Goal: Task Accomplishment & Management: Use online tool/utility

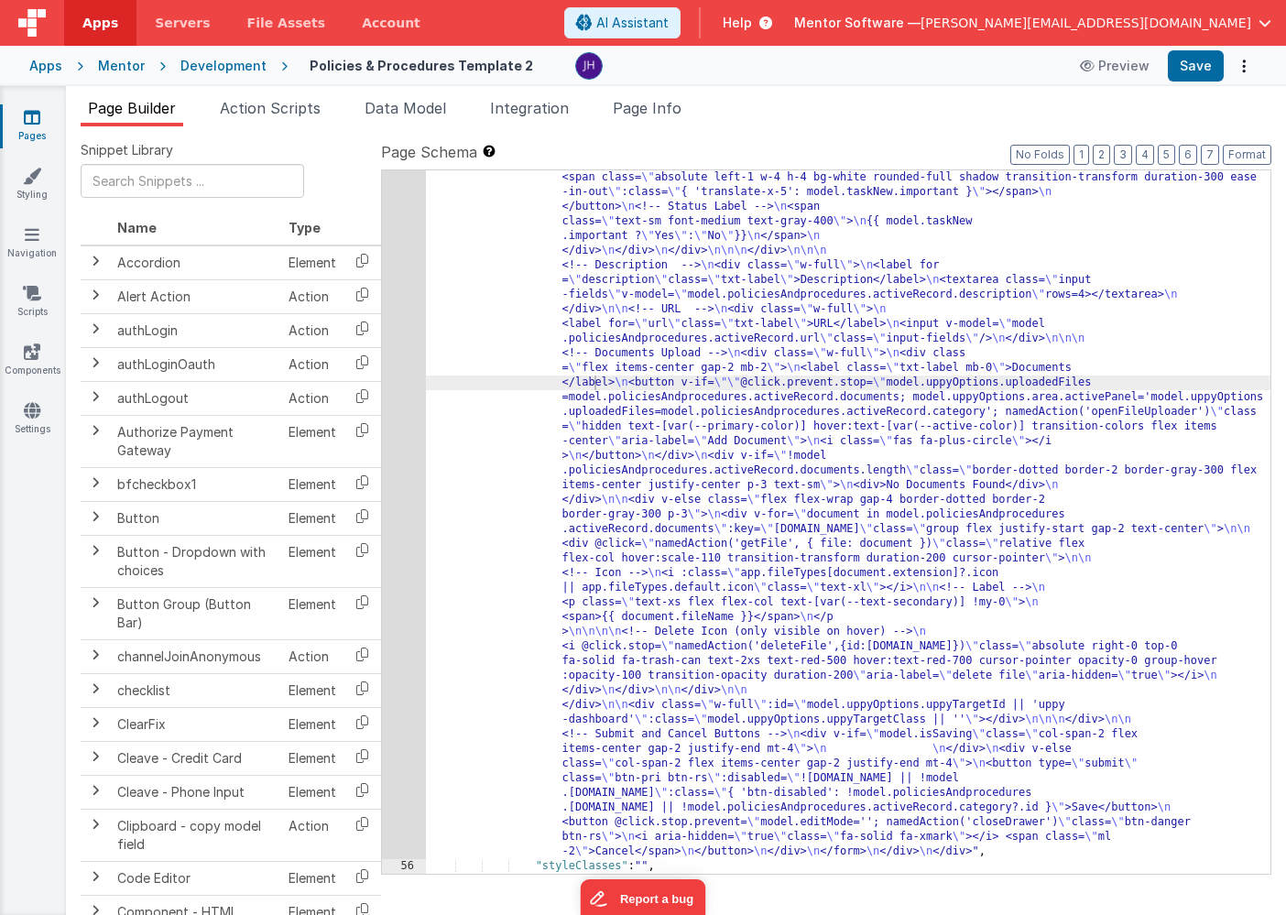
scroll to position [4029, 0]
click at [197, 74] on div "Development" at bounding box center [223, 66] width 86 height 18
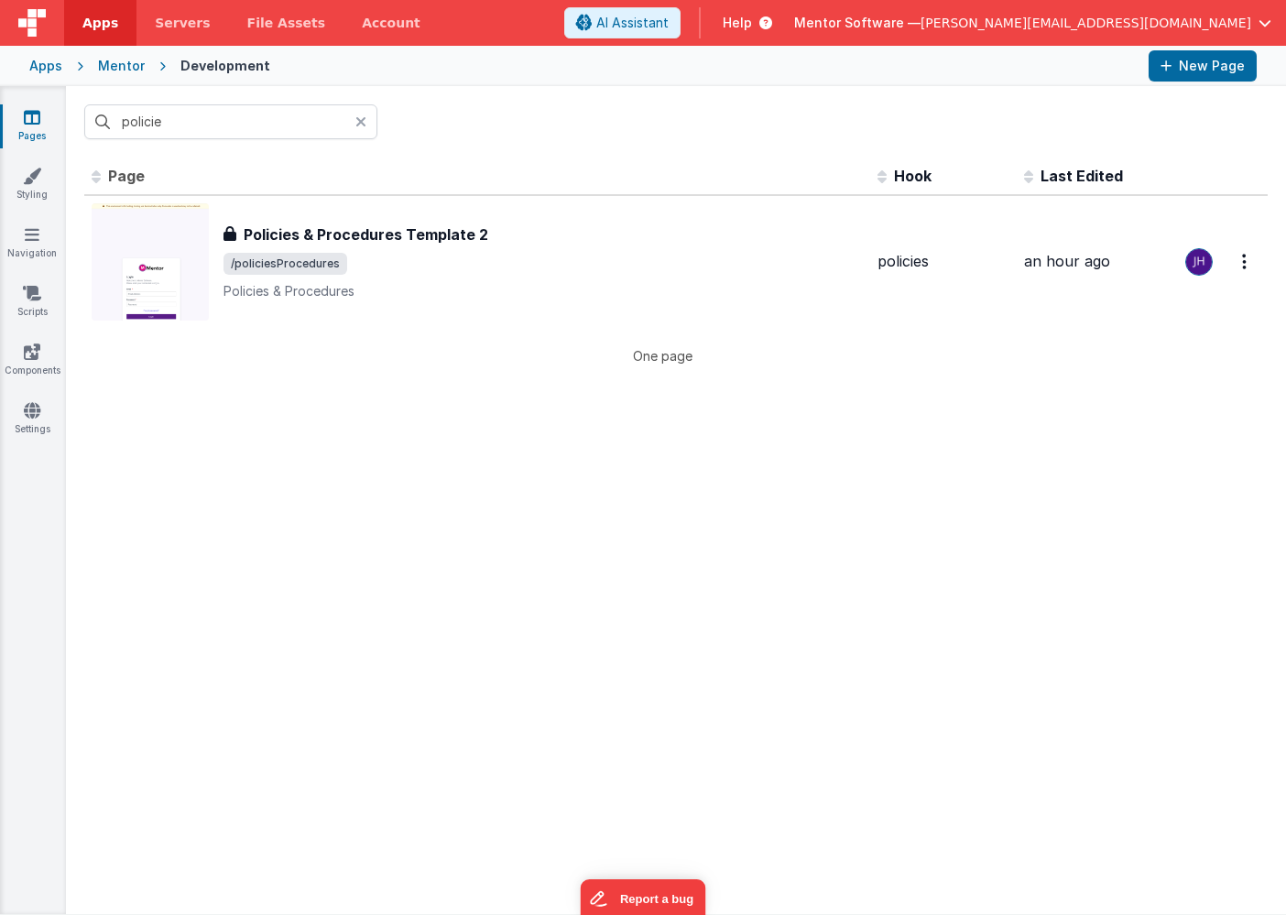
click at [133, 68] on div "Mentor" at bounding box center [121, 66] width 47 height 18
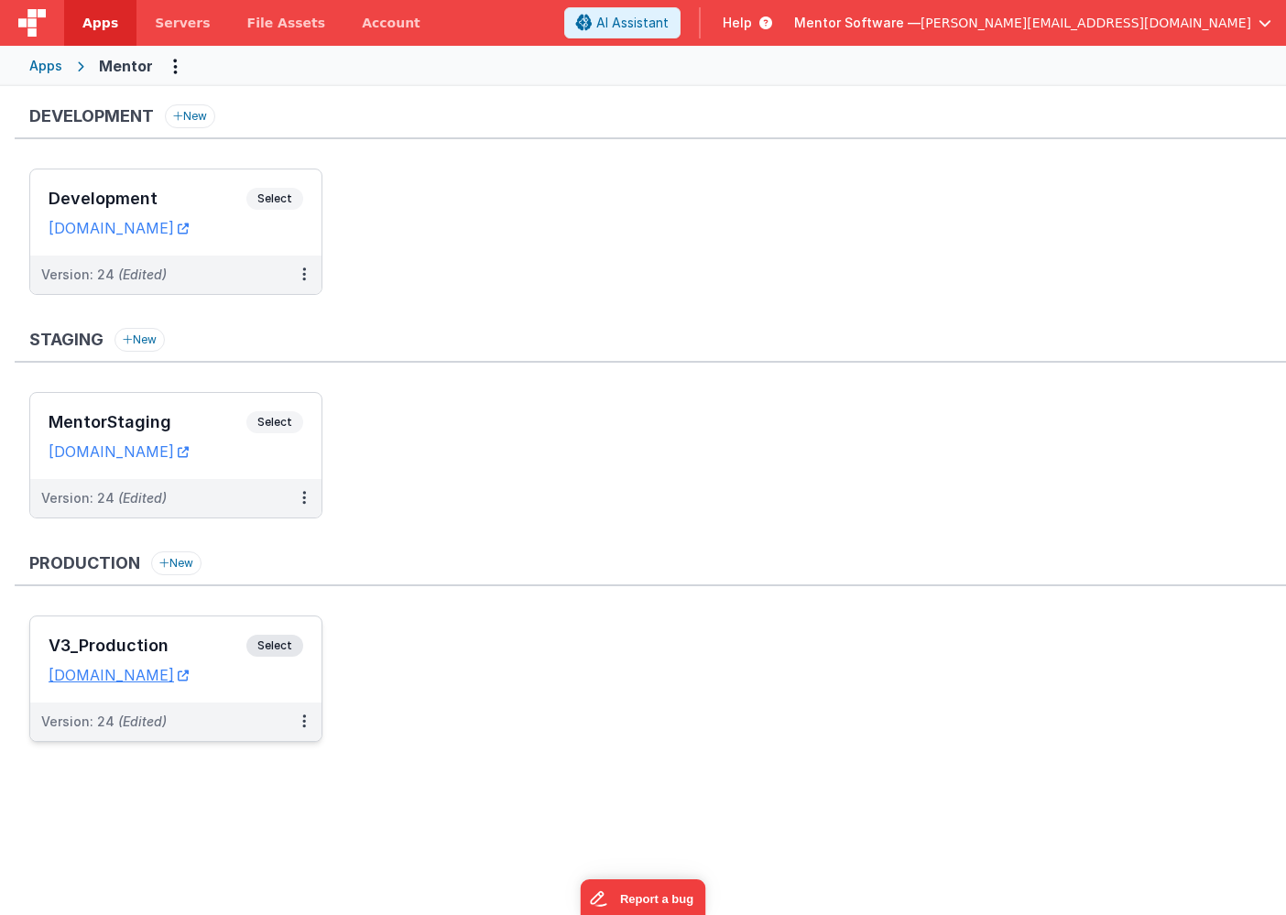
click at [180, 636] on div "V3_Production Select" at bounding box center [176, 650] width 255 height 31
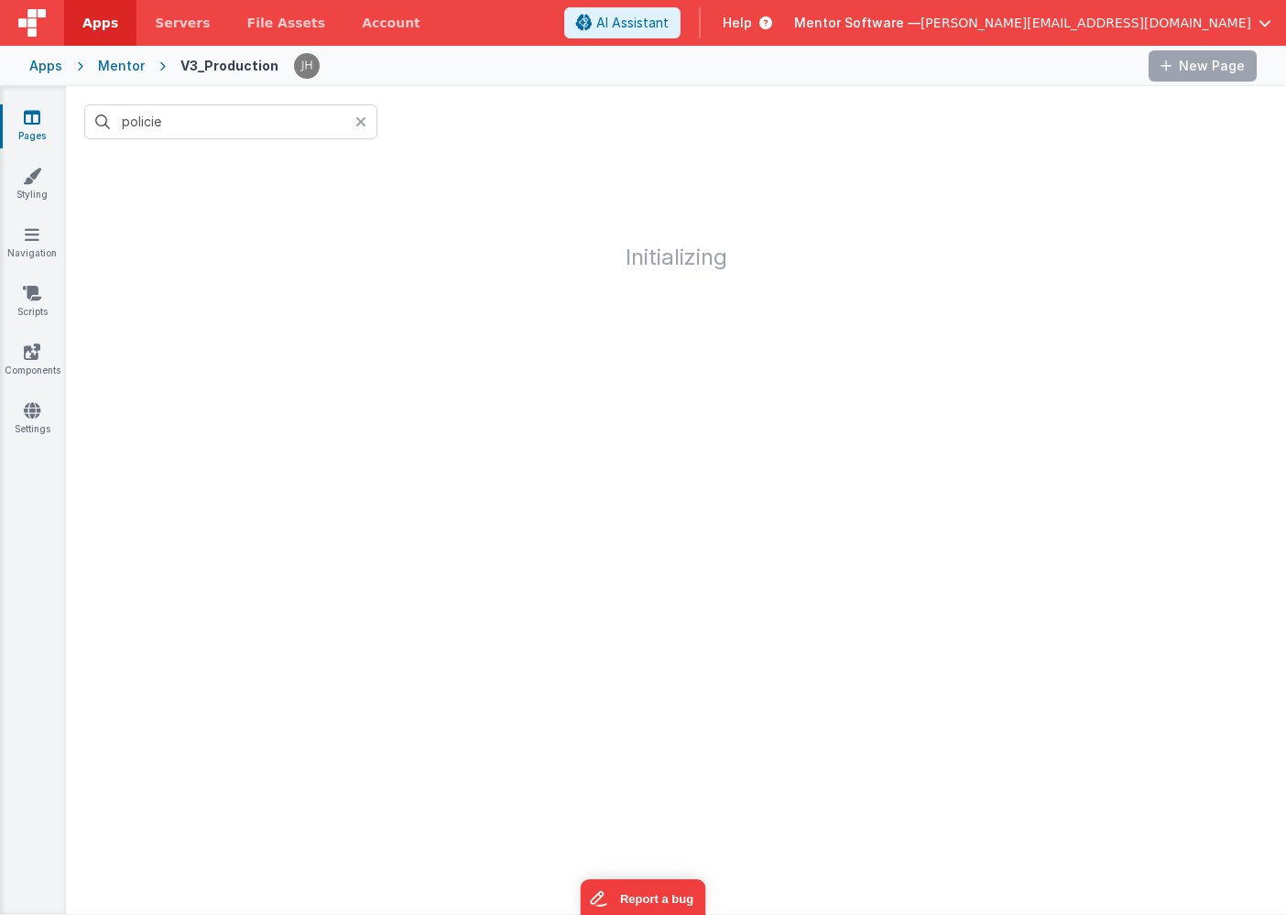
click at [361, 124] on icon at bounding box center [360, 121] width 11 height 15
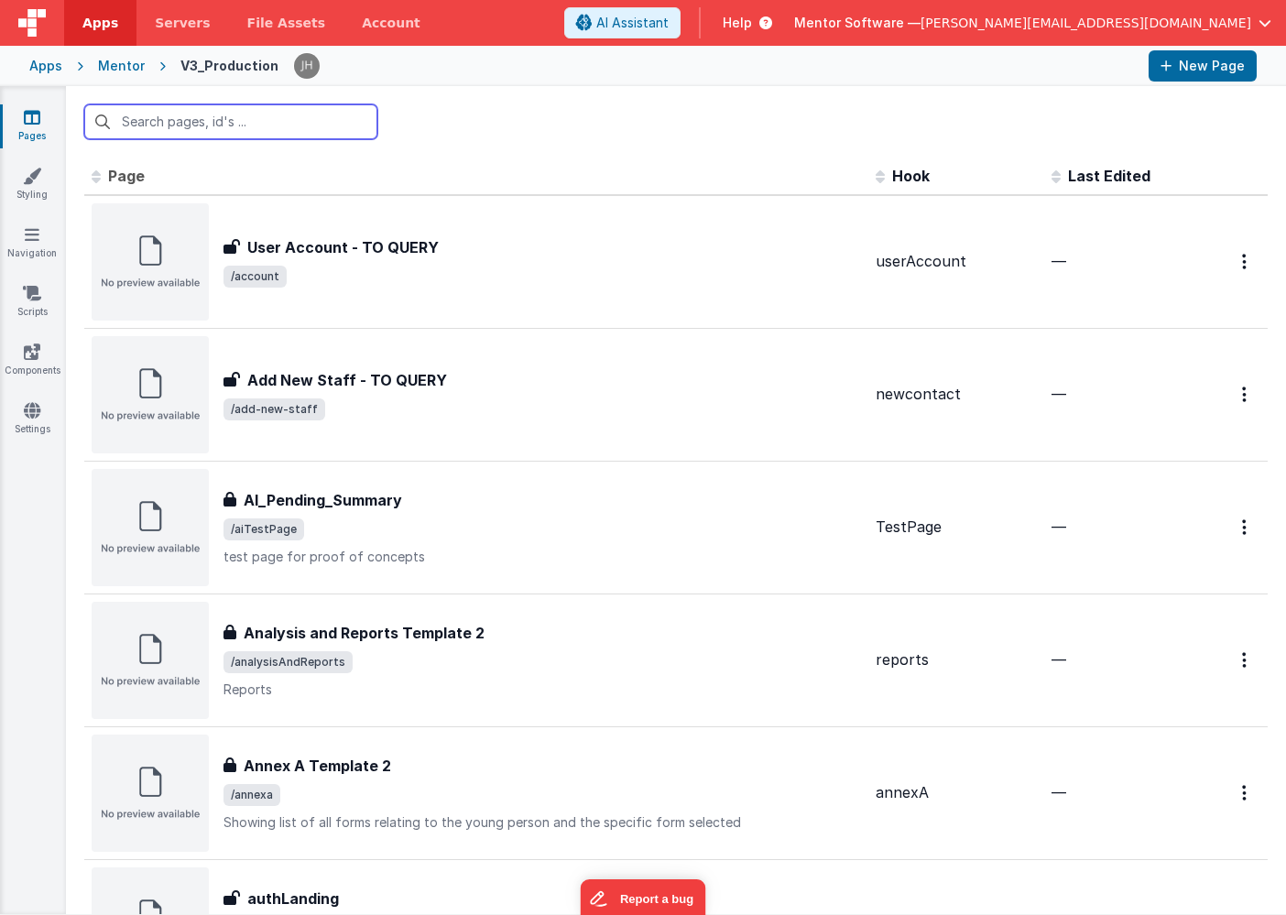
click at [238, 121] on input "text" at bounding box center [230, 121] width 293 height 35
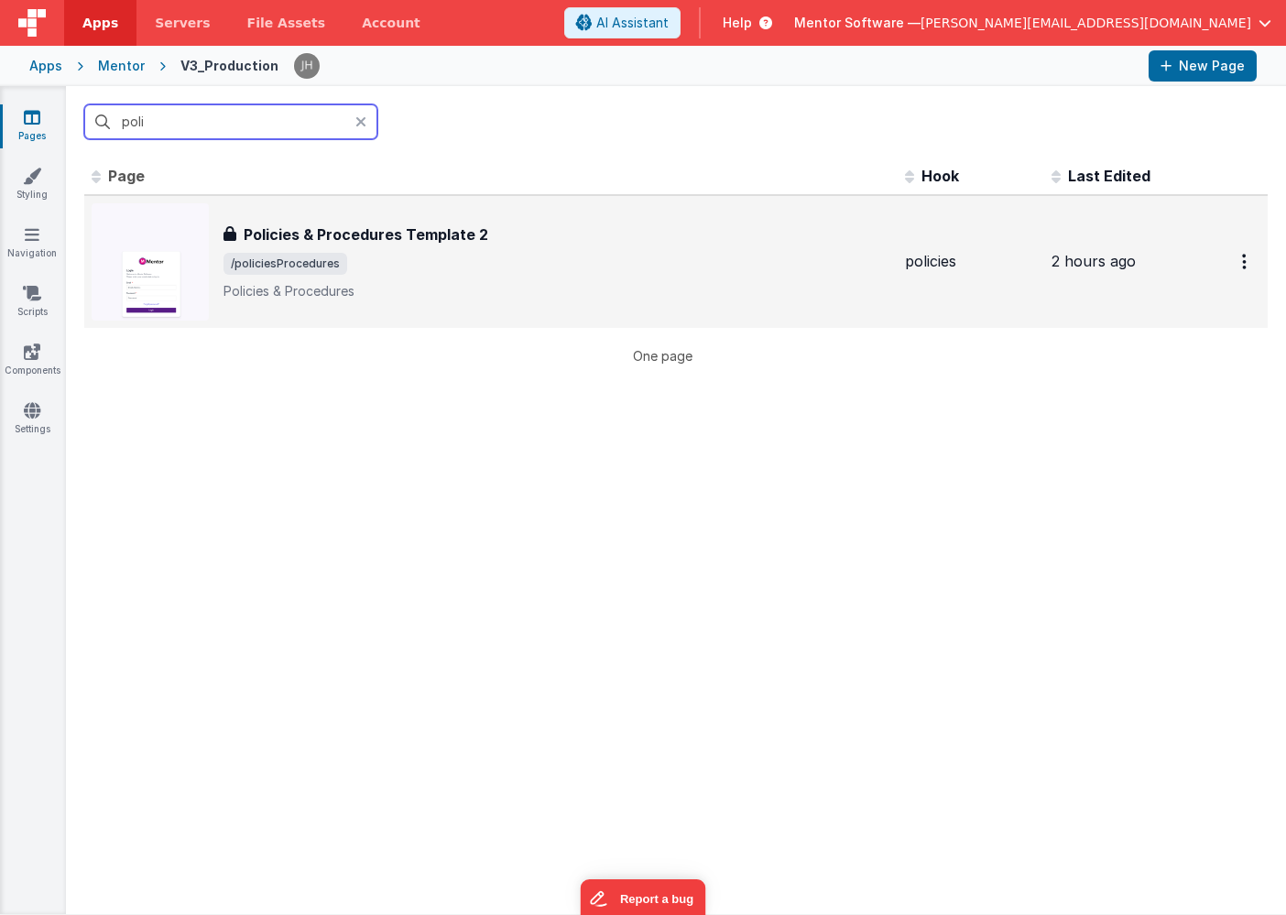
type input "poli"
click at [315, 253] on span "/policiesProcedures" at bounding box center [285, 264] width 124 height 22
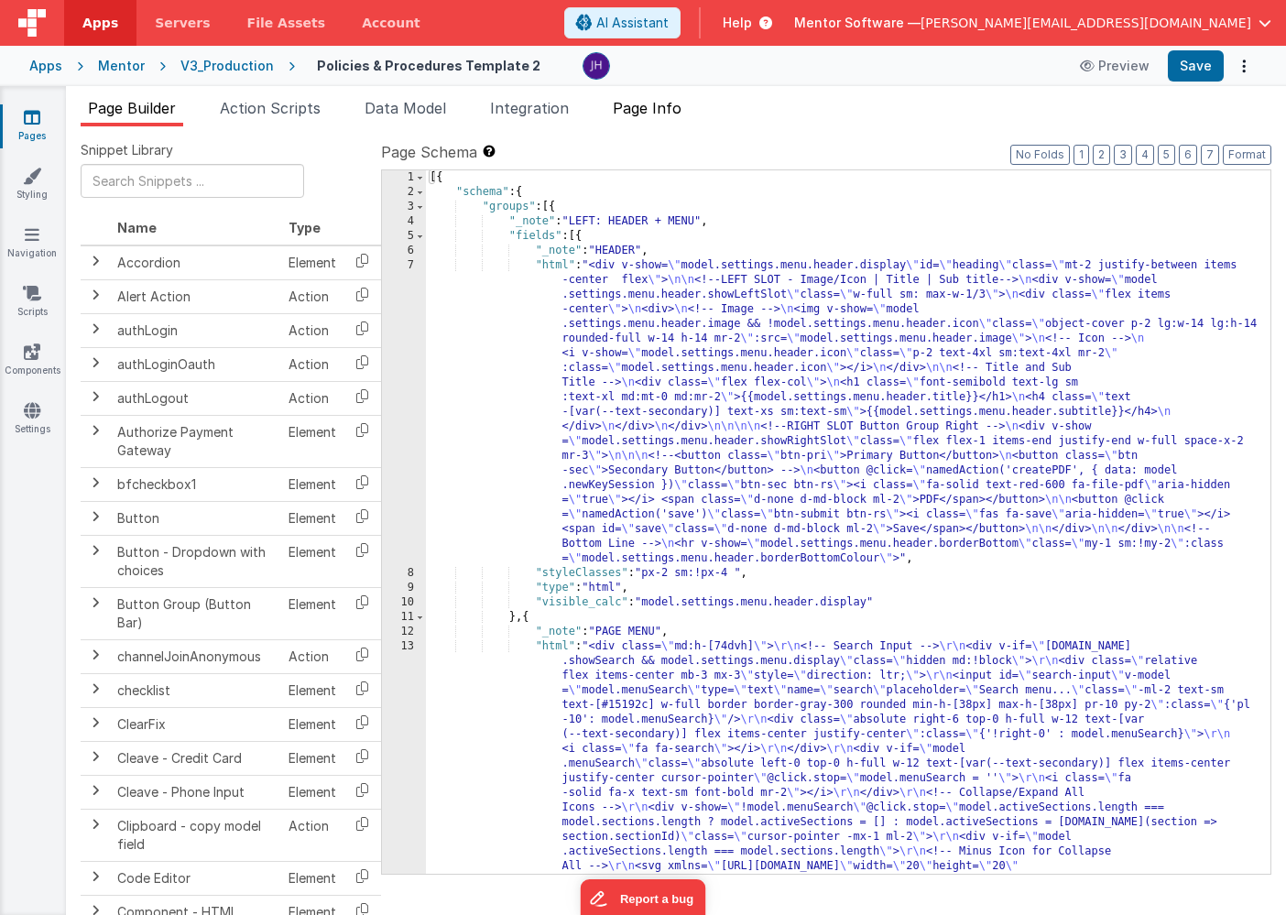
click at [650, 105] on span "Page Info" at bounding box center [647, 108] width 69 height 18
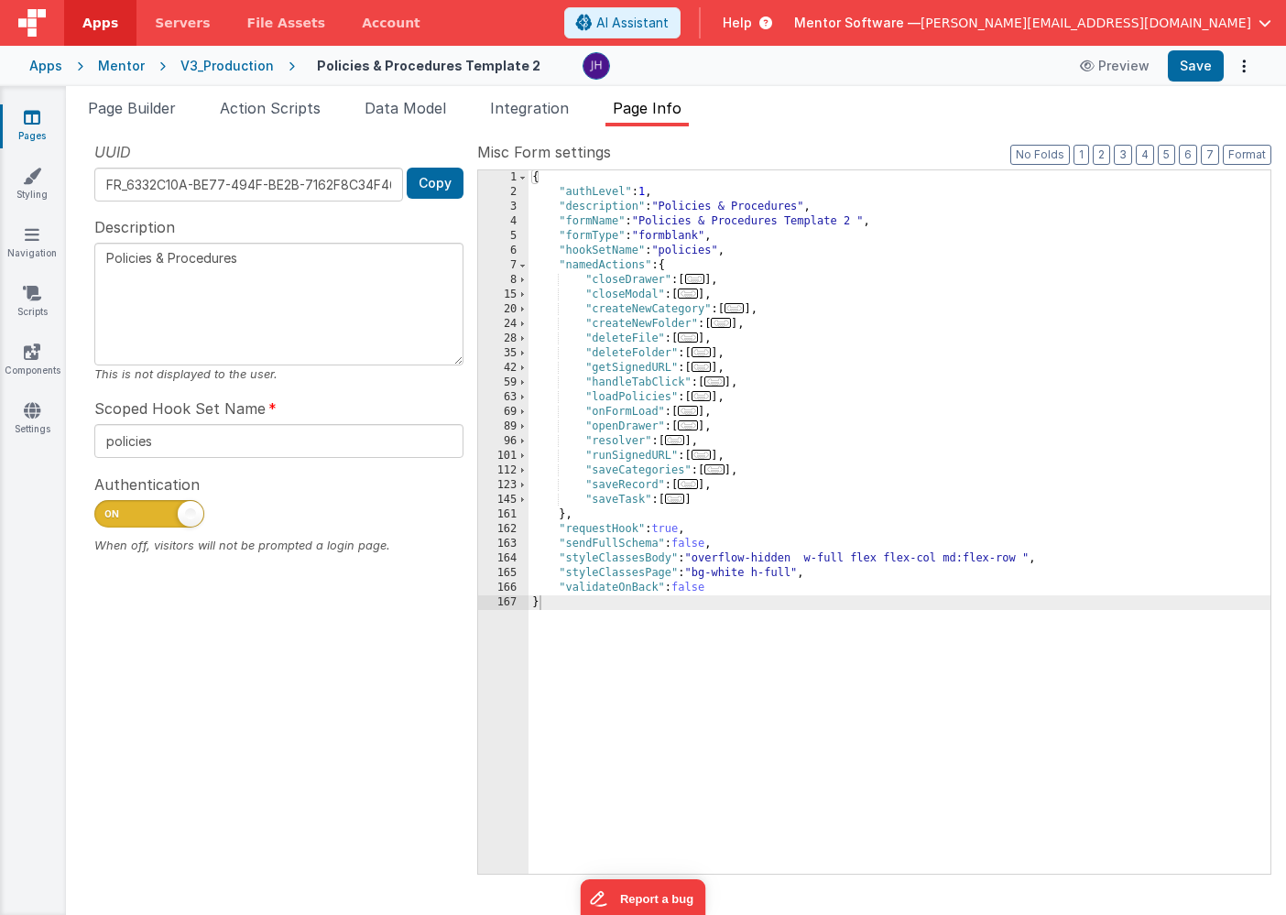
click at [691, 483] on span "..." at bounding box center [688, 484] width 20 height 10
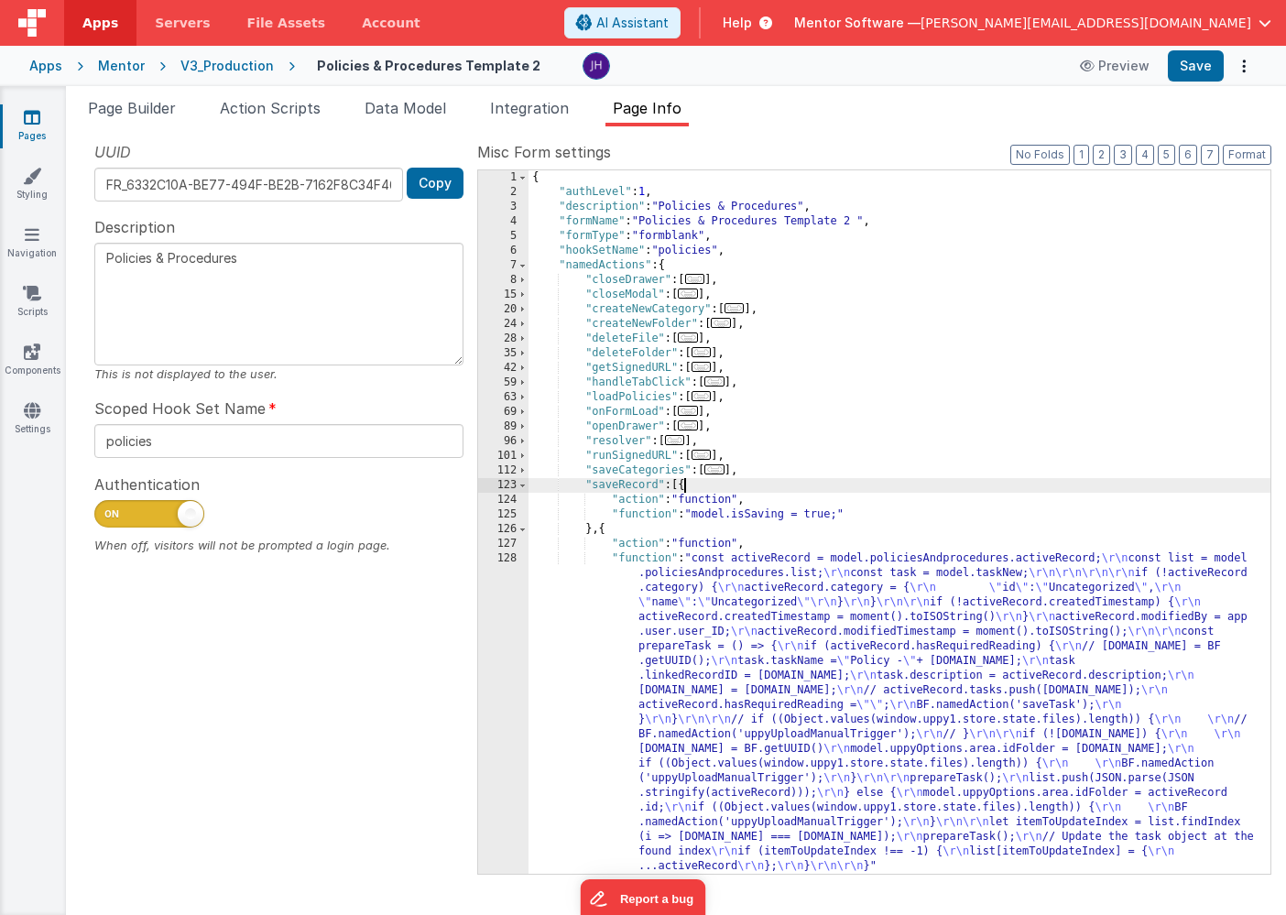
click at [709, 399] on span "..." at bounding box center [701, 396] width 20 height 10
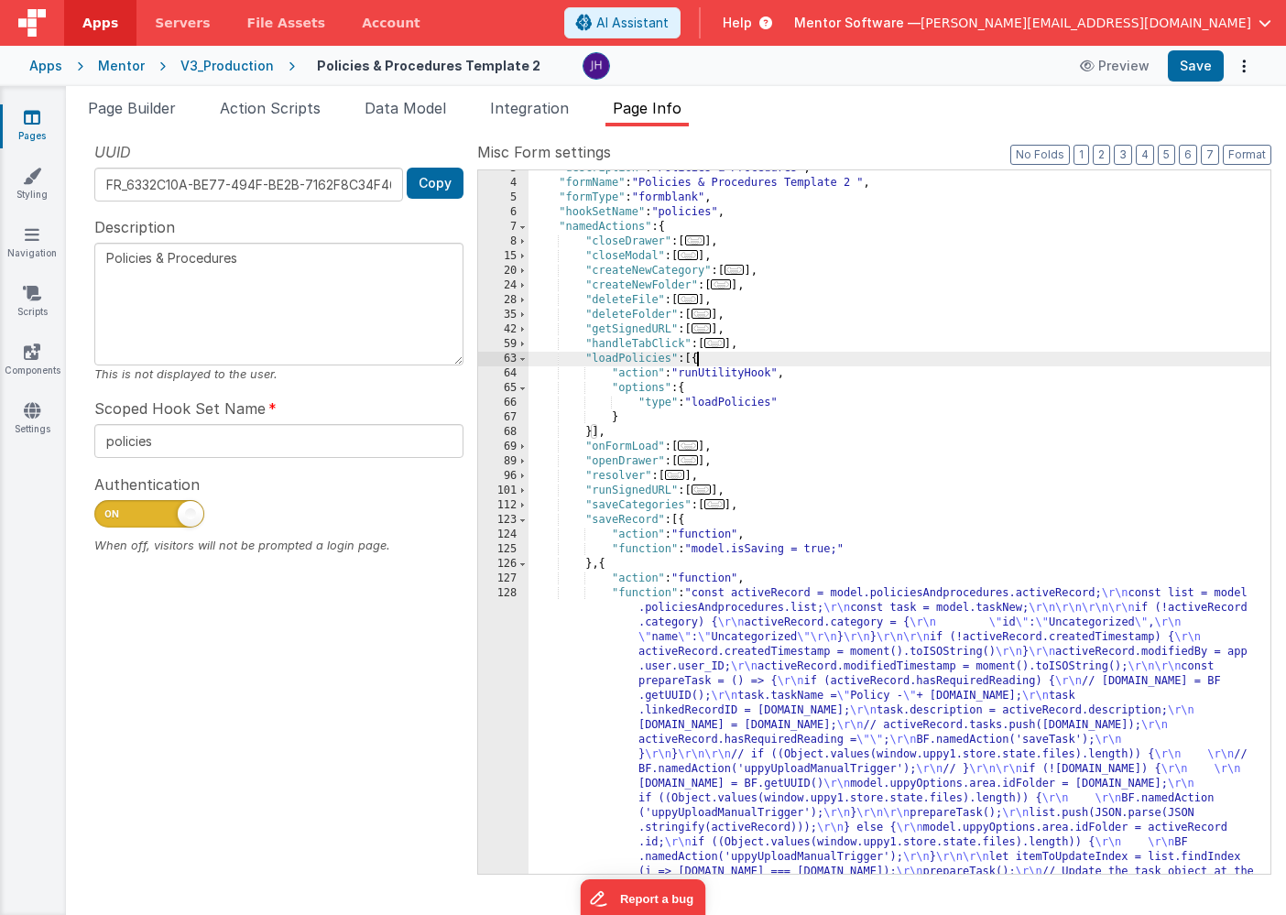
scroll to position [38, 0]
click at [125, 70] on div "Mentor" at bounding box center [121, 66] width 47 height 18
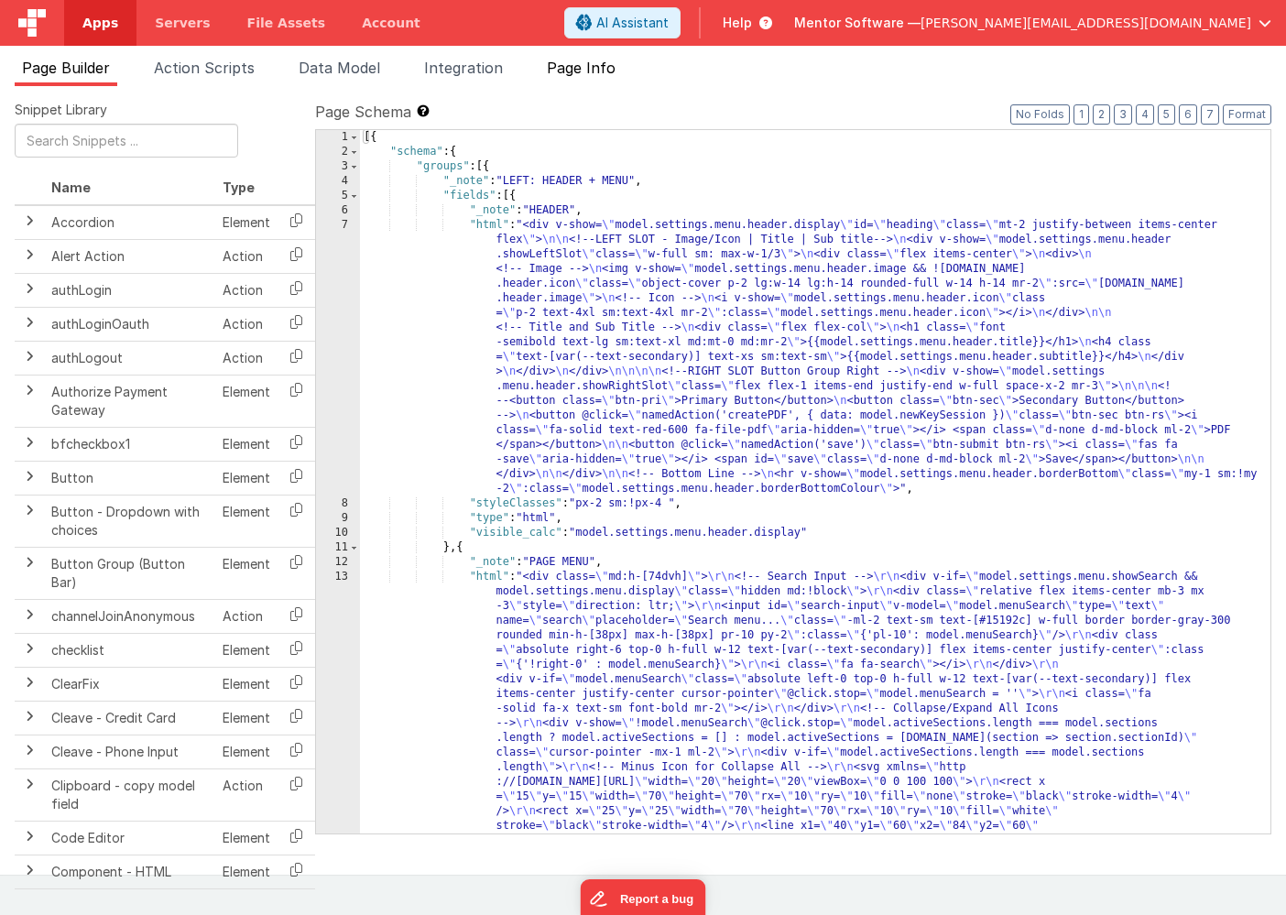
click at [595, 77] on li "Page Info" at bounding box center [580, 71] width 83 height 29
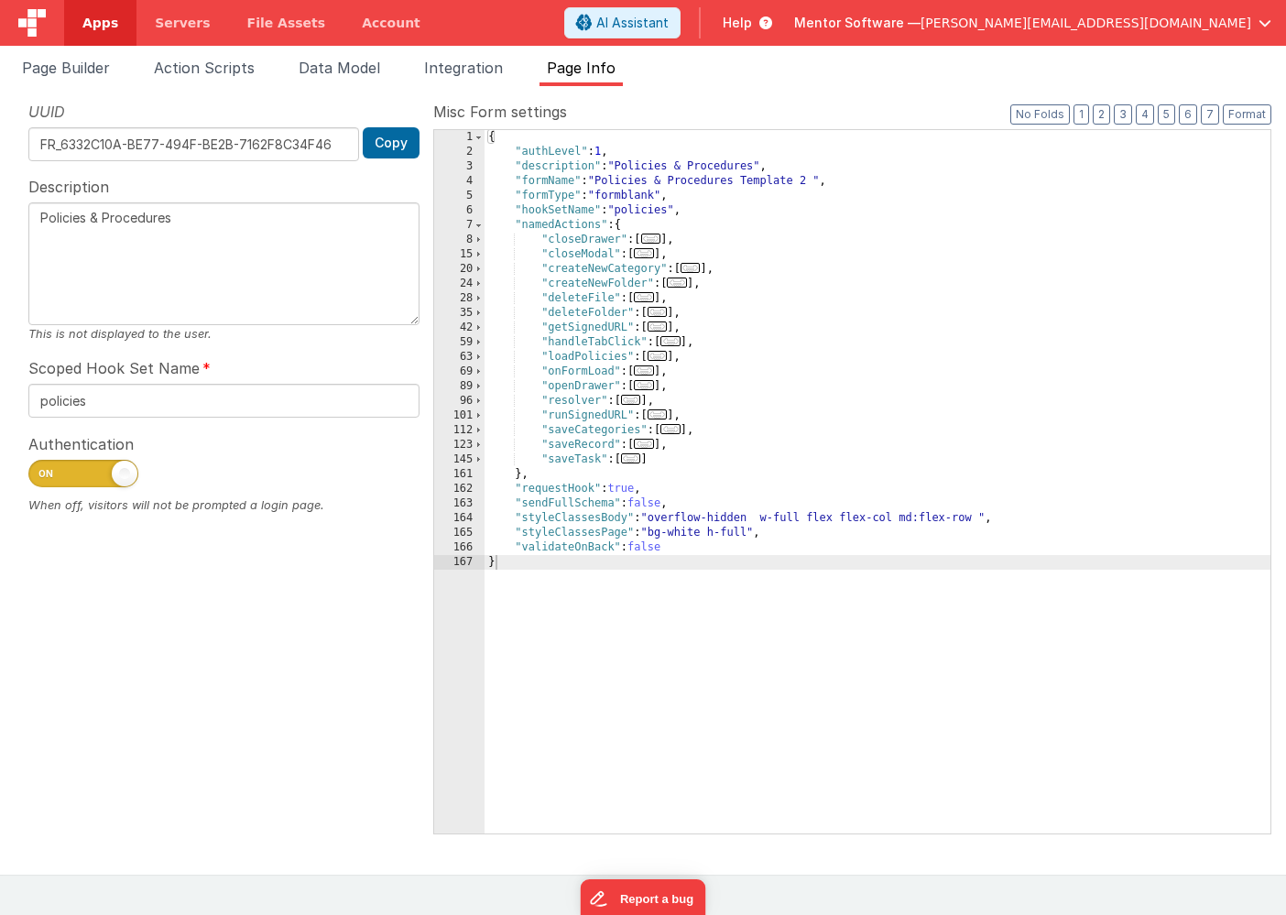
click at [660, 358] on span "..." at bounding box center [657, 356] width 20 height 10
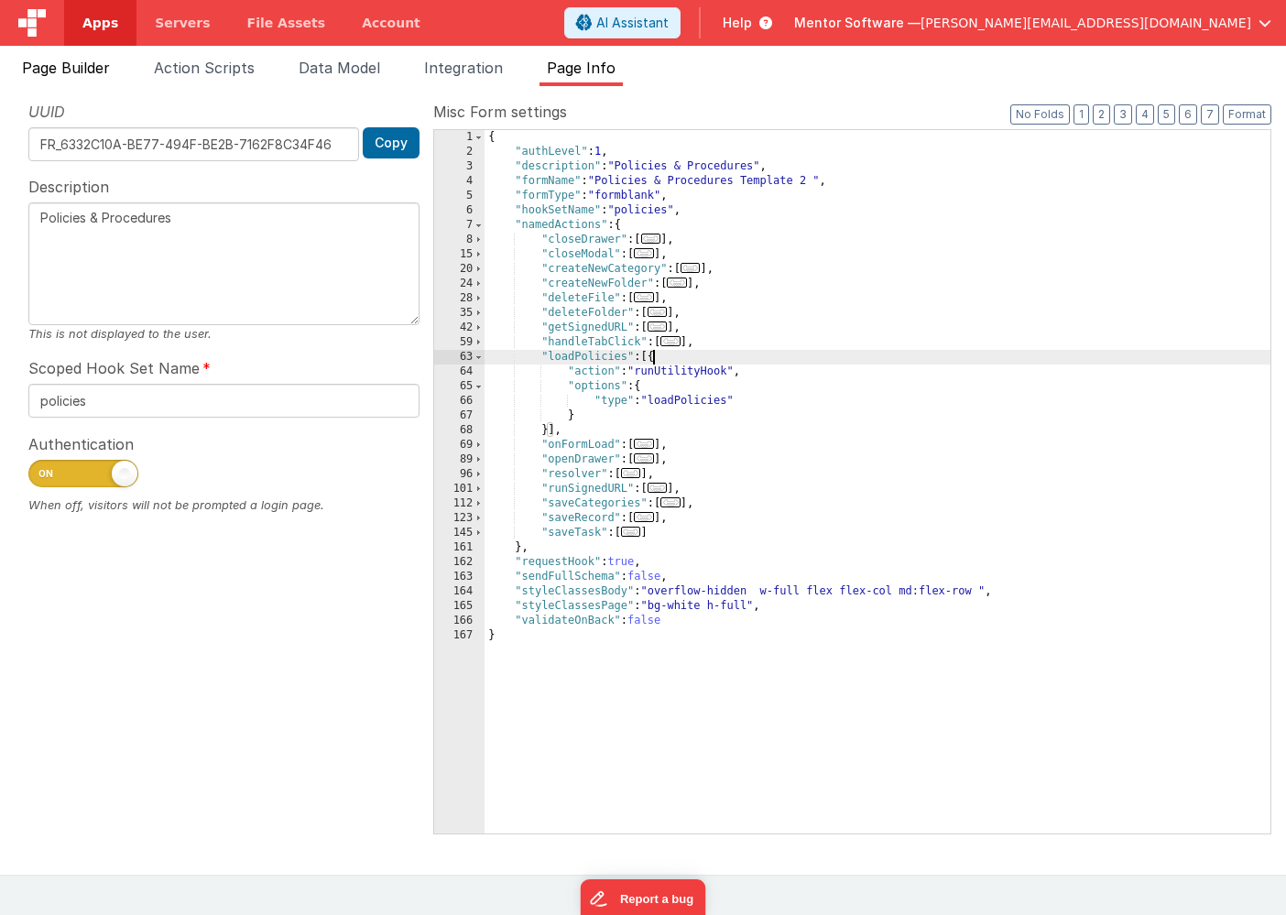
click at [60, 64] on span "Page Builder" at bounding box center [66, 68] width 88 height 18
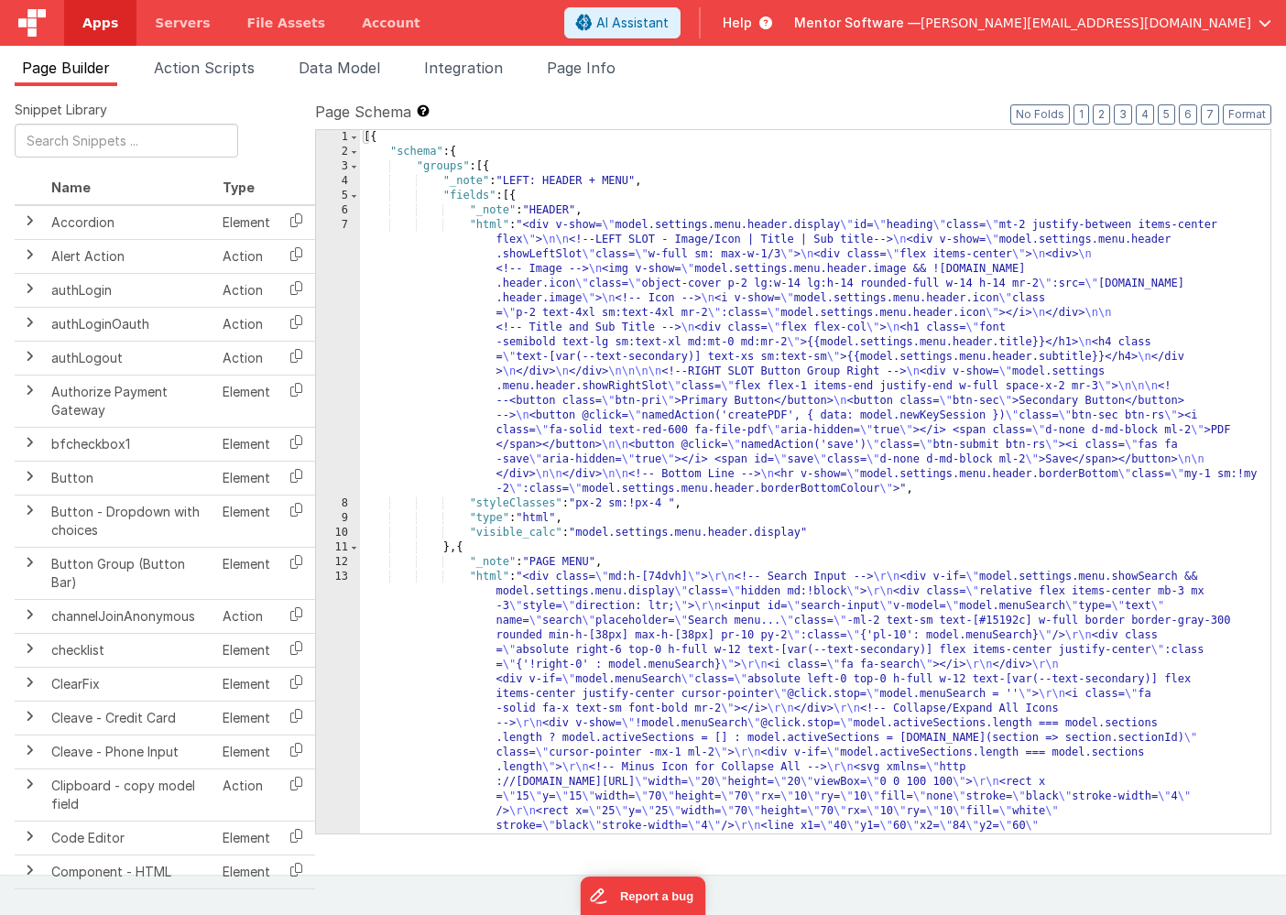
click at [1263, 23] on span "button" at bounding box center [1264, 22] width 13 height 13
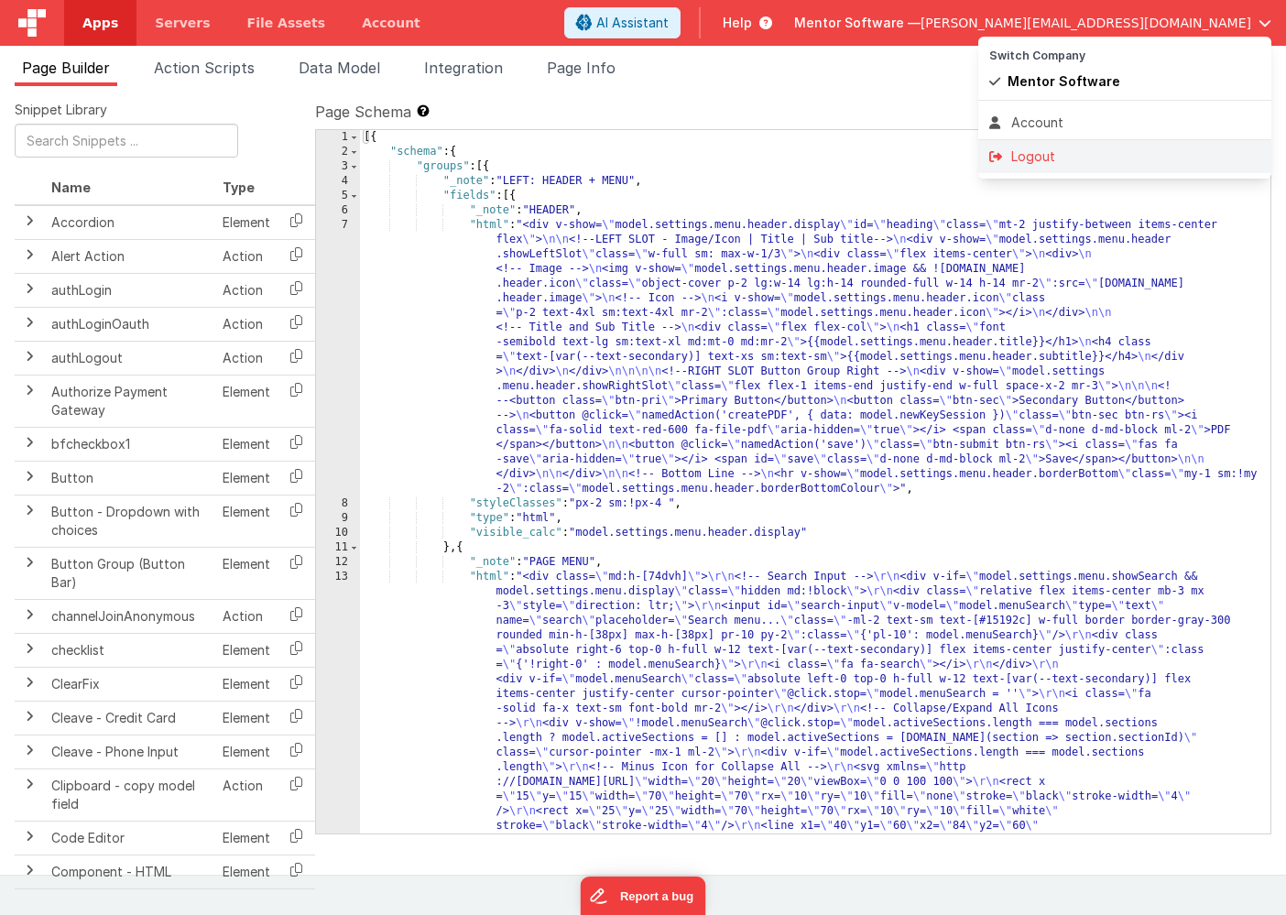
click at [1076, 151] on div "Logout" at bounding box center [1124, 156] width 271 height 18
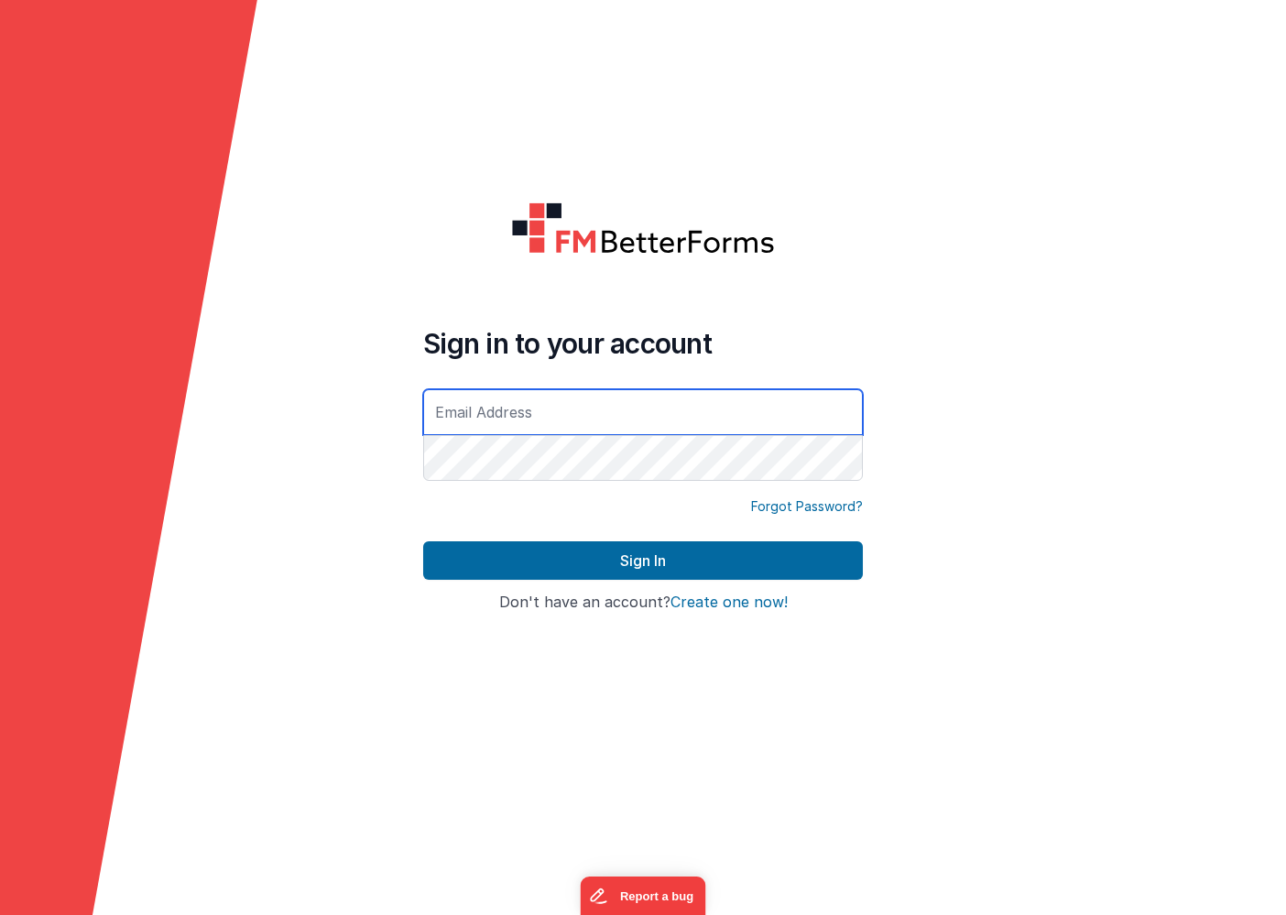
type input "[PERSON_NAME][EMAIL_ADDRESS][DOMAIN_NAME]"
click at [574, 608] on h4 "Don't have an account? Create one now!" at bounding box center [643, 602] width 440 height 16
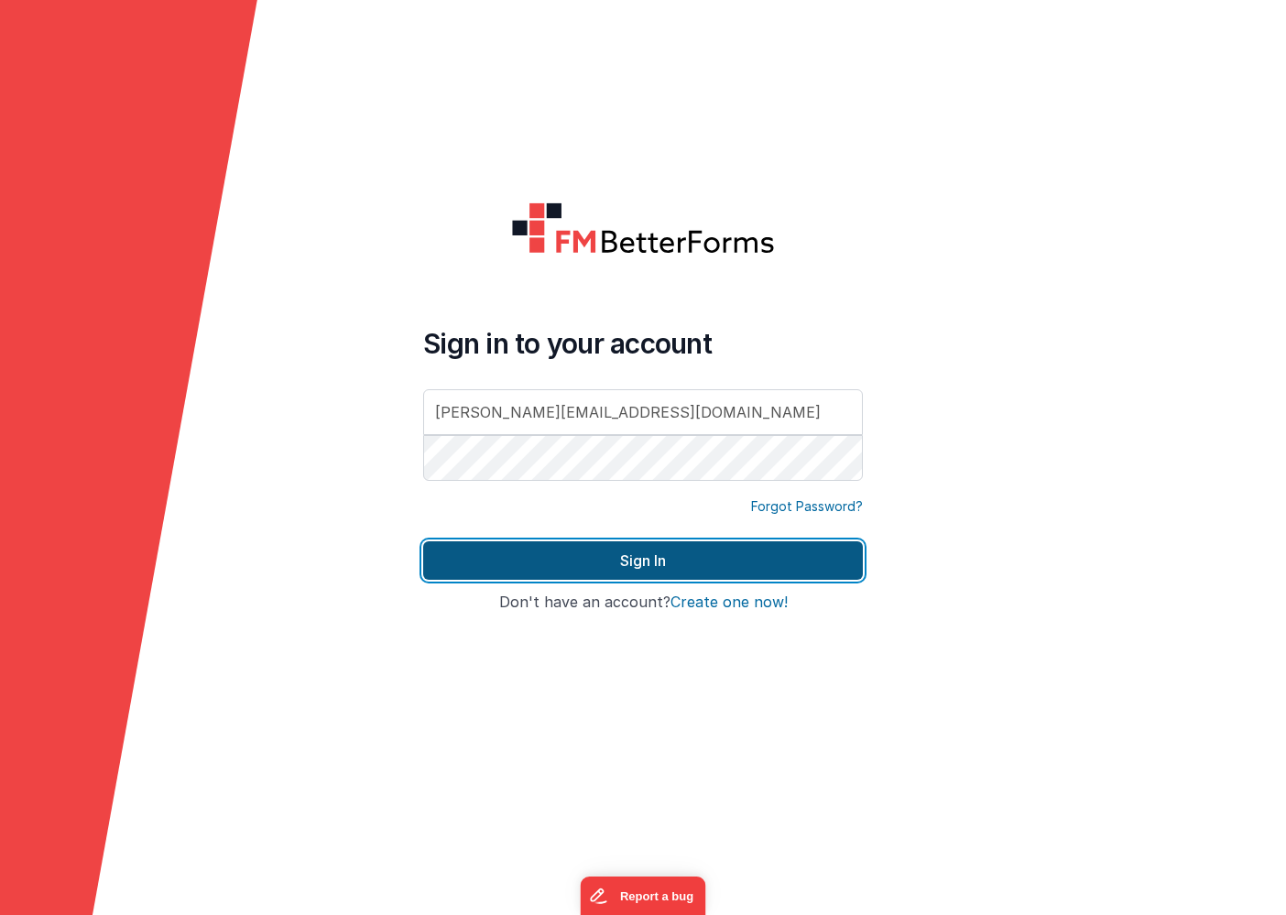
click at [564, 570] on button "Sign In" at bounding box center [643, 560] width 440 height 38
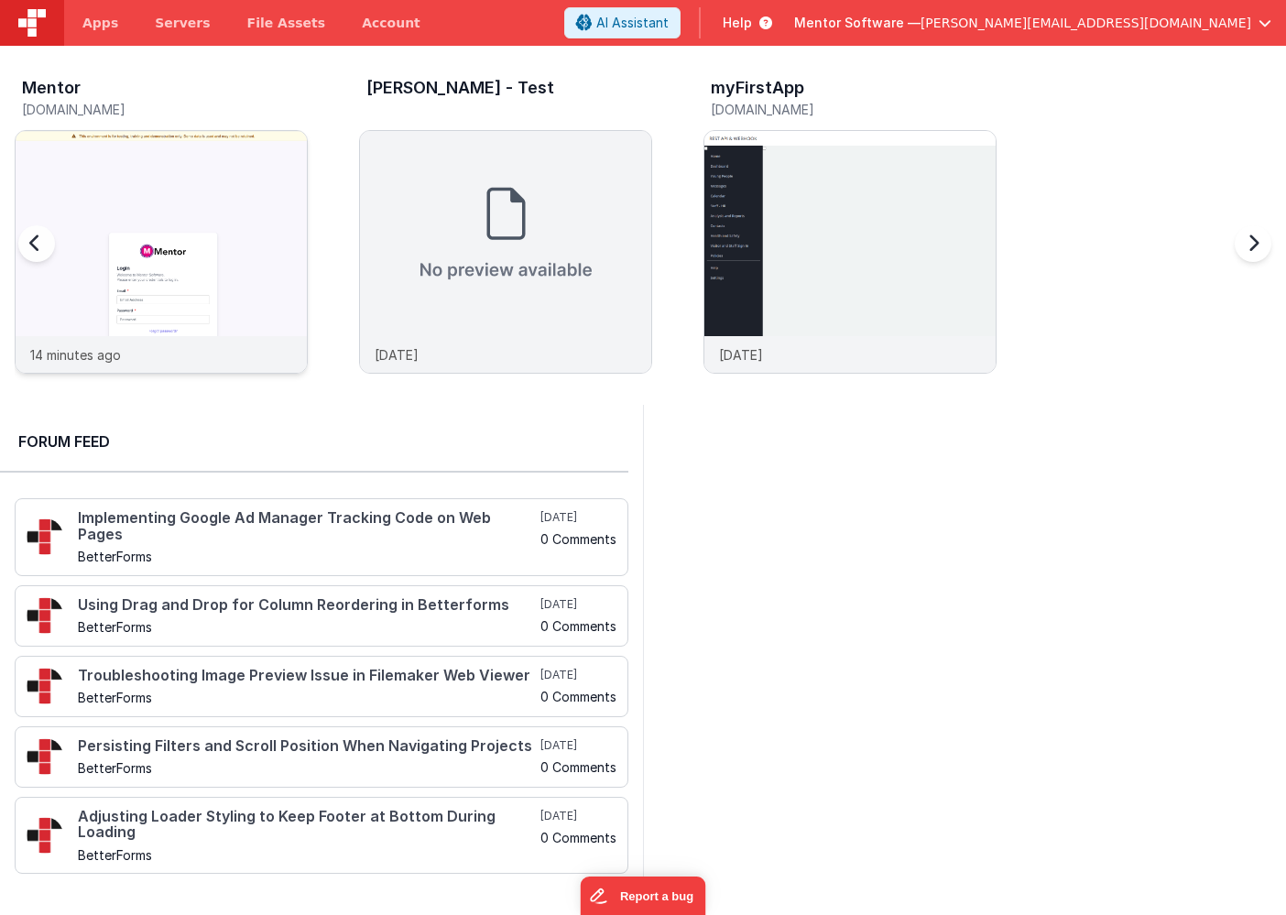
click at [266, 148] on img at bounding box center [161, 276] width 291 height 291
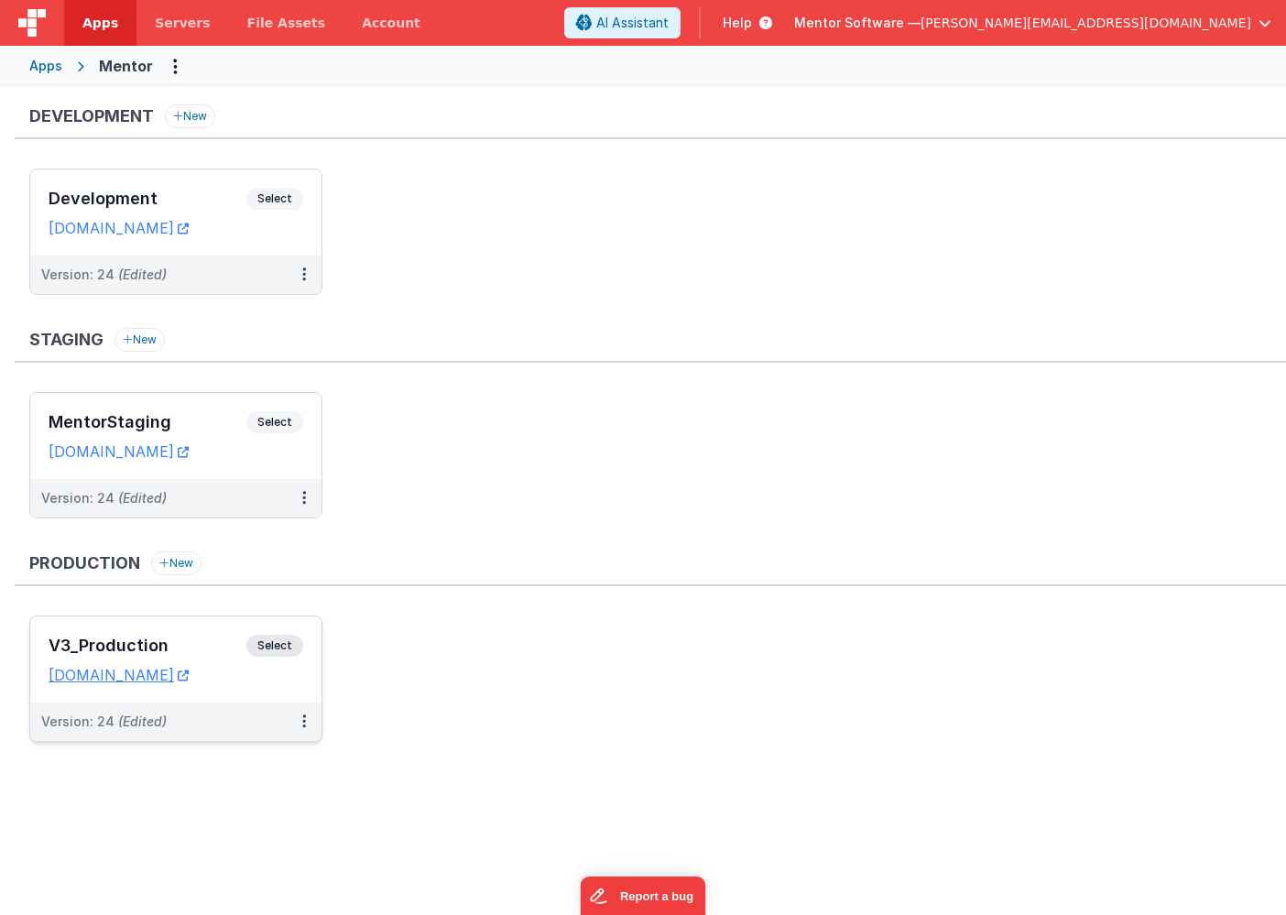
click at [201, 640] on h3 "V3_Production" at bounding box center [148, 645] width 198 height 18
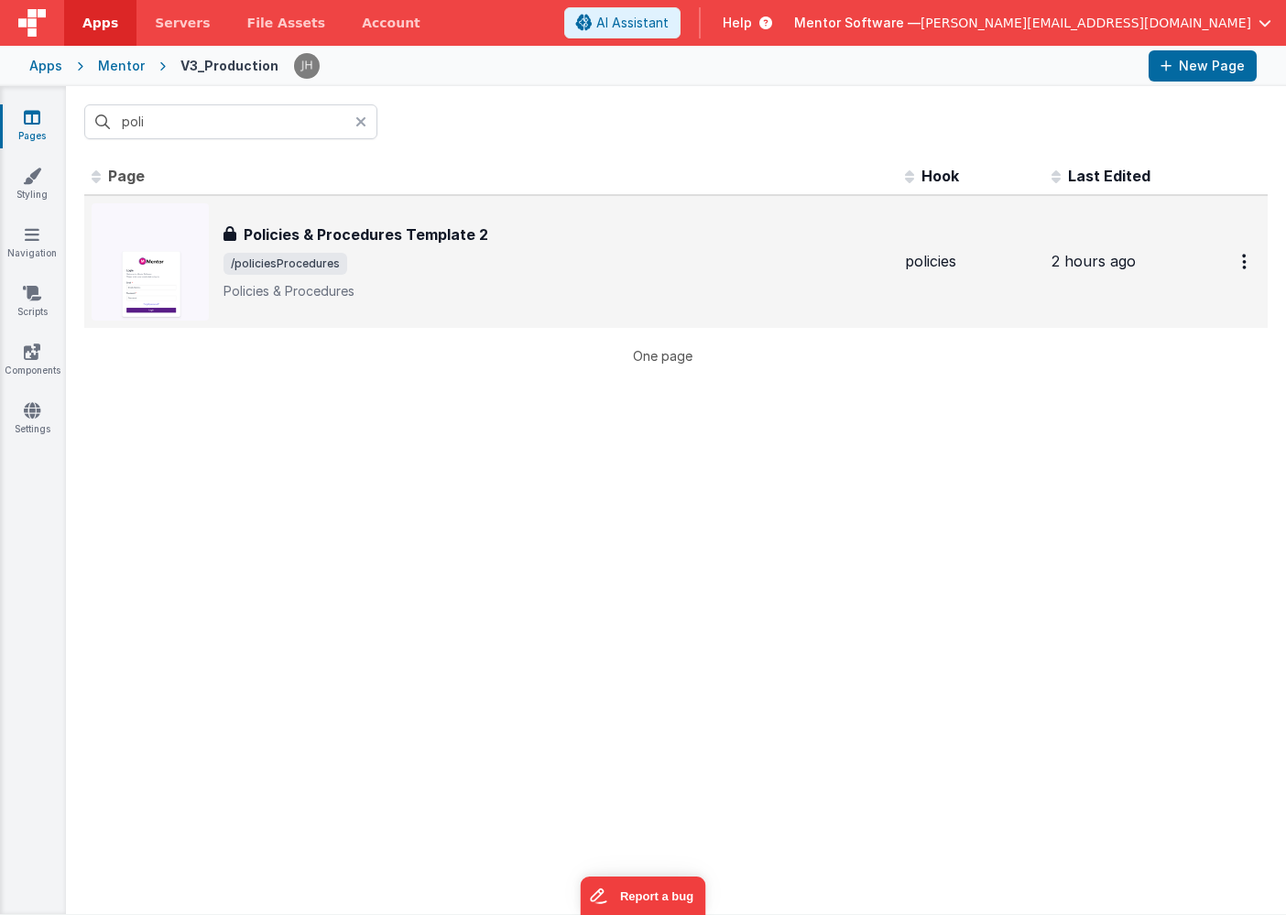
click at [472, 242] on h3 "Policies & Procedures Template 2" at bounding box center [366, 234] width 244 height 22
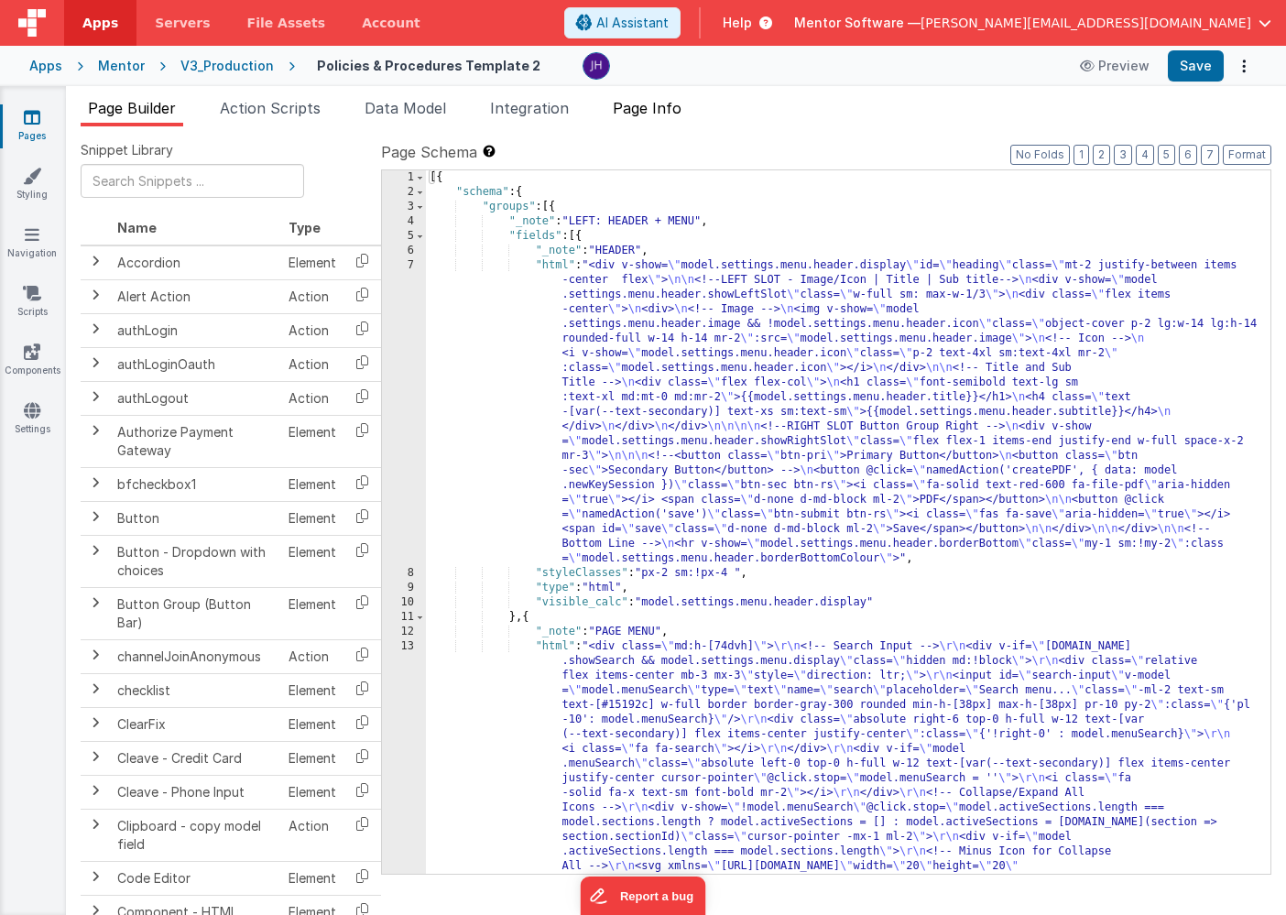
click at [678, 114] on span "Page Info" at bounding box center [647, 108] width 69 height 18
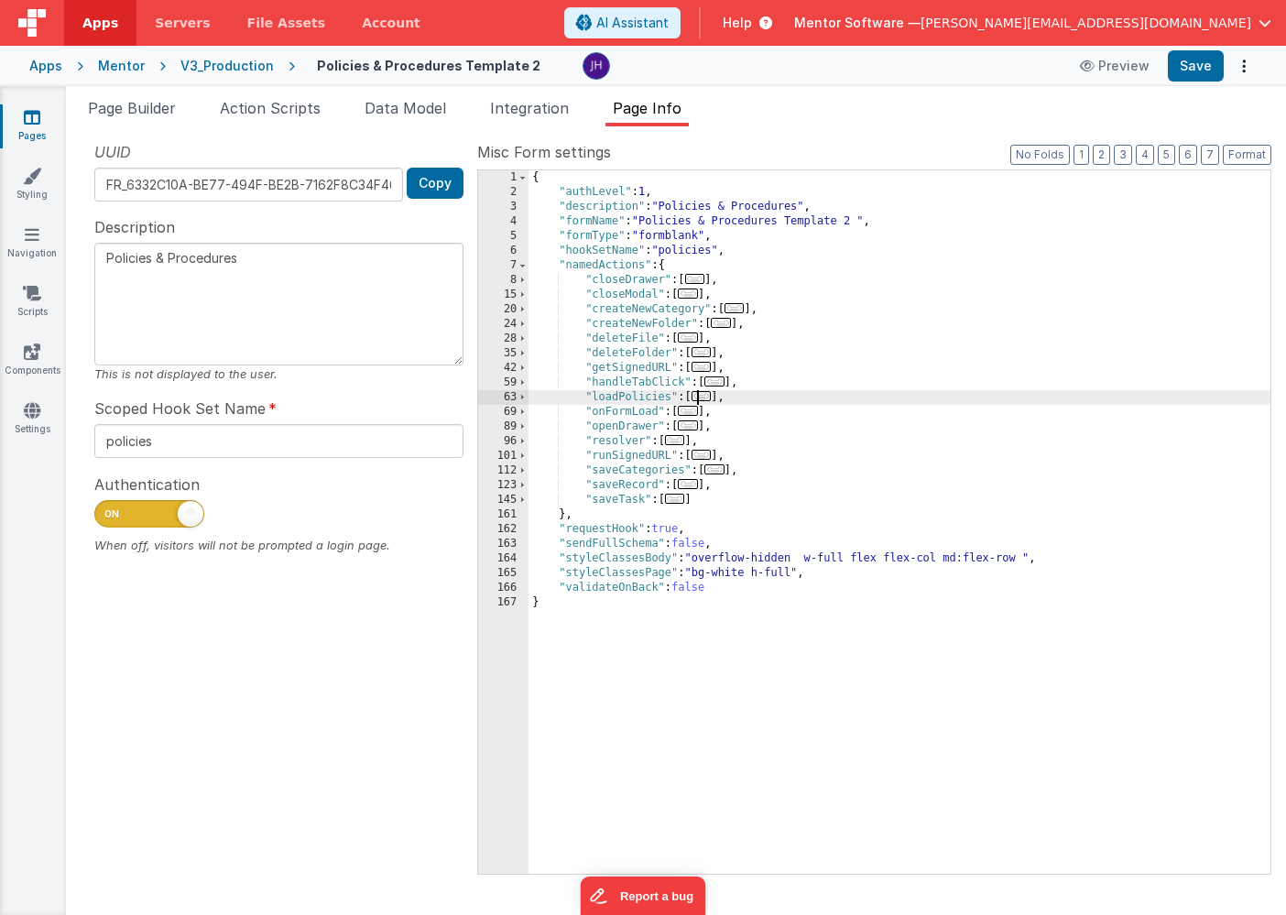
click at [701, 396] on span "..." at bounding box center [701, 396] width 20 height 10
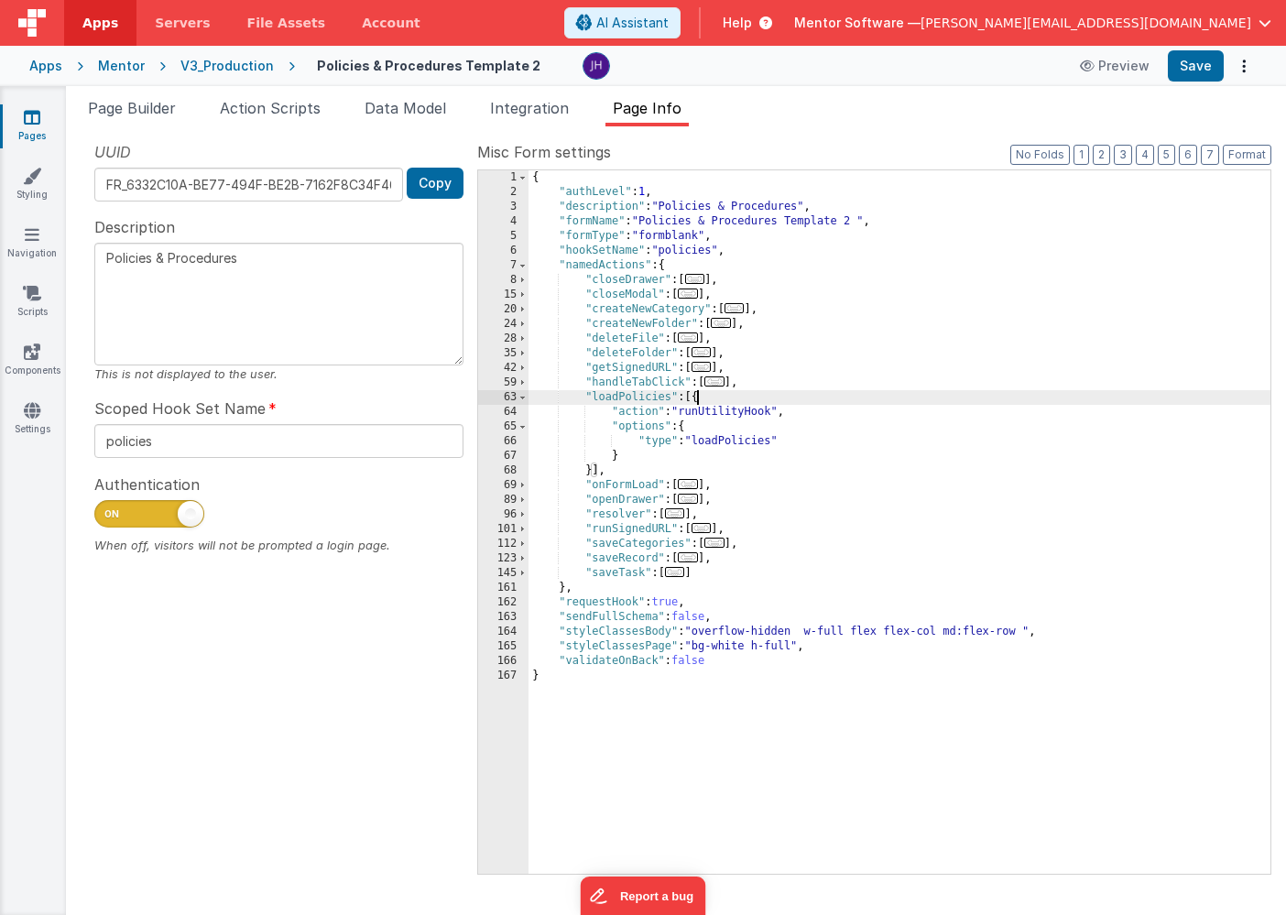
click at [807, 412] on div "{ "authLevel" : 1 , "description" : "Policies & Procedures" , "formName" : "Pol…" at bounding box center [899, 536] width 742 height 733
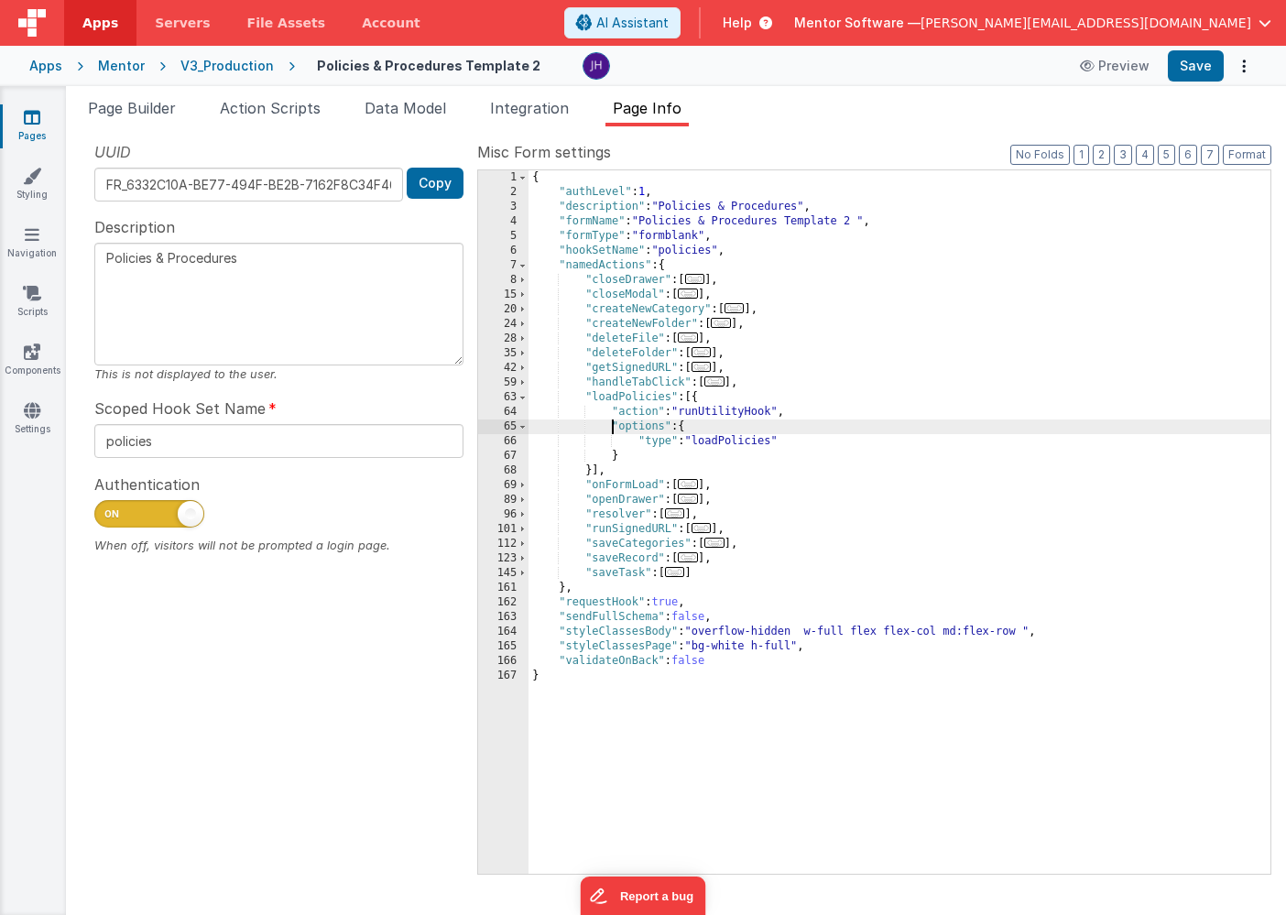
click at [812, 428] on div "{ "authLevel" : 1 , "description" : "Policies & Procedures" , "formName" : "Pol…" at bounding box center [899, 536] width 742 height 733
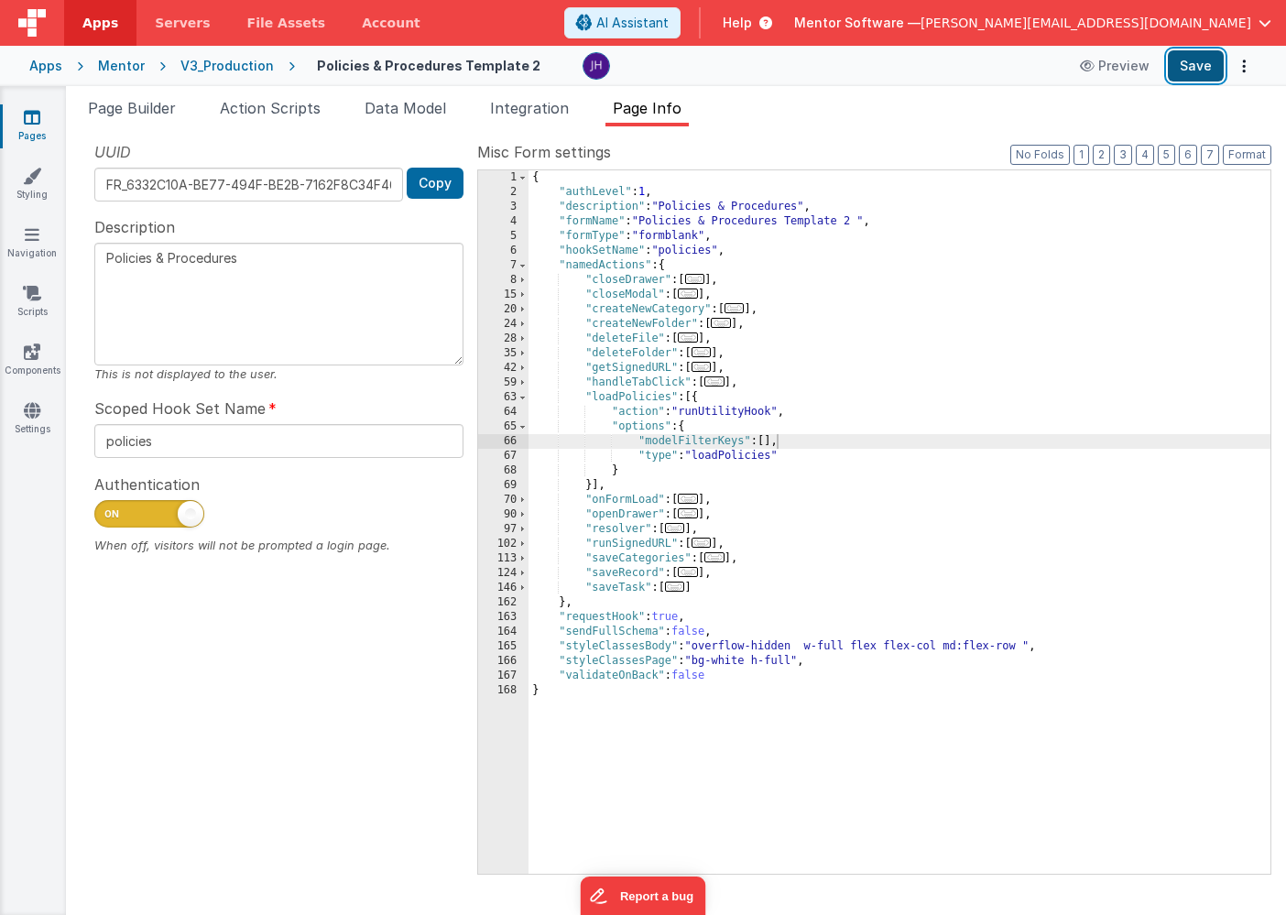
click at [1185, 71] on button "Save" at bounding box center [1195, 65] width 56 height 31
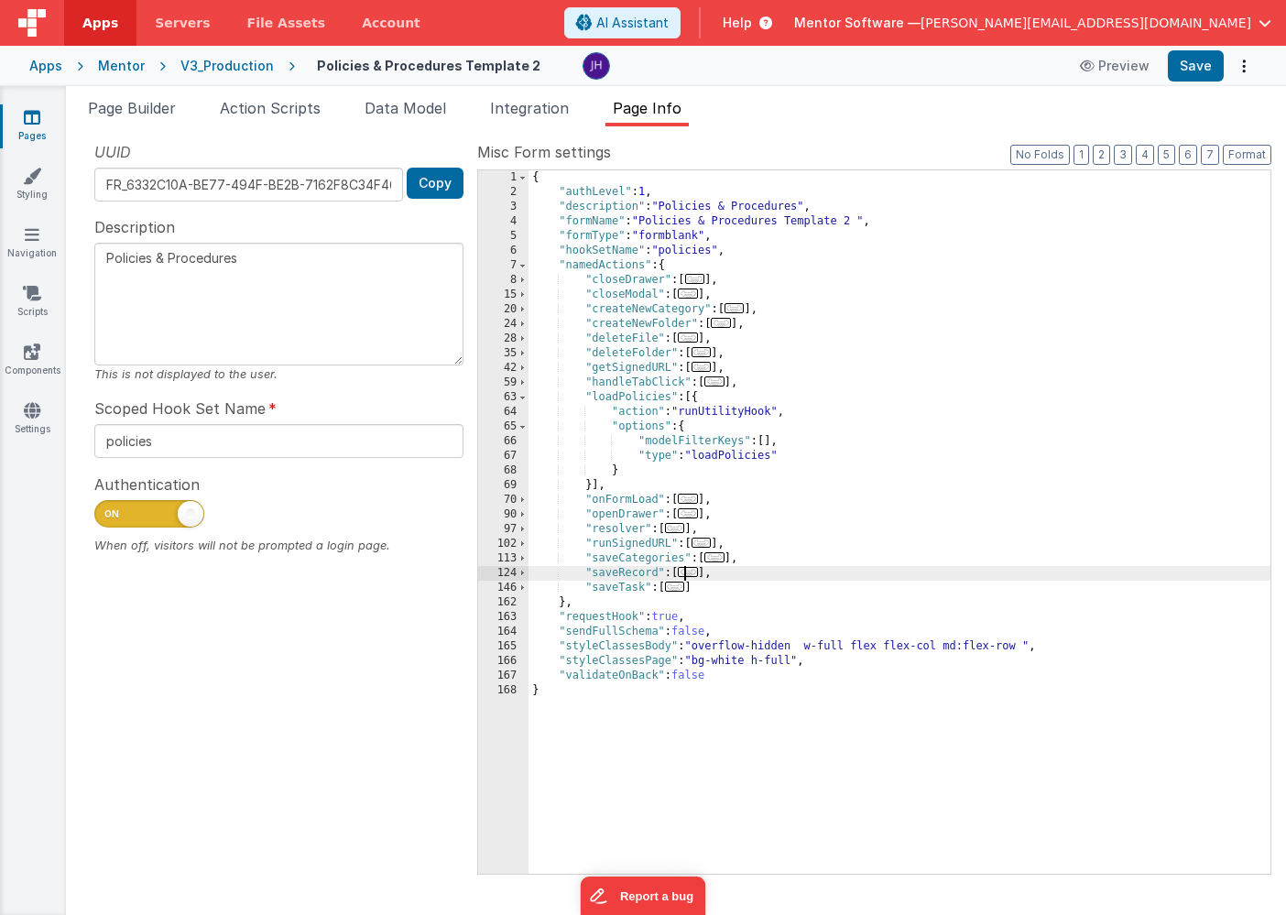
click at [691, 570] on span "..." at bounding box center [688, 572] width 20 height 10
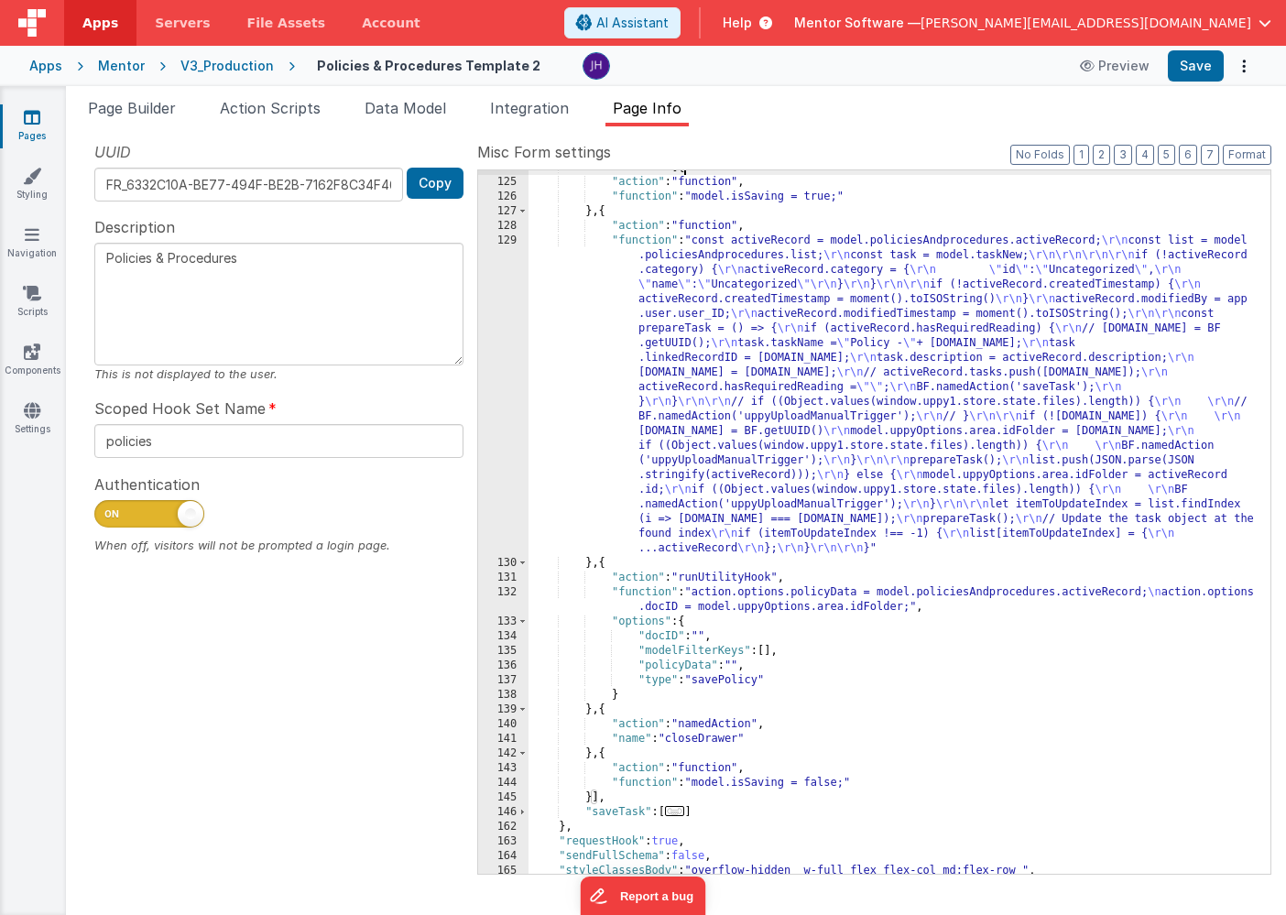
scroll to position [454, 0]
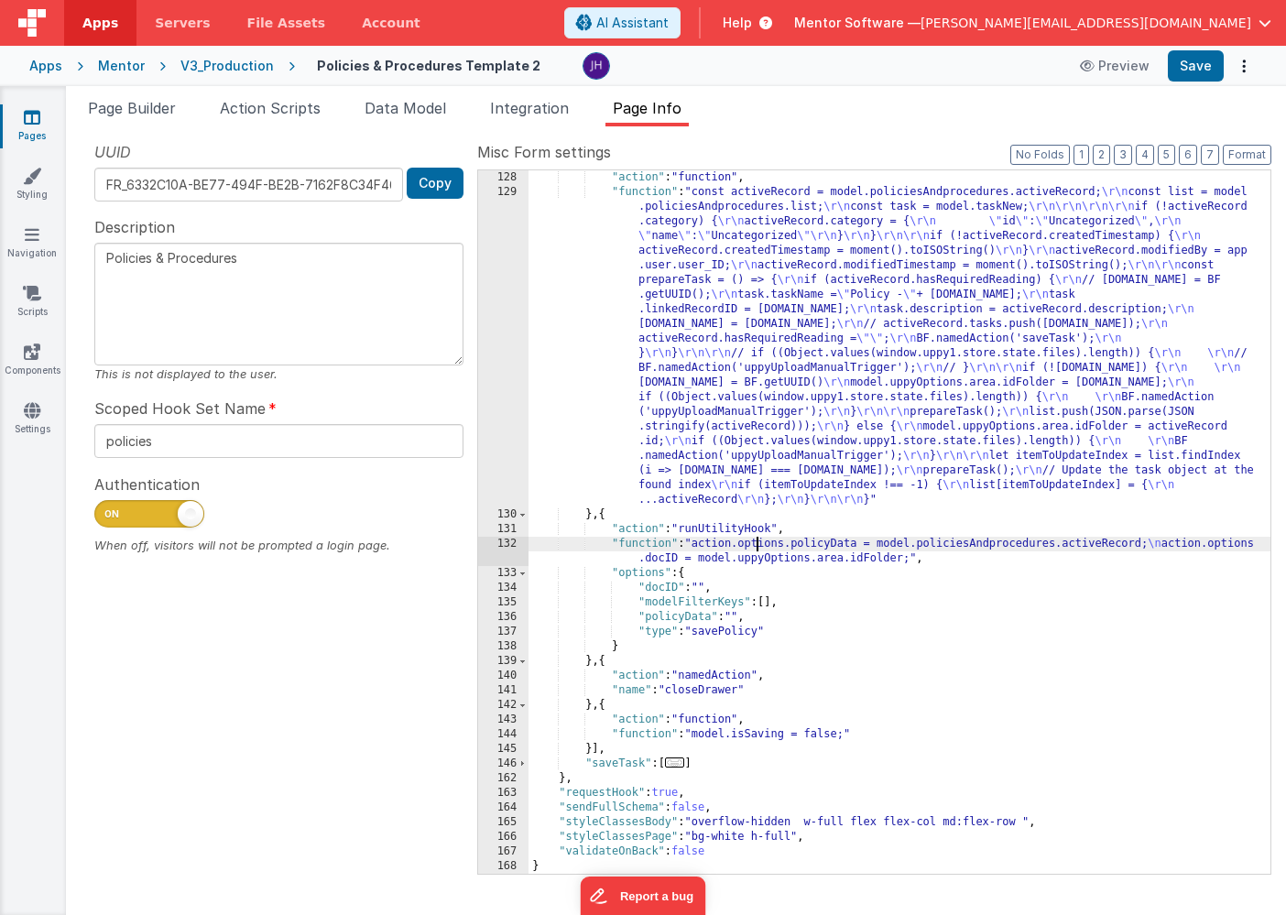
click at [757, 548] on div ""action" : "function" , "function" : "const activeRecord = model.policiesAndpro…" at bounding box center [899, 536] width 742 height 733
click at [516, 549] on div "132" at bounding box center [503, 551] width 50 height 29
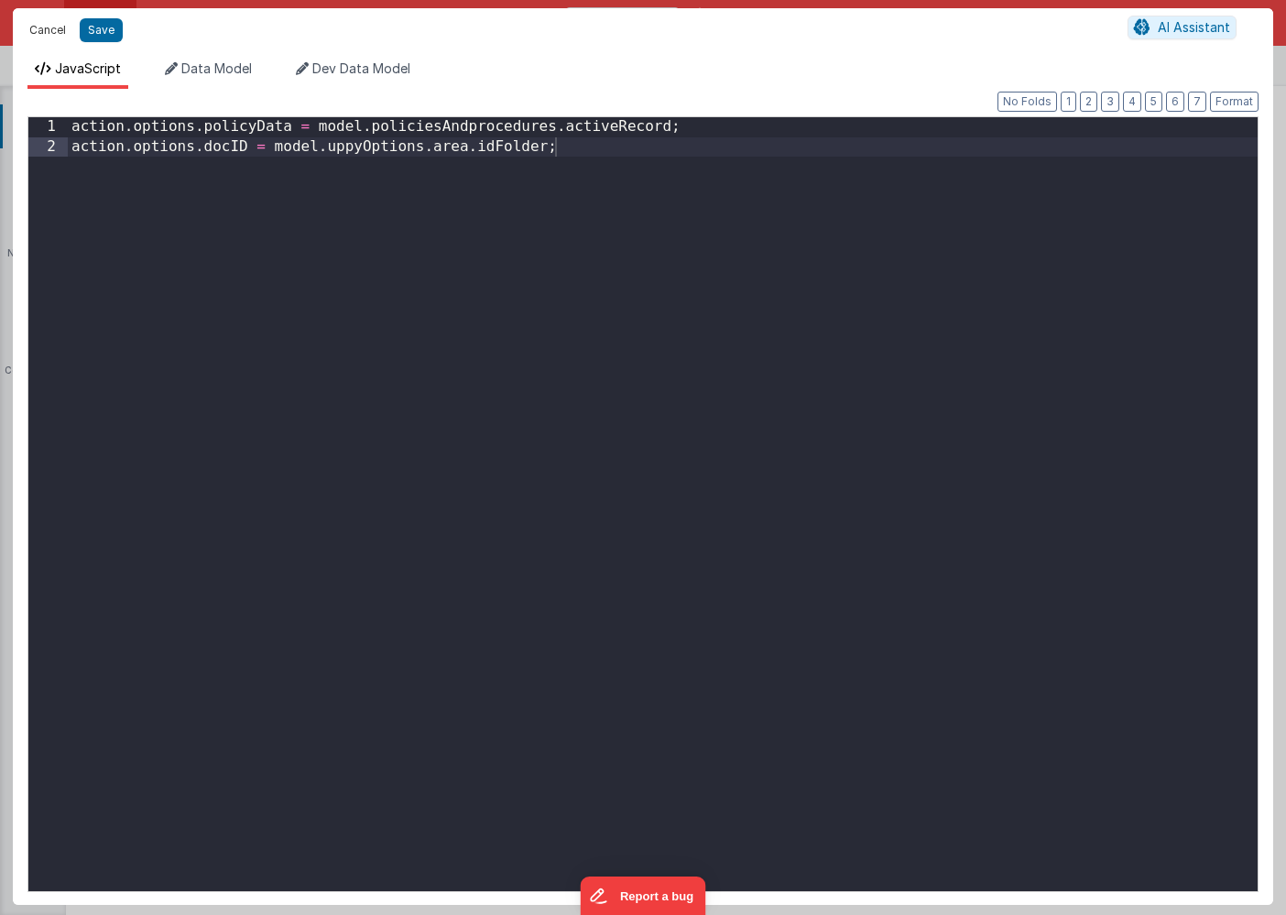
click at [53, 24] on button "Cancel" at bounding box center [47, 30] width 55 height 26
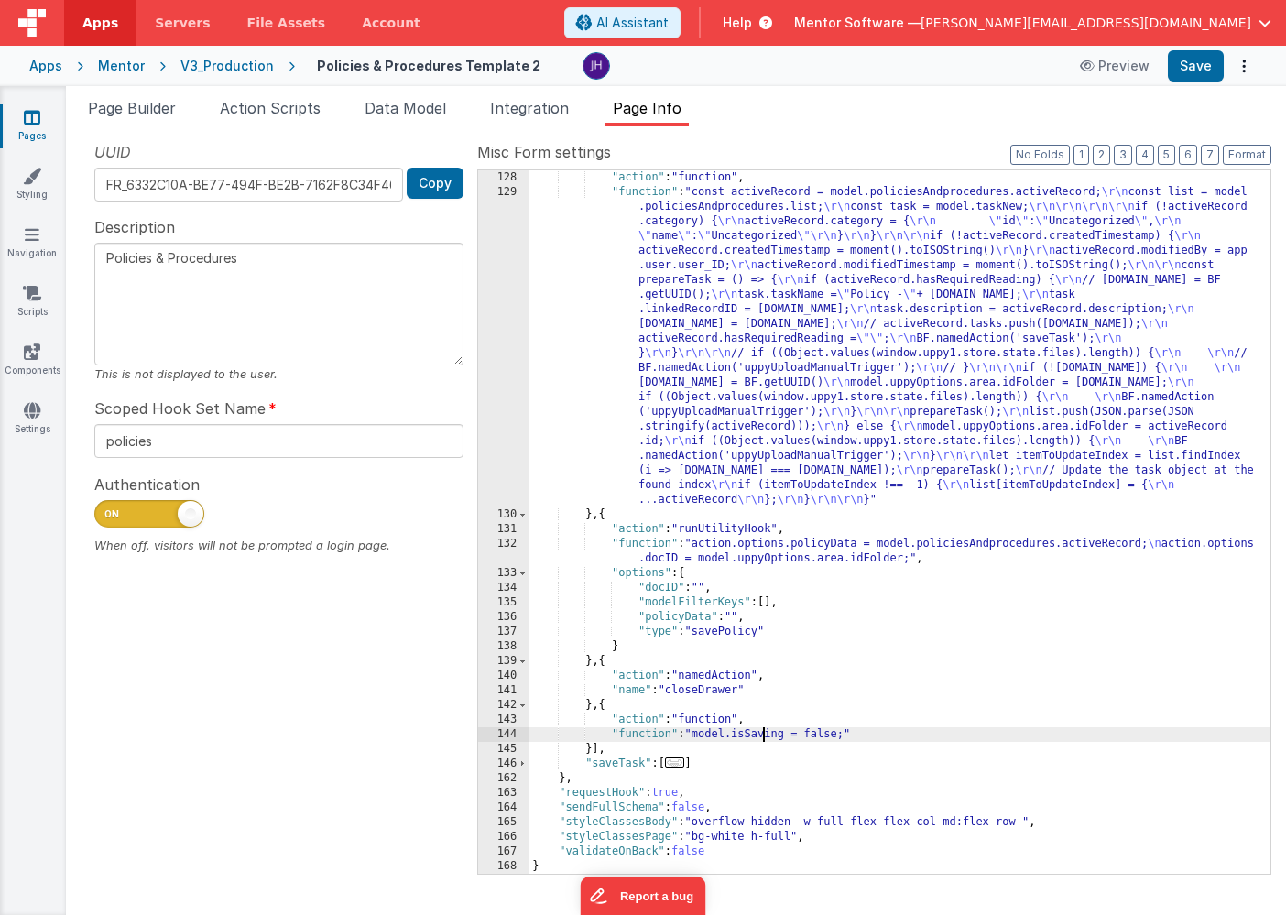
click at [763, 738] on div ""action" : "function" , "function" : "const activeRecord = model.policiesAndpro…" at bounding box center [899, 536] width 742 height 733
drag, startPoint x: 703, startPoint y: 732, endPoint x: 805, endPoint y: 735, distance: 101.7
click at [805, 735] on div ""action" : "function" , "function" : "const activeRecord = model.policiesAndpro…" at bounding box center [899, 536] width 742 height 733
click at [868, 728] on div ""action" : "function" , "function" : "const activeRecord = model.policiesAndpro…" at bounding box center [899, 536] width 742 height 733
click at [680, 763] on span "..." at bounding box center [675, 762] width 20 height 10
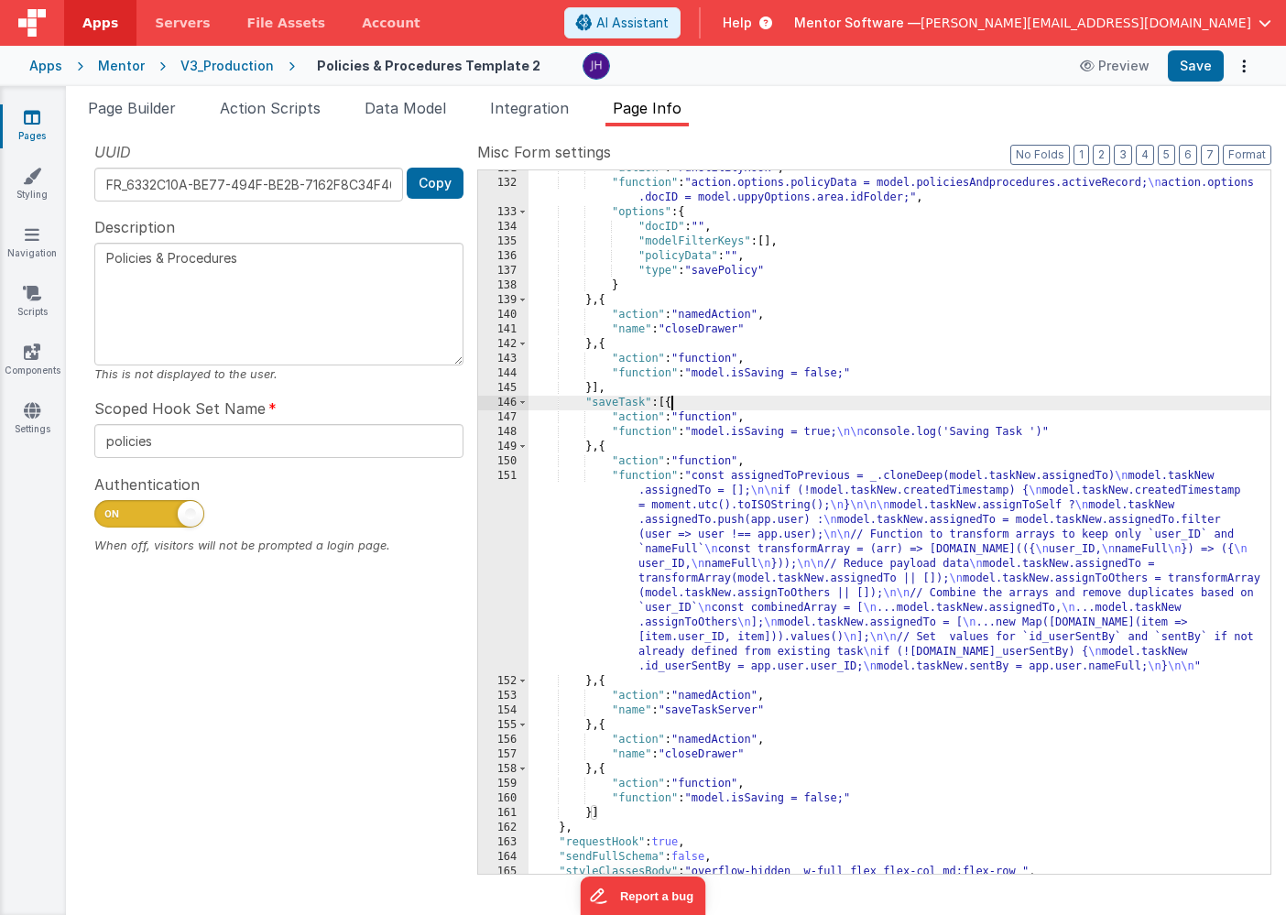
scroll to position [815, 0]
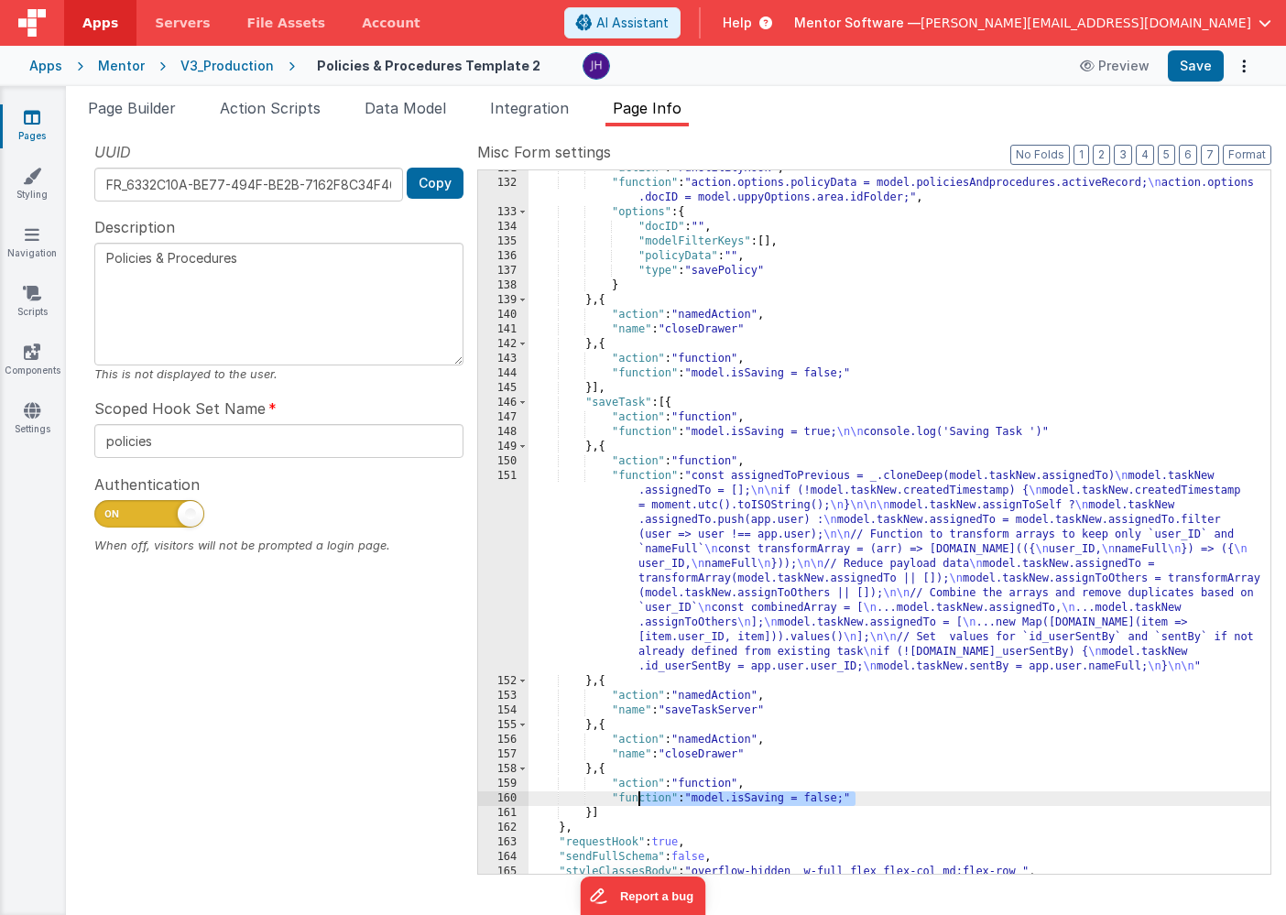
drag, startPoint x: 875, startPoint y: 798, endPoint x: 640, endPoint y: 798, distance: 235.3
click at [640, 798] on div ""action" : "runUtilityHook" , "function" : "action.options.policyData = model.p…" at bounding box center [899, 527] width 742 height 733
click at [843, 769] on div ""action" : "runUtilityHook" , "function" : "action.options.policyData = model.p…" at bounding box center [899, 527] width 742 height 733
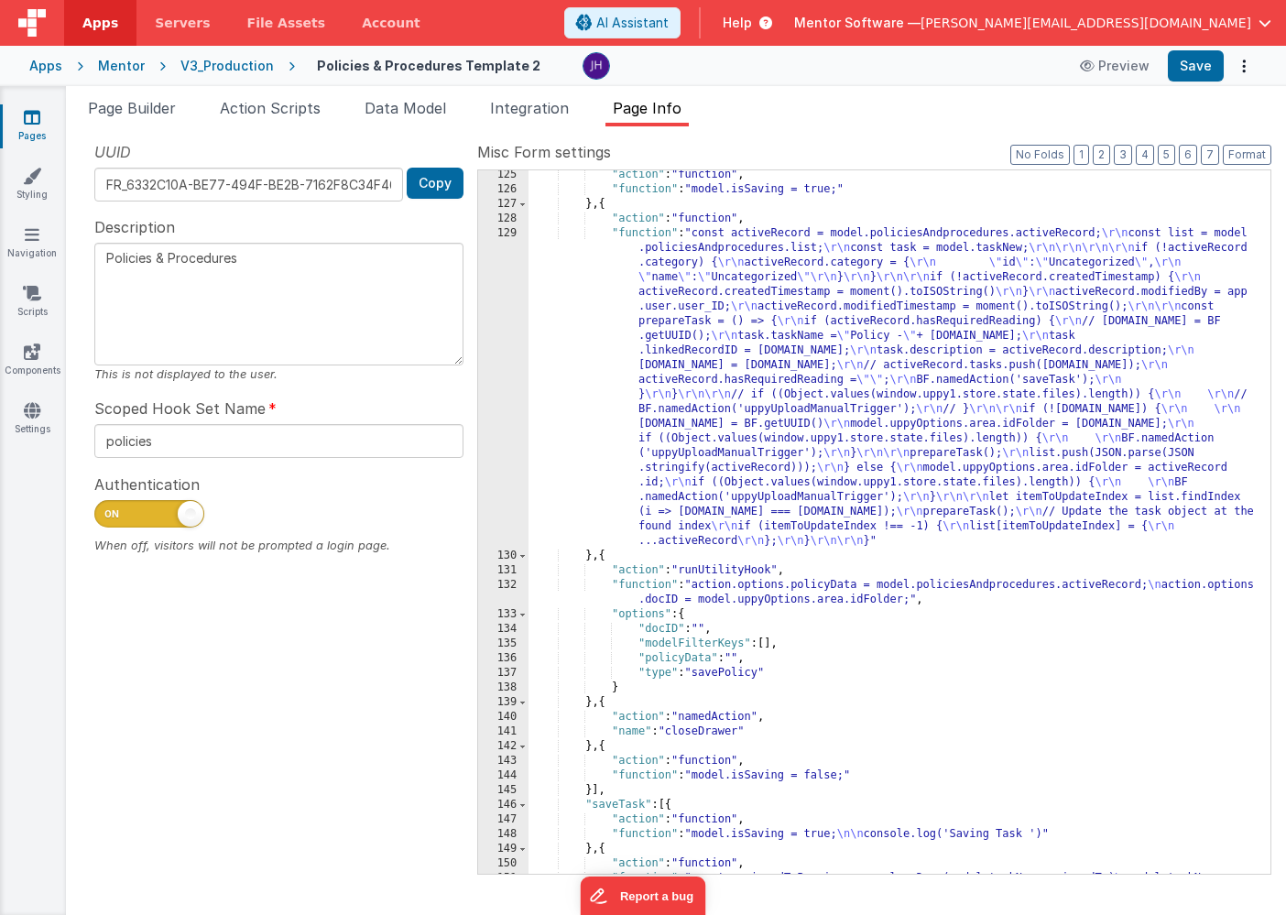
scroll to position [441, 0]
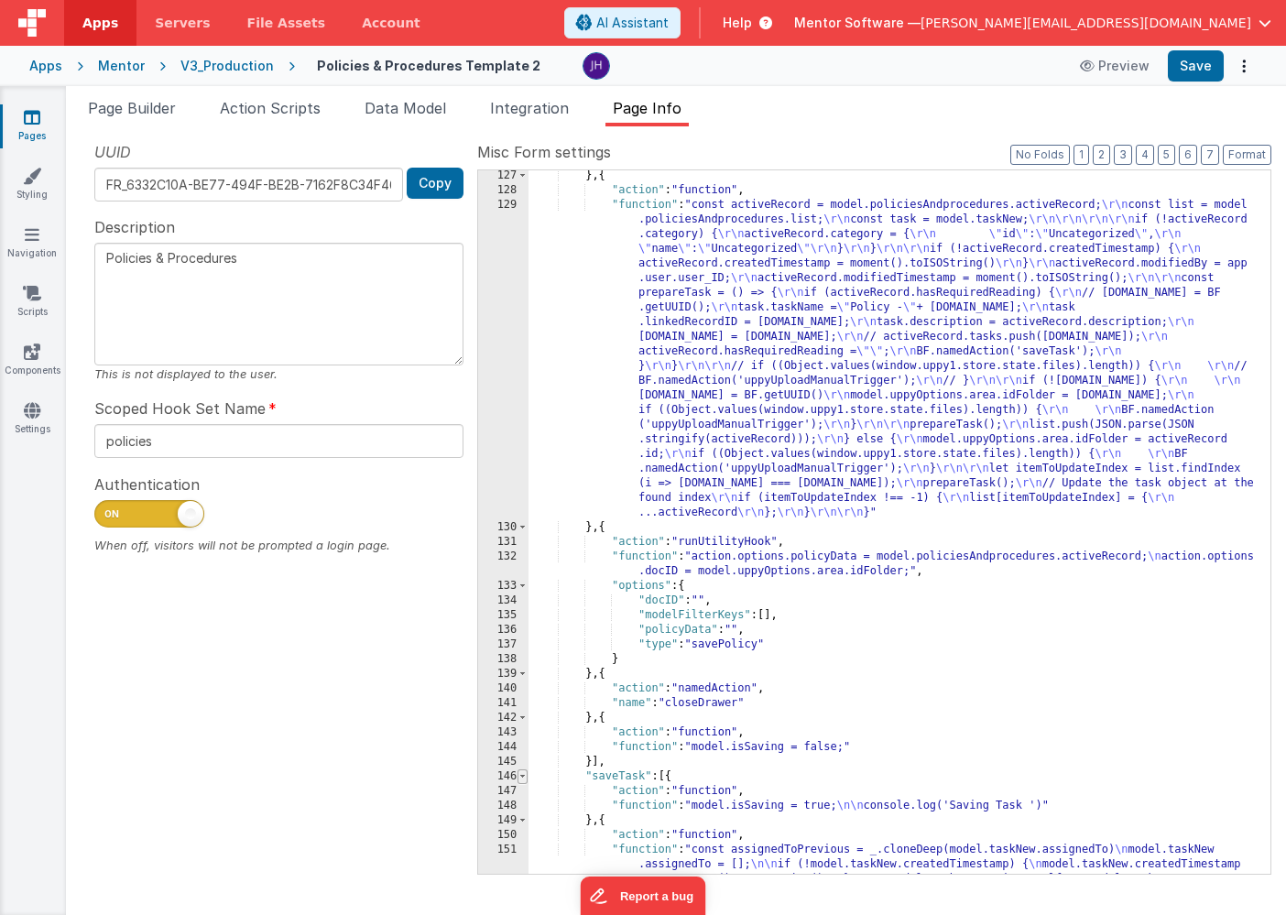
click at [519, 774] on span at bounding box center [522, 776] width 10 height 15
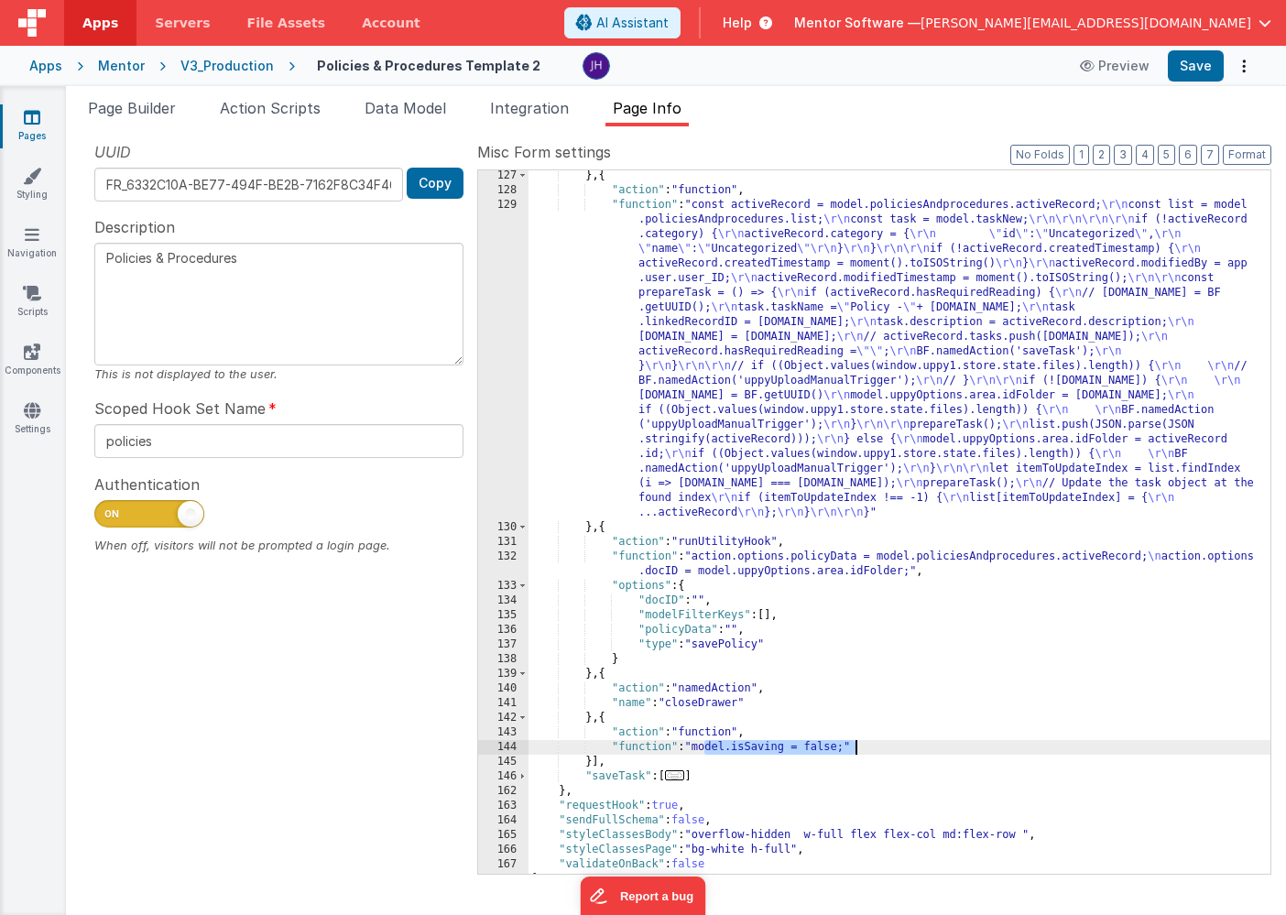
drag, startPoint x: 707, startPoint y: 743, endPoint x: 861, endPoint y: 742, distance: 153.8
click at [861, 742] on div "} , { "action" : "function" , "function" : "const activeRecord = model.policies…" at bounding box center [899, 534] width 742 height 733
click at [899, 741] on div "} , { "action" : "function" , "function" : "const activeRecord = model.policies…" at bounding box center [899, 534] width 742 height 733
click at [780, 642] on div "} , { "action" : "function" , "function" : "const activeRecord = model.policies…" at bounding box center [899, 534] width 742 height 733
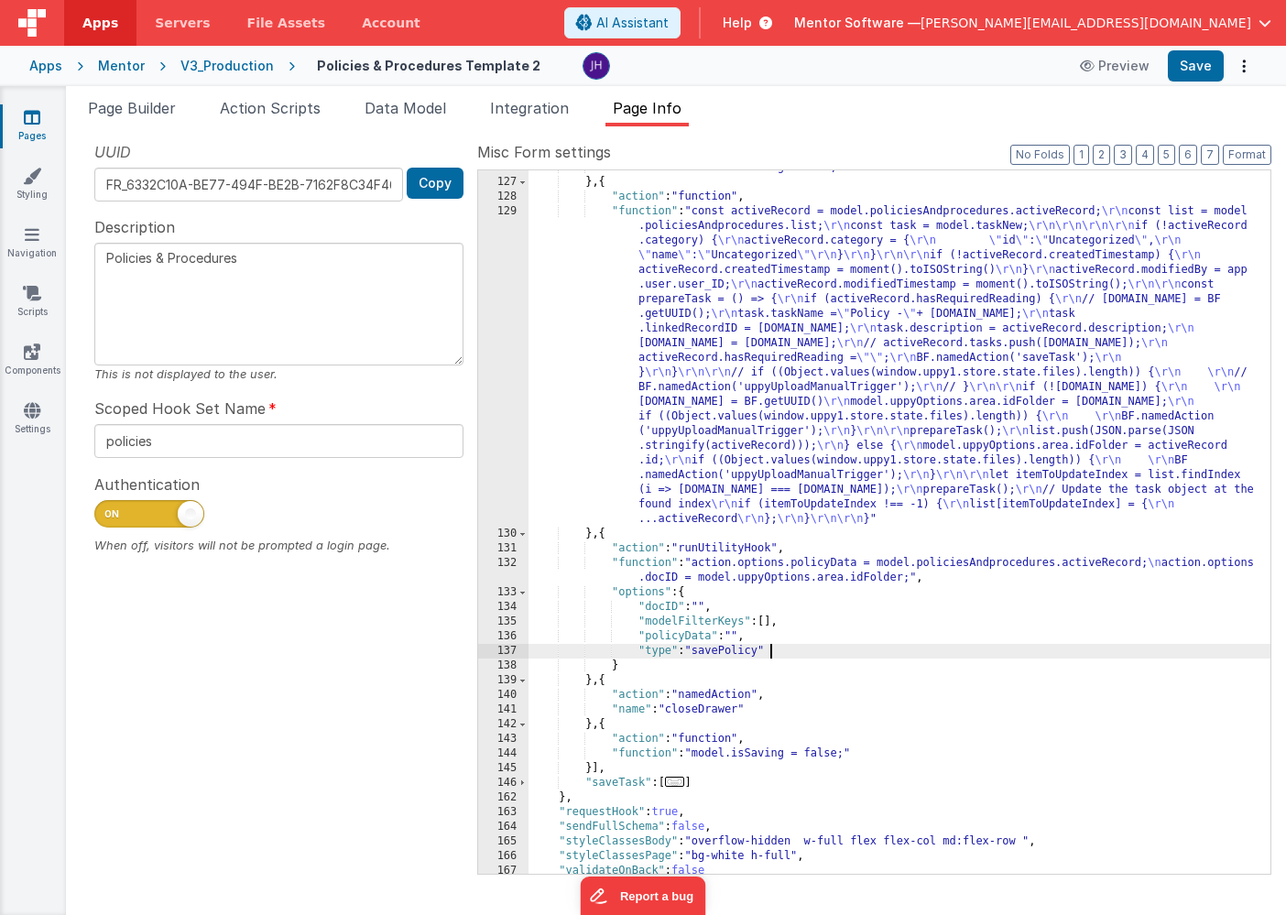
scroll to position [454, 0]
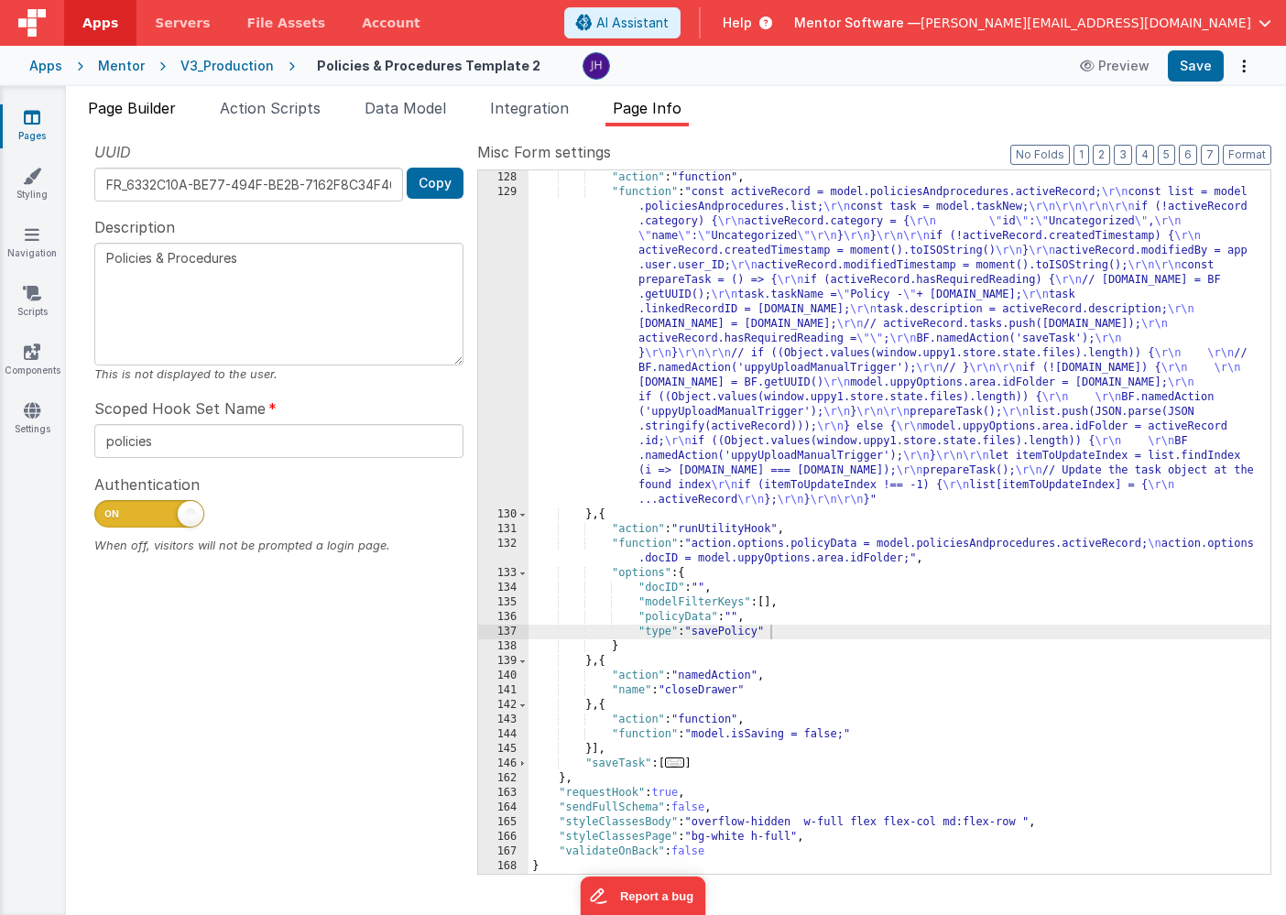
click at [115, 105] on span "Page Builder" at bounding box center [132, 108] width 88 height 18
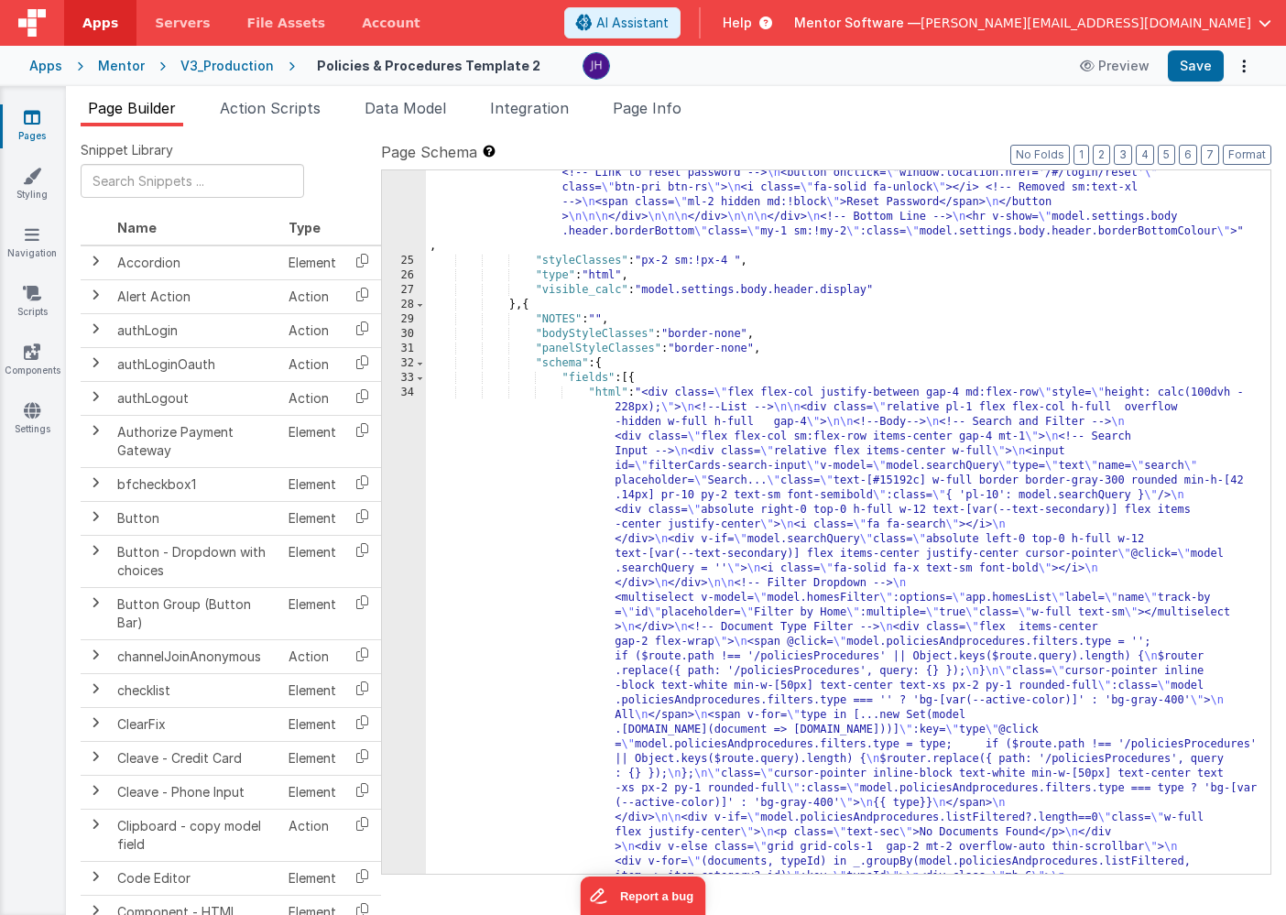
scroll to position [2446, 0]
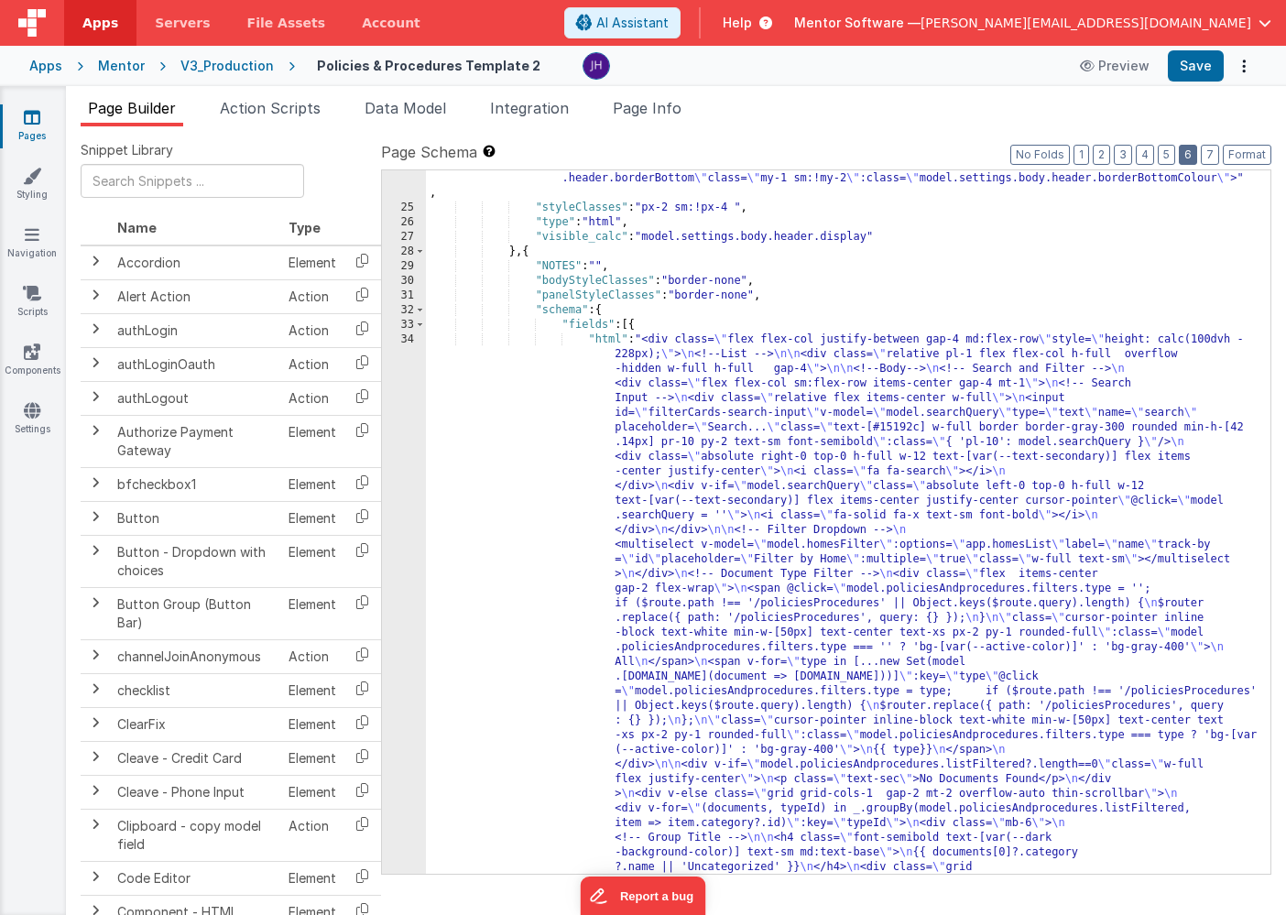
click at [1194, 155] on button "6" at bounding box center [1187, 155] width 18 height 20
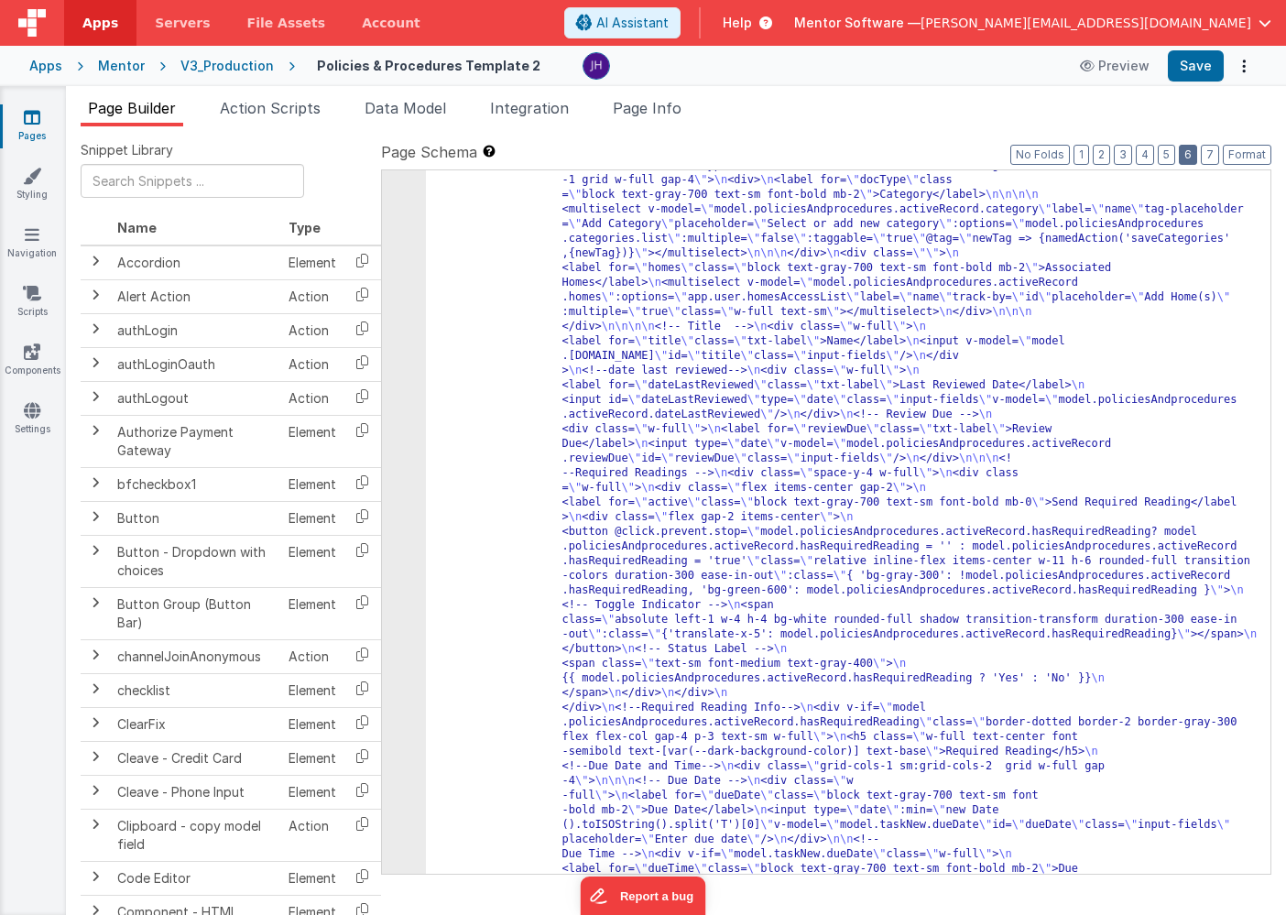
scroll to position [2485, 0]
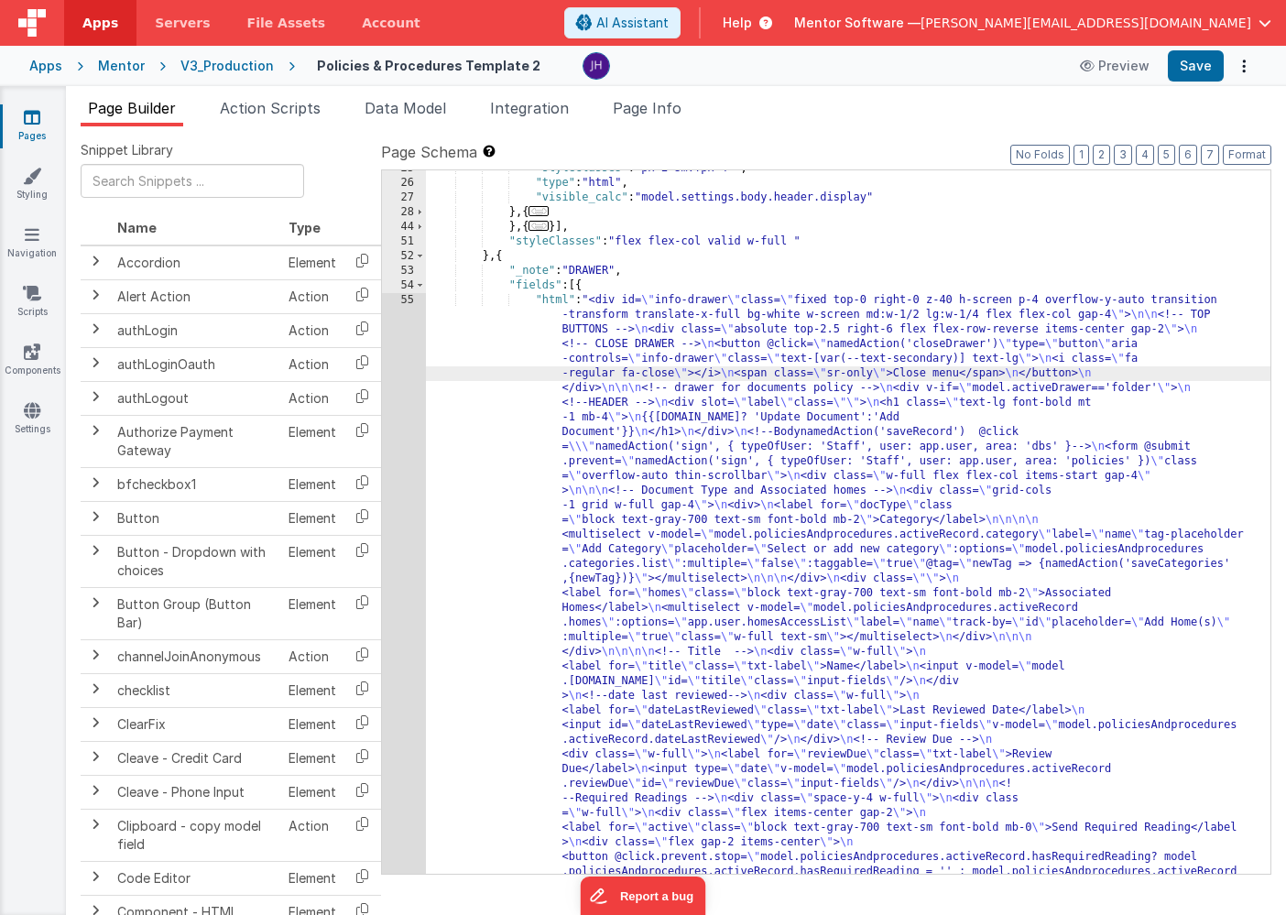
scroll to position [4029, 0]
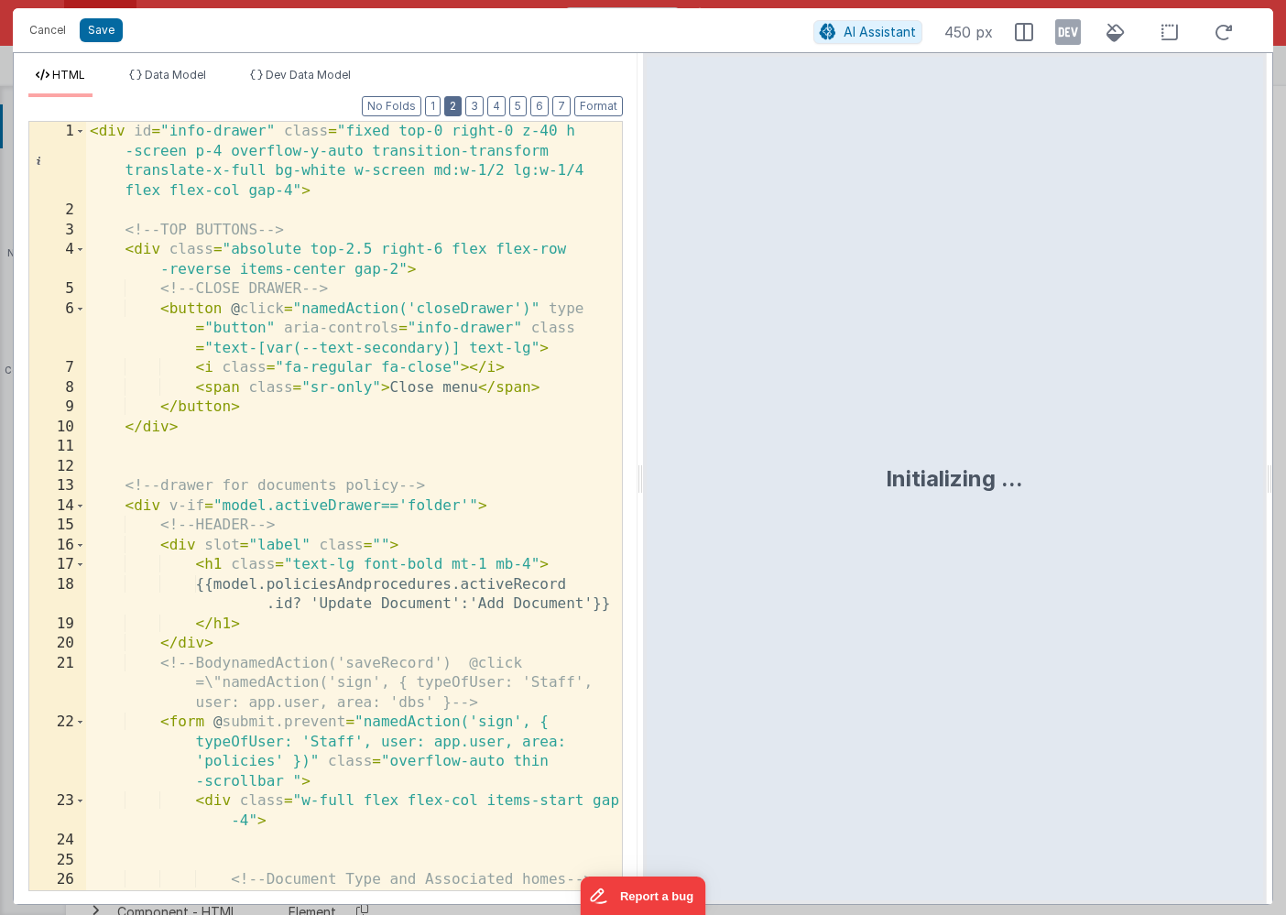
click at [456, 110] on button "2" at bounding box center [452, 106] width 17 height 20
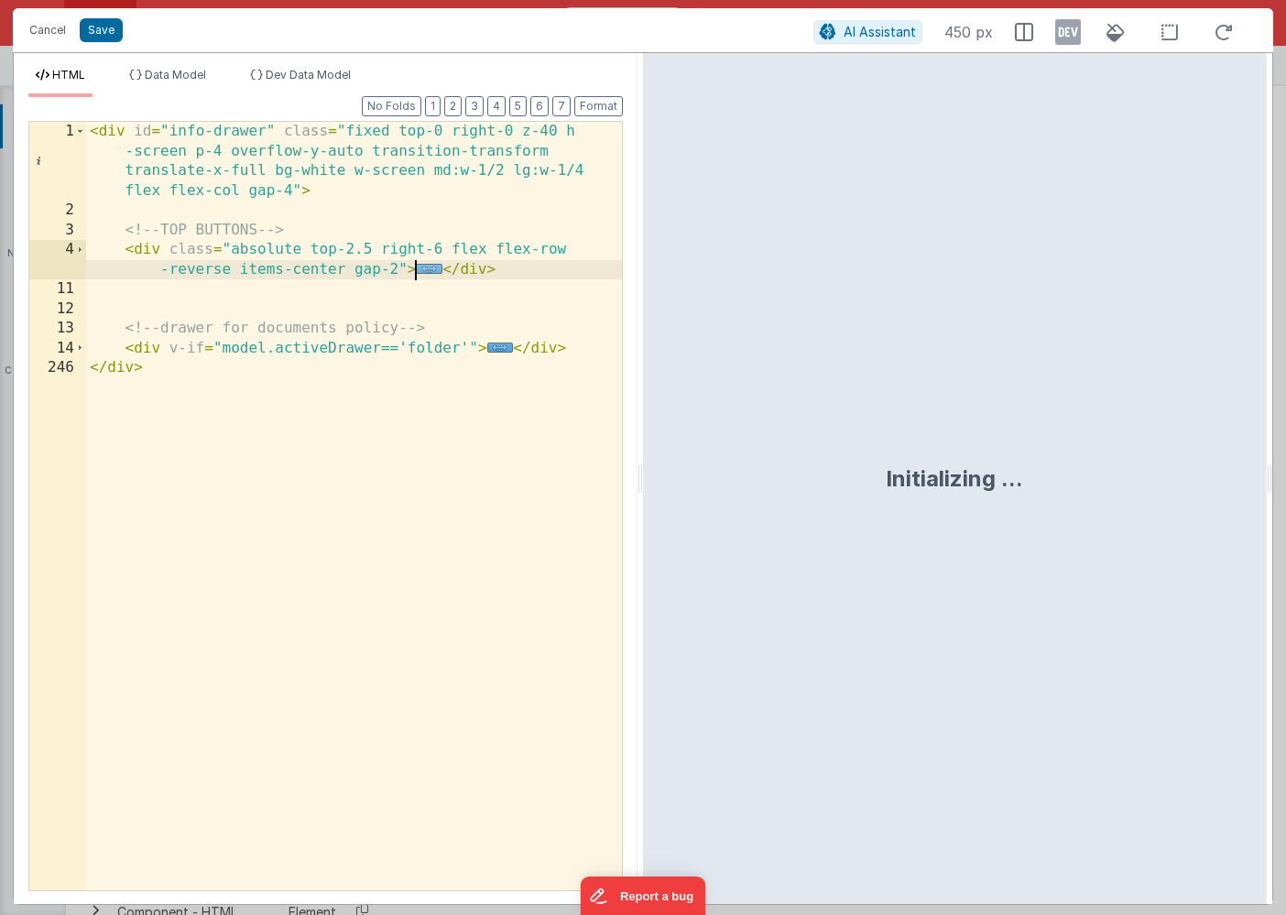
click at [426, 270] on span "..." at bounding box center [429, 269] width 27 height 10
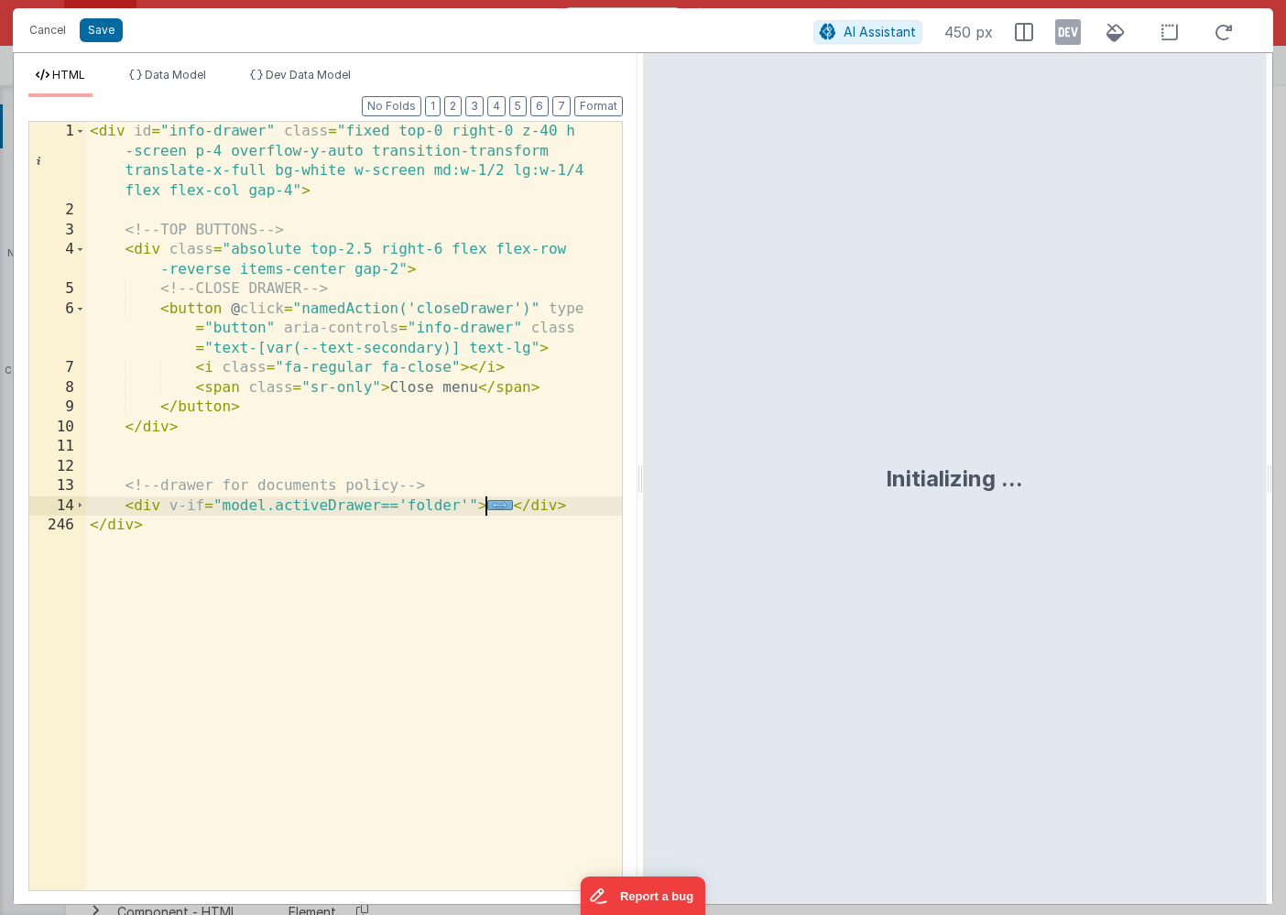
click at [494, 506] on span "..." at bounding box center [500, 505] width 27 height 10
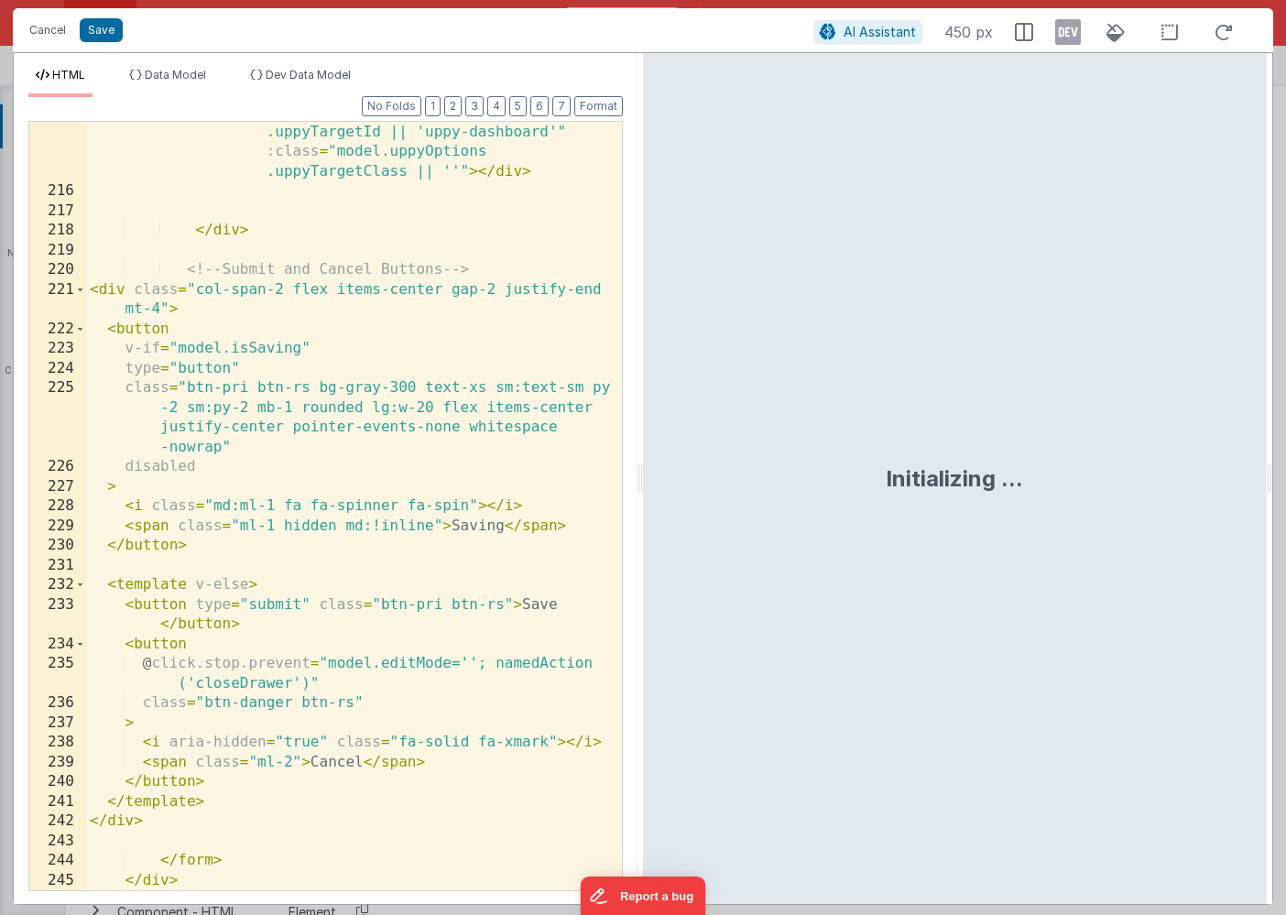
scroll to position [8661, 0]
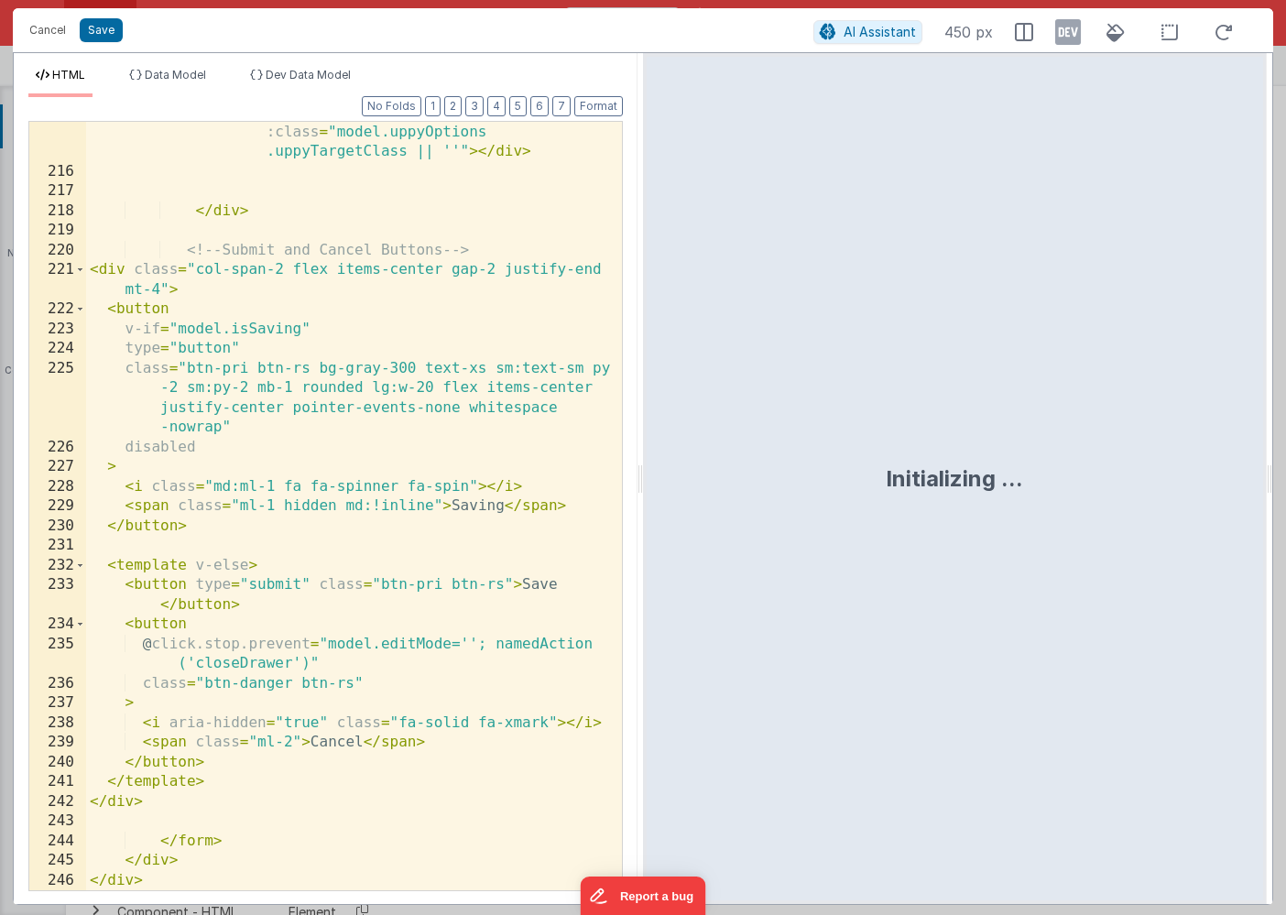
click at [346, 339] on div "< div class = "w-full" :id = "model.uppyOptions .uppyTargetId || 'uppy-dashboar…" at bounding box center [354, 516] width 536 height 867
click at [138, 562] on div "< div class = "w-full" :id = "model.uppyOptions .uppyTargetId || 'uppy-dashboar…" at bounding box center [354, 516] width 536 height 867
click at [142, 780] on div "< div class = "w-full" :id = "model.uppyOptions .uppyTargetId || 'uppy-dashboar…" at bounding box center [354, 516] width 536 height 867
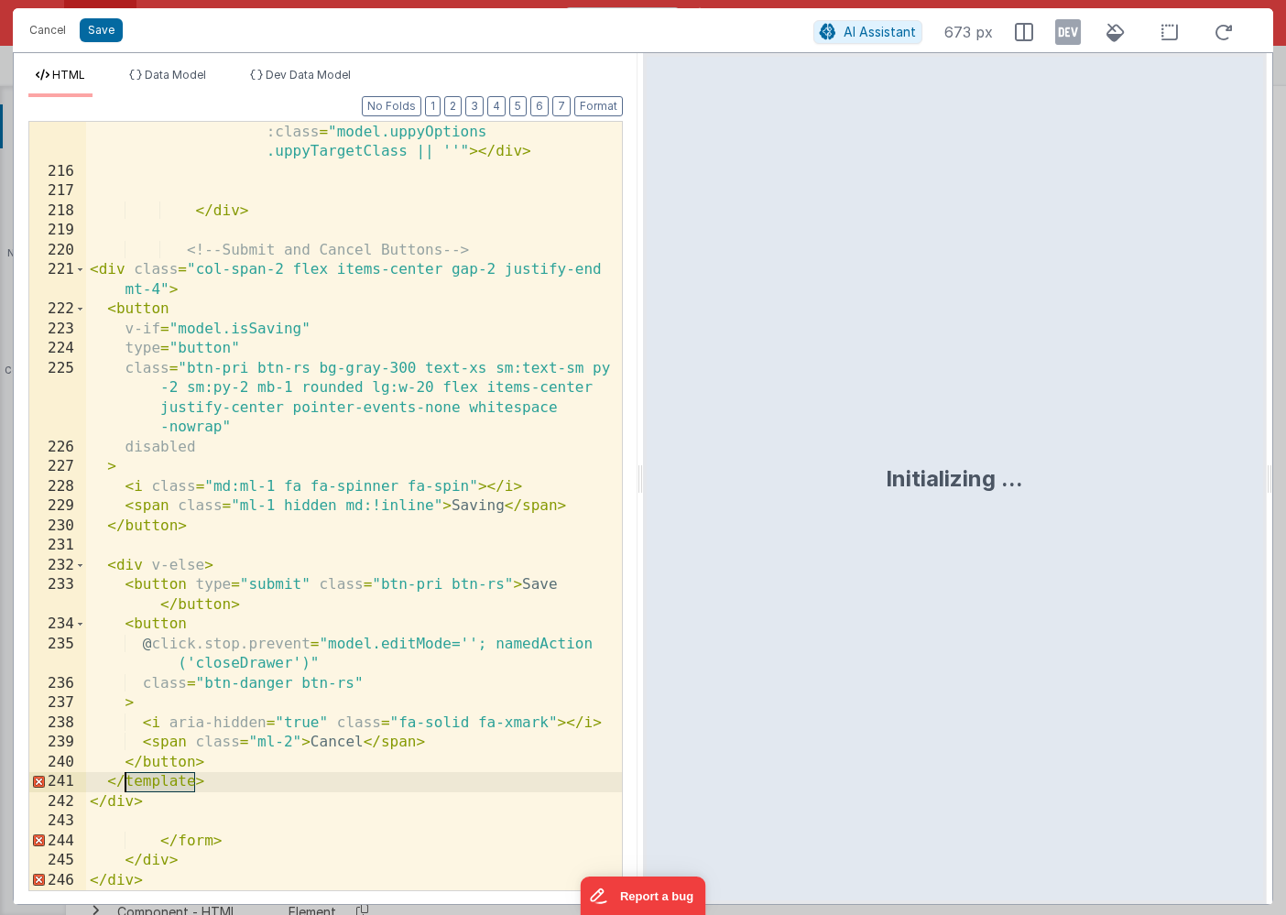
click at [142, 780] on div "< div class = "w-full" :id = "model.uppyOptions .uppyTargetId || 'uppy-dashboar…" at bounding box center [354, 516] width 536 height 867
click at [265, 775] on div "< div class = "w-full" :id = "model.uppyOptions .uppyTargetId || 'uppy-dashboar…" at bounding box center [354, 516] width 536 height 867
click at [114, 271] on div "< div class = "w-full" :id = "model.uppyOptions .uppyTargetId || 'uppy-dashboar…" at bounding box center [354, 516] width 536 height 867
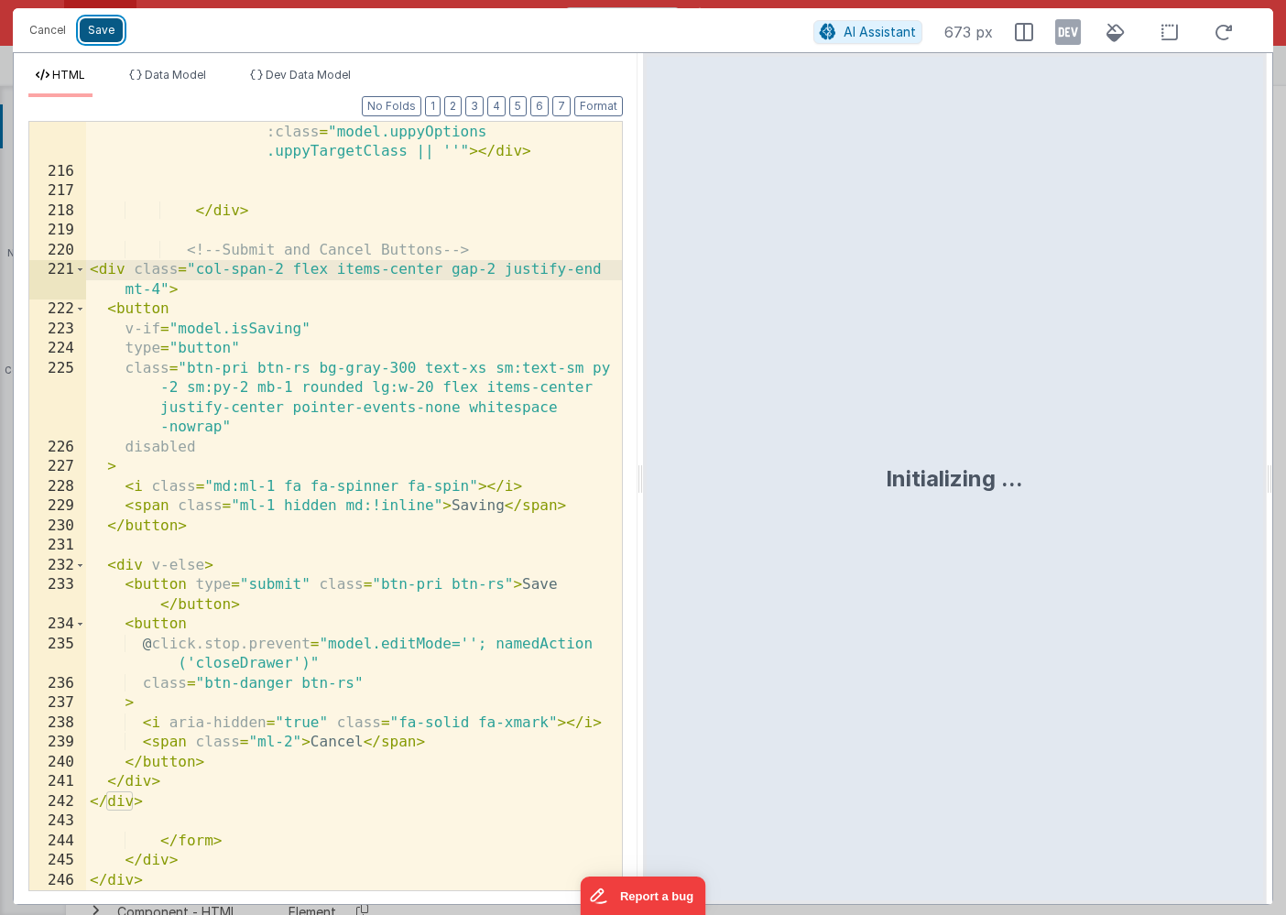
click at [106, 37] on button "Save" at bounding box center [101, 30] width 43 height 24
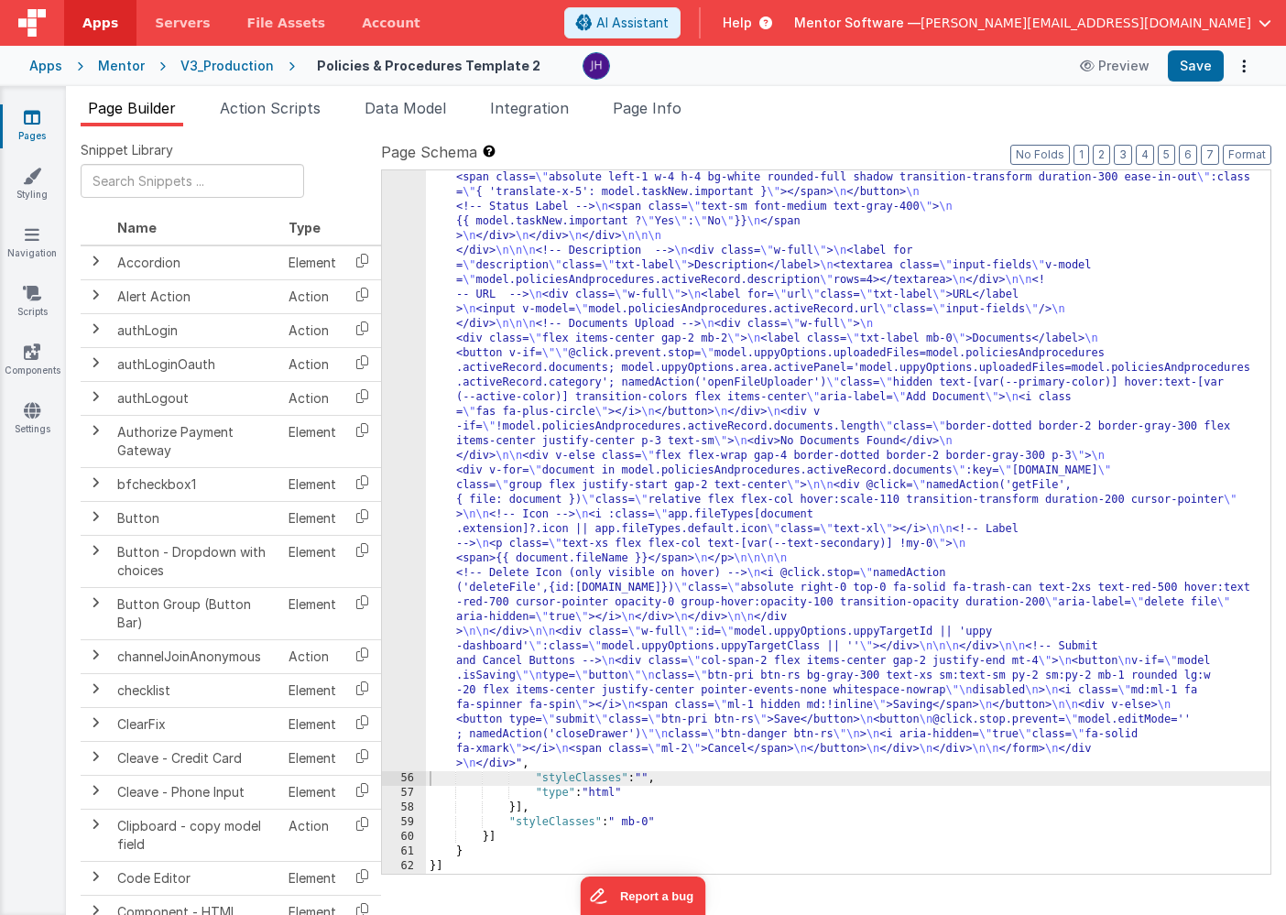
scroll to position [3838, 0]
click at [1198, 69] on button "Save" at bounding box center [1195, 65] width 56 height 31
click at [641, 106] on span "Page Info" at bounding box center [647, 108] width 69 height 18
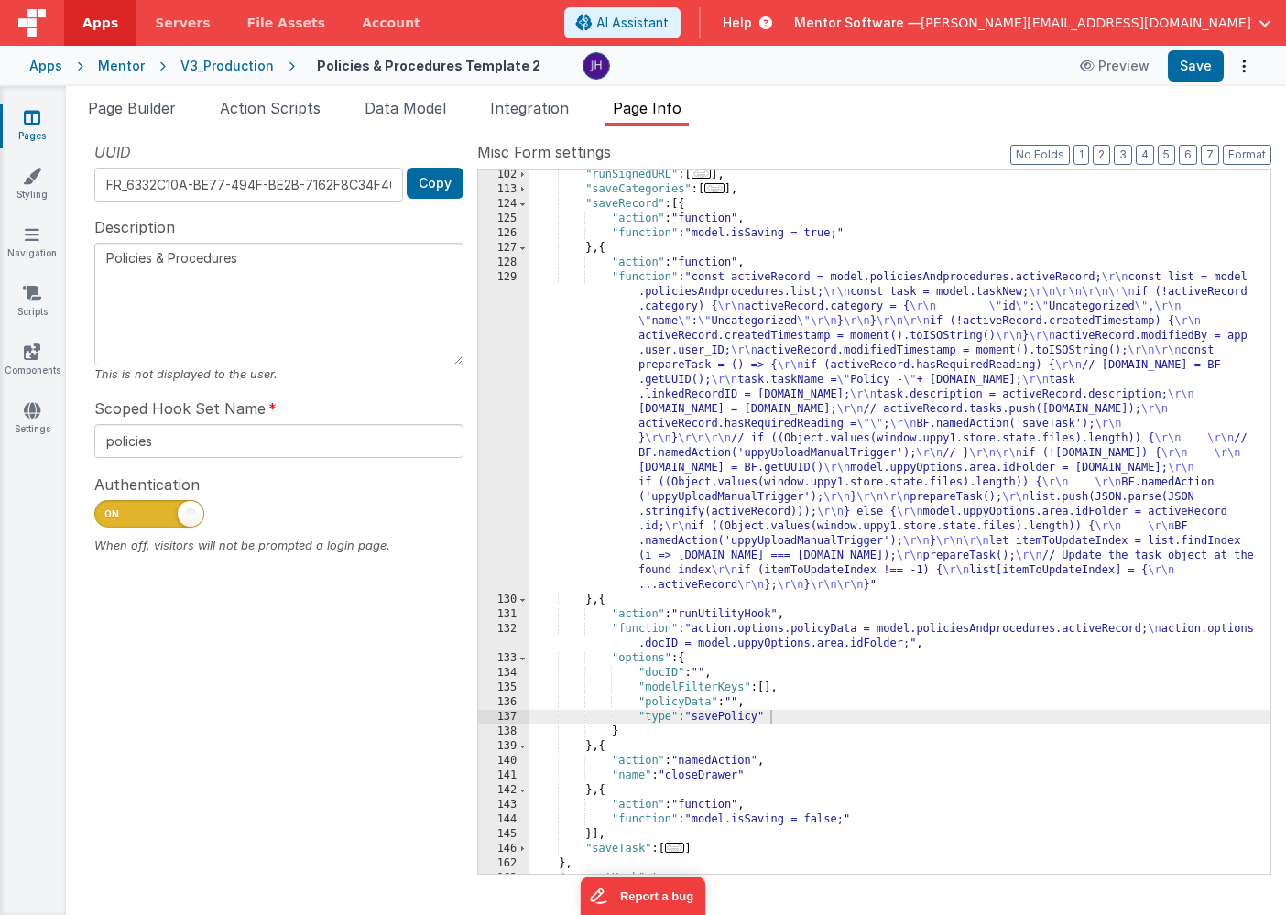
scroll to position [369, 0]
click at [763, 404] on div ""runSignedURL" : [ ... ] , "saveCategories" : [ ... ] , "saveRecord" : [{ "acti…" at bounding box center [899, 534] width 742 height 733
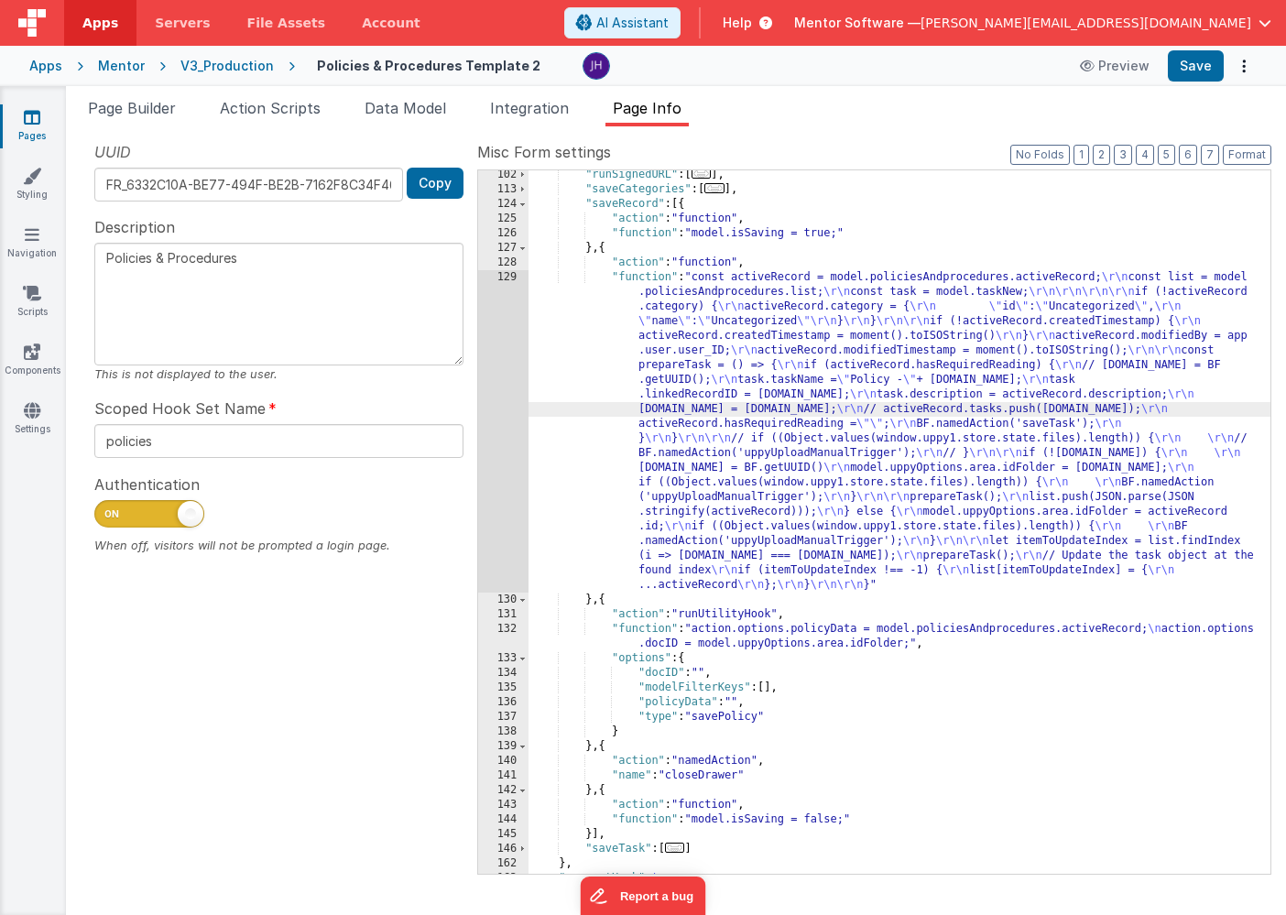
click at [484, 381] on div "129" at bounding box center [503, 431] width 50 height 322
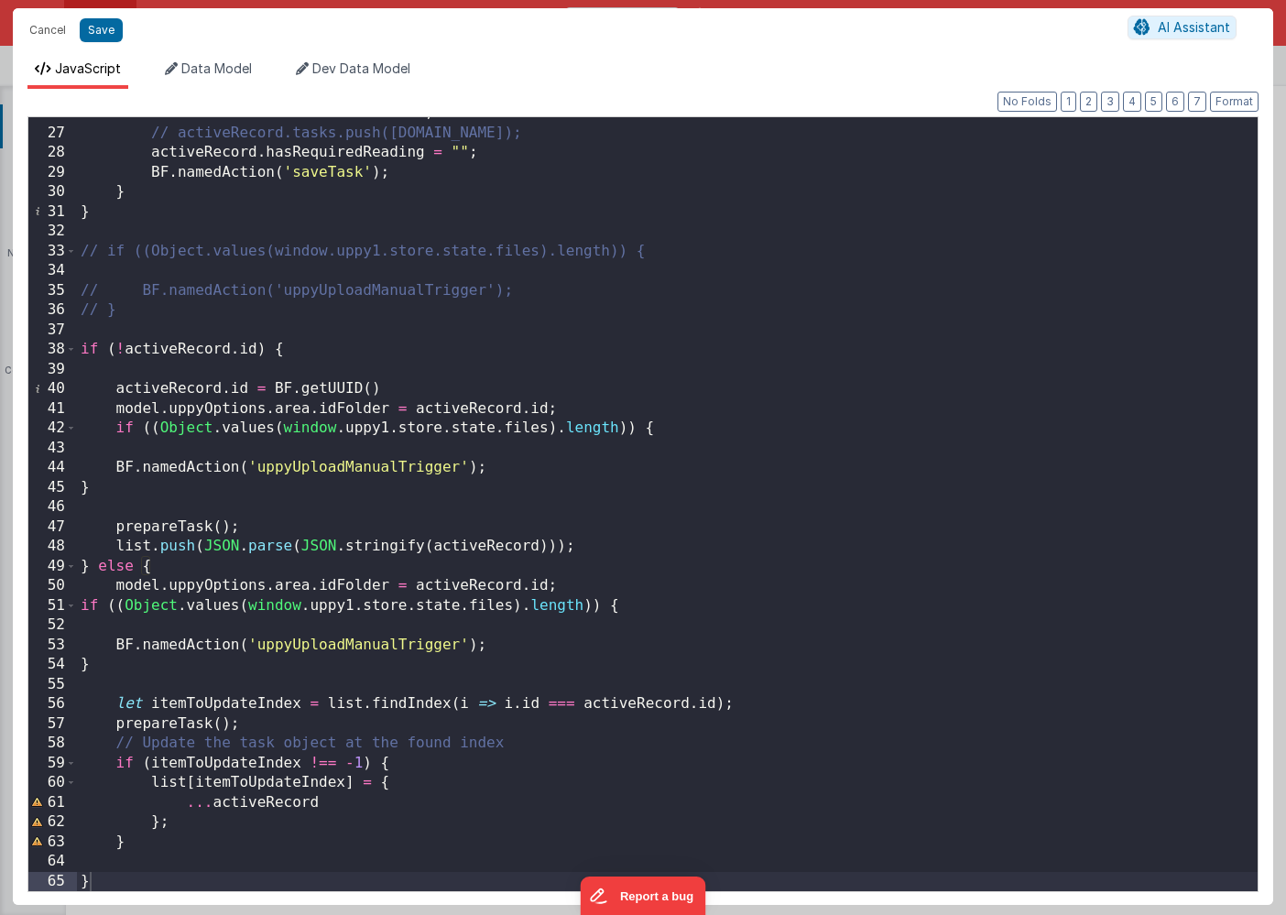
scroll to position [505, 0]
click at [51, 27] on button "Cancel" at bounding box center [47, 30] width 55 height 26
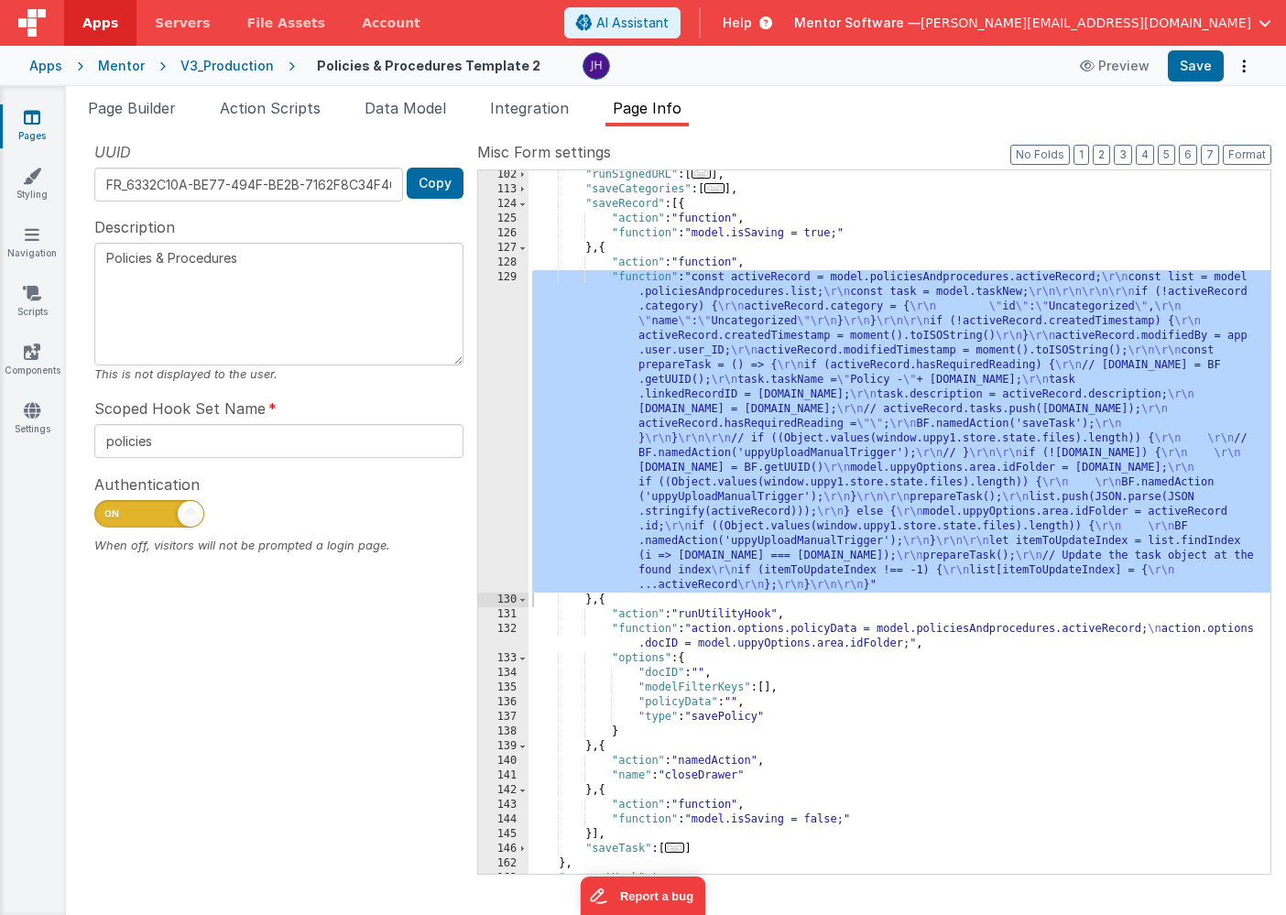
click at [915, 681] on div ""runSignedURL" : [ ... ] , "saveCategories" : [ ... ] , "saveRecord" : [{ "acti…" at bounding box center [899, 534] width 742 height 733
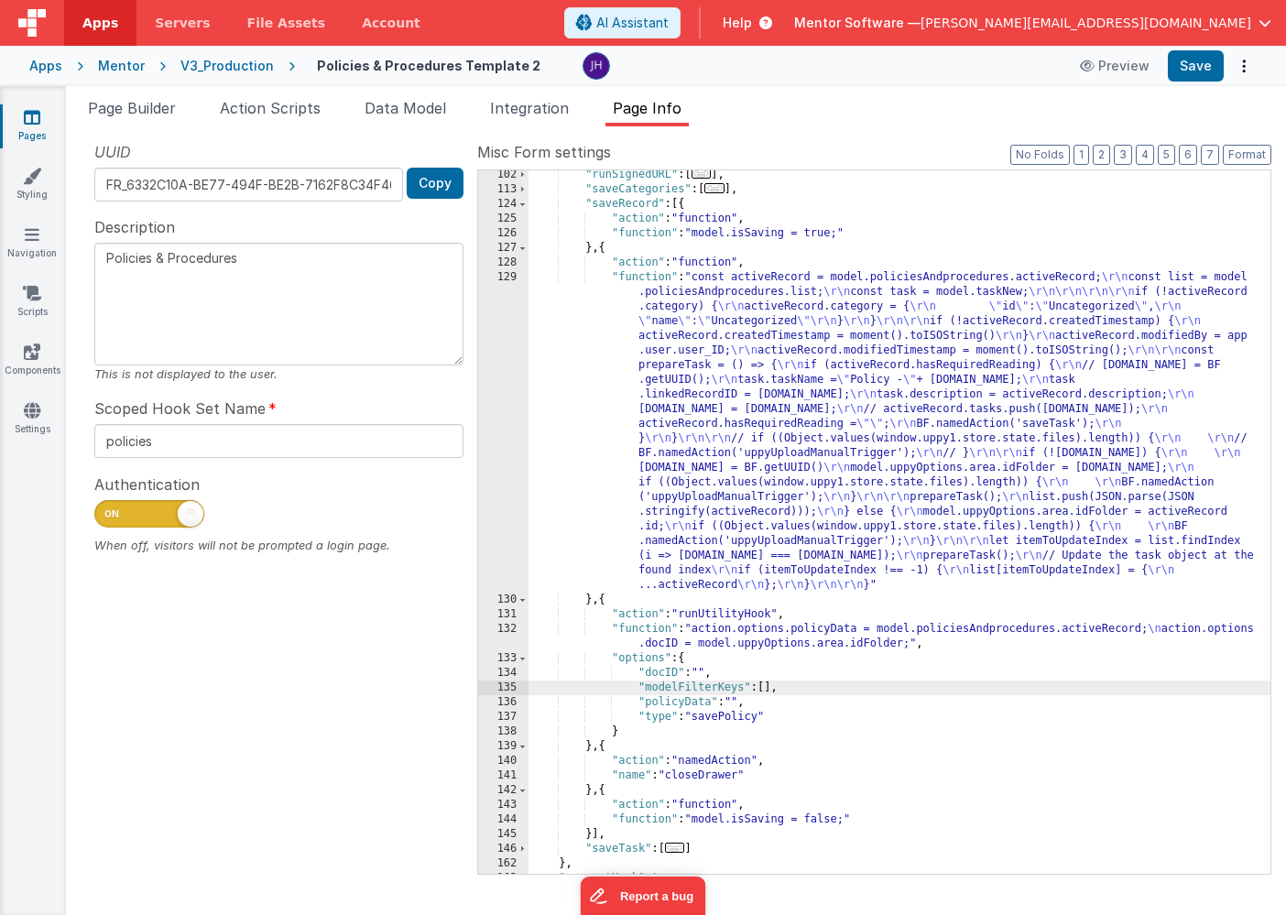
click at [769, 687] on div ""runSignedURL" : [ ... ] , "saveCategories" : [ ... ] , "saveRecord" : [{ "acti…" at bounding box center [899, 534] width 742 height 733
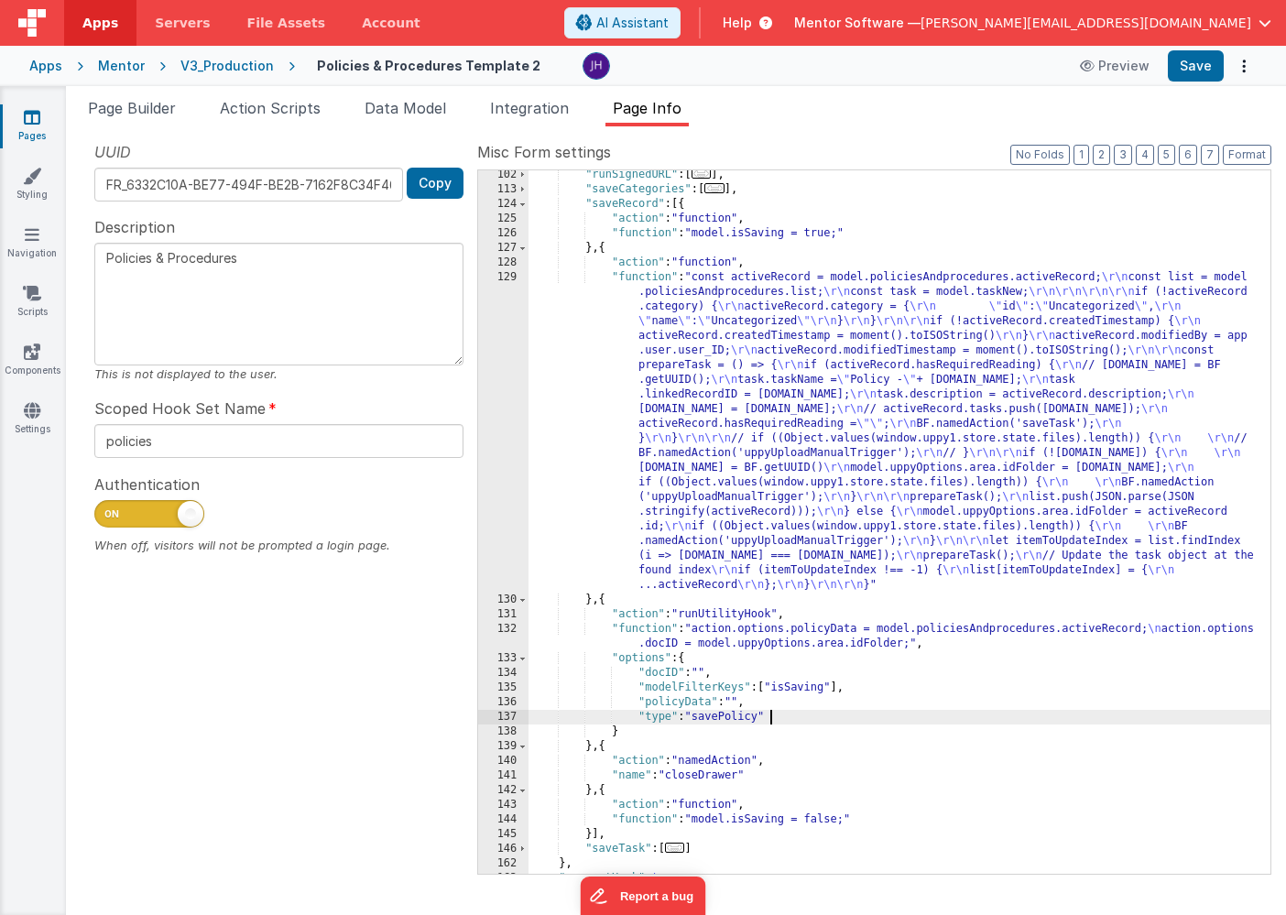
click at [881, 715] on div ""runSignedURL" : [ ... ] , "saveCategories" : [ ... ] , "saveRecord" : [{ "acti…" at bounding box center [899, 534] width 742 height 733
click at [1197, 66] on button "Save" at bounding box center [1195, 65] width 56 height 31
click at [136, 108] on span "Page Builder" at bounding box center [132, 108] width 88 height 18
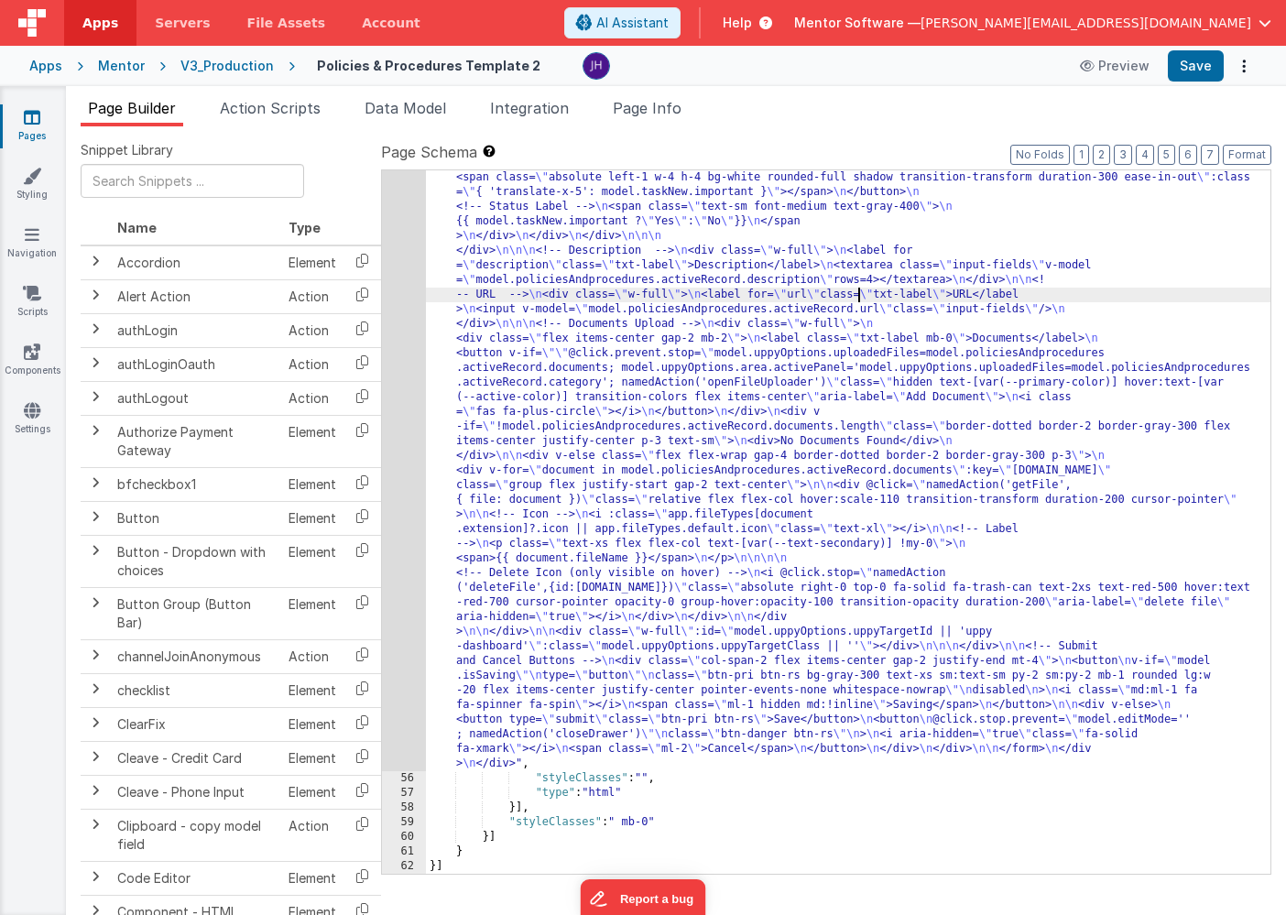
click at [855, 292] on div ""html" : "<div id= \" info-drawer \" class= \" fixed top-0 right-0 z-40 h-scree…" at bounding box center [848, 214] width 844 height 2549
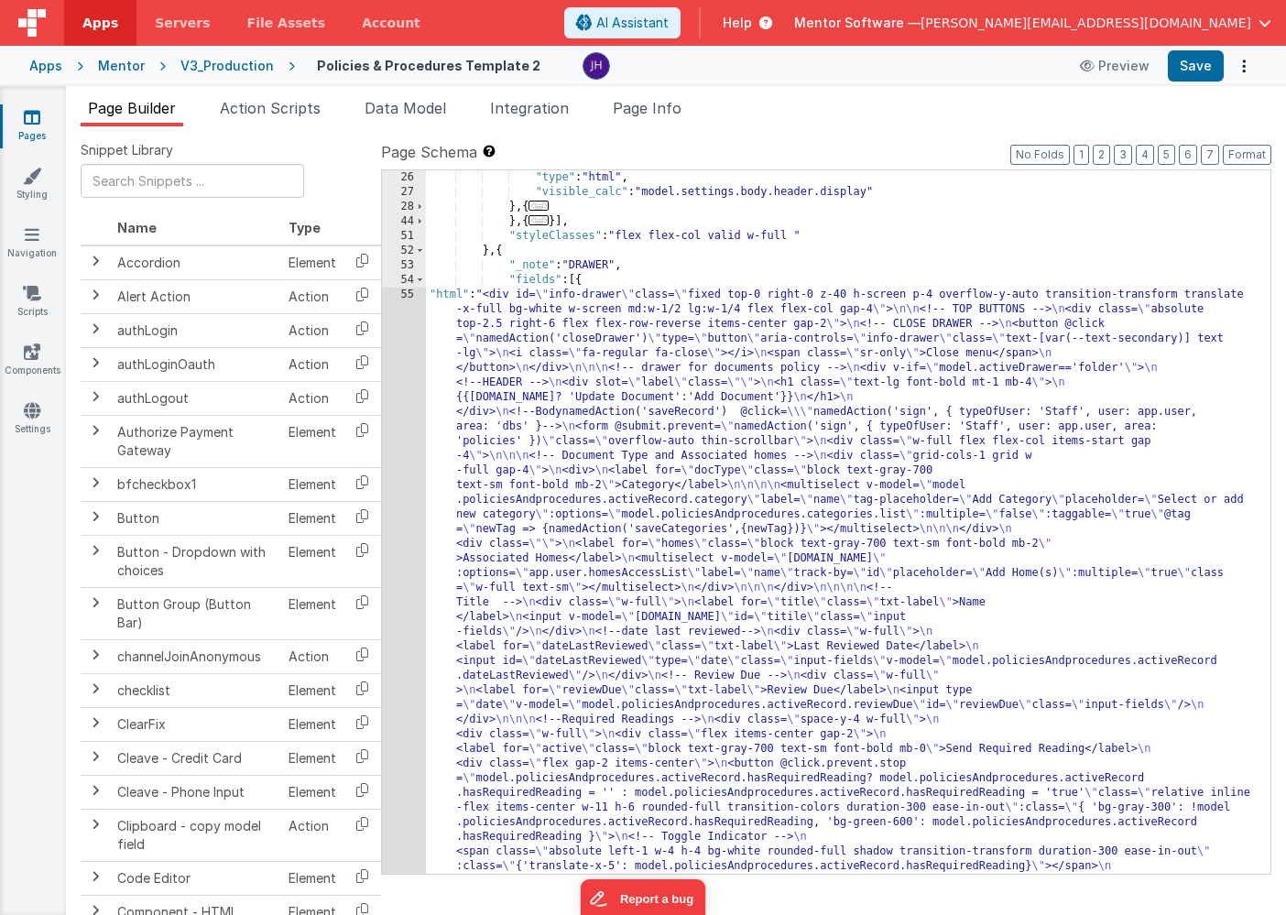
scroll to position [2496, 0]
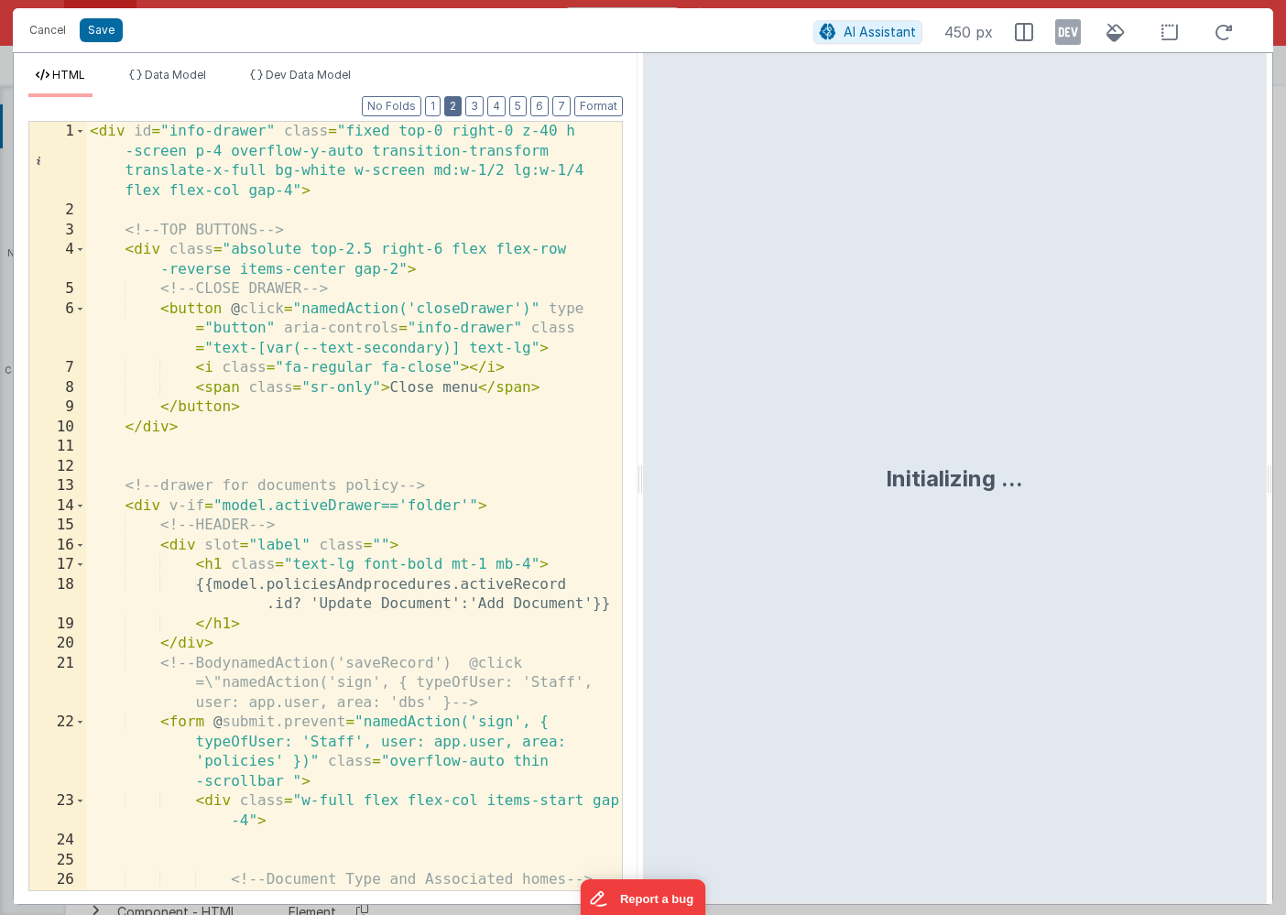
click at [458, 106] on button "2" at bounding box center [452, 106] width 17 height 20
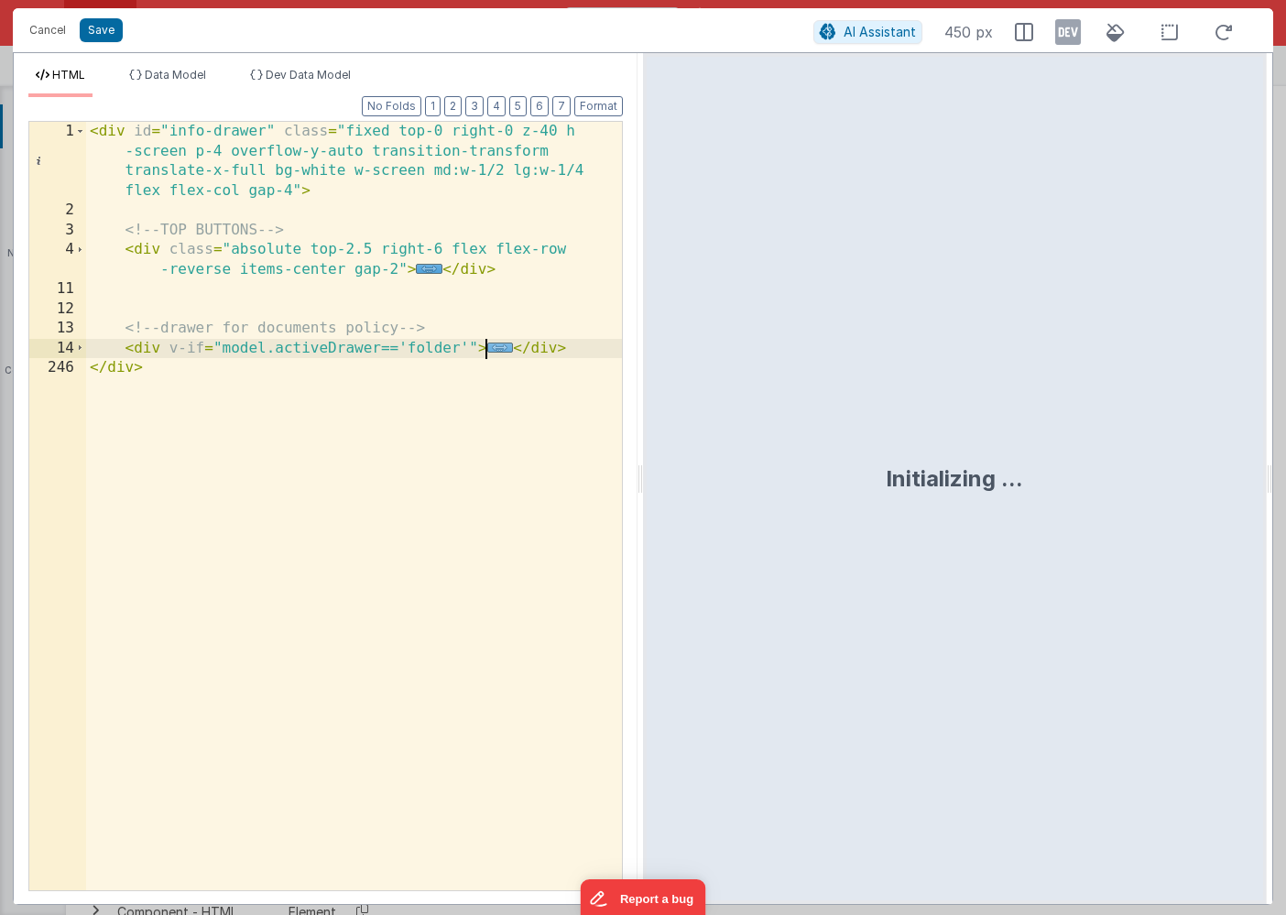
click at [496, 349] on span "..." at bounding box center [500, 347] width 27 height 10
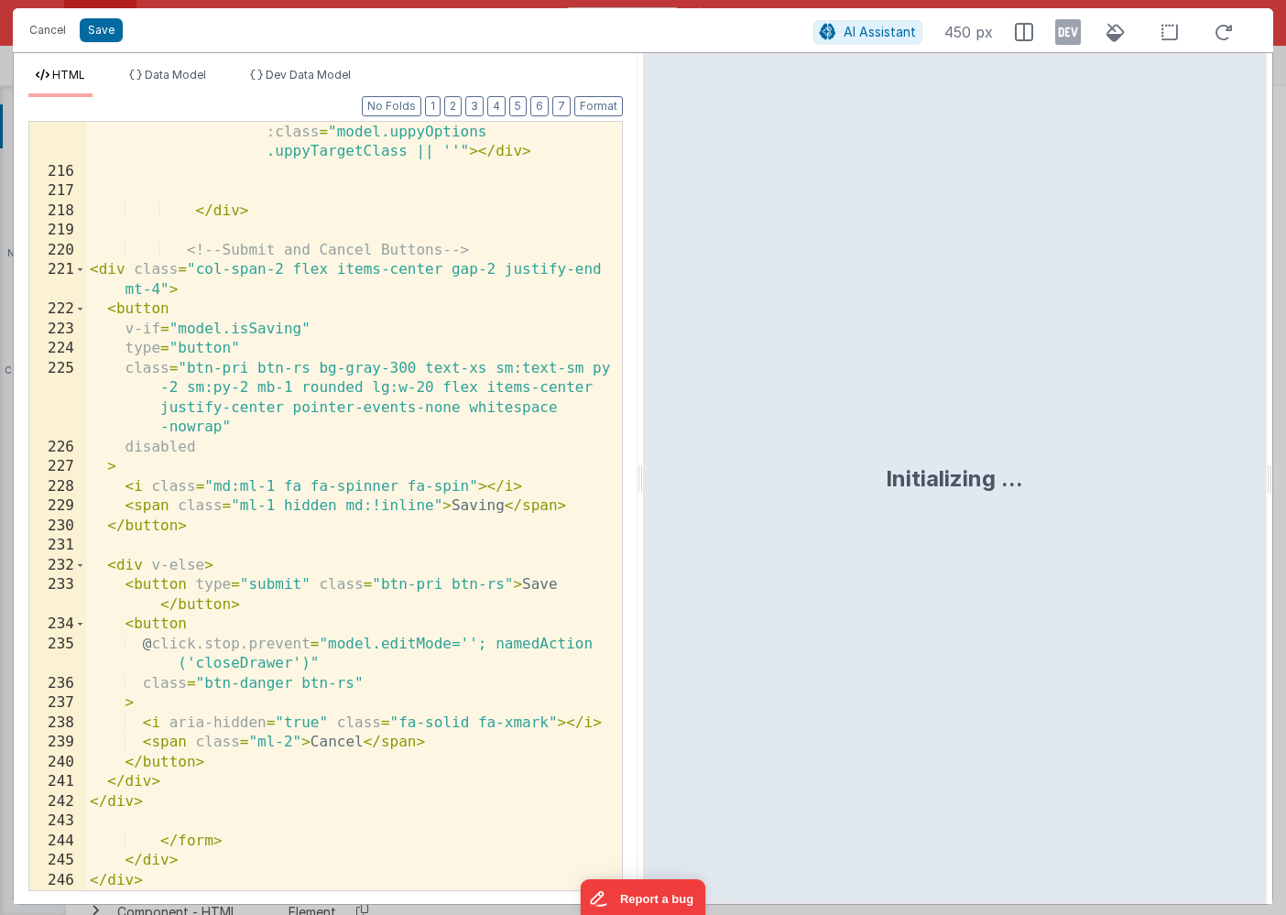
scroll to position [8503, 0]
click at [112, 273] on div "< div class = "w-full" :id = "model.uppyOptions .uppyTargetId || 'uppy-dashboar…" at bounding box center [354, 516] width 536 height 867
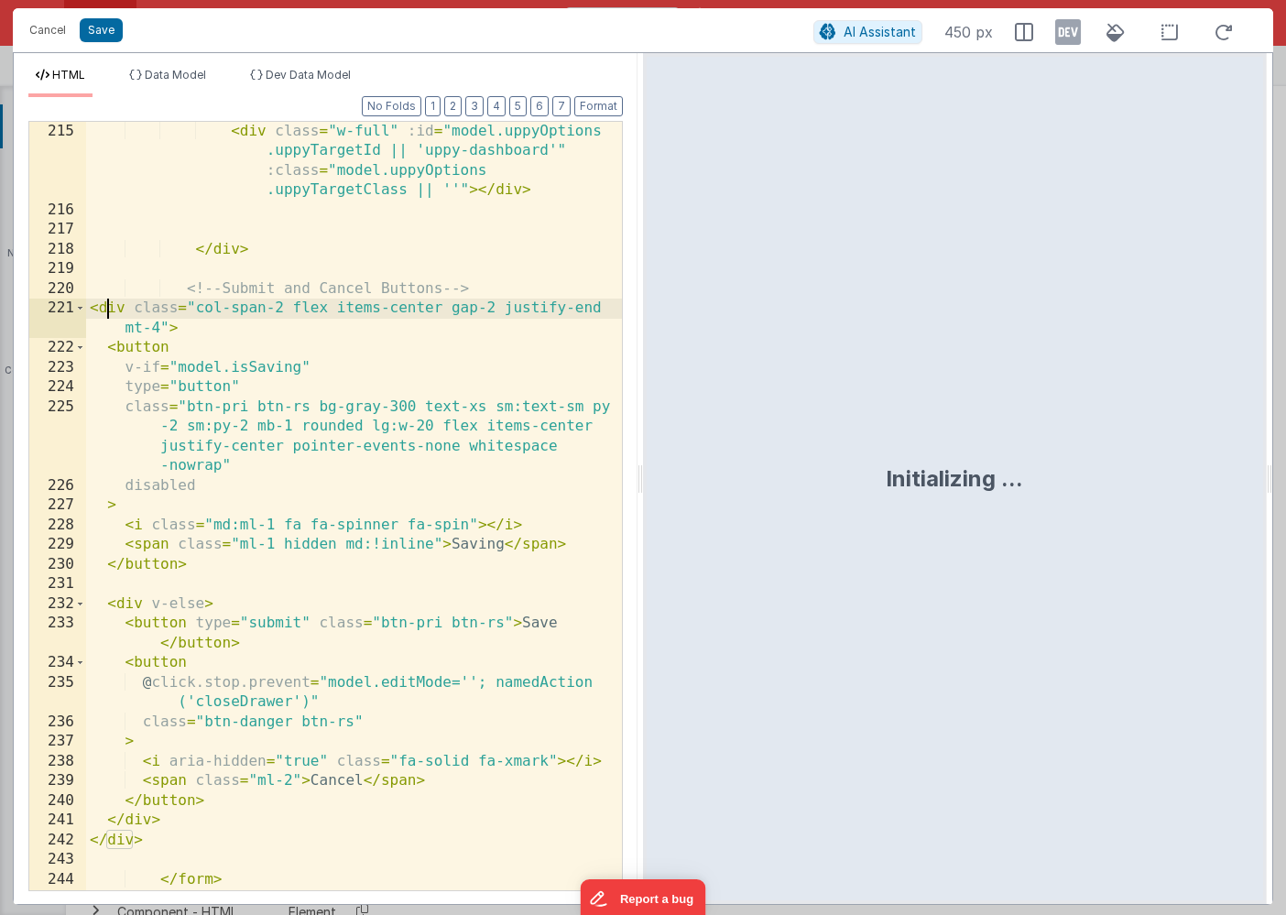
scroll to position [8459, 0]
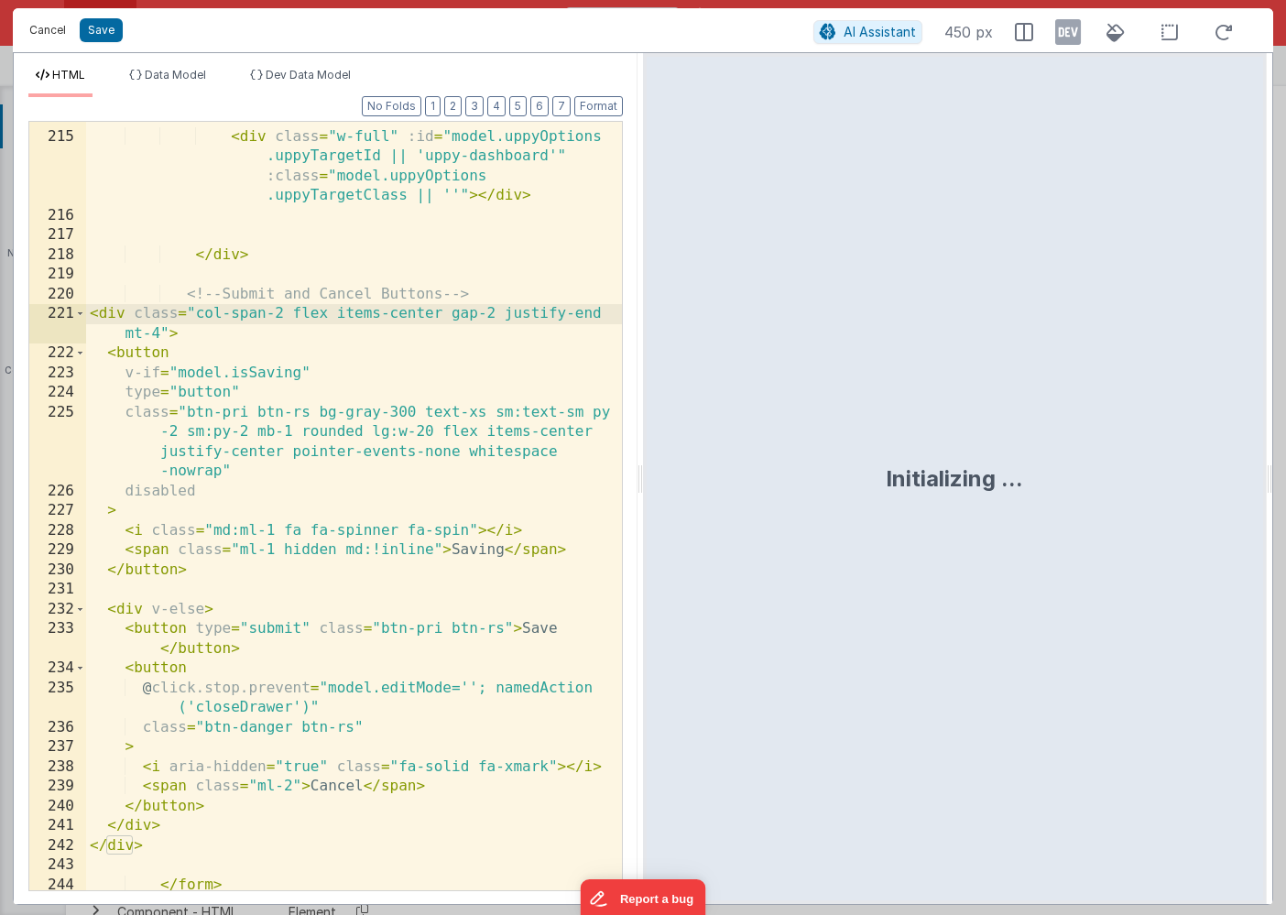
click at [38, 35] on button "Cancel" at bounding box center [47, 30] width 55 height 26
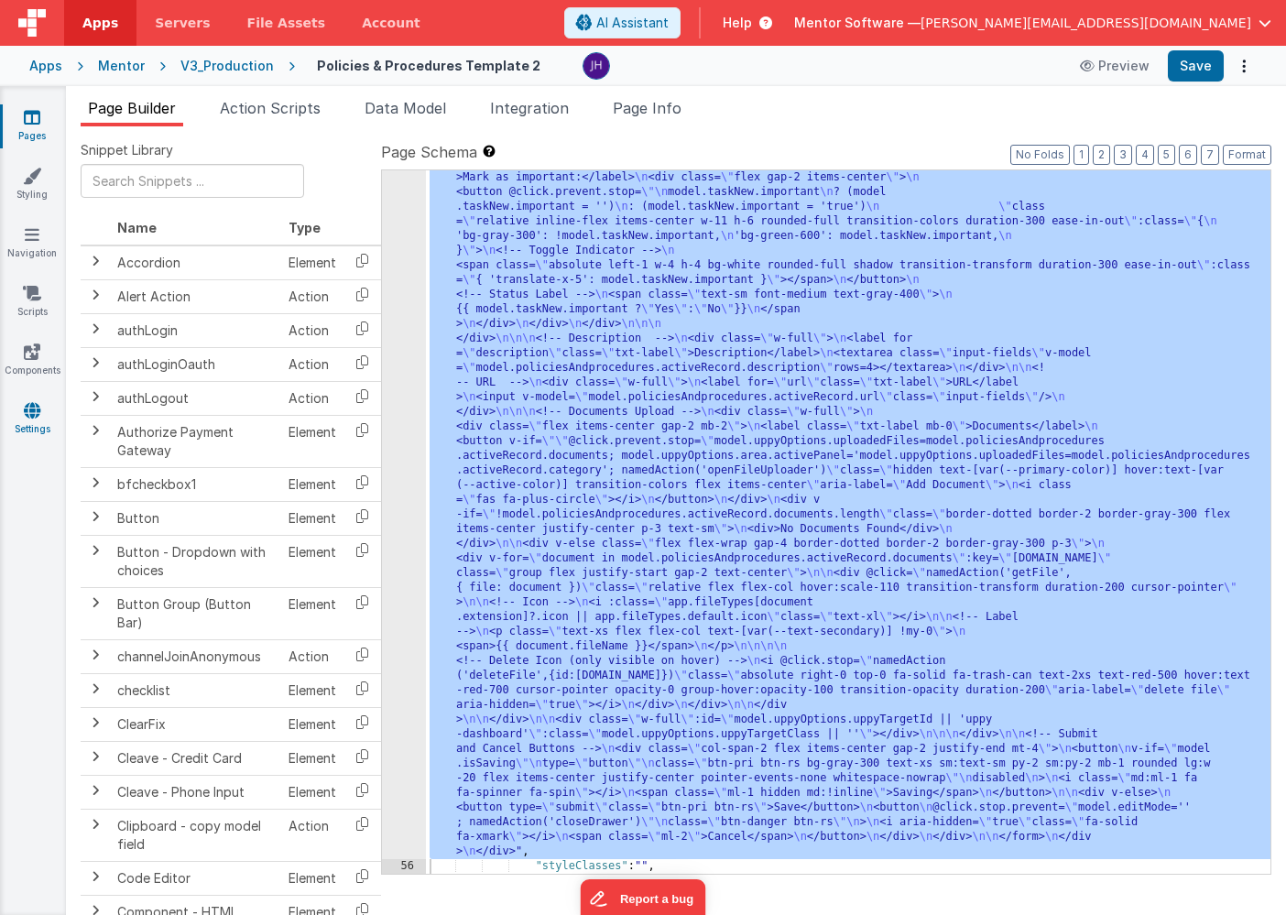
click at [34, 417] on icon at bounding box center [32, 410] width 16 height 18
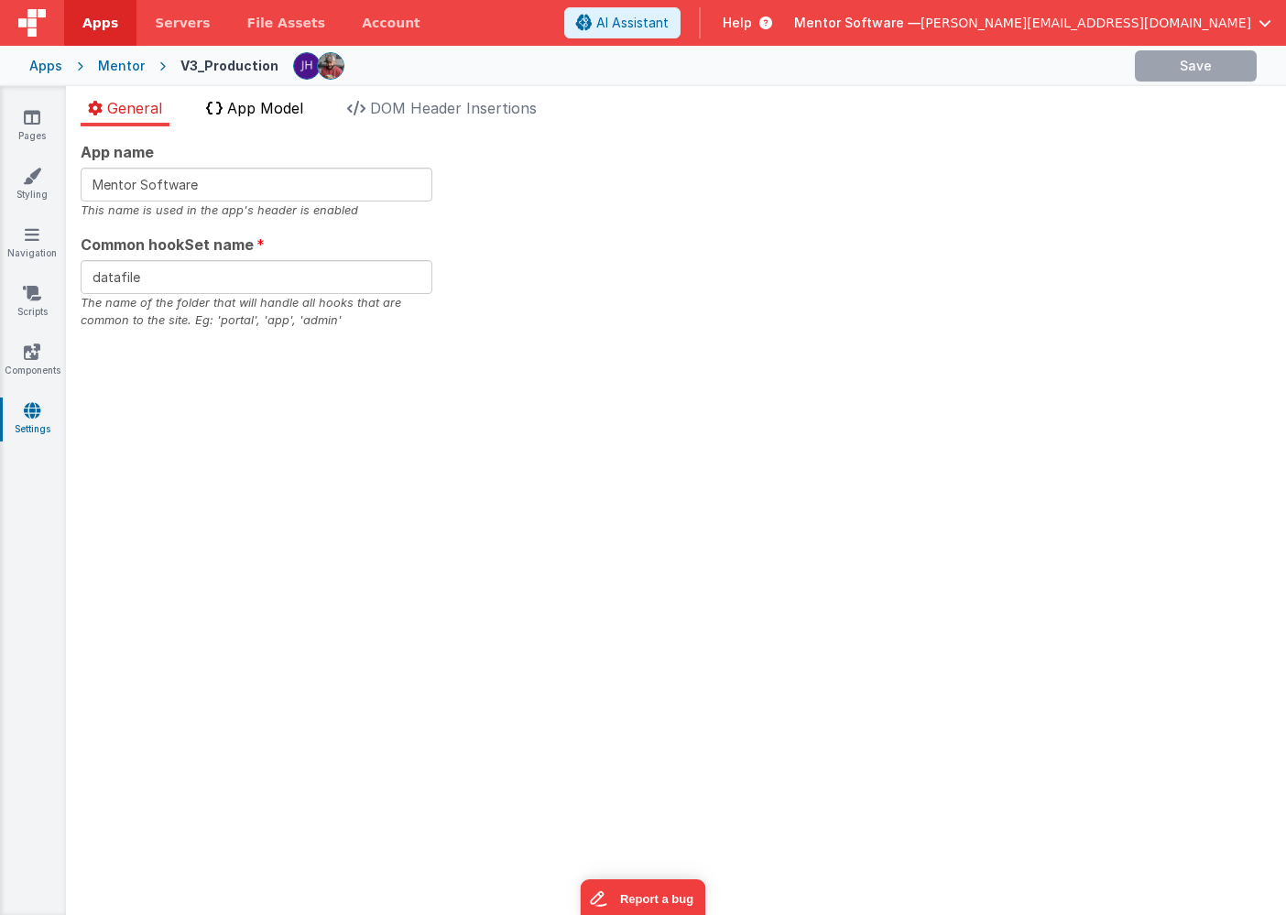
click at [257, 109] on span "App Model" at bounding box center [265, 108] width 76 height 18
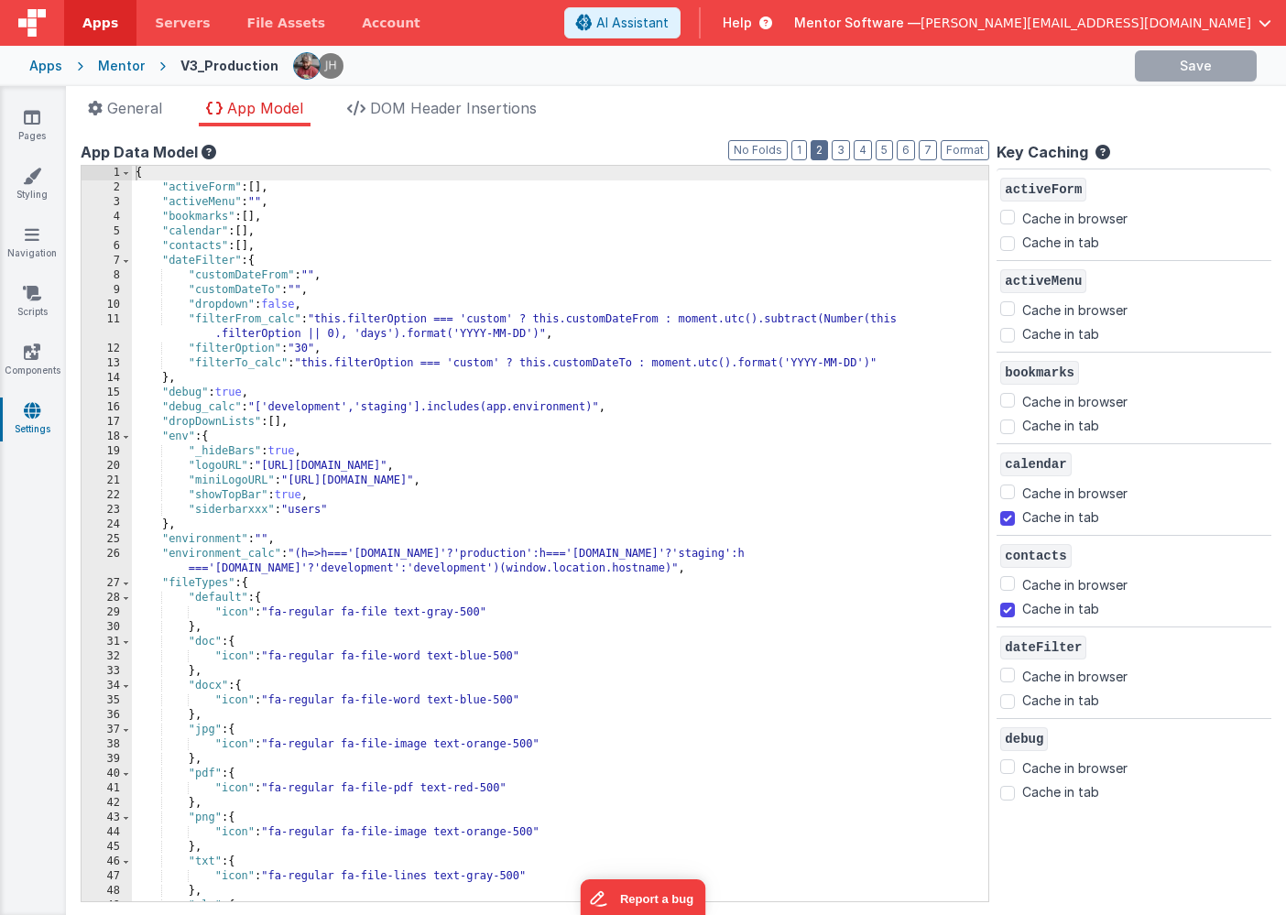
click at [820, 152] on button "2" at bounding box center [818, 150] width 17 height 20
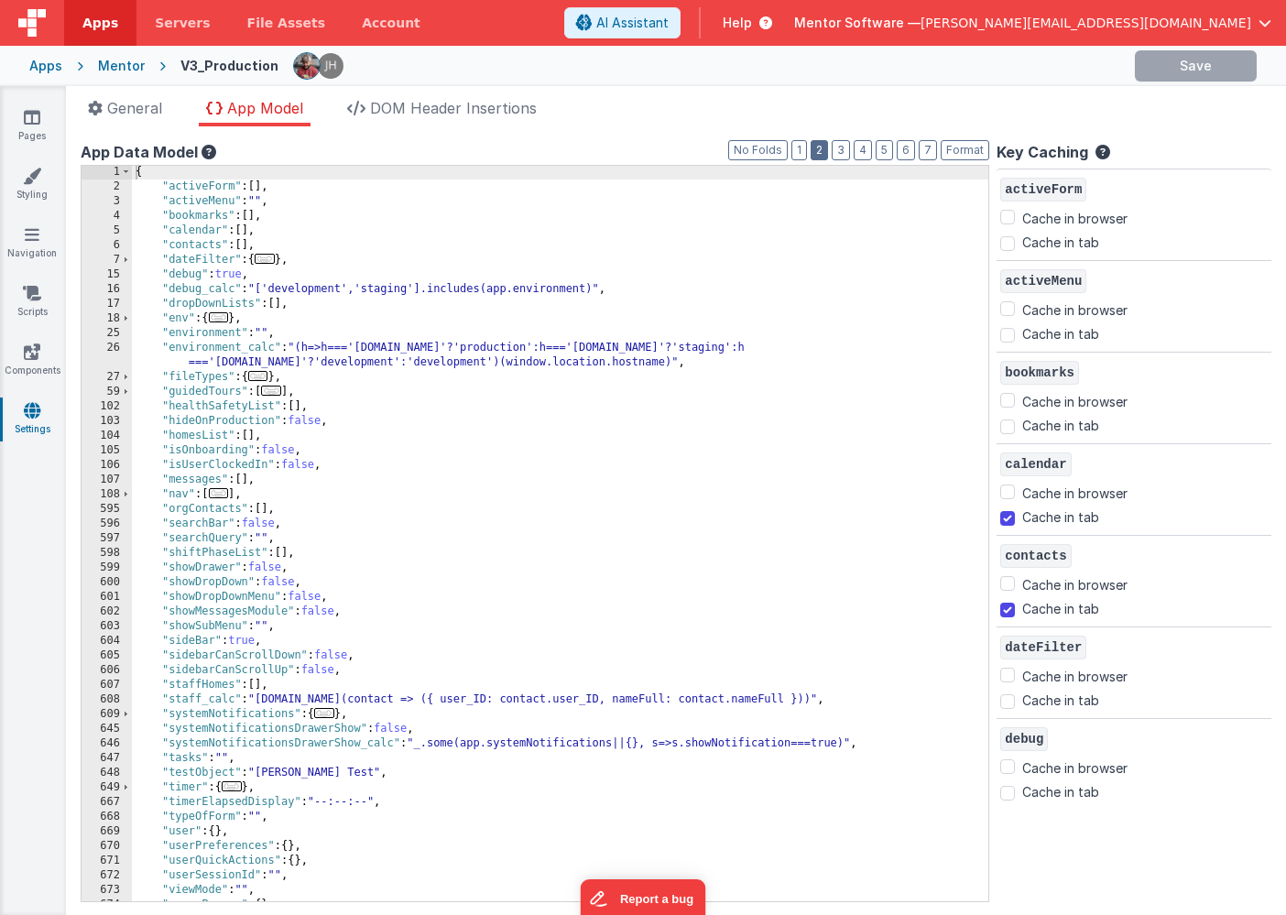
scroll to position [1, 0]
click at [330, 712] on span "..." at bounding box center [324, 713] width 20 height 10
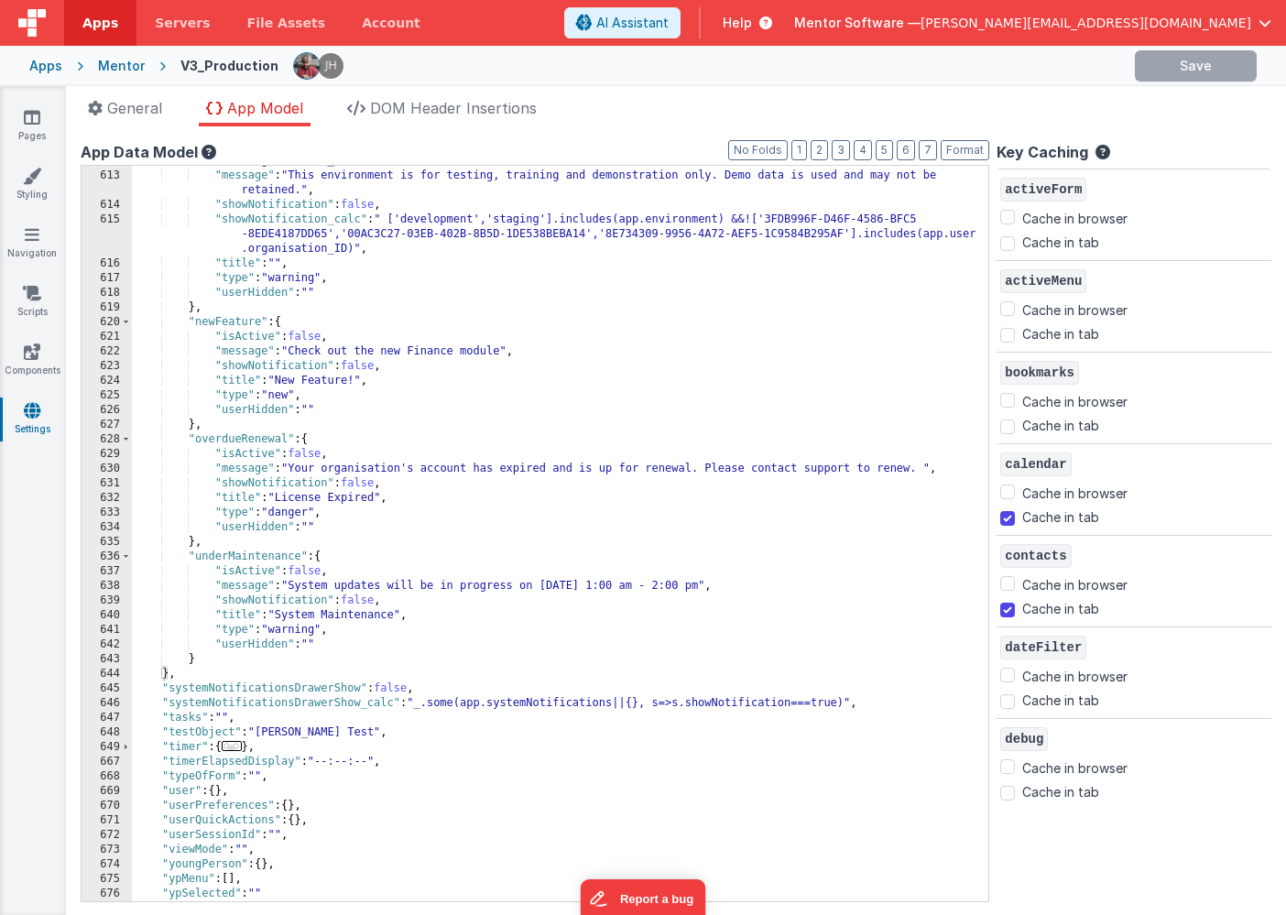
scroll to position [627, 0]
click at [362, 596] on div ""isActive_calc" : " ['development','staging'].includes(app.environment) &&!['3F…" at bounding box center [560, 522] width 856 height 794
drag, startPoint x: 545, startPoint y: 585, endPoint x: 602, endPoint y: 586, distance: 57.7
click at [602, 586] on div ""isActive_calc" : " ['development','staging'].includes(app.environment) &&!['3F…" at bounding box center [560, 522] width 856 height 794
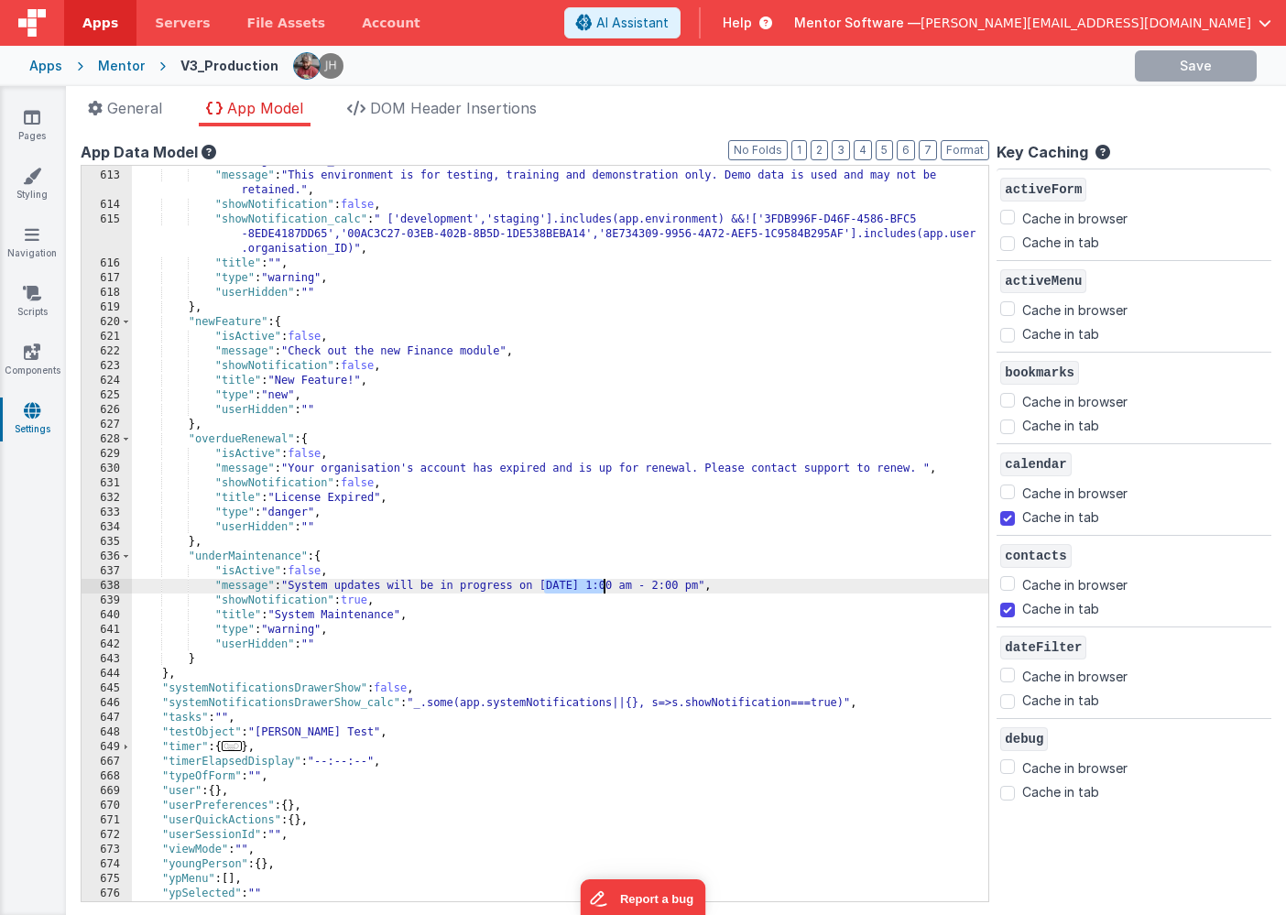
click at [553, 589] on div ""isActive_calc" : " ['development','staging'].includes(app.environment) &&!['3F…" at bounding box center [560, 522] width 856 height 794
click at [559, 589] on div ""isActive_calc" : " ['development','staging'].includes(app.environment) &&!['3F…" at bounding box center [560, 522] width 856 height 794
click at [614, 584] on div ""isActive_calc" : " ['development','staging'].includes(app.environment) &&!['3F…" at bounding box center [560, 522] width 856 height 794
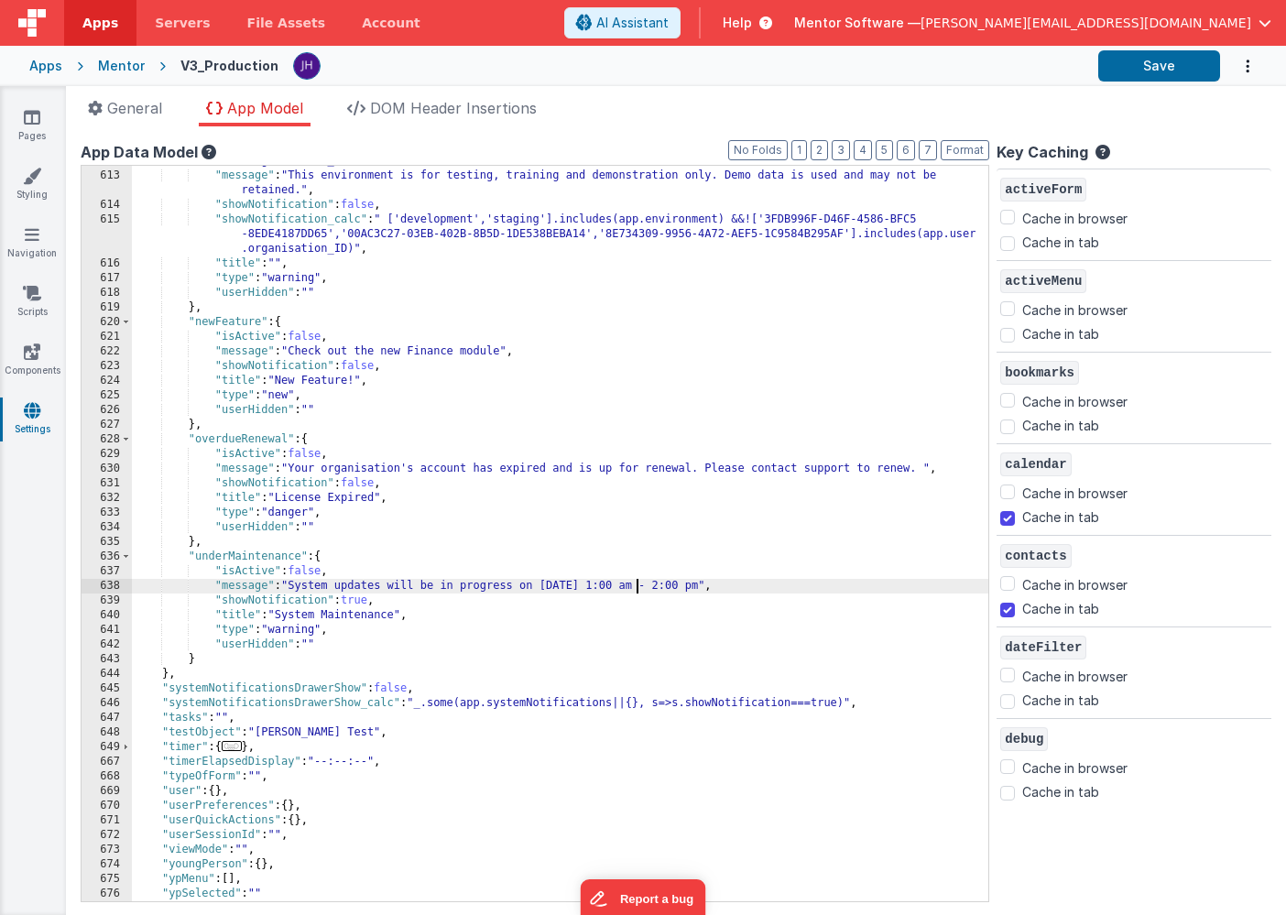
click at [420, 621] on div ""isActive_calc" : " ['development','staging'].includes(app.environment) &&!['3F…" at bounding box center [560, 522] width 856 height 794
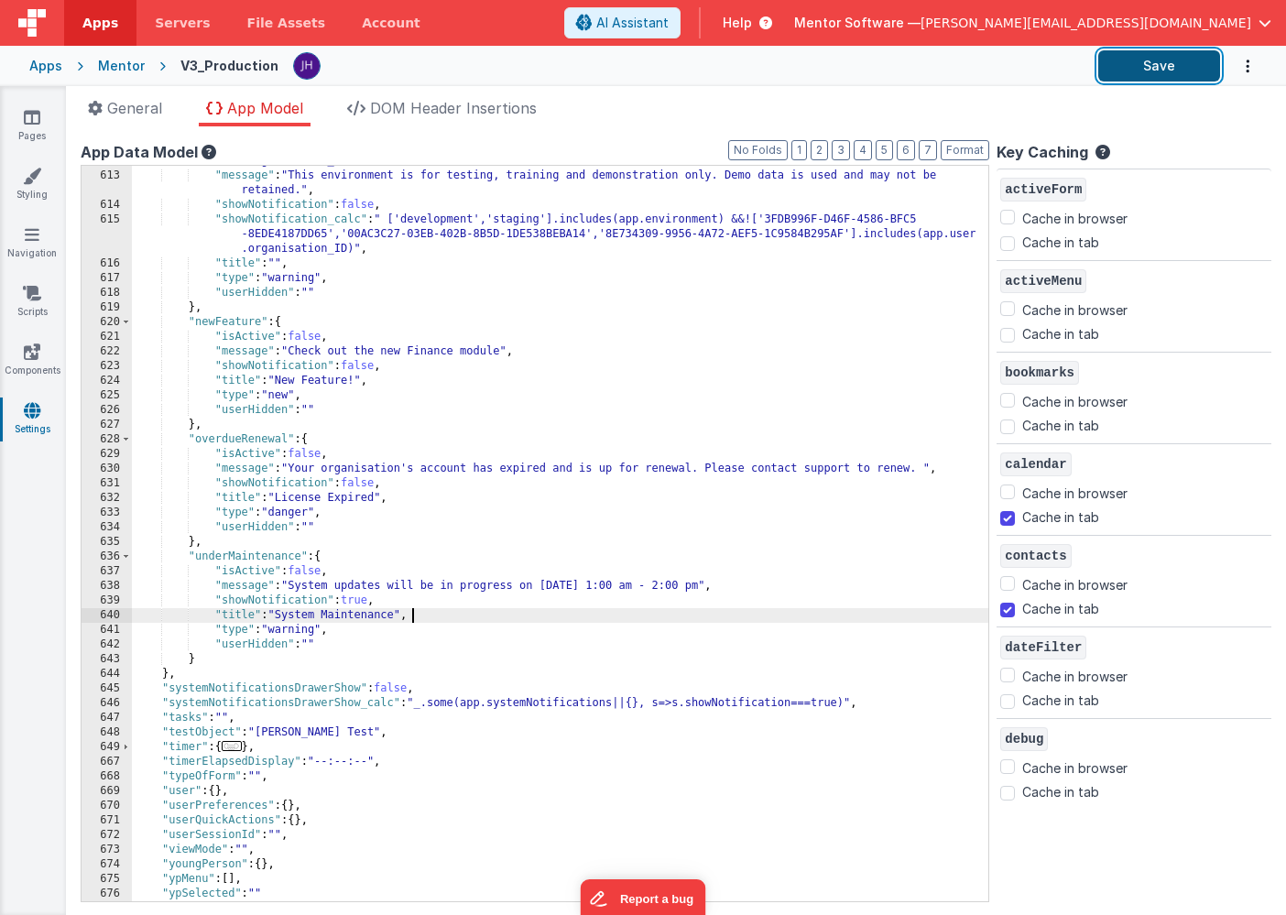
click at [1132, 70] on button "Save" at bounding box center [1159, 65] width 122 height 31
click at [42, 114] on link "Pages" at bounding box center [32, 126] width 66 height 37
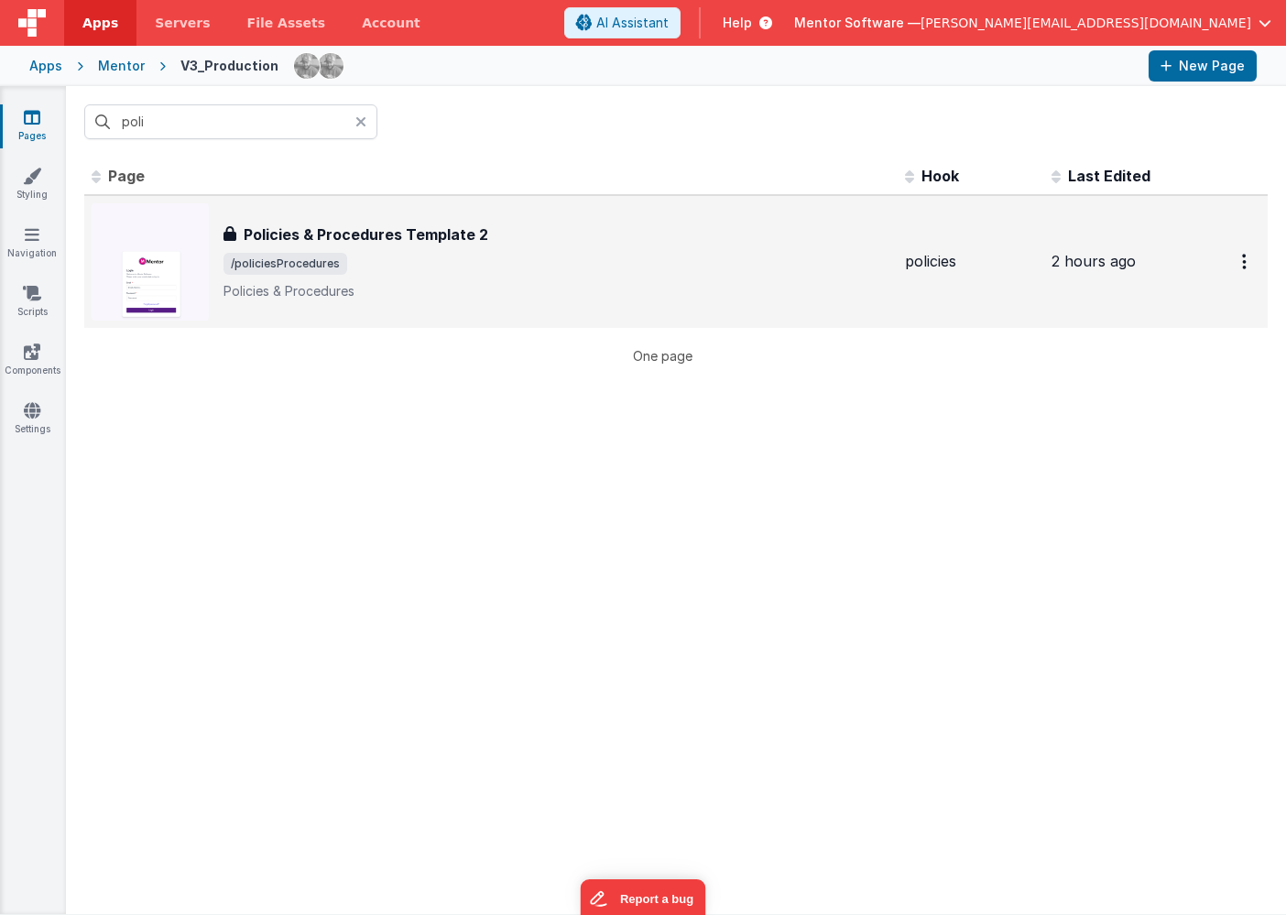
click at [305, 246] on div "Policies & Procedures Template 2 Policies & Procedures Template 2 /policiesProc…" at bounding box center [556, 261] width 667 height 77
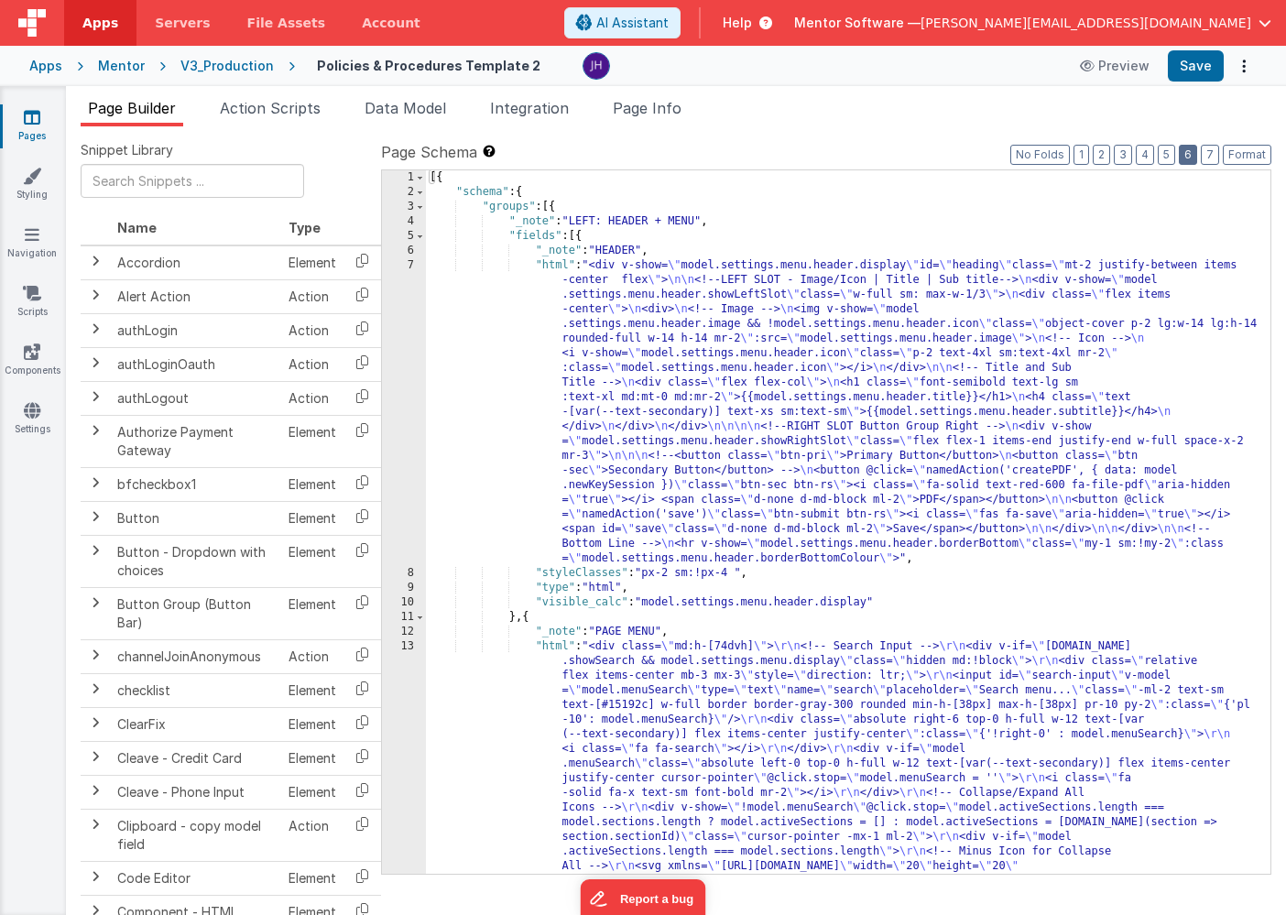
click at [1188, 151] on button "6" at bounding box center [1187, 155] width 18 height 20
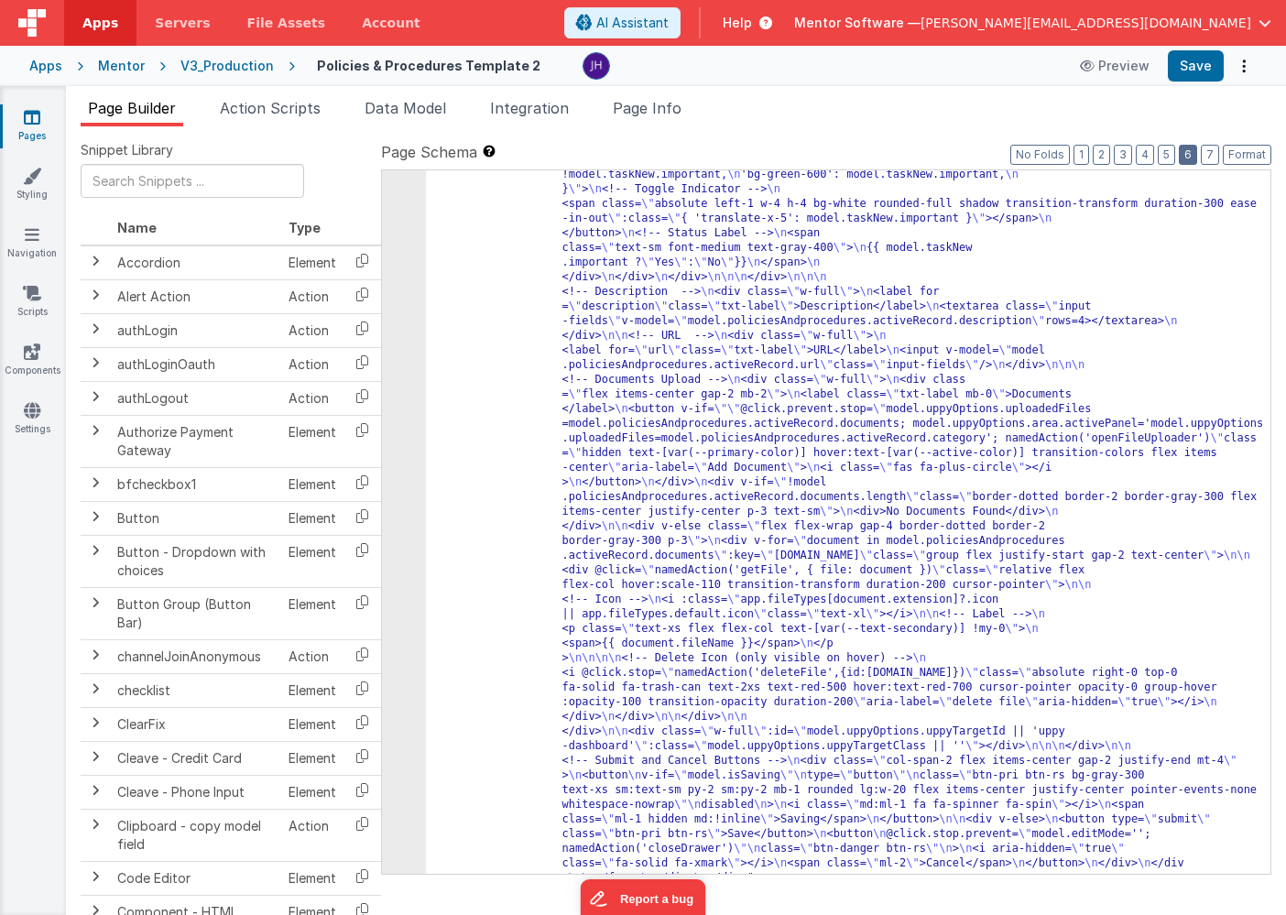
scroll to position [4117, 0]
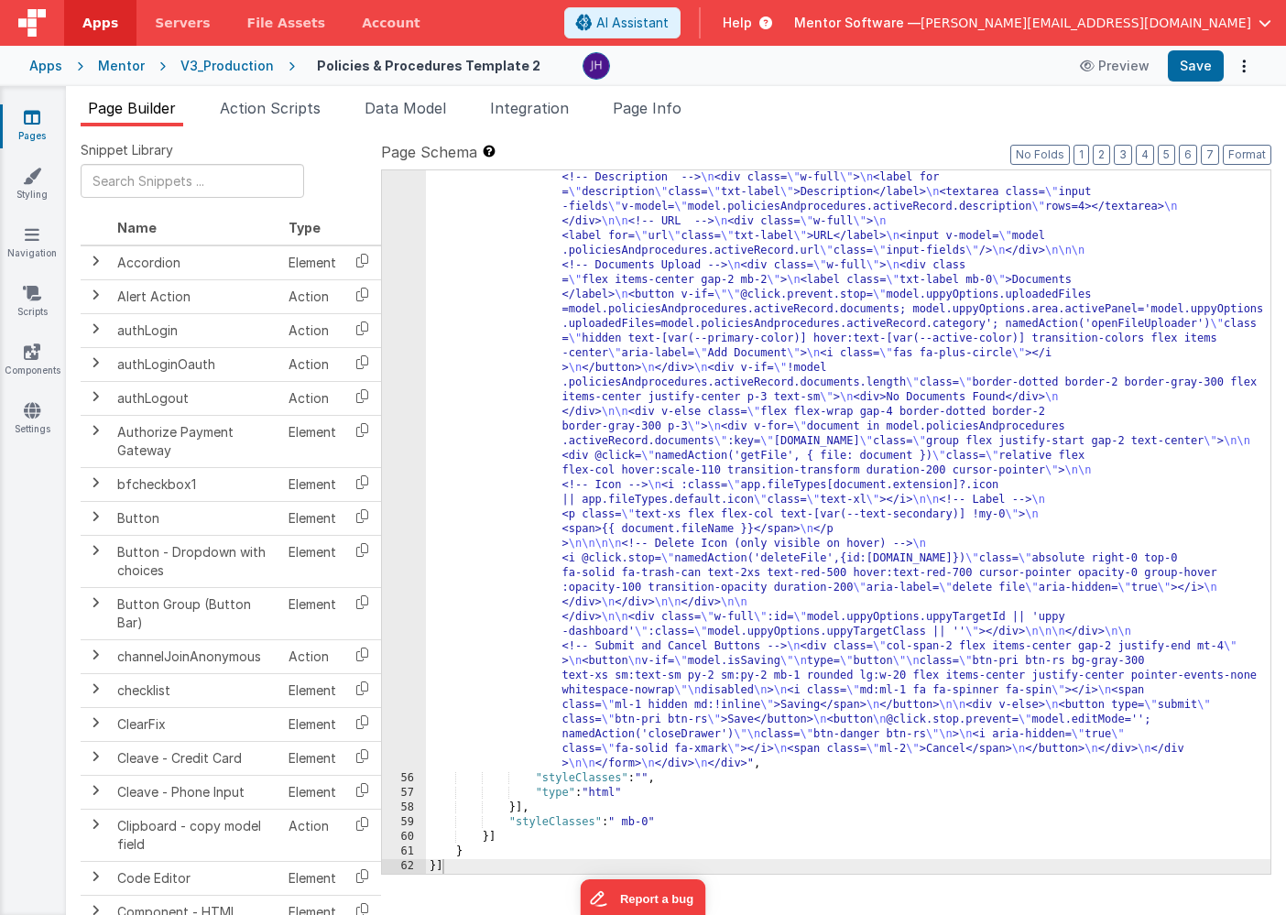
click at [728, 443] on div ""html" : "<div id= \" info-drawer \" class= \" fixed top-0 right-0 z-40 h-scree…" at bounding box center [848, 74] width 844 height 2827
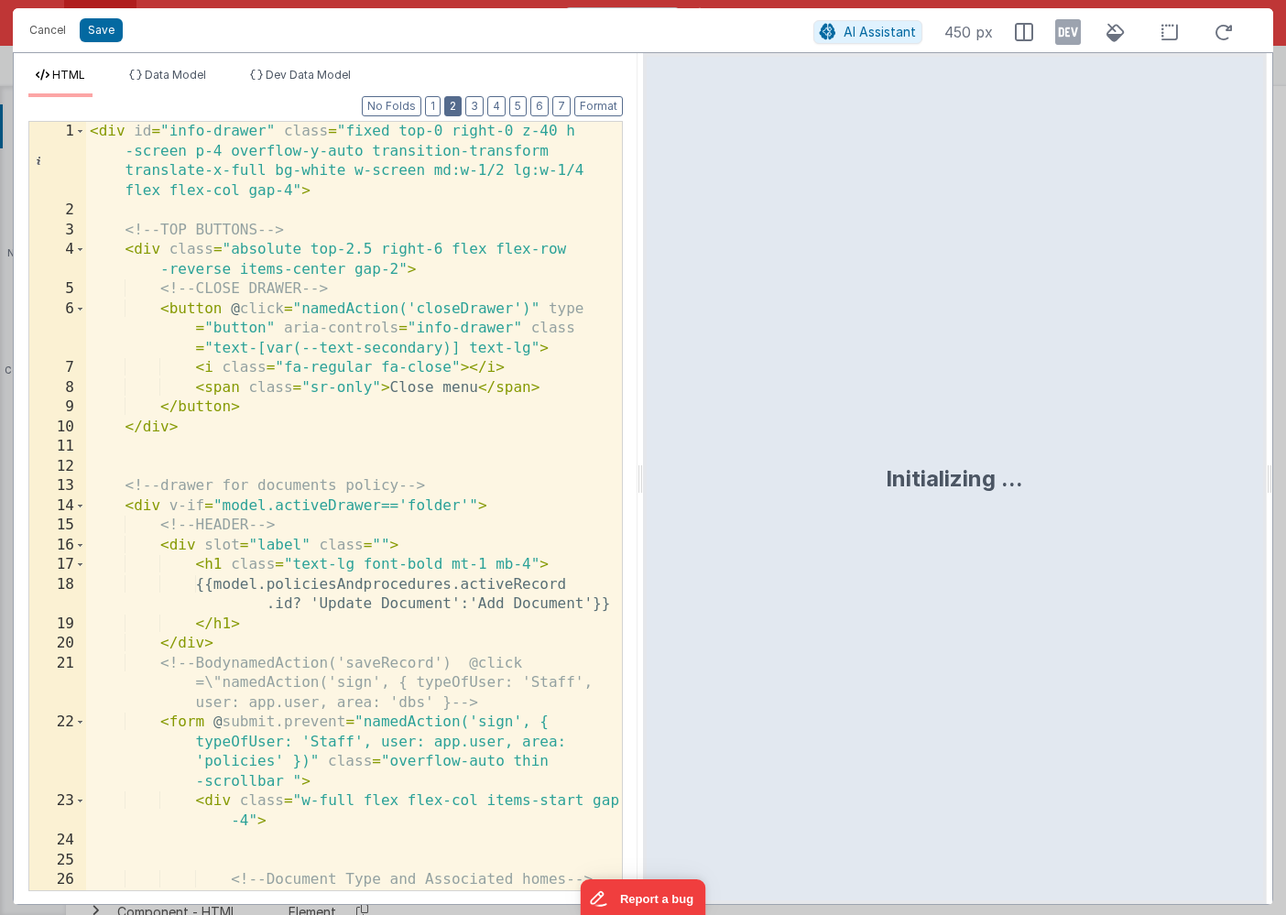
click at [455, 109] on button "2" at bounding box center [452, 106] width 17 height 20
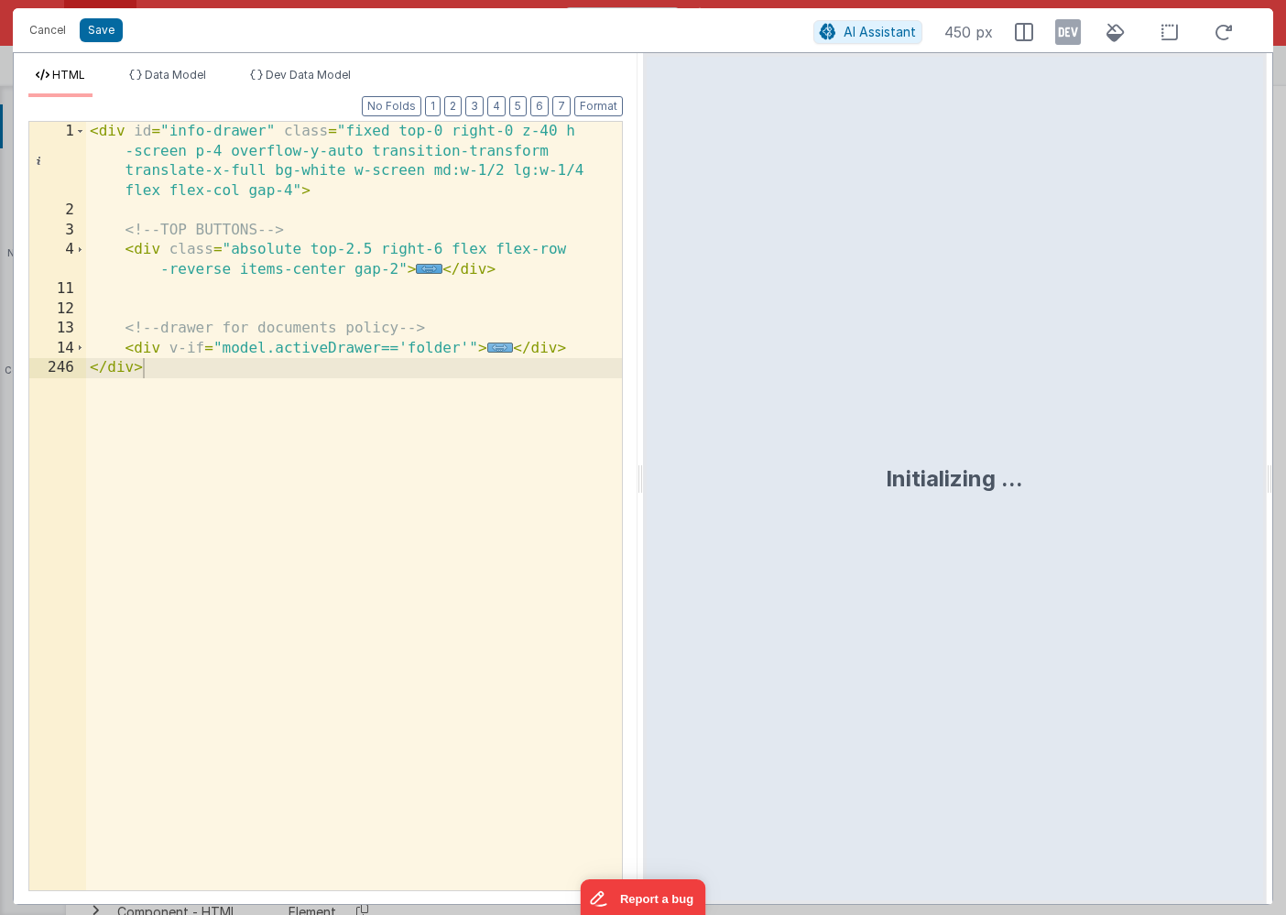
click at [499, 349] on span "..." at bounding box center [500, 347] width 27 height 10
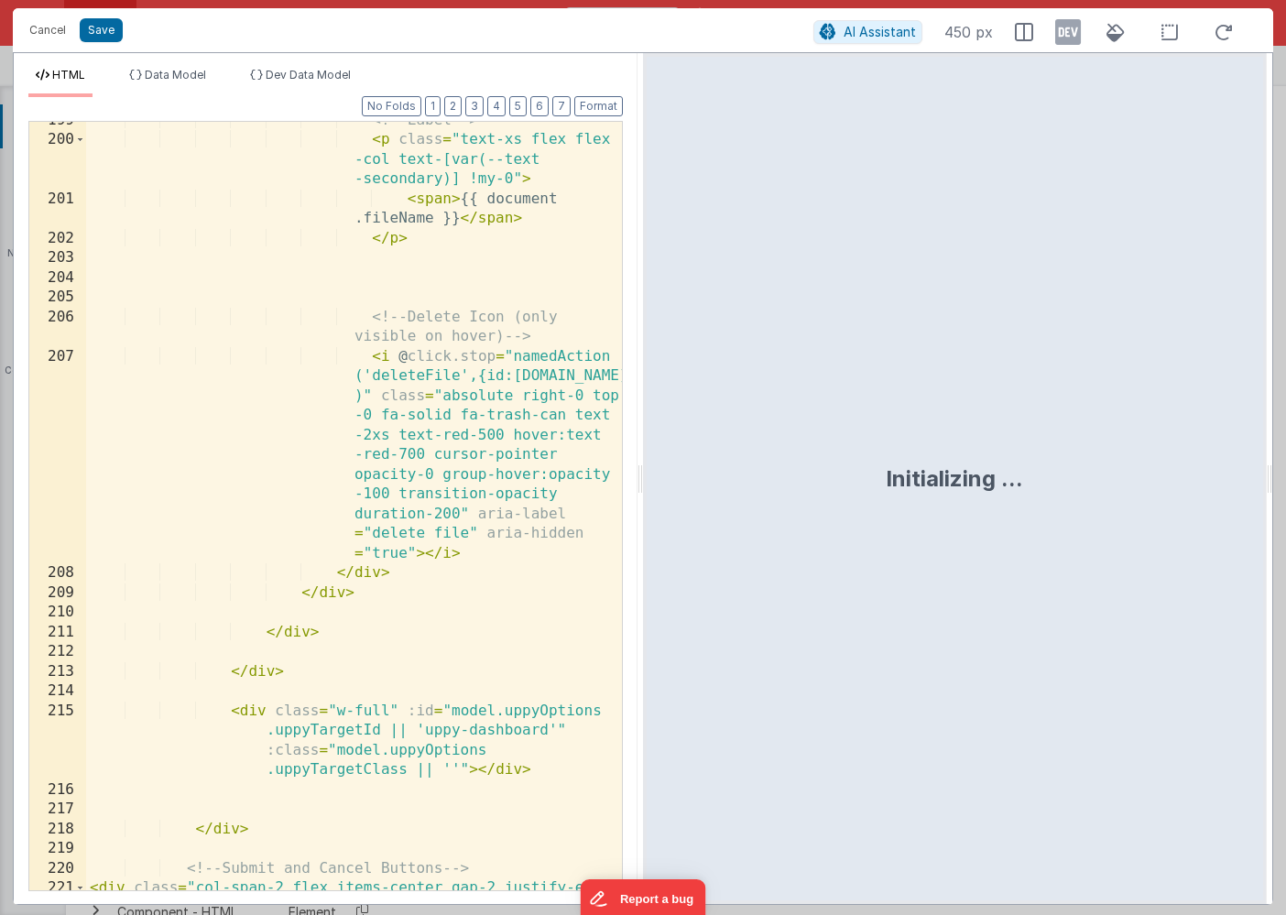
scroll to position [8503, 0]
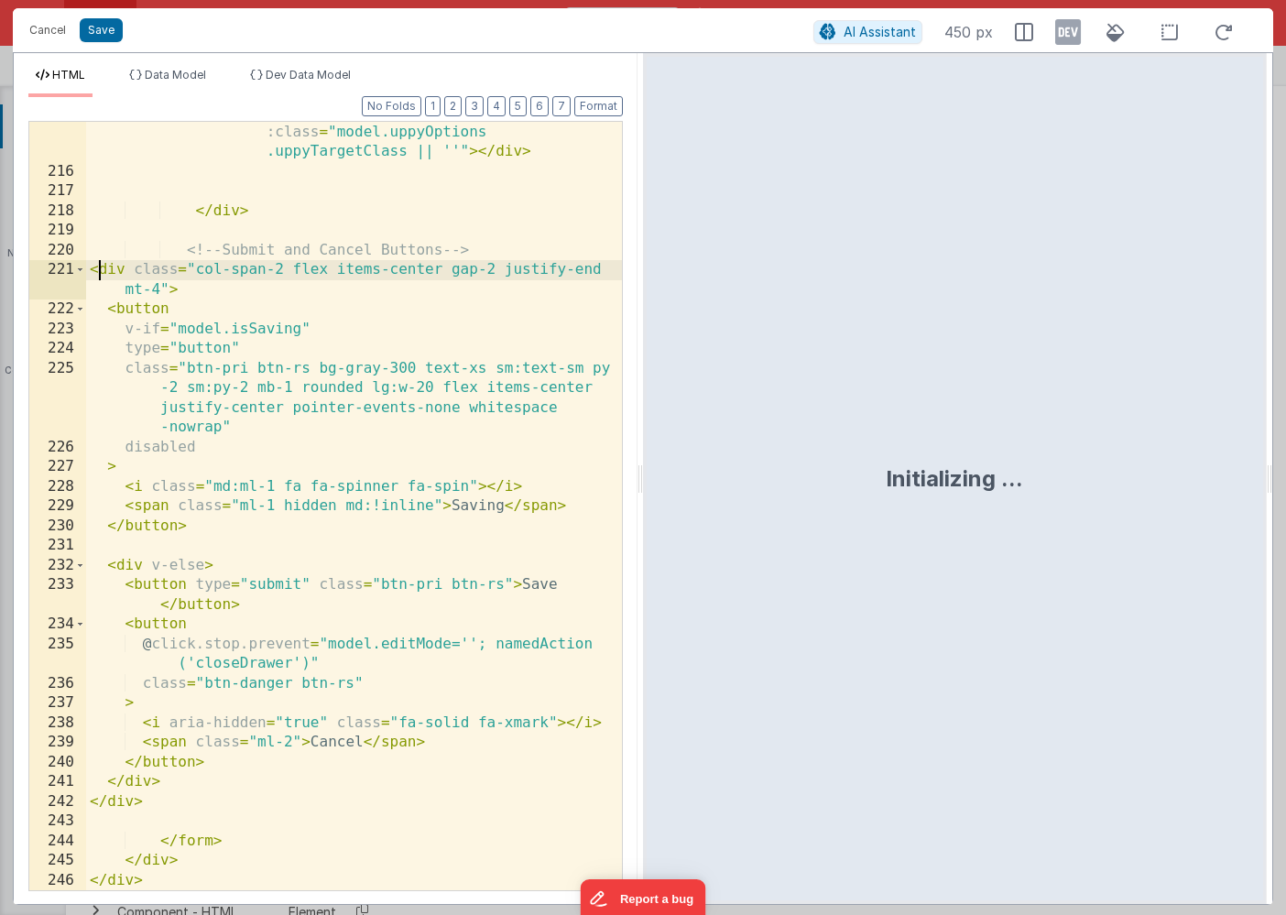
click at [102, 269] on div "< div class = "w-full" :id = "model.uppyOptions .uppyTargetId || 'uppy-dashboar…" at bounding box center [354, 516] width 536 height 867
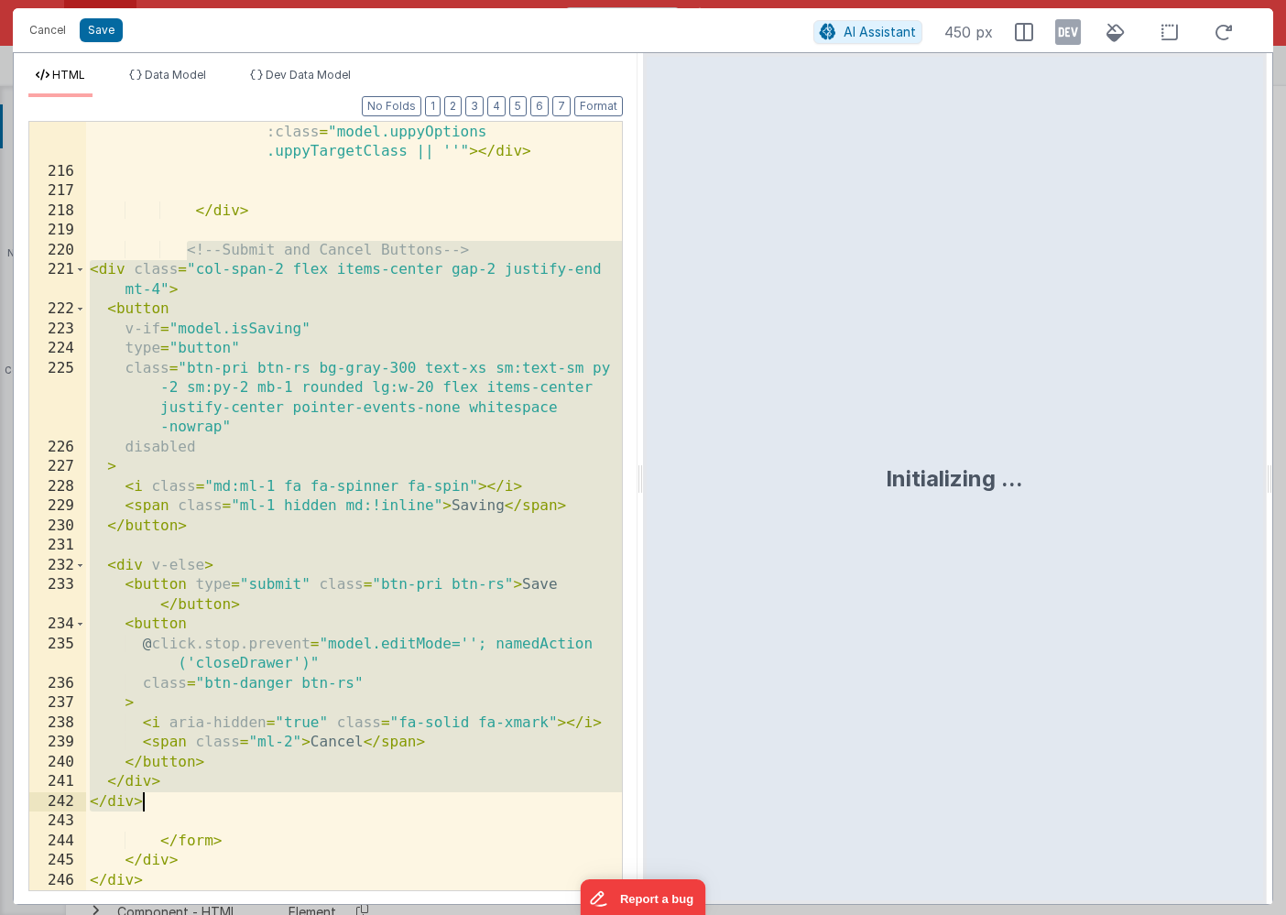
drag, startPoint x: 187, startPoint y: 252, endPoint x: 164, endPoint y: 800, distance: 548.9
click at [164, 800] on div "< div class = "w-full" :id = "model.uppyOptions .uppyTargetId || 'uppy-dashboar…" at bounding box center [354, 516] width 536 height 867
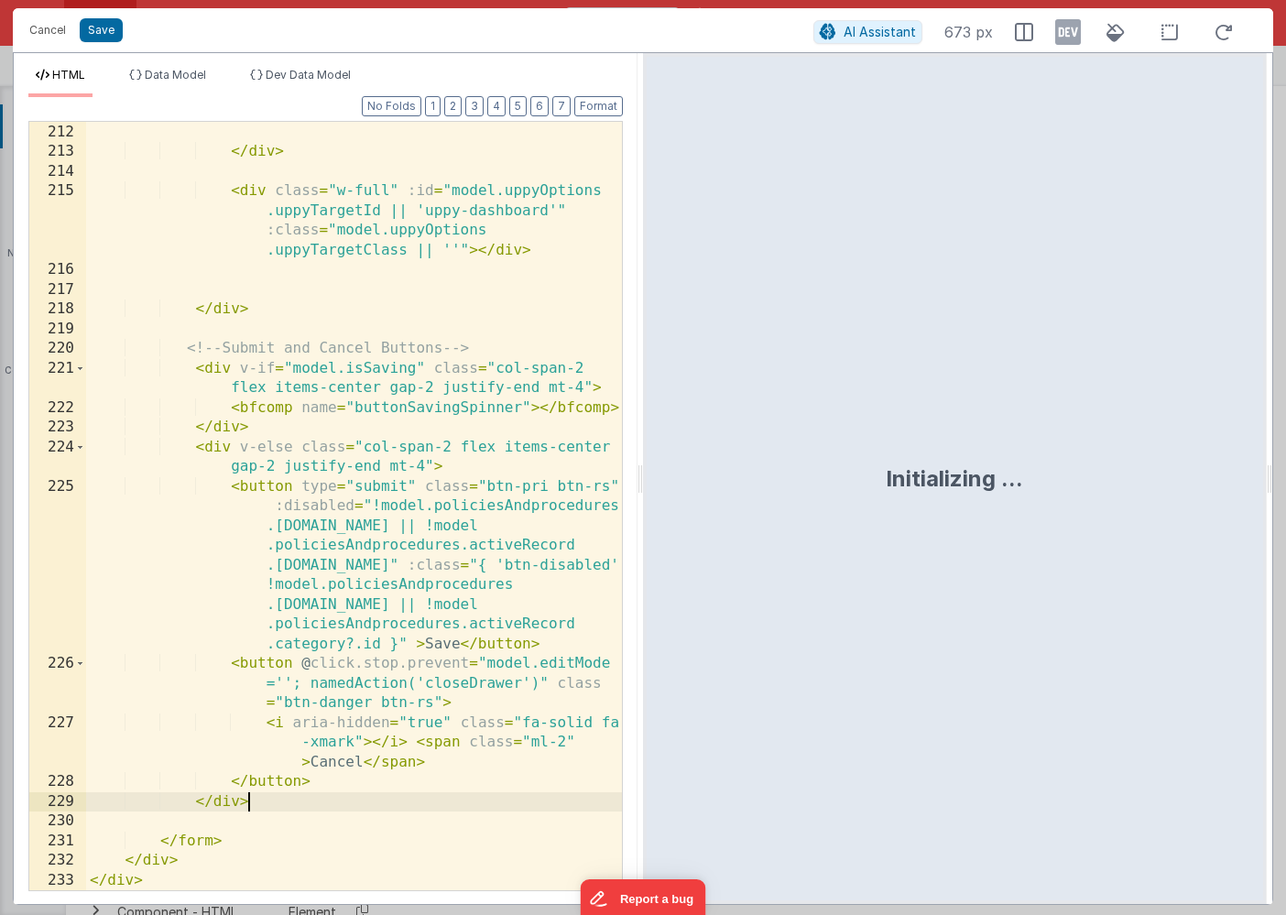
scroll to position [8405, 0]
click at [593, 113] on button "Format" at bounding box center [598, 106] width 49 height 20
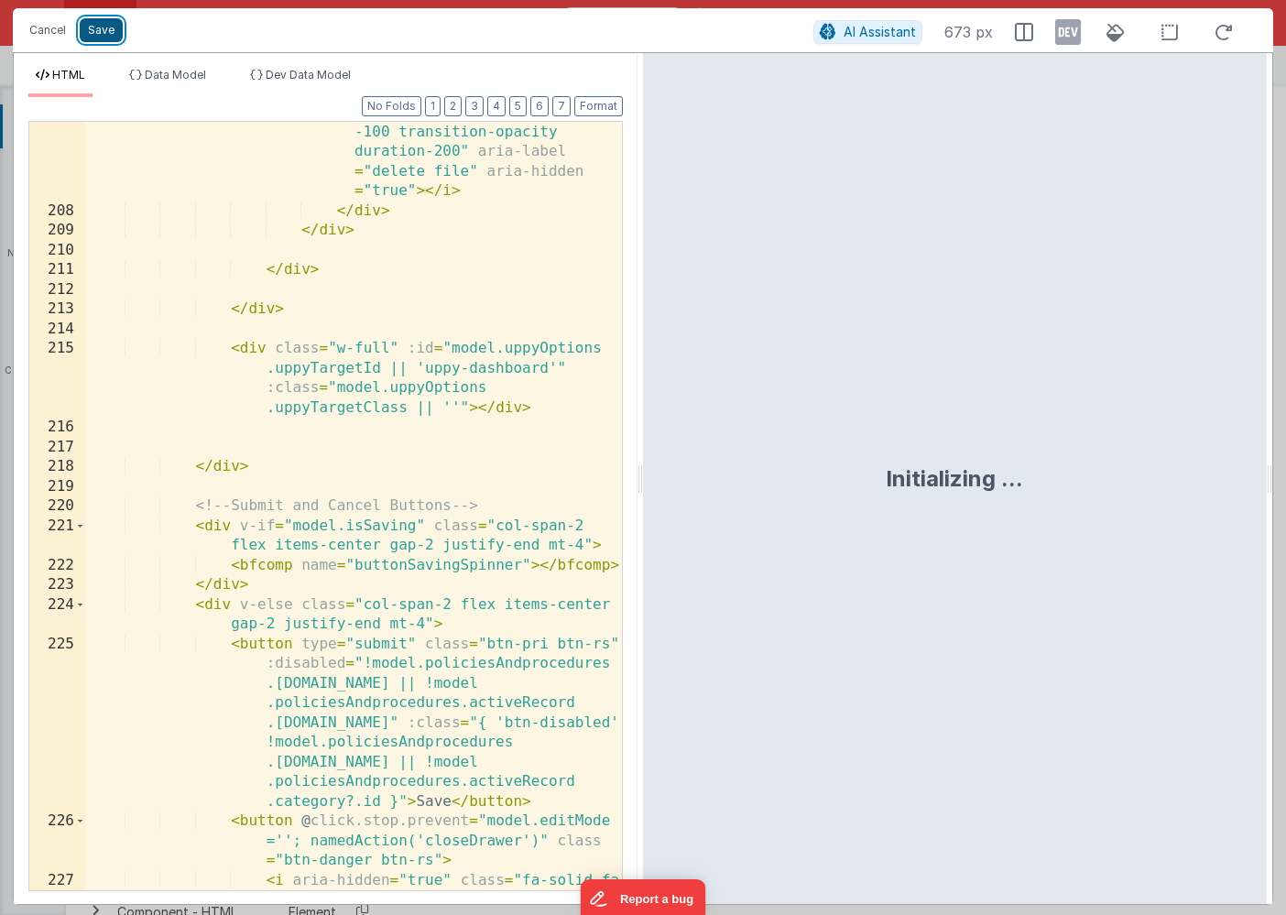
click at [100, 33] on button "Save" at bounding box center [101, 30] width 43 height 24
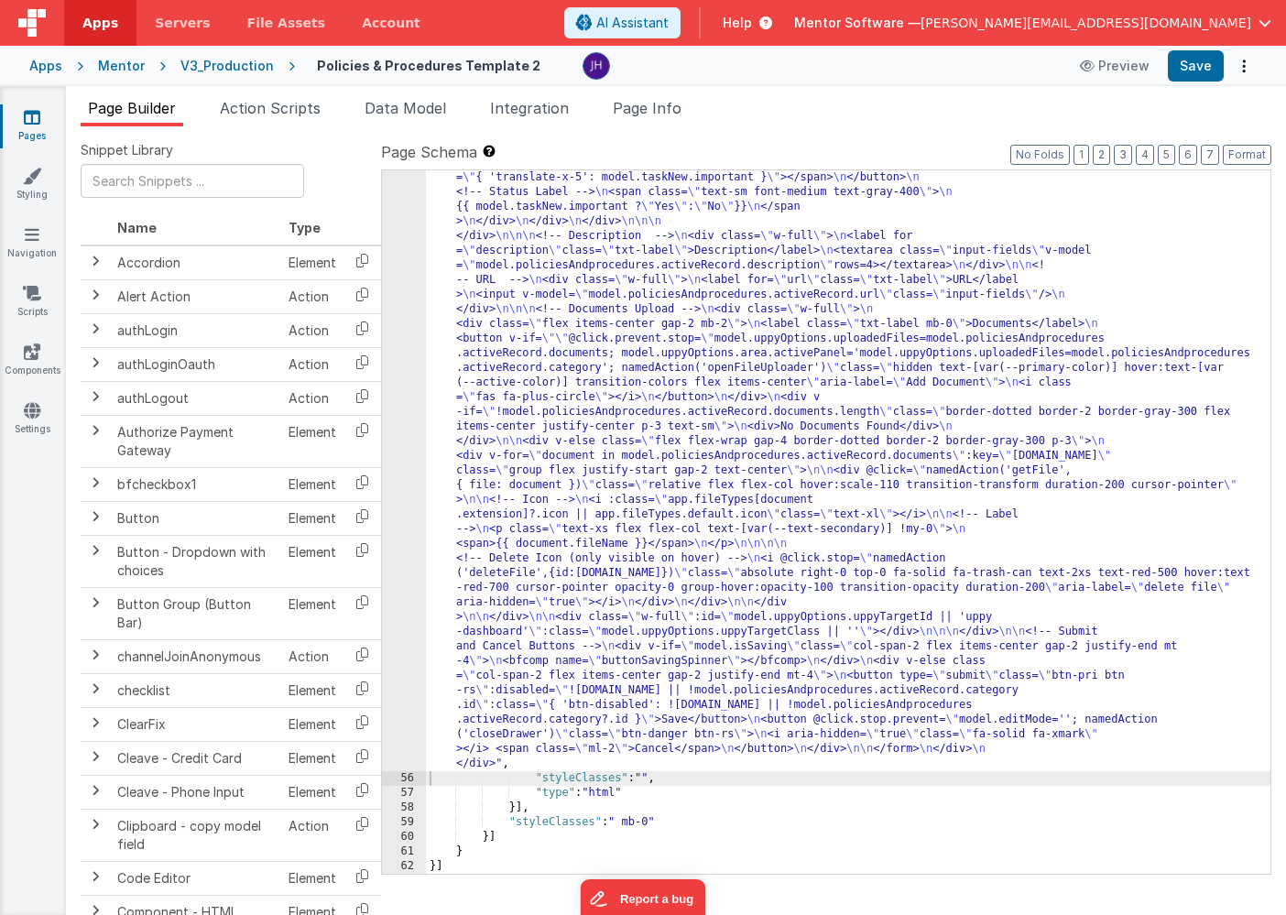
scroll to position [3853, 0]
click at [1197, 71] on button "Save" at bounding box center [1195, 65] width 56 height 31
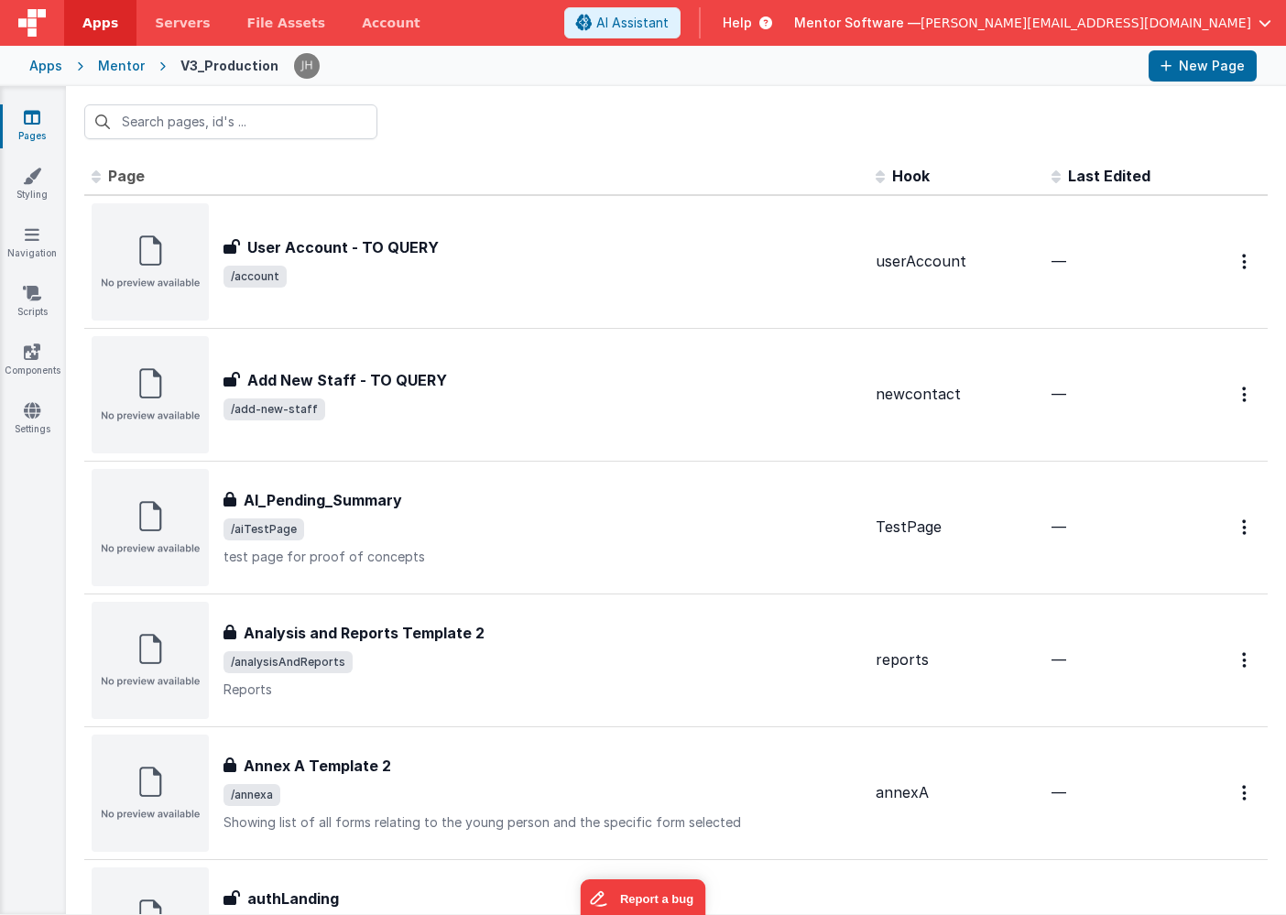
click at [123, 62] on div "Mentor" at bounding box center [121, 66] width 47 height 18
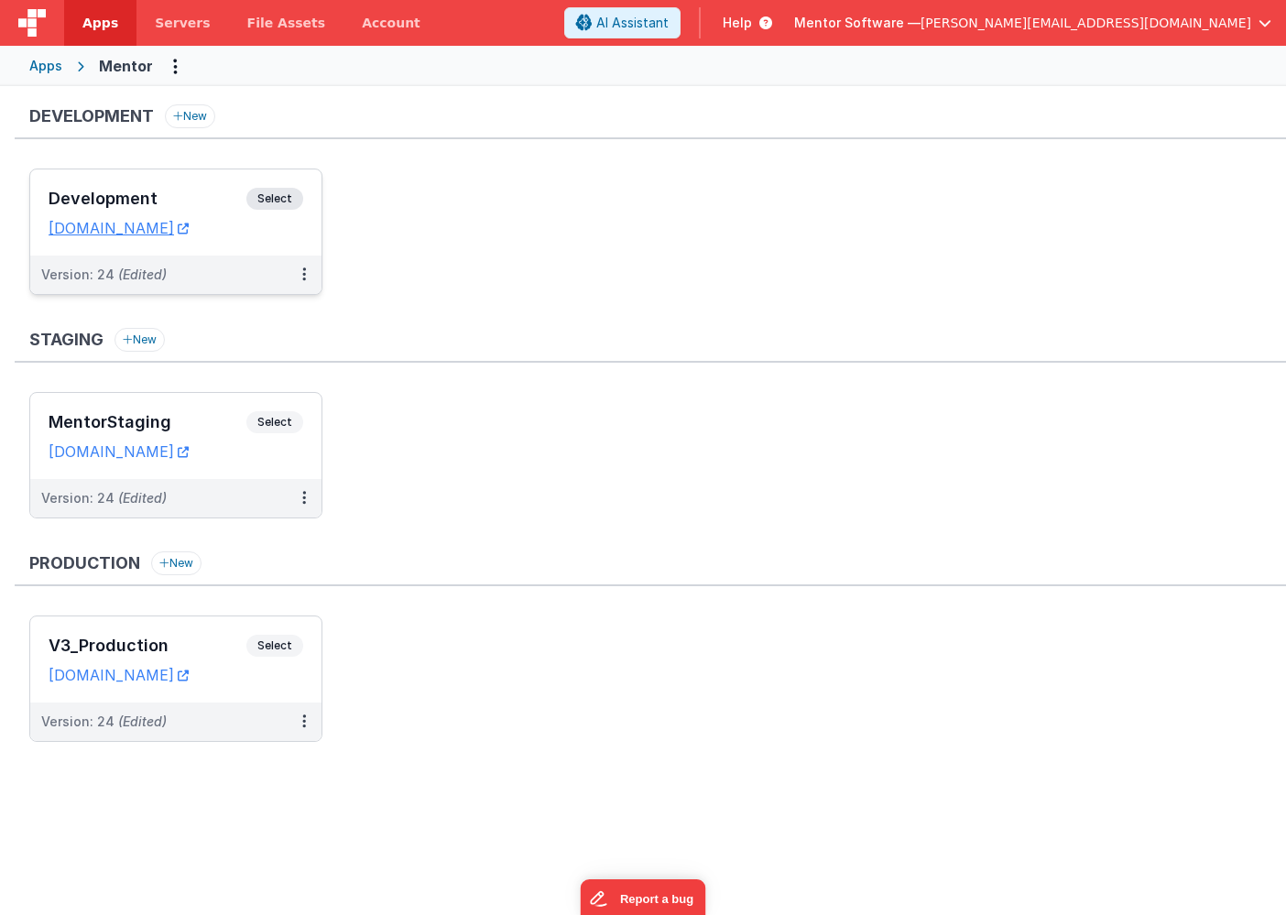
click at [190, 192] on h3 "Development" at bounding box center [148, 199] width 198 height 18
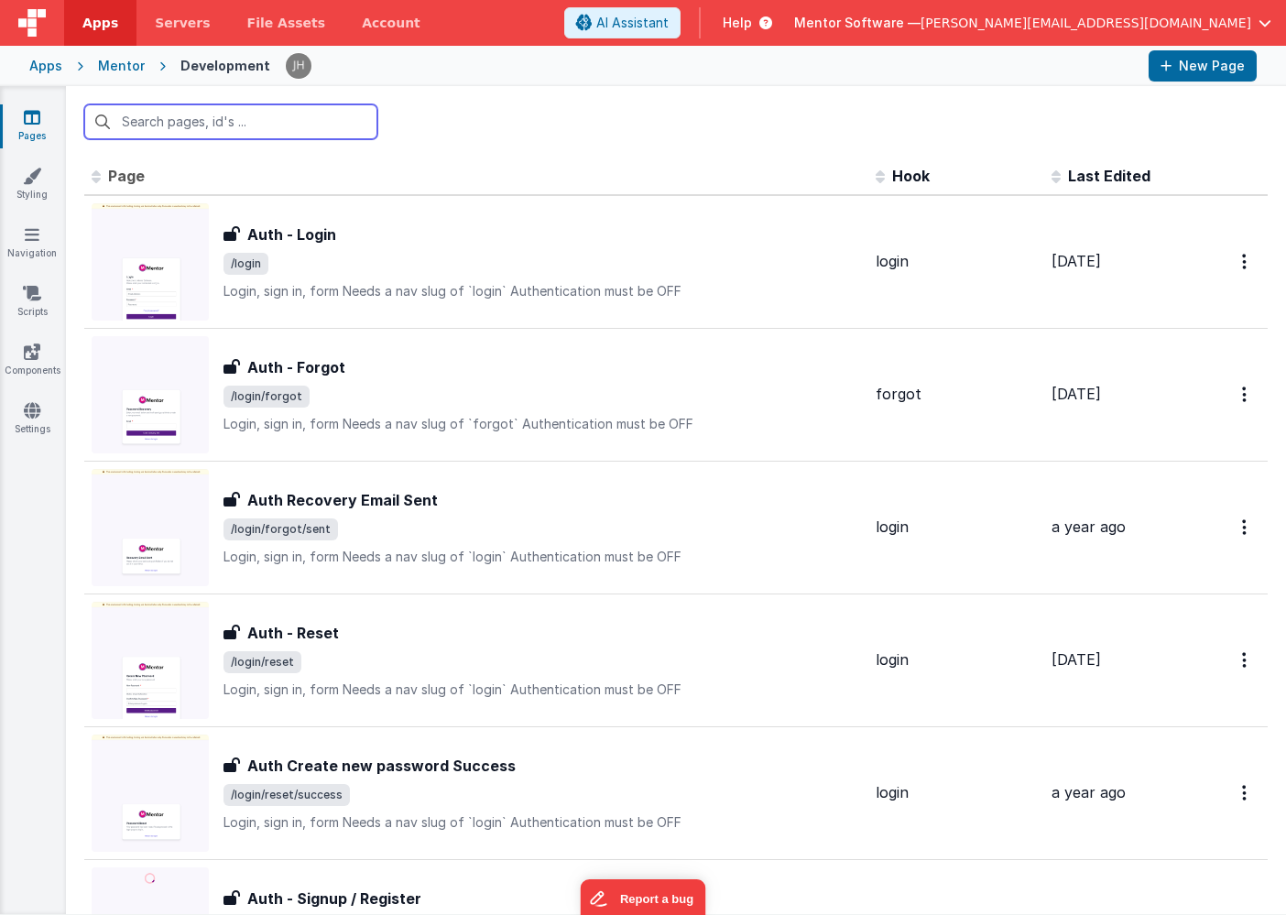
click at [263, 119] on input "text" at bounding box center [230, 121] width 293 height 35
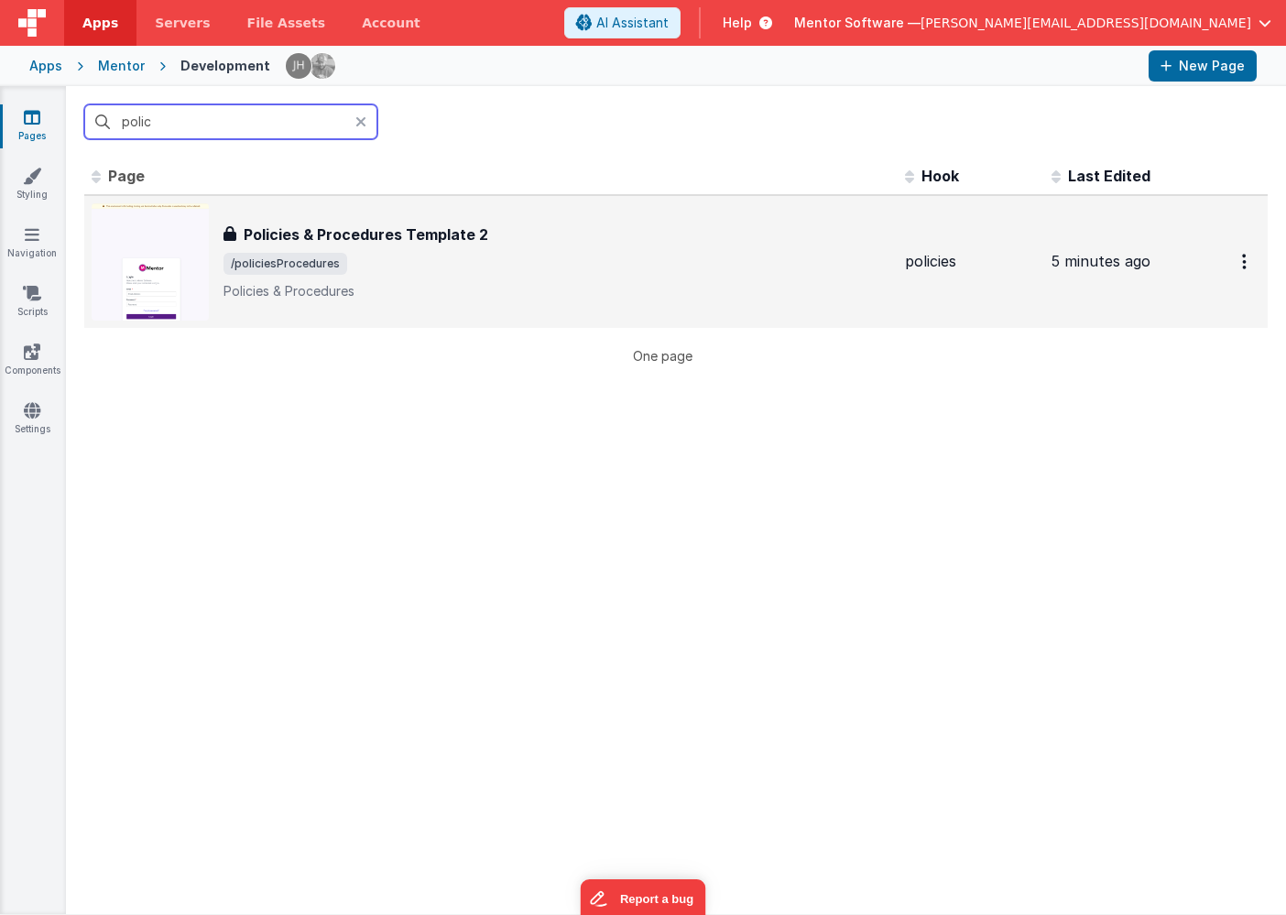
type input "polic"
click at [414, 267] on span "/policiesProcedures" at bounding box center [556, 264] width 667 height 22
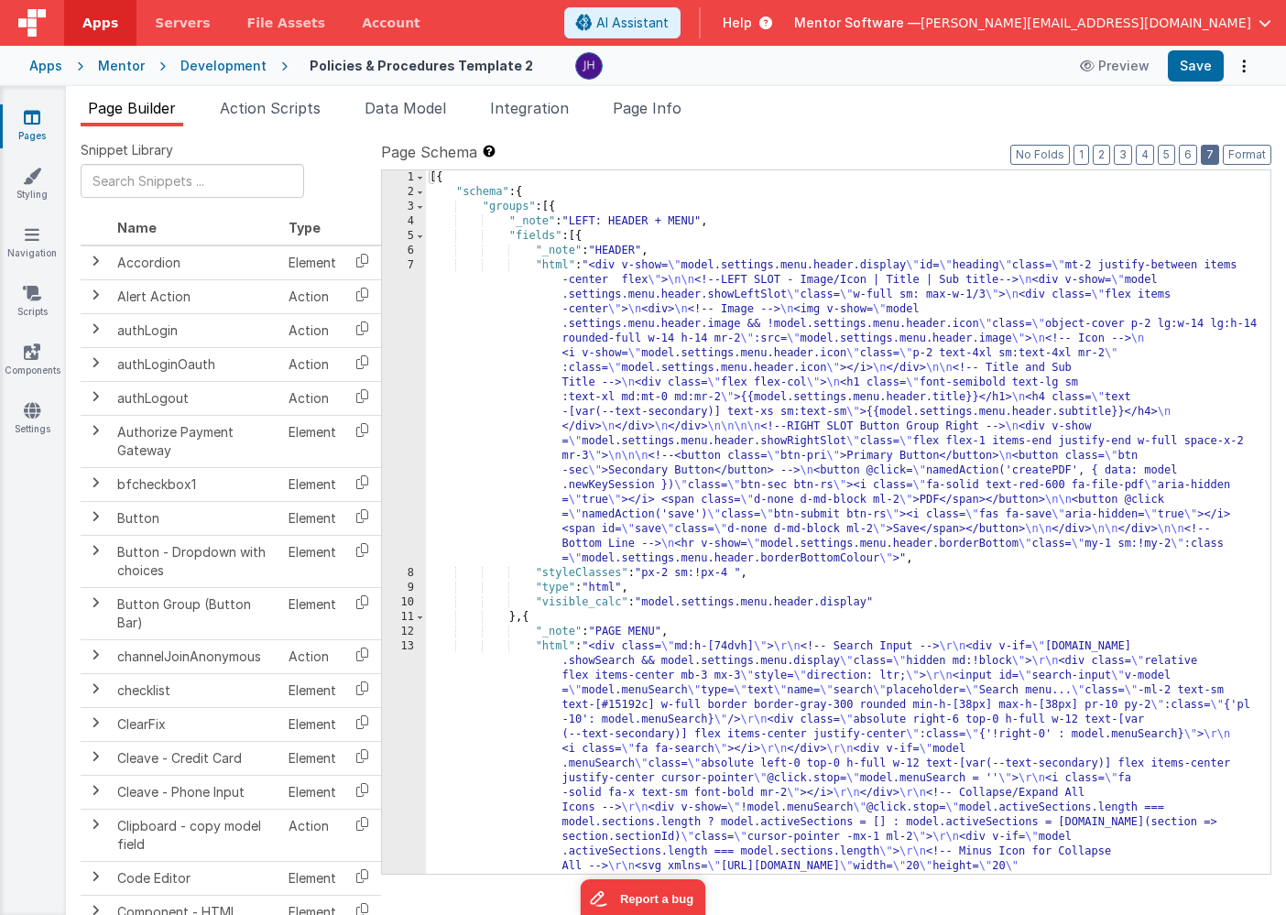
click at [1209, 159] on button "7" at bounding box center [1209, 155] width 18 height 20
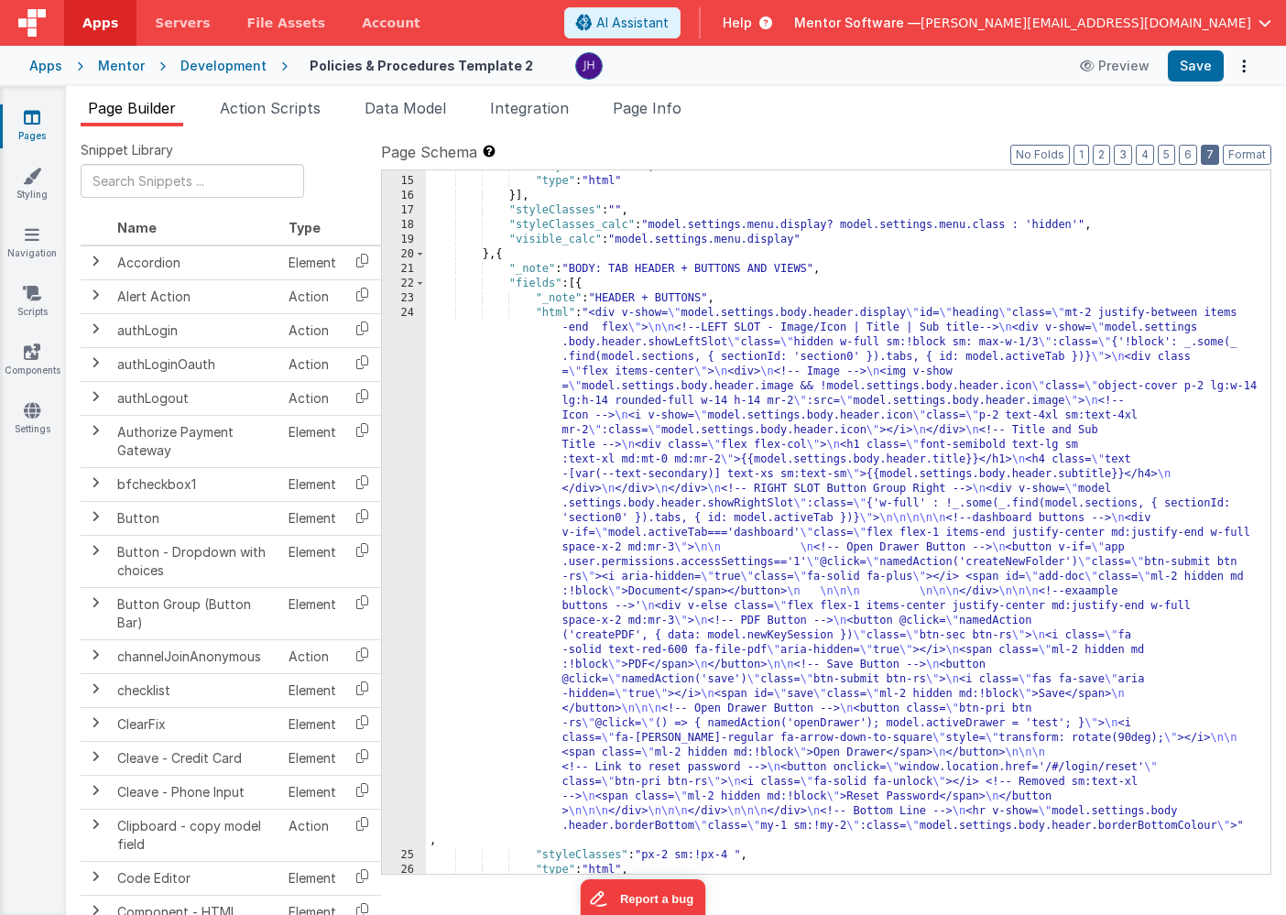
scroll to position [1798, 0]
click at [1185, 152] on button "6" at bounding box center [1187, 155] width 18 height 20
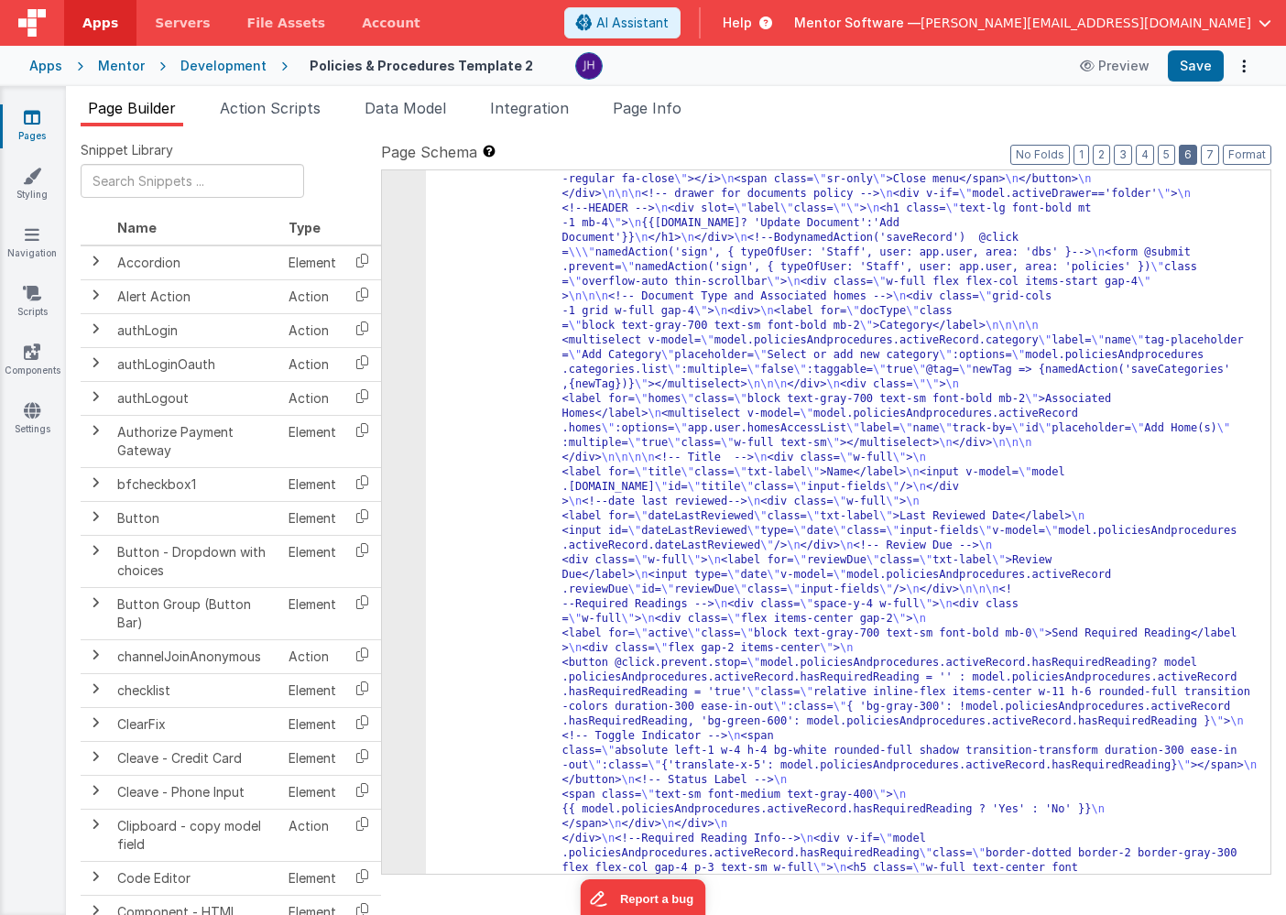
scroll to position [4131, 0]
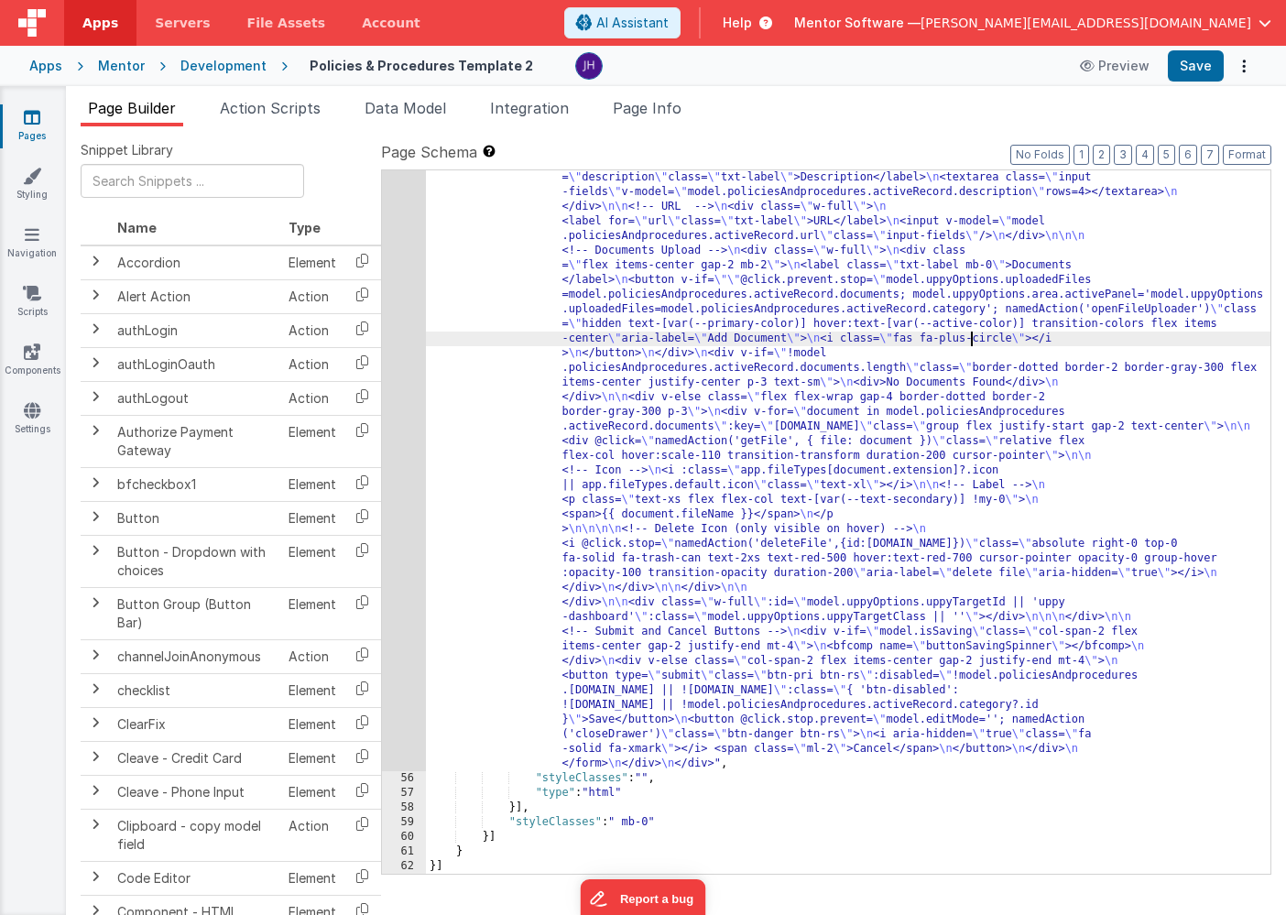
click at [970, 334] on div ""html" : "<div id= \" info-drawer \" class= \" fixed top-0 right-0 z-40 h-scree…" at bounding box center [848, 68] width 844 height 2842
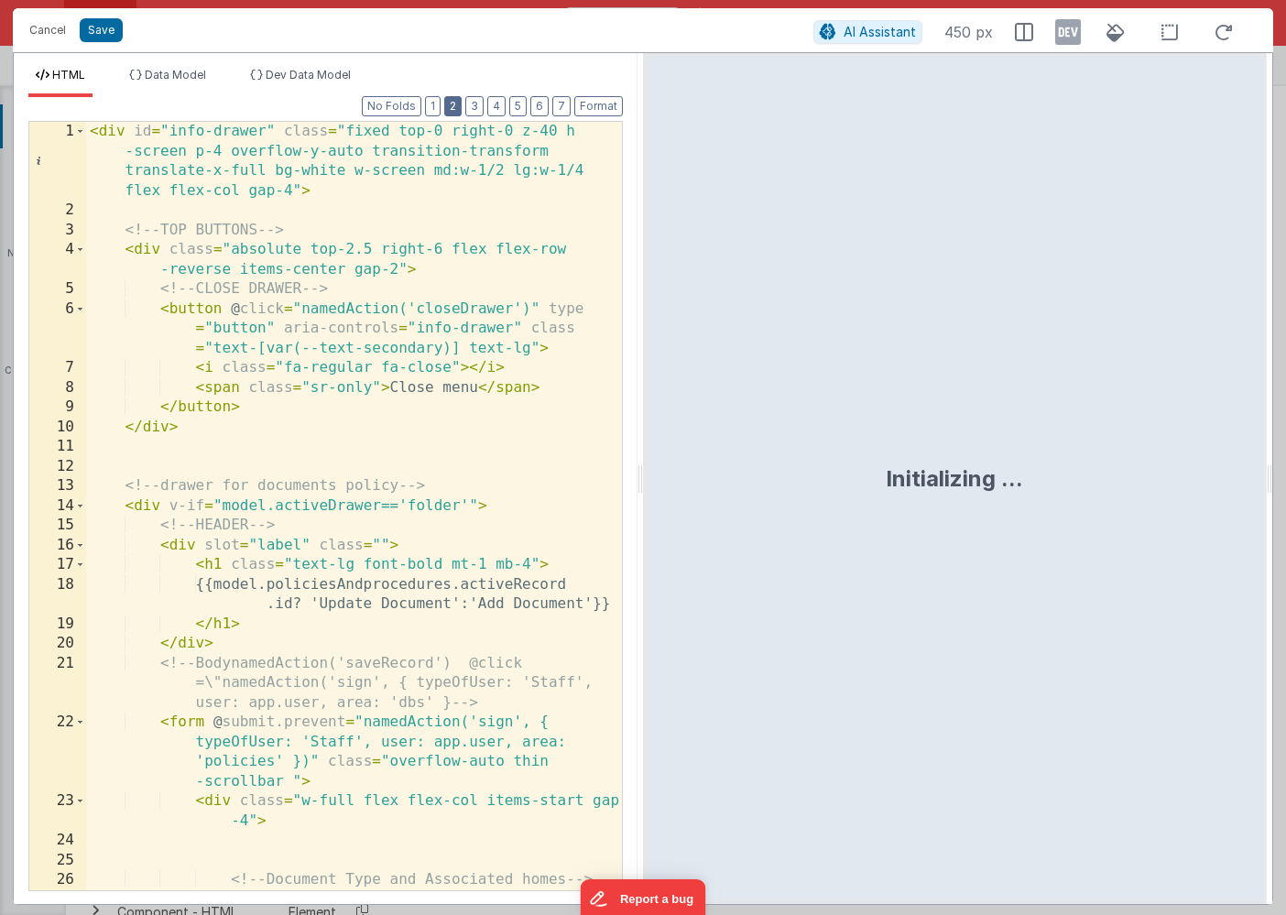
click at [460, 108] on button "2" at bounding box center [452, 106] width 17 height 20
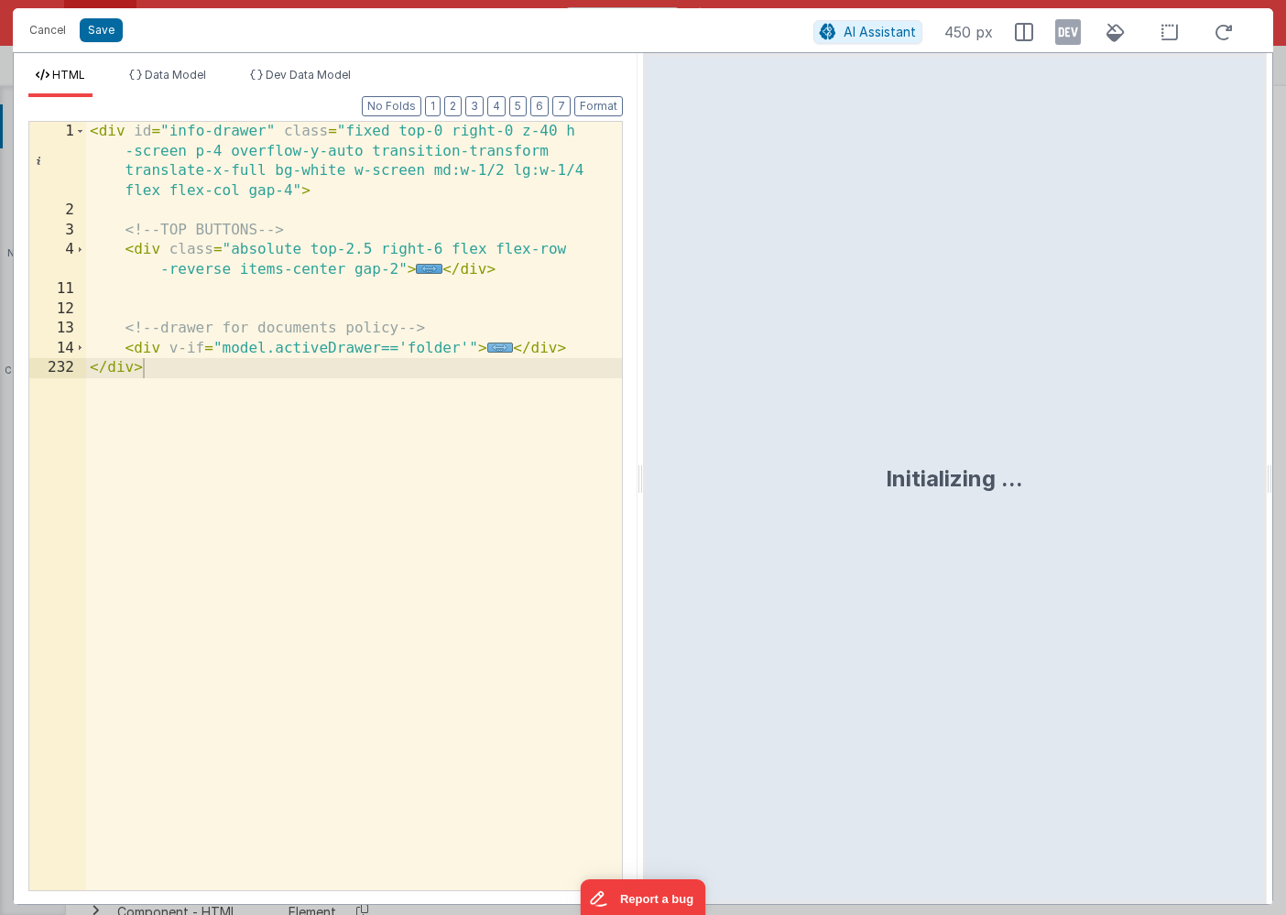
click at [496, 353] on span "..." at bounding box center [500, 347] width 27 height 10
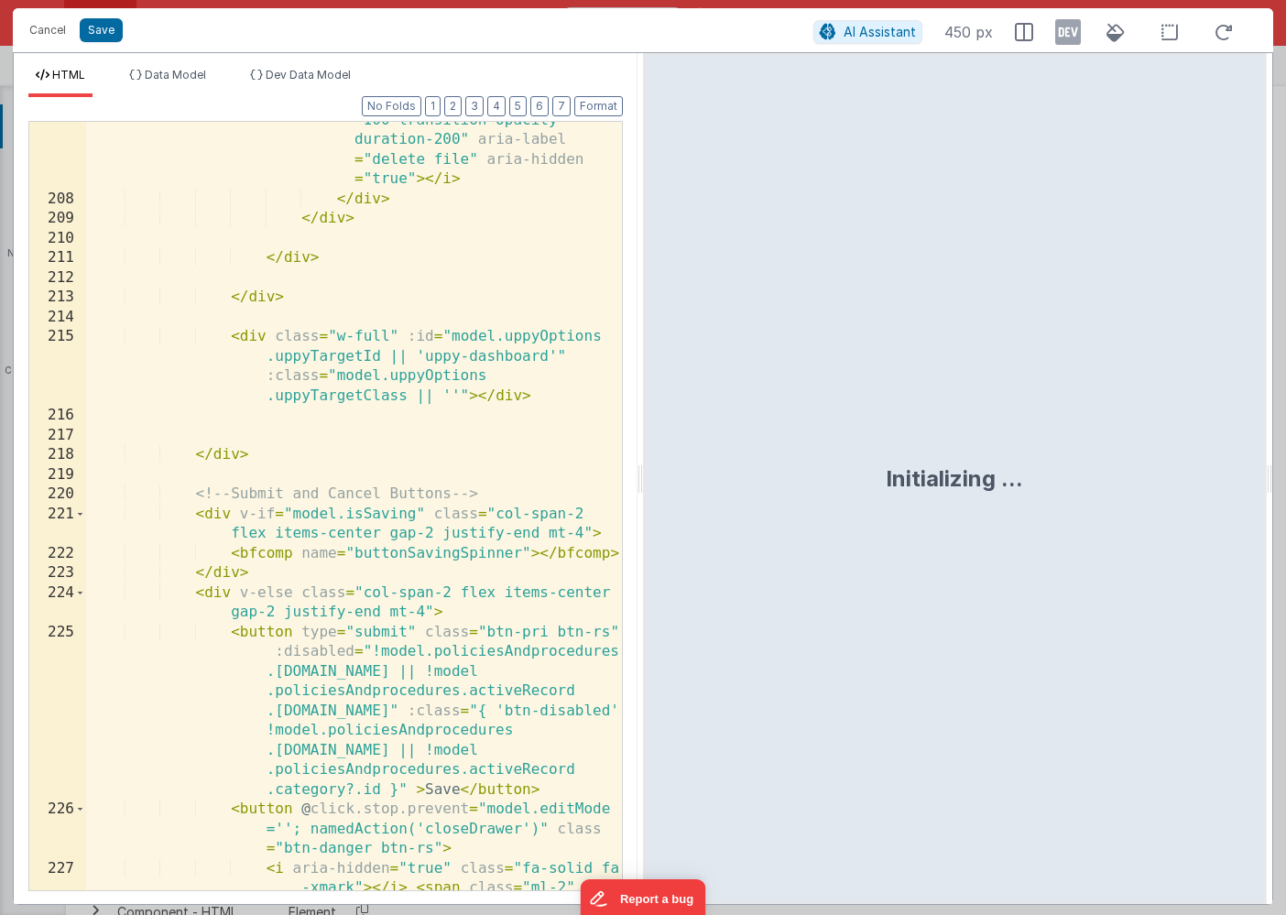
scroll to position [8385, 0]
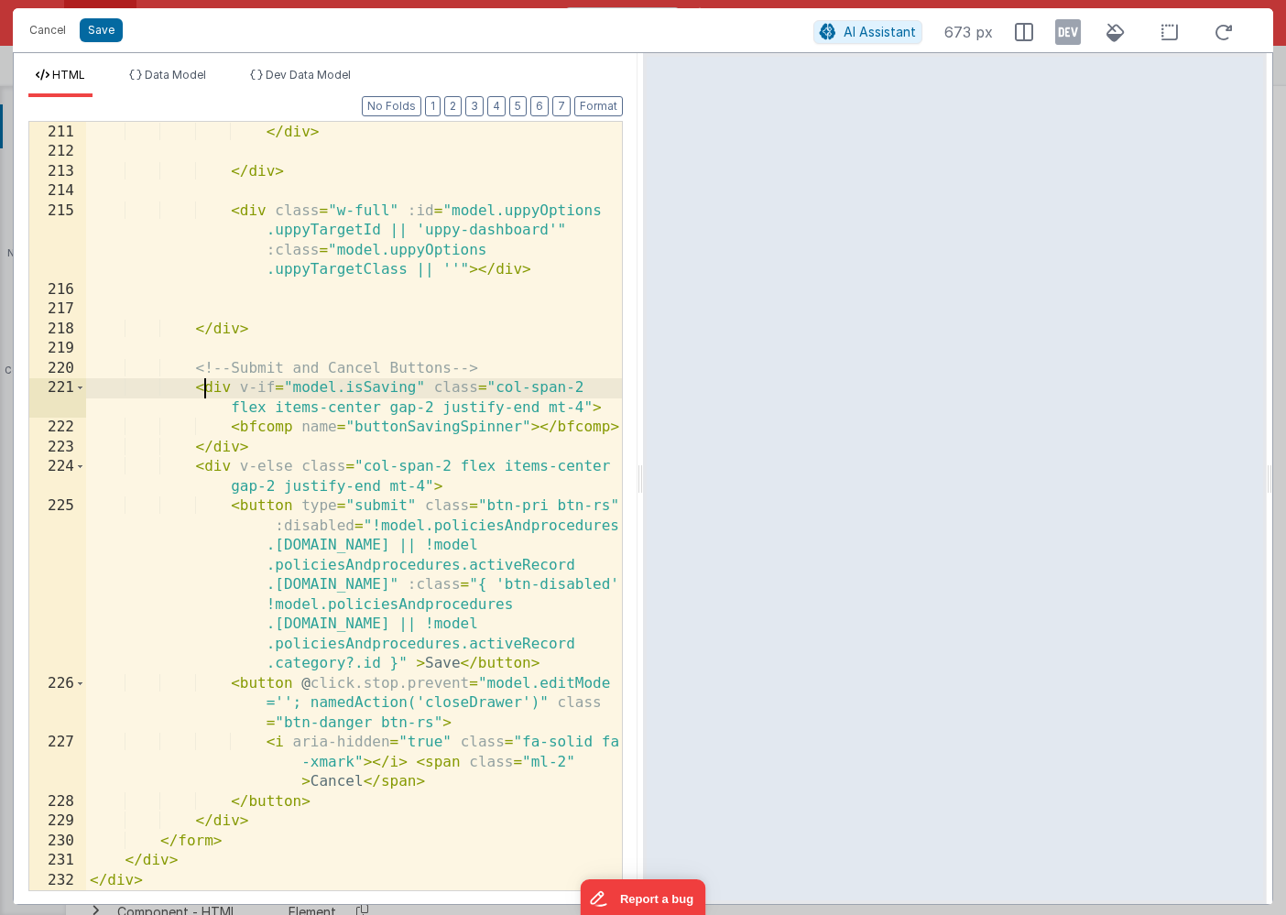
click at [207, 385] on div "</ div > </ div > < div class = "w-full" :id = "model.uppyOptions .uppyTargetId…" at bounding box center [354, 507] width 536 height 808
click at [214, 470] on div "</ div > </ div > < div class = "w-full" :id = "model.uppyOptions .uppyTargetId…" at bounding box center [354, 507] width 536 height 808
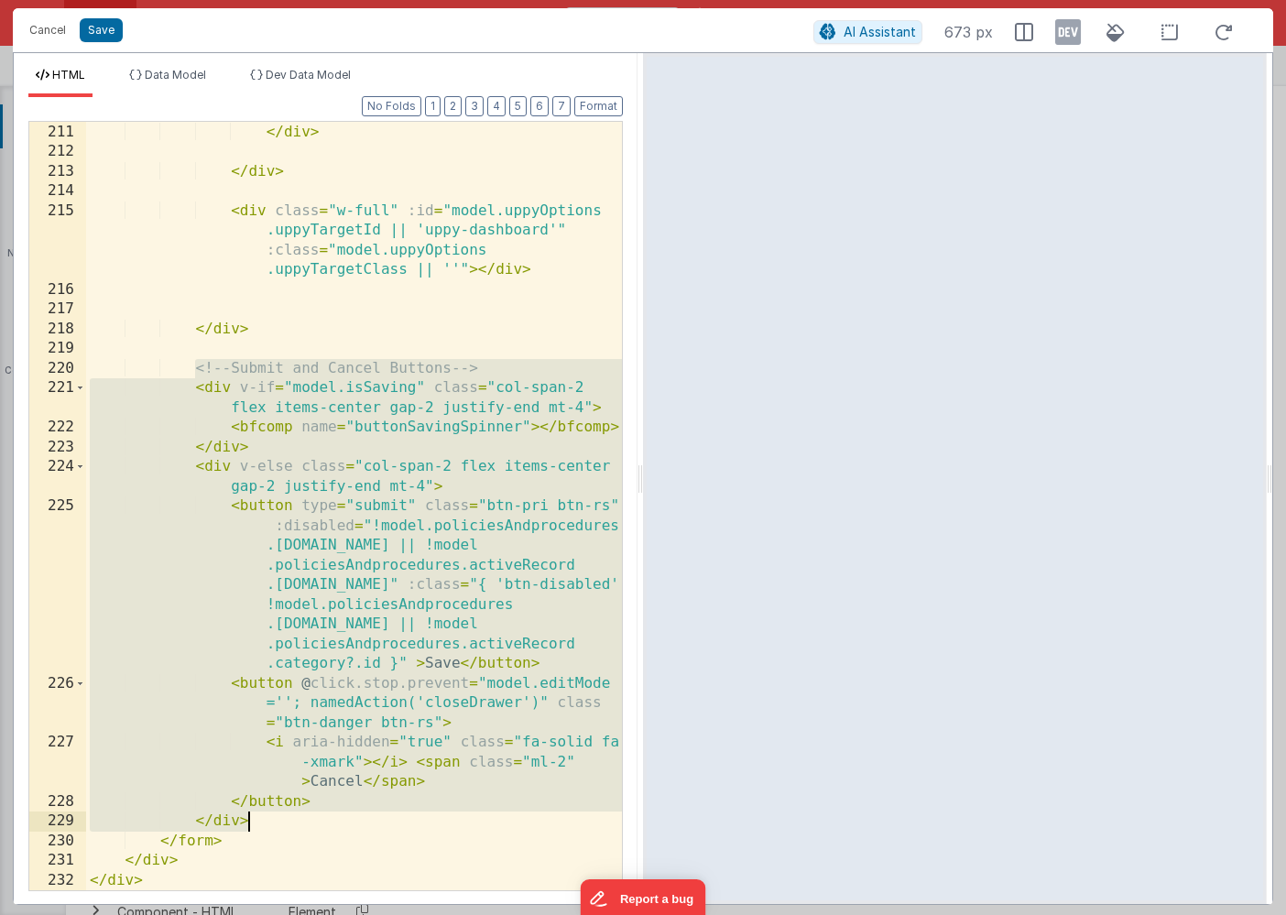
drag, startPoint x: 195, startPoint y: 369, endPoint x: 288, endPoint y: 814, distance: 454.7
click at [288, 814] on div "</ div > </ div > < div class = "w-full" :id = "model.uppyOptions .uppyTargetId…" at bounding box center [354, 507] width 536 height 808
click at [106, 34] on button "Save" at bounding box center [101, 30] width 43 height 24
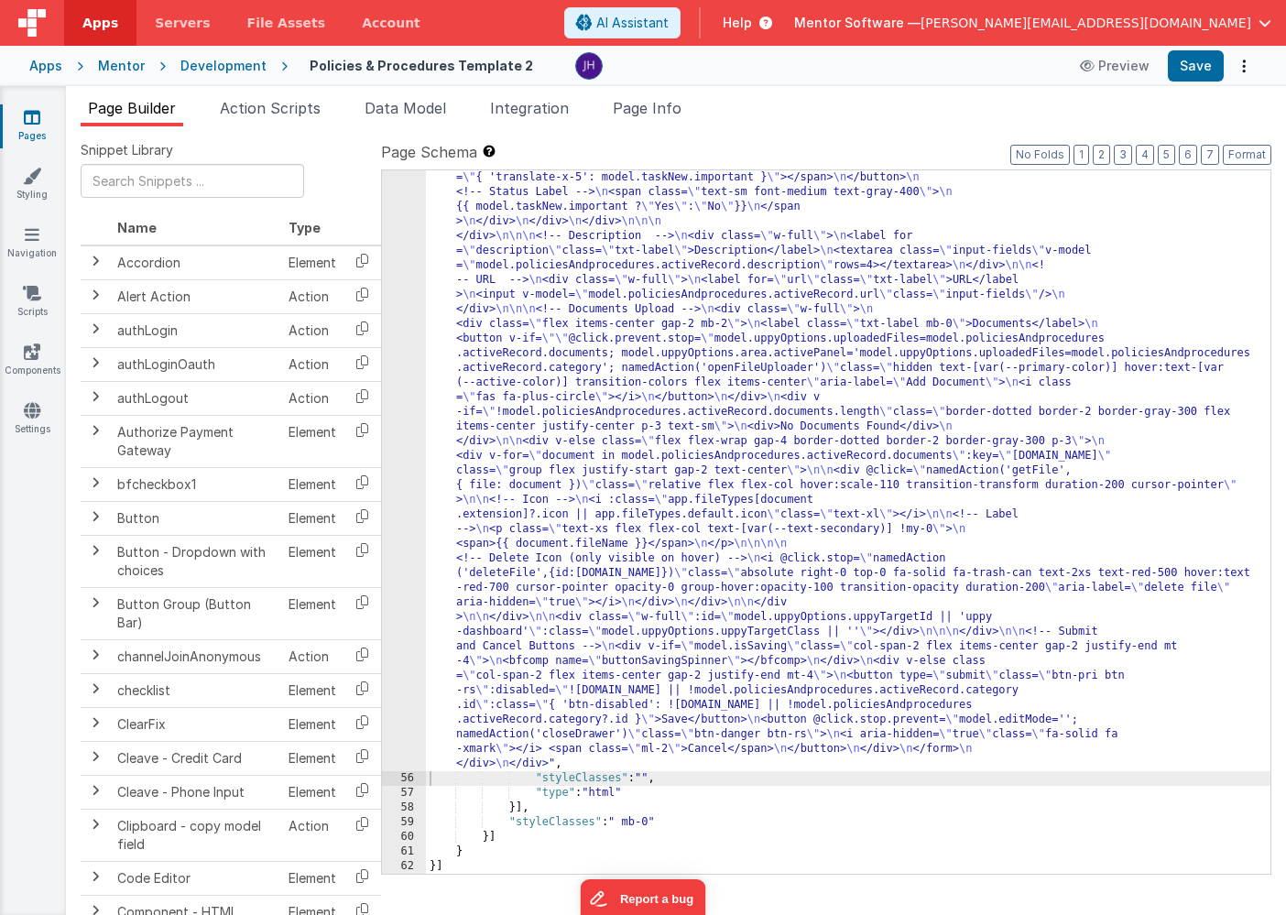
scroll to position [3853, 0]
click at [1210, 152] on button "7" at bounding box center [1209, 155] width 18 height 20
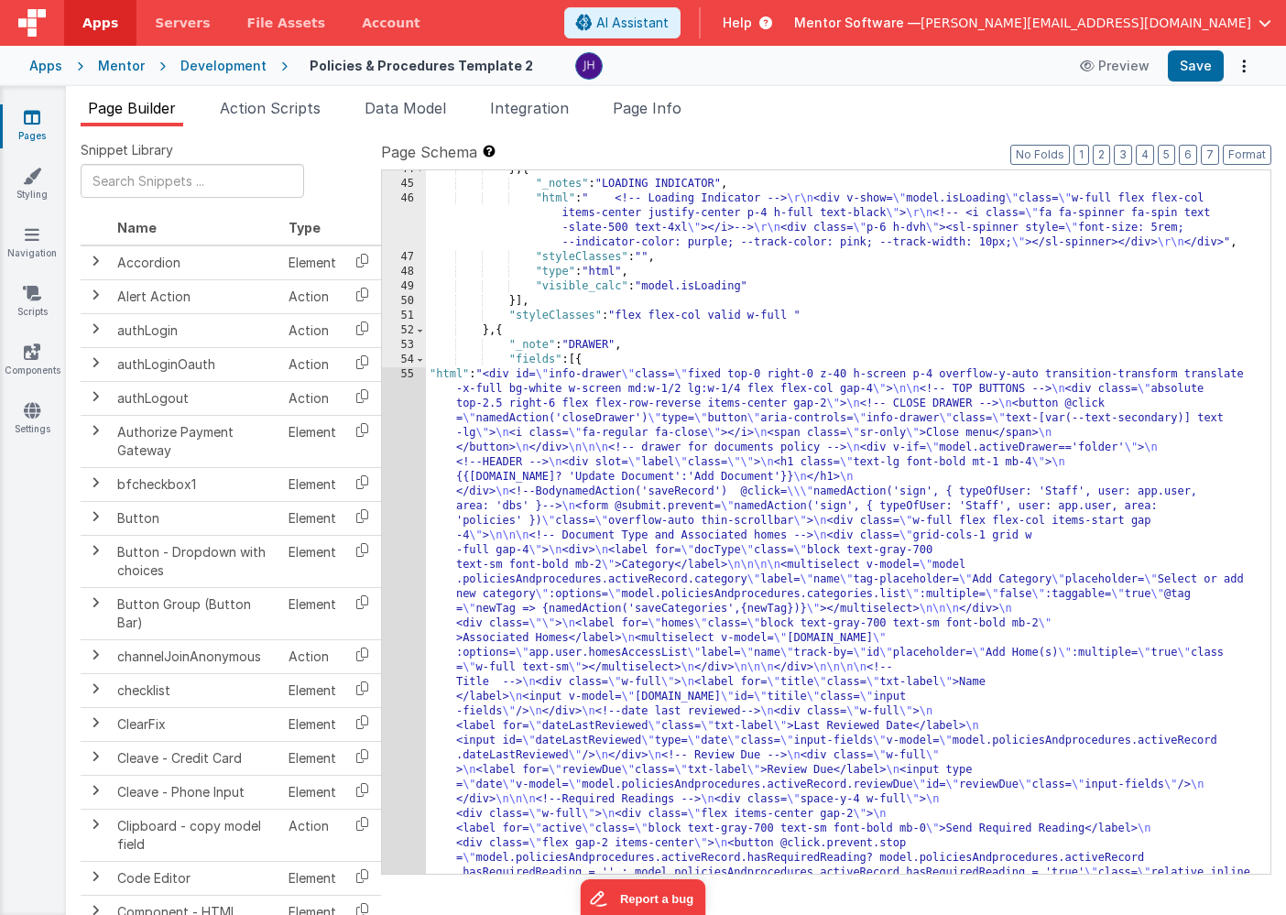
scroll to position [2688, 0]
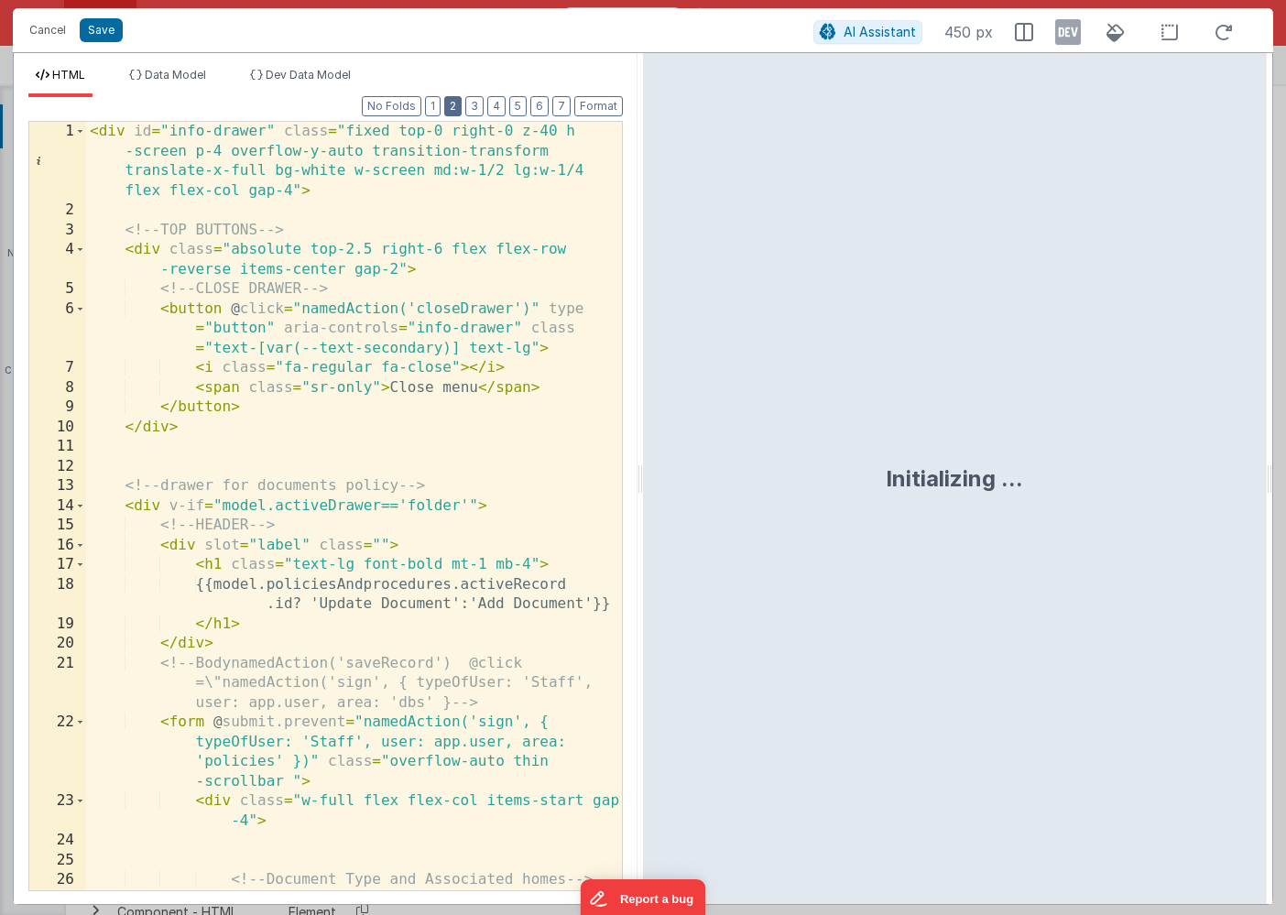
click at [461, 108] on button "2" at bounding box center [452, 106] width 17 height 20
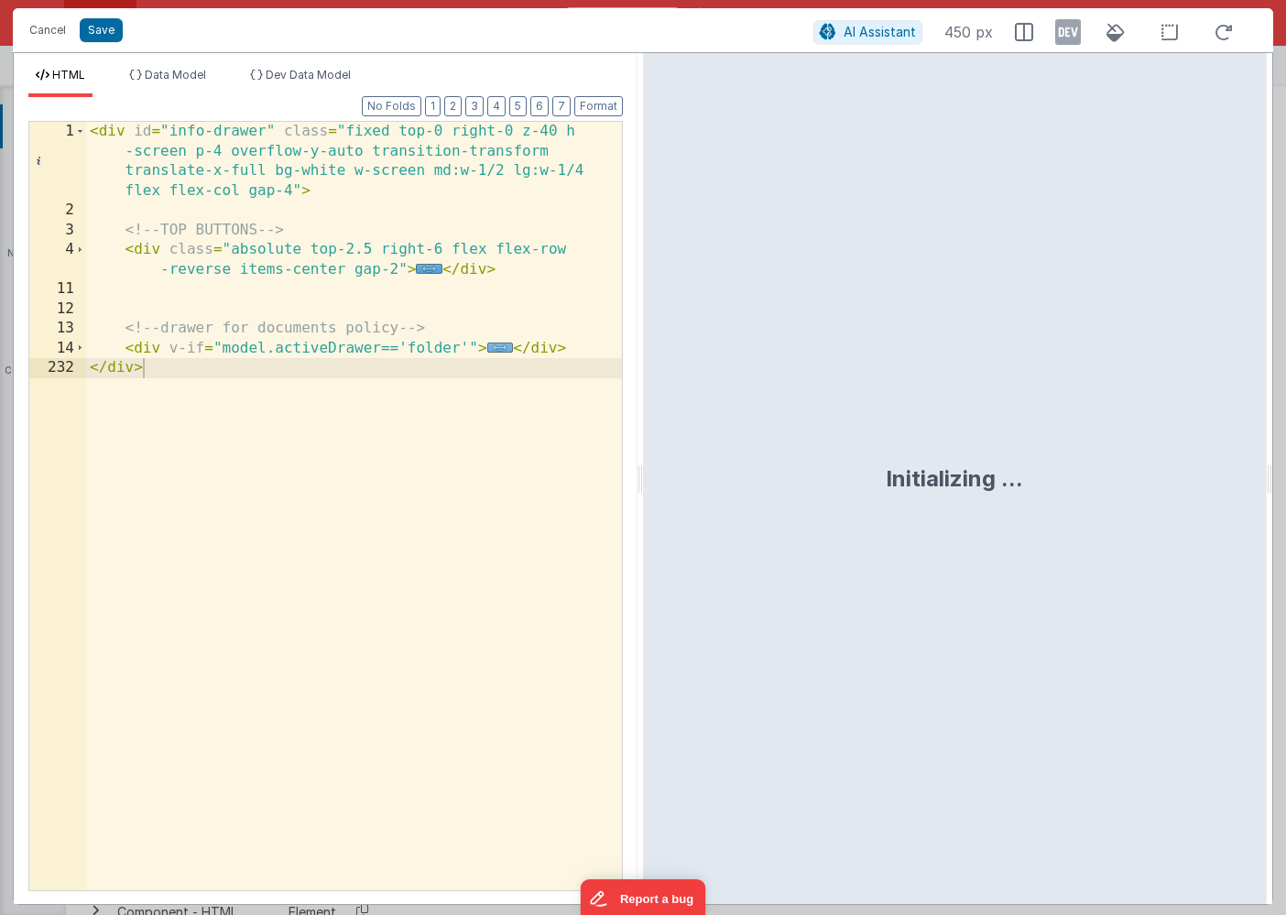
click at [502, 353] on span "..." at bounding box center [500, 347] width 27 height 10
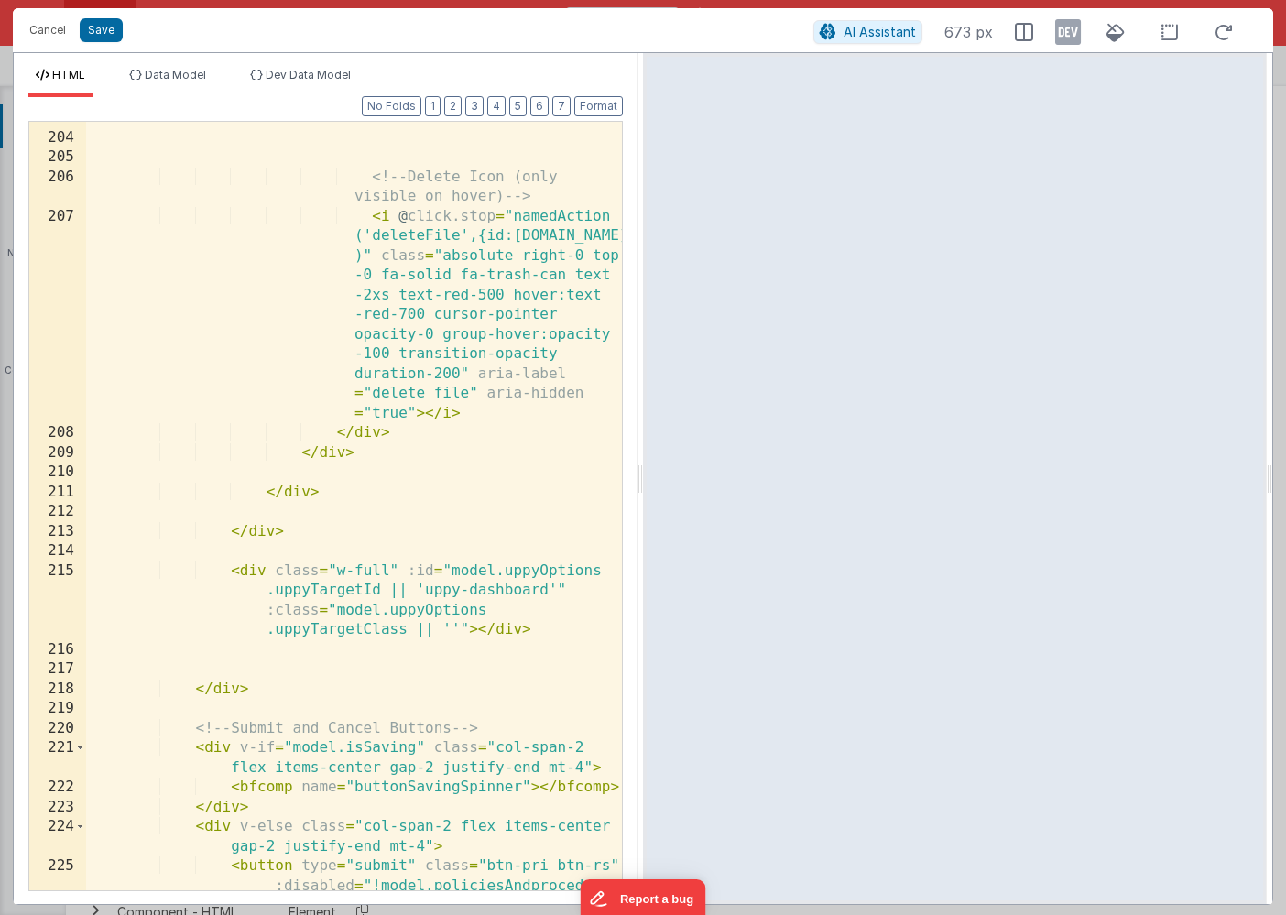
scroll to position [8385, 0]
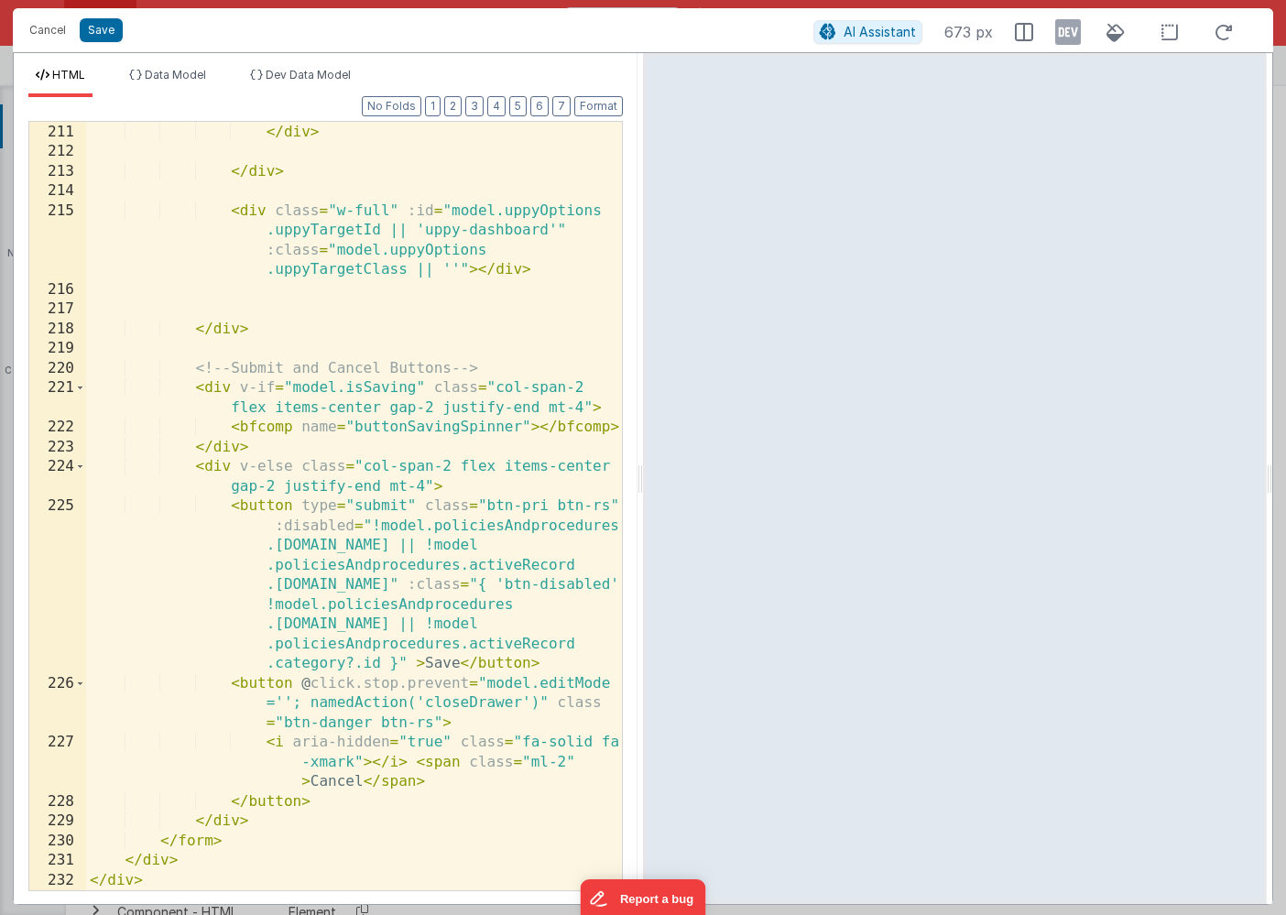
click at [205, 384] on div "</ div > </ div > < div class = "w-full" :id = "model.uppyOptions .uppyTargetId…" at bounding box center [354, 507] width 536 height 808
click at [205, 468] on div "</ div > </ div > < div class = "w-full" :id = "model.uppyOptions .uppyTargetId…" at bounding box center [354, 507] width 536 height 808
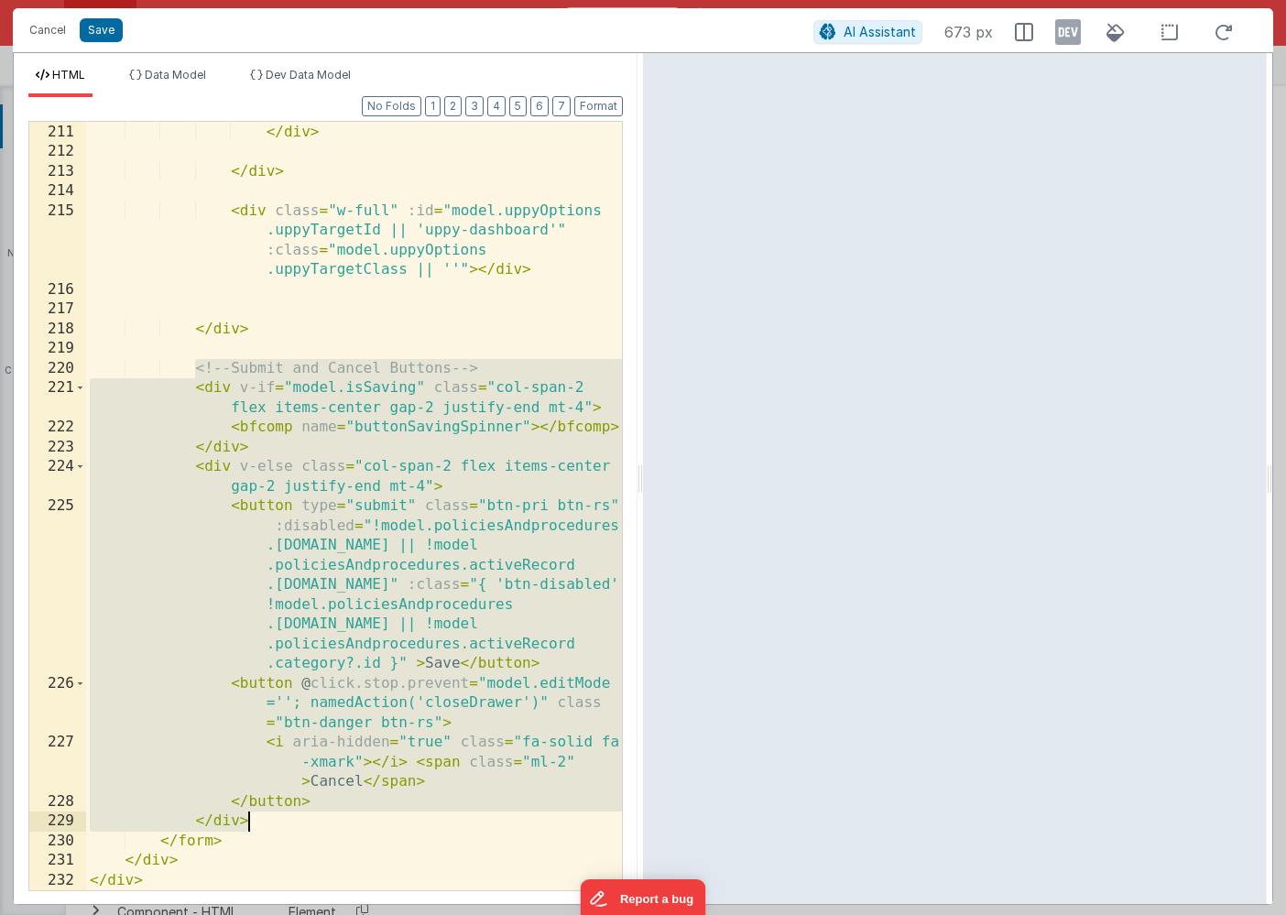
drag, startPoint x: 195, startPoint y: 369, endPoint x: 331, endPoint y: 827, distance: 477.7
click at [331, 827] on div "</ div > </ div > < div class = "w-full" :id = "model.uppyOptions .uppyTargetId…" at bounding box center [354, 507] width 536 height 808
click at [50, 28] on button "Cancel" at bounding box center [47, 30] width 55 height 26
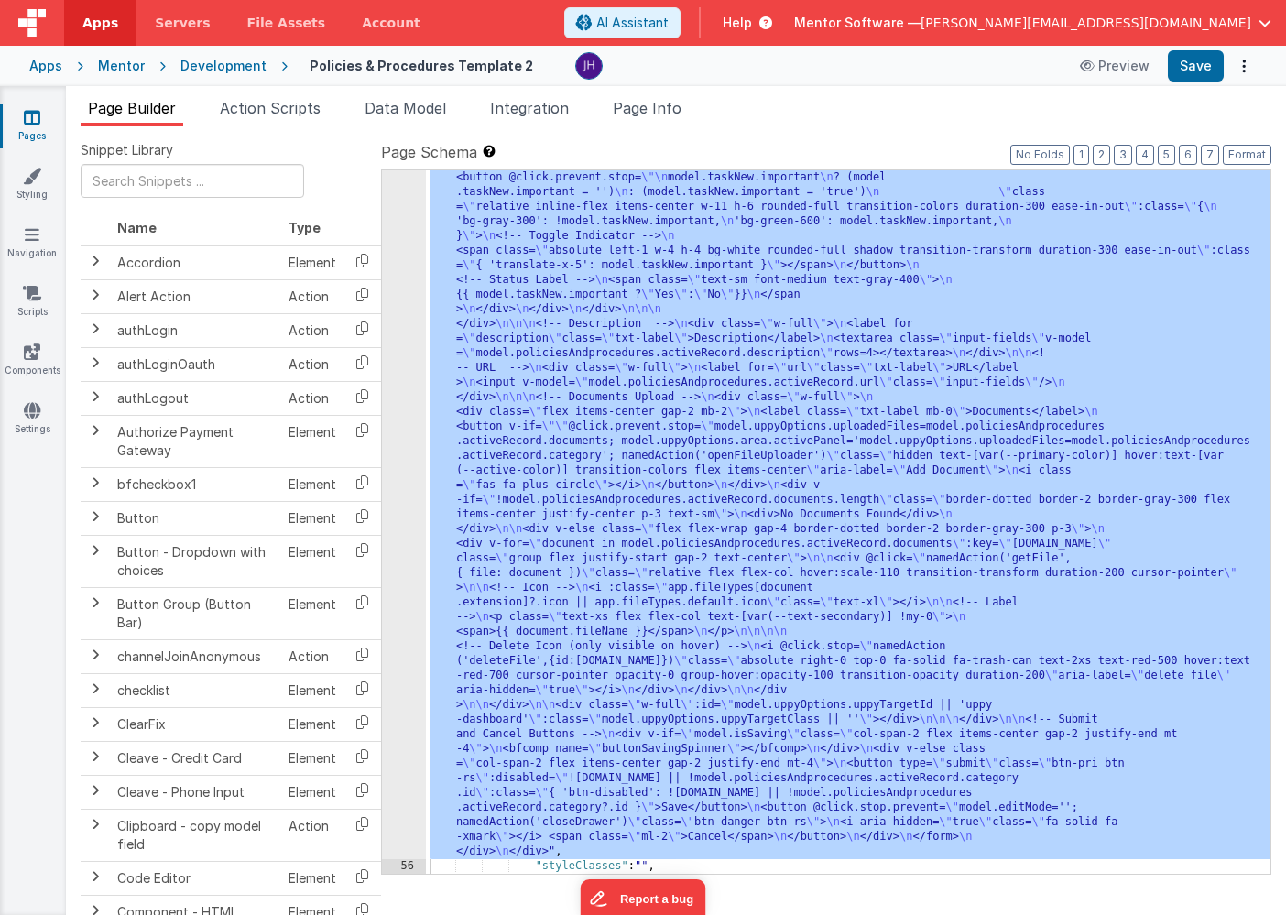
click at [40, 125] on link "Pages" at bounding box center [32, 126] width 66 height 37
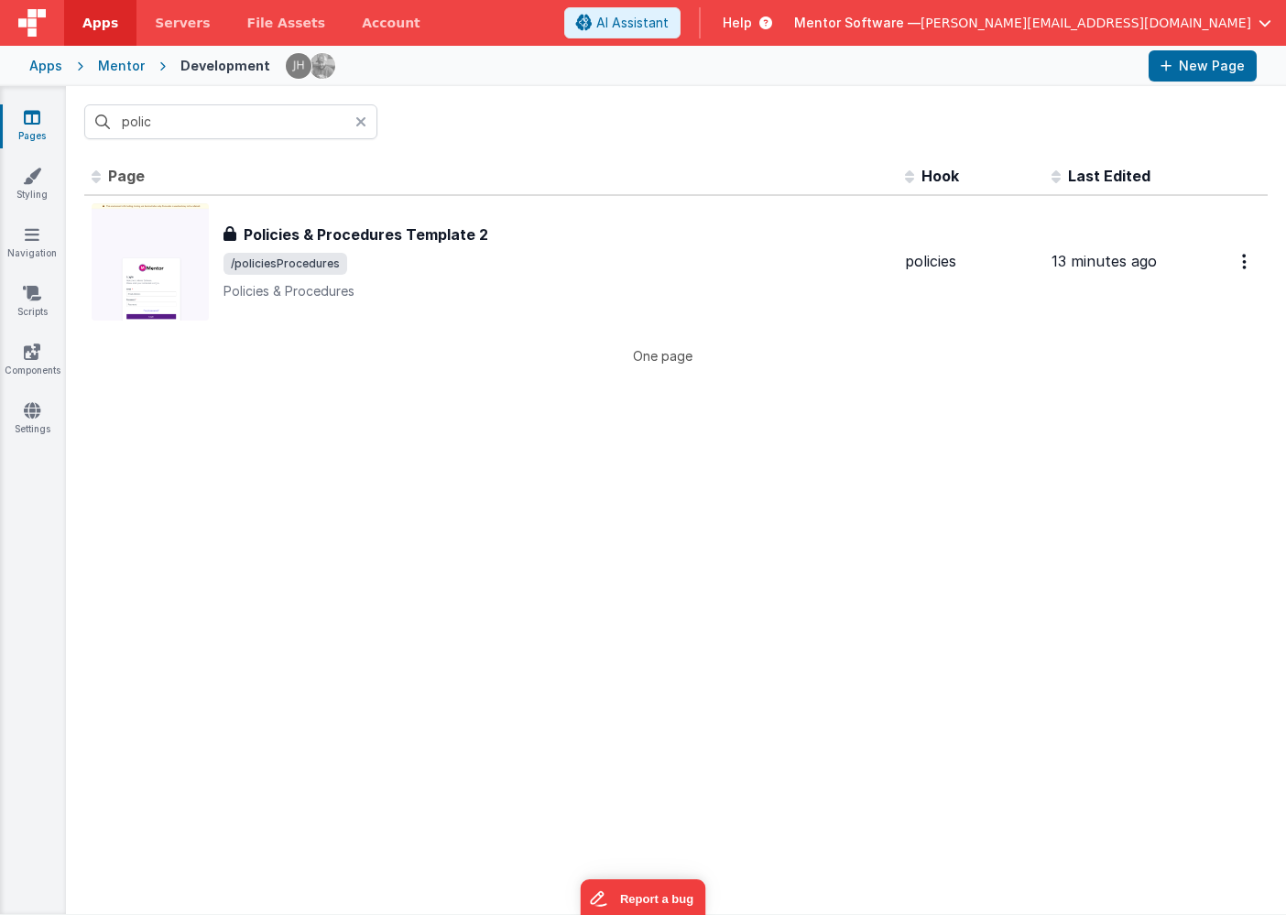
click at [365, 123] on icon at bounding box center [360, 121] width 11 height 15
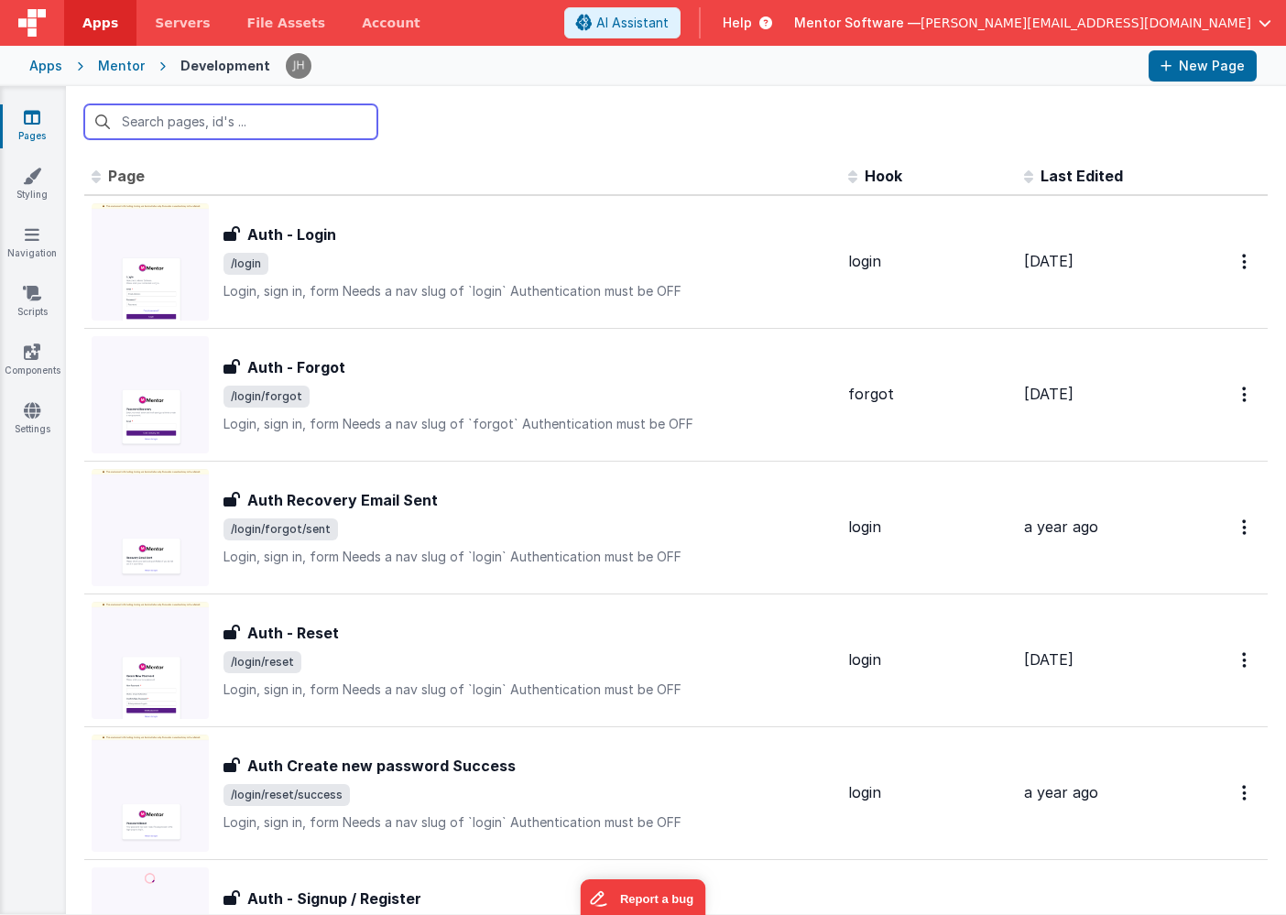
click at [192, 127] on input "text" at bounding box center [230, 121] width 293 height 35
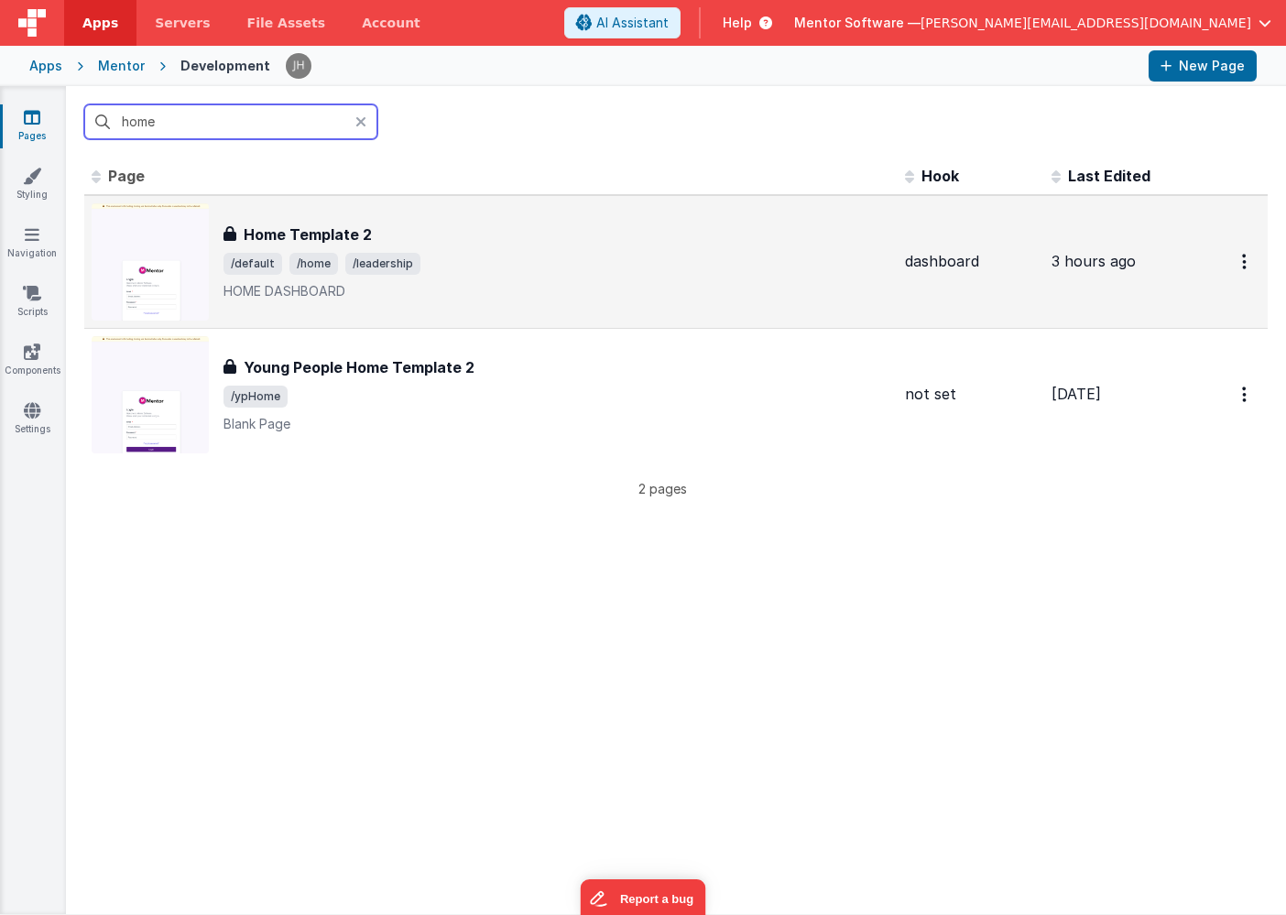
type input "home"
click at [454, 240] on div "Home Template 2" at bounding box center [556, 234] width 667 height 22
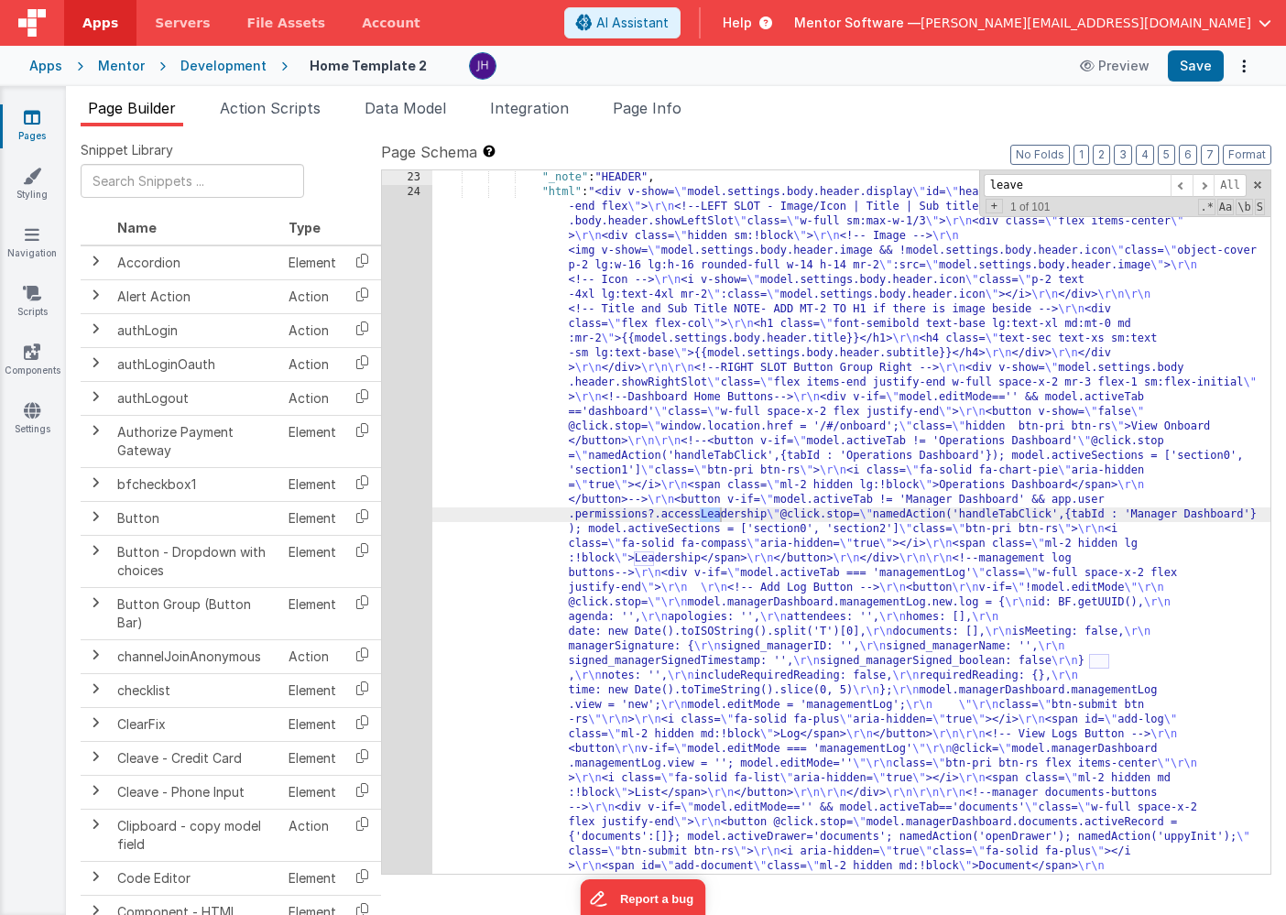
scroll to position [11251, 0]
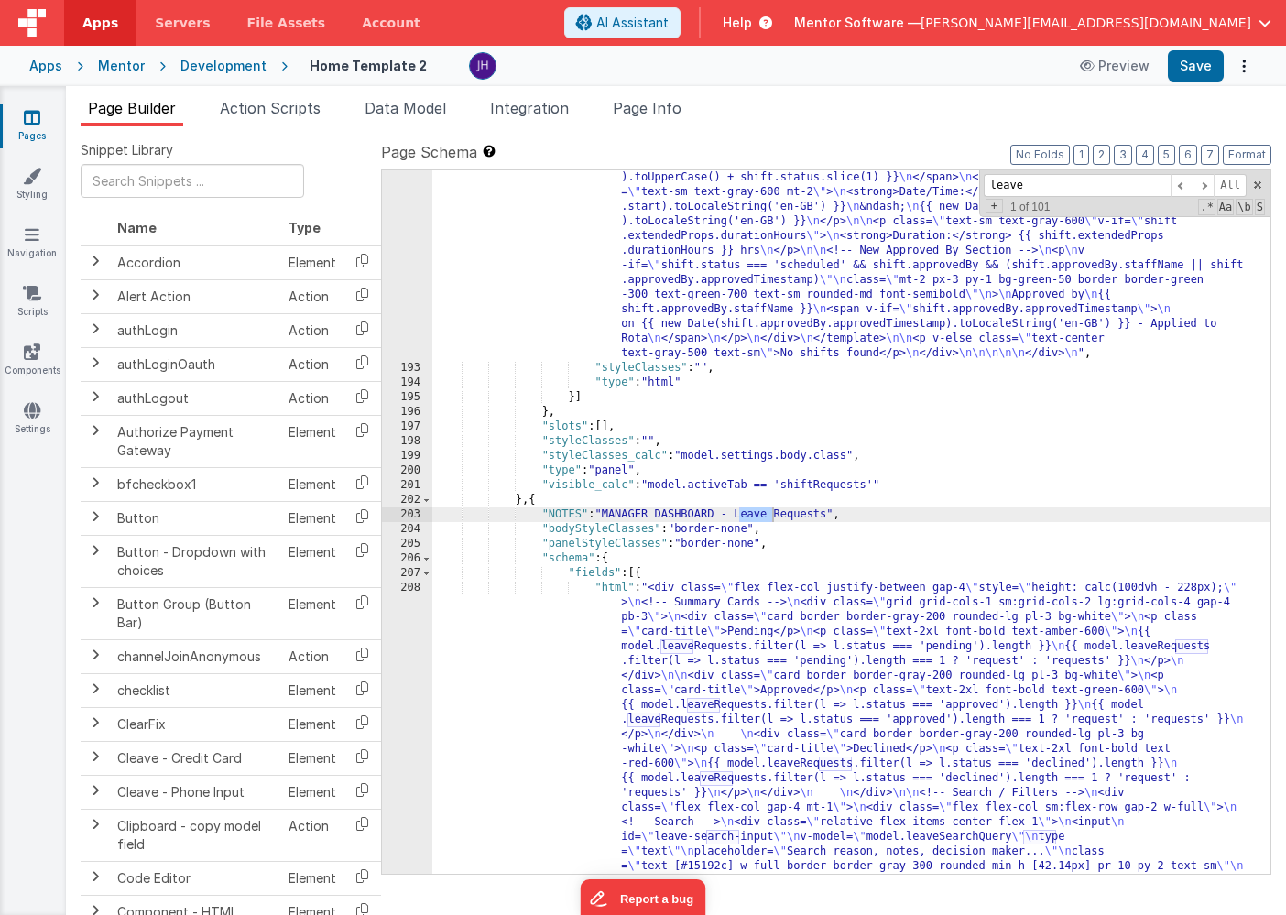
type input "leave"
click at [721, 667] on div ""html" : "<div class= \" flex flex-col justify-between gap-4 \" style= \" heigh…" at bounding box center [851, 719] width 838 height 3589
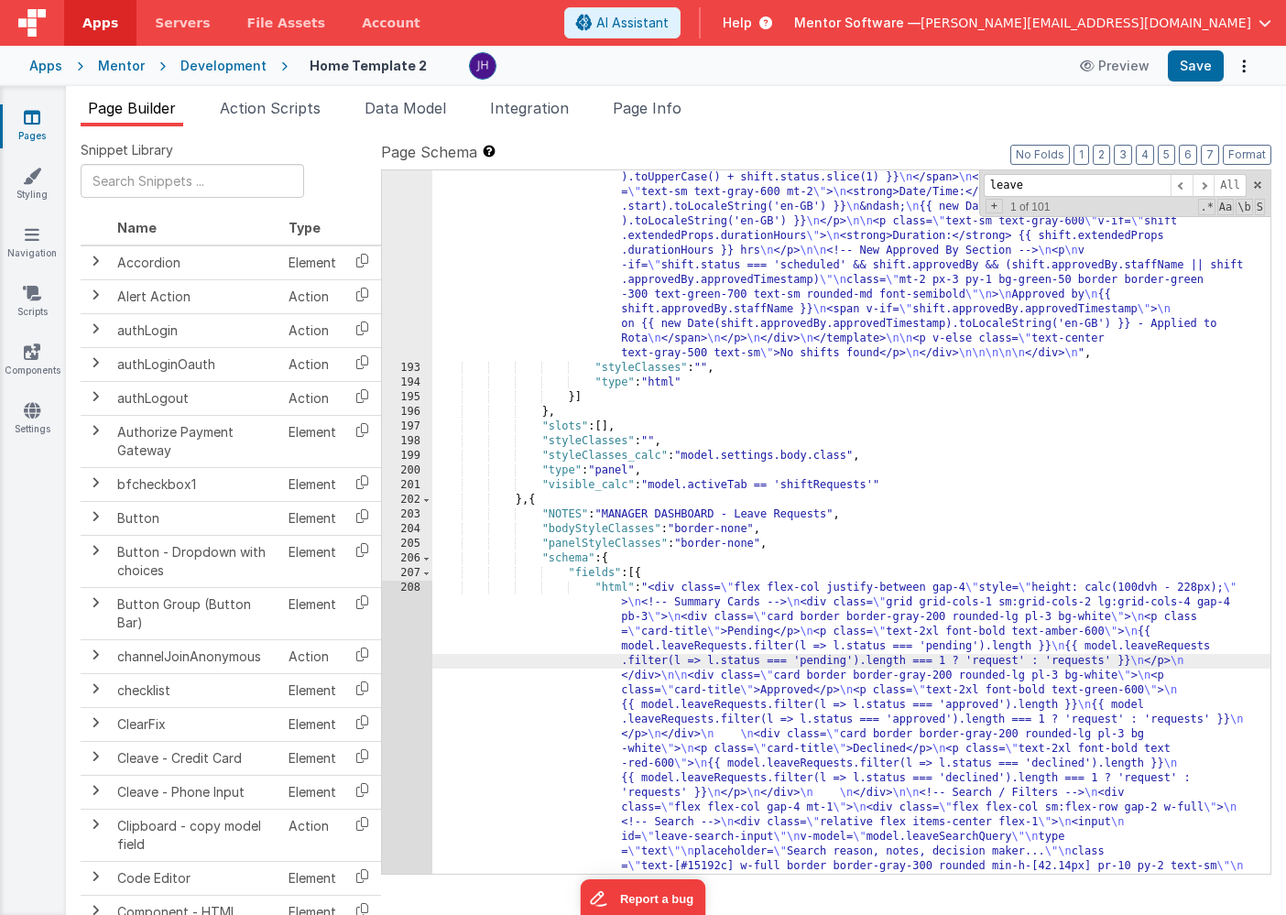
click at [411, 639] on div "192 193 194 195 196 197 198 199 200 201 202 203 204 205 206 207 208 209 210 211…" at bounding box center [407, 719] width 50 height 3589
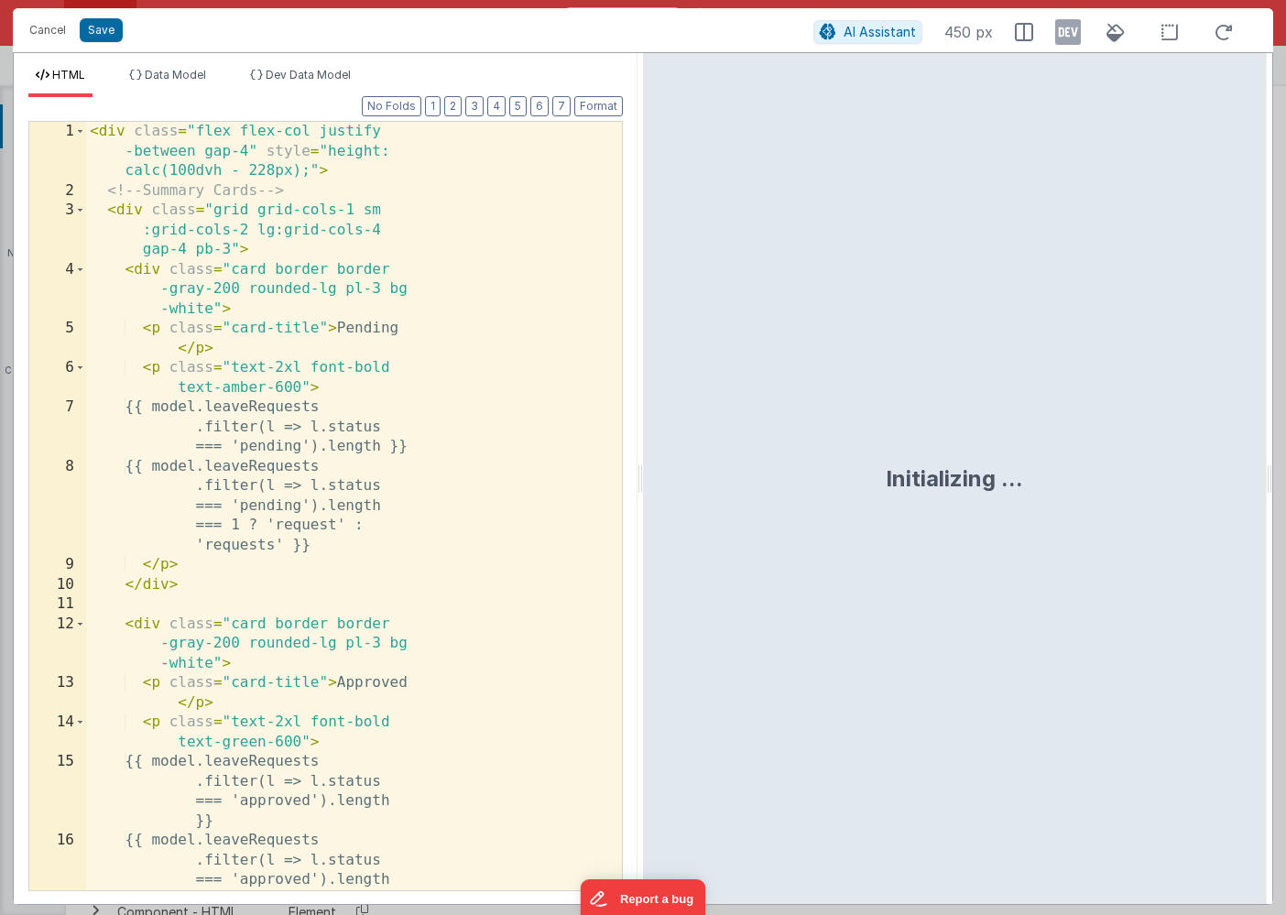
scroll to position [11776, 0]
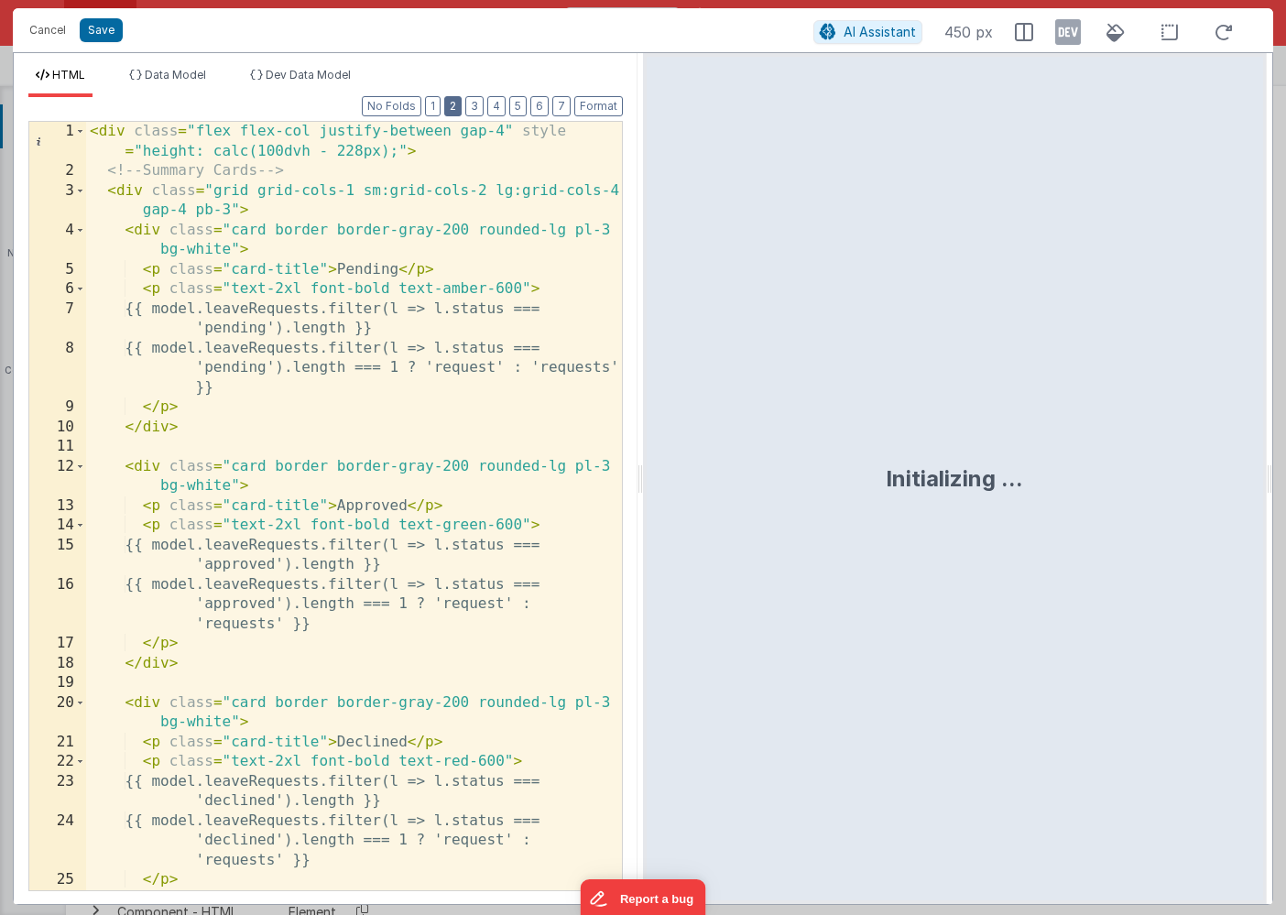
click at [454, 98] on button "2" at bounding box center [452, 106] width 17 height 20
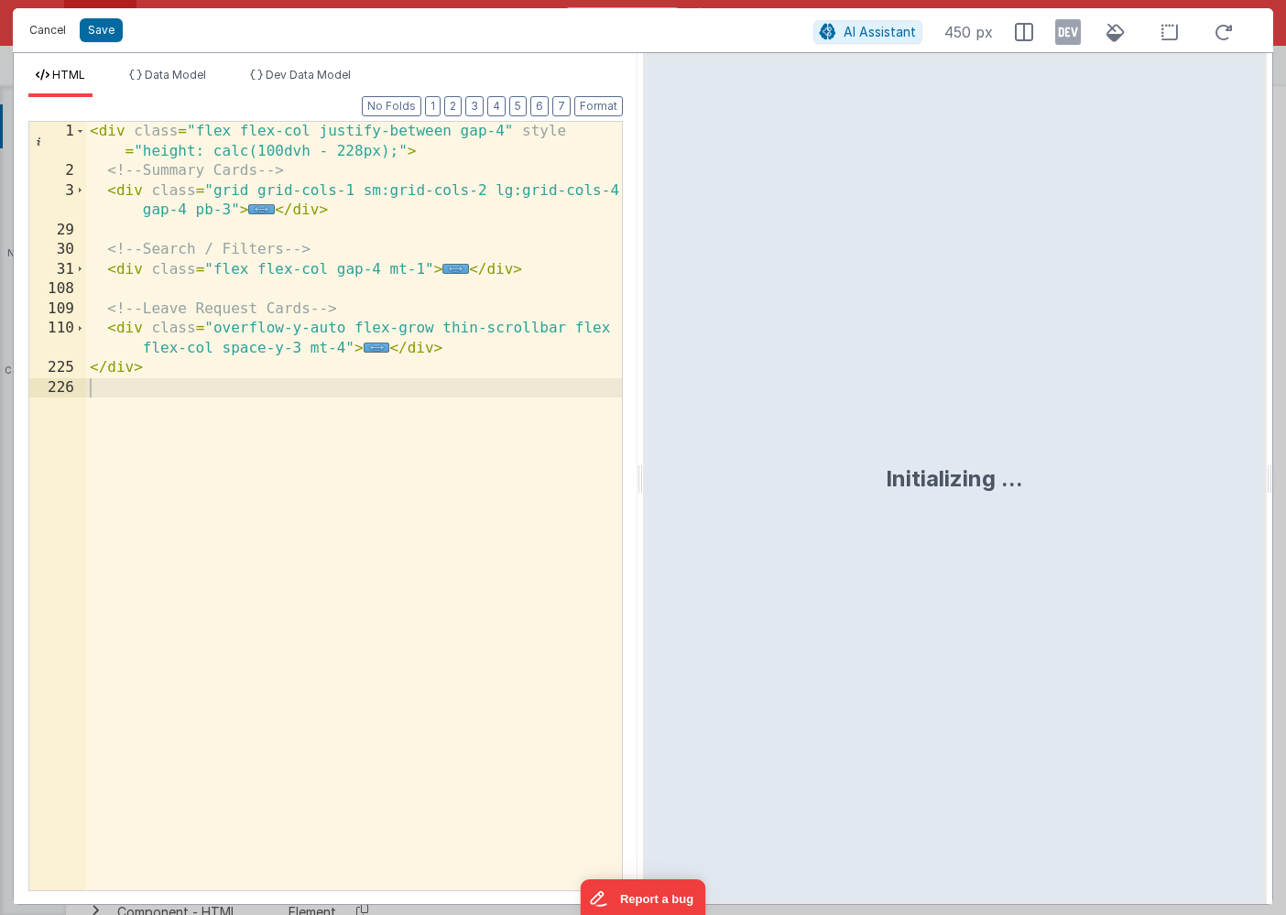
click at [49, 31] on button "Cancel" at bounding box center [47, 30] width 55 height 26
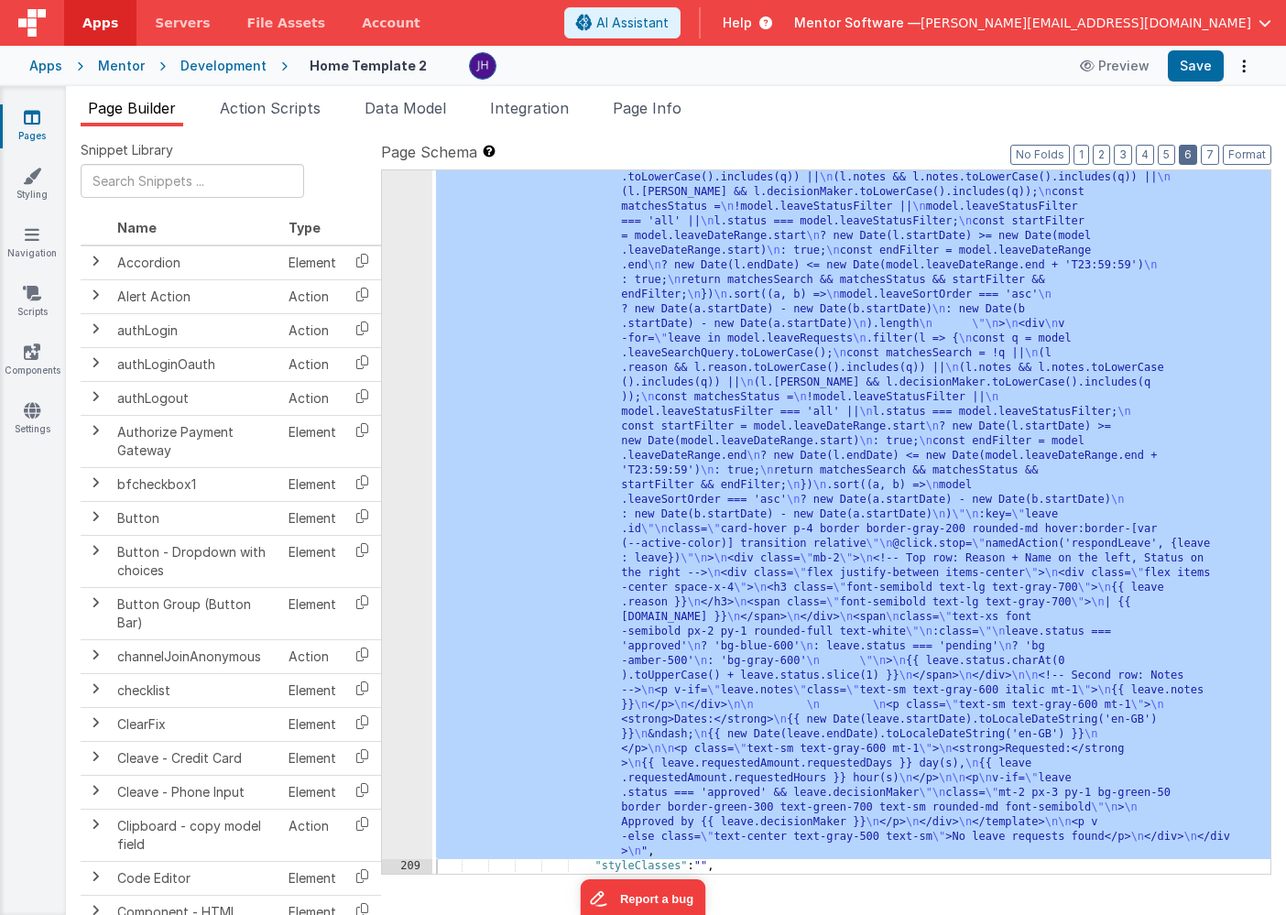
click at [1187, 157] on button "6" at bounding box center [1187, 155] width 18 height 20
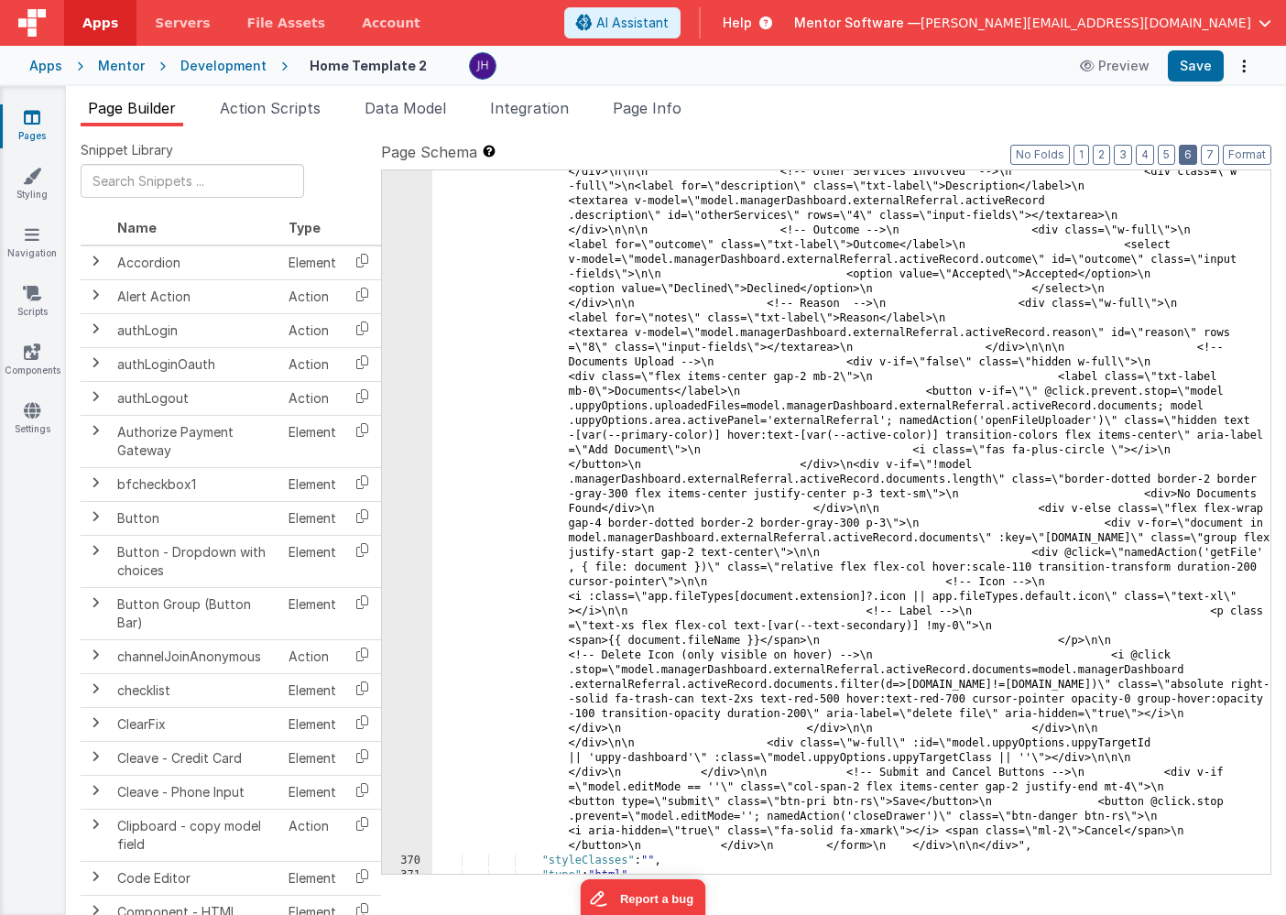
scroll to position [22142, 0]
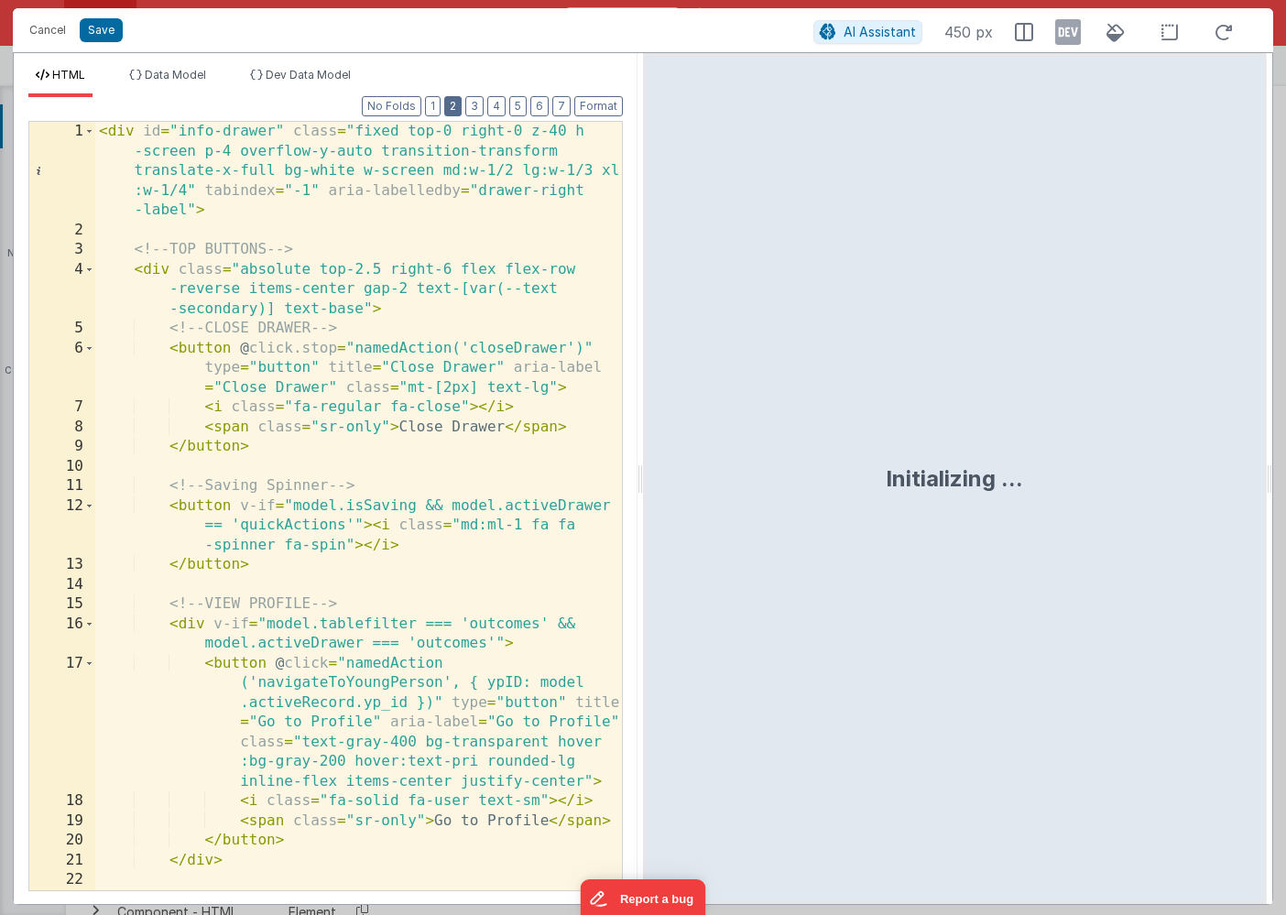
click at [454, 108] on button "2" at bounding box center [452, 106] width 17 height 20
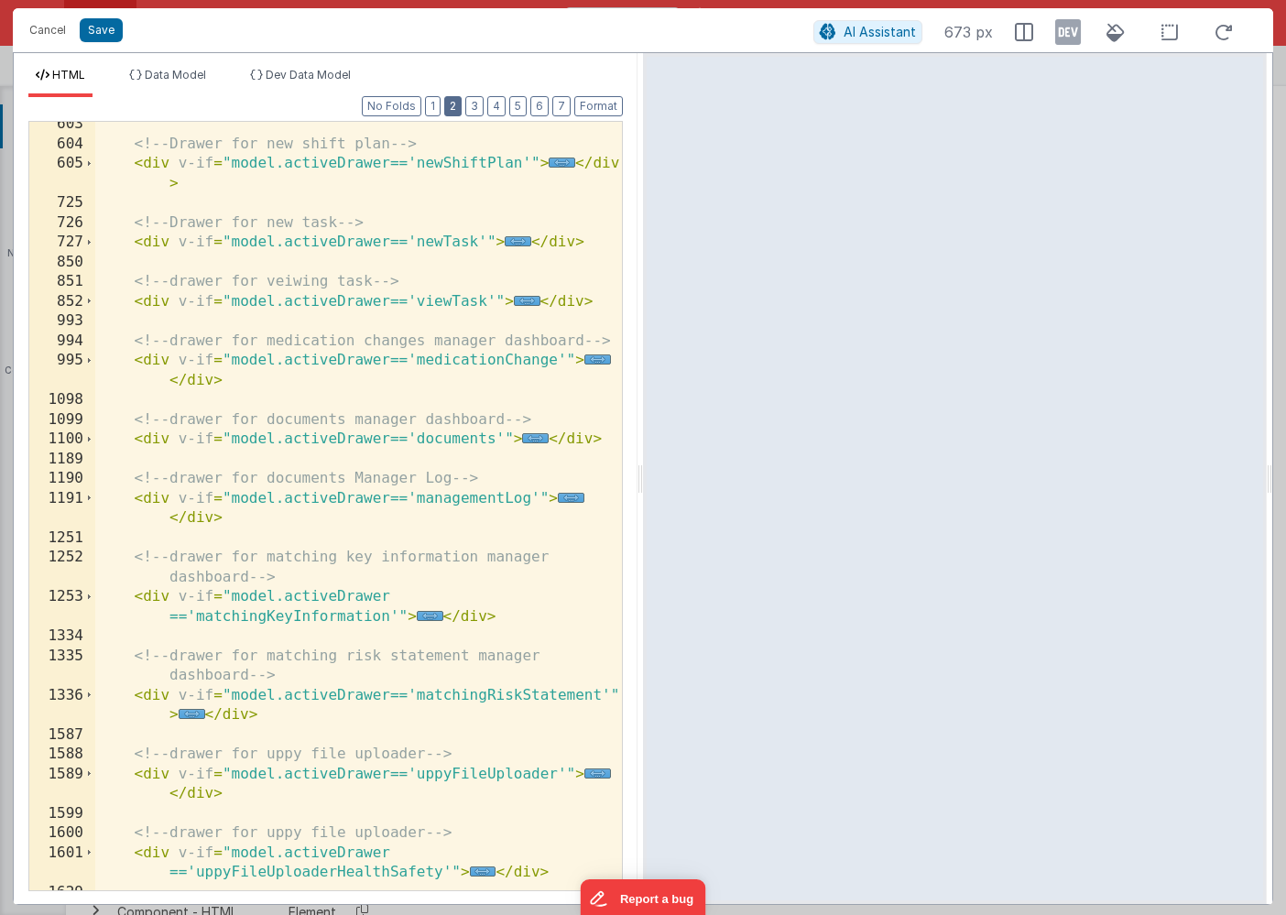
scroll to position [1122, 0]
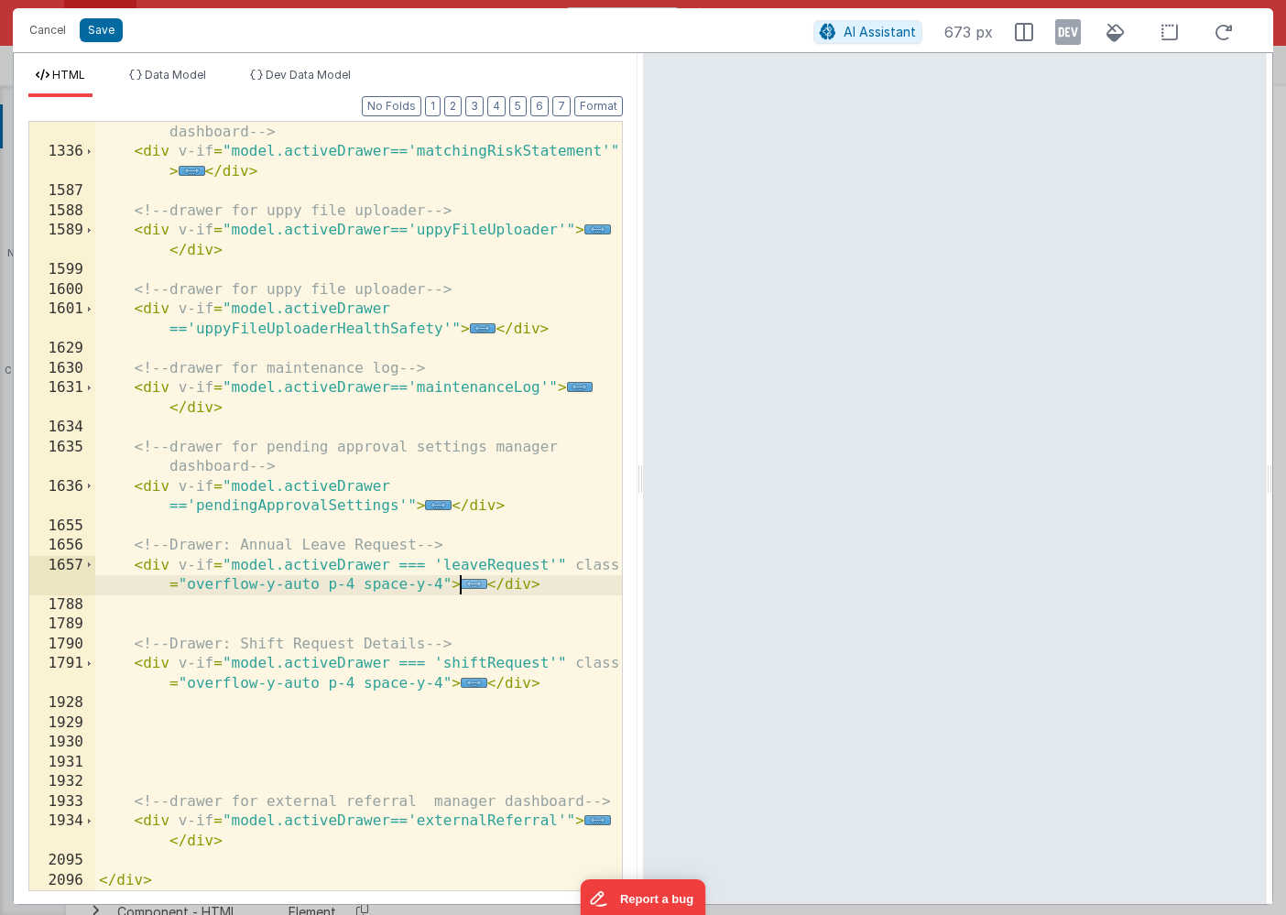
click at [469, 583] on span "..." at bounding box center [474, 584] width 27 height 10
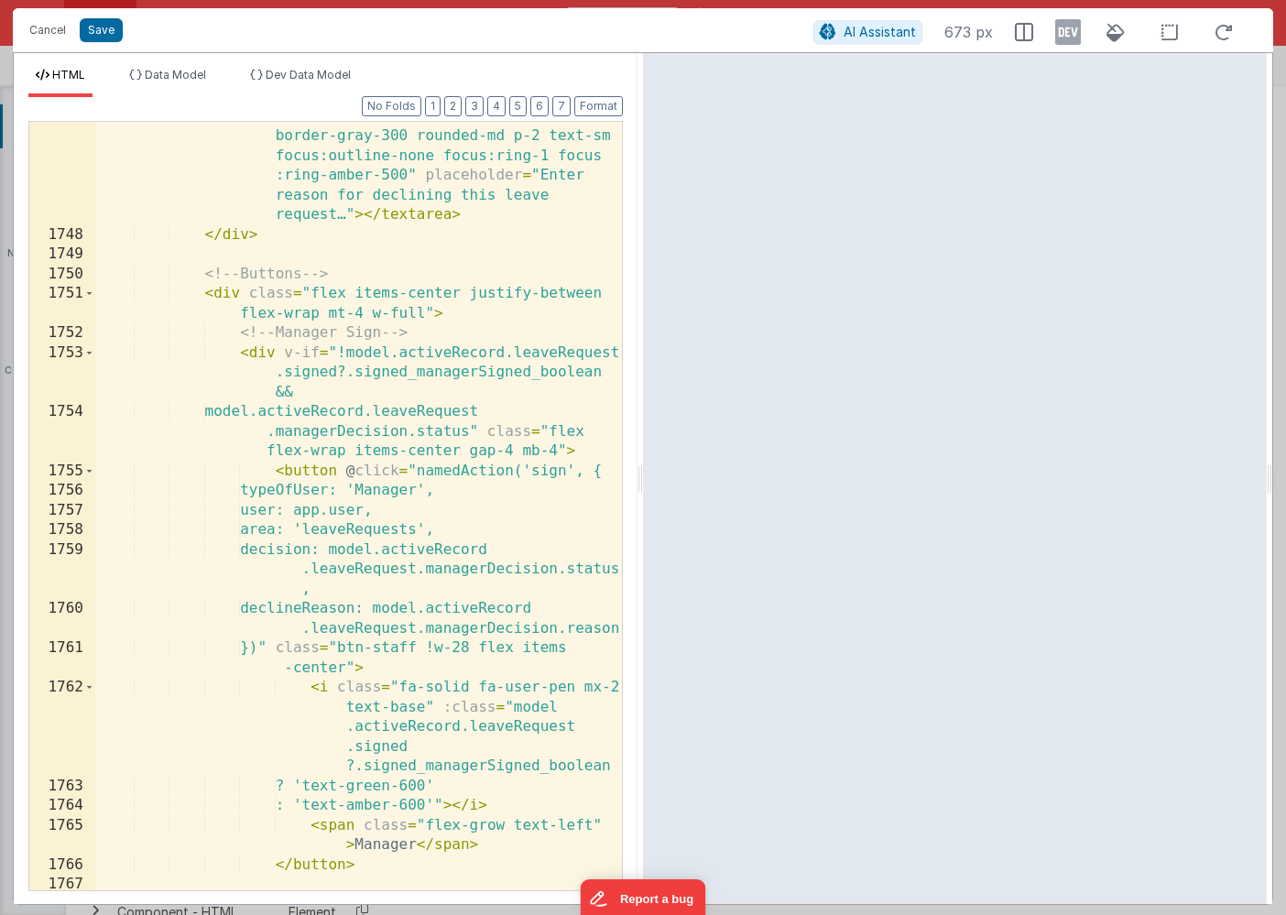
scroll to position [4180, 0]
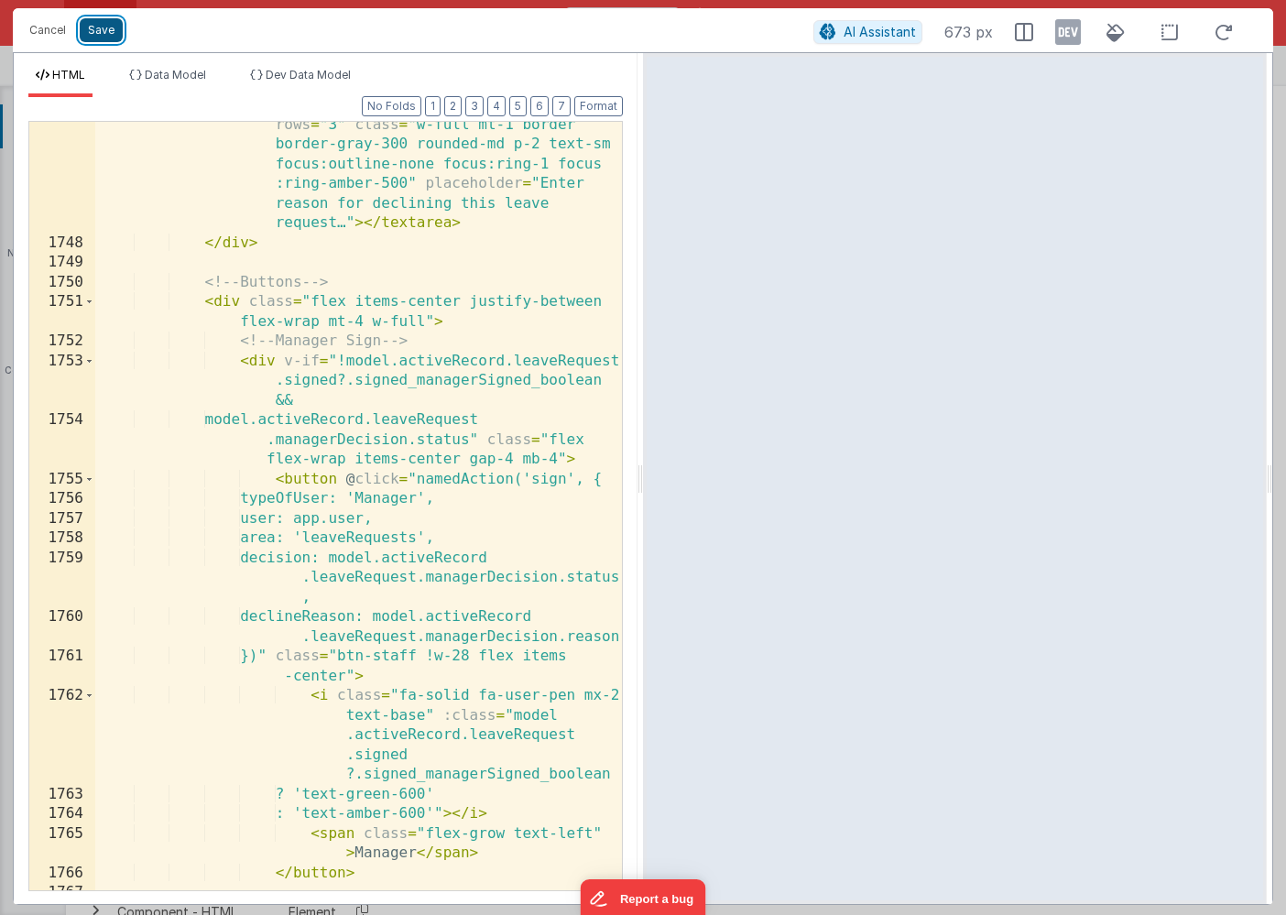
click at [99, 32] on button "Save" at bounding box center [101, 30] width 43 height 24
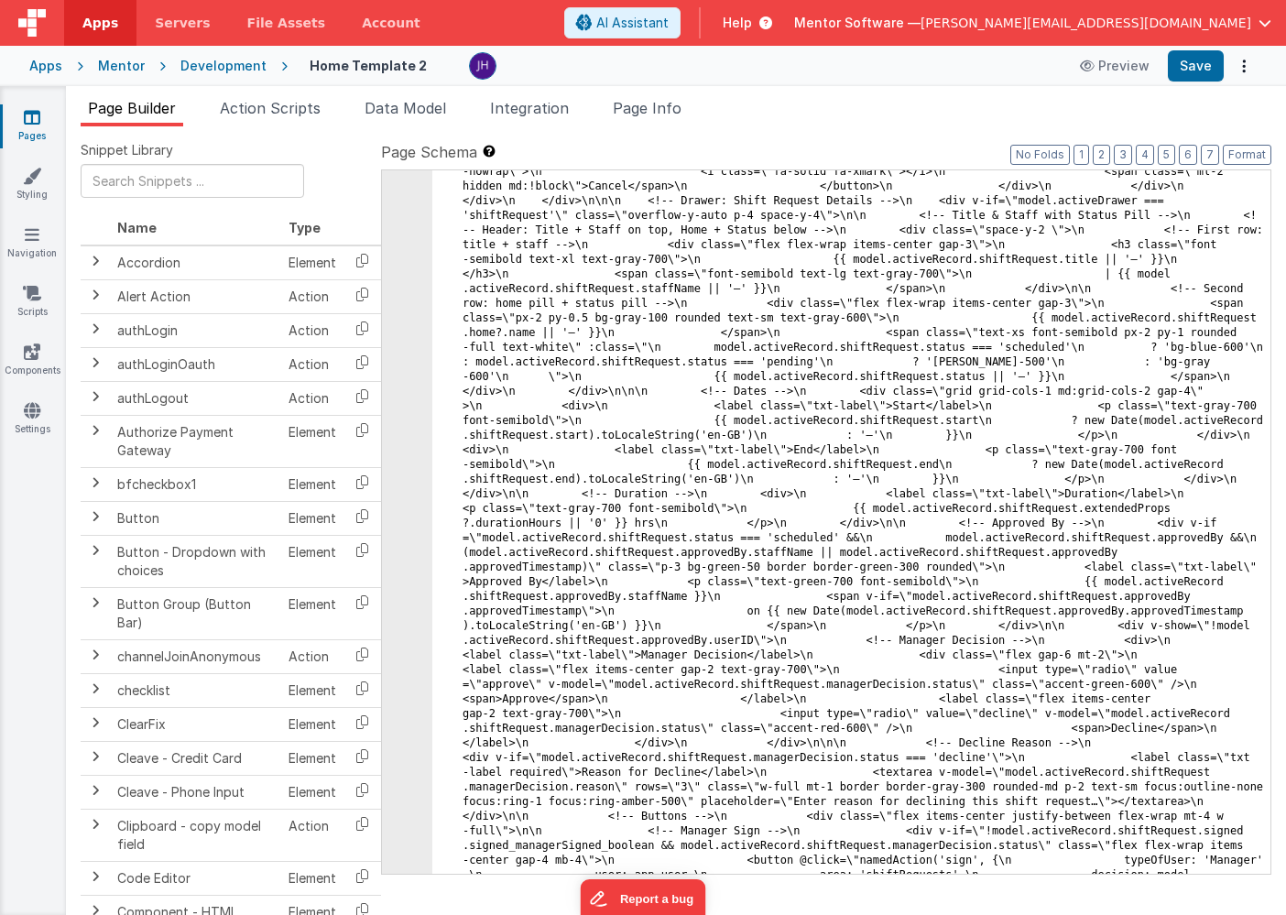
scroll to position [17881, 0]
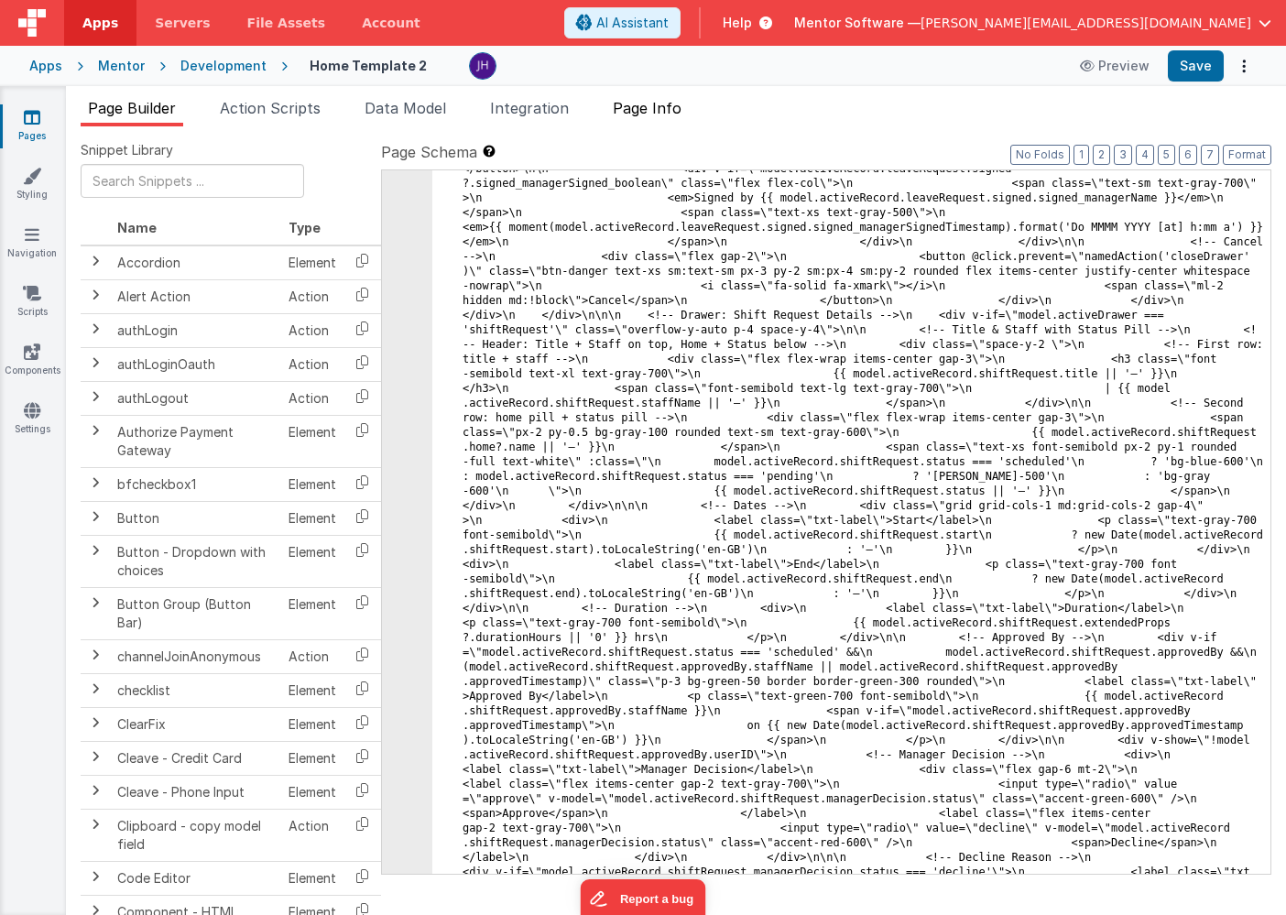
click at [660, 111] on span "Page Info" at bounding box center [647, 108] width 69 height 18
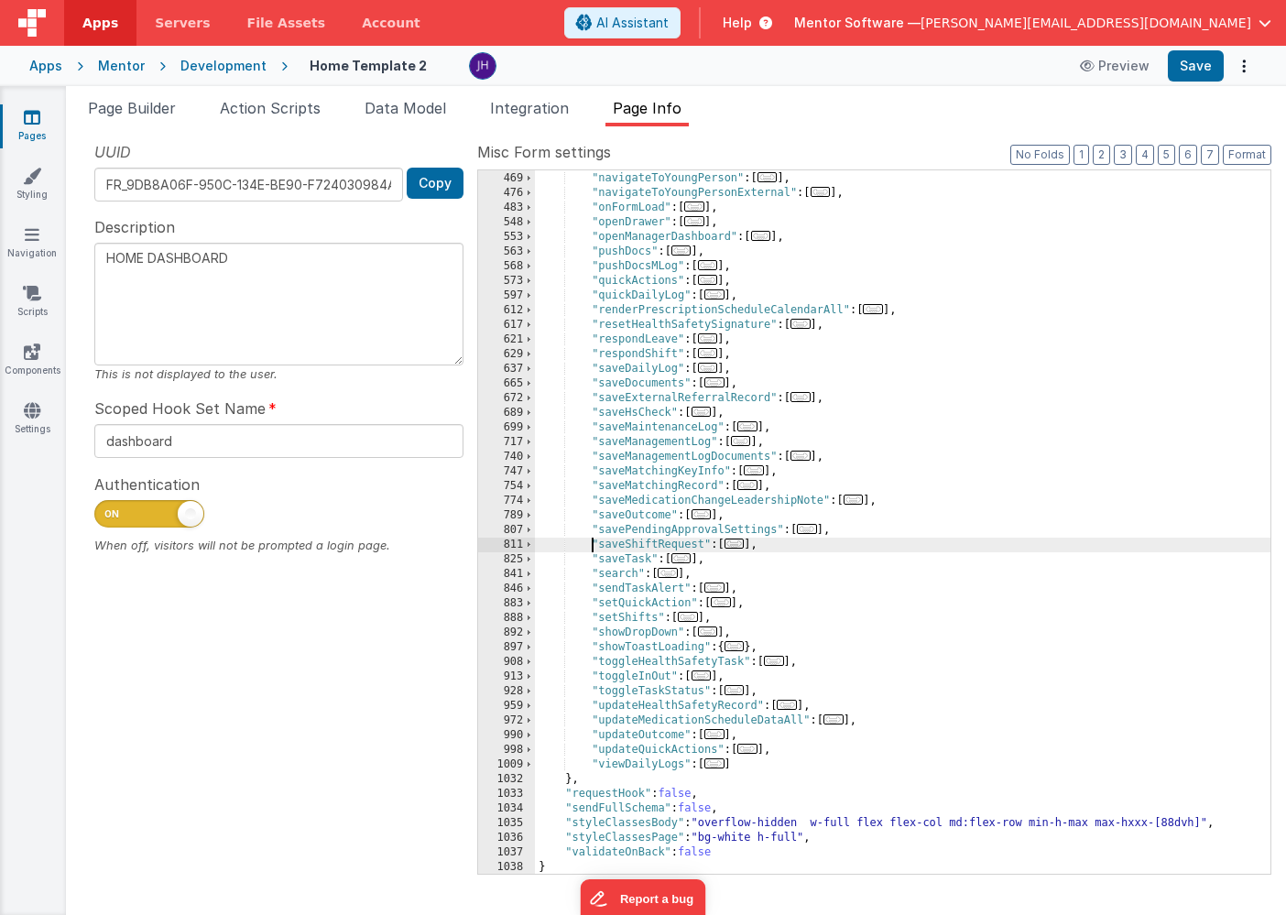
scroll to position [0, 0]
drag, startPoint x: 591, startPoint y: 545, endPoint x: 769, endPoint y: 544, distance: 177.6
click at [769, 544] on div ""loadYPSummaryData" : [ ... ] , "navigateToYoungPerson" : [ ... ] , "navigateTo…" at bounding box center [902, 523] width 735 height 733
type textarea "HOME DASHBOARD"
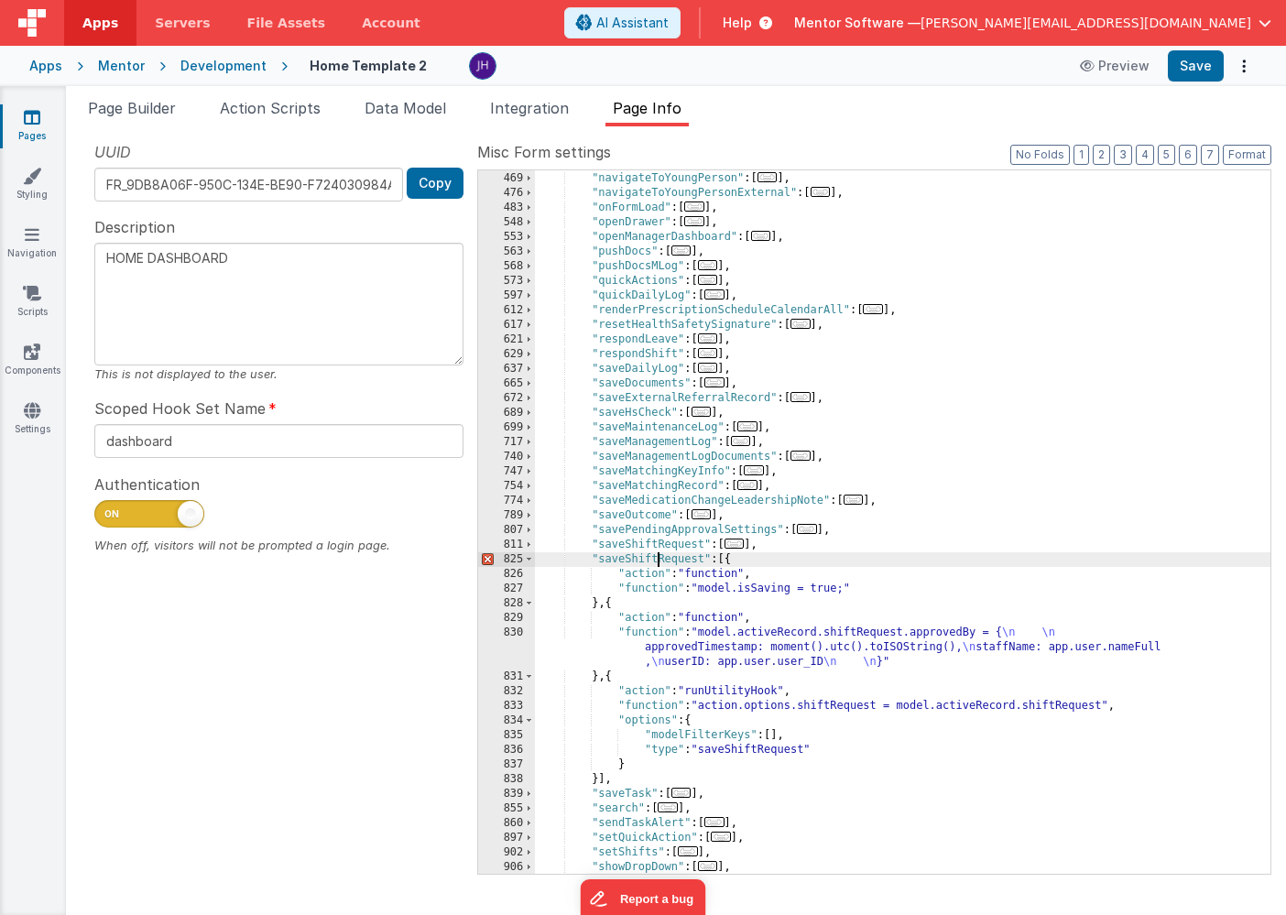
click at [656, 560] on div ""loadYPSummaryData" : [ ... ] , "navigateToYoungPerson" : [ ... ] , "navigateTo…" at bounding box center [902, 523] width 735 height 733
type textarea "HOME DASHBOARD"
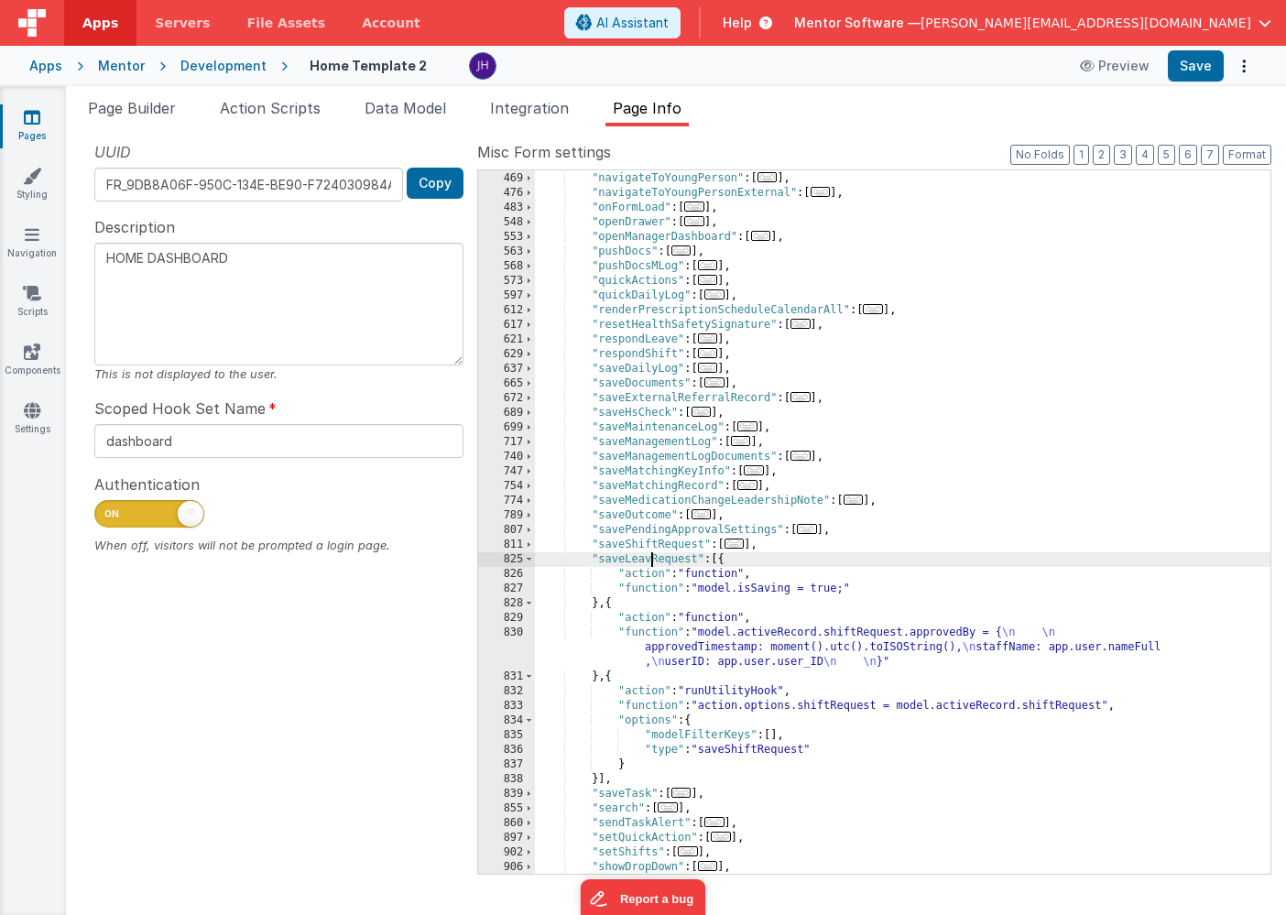
type textarea "HOME DASHBOARD"
click at [853, 570] on div ""loadYPSummaryData" : [ ... ] , "navigateToYoungPerson" : [ ... ] , "navigateTo…" at bounding box center [902, 523] width 735 height 733
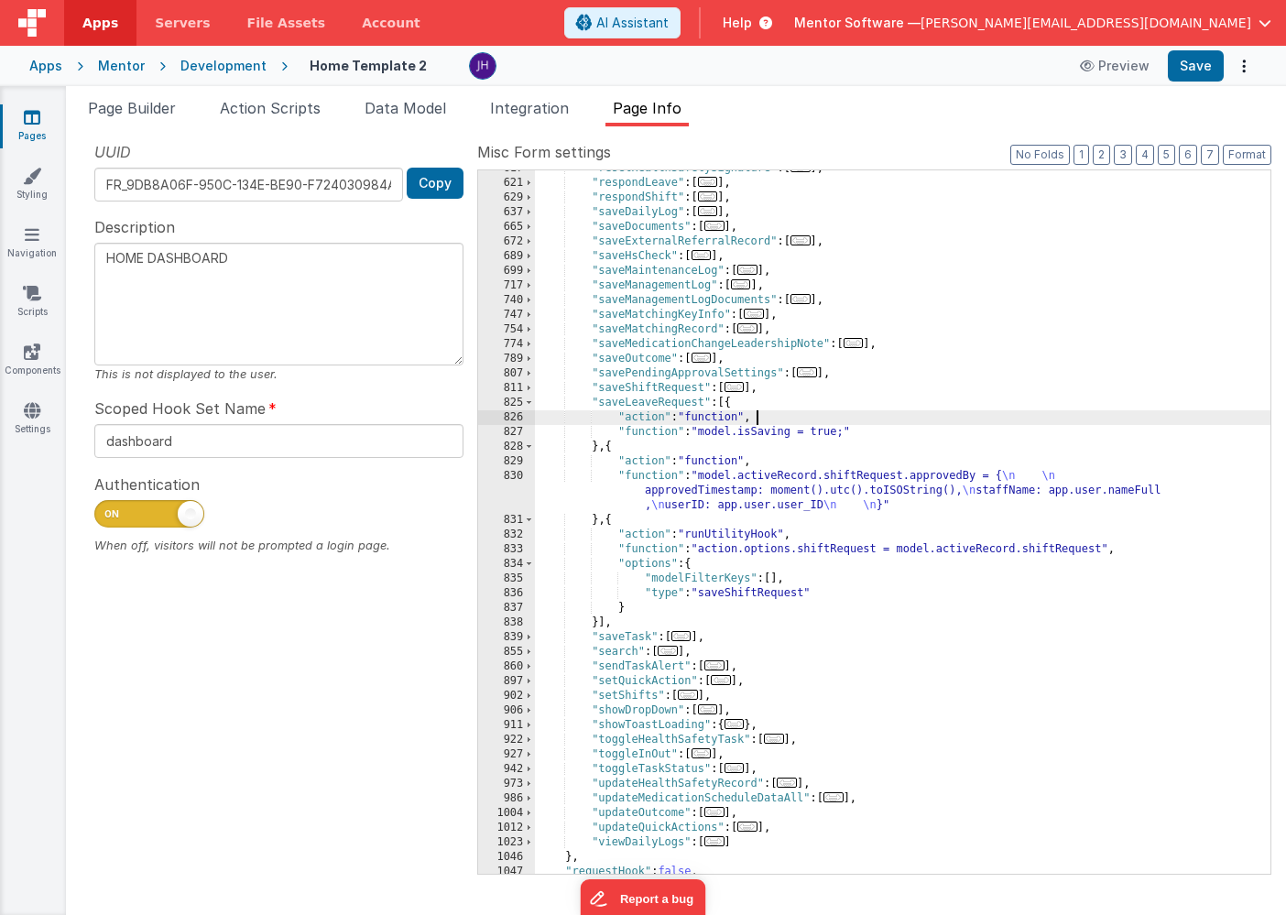
scroll to position [1004, 0]
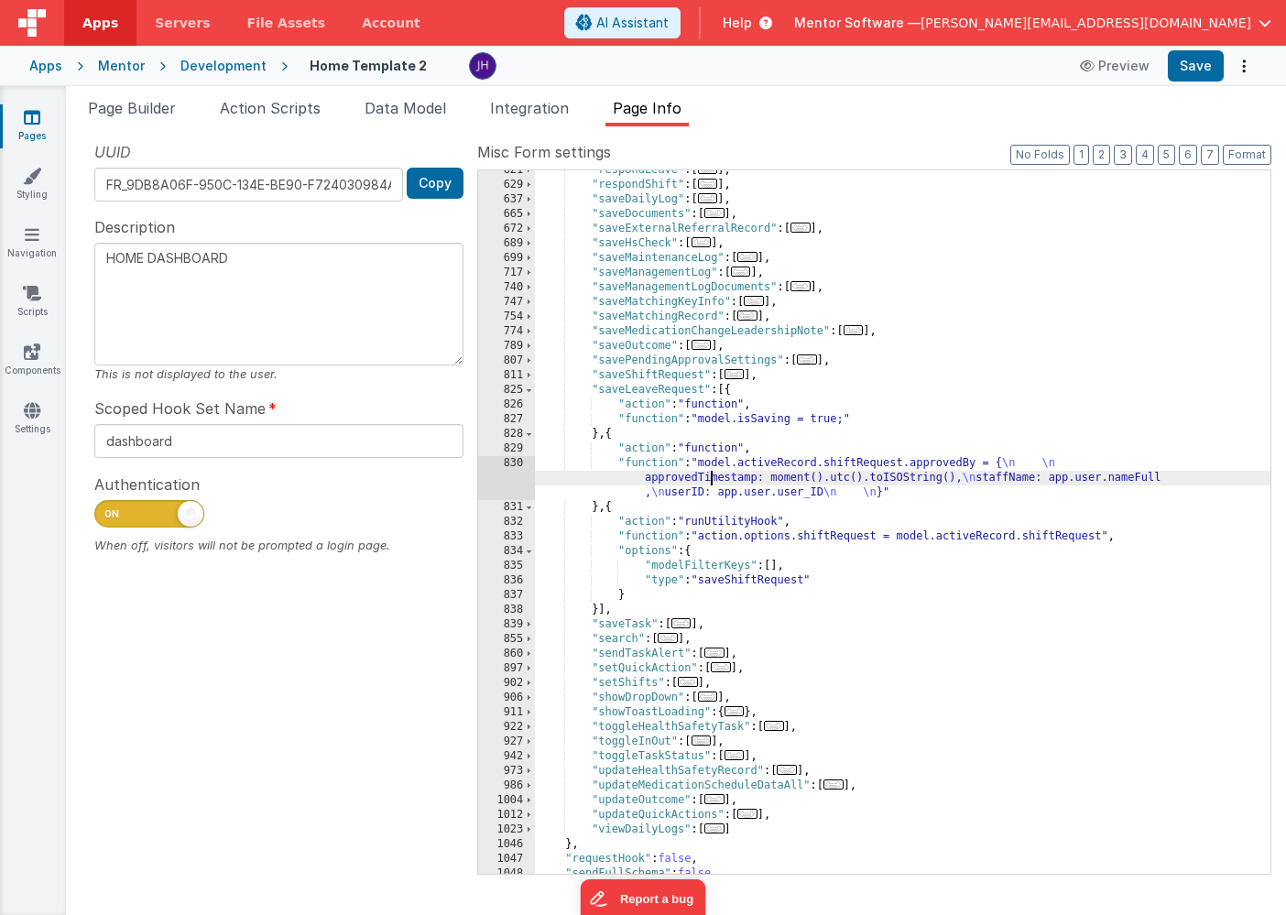
click at [712, 472] on div ""respondLeave" : [ ... ] , "respondShift" : [ ... ] , "saveDailyLog" : [ ... ] …" at bounding box center [902, 529] width 735 height 733
click at [518, 475] on div "830" at bounding box center [506, 478] width 57 height 44
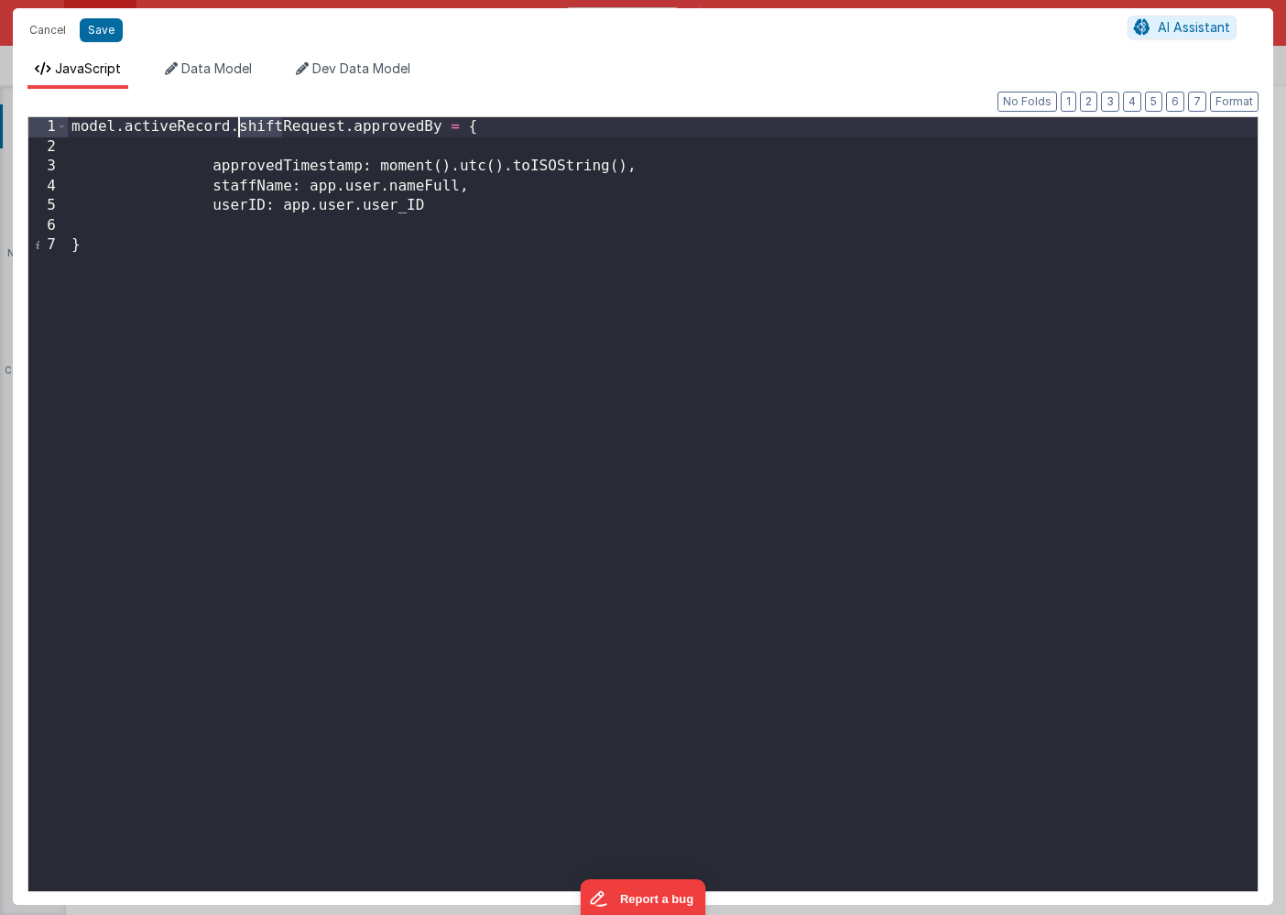
drag, startPoint x: 280, startPoint y: 126, endPoint x: 240, endPoint y: 126, distance: 40.3
click at [240, 126] on div "model . activeRecord . shiftRequest . approvedBy = { approvedTimestamp : moment…" at bounding box center [662, 523] width 1189 height 813
click at [103, 32] on button "Save" at bounding box center [101, 30] width 43 height 24
type textarea "HOME DASHBOARD"
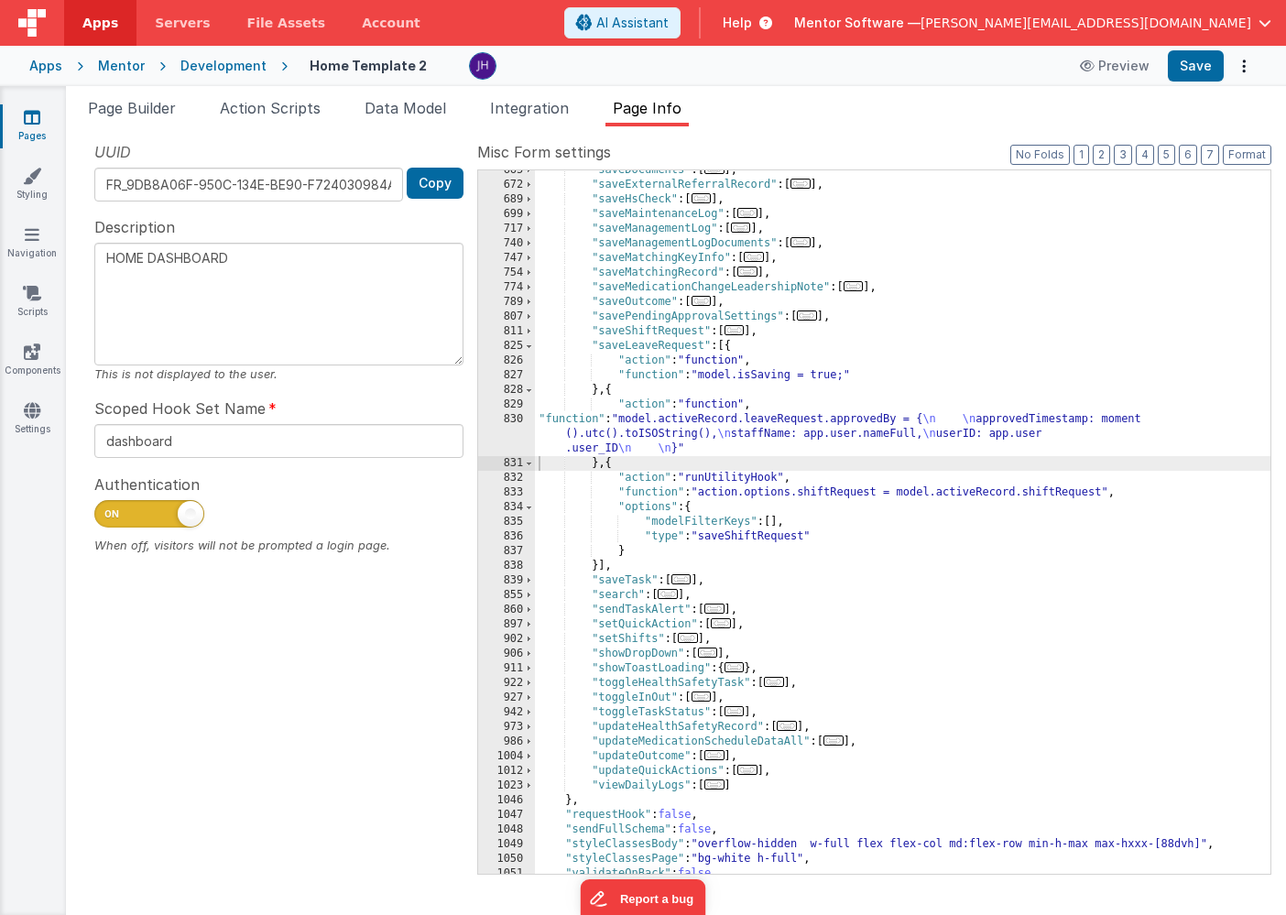
scroll to position [1069, 0]
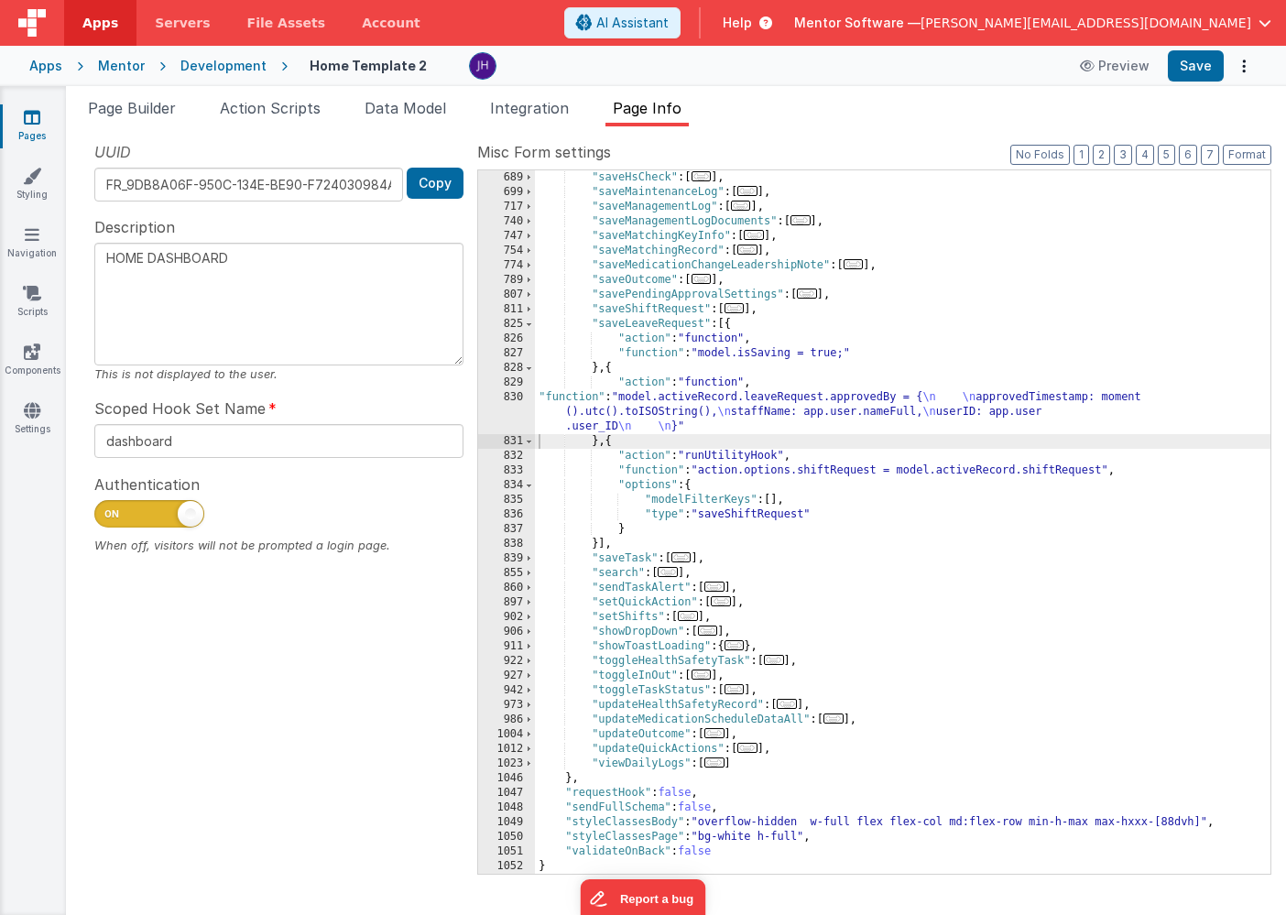
click at [816, 474] on div ""saveHsCheck" : [ ... ] , "saveMaintenanceLog" : [ ... ] , "saveManagementLog" …" at bounding box center [902, 536] width 735 height 733
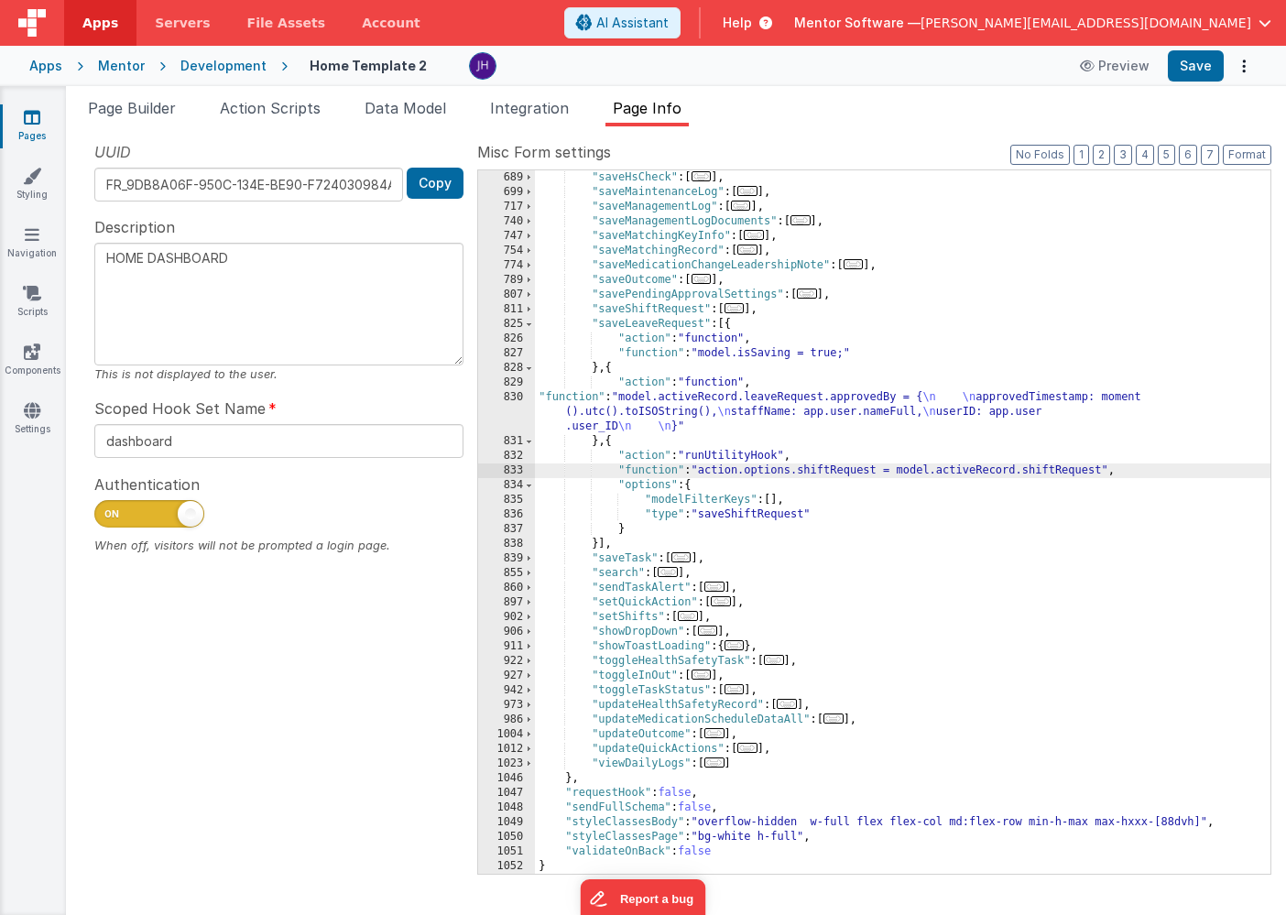
click at [509, 472] on div "833" at bounding box center [506, 470] width 57 height 15
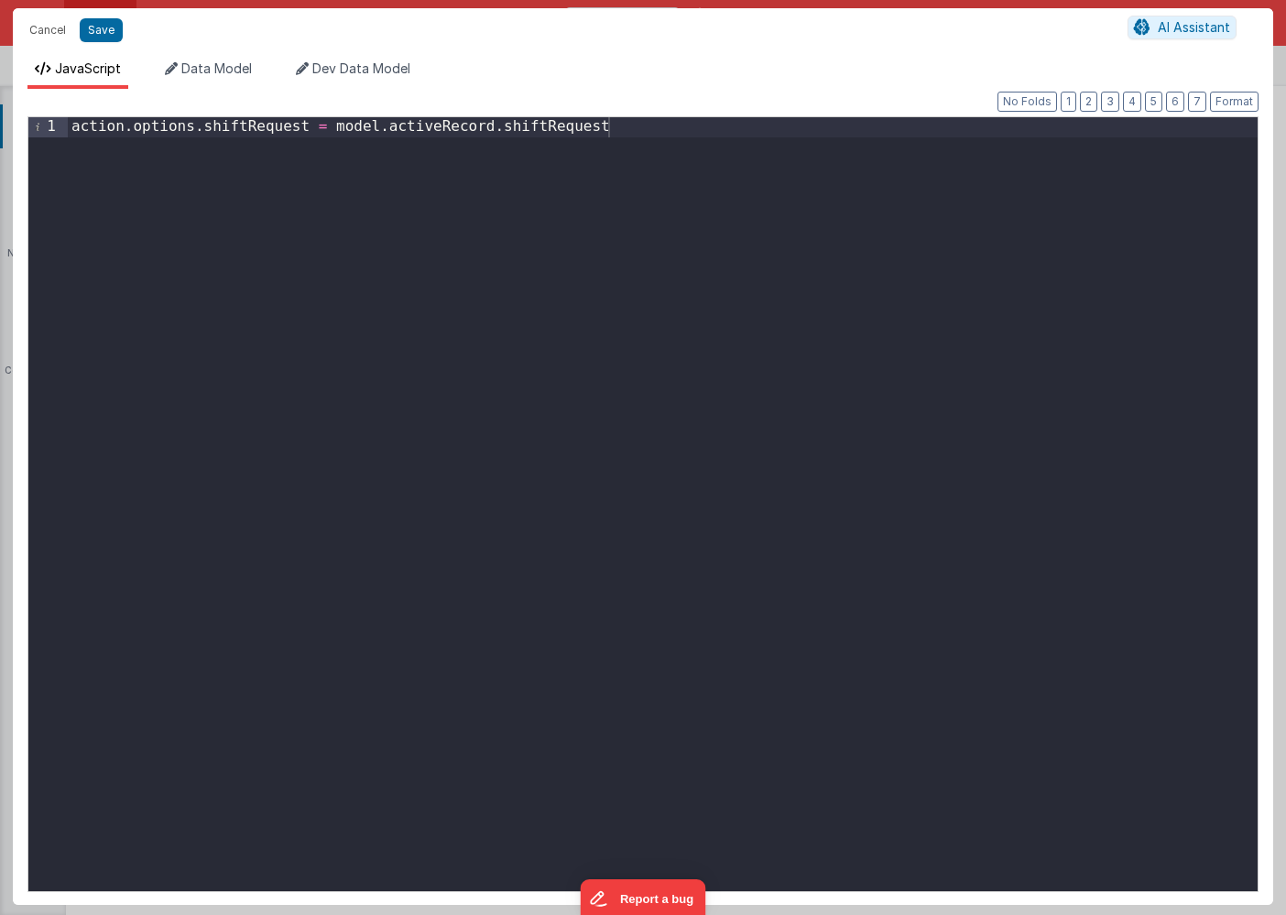
click at [246, 125] on div "action . options . shiftRequest = model . activeRecord . shiftRequest" at bounding box center [662, 523] width 1189 height 813
click at [547, 132] on div "action . options . leaveRequest = model . activeRecord . shiftRequest" at bounding box center [662, 523] width 1189 height 813
click at [114, 30] on button "Save" at bounding box center [101, 30] width 43 height 24
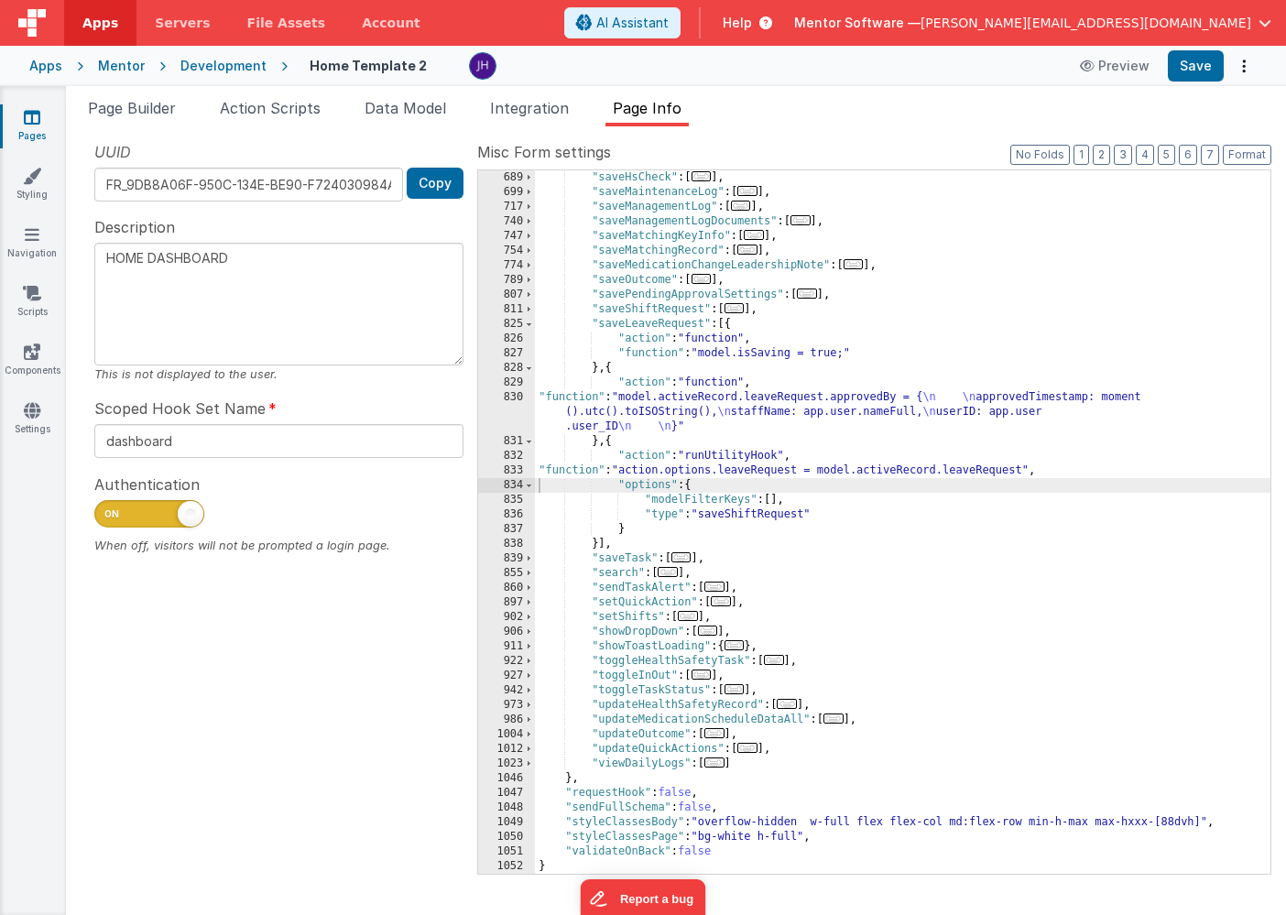
click at [762, 514] on div ""saveHsCheck" : [ ... ] , "saveMaintenanceLog" : [ ... ] , "saveManagementLog" …" at bounding box center [902, 536] width 735 height 733
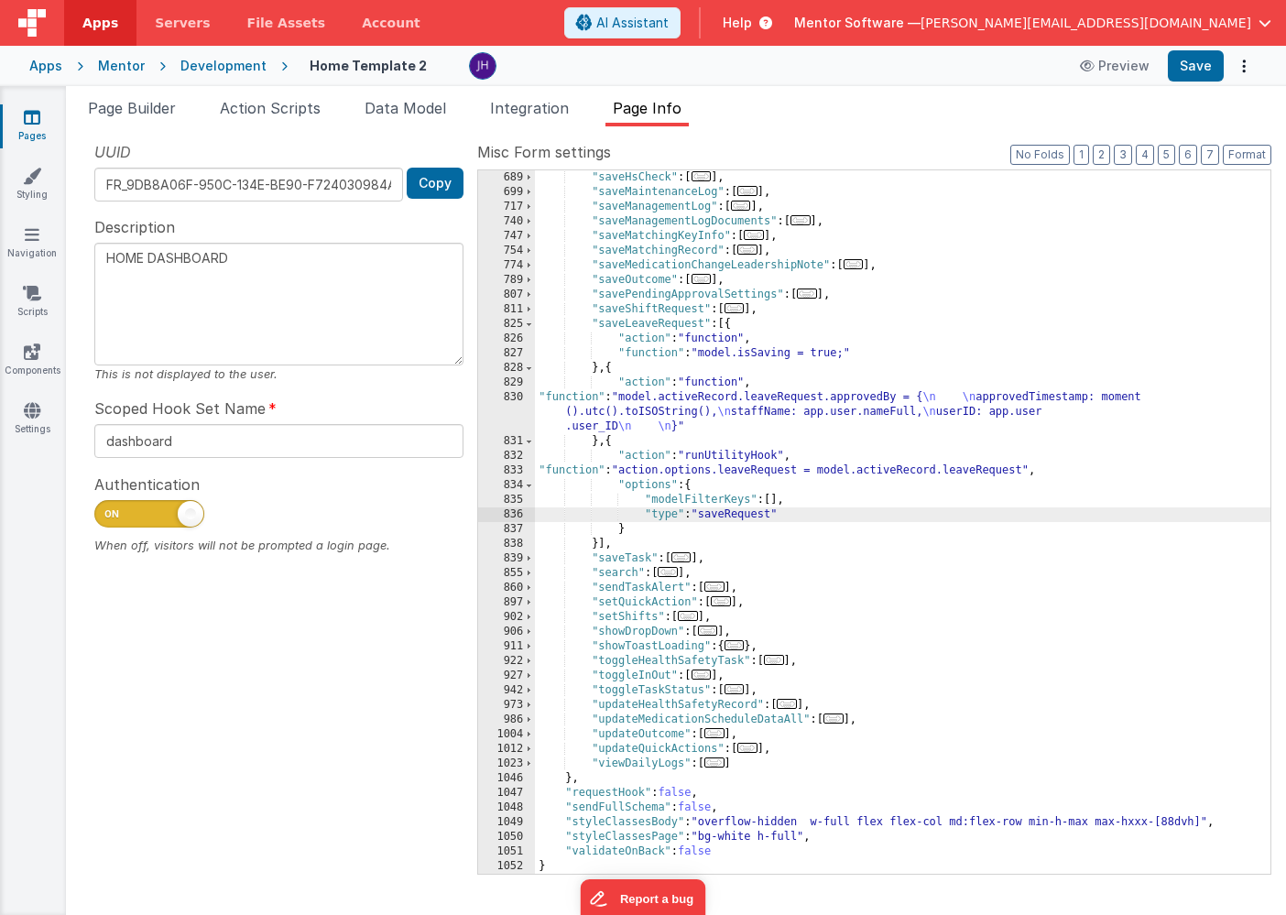
type textarea "HOME DASHBOARD"
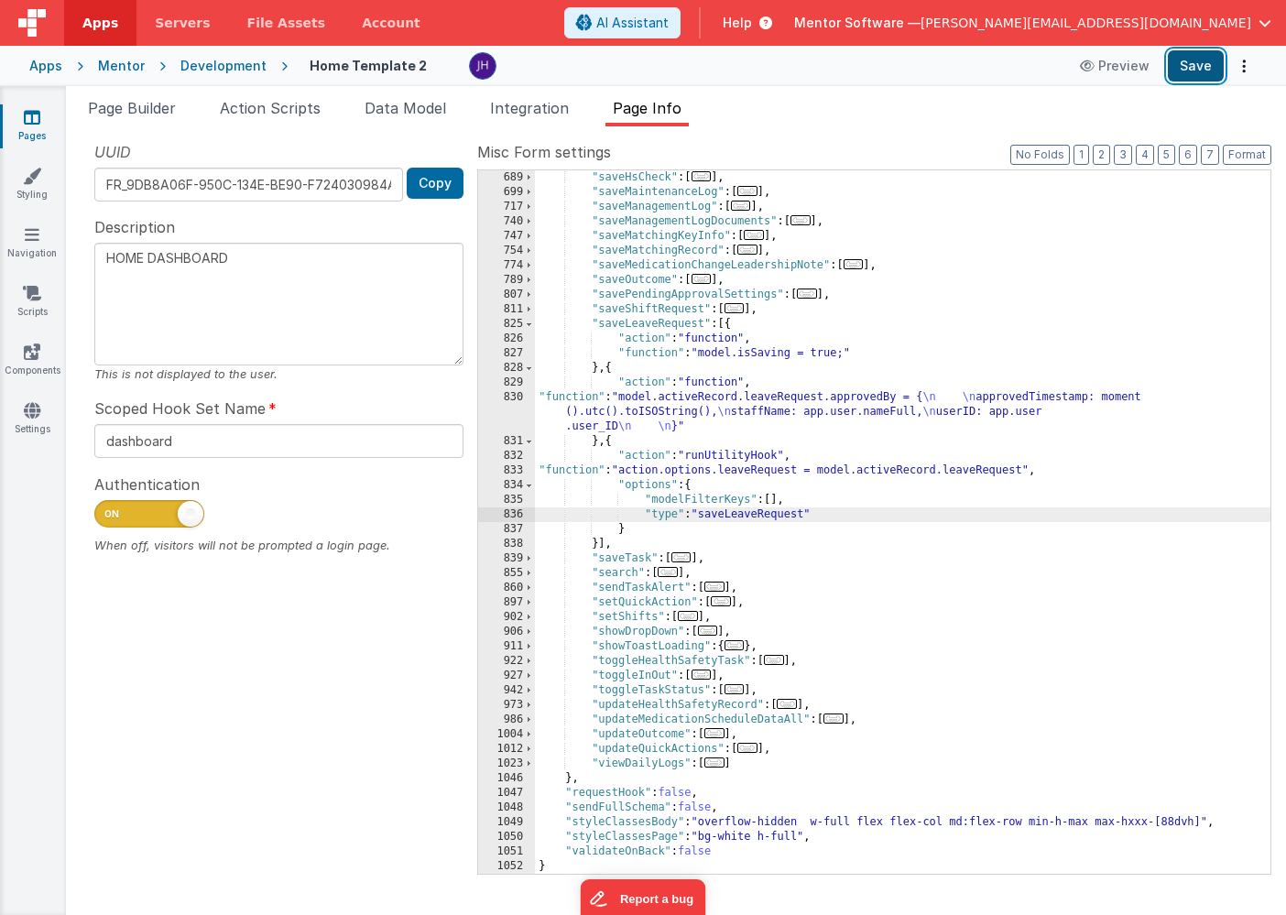
click at [1196, 69] on button "Save" at bounding box center [1195, 65] width 56 height 31
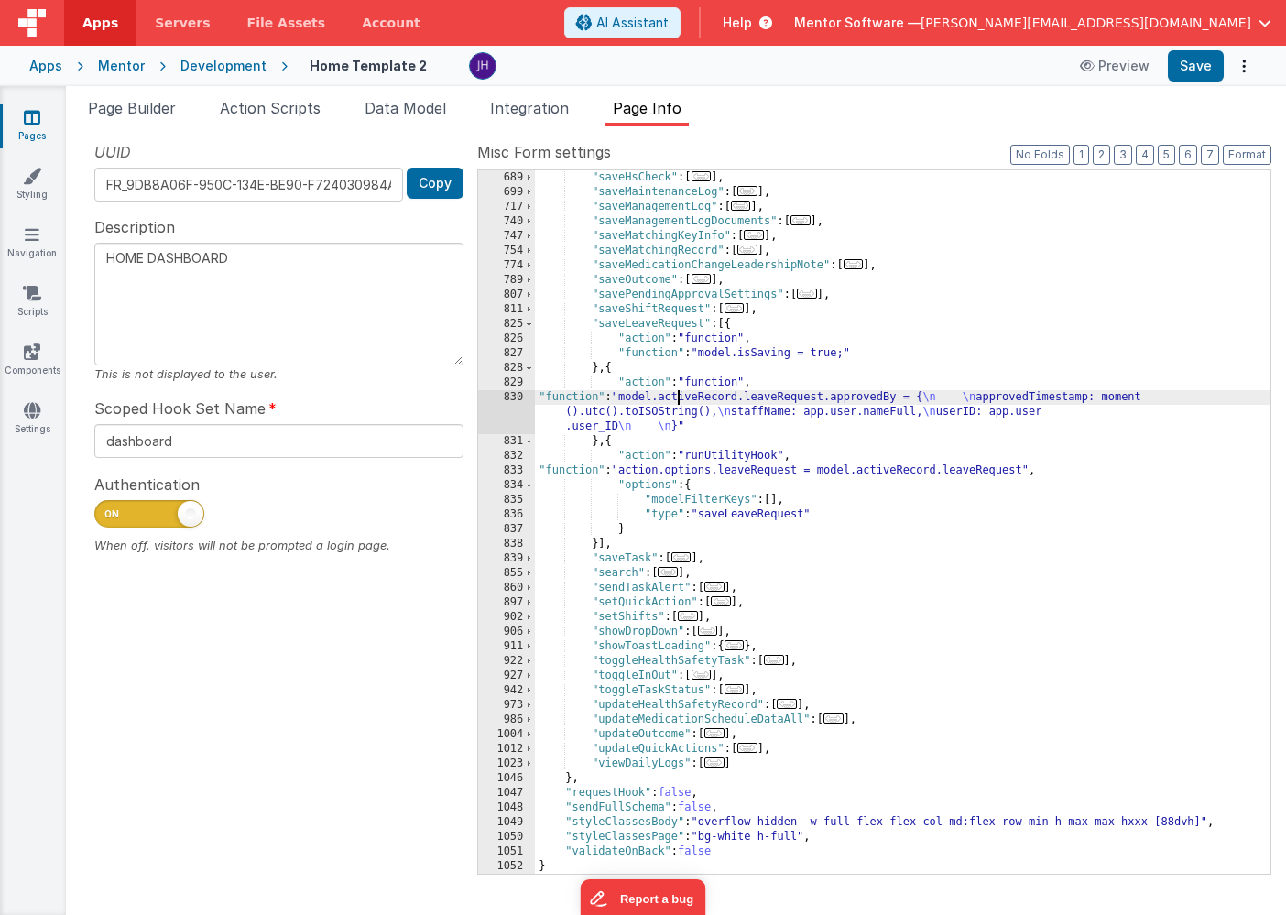
click at [678, 404] on div ""saveHsCheck" : [ ... ] , "saveMaintenanceLog" : [ ... ] , "saveManagementLog" …" at bounding box center [902, 536] width 735 height 733
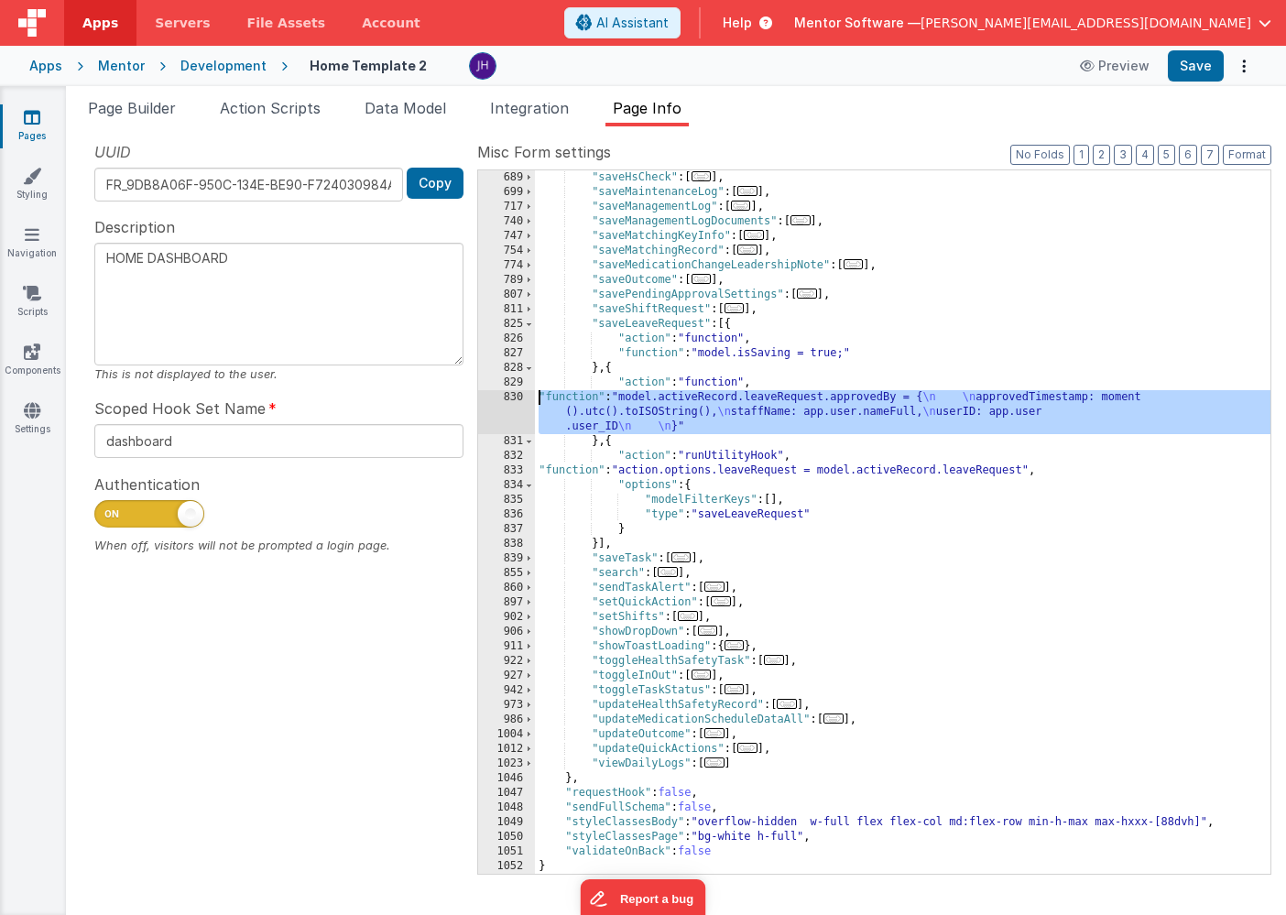
click at [520, 404] on div "830" at bounding box center [506, 412] width 57 height 44
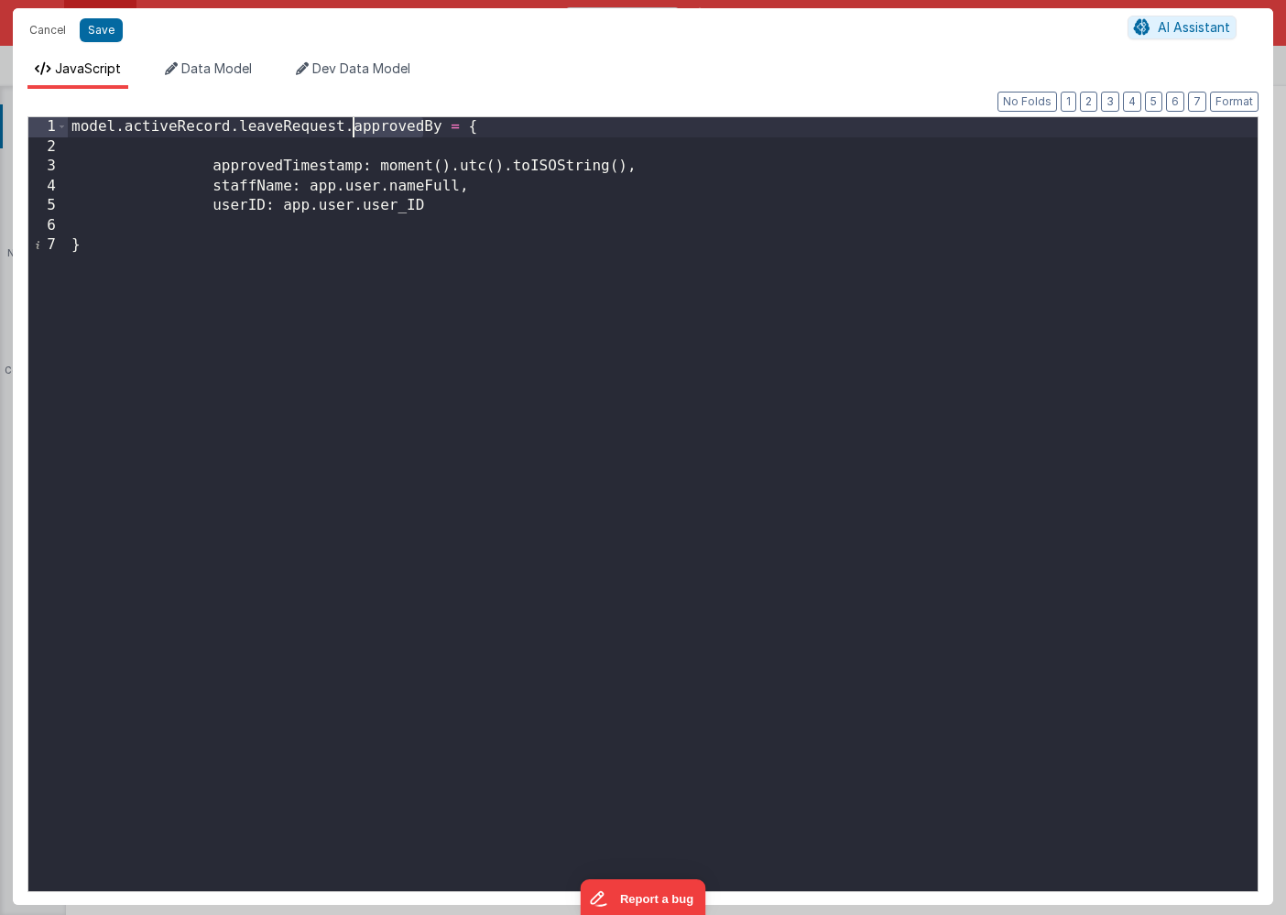
drag, startPoint x: 419, startPoint y: 126, endPoint x: 354, endPoint y: 128, distance: 65.0
click at [354, 128] on div "model . activeRecord . leaveRequest . approvedBy = { approvedTimestamp : moment…" at bounding box center [662, 523] width 1189 height 813
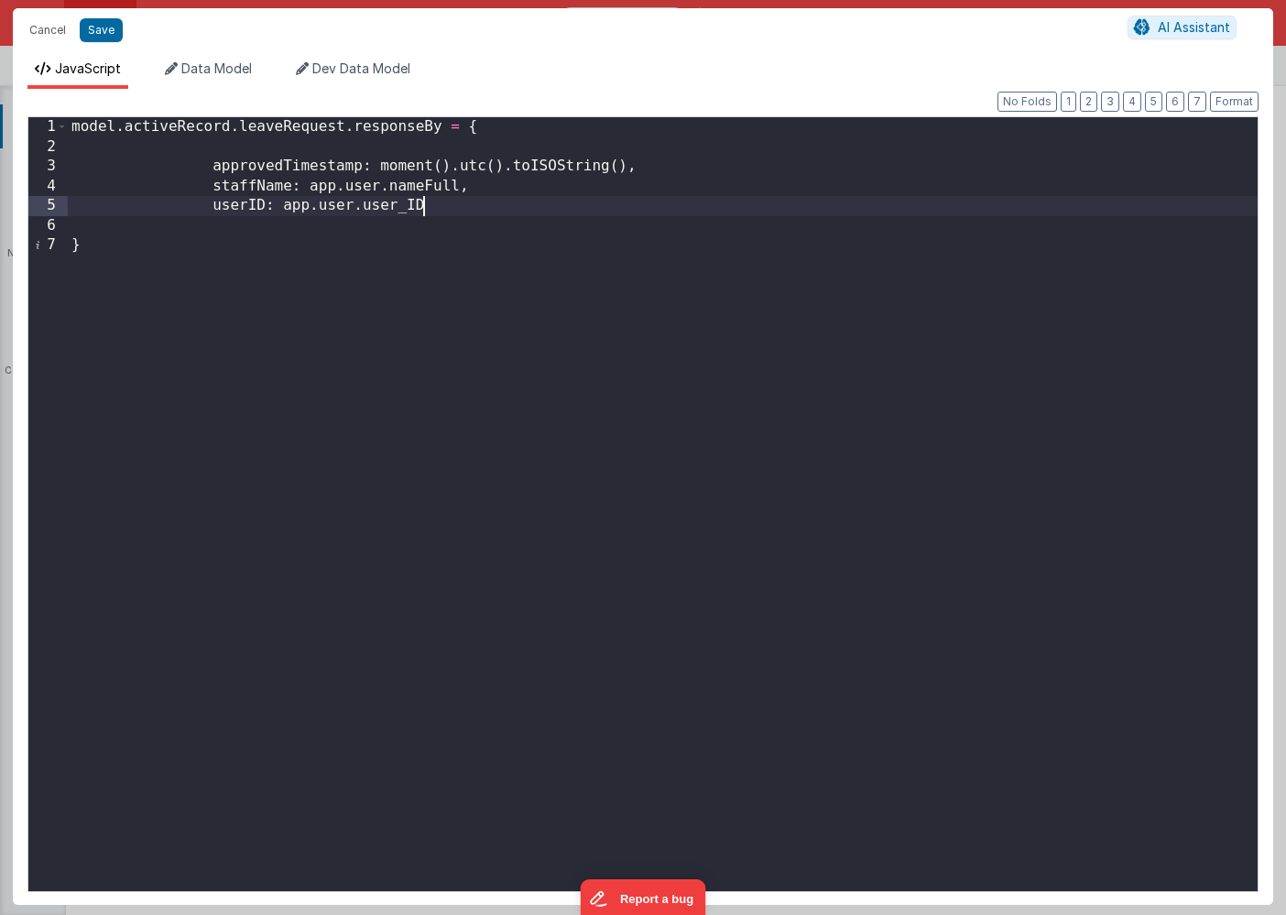
click at [428, 207] on div "model . activeRecord . leaveRequest . responseBy = { approvedTimestamp : moment…" at bounding box center [662, 523] width 1189 height 813
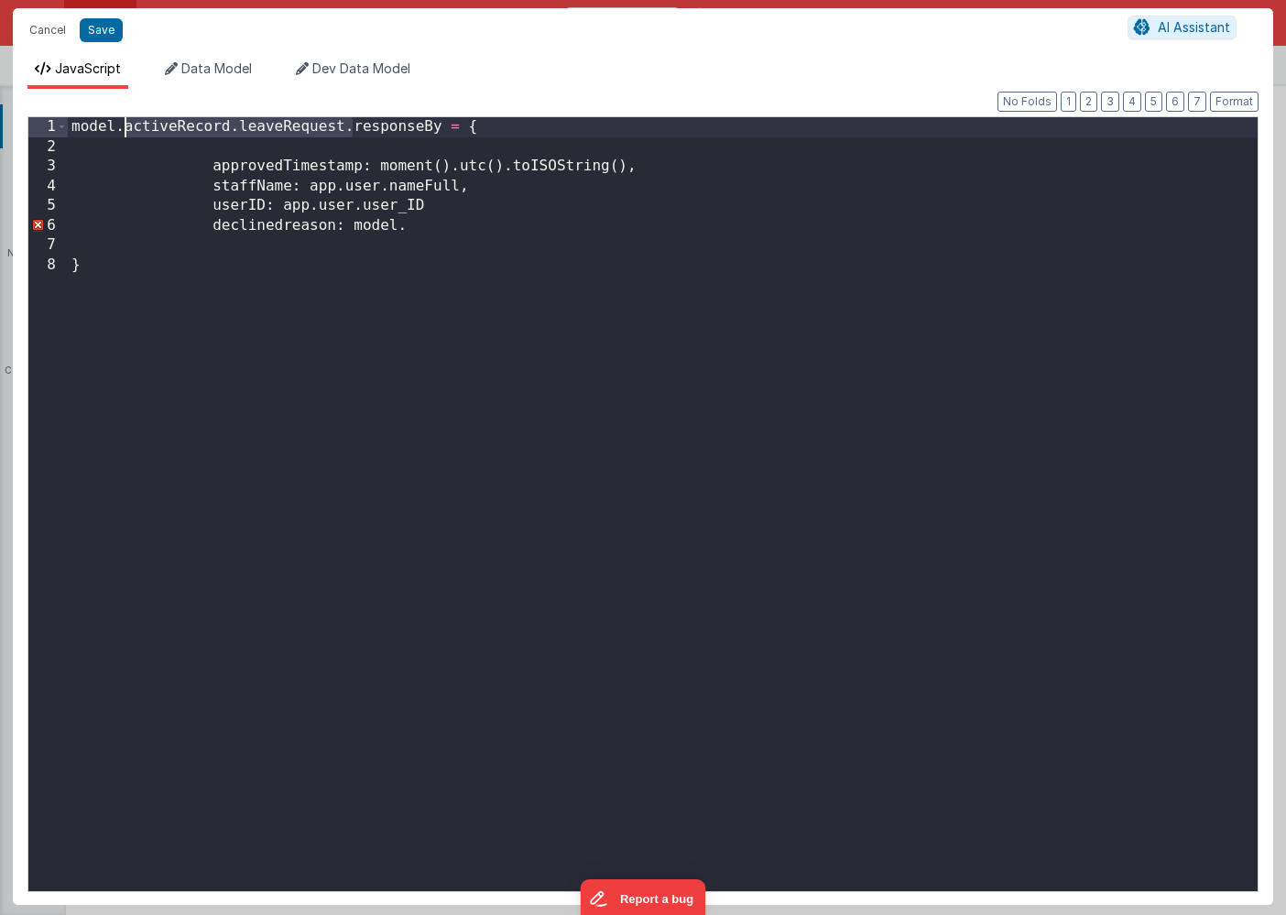
drag, startPoint x: 352, startPoint y: 127, endPoint x: 123, endPoint y: 130, distance: 228.9
click at [123, 130] on div "model . activeRecord . leaveRequest . responseBy = { approvedTimestamp : moment…" at bounding box center [662, 523] width 1189 height 813
click at [426, 225] on div "model . activeRecord . leaveRequest . responseBy = { approvedTimestamp : moment…" at bounding box center [662, 523] width 1189 height 813
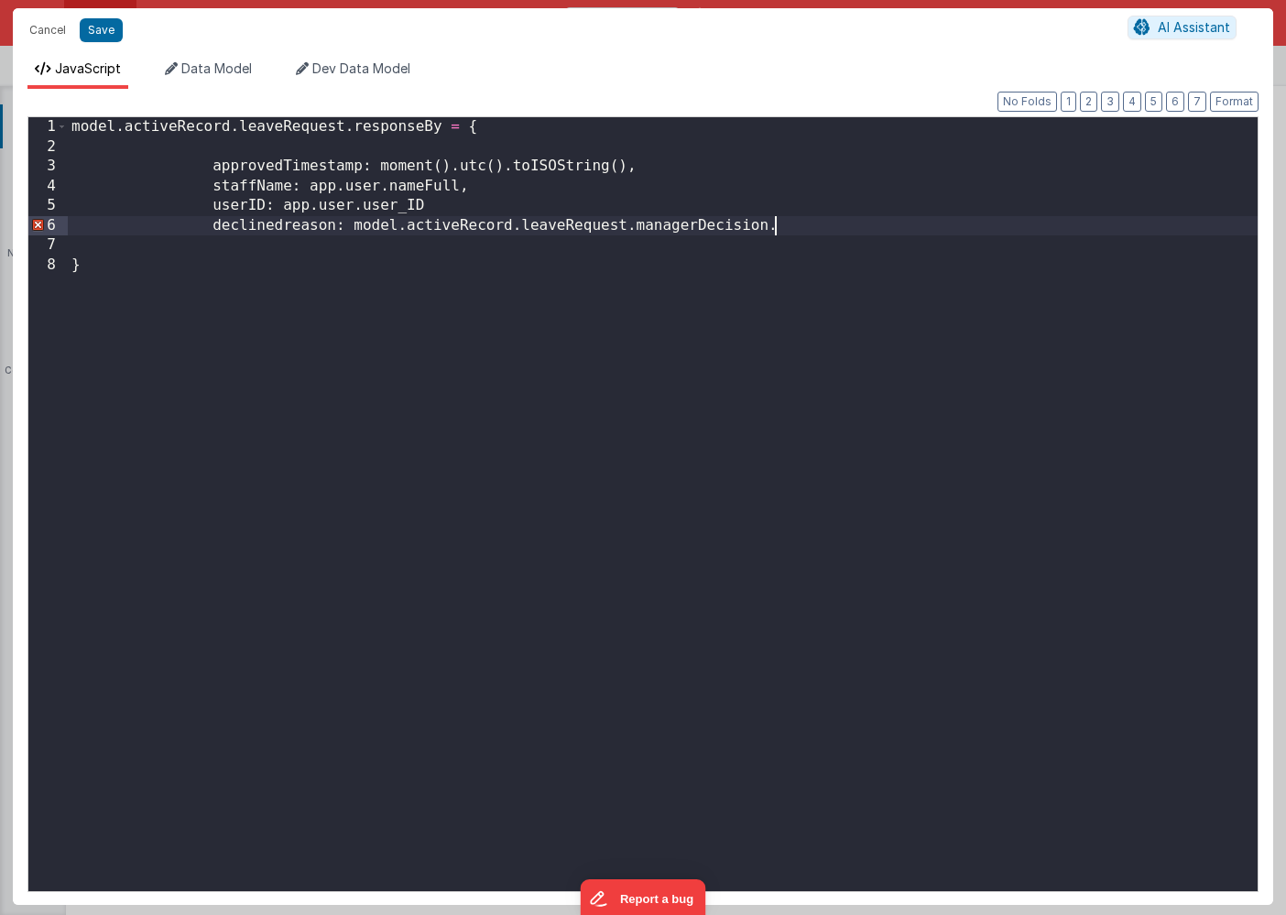
paste textarea
click at [292, 226] on div "model . activeRecord . leaveRequest . responseBy = { approvedTimestamp : moment…" at bounding box center [662, 523] width 1189 height 813
click at [454, 202] on div "model . activeRecord . leaveRequest . responseBy = { approvedTimestamp : moment…" at bounding box center [662, 523] width 1189 height 813
click at [877, 224] on div "model . activeRecord . leaveRequest . responseBy = { approvedTimestamp : moment…" at bounding box center [662, 523] width 1189 height 813
click at [92, 26] on button "Save" at bounding box center [101, 30] width 43 height 24
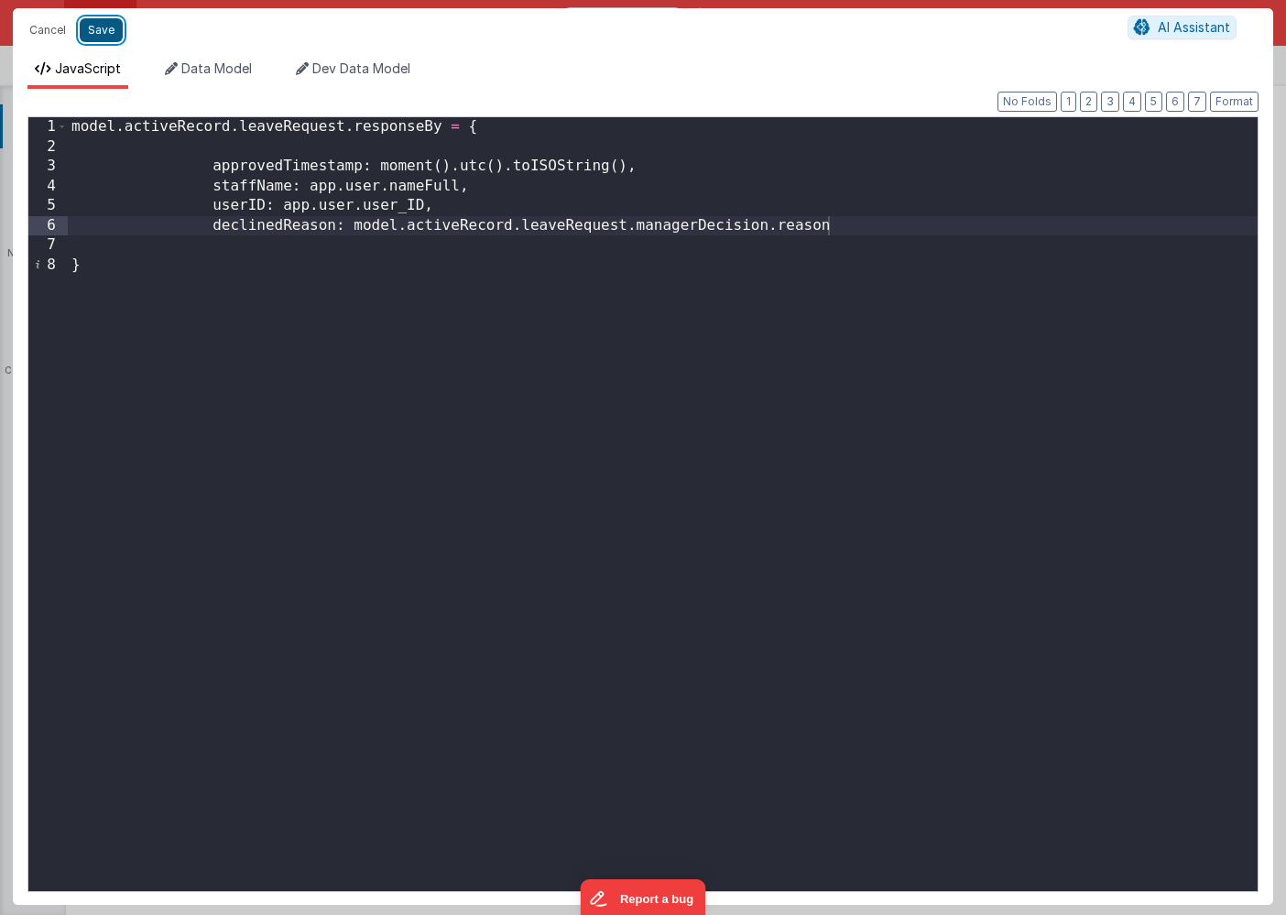
type textarea "HOME DASHBOARD"
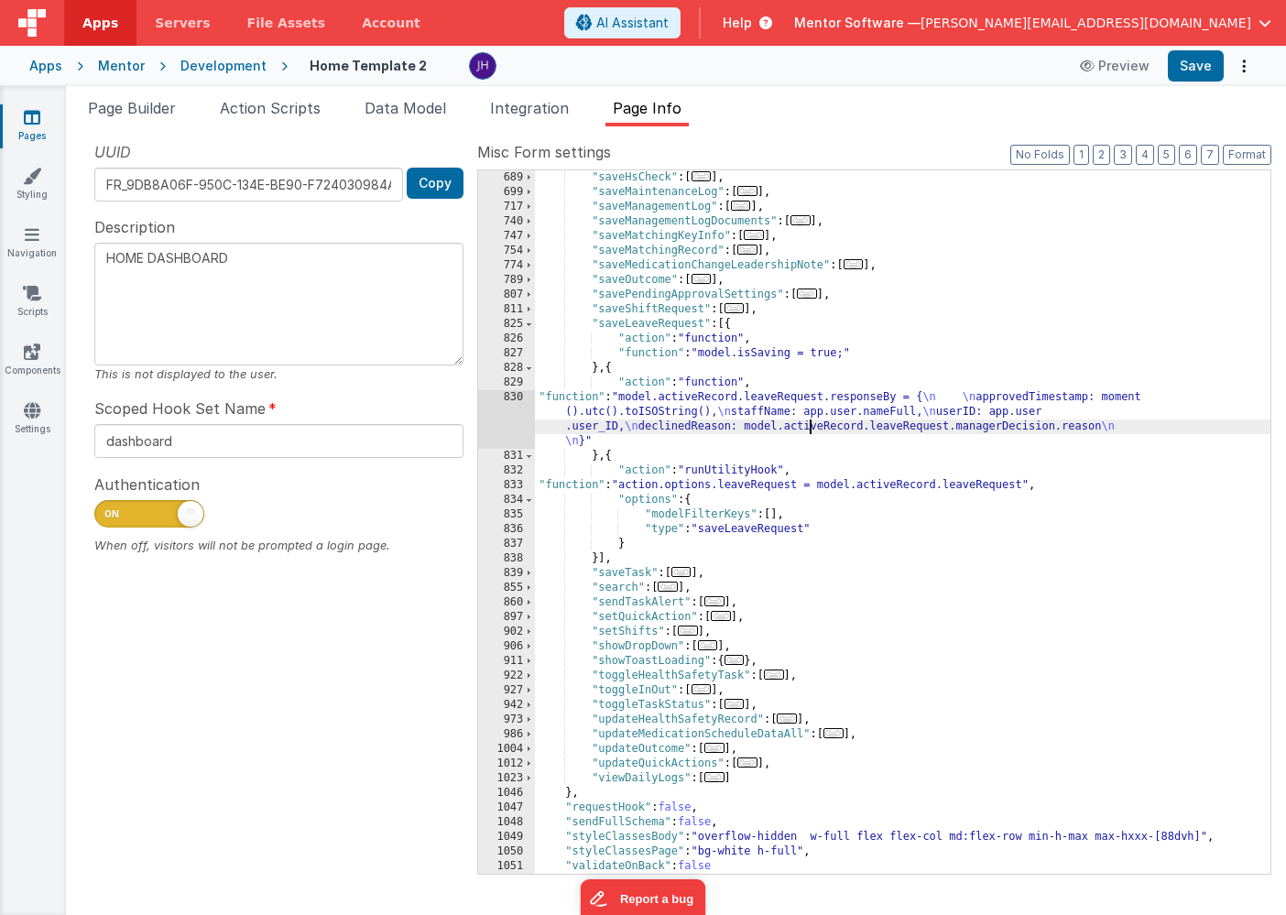
click at [808, 427] on div ""saveHsCheck" : [ ... ] , "saveMaintenanceLog" : [ ... ] , "saveManagementLog" …" at bounding box center [902, 536] width 735 height 733
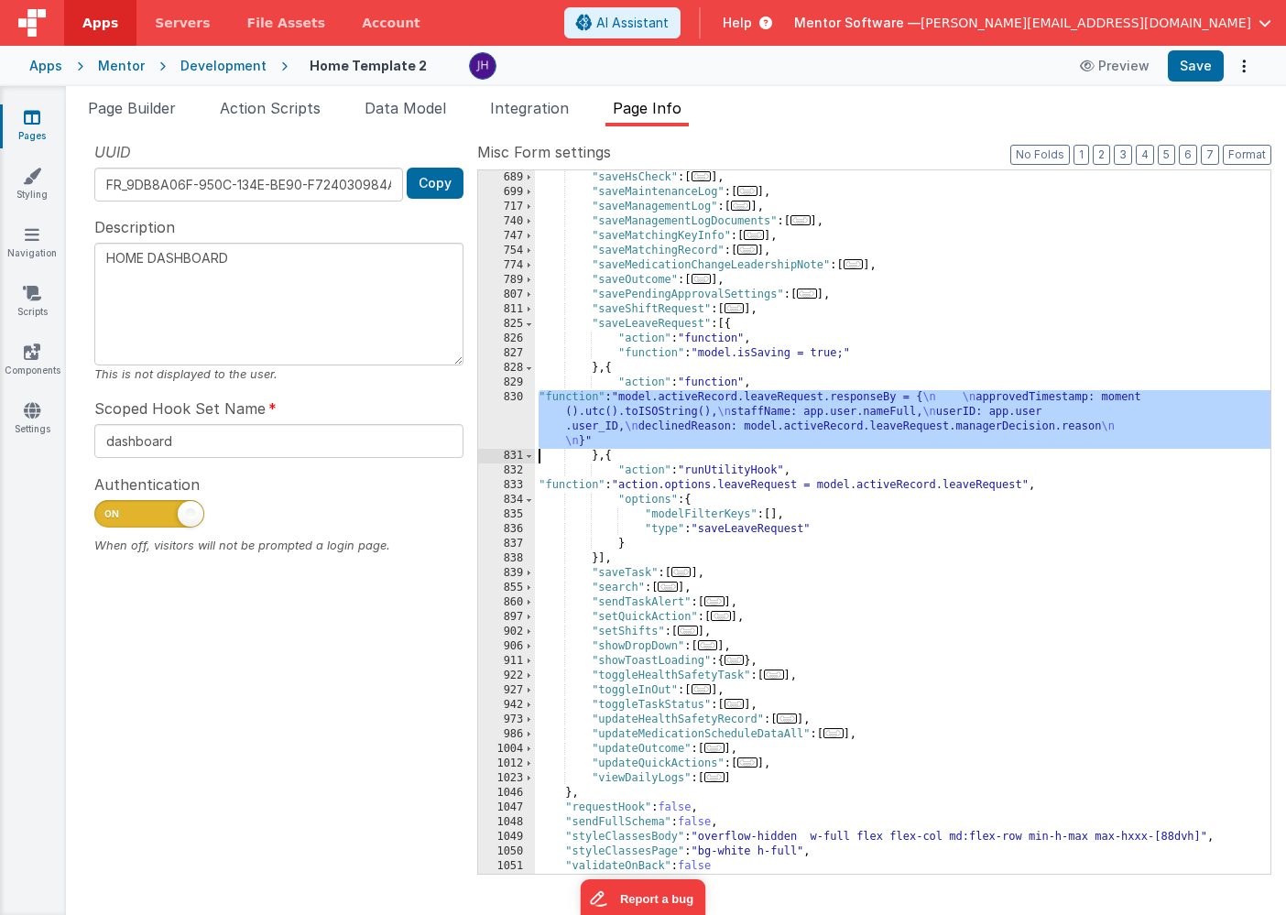
click at [523, 418] on div "830" at bounding box center [506, 419] width 57 height 59
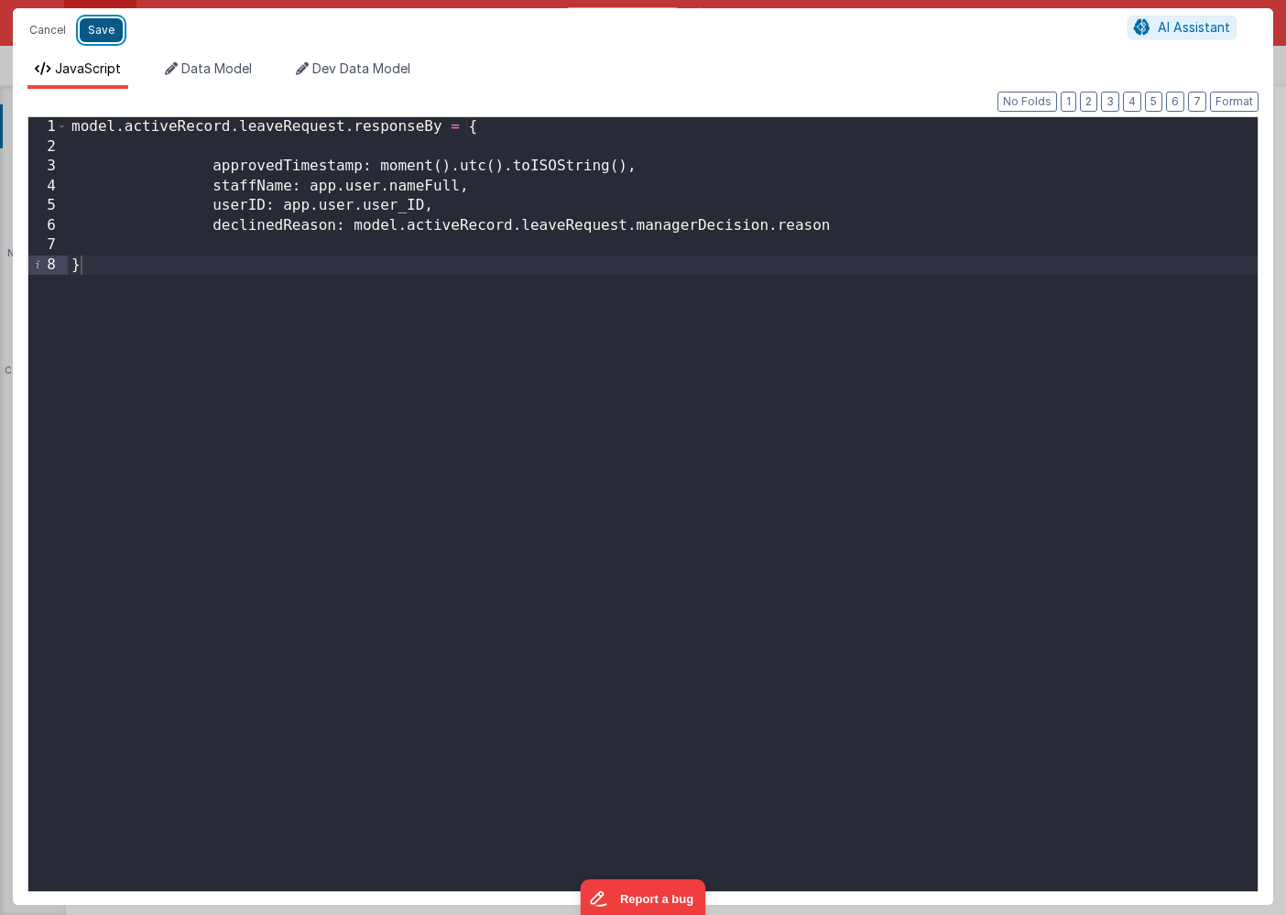
click at [102, 27] on button "Save" at bounding box center [101, 30] width 43 height 24
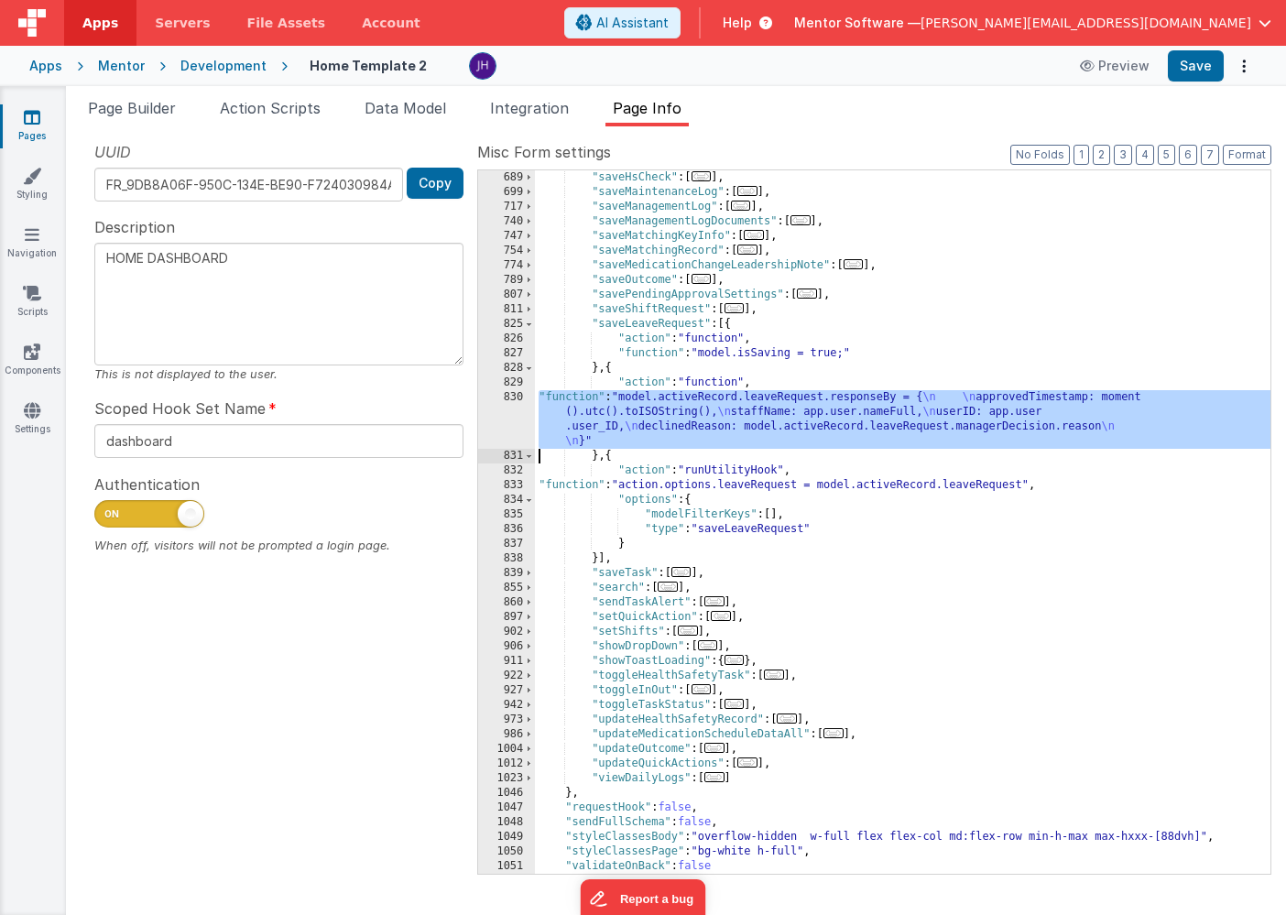
click at [669, 418] on div ""saveHsCheck" : [ ... ] , "saveMaintenanceLog" : [ ... ] , "saveManagementLog" …" at bounding box center [902, 536] width 735 height 733
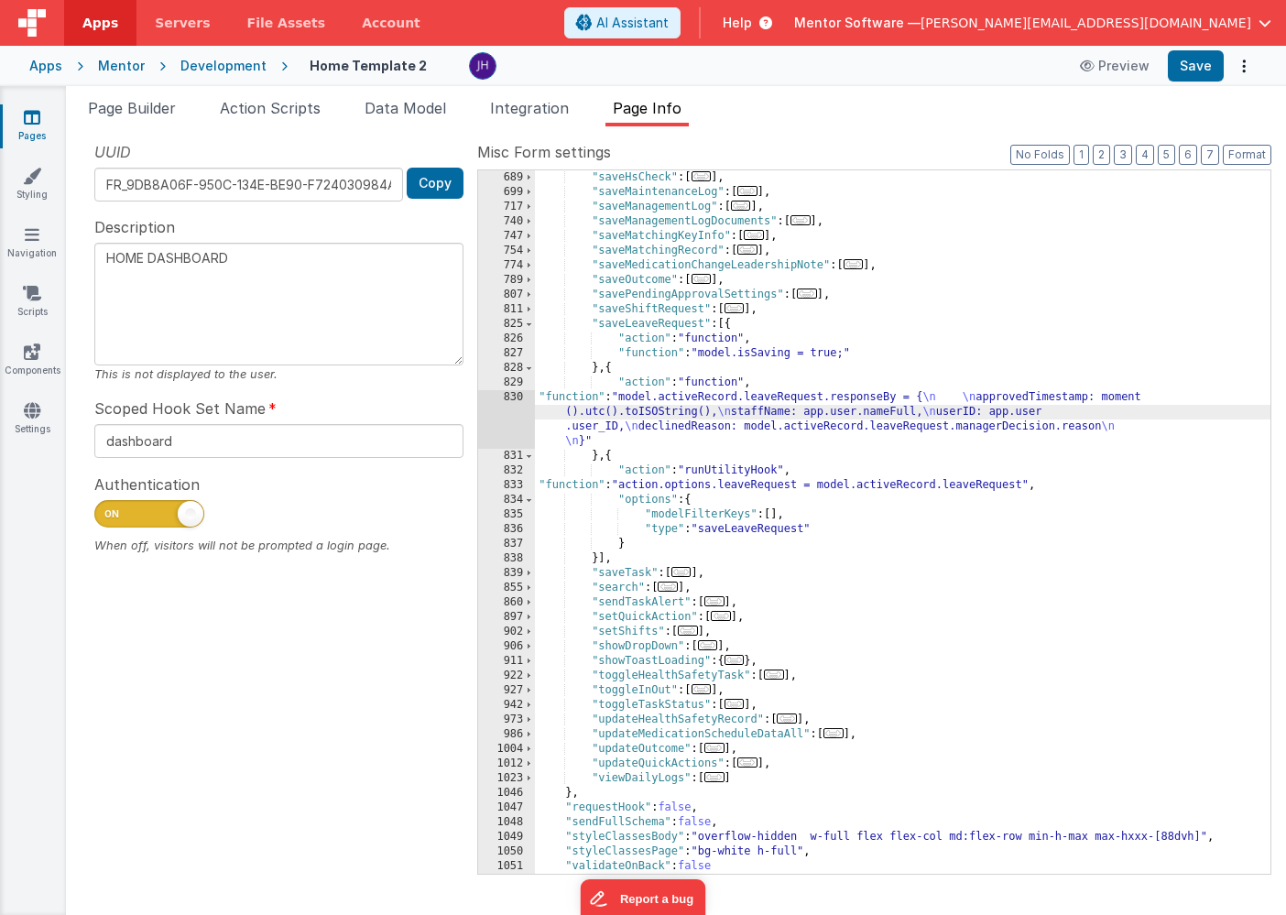
click at [510, 408] on div "830" at bounding box center [506, 419] width 57 height 59
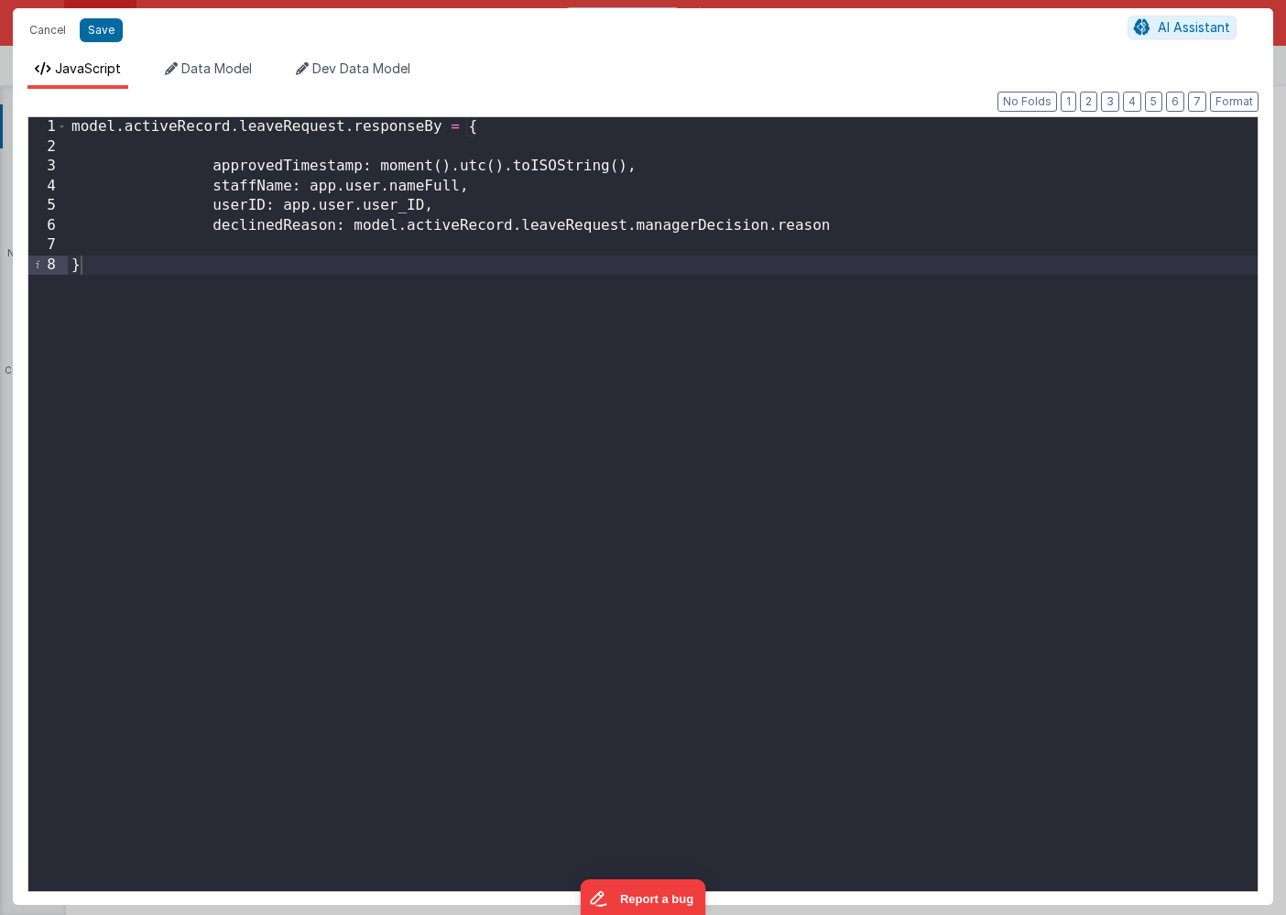
click at [258, 266] on div "model . activeRecord . leaveRequest . responseBy = { approvedTimestamp : moment…" at bounding box center [662, 523] width 1189 height 813
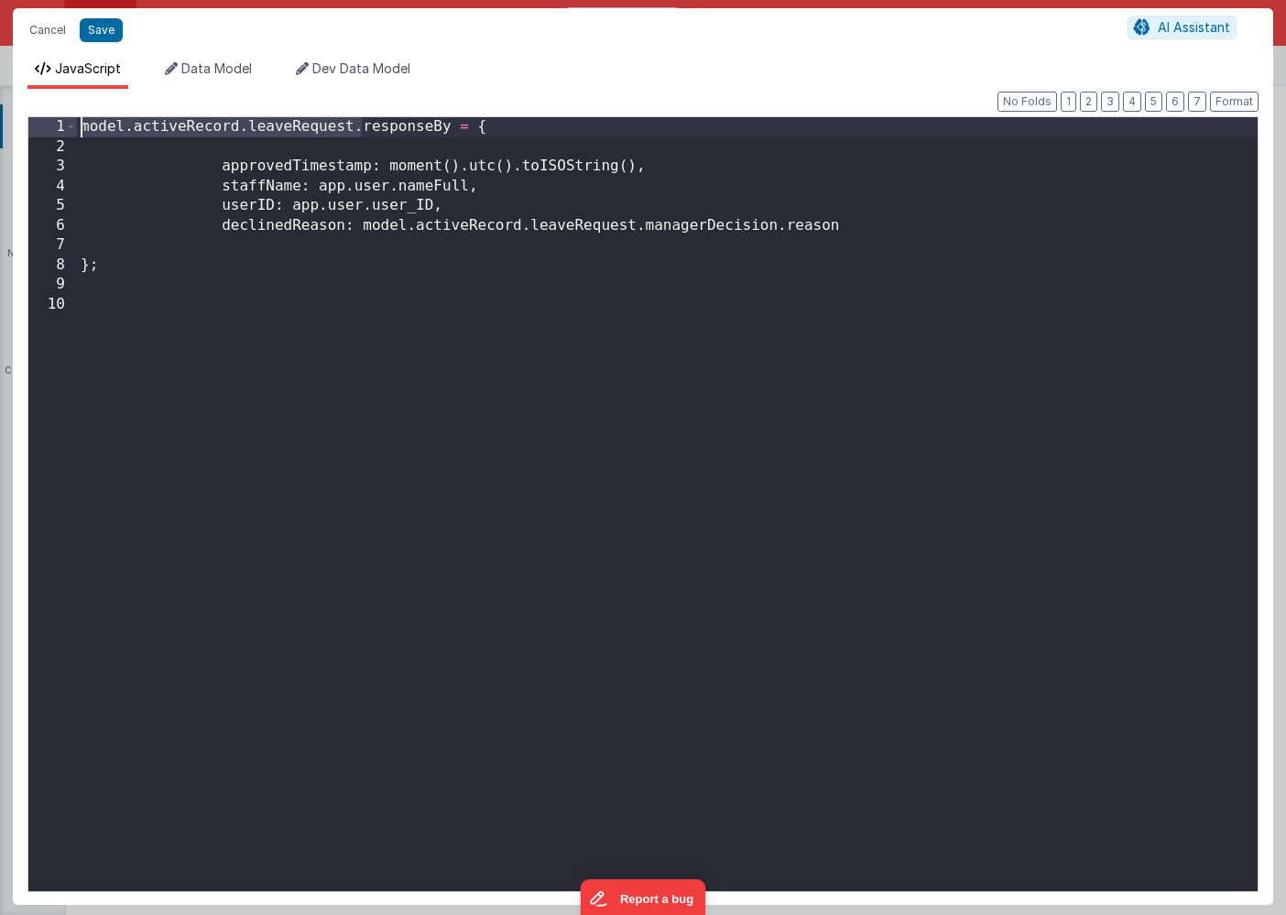
drag, startPoint x: 361, startPoint y: 130, endPoint x: 64, endPoint y: 126, distance: 296.7
click at [64, 126] on div "1 2 3 4 5 6 7 8 9 10 model . activeRecord . leaveRequest . responseBy = { appro…" at bounding box center [642, 504] width 1231 height 776
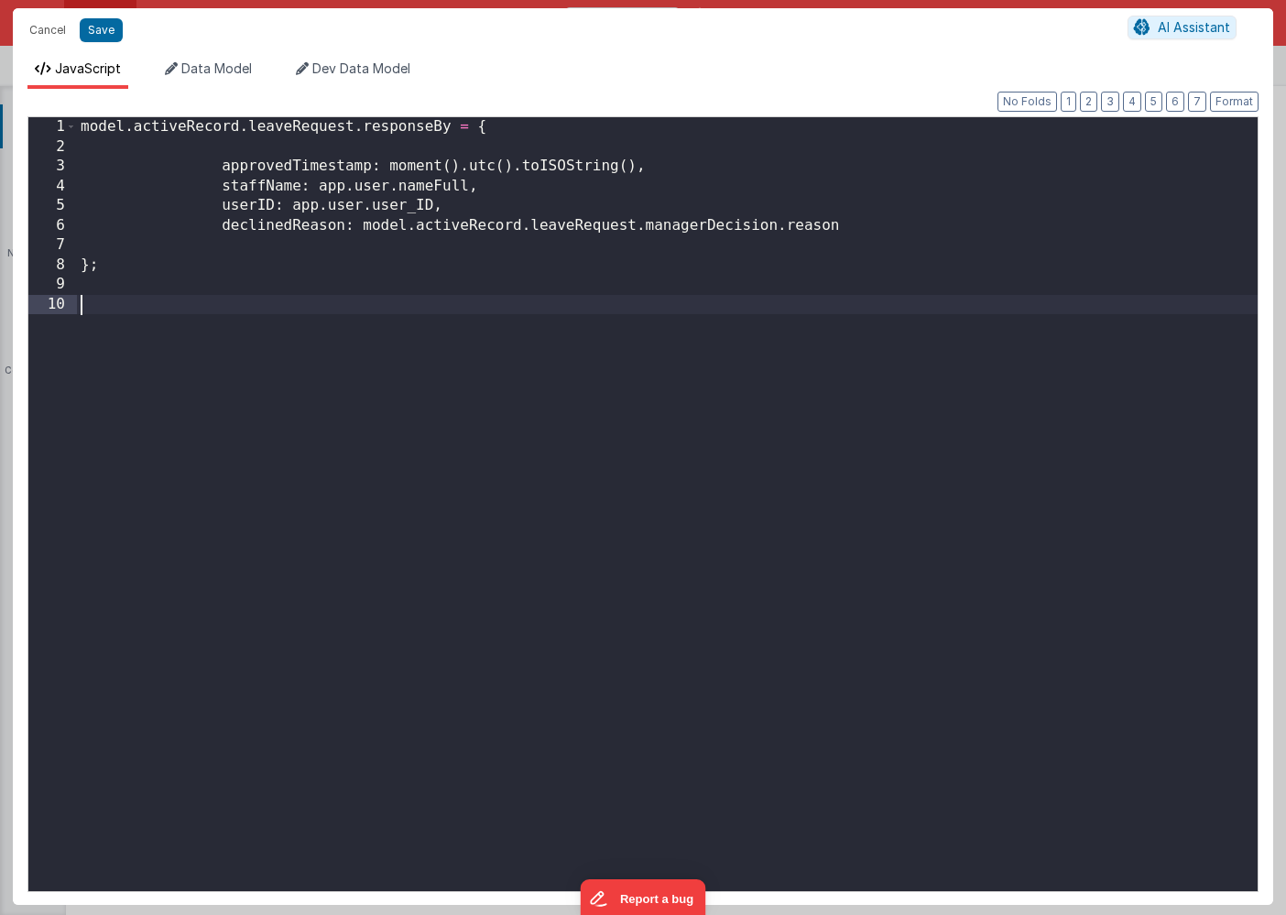
click at [136, 312] on div "model . activeRecord . leaveRequest . responseBy = { approvedTimestamp : moment…" at bounding box center [667, 523] width 1180 height 813
paste textarea
click at [446, 301] on div "model . activeRecord . leaveRequest . responseBy = { approvedTimestamp : moment…" at bounding box center [667, 523] width 1180 height 813
click at [597, 309] on div "model . activeRecord . leaveRequest . responseBy = { approvedTimestamp : moment…" at bounding box center [667, 523] width 1180 height 813
click at [96, 30] on button "Save" at bounding box center [101, 30] width 43 height 24
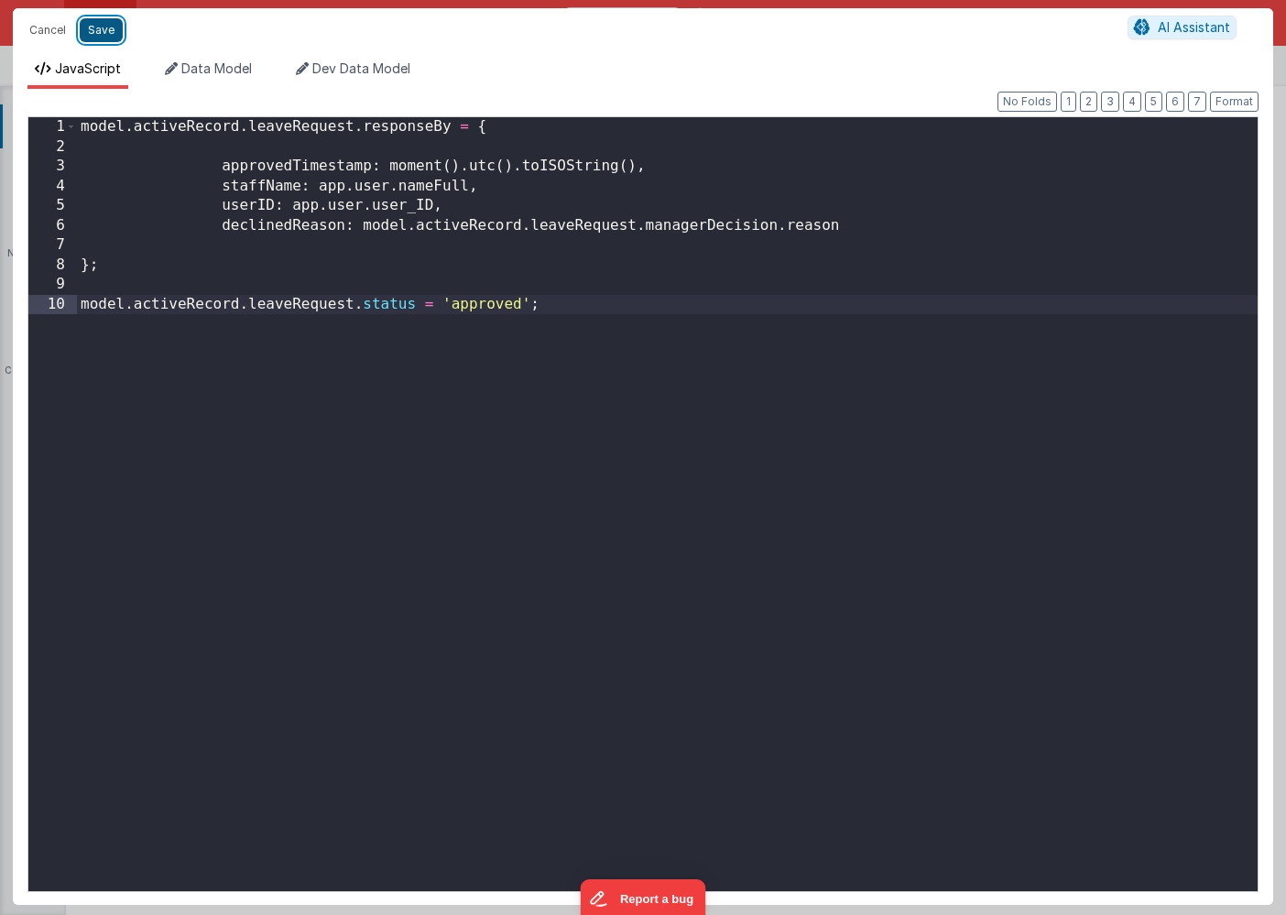
type textarea "HOME DASHBOARD"
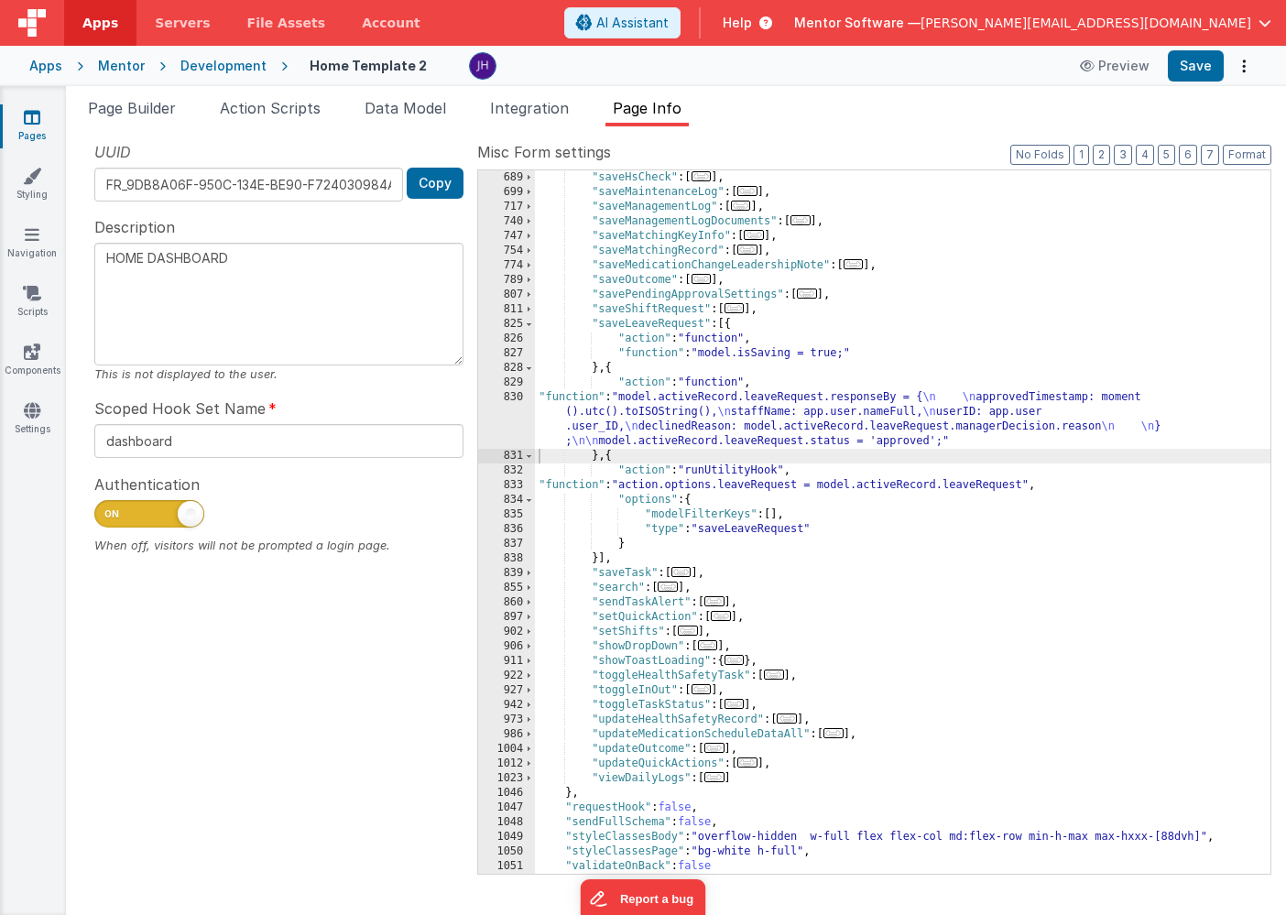
click at [686, 429] on div ""saveHsCheck" : [ ... ] , "saveMaintenanceLog" : [ ... ] , "saveManagementLog" …" at bounding box center [902, 536] width 735 height 733
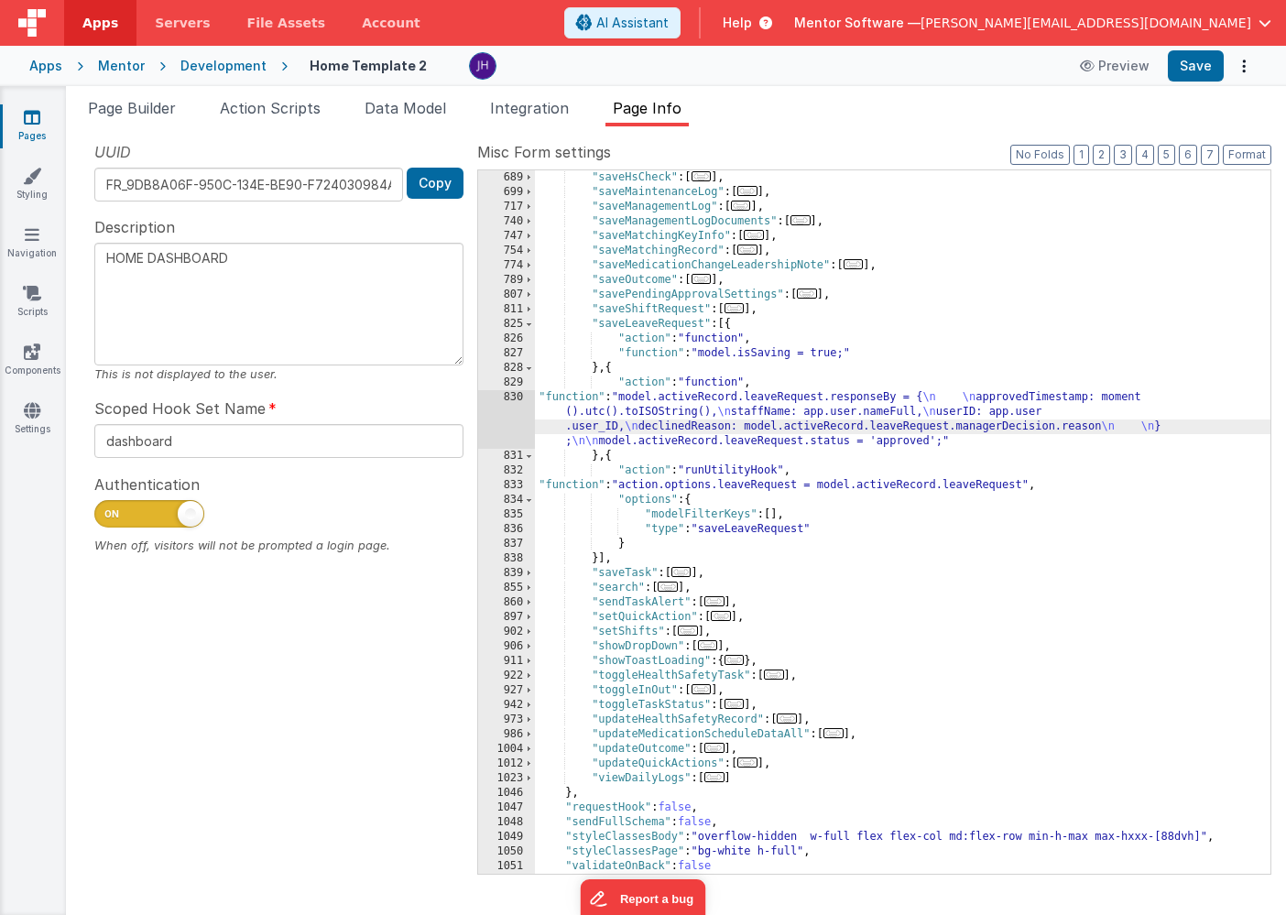
click at [514, 414] on div "830" at bounding box center [506, 419] width 57 height 59
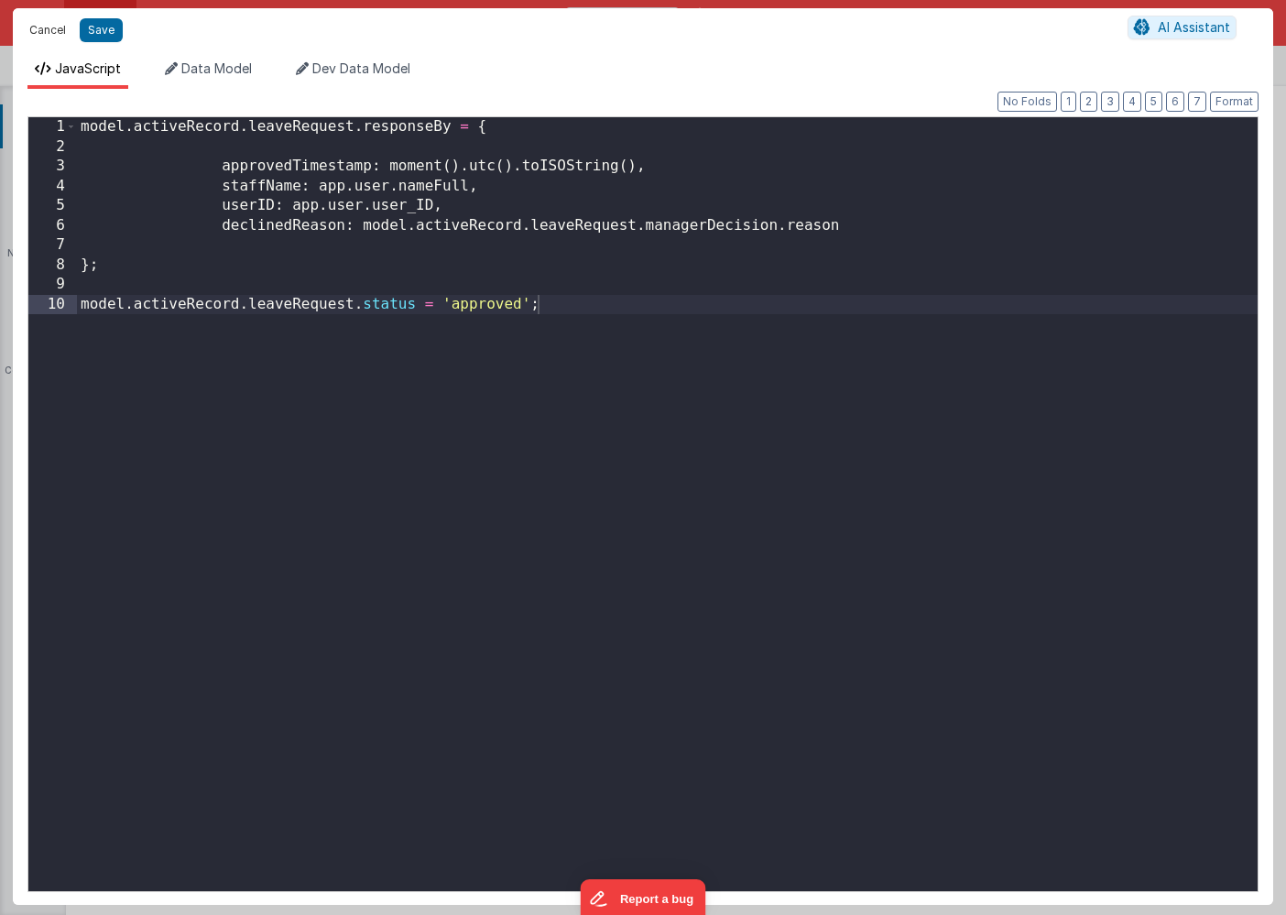
click at [38, 31] on button "Cancel" at bounding box center [47, 30] width 55 height 26
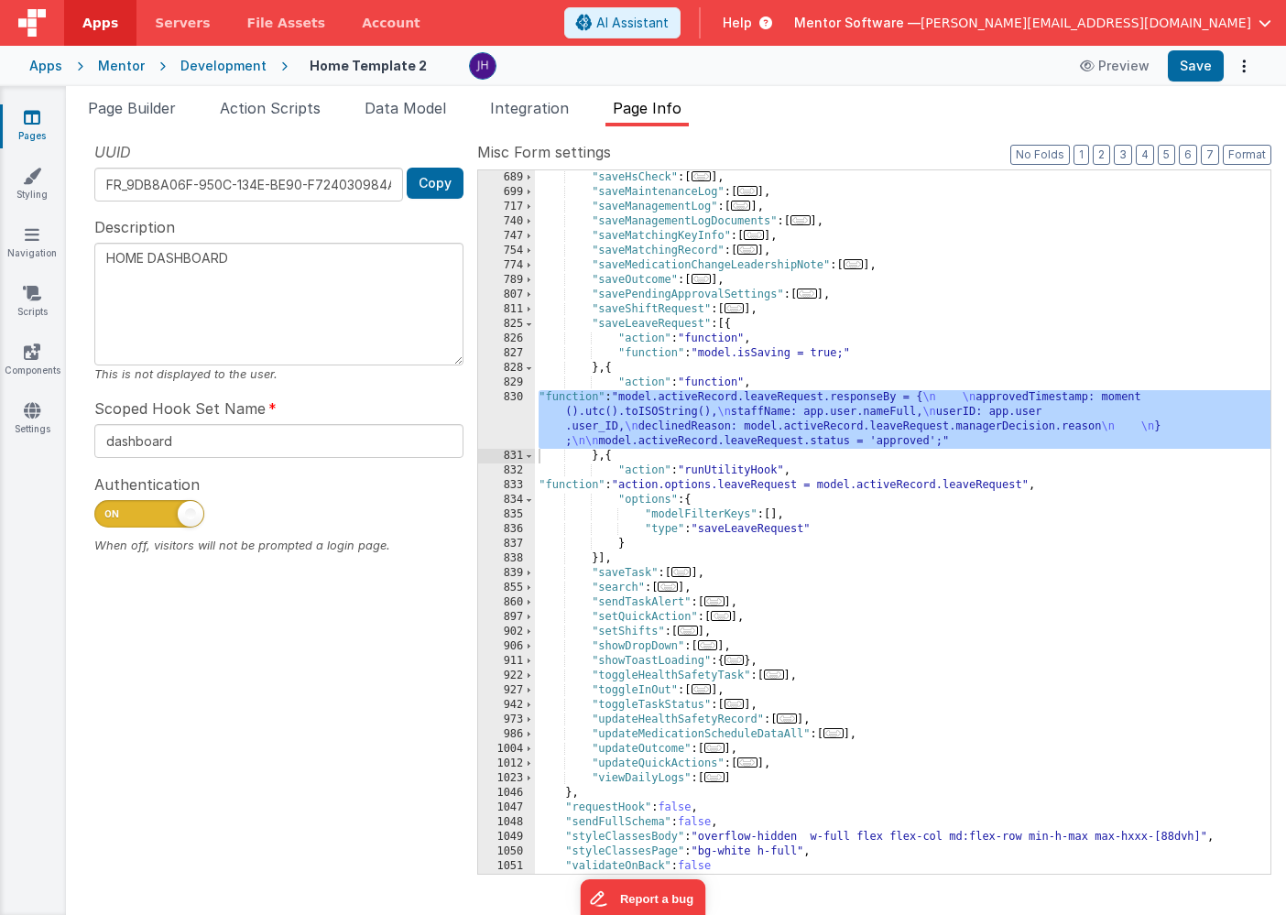
click at [700, 406] on div ""saveHsCheck" : [ ... ] , "saveMaintenanceLog" : [ ... ] , "saveManagementLog" …" at bounding box center [902, 536] width 735 height 733
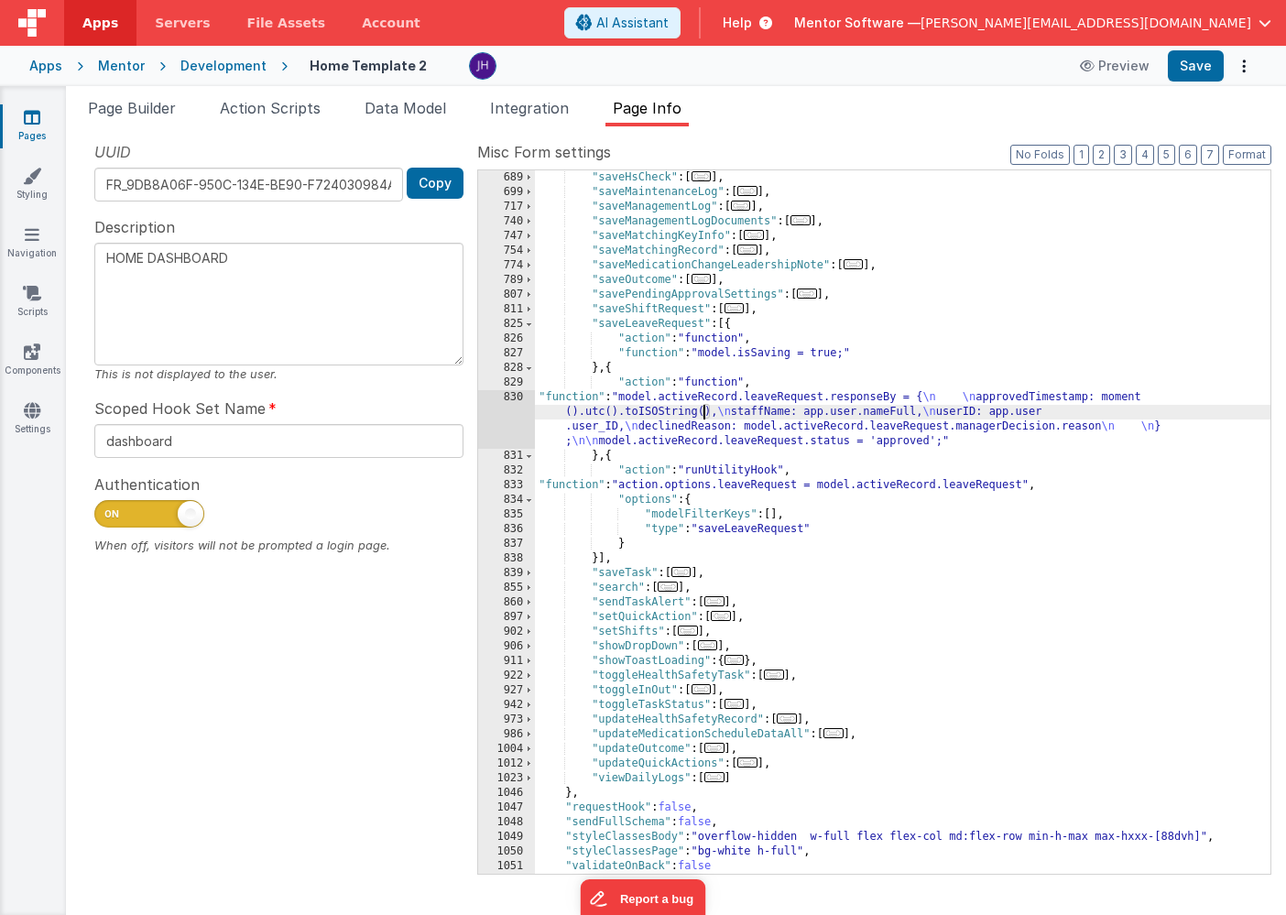
click at [510, 410] on div "830" at bounding box center [506, 419] width 57 height 59
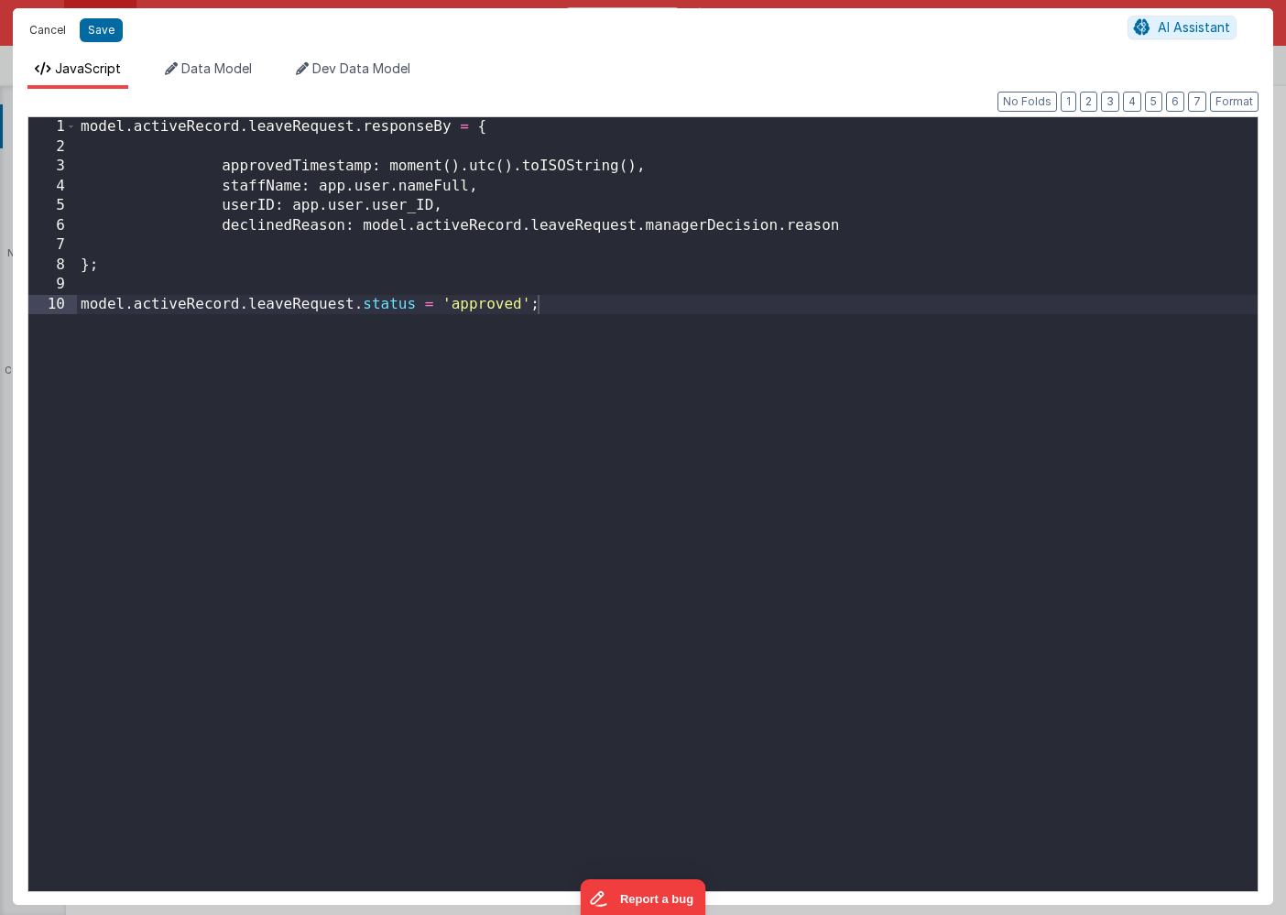
click at [46, 23] on button "Cancel" at bounding box center [47, 30] width 55 height 26
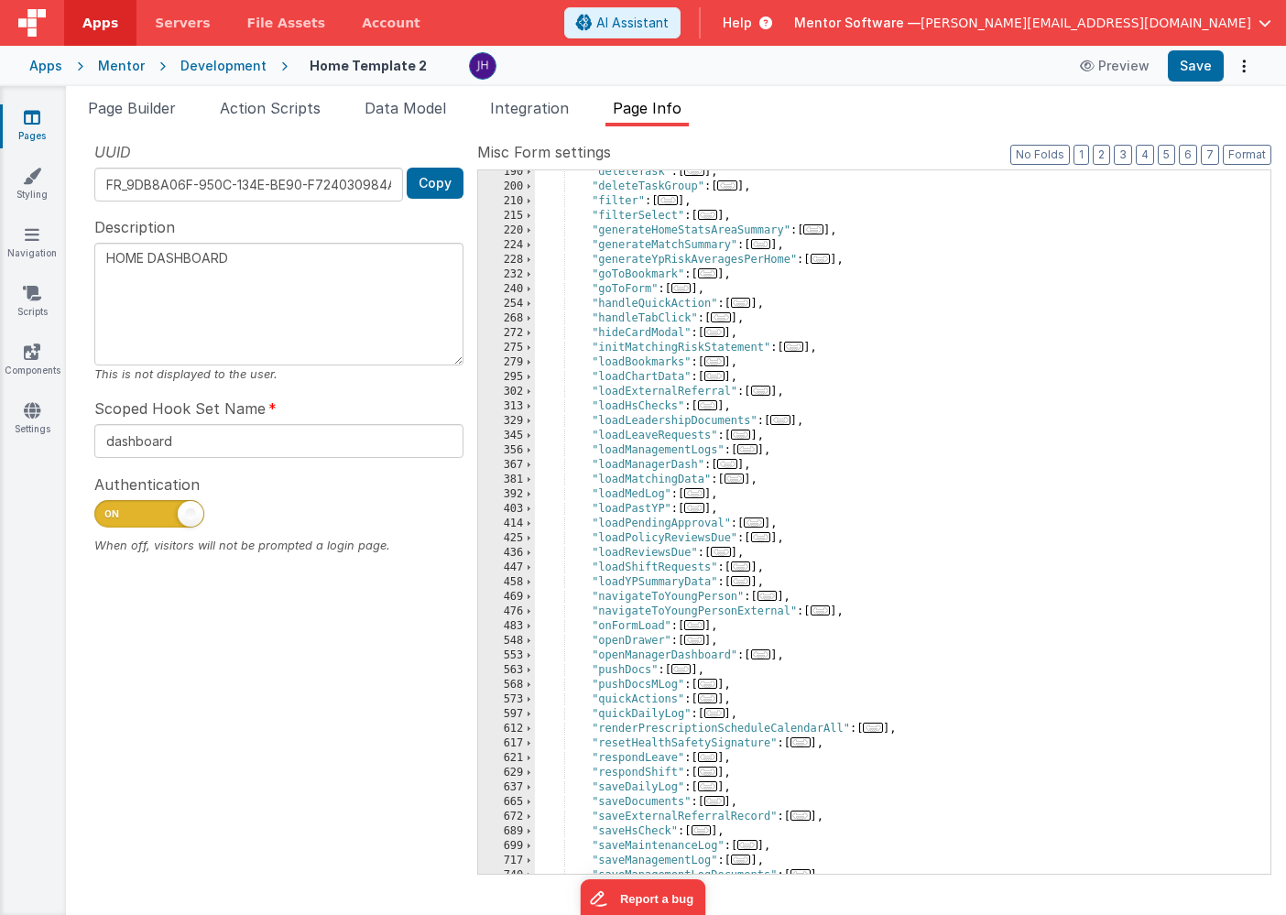
scroll to position [416, 0]
click at [1181, 67] on button "Save" at bounding box center [1195, 65] width 56 height 31
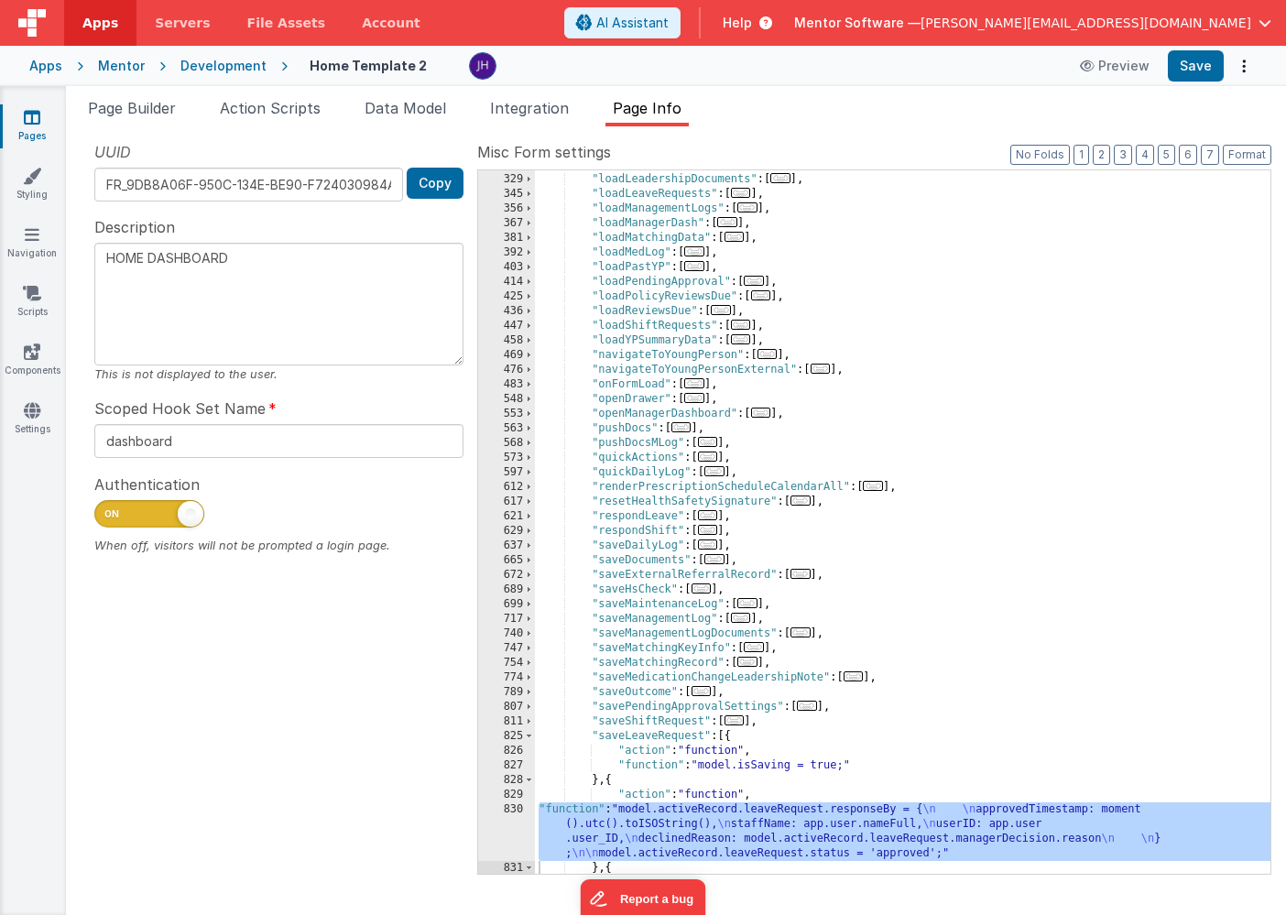
scroll to position [657, 0]
click at [711, 516] on span "..." at bounding box center [708, 515] width 20 height 10
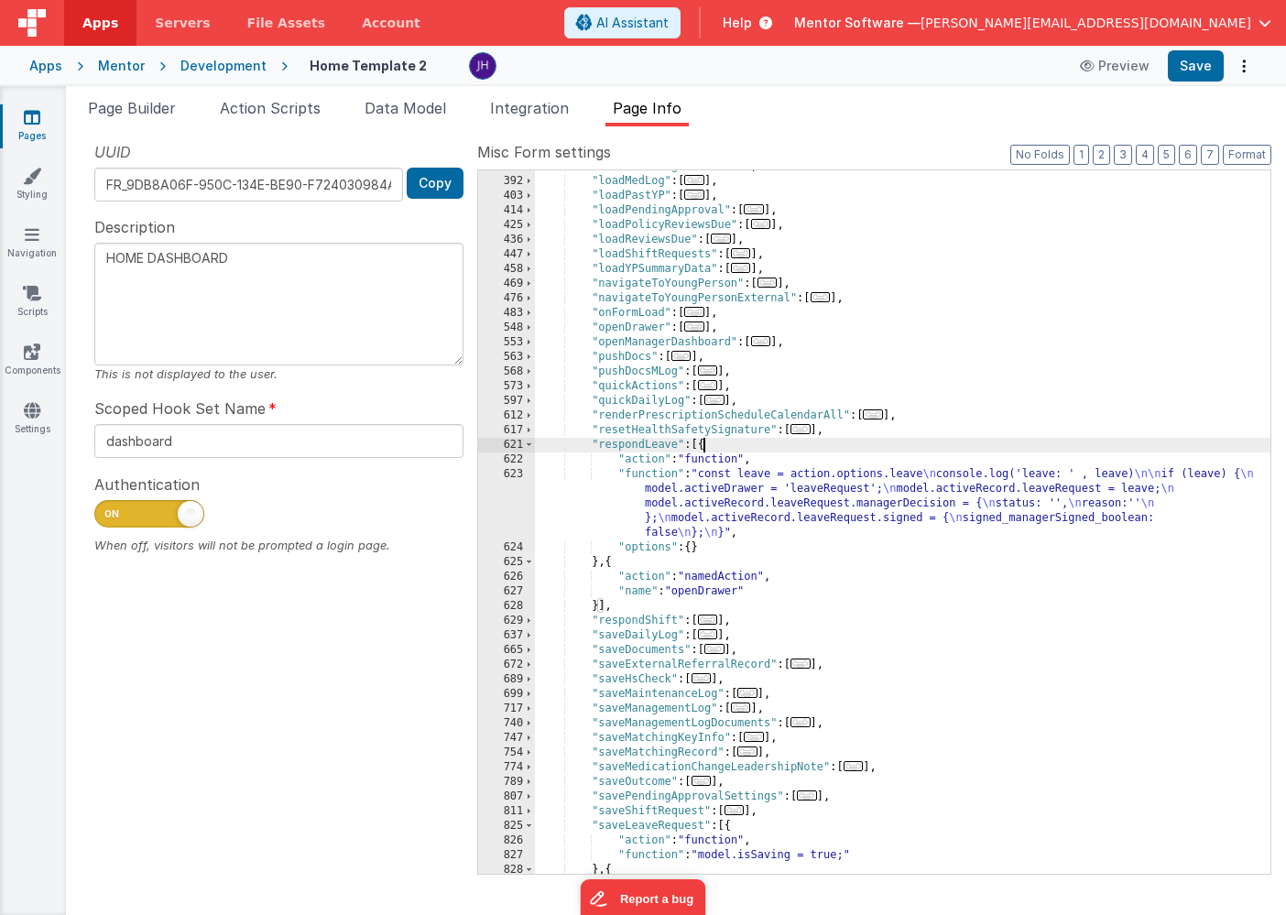
scroll to position [736, 0]
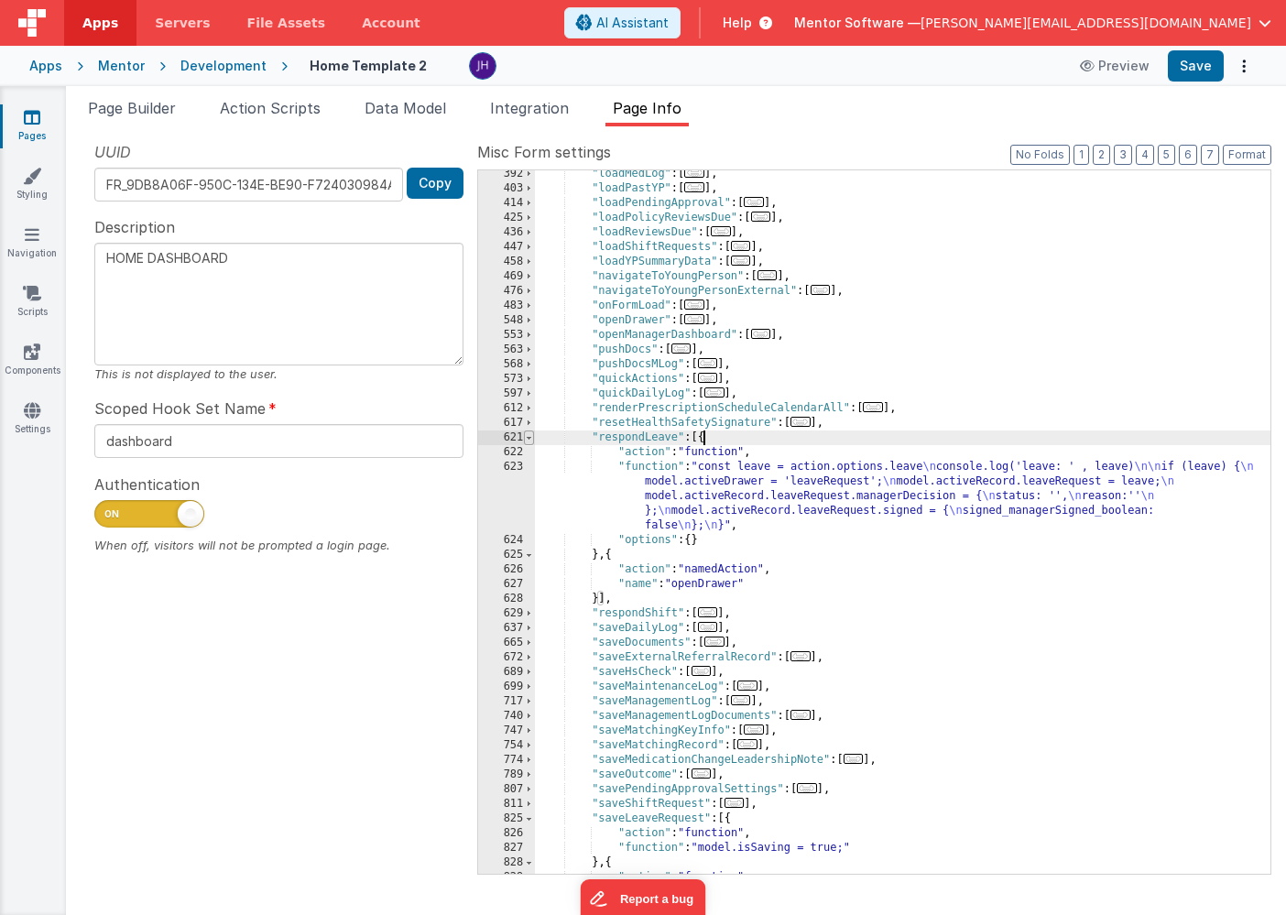
click at [528, 437] on span at bounding box center [529, 437] width 10 height 15
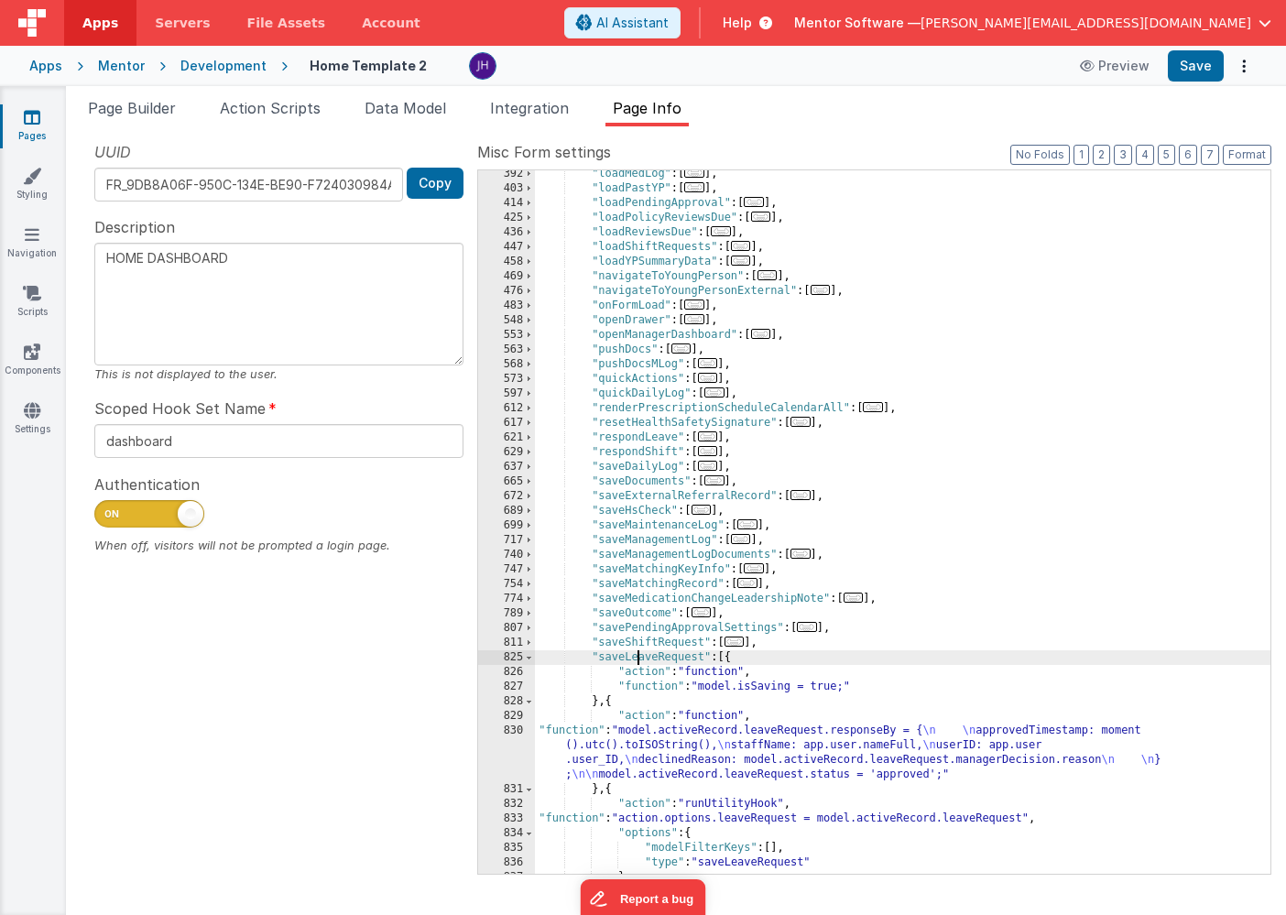
click at [635, 657] on div ""loadMedLog" : [ ... ] , "loadPastYP" : [ ... ] , "loadPendingApproval" : [ ...…" at bounding box center [902, 533] width 735 height 733
click at [118, 101] on span "Page Builder" at bounding box center [132, 108] width 88 height 18
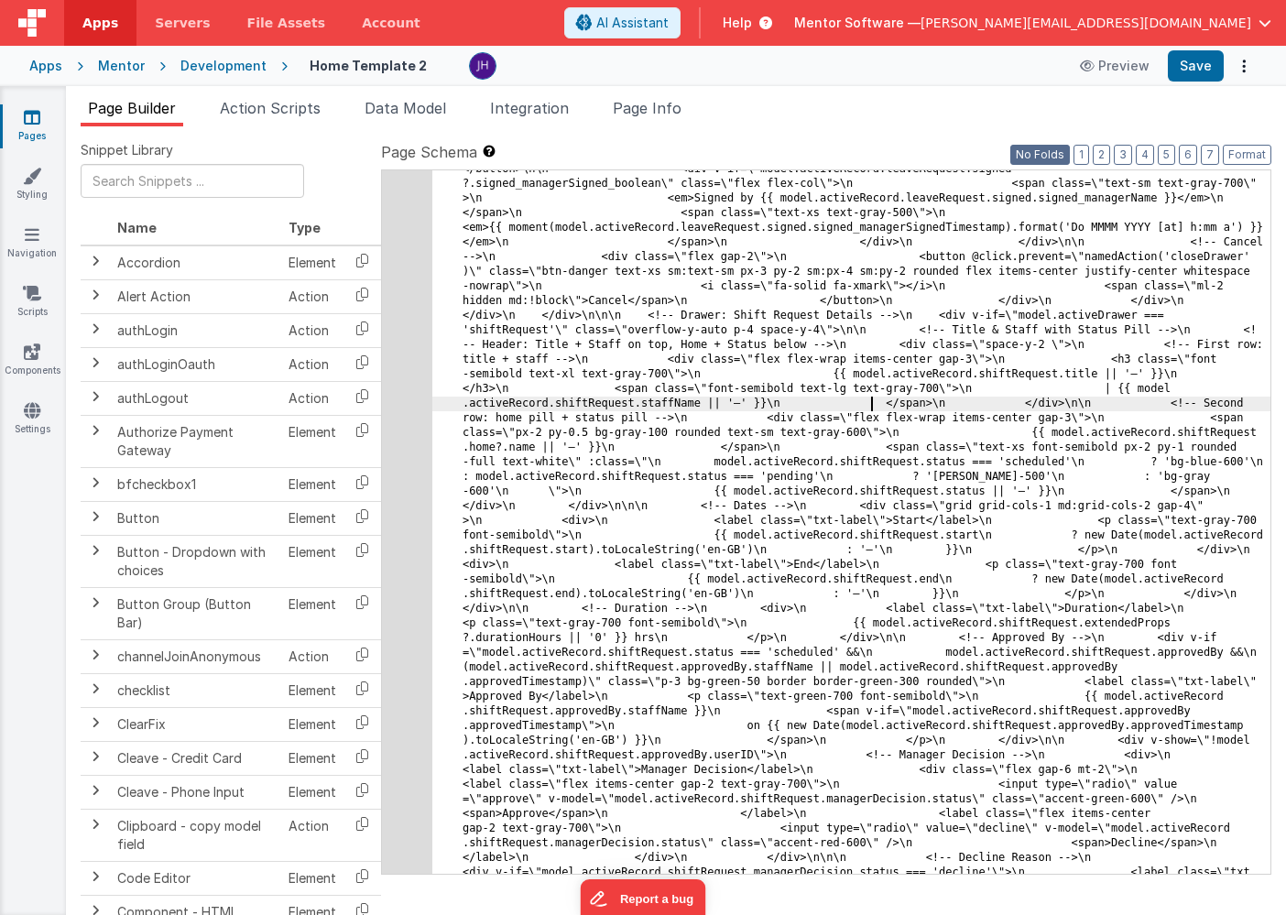
click at [1062, 156] on button "No Folds" at bounding box center [1040, 155] width 60 height 20
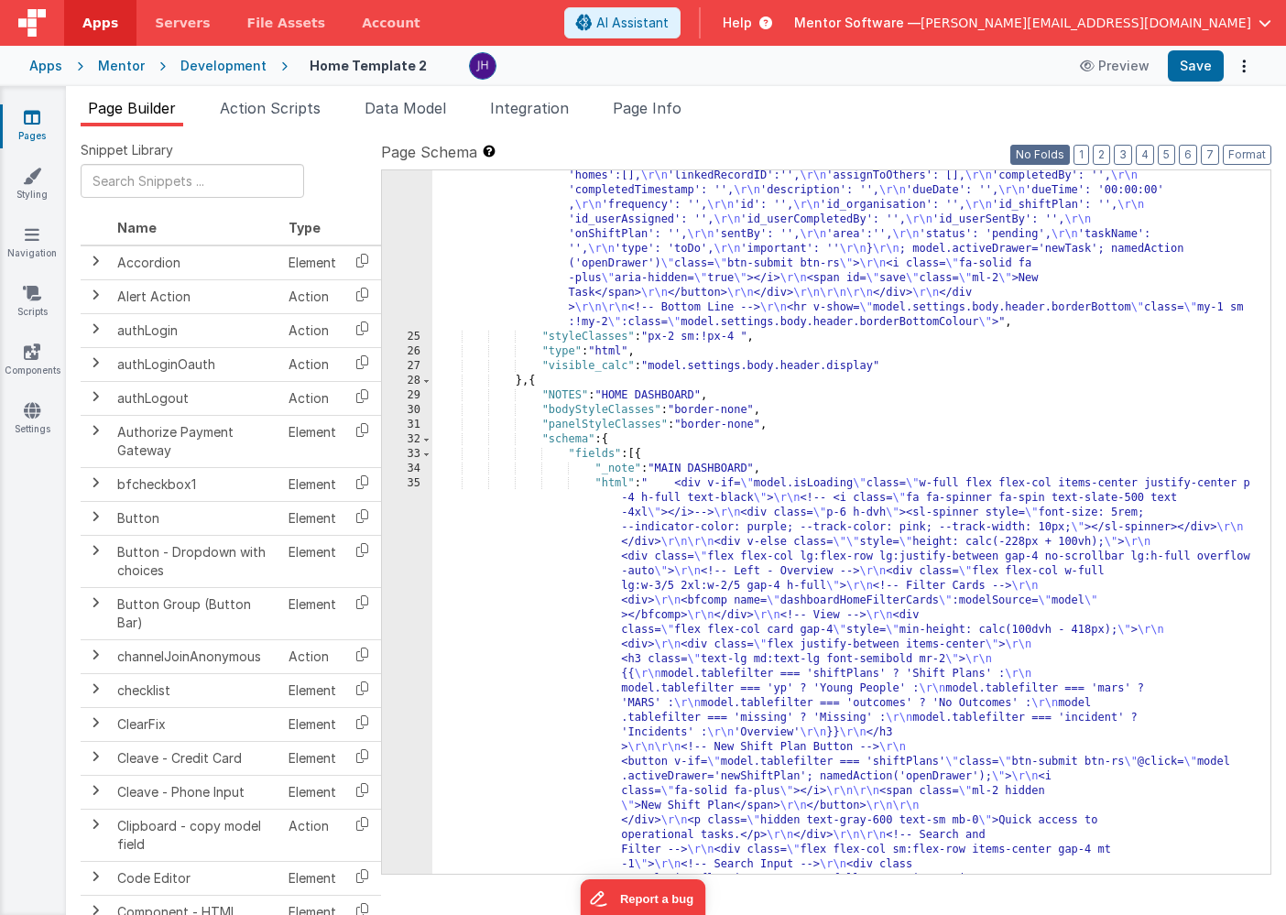
scroll to position [1195, 0]
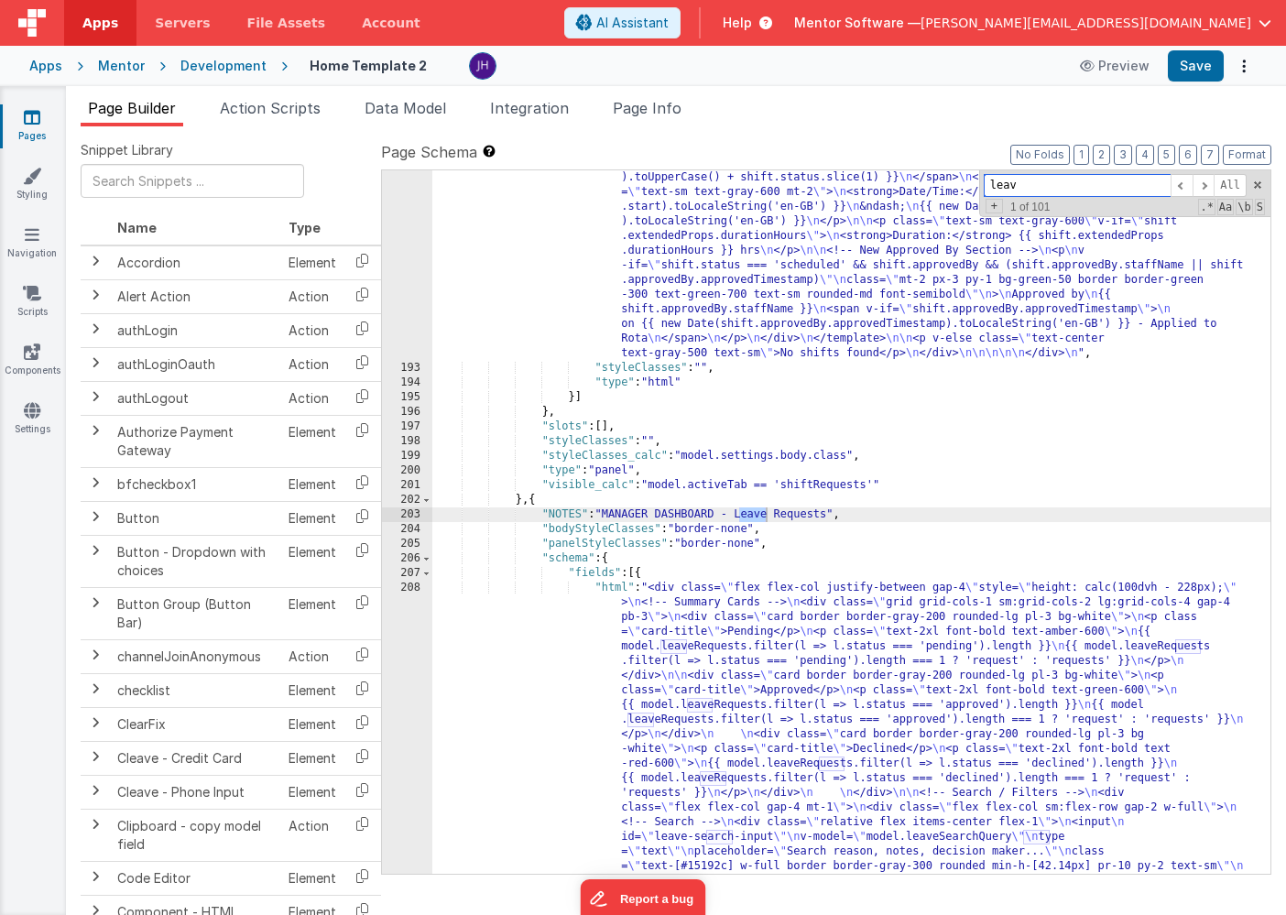
type input "leave"
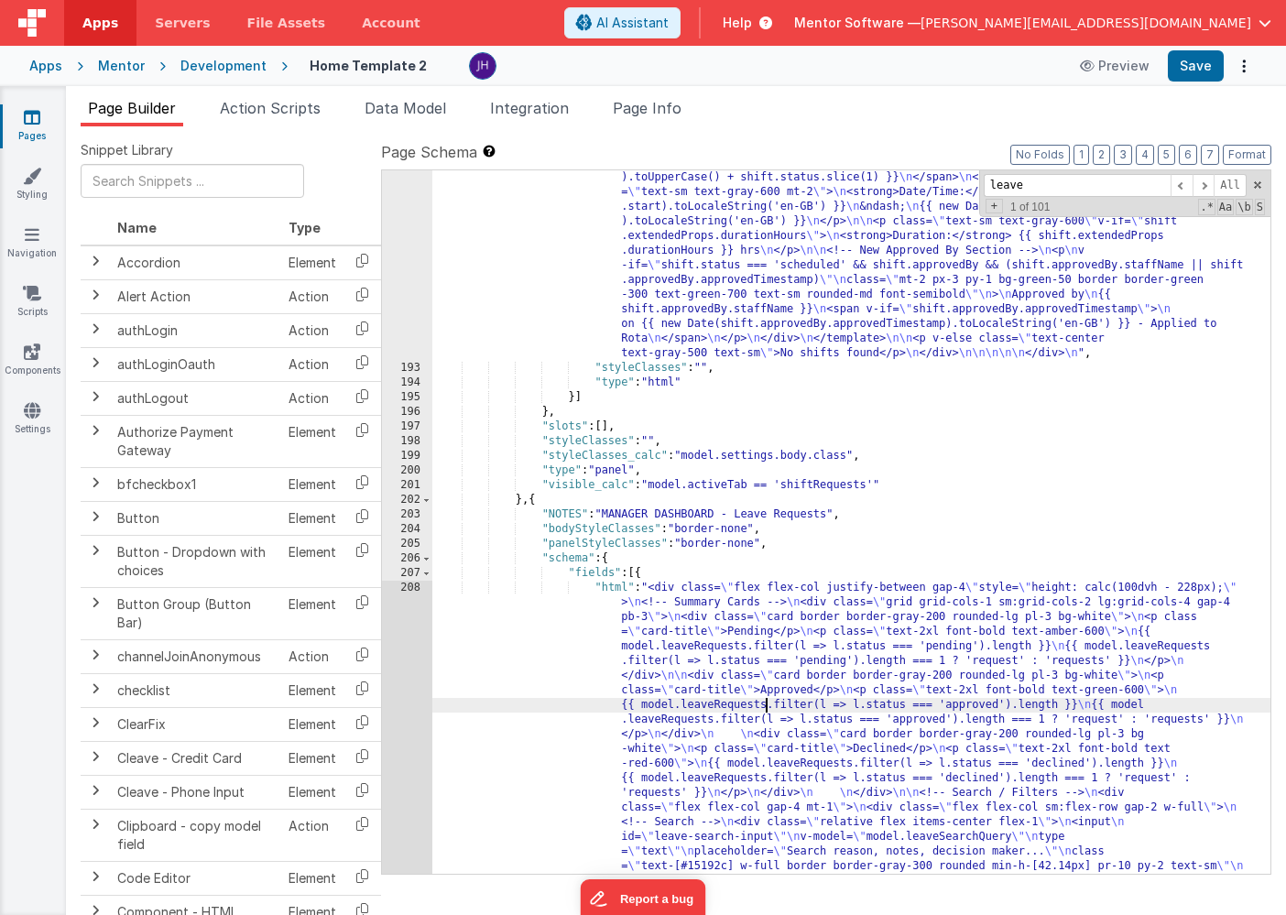
click at [766, 707] on div ""html" : "<div class= \" flex flex-col justify-between gap-4 \" style= \" heigh…" at bounding box center [851, 719] width 838 height 3589
click at [408, 653] on div "192 193 194 195 196 197 198 199 200 201 202 203 204 205 206 207 208 209 210 211…" at bounding box center [407, 719] width 50 height 3589
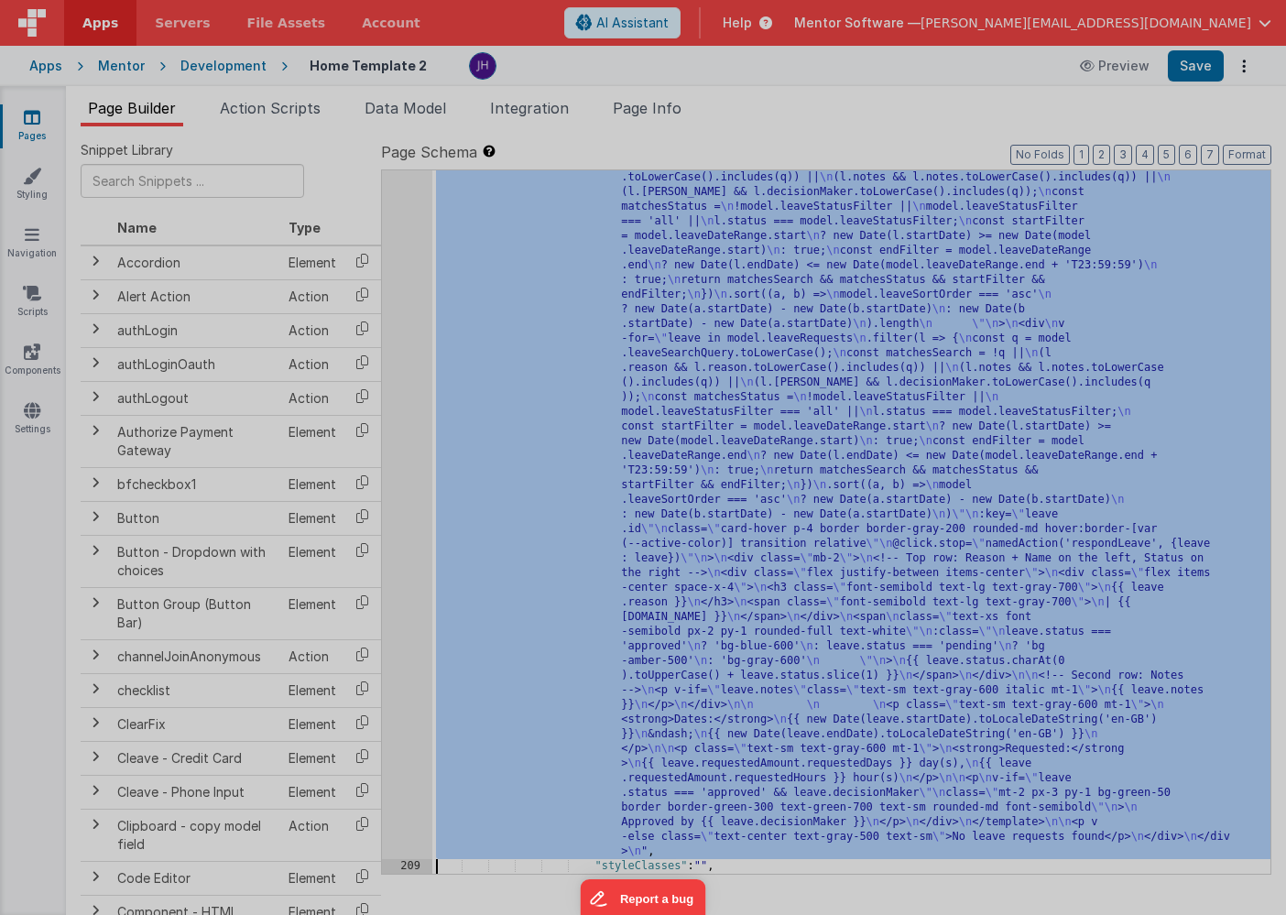
scroll to position [12233, 0]
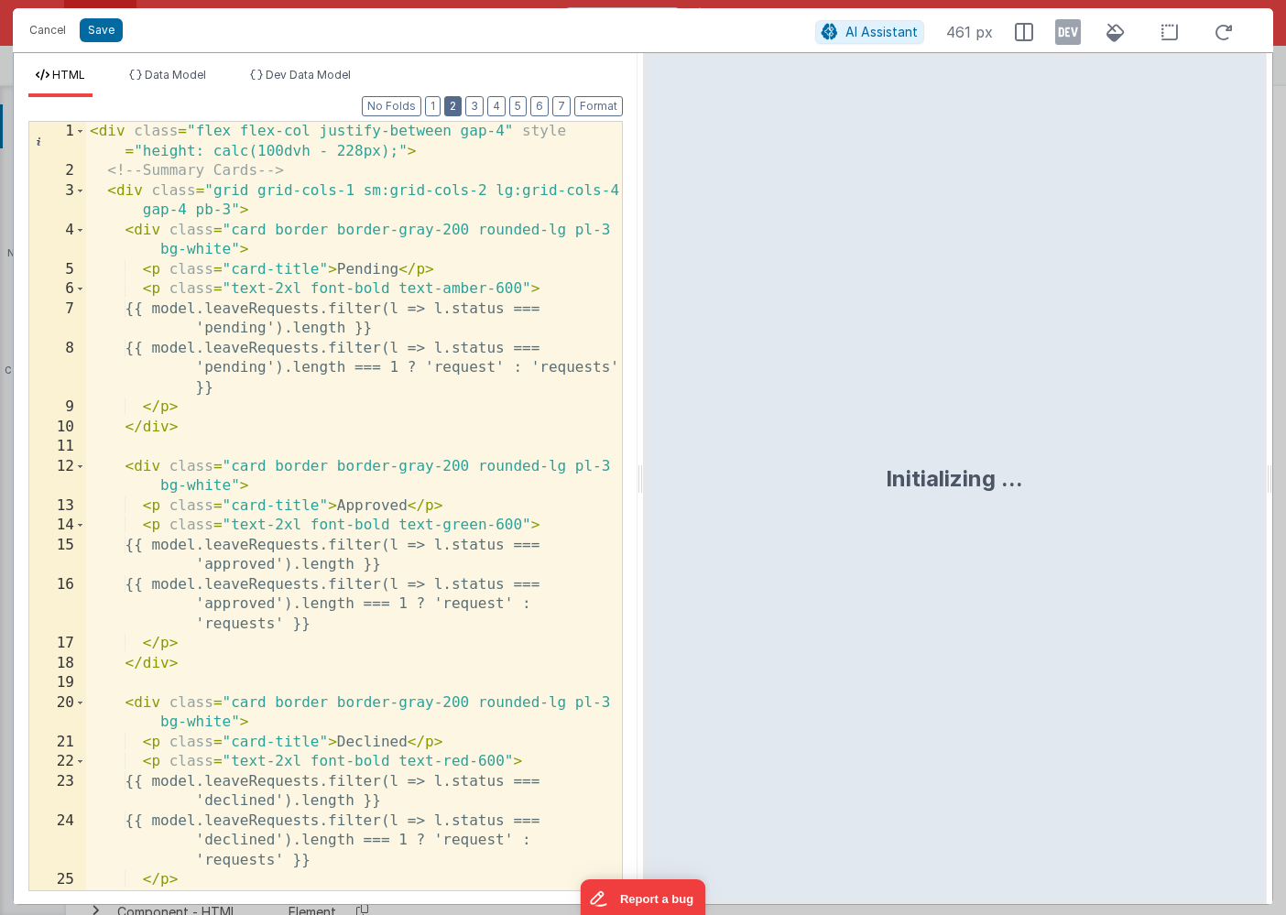
click at [456, 109] on button "2" at bounding box center [452, 106] width 17 height 20
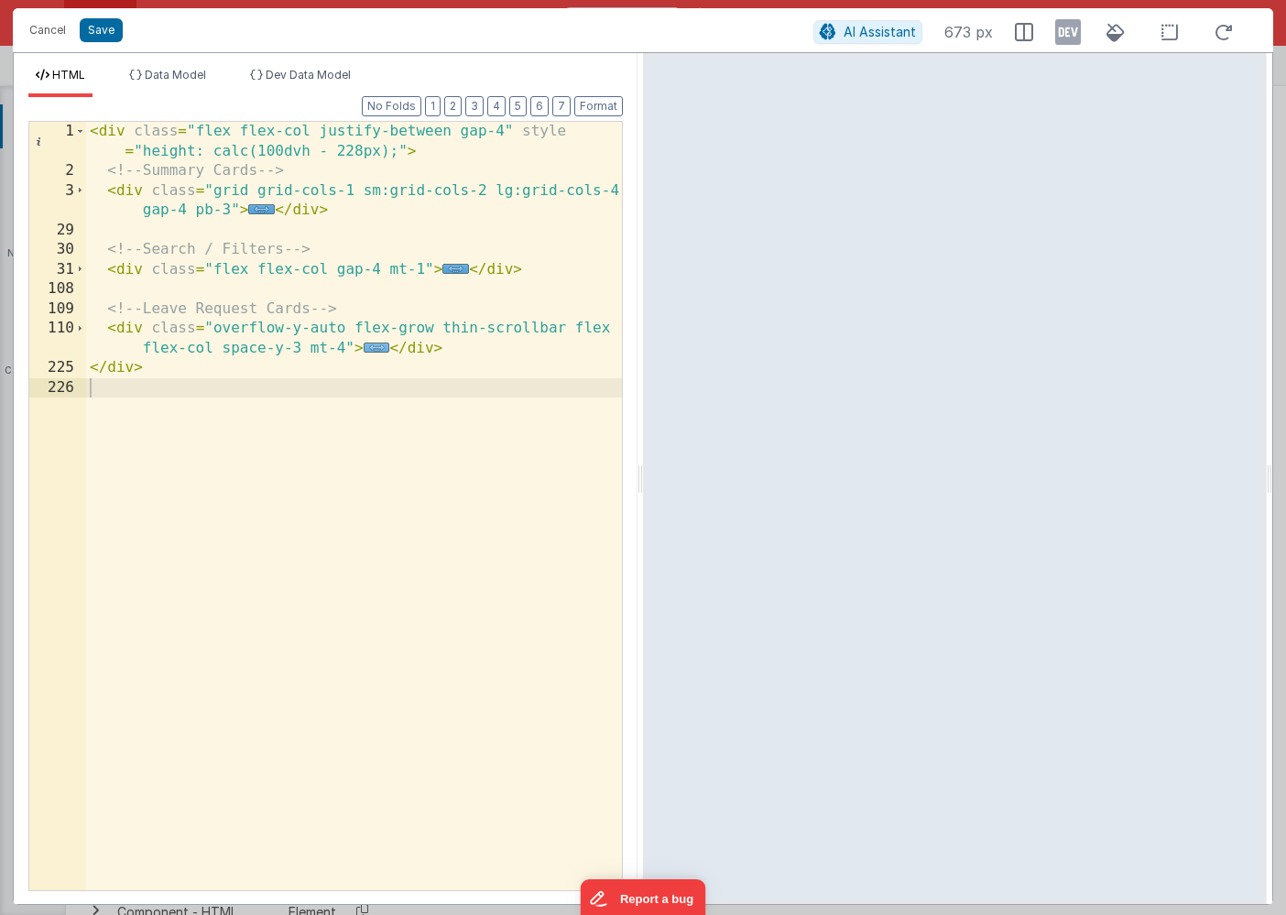
click at [375, 348] on span "..." at bounding box center [377, 347] width 27 height 10
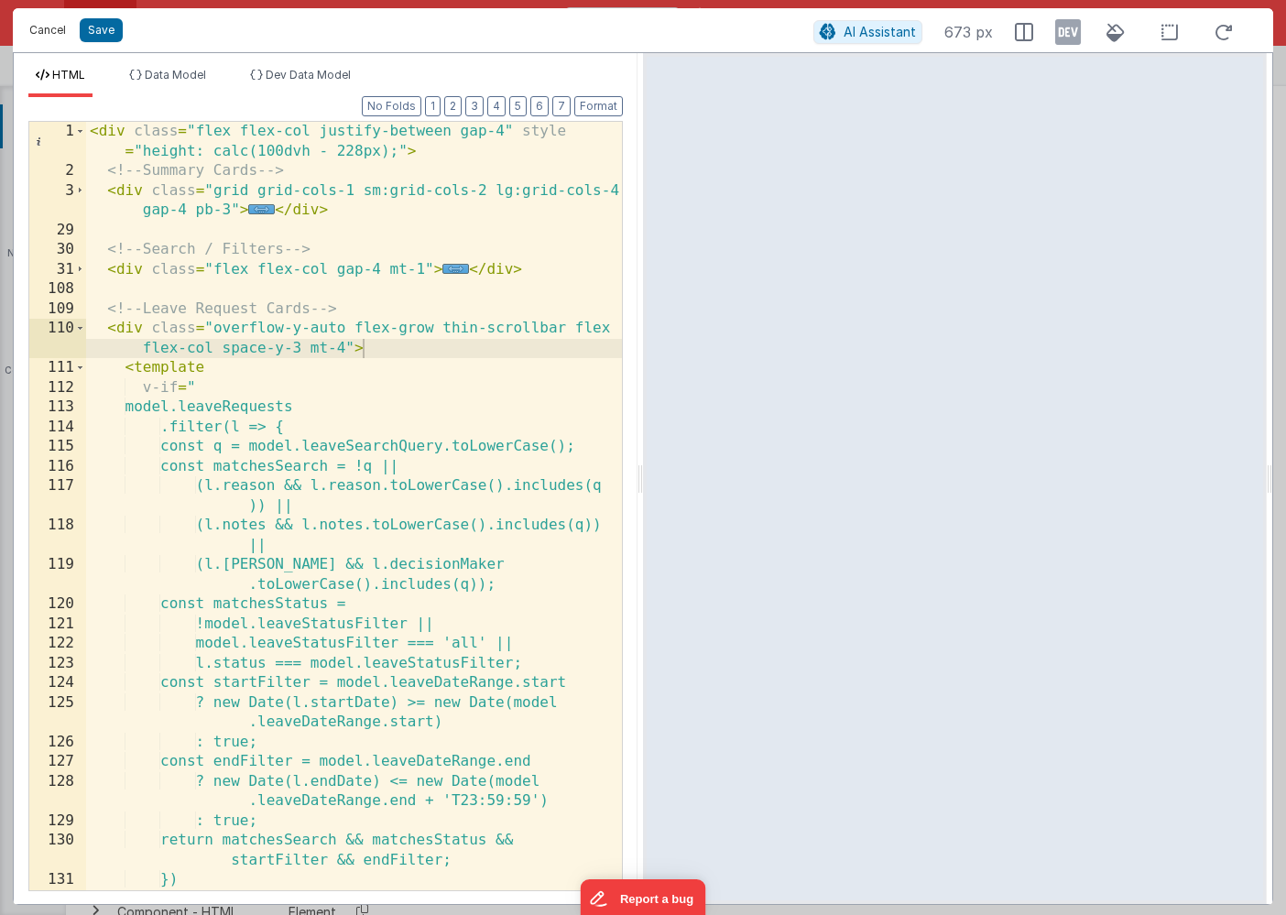
click at [58, 36] on button "Cancel" at bounding box center [47, 30] width 55 height 26
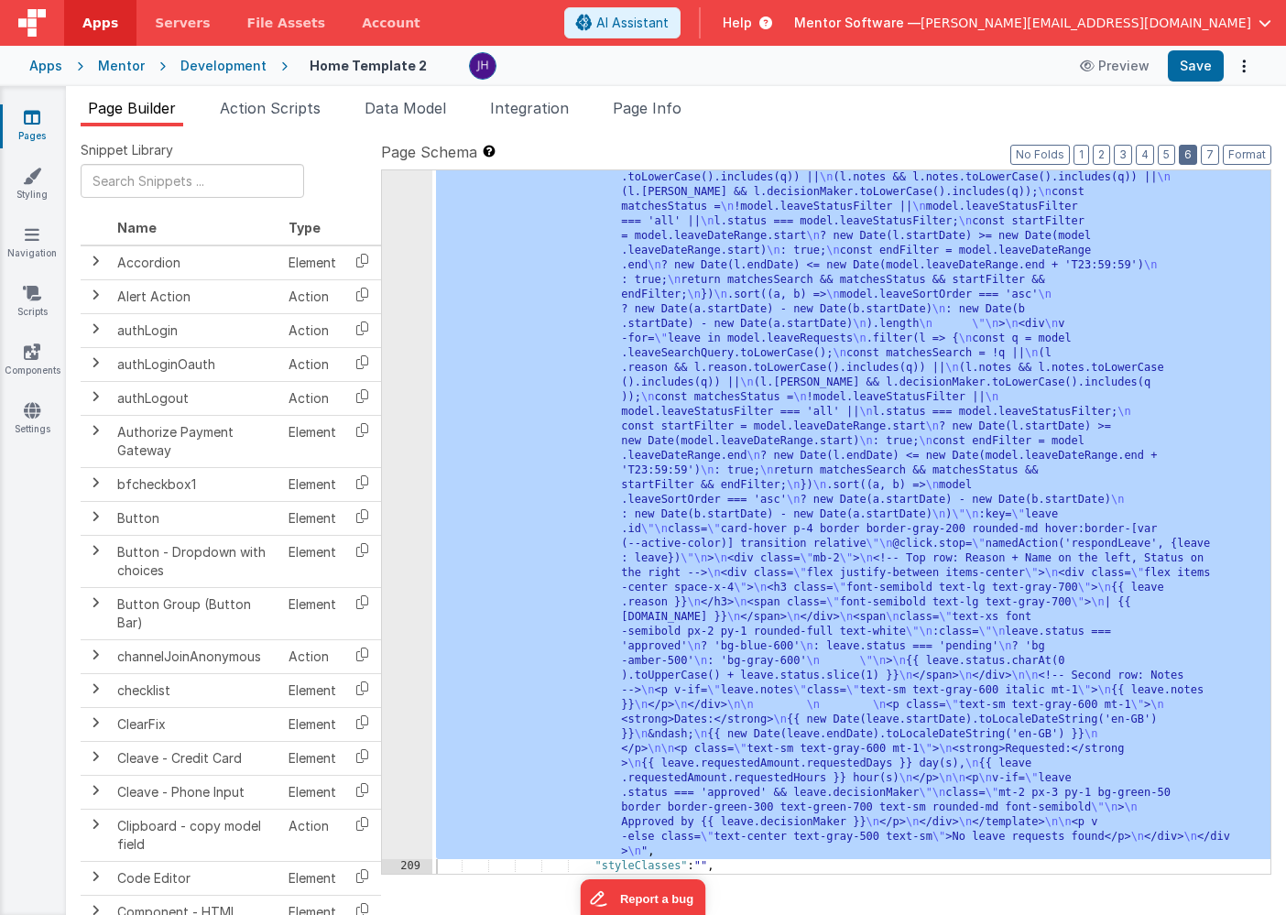
click at [1189, 157] on button "6" at bounding box center [1187, 155] width 18 height 20
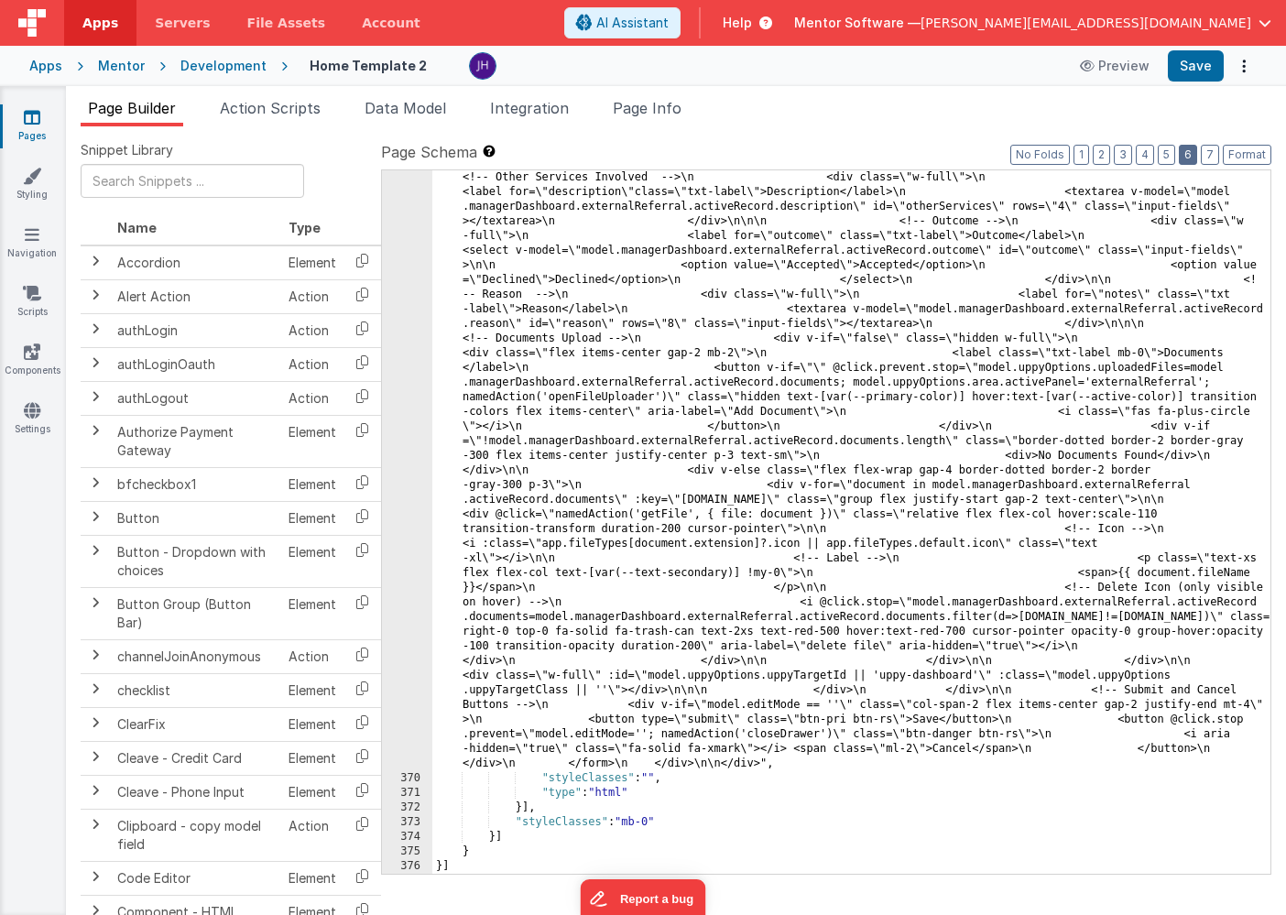
scroll to position [19719, 0]
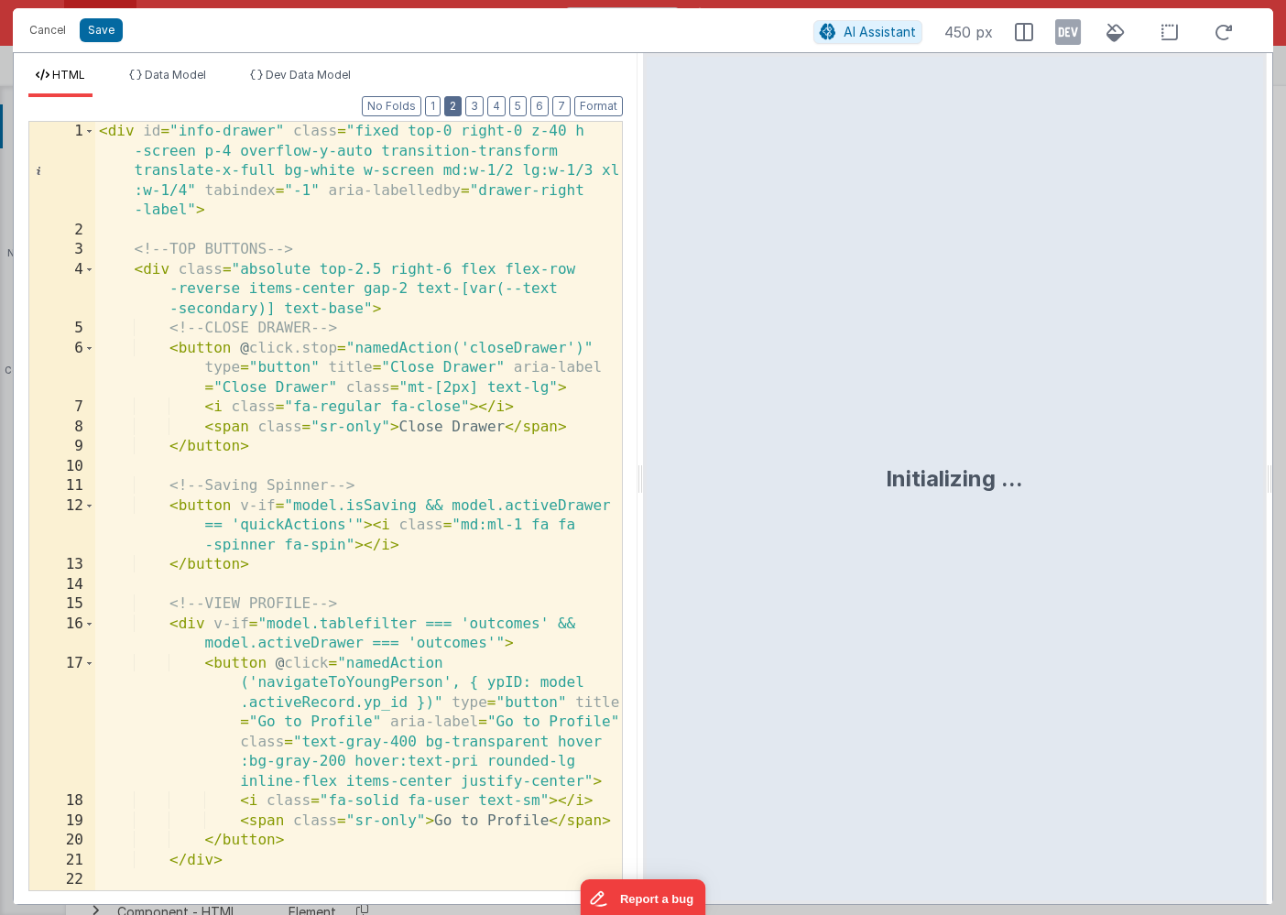
click at [459, 114] on button "2" at bounding box center [452, 106] width 17 height 20
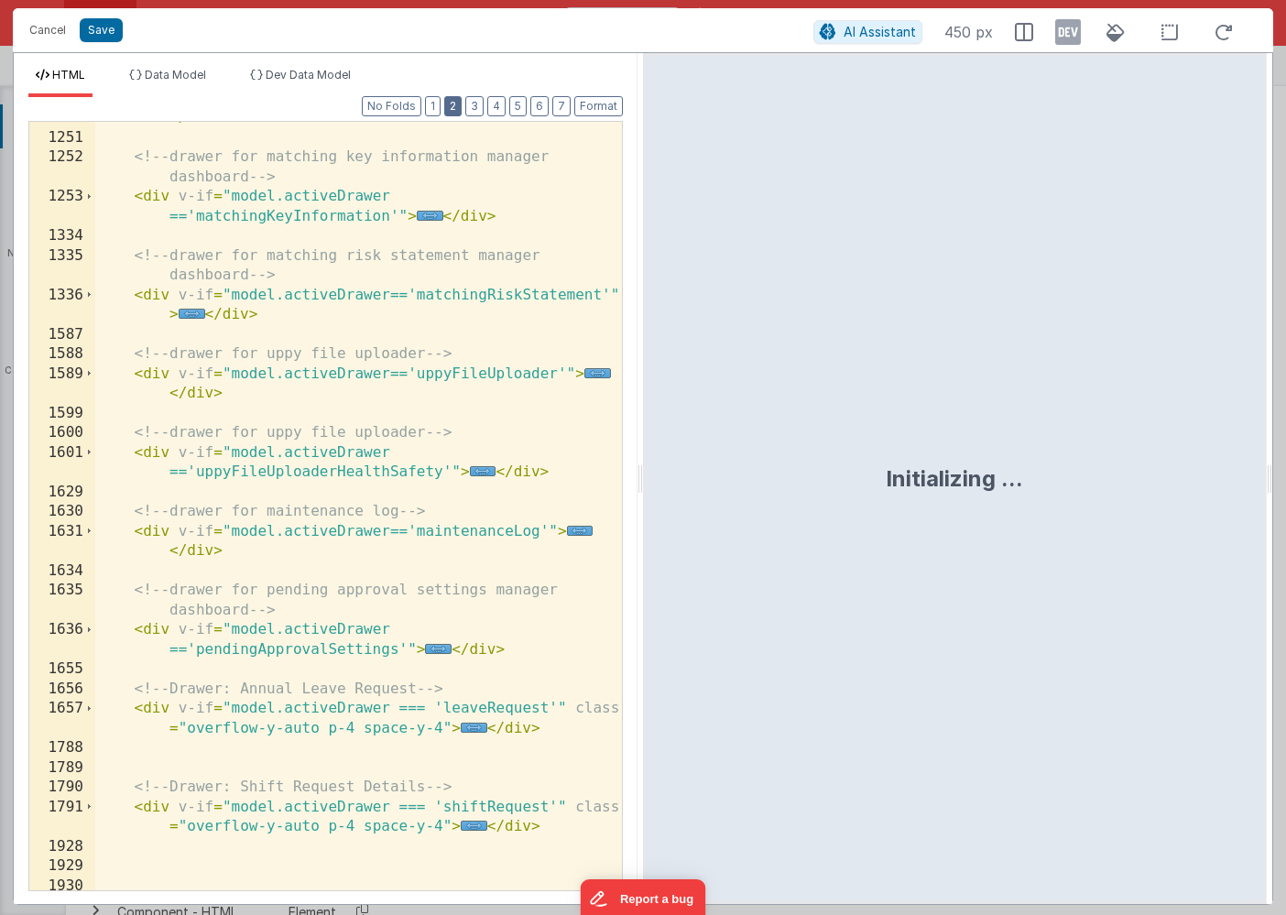
scroll to position [1122, 0]
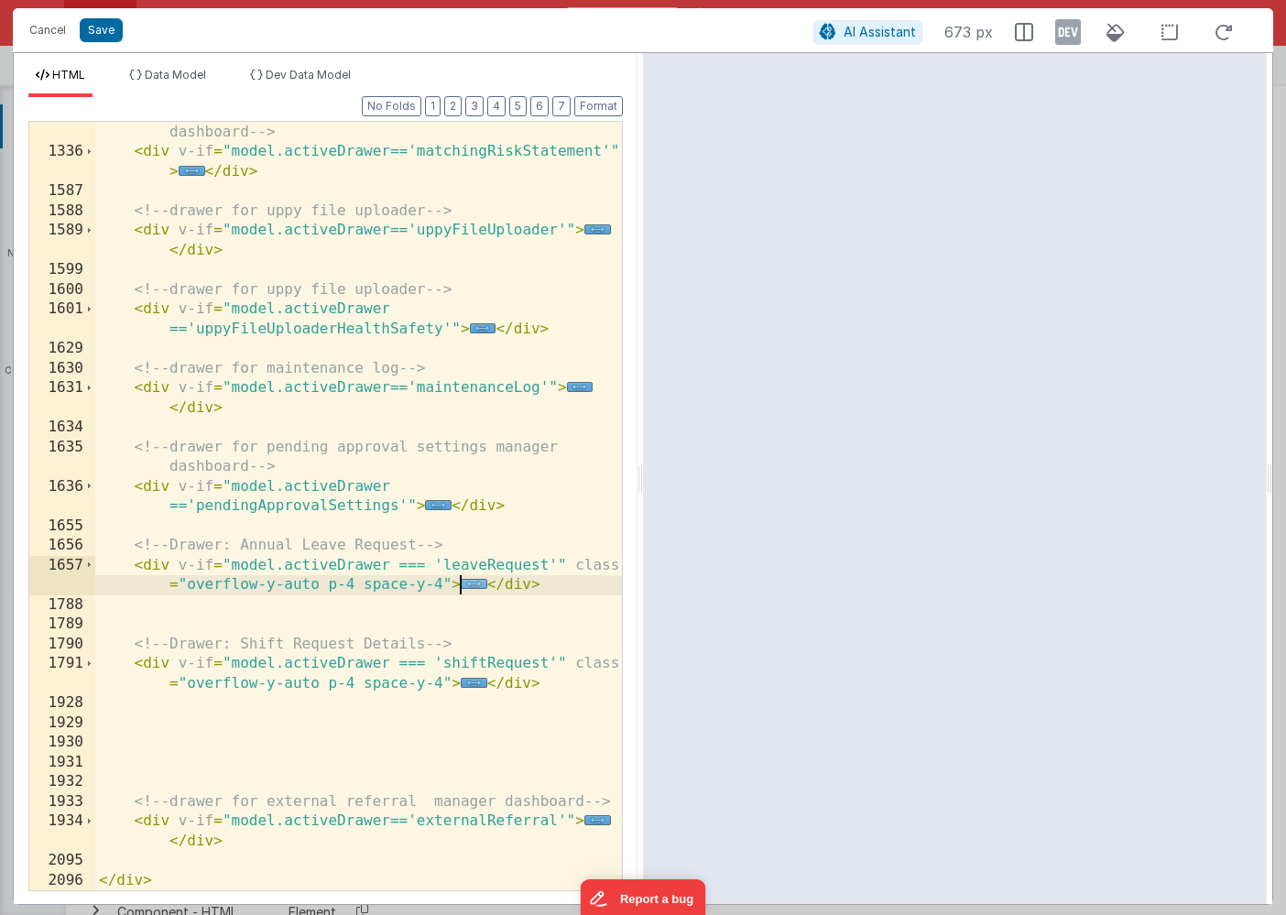
click at [470, 589] on span "..." at bounding box center [474, 584] width 27 height 10
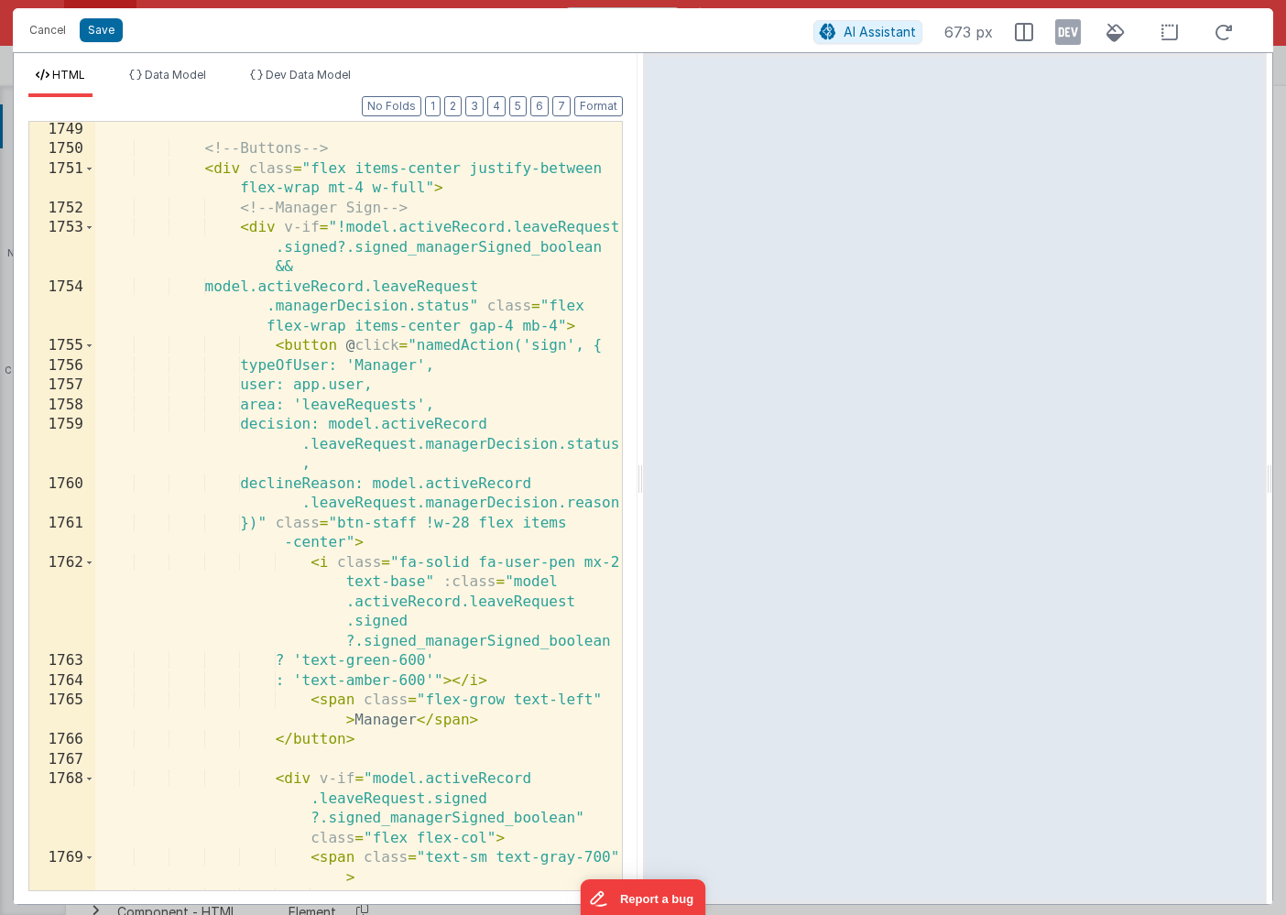
scroll to position [4314, 0]
click at [441, 405] on div "<!-- Buttons --> < div class = "flex items-center justify-between flex-wrap mt-…" at bounding box center [358, 551] width 526 height 867
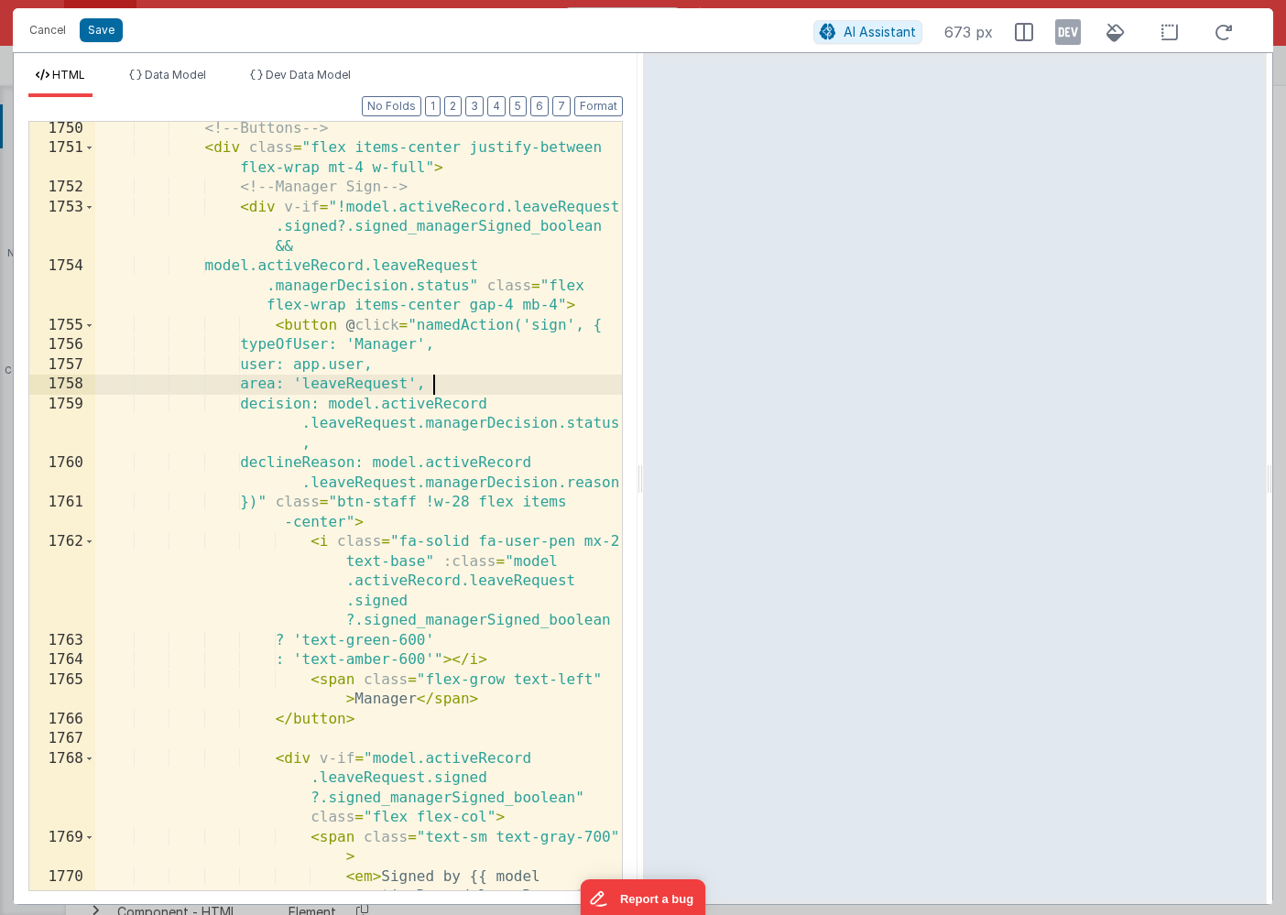
scroll to position [4360, 0]
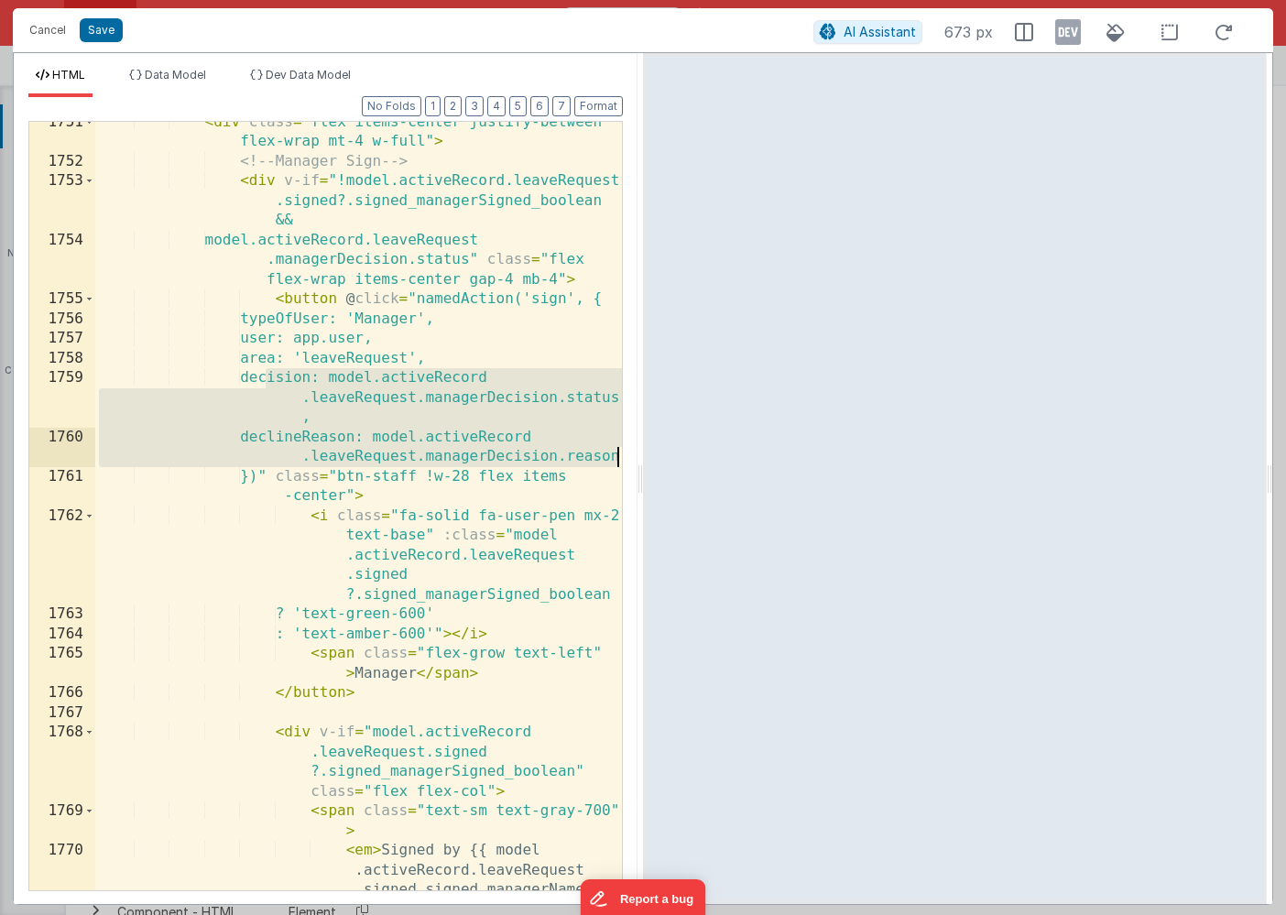
drag, startPoint x: 266, startPoint y: 376, endPoint x: 628, endPoint y: 458, distance: 371.6
click at [628, 458] on div "Format 7 6 5 4 3 2 1 No Folds 1751 1752 1753 1754 1755 1756 1757 1758 1759 1760…" at bounding box center [326, 500] width 624 height 807
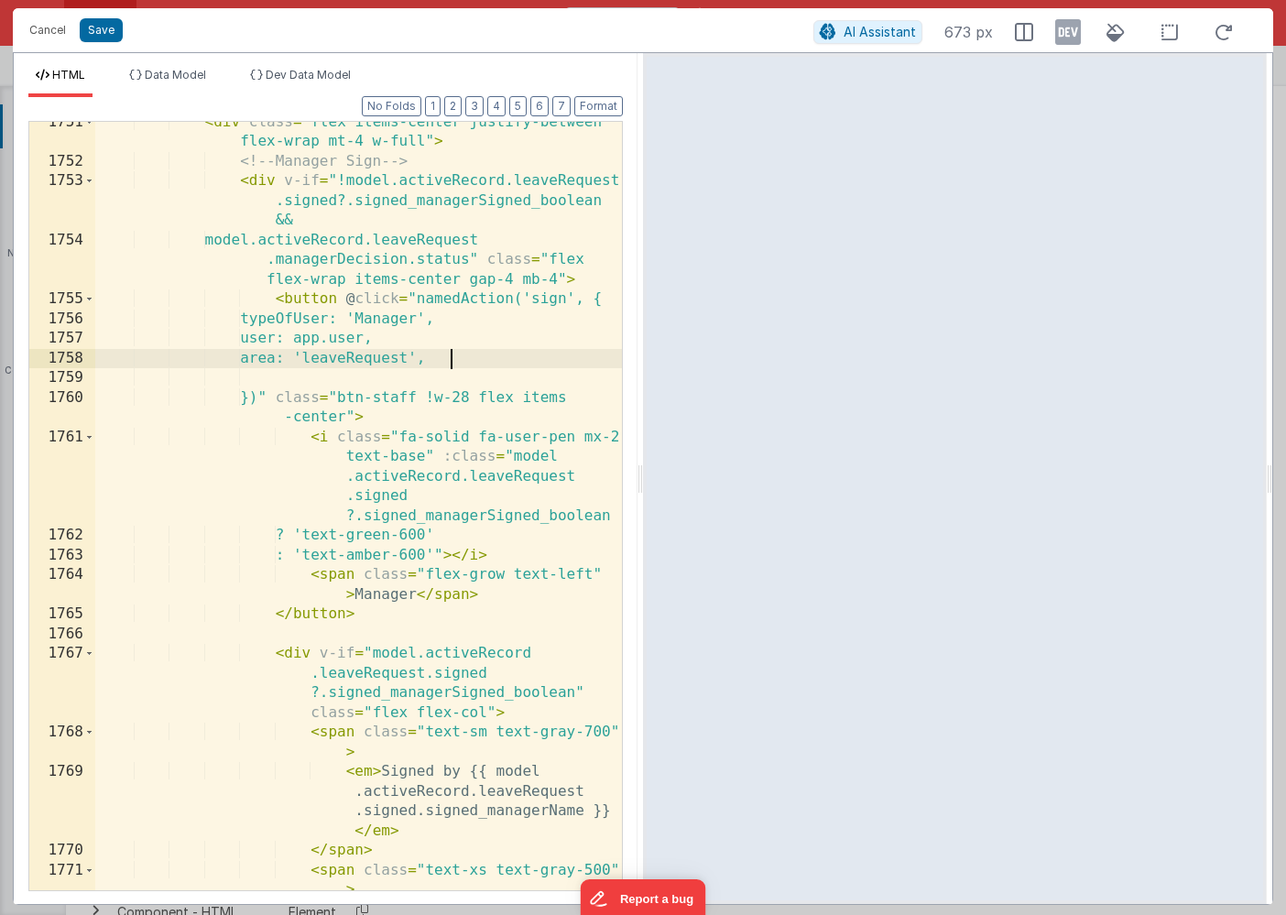
click at [482, 355] on div "< div class = "flex items-center justify-between flex-wrap mt-4 w-full" > <!-- …" at bounding box center [358, 576] width 526 height 926
click at [101, 34] on button "Save" at bounding box center [101, 30] width 43 height 24
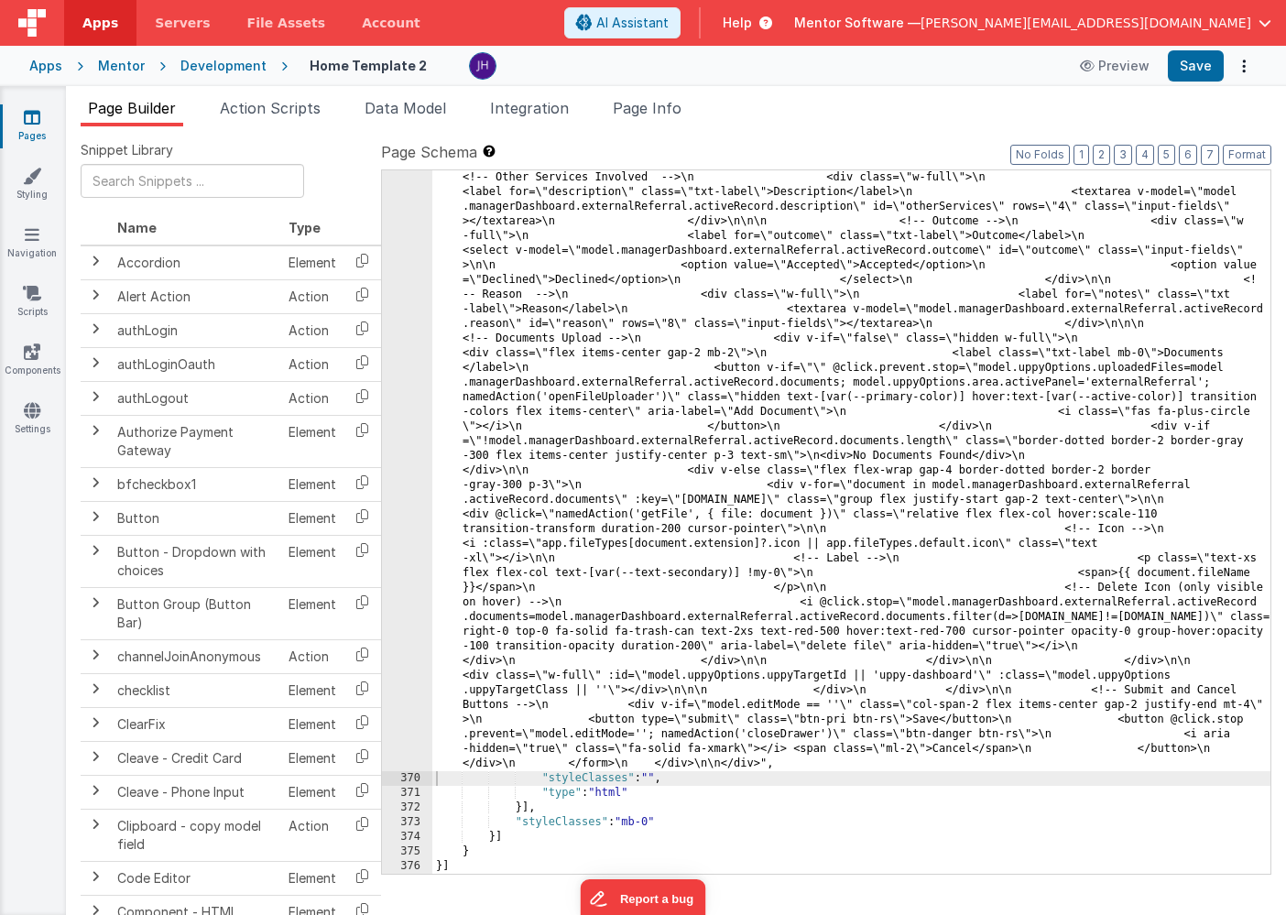
scroll to position [19690, 0]
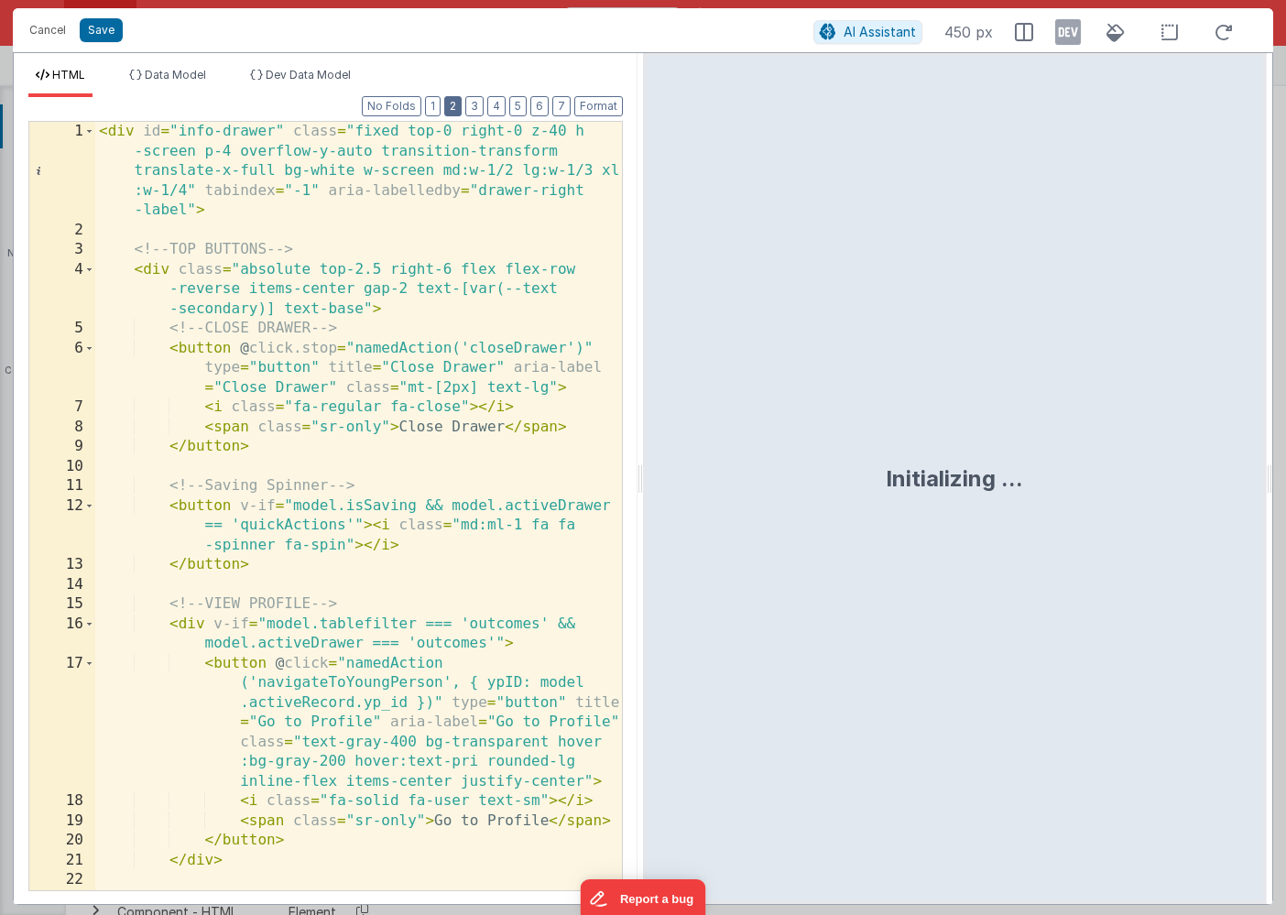
click at [459, 103] on button "2" at bounding box center [452, 106] width 17 height 20
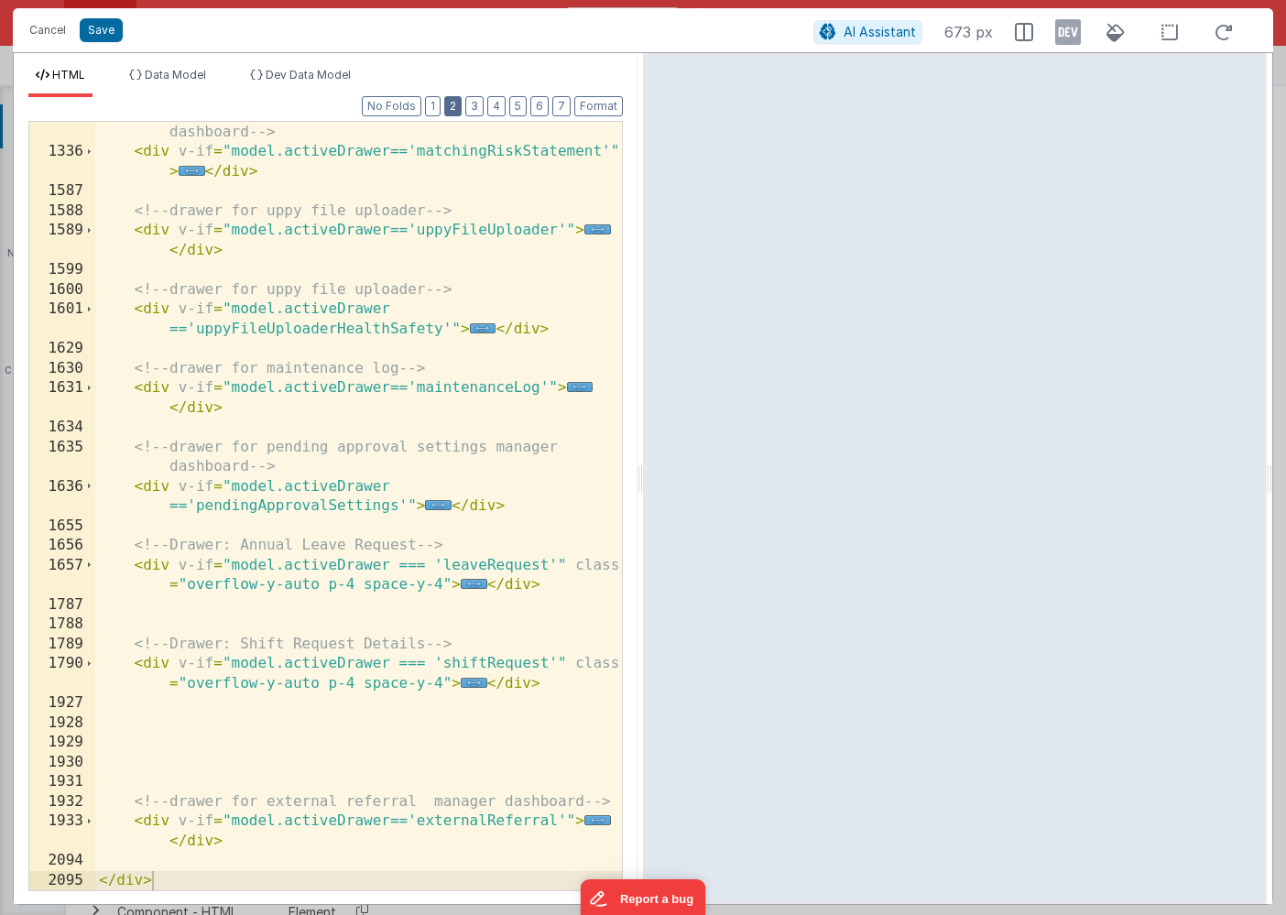
scroll to position [1122, 0]
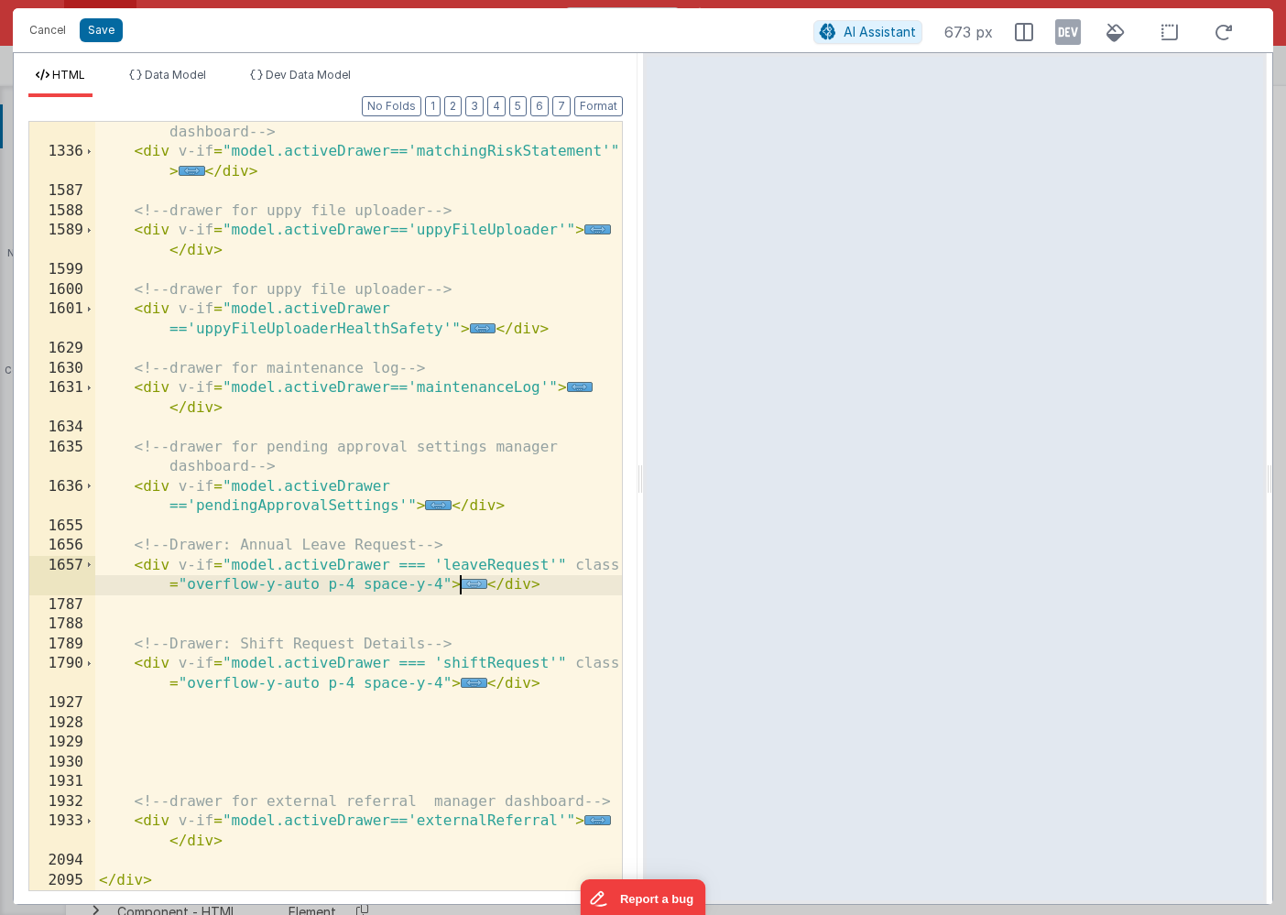
click at [469, 582] on span "..." at bounding box center [474, 584] width 27 height 10
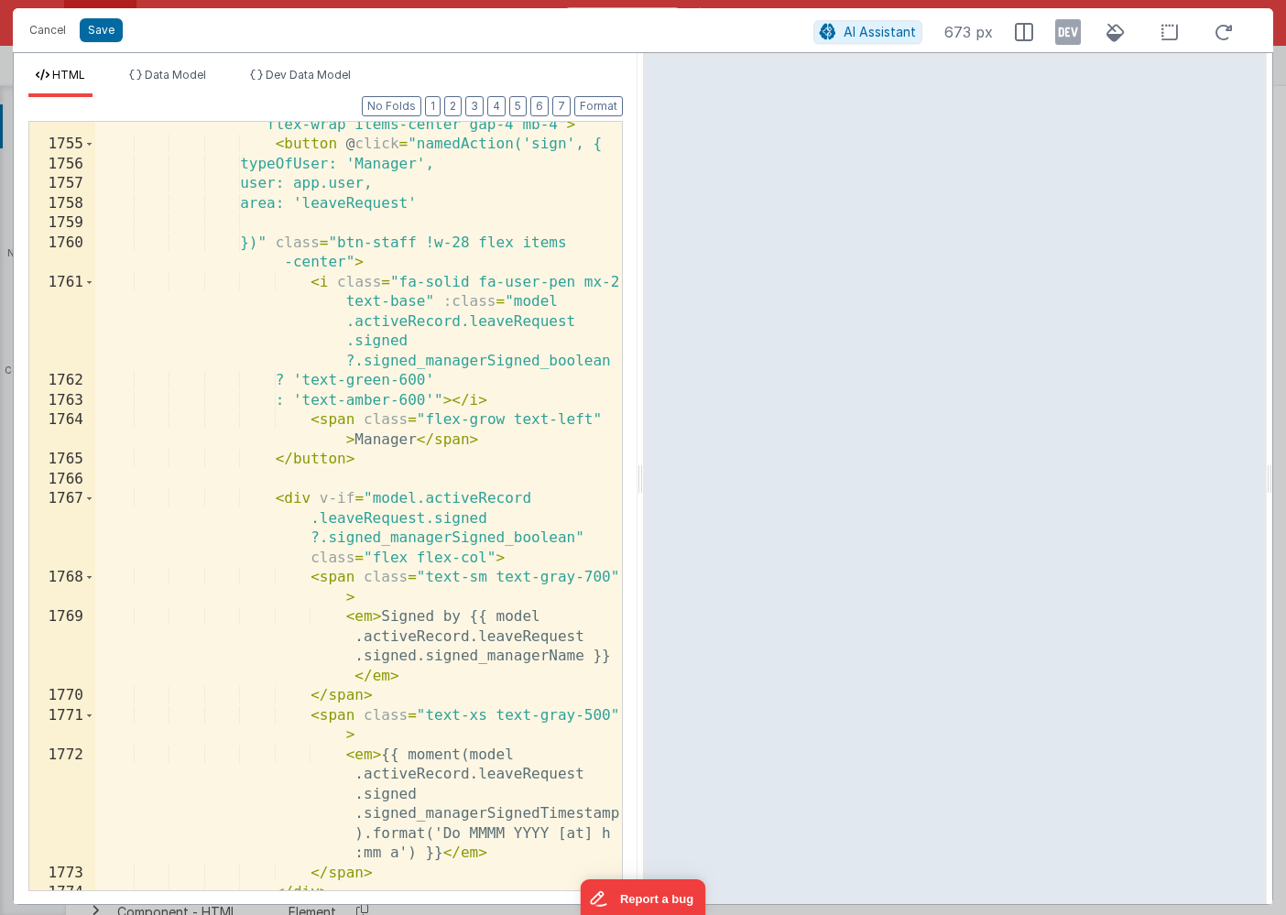
scroll to position [4505, 0]
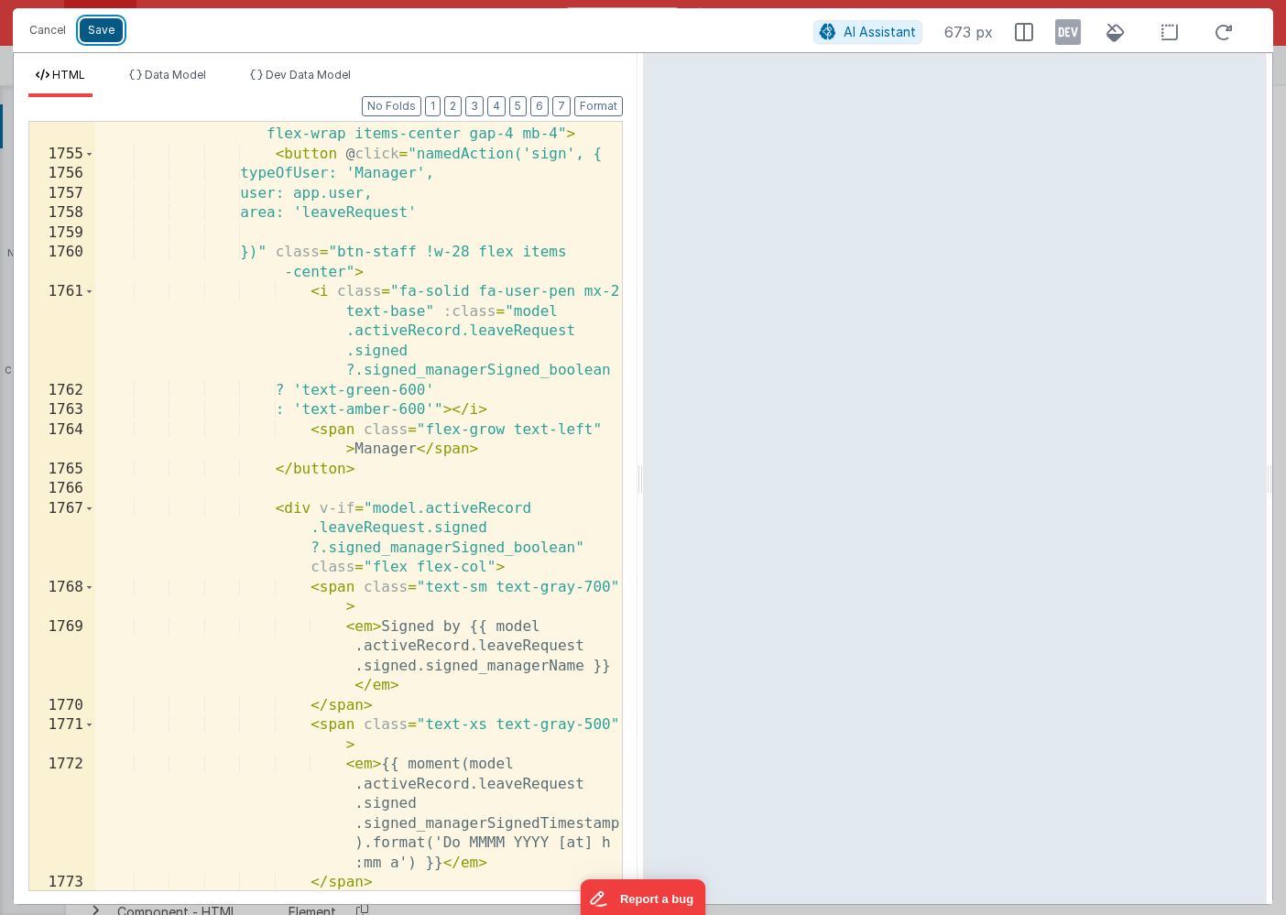
click at [99, 27] on button "Save" at bounding box center [101, 30] width 43 height 24
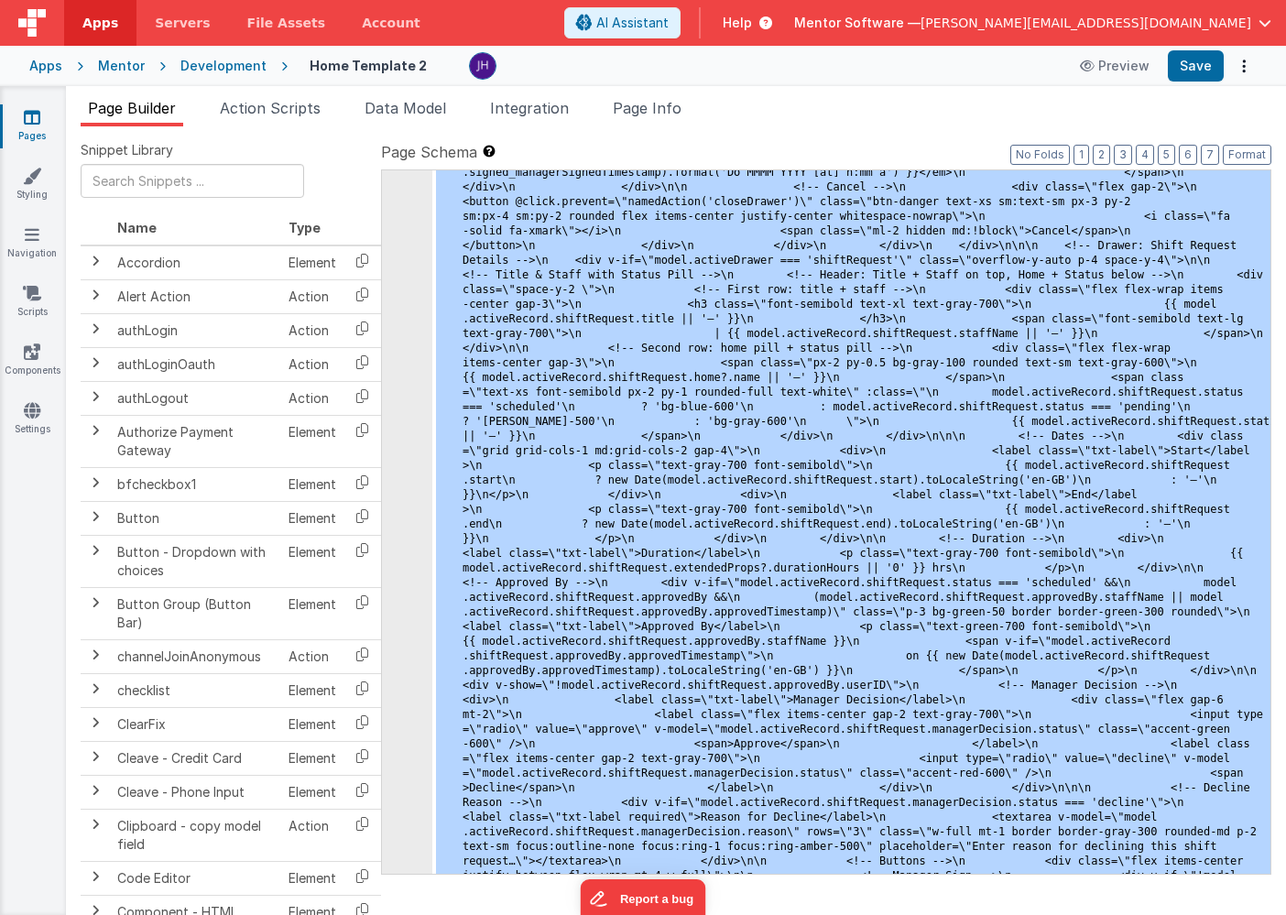
scroll to position [17921, 0]
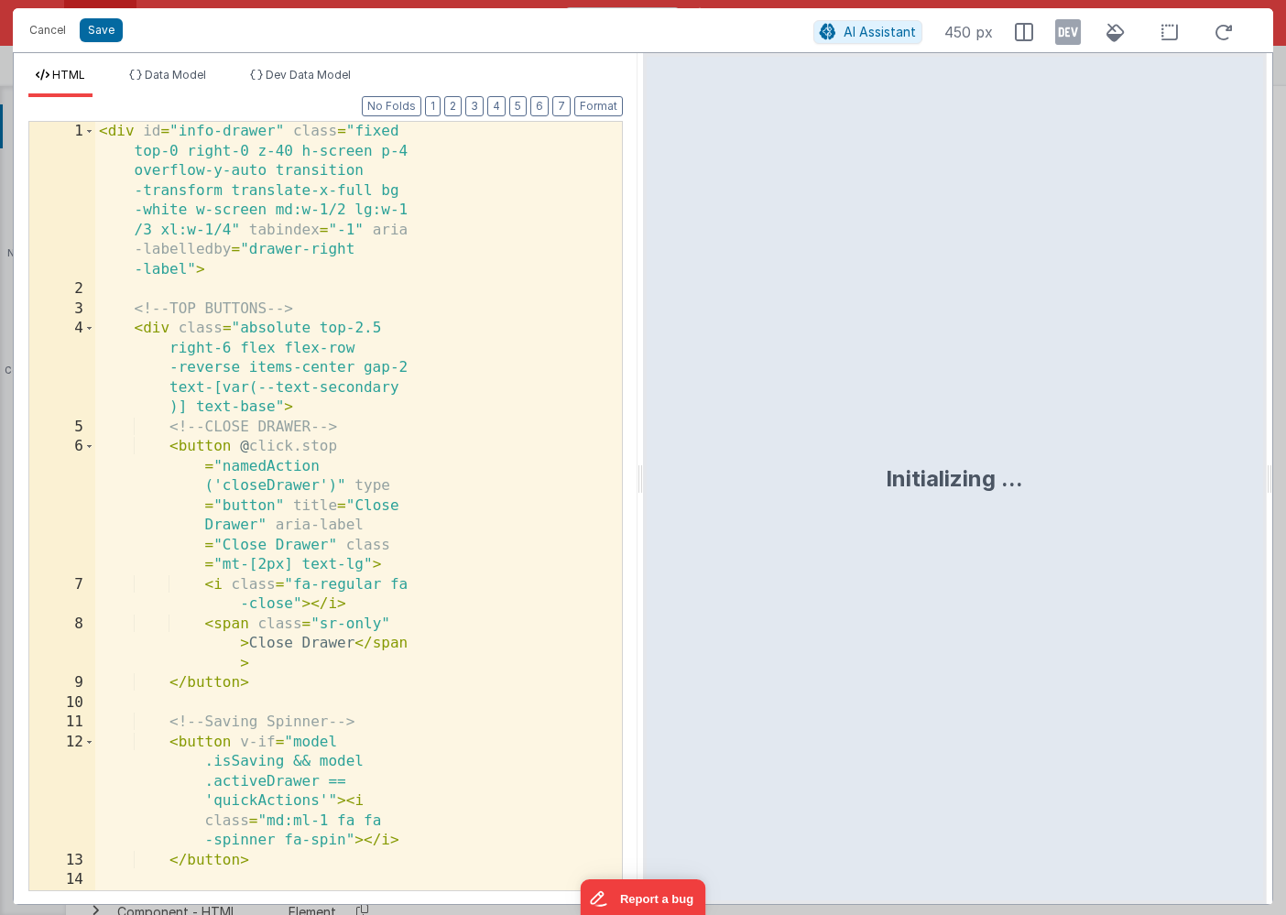
scroll to position [19602, 0]
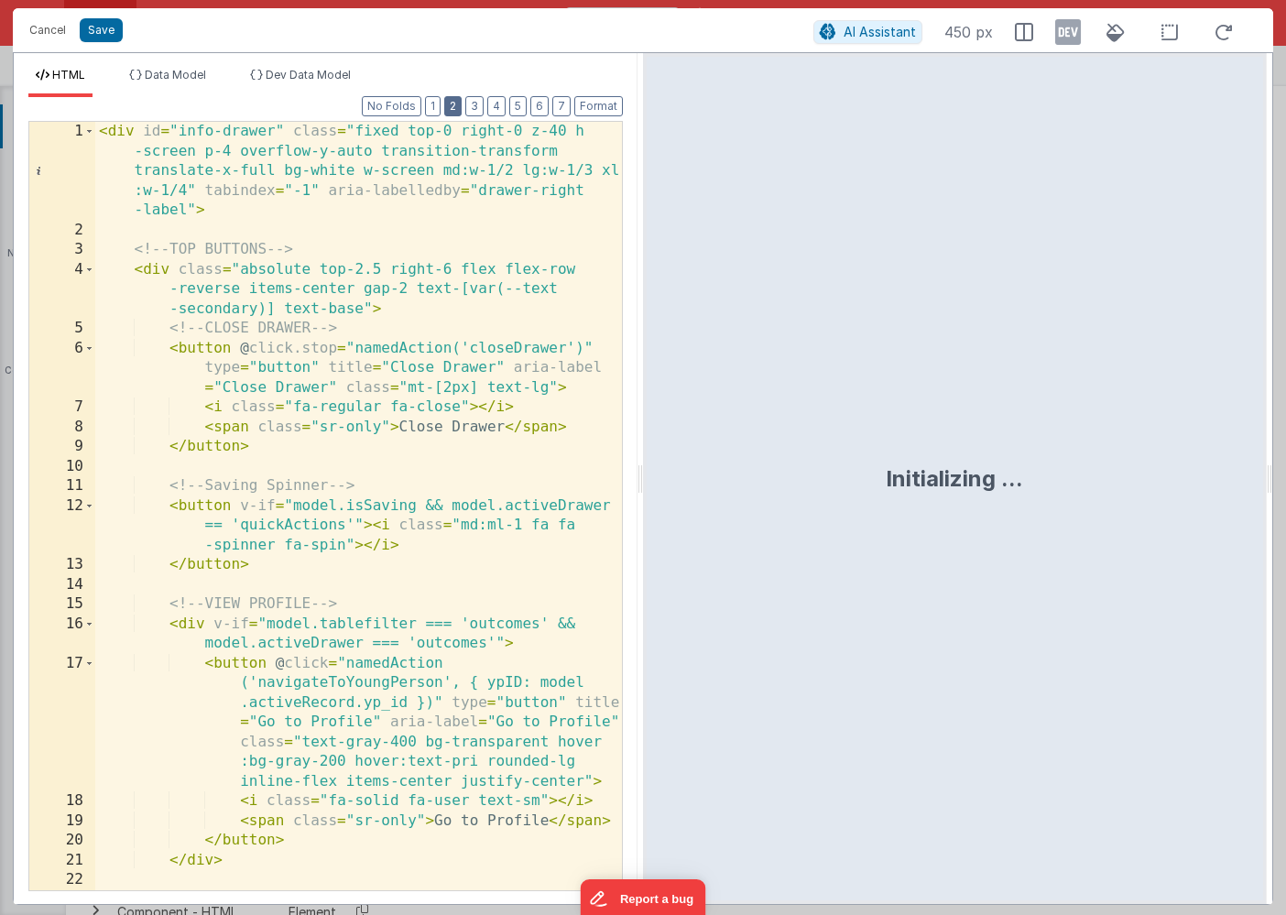
click at [452, 113] on button "2" at bounding box center [452, 106] width 17 height 20
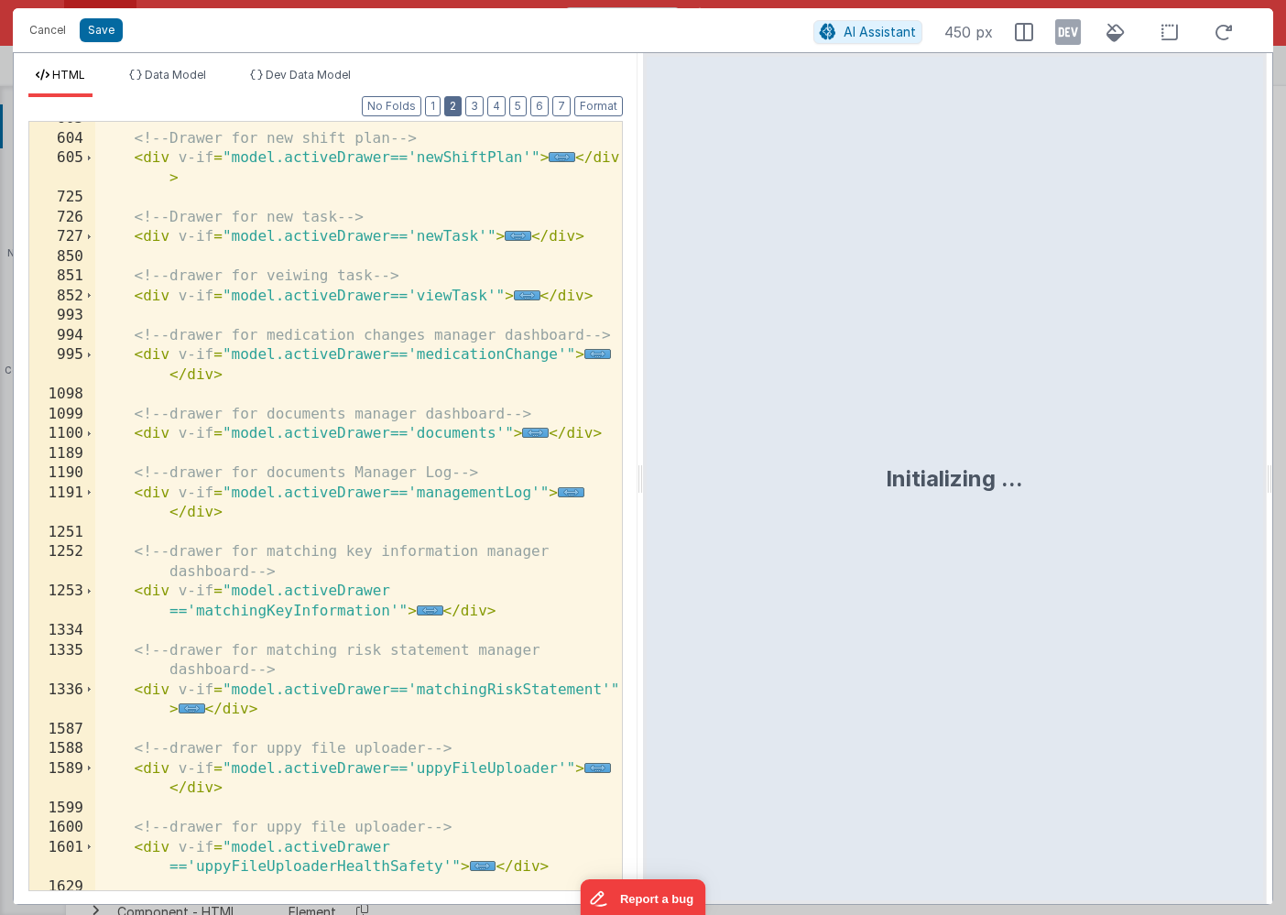
scroll to position [1122, 0]
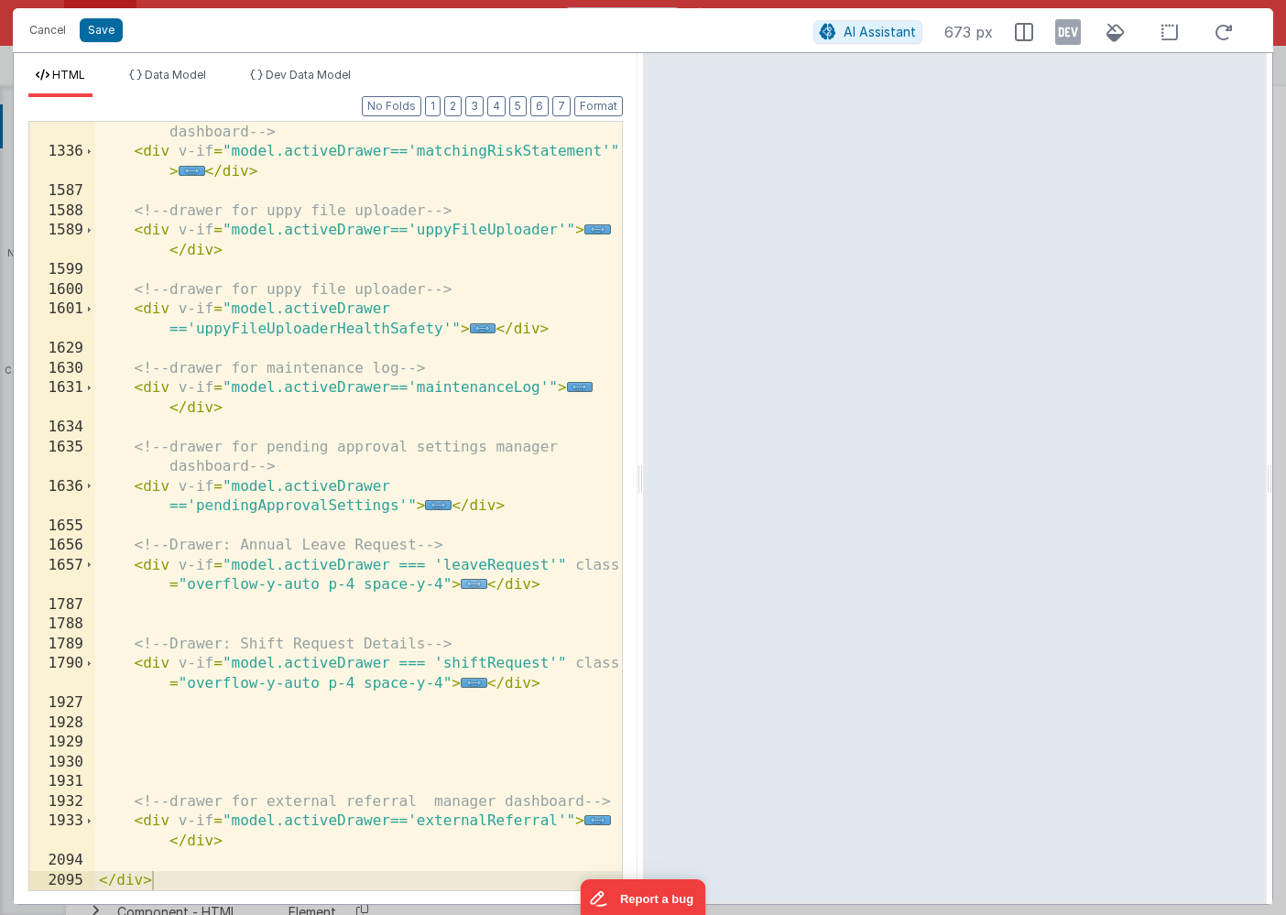
click at [468, 584] on span "..." at bounding box center [474, 584] width 27 height 10
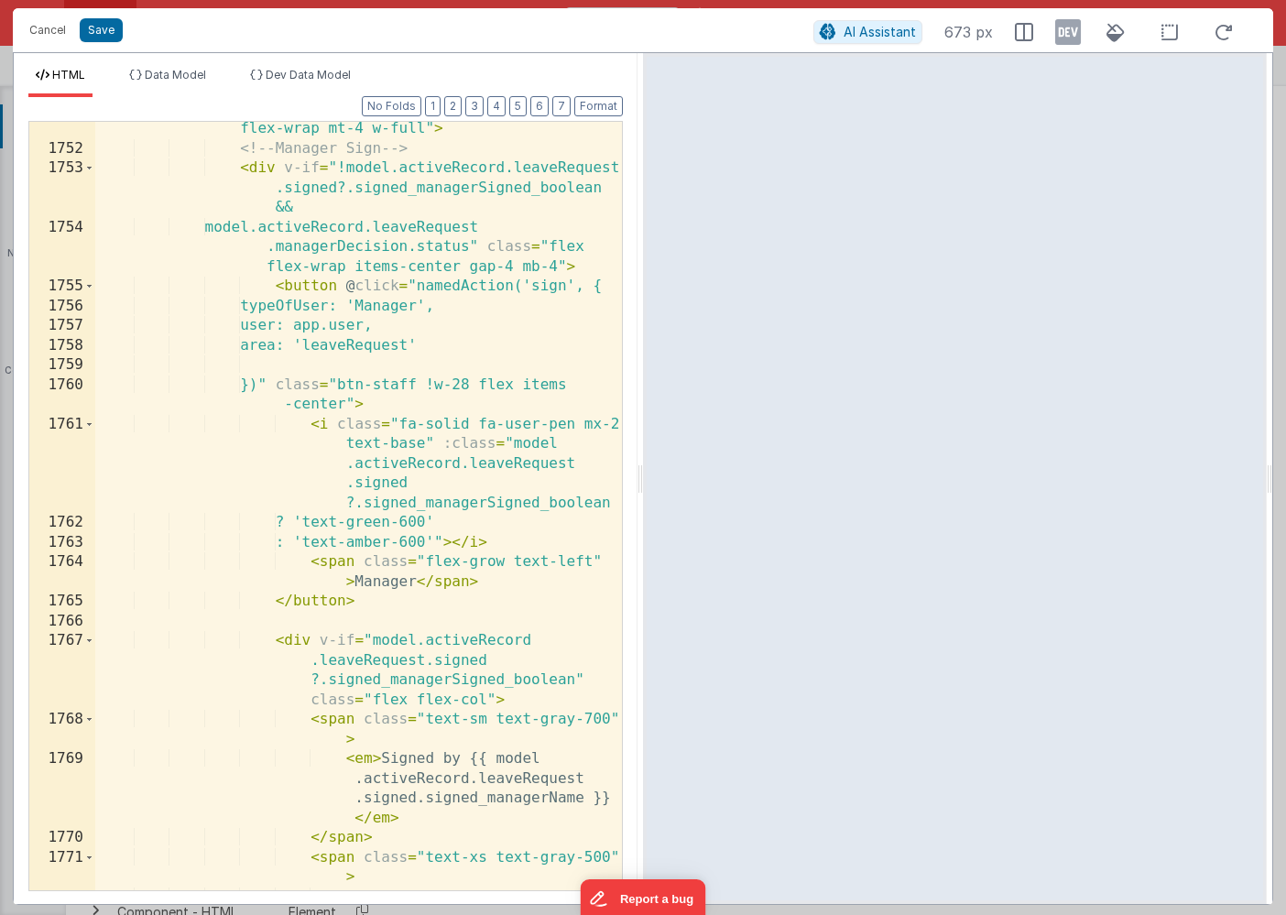
scroll to position [4369, 0]
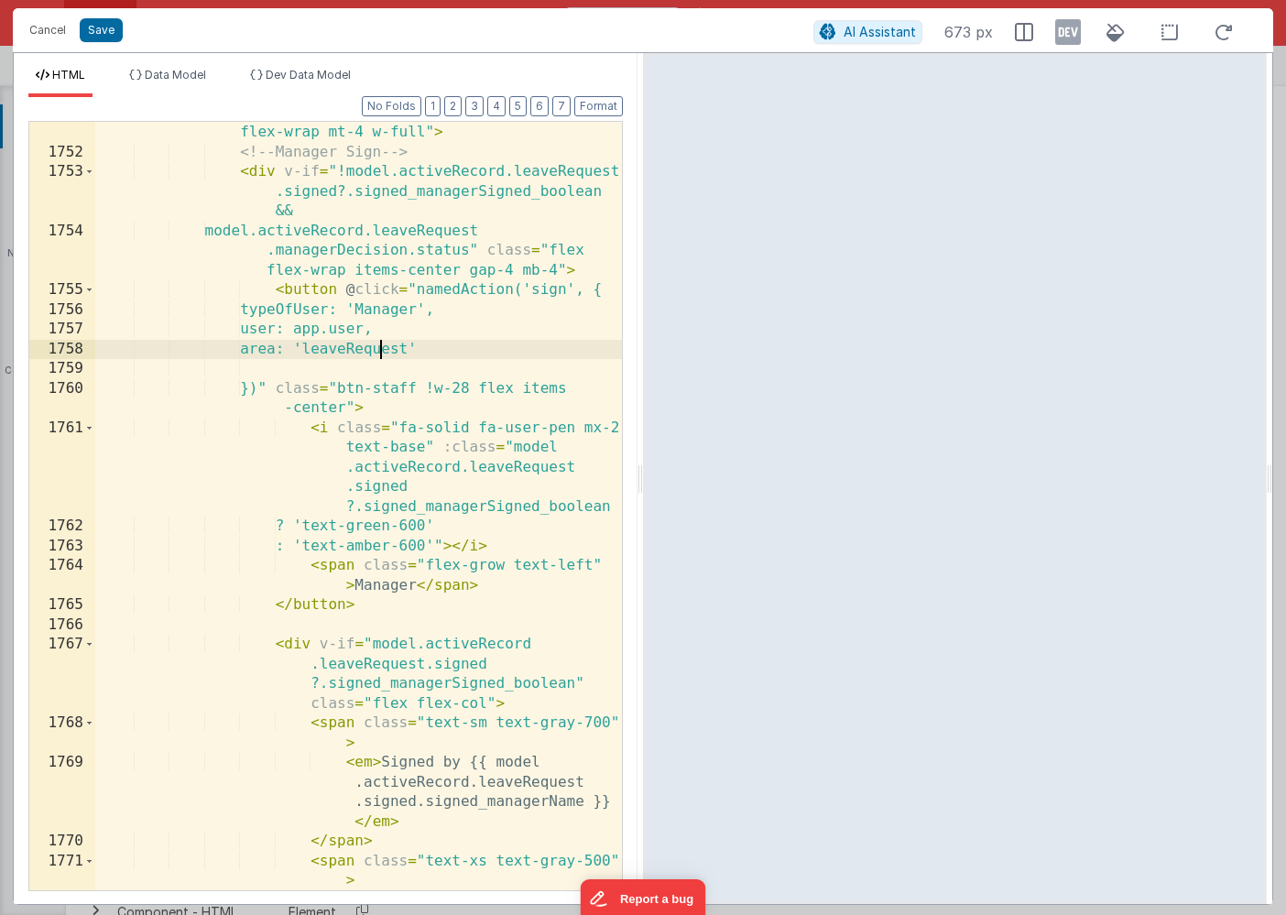
click at [380, 350] on div "< div class = "flex items-center justify-between flex-wrap mt-4 w-full" > <!-- …" at bounding box center [358, 566] width 526 height 926
click at [489, 346] on div "< div class = "flex items-center justify-between flex-wrap mt-4 w-full" > <!-- …" at bounding box center [358, 566] width 526 height 926
click at [459, 103] on button "2" at bounding box center [452, 106] width 17 height 20
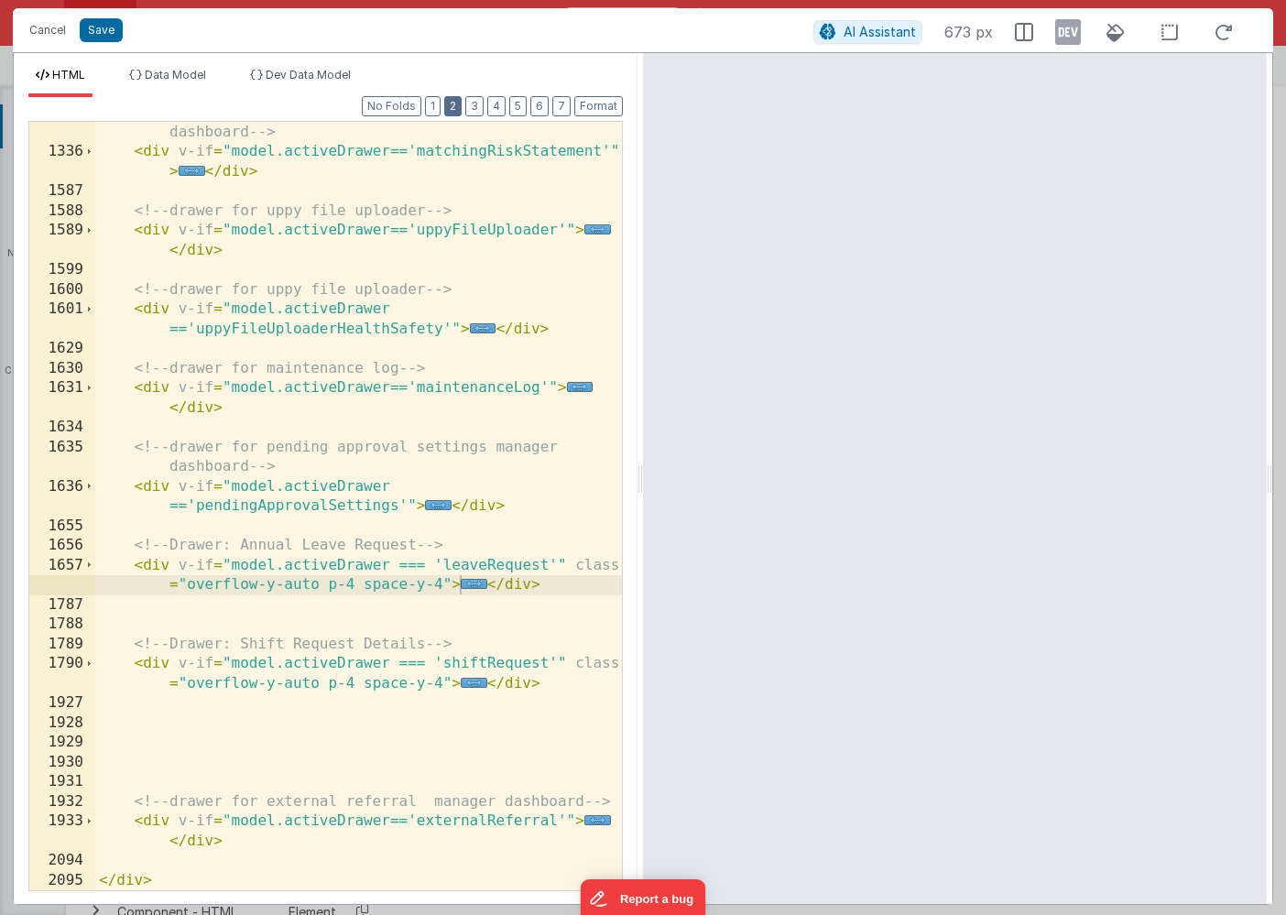
scroll to position [1122, 0]
click at [468, 682] on span "..." at bounding box center [474, 683] width 27 height 10
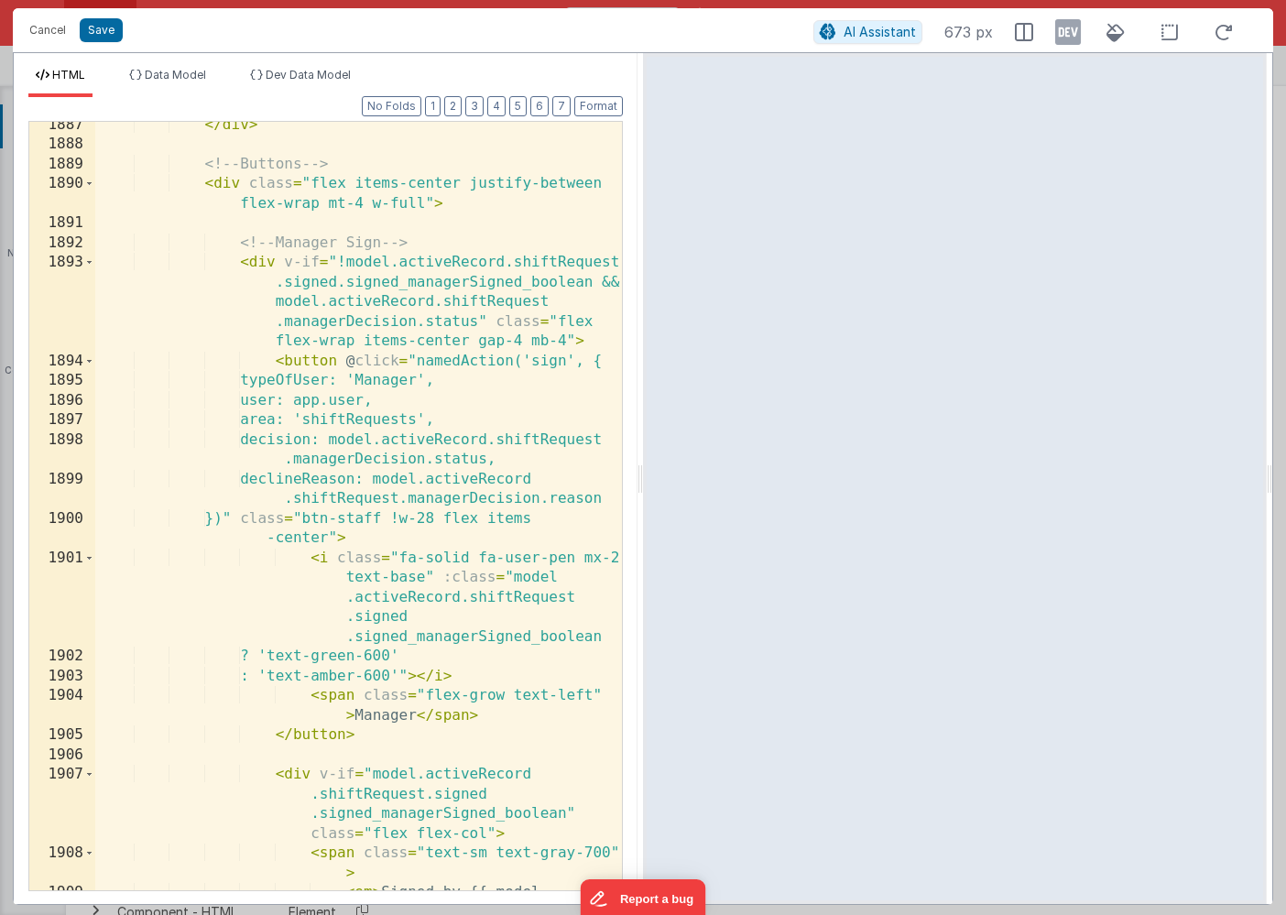
scroll to position [4529, 0]
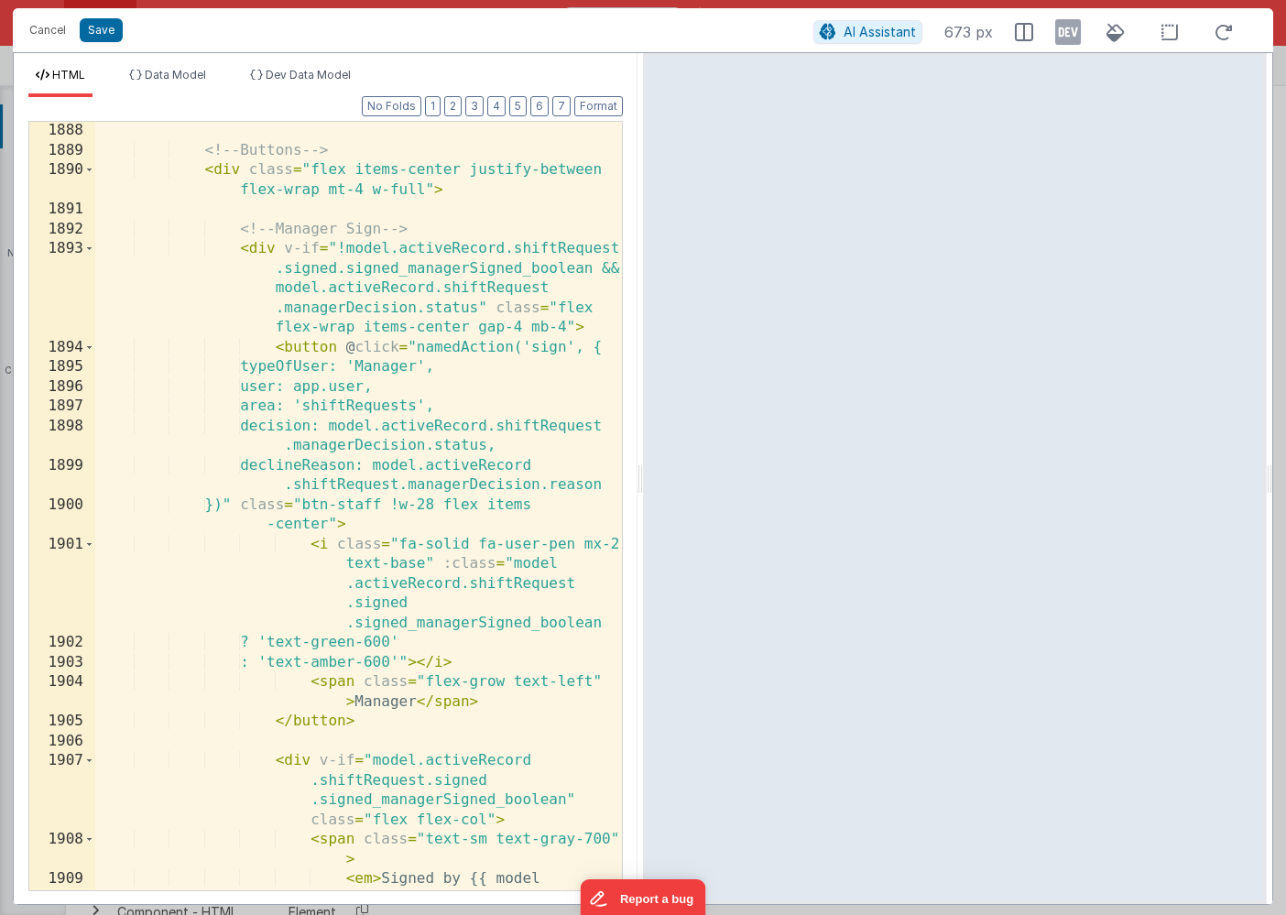
click at [304, 484] on div "<!-- Buttons --> < div class = "flex items-center justify-between flex-wrap mt-…" at bounding box center [358, 554] width 526 height 867
click at [230, 505] on div "<!-- Buttons --> < div class = "flex items-center justify-between flex-wrap mt-…" at bounding box center [358, 554] width 526 height 867
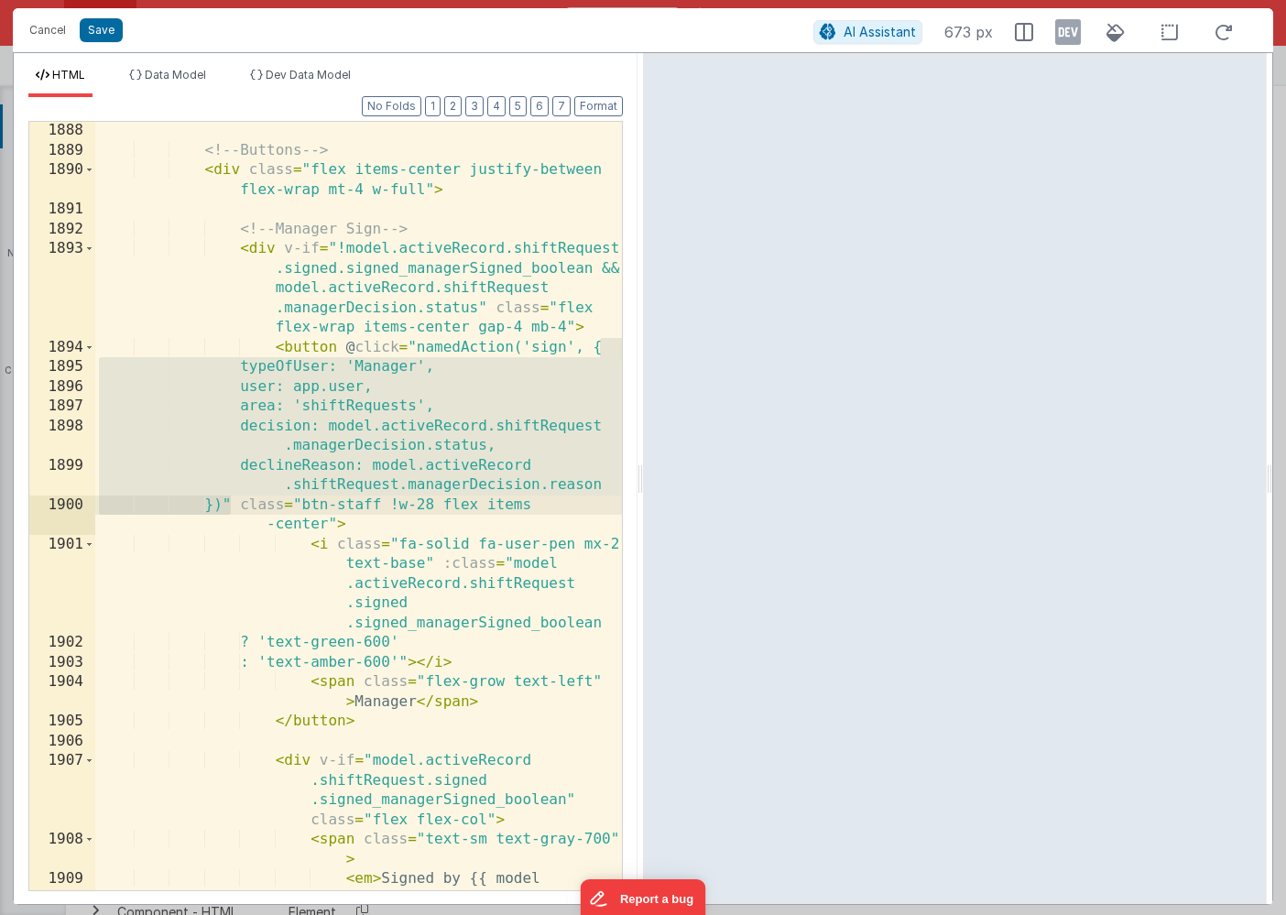
click at [230, 505] on div "<!-- Buttons --> < div class = "flex items-center justify-between flex-wrap mt-…" at bounding box center [358, 554] width 526 height 867
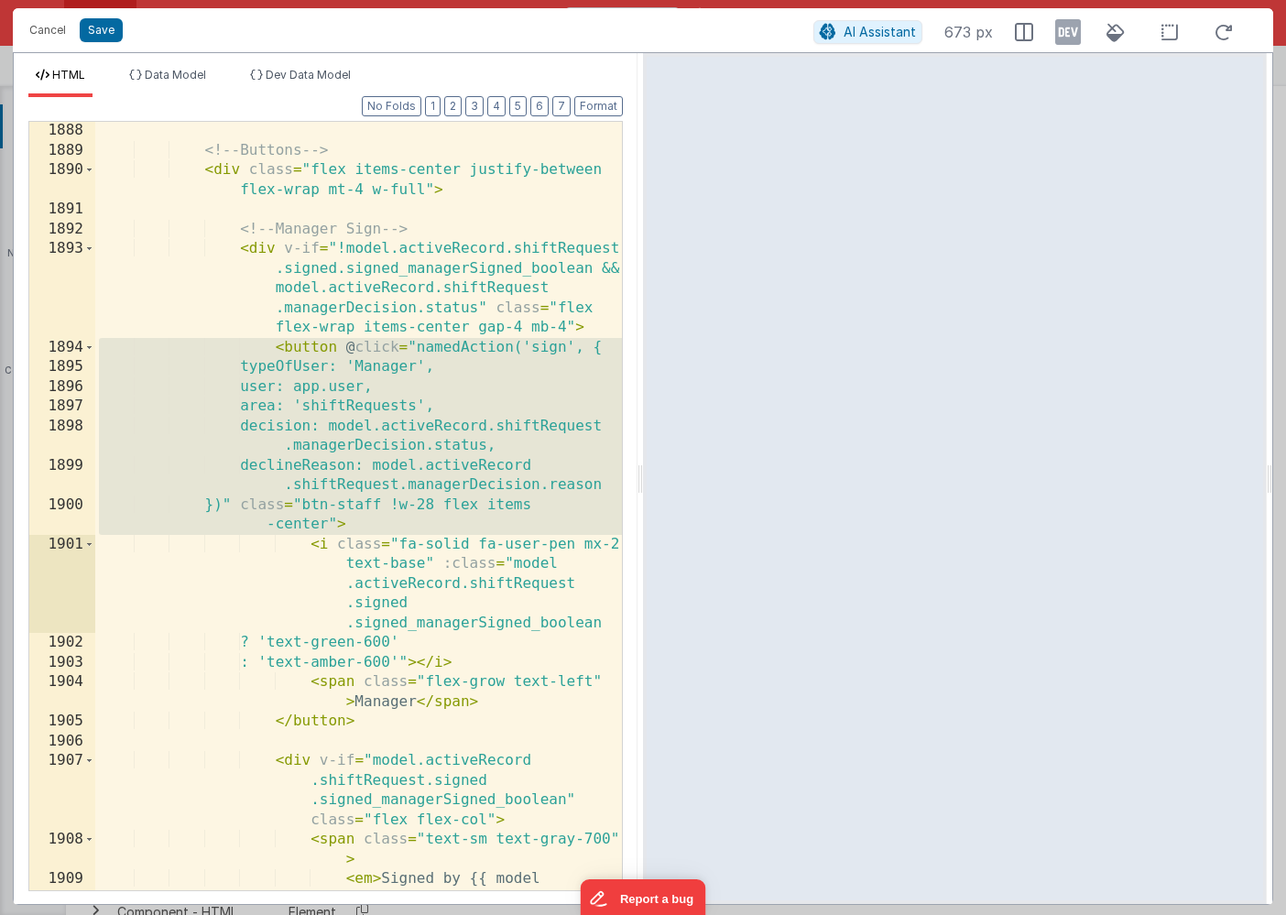
click at [230, 505] on div "<!-- Buttons --> < div class = "flex items-center justify-between flex-wrap mt-…" at bounding box center [358, 554] width 526 height 867
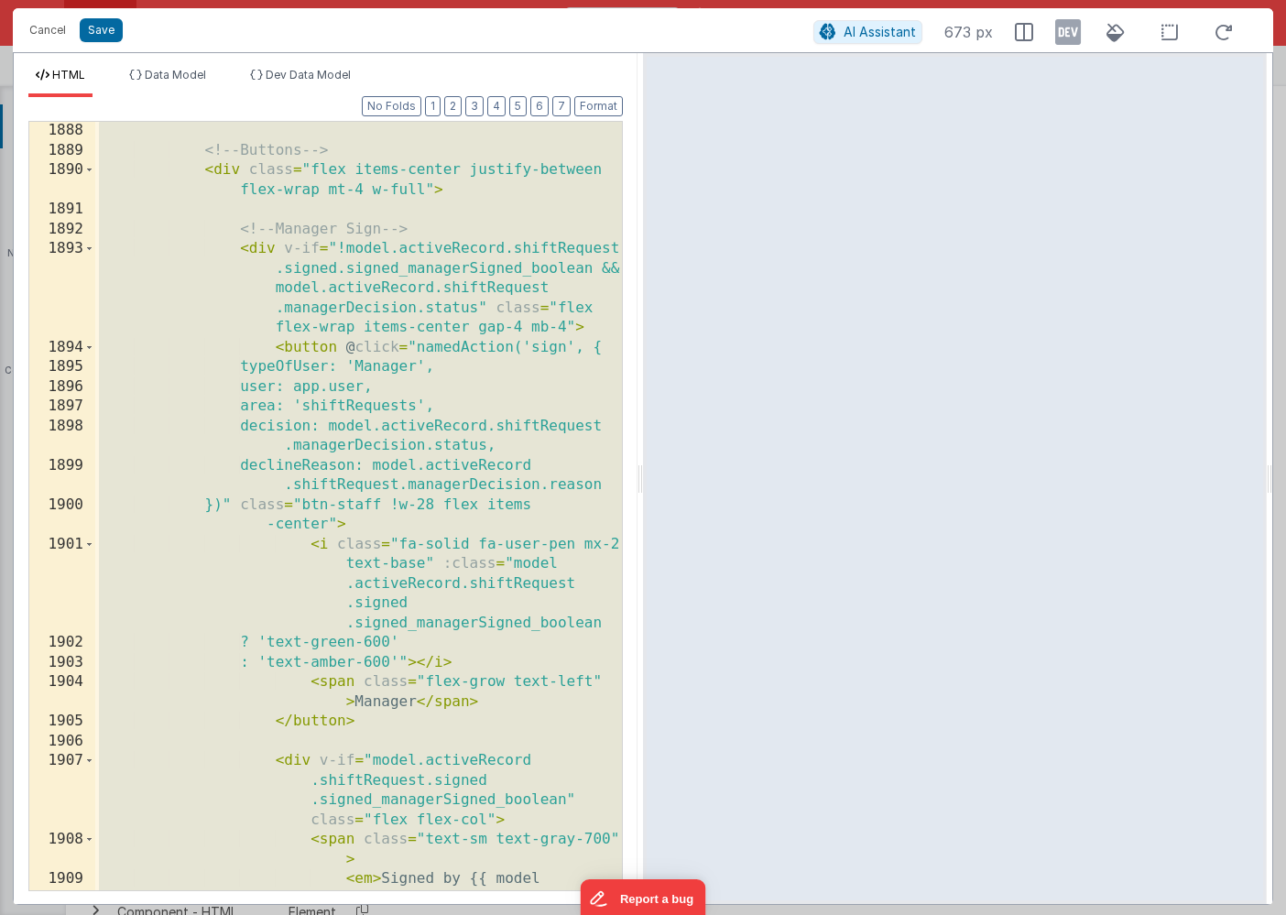
click at [230, 505] on div "<!-- Buttons --> < div class = "flex items-center justify-between flex-wrap mt-…" at bounding box center [358, 554] width 526 height 867
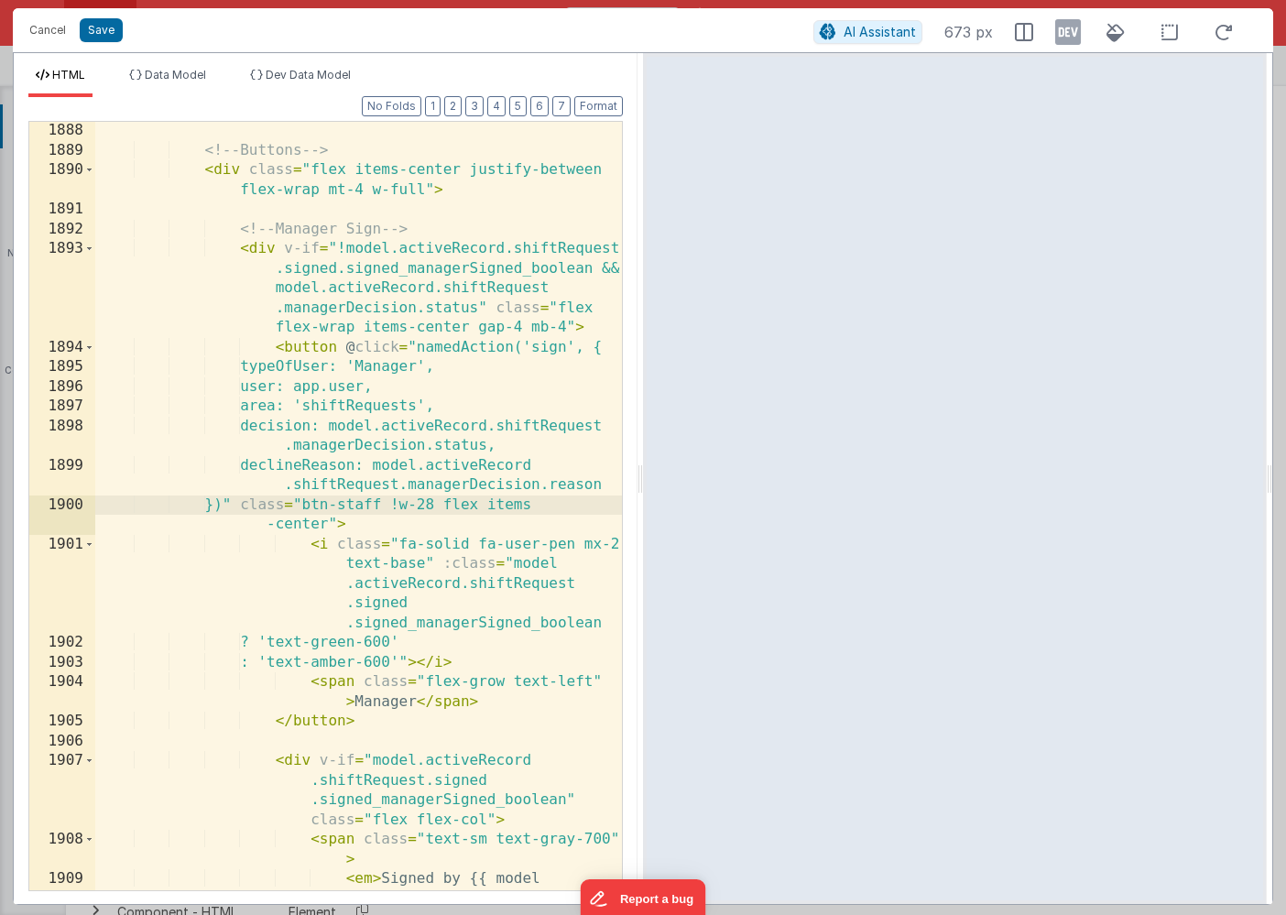
click at [233, 504] on div "<!-- Buttons --> < div class = "flex items-center justify-between flex-wrap mt-…" at bounding box center [358, 554] width 526 height 867
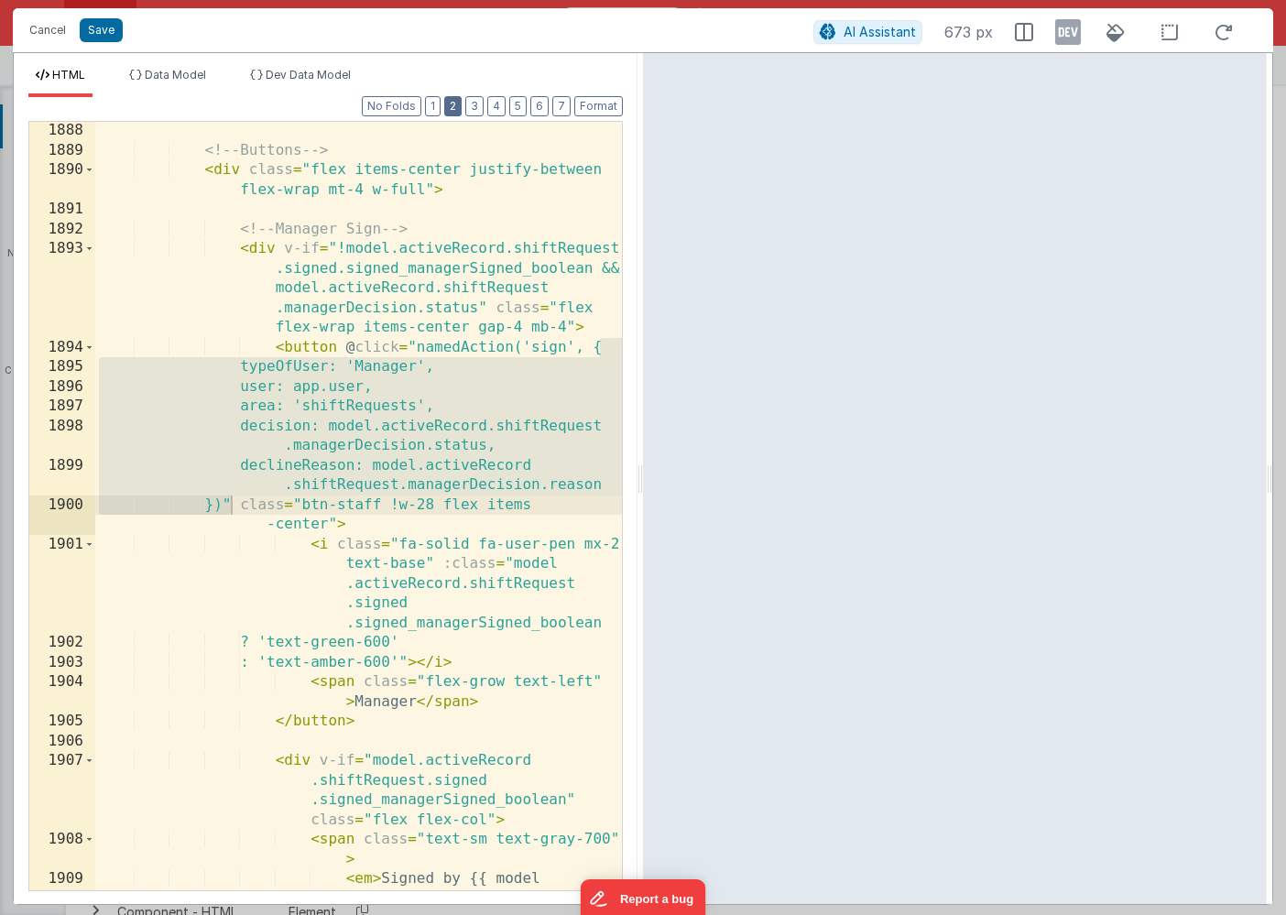
click at [450, 110] on button "2" at bounding box center [452, 106] width 17 height 20
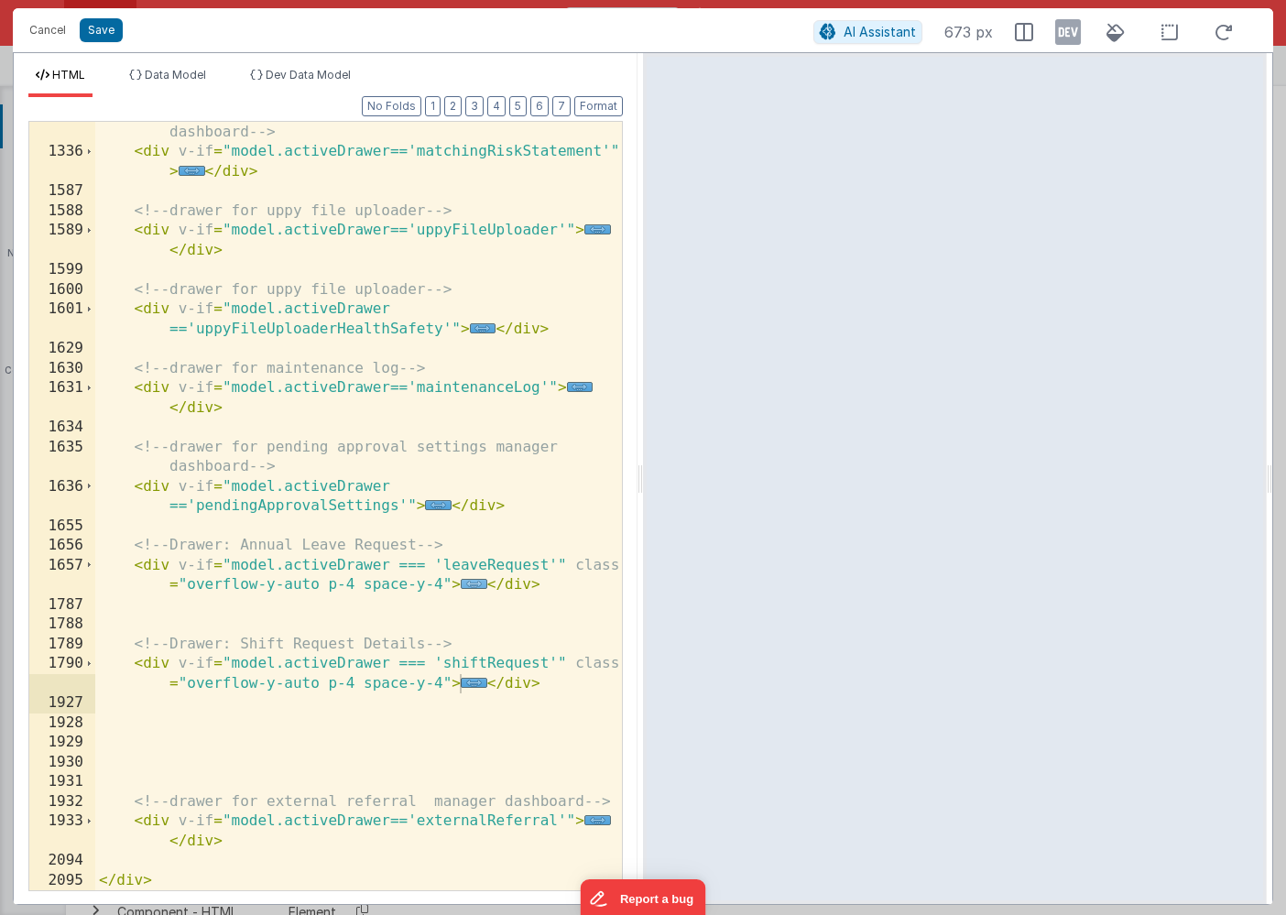
click at [477, 587] on span "..." at bounding box center [474, 584] width 27 height 10
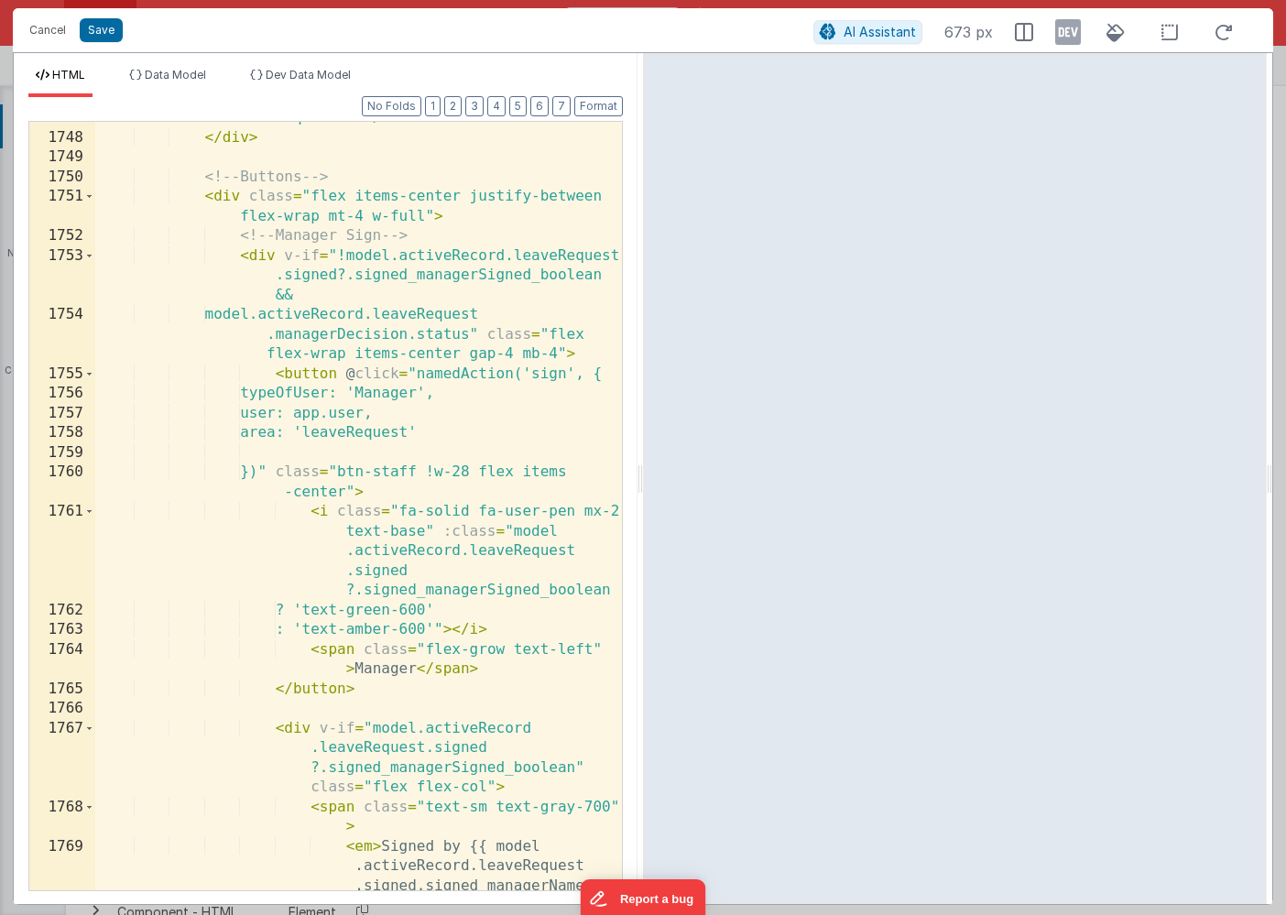
scroll to position [4265, 0]
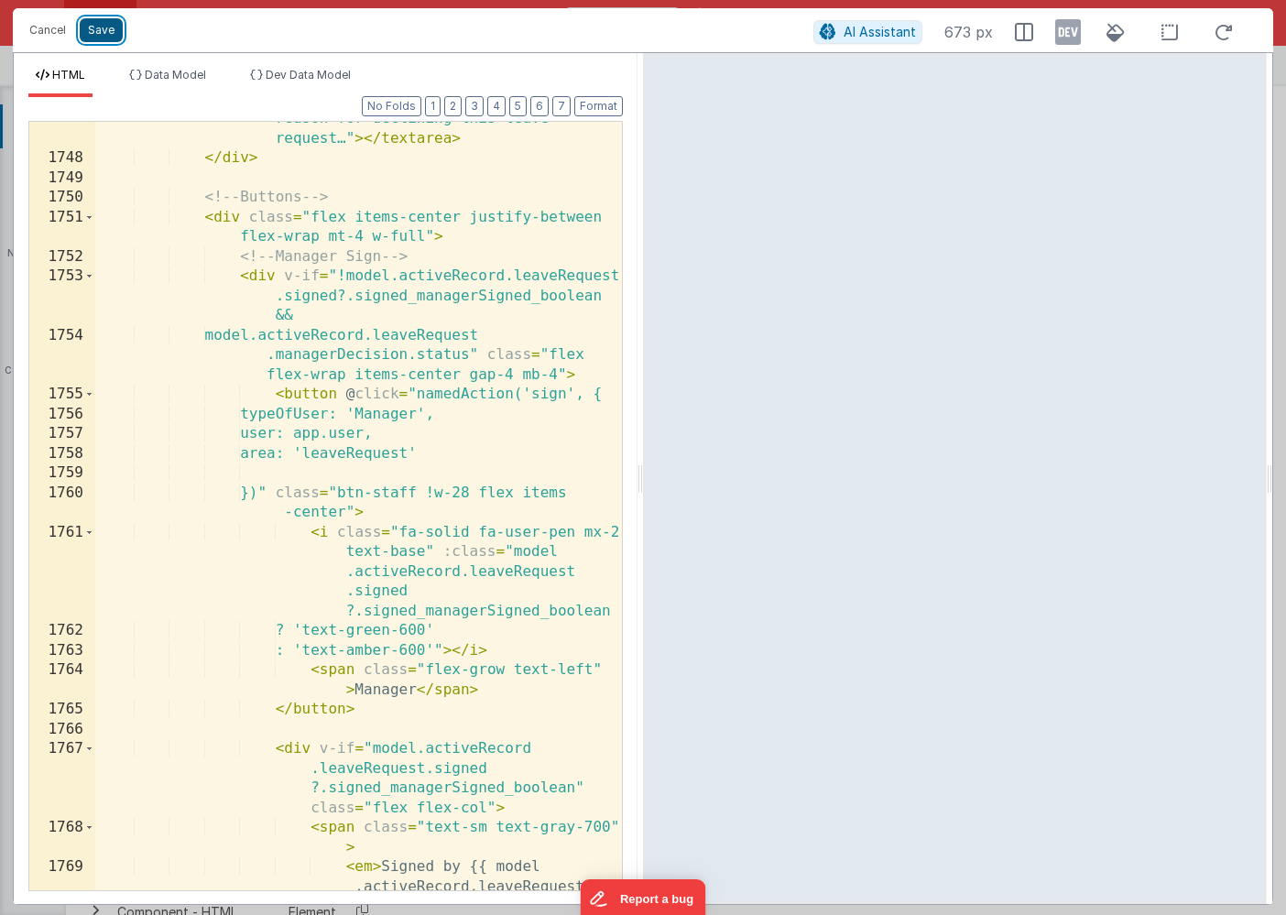
click at [99, 35] on button "Save" at bounding box center [101, 30] width 43 height 24
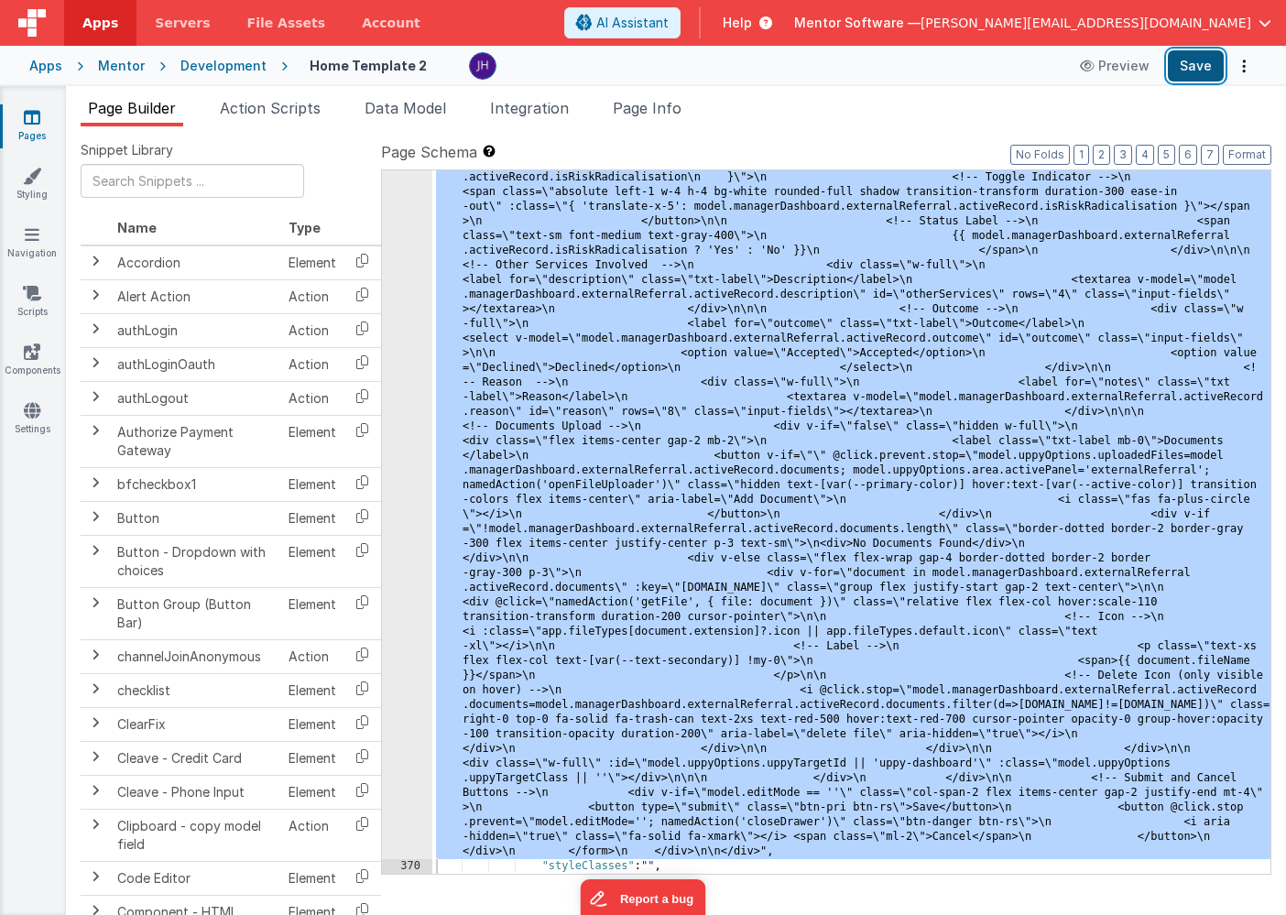
click at [1202, 71] on button "Save" at bounding box center [1195, 65] width 56 height 31
click at [633, 120] on li "Page Info" at bounding box center [646, 111] width 83 height 29
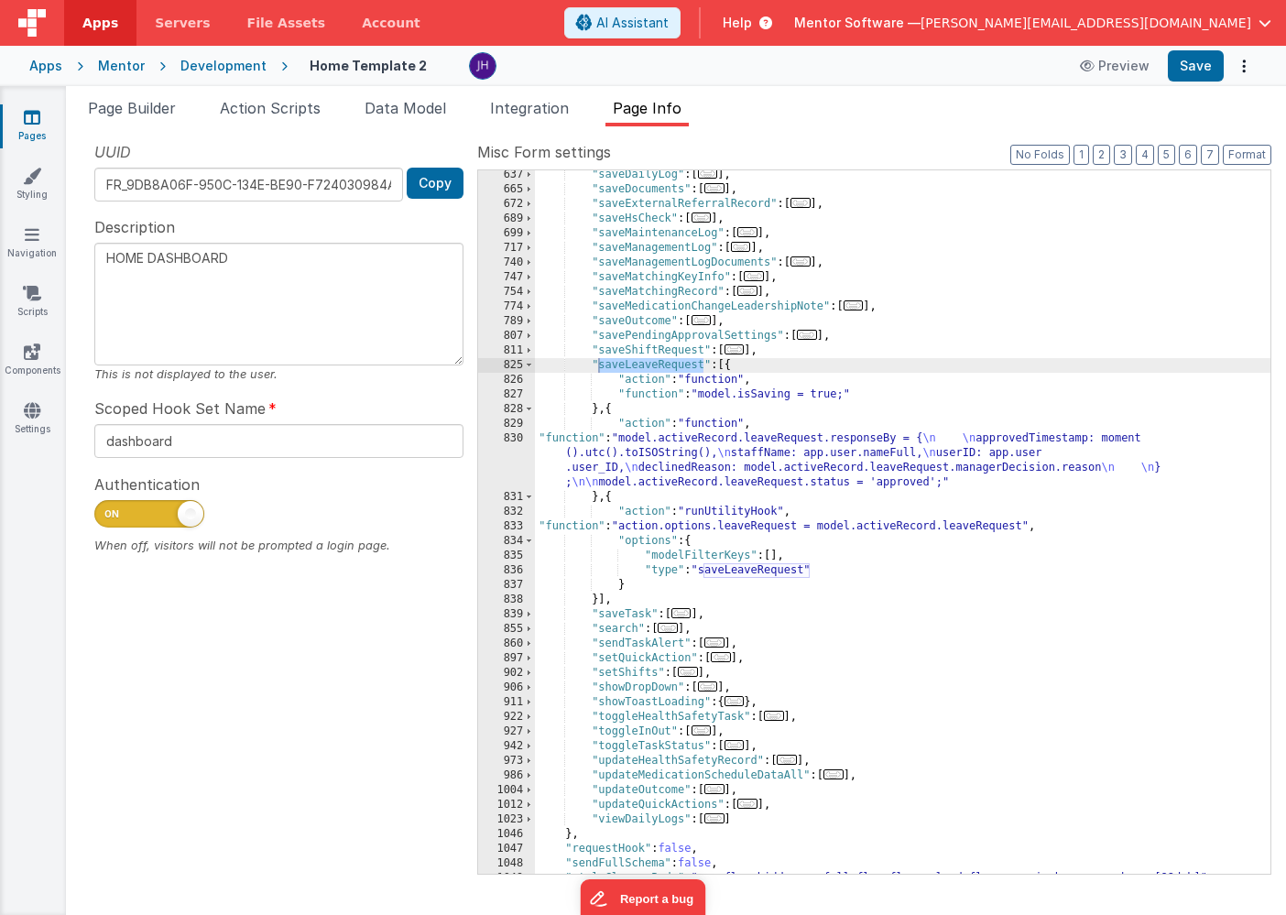
scroll to position [1084, 0]
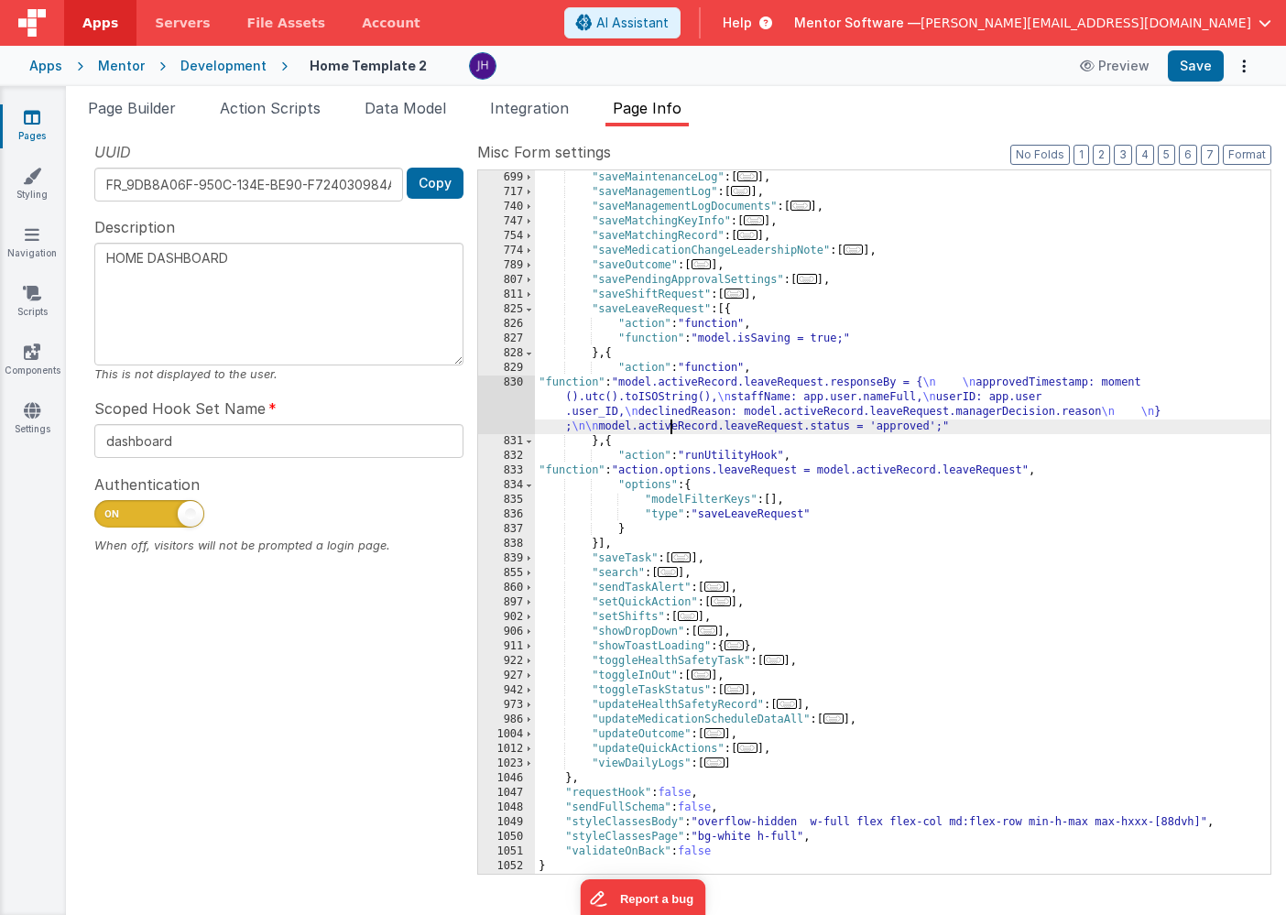
click at [667, 424] on div ""saveMaintenanceLog" : [ ... ] , "saveManagementLog" : [ ... ] , "saveManagemen…" at bounding box center [902, 536] width 735 height 733
click at [514, 397] on div "830" at bounding box center [506, 404] width 57 height 59
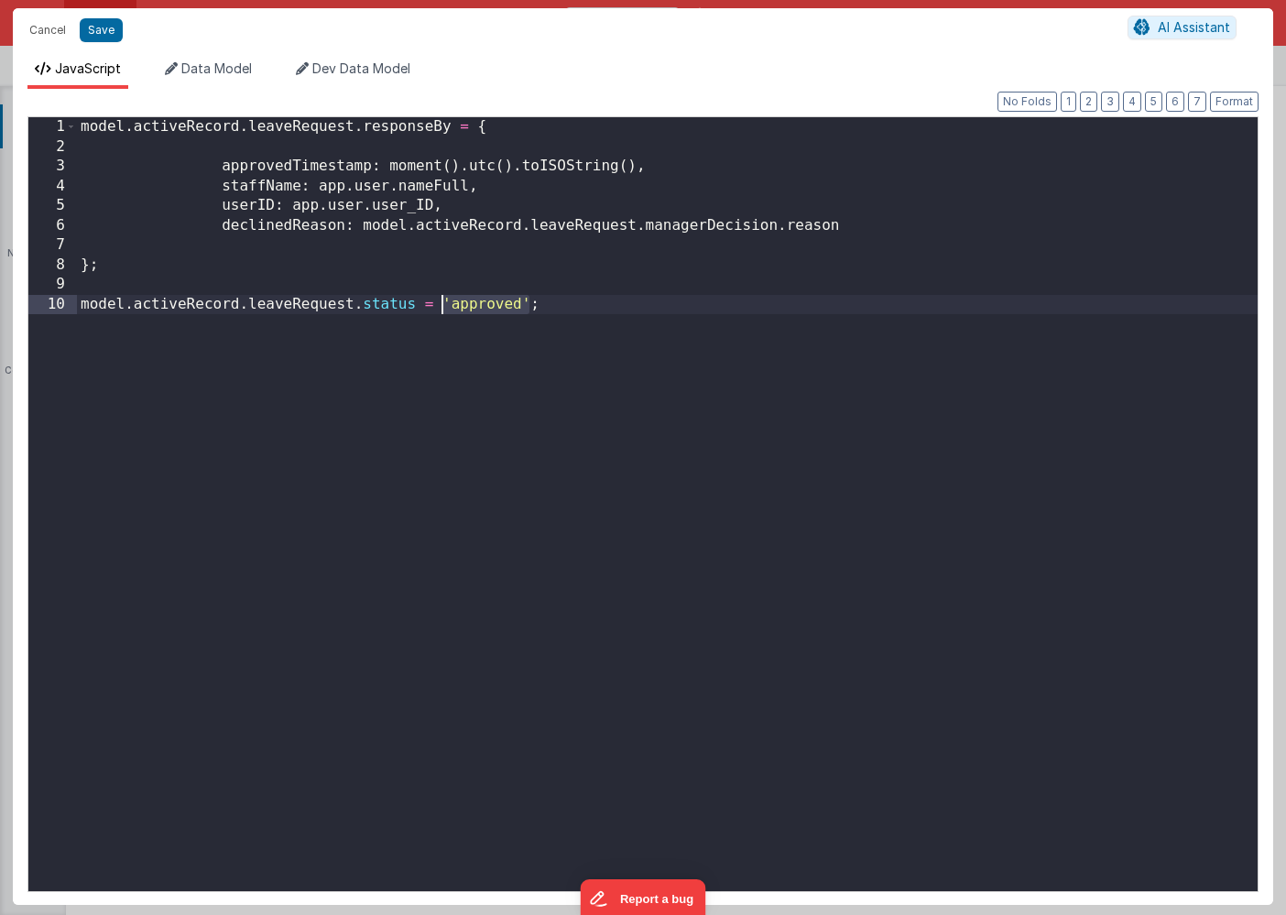
drag, startPoint x: 528, startPoint y: 303, endPoint x: 444, endPoint y: 300, distance: 84.3
click at [444, 300] on div "model . activeRecord . leaveRequest . responseBy = { approvedTimestamp : moment…" at bounding box center [667, 523] width 1180 height 813
click at [656, 308] on div "model . activeRecord . leaveRequest . responseBy = { approvedTimestamp : moment…" at bounding box center [667, 523] width 1180 height 813
click at [82, 304] on div "model . activeRecord . leaveRequest . responseBy = { approvedTimestamp : moment…" at bounding box center [667, 523] width 1180 height 813
drag, startPoint x: 440, startPoint y: 303, endPoint x: 172, endPoint y: 300, distance: 267.4
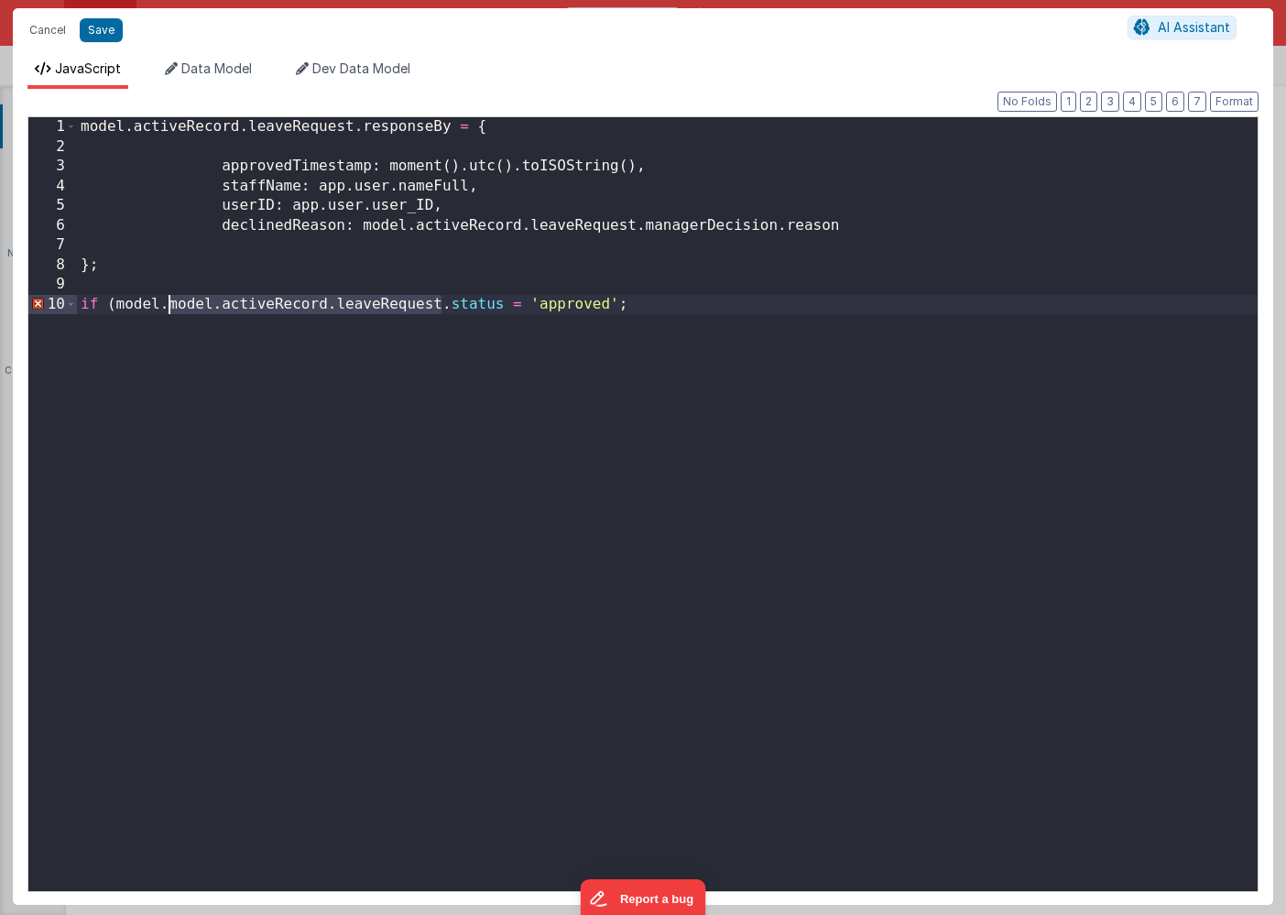
click at [172, 300] on div "model . activeRecord . leaveRequest . responseBy = { approvedTimestamp : moment…" at bounding box center [667, 523] width 1180 height 813
click at [142, 303] on div "model . activeRecord . leaveRequest . responseBy = { approvedTimestamp : moment…" at bounding box center [667, 523] width 1180 height 813
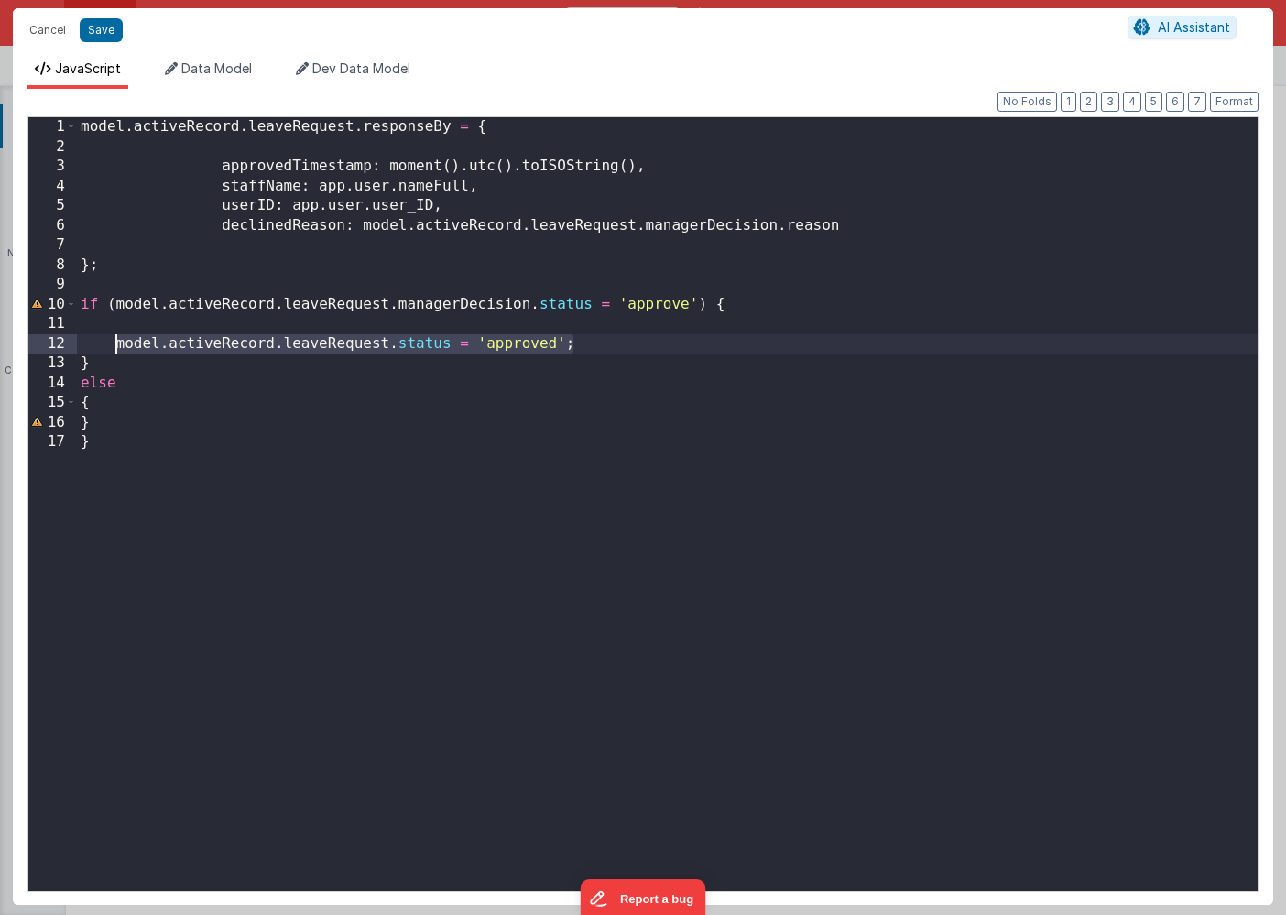
drag, startPoint x: 592, startPoint y: 341, endPoint x: 114, endPoint y: 343, distance: 478.0
click at [114, 343] on div "model . activeRecord . leaveRequest . responseBy = { approvedTimestamp : moment…" at bounding box center [667, 523] width 1180 height 813
click at [117, 409] on div "model . activeRecord . leaveRequest . responseBy = { approvedTimestamp : moment…" at bounding box center [667, 523] width 1180 height 813
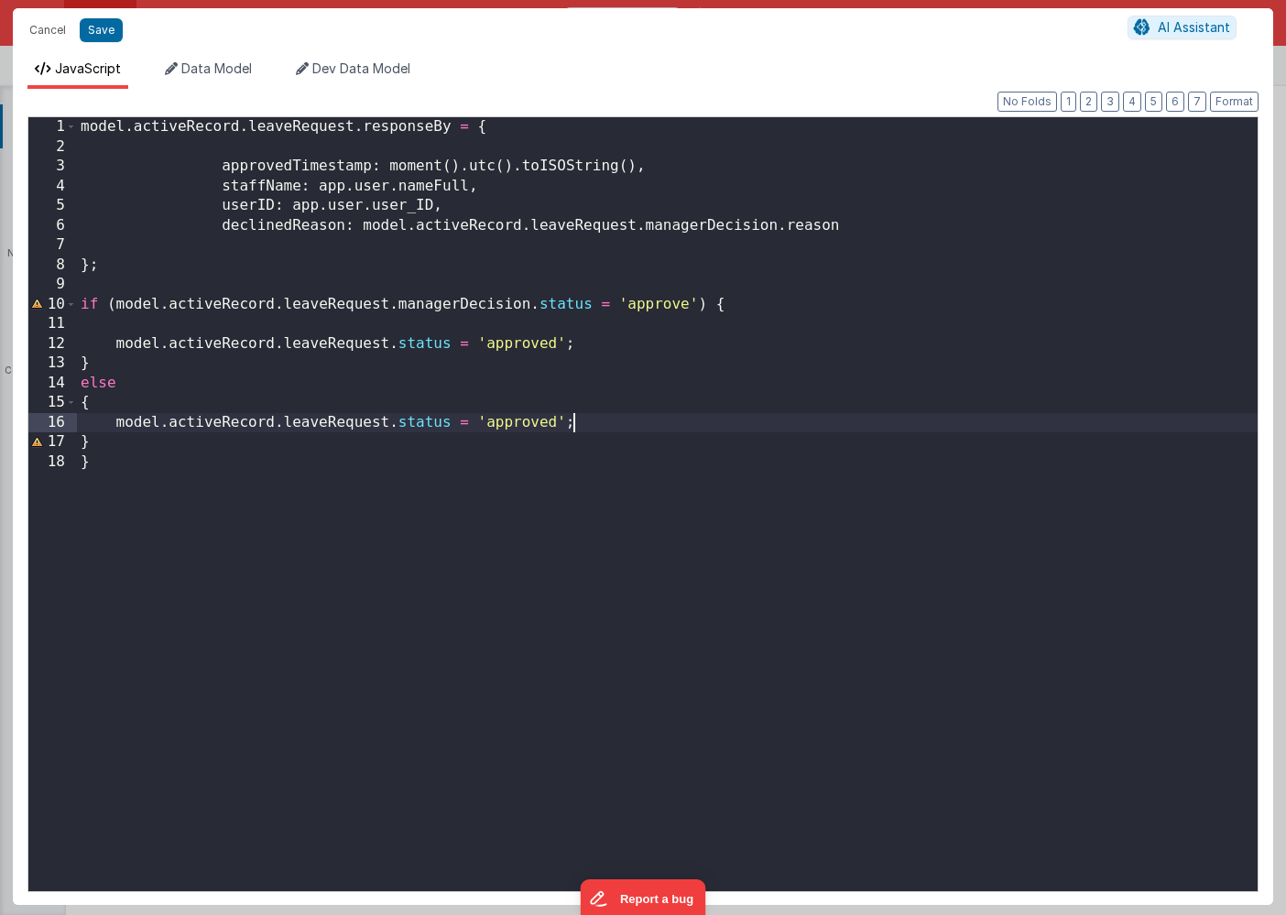
click at [500, 425] on div "model . activeRecord . leaveRequest . responseBy = { approvedTimestamp : moment…" at bounding box center [667, 523] width 1180 height 813
click at [171, 477] on div "model . activeRecord . leaveRequest . responseBy = { approvedTimestamp : moment…" at bounding box center [667, 523] width 1180 height 813
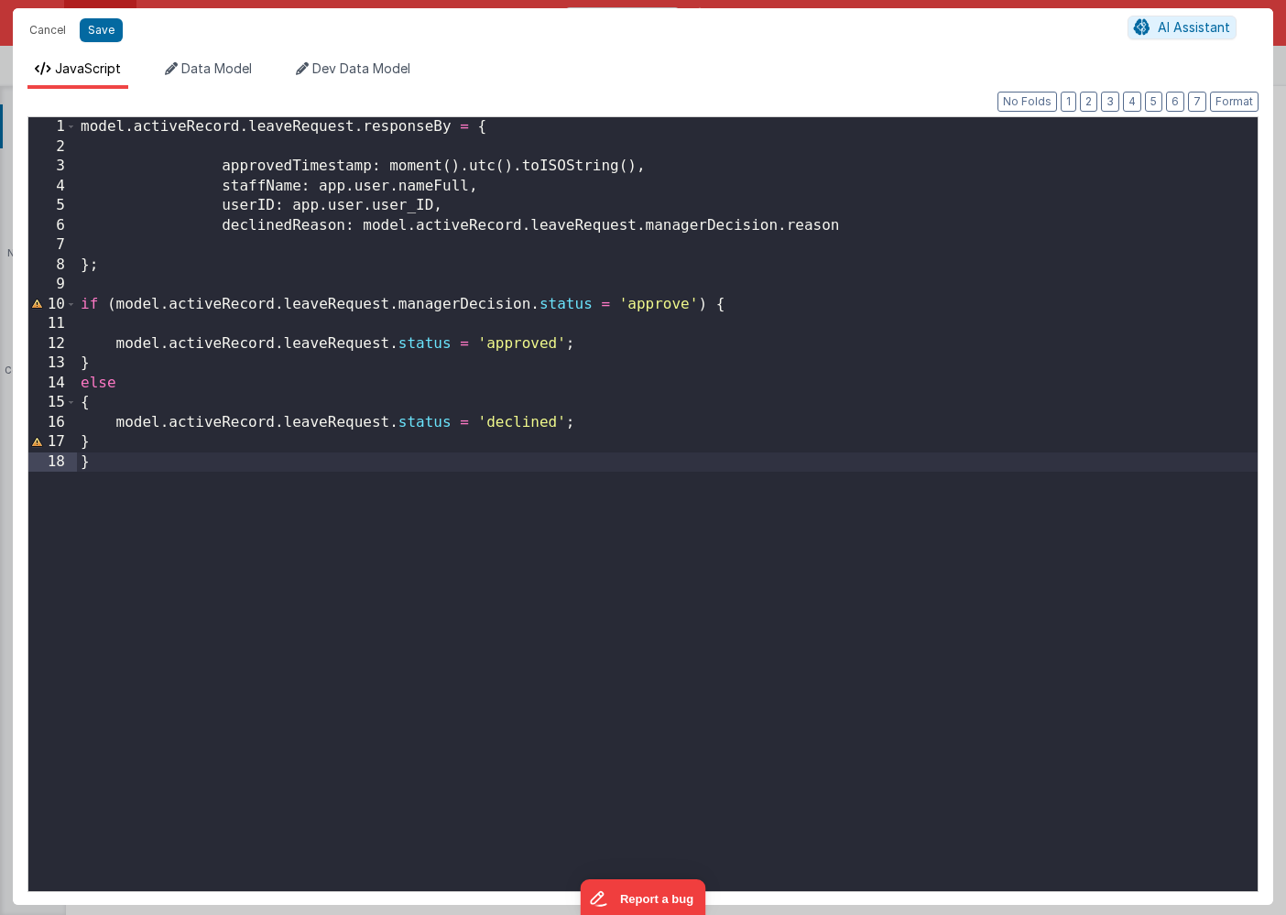
click at [116, 469] on div "model . activeRecord . leaveRequest . responseBy = { approvedTimestamp : moment…" at bounding box center [667, 523] width 1180 height 813
click at [110, 450] on div "model . activeRecord . leaveRequest . responseBy = { approvedTimestamp : moment…" at bounding box center [667, 523] width 1180 height 813
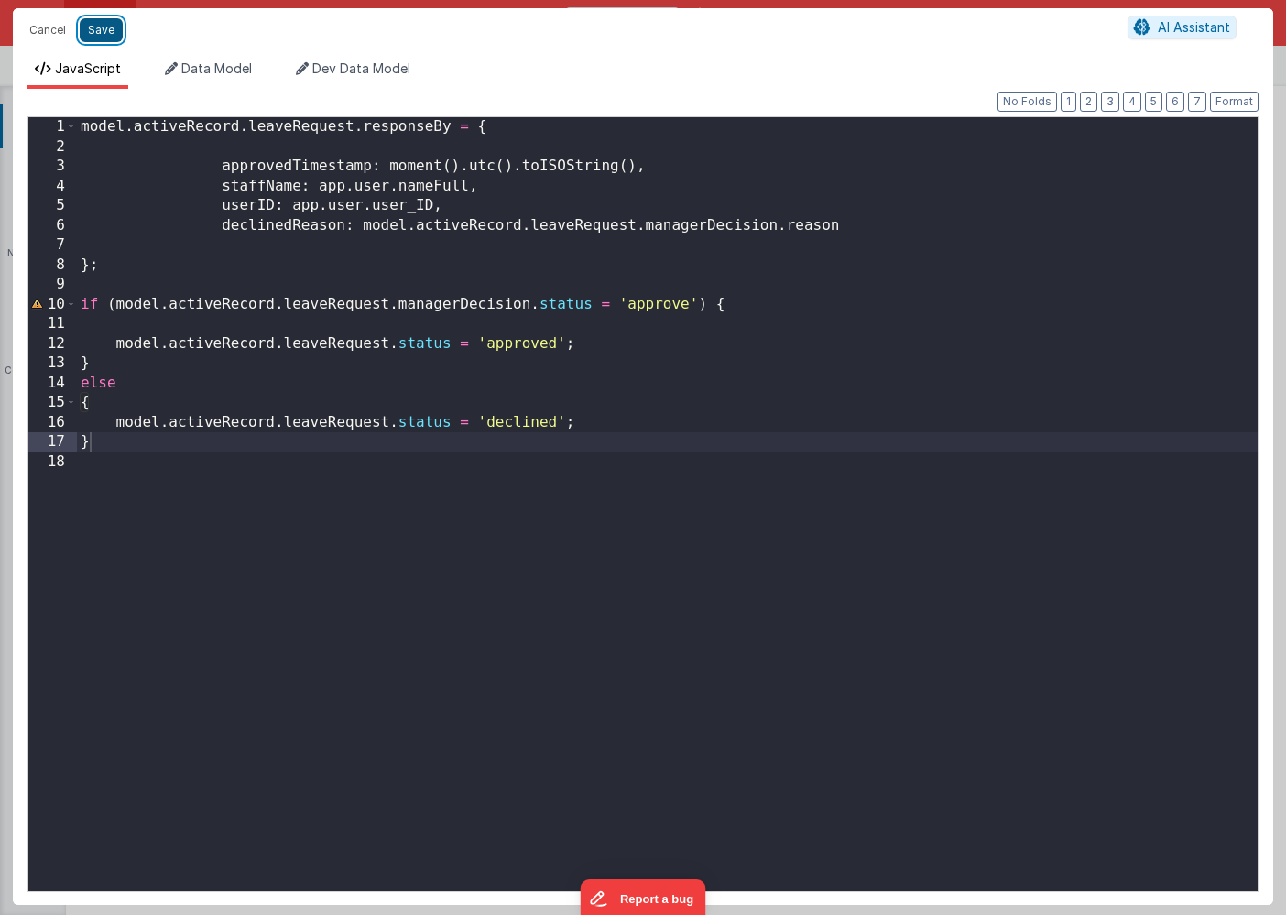
click at [101, 32] on button "Save" at bounding box center [101, 30] width 43 height 24
type textarea "HOME DASHBOARD"
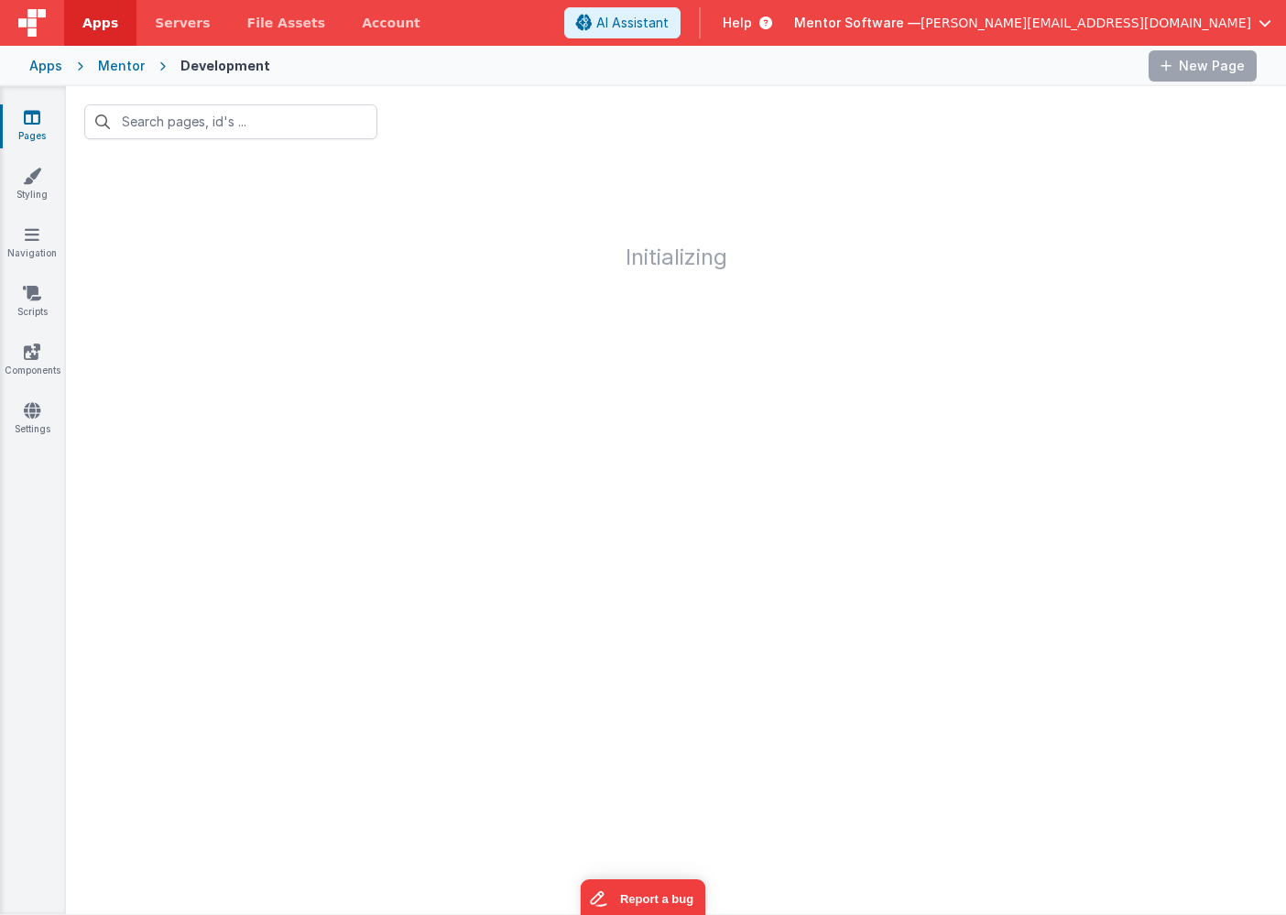
click at [30, 121] on icon at bounding box center [32, 117] width 16 height 18
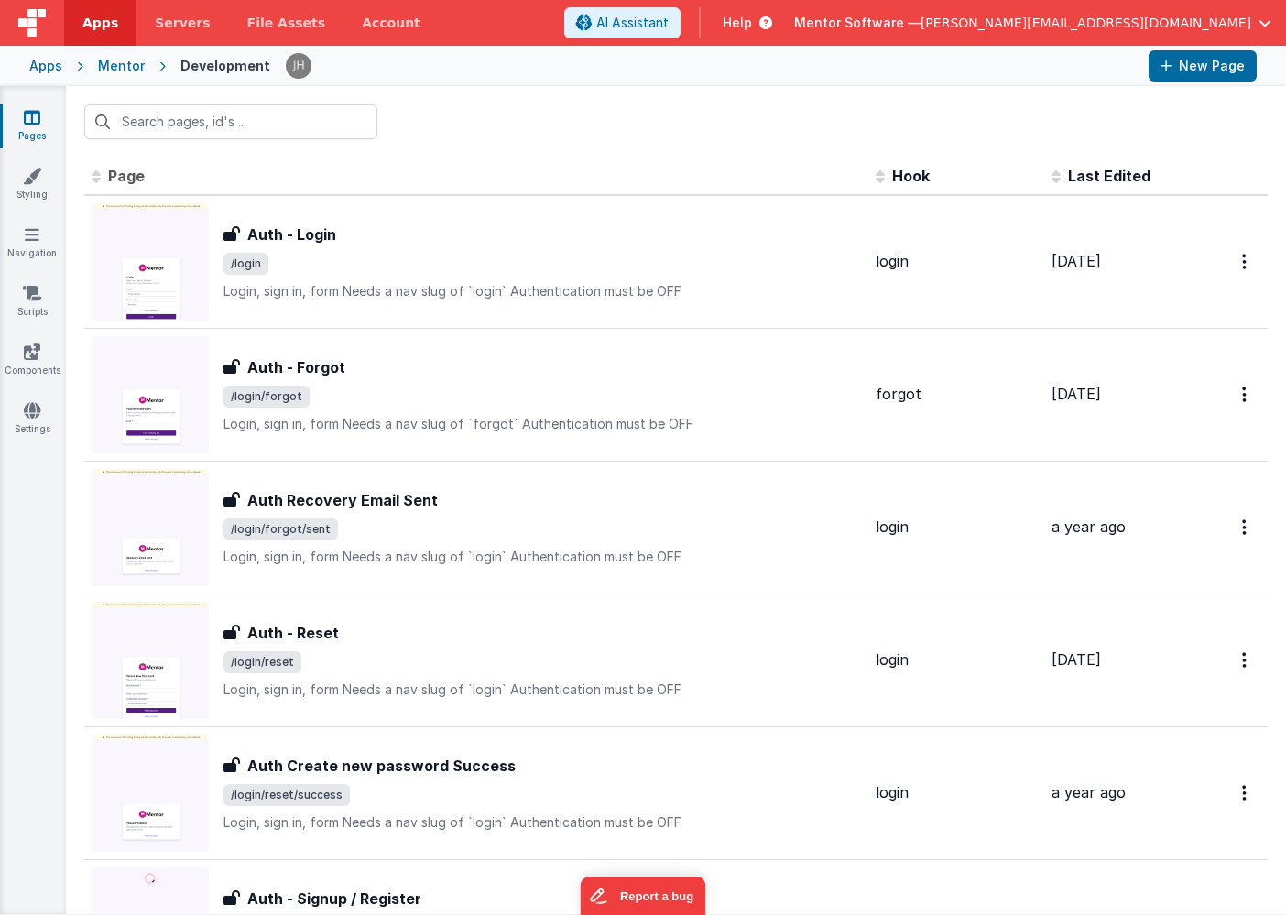
click at [114, 64] on div "Mentor" at bounding box center [121, 66] width 47 height 18
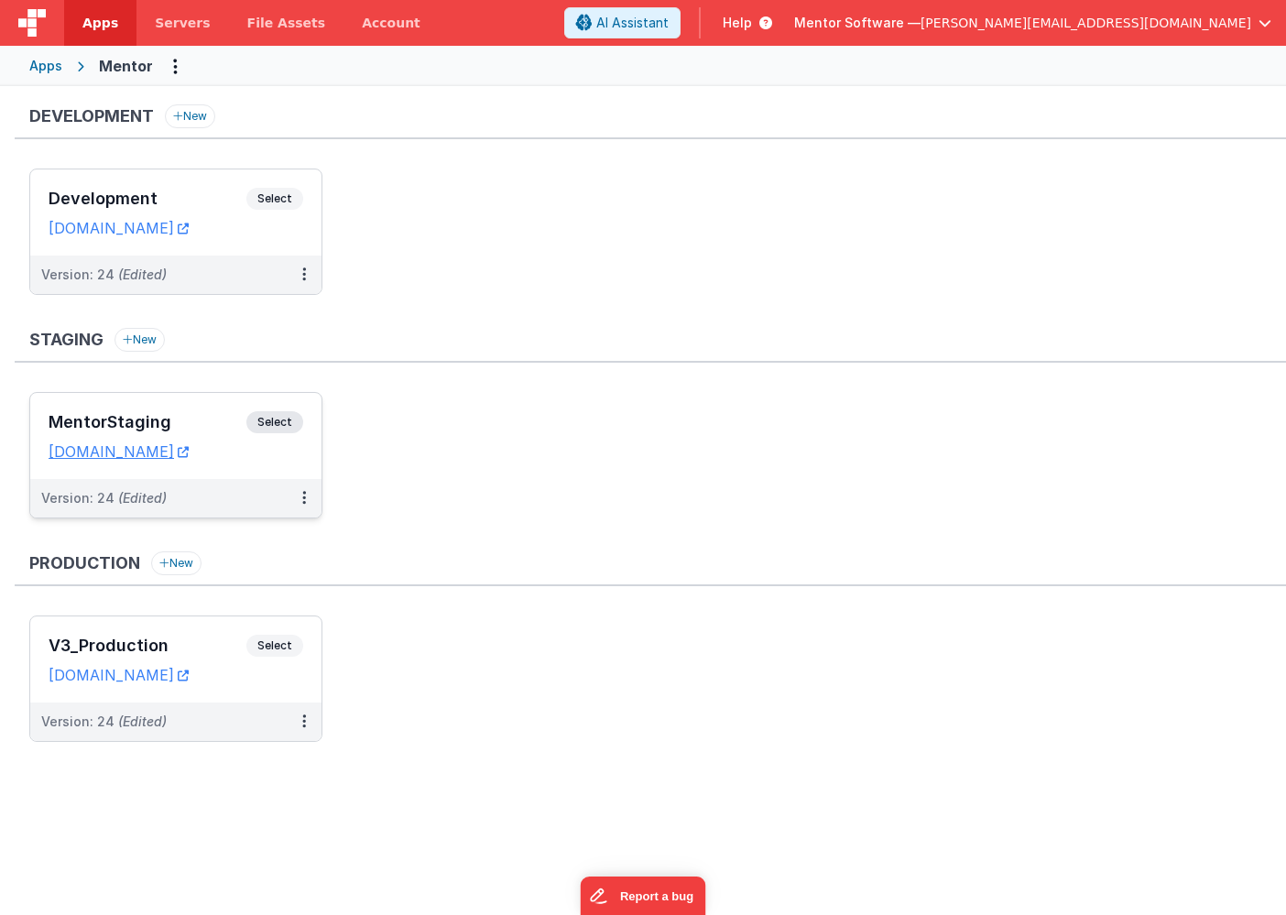
click at [191, 418] on h3 "MentorStaging" at bounding box center [148, 422] width 198 height 18
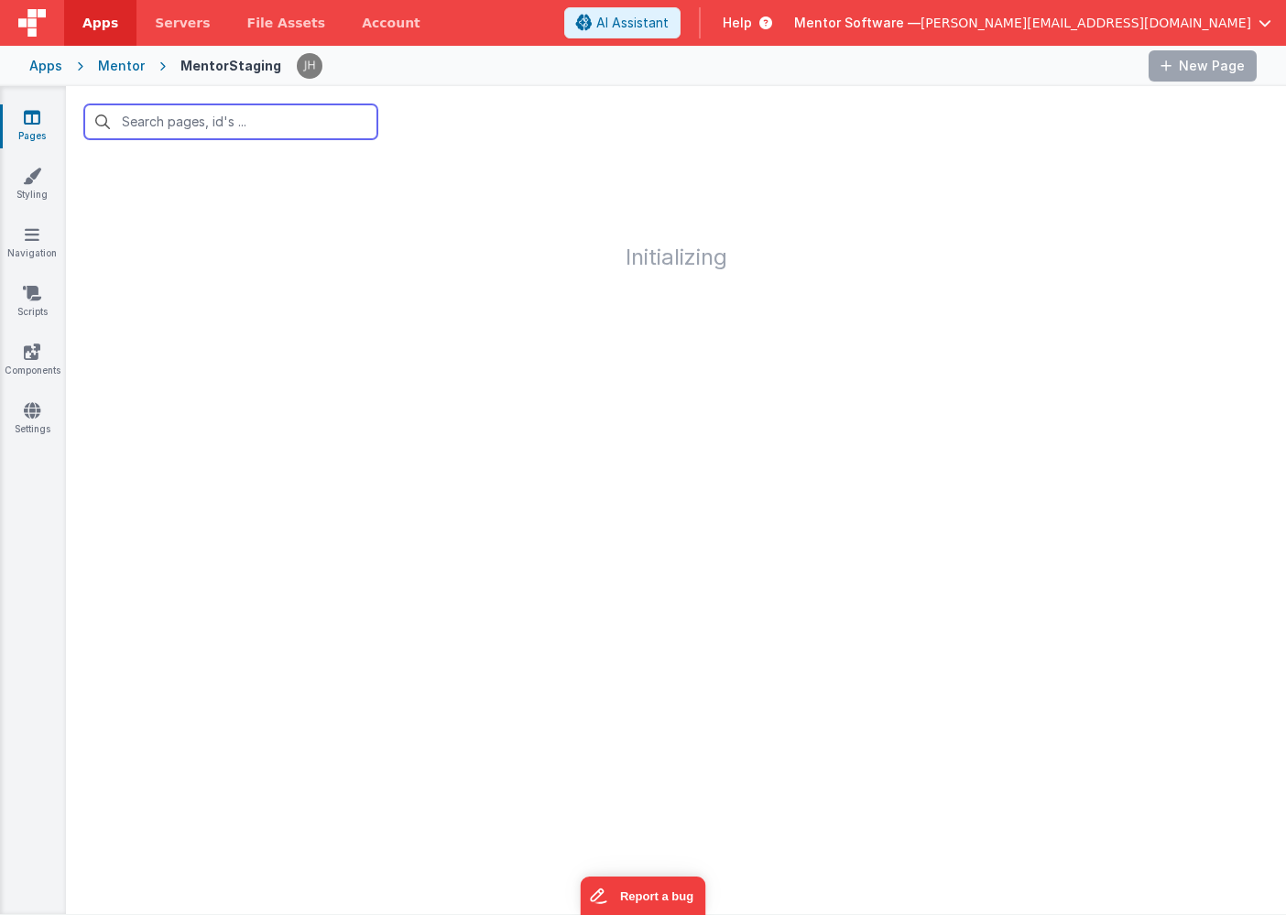
click at [199, 133] on input "text" at bounding box center [230, 121] width 293 height 35
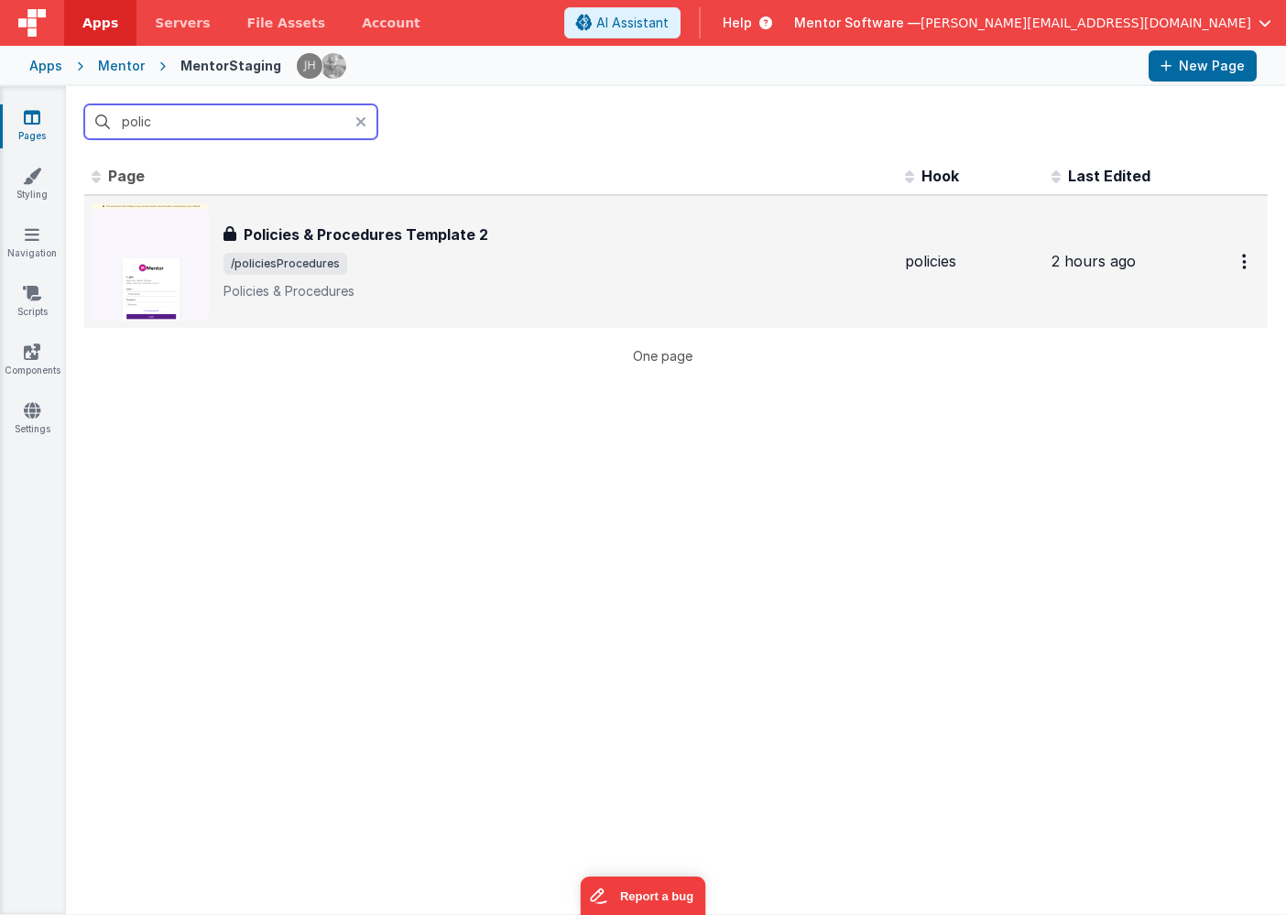
type input "polic"
click at [385, 223] on h3 "Policies & Procedures Template 2" at bounding box center [366, 234] width 244 height 22
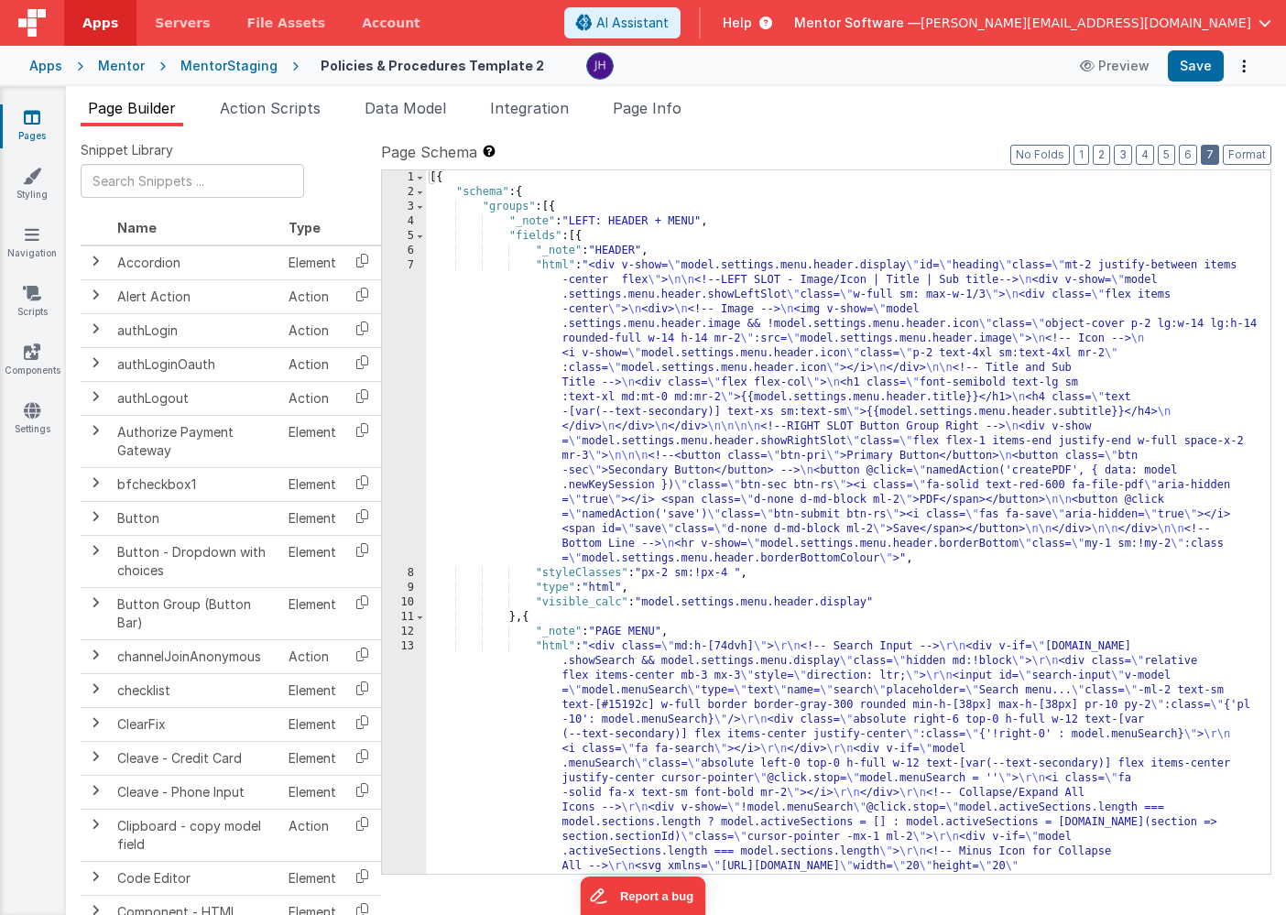
click at [1210, 149] on button "7" at bounding box center [1209, 155] width 18 height 20
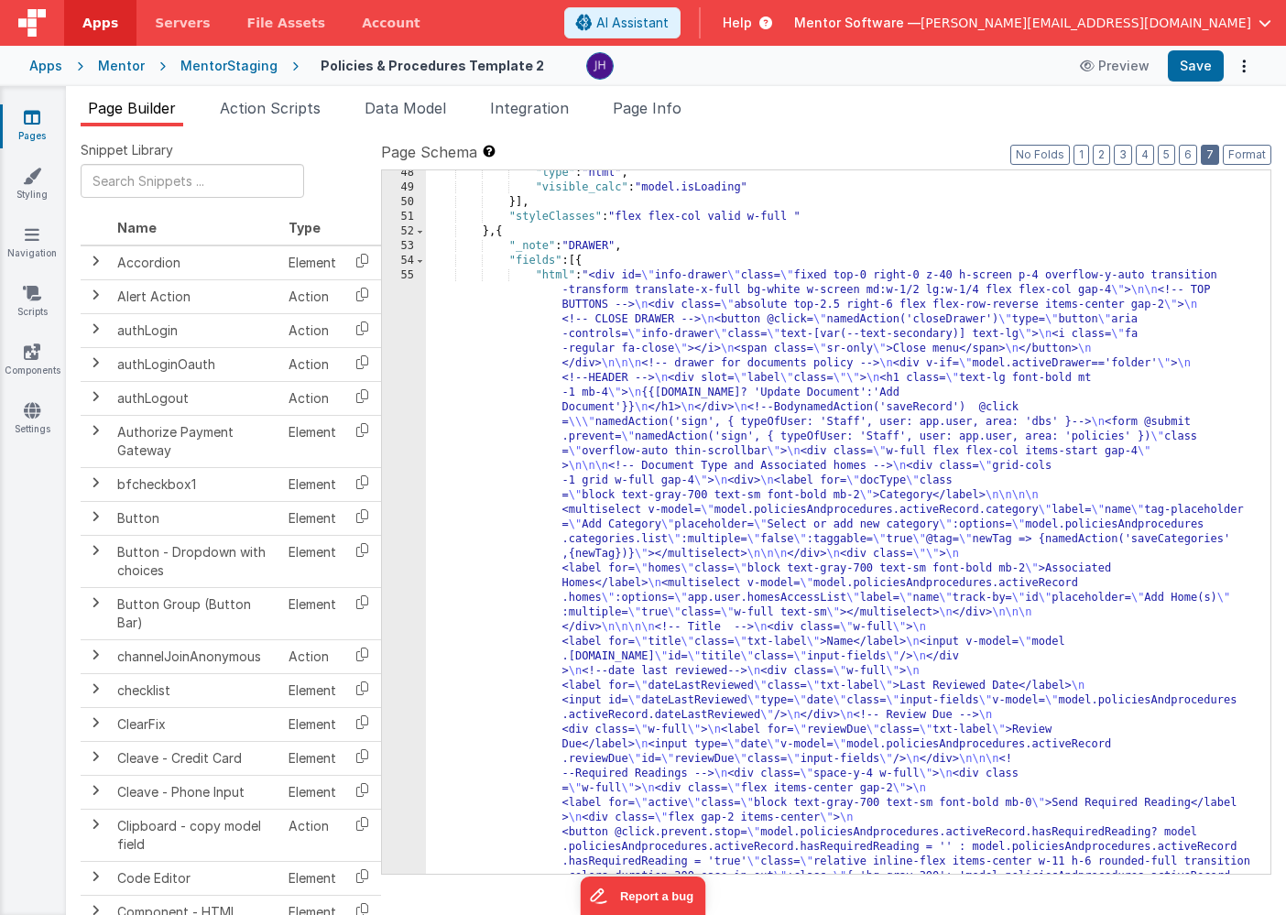
scroll to position [2827, 0]
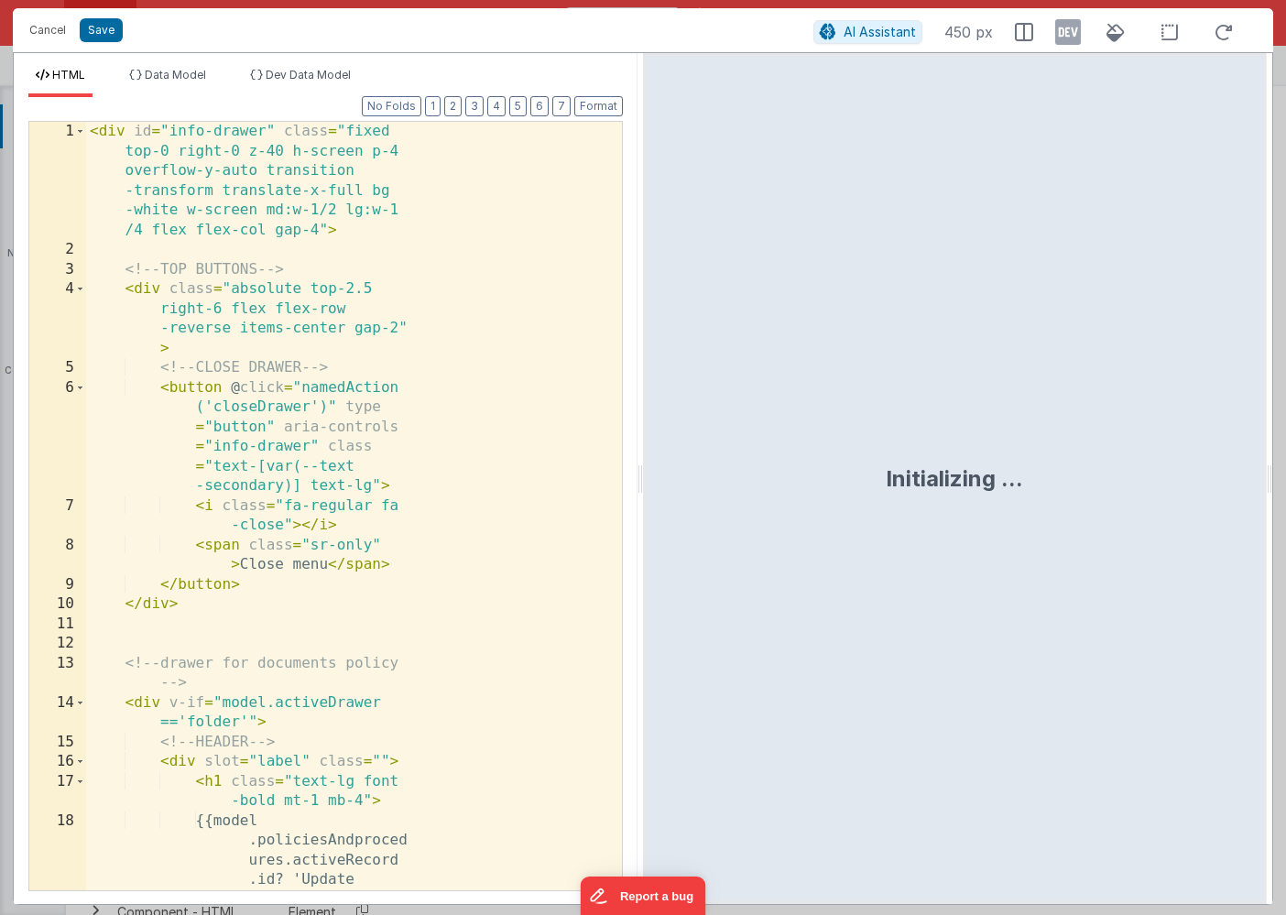
scroll to position [4292, 0]
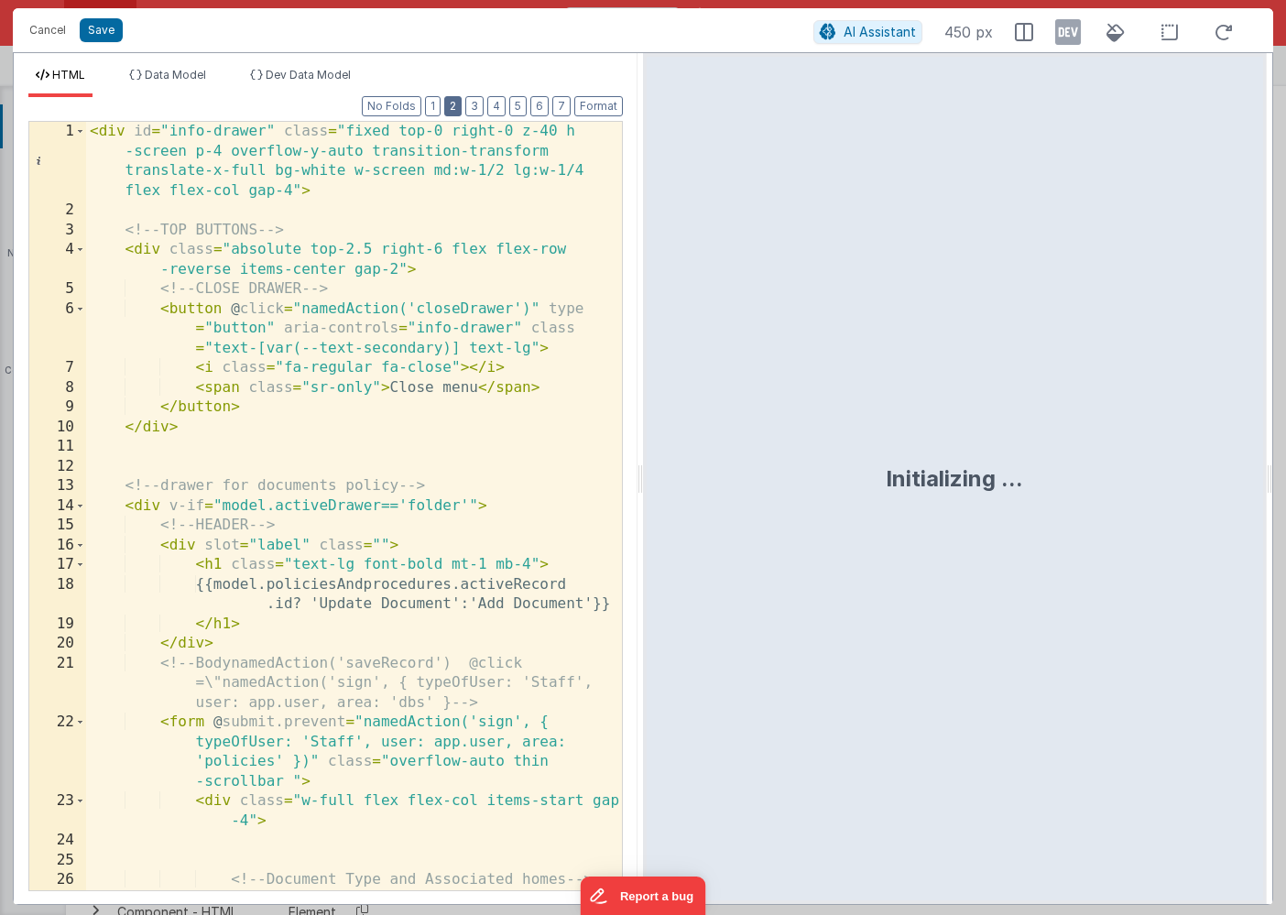
click at [455, 112] on button "2" at bounding box center [452, 106] width 17 height 20
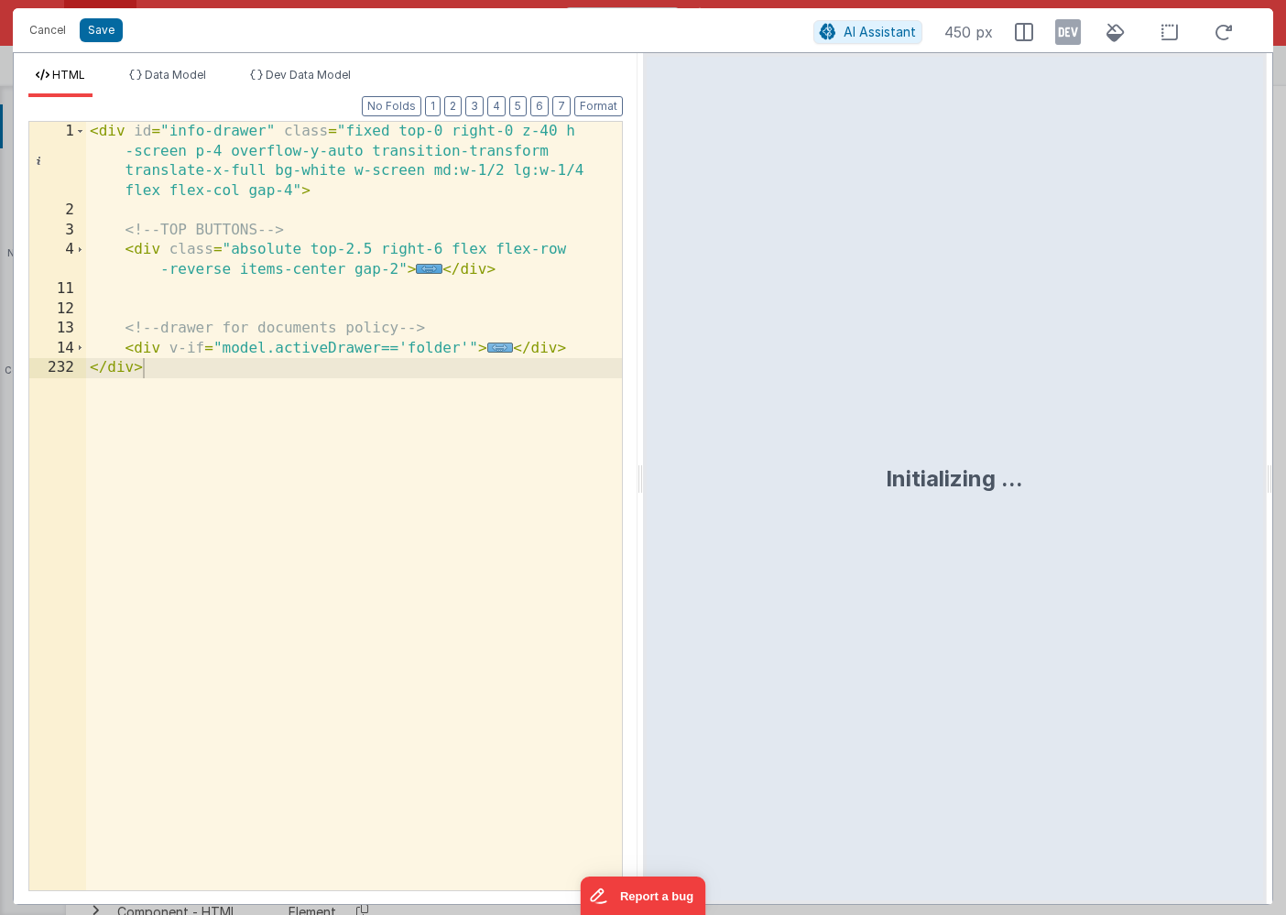
click at [500, 344] on span "..." at bounding box center [500, 347] width 27 height 10
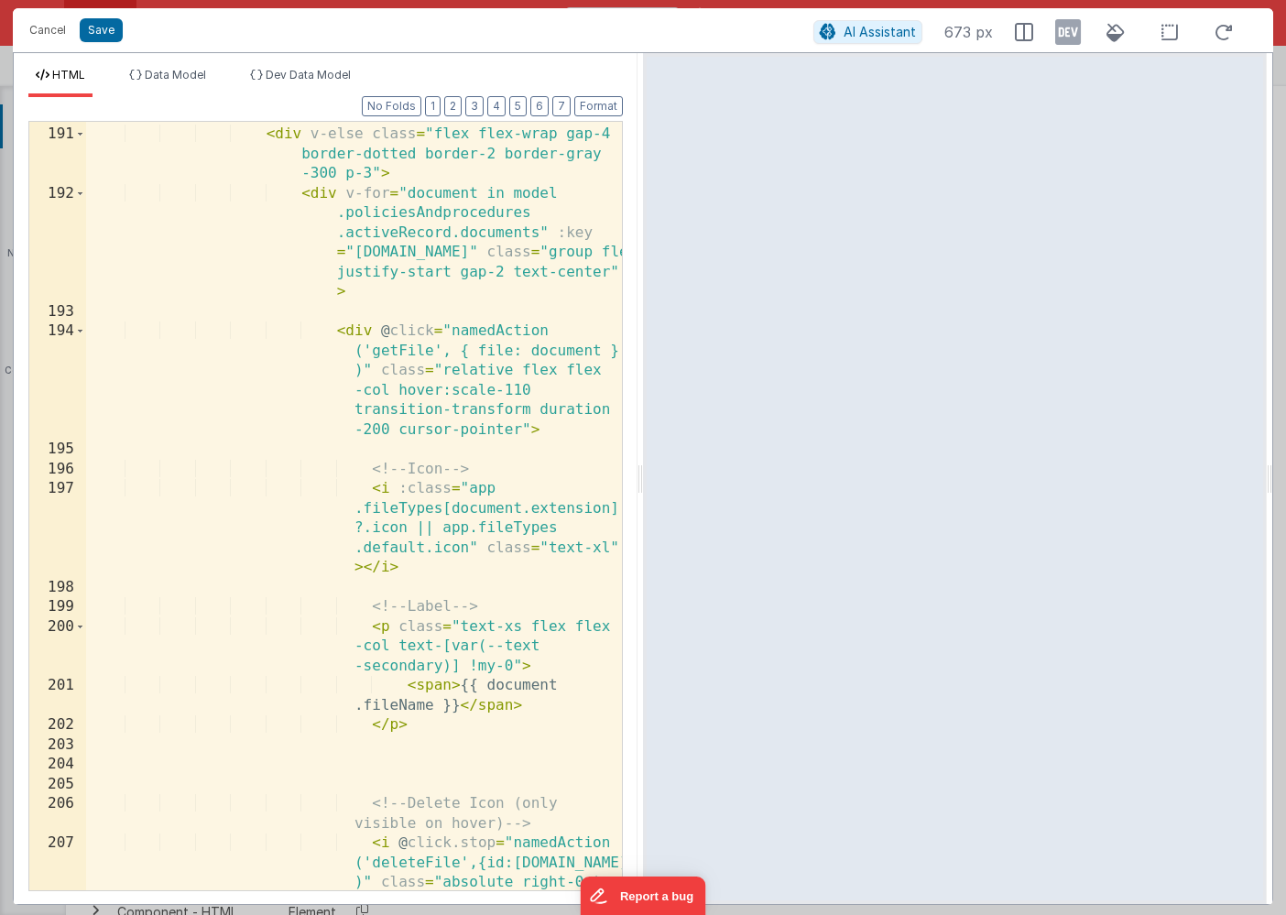
scroll to position [8385, 0]
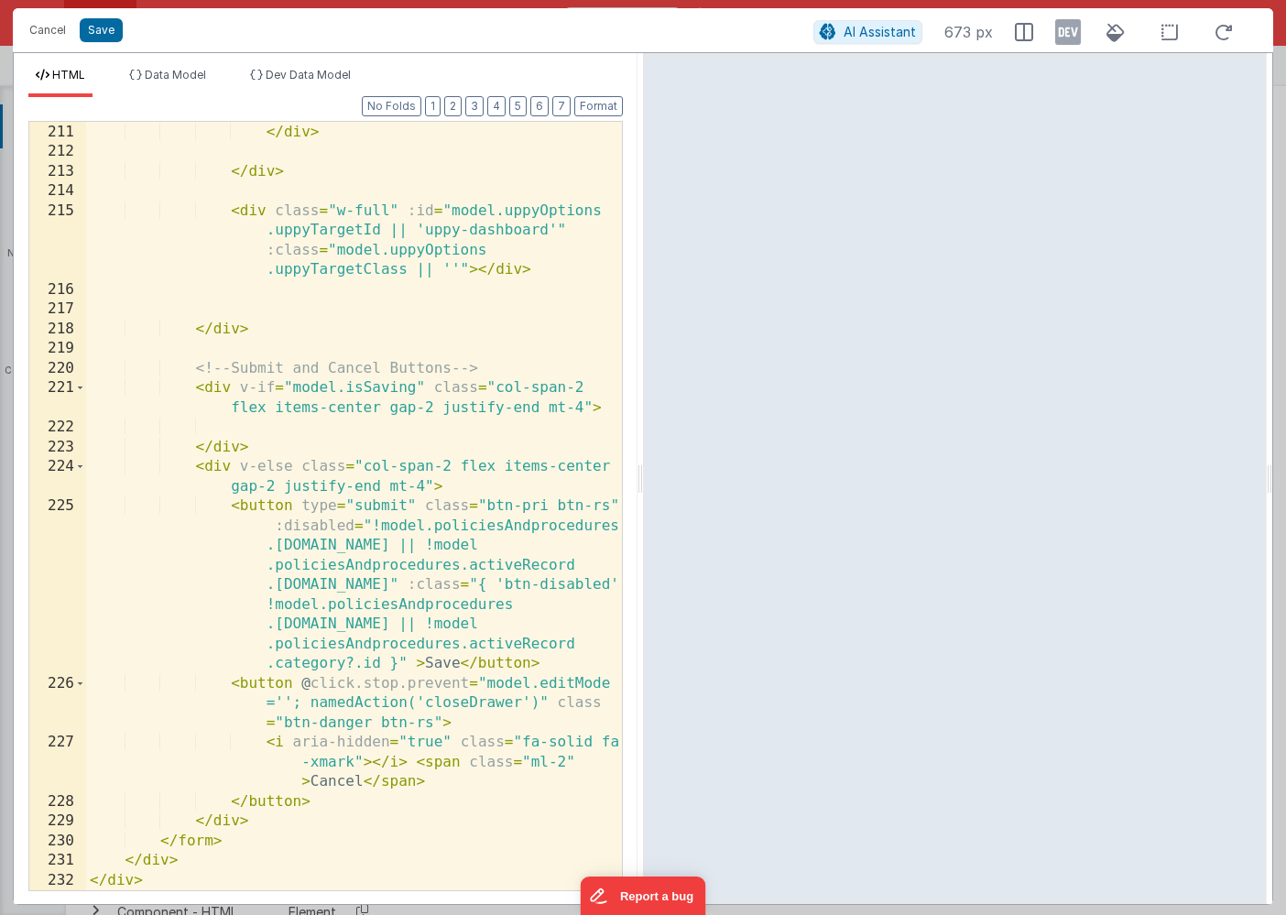
click at [204, 467] on div "</ div > </ div > < div class = "w-full" :id = "model.uppyOptions .uppyTargetId…" at bounding box center [354, 507] width 536 height 808
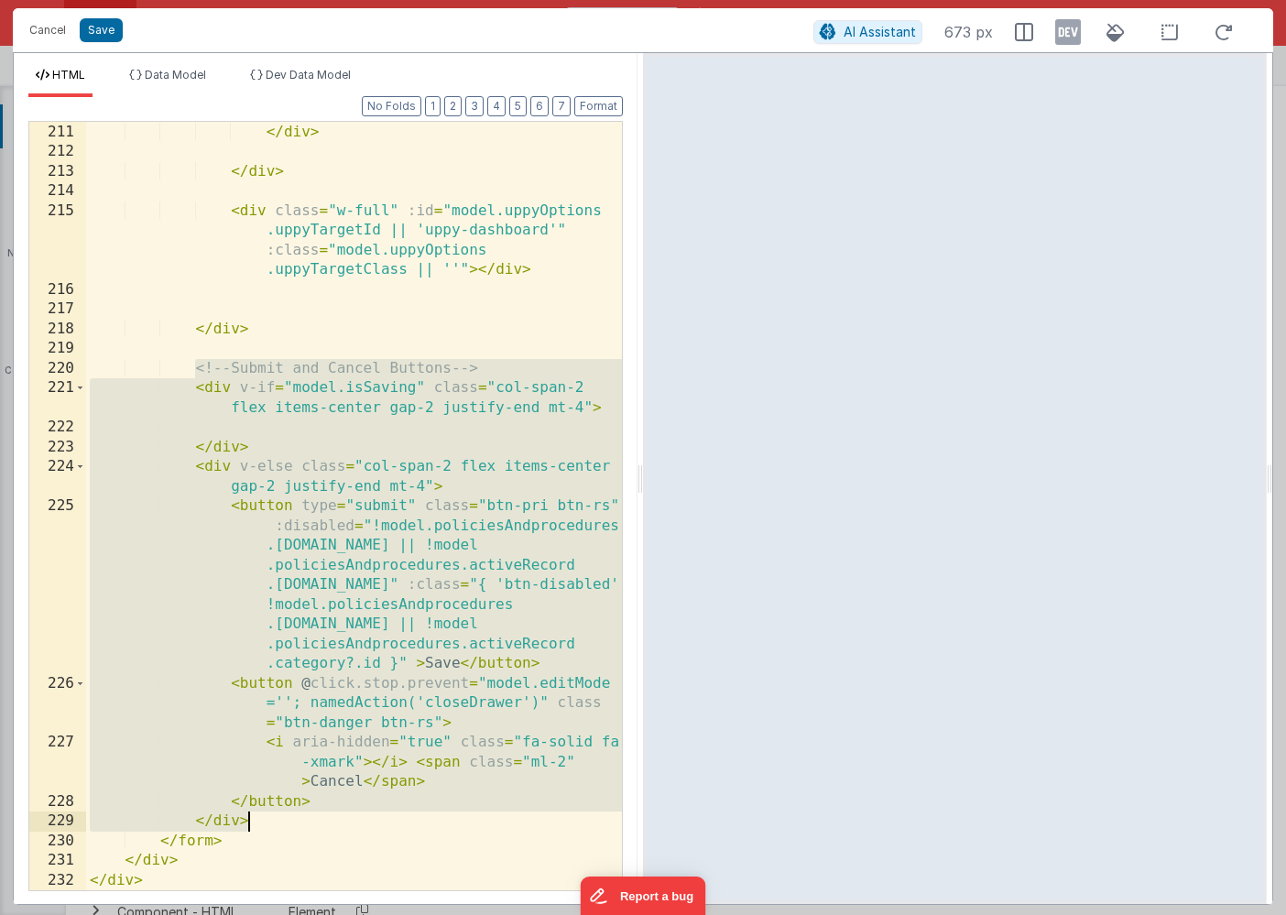
drag, startPoint x: 193, startPoint y: 370, endPoint x: 298, endPoint y: 819, distance: 461.7
click at [298, 819] on div "</ div > </ div > < div class = "w-full" :id = "model.uppyOptions .uppyTargetId…" at bounding box center [354, 507] width 536 height 808
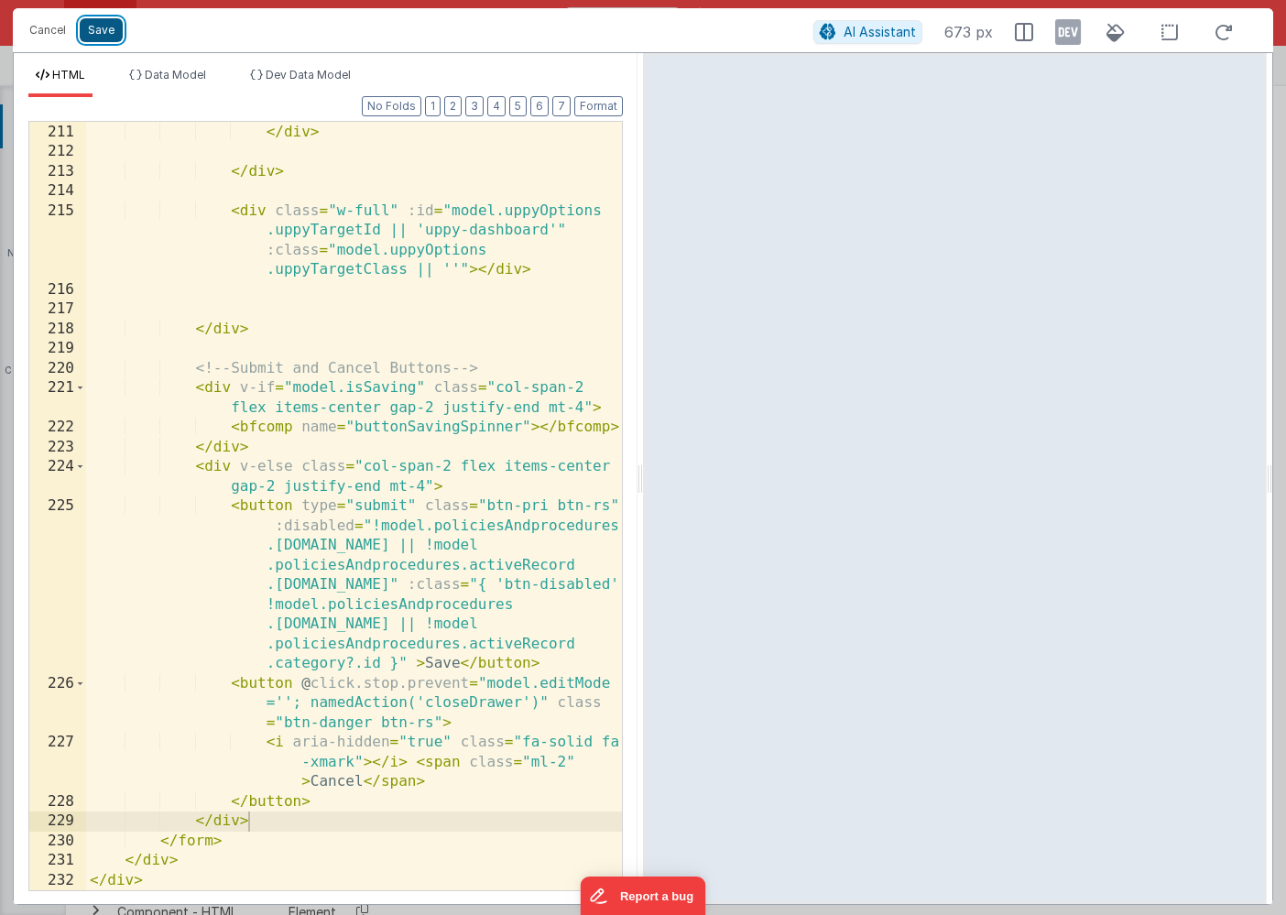
click at [102, 30] on button "Save" at bounding box center [101, 30] width 43 height 24
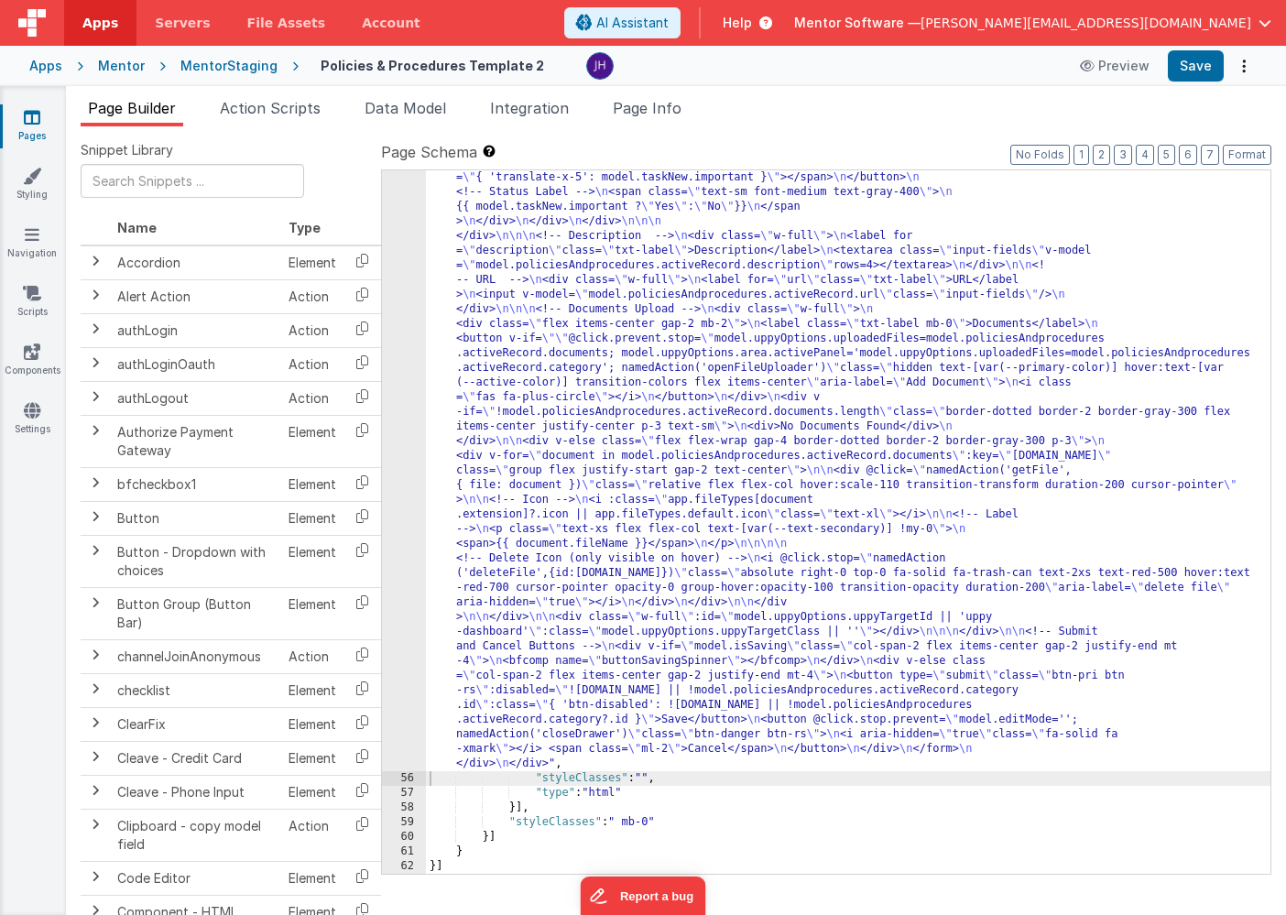
scroll to position [4117, 0]
click at [1201, 63] on button "Save" at bounding box center [1195, 65] width 56 height 31
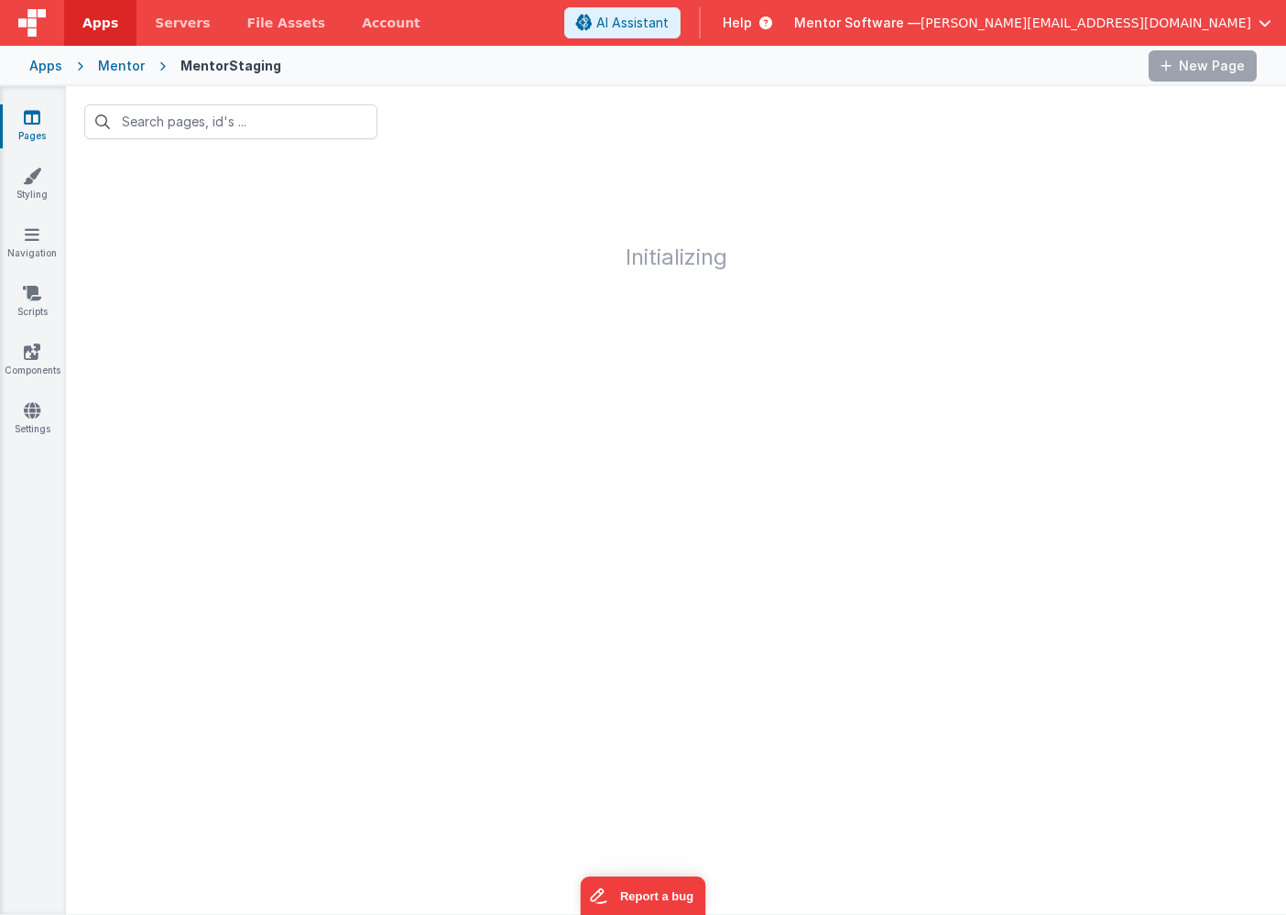
click at [121, 70] on div "Mentor" at bounding box center [121, 66] width 47 height 18
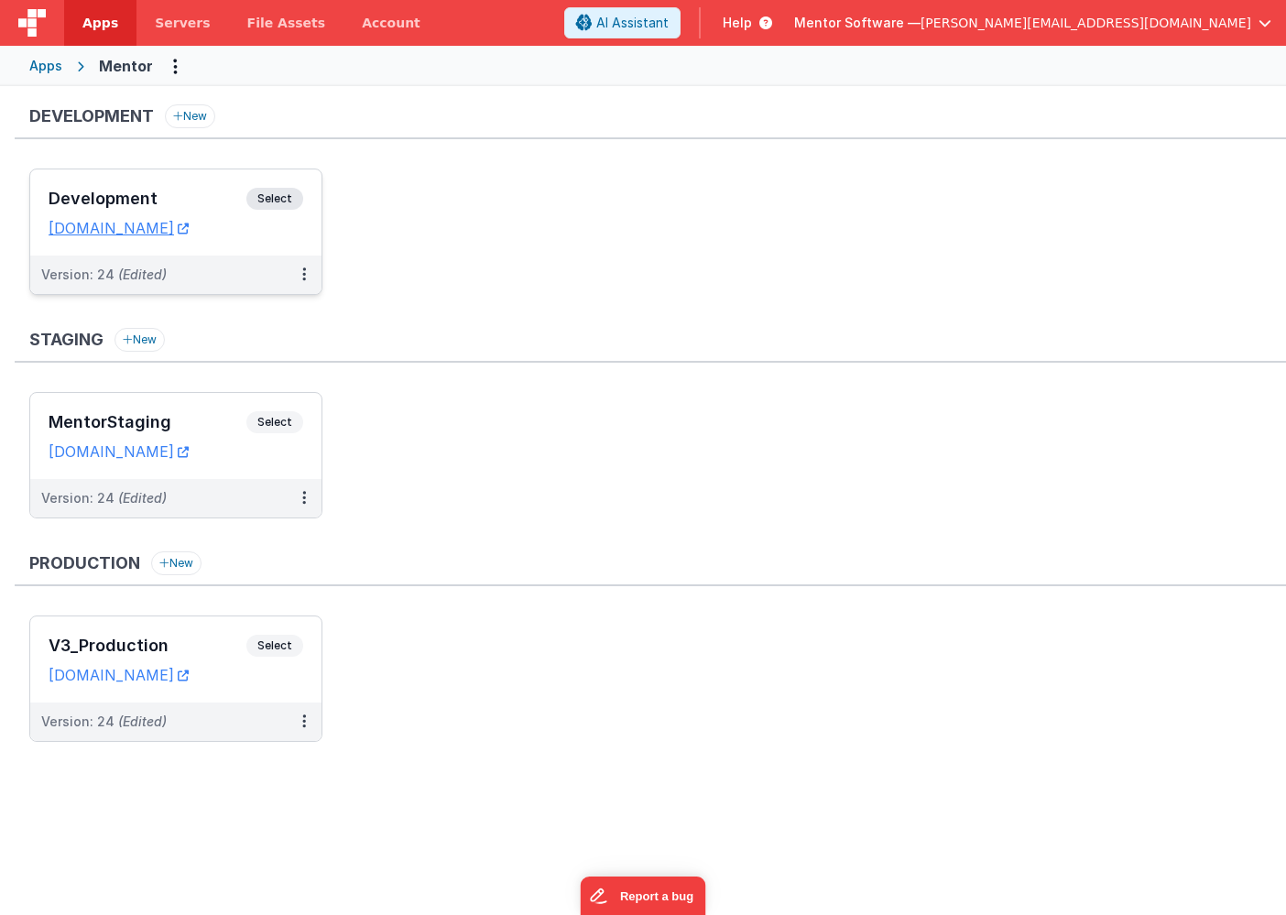
click at [165, 190] on h3 "Development" at bounding box center [148, 199] width 198 height 18
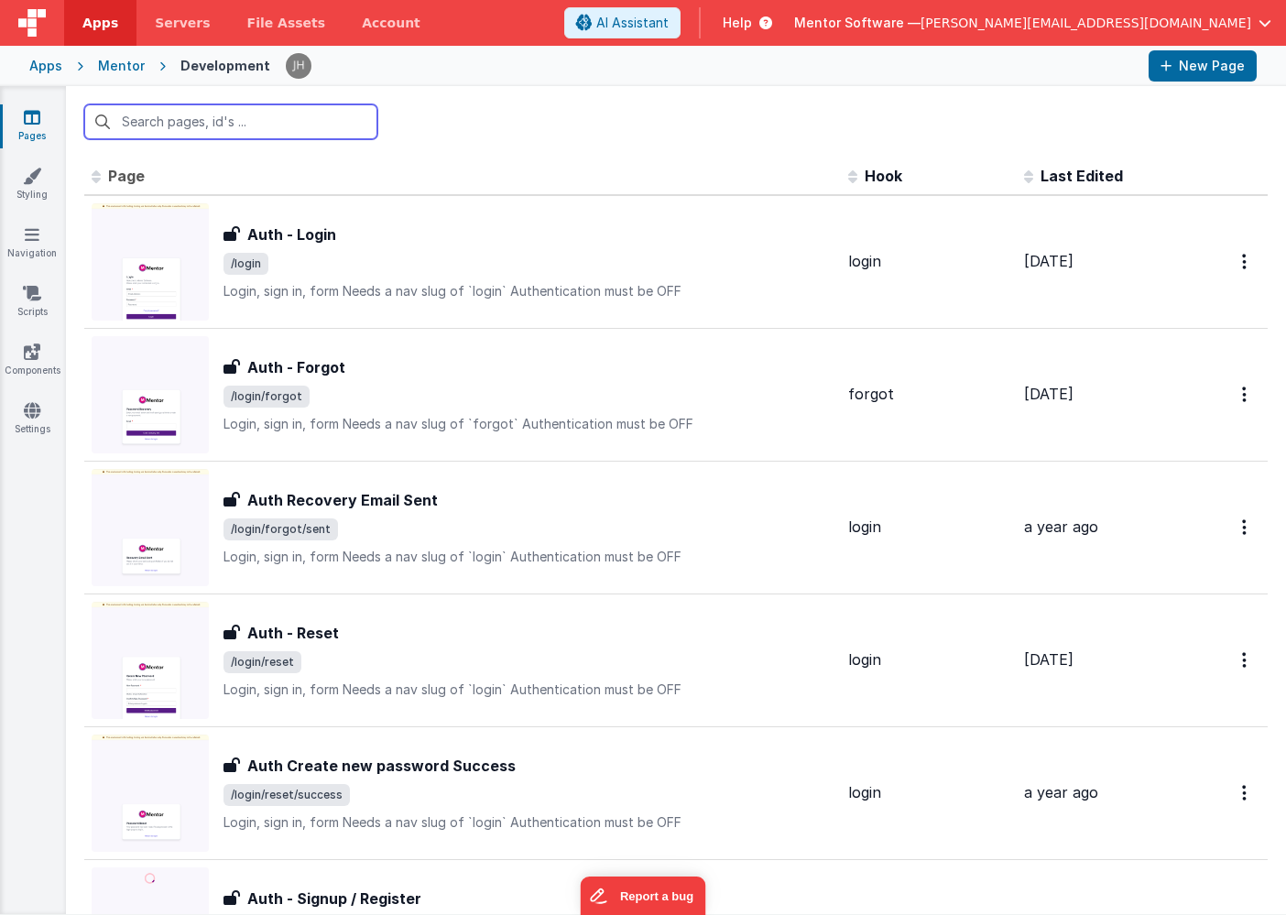
click at [198, 128] on input "text" at bounding box center [230, 121] width 293 height 35
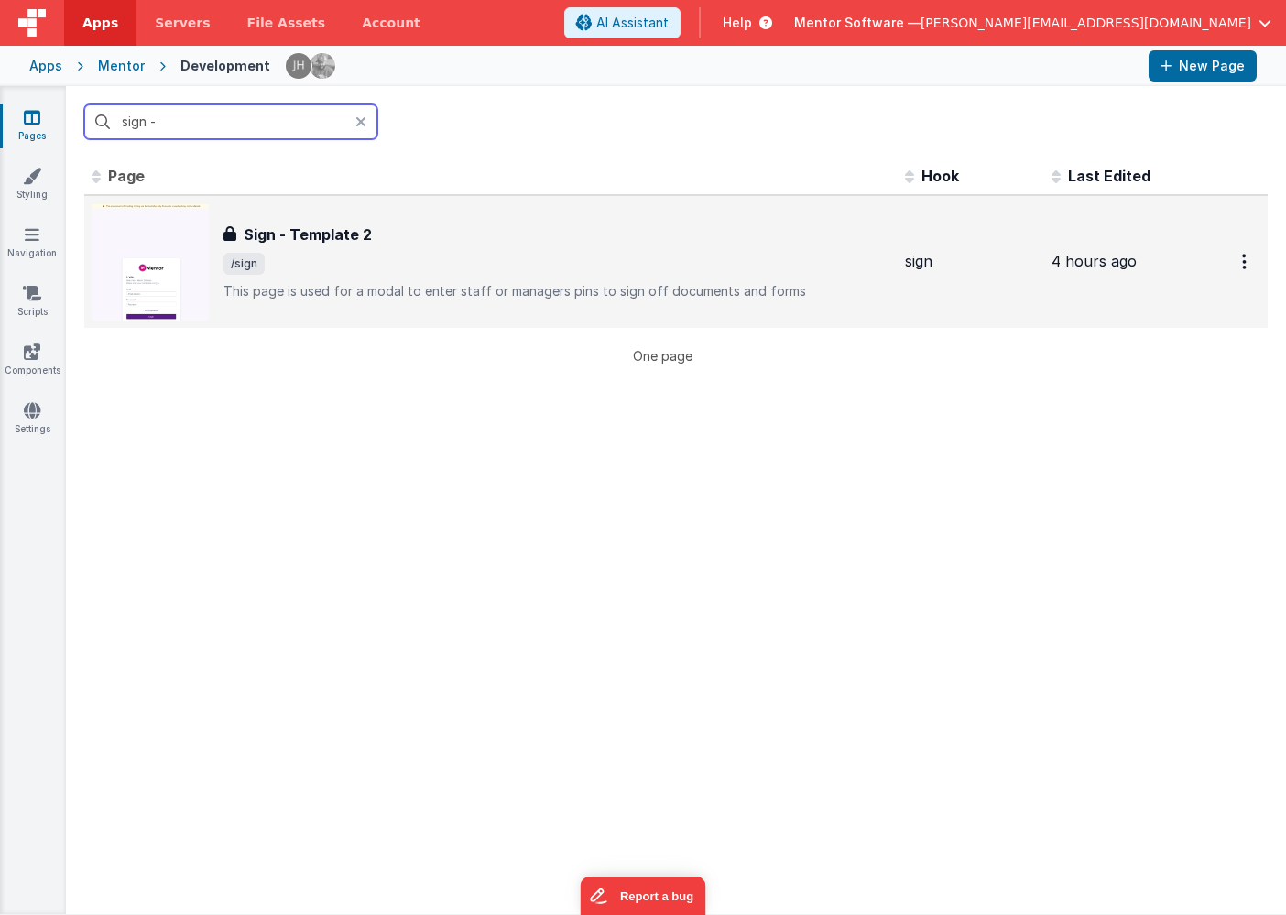
type input "sign -"
click at [362, 260] on span "/sign" at bounding box center [556, 264] width 667 height 22
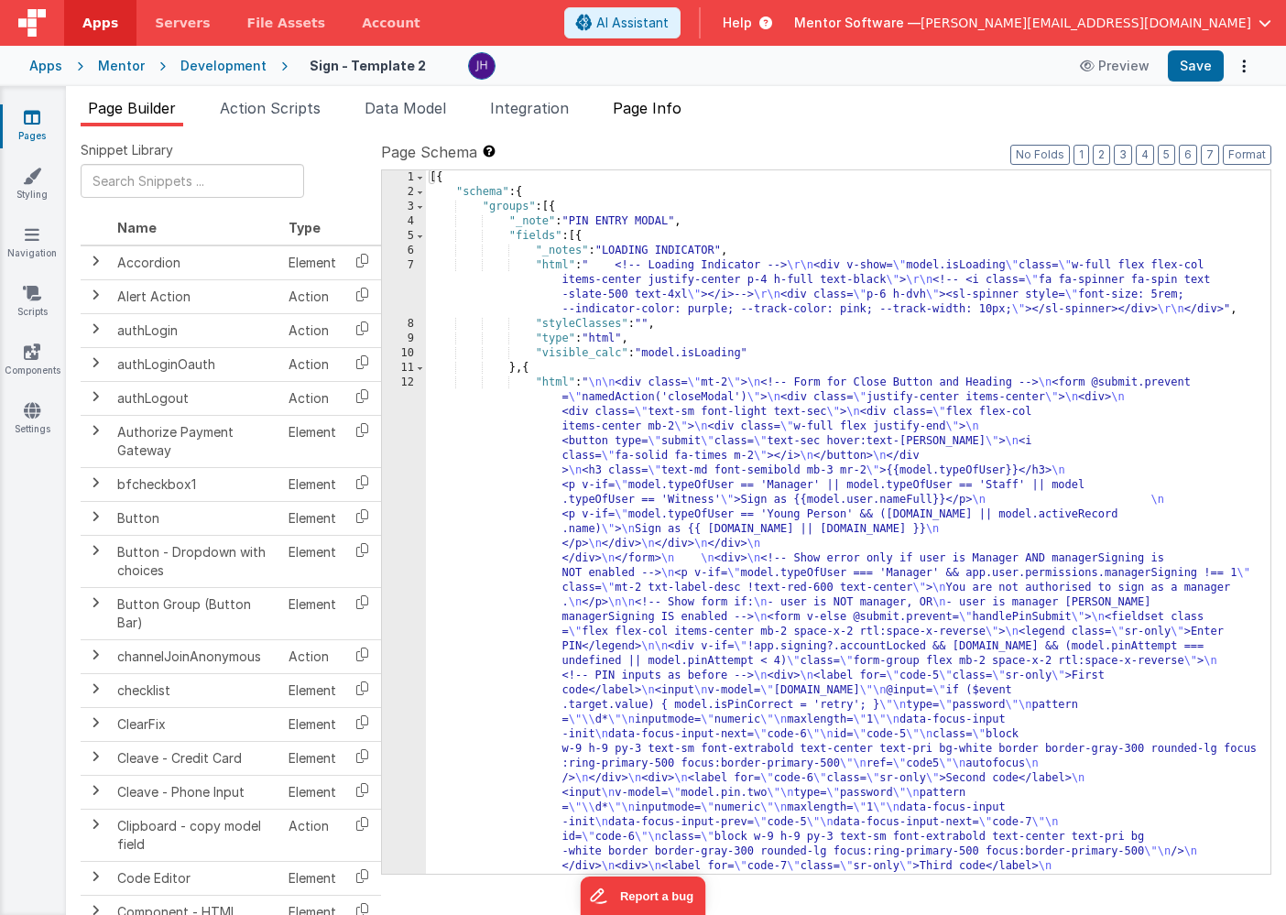
click at [666, 108] on span "Page Info" at bounding box center [647, 108] width 69 height 18
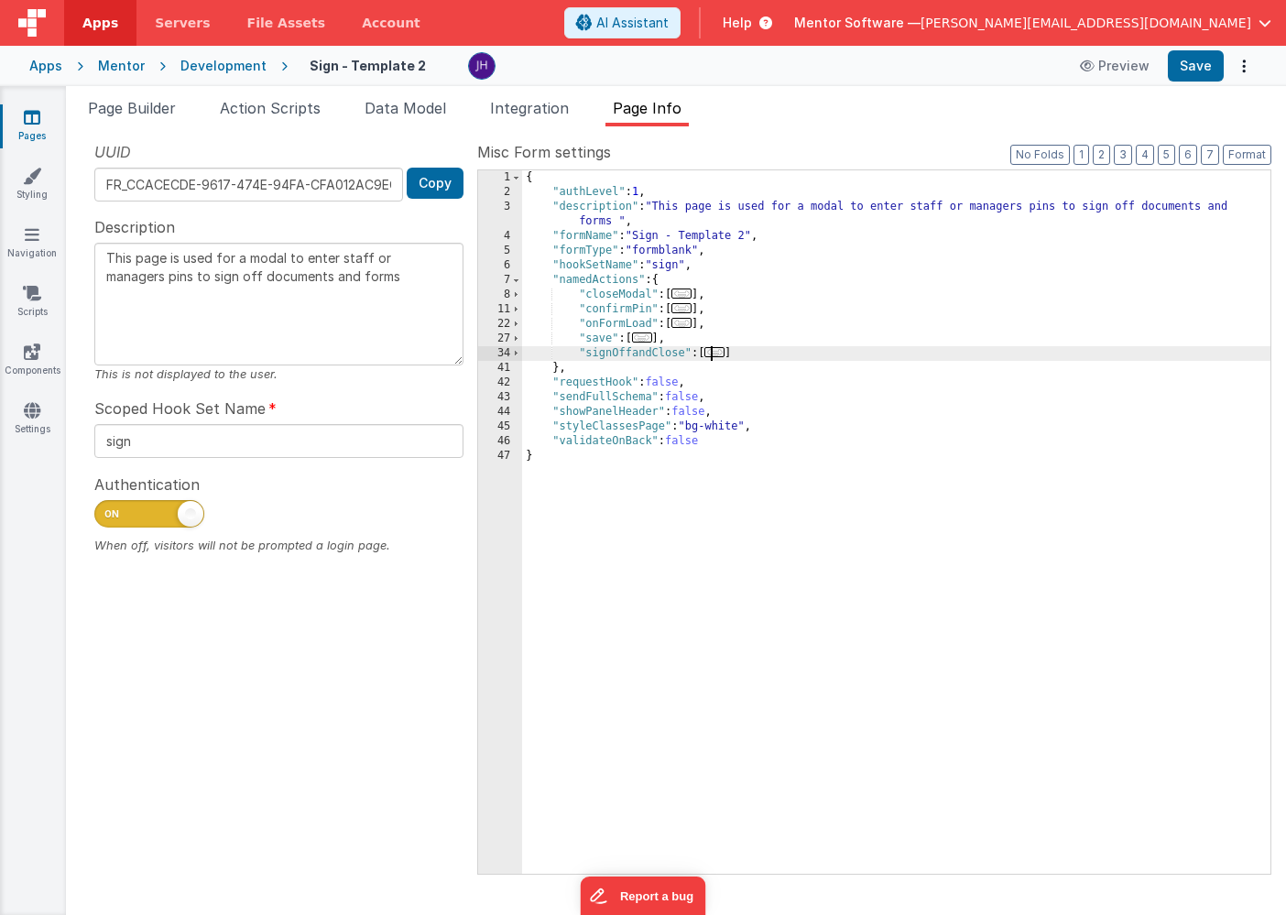
click at [719, 355] on span "..." at bounding box center [714, 352] width 20 height 10
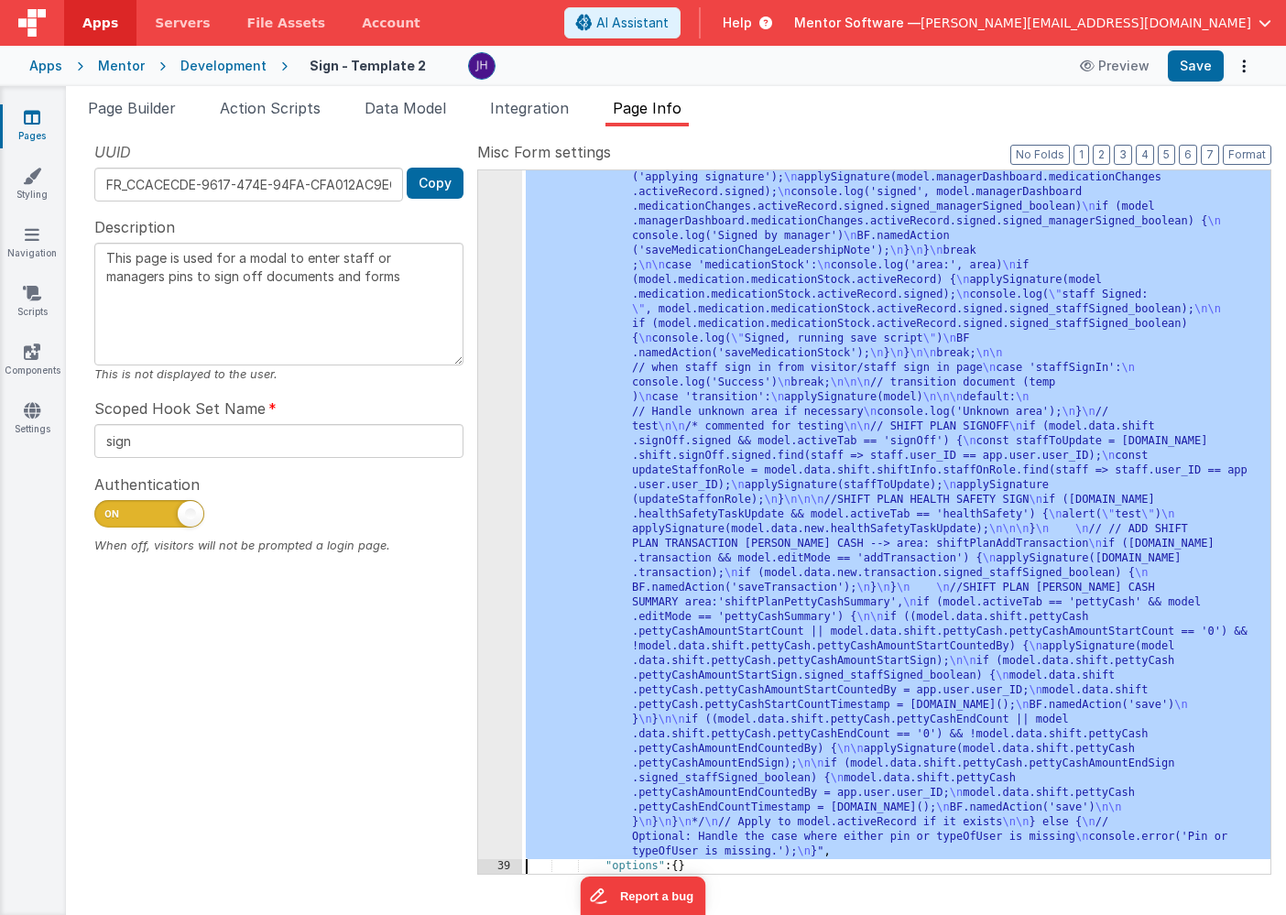
scroll to position [3120, 0]
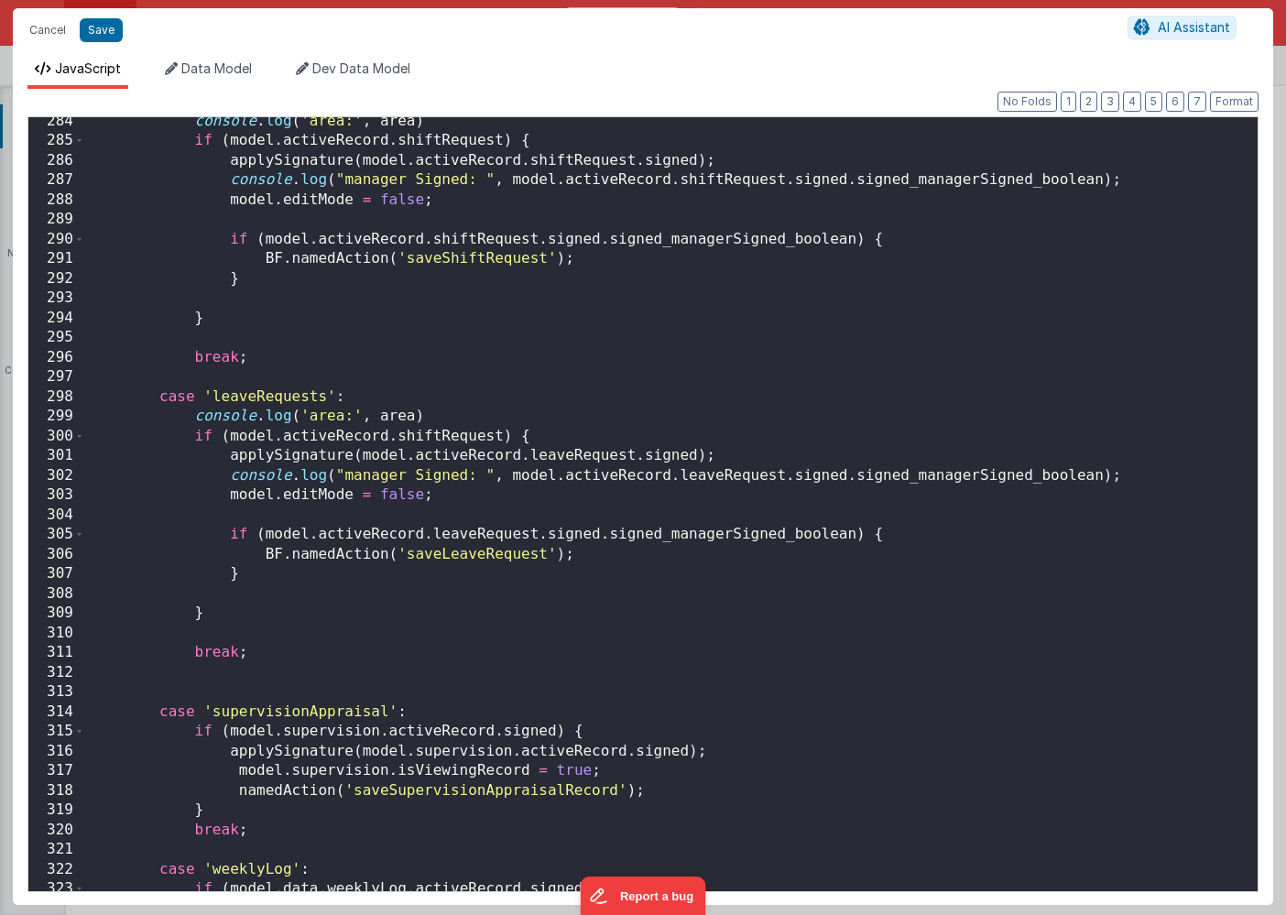
scroll to position [5556, 0]
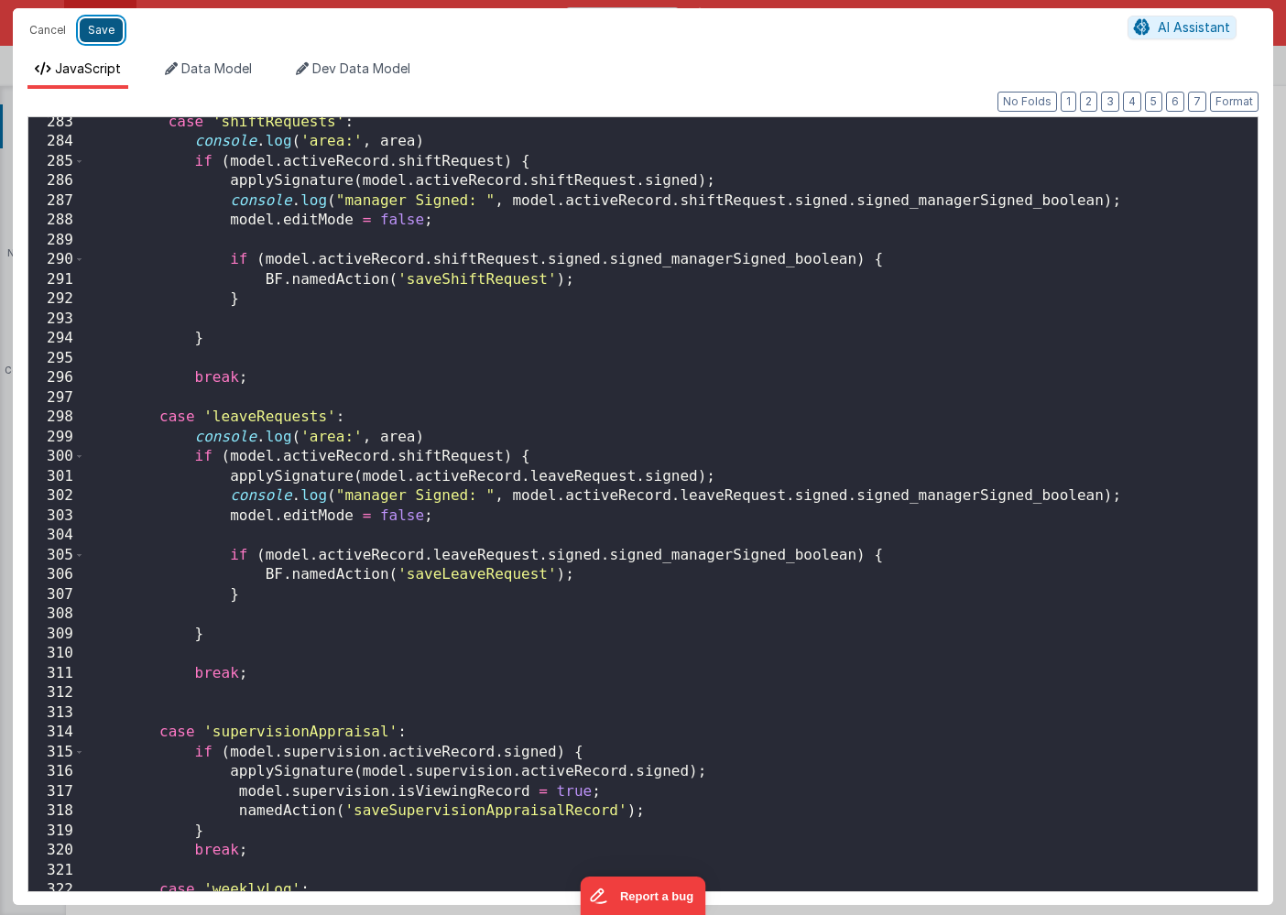
click at [104, 34] on button "Save" at bounding box center [101, 30] width 43 height 24
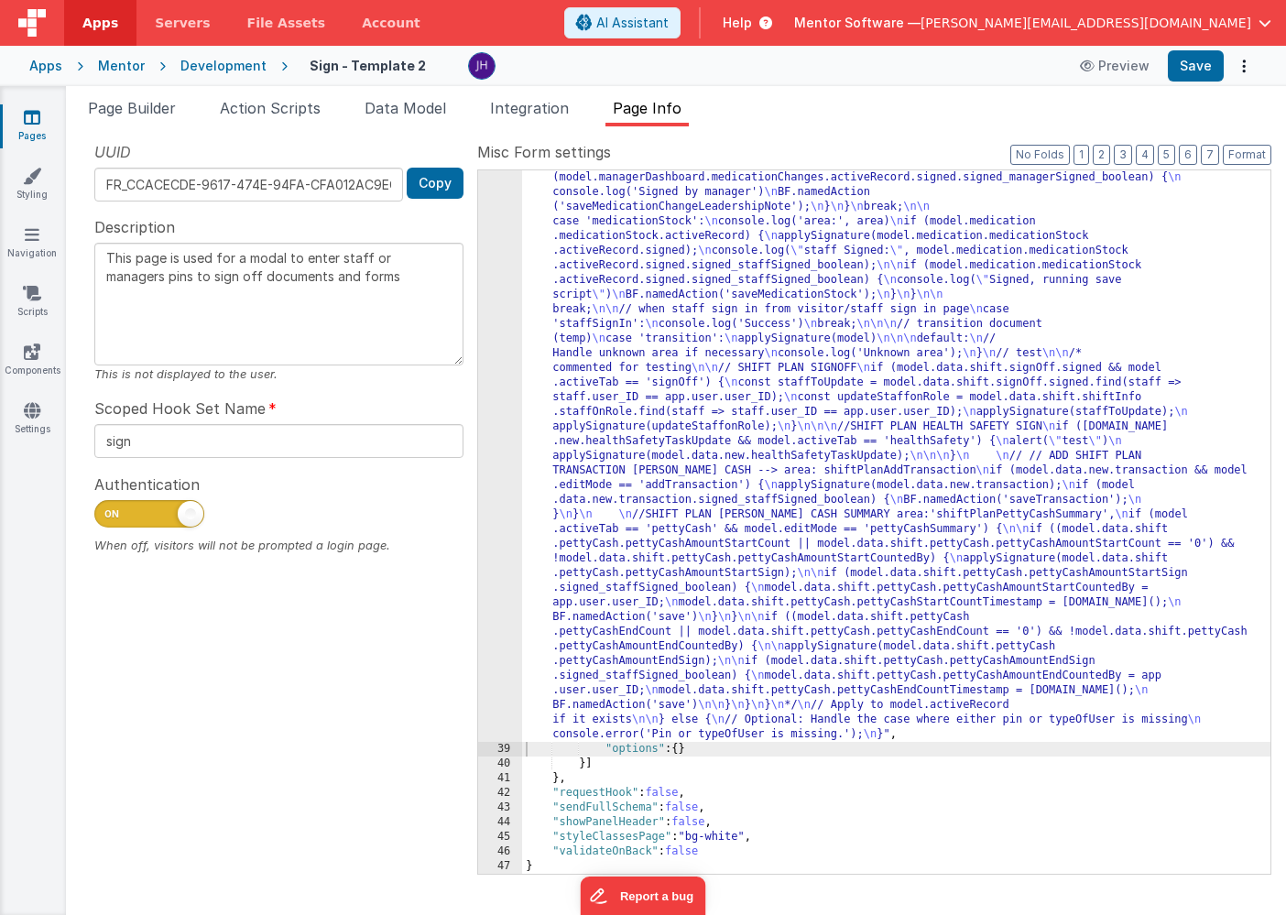
scroll to position [2827, 0]
click at [134, 113] on span "Page Builder" at bounding box center [132, 108] width 88 height 18
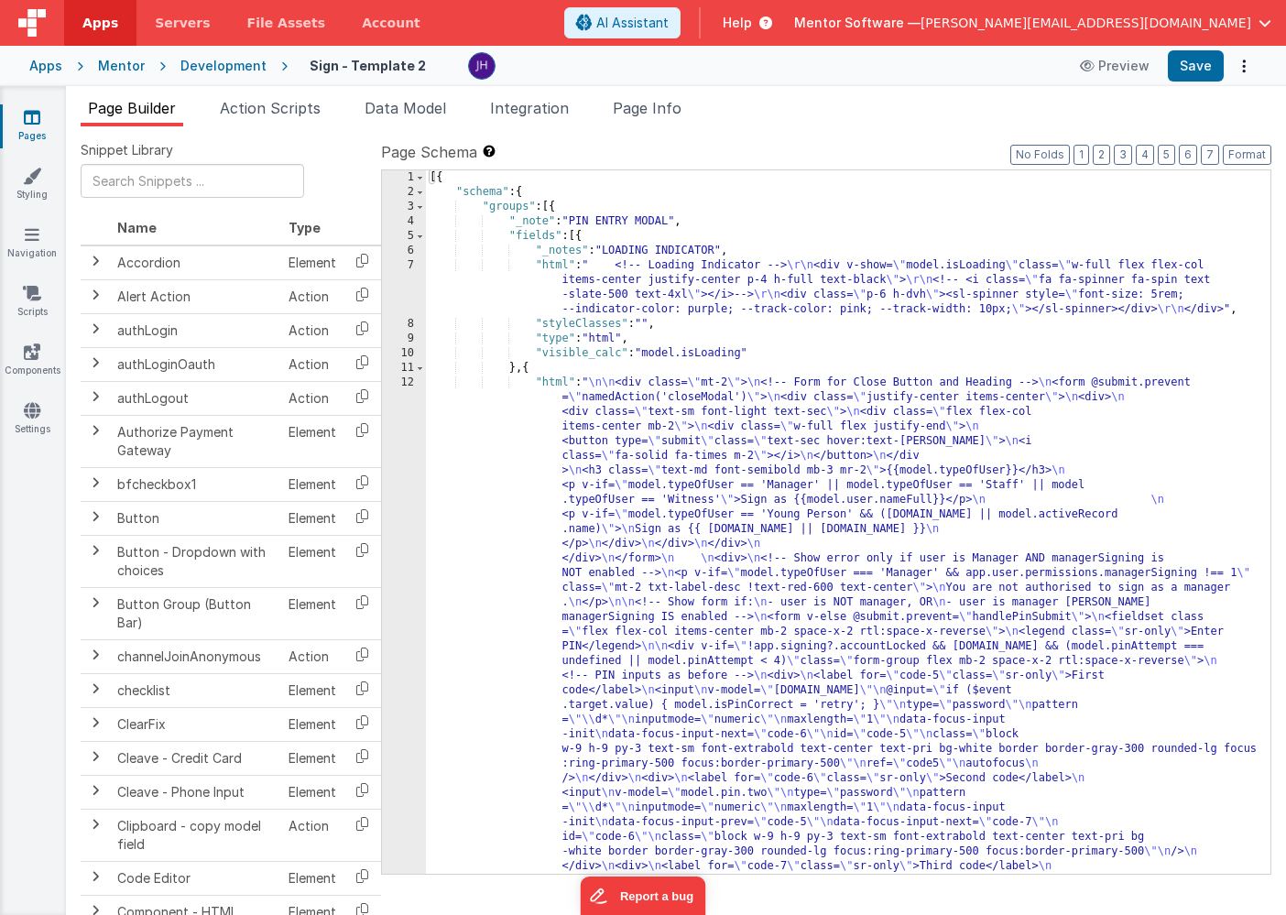
scroll to position [0, 0]
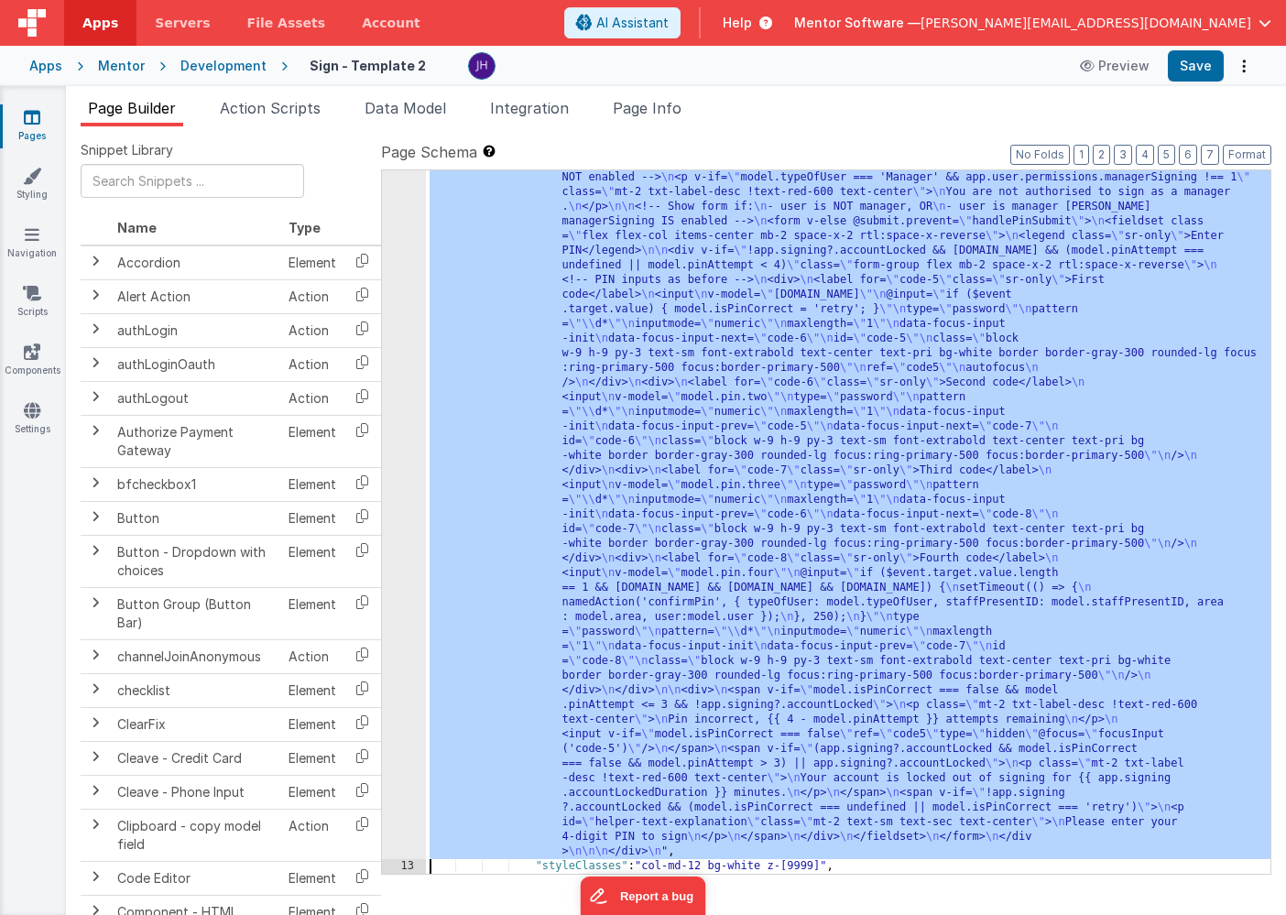
scroll to position [396, 0]
click at [399, 362] on div "12" at bounding box center [404, 419] width 44 height 879
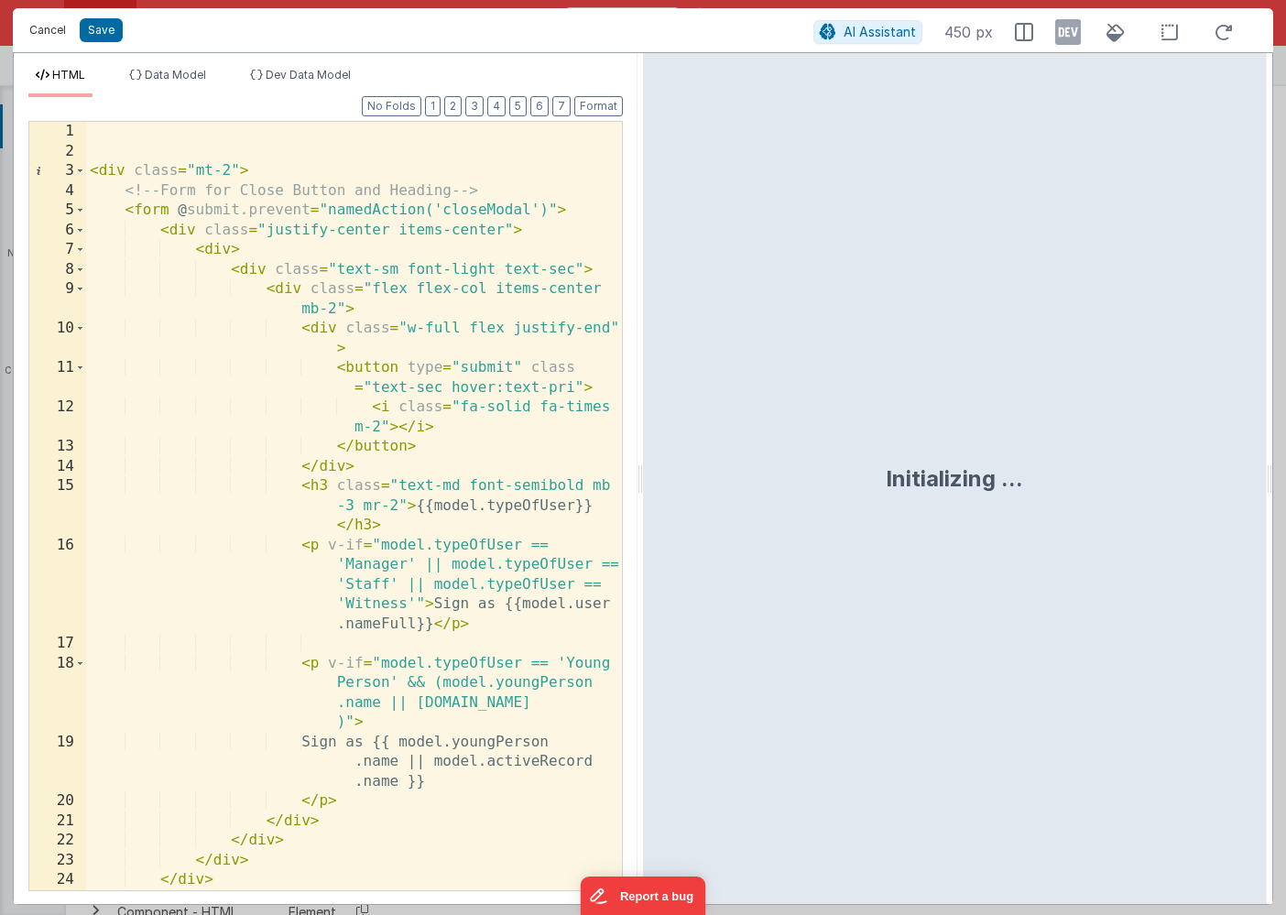
click at [42, 36] on button "Cancel" at bounding box center [47, 30] width 55 height 26
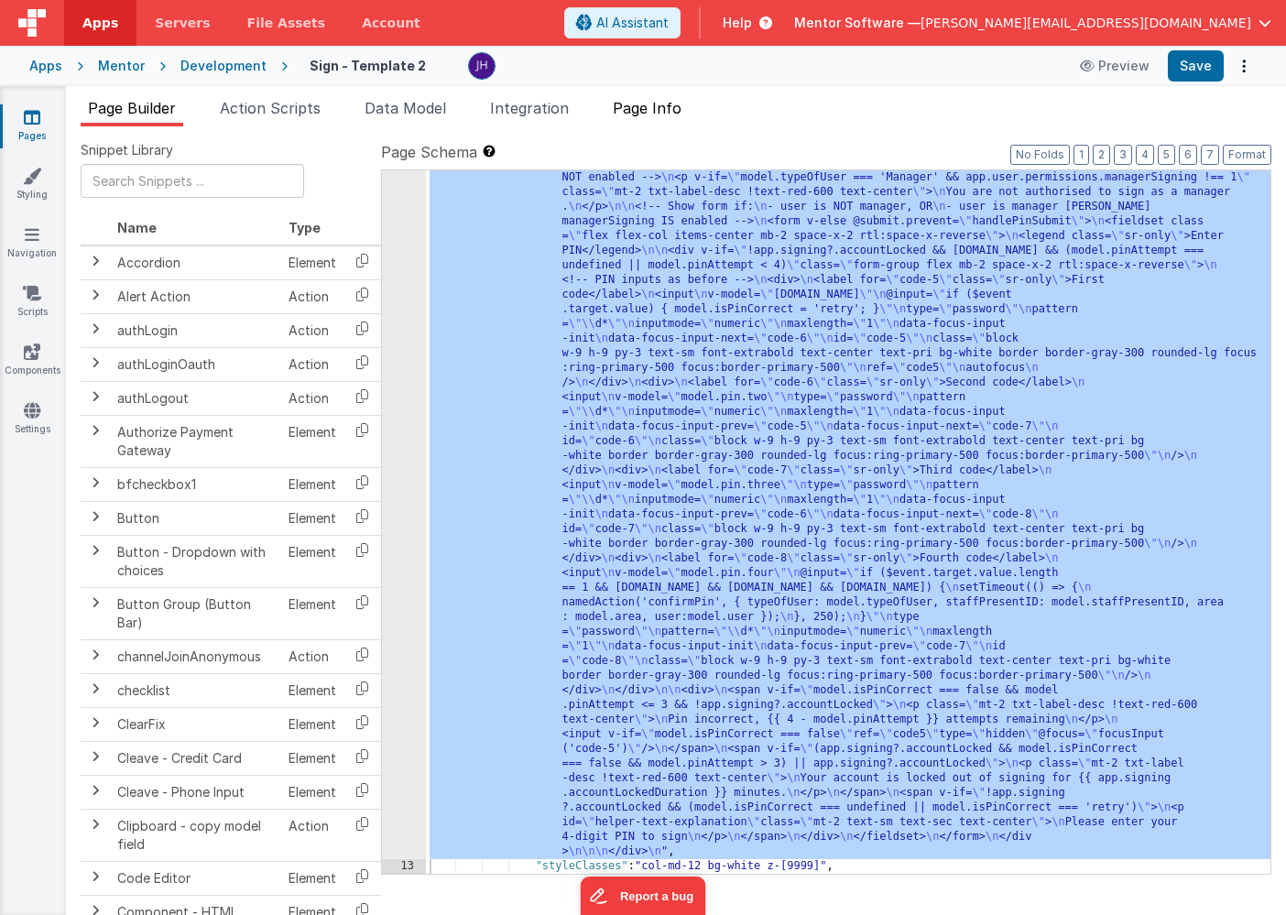
click at [662, 105] on span "Page Info" at bounding box center [647, 108] width 69 height 18
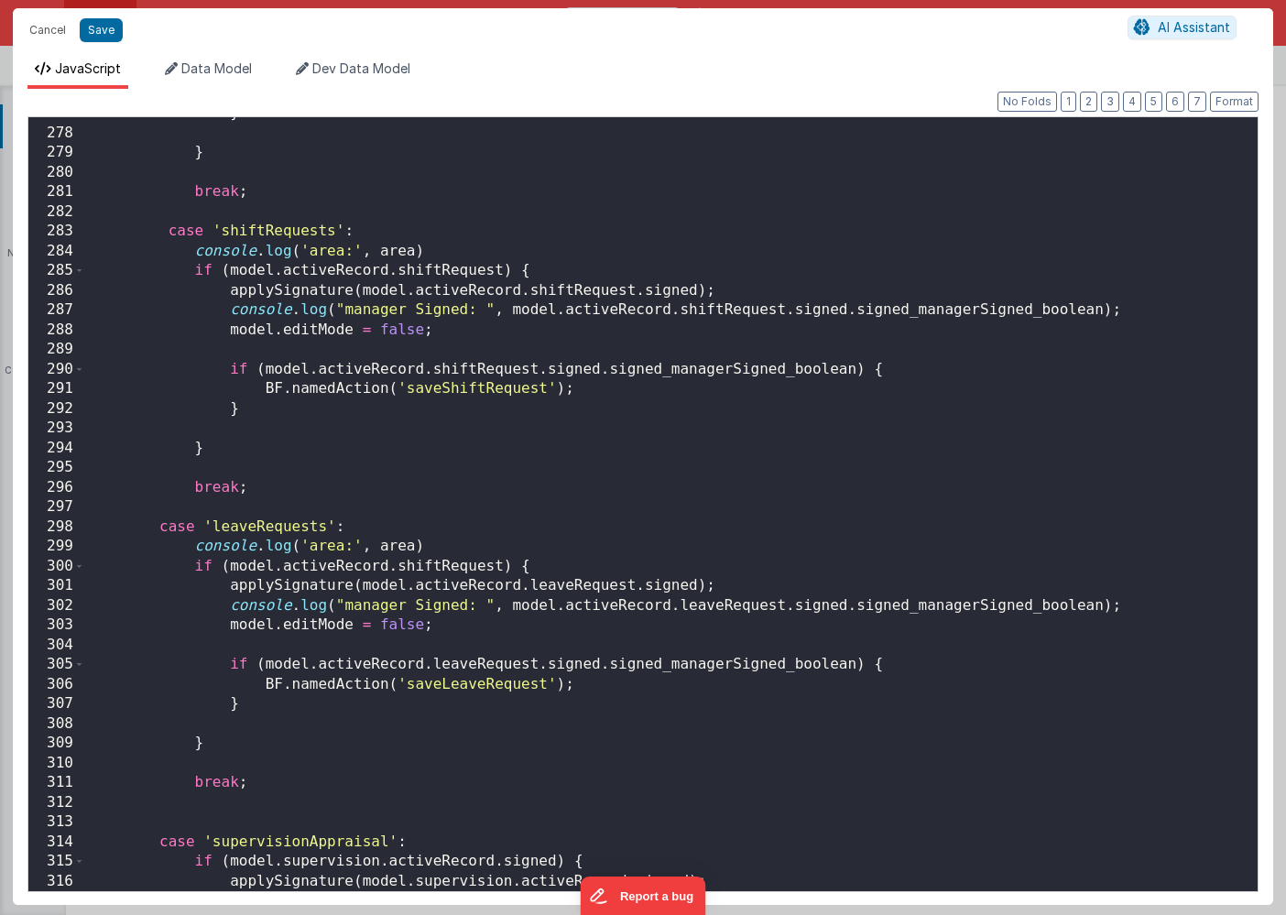
scroll to position [5447, 0]
click at [36, 24] on button "Cancel" at bounding box center [47, 30] width 55 height 26
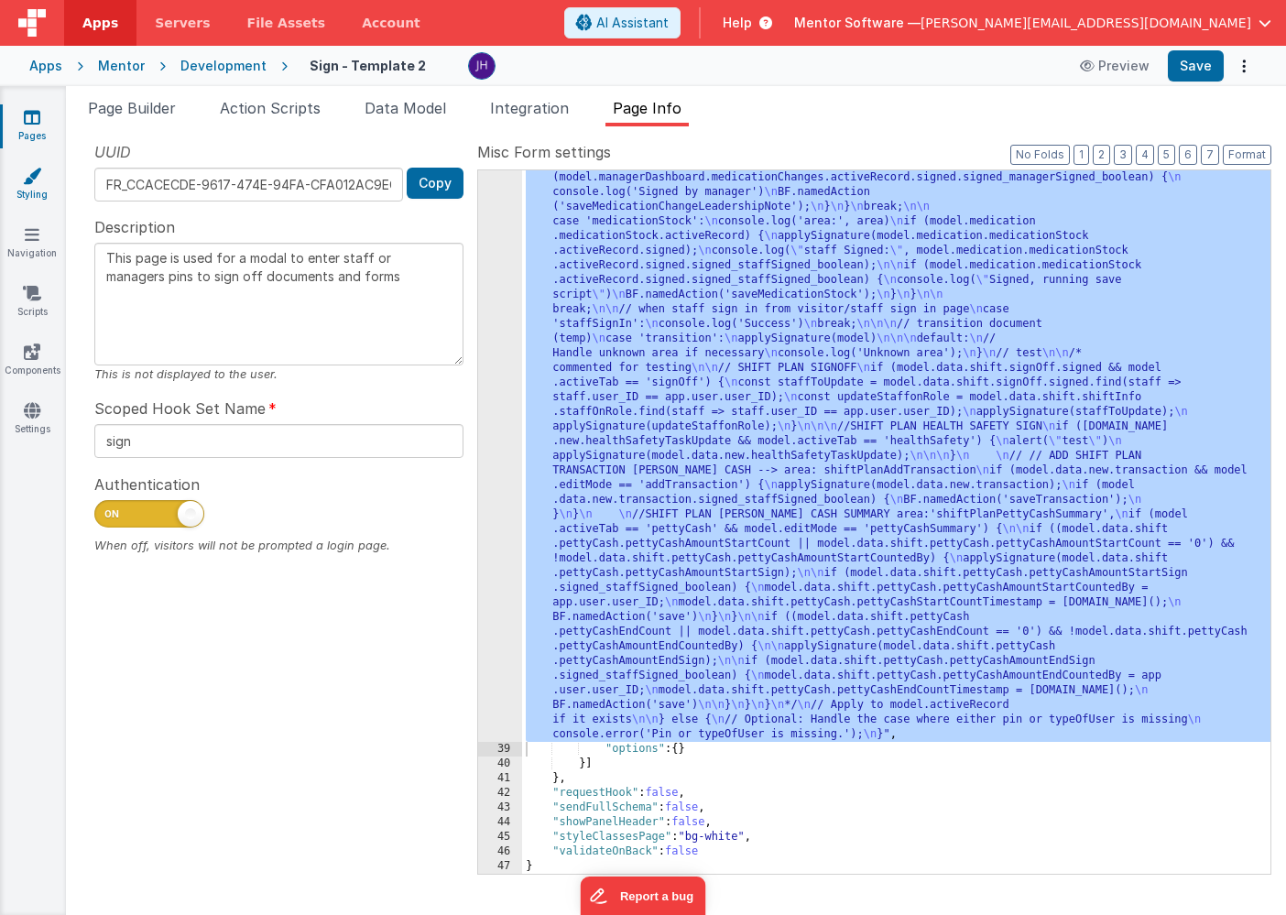
scroll to position [2827, 0]
click at [33, 121] on icon at bounding box center [32, 117] width 16 height 18
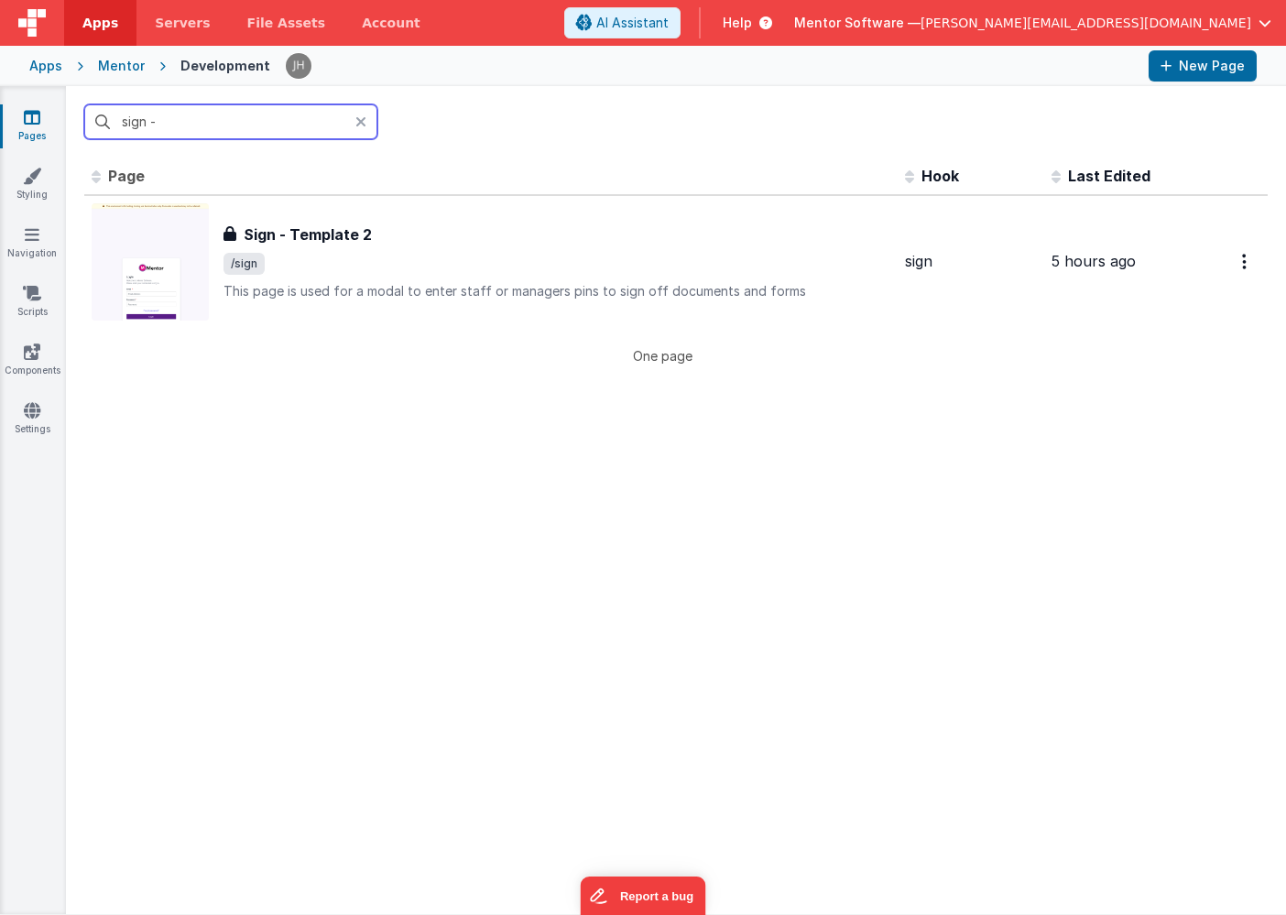
click at [183, 127] on input "sign -" at bounding box center [230, 121] width 293 height 35
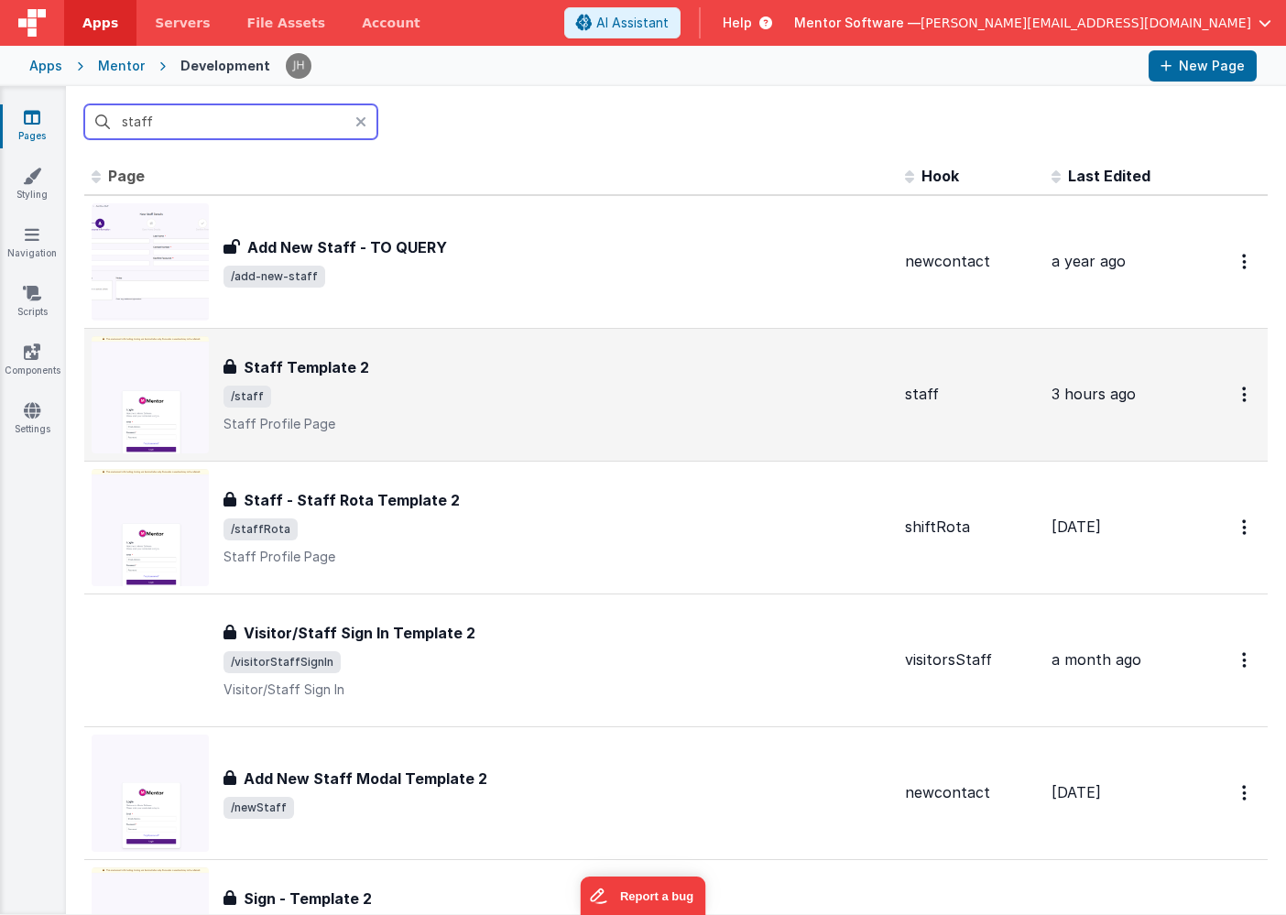
type input "staff"
click at [447, 364] on div "Staff Template 2" at bounding box center [556, 367] width 667 height 22
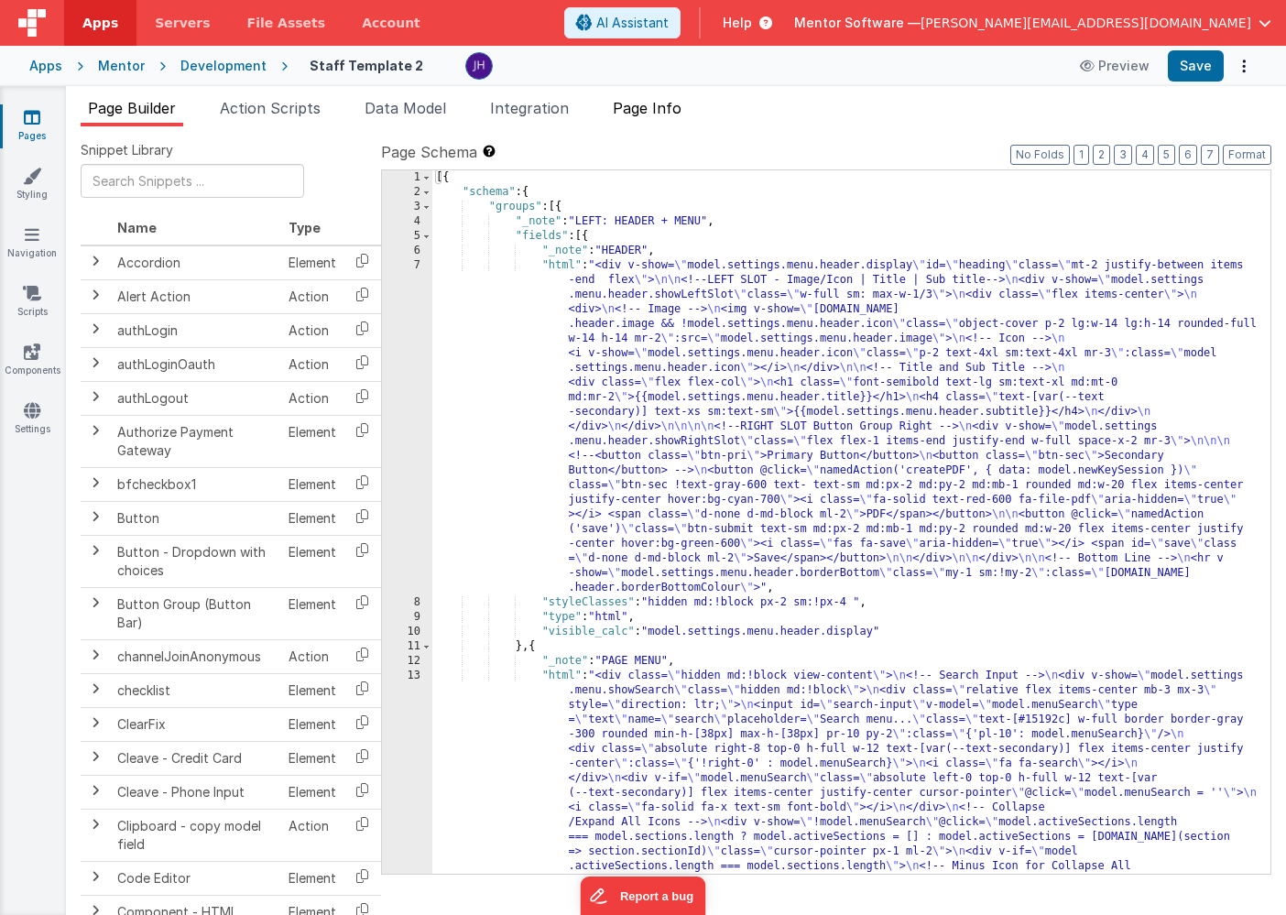
click at [667, 109] on span "Page Info" at bounding box center [647, 108] width 69 height 18
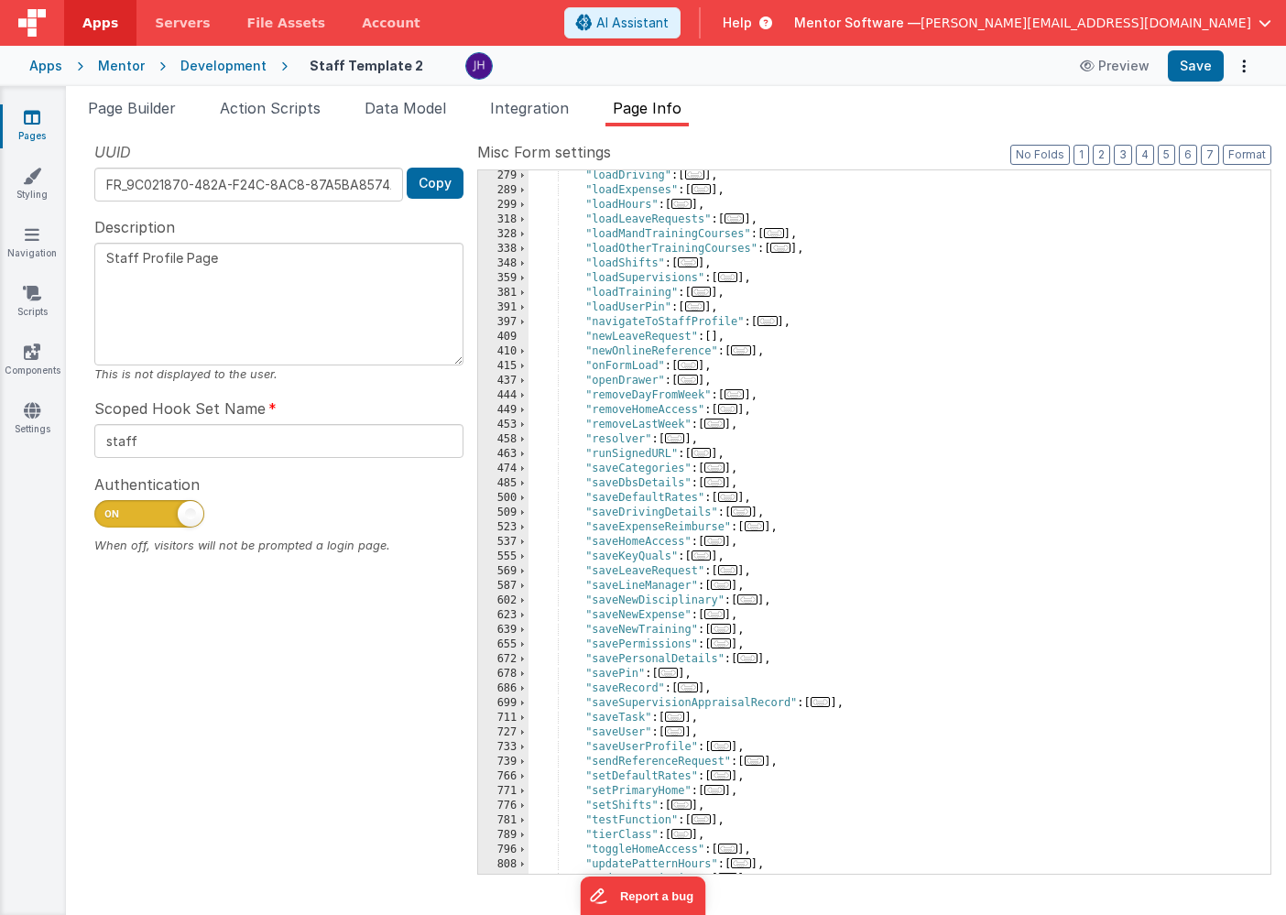
click at [731, 568] on span "..." at bounding box center [728, 570] width 20 height 10
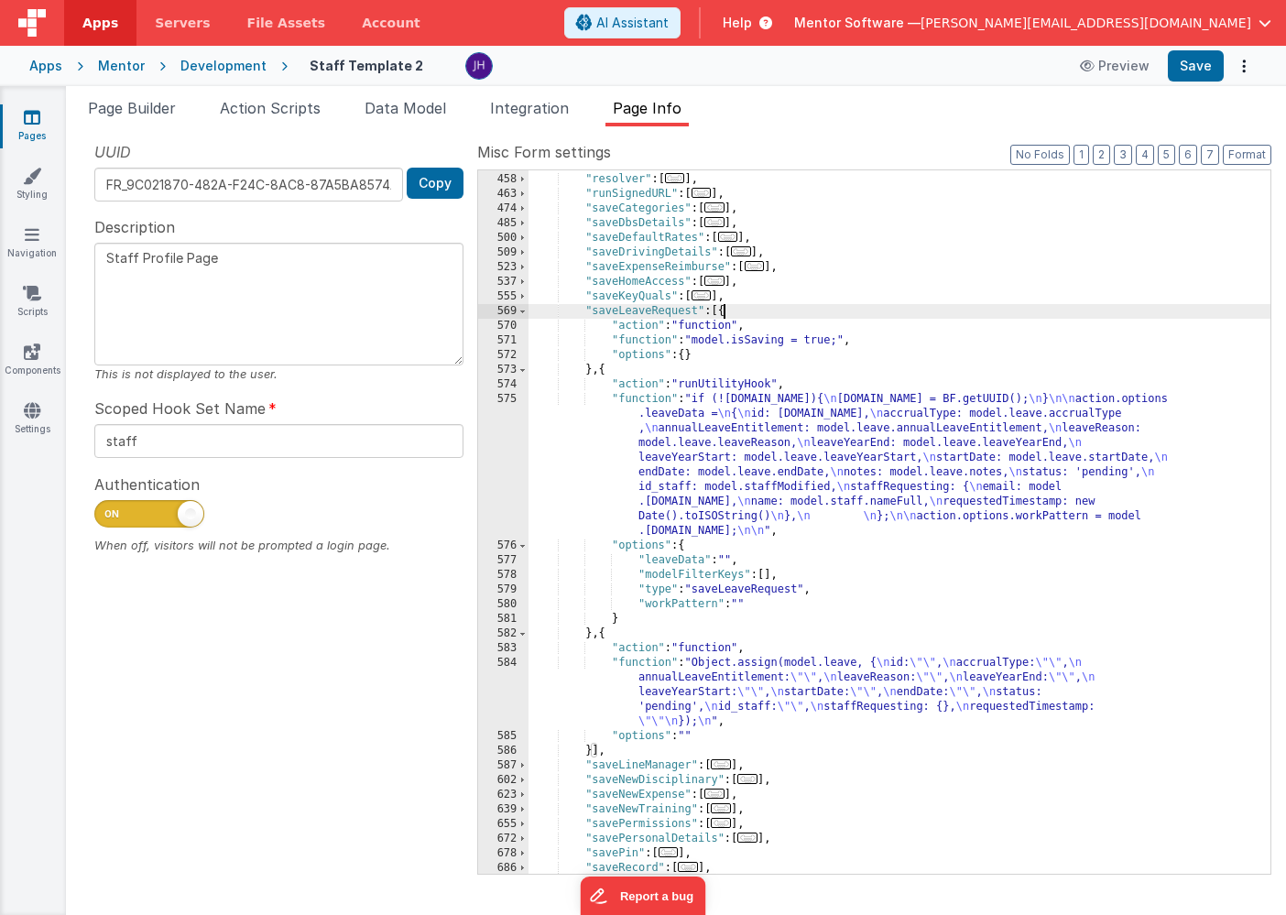
scroll to position [938, 0]
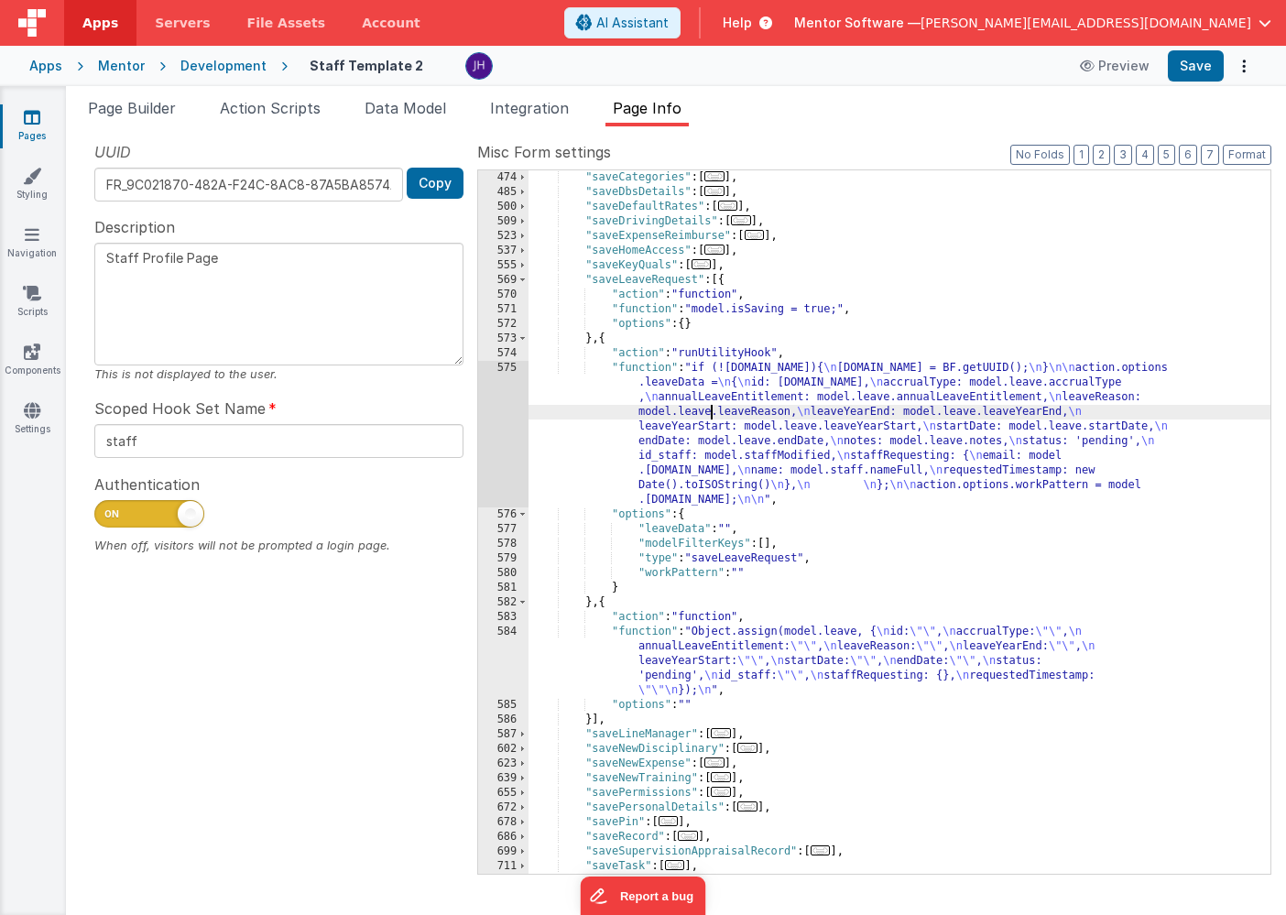
click at [711, 415] on div ""saveCategories" : [ ... ] , "saveDbsDetails" : [ ... ] , "saveDefaultRates" : …" at bounding box center [899, 536] width 742 height 733
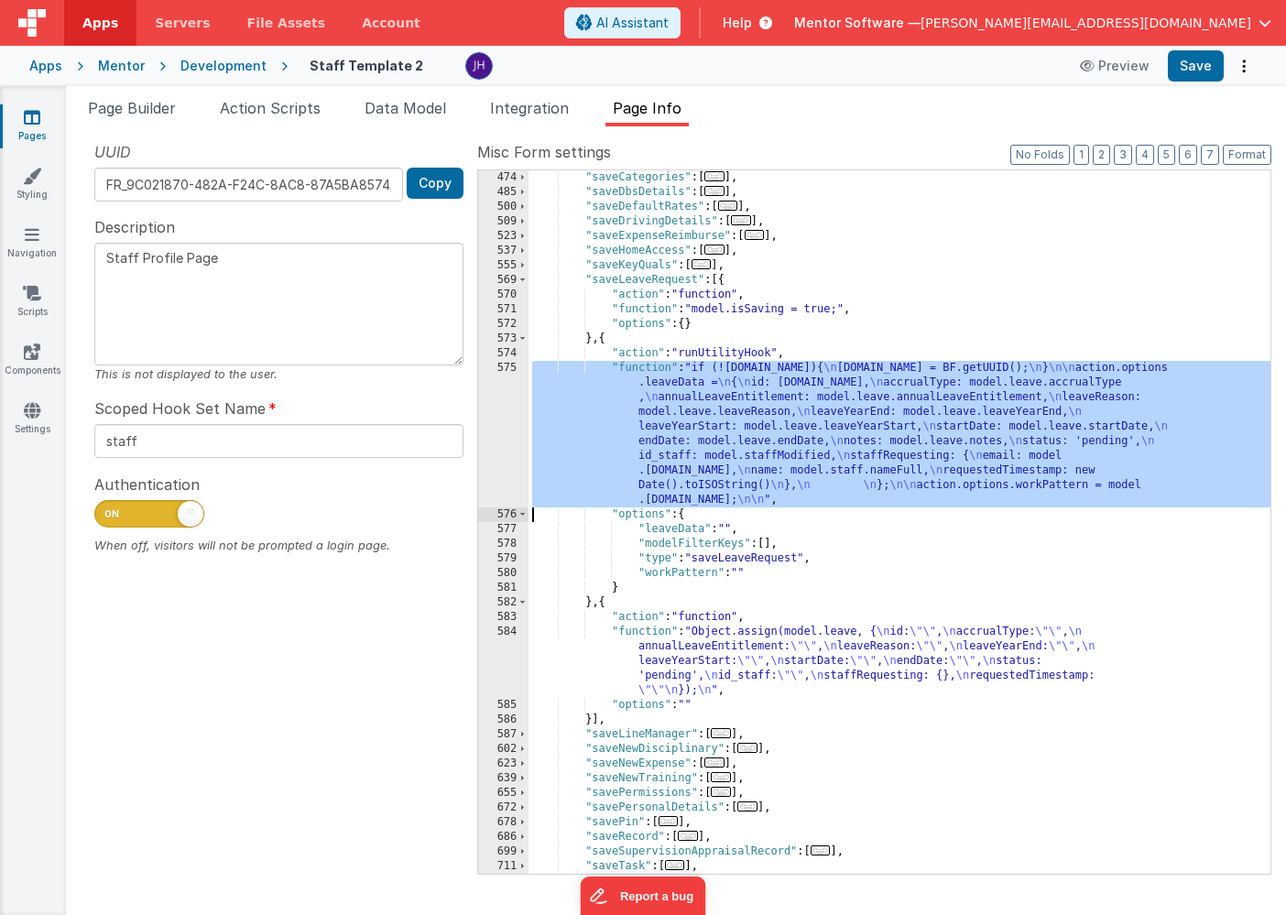
click at [507, 398] on div "575" at bounding box center [503, 434] width 50 height 147
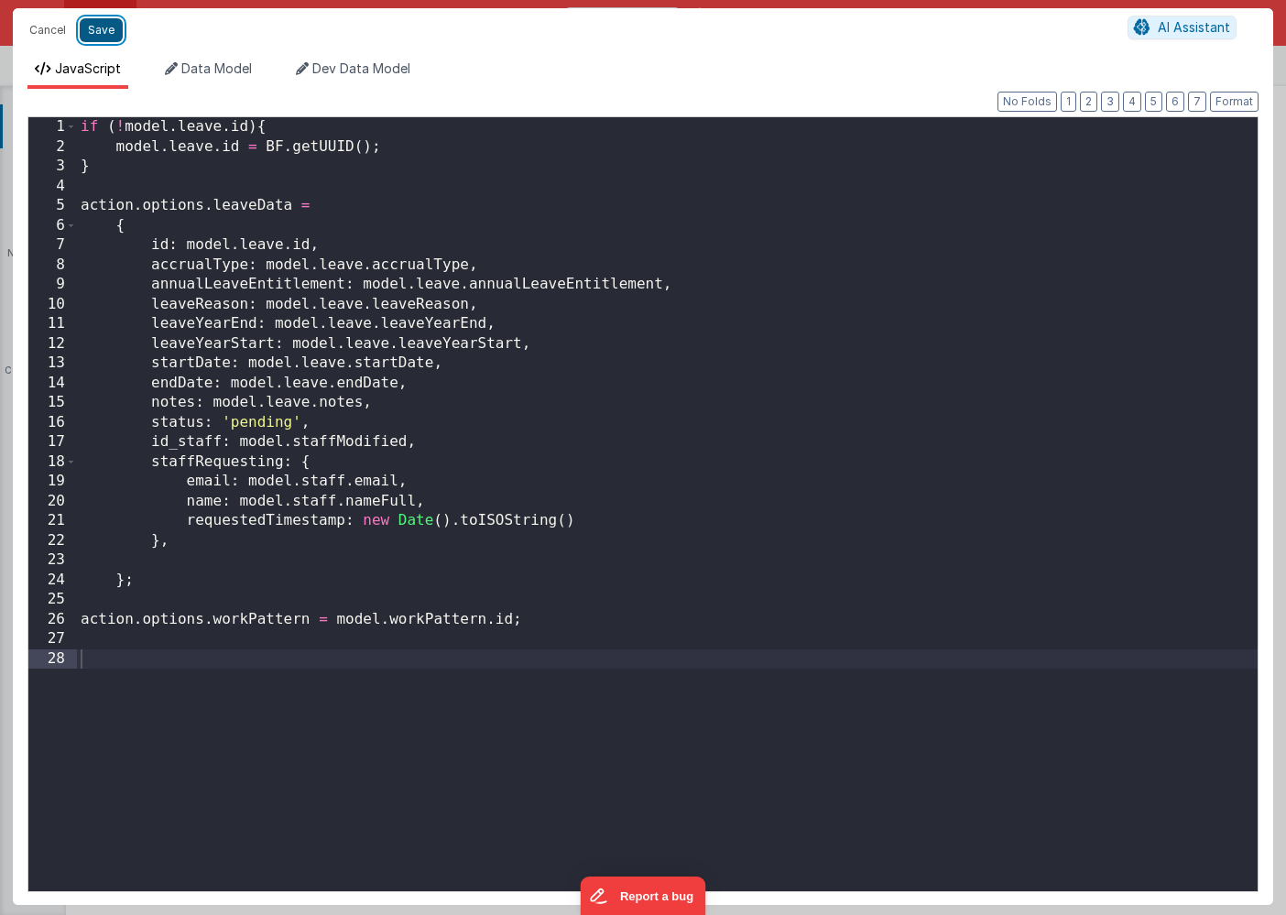
click at [100, 28] on button "Save" at bounding box center [101, 30] width 43 height 24
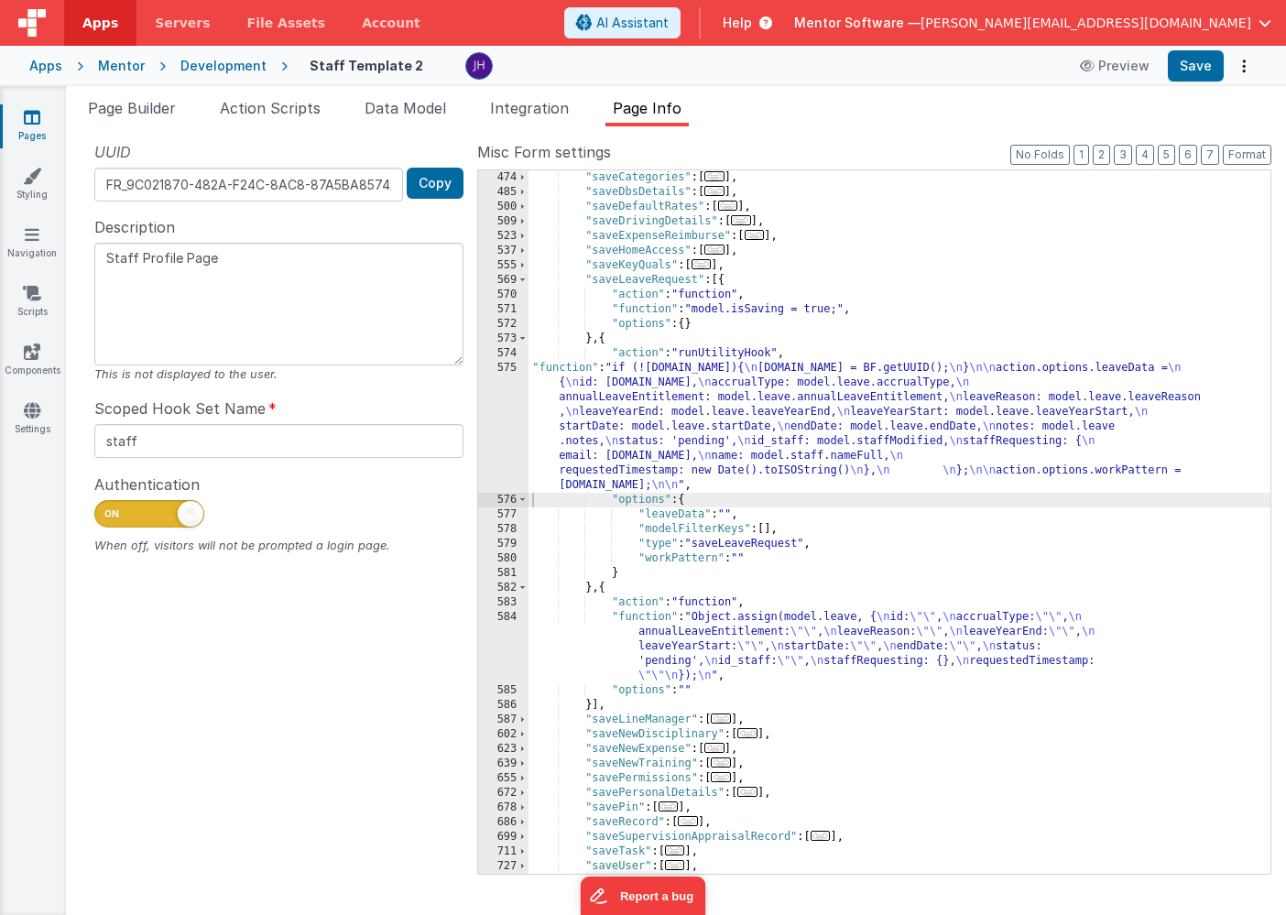
click at [34, 126] on link "Pages" at bounding box center [32, 126] width 66 height 37
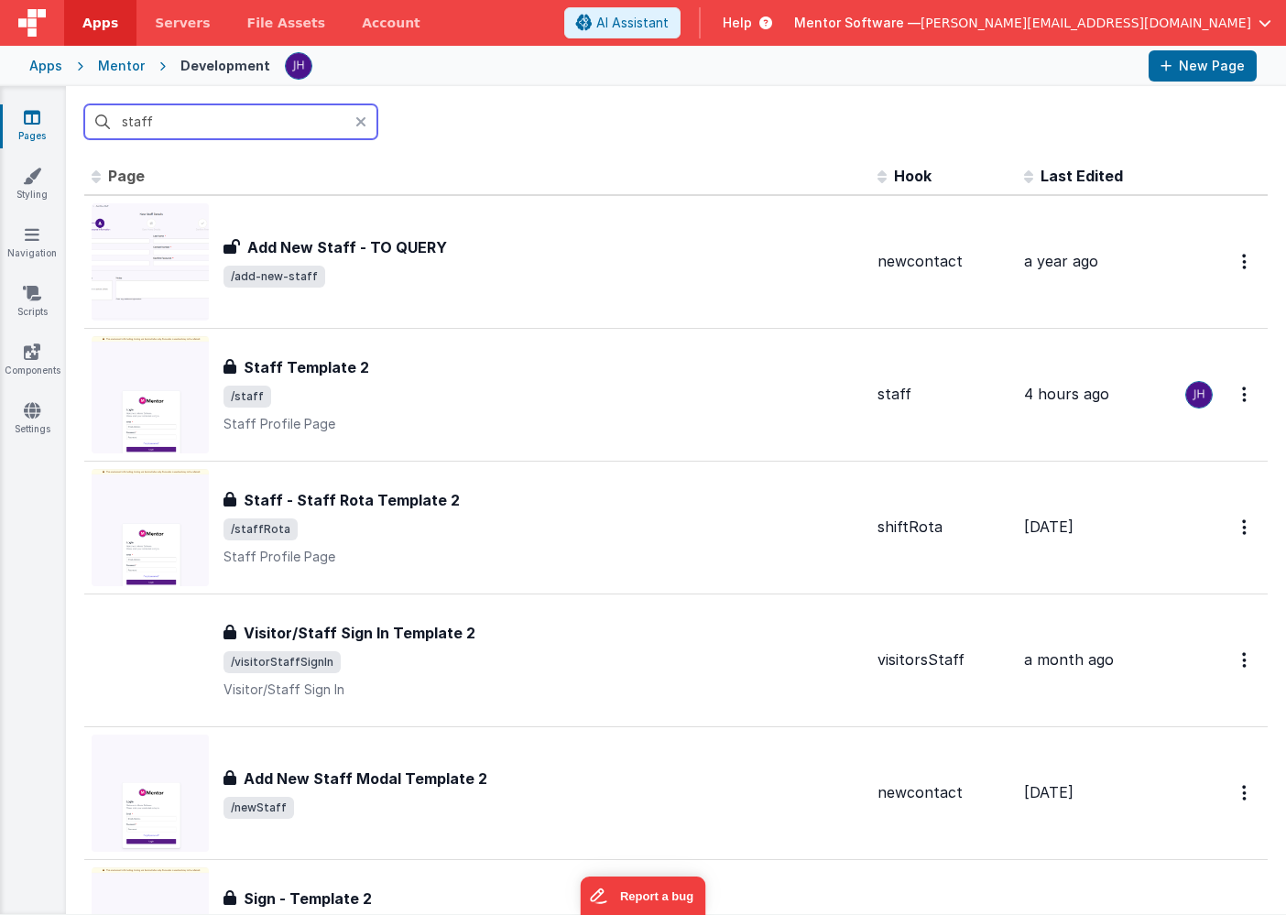
click at [123, 63] on div "Mentor" at bounding box center [121, 66] width 47 height 18
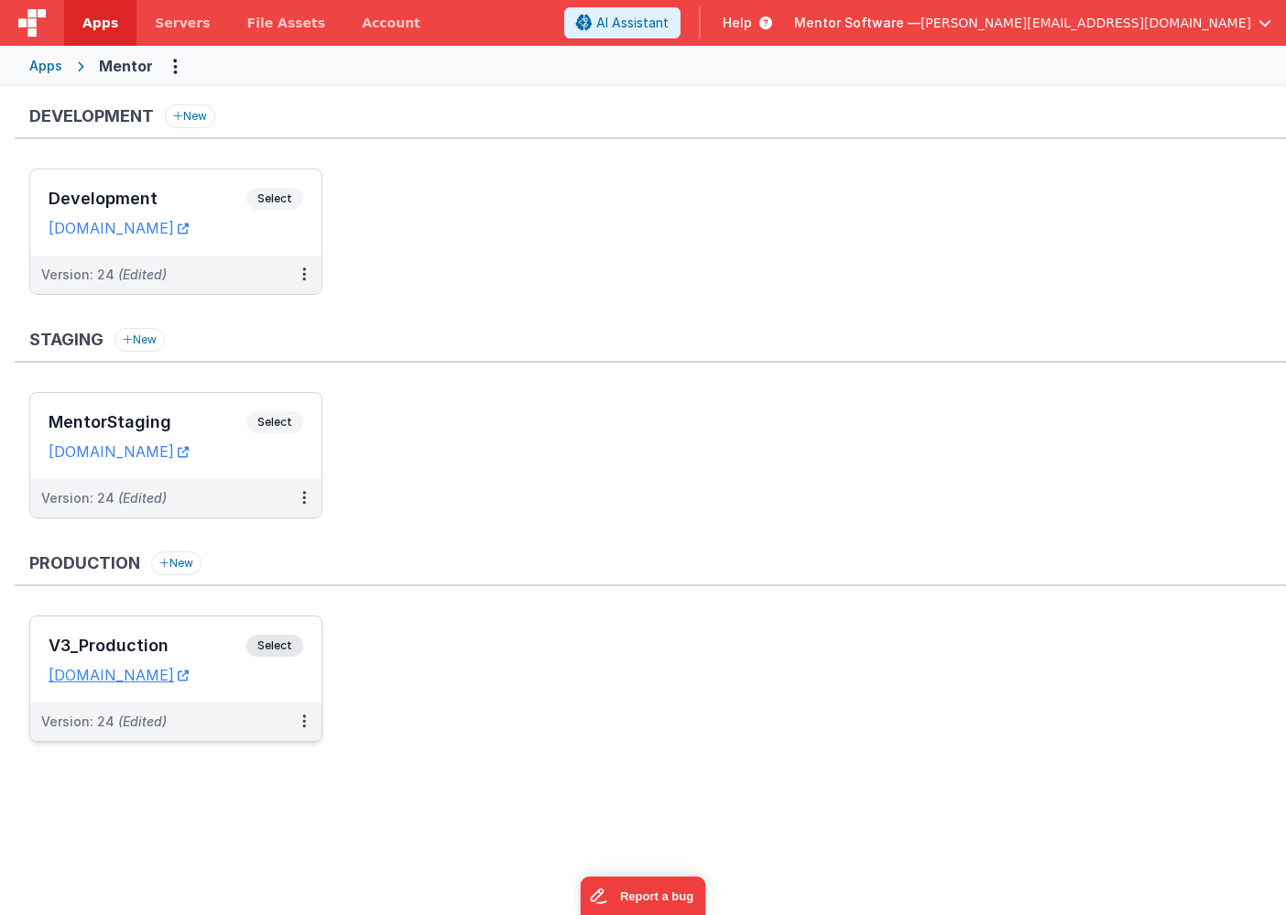
click at [159, 635] on div "V3_Production Select URLs [DOMAIN_NAME]" at bounding box center [175, 659] width 291 height 86
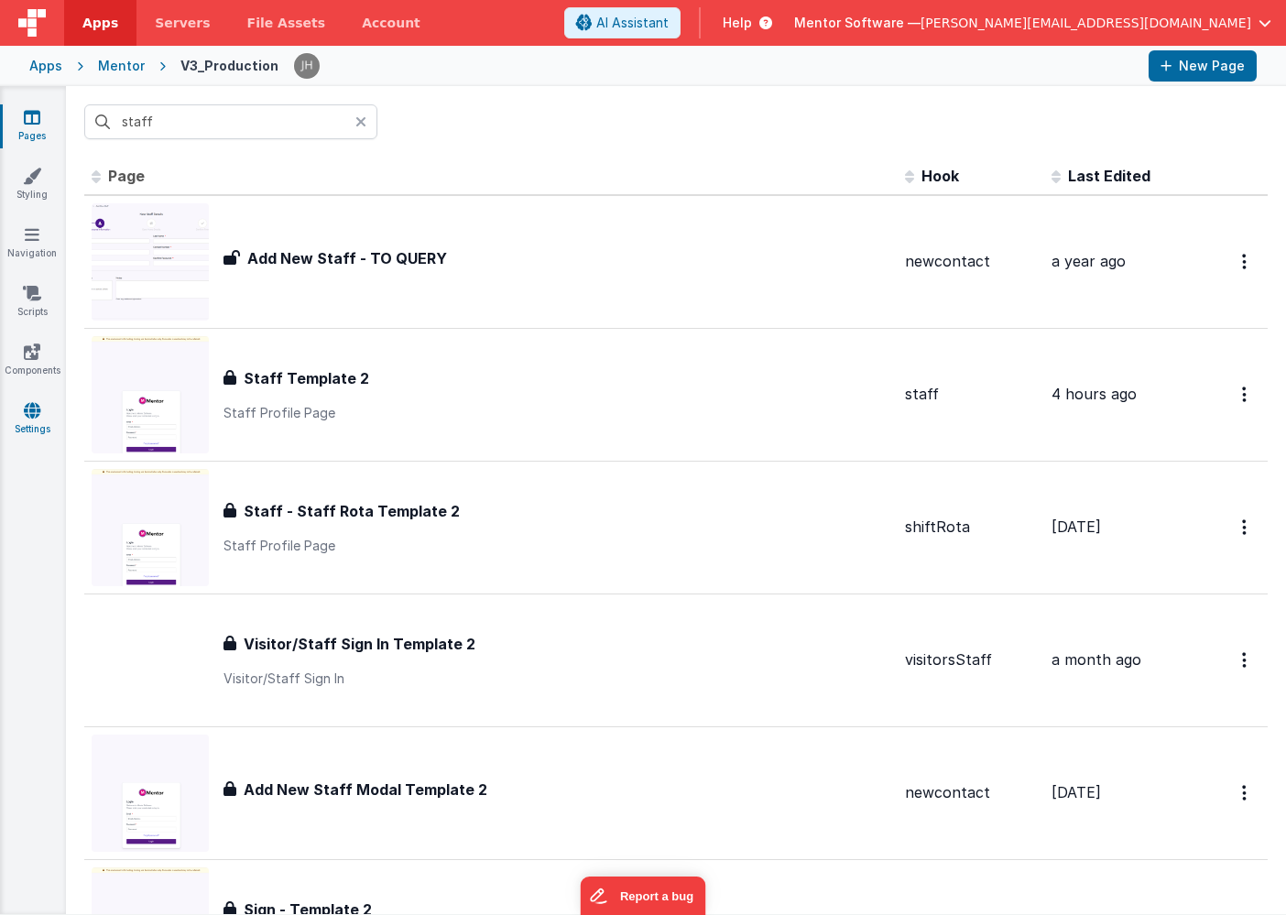
click at [44, 418] on link "Settings" at bounding box center [32, 419] width 66 height 37
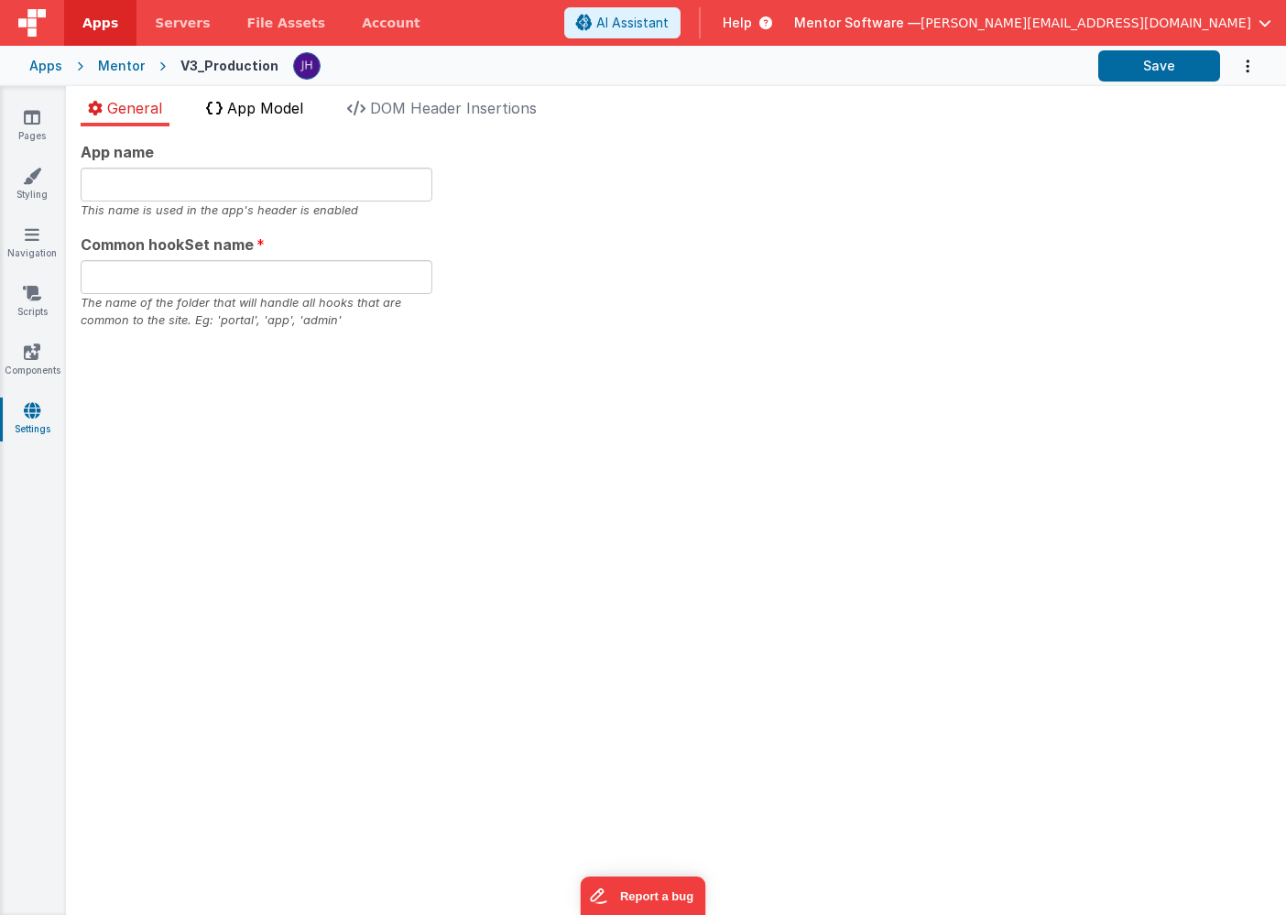
click at [241, 114] on span "App Model" at bounding box center [265, 108] width 76 height 18
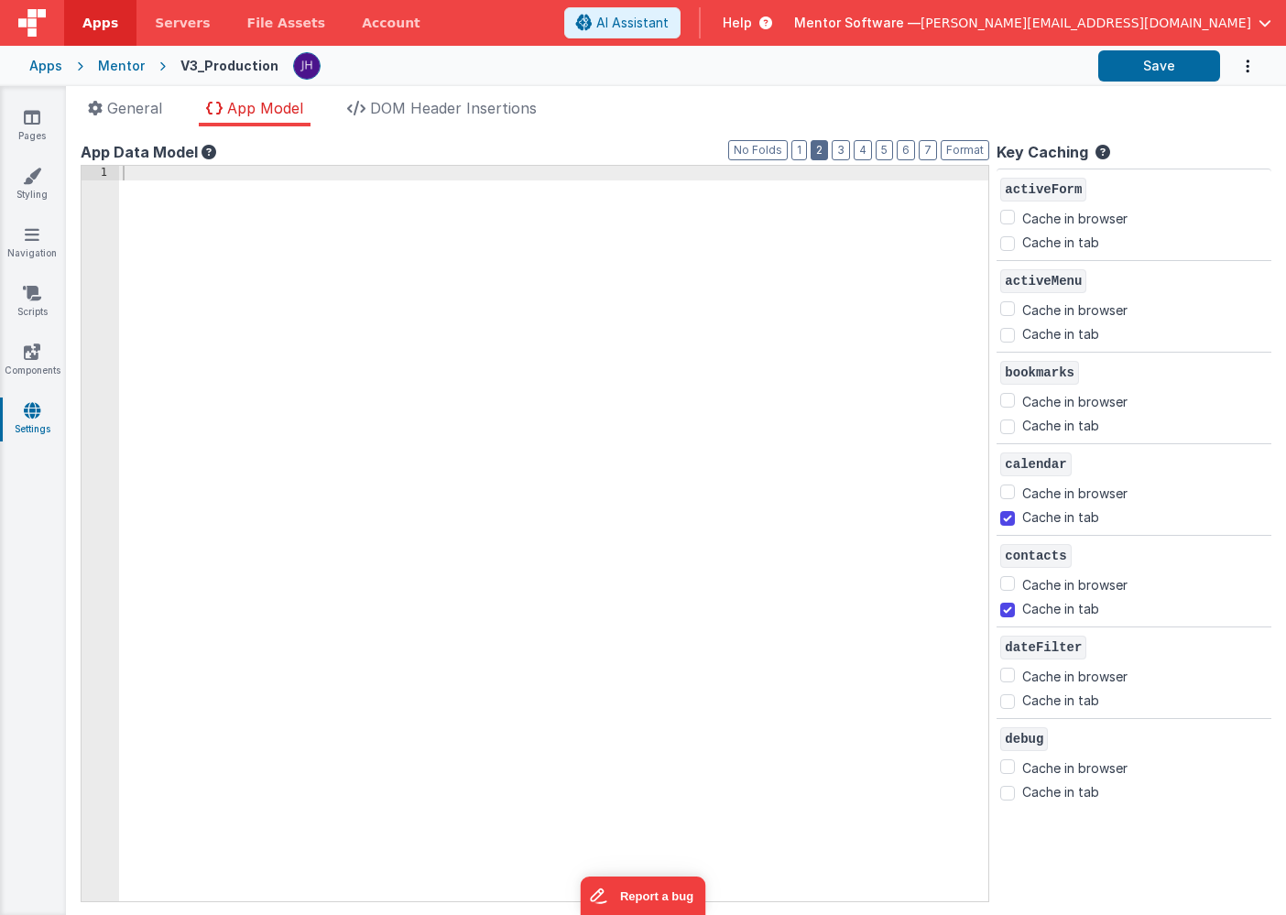
click at [820, 151] on button "2" at bounding box center [818, 150] width 17 height 20
click at [41, 418] on link "Settings" at bounding box center [32, 419] width 66 height 37
click at [36, 353] on icon at bounding box center [32, 351] width 16 height 18
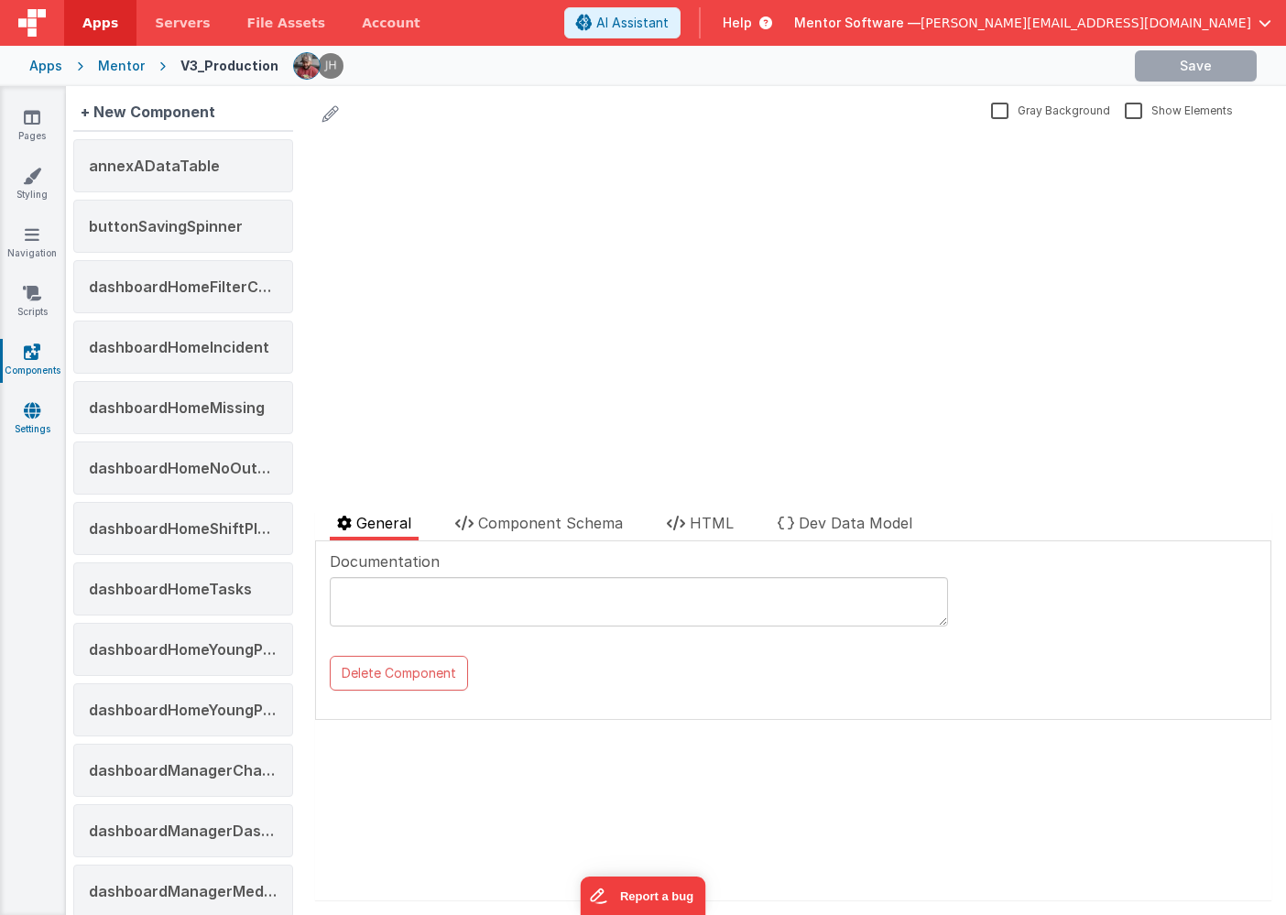
click at [36, 423] on link "Settings" at bounding box center [32, 419] width 66 height 37
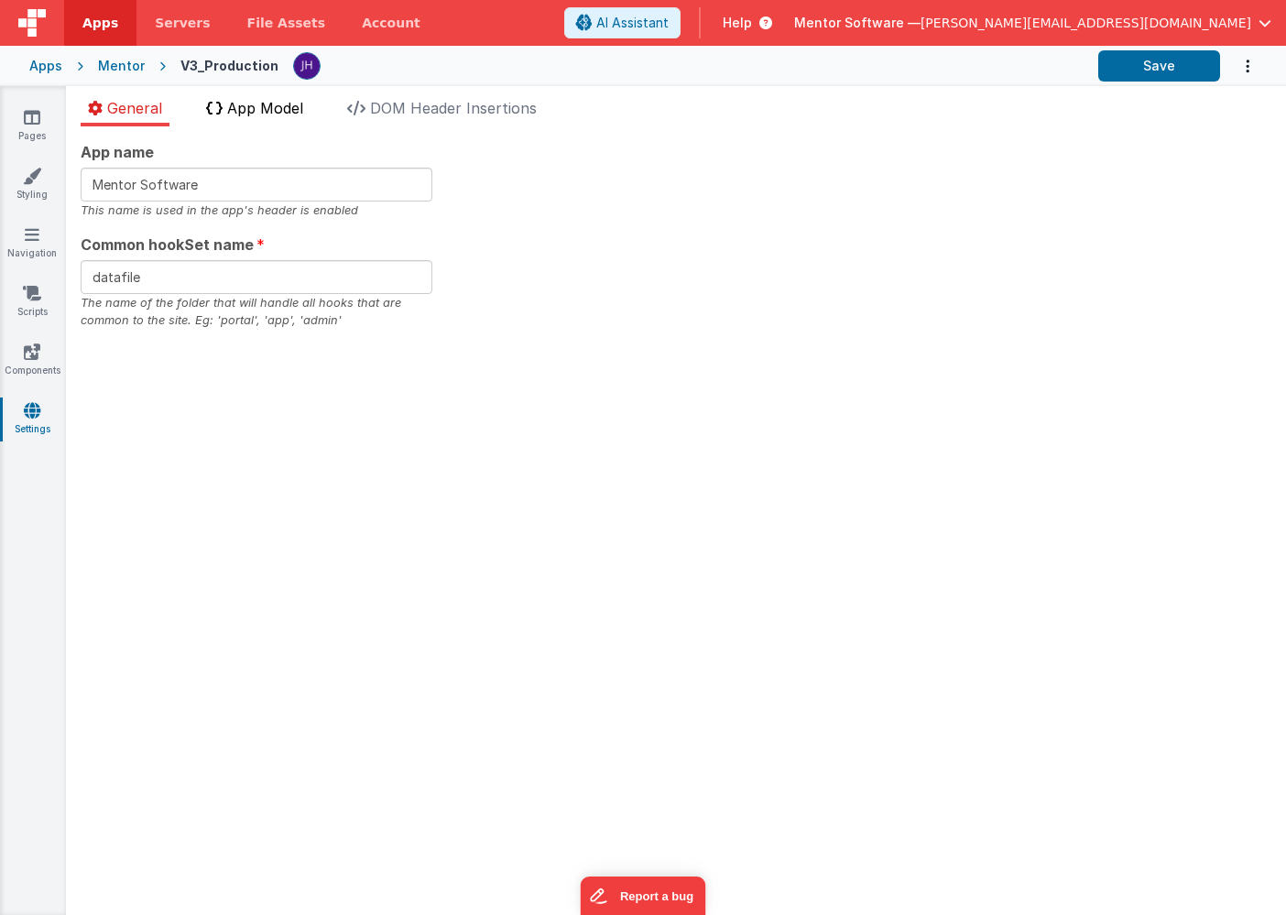
click at [257, 114] on span "App Model" at bounding box center [265, 108] width 76 height 18
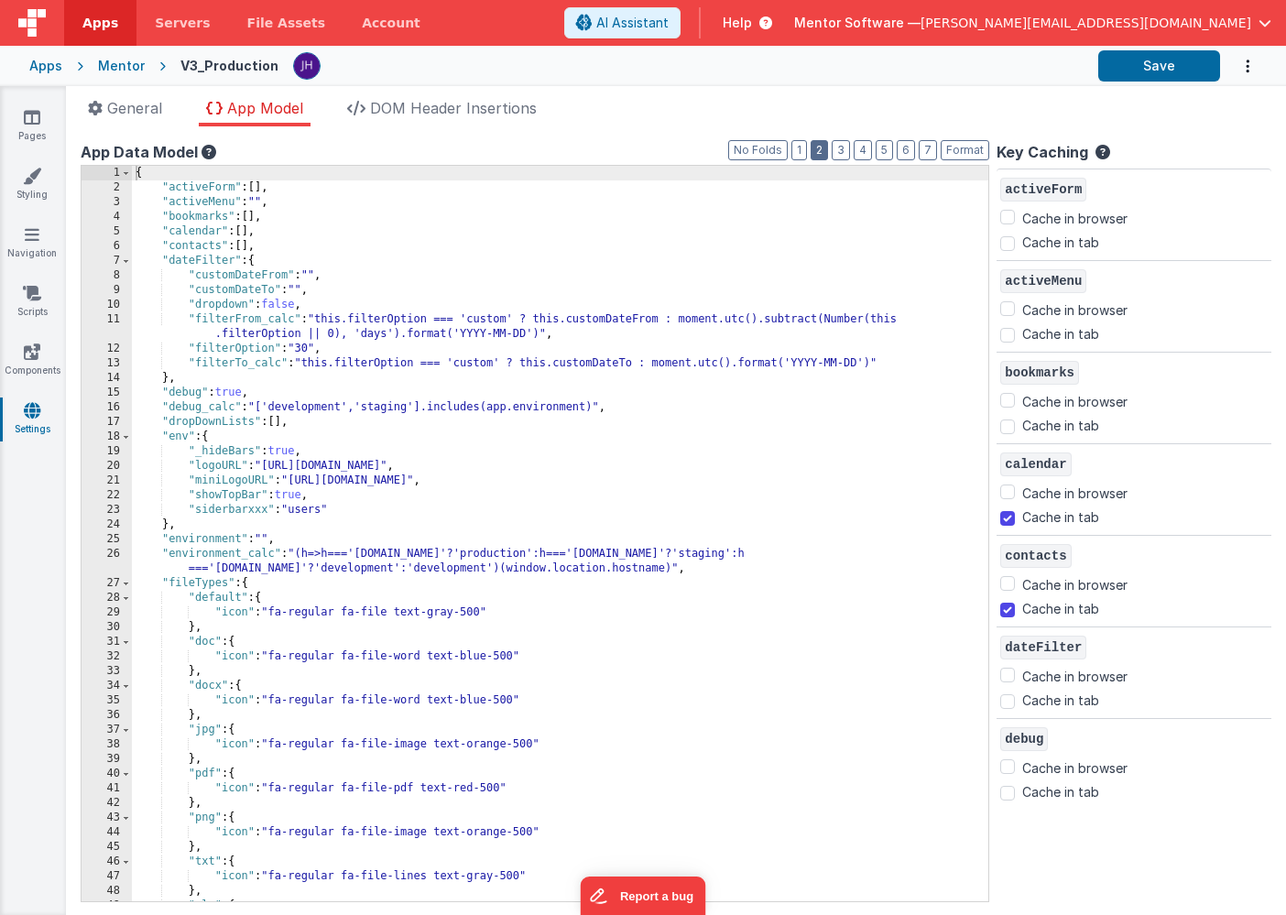
click at [821, 147] on button "2" at bounding box center [818, 150] width 17 height 20
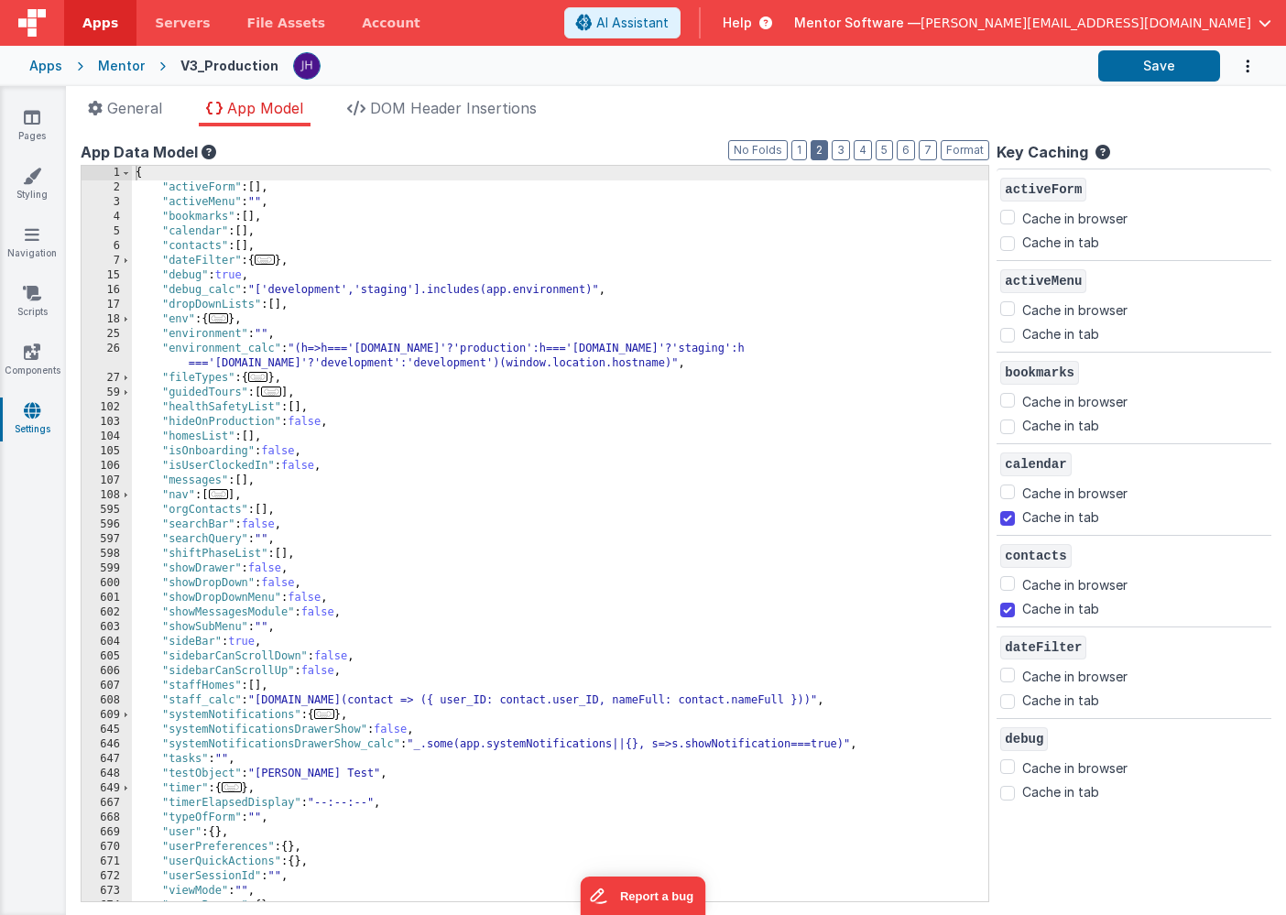
scroll to position [56, 0]
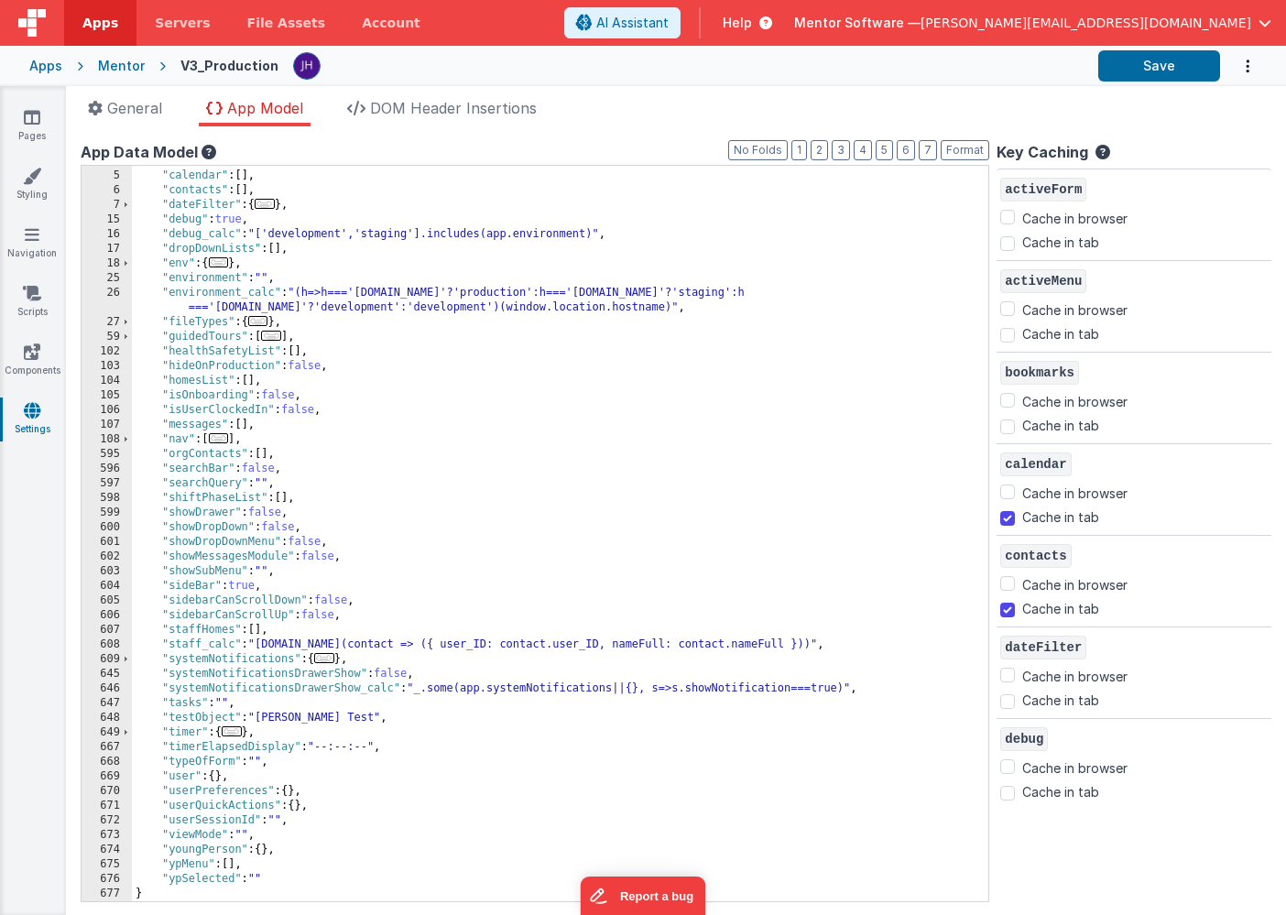
click at [327, 659] on span "..." at bounding box center [324, 658] width 20 height 10
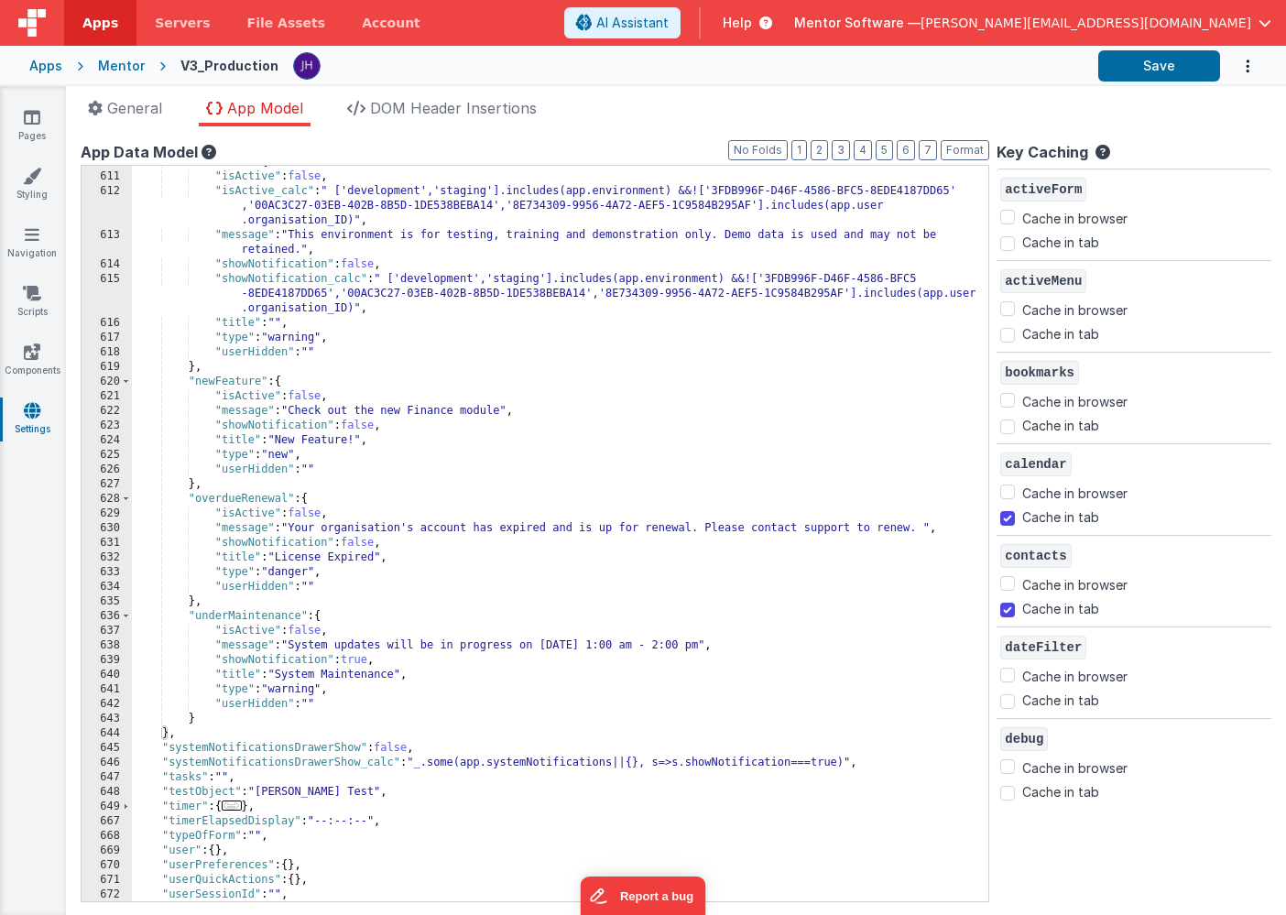
scroll to position [630, 0]
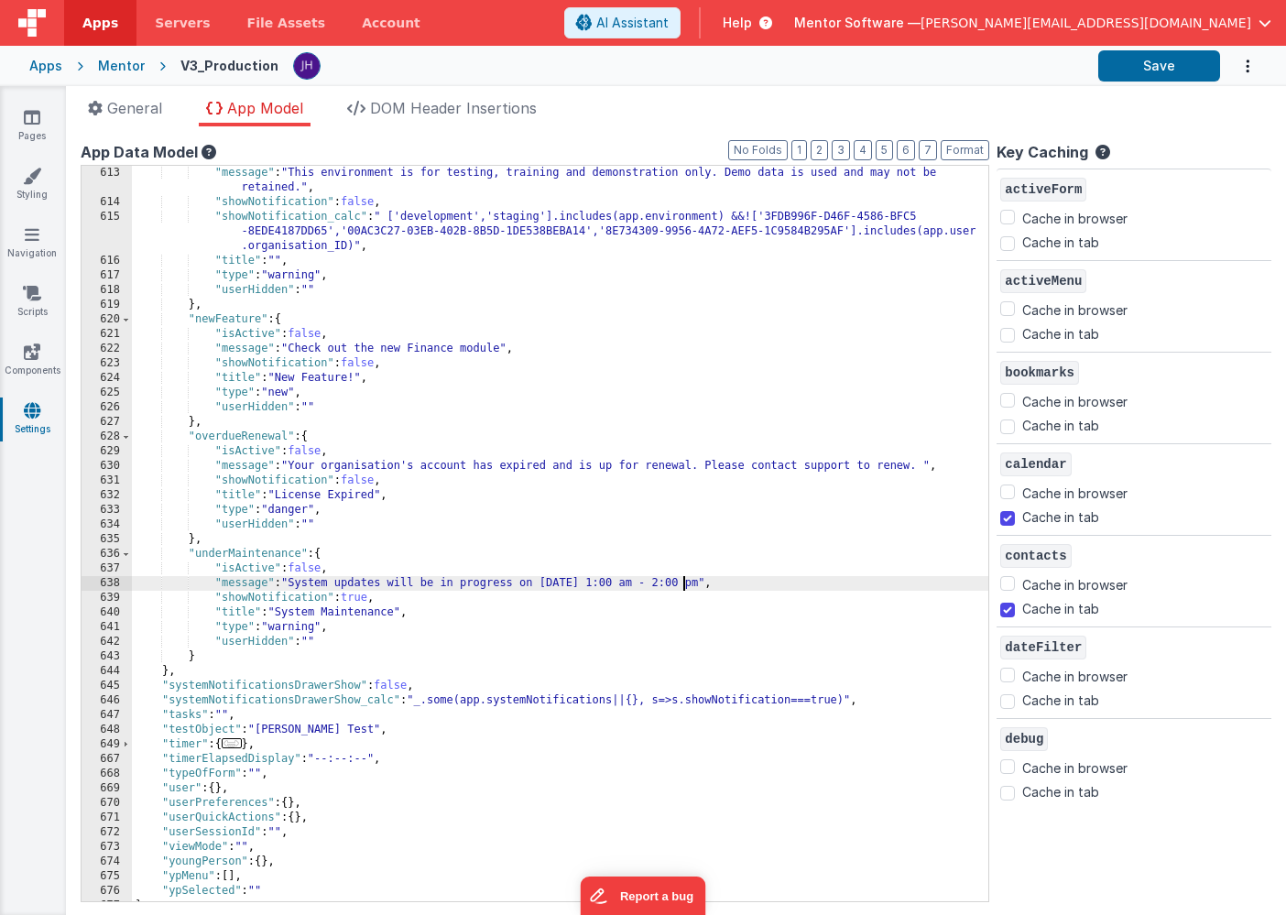
click at [680, 580] on div ""message" : "This environment is for testing, training and demonstration only. …" at bounding box center [560, 555] width 856 height 779
click at [724, 581] on div ""message" : "This environment is for testing, training and demonstration only. …" at bounding box center [560, 555] width 856 height 779
click at [734, 579] on div ""message" : "This environment is for testing, training and demonstration only. …" at bounding box center [560, 555] width 856 height 779
click at [779, 583] on div ""message" : "This environment is for testing, training and demonstration only. …" at bounding box center [560, 555] width 856 height 779
click at [1151, 72] on button "Save" at bounding box center [1159, 65] width 122 height 31
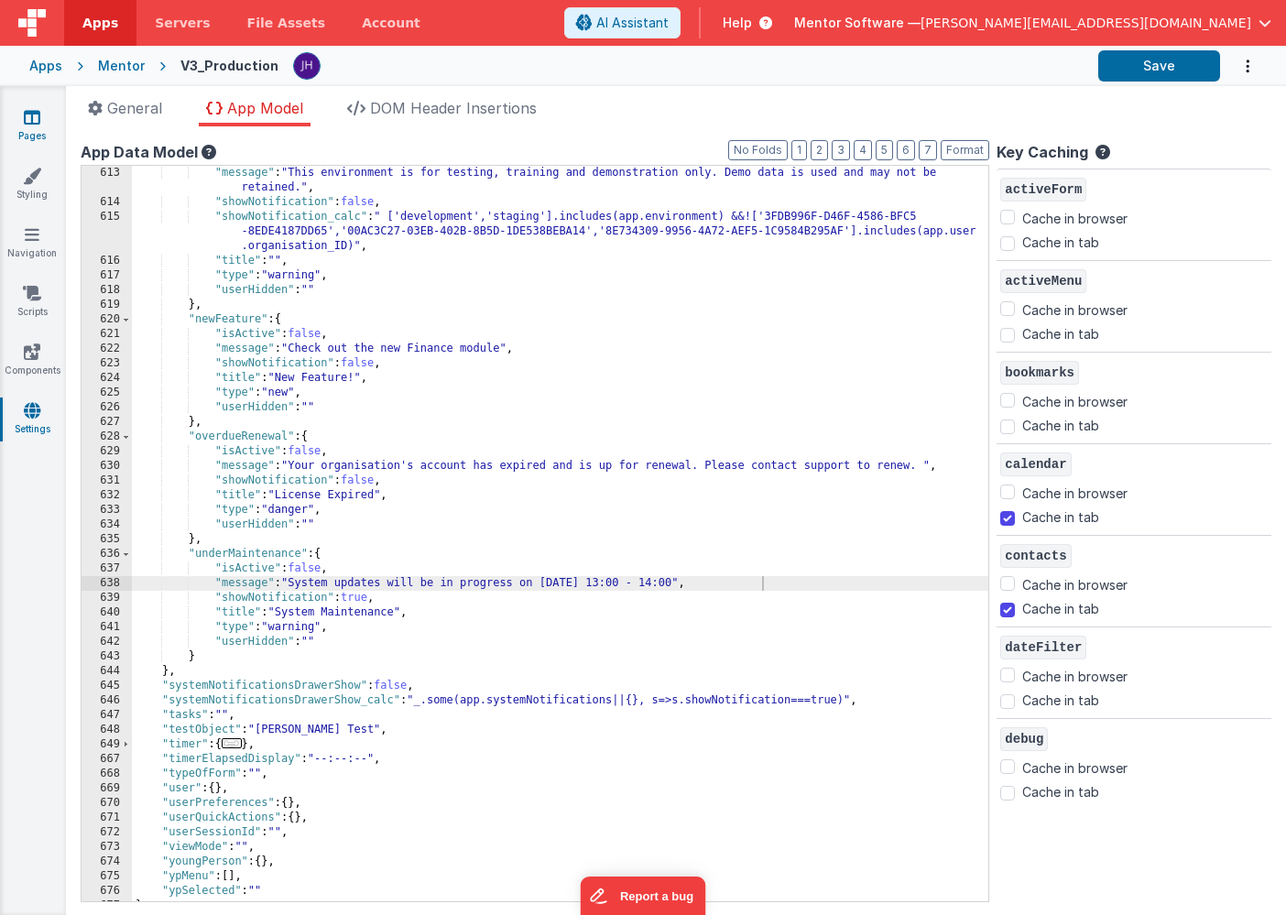
click at [27, 125] on icon at bounding box center [32, 117] width 16 height 18
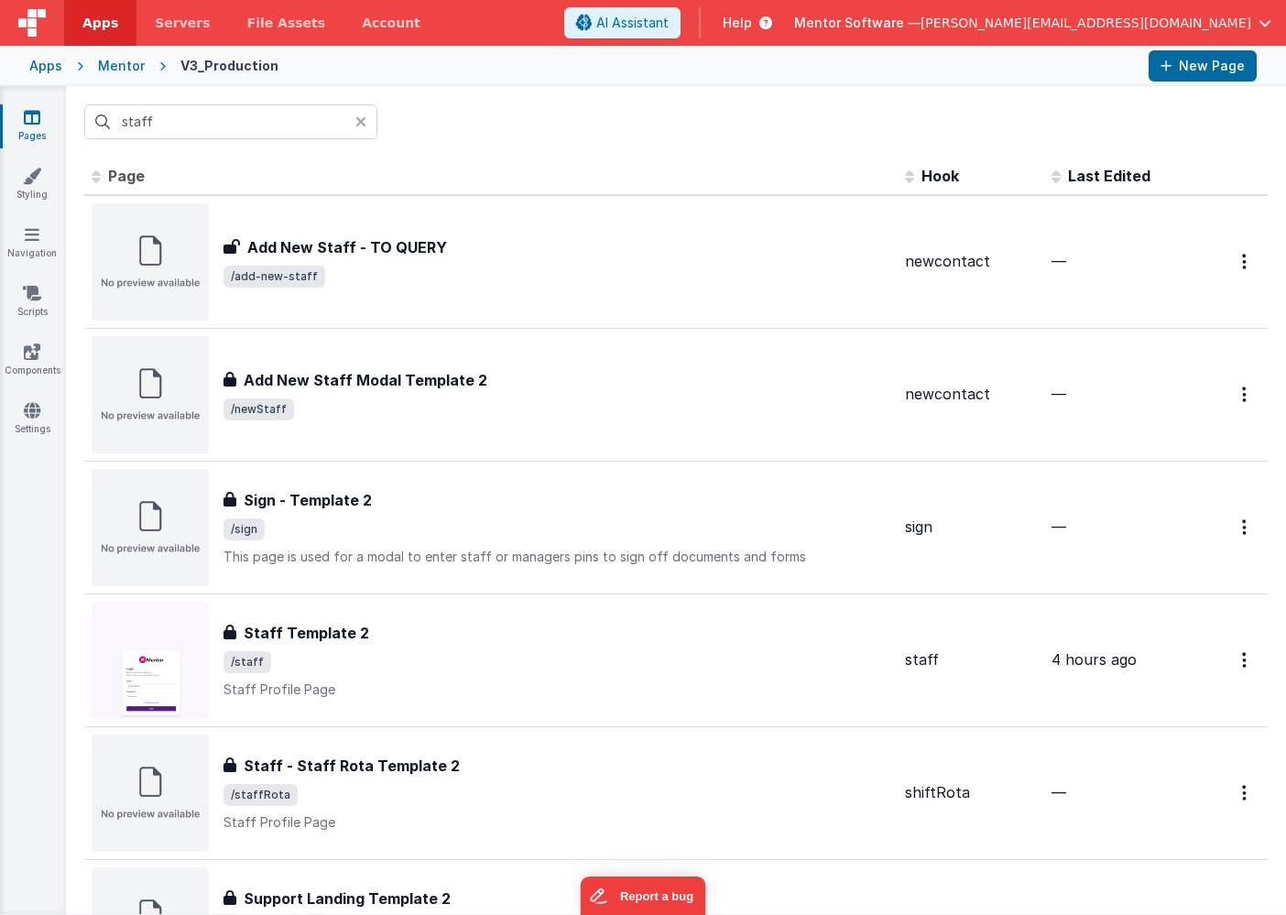
click at [115, 72] on div "Mentor" at bounding box center [121, 66] width 47 height 18
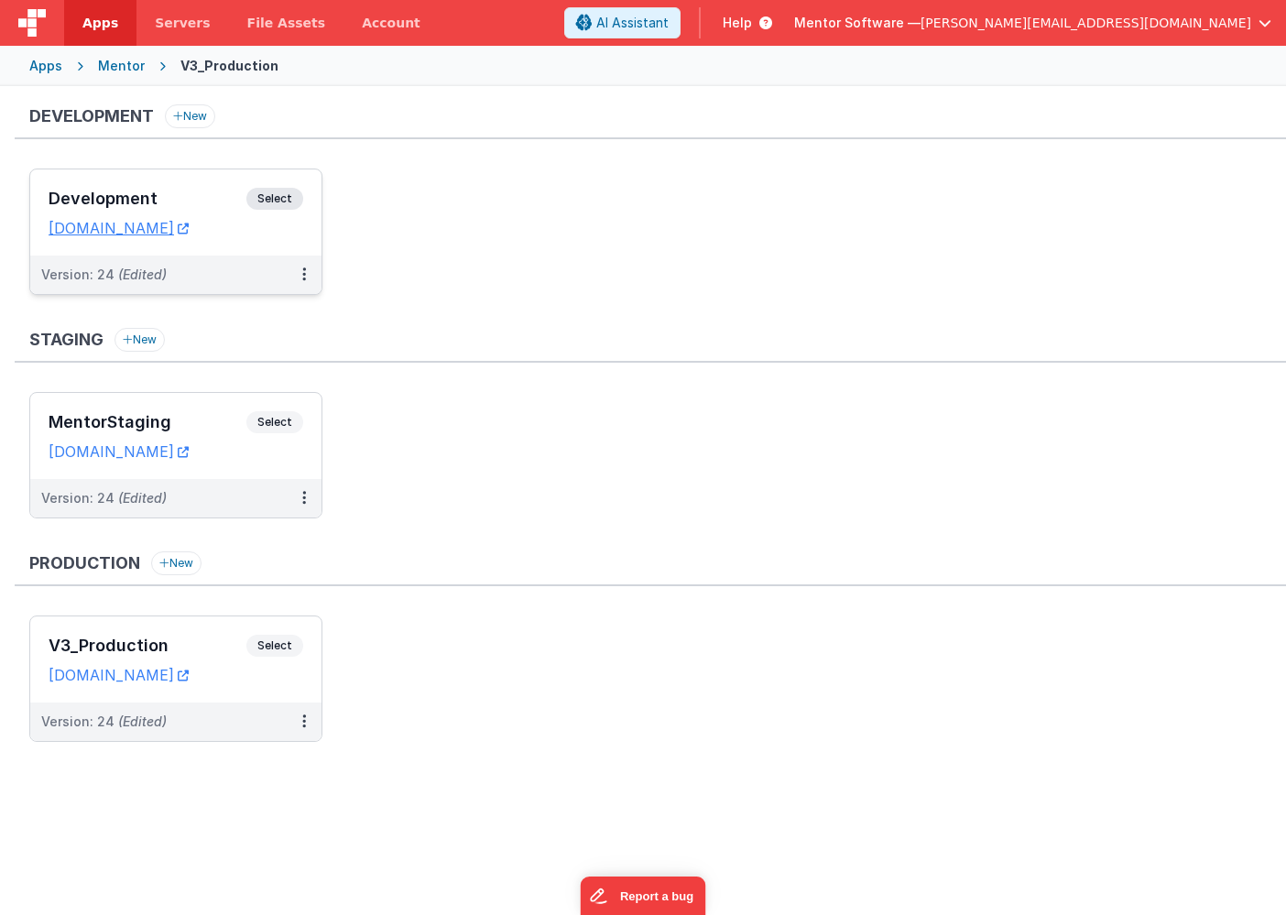
click at [189, 185] on div "Development Select URLs mentordev.fmbetterforms.com" at bounding box center [175, 212] width 291 height 86
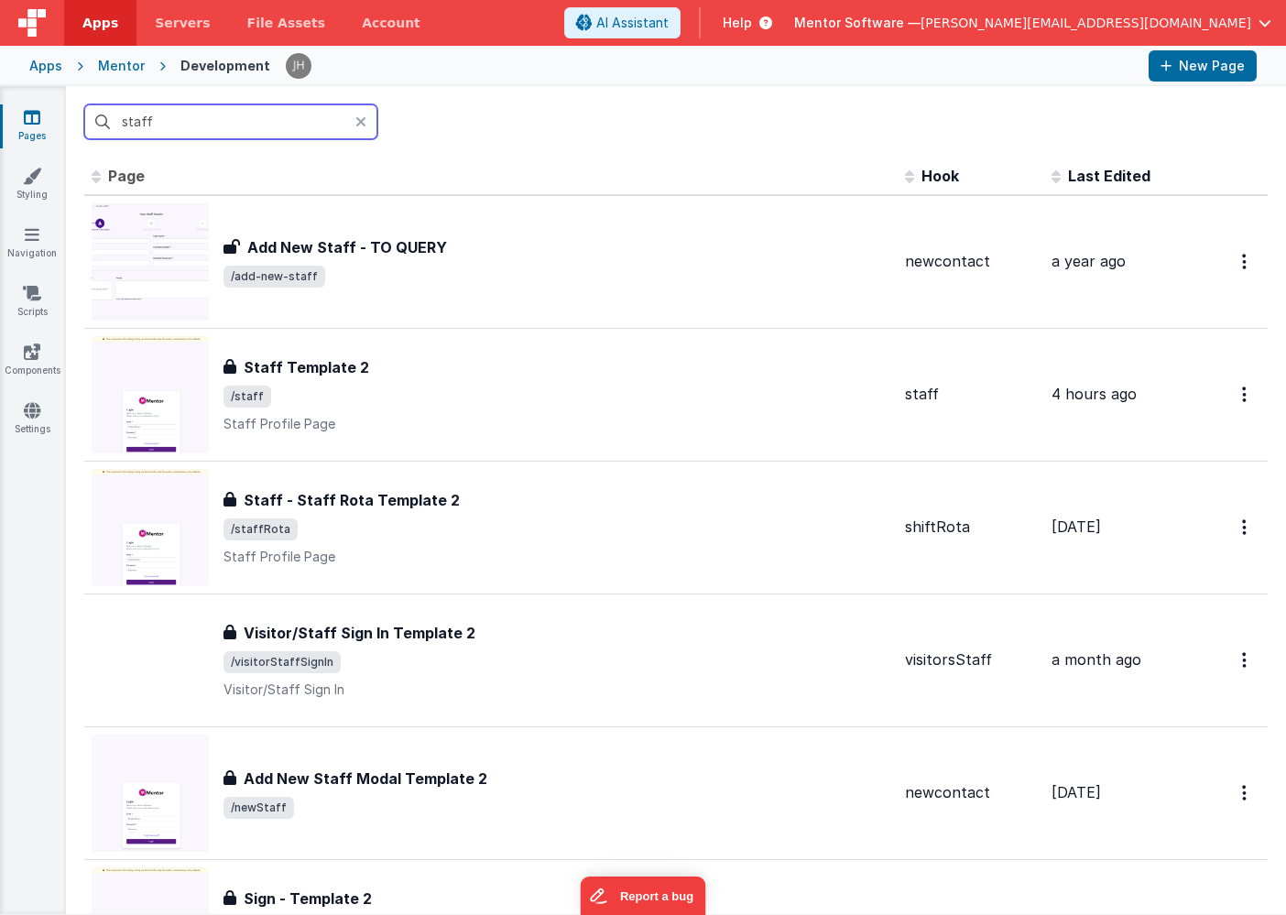
click at [168, 125] on input "staff" at bounding box center [230, 121] width 293 height 35
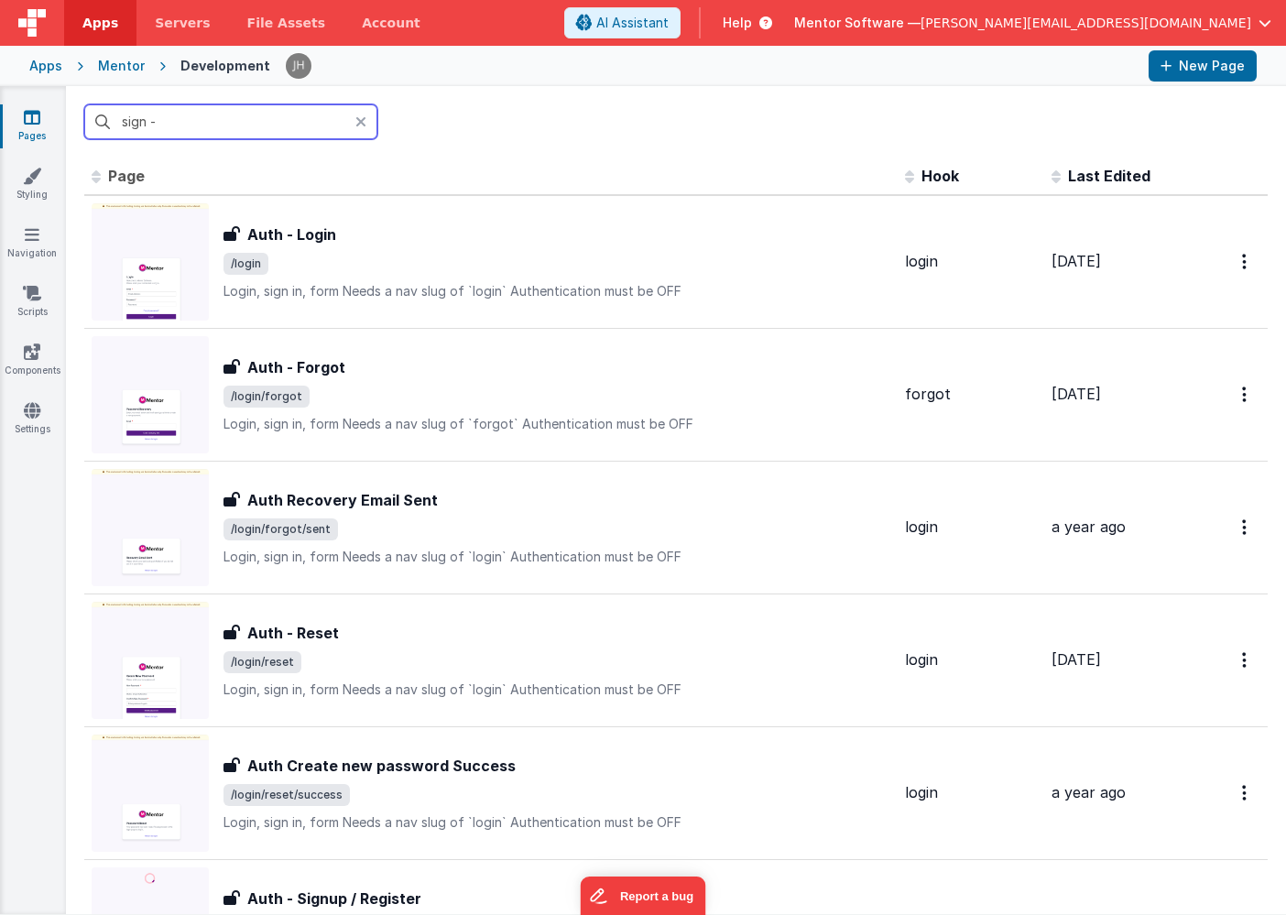
type input "sign -"
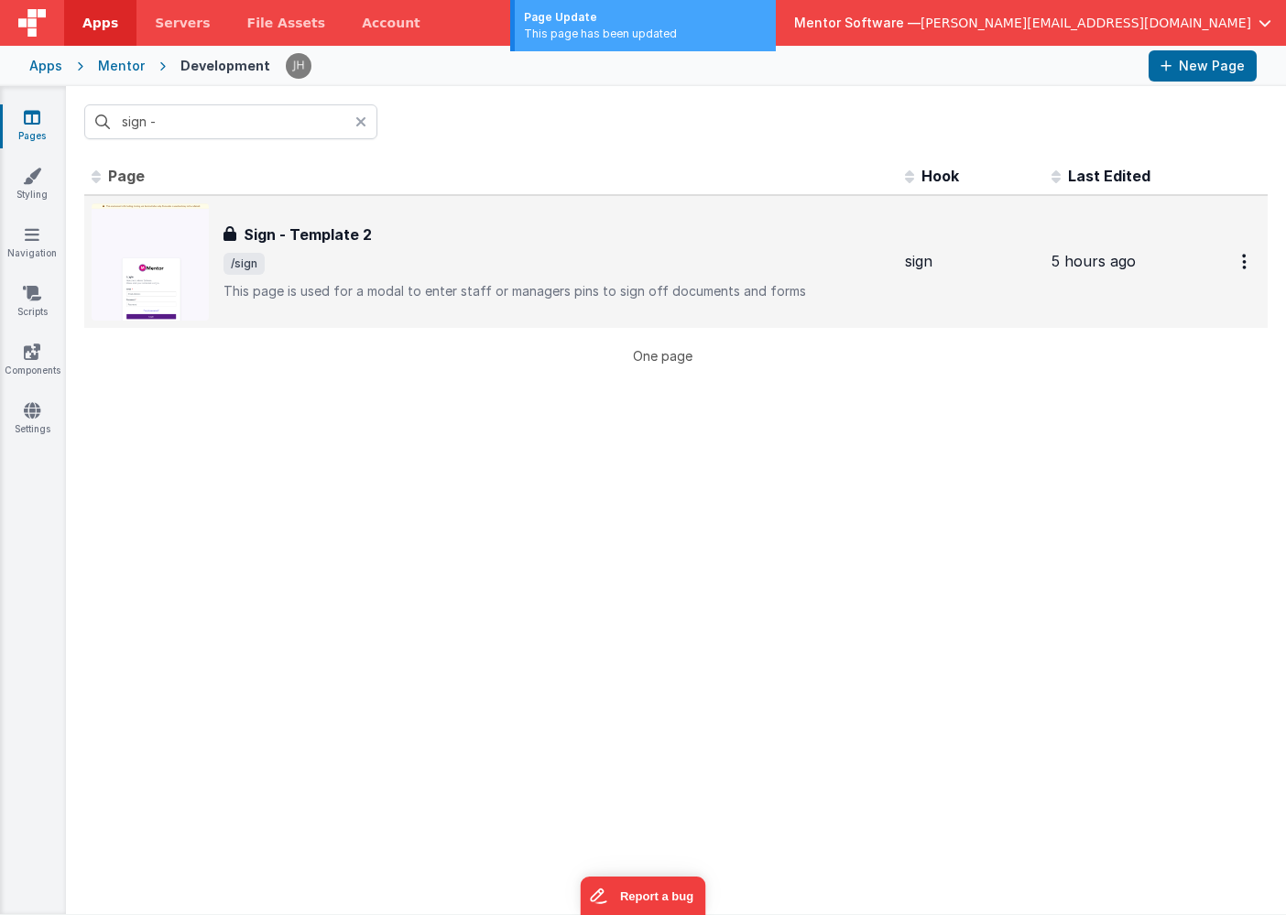
click at [288, 238] on h3 "Sign - Template 2" at bounding box center [308, 234] width 128 height 22
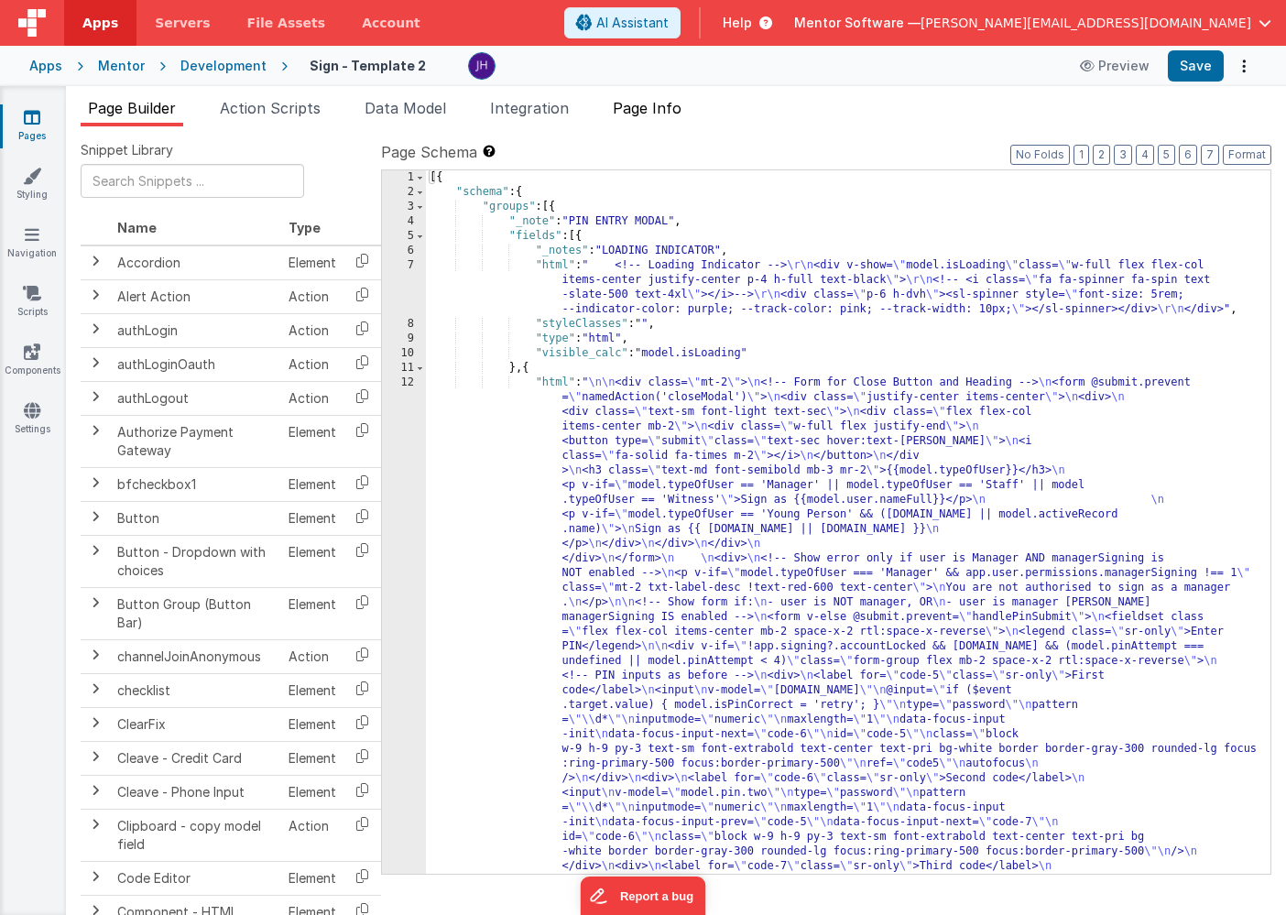
click at [652, 111] on span "Page Info" at bounding box center [647, 108] width 69 height 18
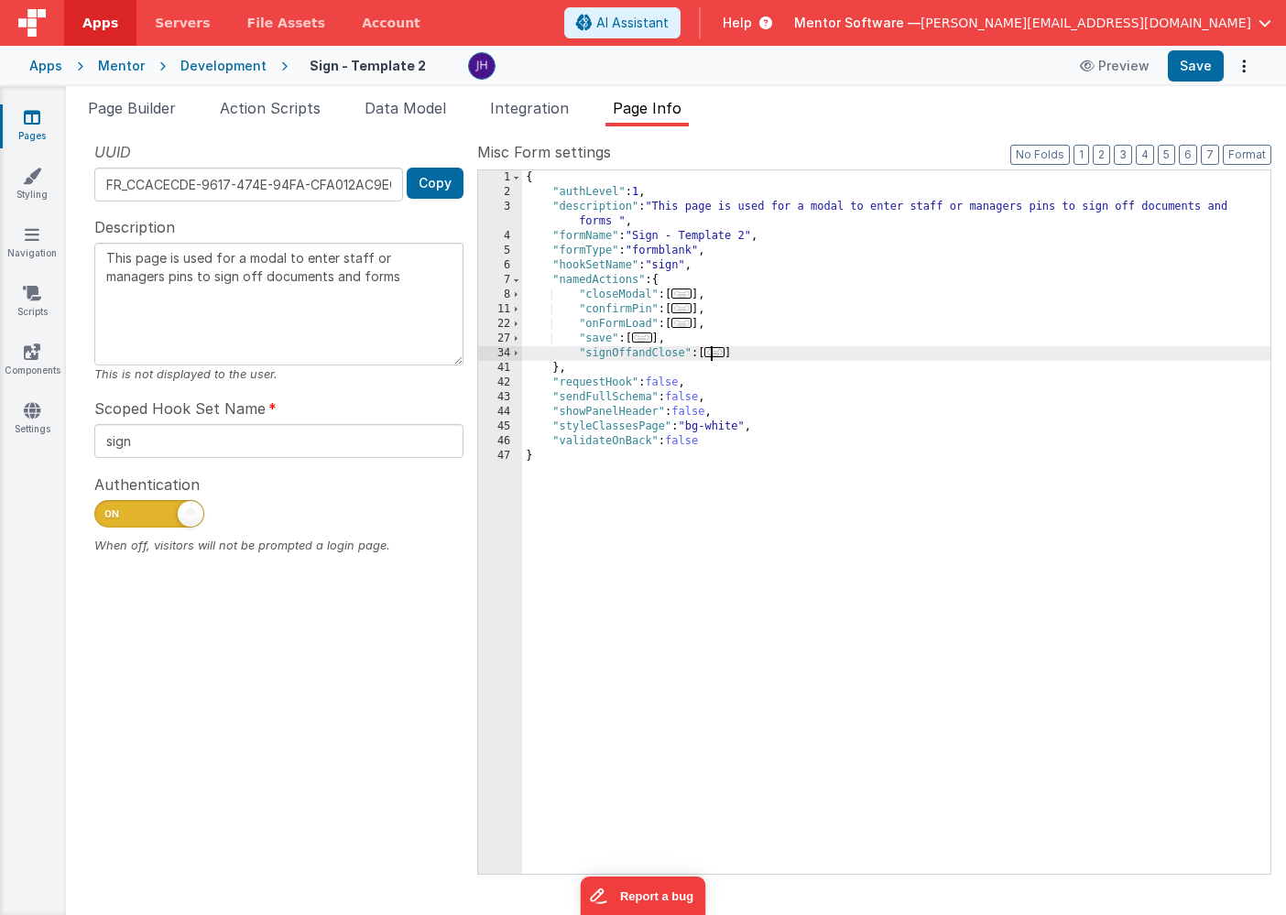
click at [721, 353] on span "..." at bounding box center [714, 352] width 20 height 10
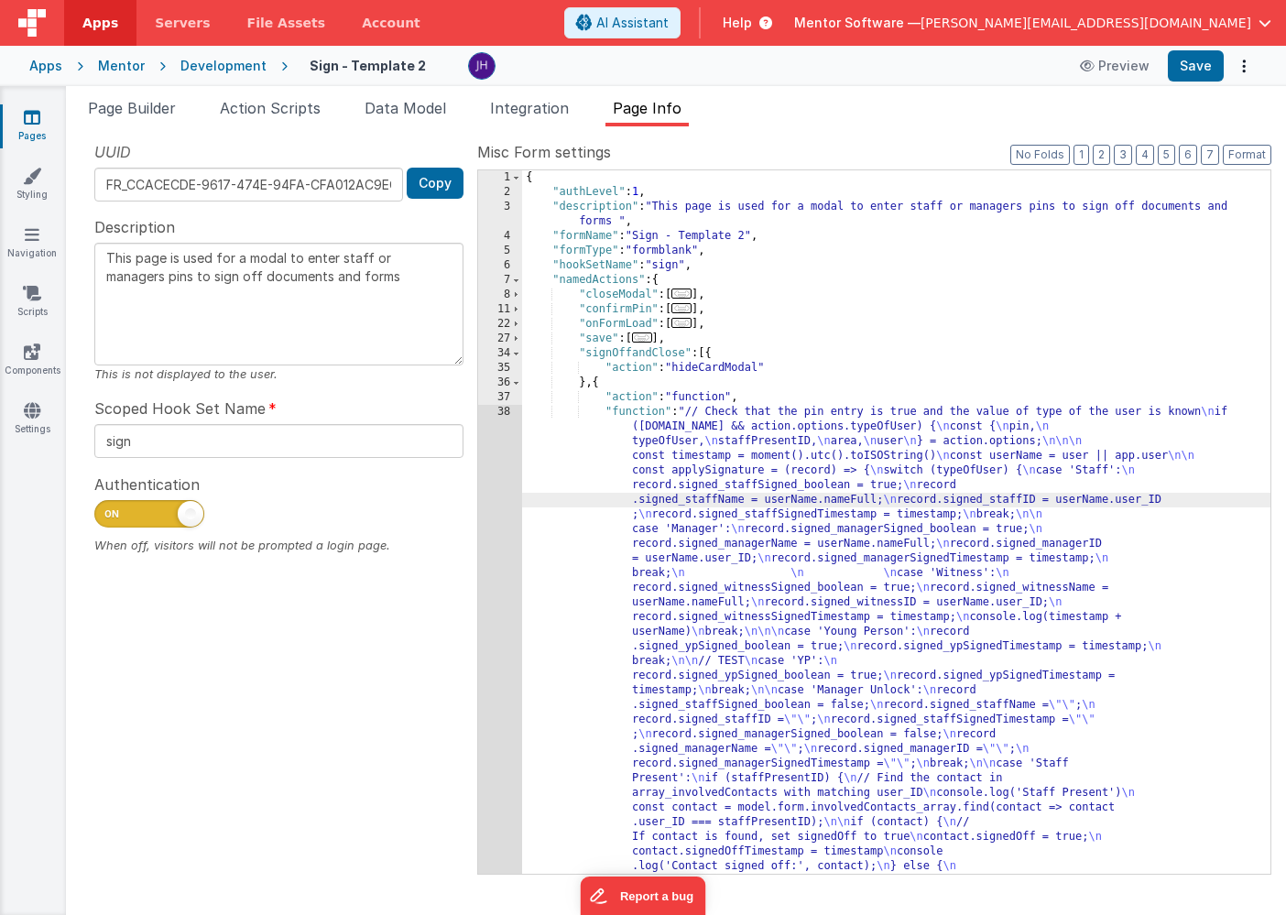
scroll to position [3120, 0]
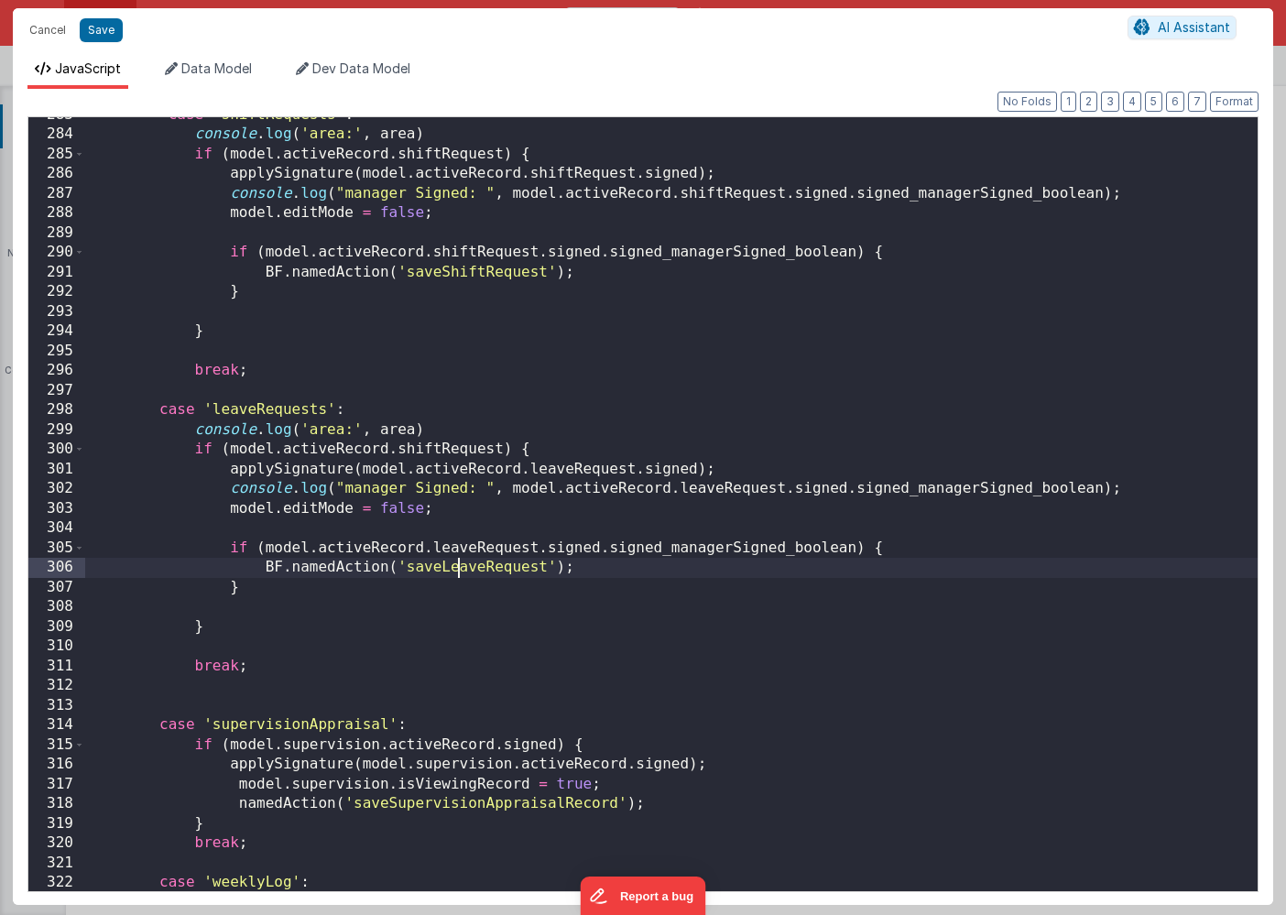
scroll to position [0, 0]
click at [462, 570] on div "case 'shiftRequests' : console . log ( 'area:' , area ) if ( model . activeReco…" at bounding box center [671, 511] width 1172 height 813
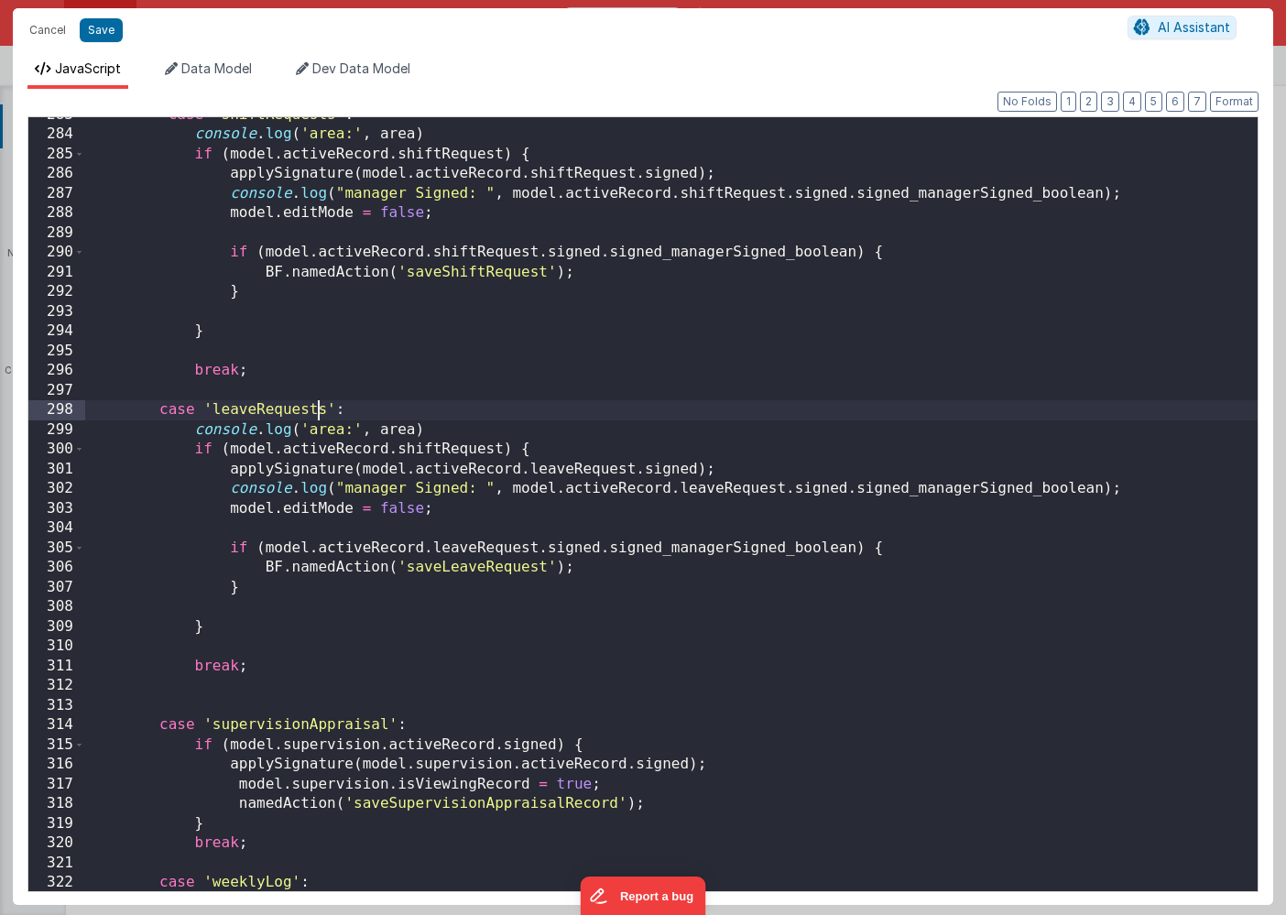
click at [321, 406] on div "case 'shiftRequests' : console . log ( 'area:' , area ) if ( model . activeReco…" at bounding box center [671, 511] width 1172 height 813
click at [101, 27] on button "Save" at bounding box center [101, 30] width 43 height 24
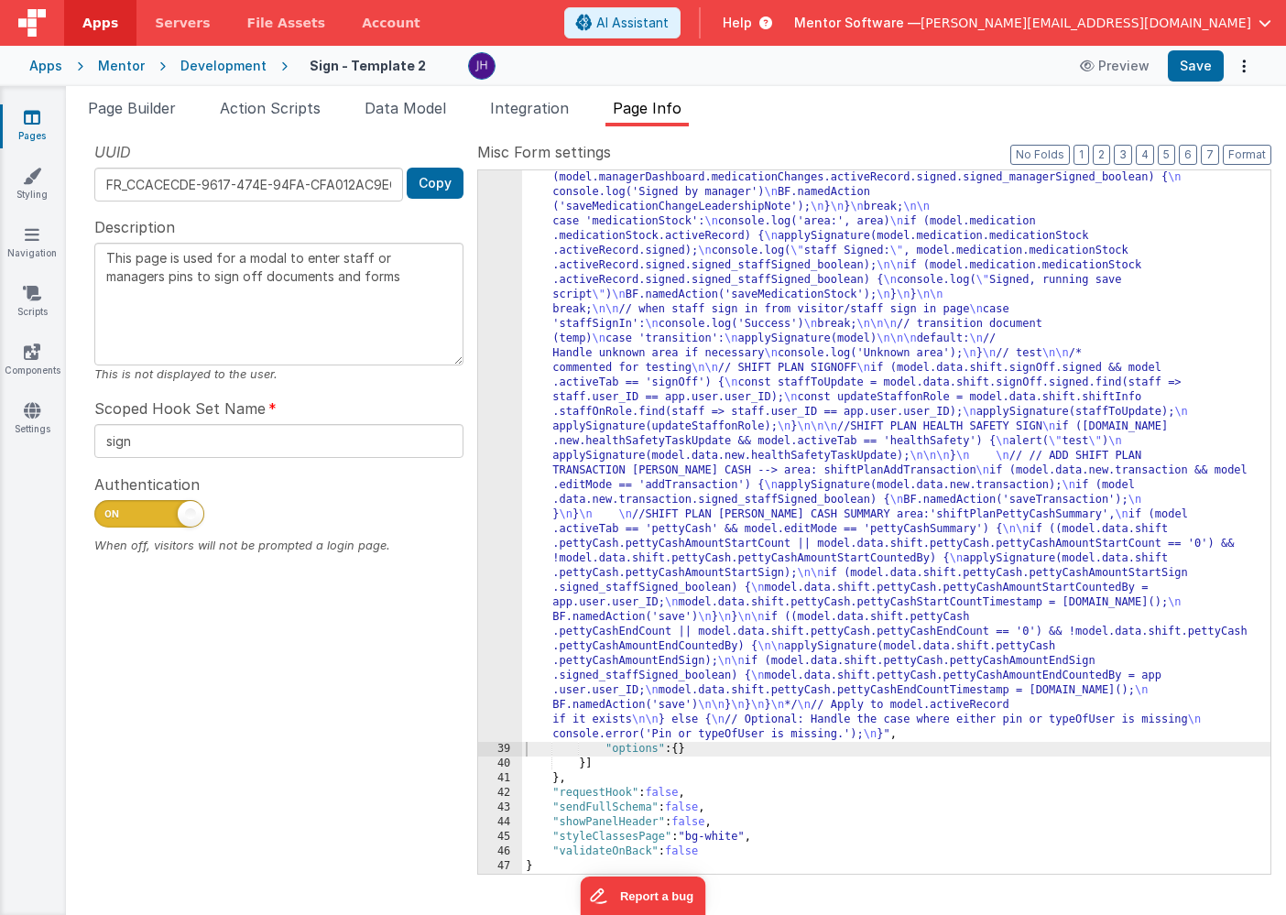
scroll to position [2827, 0]
click at [138, 109] on span "Page Builder" at bounding box center [132, 108] width 88 height 18
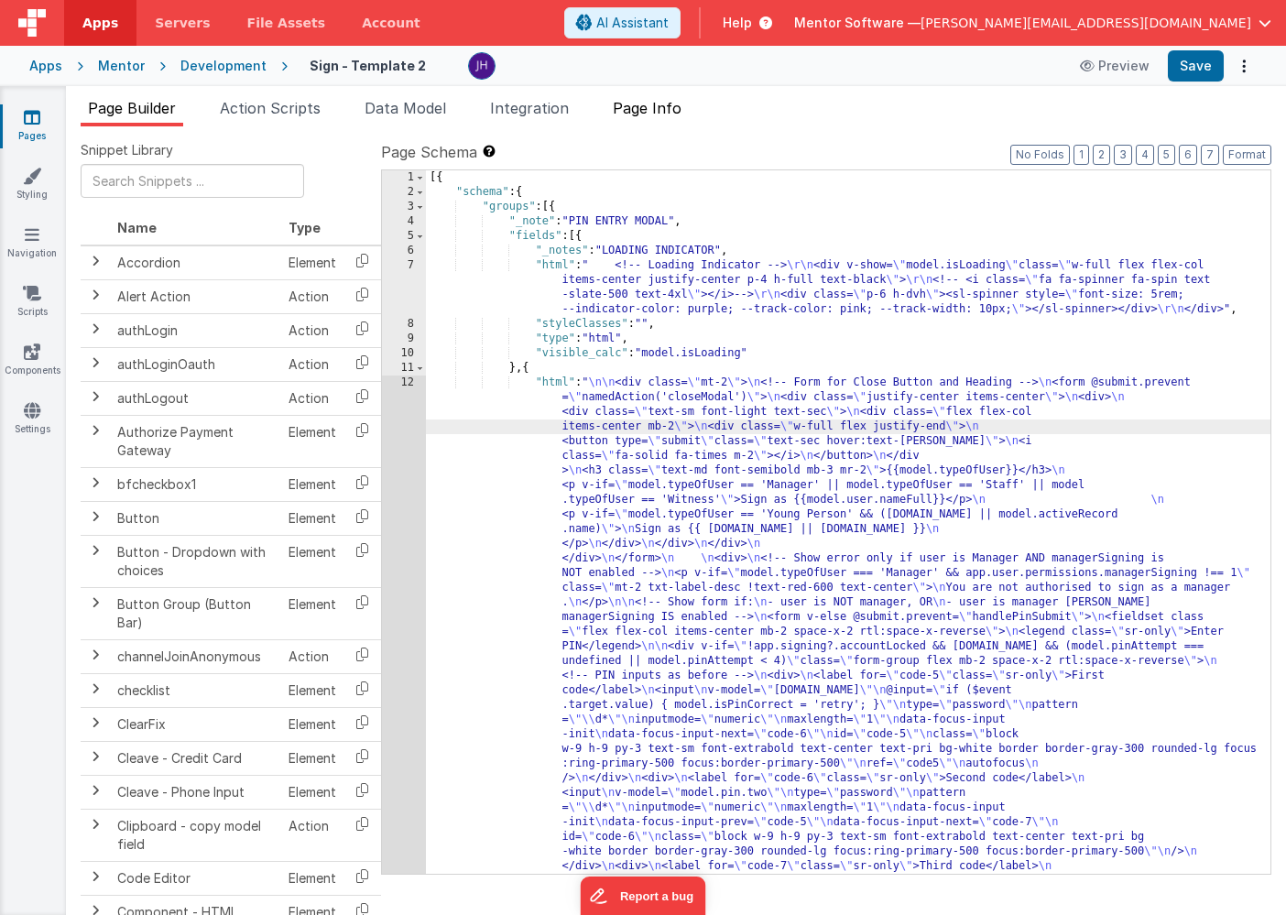
click at [643, 108] on span "Page Info" at bounding box center [647, 108] width 69 height 18
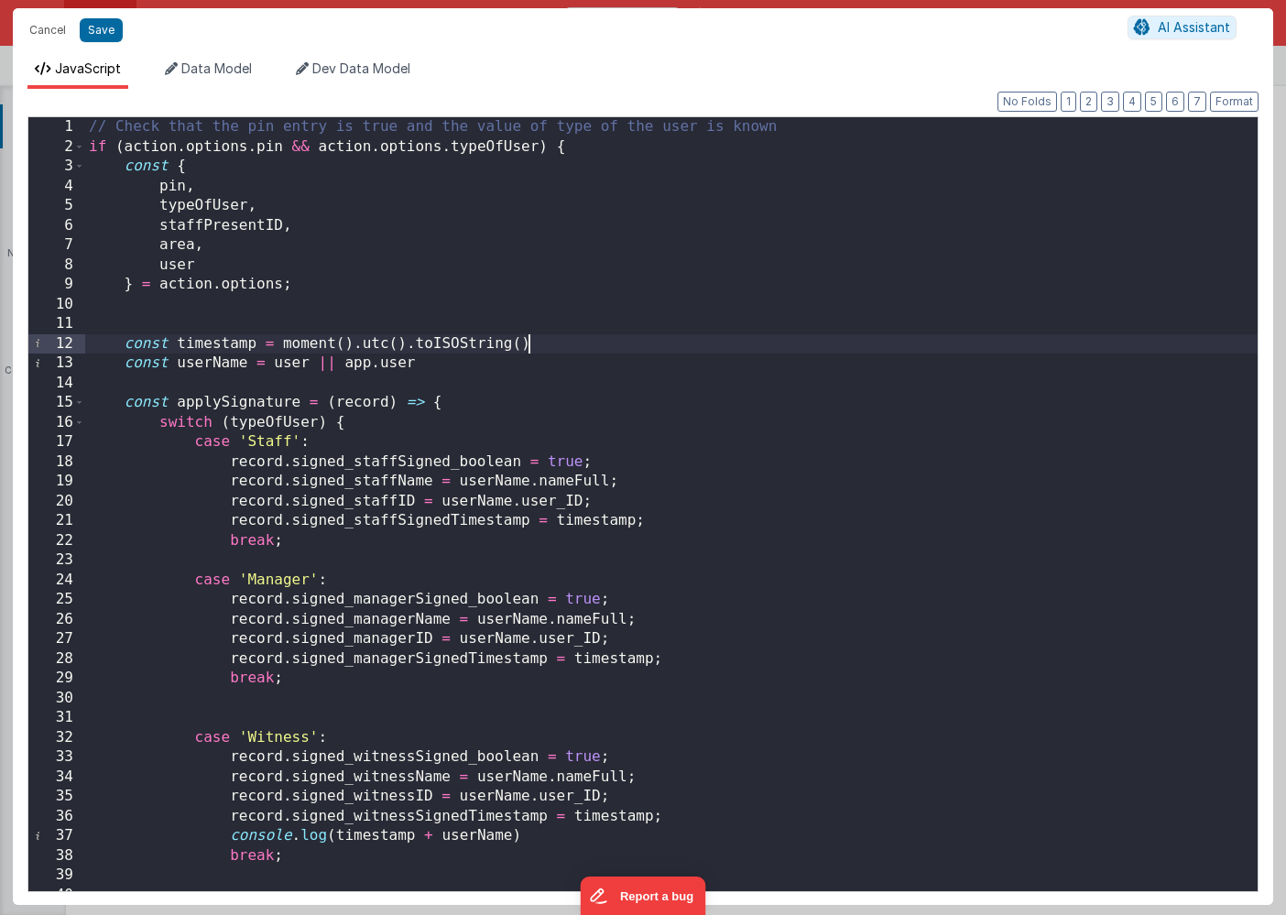
click at [693, 338] on div "// Check that the pin entry is true and the value of type of the user is known …" at bounding box center [671, 523] width 1172 height 813
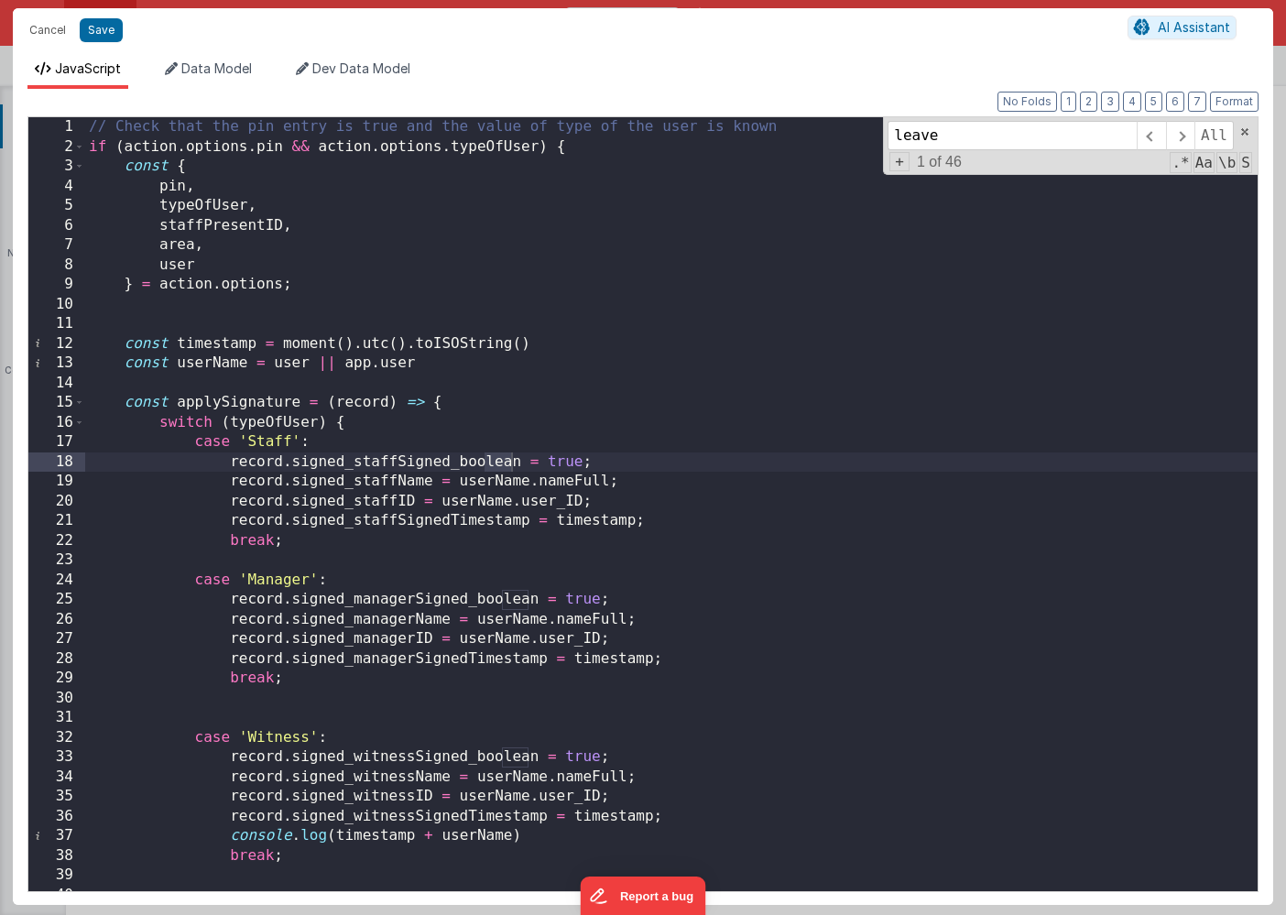
scroll to position [5479, 0]
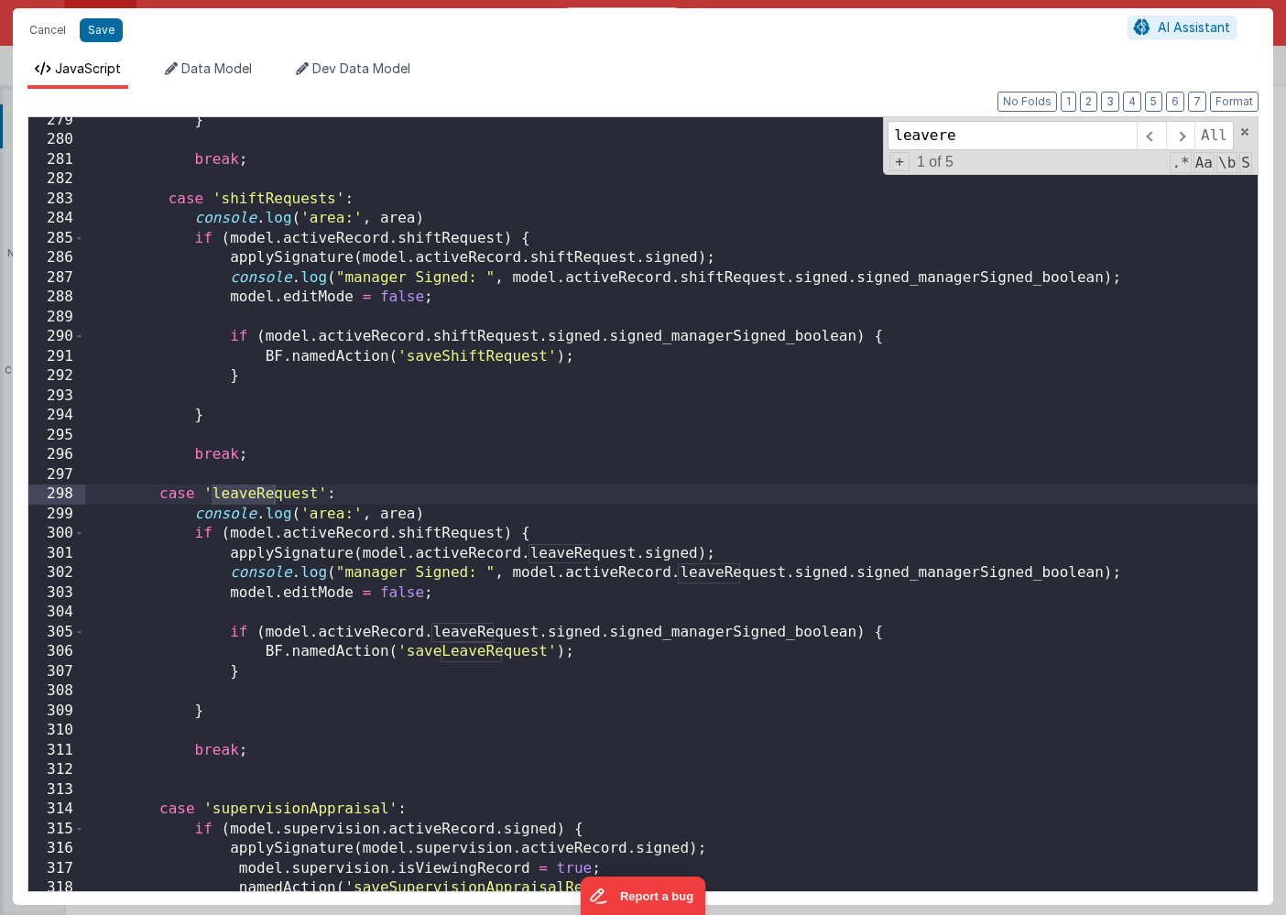
type input "leavere"
click at [437, 533] on div "} break ; case 'shiftRequests' : console . log ( 'area:' , area ) if ( model . …" at bounding box center [671, 517] width 1172 height 813
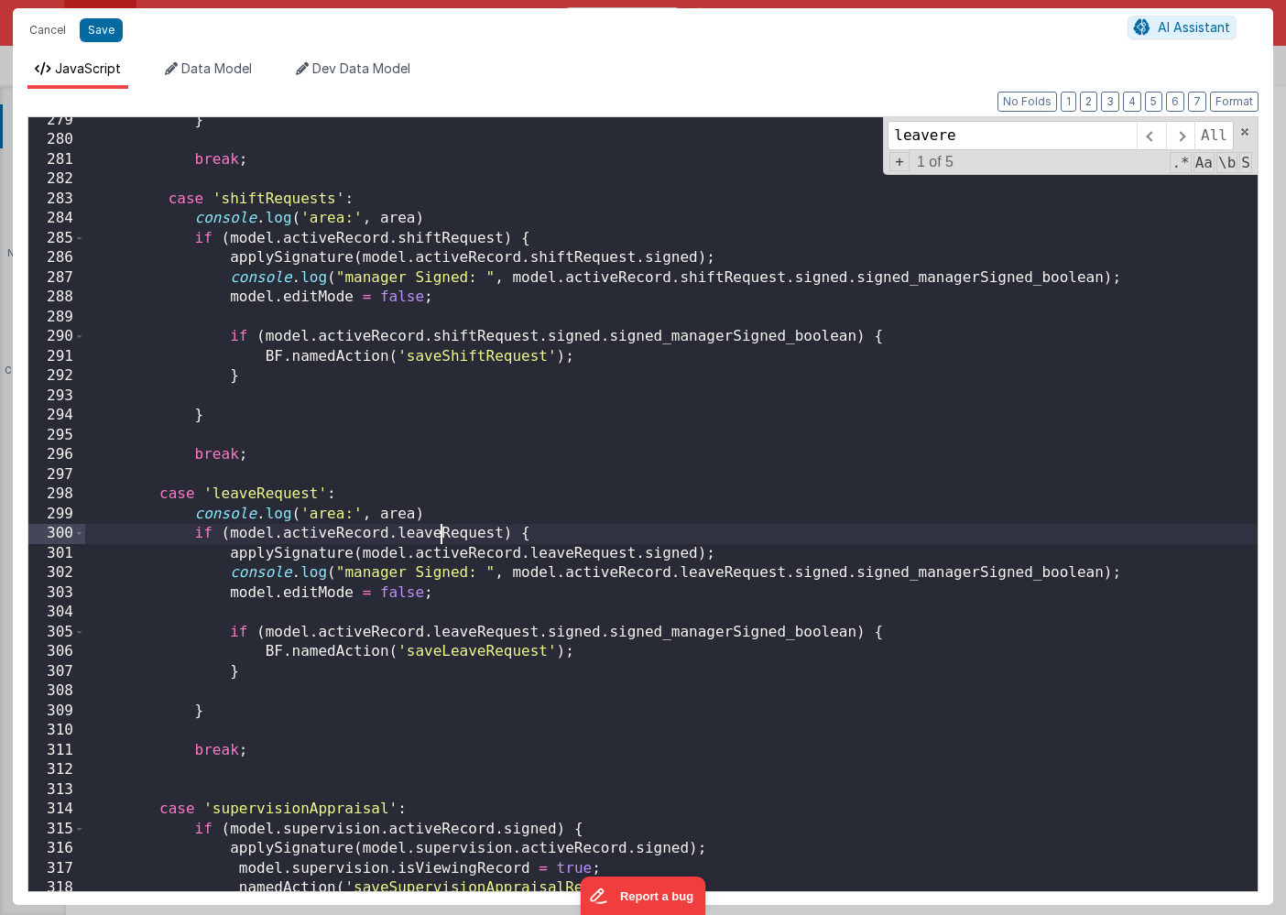
click at [550, 537] on div "} break ; case 'shiftRequests' : console . log ( 'area:' , area ) if ( model . …" at bounding box center [671, 517] width 1172 height 813
click at [1242, 130] on span at bounding box center [1244, 131] width 13 height 13
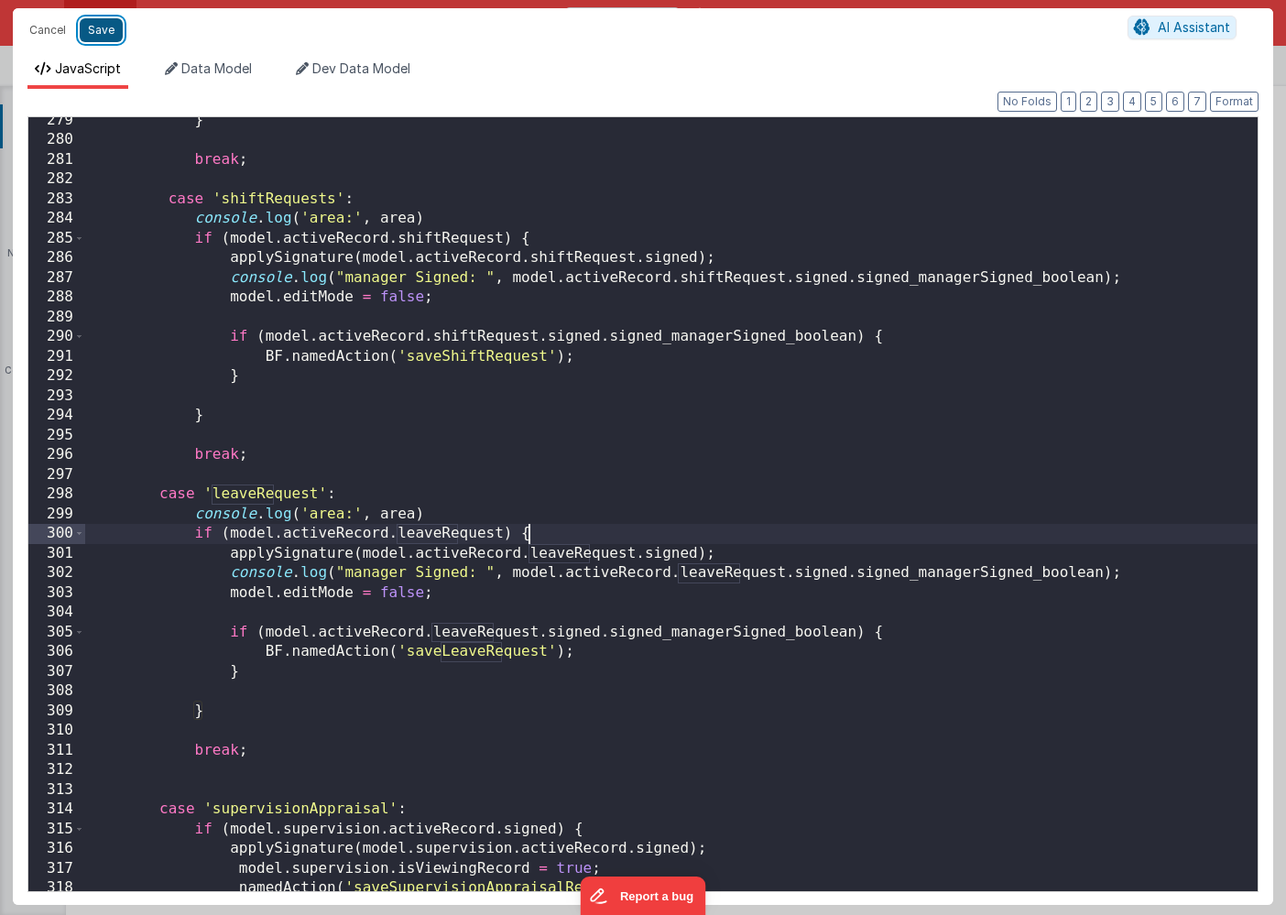
click at [106, 36] on button "Save" at bounding box center [101, 30] width 43 height 24
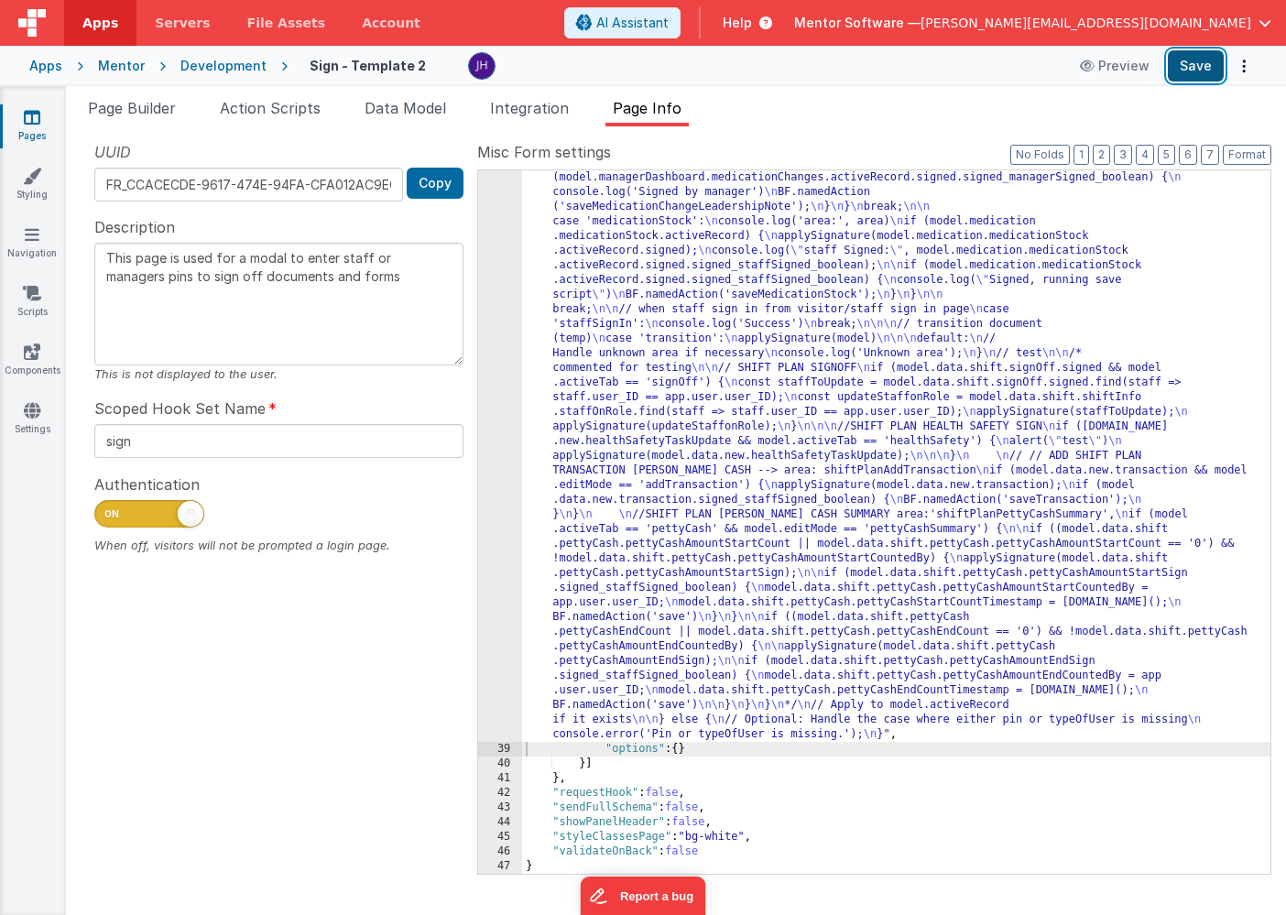
click at [1184, 70] on button "Save" at bounding box center [1195, 65] width 56 height 31
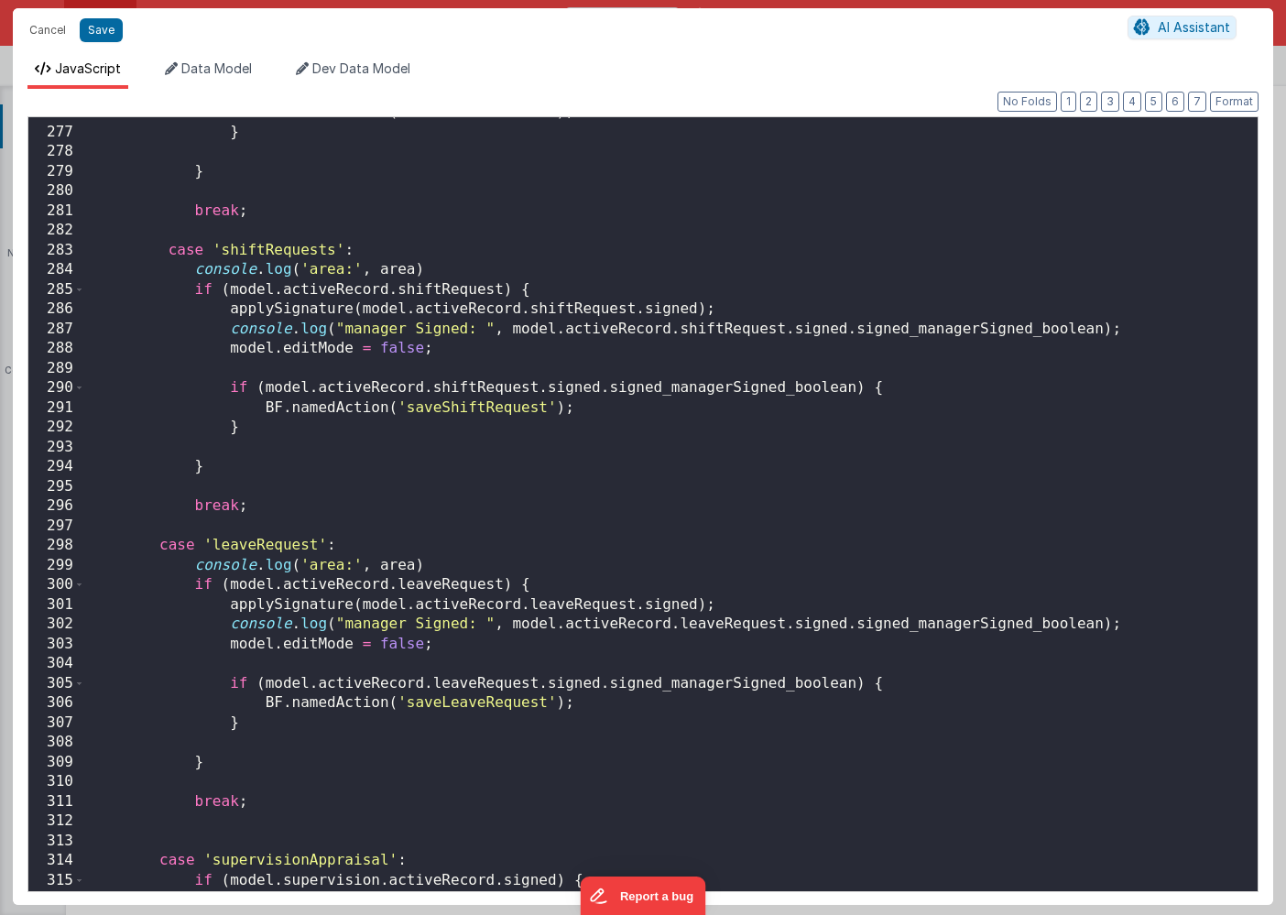
scroll to position [5428, 0]
click at [259, 547] on div "BF . namedAction ( 'saveDefaultRates' ) ; } } break ; case 'shiftRequests' : co…" at bounding box center [671, 509] width 1172 height 813
click at [255, 549] on div "BF . namedAction ( 'saveDefaultRates' ) ; } } break ; case 'shiftRequests' : co…" at bounding box center [671, 509] width 1172 height 813
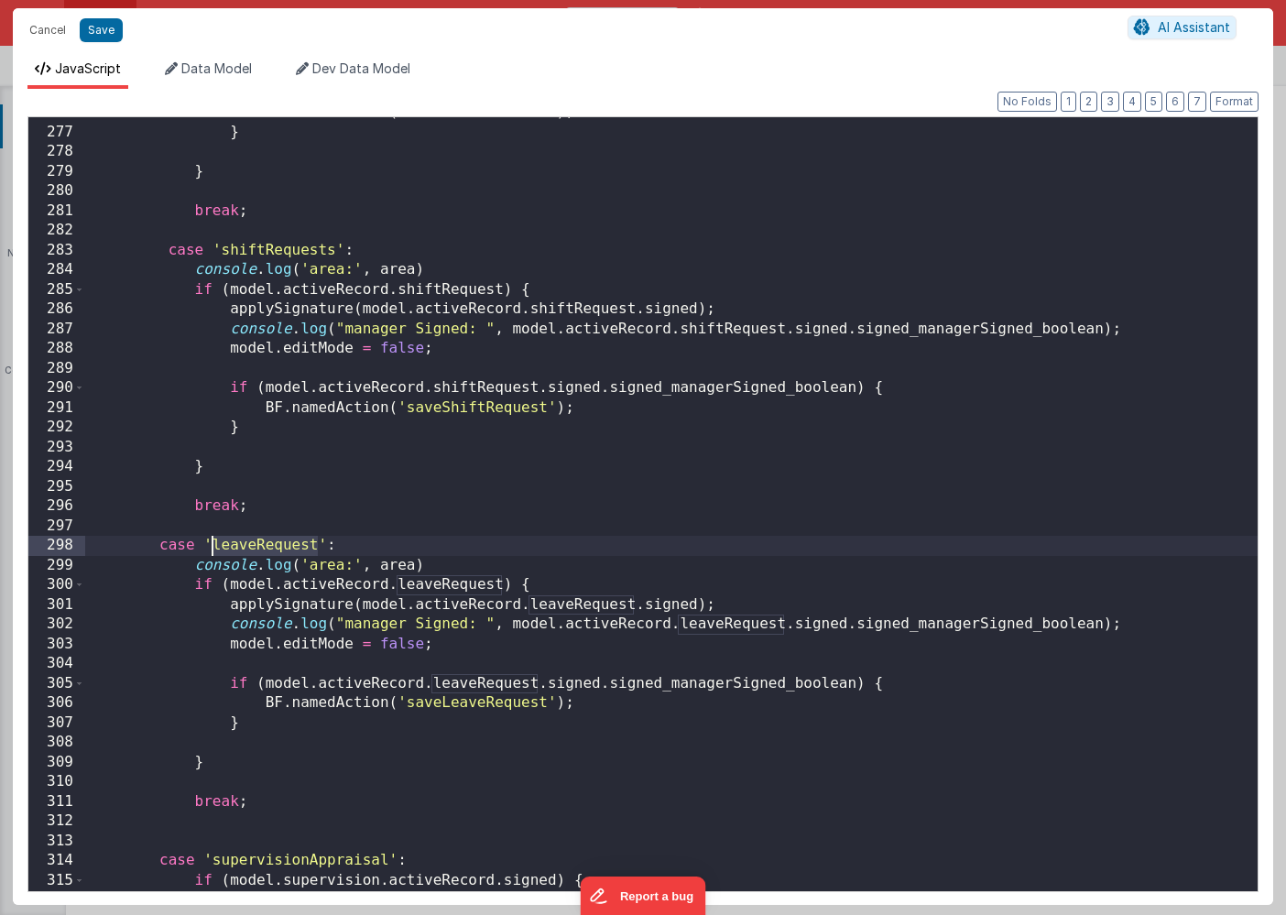
click at [255, 549] on div "BF . namedAction ( 'saveDefaultRates' ) ; } } break ; case 'shiftRequests' : co…" at bounding box center [671, 509] width 1172 height 813
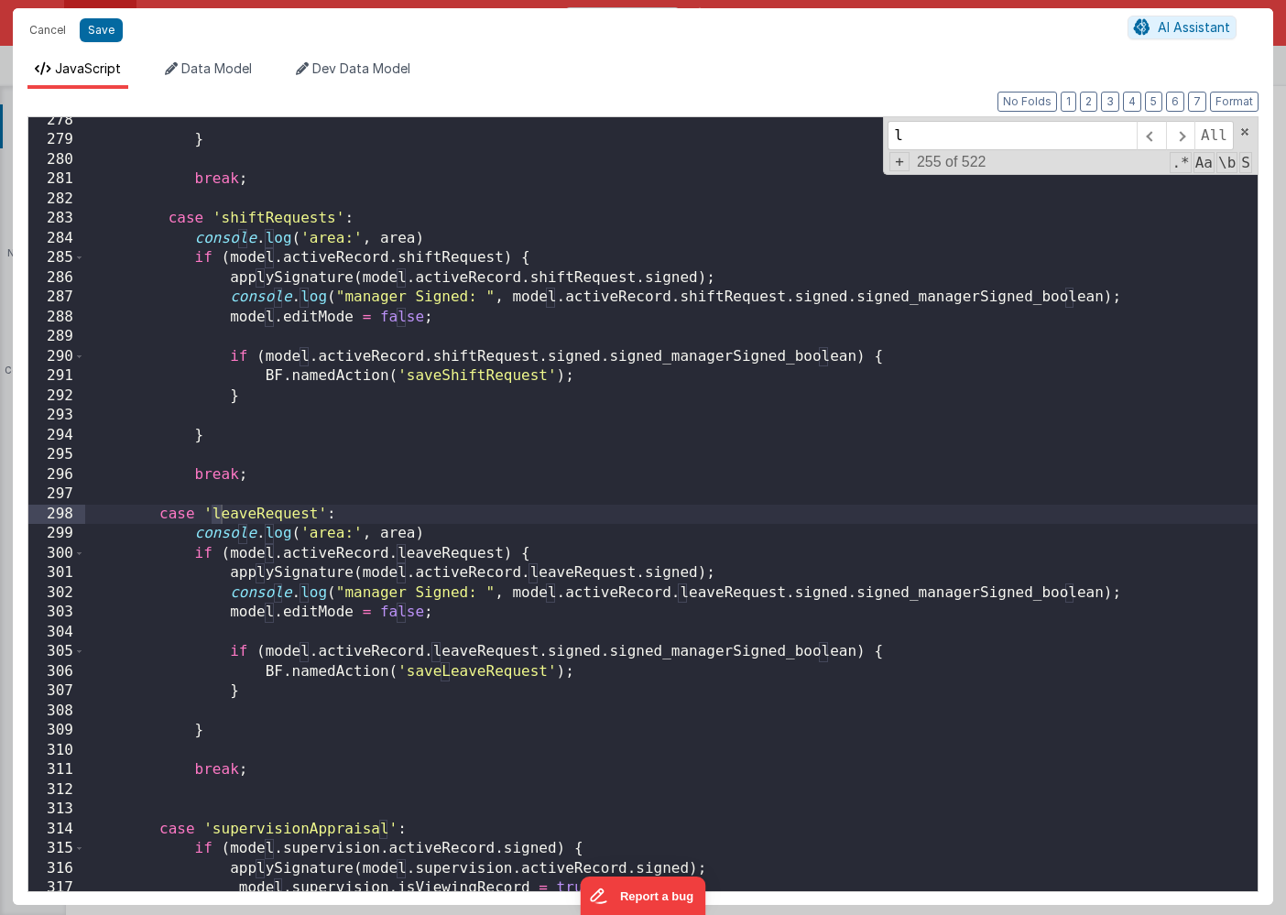
scroll to position [5460, 0]
type input "leave"
click at [1180, 136] on span at bounding box center [1180, 135] width 28 height 29
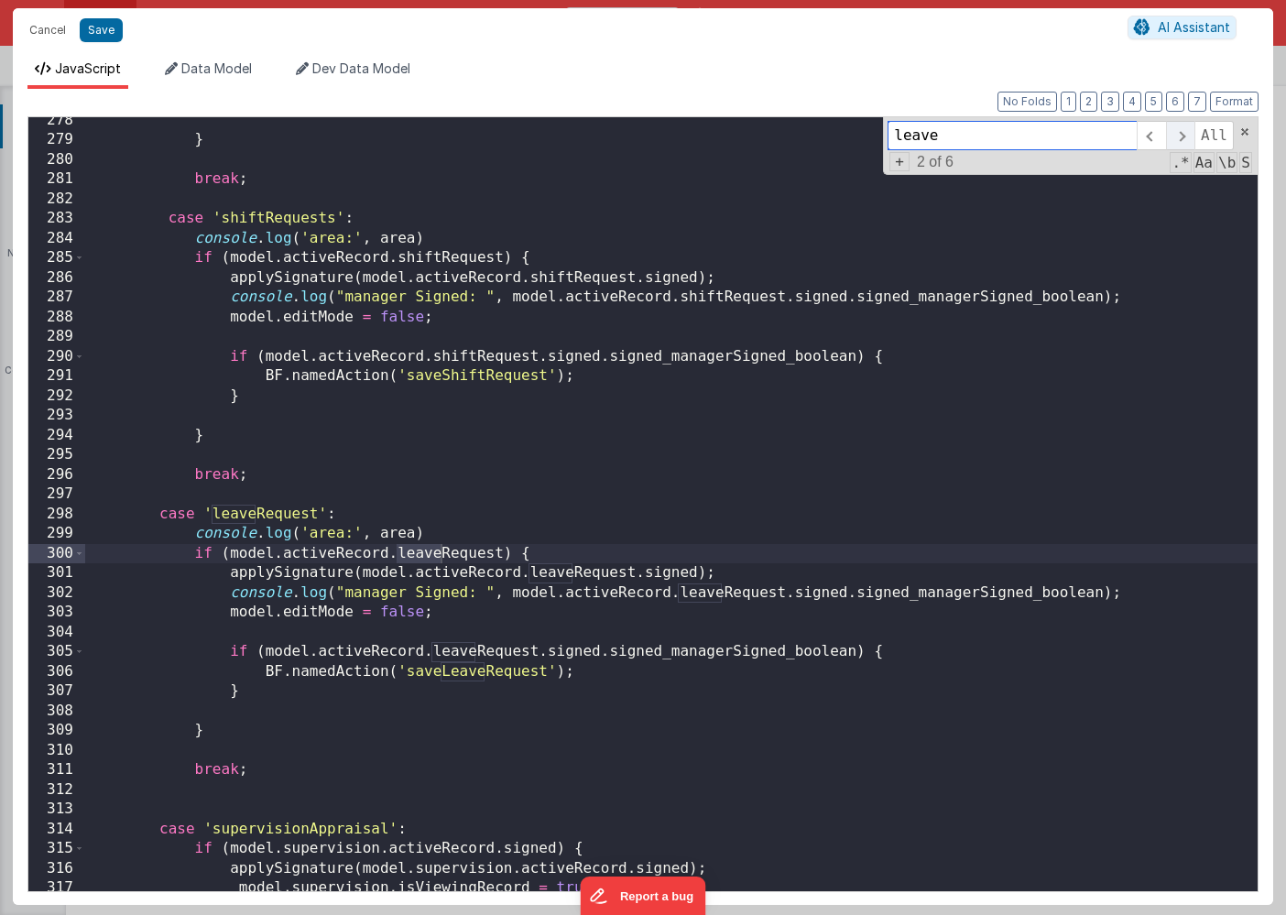
click at [1180, 136] on span at bounding box center [1180, 135] width 28 height 29
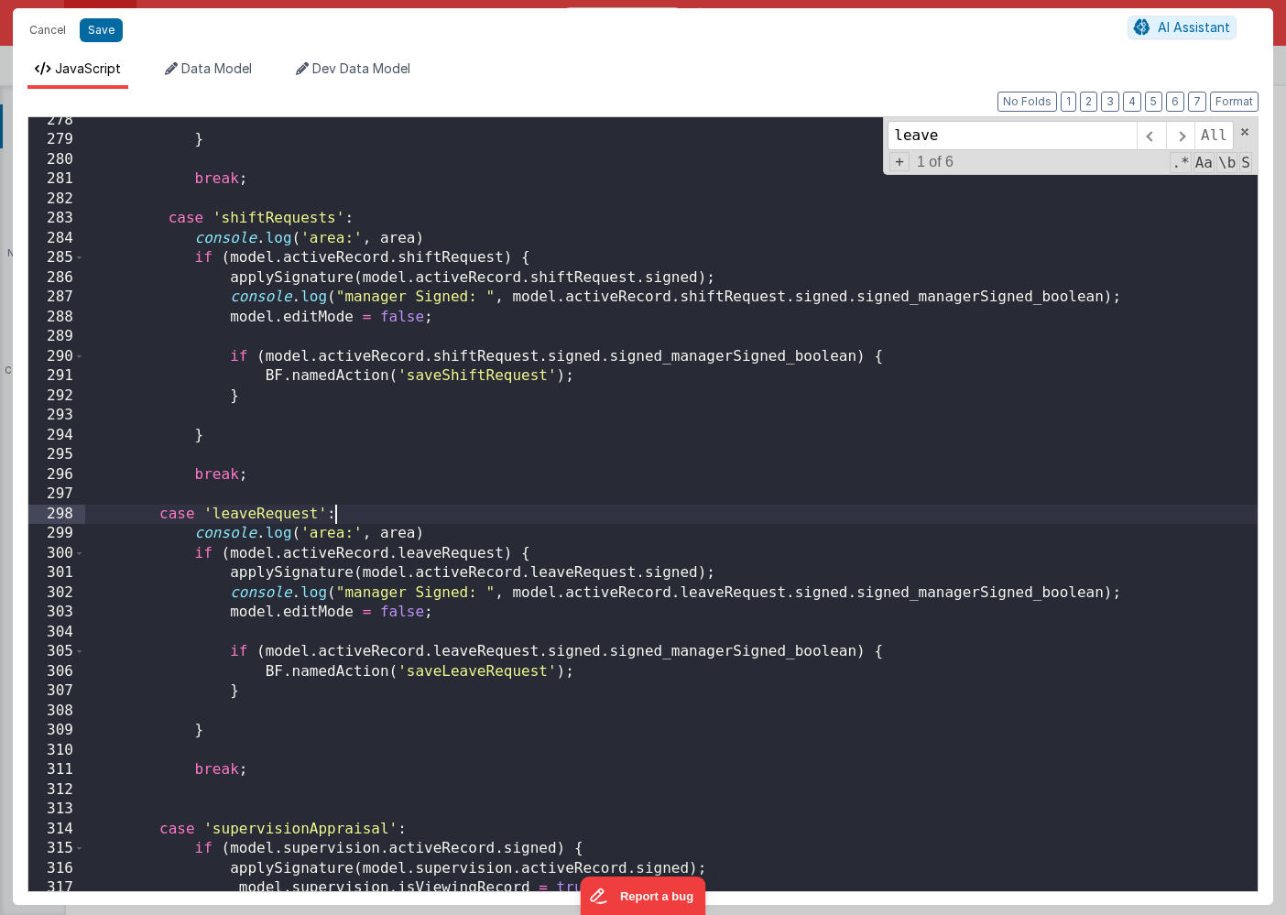
click at [372, 508] on div "} break ; case 'shiftRequests' : console . log ( 'area:' , area ) if ( model . …" at bounding box center [671, 517] width 1172 height 813
click at [273, 515] on div "} break ; case 'shiftRequests' : console . log ( 'area:' , area ) if ( model . …" at bounding box center [671, 517] width 1172 height 813
click at [95, 21] on button "Save" at bounding box center [101, 30] width 43 height 24
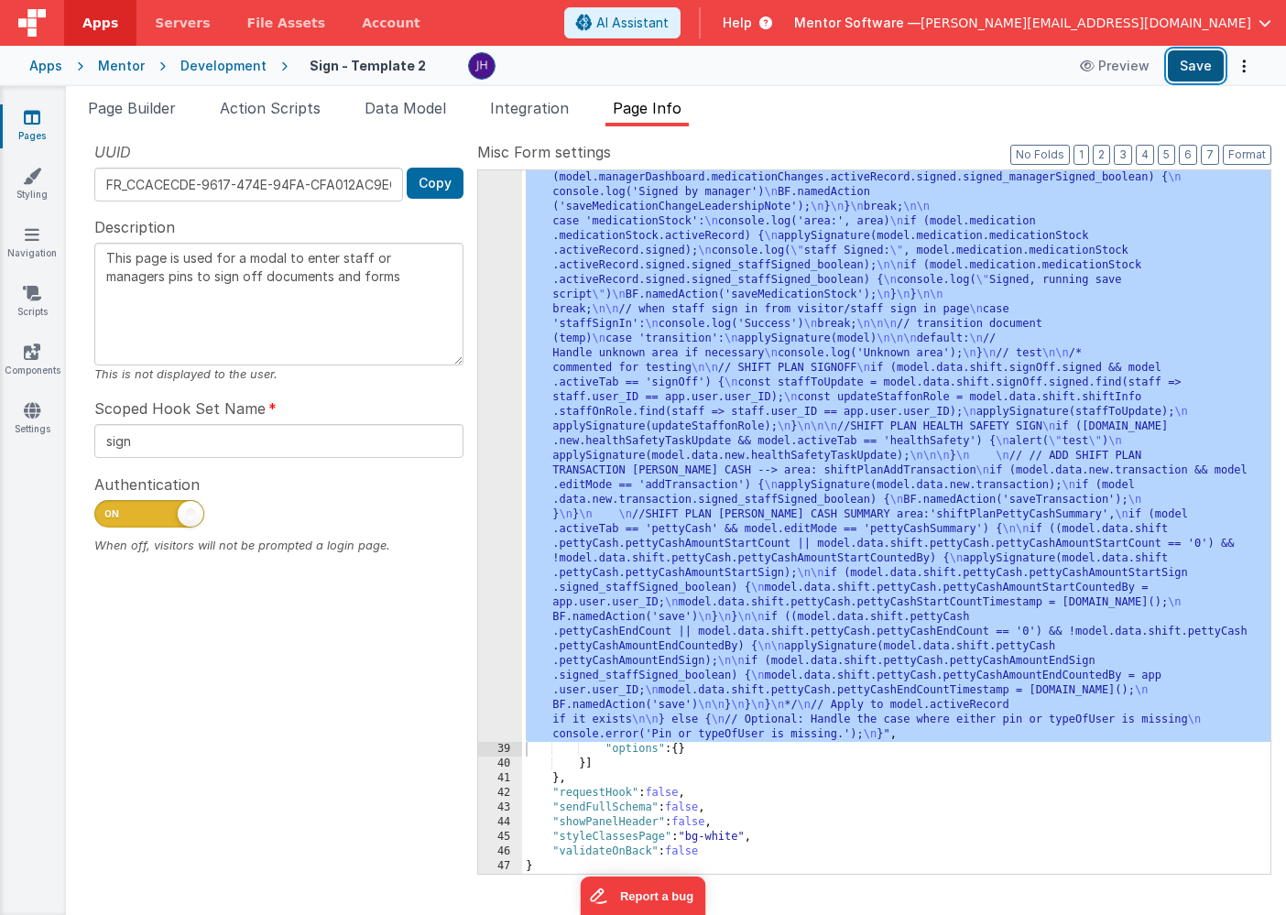
click at [1182, 71] on button "Save" at bounding box center [1195, 65] width 56 height 31
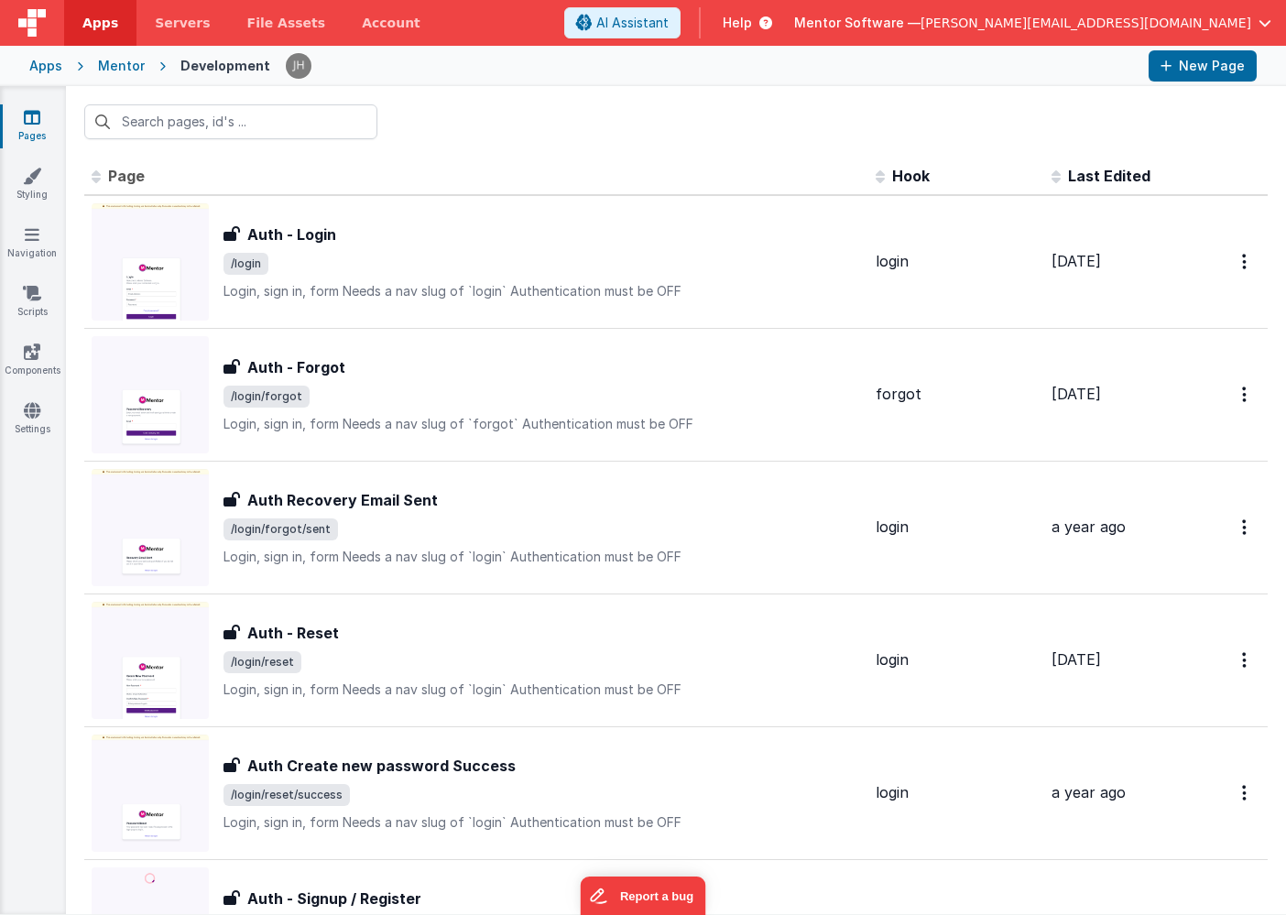
click at [466, 171] on th "Page" at bounding box center [476, 176] width 784 height 37
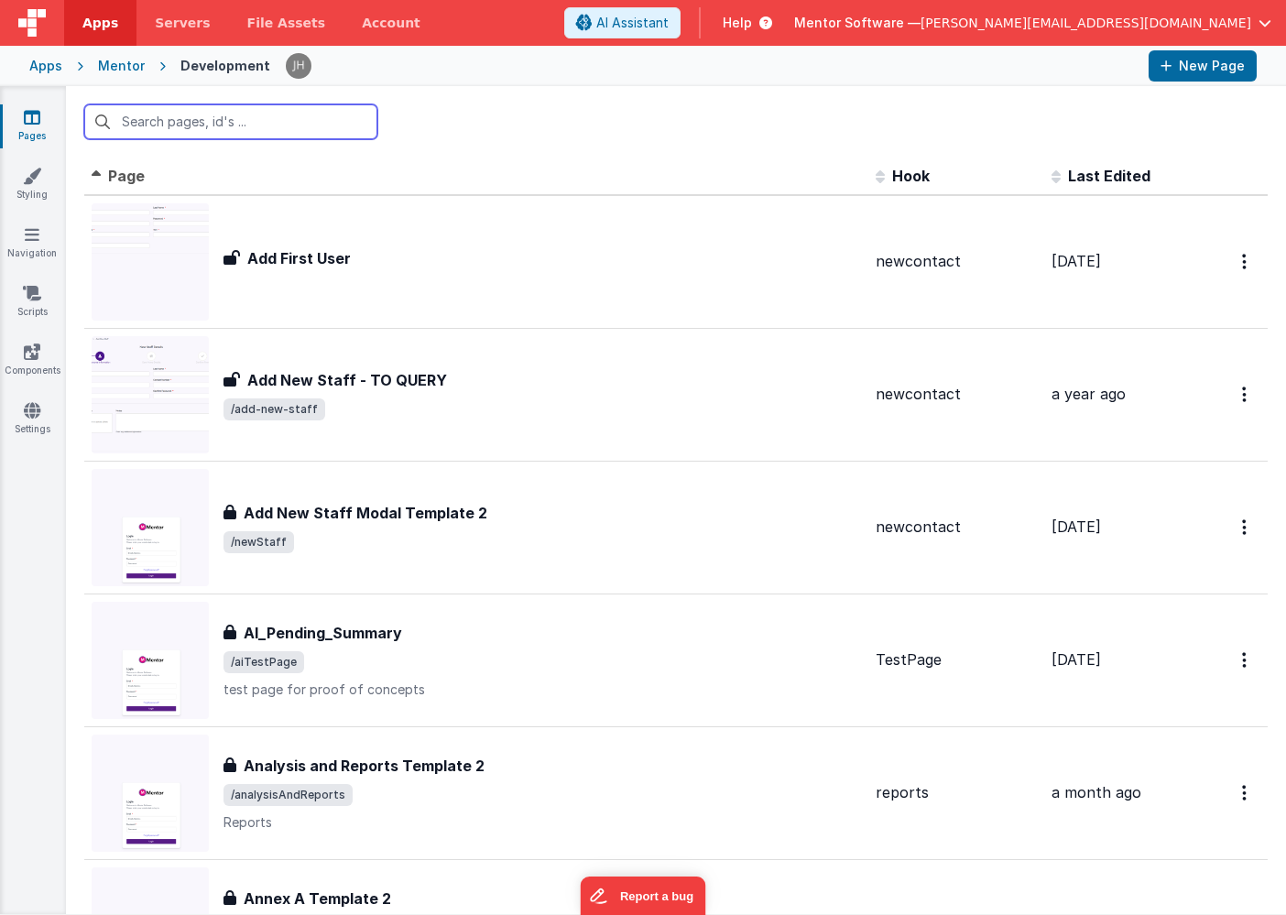
click at [242, 119] on input "text" at bounding box center [230, 121] width 293 height 35
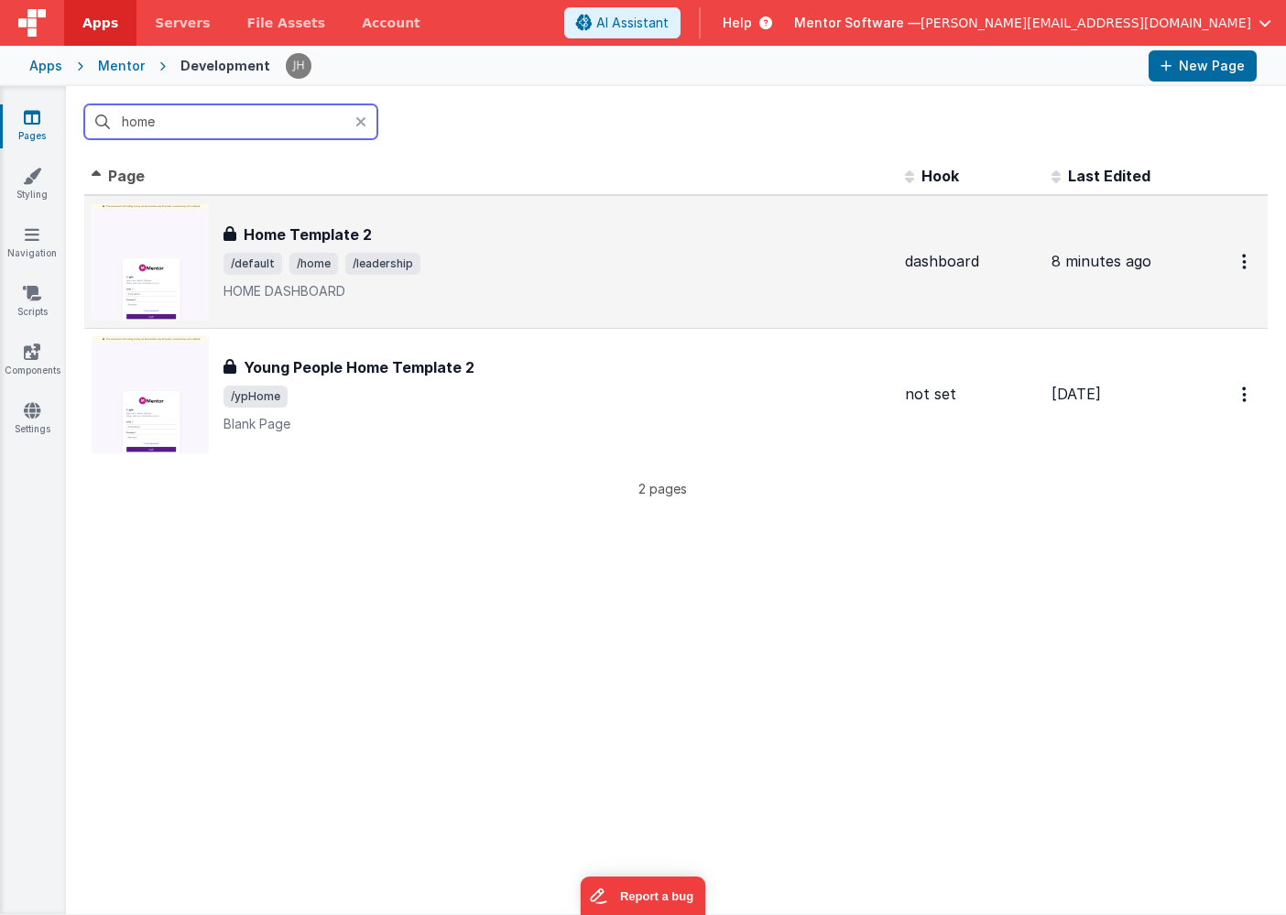
type input "home"
click at [354, 265] on span "/leadership" at bounding box center [382, 264] width 75 height 22
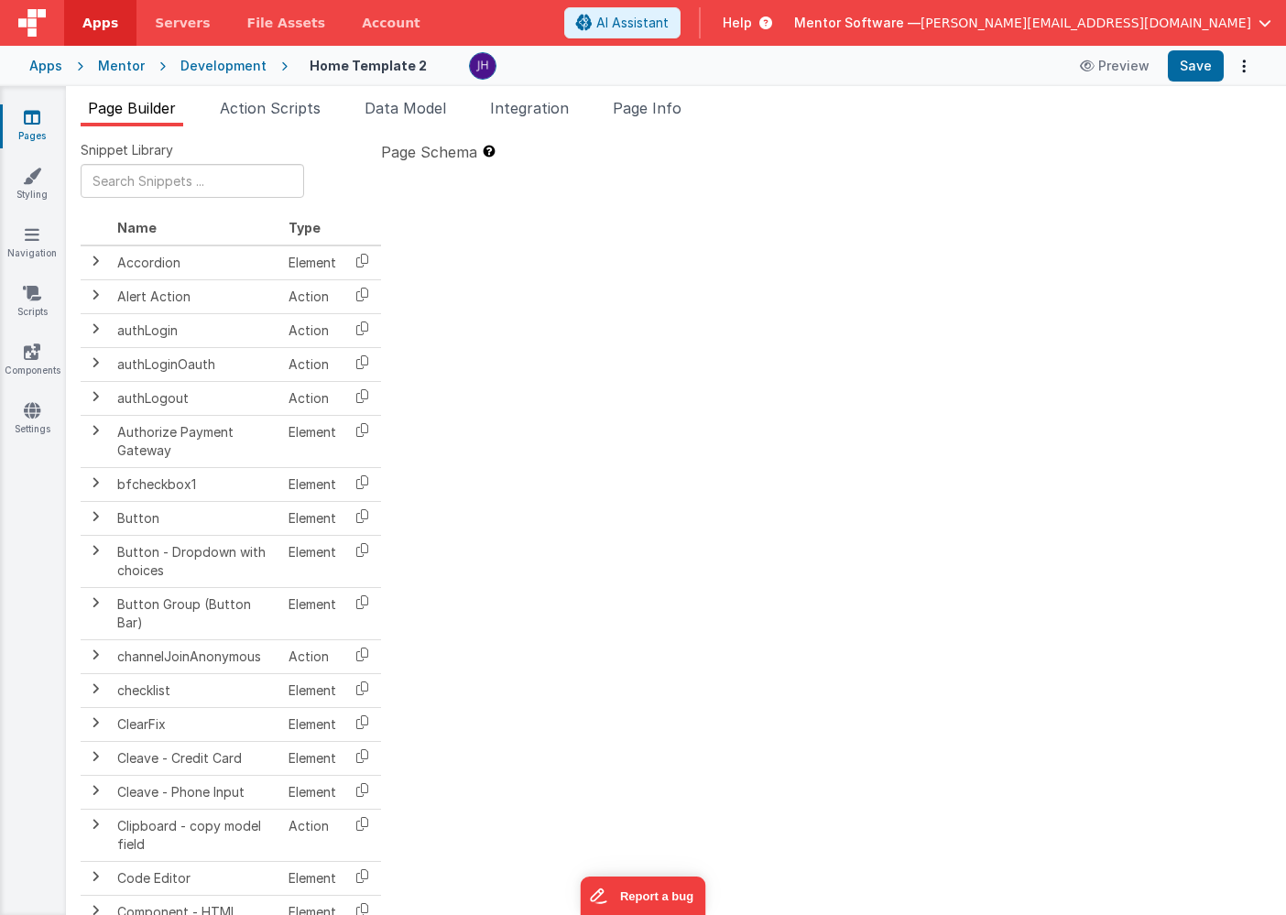
type textarea "HOME DASHBOARD"
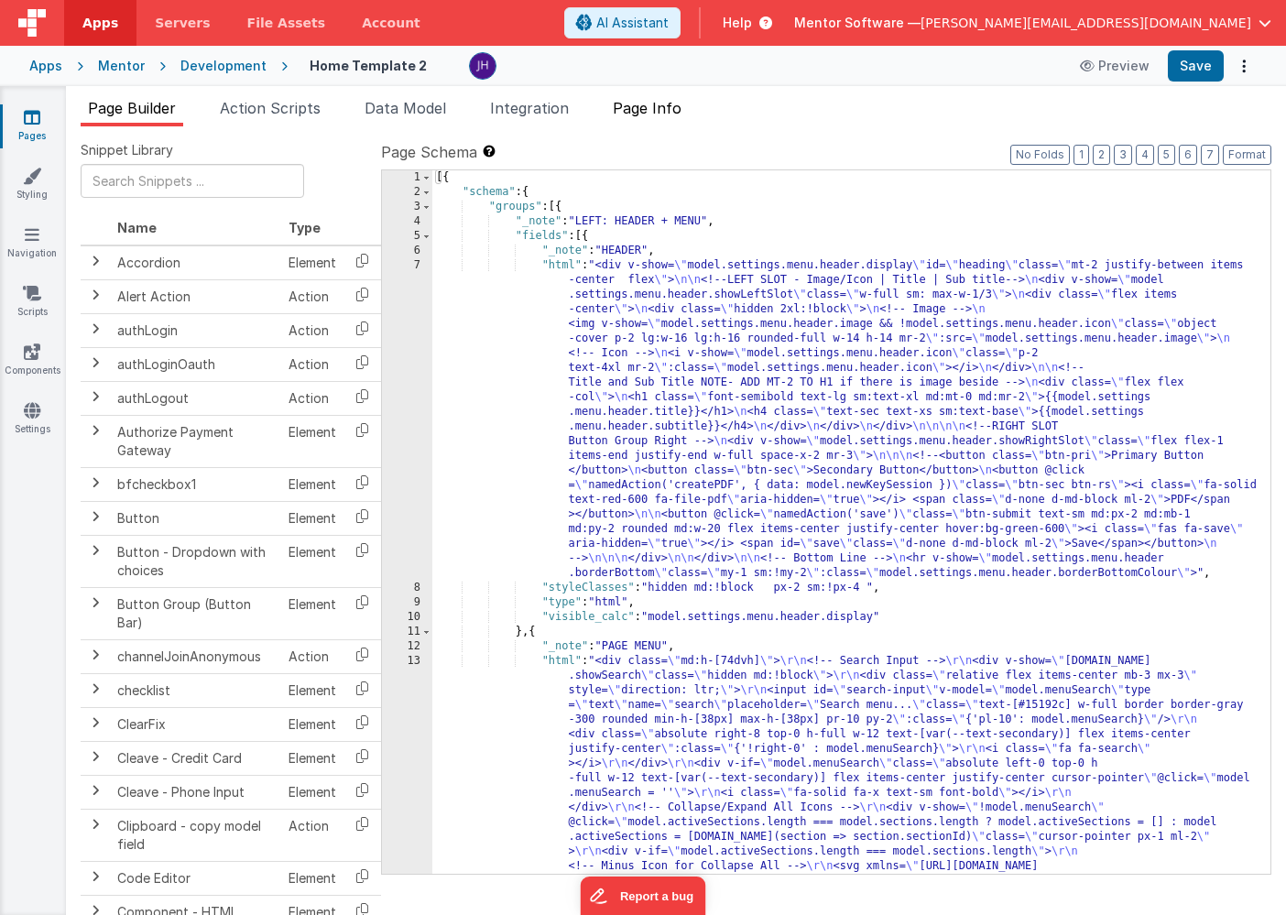
click at [670, 109] on span "Page Info" at bounding box center [647, 108] width 69 height 18
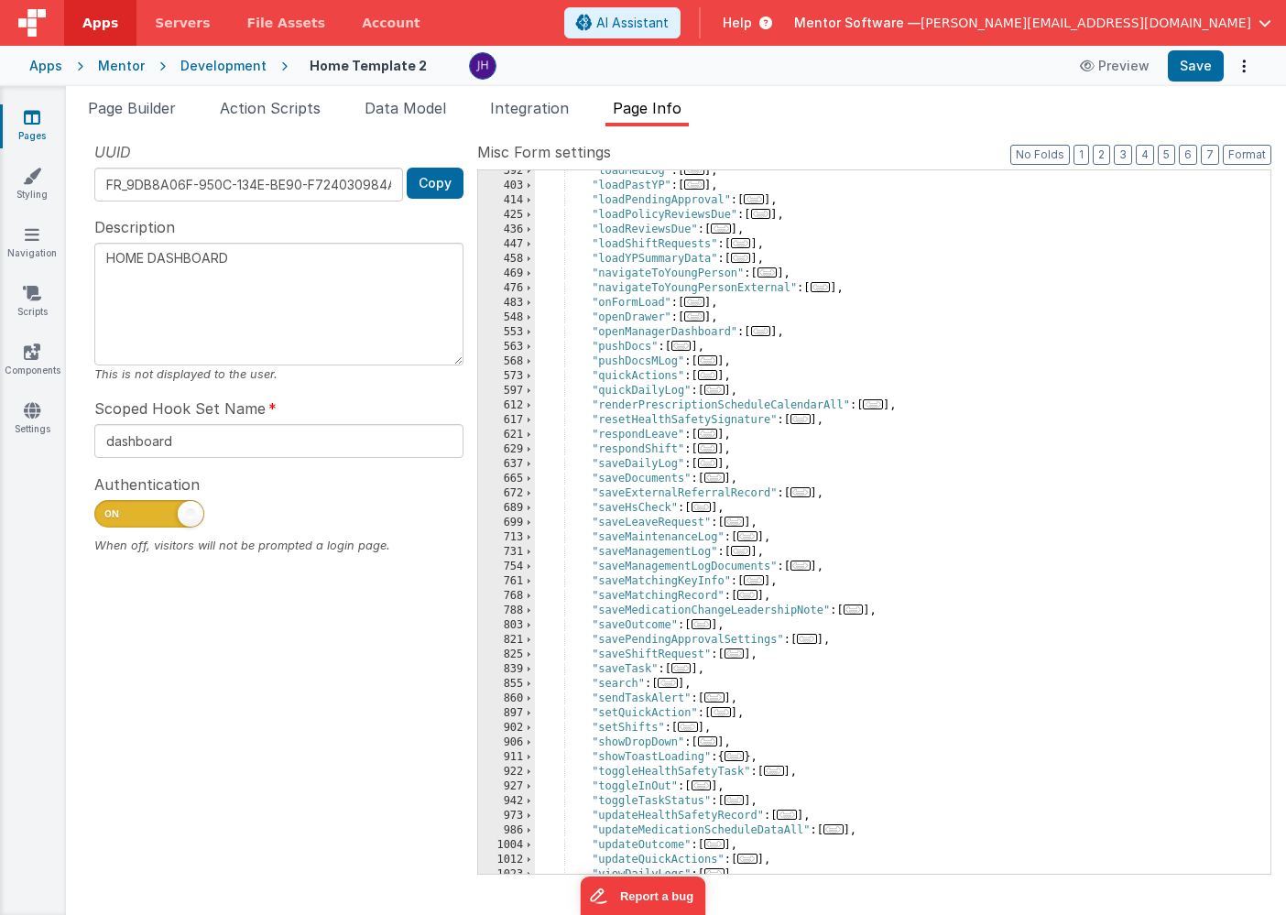
scroll to position [769, 0]
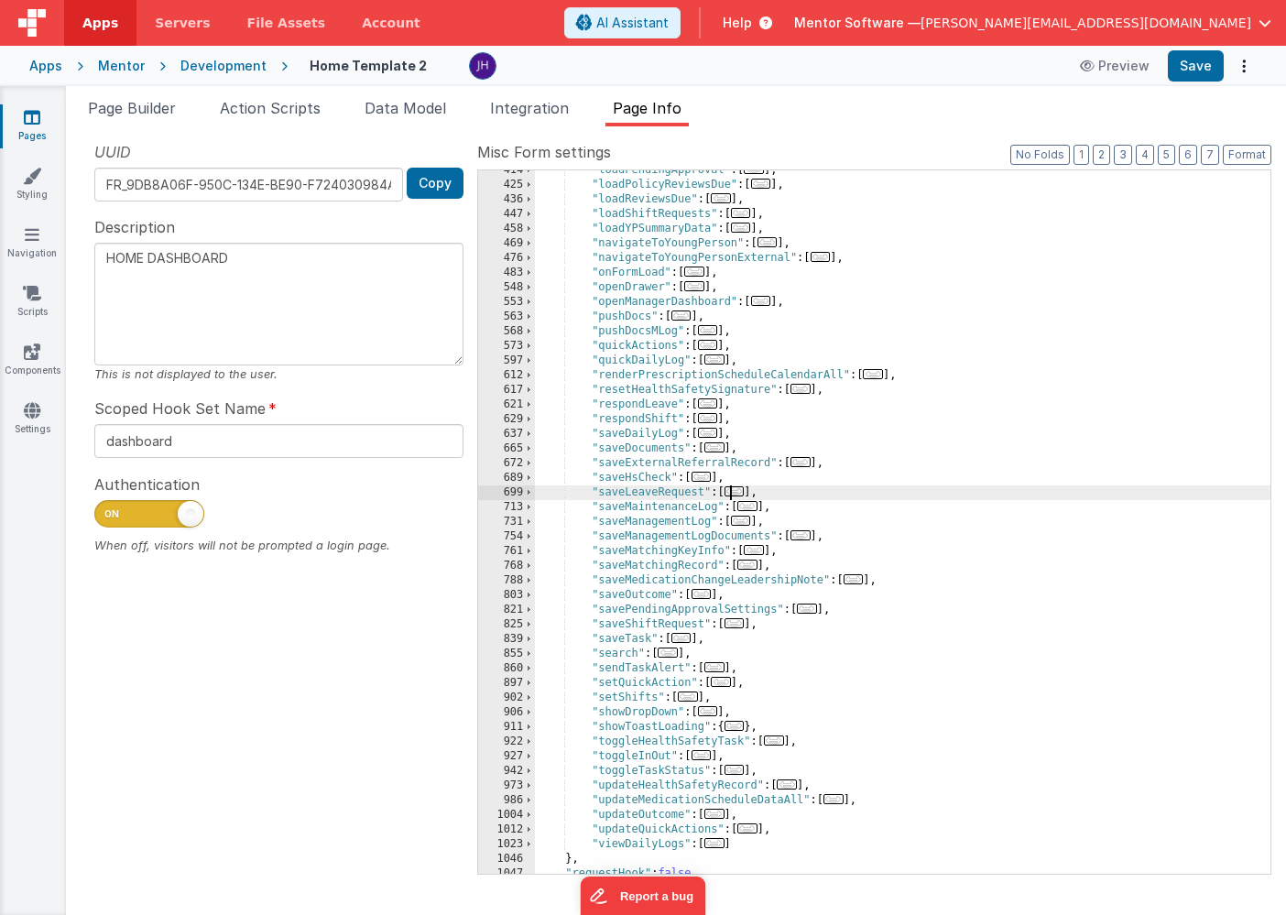
click at [743, 493] on span "..." at bounding box center [734, 491] width 20 height 10
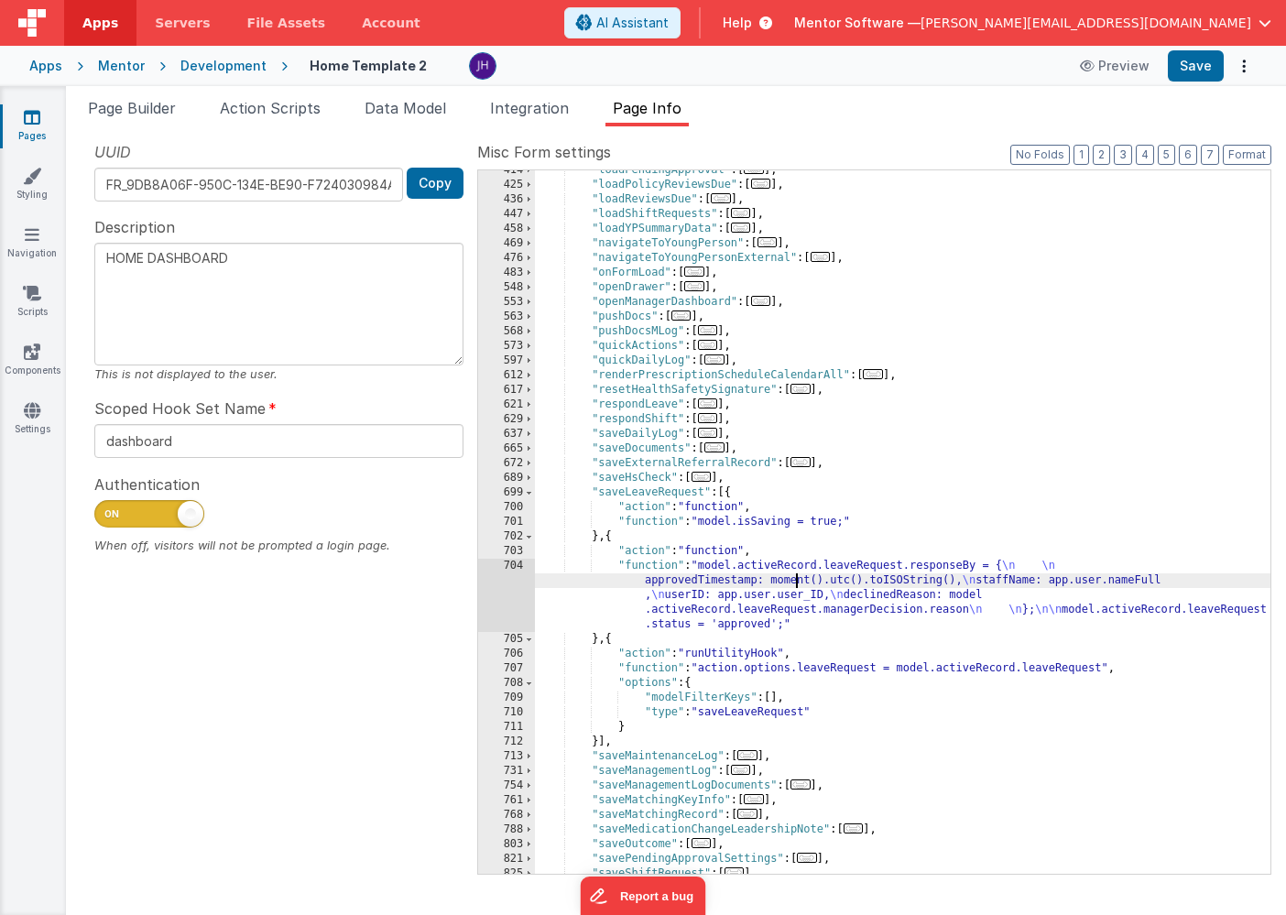
click at [794, 585] on div ""loadPendingApproval" : [ ... ] , "loadPolicyReviewsDue" : [ ... ] , "loadRevie…" at bounding box center [902, 529] width 735 height 733
click at [505, 585] on div "704" at bounding box center [506, 595] width 57 height 73
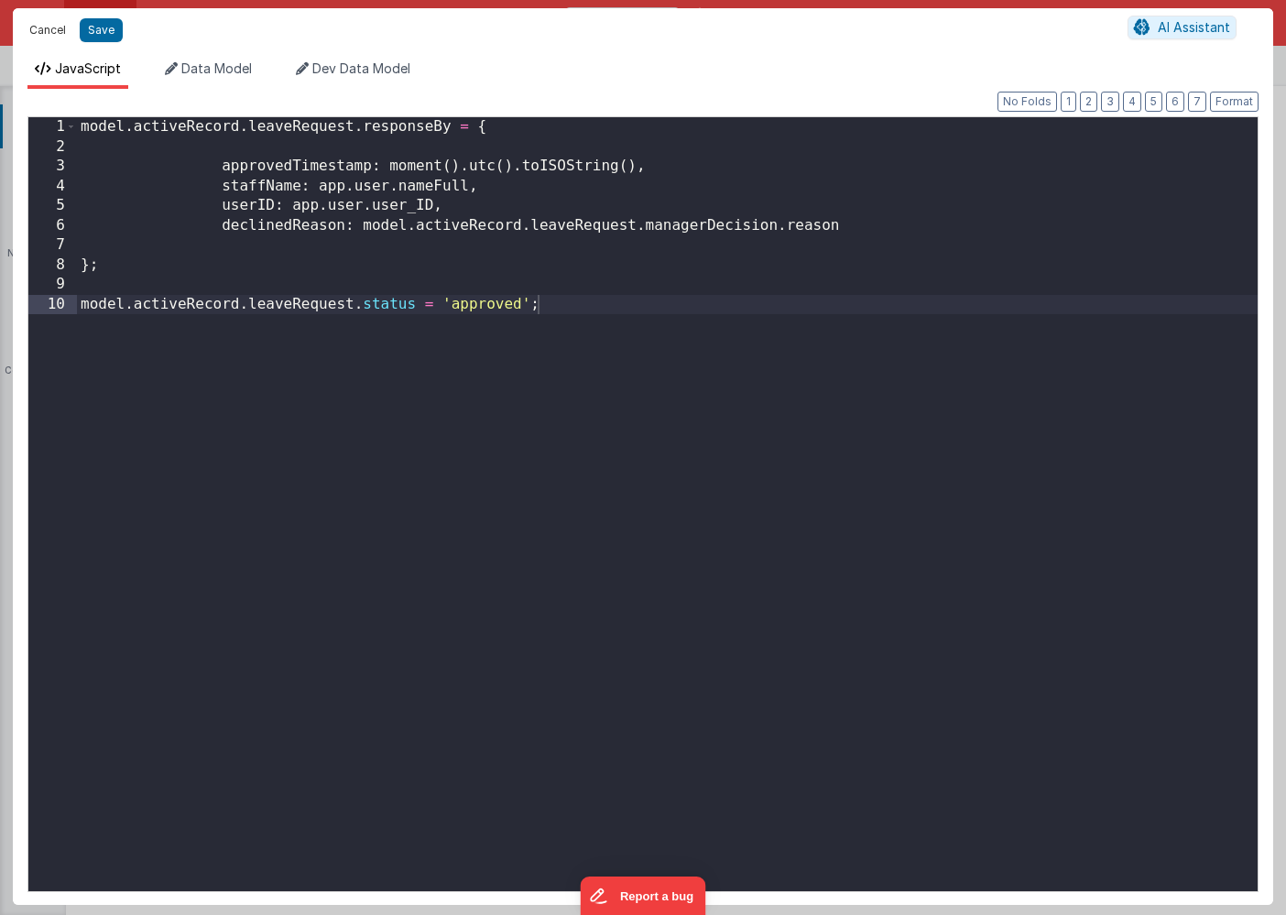
click at [40, 27] on button "Cancel" at bounding box center [47, 30] width 55 height 26
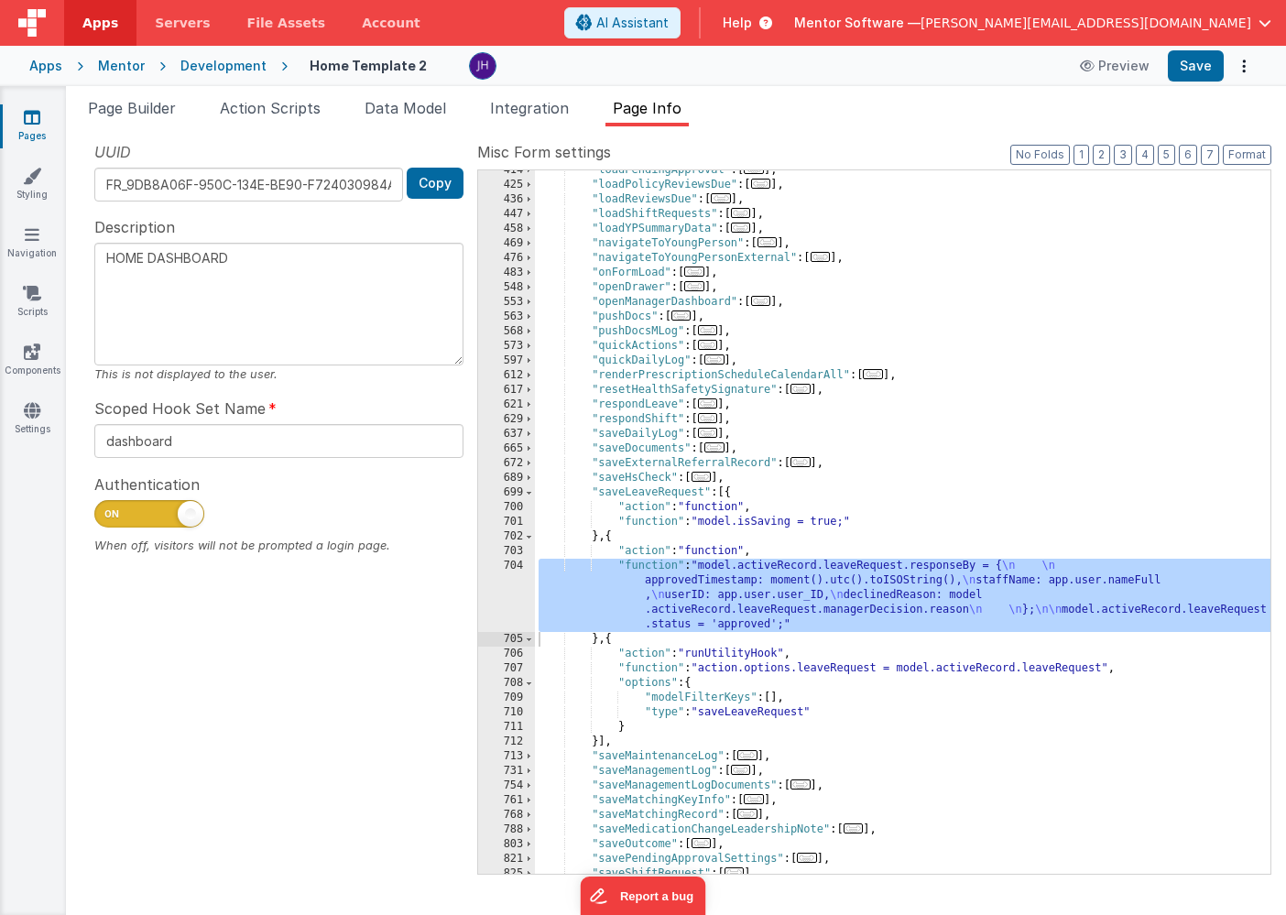
click at [738, 581] on div ""loadPendingApproval" : [ ... ] , "loadPolicyReviewsDue" : [ ... ] , "loadRevie…" at bounding box center [902, 529] width 735 height 733
click at [504, 577] on div "704" at bounding box center [506, 595] width 57 height 73
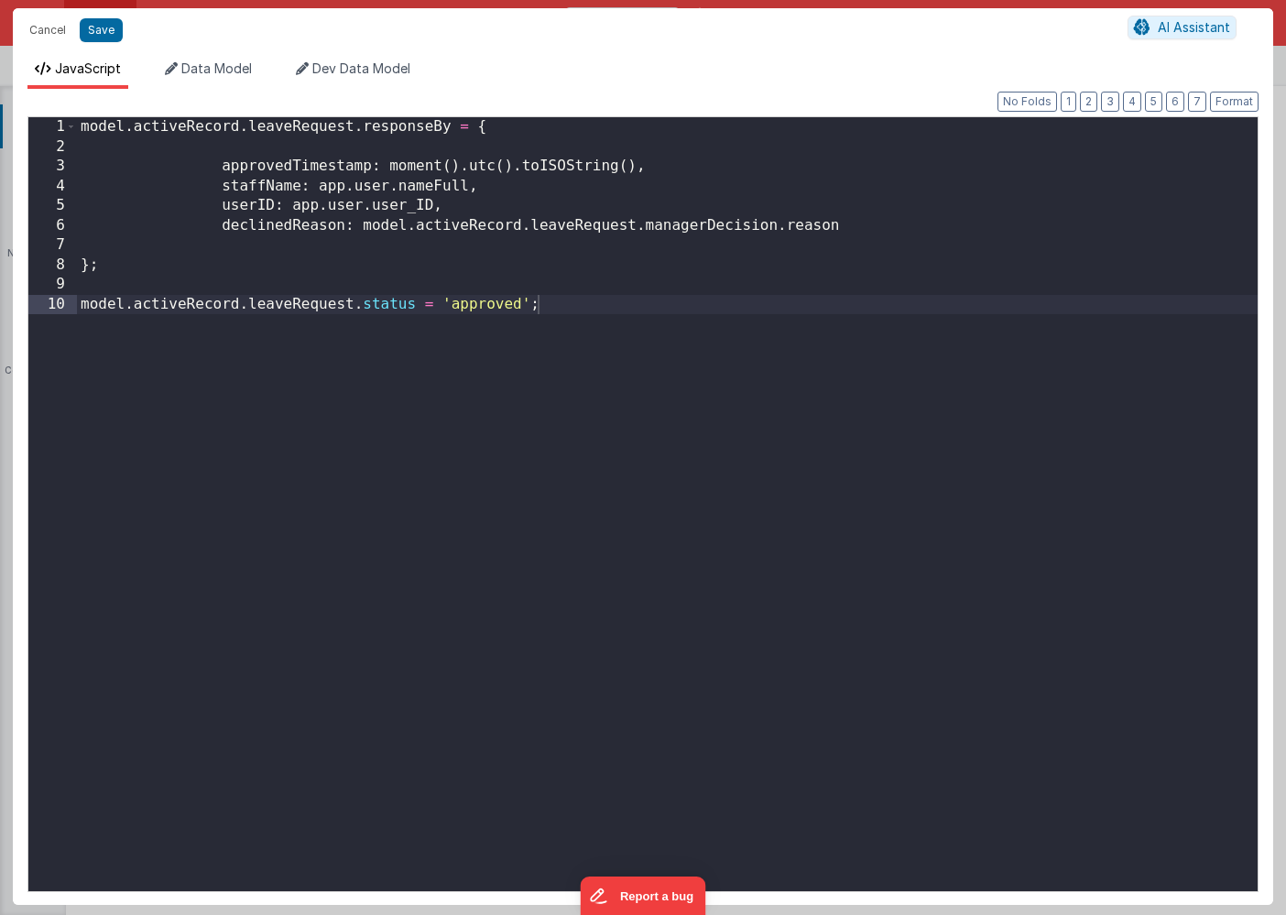
click at [633, 308] on div "model . activeRecord . leaveRequest . responseBy = { approvedTimestamp : moment…" at bounding box center [667, 523] width 1180 height 813
drag, startPoint x: 81, startPoint y: 304, endPoint x: 413, endPoint y: 303, distance: 332.4
click at [413, 303] on div "model . activeRecord . leaveRequest . responseBy = { approvedTimestamp : moment…" at bounding box center [667, 523] width 1180 height 813
paste textarea
drag, startPoint x: 441, startPoint y: 306, endPoint x: 391, endPoint y: 309, distance: 50.5
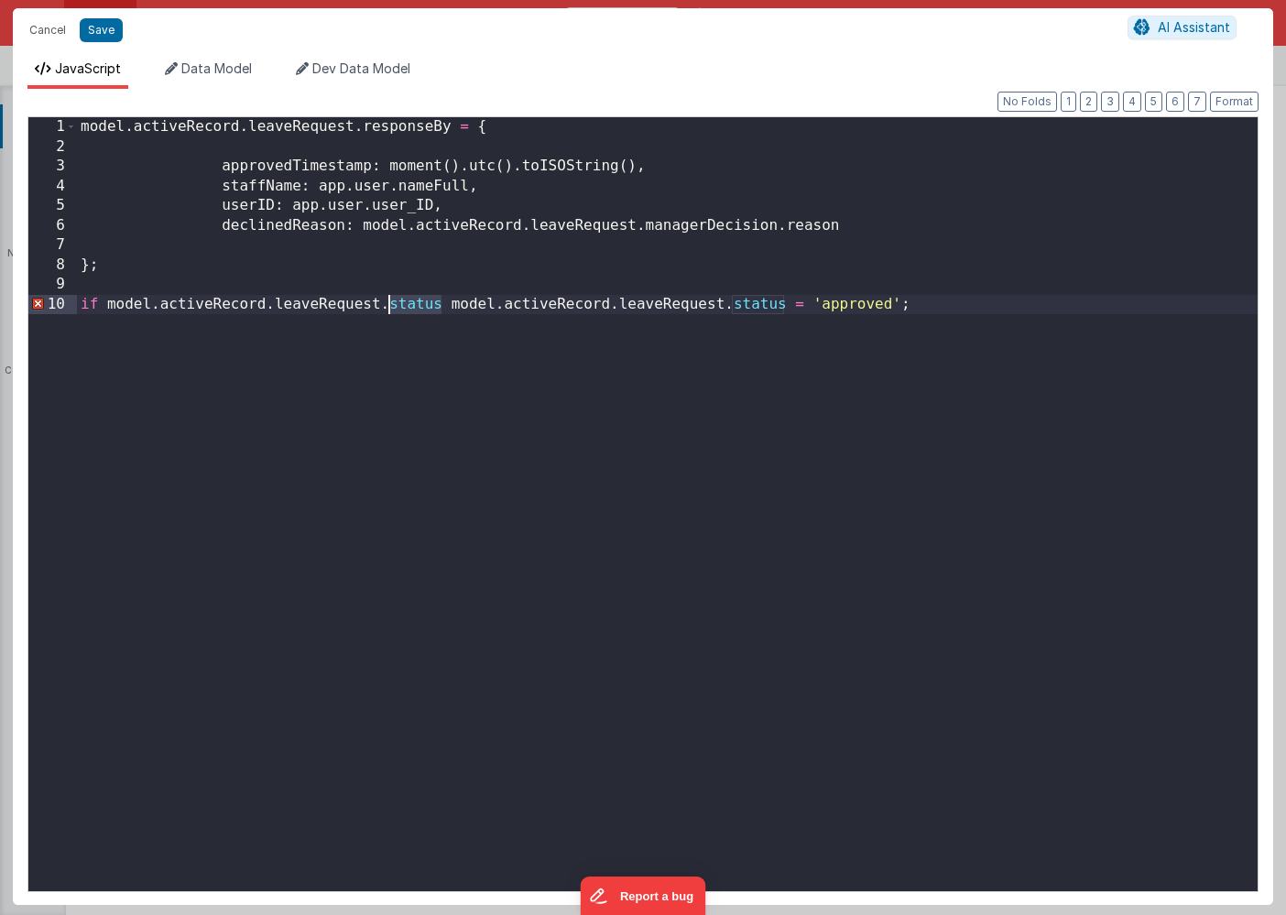
click at [391, 309] on div "model . activeRecord . leaveRequest . responseBy = { approvedTimestamp : moment…" at bounding box center [667, 523] width 1180 height 813
click at [108, 306] on div "model . activeRecord . leaveRequest . responseBy = { approvedTimestamp : moment…" at bounding box center [667, 523] width 1180 height 813
click at [527, 303] on div "model . activeRecord . leaveRequest . responseBy = { approvedTimestamp : moment…" at bounding box center [667, 523] width 1180 height 813
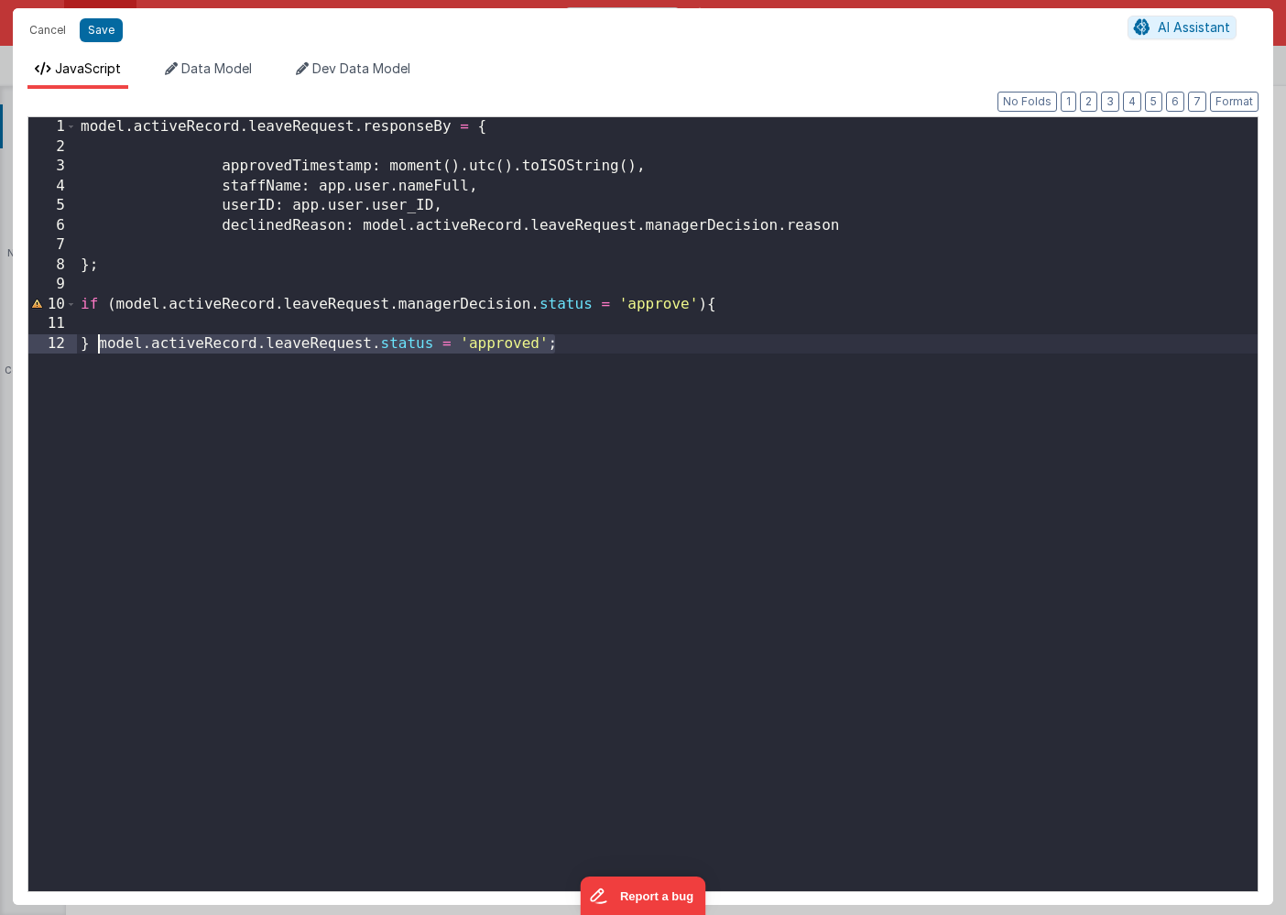
drag, startPoint x: 556, startPoint y: 339, endPoint x: 99, endPoint y: 348, distance: 457.0
click at [99, 348] on div "model . activeRecord . leaveRequest . responseBy = { approvedTimestamp : moment…" at bounding box center [667, 523] width 1180 height 813
click at [123, 325] on div "model . activeRecord . leaveRequest . responseBy = { approvedTimestamp : moment…" at bounding box center [667, 523] width 1180 height 813
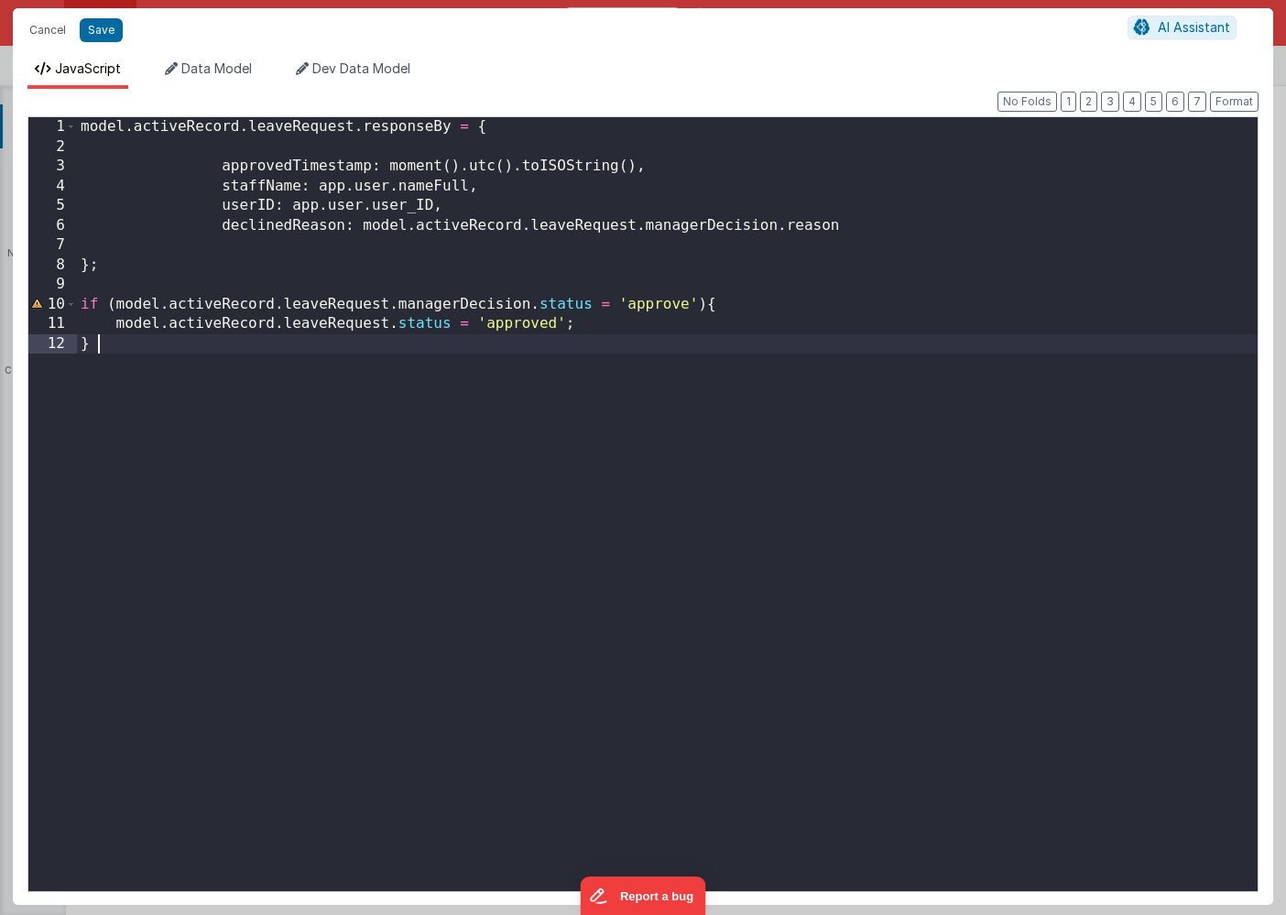
click at [589, 346] on div "model . activeRecord . leaveRequest . responseBy = { approvedTimestamp : moment…" at bounding box center [667, 523] width 1180 height 813
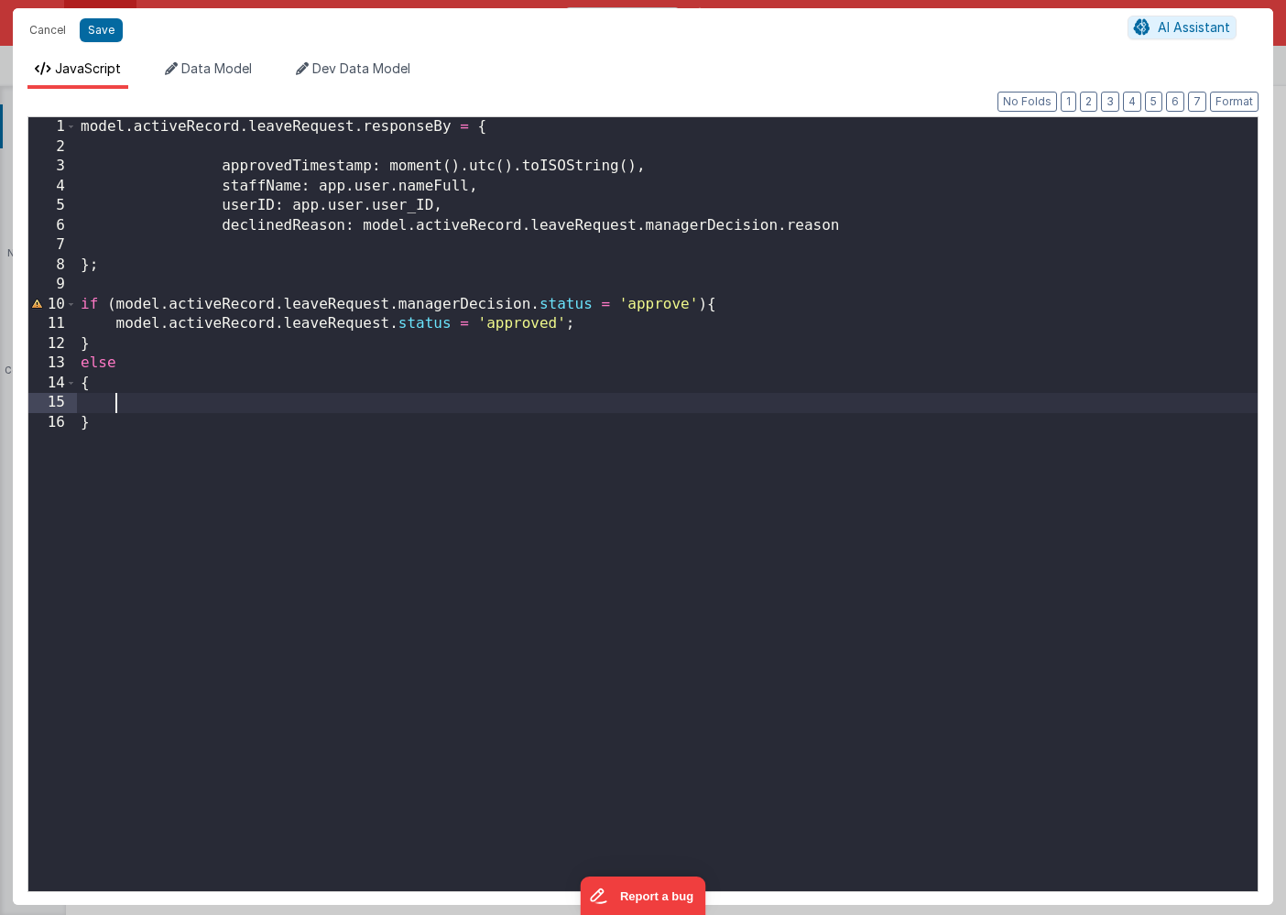
click at [706, 301] on div "model . activeRecord . leaveRequest . responseBy = { approvedTimestamp : moment…" at bounding box center [667, 523] width 1180 height 813
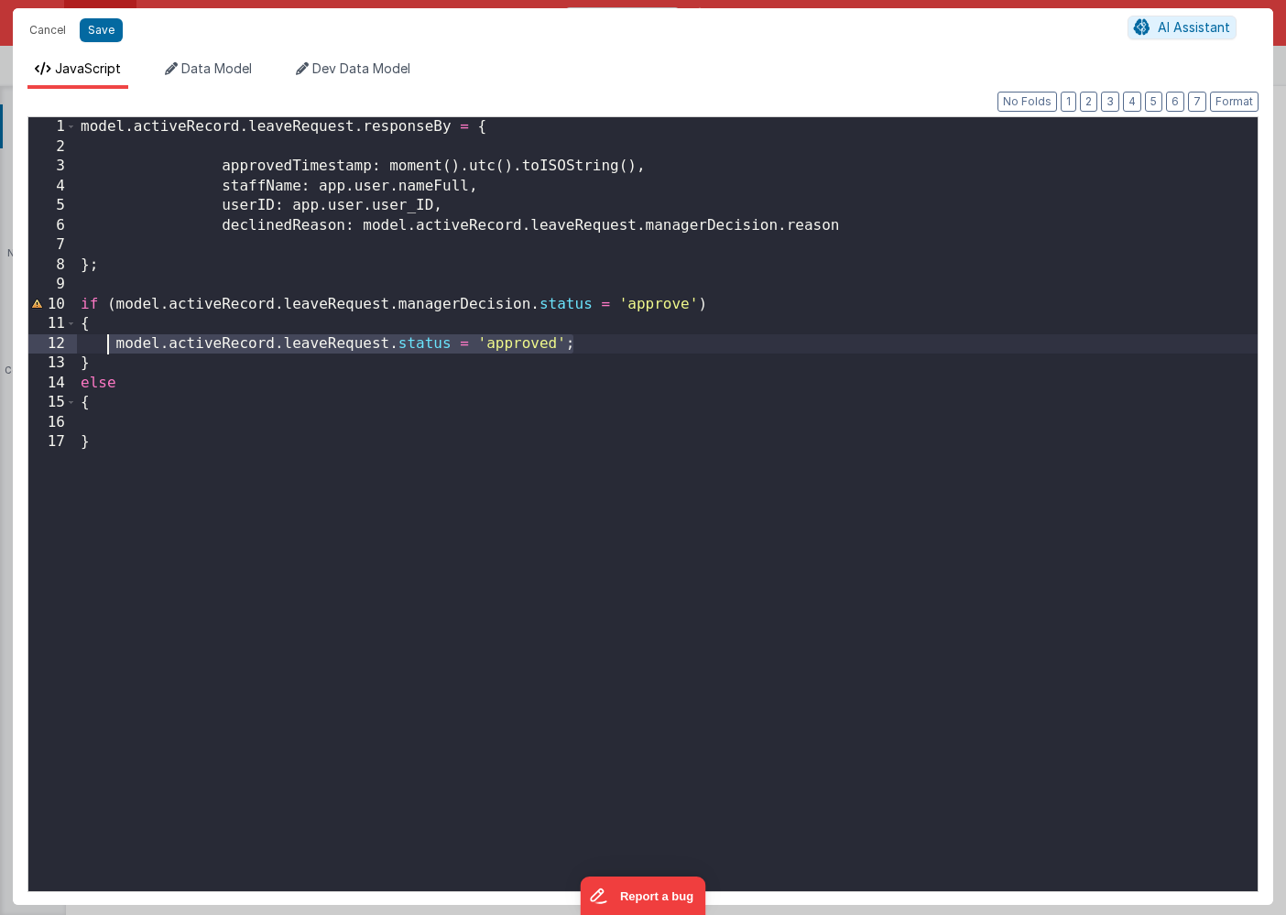
drag, startPoint x: 586, startPoint y: 345, endPoint x: 112, endPoint y: 342, distance: 474.3
click at [112, 342] on div "model . activeRecord . leaveRequest . responseBy = { approvedTimestamp : moment…" at bounding box center [667, 523] width 1180 height 813
click at [138, 428] on div "model . activeRecord . leaveRequest . responseBy = { approvedTimestamp : moment…" at bounding box center [667, 523] width 1180 height 813
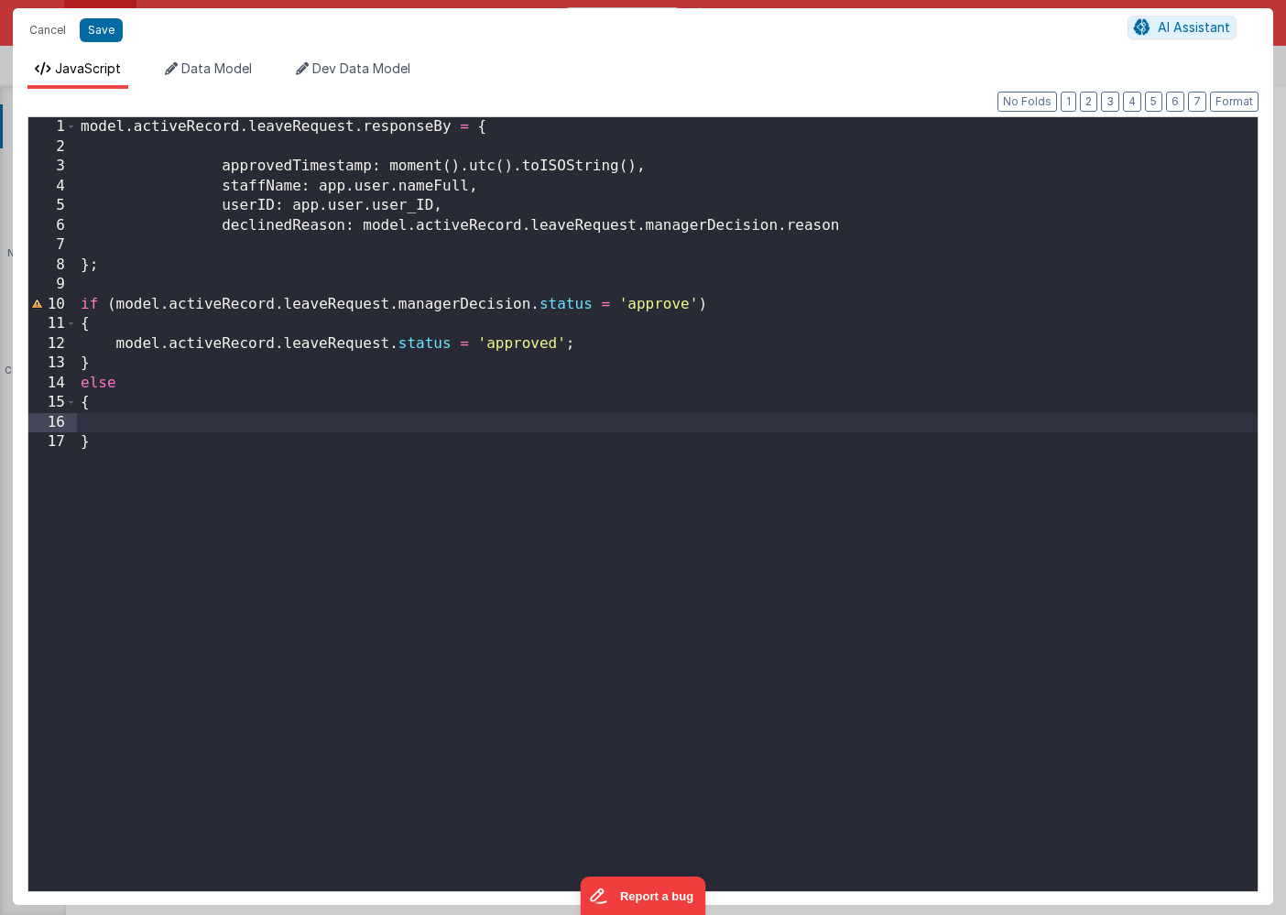
paste textarea
click at [114, 420] on div "model . activeRecord . leaveRequest . responseBy = { approvedTimestamp : moment…" at bounding box center [667, 523] width 1180 height 813
click at [519, 427] on div "model . activeRecord . leaveRequest . responseBy = { approvedTimestamp : moment…" at bounding box center [667, 523] width 1180 height 813
click at [646, 413] on div "model . activeRecord . leaveRequest . responseBy = { approvedTimestamp : moment…" at bounding box center [667, 523] width 1180 height 813
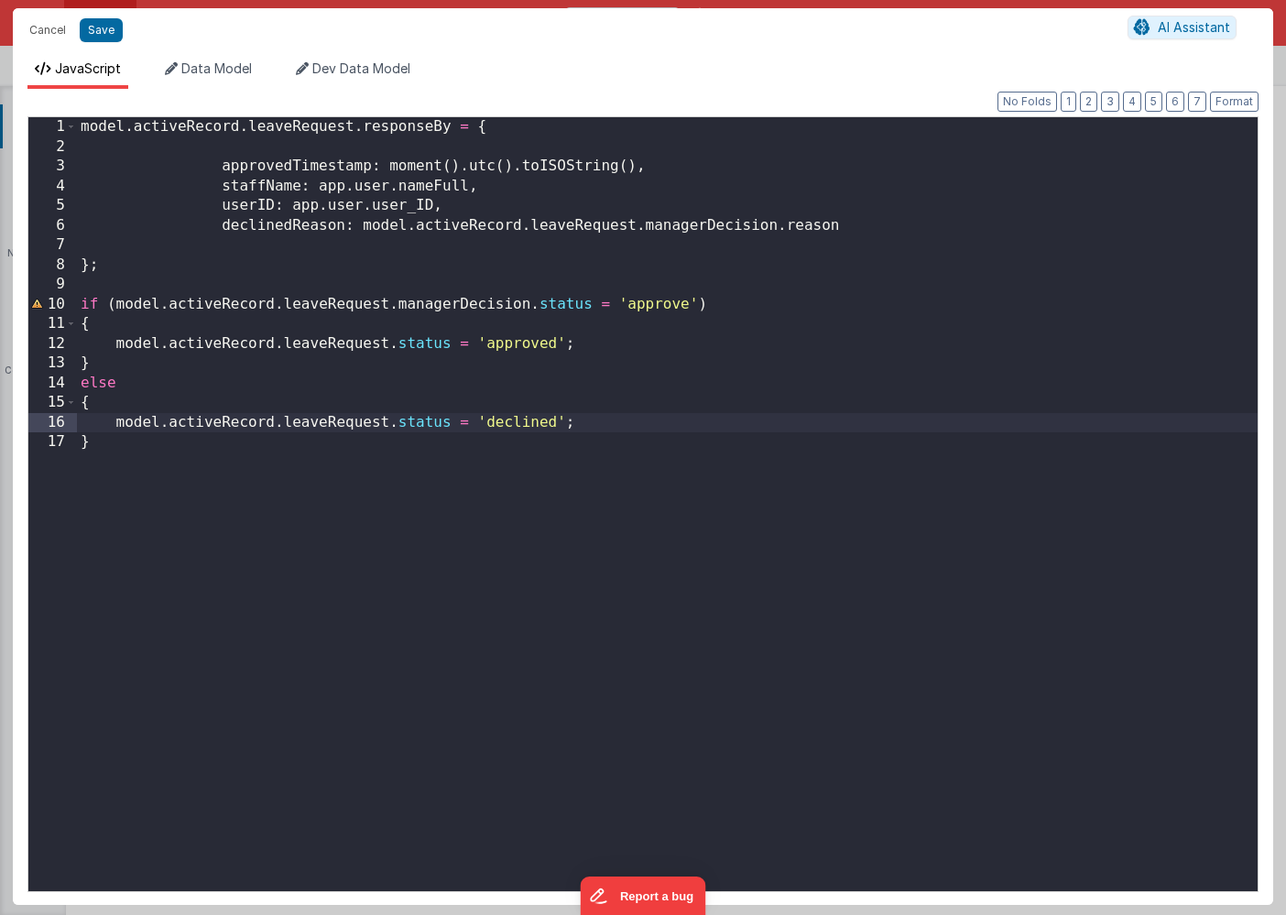
click at [743, 300] on div "model . activeRecord . leaveRequest . responseBy = { approvedTimestamp : moment…" at bounding box center [667, 523] width 1180 height 813
click at [101, 363] on div "model . activeRecord . leaveRequest . responseBy = { approvedTimestamp : moment…" at bounding box center [667, 523] width 1180 height 813
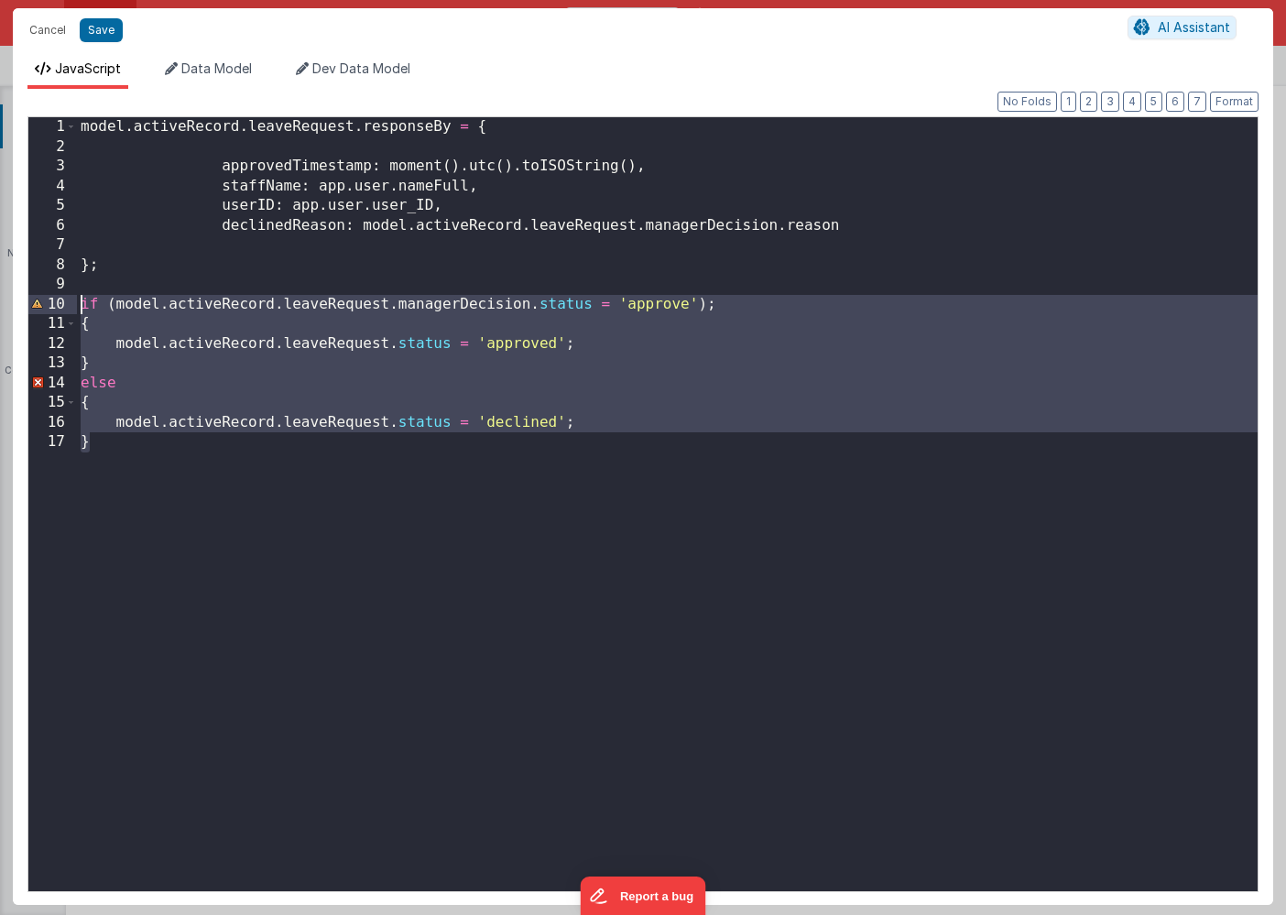
drag, startPoint x: 113, startPoint y: 448, endPoint x: 72, endPoint y: 309, distance: 144.9
click at [72, 309] on div "1 2 3 4 5 6 7 8 9 10 11 12 13 14 15 16 17 model . activeRecord . leaveRequest .…" at bounding box center [642, 504] width 1231 height 776
click at [88, 453] on div "model . activeRecord . leaveRequest . responseBy = { approvedTimestamp : moment…" at bounding box center [667, 523] width 1180 height 813
drag, startPoint x: 107, startPoint y: 444, endPoint x: 51, endPoint y: 304, distance: 150.8
click at [51, 304] on div "1 2 3 4 5 6 7 8 9 10 11 12 13 14 15 16 17 model . activeRecord . leaveRequest .…" at bounding box center [642, 504] width 1231 height 776
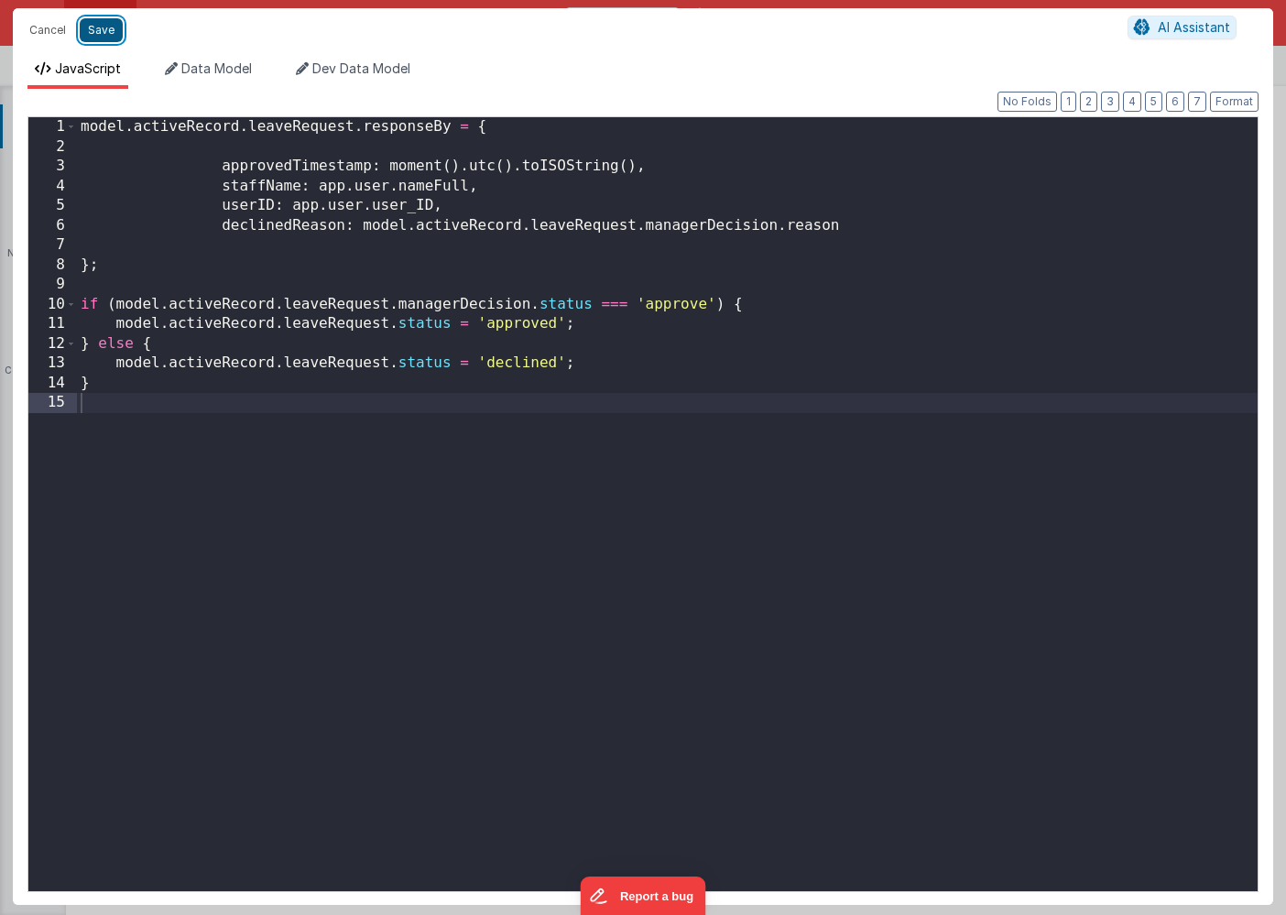
click at [98, 33] on button "Save" at bounding box center [101, 30] width 43 height 24
type textarea "HOME DASHBOARD"
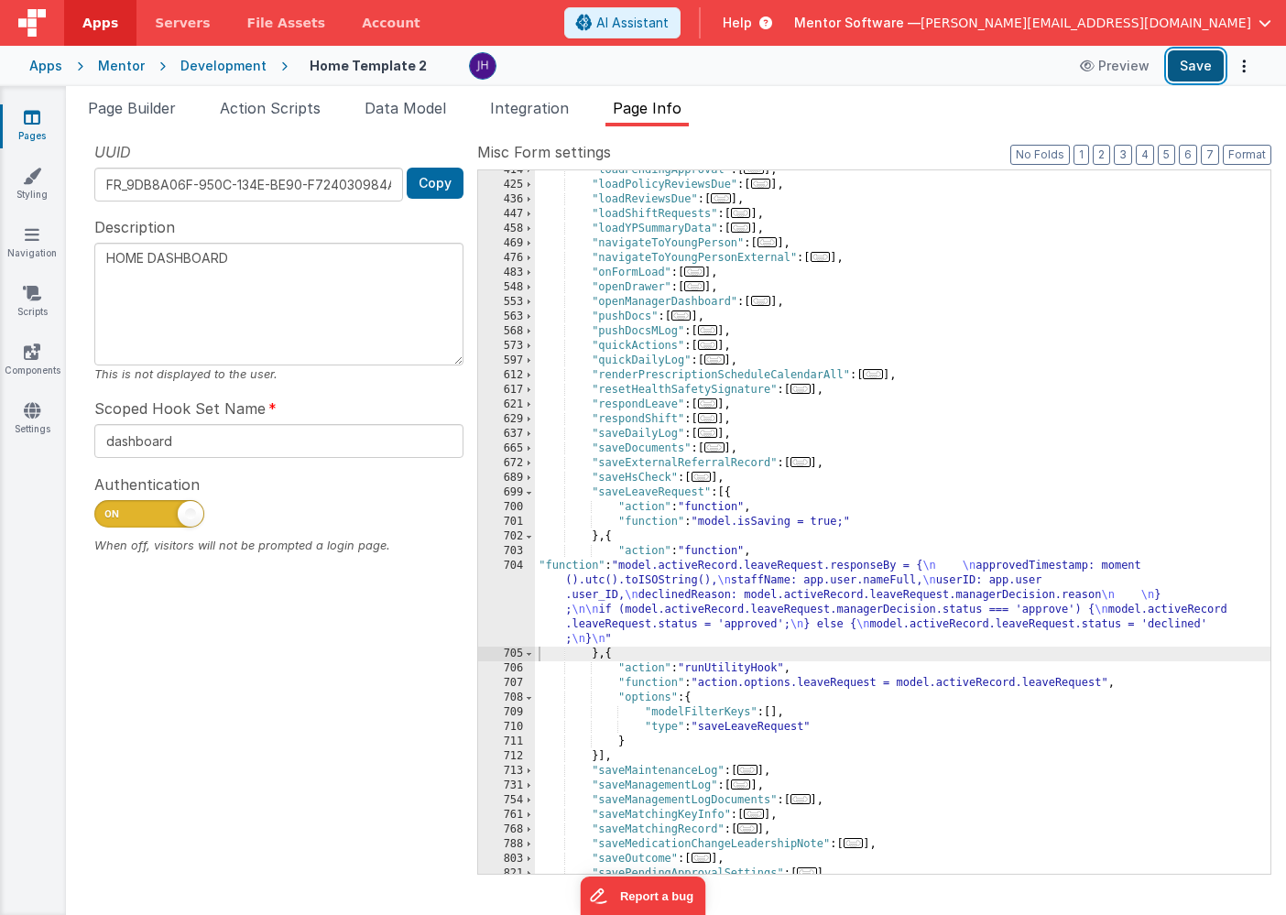
click at [1195, 61] on button "Save" at bounding box center [1195, 65] width 56 height 31
click at [134, 106] on span "Page Builder" at bounding box center [132, 108] width 88 height 18
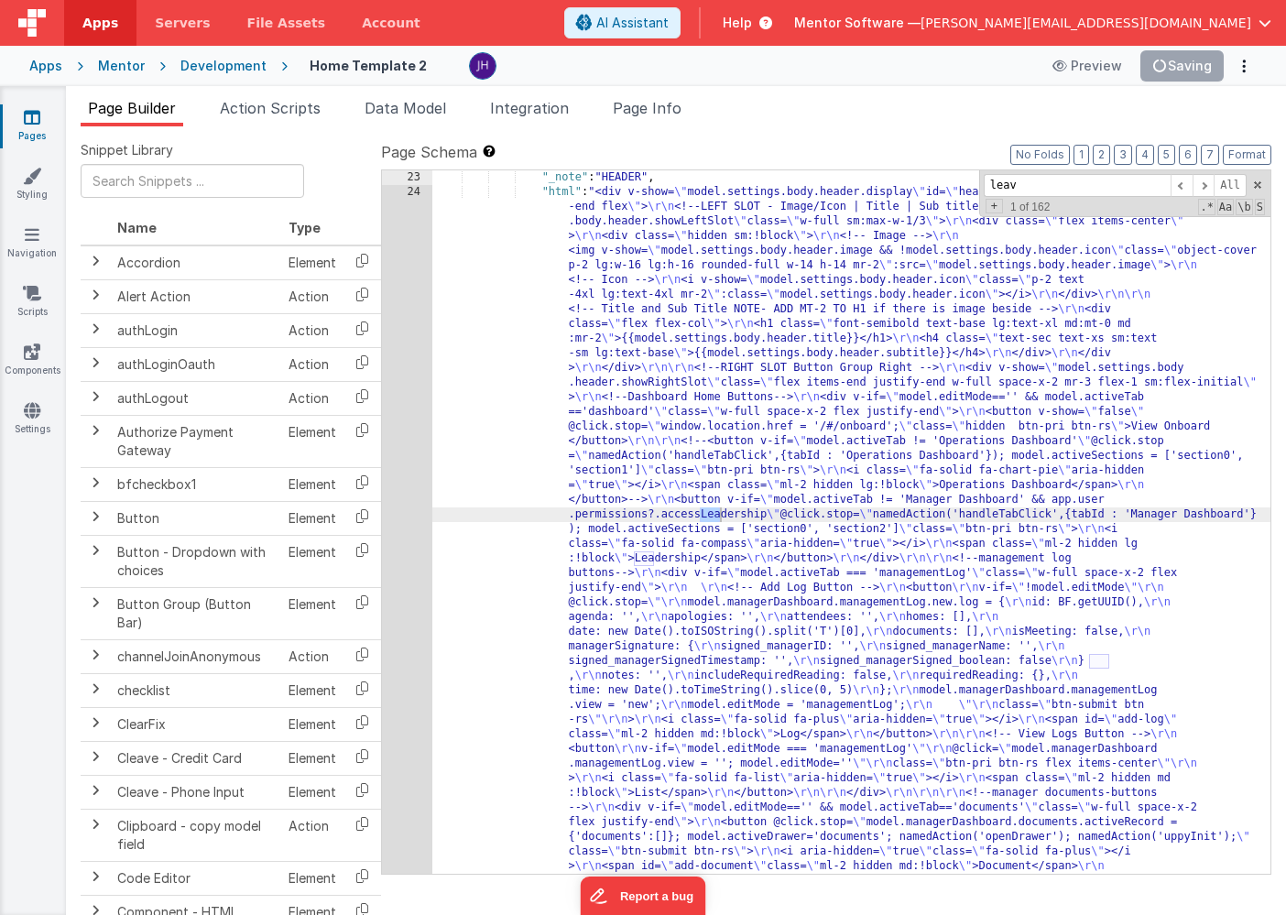
scroll to position [11253, 0]
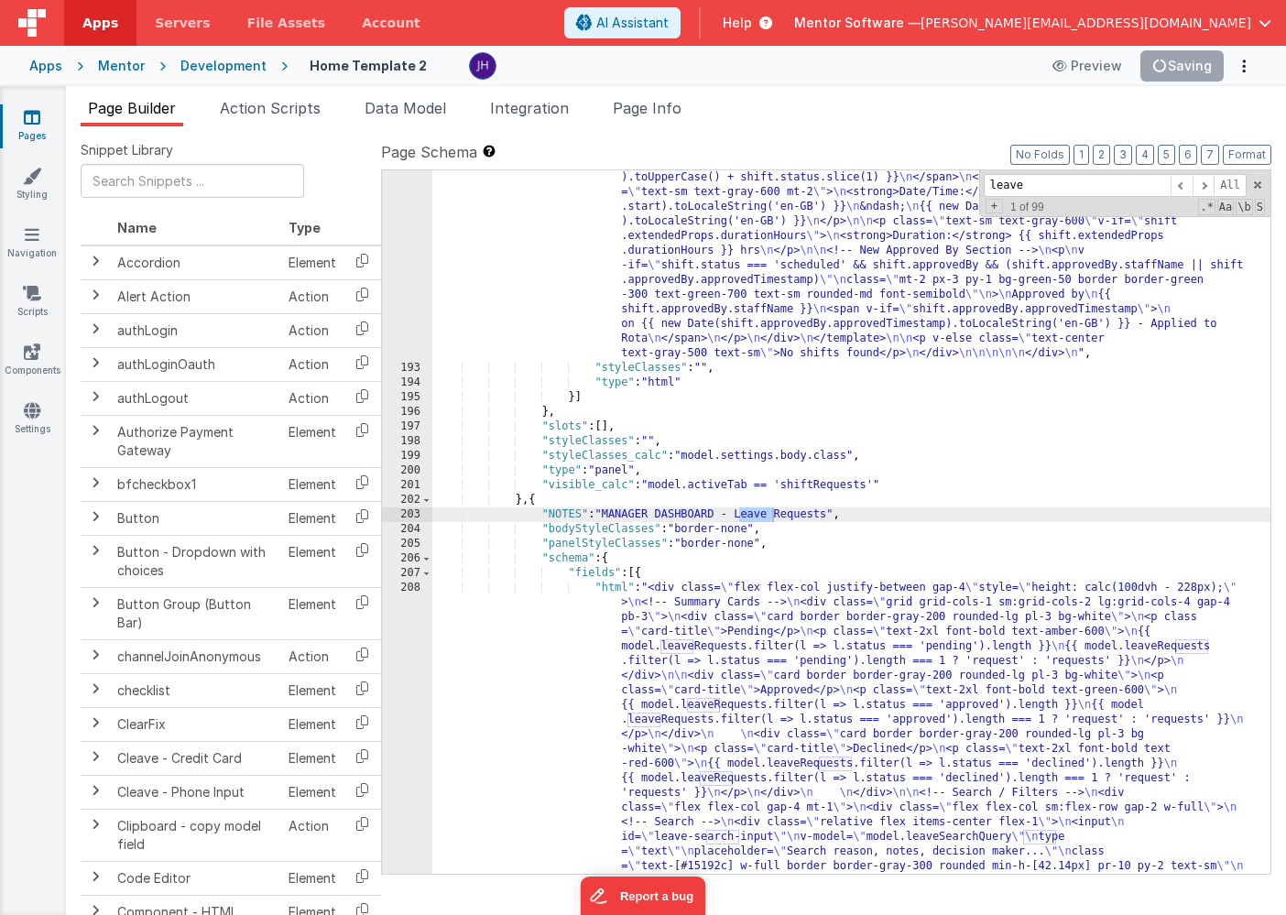
type input "leave"
click at [650, 623] on div ""html" : "<div class= \" flex flex-col justify-between gap-4 \" style= \" heigh…" at bounding box center [851, 719] width 838 height 3589
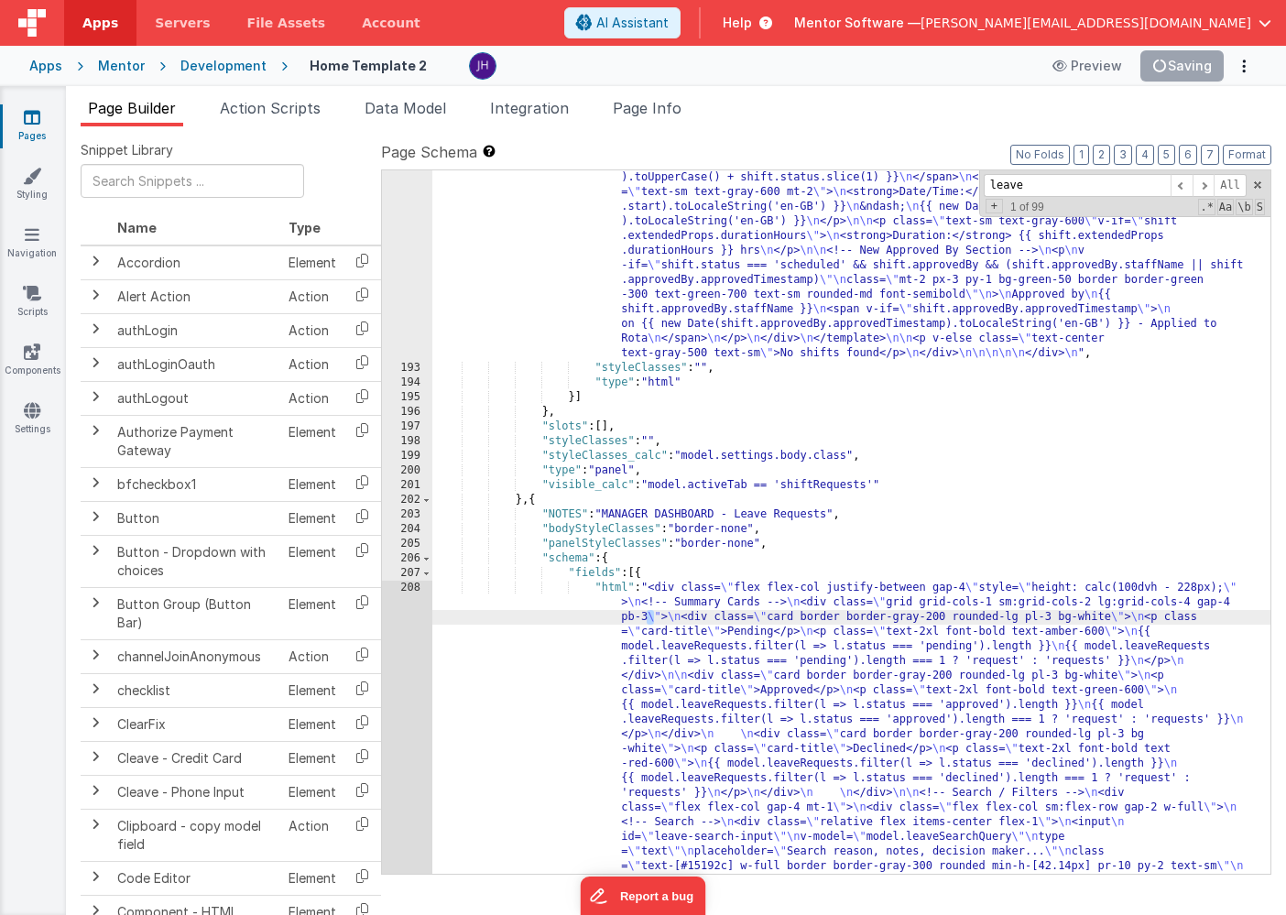
click at [400, 653] on div "192 193 194 195 196 197 198 199 200 201 202 203 204 205 206 207 208 209 210 211…" at bounding box center [407, 719] width 50 height 3589
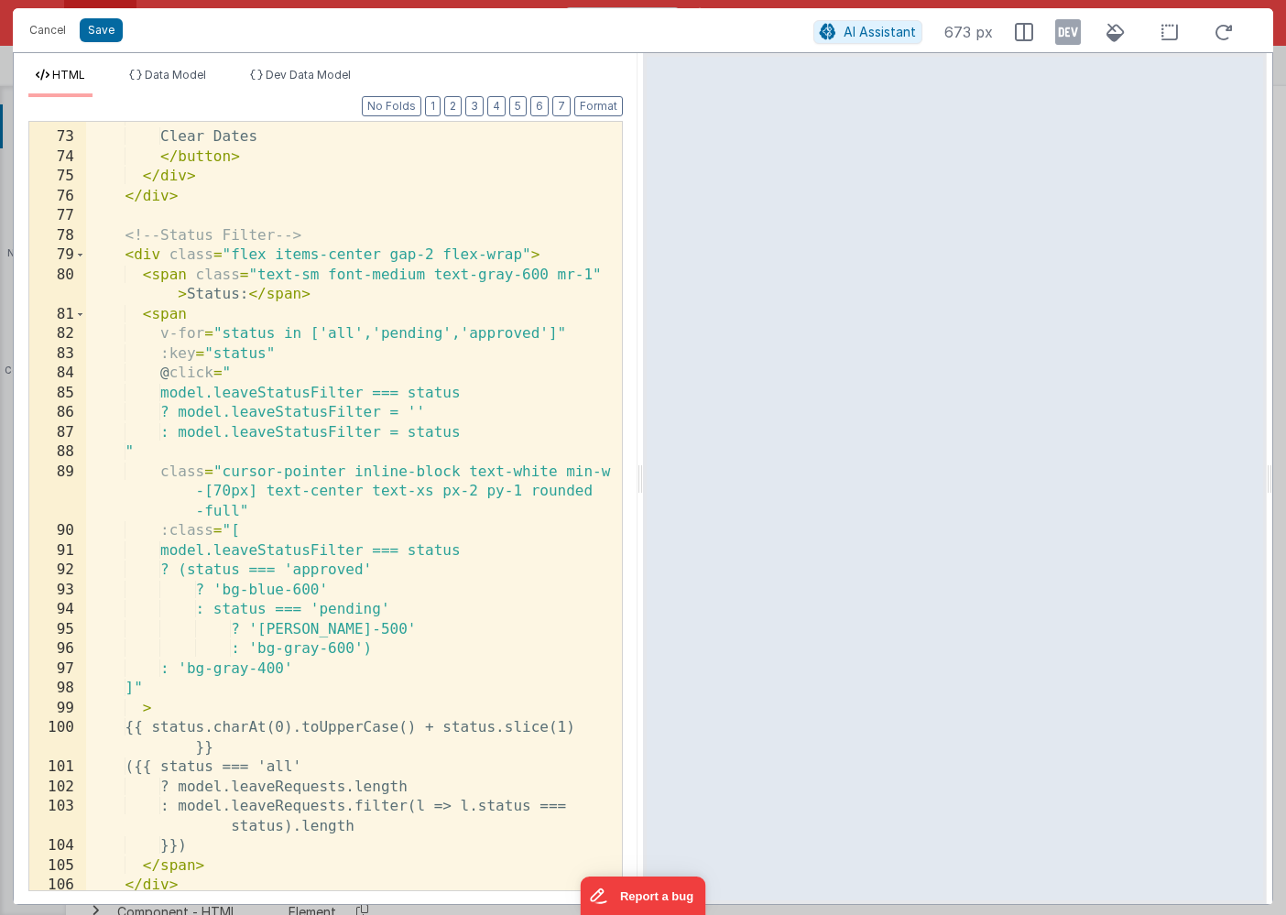
scroll to position [1982, 0]
click at [546, 331] on div "> Clear Dates </ button > </ div > </ div > <!-- Status Filter --> < div class …" at bounding box center [354, 512] width 536 height 808
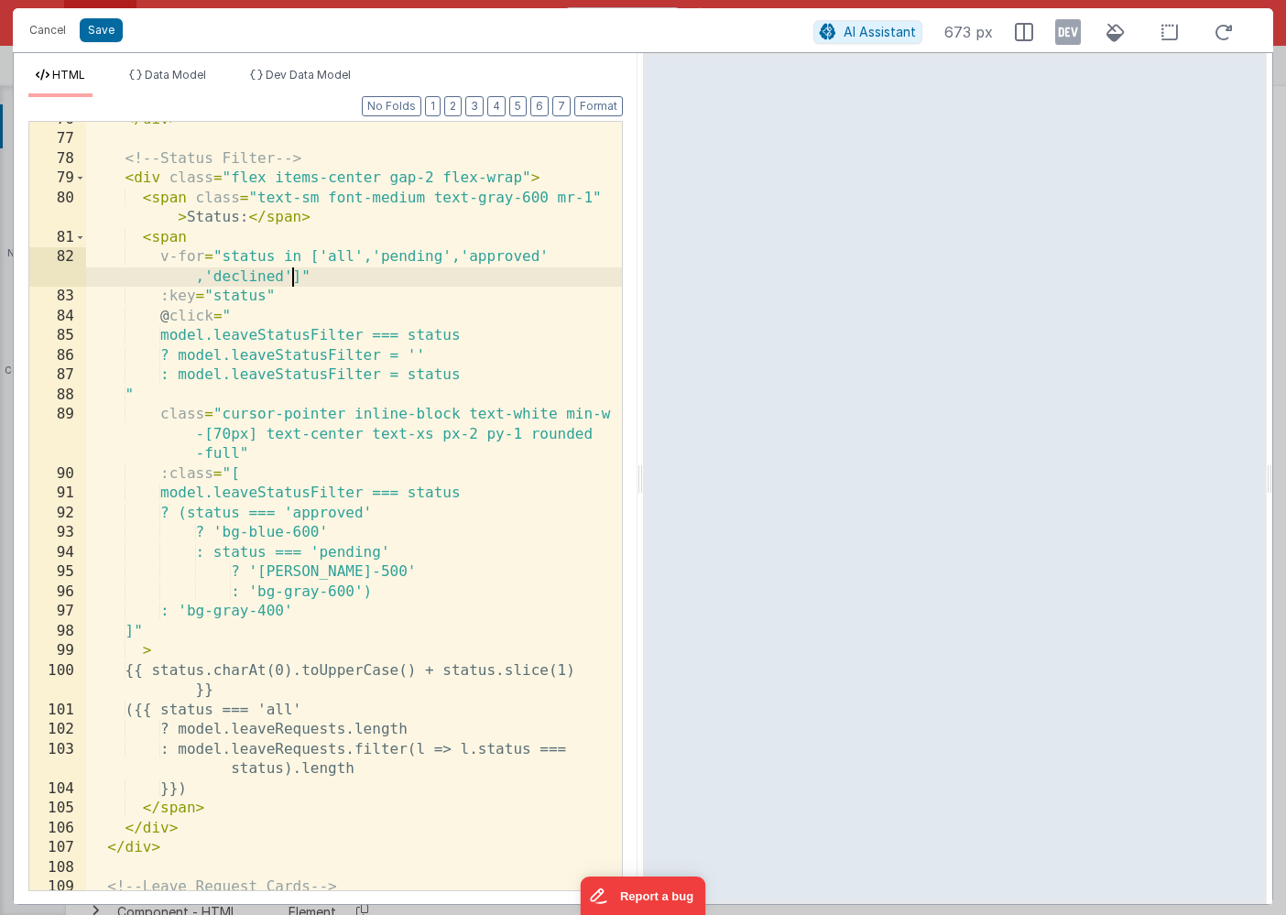
scroll to position [2091, 0]
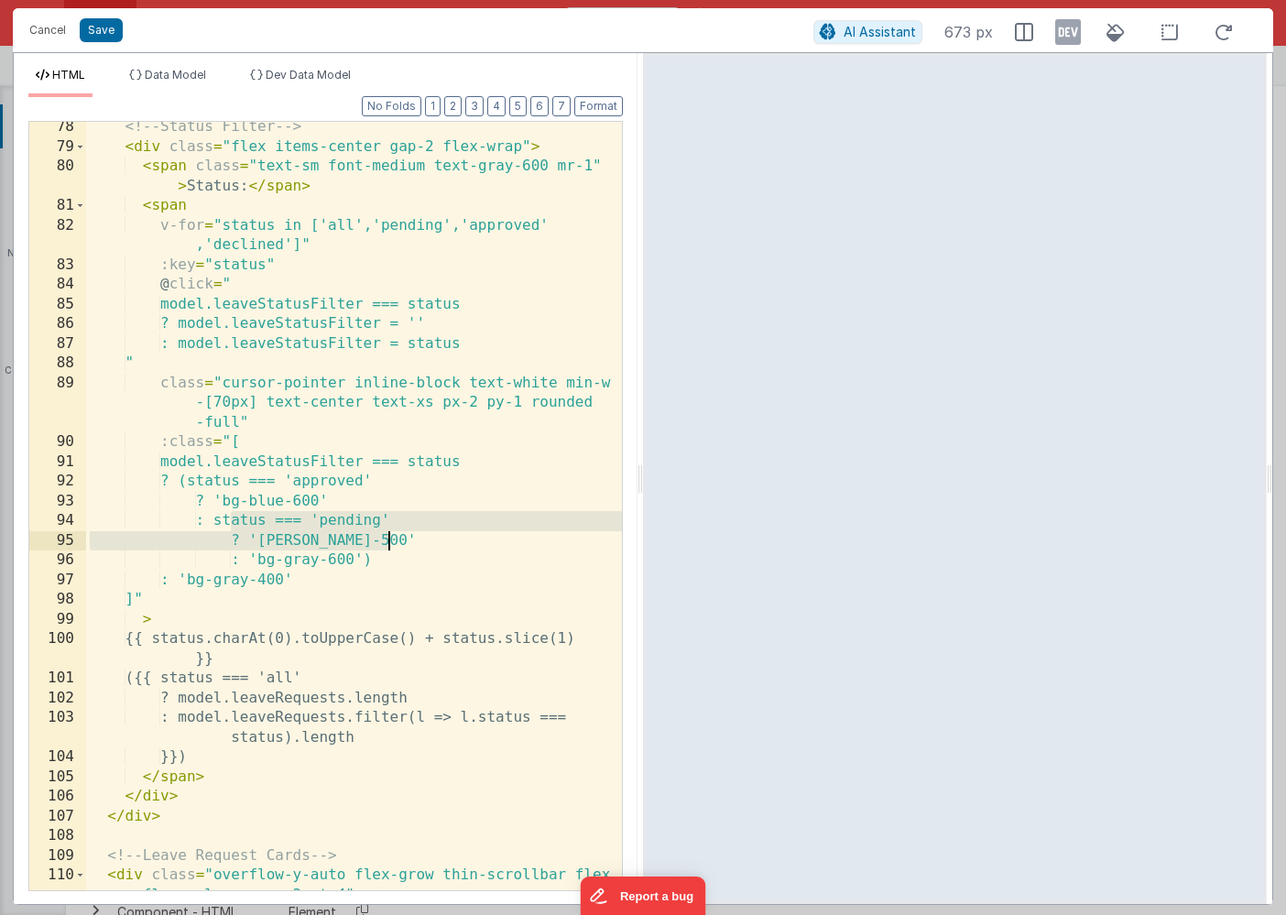
drag, startPoint x: 233, startPoint y: 520, endPoint x: 407, endPoint y: 537, distance: 174.8
click at [407, 537] on div "<!-- Status Filter --> < div class = "flex items-center gap-2 flex-wrap" > < sp…" at bounding box center [354, 521] width 536 height 808
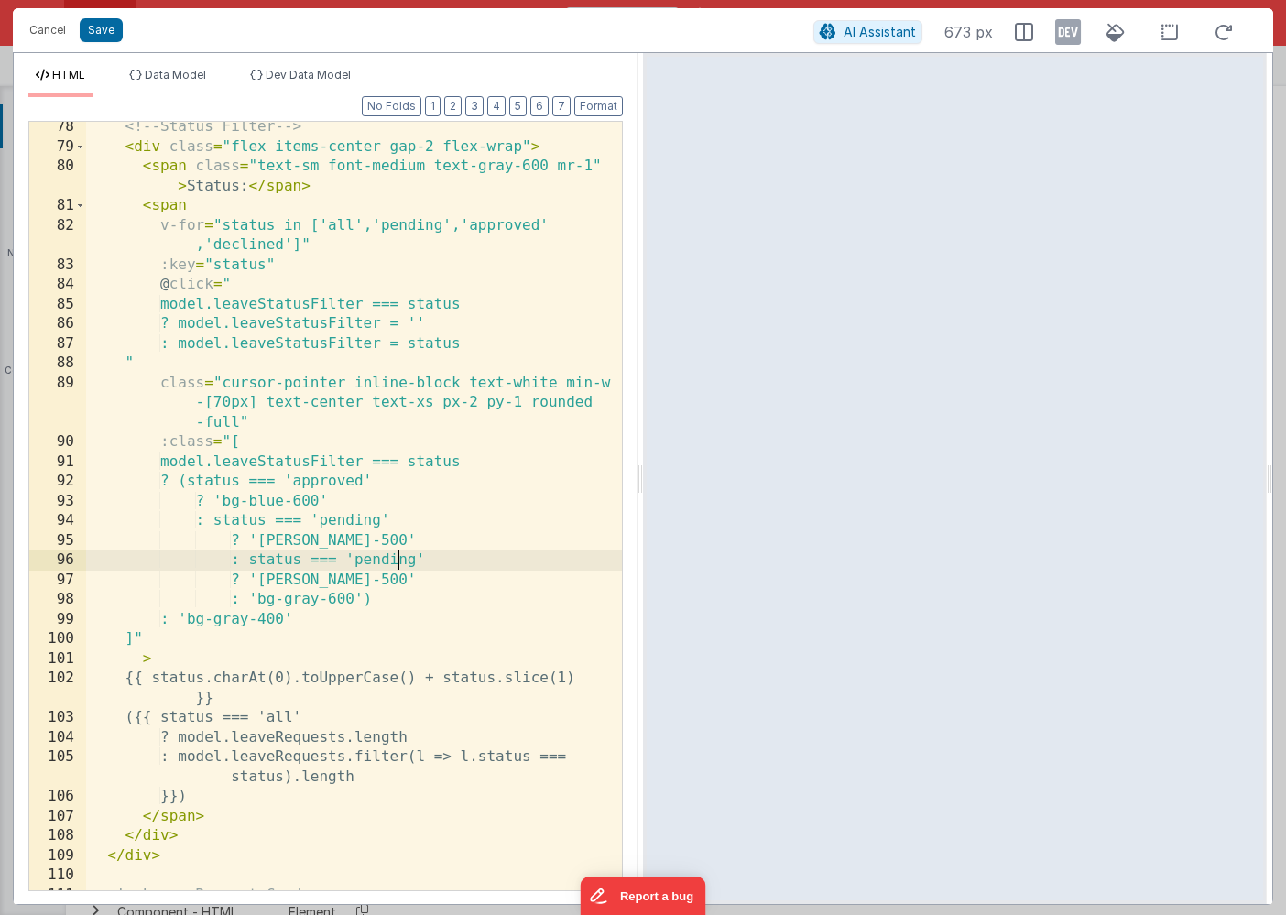
click at [399, 564] on div "<!-- Status Filter --> < div class = "flex items-center gap-2 flex-wrap" > < sp…" at bounding box center [354, 531] width 536 height 828
click at [321, 581] on div "<!-- Status Filter --> < div class = "flex items-center gap-2 flex-wrap" > < sp…" at bounding box center [354, 531] width 536 height 828
click at [342, 579] on div "<!-- Status Filter --> < div class = "flex items-center gap-2 flex-wrap" > < sp…" at bounding box center [354, 531] width 536 height 828
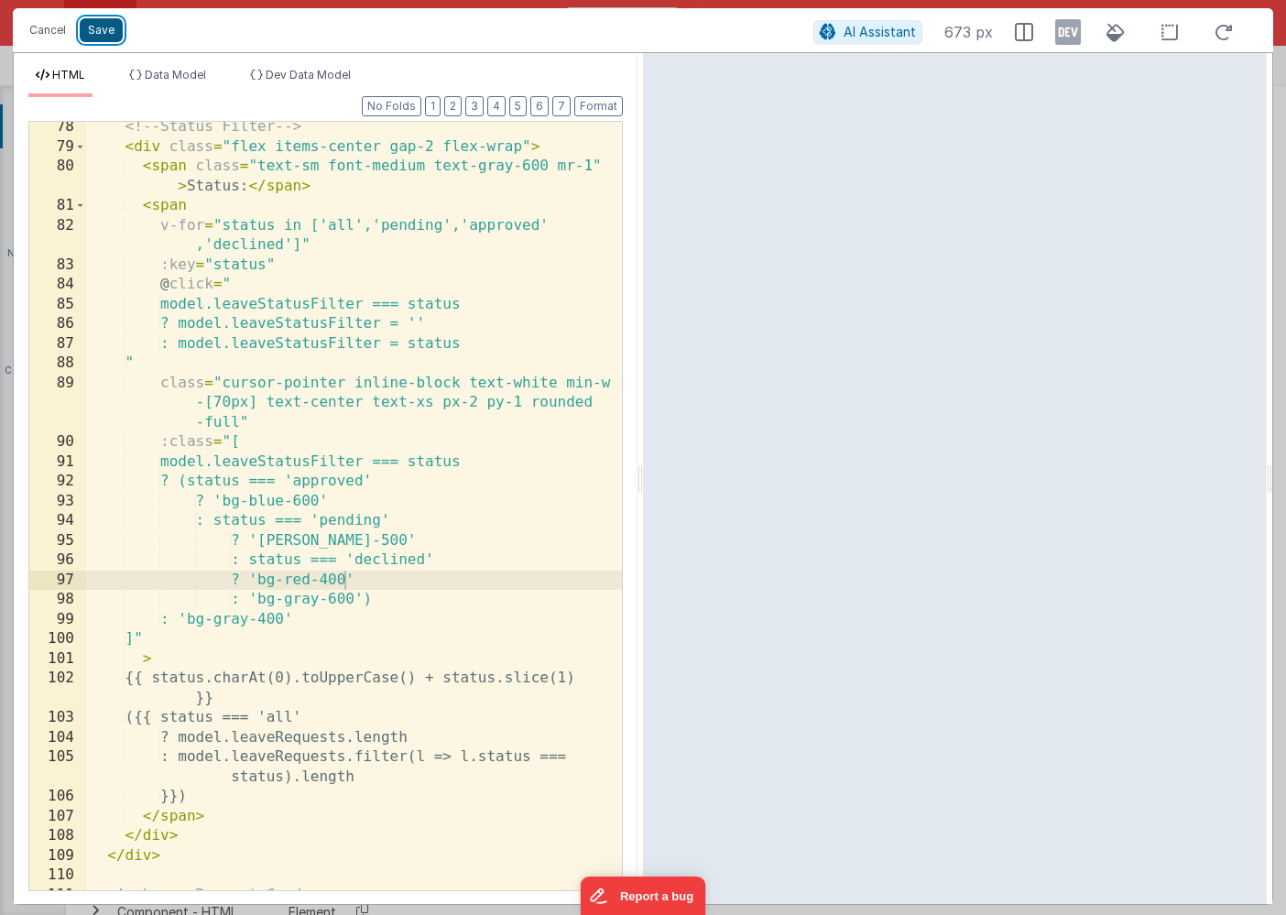
click at [99, 31] on button "Save" at bounding box center [101, 30] width 43 height 24
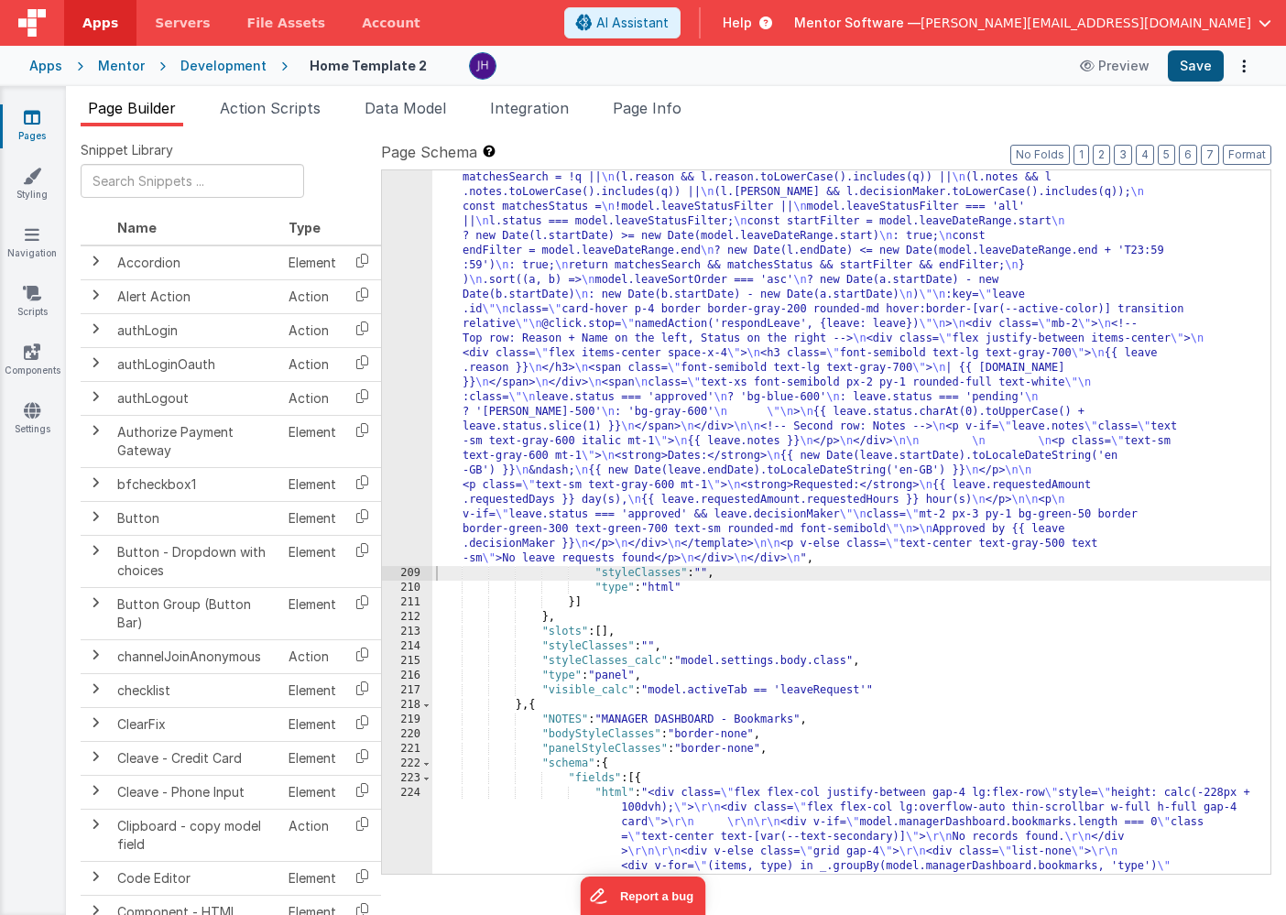
scroll to position [11830, 0]
click at [1189, 64] on button "Save" at bounding box center [1195, 65] width 56 height 31
click at [492, 279] on div ""html" : "<div class= \" flex flex-col justify-between gap-4 \" style= \" heigh…" at bounding box center [851, 676] width 838 height 2534
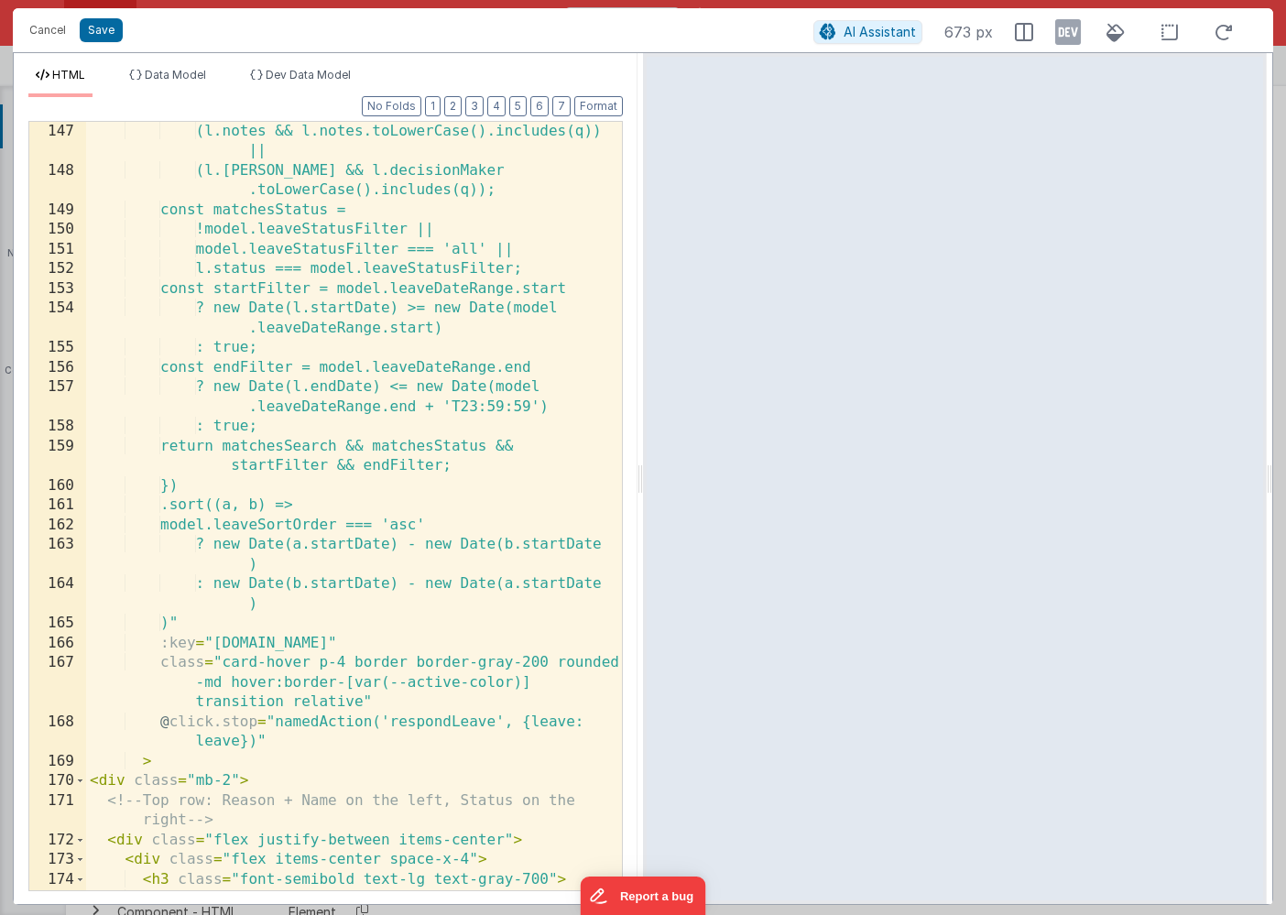
scroll to position [3791, 0]
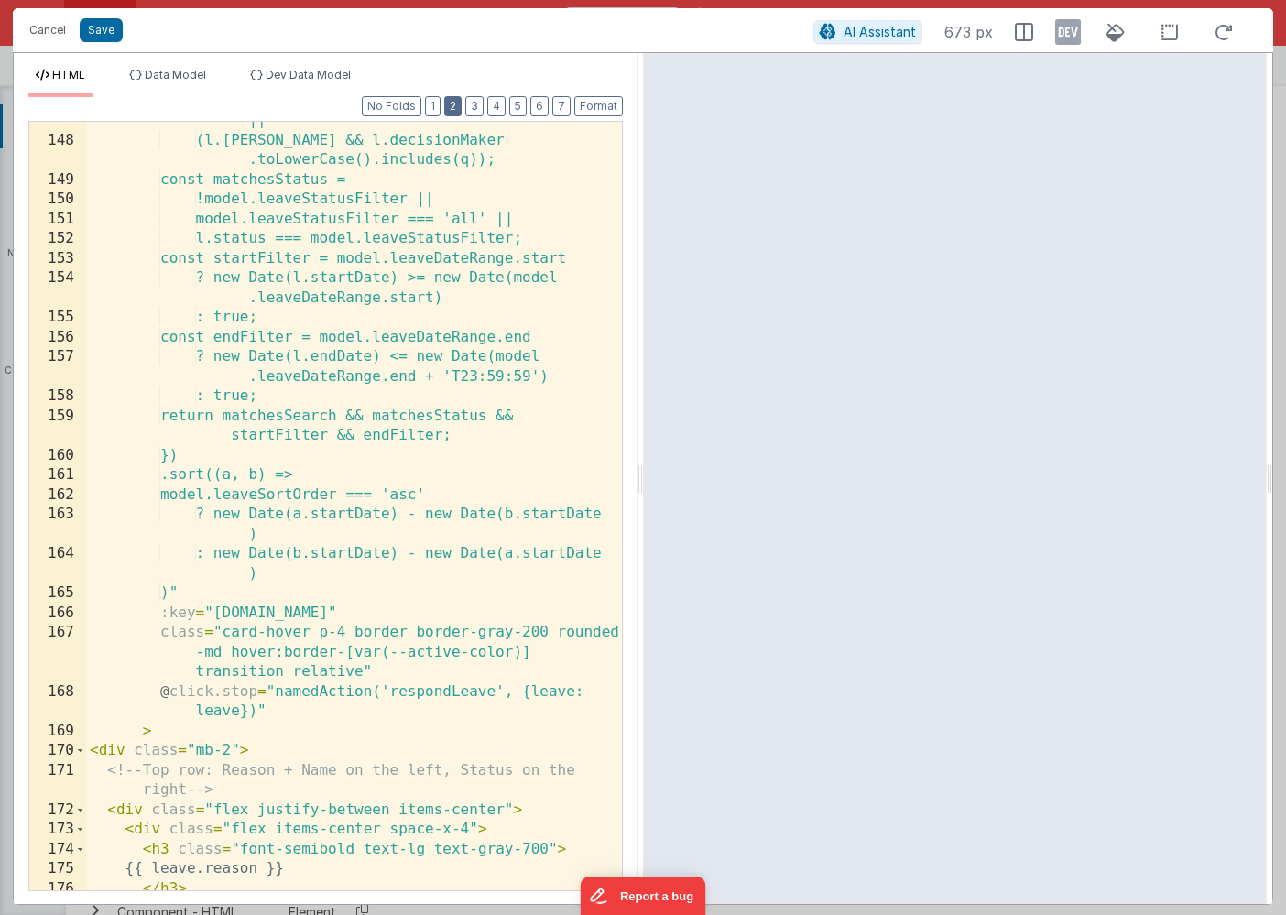
click at [453, 108] on button "2" at bounding box center [452, 106] width 17 height 20
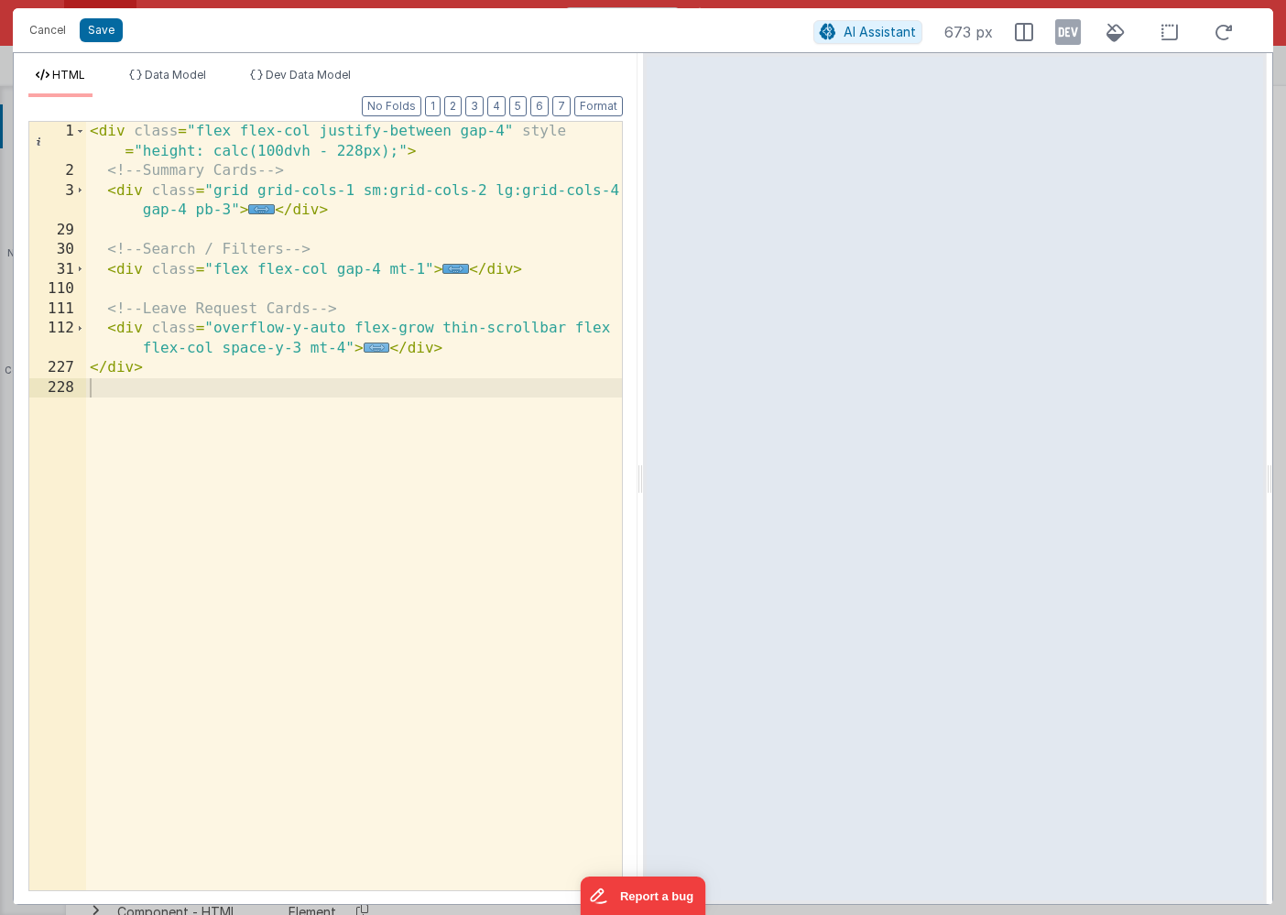
click at [380, 349] on span "..." at bounding box center [377, 347] width 27 height 10
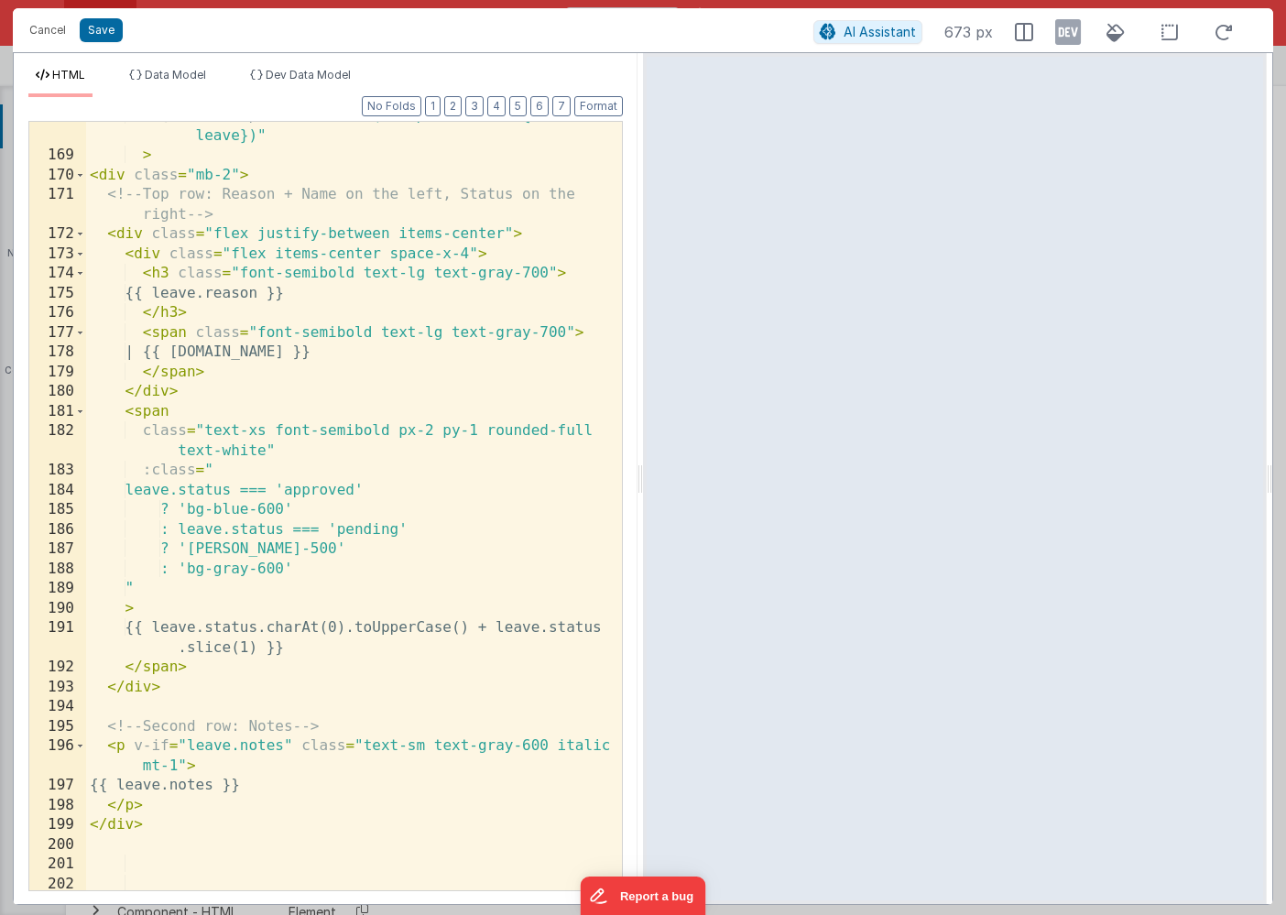
scroll to position [1724, 0]
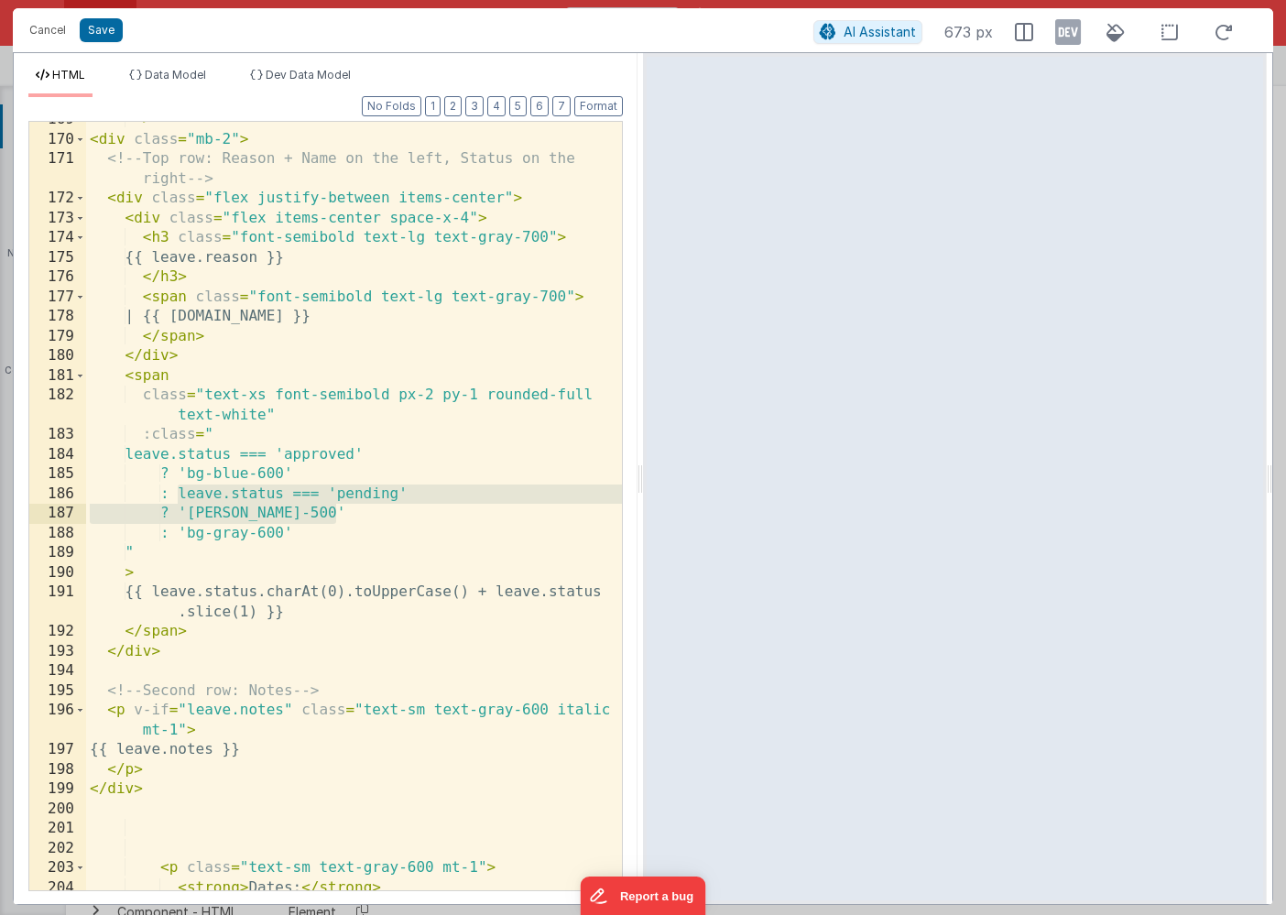
drag, startPoint x: 179, startPoint y: 494, endPoint x: 387, endPoint y: 509, distance: 208.4
click at [387, 509] on div "> < div class = "mb-2" > <!-- Top row: Reason + Name on the left, Status on the…" at bounding box center [354, 524] width 536 height 828
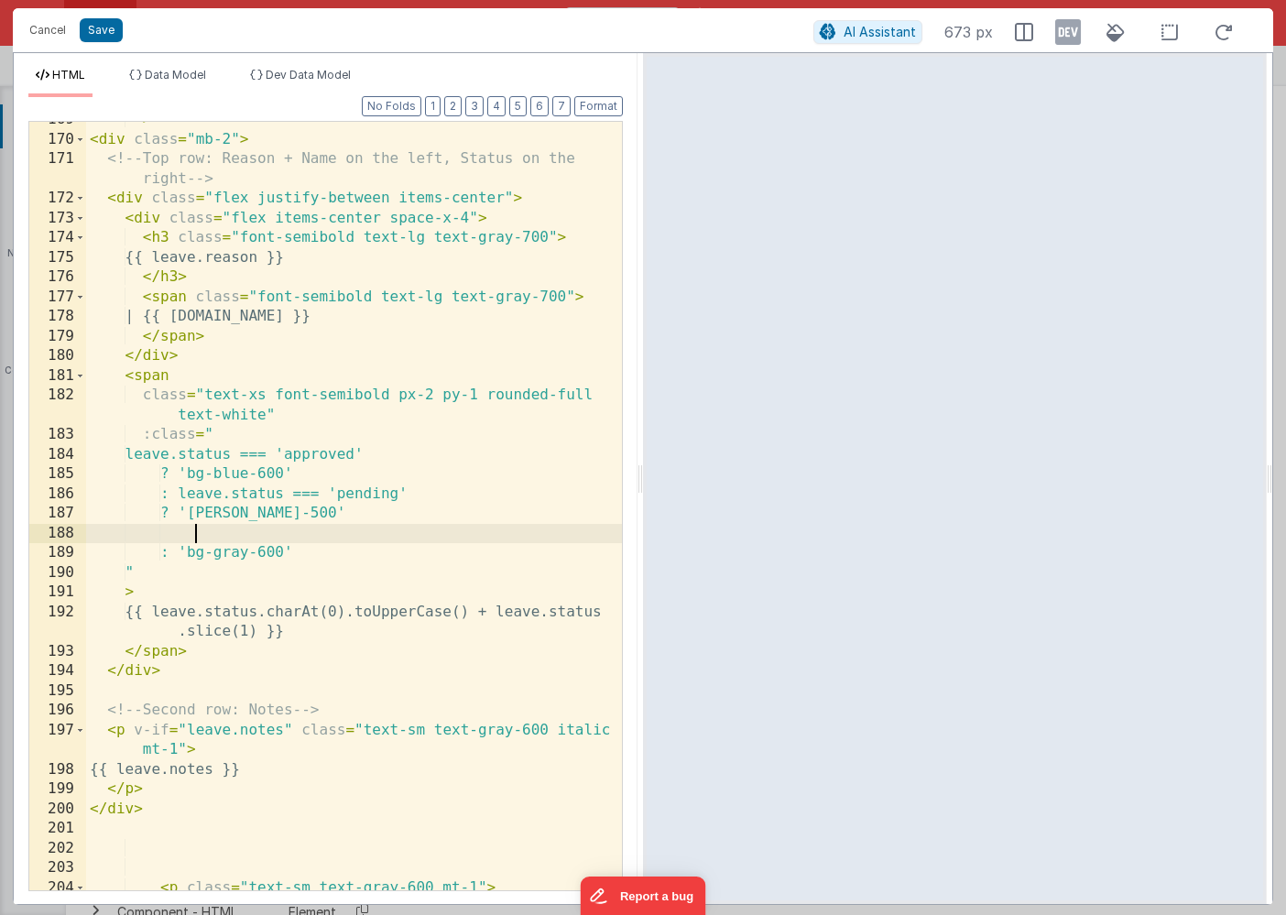
paste textarea
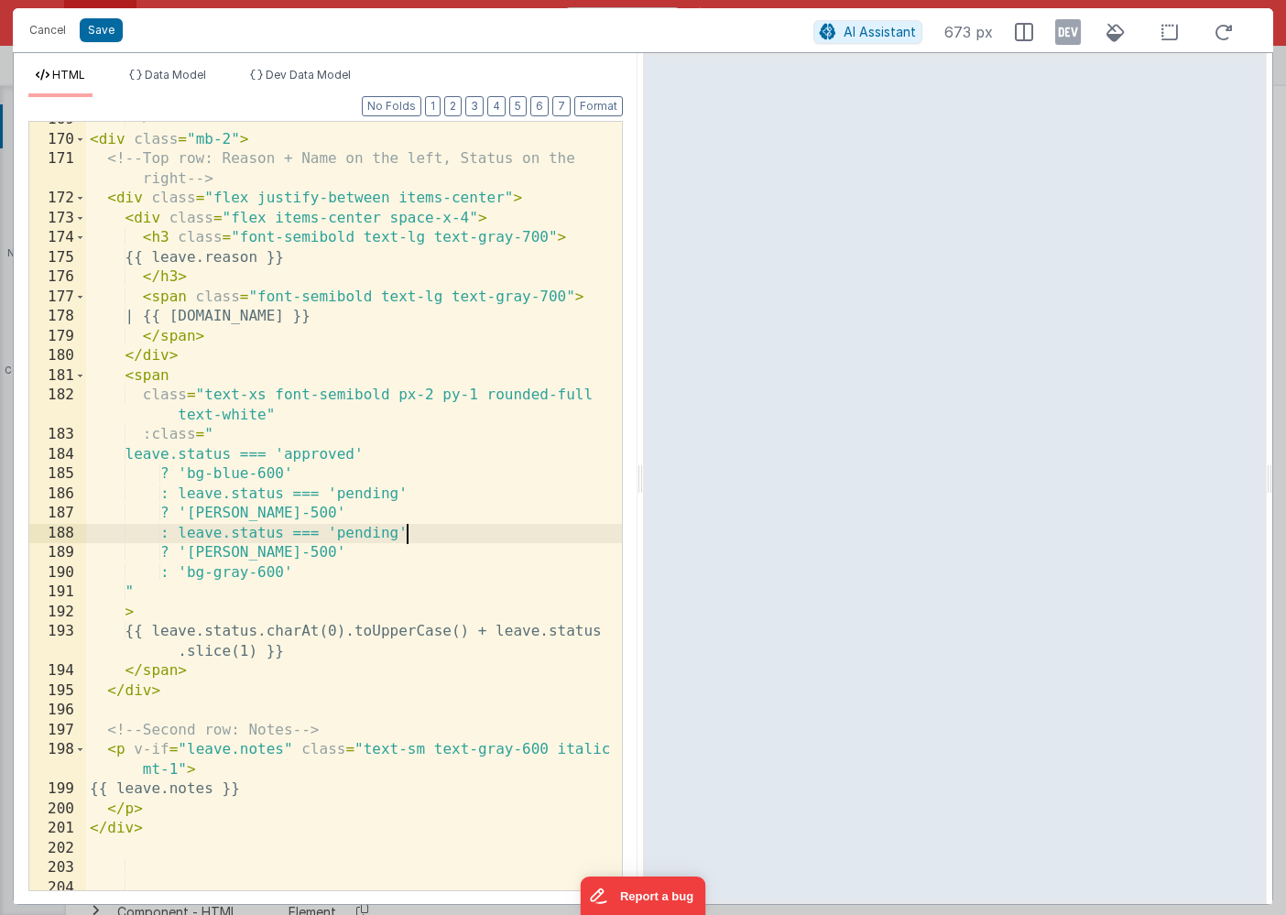
click at [406, 533] on div "> < div class = "mb-2" > <!-- Top row: Reason + Name on the left, Status on the…" at bounding box center [354, 514] width 536 height 808
click at [273, 554] on div "> < div class = "mb-2" > <!-- Top row: Reason + Name on the left, Status on the…" at bounding box center [354, 514] width 536 height 808
click at [286, 554] on div "> < div class = "mb-2" > <!-- Top row: Reason + Name on the left, Status on the…" at bounding box center [354, 514] width 536 height 808
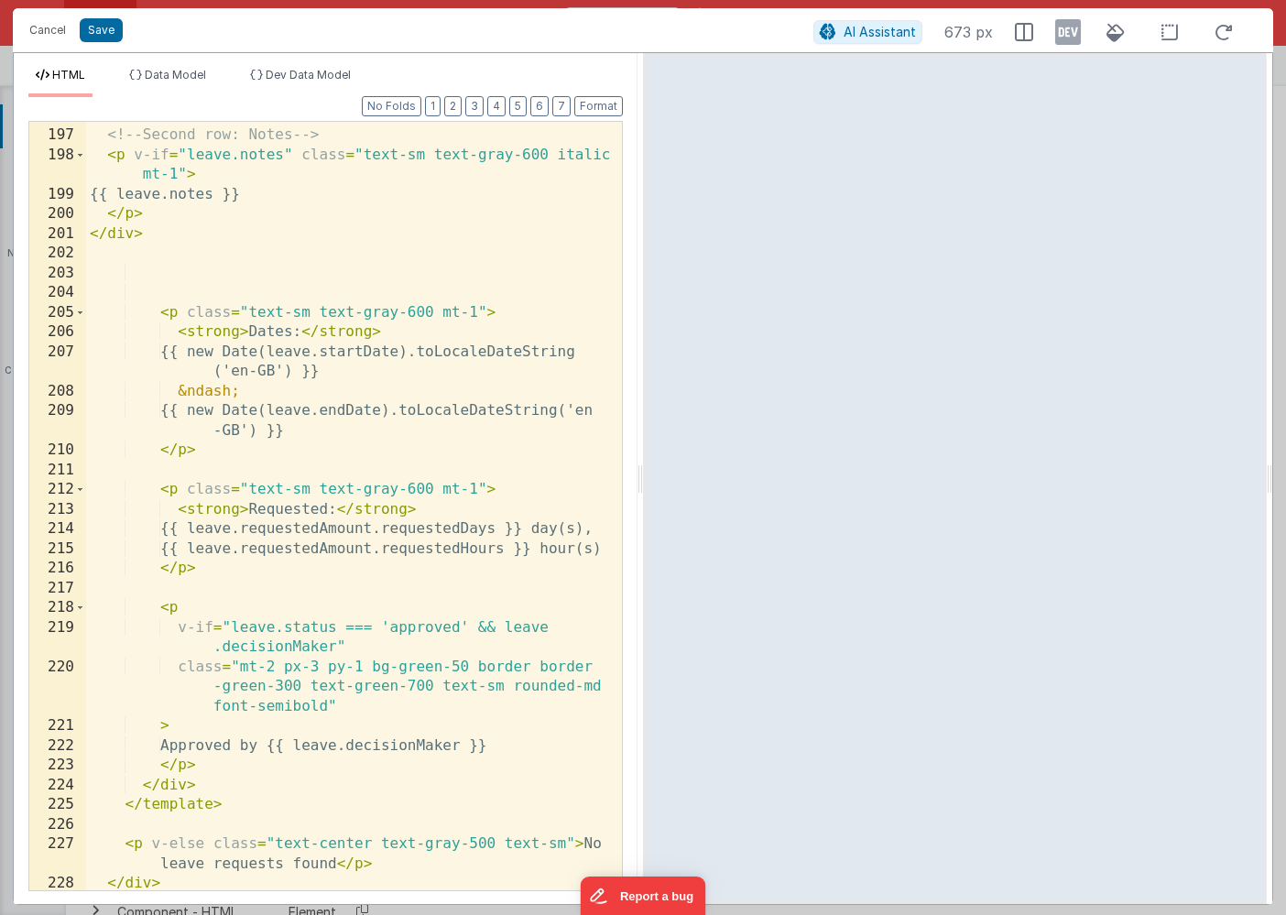
scroll to position [2361, 0]
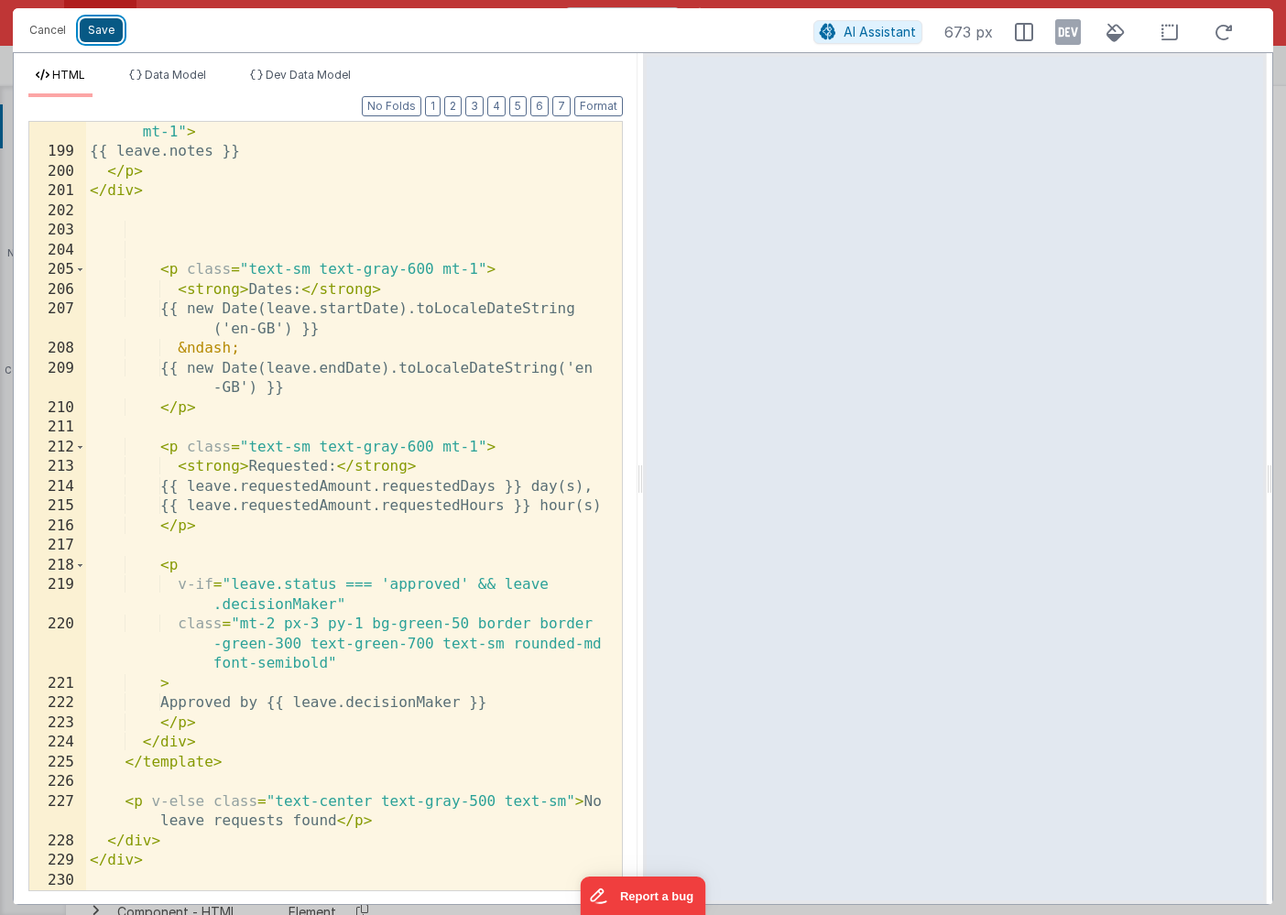
click at [113, 36] on button "Save" at bounding box center [101, 30] width 43 height 24
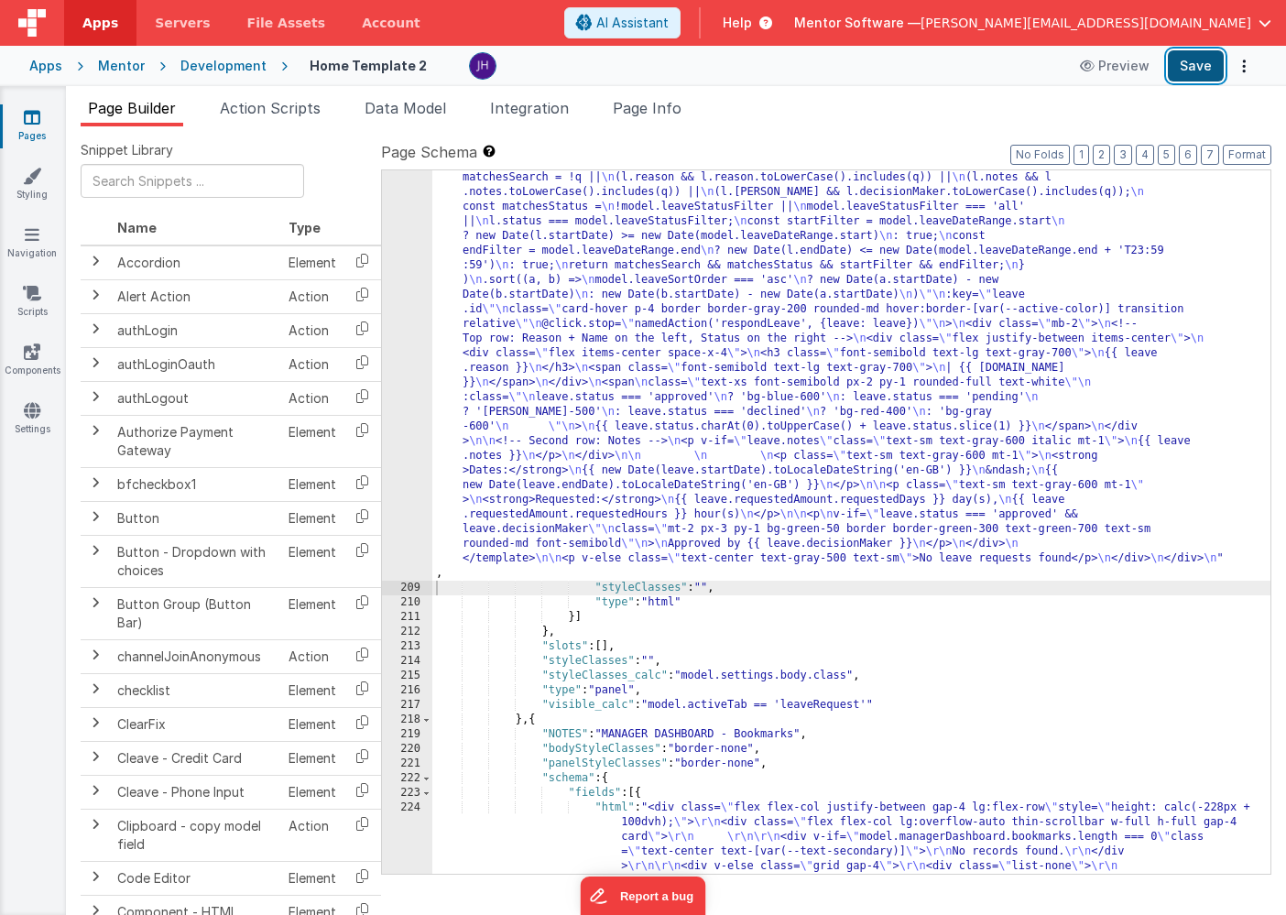
scroll to position [11827, 0]
click at [1184, 67] on button "Save" at bounding box center [1195, 65] width 56 height 31
click at [686, 370] on div ""html" : "<div class= \" flex flex-col justify-between gap-4 \" style= \" heigh…" at bounding box center [851, 683] width 838 height 2549
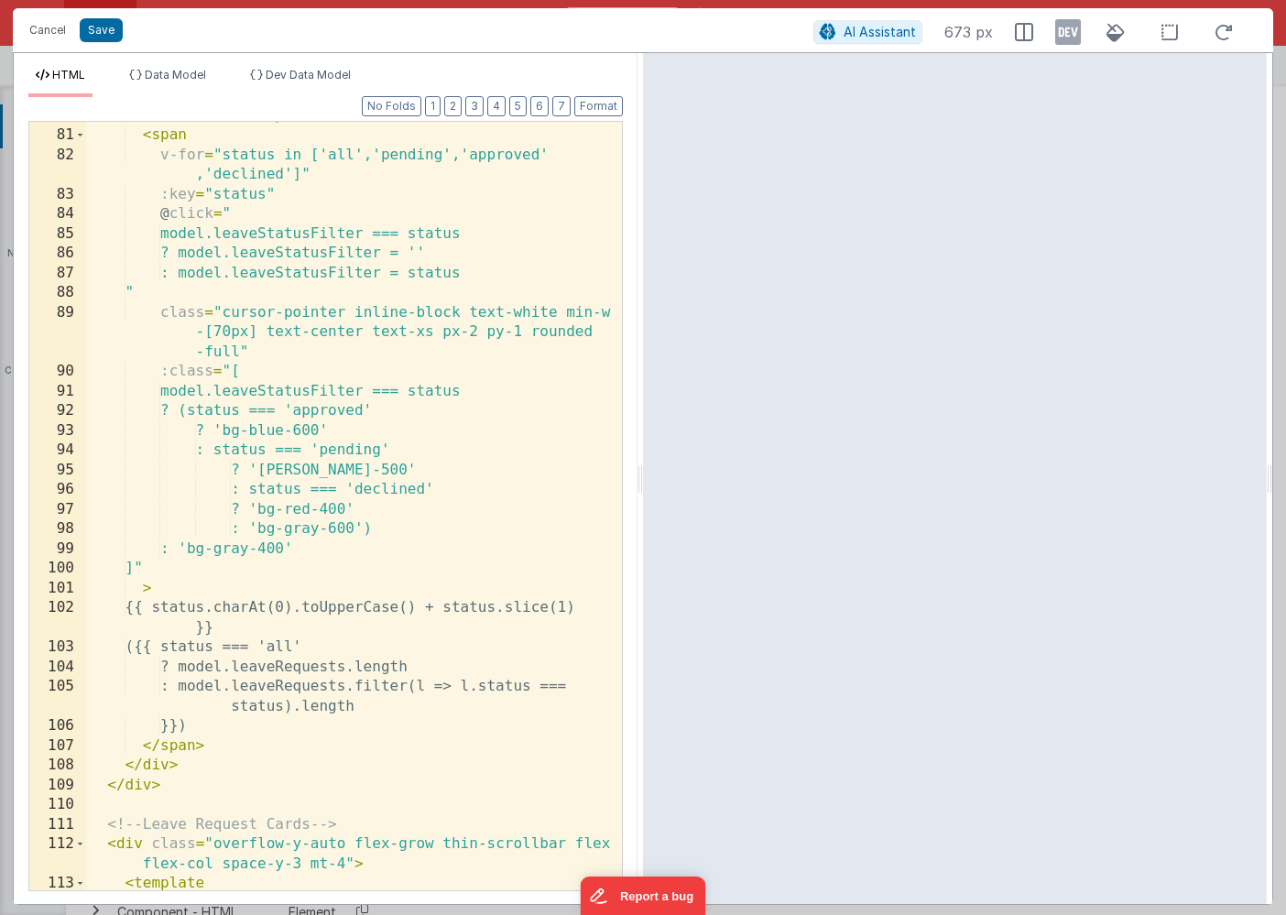
scroll to position [2162, 0]
click at [342, 509] on div "< span class = "text-sm font-medium text-gray-600 mr-1" > Status: </ span > < s…" at bounding box center [354, 500] width 536 height 828
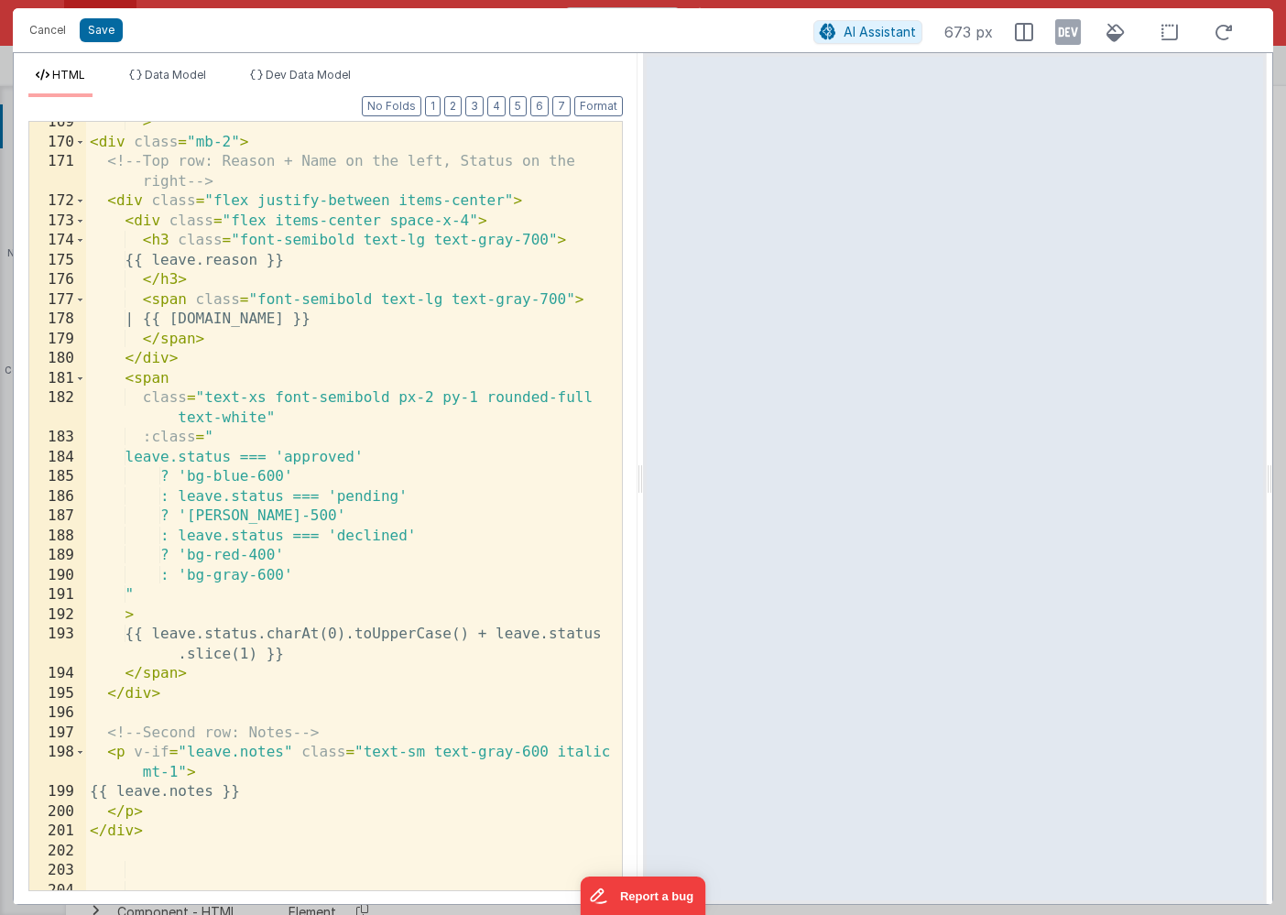
scroll to position [4399, 0]
click at [290, 556] on div "> < div class = "mb-2" > <!-- Top row: Reason + Name on the left, Status on the…" at bounding box center [354, 517] width 536 height 808
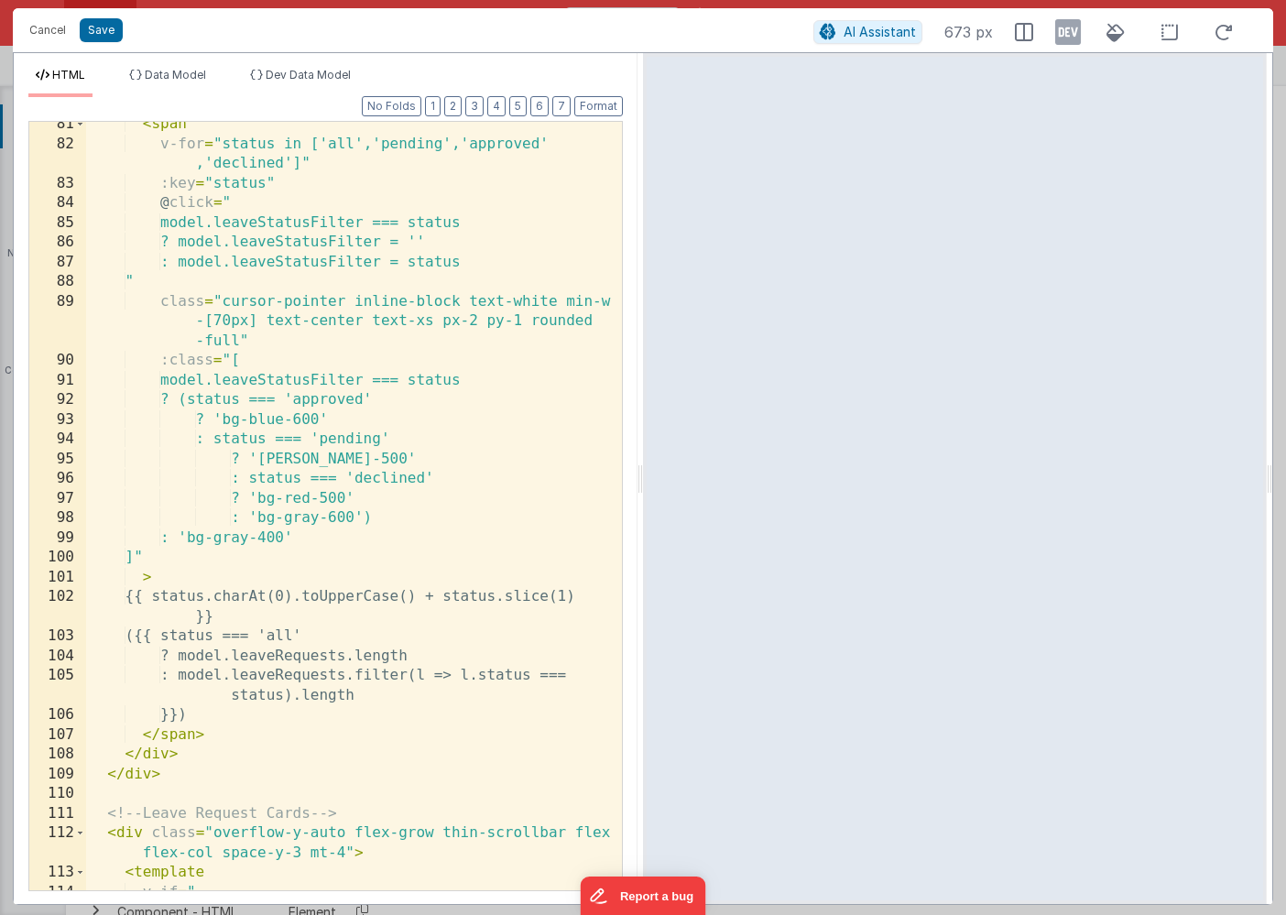
scroll to position [2173, 0]
click at [344, 496] on div "< span v-for = "status in ['all','pending','approved' ,'declined']" :key = "sta…" at bounding box center [354, 518] width 536 height 808
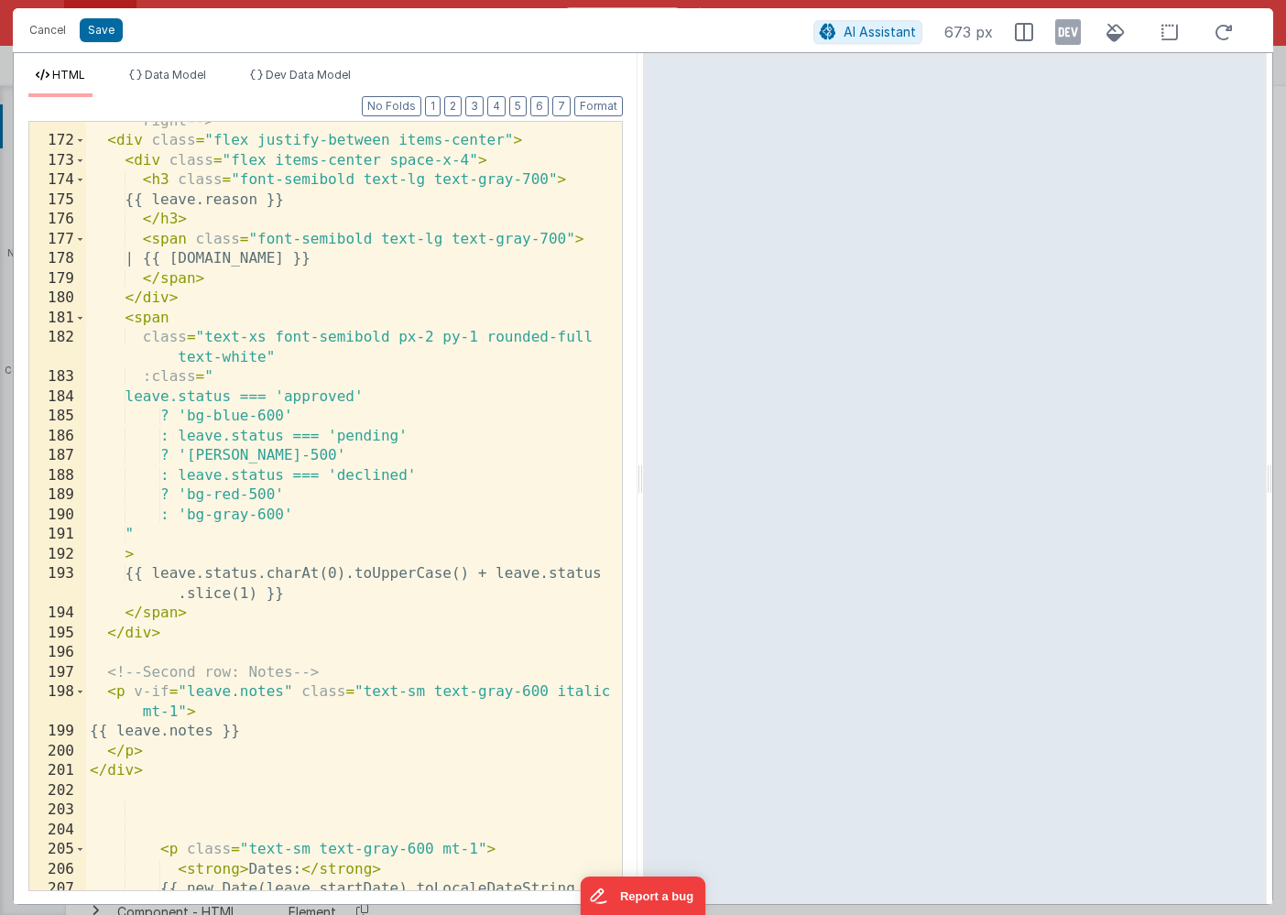
scroll to position [4459, 0]
click at [287, 490] on div "<!-- Top row: Reason + Name on the left, Status on the right --> < div class = …" at bounding box center [354, 515] width 536 height 847
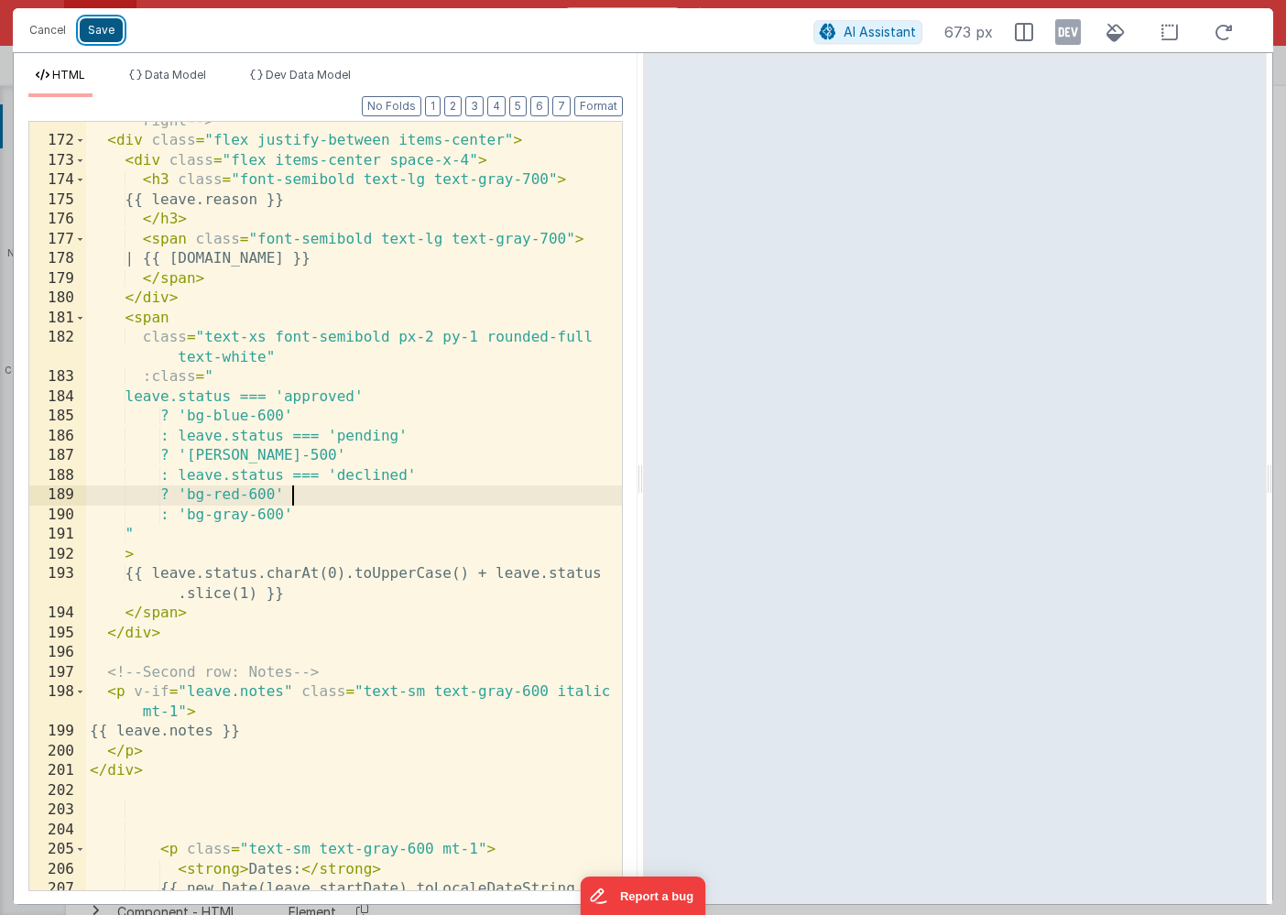
click at [94, 27] on button "Save" at bounding box center [101, 30] width 43 height 24
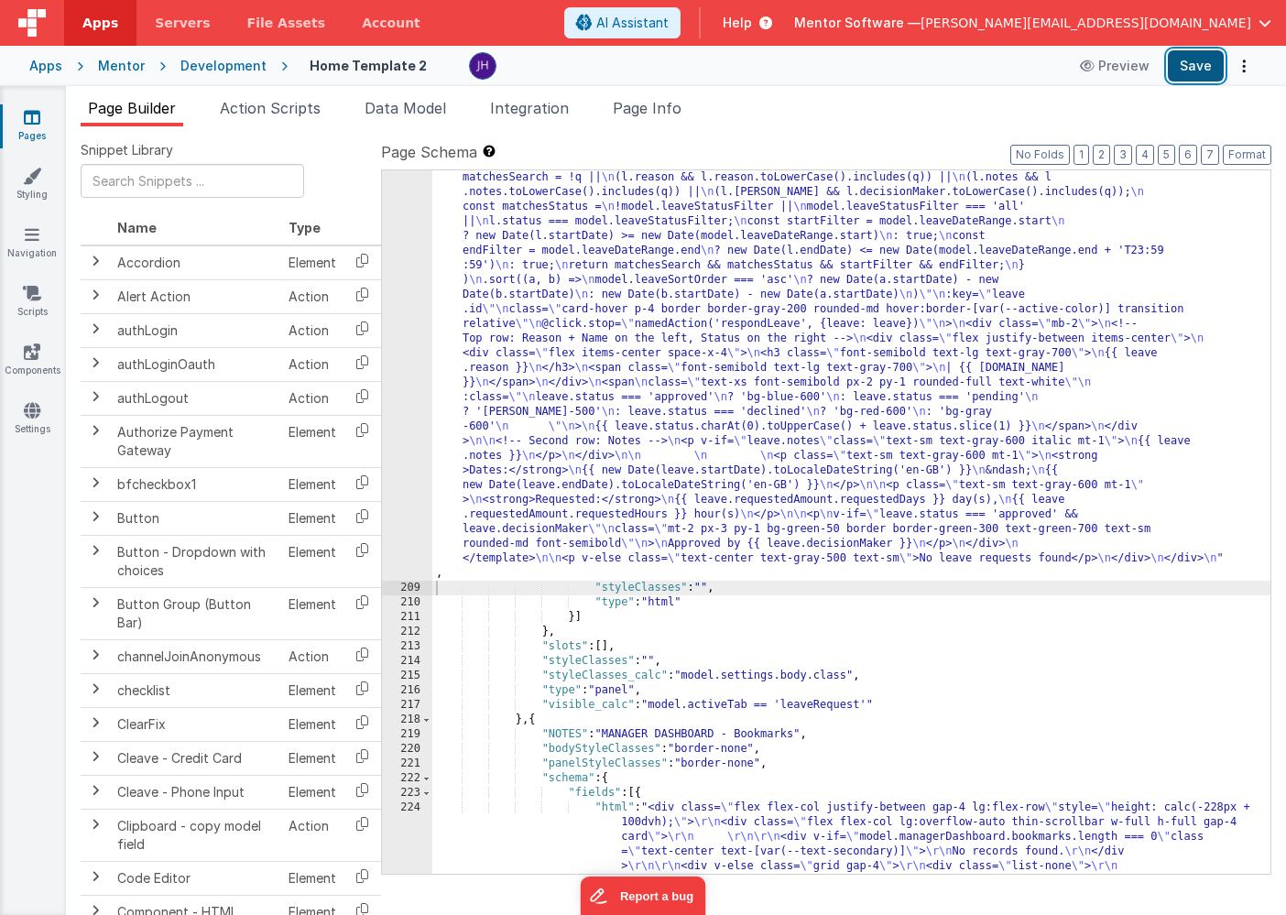
click at [1208, 71] on button "Save" at bounding box center [1195, 65] width 56 height 31
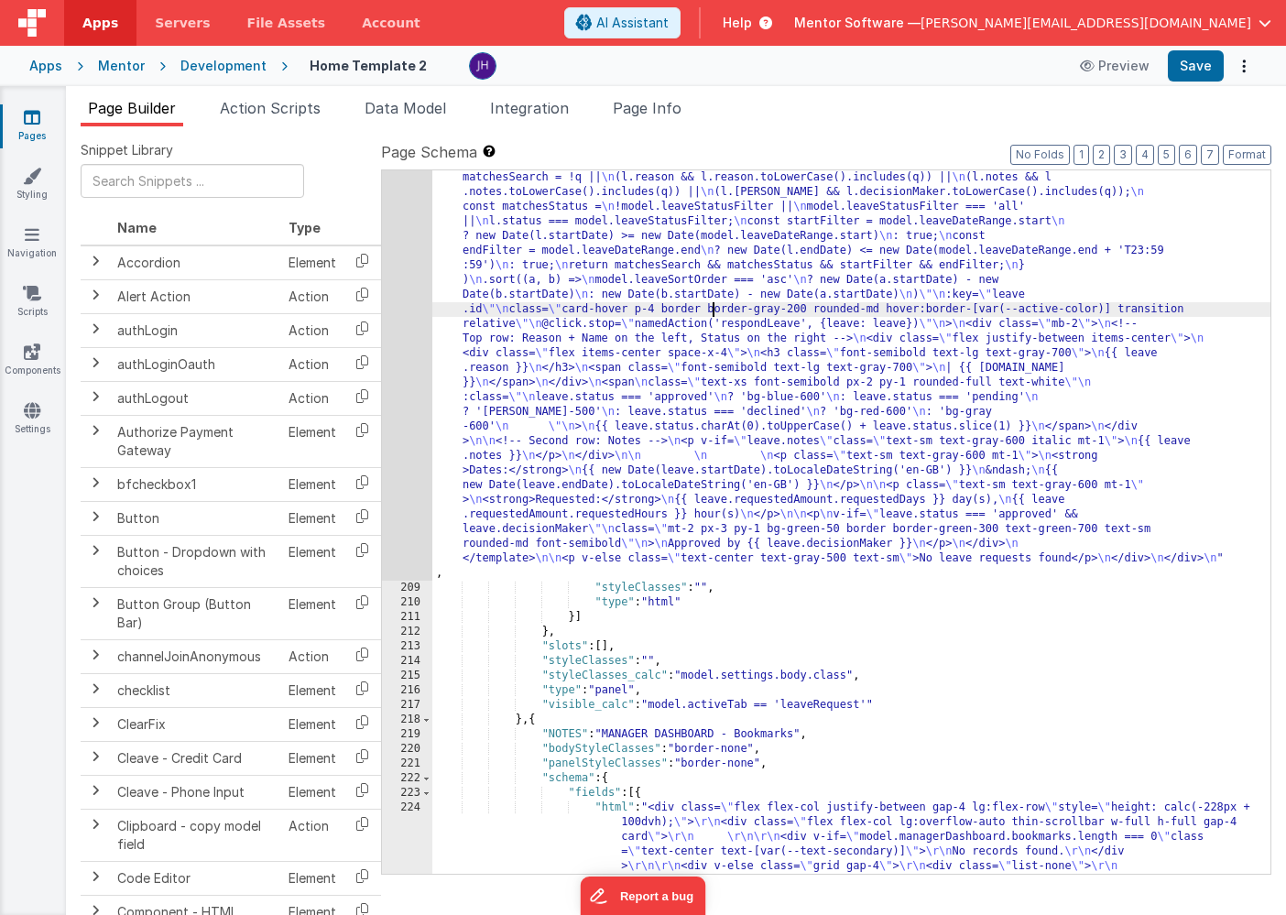
click at [711, 310] on div ""html" : "<div class= \" flex flex-col justify-between gap-4 \" style= \" heigh…" at bounding box center [851, 683] width 838 height 2549
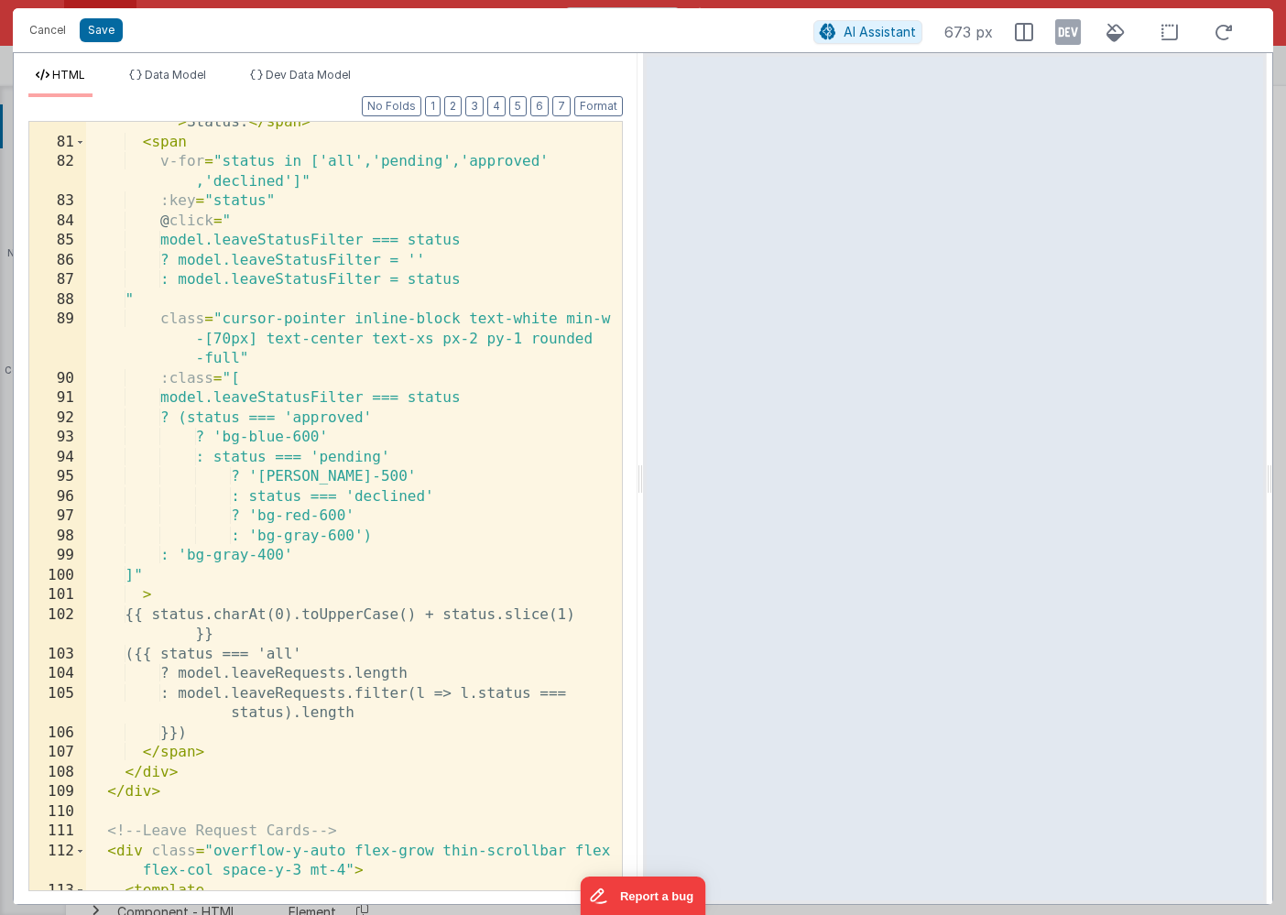
scroll to position [2154, 0]
click at [292, 438] on div "< span class = "text-sm font-medium text-gray-600 mr-1" > Status: </ span > < s…" at bounding box center [354, 507] width 536 height 828
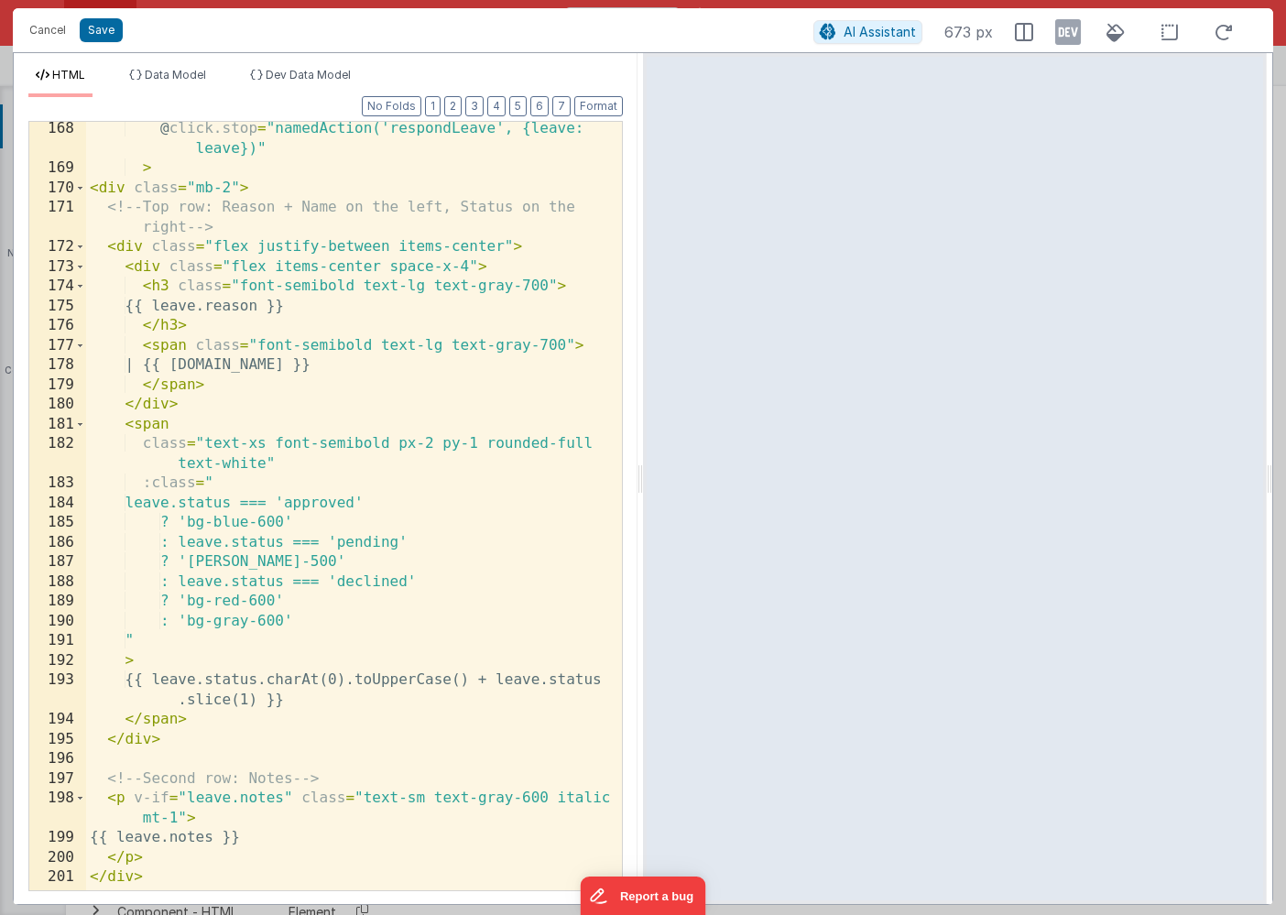
scroll to position [4378, 0]
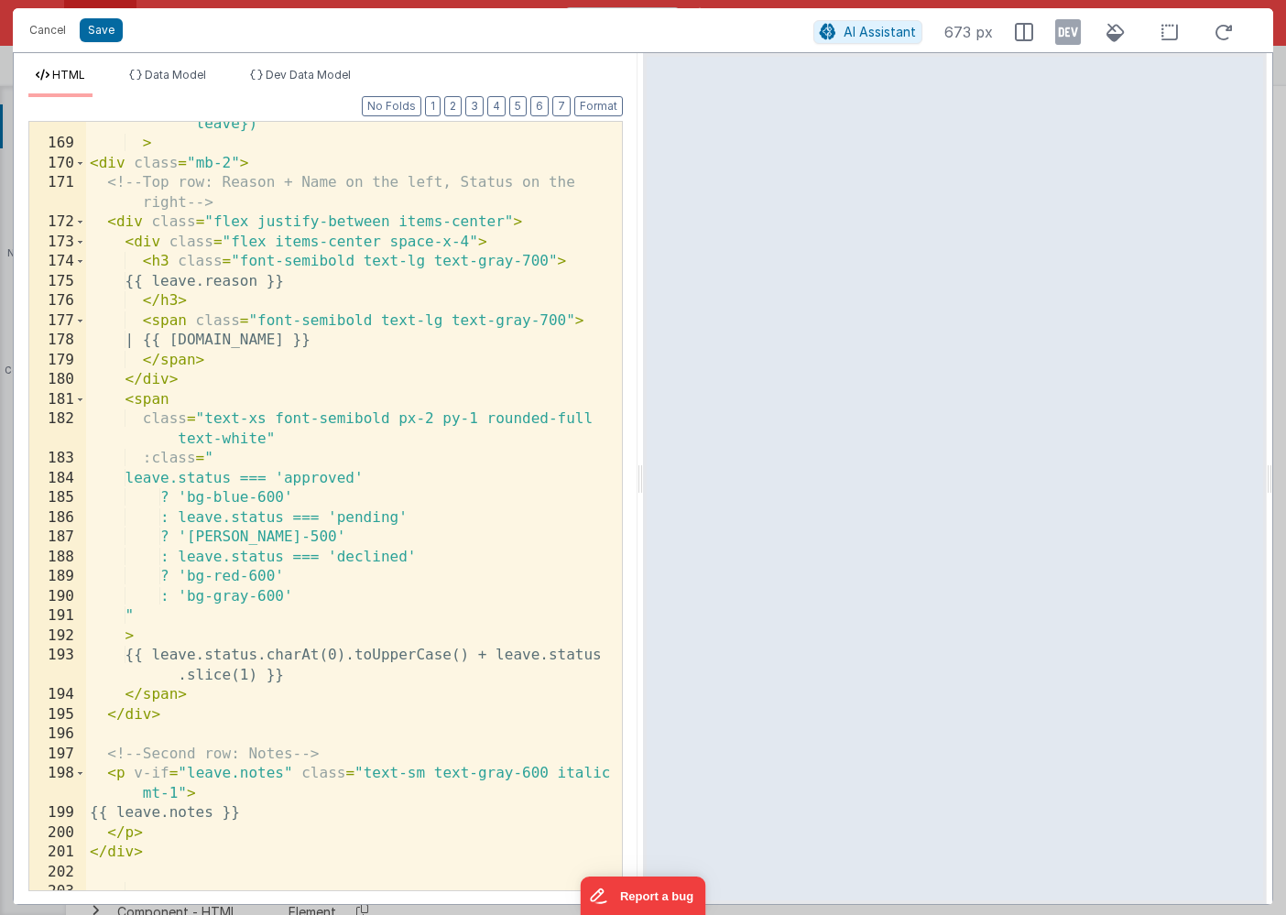
click at [246, 496] on div "@ click.stop = "namedAction('respondLeave', {leave: leave})" > < div class = "m…" at bounding box center [354, 508] width 536 height 828
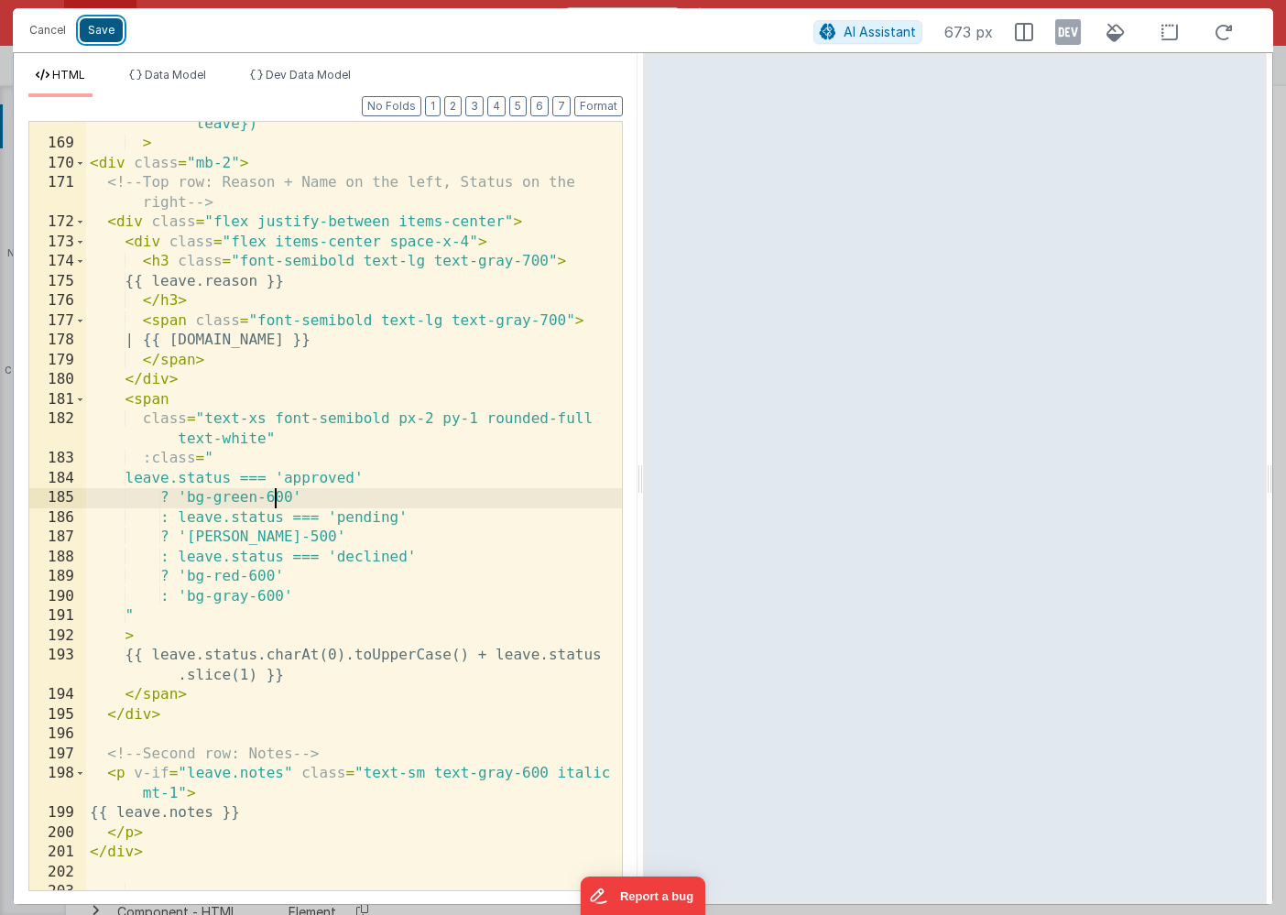
click at [98, 28] on button "Save" at bounding box center [101, 30] width 43 height 24
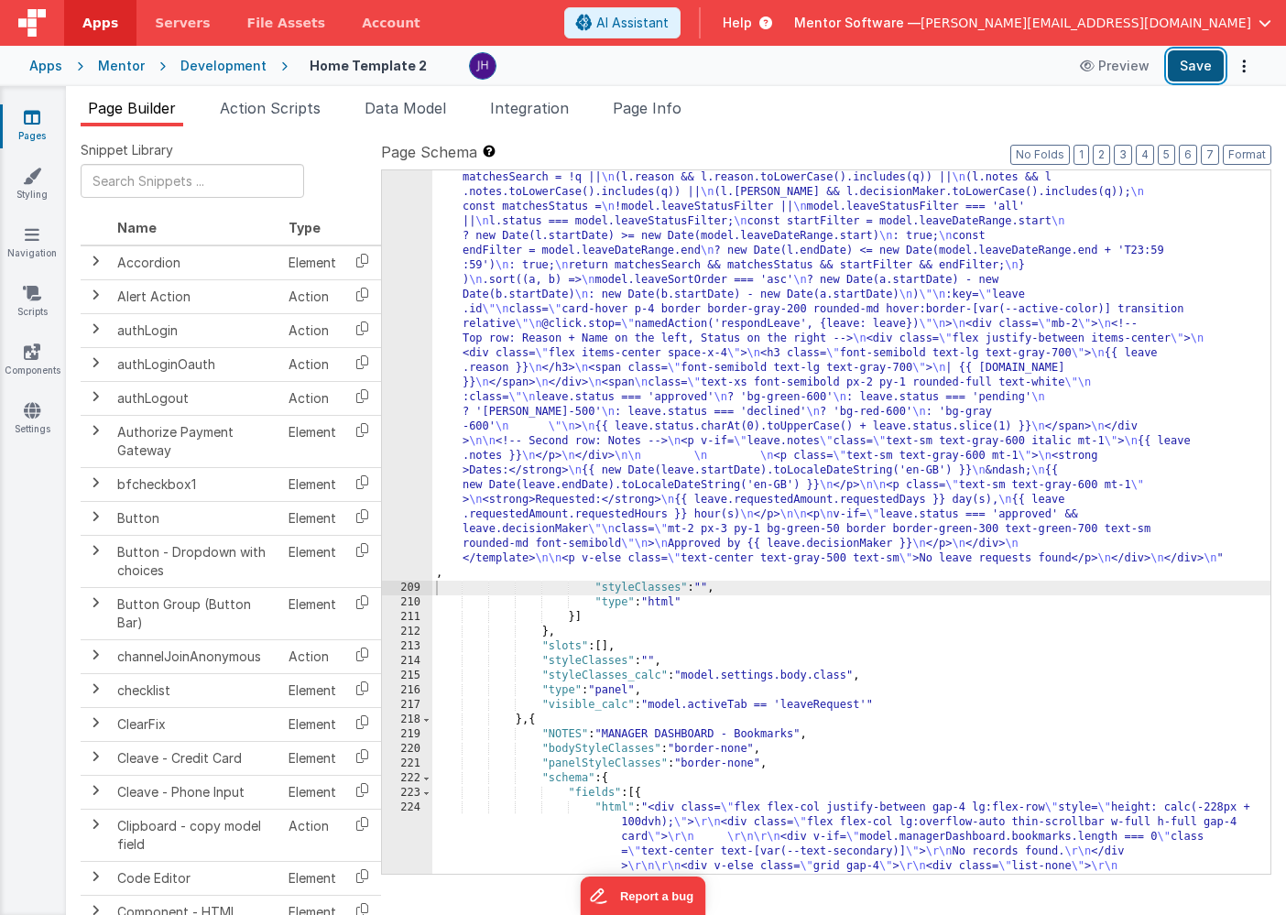
click at [1204, 64] on button "Save" at bounding box center [1195, 65] width 56 height 31
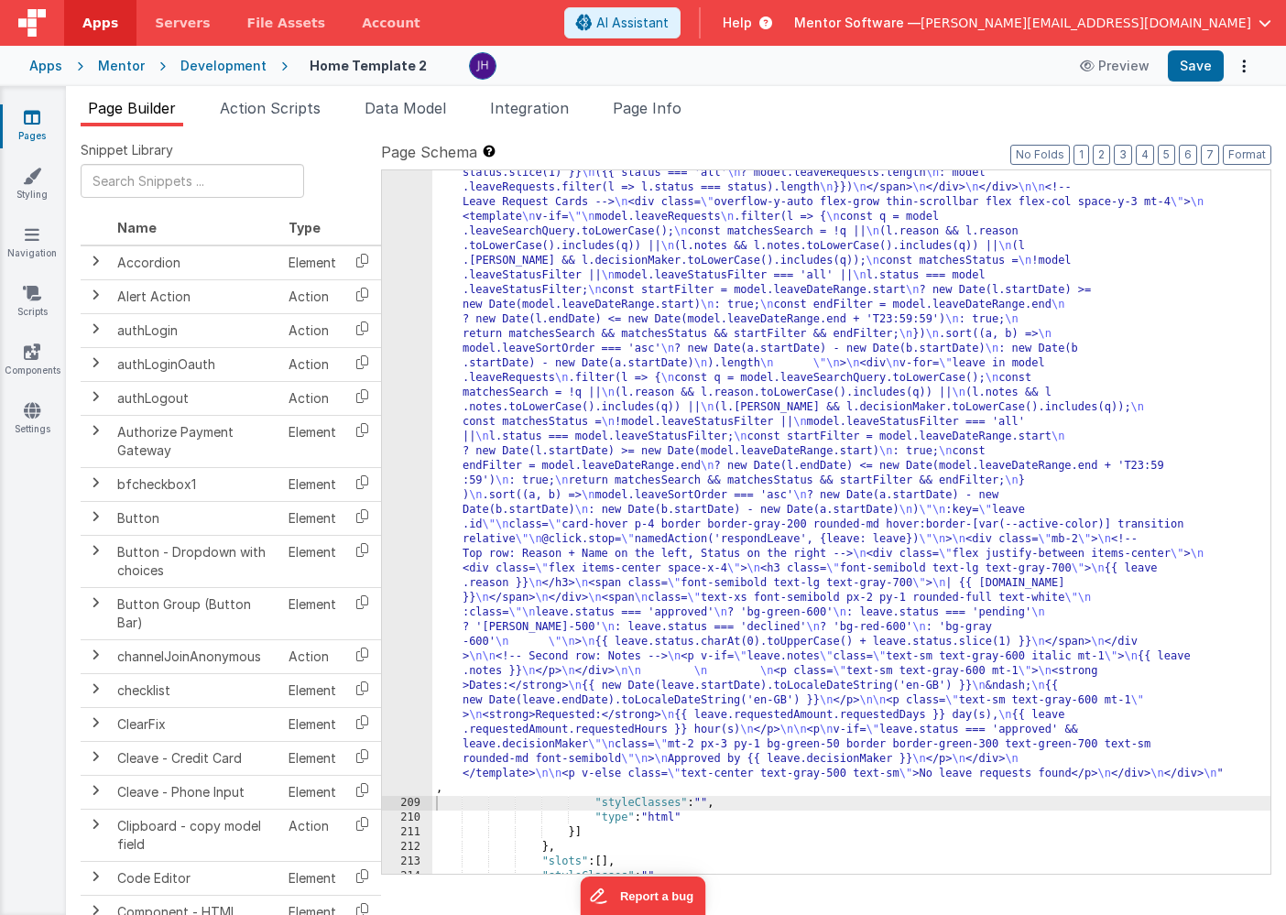
scroll to position [11831, 0]
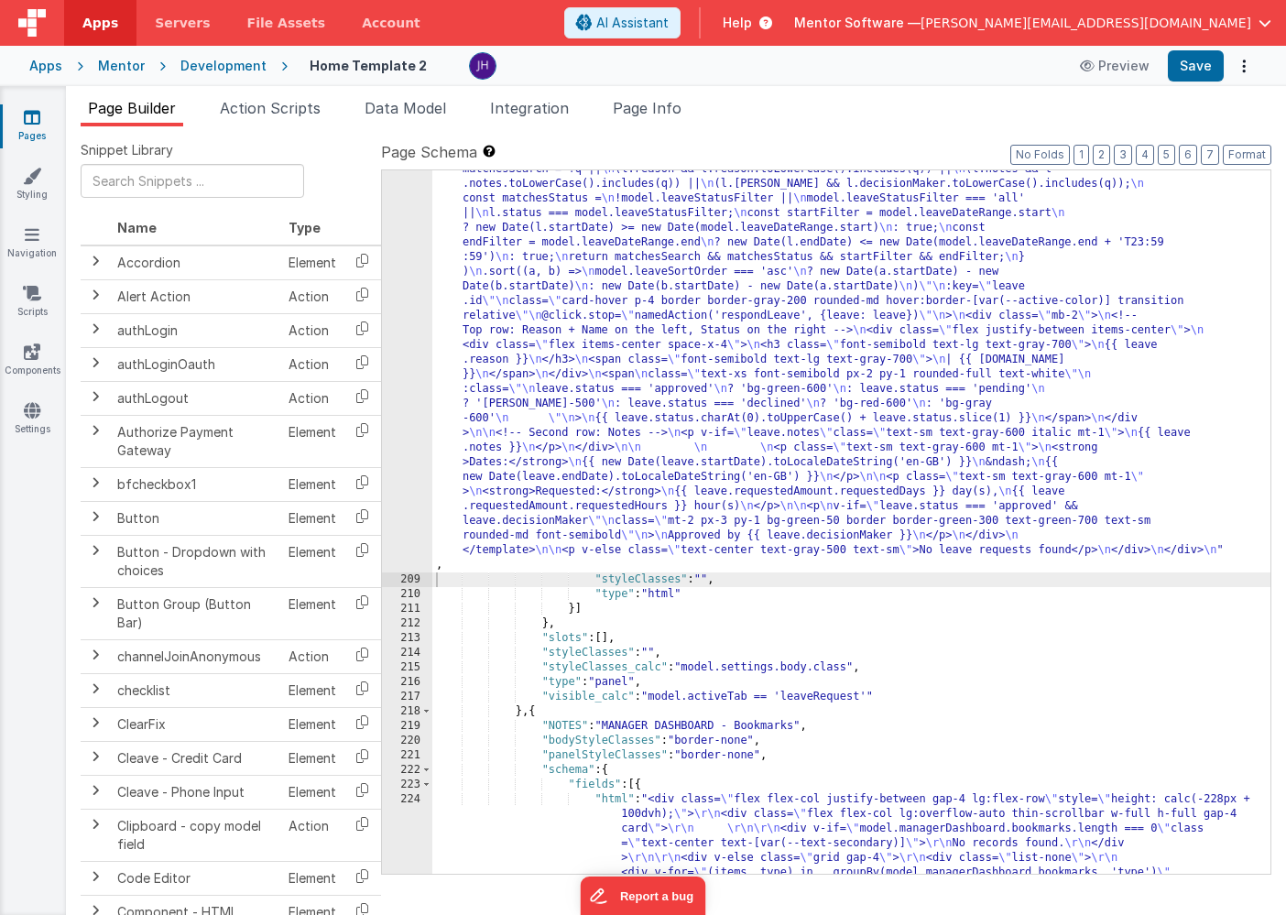
click at [553, 311] on div ""html" : "<div class= \" flex flex-col justify-between gap-4 \" style= \" heigh…" at bounding box center [851, 674] width 838 height 2549
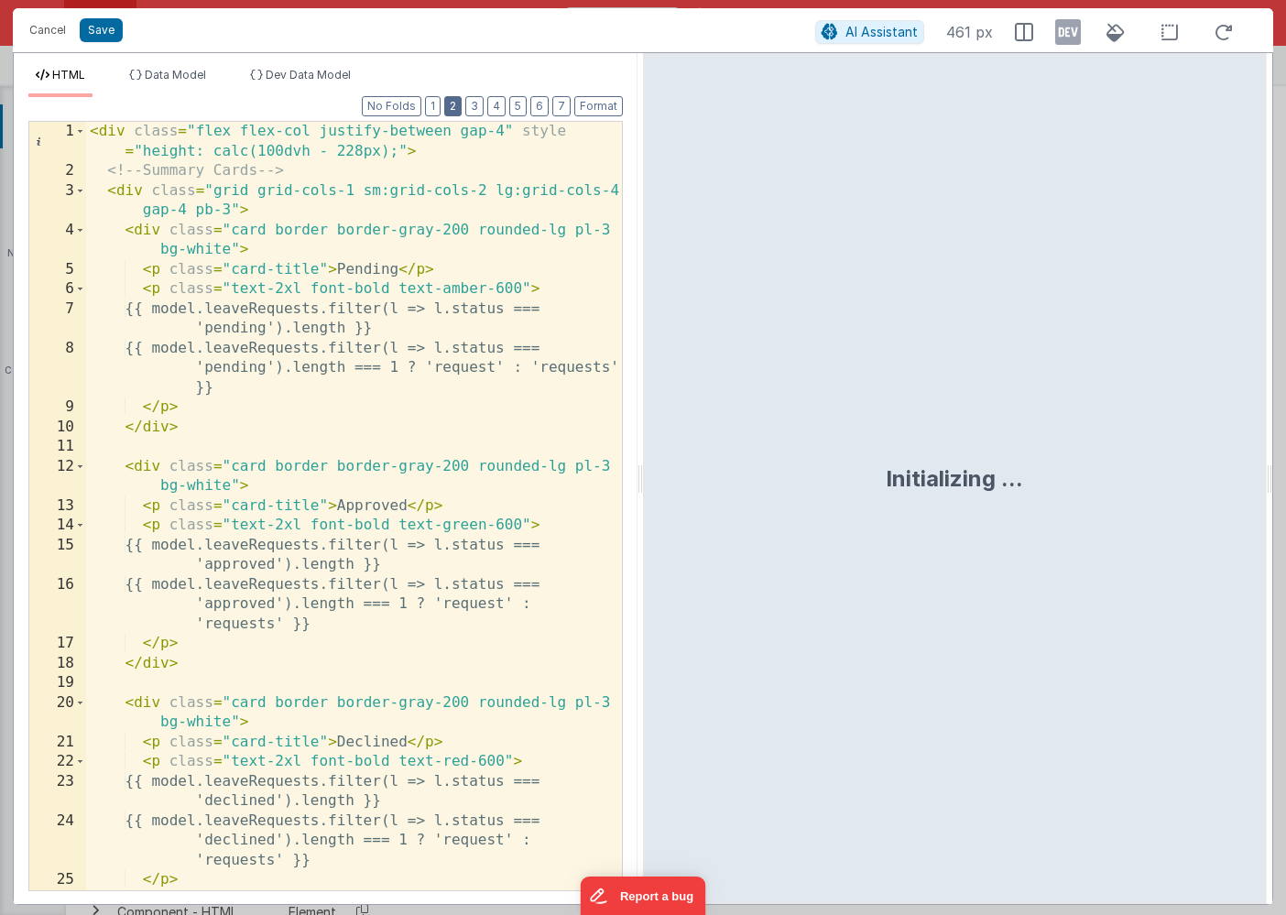
click at [456, 115] on button "2" at bounding box center [452, 106] width 17 height 20
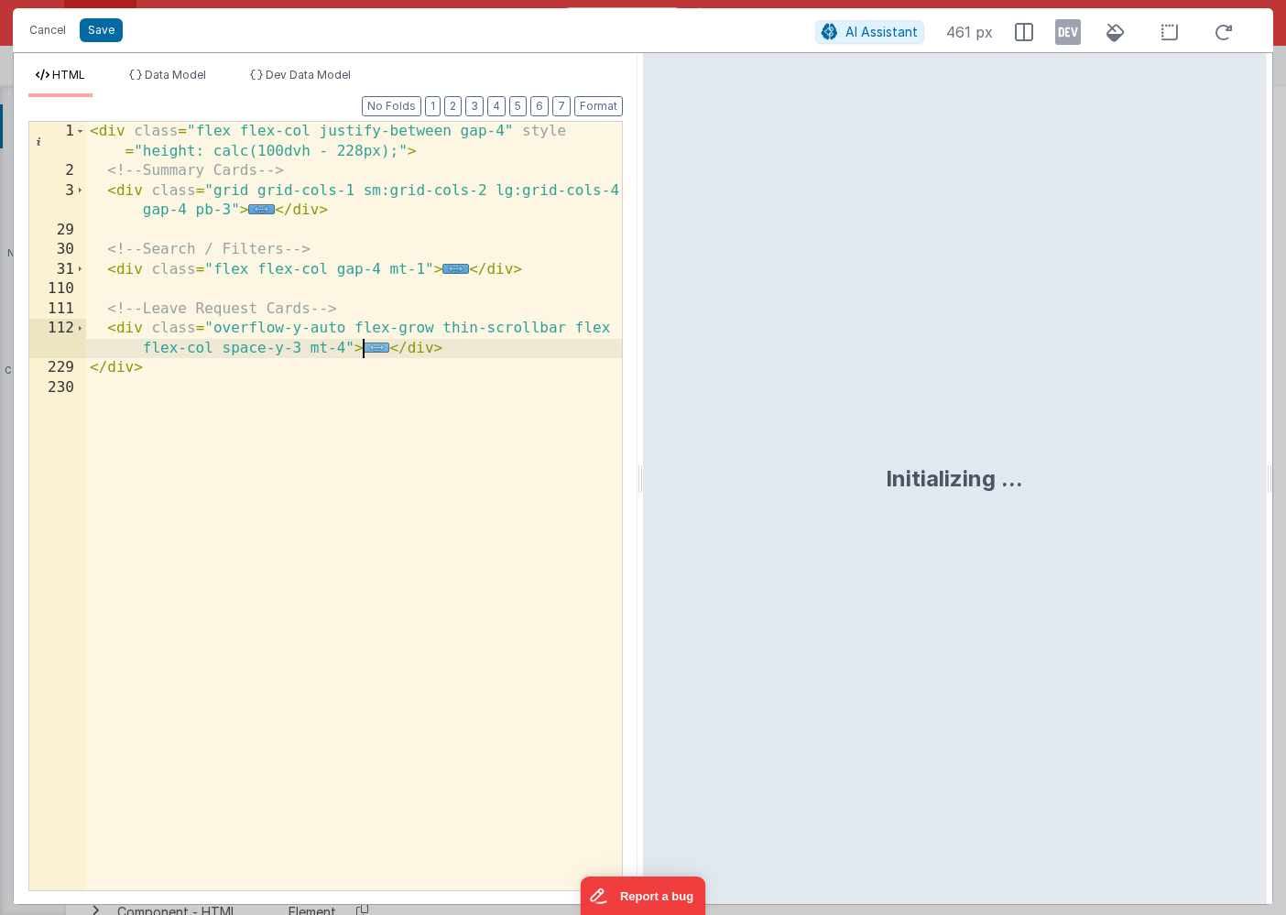
click at [375, 349] on span "..." at bounding box center [377, 347] width 27 height 10
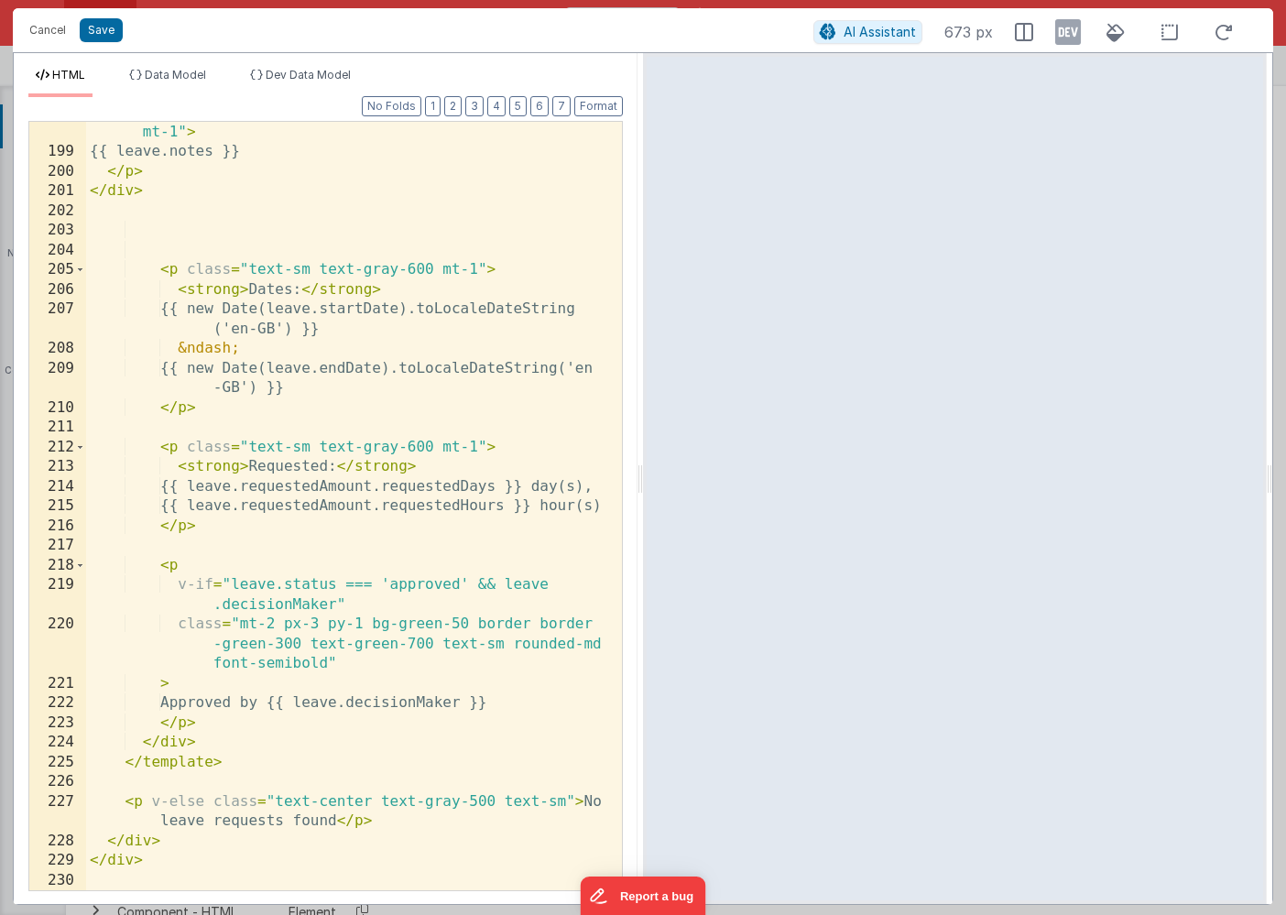
scroll to position [2361, 0]
click at [456, 109] on button "2" at bounding box center [452, 106] width 17 height 20
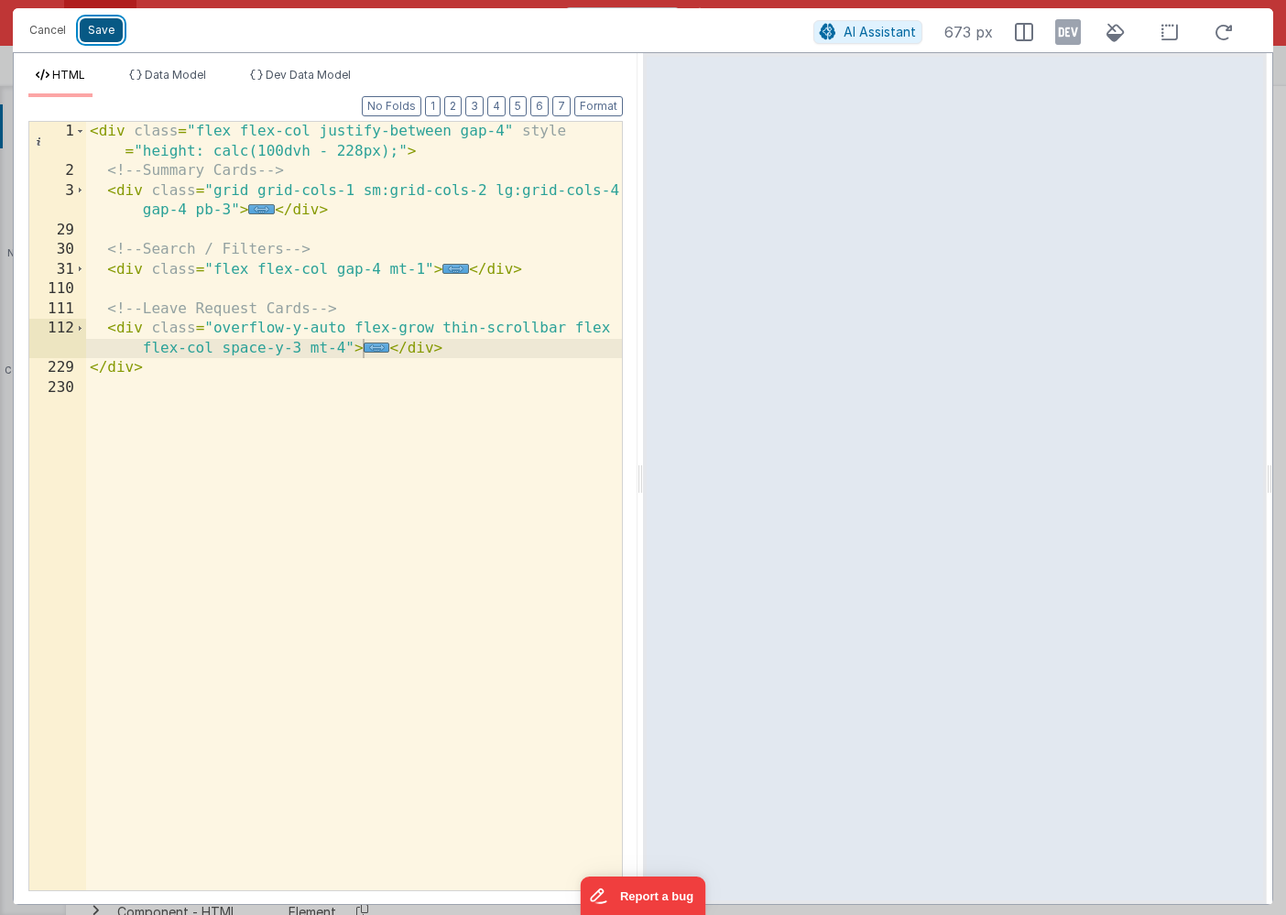
click at [104, 35] on button "Save" at bounding box center [101, 30] width 43 height 24
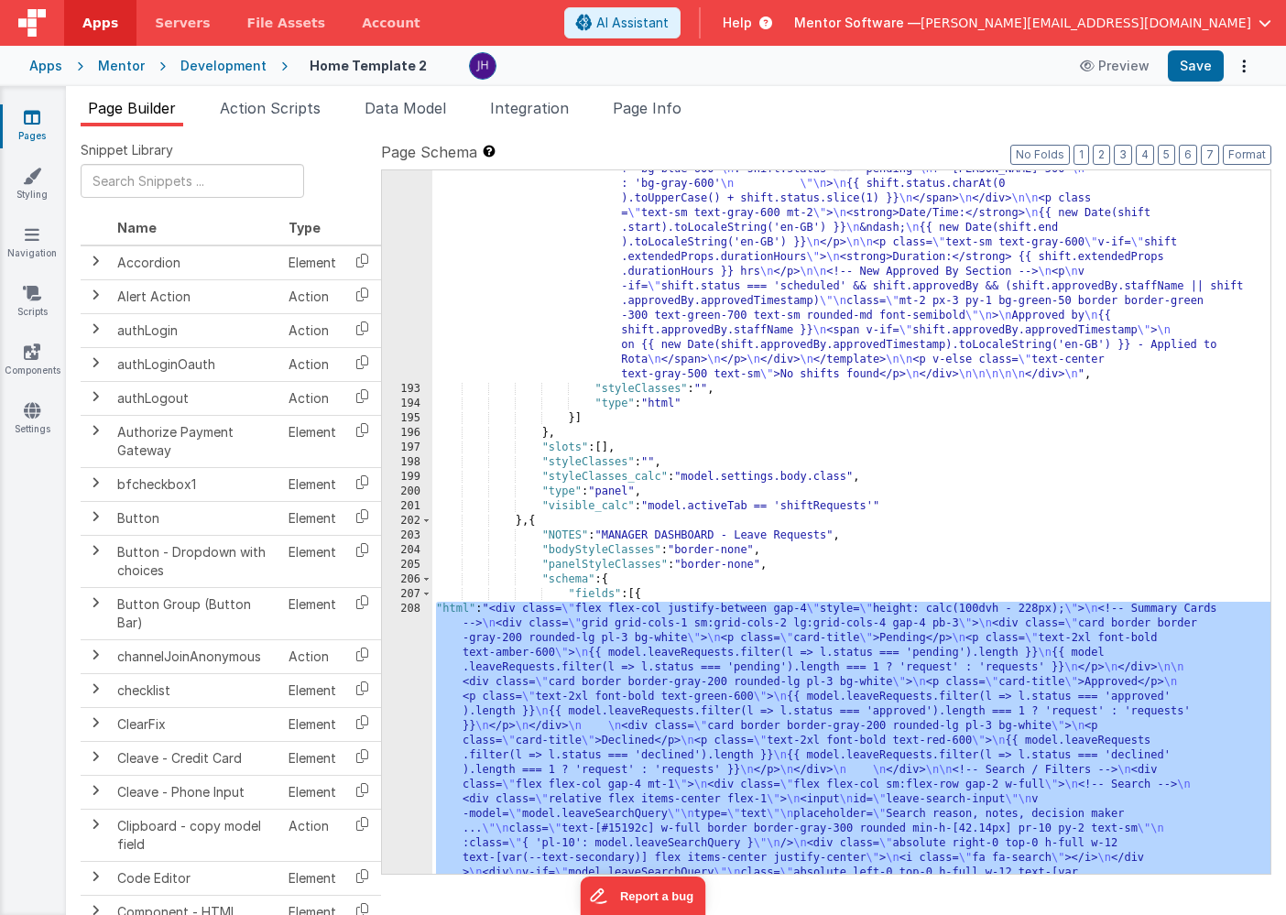
scroll to position [11292, 0]
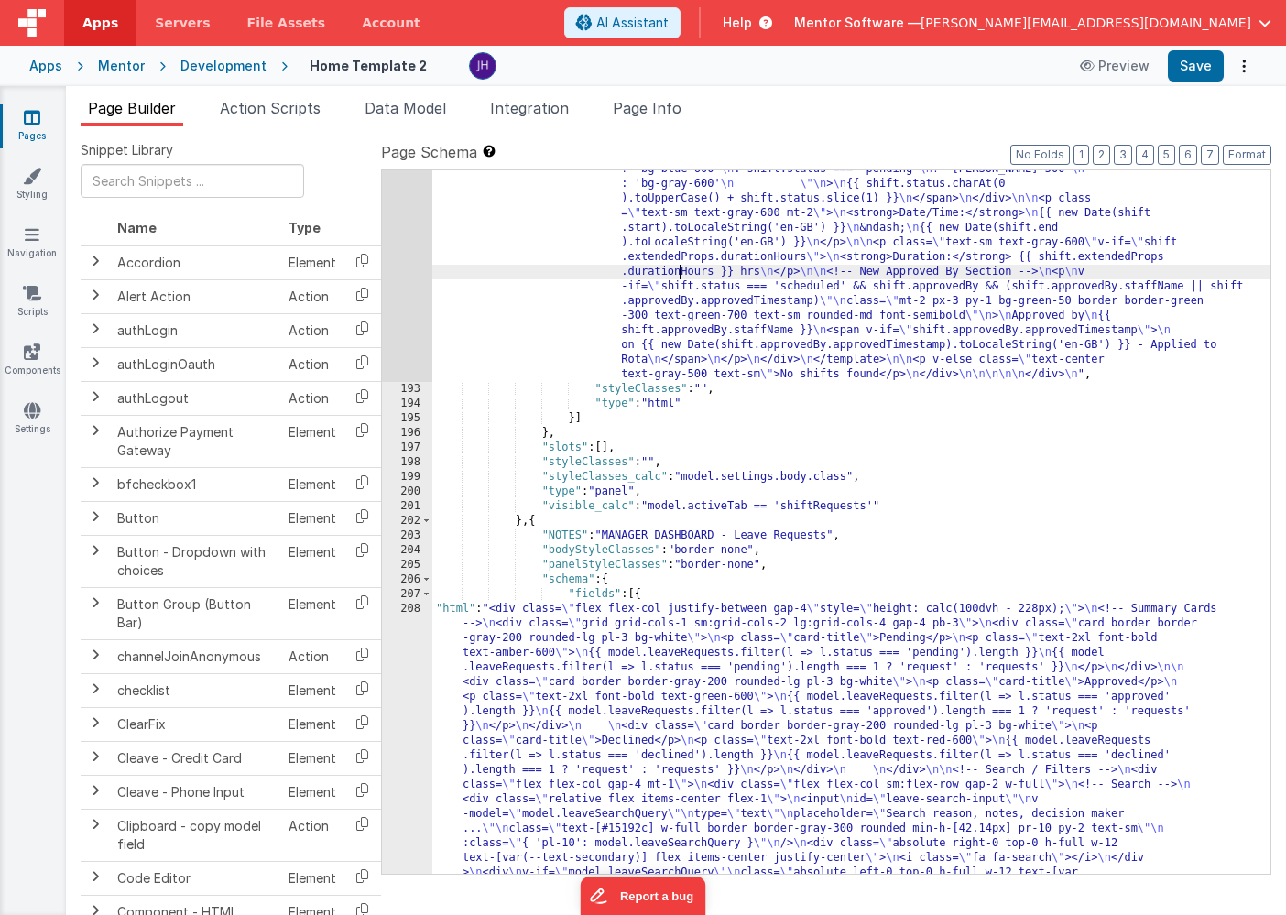
click at [680, 278] on div ""html" : "<div class= \" flex flex-col justify-between gap-4 \" style= \" heigh…" at bounding box center [851, 601] width 838 height 3311
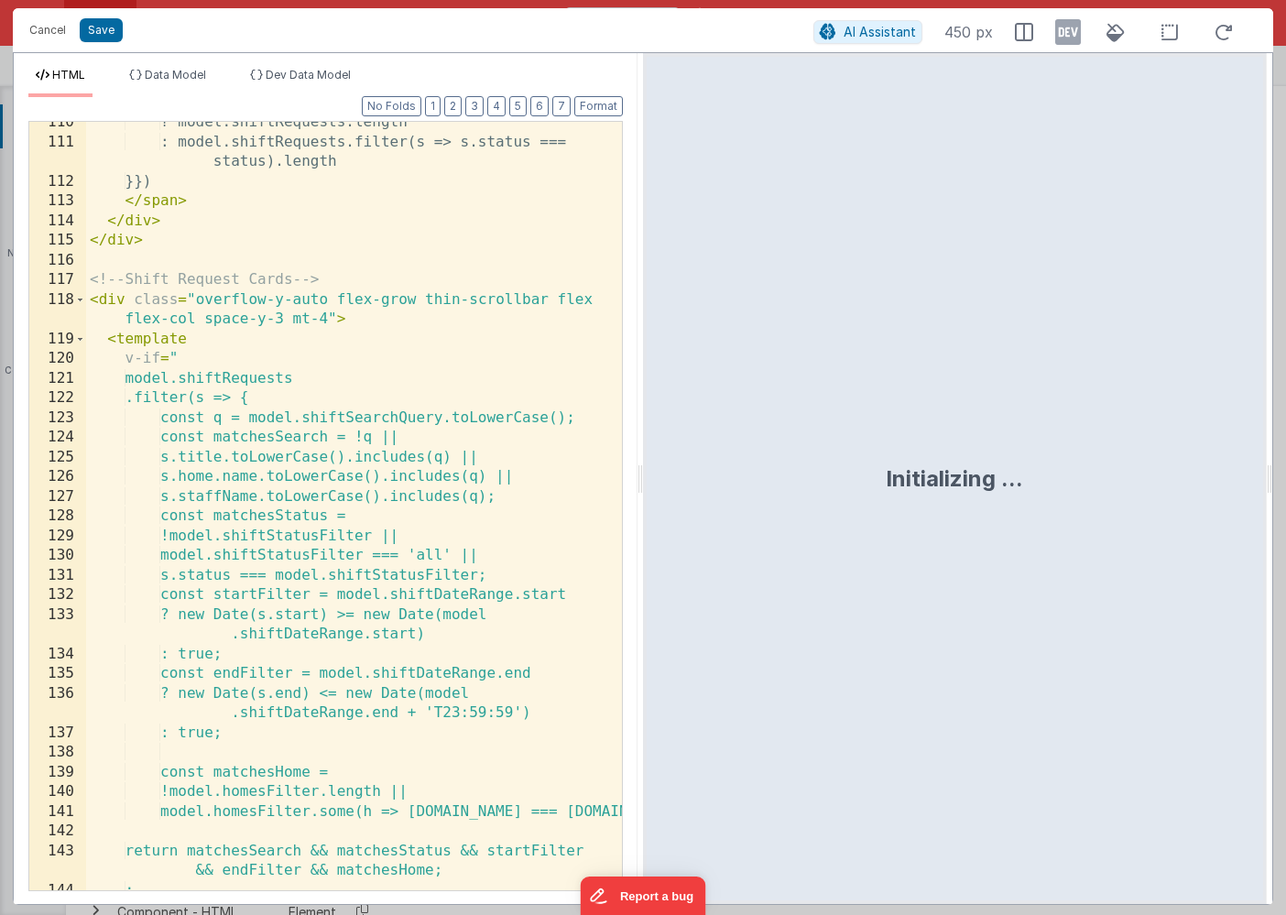
scroll to position [2676, 0]
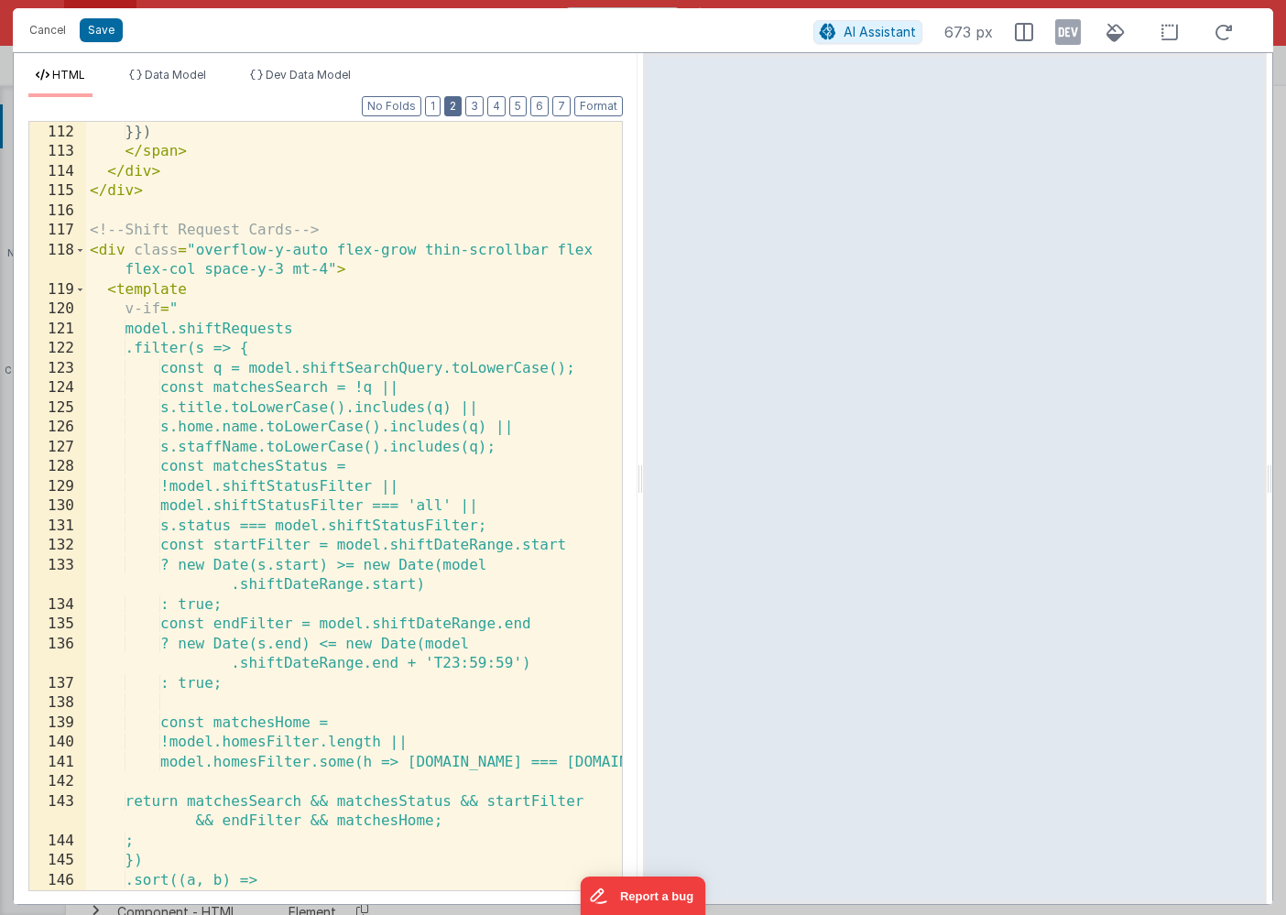
click at [452, 114] on button "2" at bounding box center [452, 106] width 17 height 20
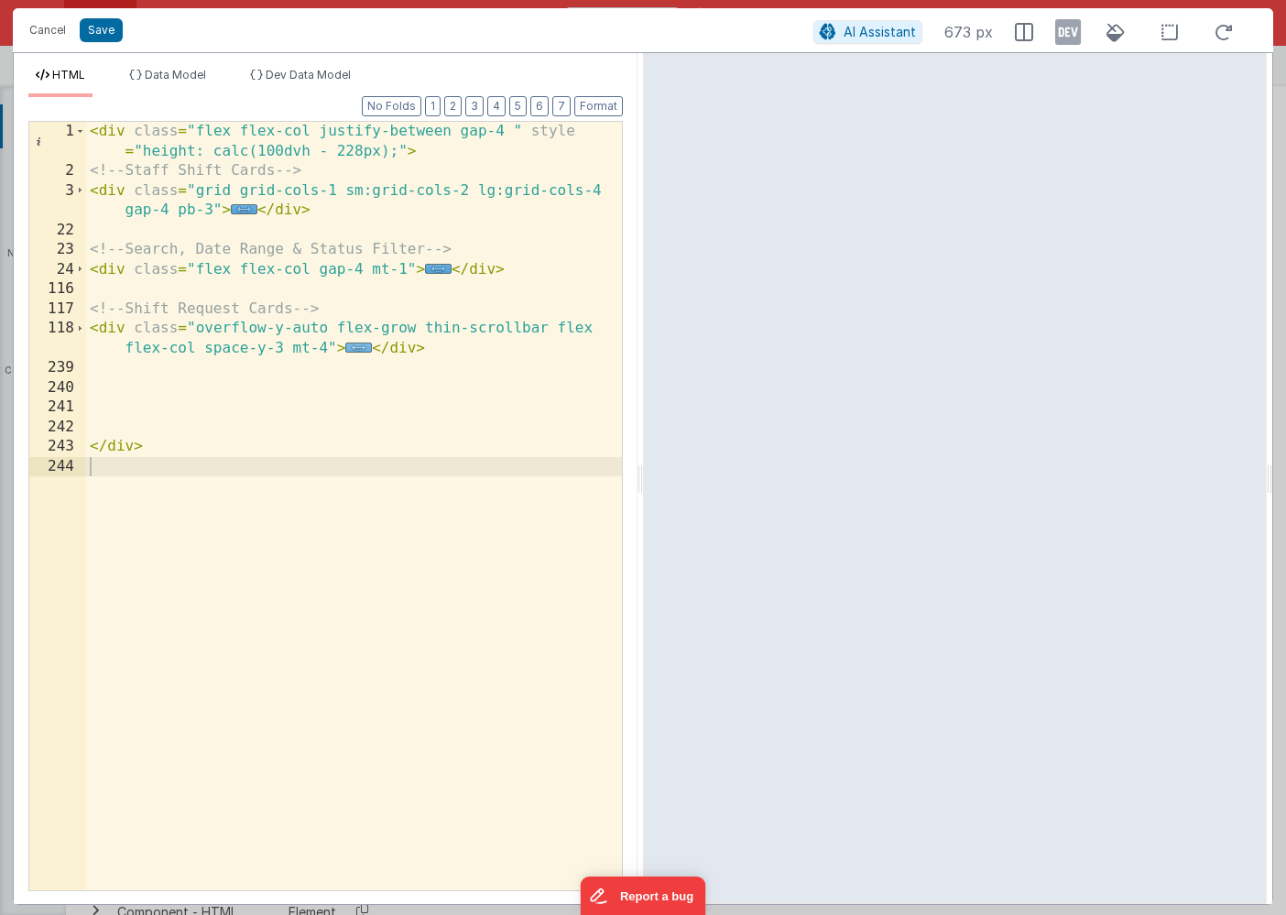
click at [356, 345] on span "..." at bounding box center [358, 347] width 27 height 10
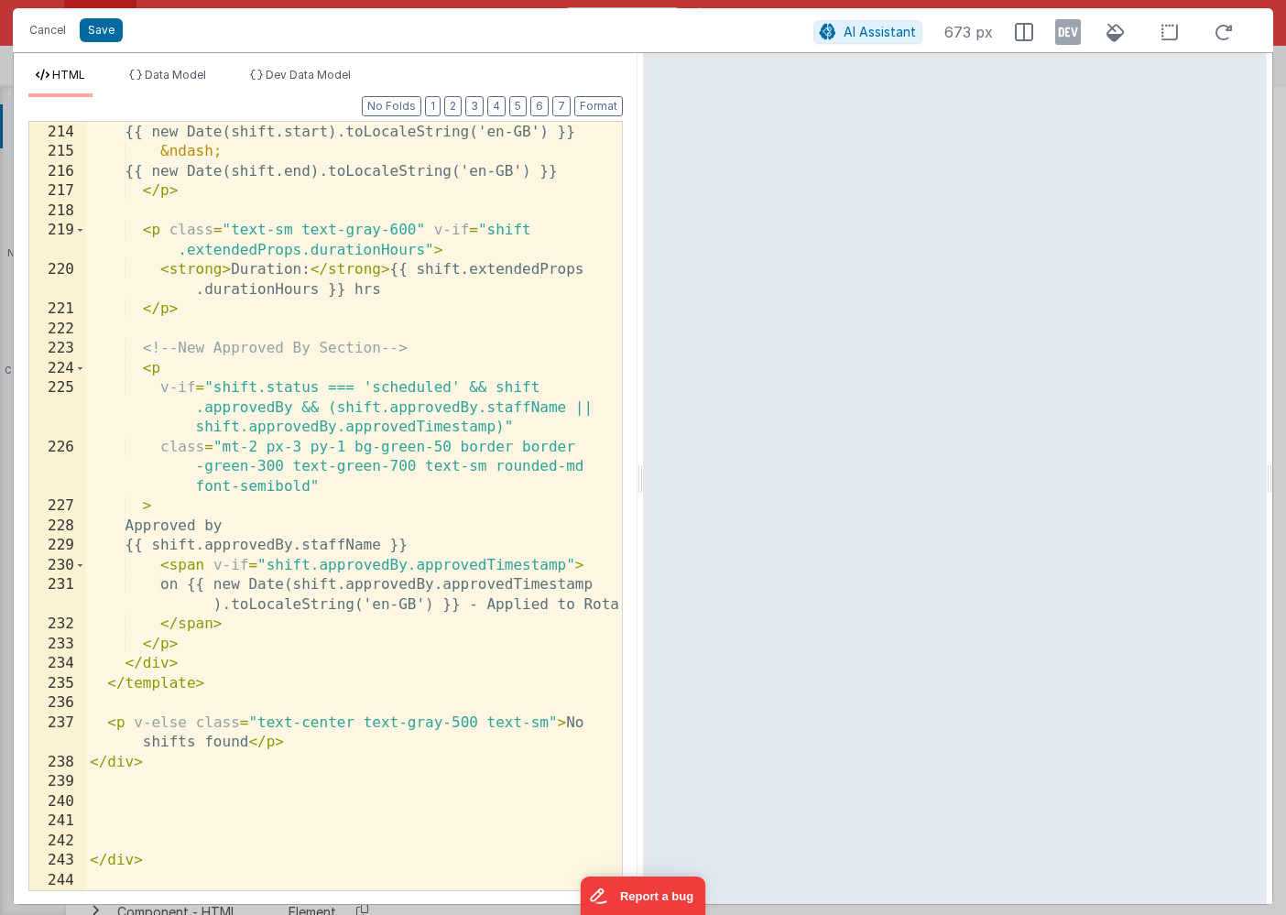
scroll to position [2361, 0]
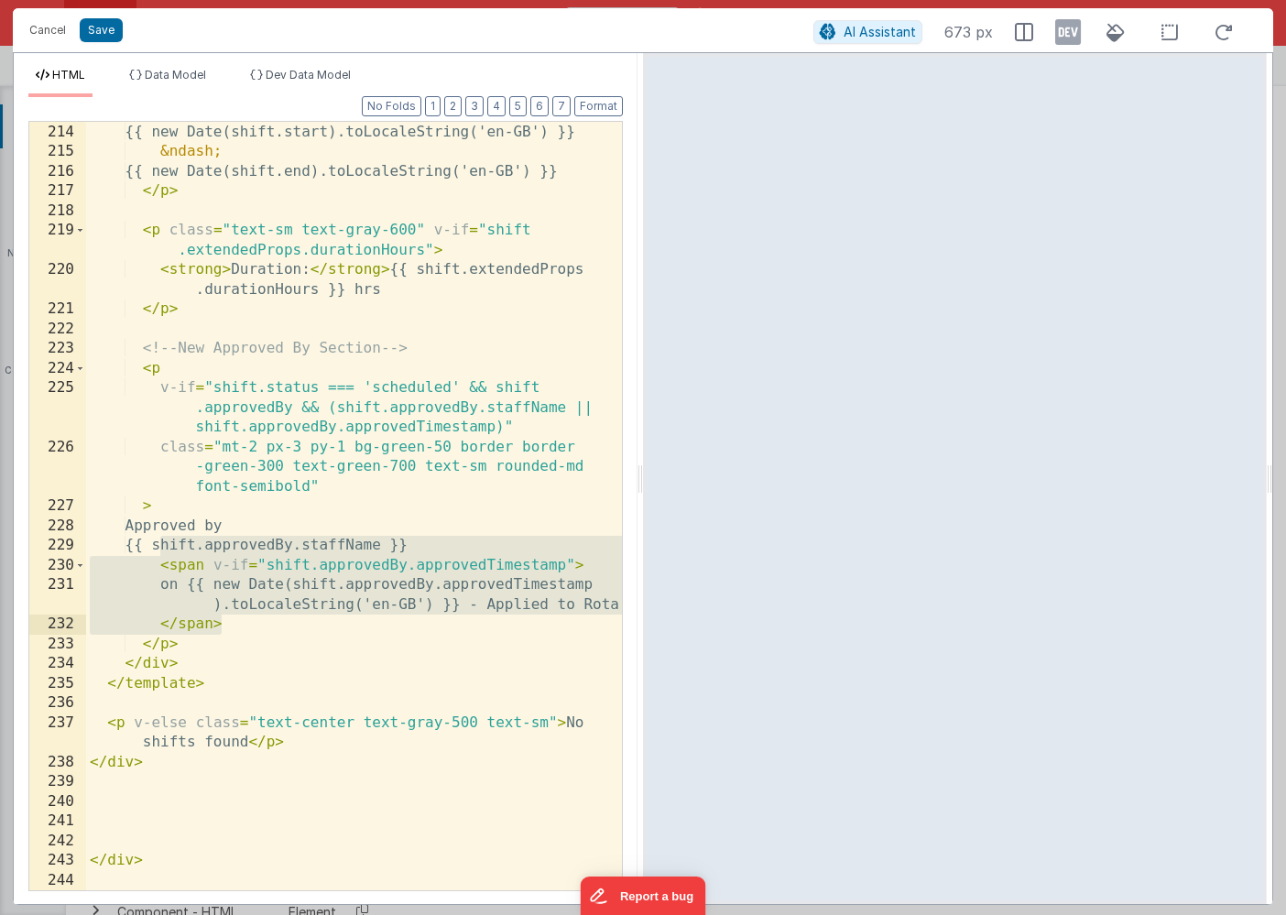
drag, startPoint x: 160, startPoint y: 548, endPoint x: 255, endPoint y: 630, distance: 124.6
click at [255, 630] on div "< strong > Date/Time: </ strong > {{ new Date(shift.start).toLocaleString('en-G…" at bounding box center [354, 507] width 536 height 808
click at [92, 26] on button "Save" at bounding box center [101, 30] width 43 height 24
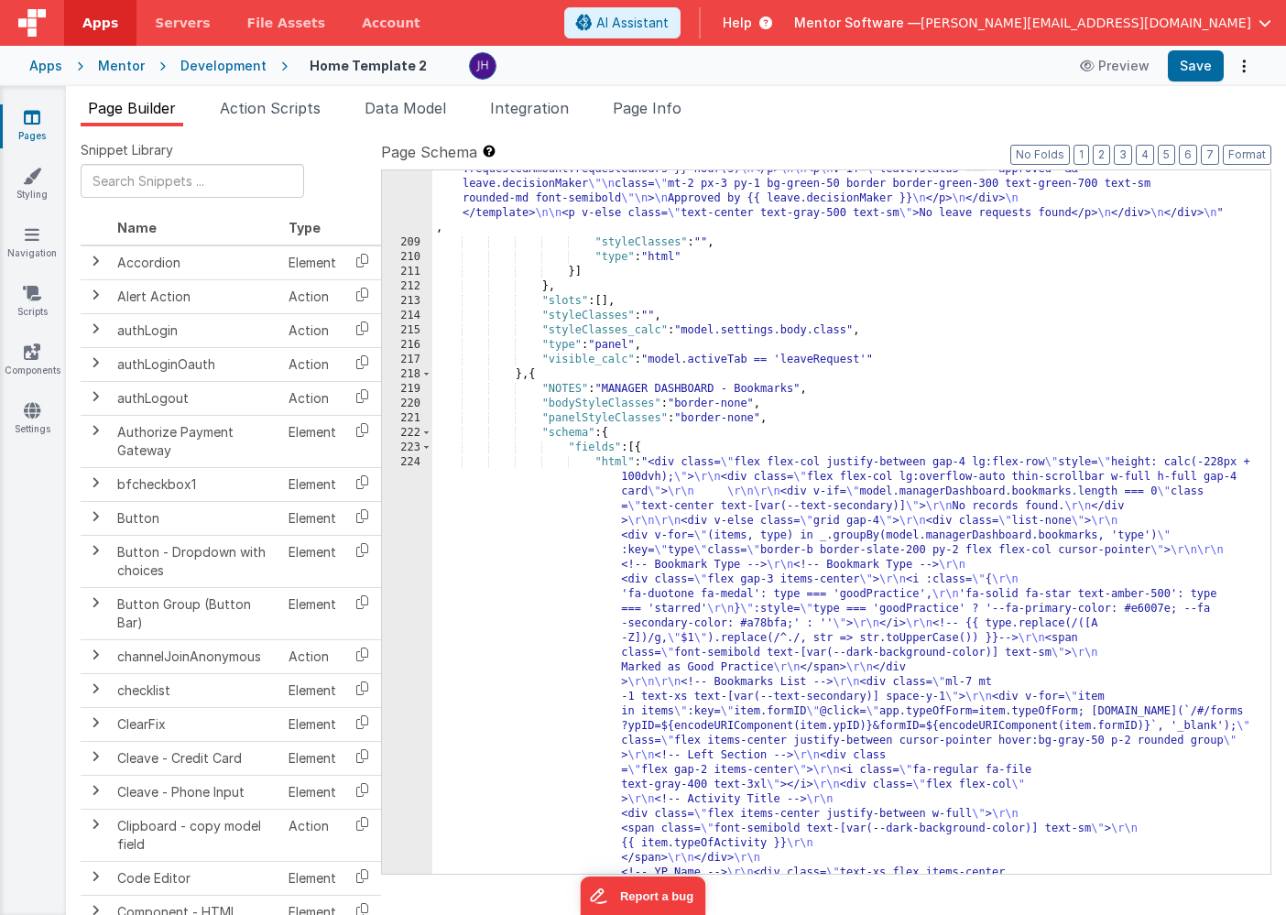
scroll to position [11929, 0]
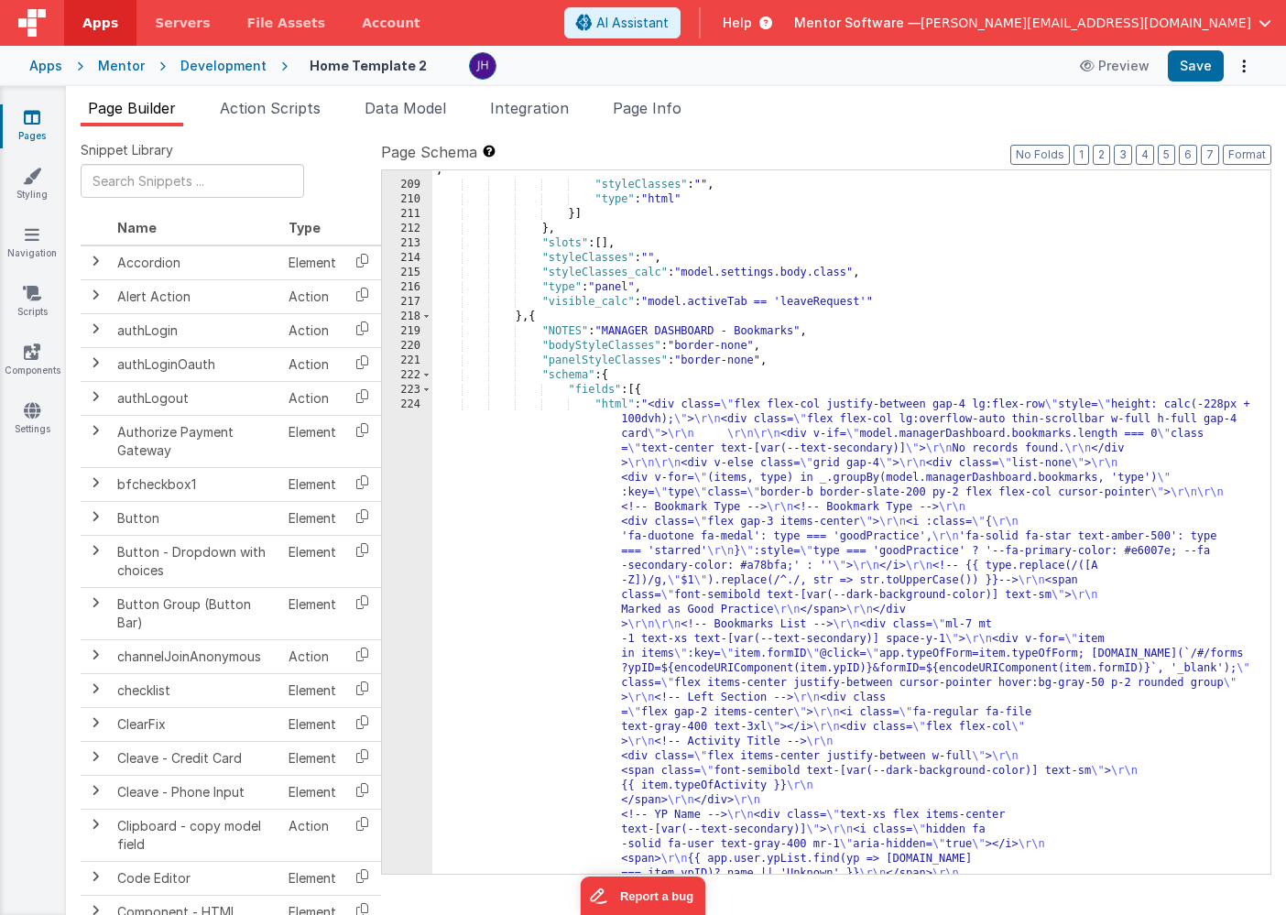
click at [721, 519] on div ""html" : "<div class= \" flex flex-col justify-between gap-4 \" style= \" heigh…" at bounding box center [851, 280] width 838 height 2549
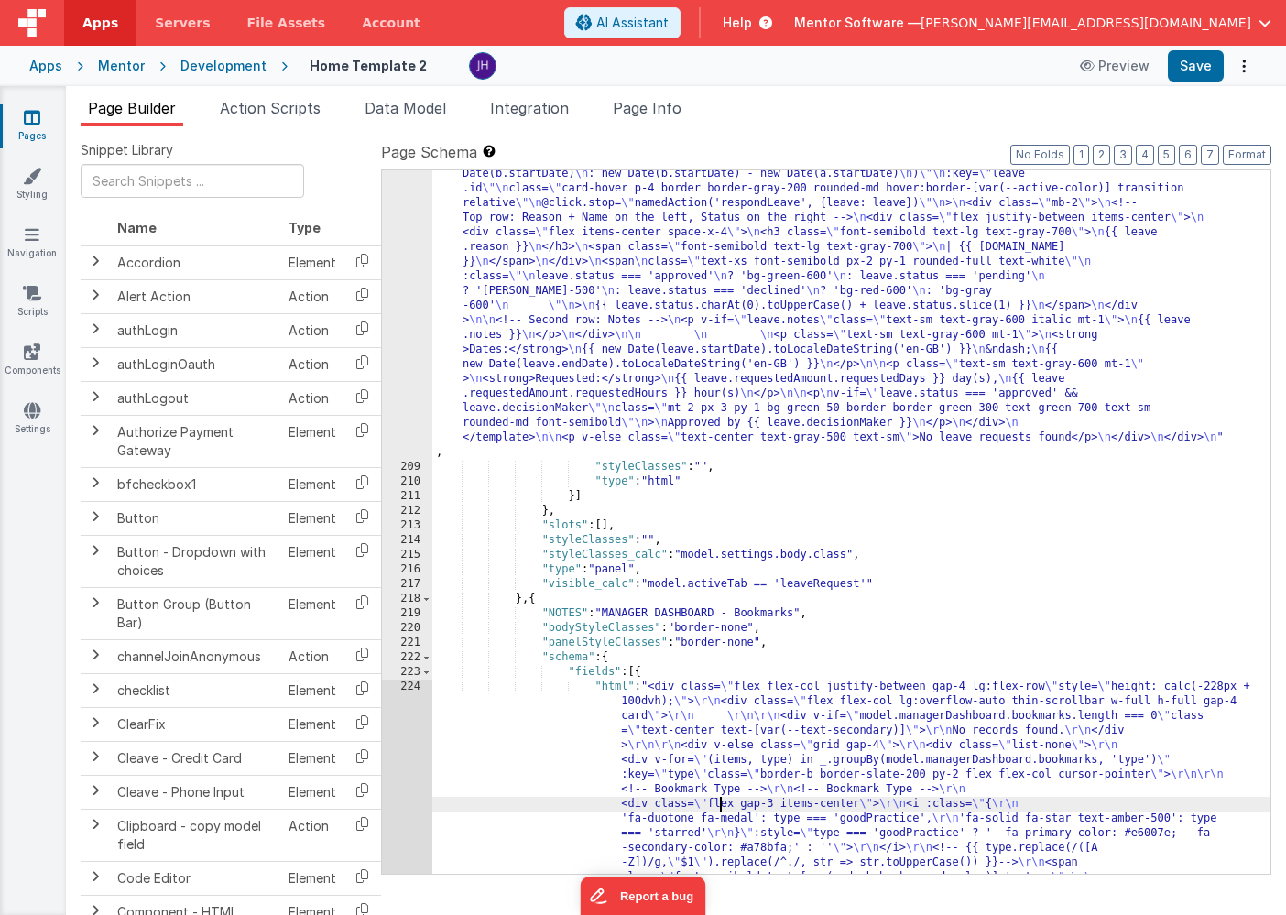
scroll to position [11797, 0]
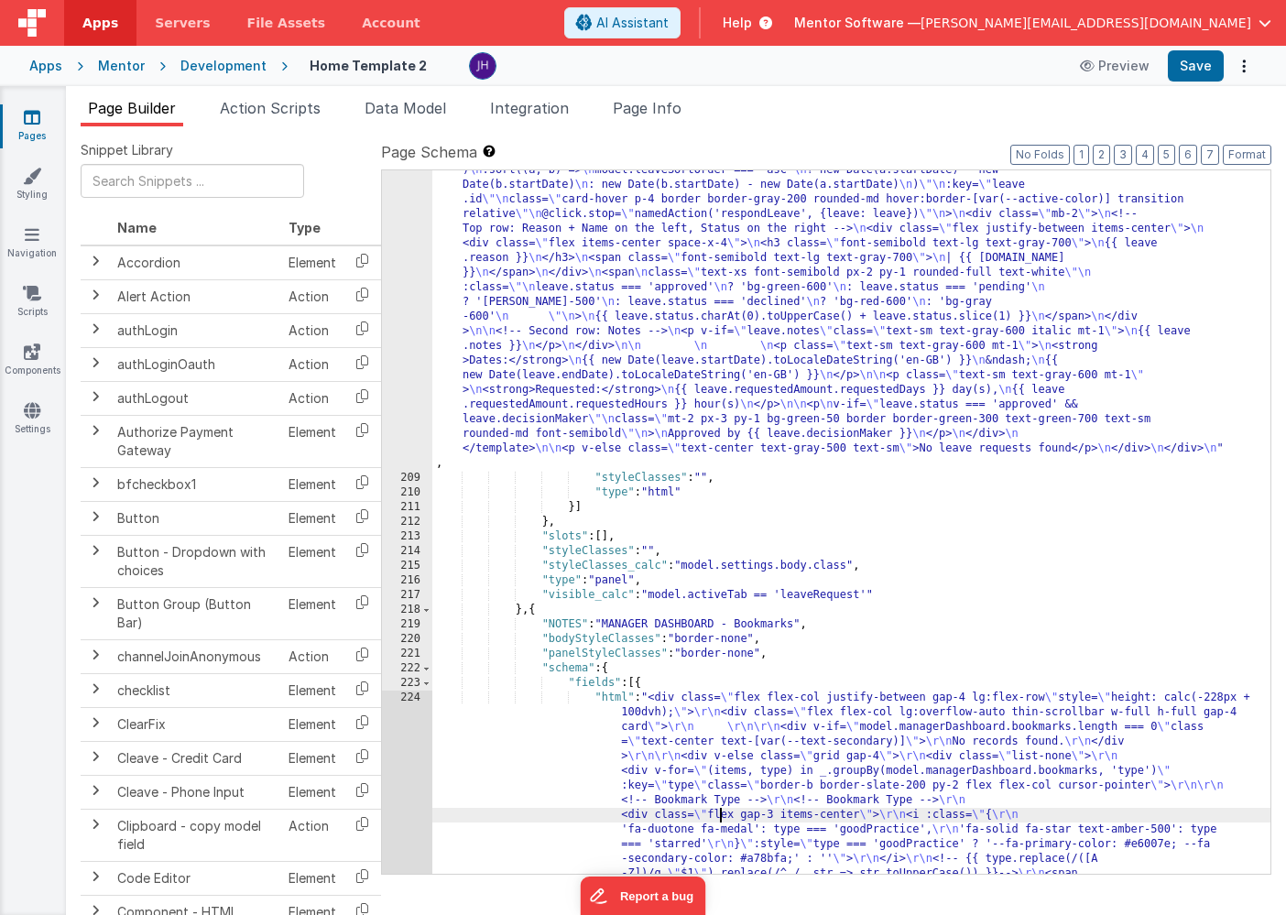
click at [687, 265] on div ""html" : "<div class= \" flex flex-col justify-between gap-4 \" style= \" heigh…" at bounding box center [851, 573] width 838 height 2549
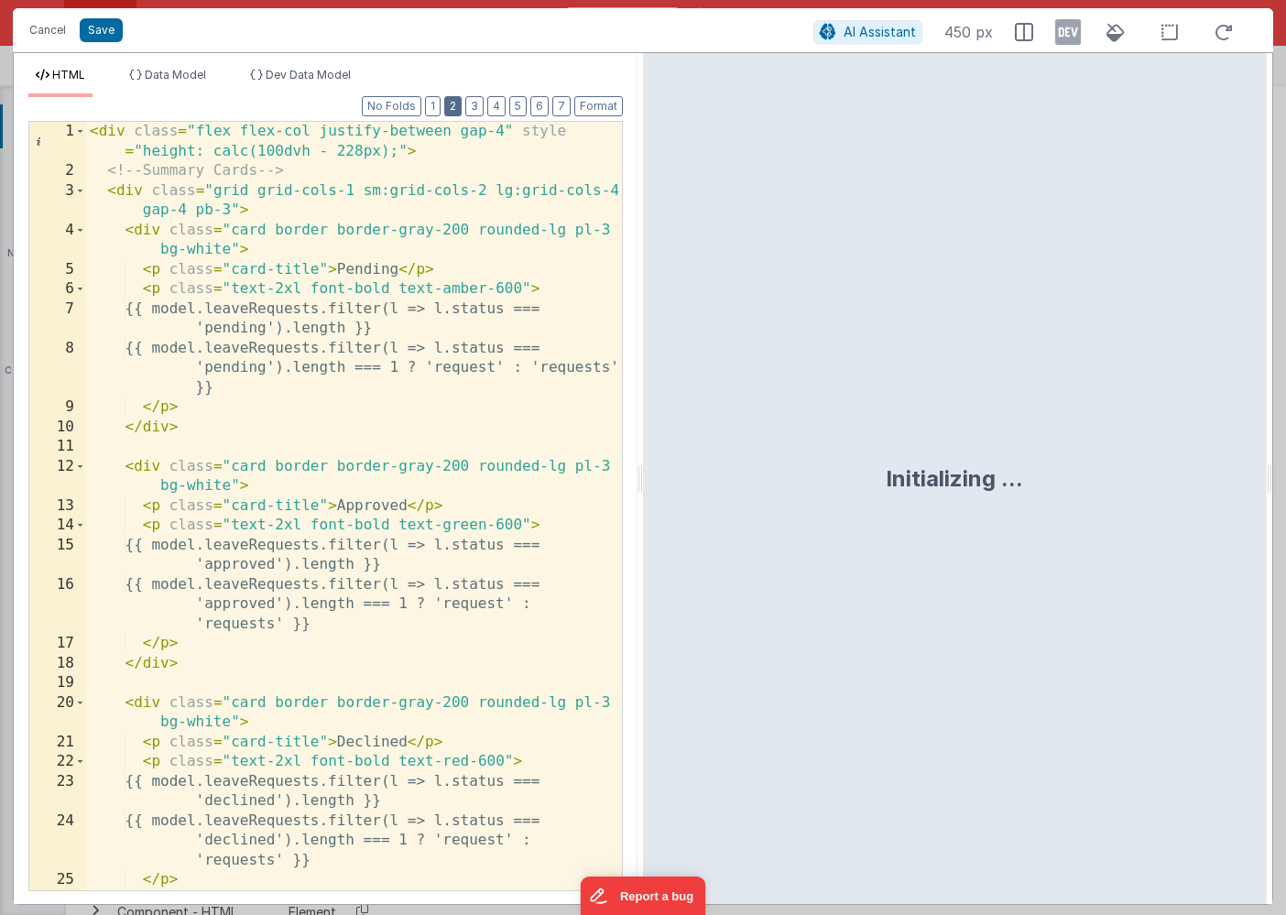
click at [451, 101] on button "2" at bounding box center [452, 106] width 17 height 20
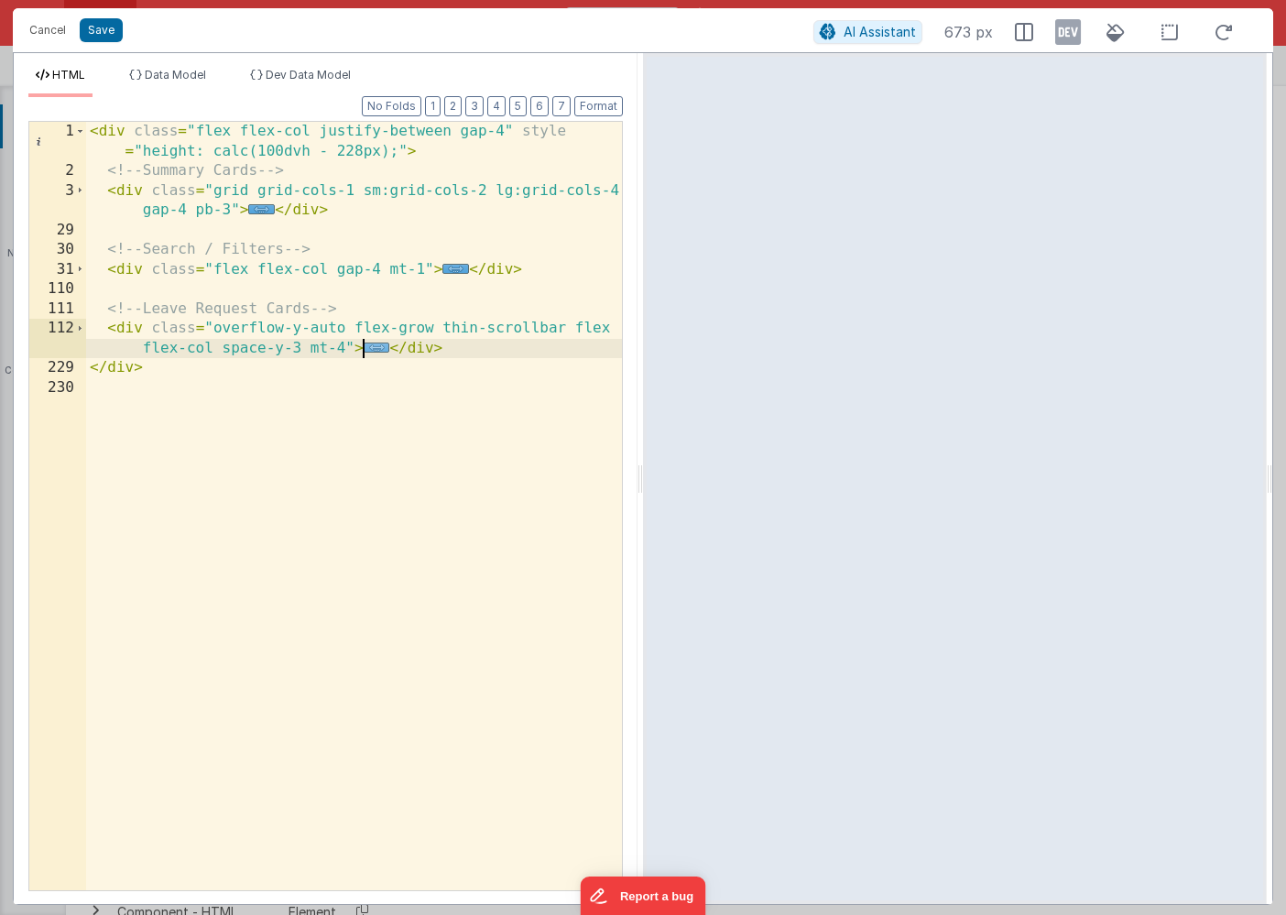
click at [371, 346] on span "..." at bounding box center [377, 347] width 27 height 10
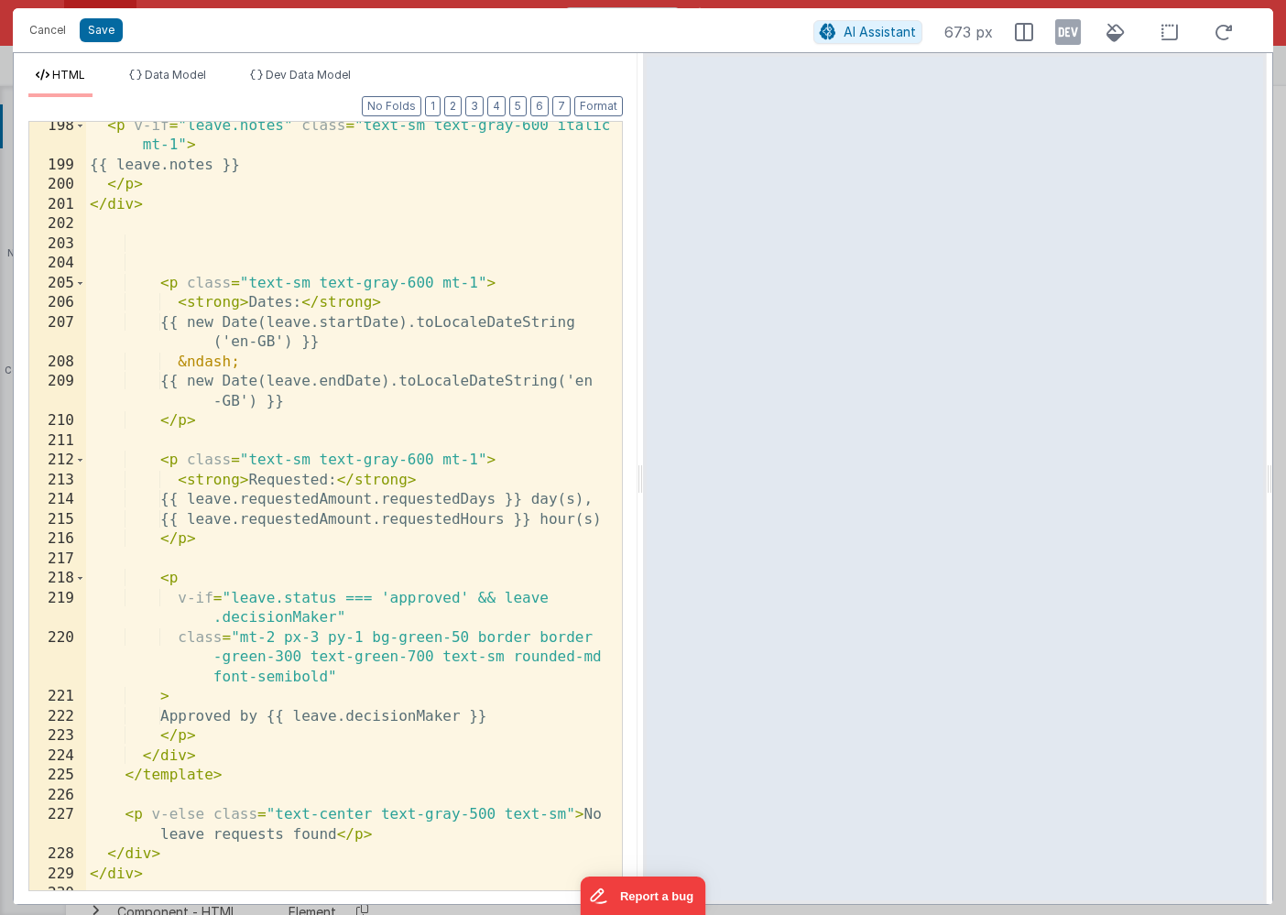
scroll to position [2361, 0]
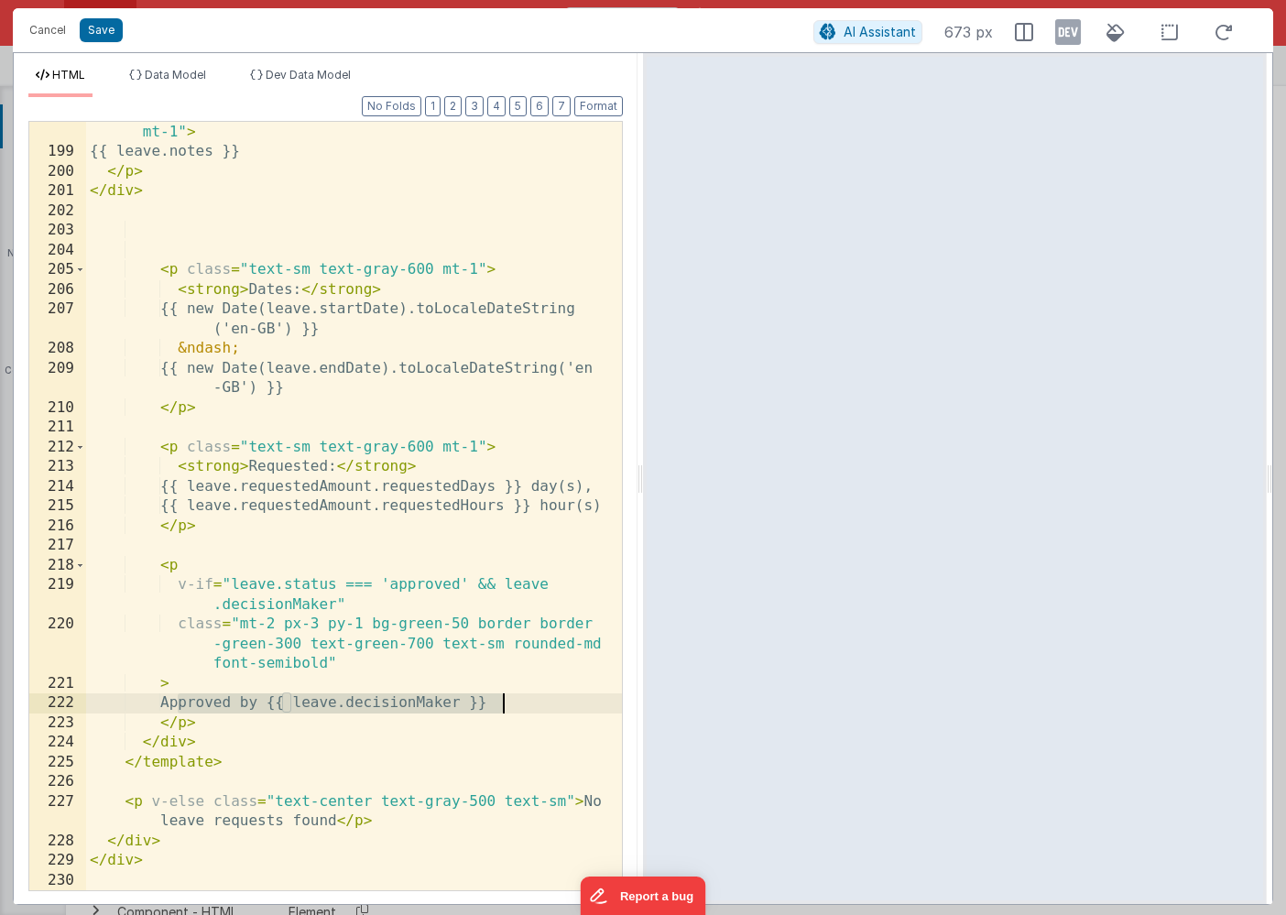
drag, startPoint x: 175, startPoint y: 701, endPoint x: 536, endPoint y: 701, distance: 360.8
click at [536, 701] on div "< p v-if = "leave.notes" class = "text-sm text-gray-600 italic mt-1" > {{ leave…" at bounding box center [354, 517] width 536 height 828
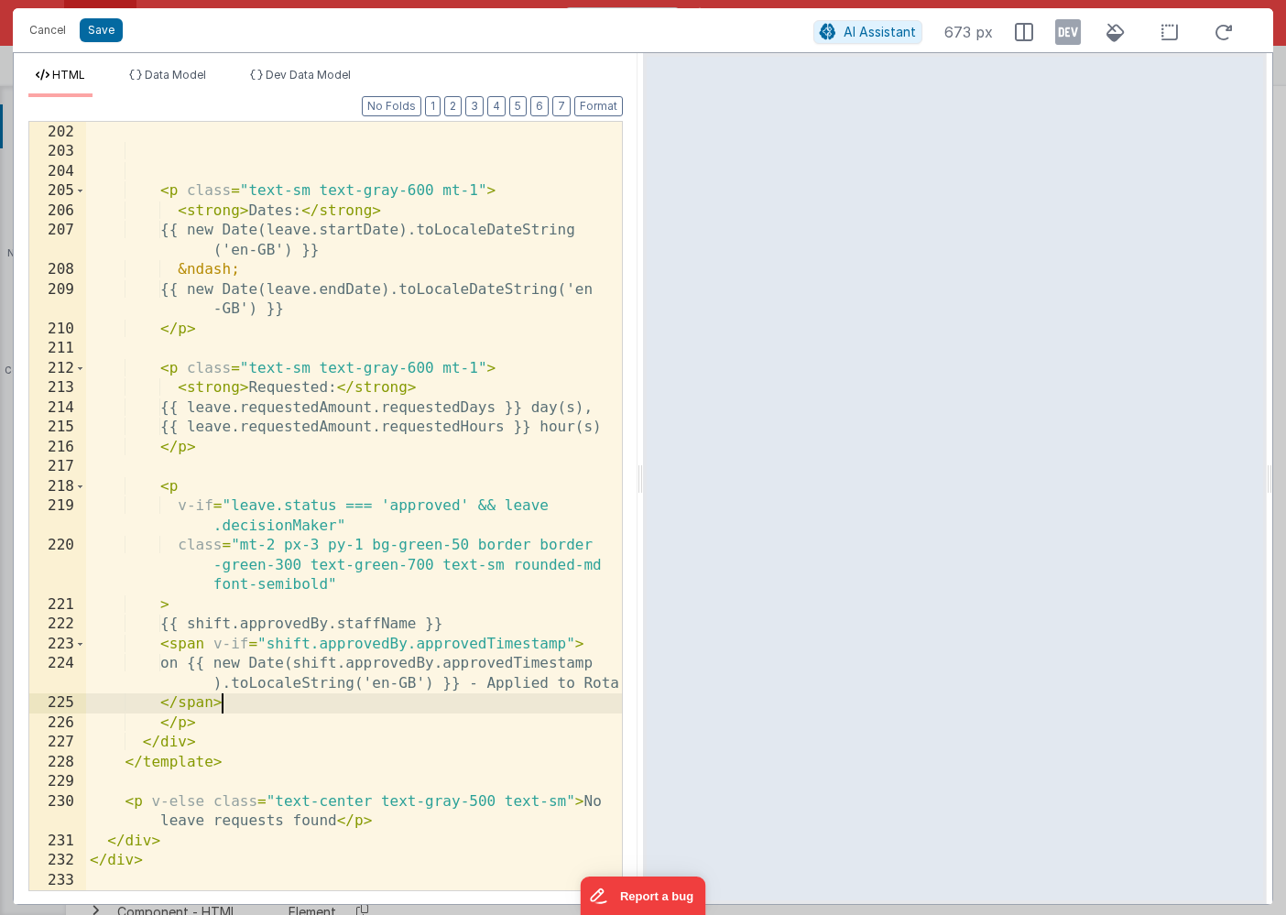
scroll to position [2440, 0]
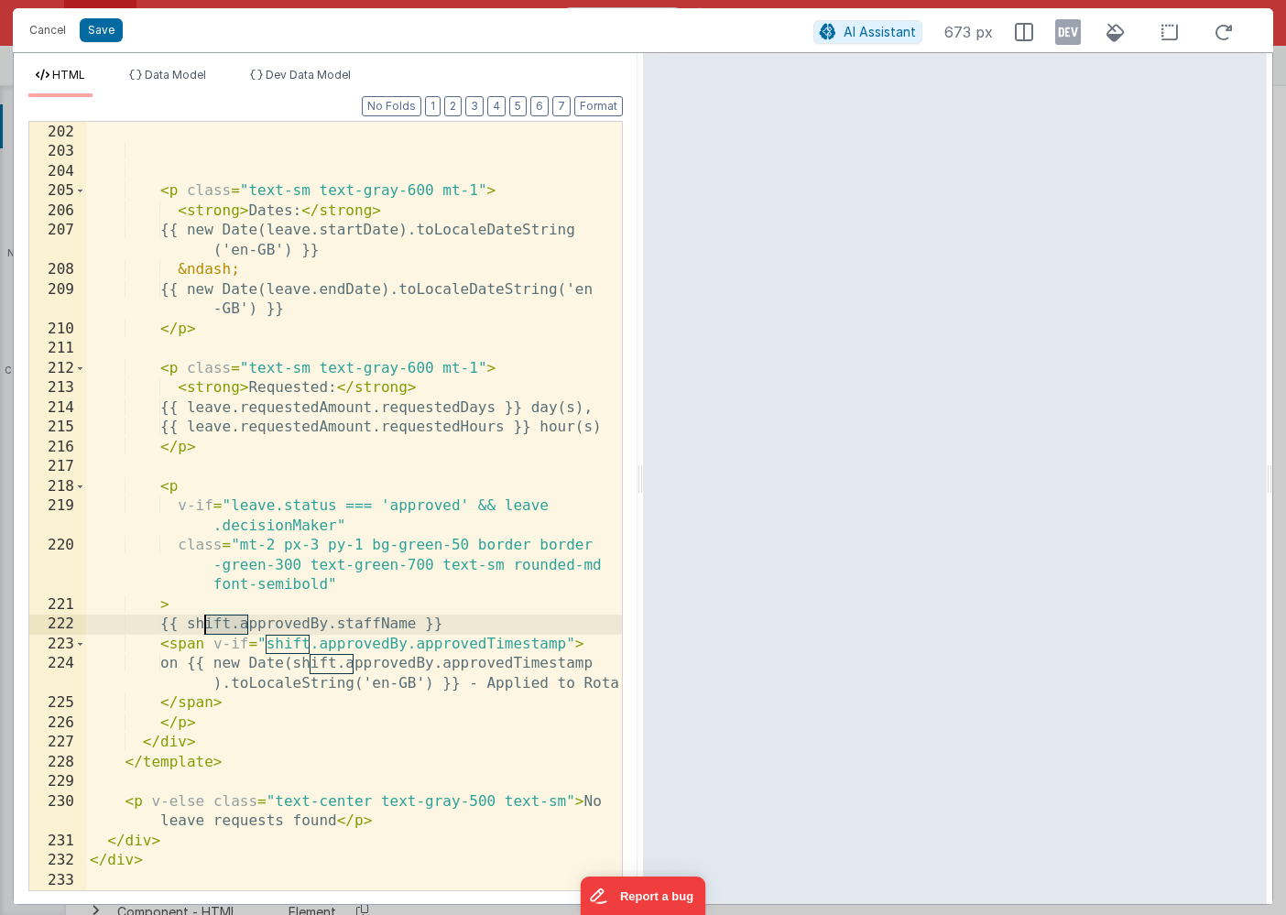
drag, startPoint x: 246, startPoint y: 622, endPoint x: 205, endPoint y: 623, distance: 41.2
click at [205, 623] on div "</ div > < p class = "text-sm text-gray-600 mt-1" > < strong > Dates: </ strong…" at bounding box center [354, 507] width 536 height 808
drag, startPoint x: 307, startPoint y: 644, endPoint x: 270, endPoint y: 645, distance: 36.6
click at [270, 645] on div "</ div > < p class = "text-sm text-gray-600 mt-1" > < strong > Dates: </ strong…" at bounding box center [354, 507] width 536 height 808
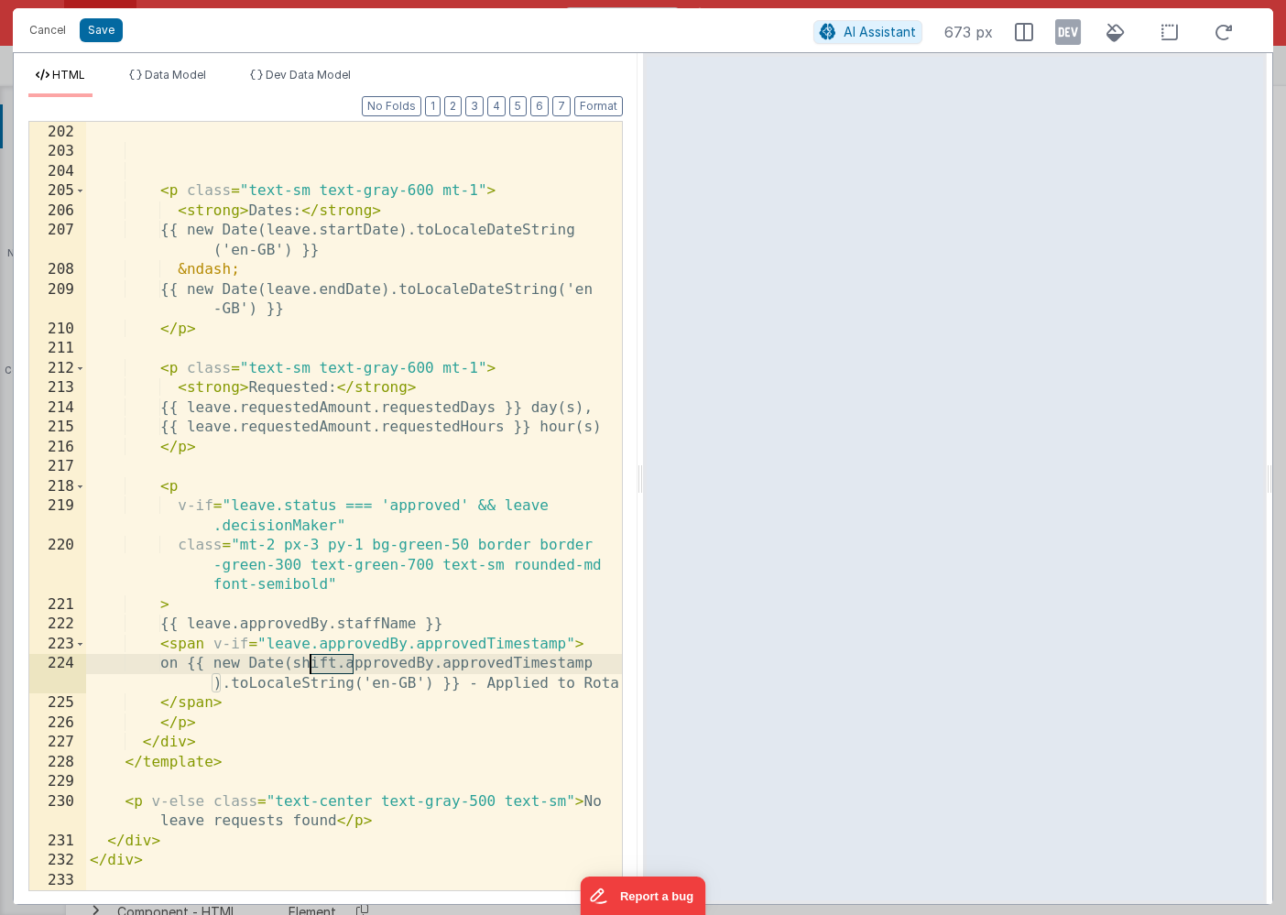
drag, startPoint x: 351, startPoint y: 662, endPoint x: 313, endPoint y: 665, distance: 37.6
click at [313, 665] on div "</ div > < p class = "text-sm text-gray-600 mt-1" > < strong > Dates: </ strong…" at bounding box center [354, 507] width 536 height 808
click at [98, 33] on button "Save" at bounding box center [101, 30] width 43 height 24
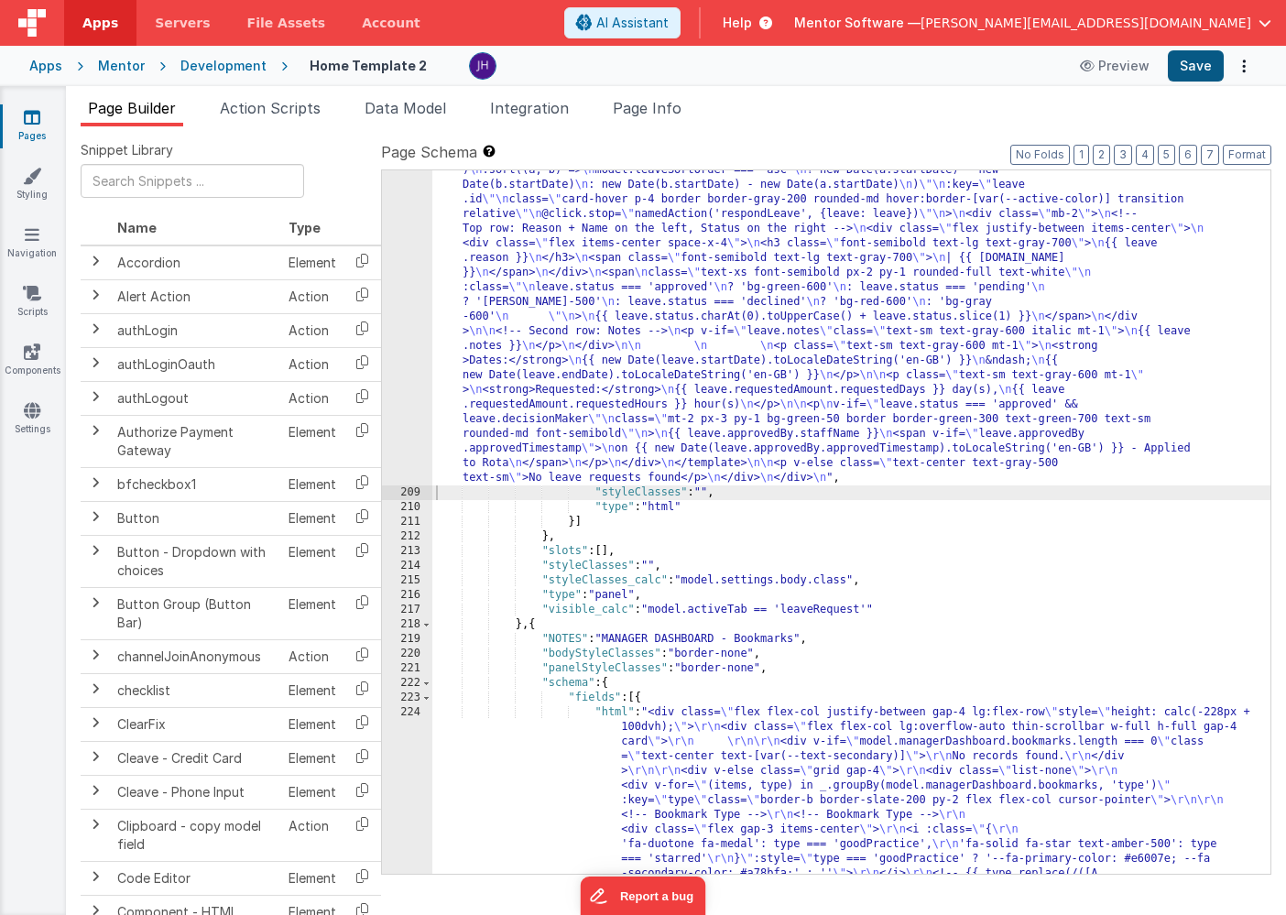
scroll to position [11794, 0]
click at [1197, 62] on button "Save" at bounding box center [1195, 65] width 56 height 31
click at [567, 265] on div ""html" : "<div class= \" flex flex-col justify-between gap-4 \" style= \" heigh…" at bounding box center [851, 581] width 838 height 2564
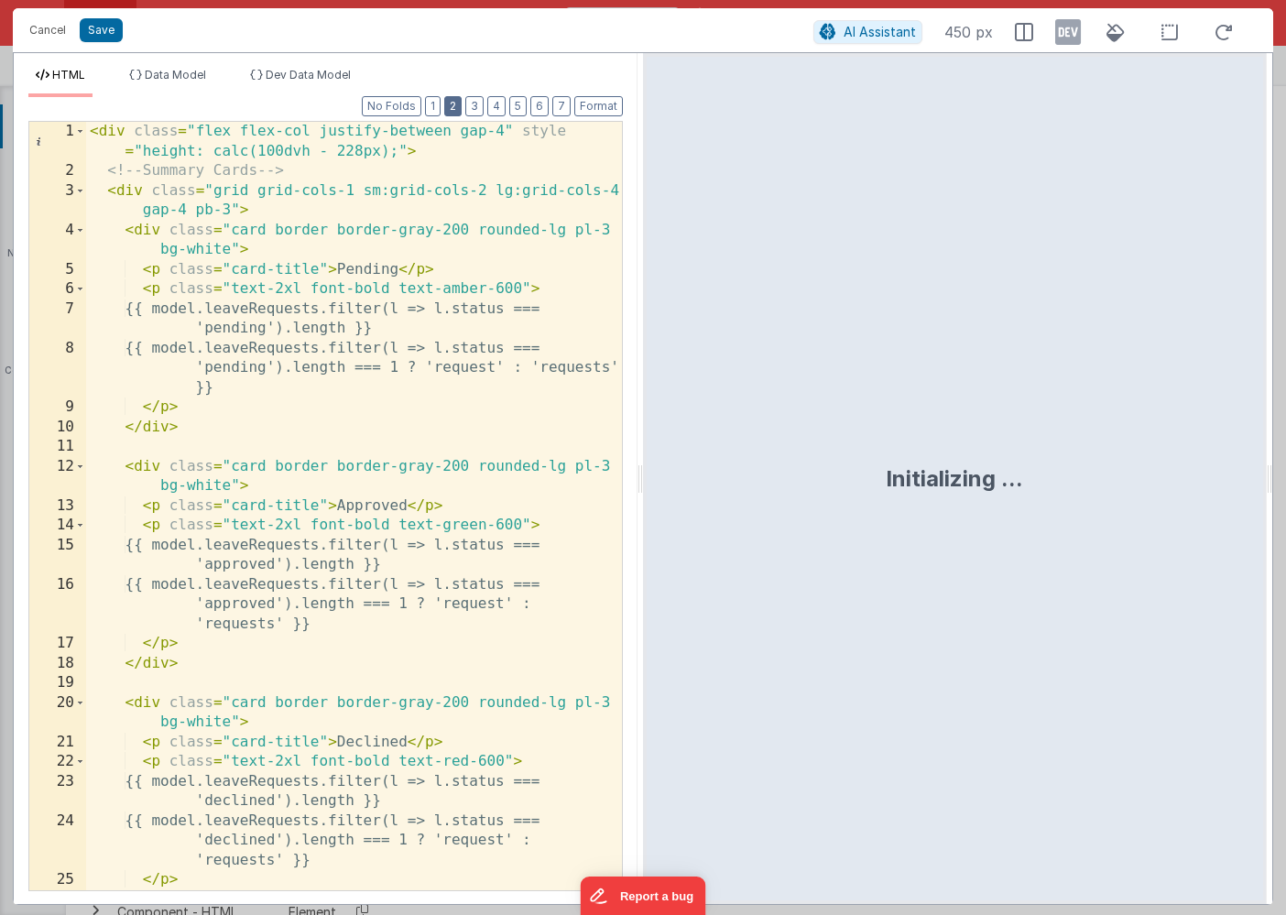
click at [455, 103] on button "2" at bounding box center [452, 106] width 17 height 20
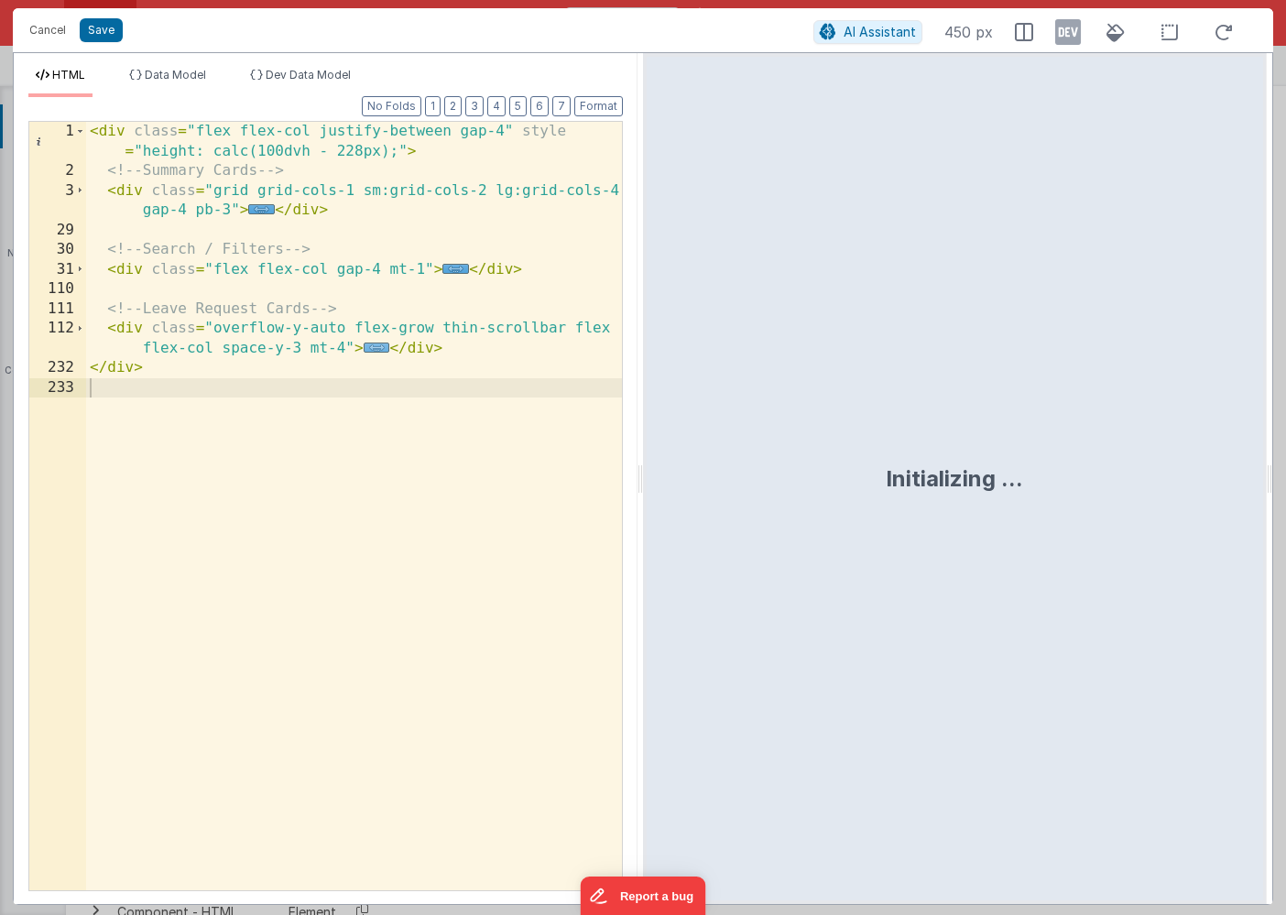
click at [379, 348] on span "..." at bounding box center [377, 347] width 27 height 10
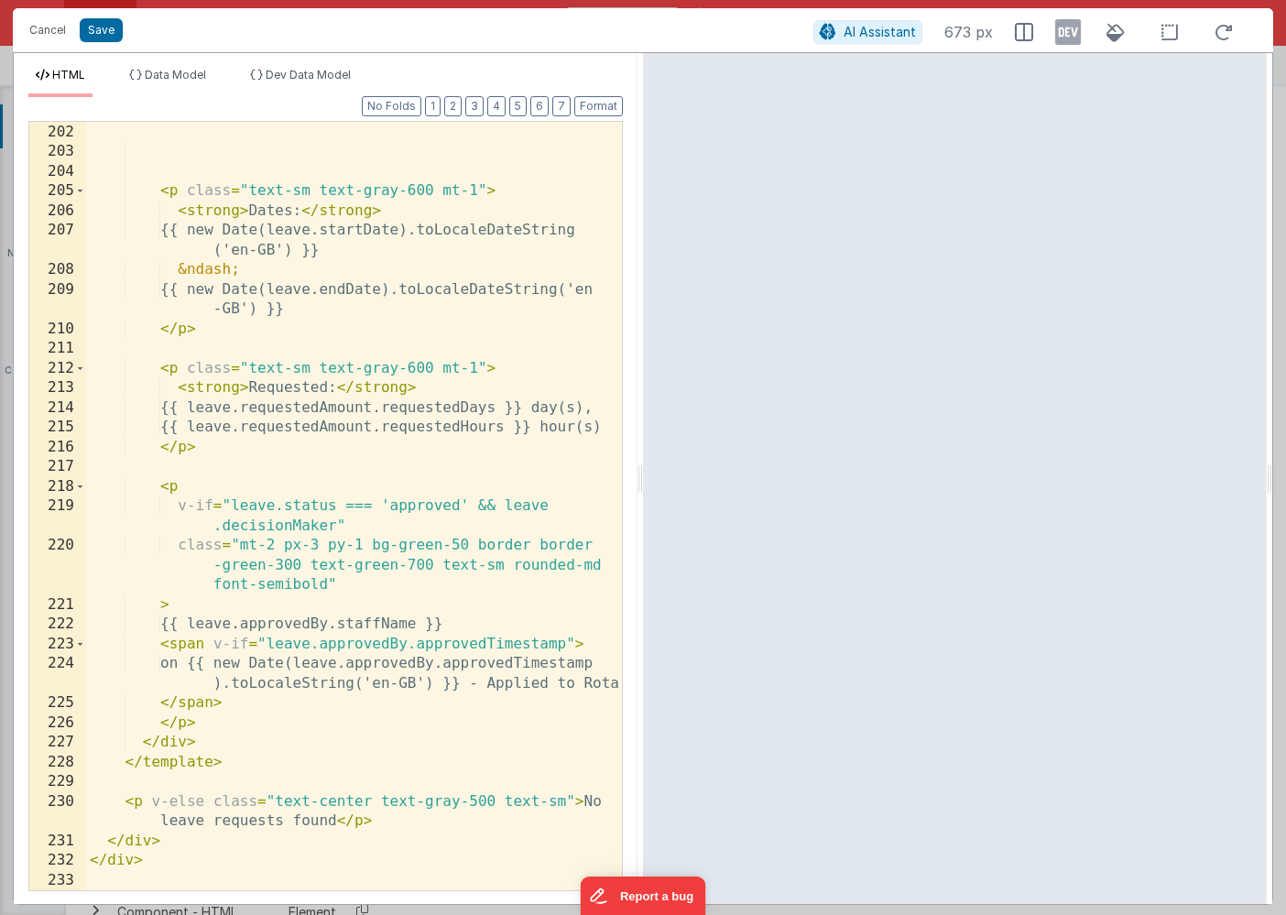
scroll to position [2440, 0]
click at [190, 602] on div "</ div > < p class = "text-sm text-gray-600 mt-1" > < strong > Dates: </ strong…" at bounding box center [354, 507] width 536 height 808
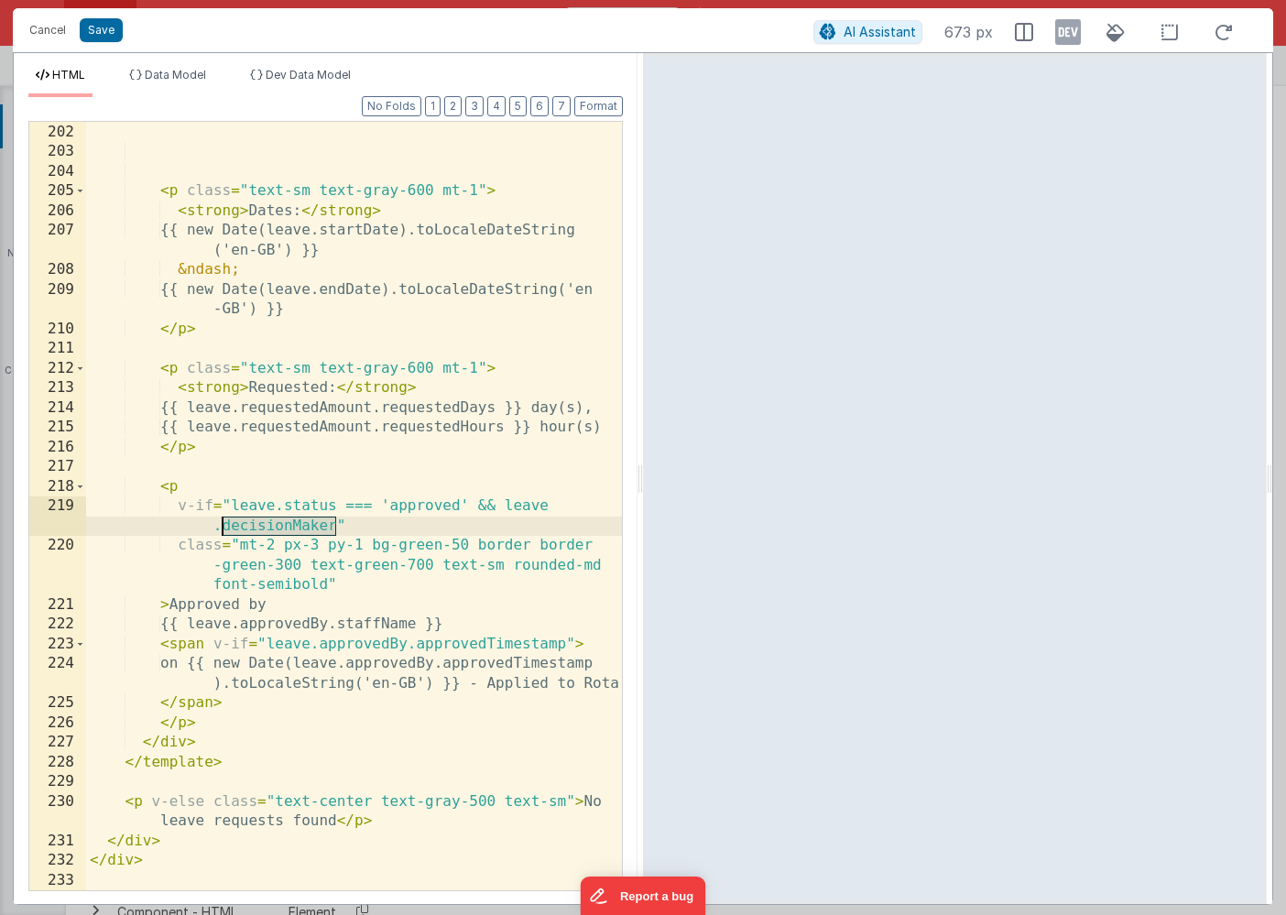
drag, startPoint x: 335, startPoint y: 526, endPoint x: 226, endPoint y: 532, distance: 109.1
click at [224, 532] on div "</ div > < p class = "text-sm text-gray-600 mt-1" > < strong > Dates: </ strong…" at bounding box center [354, 507] width 536 height 808
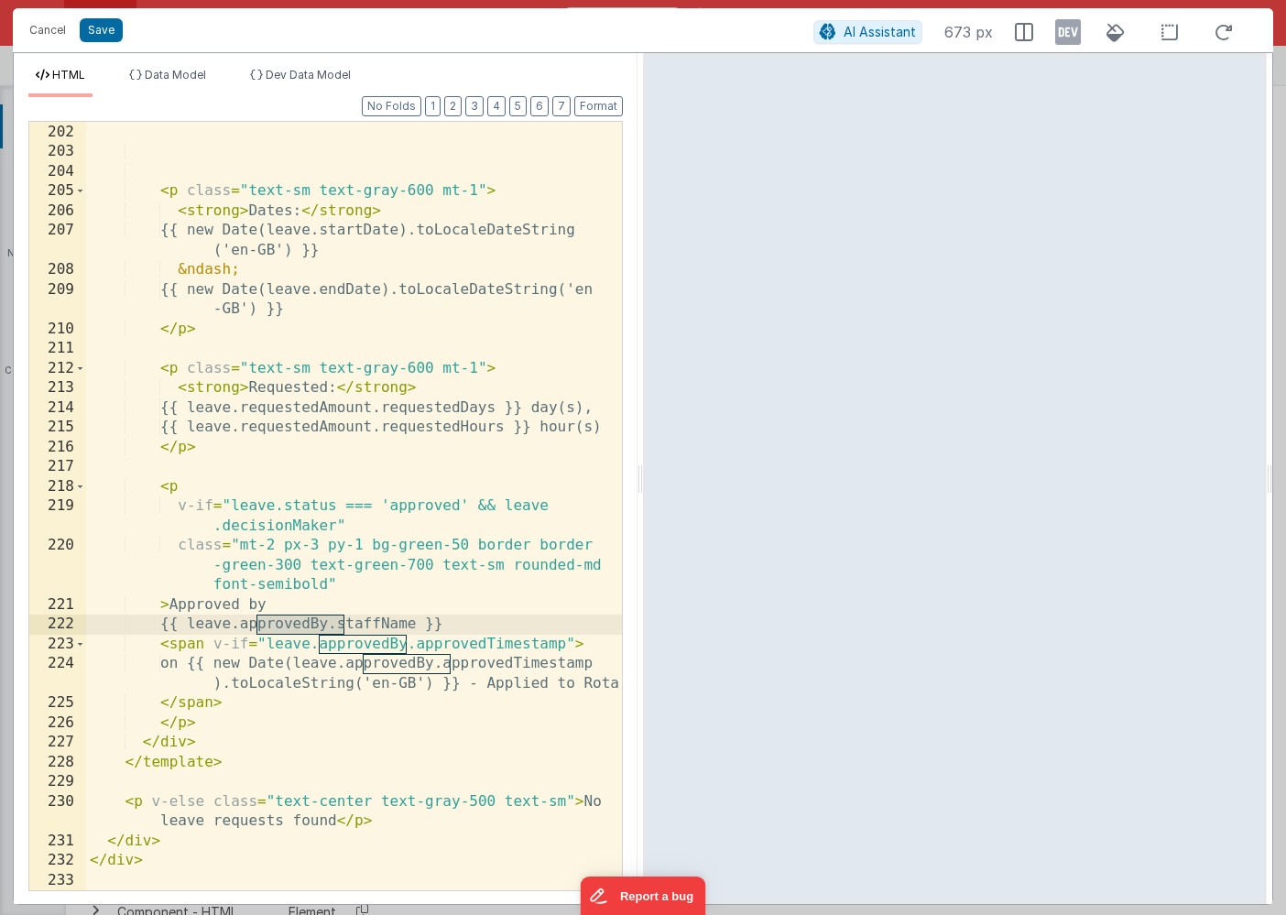
drag, startPoint x: 342, startPoint y: 626, endPoint x: 257, endPoint y: 628, distance: 84.3
click at [257, 628] on div "</ div > < p class = "text-sm text-gray-600 mt-1" > < strong > Dates: </ strong…" at bounding box center [354, 507] width 536 height 808
click at [287, 624] on div "</ div > < p class = "text-sm text-gray-600 mt-1" > < strong > Dates: </ strong…" at bounding box center [354, 507] width 536 height 808
click at [351, 645] on div "</ div > < p class = "text-sm text-gray-600 mt-1" > < strong > Dates: </ strong…" at bounding box center [354, 507] width 536 height 808
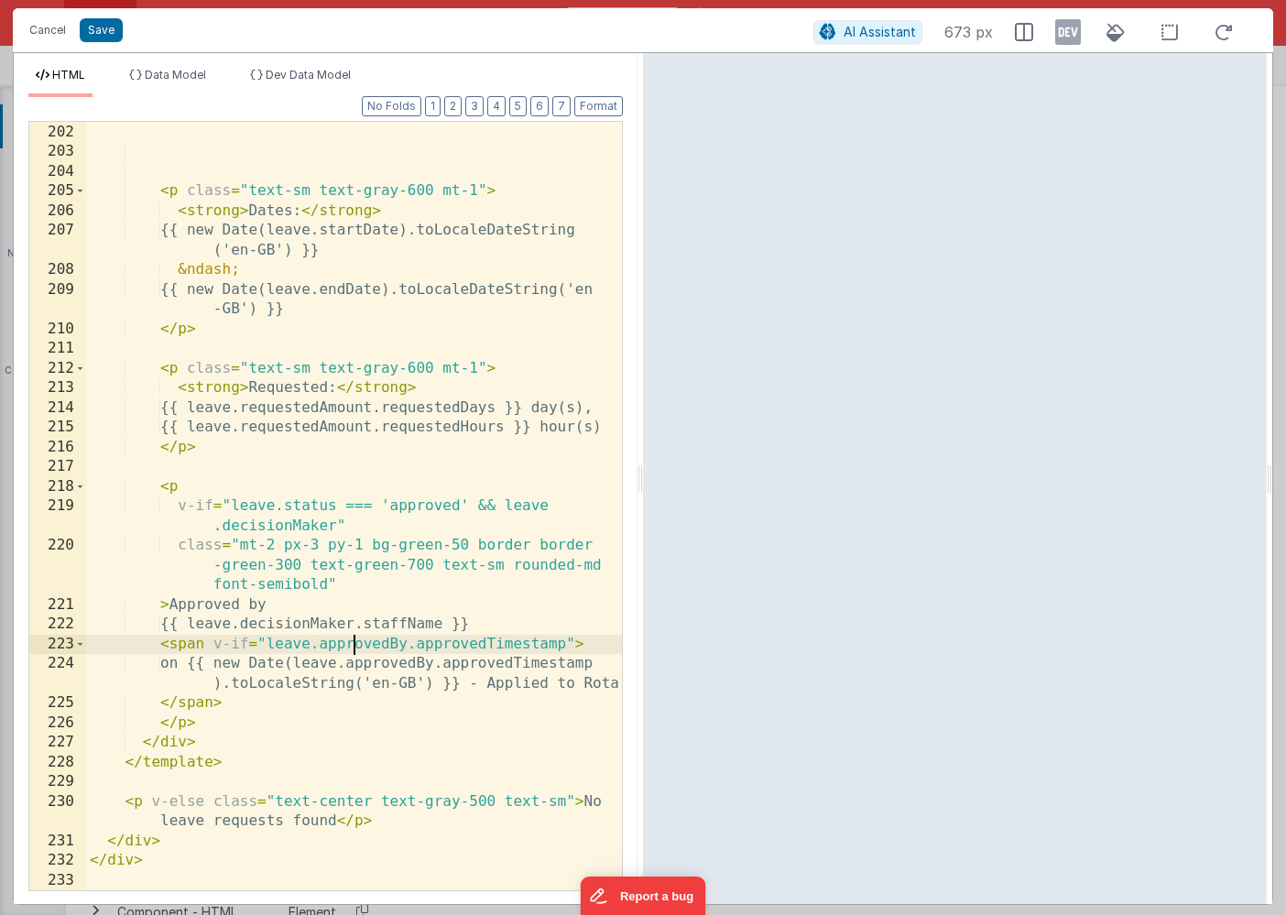
click at [351, 645] on div "</ div > < p class = "text-sm text-gray-600 mt-1" > < strong > Dates: </ strong…" at bounding box center [354, 507] width 536 height 808
click at [393, 659] on div "</ div > < p class = "text-sm text-gray-600 mt-1" > < strong > Dates: </ strong…" at bounding box center [354, 507] width 536 height 808
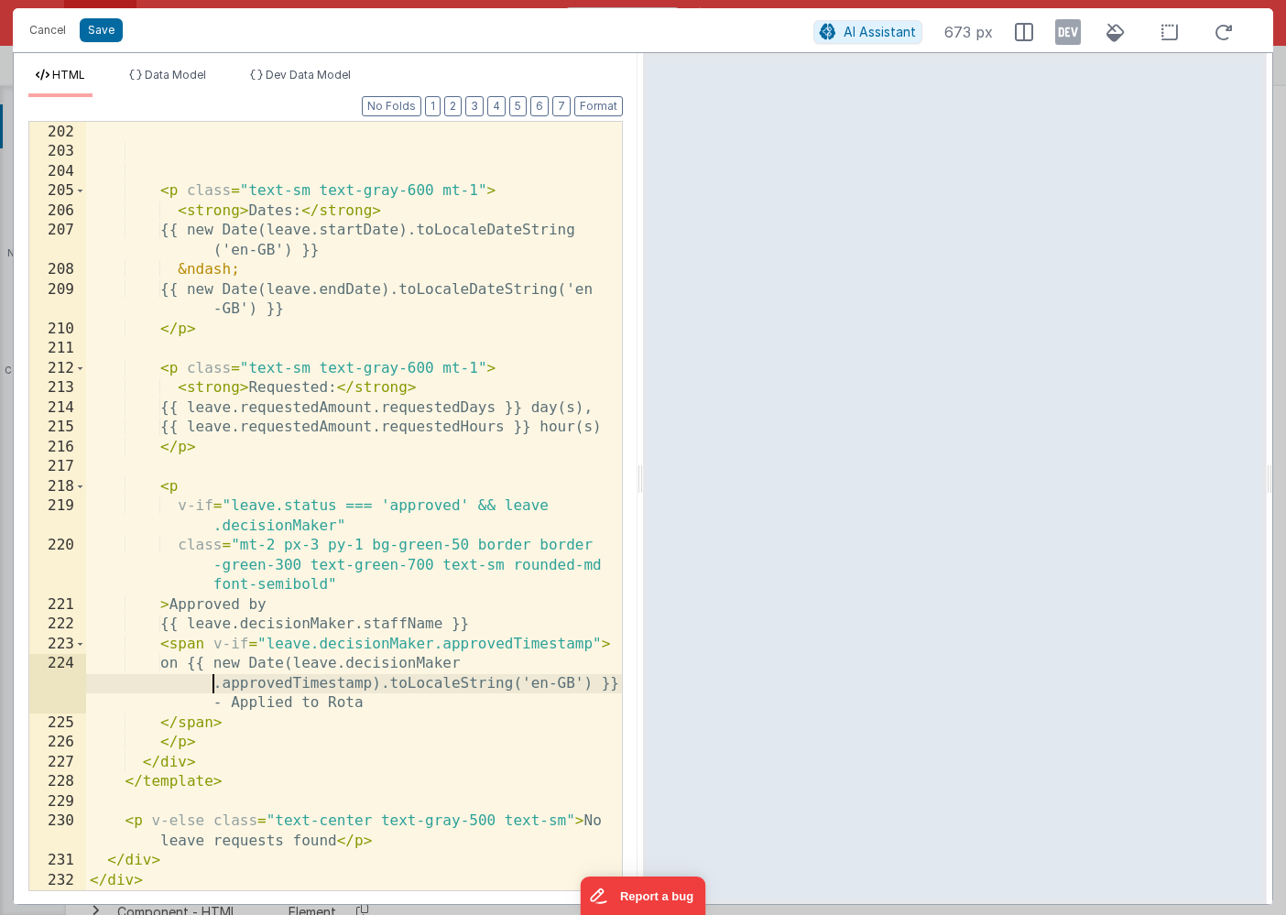
click at [374, 729] on div "</ div > < p class = "text-sm text-gray-600 mt-1" > < strong > Dates: </ strong…" at bounding box center [354, 507] width 536 height 808
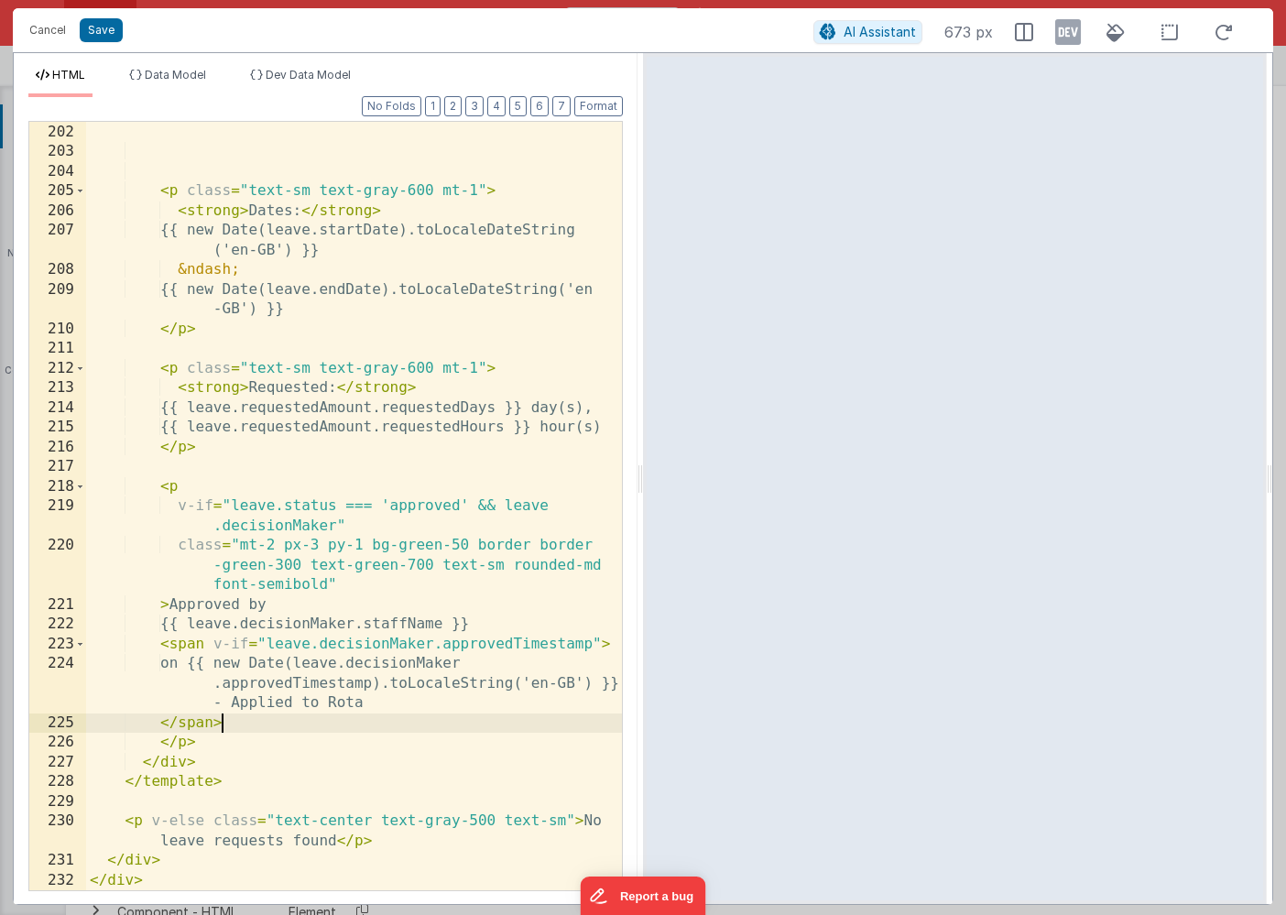
click at [203, 745] on div "</ div > < p class = "text-sm text-gray-600 mt-1" > < strong > Dates: </ strong…" at bounding box center [354, 507] width 536 height 808
click at [171, 488] on div "</ div > < p class = "text-sm text-gray-600 mt-1" > < strong > Dates: </ strong…" at bounding box center [354, 507] width 536 height 808
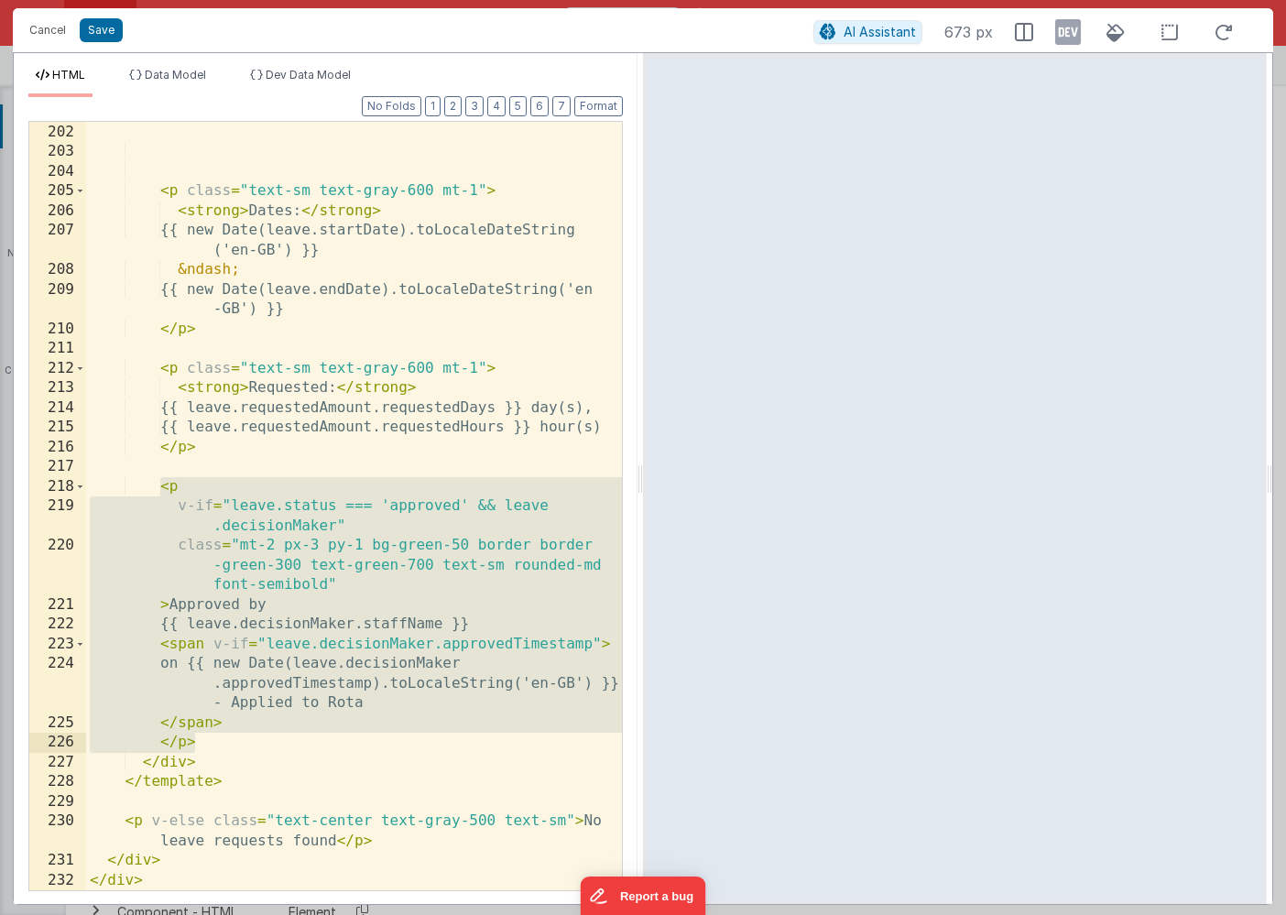
drag, startPoint x: 159, startPoint y: 489, endPoint x: 252, endPoint y: 740, distance: 267.4
click at [252, 740] on div "</ div > < p class = "text-sm text-gray-600 mt-1" > < strong > Dates: </ strong…" at bounding box center [354, 507] width 536 height 808
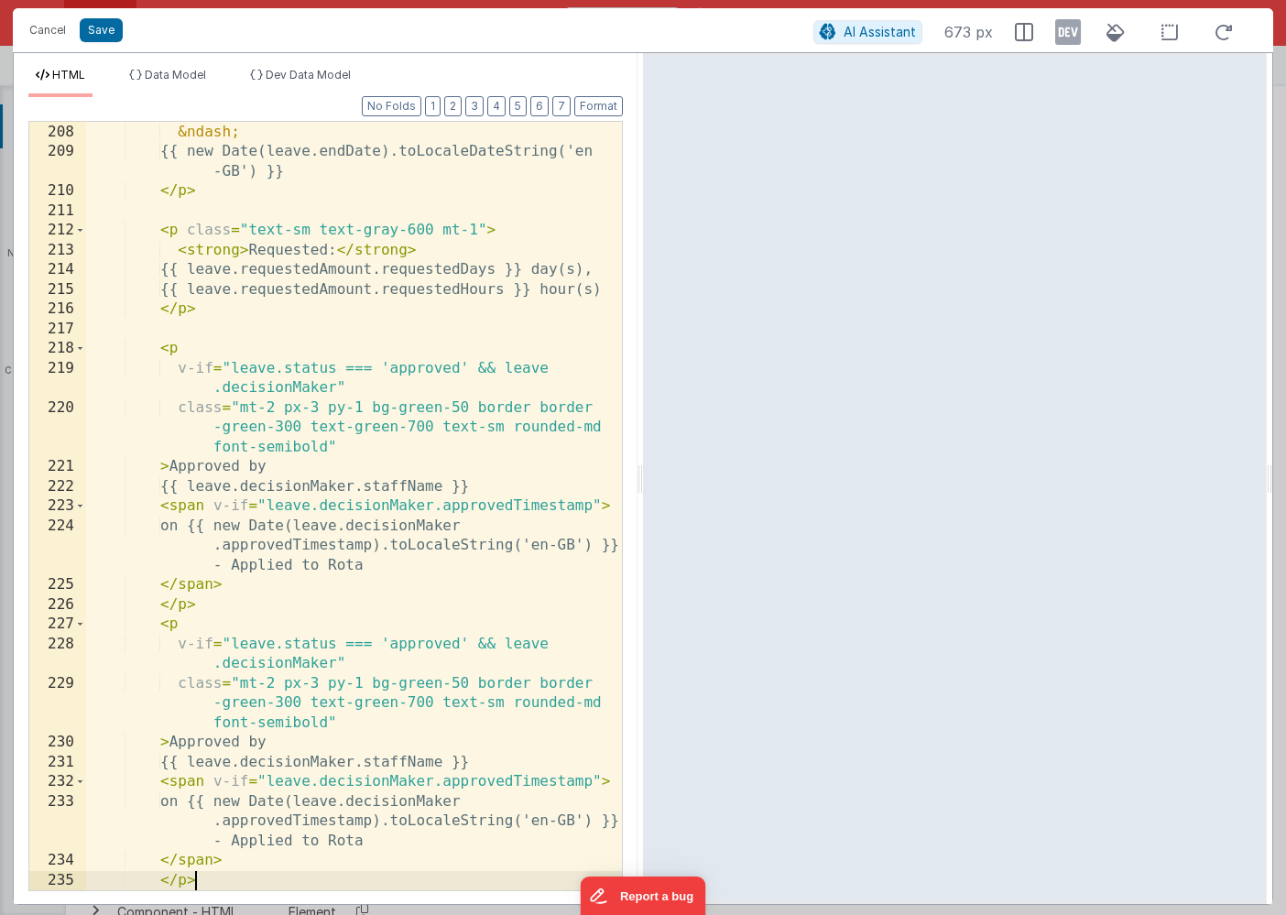
scroll to position [2578, 0]
click at [417, 640] on div "{{ new Date(leave.startDate).toLocaleDateString ('en-GB') }} &ndash; {{ new Dat…" at bounding box center [354, 497] width 536 height 828
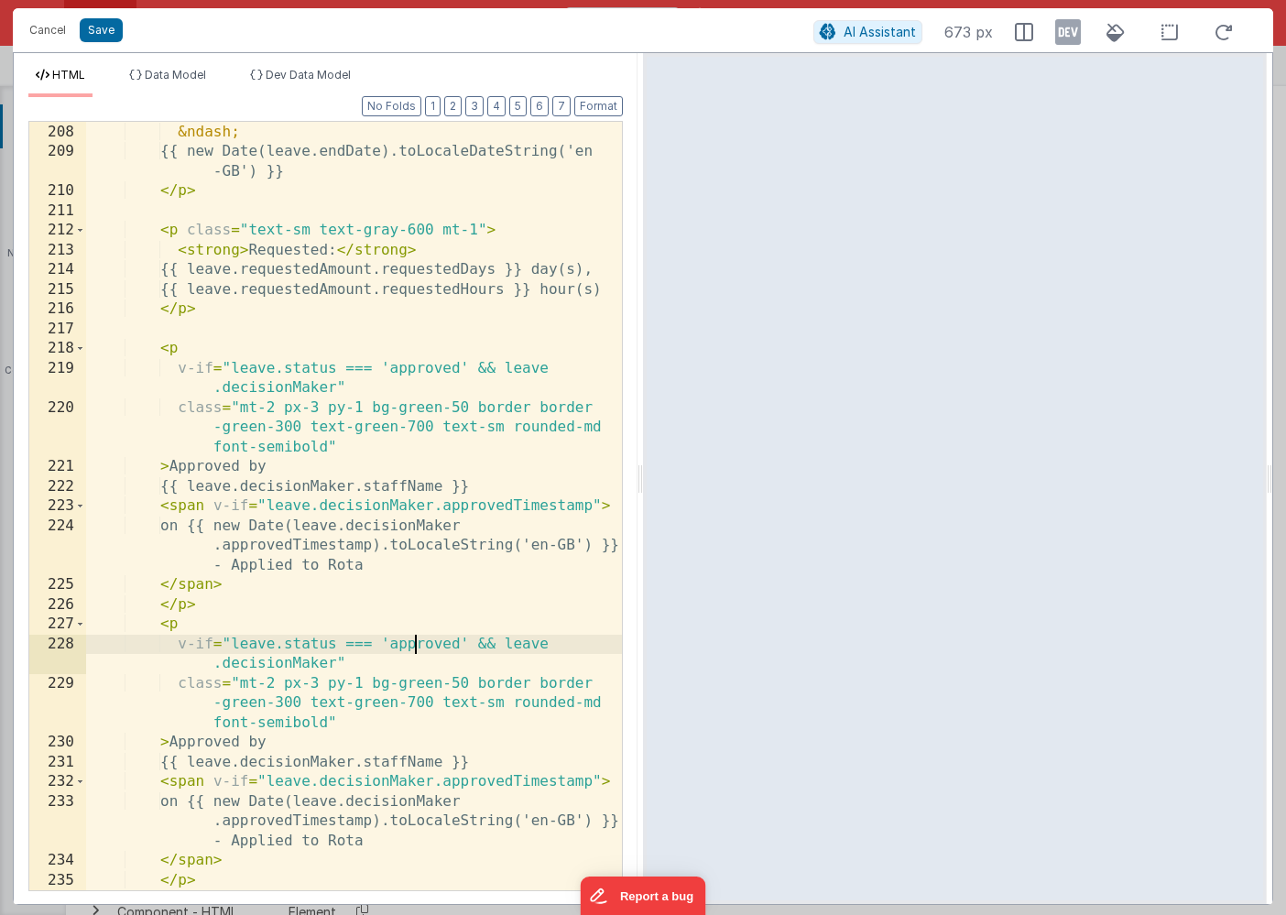
click at [417, 640] on div "{{ new Date(leave.startDate).toLocaleDateString ('en-GB') }} &ndash; {{ new Dat…" at bounding box center [354, 497] width 536 height 828
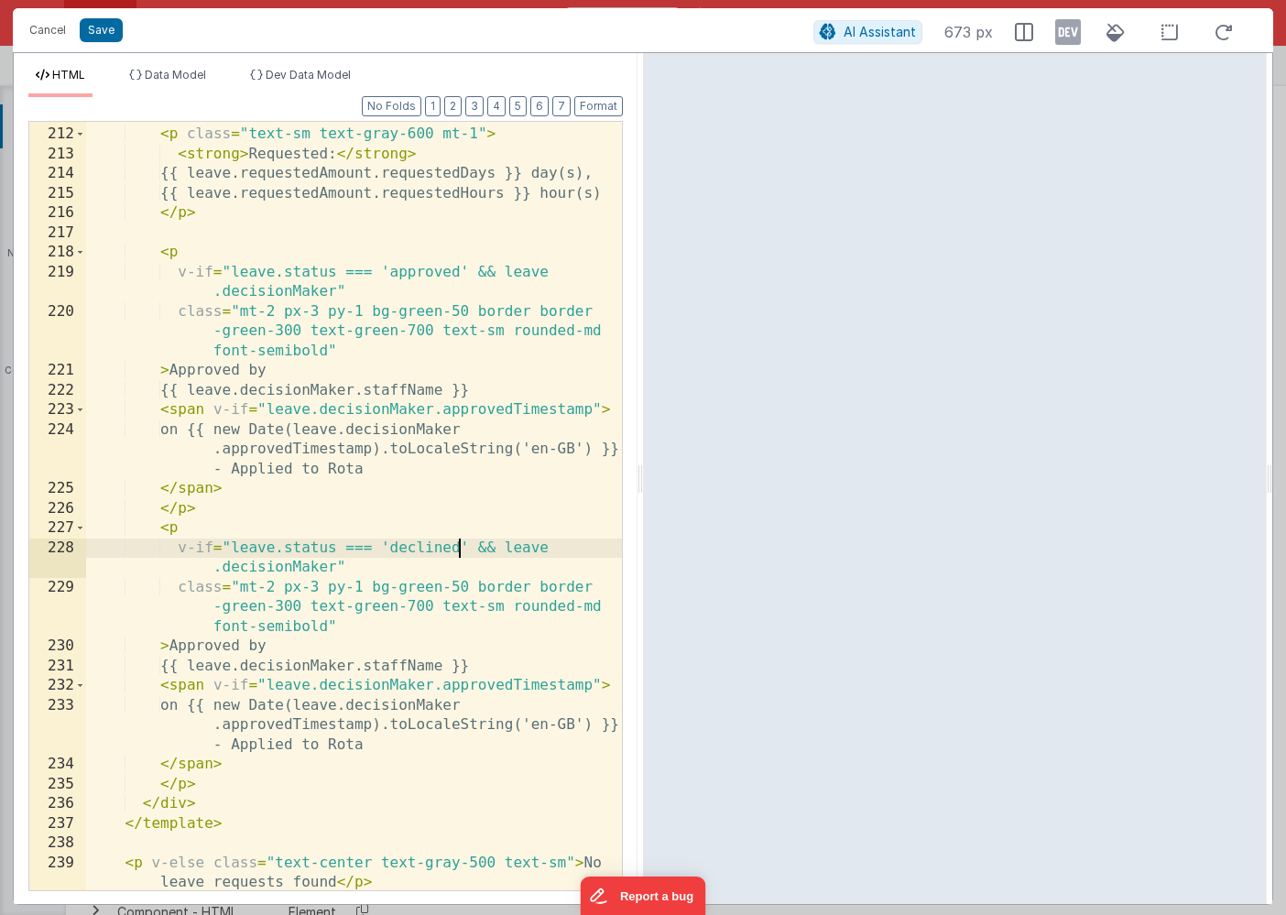
scroll to position [2710, 0]
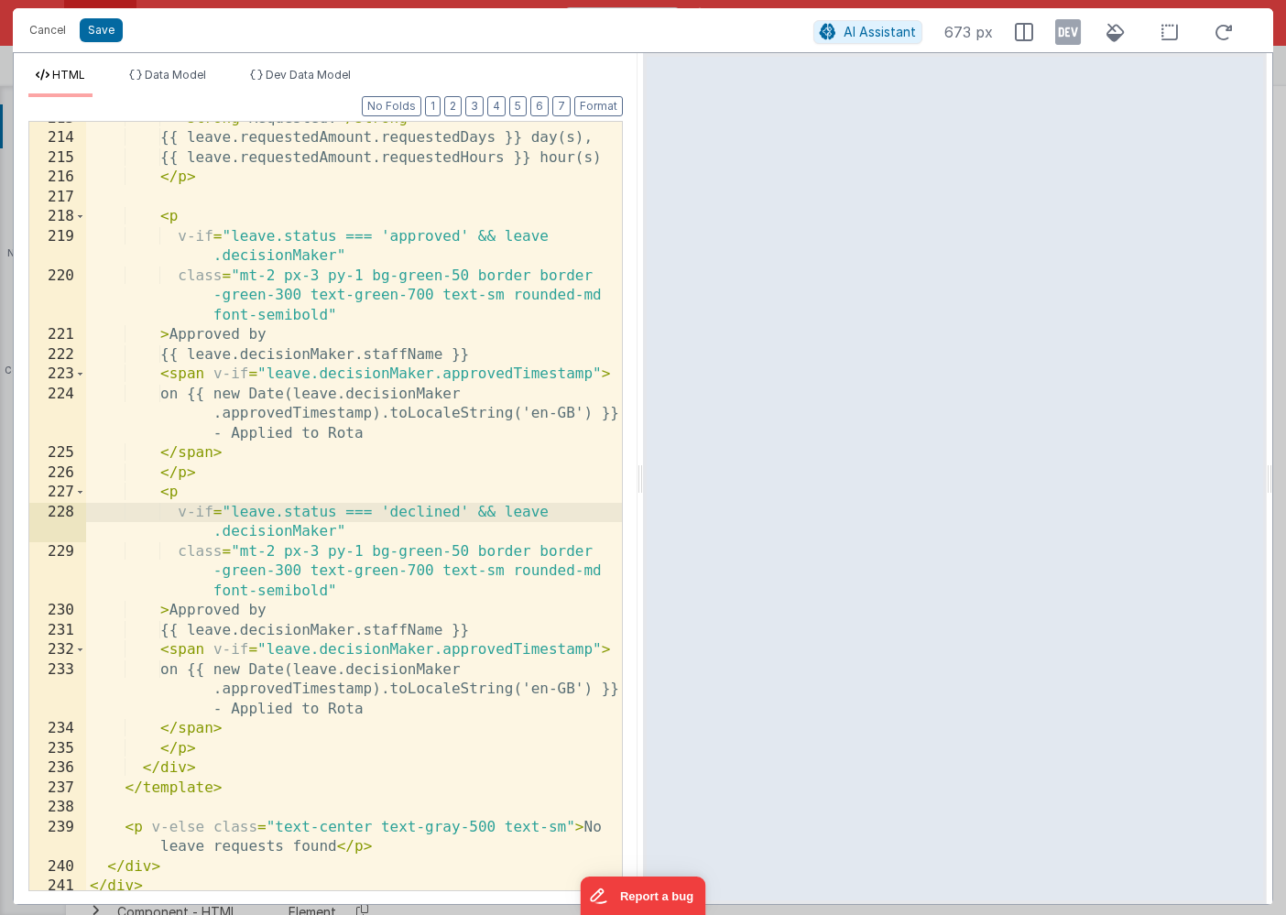
click at [204, 610] on div "< strong > Requested: </ strong > {{ leave.requestedAmount.requestedDays }} day…" at bounding box center [354, 513] width 536 height 808
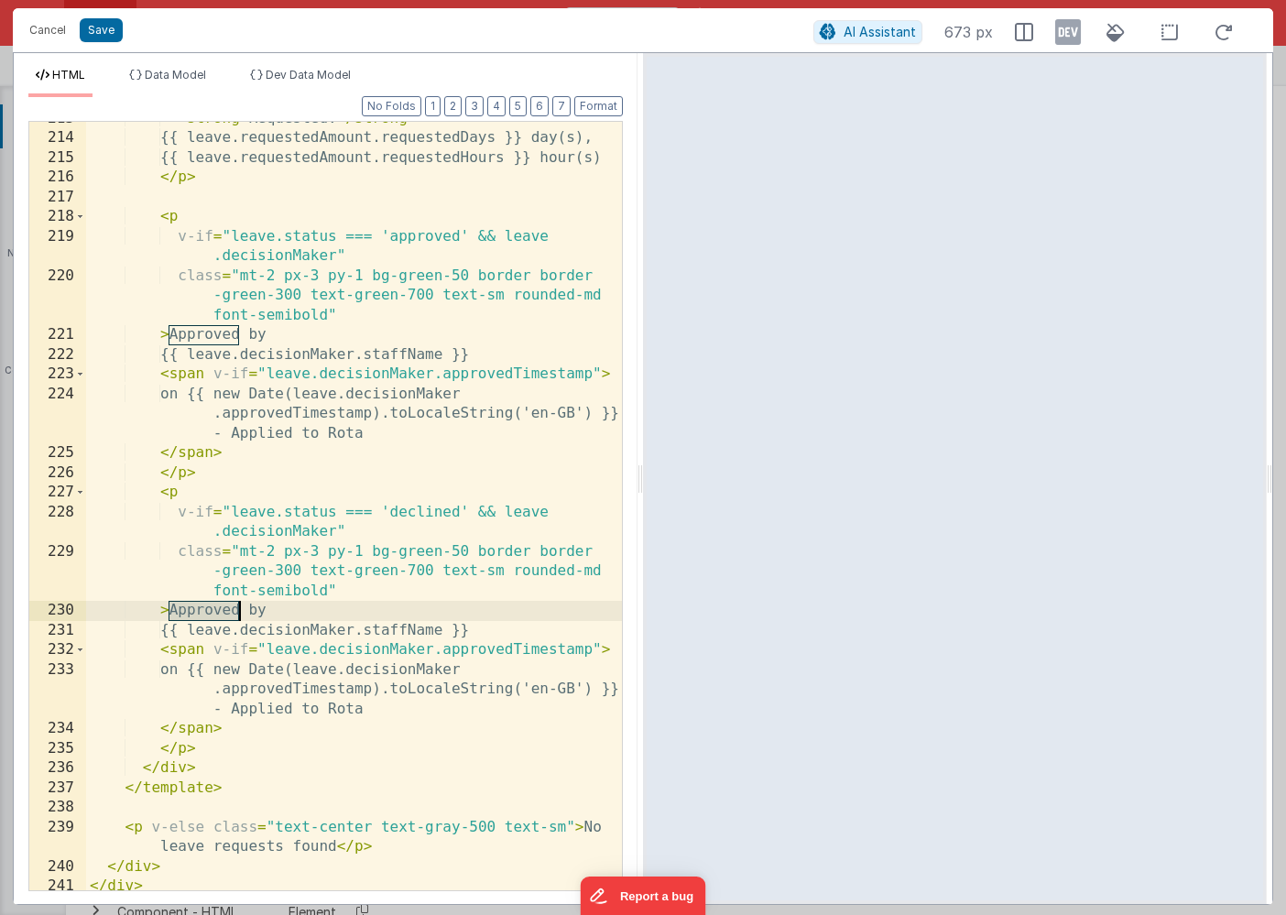
click at [204, 610] on div "< strong > Requested: </ strong > {{ leave.requestedAmount.requestedDays }} day…" at bounding box center [354, 513] width 536 height 808
click at [418, 550] on div "< strong > Requested: </ strong > {{ leave.requestedAmount.requestedDays }} day…" at bounding box center [354, 513] width 536 height 808
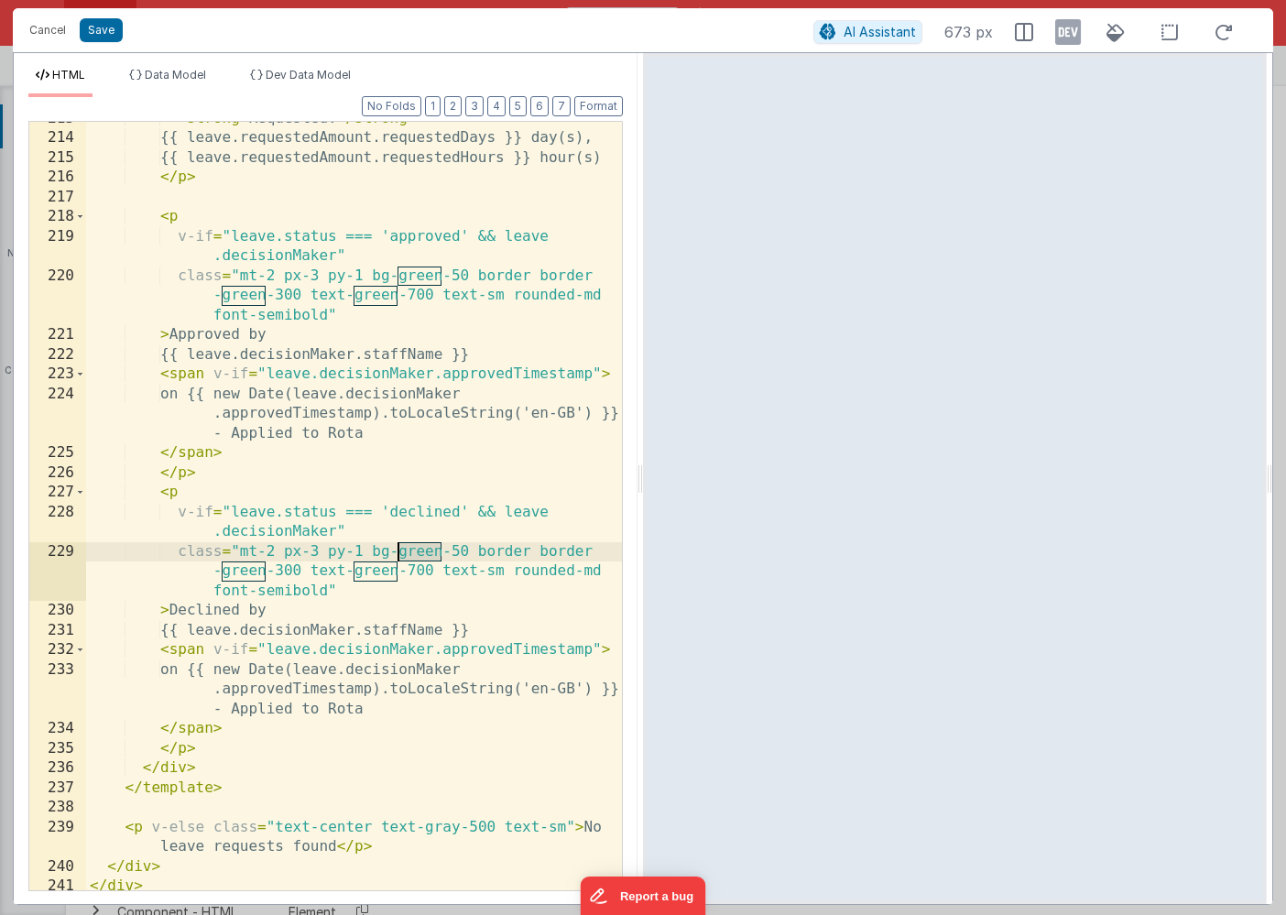
click at [418, 550] on div "< strong > Requested: </ strong > {{ leave.requestedAmount.requestedDays }} day…" at bounding box center [354, 513] width 536 height 808
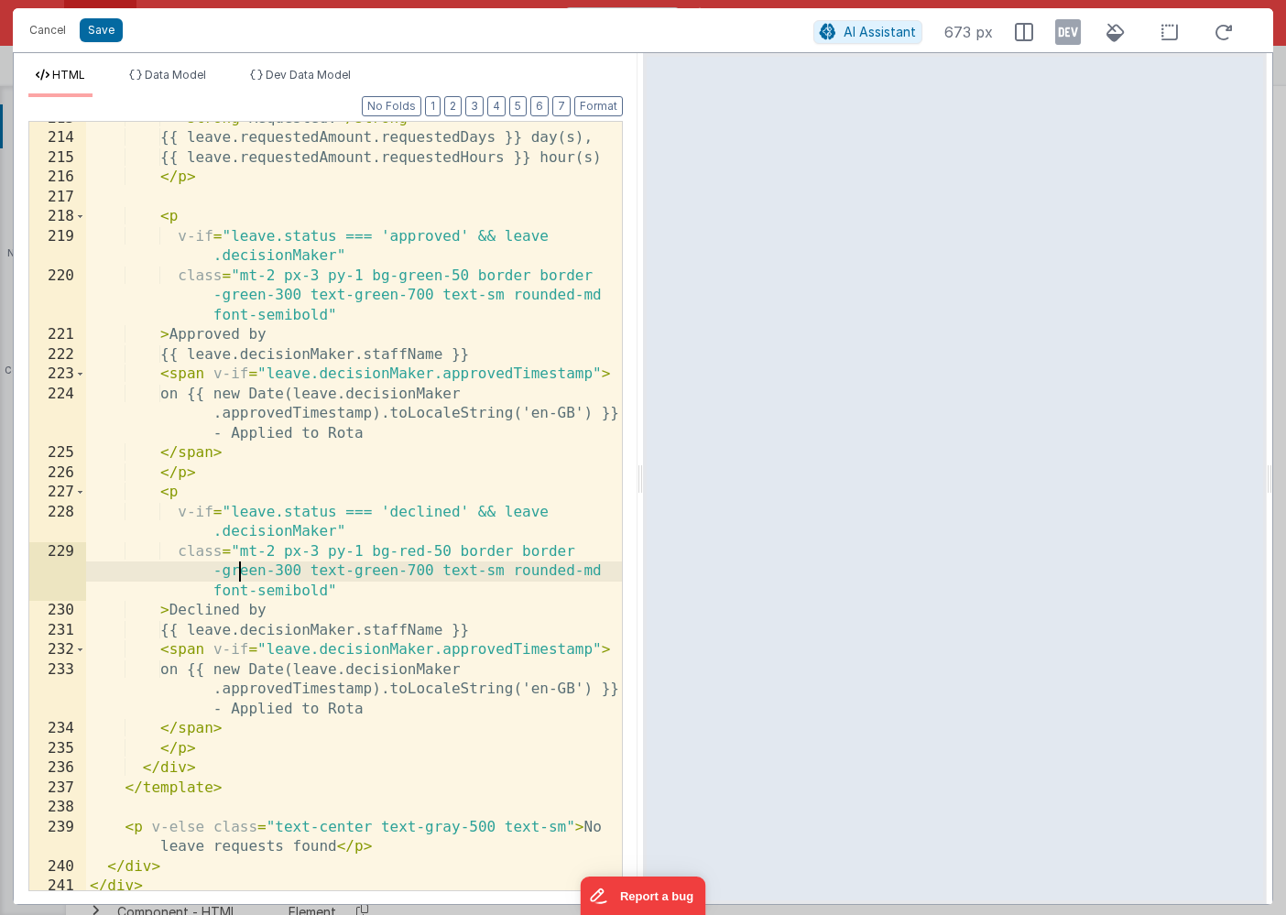
click at [240, 568] on div "< strong > Requested: </ strong > {{ leave.requestedAmount.requestedDays }} day…" at bounding box center [354, 513] width 536 height 808
click at [322, 571] on div "< strong > Requested: </ strong > {{ leave.requestedAmount.requestedDays }} day…" at bounding box center [354, 513] width 536 height 808
click at [109, 27] on button "Save" at bounding box center [101, 30] width 43 height 24
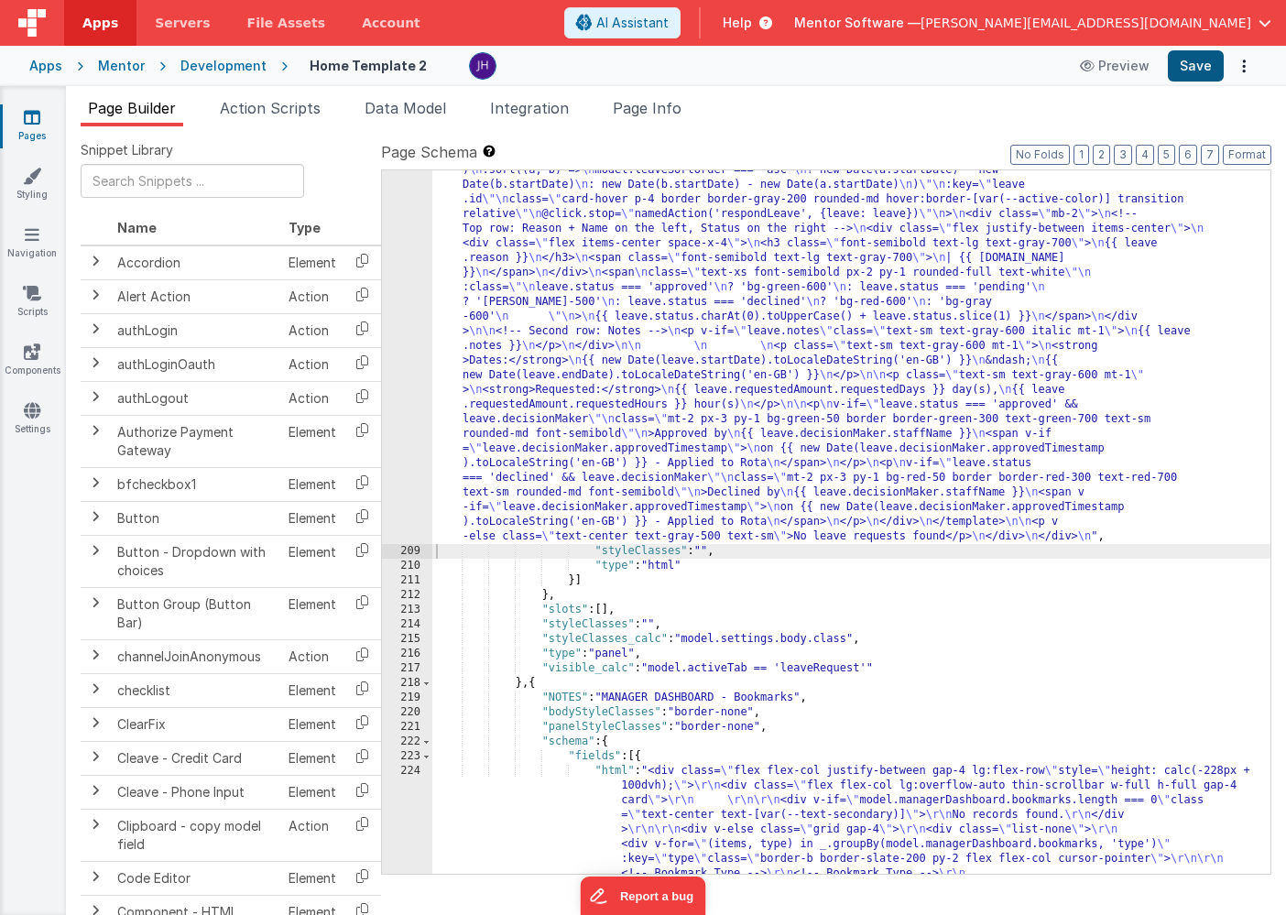
scroll to position [11784, 0]
click at [1183, 69] on button "Save" at bounding box center [1195, 65] width 56 height 31
click at [611, 298] on div ""html" : "<div class= \" flex flex-col justify-between gap-4 \" style= \" heigh…" at bounding box center [851, 610] width 838 height 2622
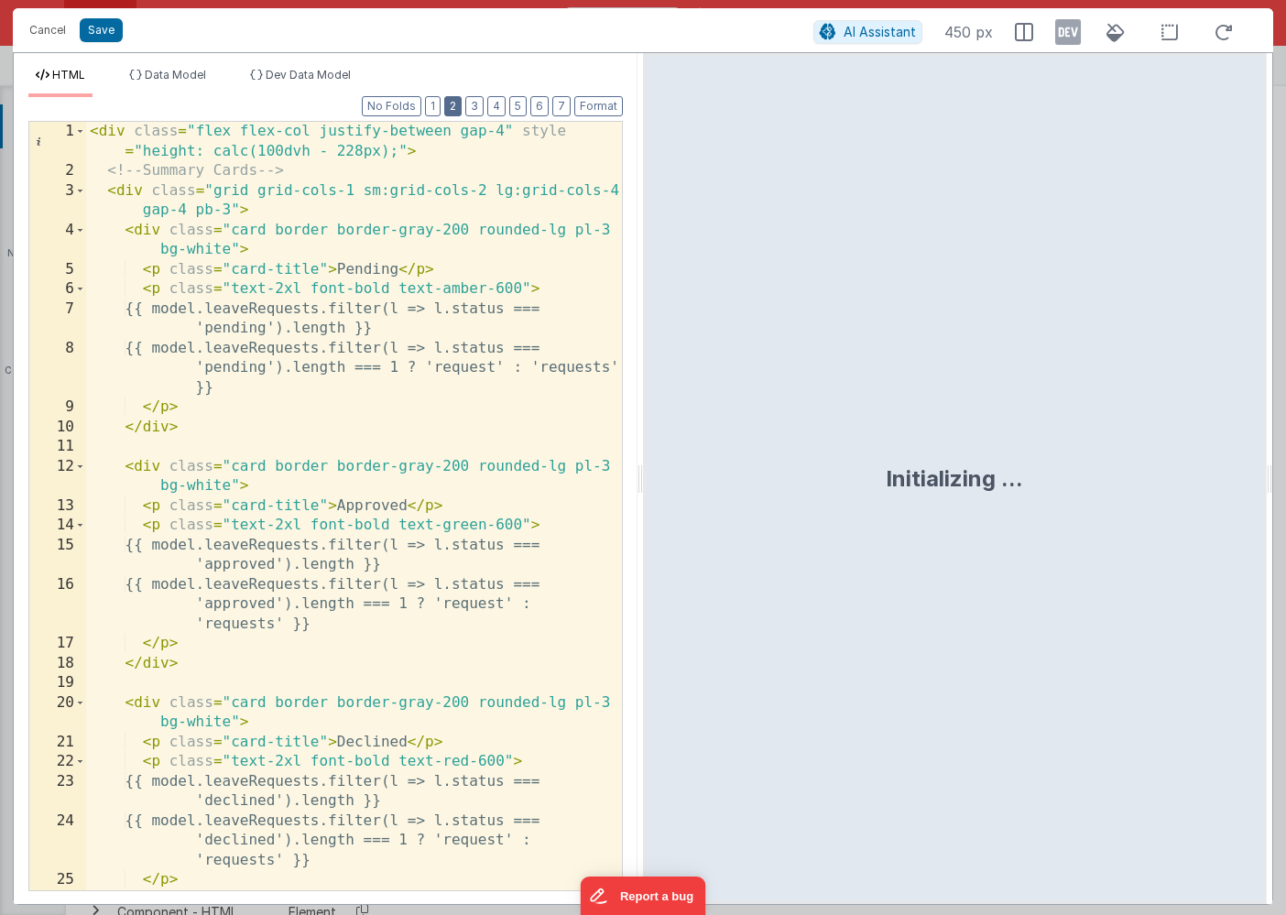
click at [454, 113] on button "2" at bounding box center [452, 106] width 17 height 20
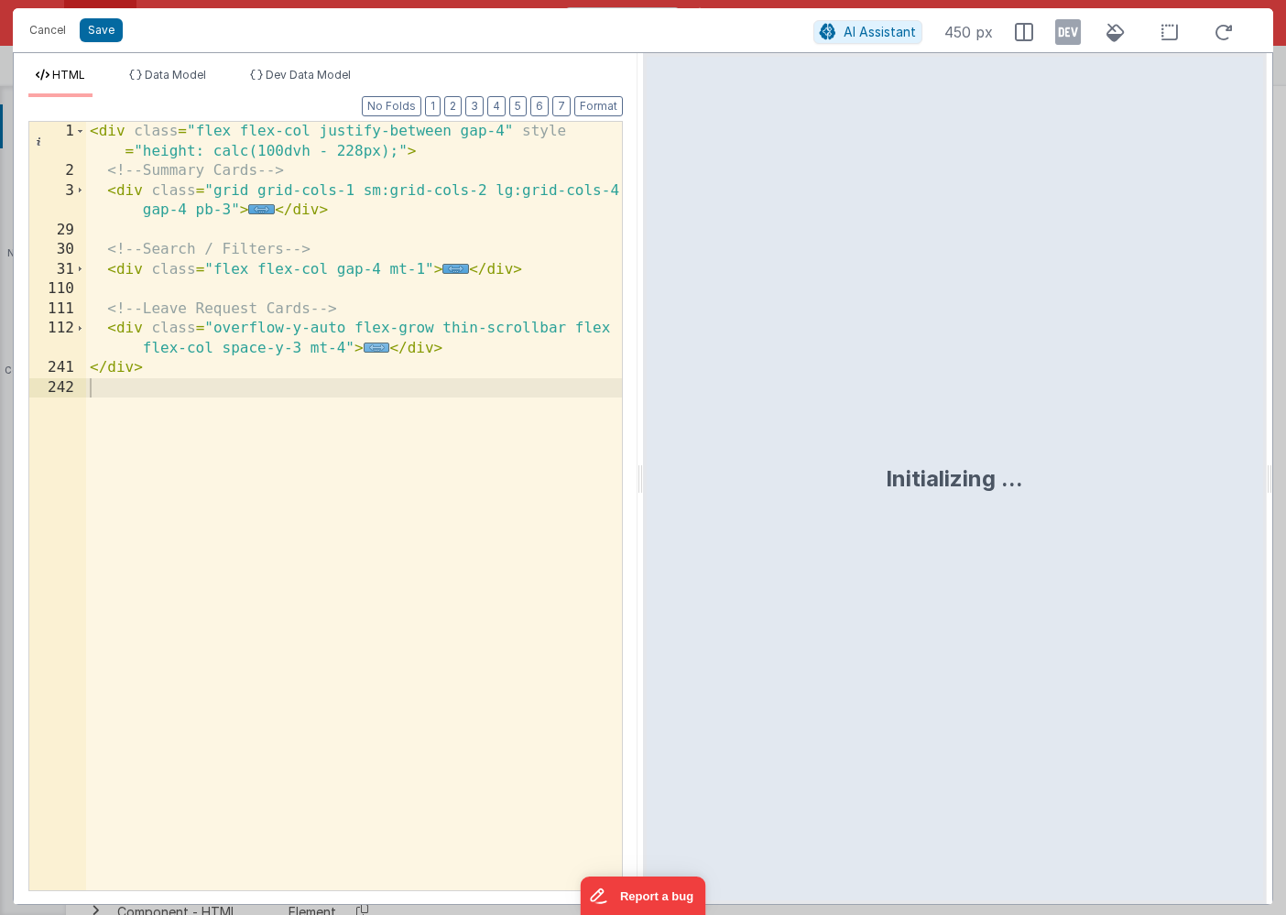
click at [374, 348] on span "..." at bounding box center [377, 347] width 27 height 10
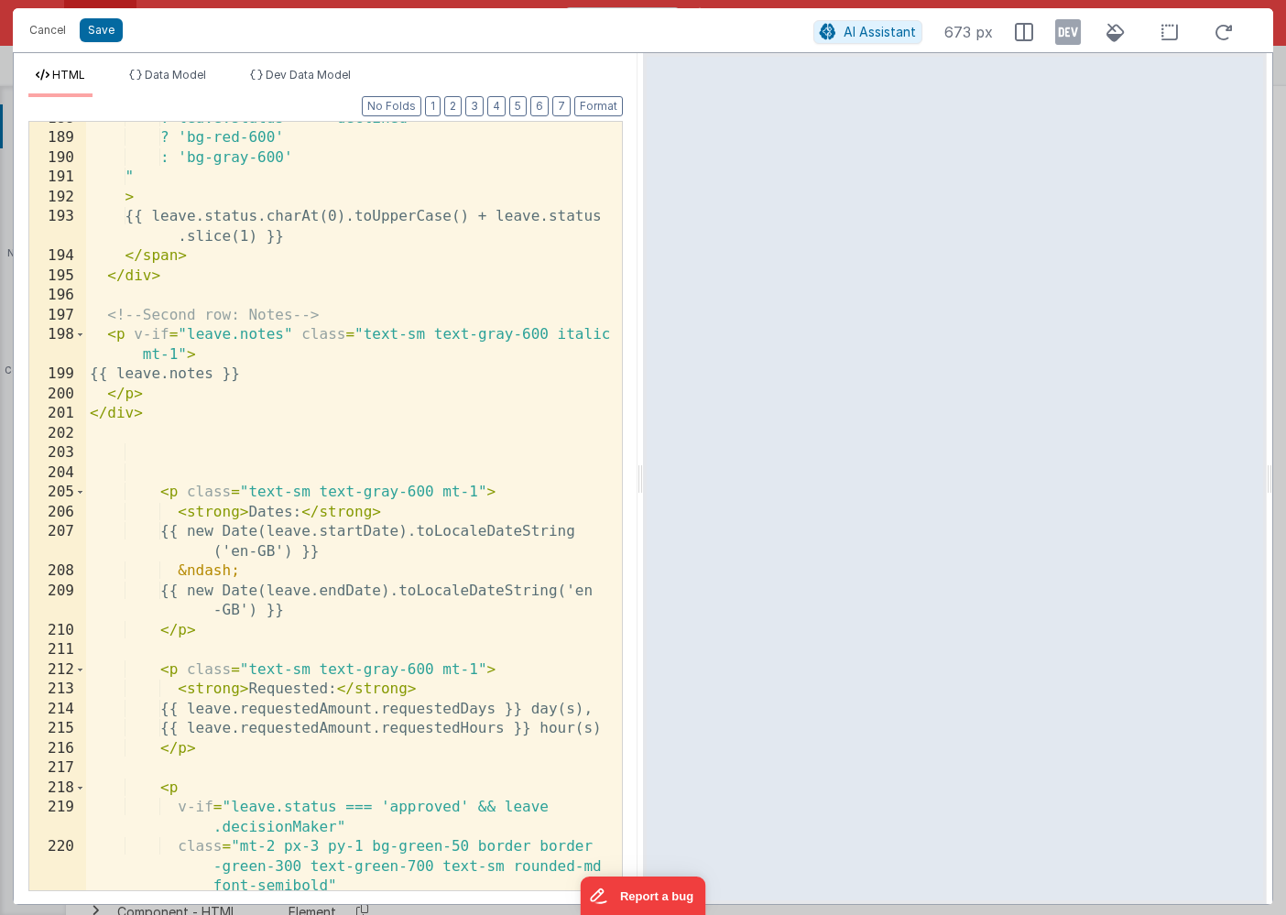
scroll to position [2736, 0]
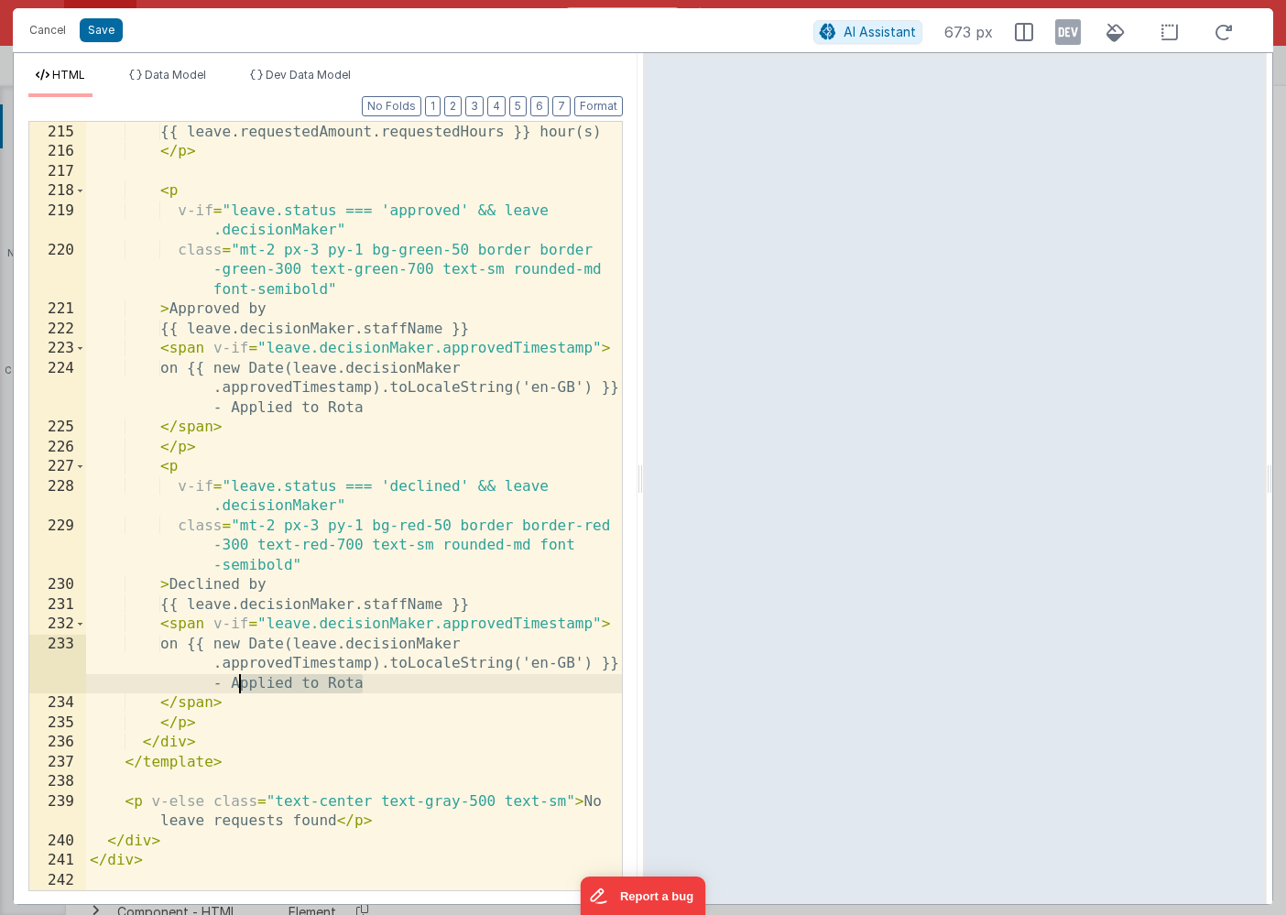
drag, startPoint x: 363, startPoint y: 686, endPoint x: 233, endPoint y: 678, distance: 129.3
click at [233, 678] on div "{{ leave.requestedAmount.requestedDays }} day(s), {{ leave.requestedAmount.requ…" at bounding box center [354, 507] width 536 height 808
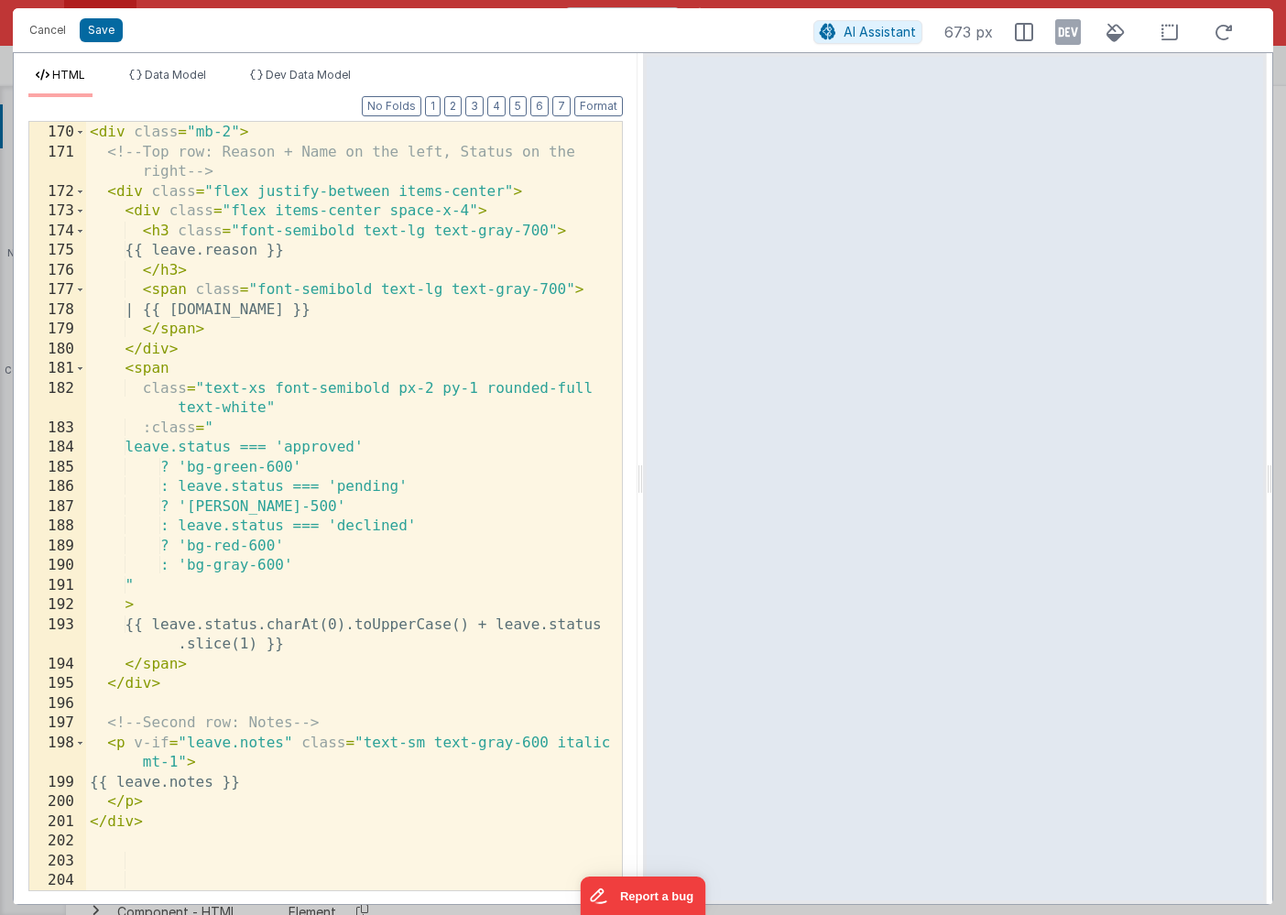
scroll to position [1741, 0]
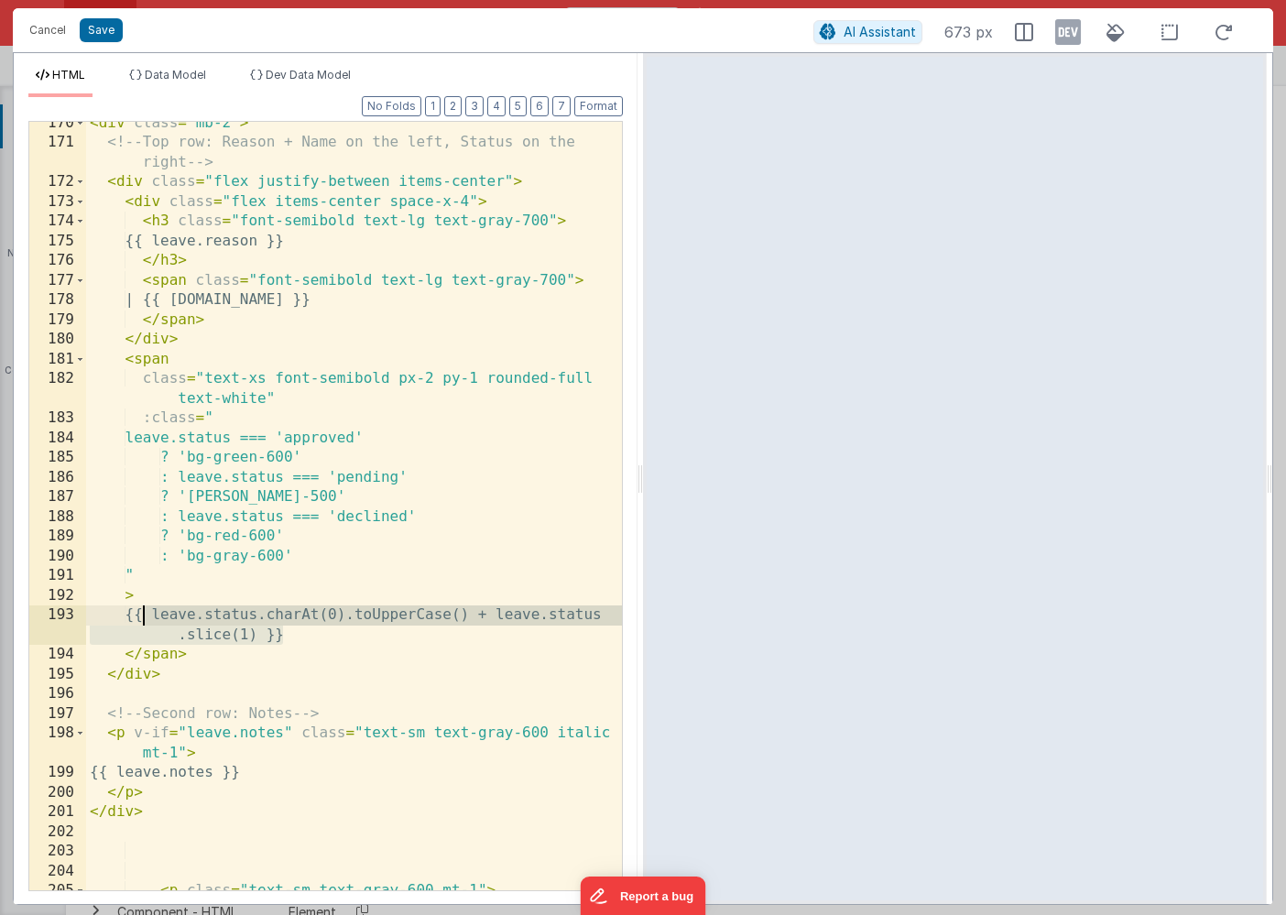
drag, startPoint x: 288, startPoint y: 641, endPoint x: 138, endPoint y: 616, distance: 151.3
click at [138, 616] on div "< div class = "mb-2" > <!-- Top row: Reason + Name on the left, Status on the r…" at bounding box center [354, 518] width 536 height 808
click at [102, 32] on button "Save" at bounding box center [101, 30] width 43 height 24
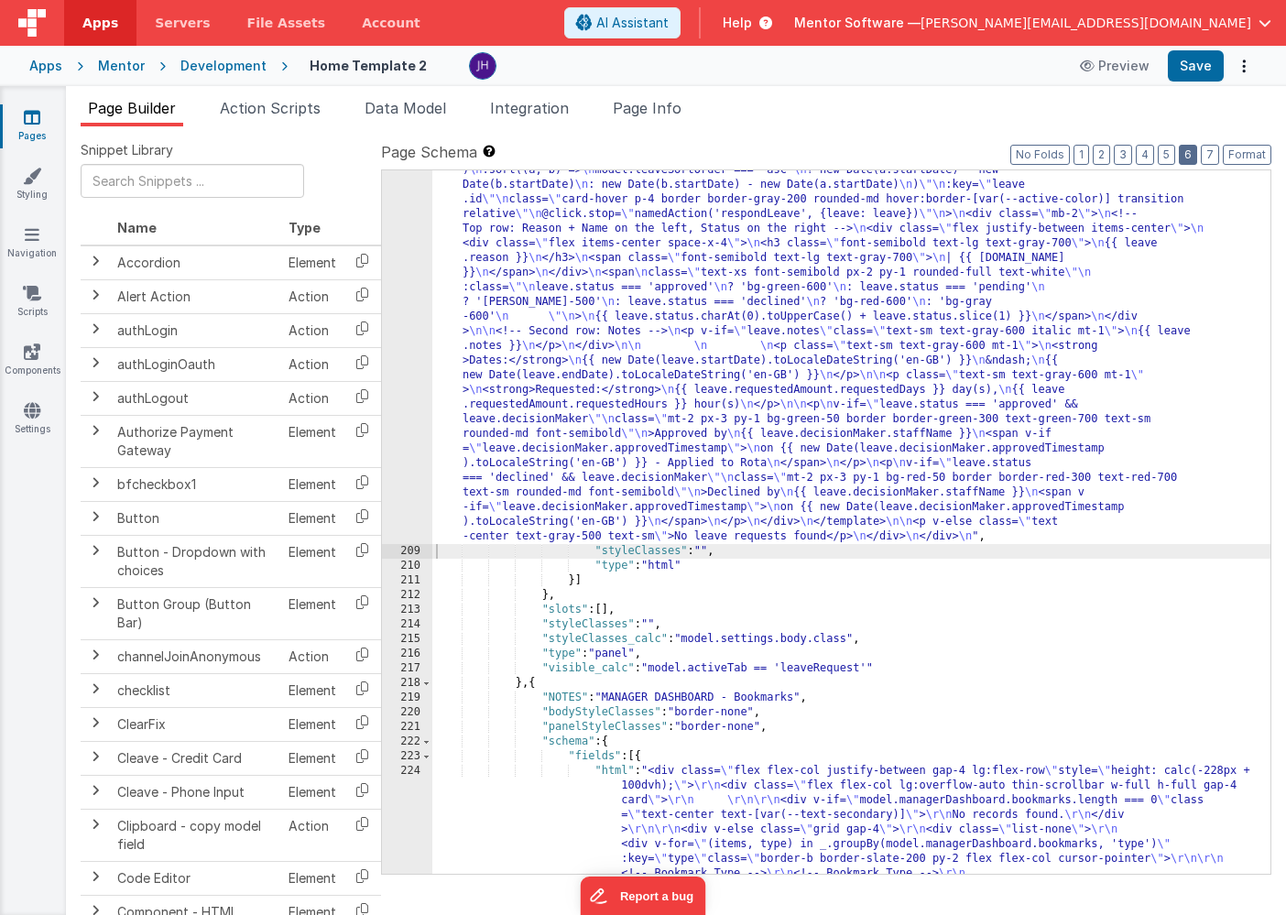
click at [1188, 154] on button "6" at bounding box center [1187, 155] width 18 height 20
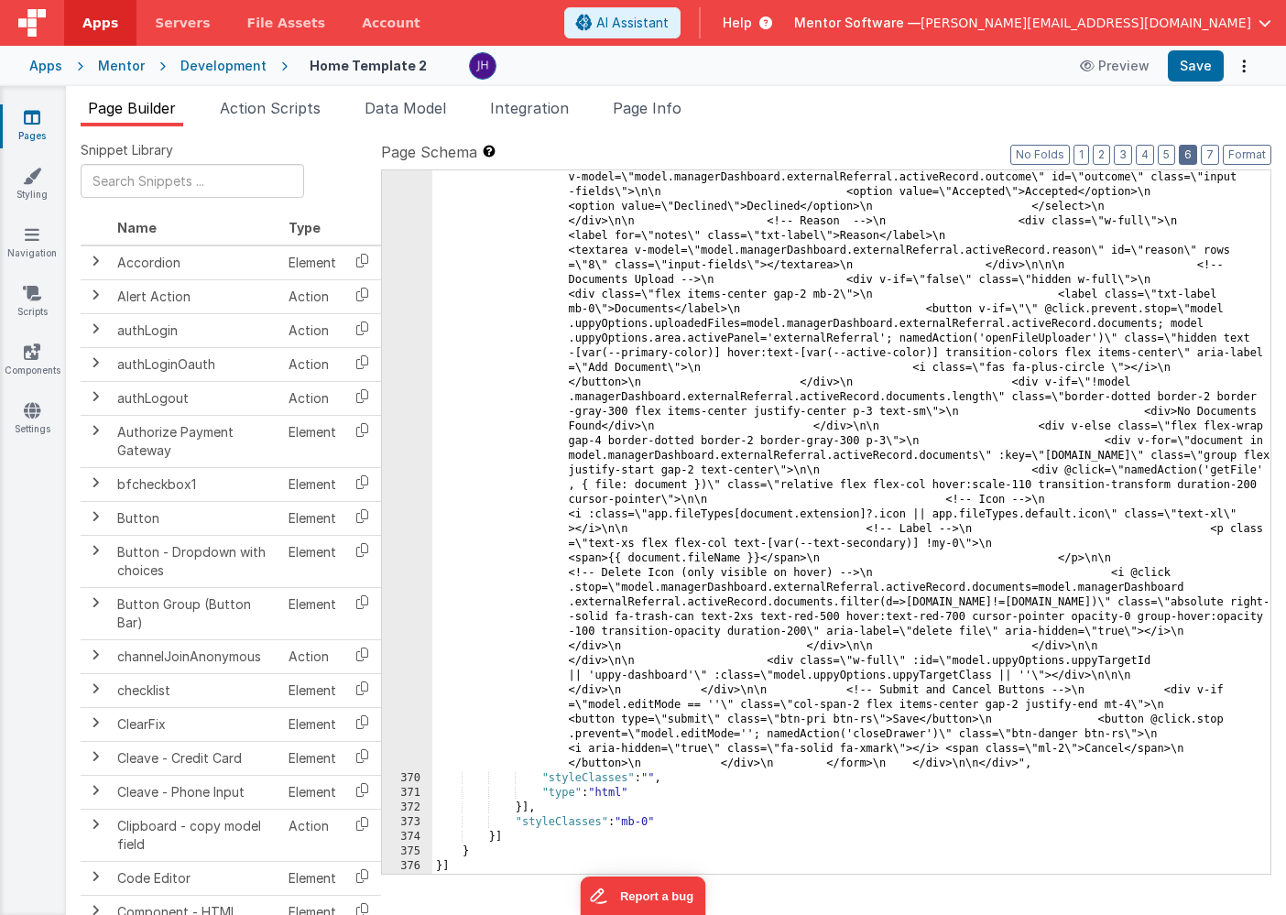
scroll to position [22209, 0]
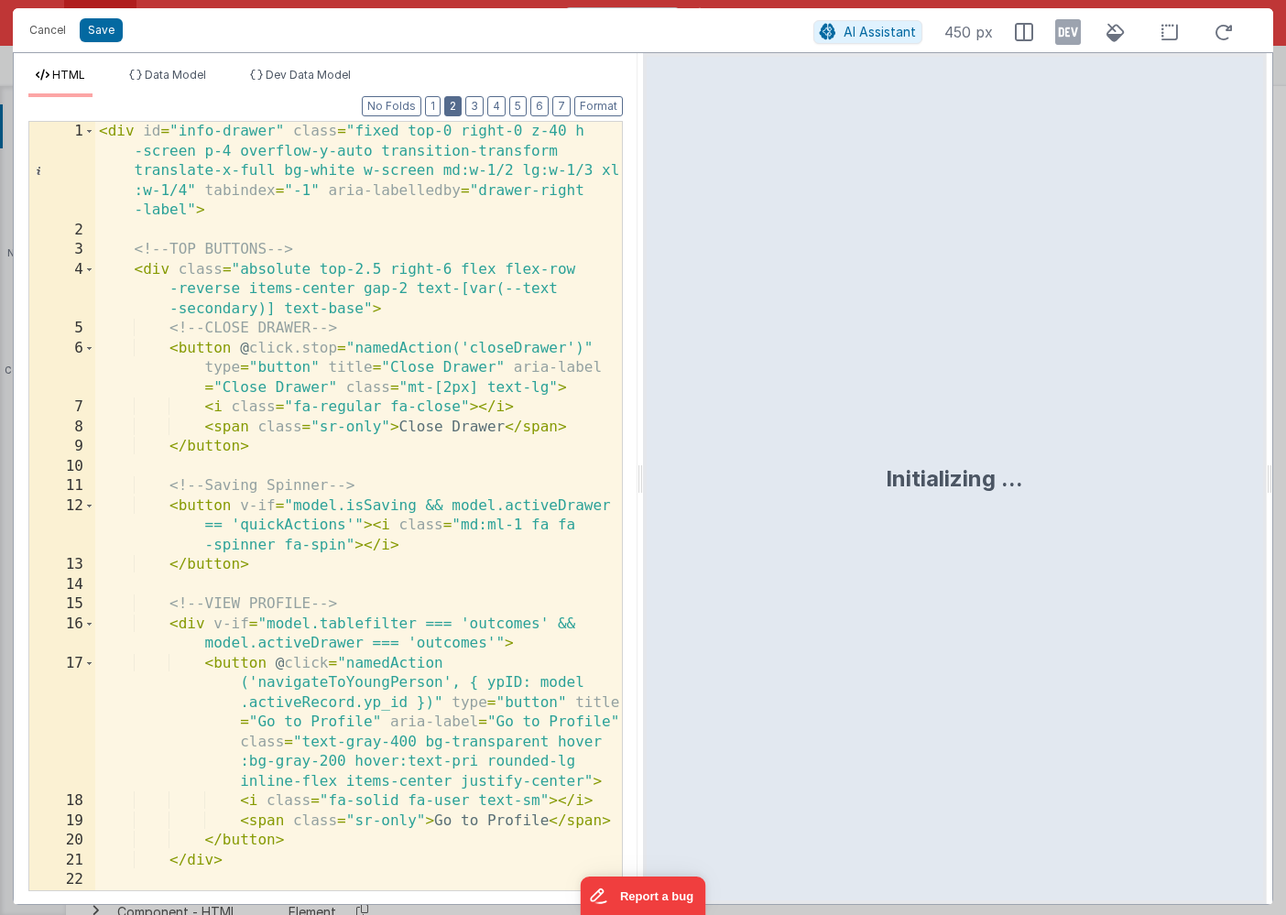
click at [456, 111] on button "2" at bounding box center [452, 106] width 17 height 20
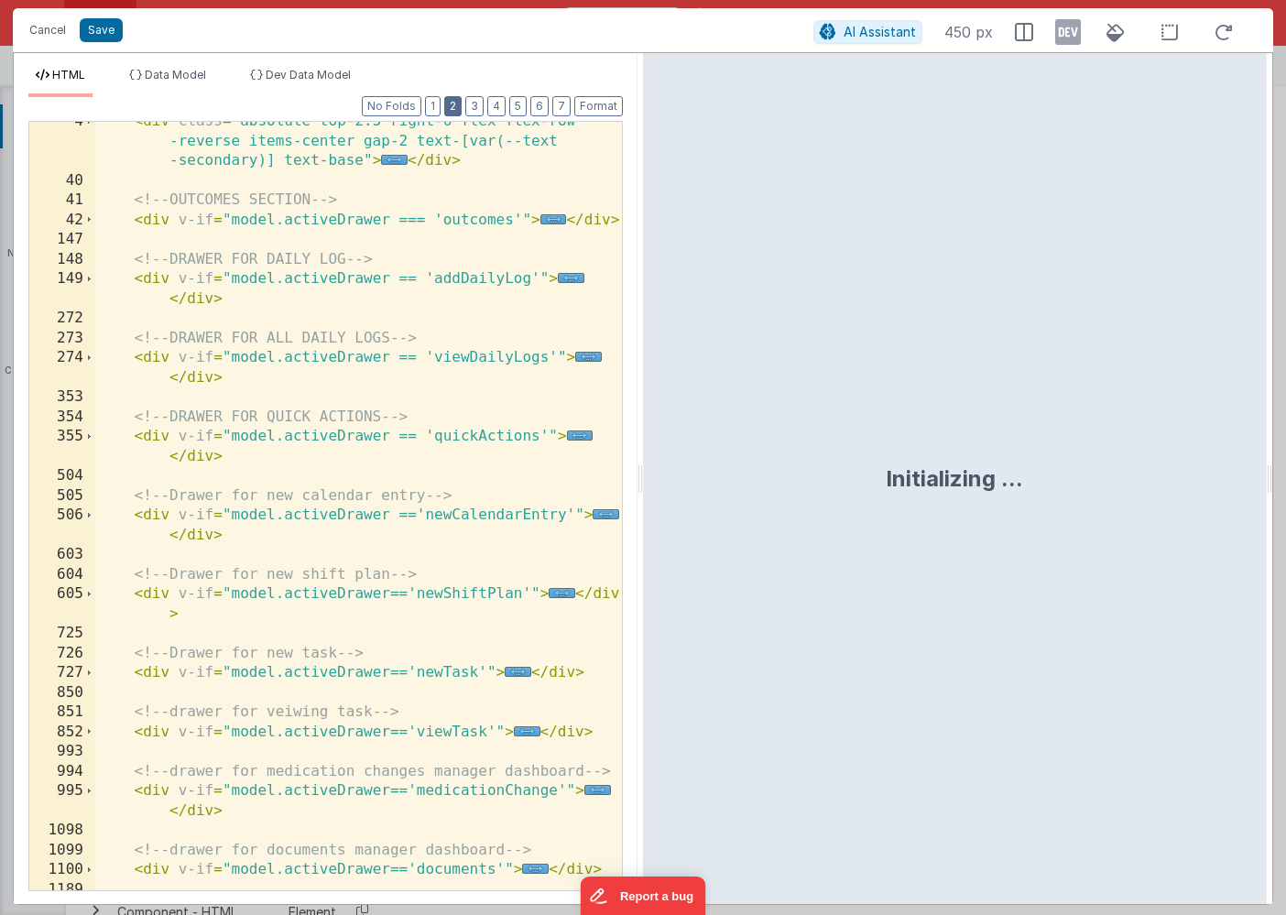
scroll to position [1122, 0]
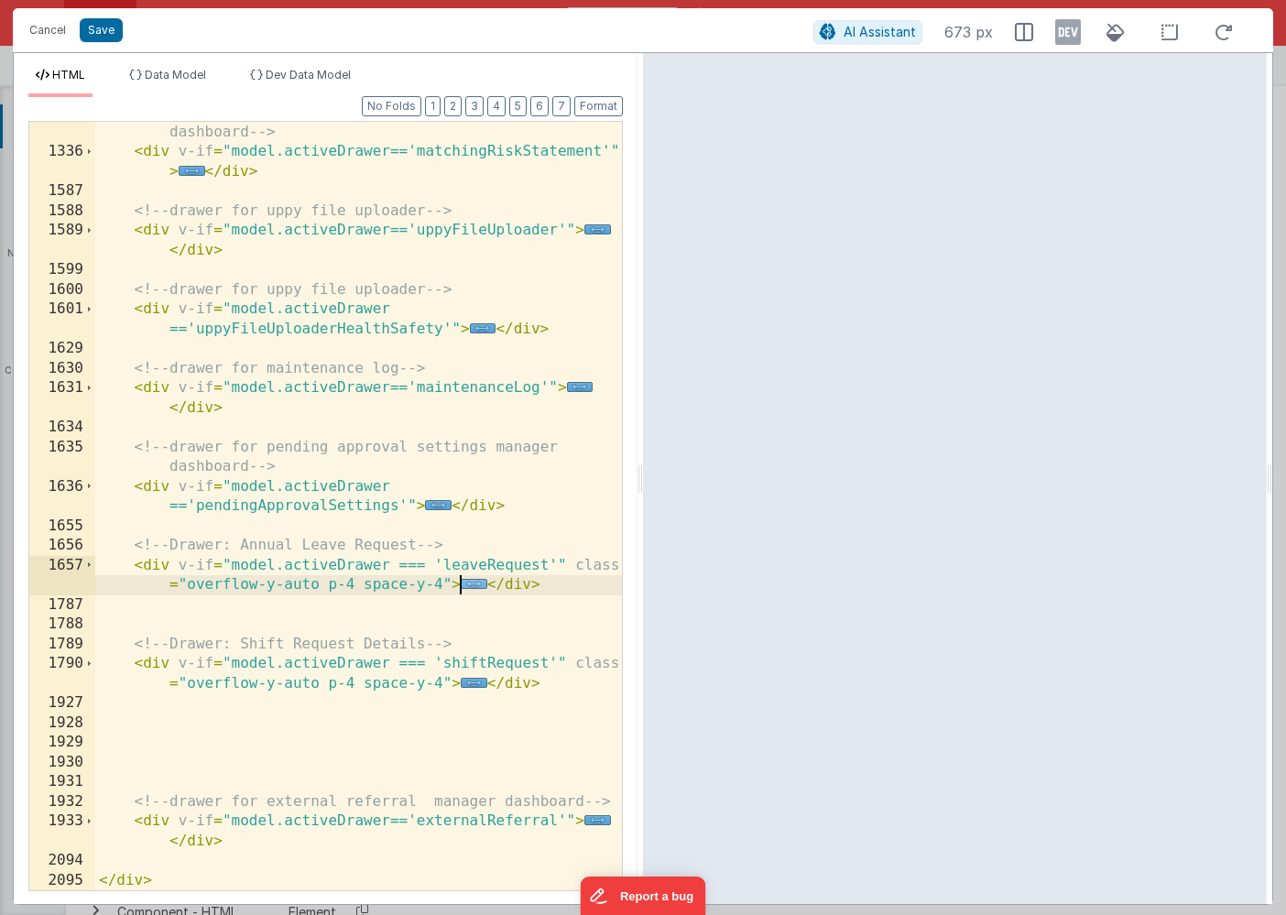
click at [473, 585] on span "..." at bounding box center [474, 584] width 27 height 10
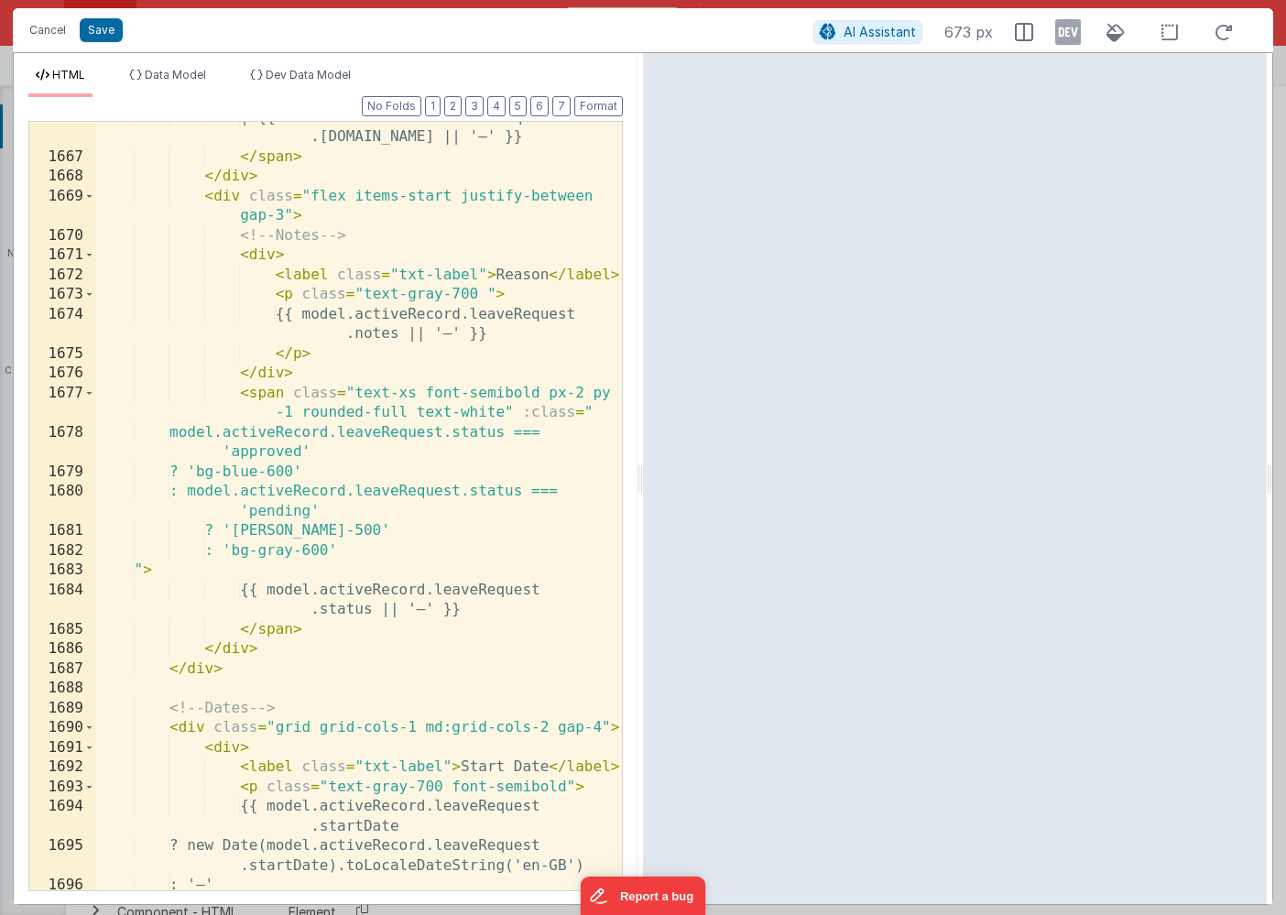
scroll to position [1850, 0]
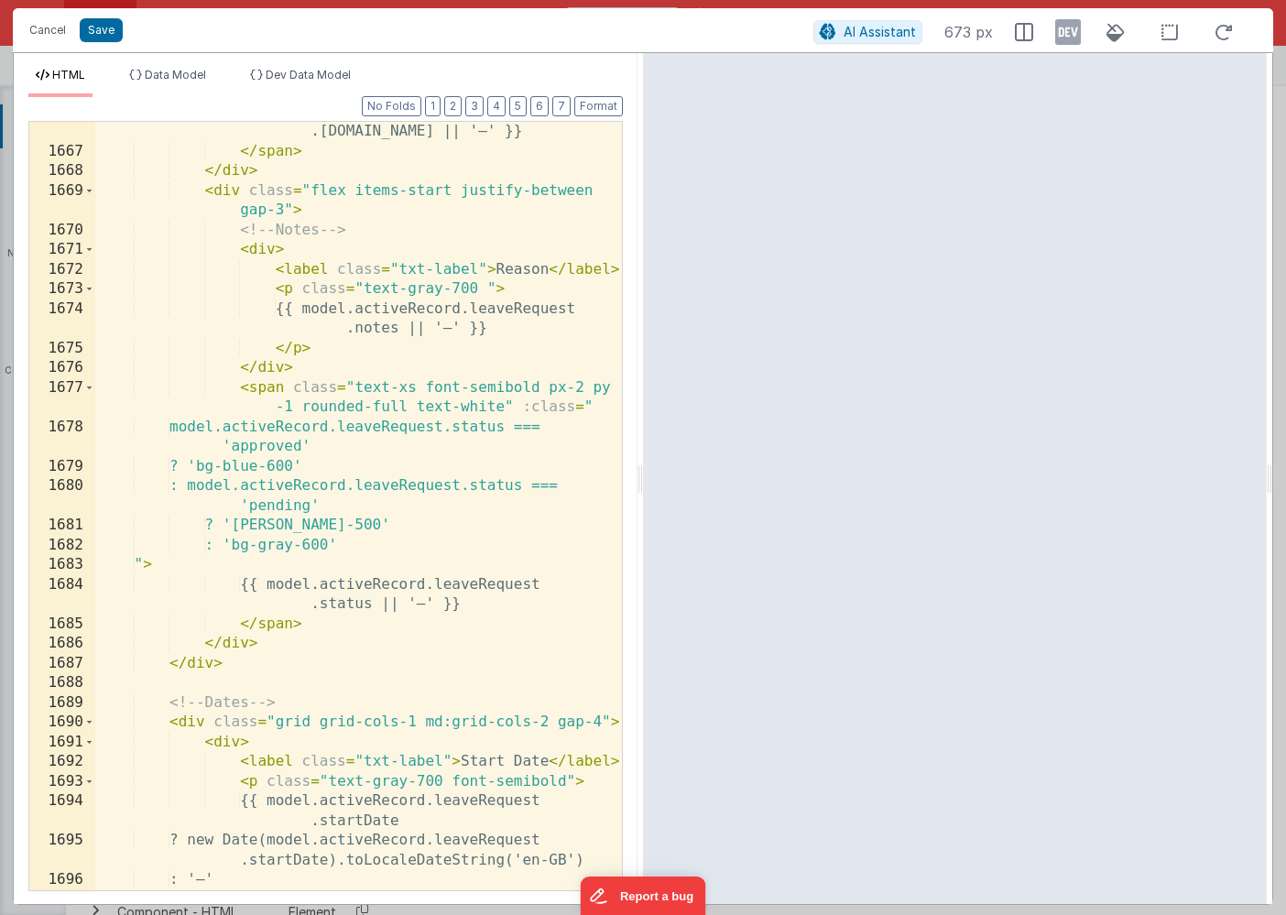
click at [275, 581] on div "| {{ model.activeRecord.leaveRequest .requestedBy.name || '—' }} </ span > </ d…" at bounding box center [358, 517] width 526 height 828
paste textarea
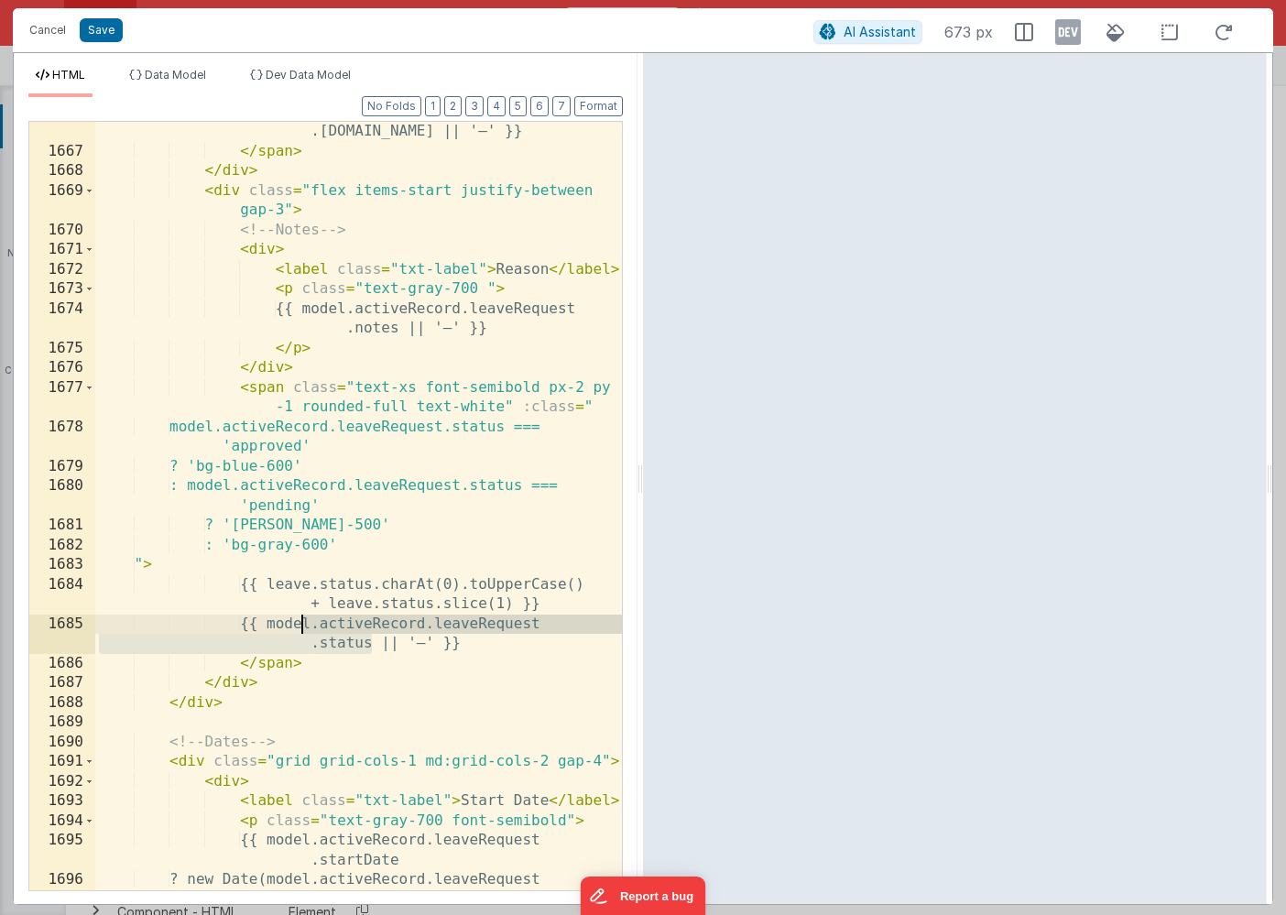
drag, startPoint x: 370, startPoint y: 645, endPoint x: 302, endPoint y: 631, distance: 69.1
click at [302, 631] on div "| {{ model.activeRecord.leaveRequest .requestedBy.name || '—' }} </ span > </ d…" at bounding box center [358, 517] width 526 height 828
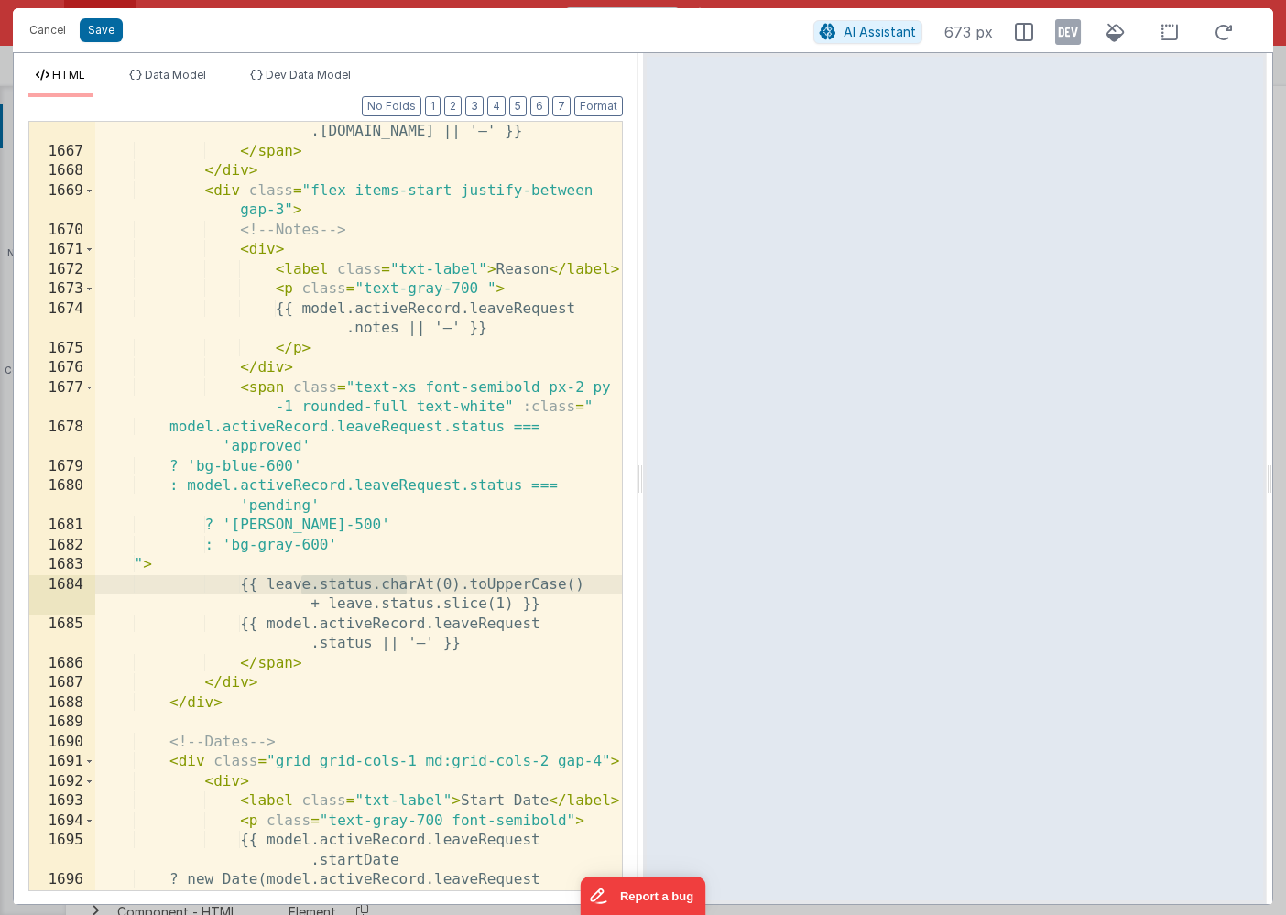
drag, startPoint x: 300, startPoint y: 583, endPoint x: 410, endPoint y: 583, distance: 109.9
click at [410, 583] on div "| {{ model.activeRecord.leaveRequest .requestedBy.name || '—' }} </ span > </ d…" at bounding box center [358, 517] width 526 height 828
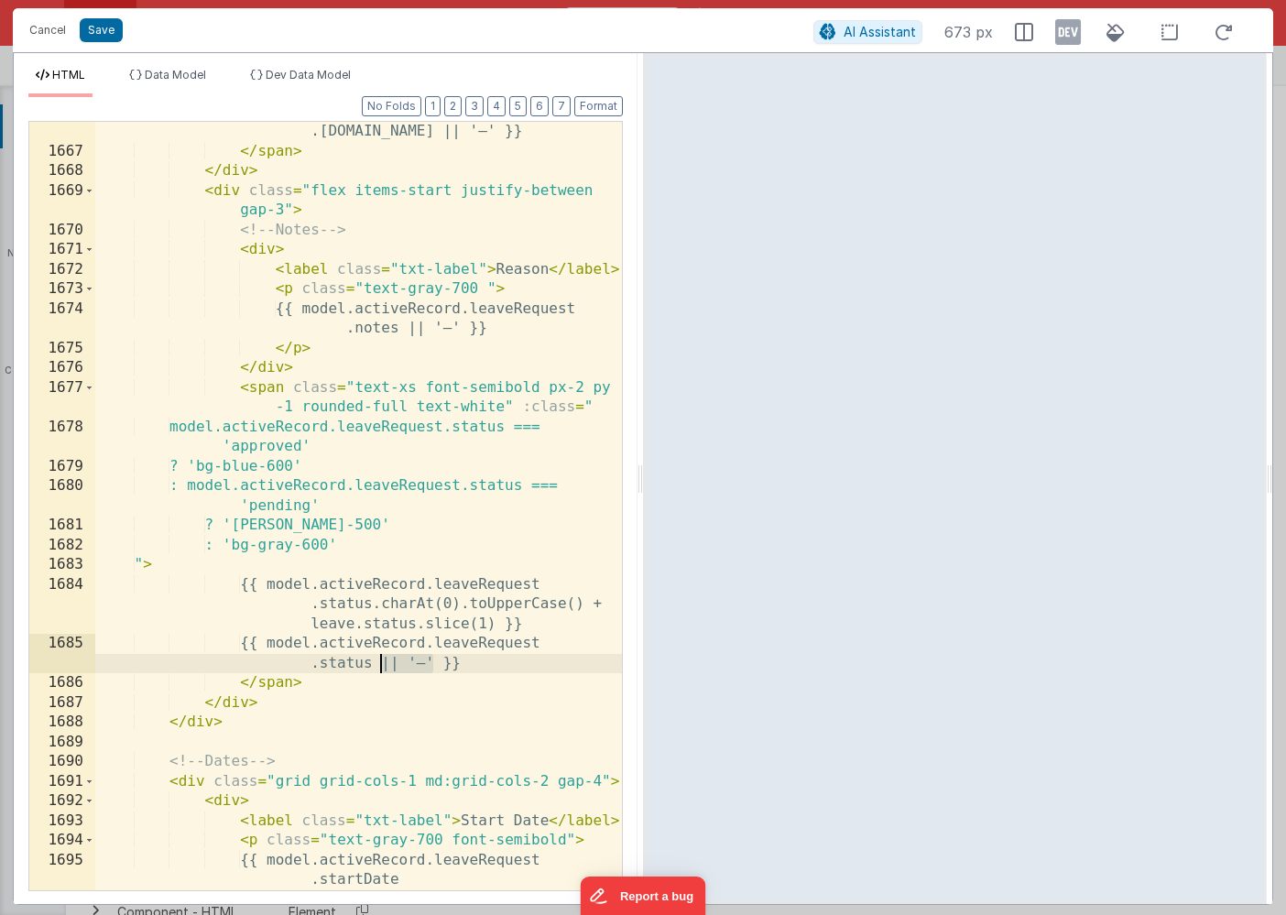
drag, startPoint x: 437, startPoint y: 660, endPoint x: 384, endPoint y: 666, distance: 53.4
click at [384, 666] on div "| {{ model.activeRecord.leaveRequest .requestedBy.name || '—' }} </ span > </ d…" at bounding box center [358, 526] width 526 height 847
click at [495, 625] on div "| {{ model.activeRecord.leaveRequest .requestedBy.name || '—' }} </ span > </ d…" at bounding box center [358, 526] width 526 height 847
drag, startPoint x: 273, startPoint y: 644, endPoint x: 494, endPoint y: 655, distance: 221.9
click at [494, 655] on div "| {{ model.activeRecord.leaveRequest .requestedBy.name || '—' }} </ span > </ d…" at bounding box center [358, 526] width 526 height 847
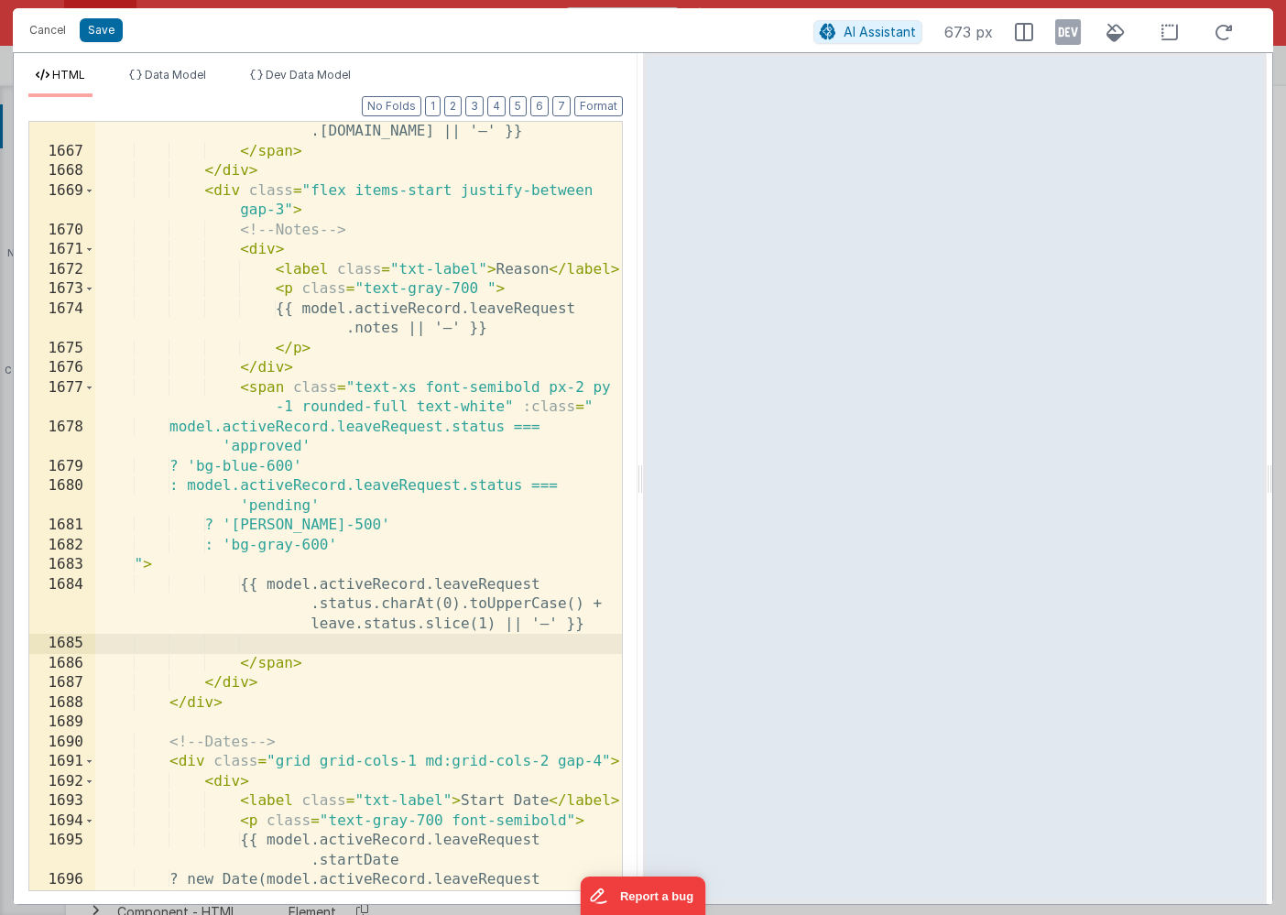
click at [274, 464] on div "| {{ model.activeRecord.leaveRequest .requestedBy.name || '—' }} </ span > </ d…" at bounding box center [358, 517] width 526 height 828
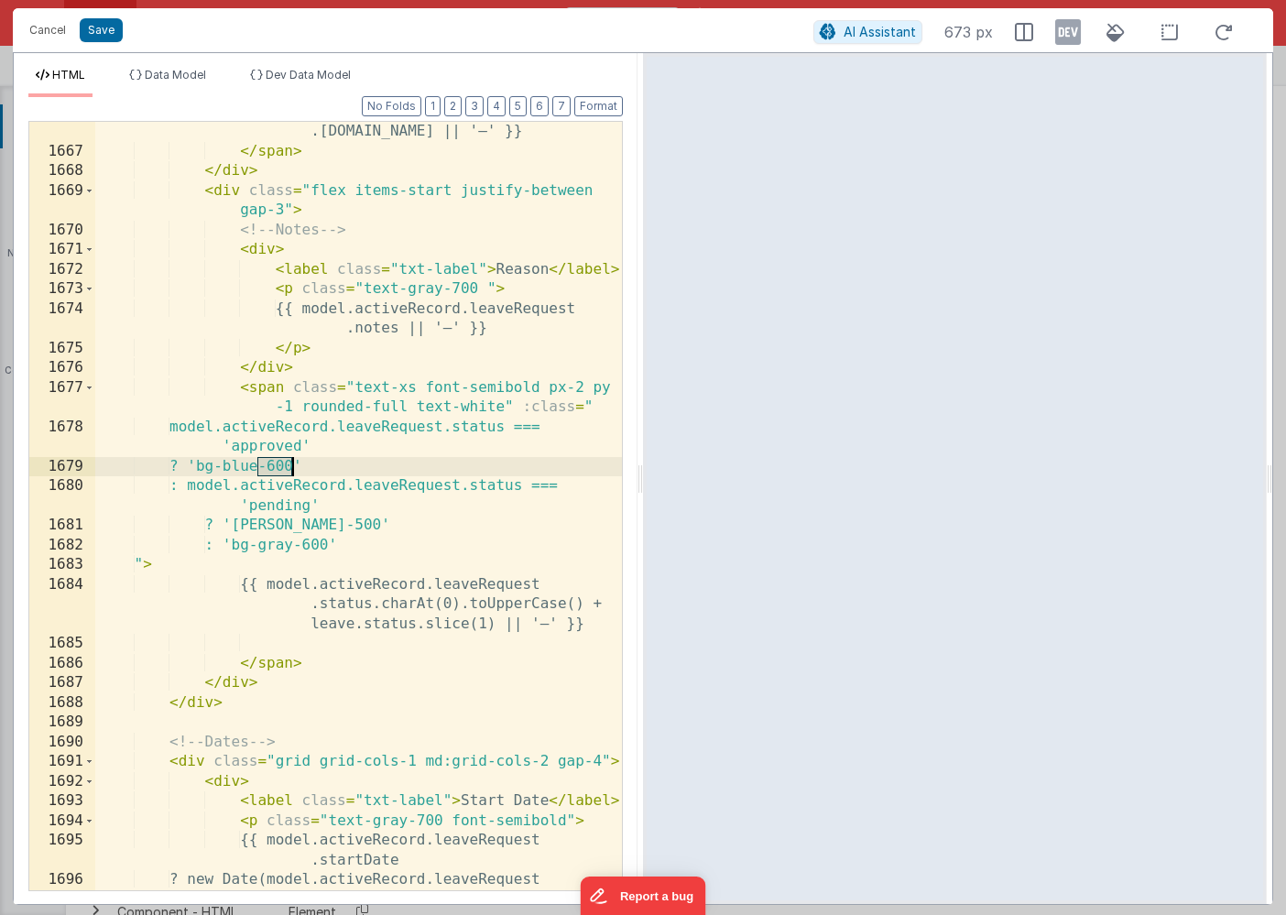
click at [274, 464] on div "| {{ model.activeRecord.leaveRequest .requestedBy.name || '—' }} </ span > </ d…" at bounding box center [358, 517] width 526 height 828
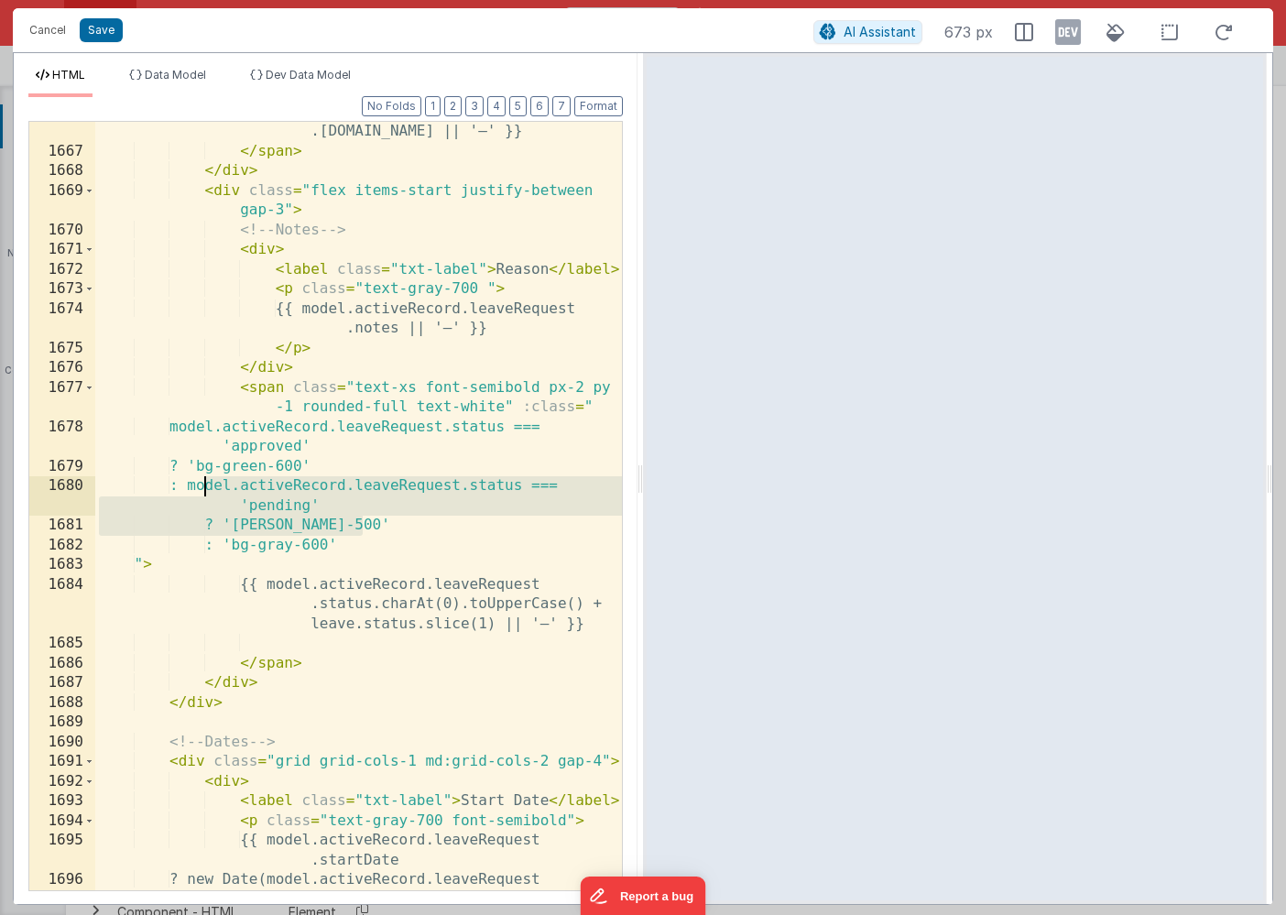
drag, startPoint x: 370, startPoint y: 524, endPoint x: 205, endPoint y: 491, distance: 168.1
click at [205, 491] on div "| {{ model.activeRecord.leaveRequest .requestedBy.name || '—' }} </ span > </ d…" at bounding box center [358, 517] width 526 height 828
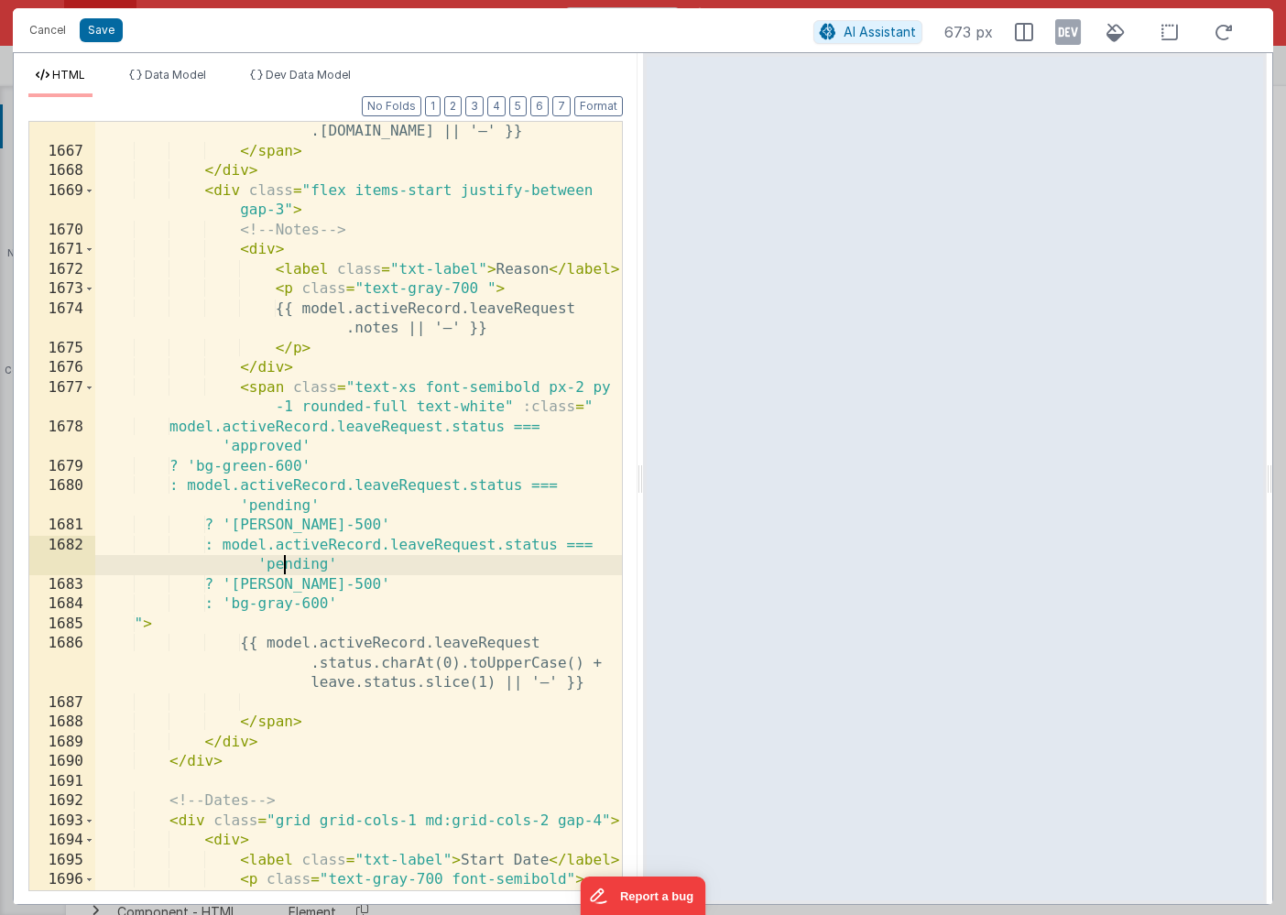
click at [285, 567] on div "| {{ model.activeRecord.leaveRequest .requestedBy.name || '—' }} </ span > </ d…" at bounding box center [358, 526] width 526 height 847
click at [301, 584] on div "| {{ model.activeRecord.leaveRequest .requestedBy.name || '—' }} </ span > </ d…" at bounding box center [358, 526] width 526 height 847
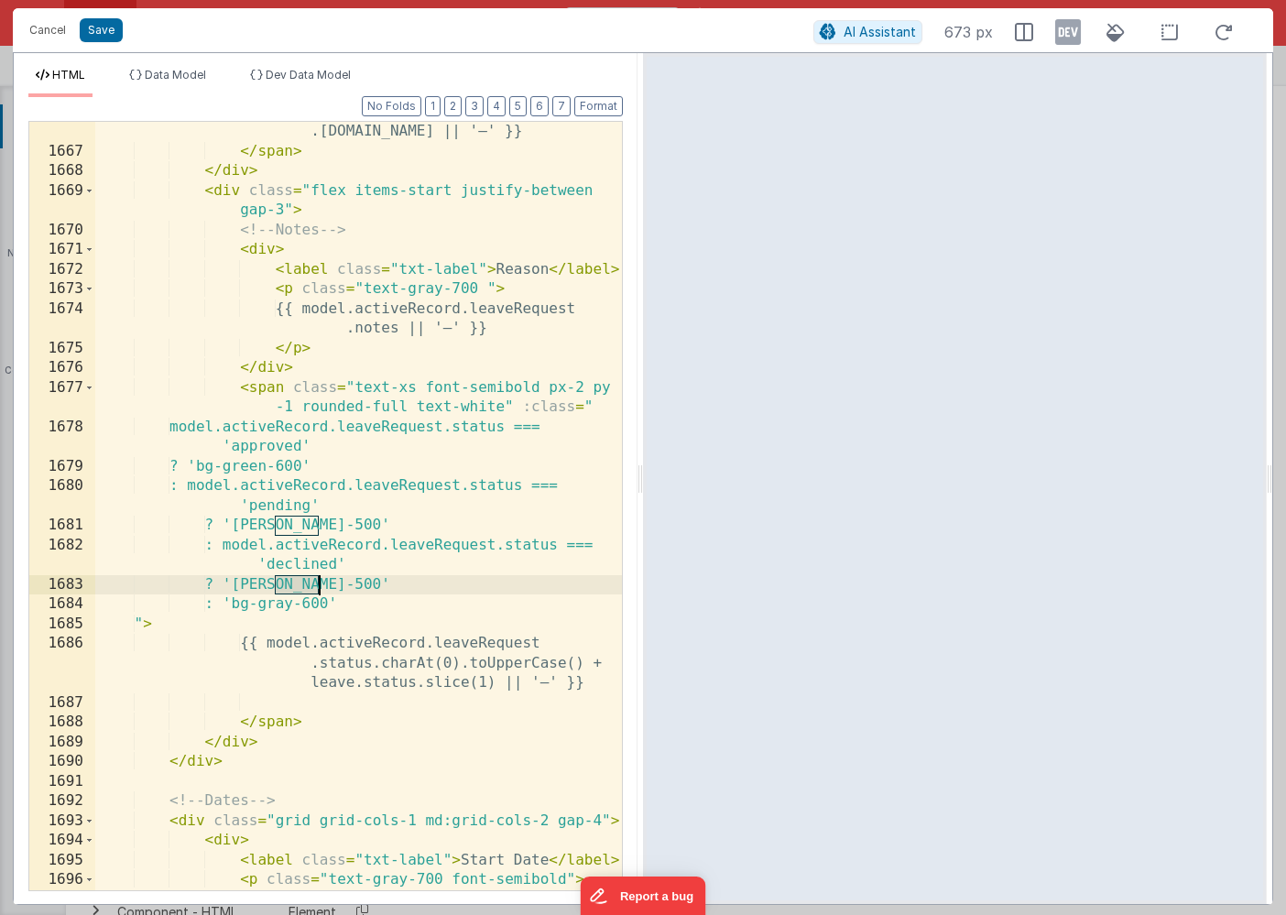
click at [301, 584] on div "| {{ model.activeRecord.leaveRequest .requestedBy.name || '—' }} </ span > </ d…" at bounding box center [358, 526] width 526 height 847
click at [318, 581] on div "| {{ model.activeRecord.leaveRequest .requestedBy.name || '—' }} </ span > </ d…" at bounding box center [358, 526] width 526 height 847
click at [96, 27] on button "Save" at bounding box center [101, 30] width 43 height 24
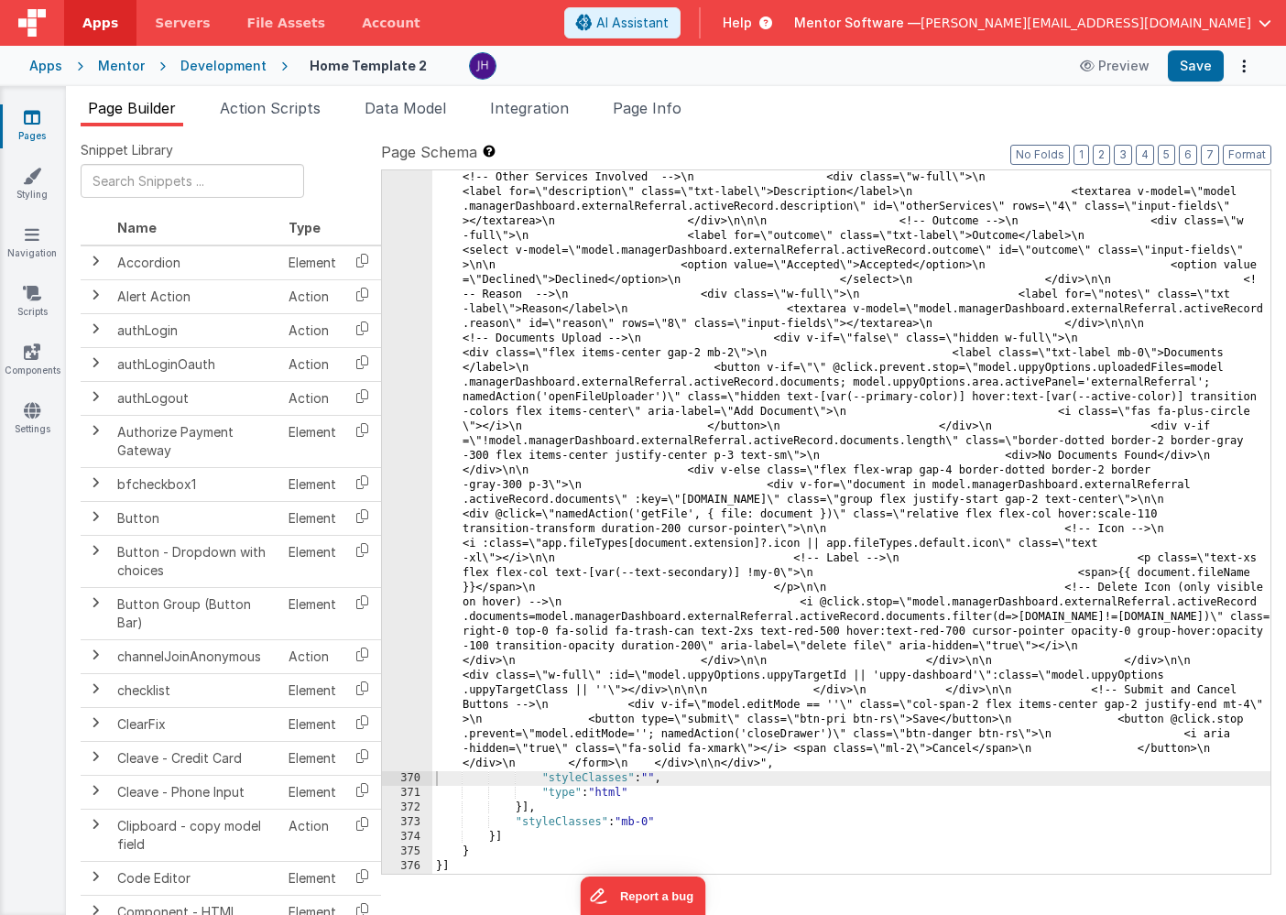
scroll to position [19719, 0]
click at [1199, 70] on button "Save" at bounding box center [1195, 65] width 56 height 31
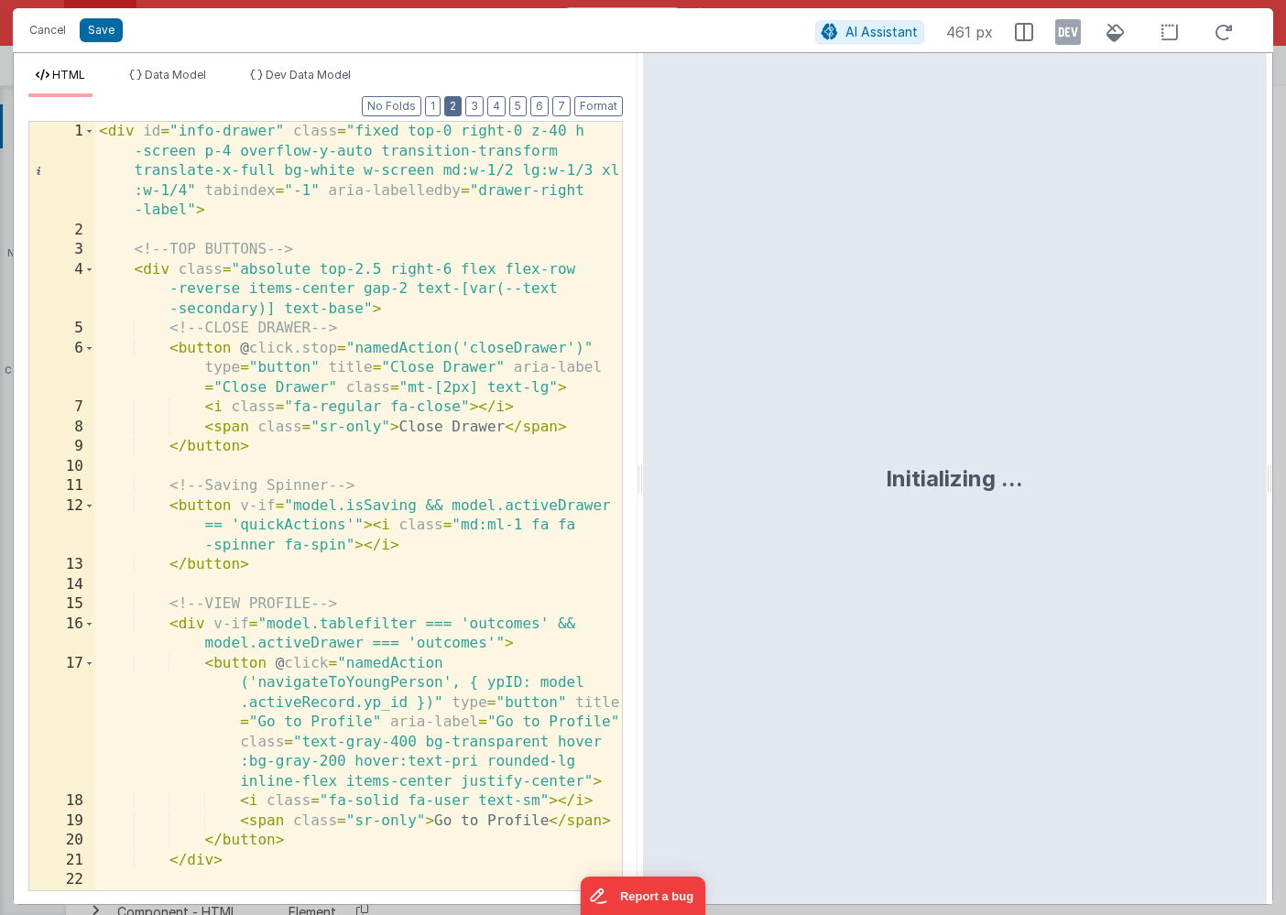
click at [454, 103] on button "2" at bounding box center [452, 106] width 17 height 20
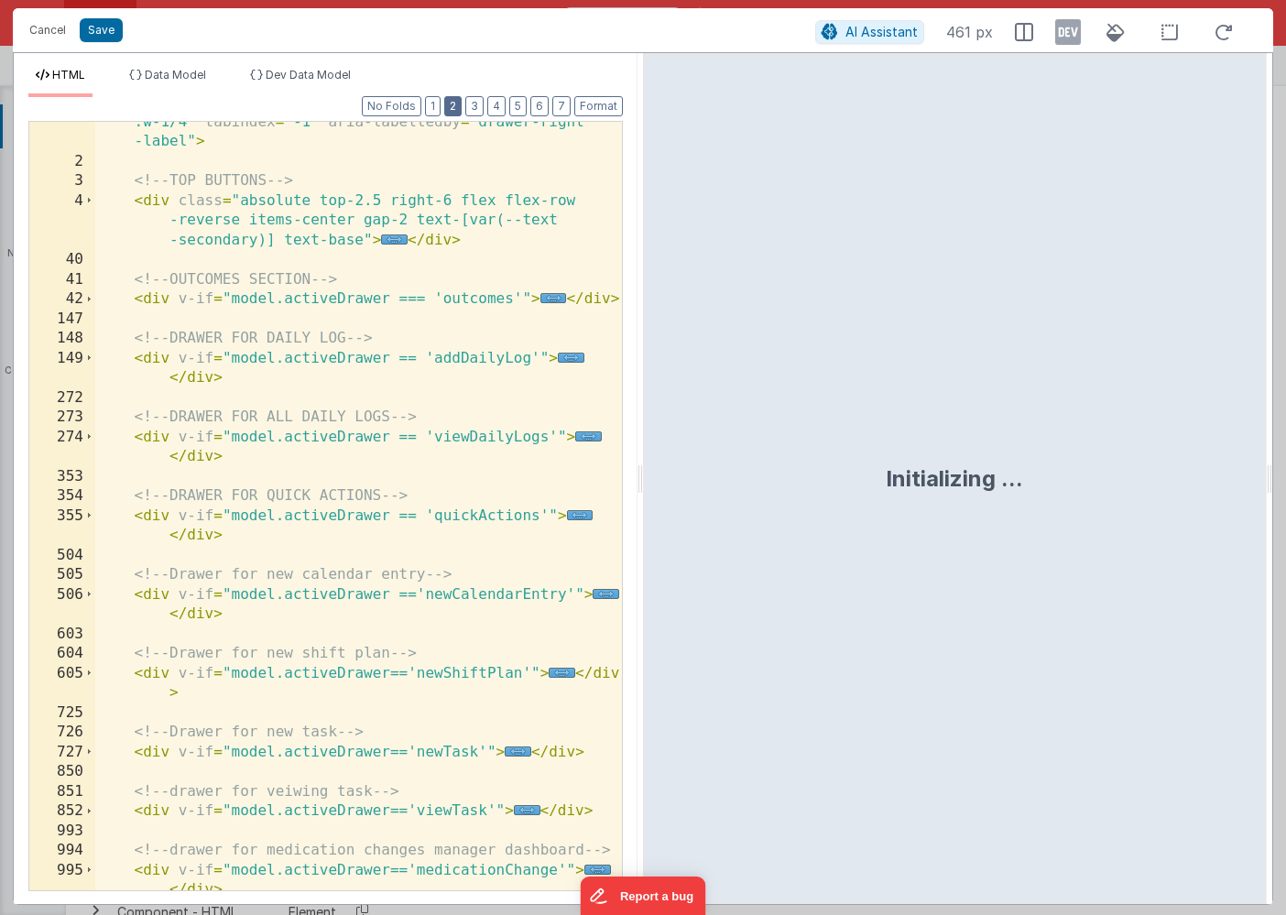
scroll to position [1122, 0]
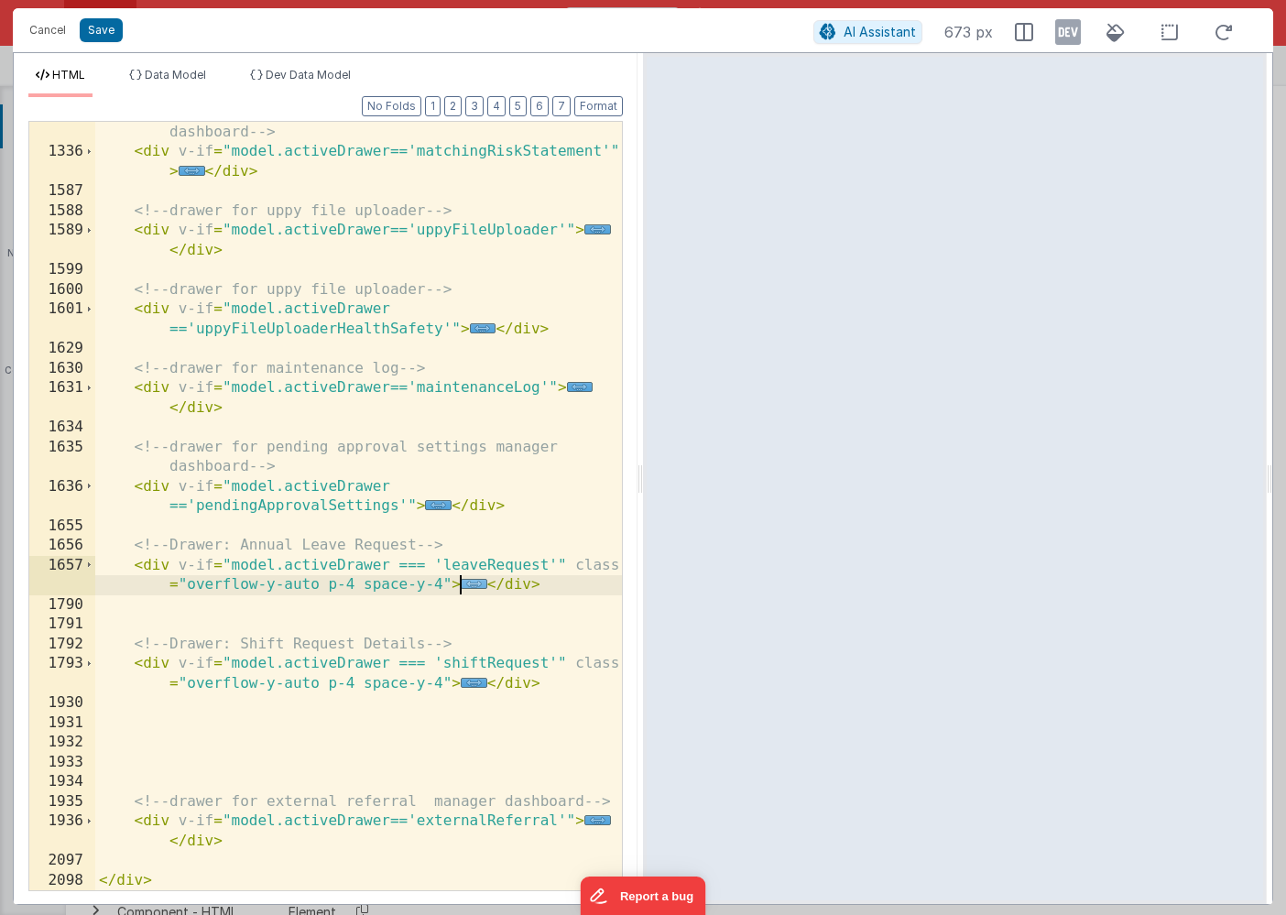
click at [472, 584] on span "..." at bounding box center [474, 584] width 27 height 10
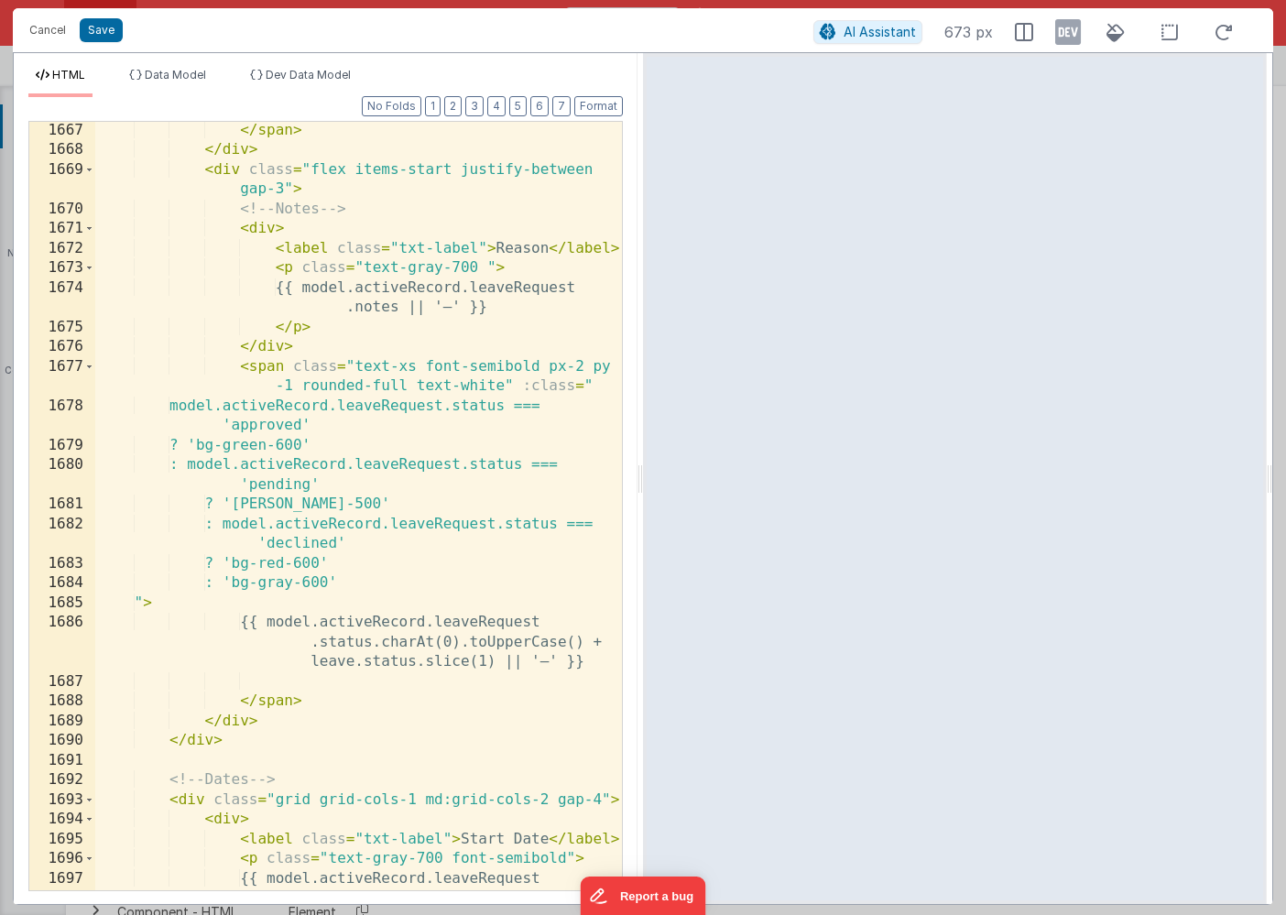
scroll to position [1870, 0]
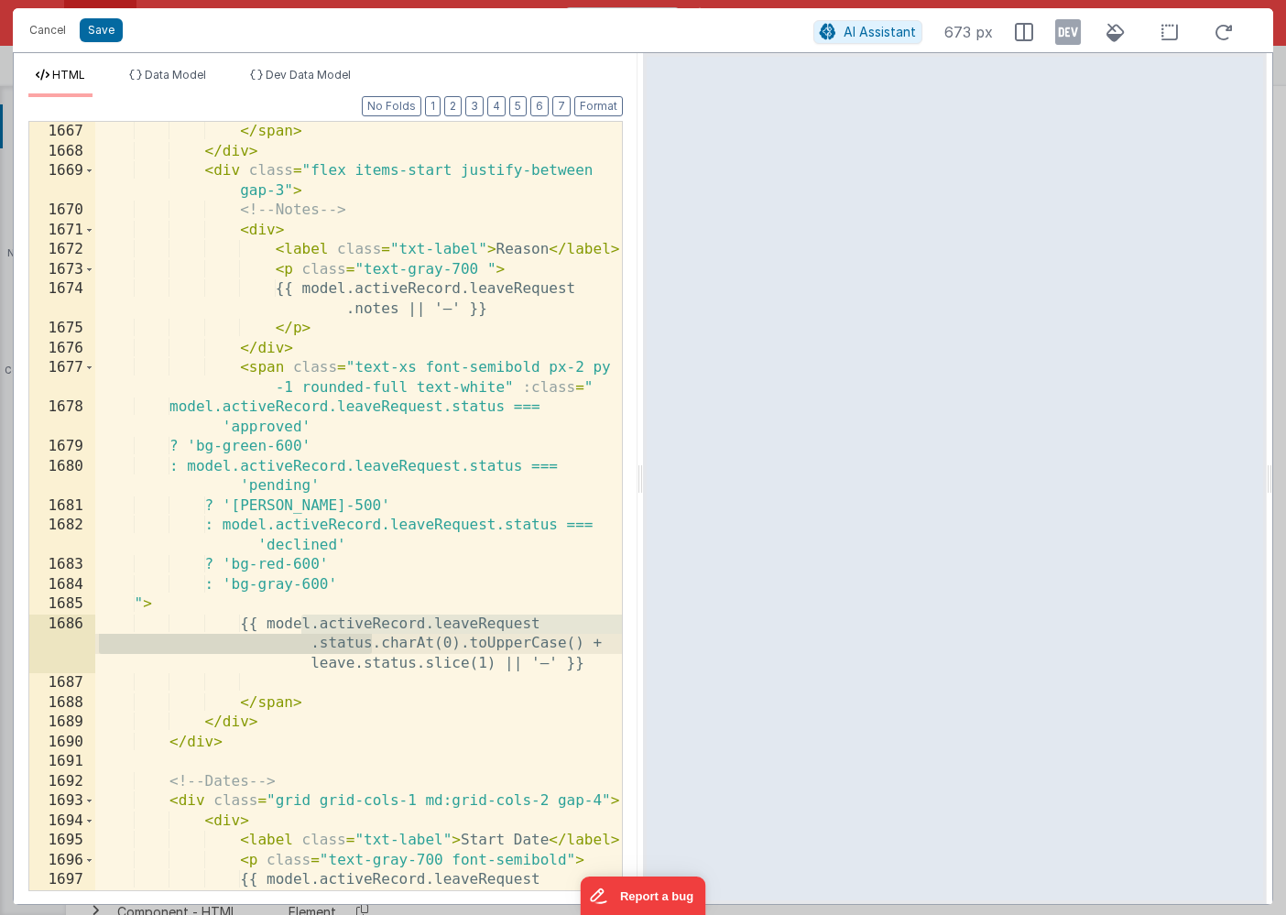
drag, startPoint x: 301, startPoint y: 623, endPoint x: 370, endPoint y: 644, distance: 71.8
click at [370, 644] on div "</ span > </ div > < div class = "flex items-start justify-between gap-3" > <!-…" at bounding box center [358, 536] width 526 height 828
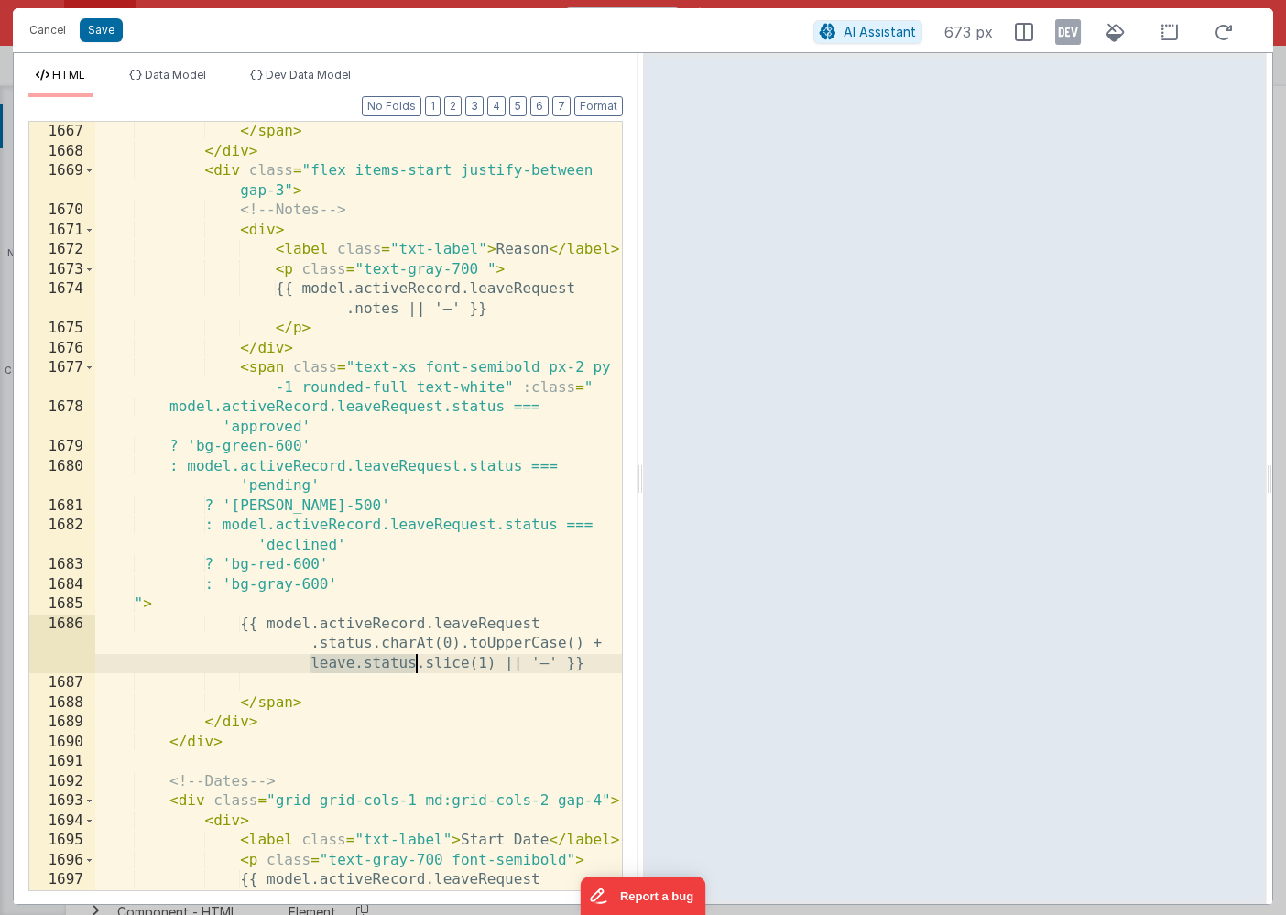
drag, startPoint x: 309, startPoint y: 664, endPoint x: 412, endPoint y: 661, distance: 103.5
click at [412, 661] on div "</ span > </ div > < div class = "flex items-start justify-between gap-3" > <!-…" at bounding box center [358, 536] width 526 height 828
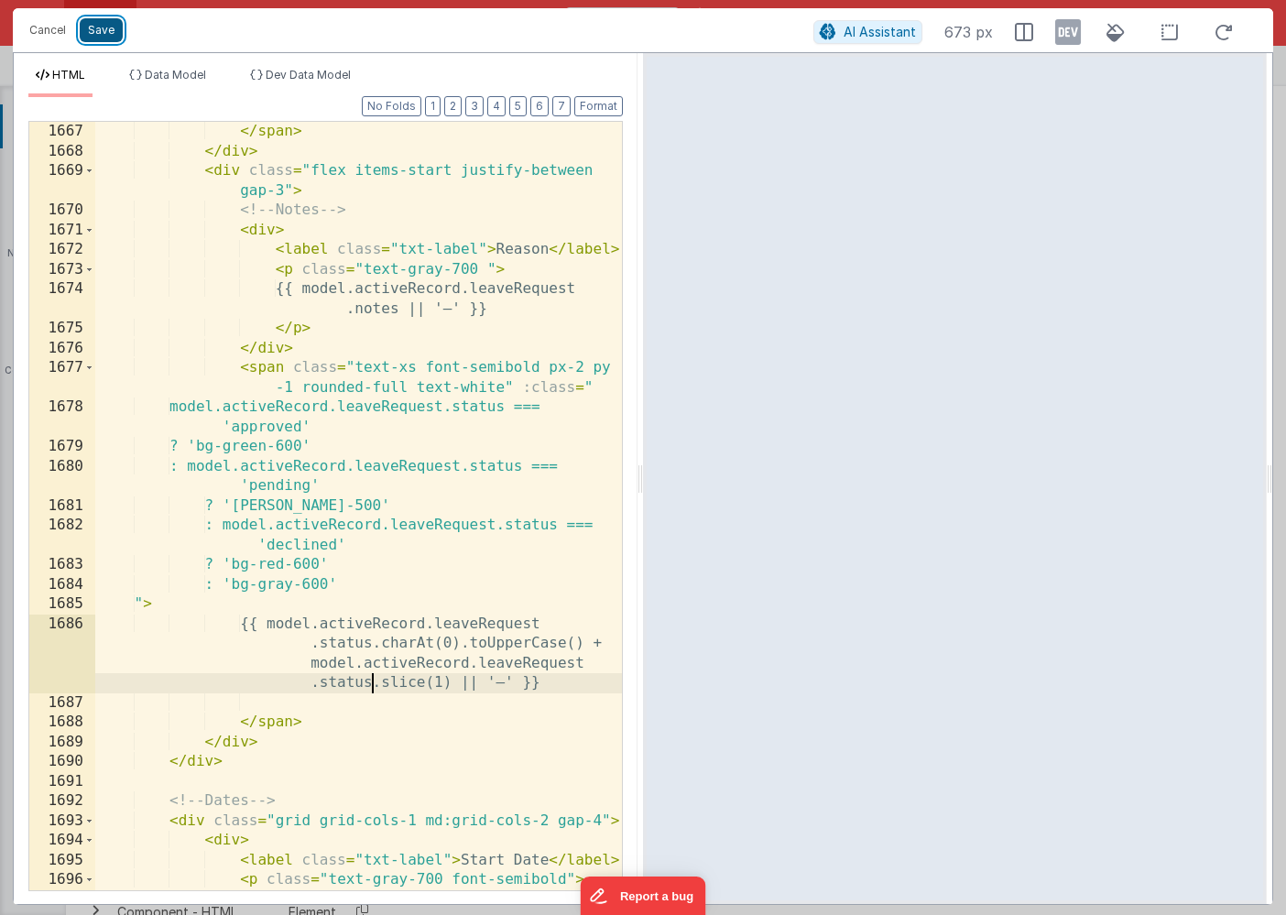
click at [101, 28] on button "Save" at bounding box center [101, 30] width 43 height 24
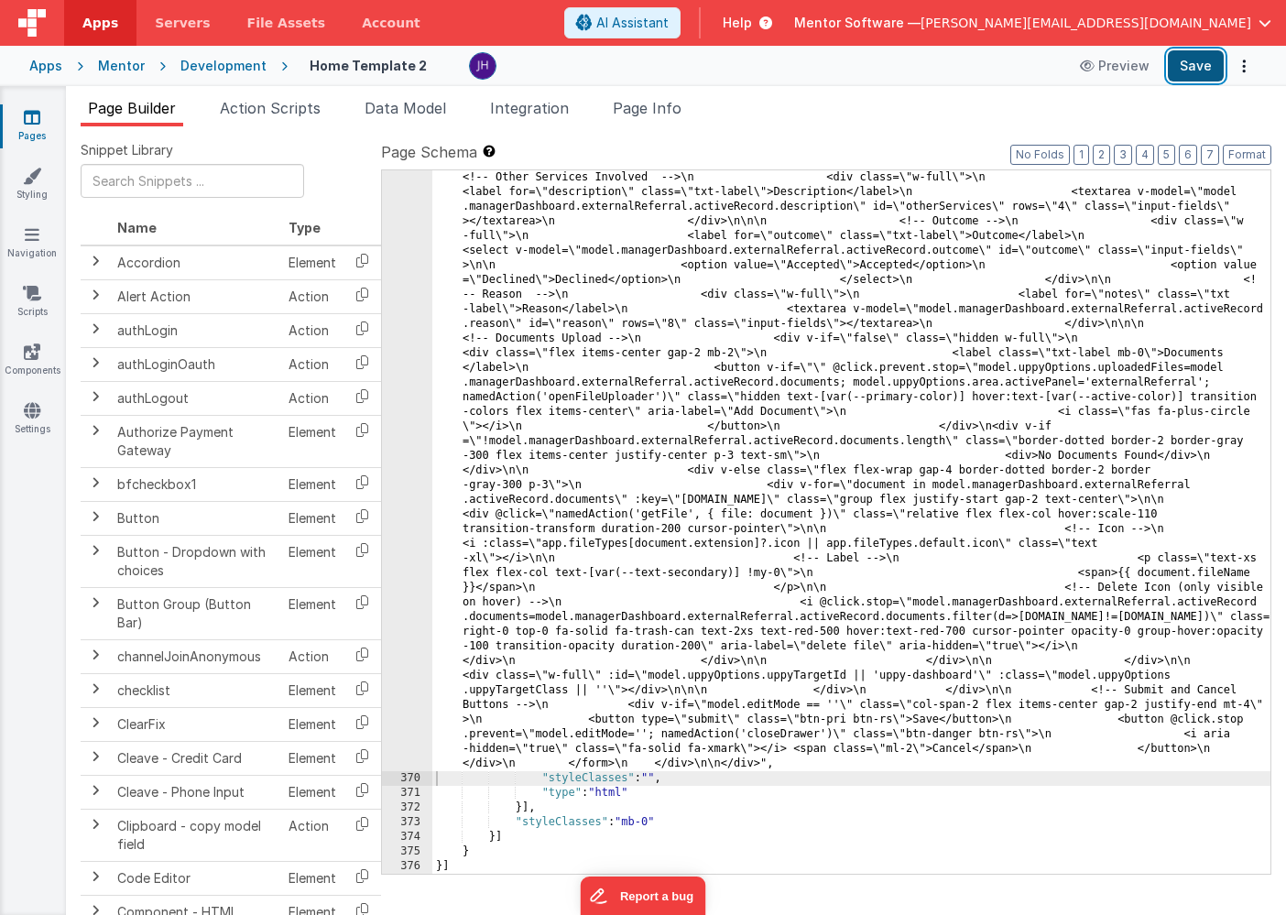
click at [1199, 65] on button "Save" at bounding box center [1195, 65] width 56 height 31
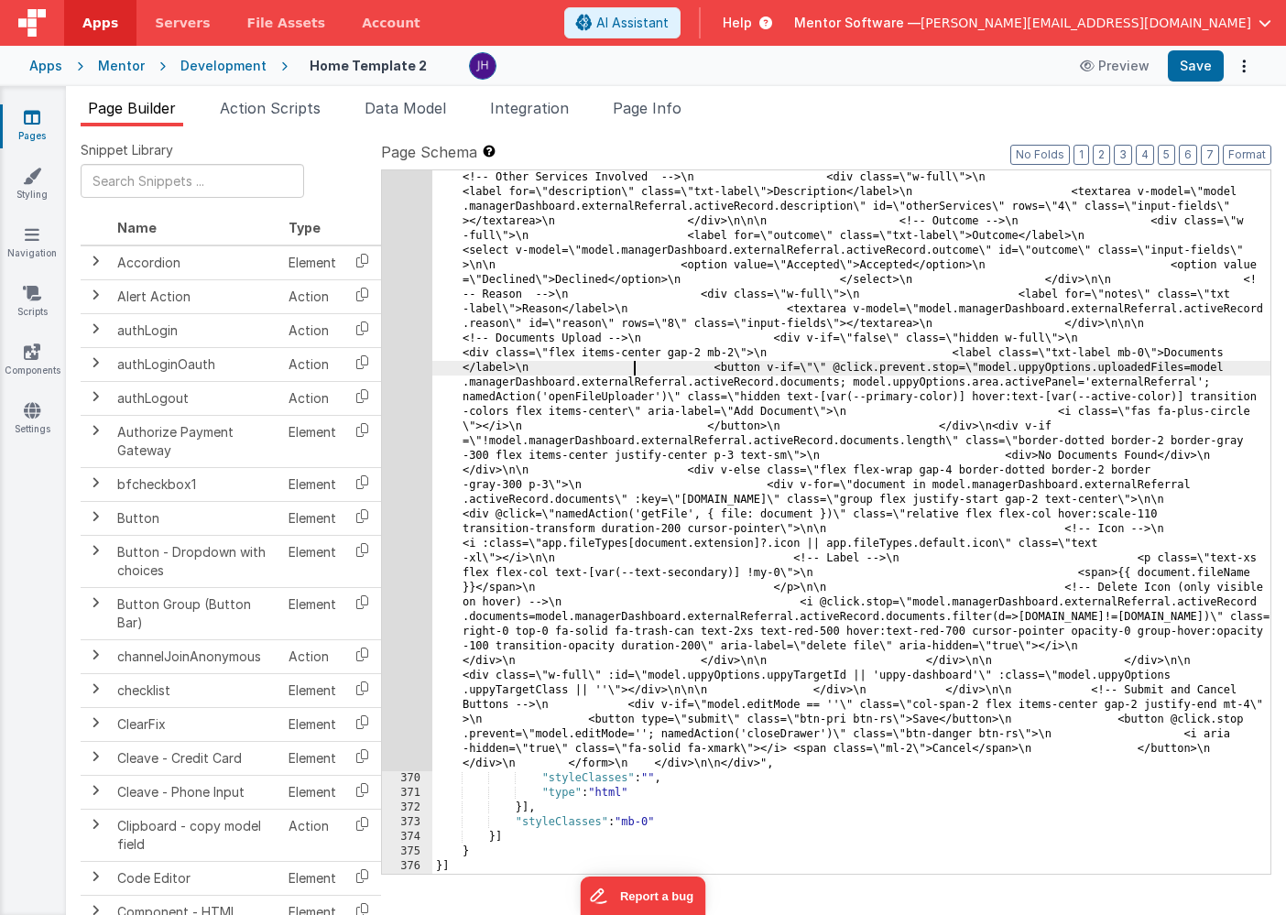
click at [654, 117] on li "Page Info" at bounding box center [646, 111] width 83 height 29
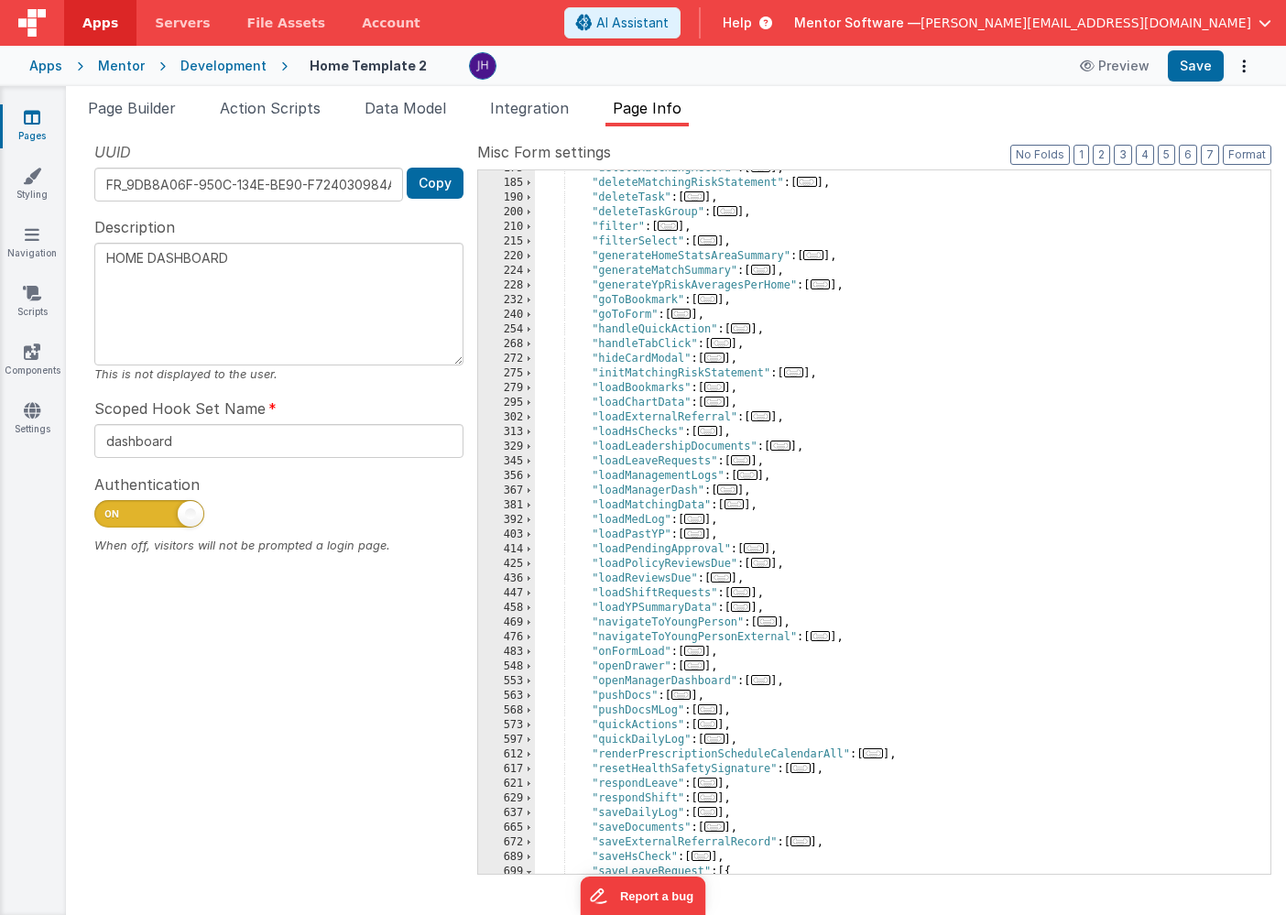
scroll to position [385, 0]
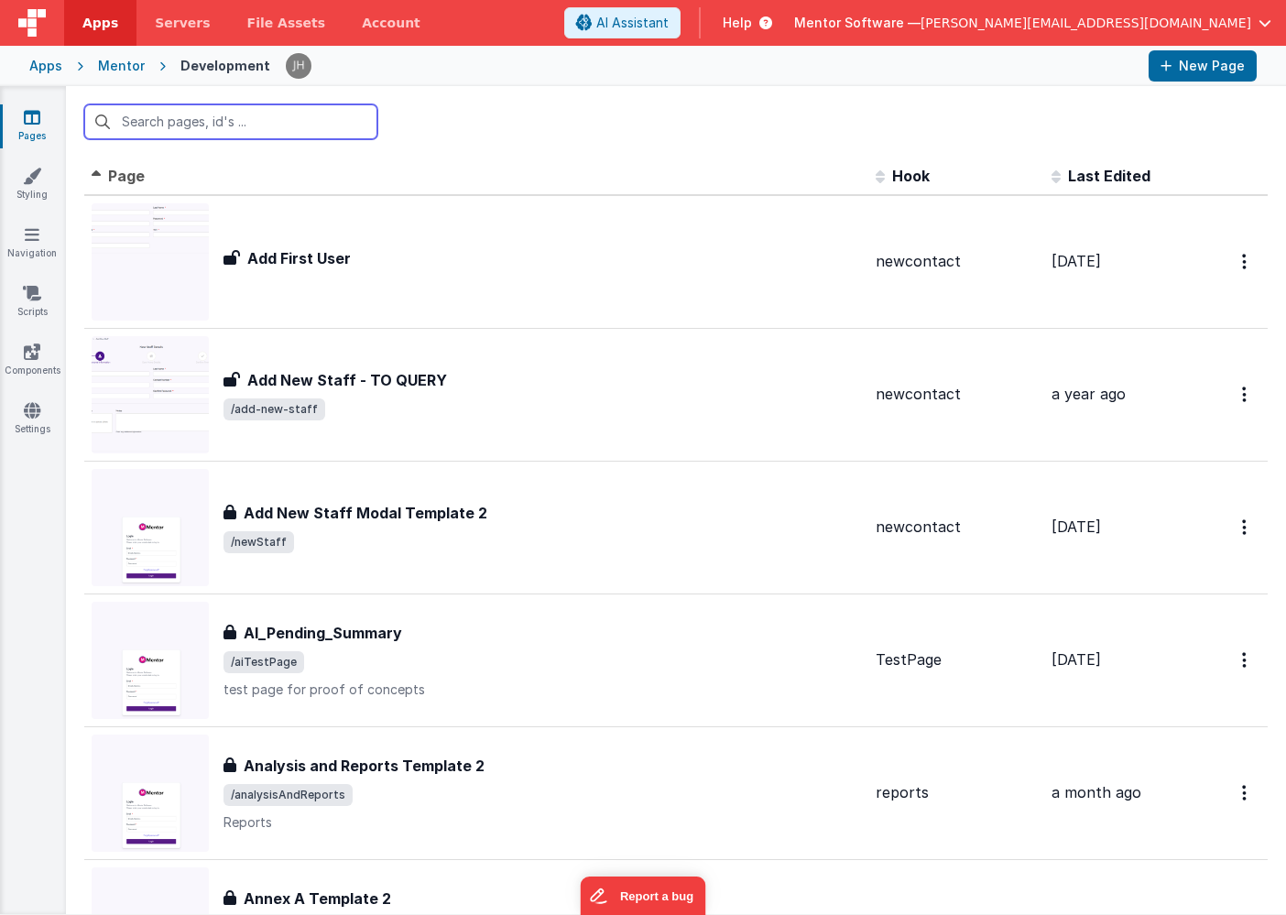
click at [290, 125] on input "text" at bounding box center [230, 121] width 293 height 35
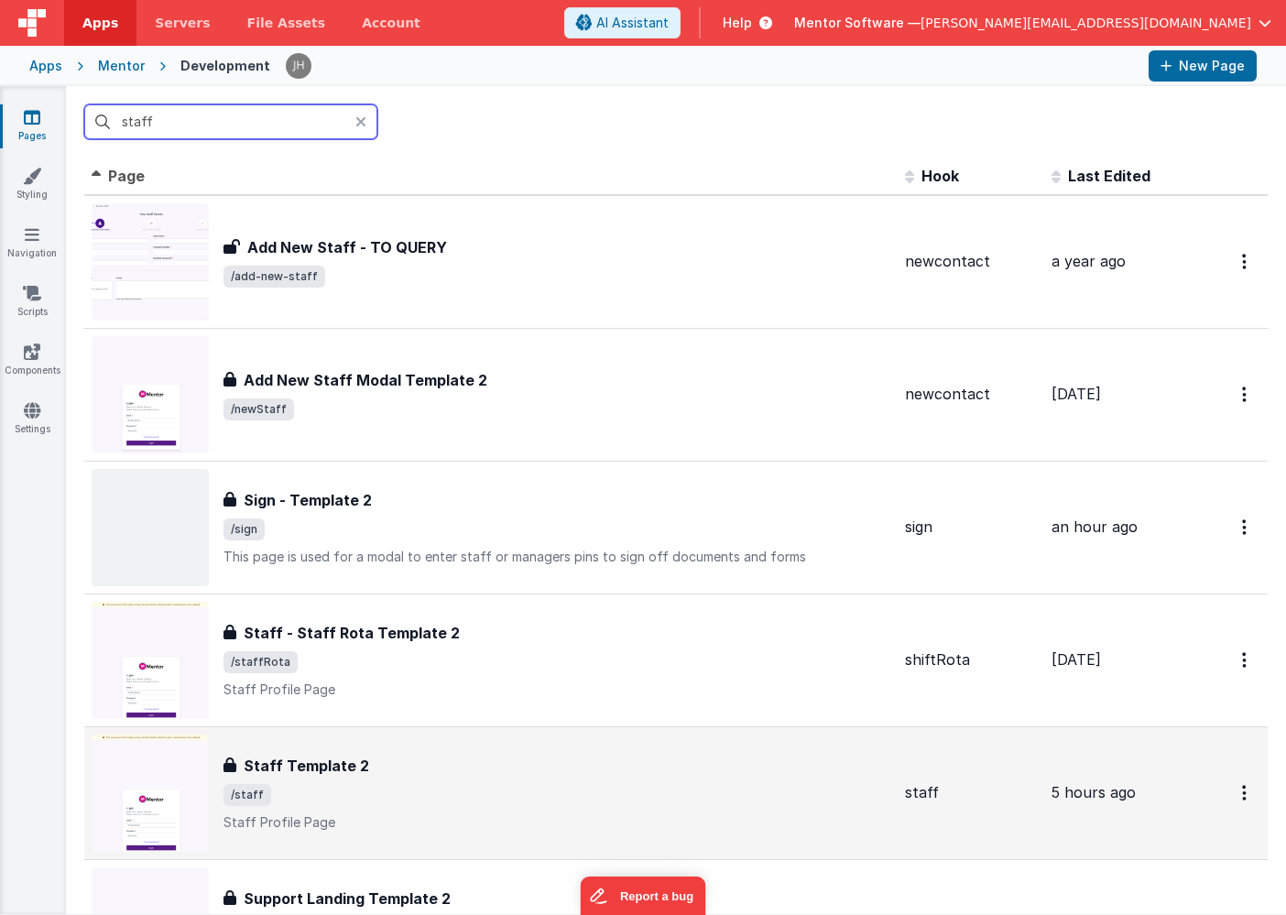
type input "staff"
click at [430, 773] on div "Staff Template 2" at bounding box center [556, 765] width 667 height 22
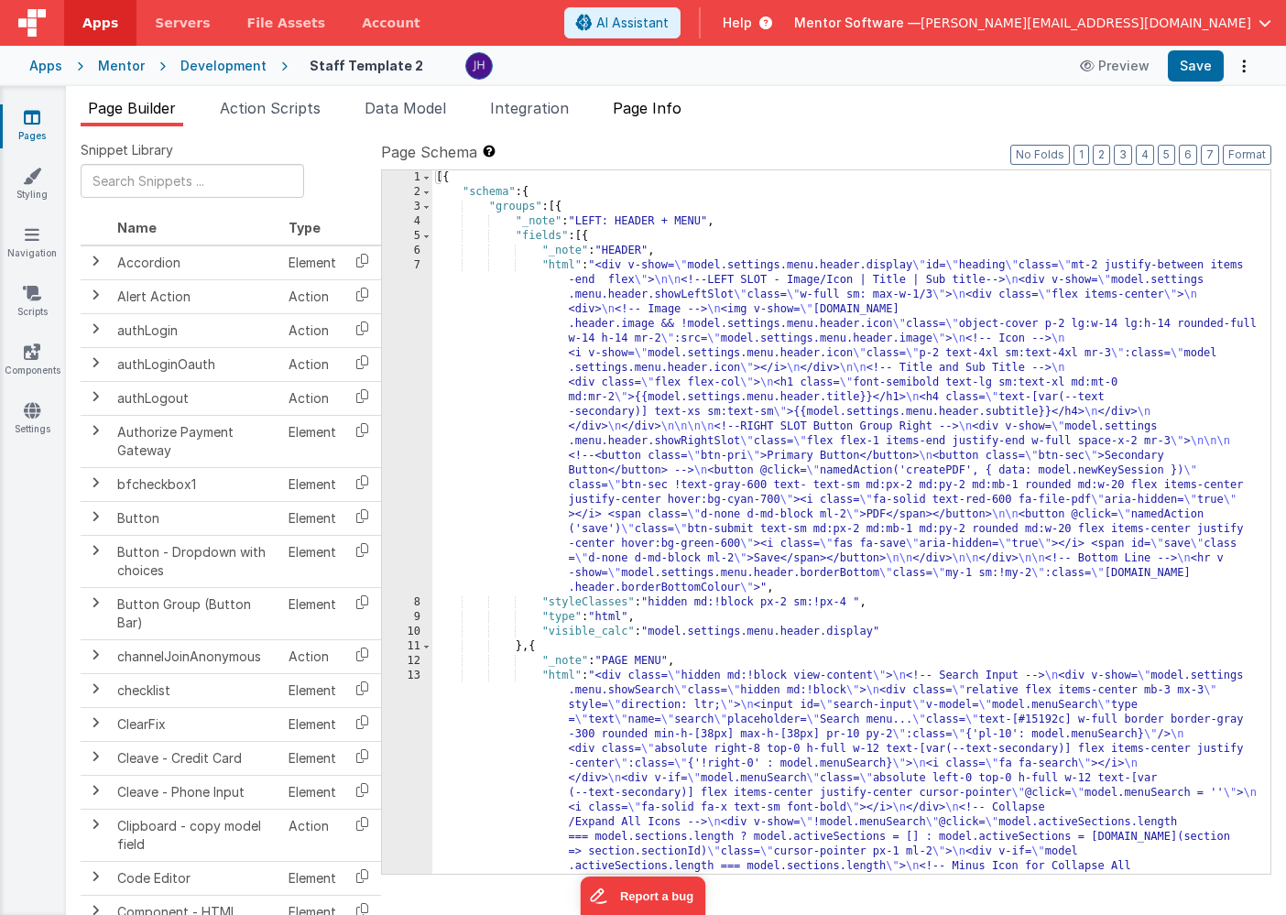
click at [673, 108] on span "Page Info" at bounding box center [647, 108] width 69 height 18
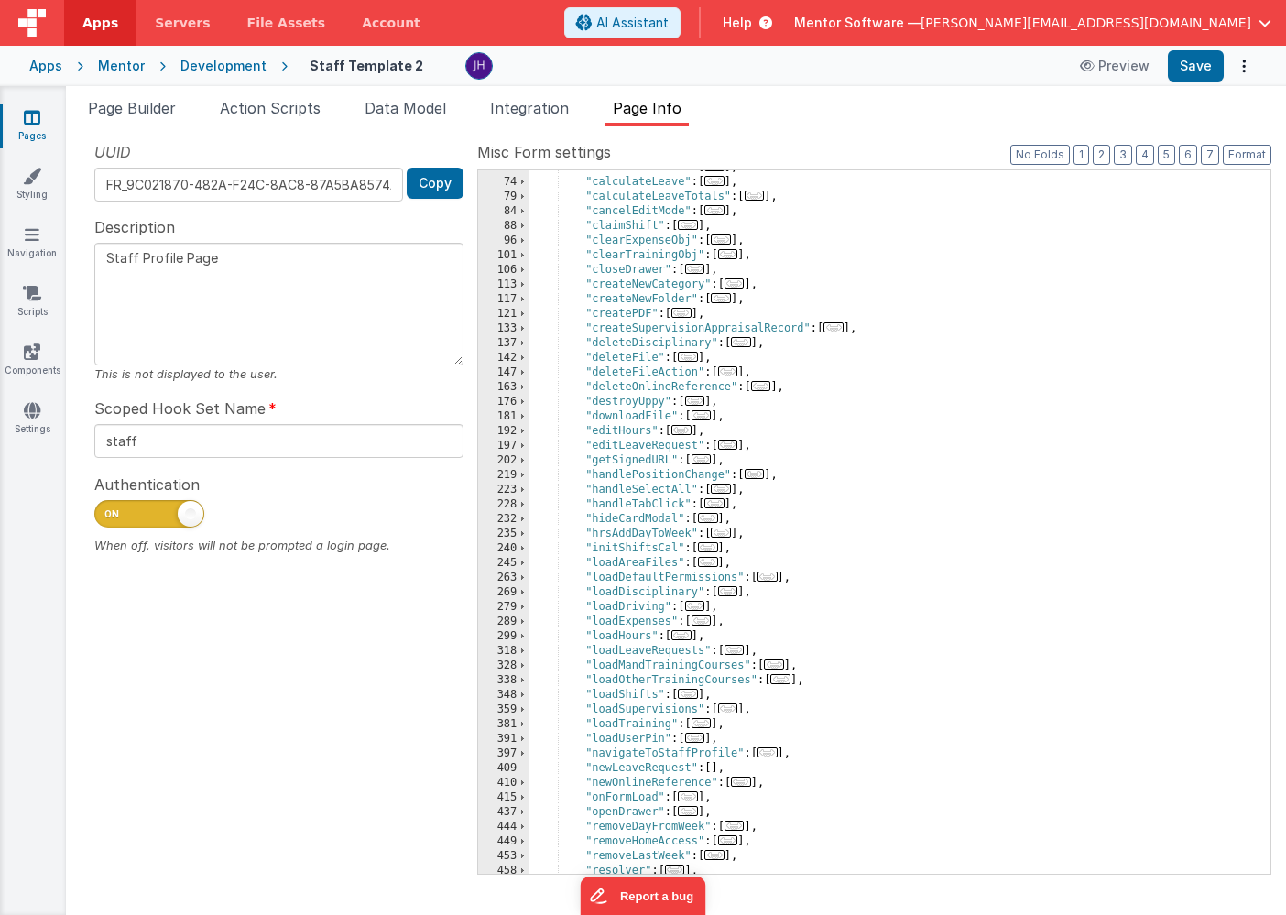
scroll to position [221, 0]
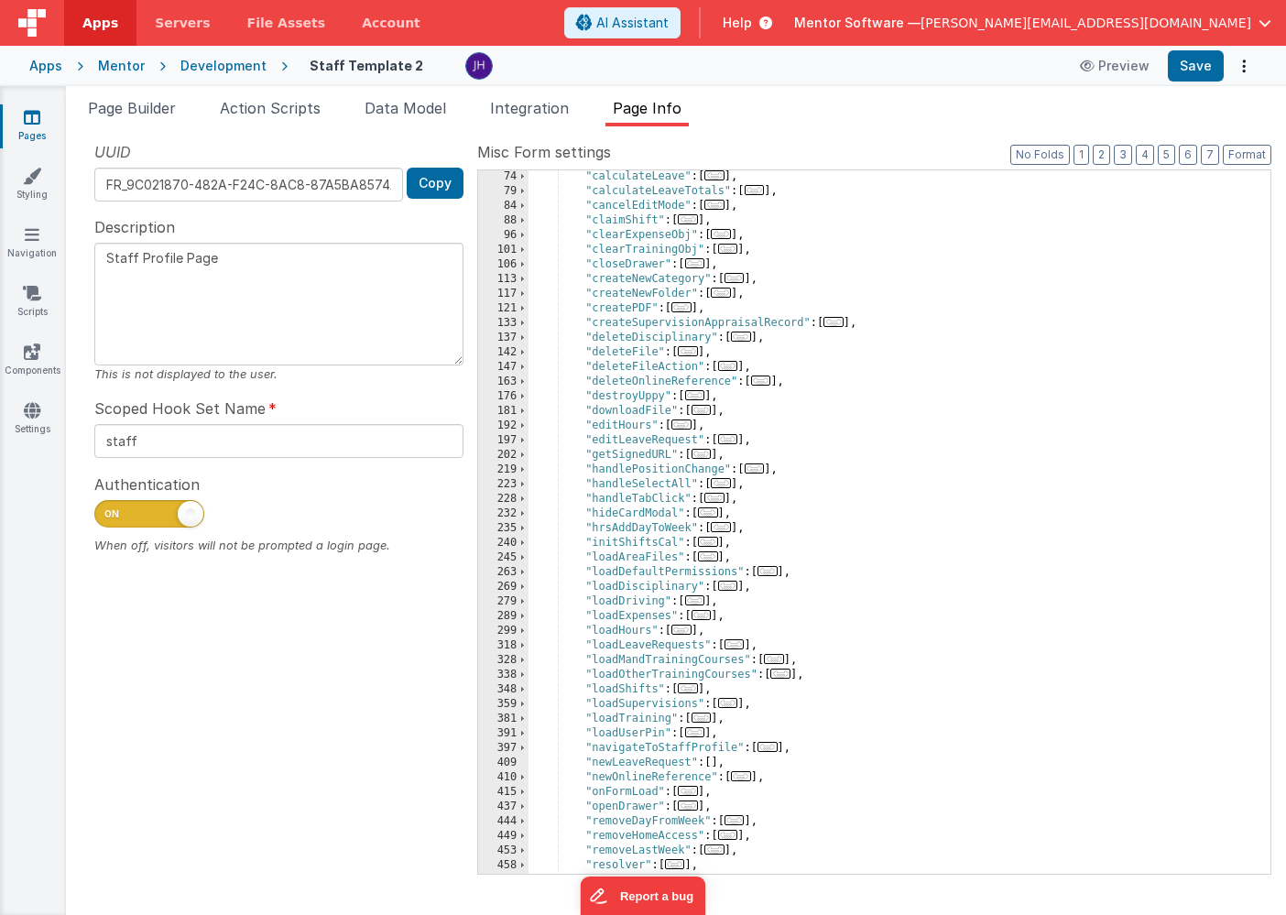
click at [862, 440] on div ""calculateLeave" : [ ... ] , "calculateLeaveTotals" : [ ... ] , "cancelEditMode…" at bounding box center [899, 535] width 742 height 733
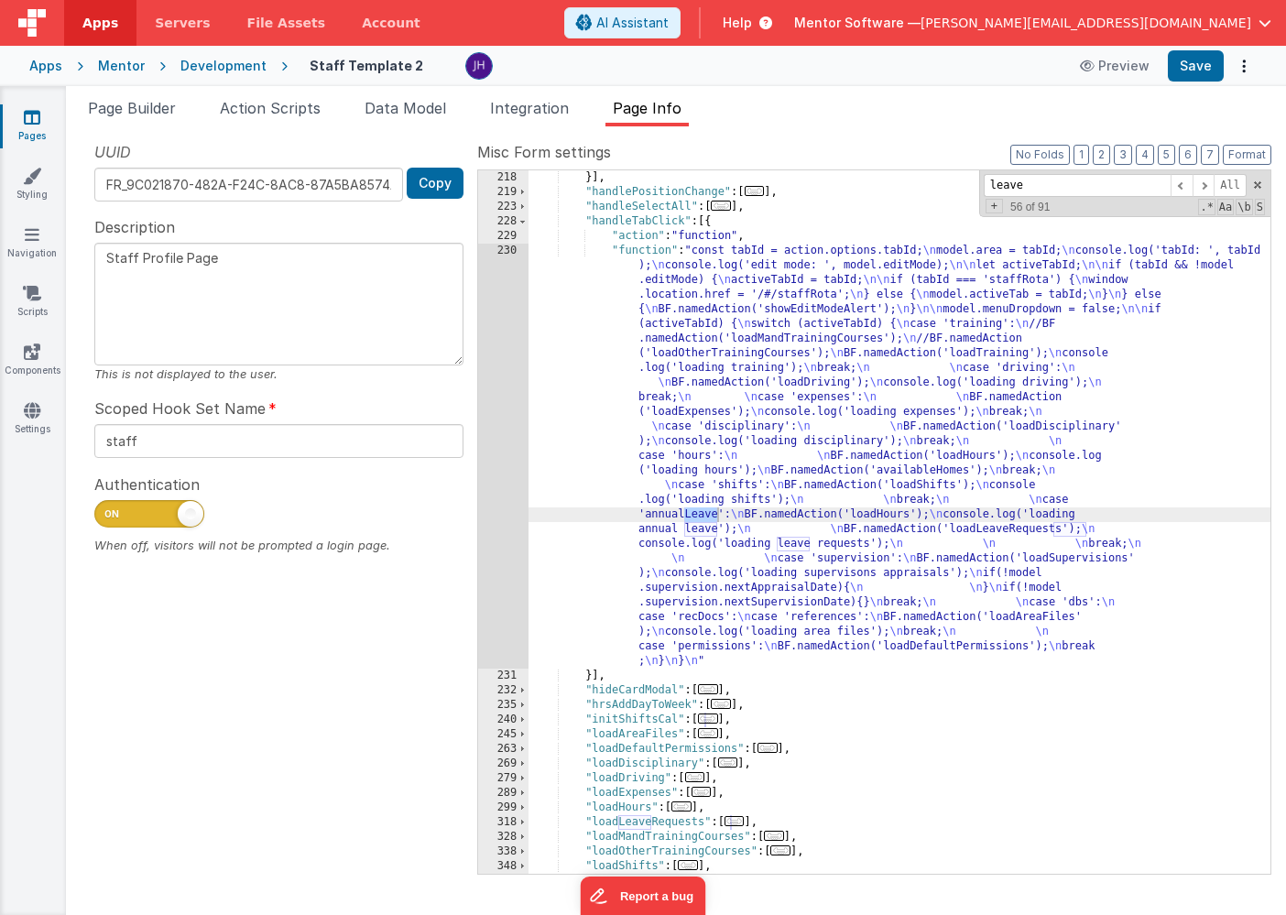
scroll to position [776, 0]
click at [1202, 180] on span at bounding box center [1203, 185] width 22 height 23
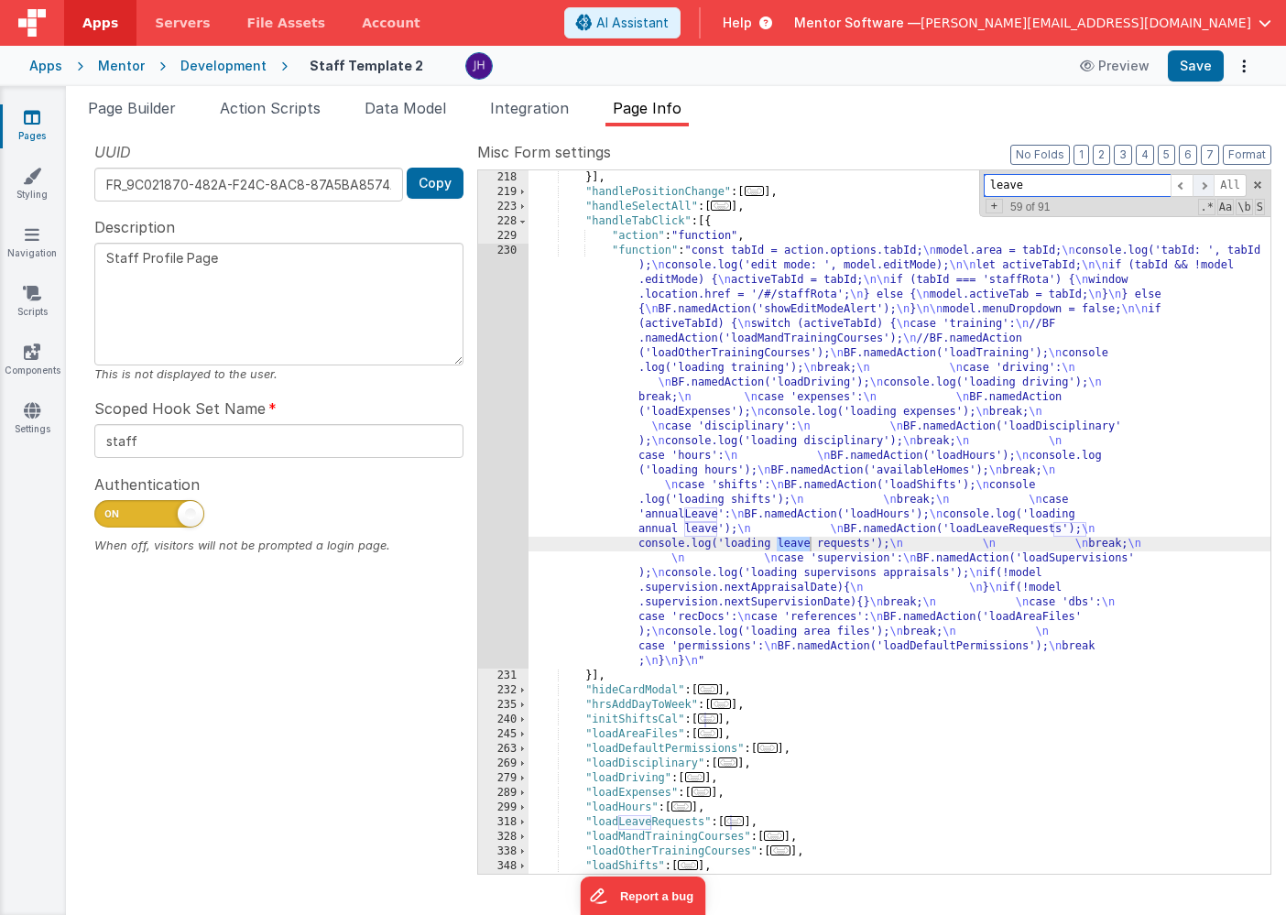
click at [1202, 180] on span at bounding box center [1203, 185] width 22 height 23
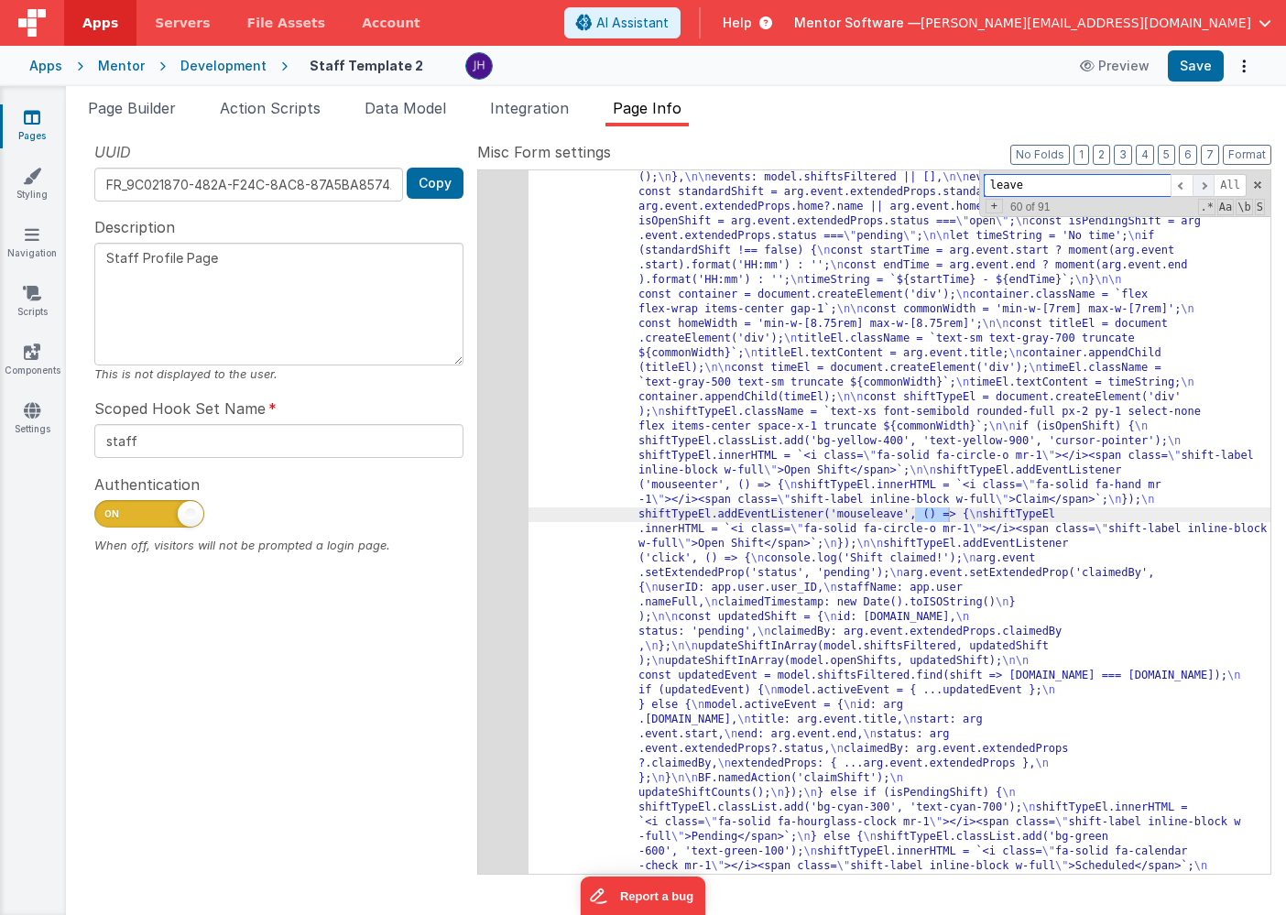
click at [1202, 180] on span at bounding box center [1203, 185] width 22 height 23
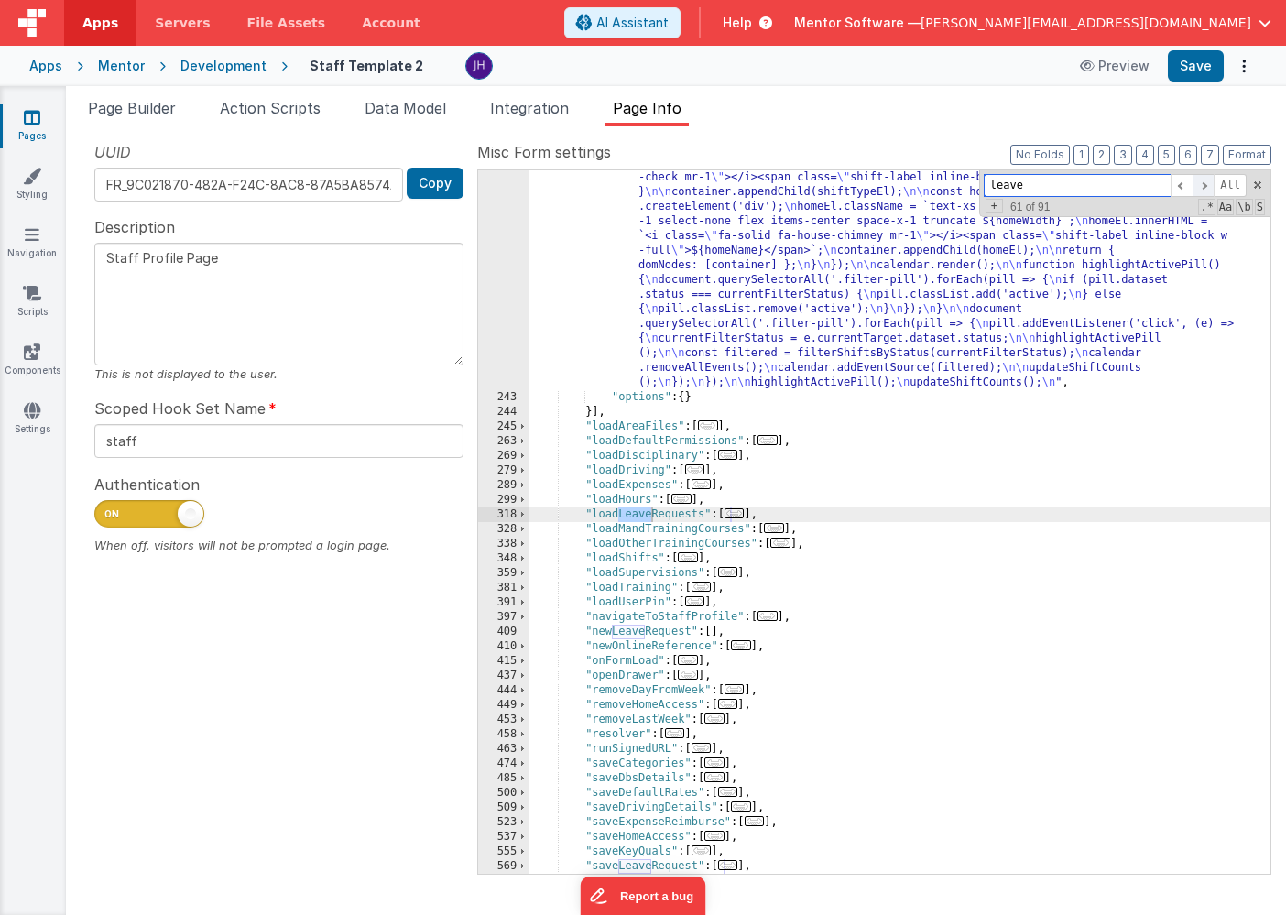
scroll to position [2637, 0]
click at [1207, 185] on span at bounding box center [1203, 185] width 22 height 23
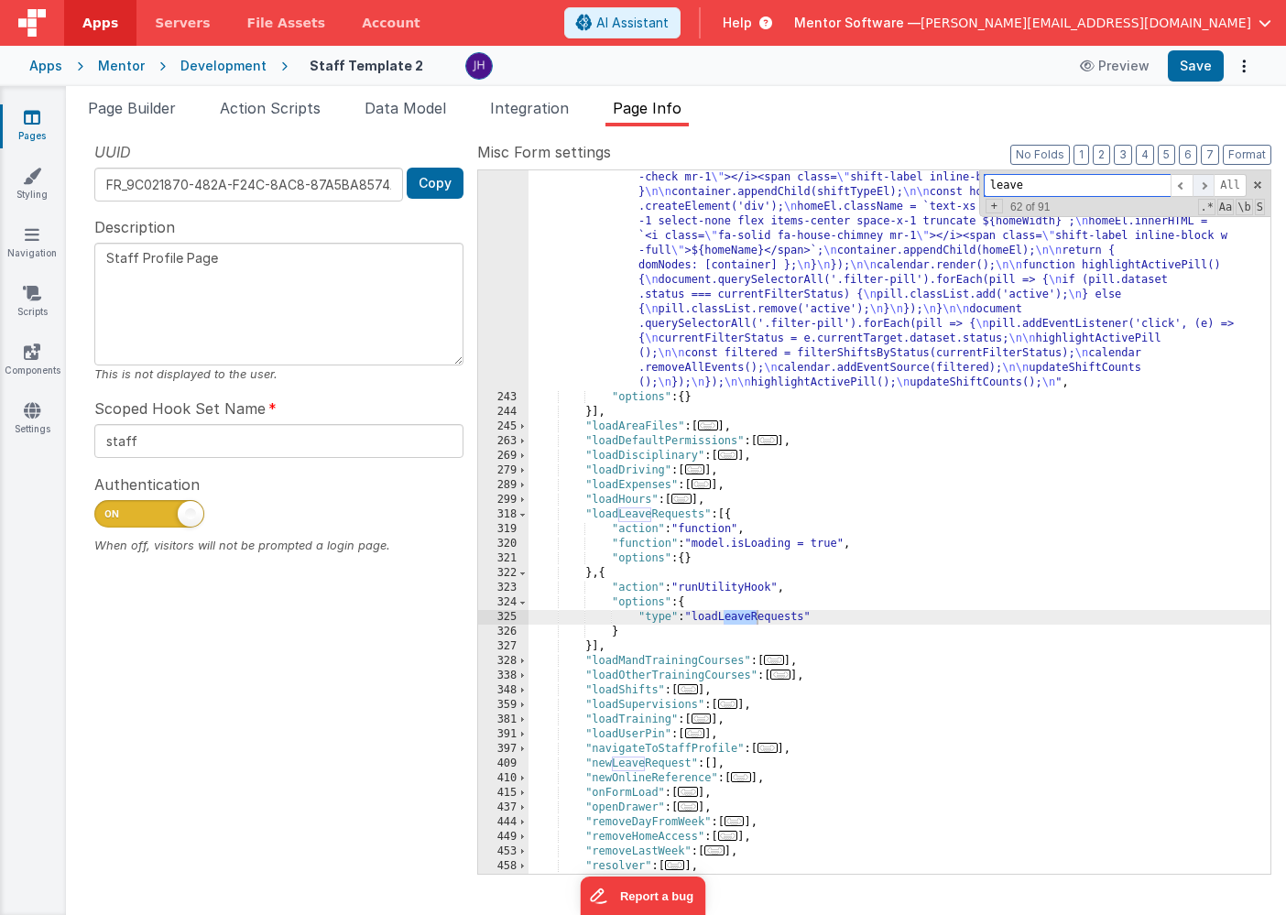
click at [1207, 185] on span at bounding box center [1203, 185] width 22 height 23
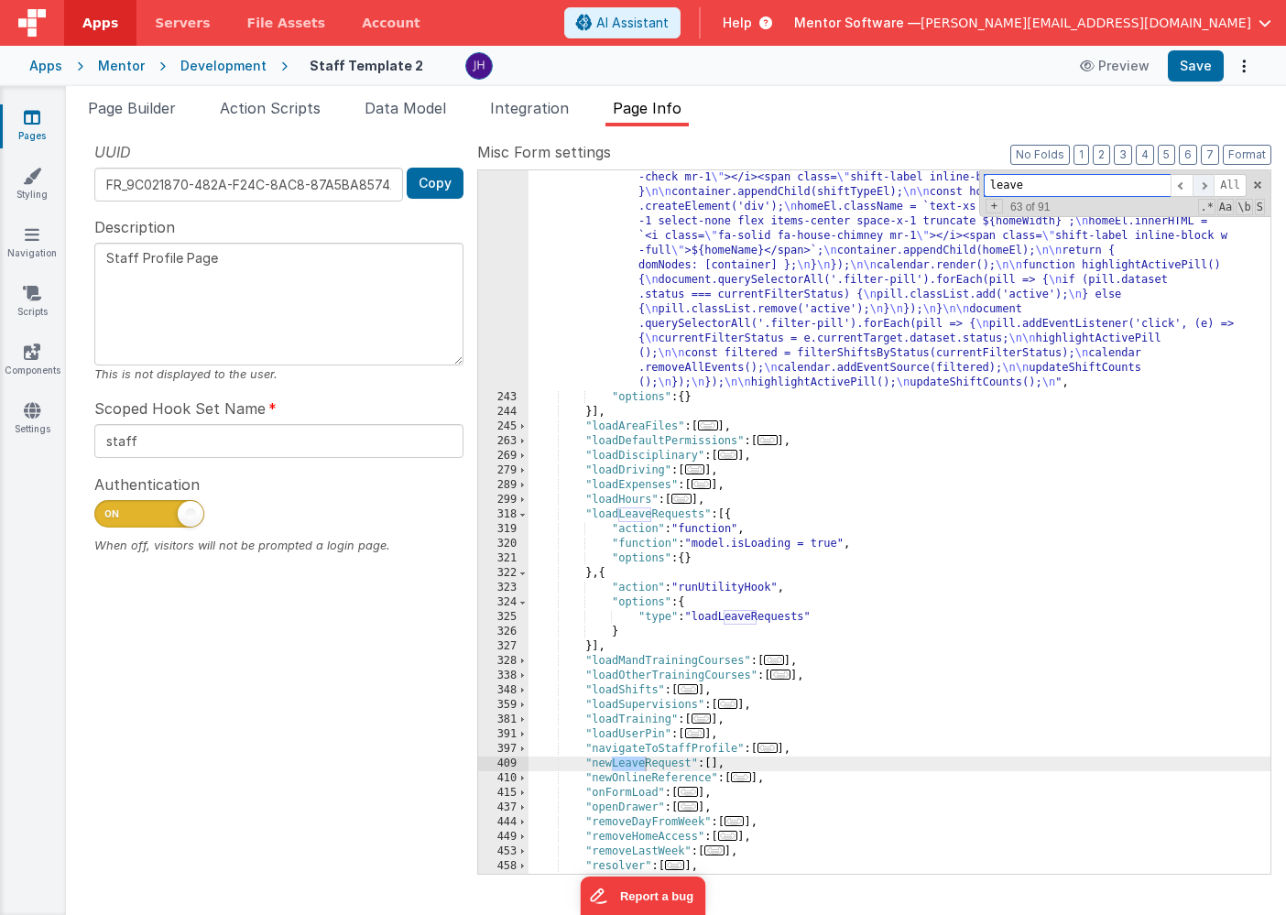
click at [1207, 185] on span at bounding box center [1203, 185] width 22 height 23
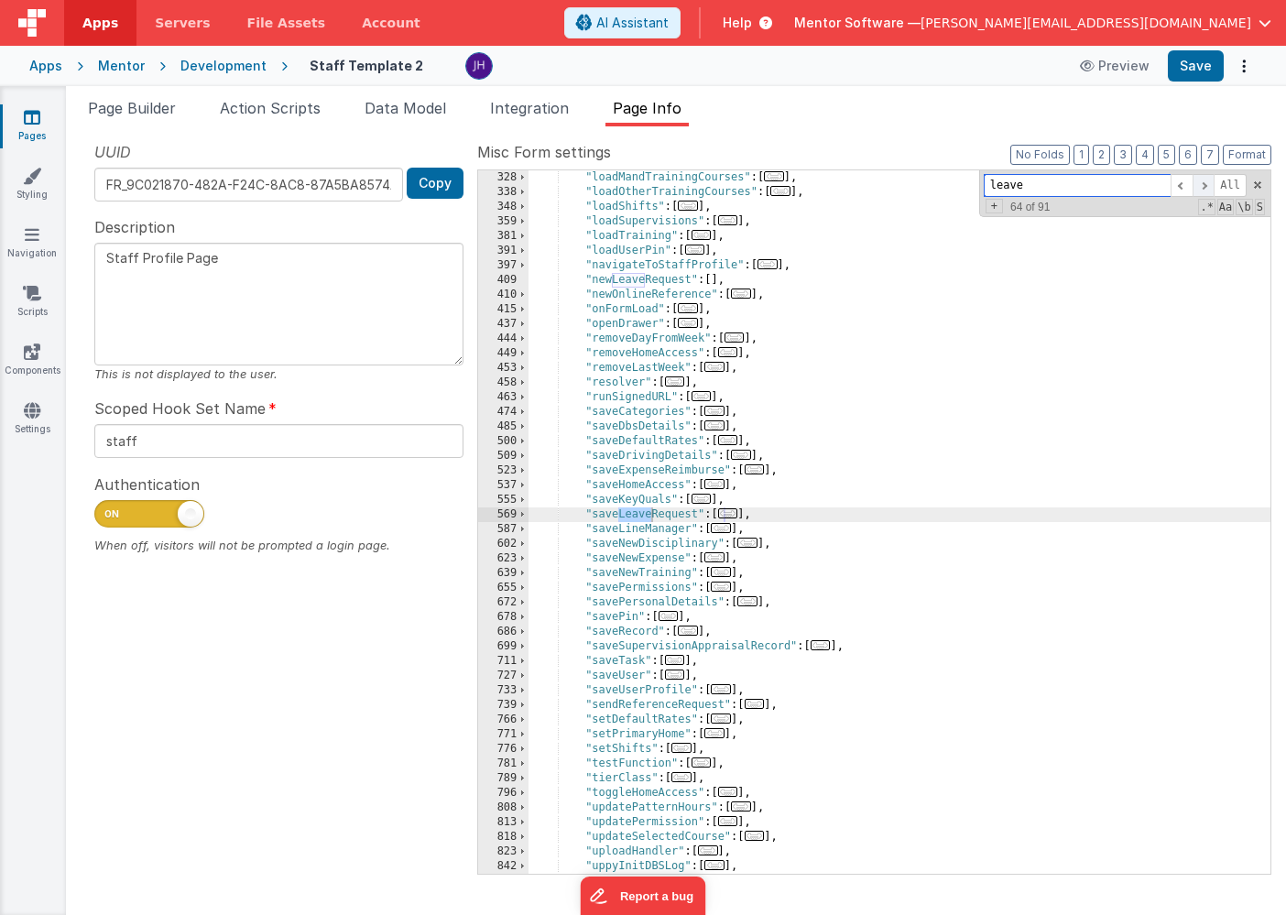
click at [1207, 185] on span at bounding box center [1203, 185] width 22 height 23
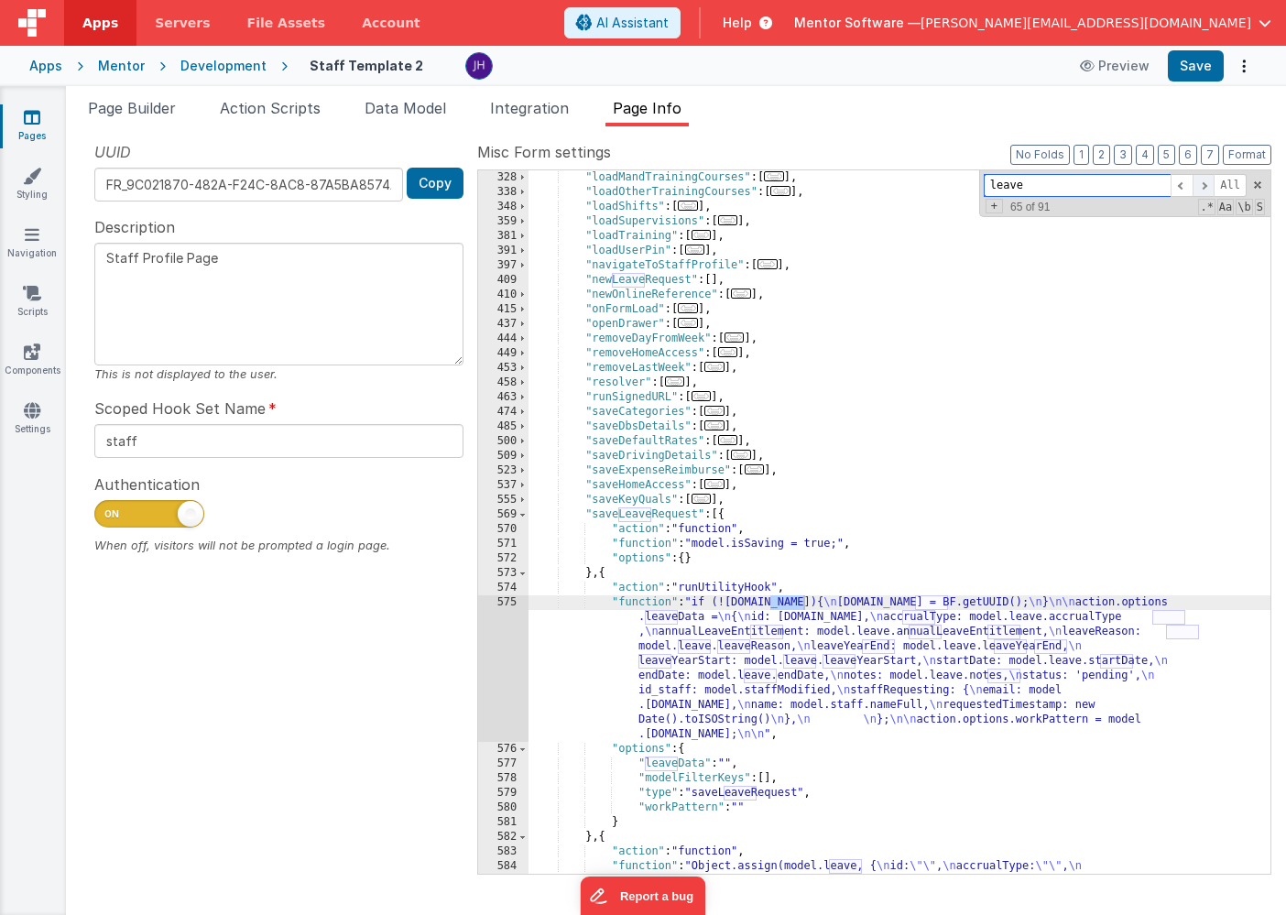
click at [1207, 185] on span at bounding box center [1203, 185] width 22 height 23
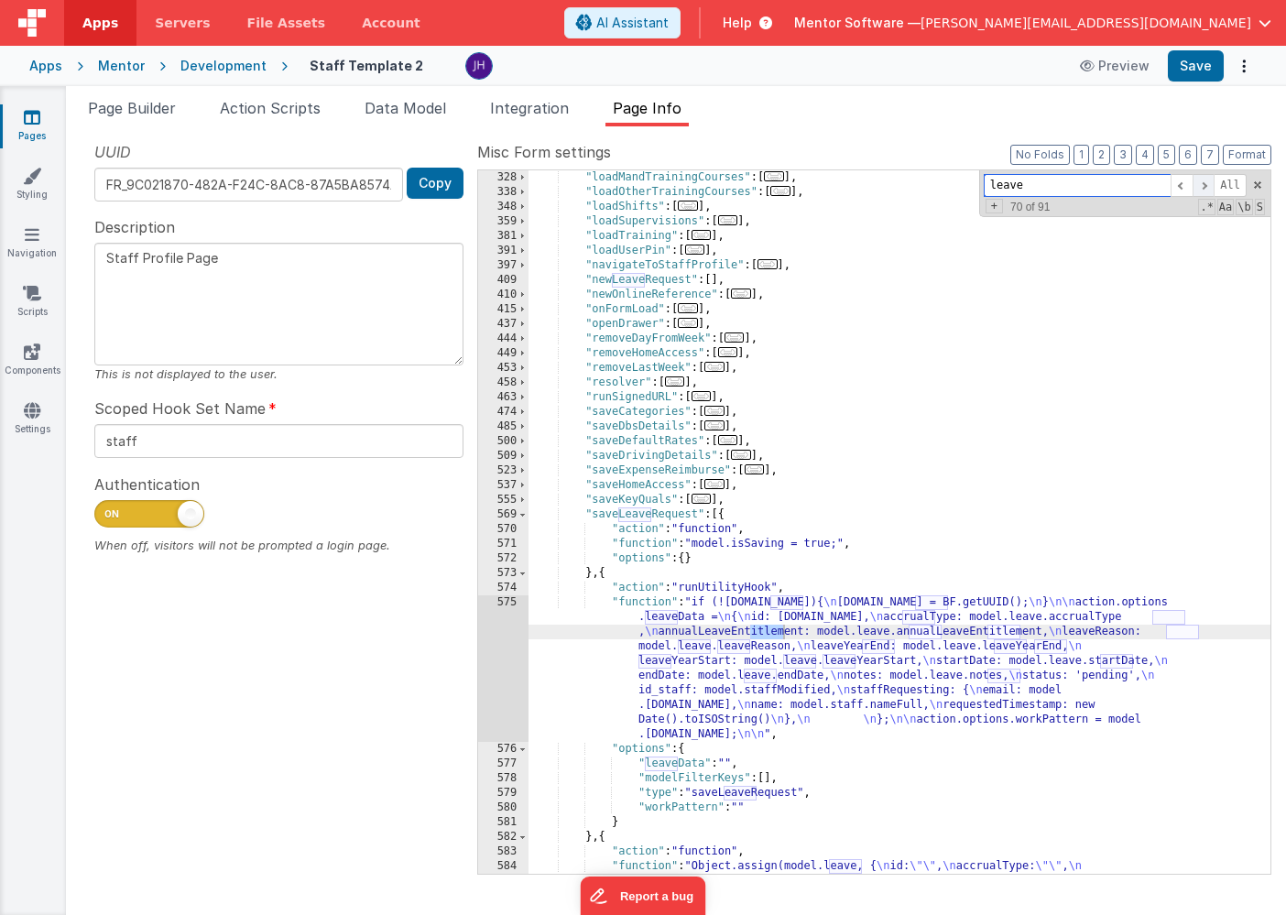
click at [1207, 185] on span at bounding box center [1203, 185] width 22 height 23
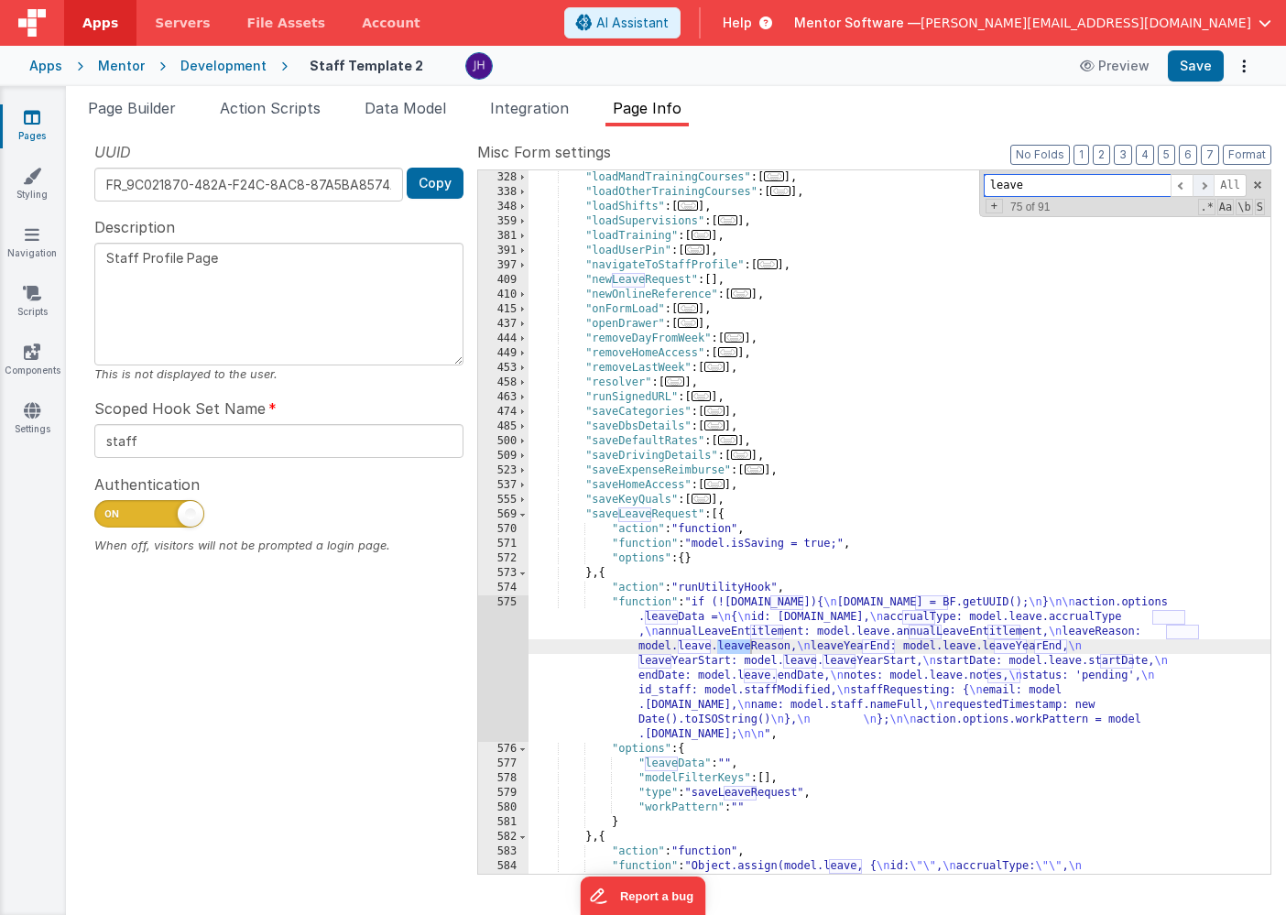
click at [1207, 185] on span at bounding box center [1203, 185] width 22 height 23
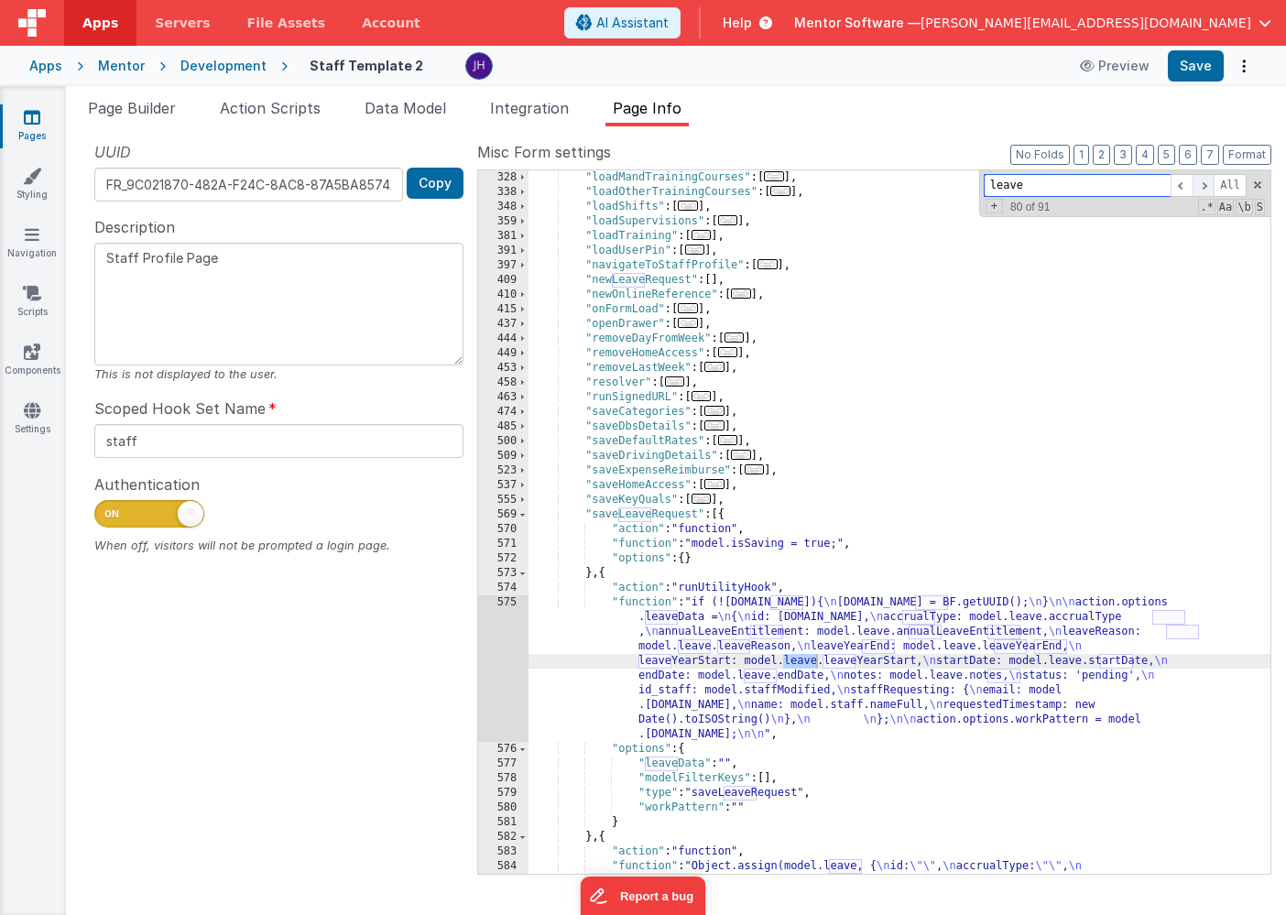
click at [1207, 185] on span at bounding box center [1203, 185] width 22 height 23
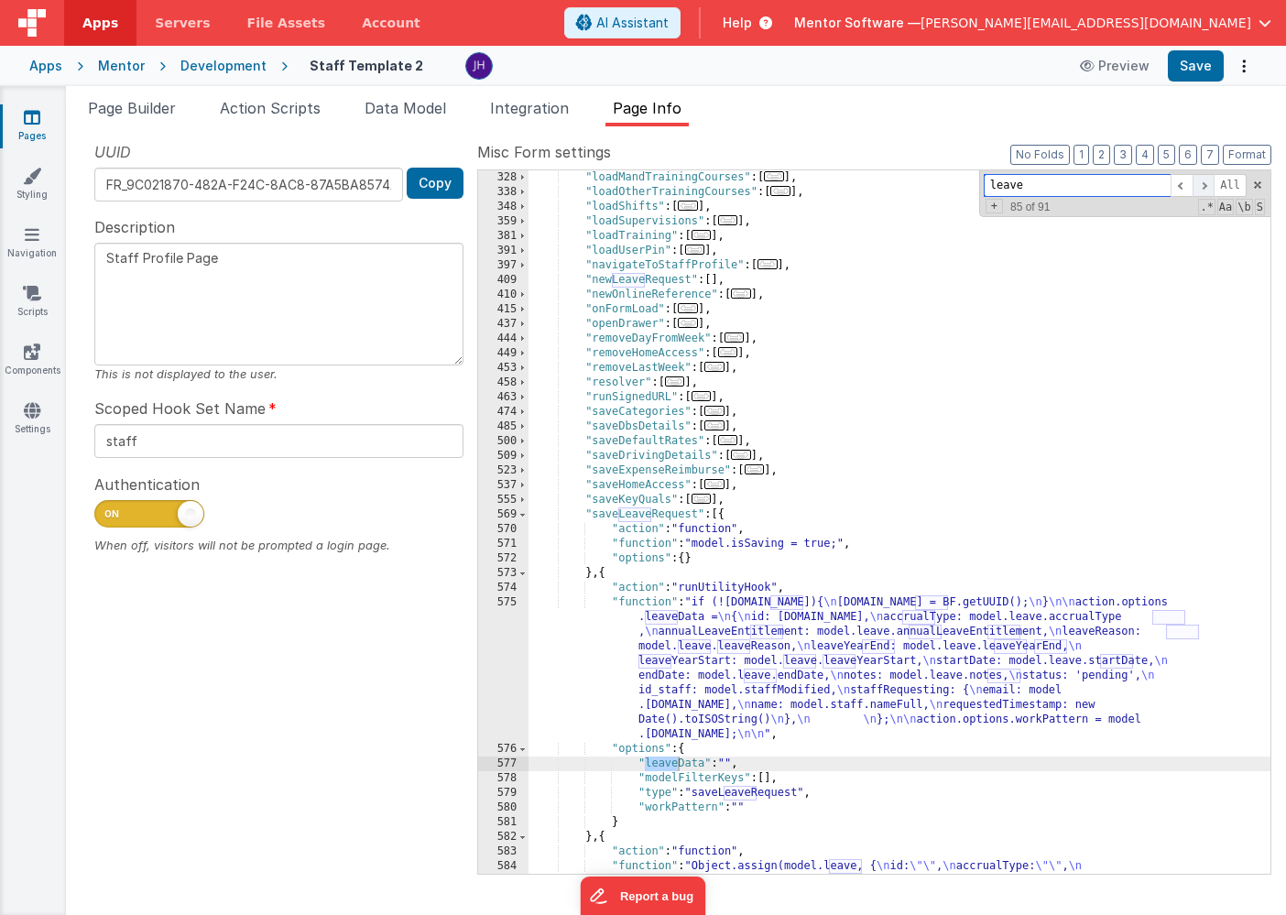
click at [1207, 185] on span at bounding box center [1203, 185] width 22 height 23
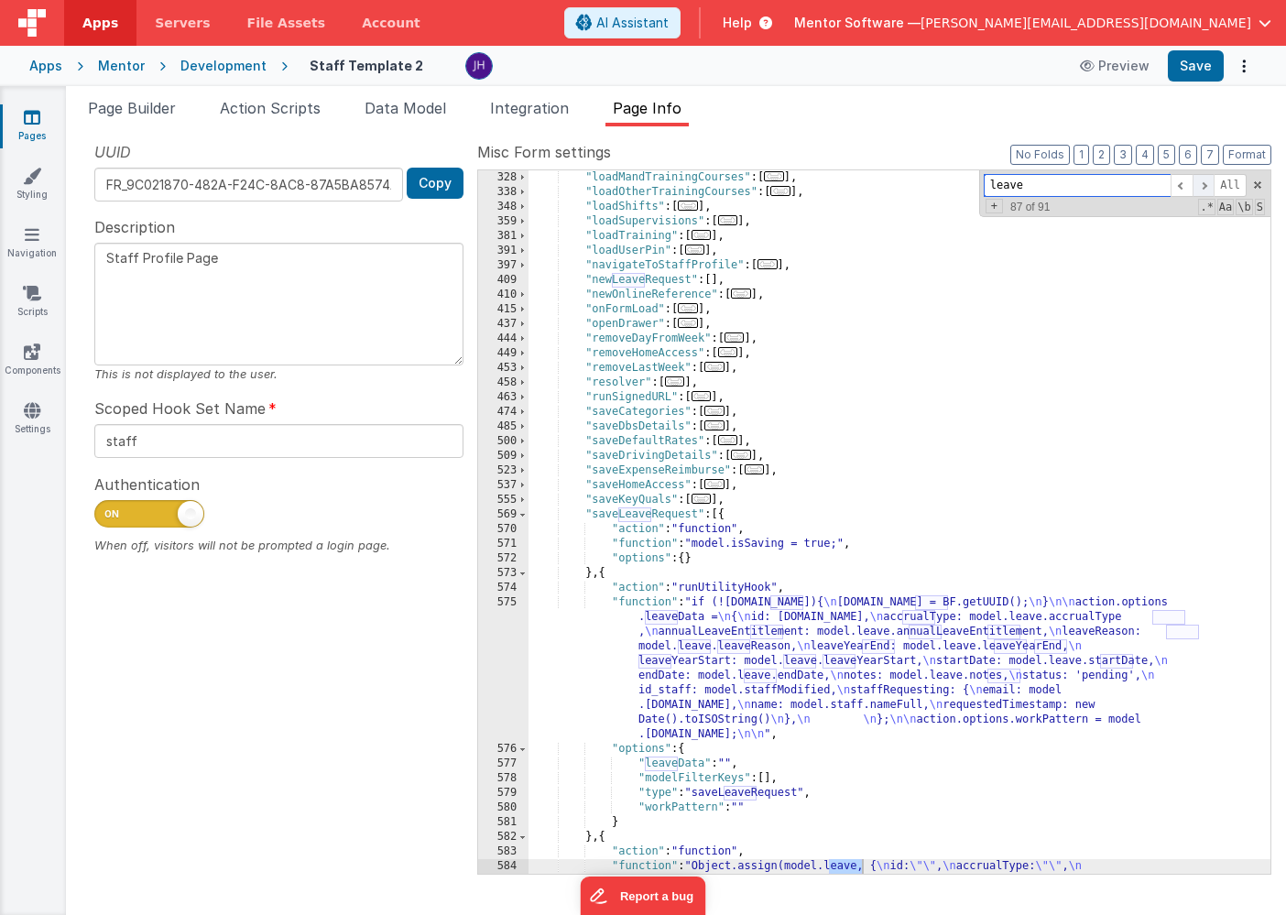
click at [1207, 185] on span at bounding box center [1203, 185] width 22 height 23
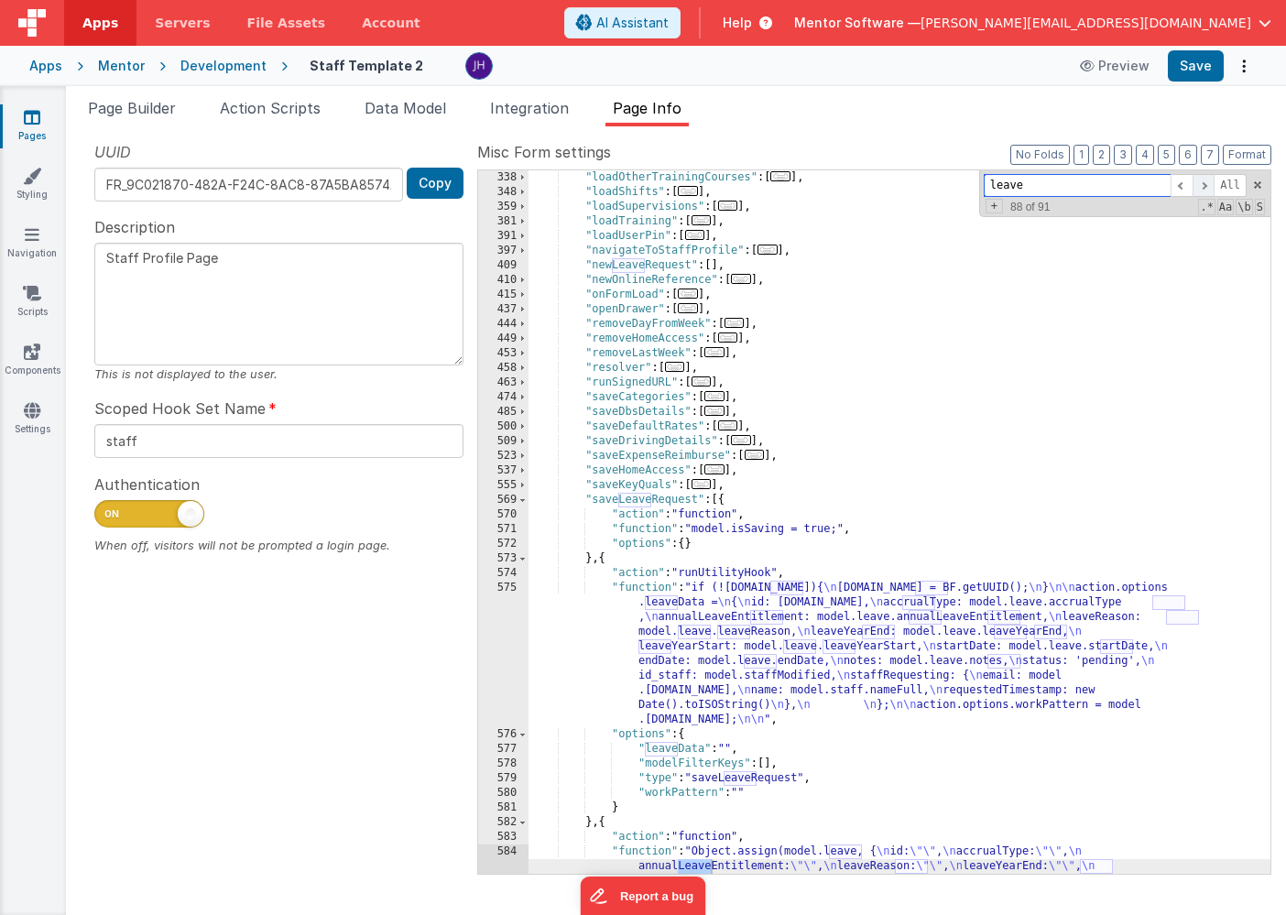
click at [1207, 185] on span at bounding box center [1203, 185] width 22 height 23
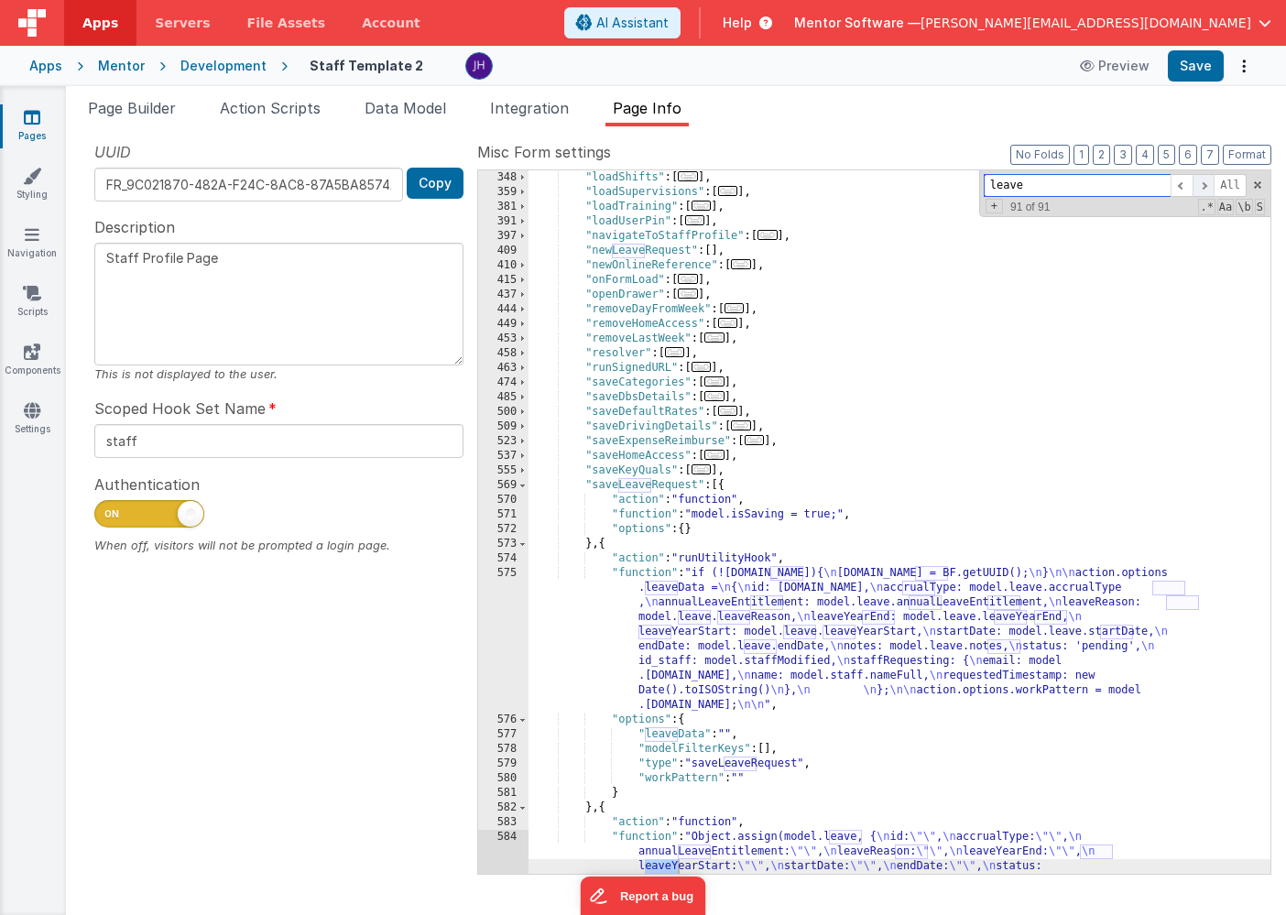
scroll to position [3150, 0]
click at [1207, 185] on span at bounding box center [1203, 185] width 22 height 23
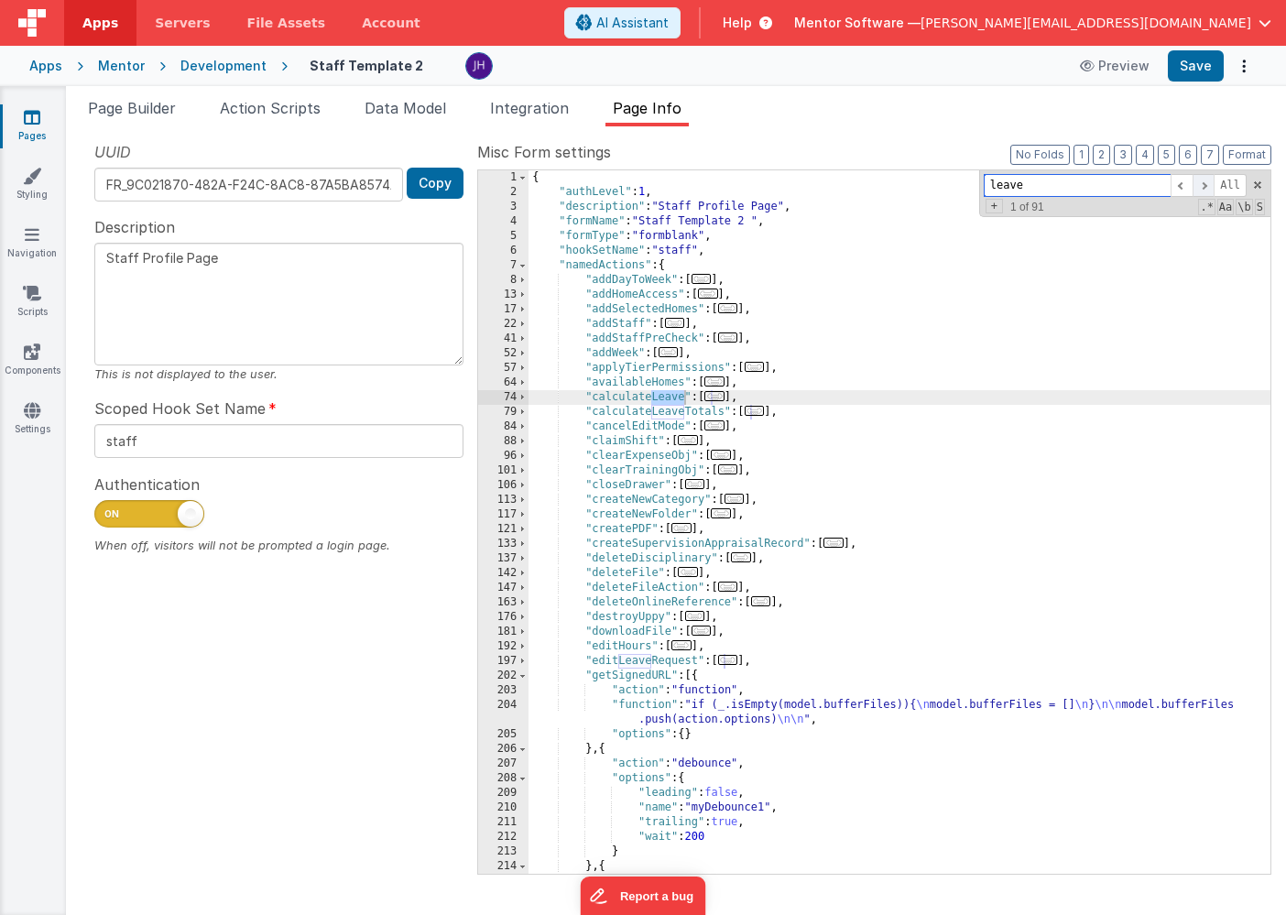
scroll to position [0, 0]
click at [1207, 185] on span at bounding box center [1203, 185] width 22 height 23
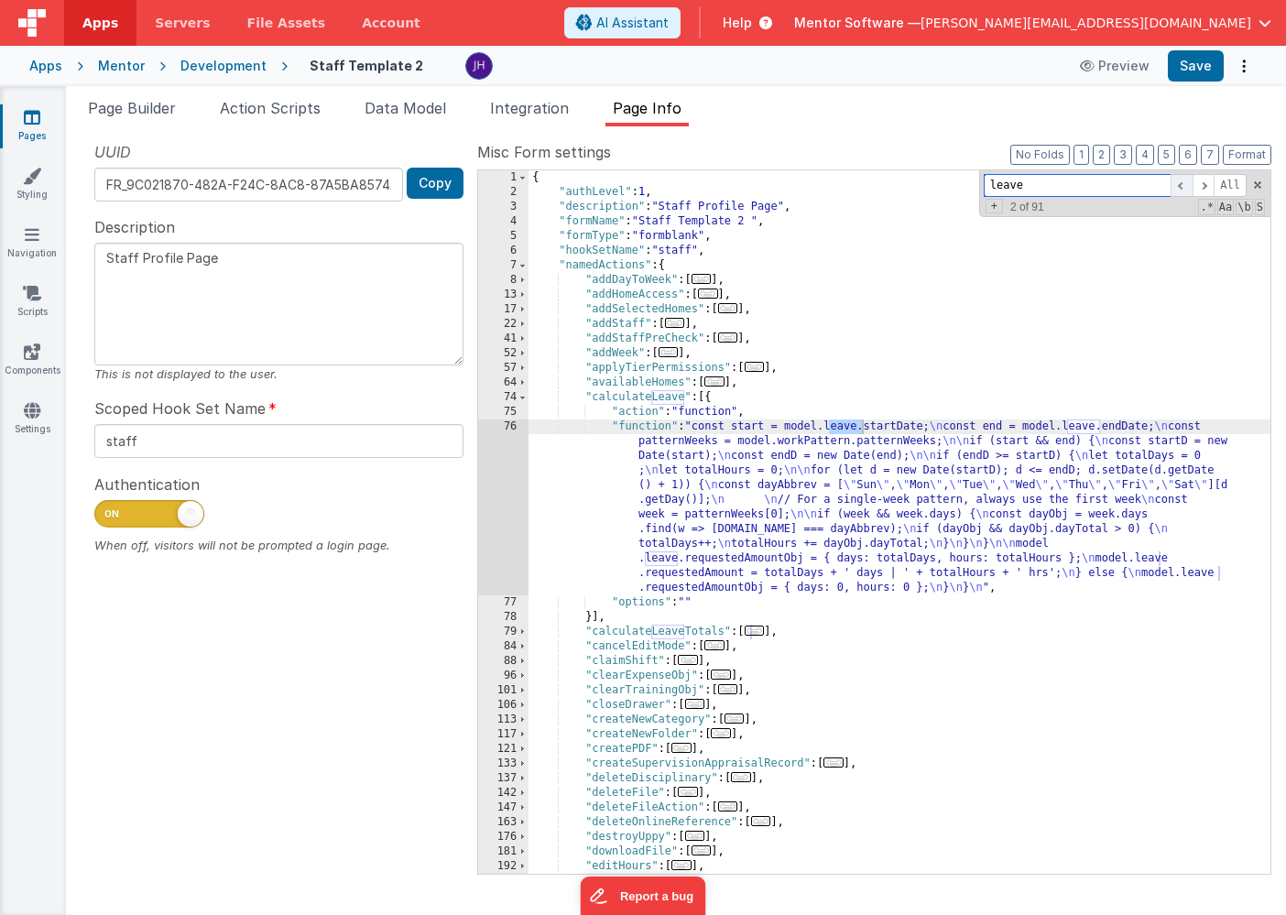
click at [1186, 186] on span at bounding box center [1181, 185] width 22 height 23
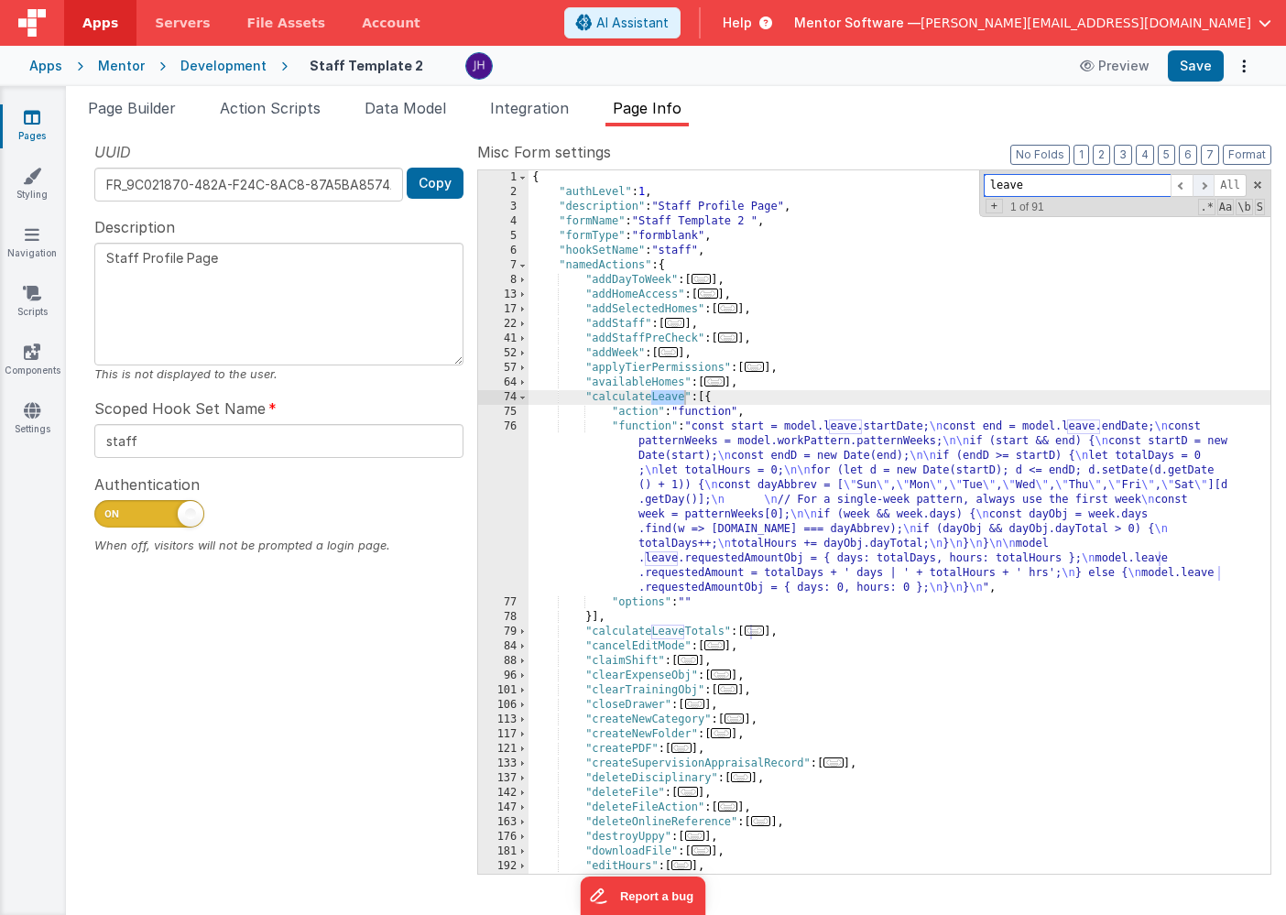
click at [1205, 187] on span at bounding box center [1203, 185] width 22 height 23
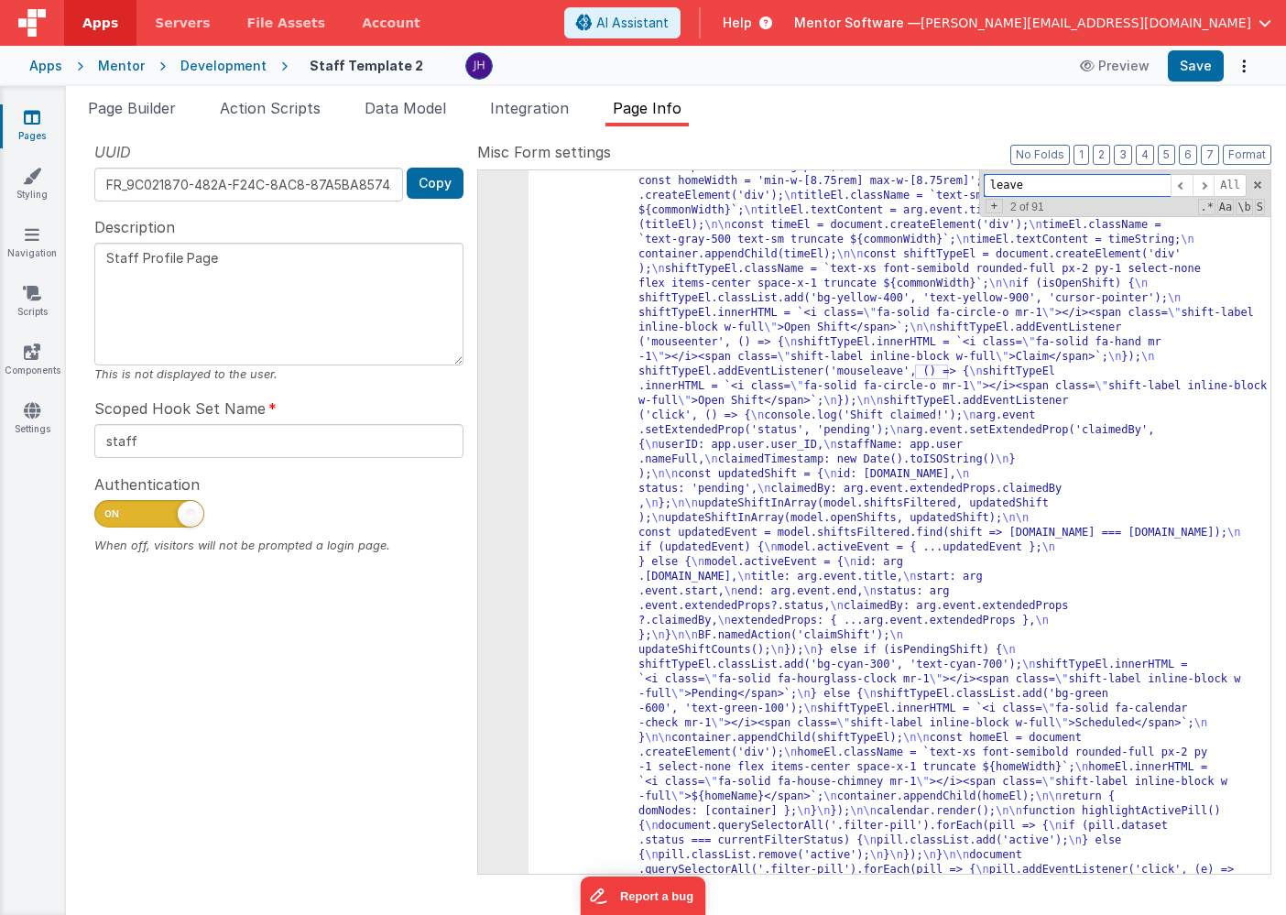
scroll to position [2311, 0]
click at [1105, 153] on button "2" at bounding box center [1100, 155] width 17 height 20
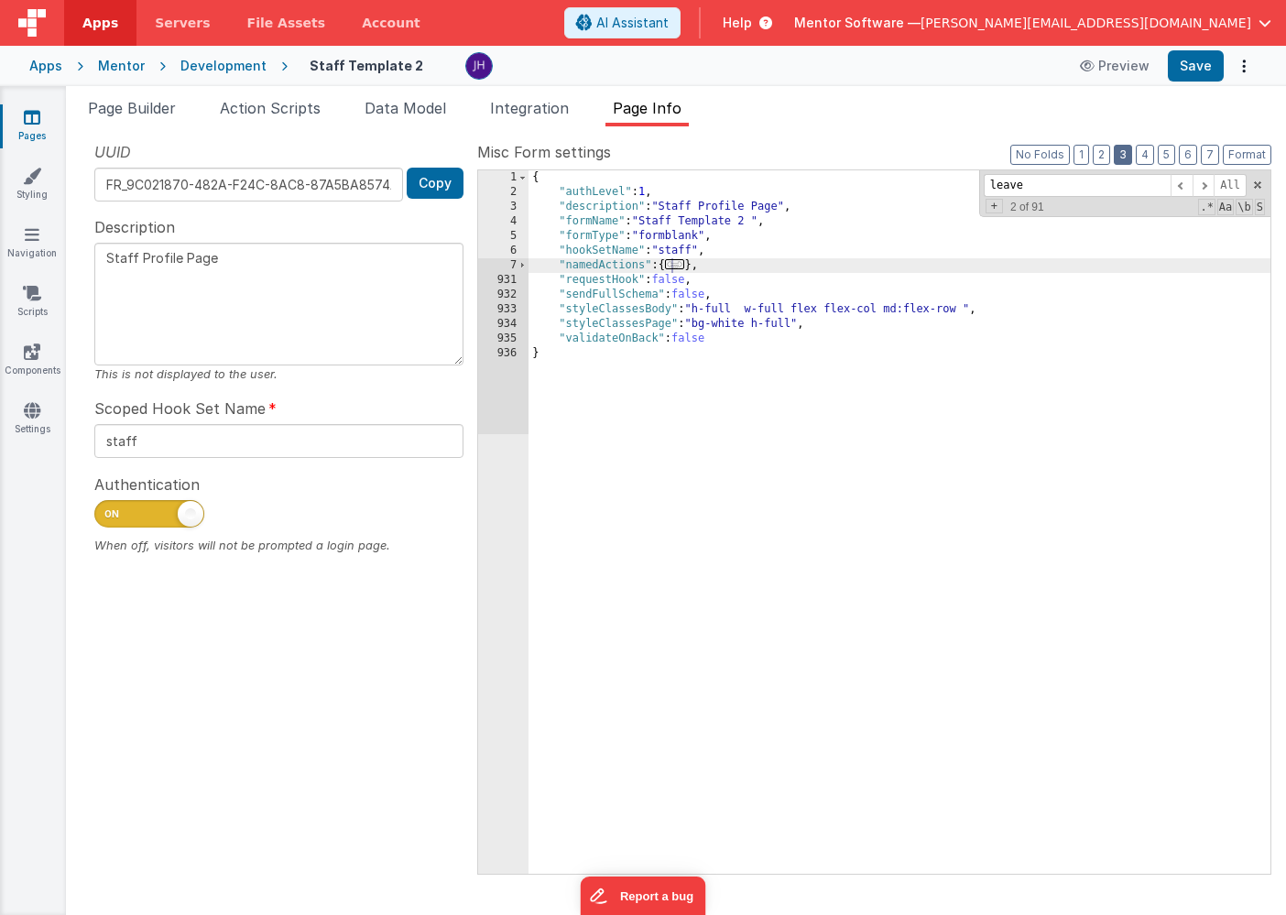
click at [1129, 151] on button "3" at bounding box center [1122, 155] width 18 height 20
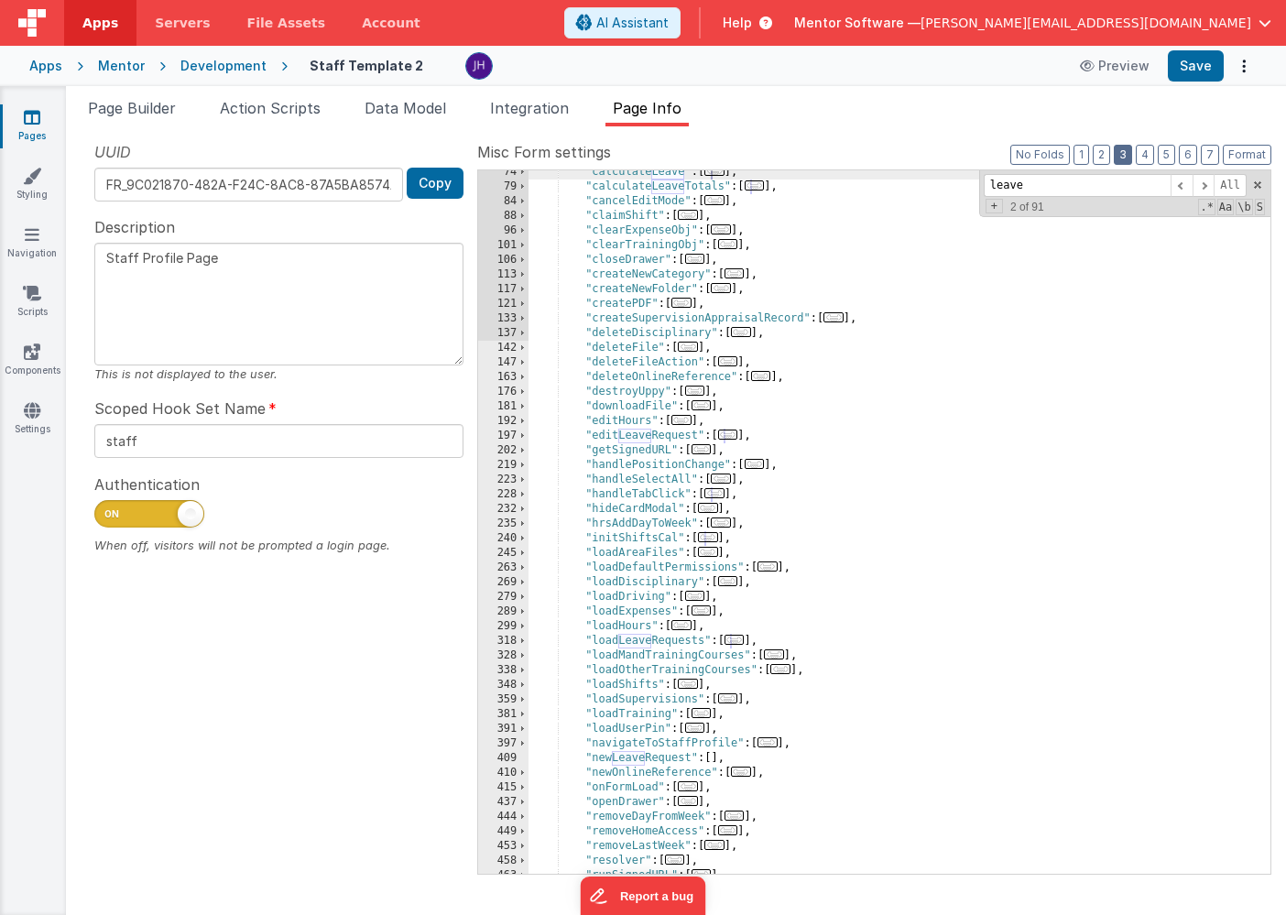
scroll to position [218, 0]
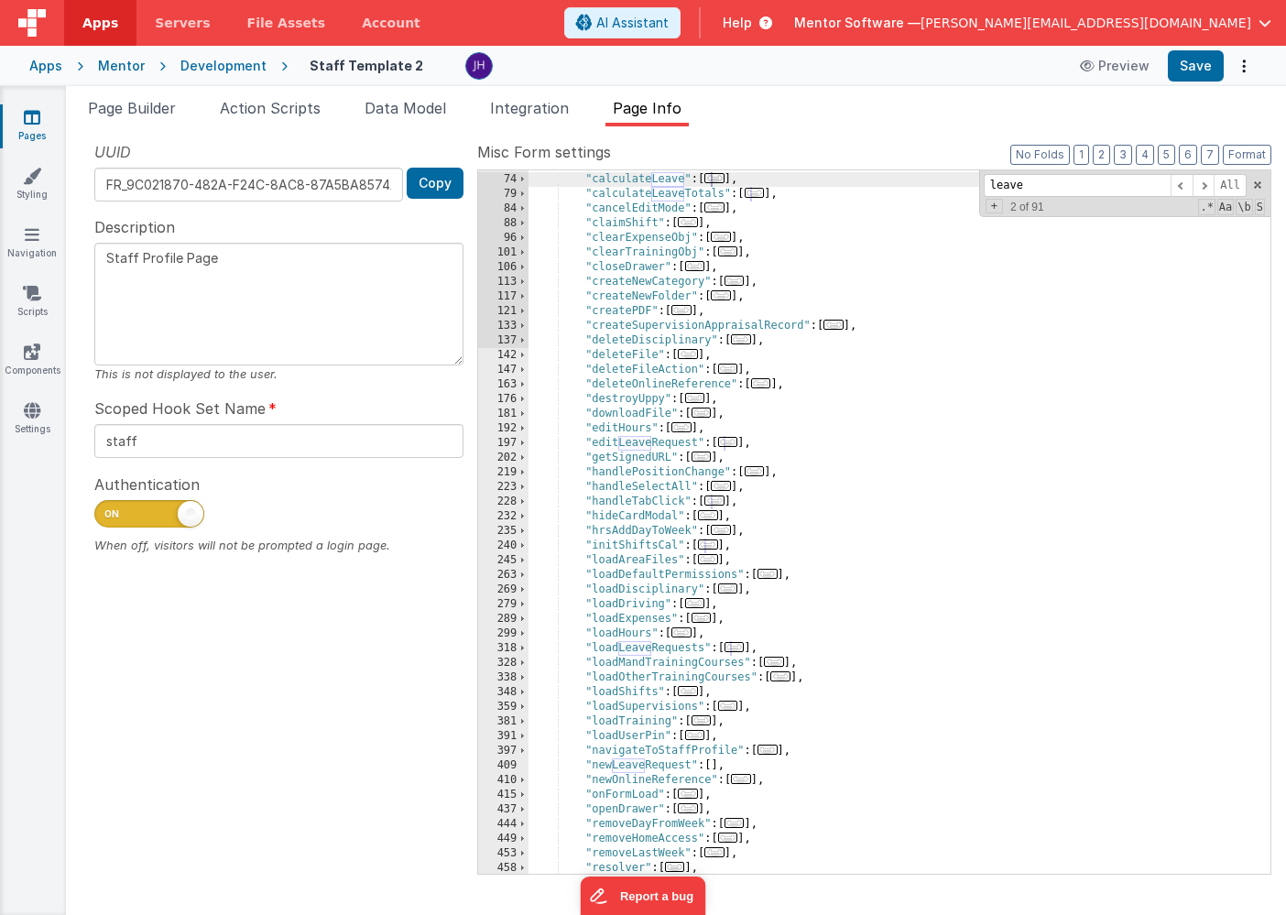
click at [734, 441] on span "..." at bounding box center [728, 442] width 20 height 10
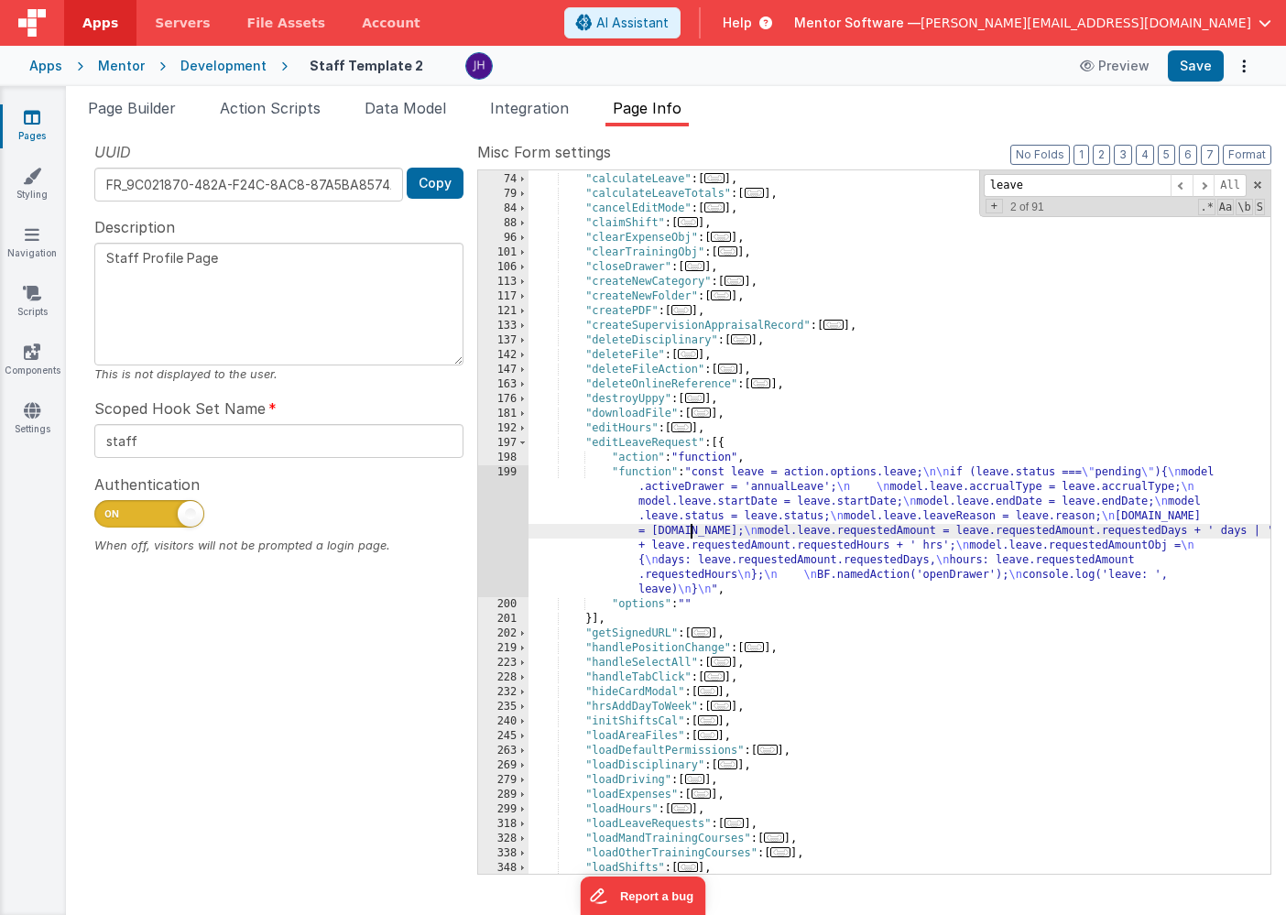
click at [693, 526] on div ""availableHomes" : [ ... ] , "calculateLeave" : [ ... ] , "calculateLeaveTotals…" at bounding box center [899, 523] width 742 height 733
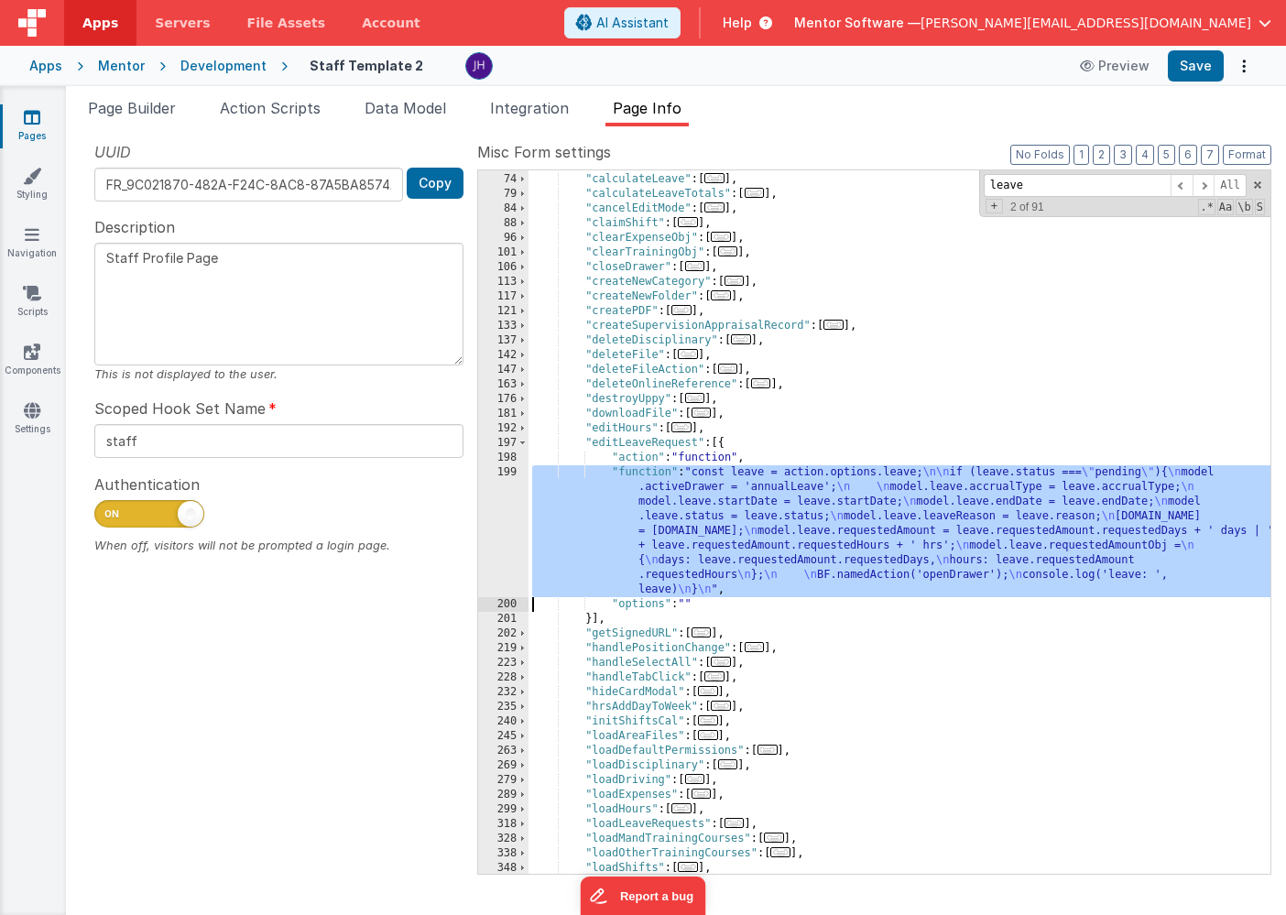
click at [495, 499] on div "199" at bounding box center [503, 531] width 50 height 132
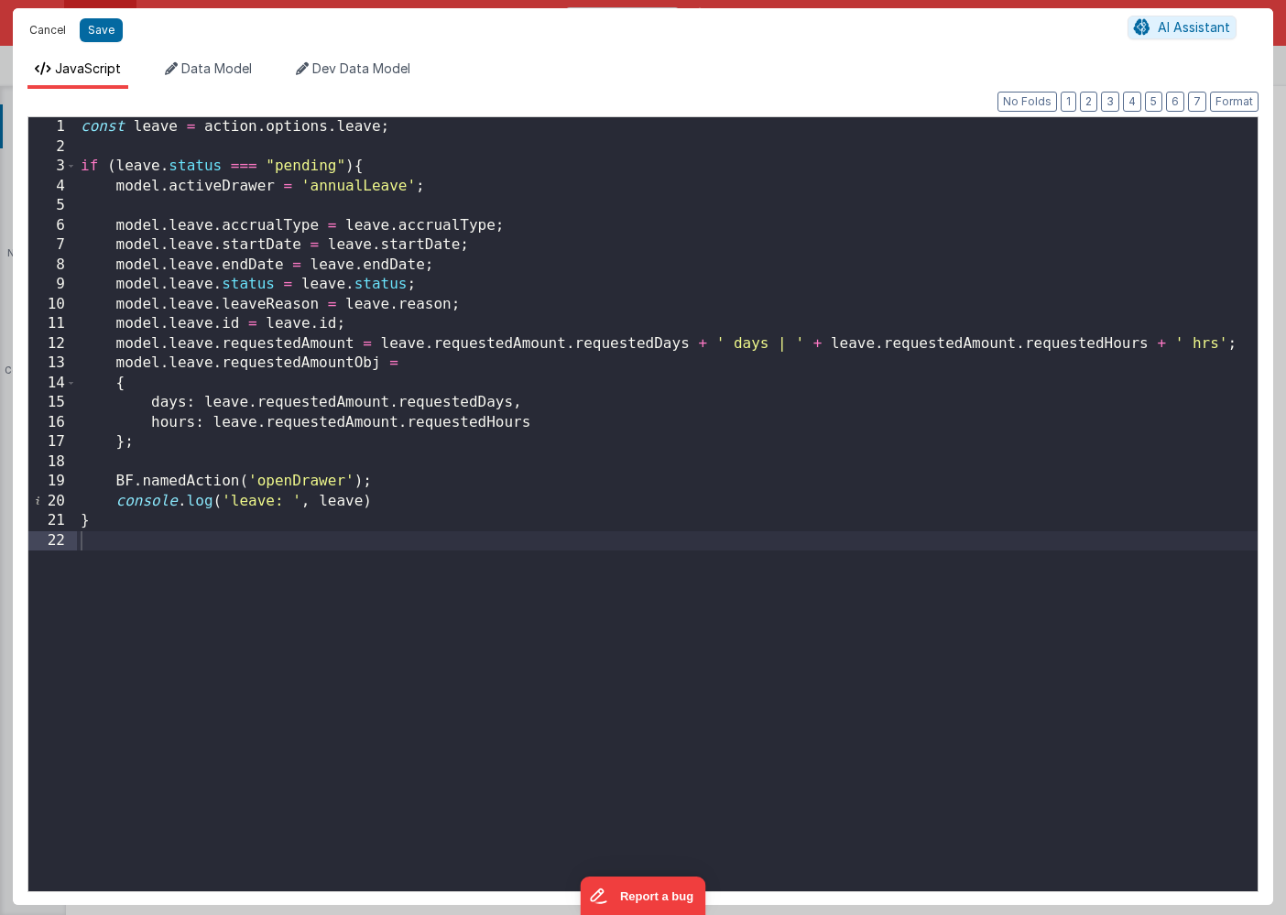
click at [46, 34] on button "Cancel" at bounding box center [47, 30] width 55 height 26
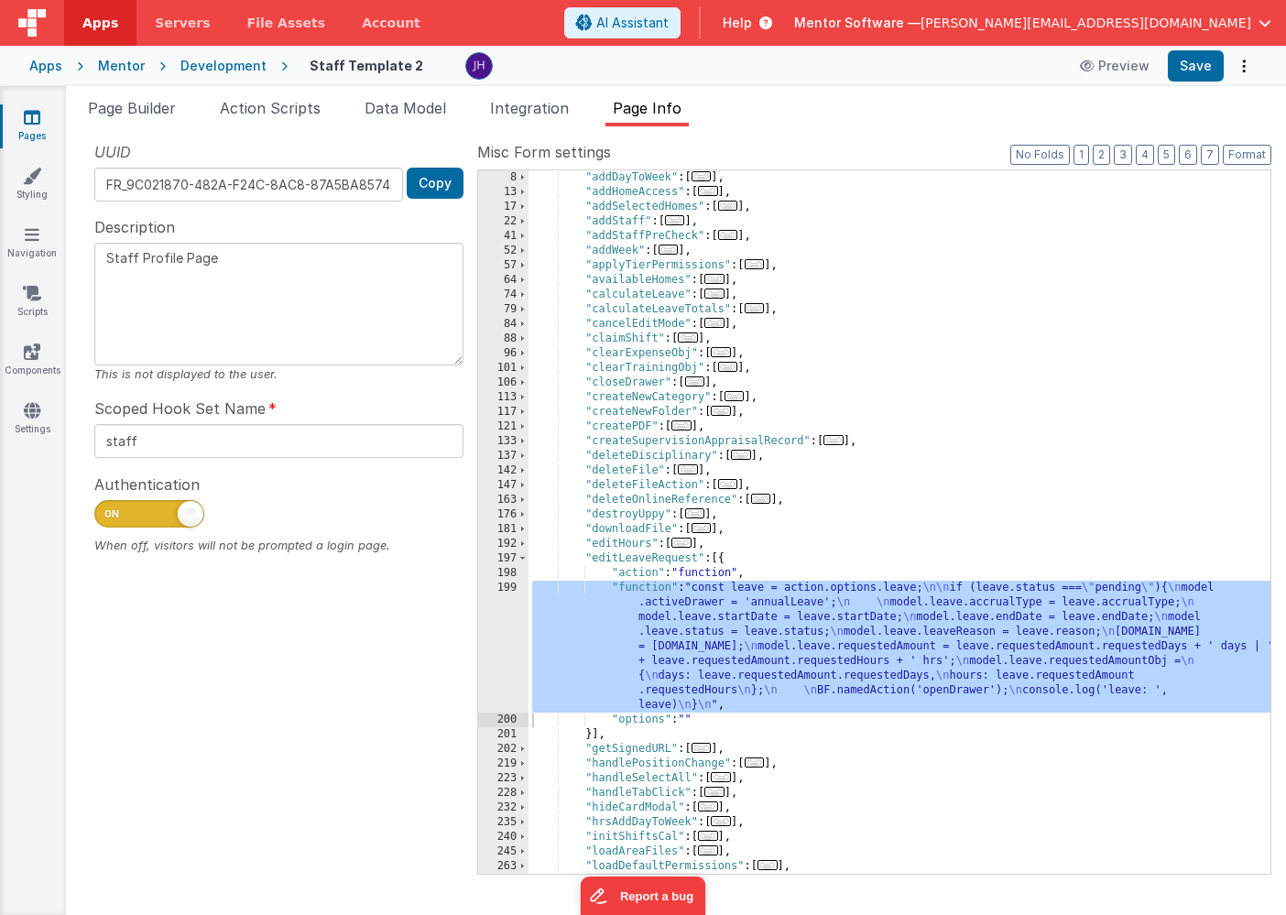
scroll to position [0, 0]
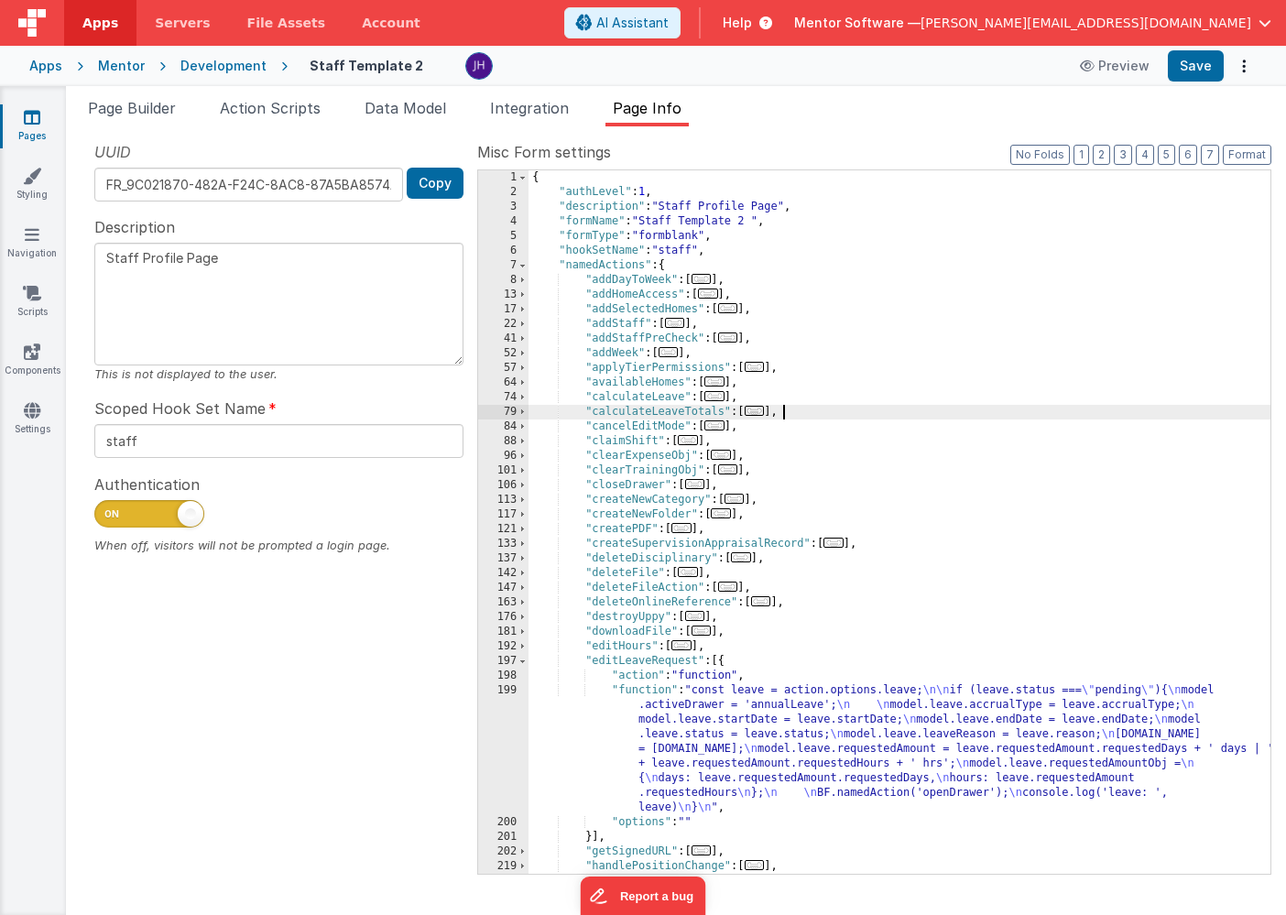
click at [897, 416] on div "{ "authLevel" : 1 , "description" : "Staff Profile Page" , "formName" : "Staff …" at bounding box center [899, 536] width 742 height 733
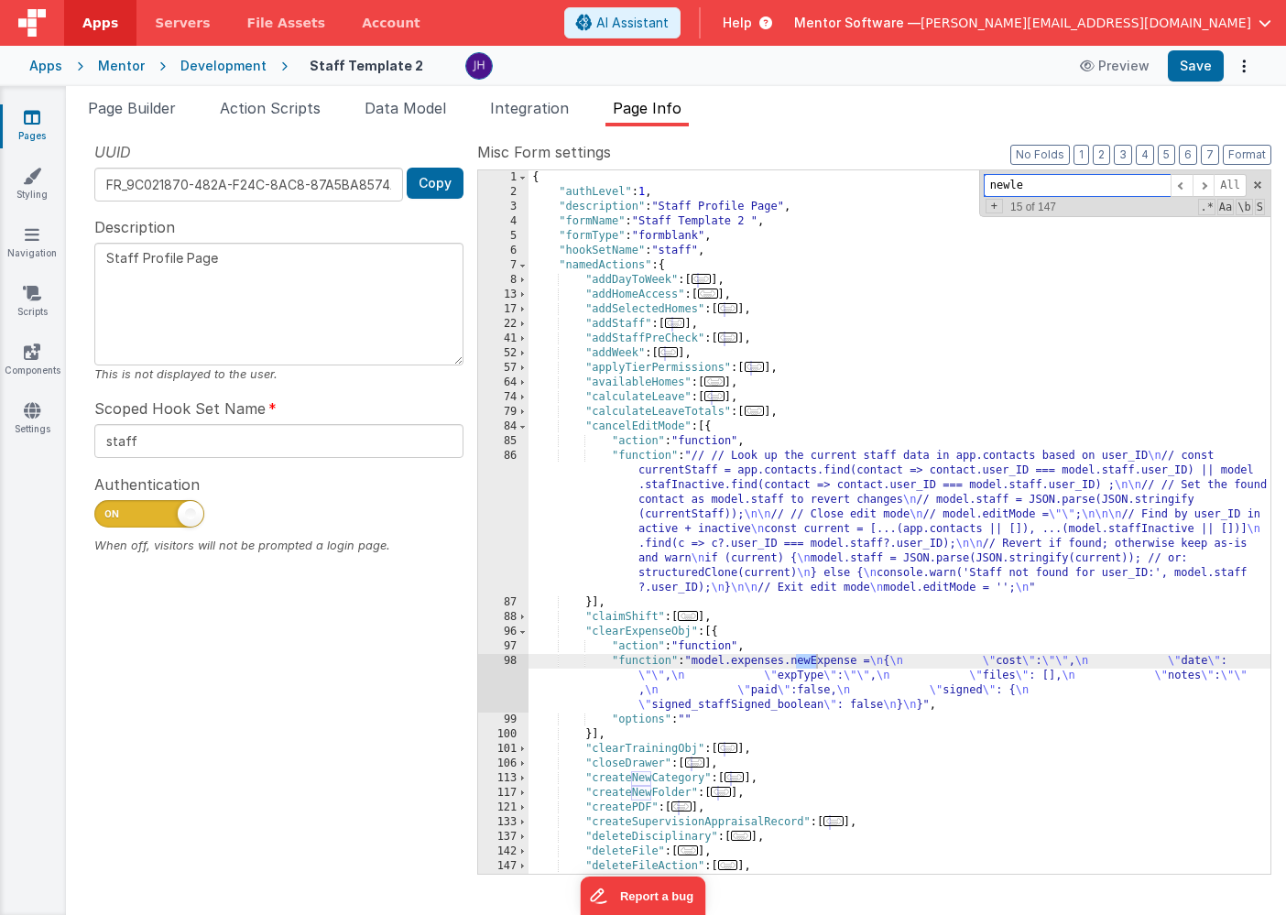
scroll to position [923, 0]
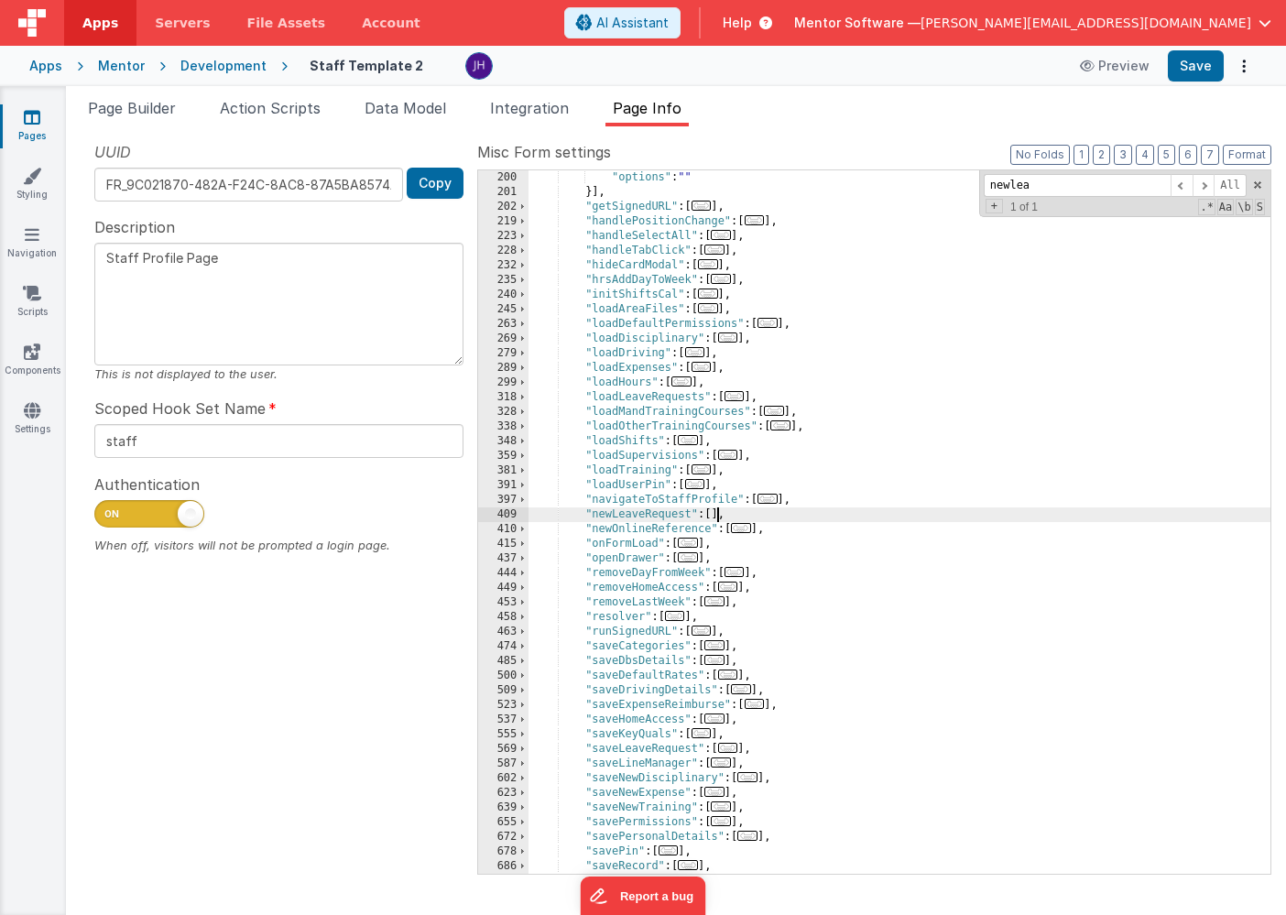
click at [719, 516] on div ""options" : "" }] , "getSignedURL" : [ ... ] , "handlePositionChange" : [ ... ]…" at bounding box center [899, 536] width 742 height 733
click at [1066, 188] on input "newlea" at bounding box center [1076, 185] width 187 height 23
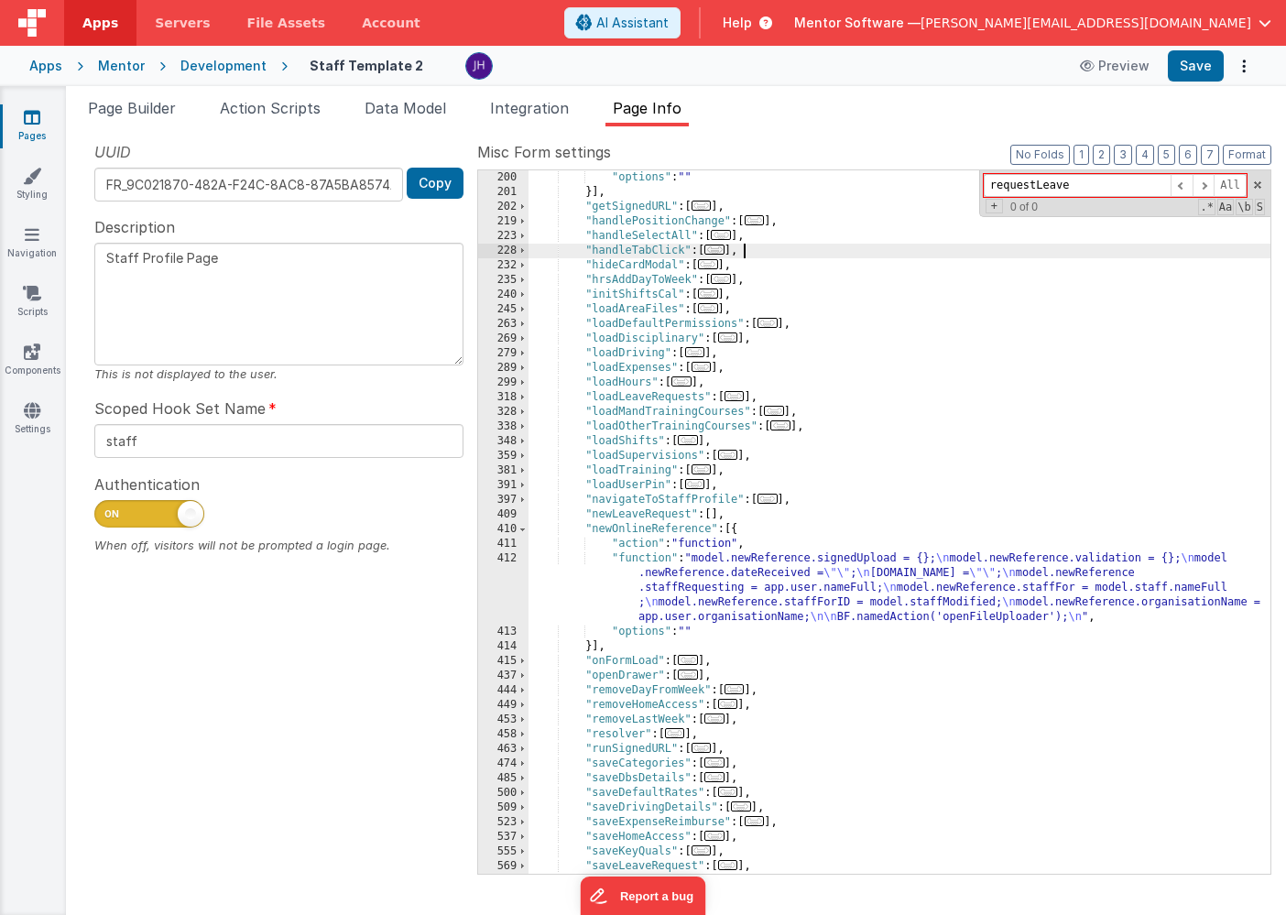
click at [1098, 255] on div ""options" : "" }] , "getSignedURL" : [ ... ] , "handlePositionChange" : [ ... ]…" at bounding box center [899, 536] width 742 height 733
click at [1090, 187] on input "requestLeave" at bounding box center [1076, 185] width 187 height 23
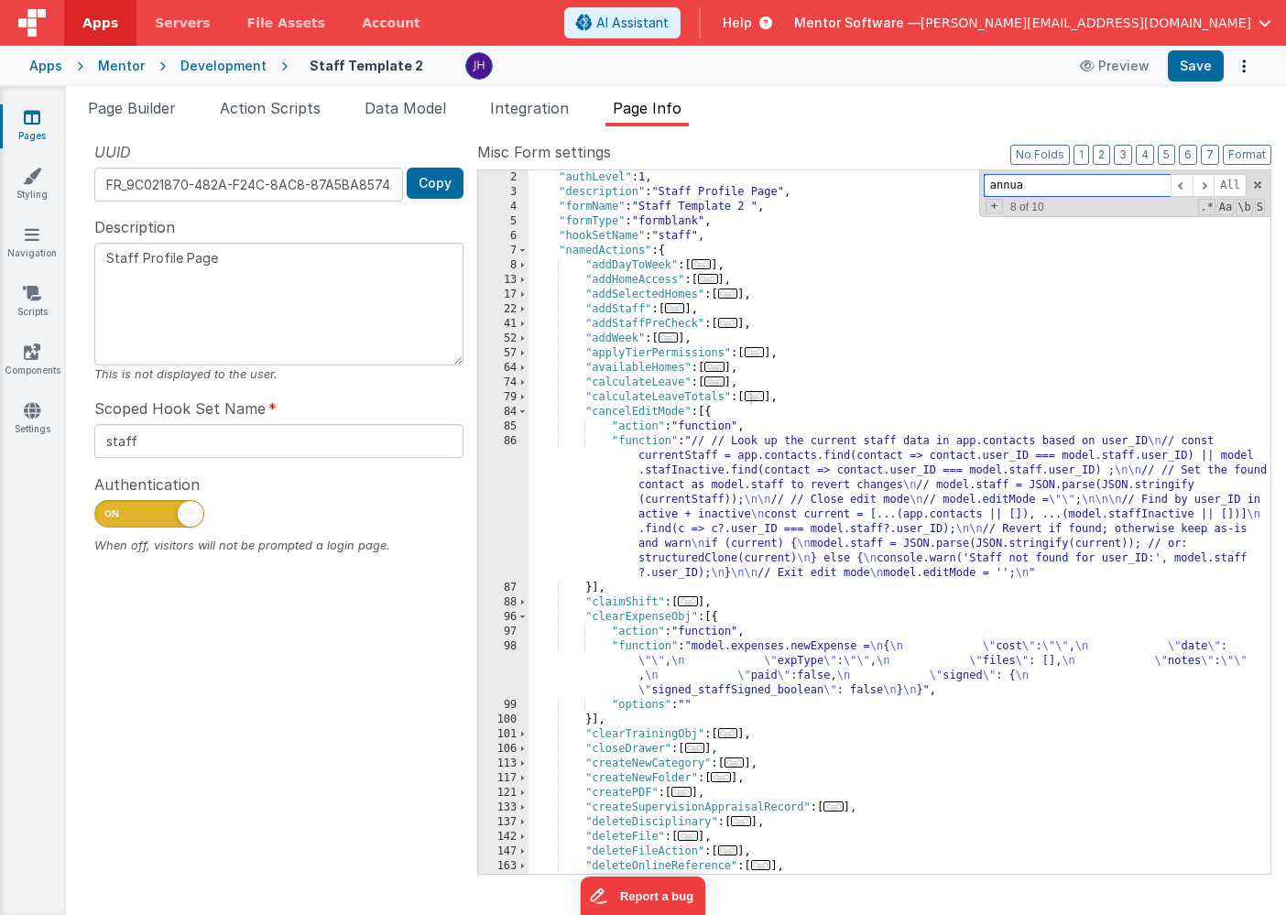
scroll to position [0, 0]
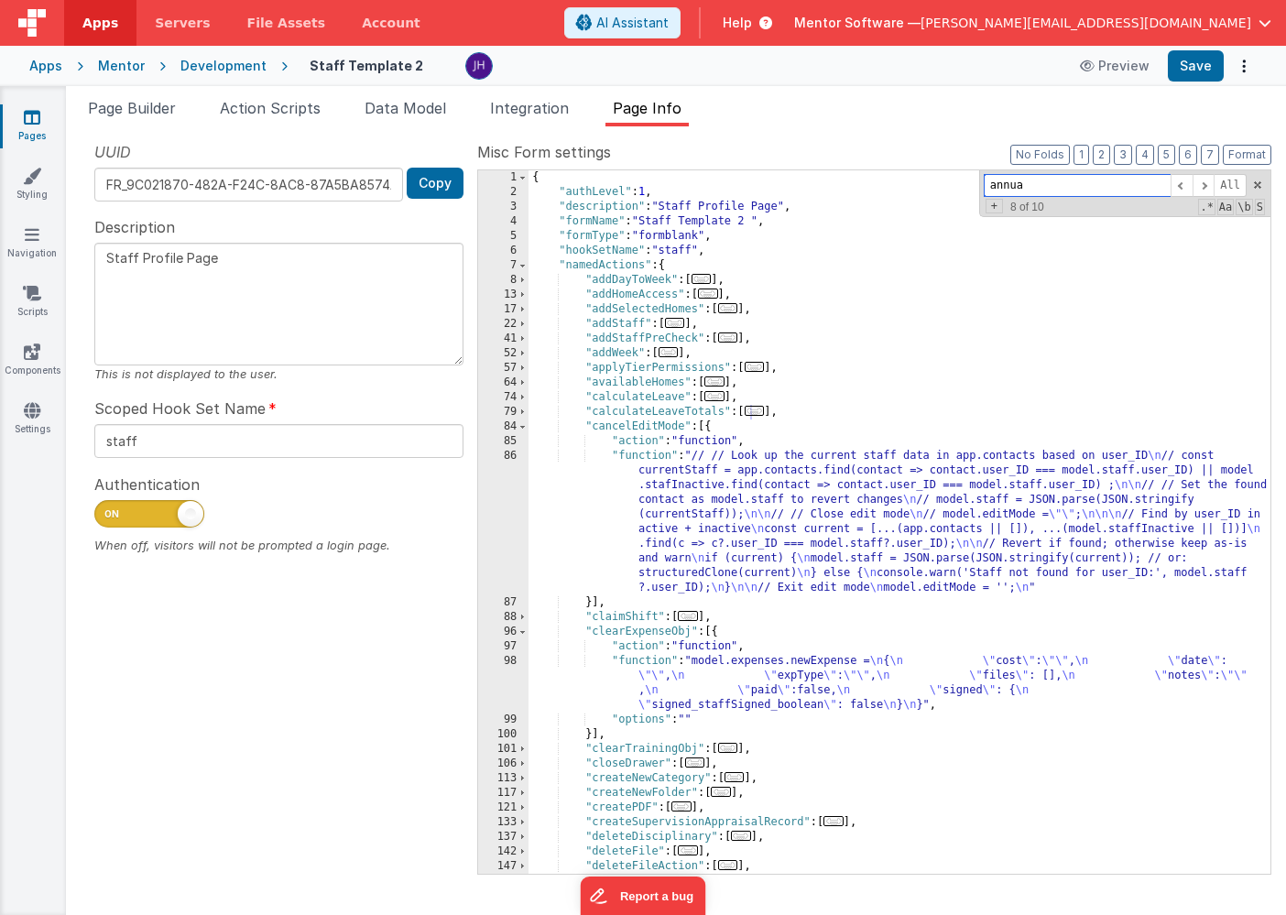
type input "annua"
click at [721, 397] on span "..." at bounding box center [714, 396] width 20 height 10
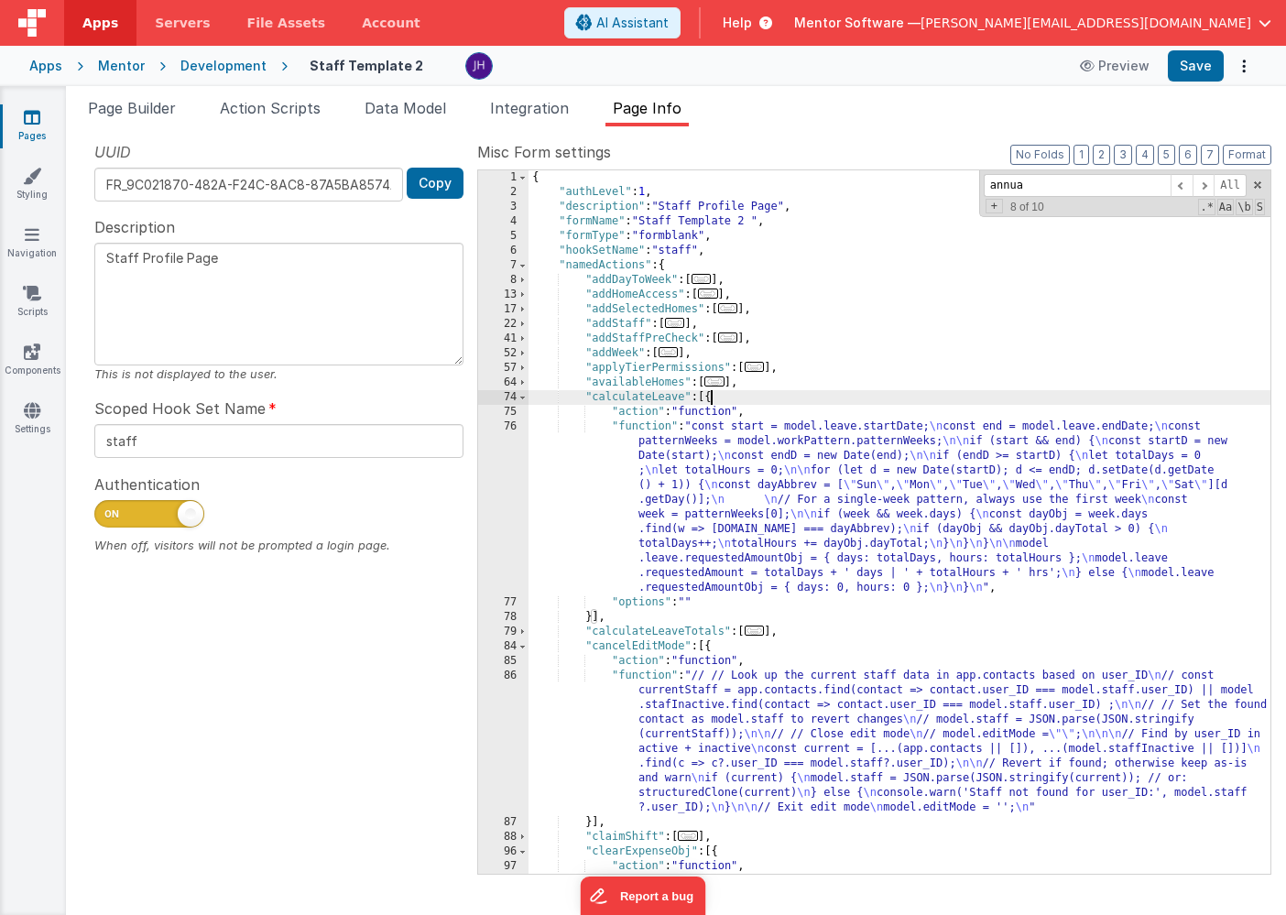
click at [718, 444] on div "{ "authLevel" : 1 , "description" : "Staff Profile Page" , "formName" : "Staff …" at bounding box center [899, 558] width 742 height 776
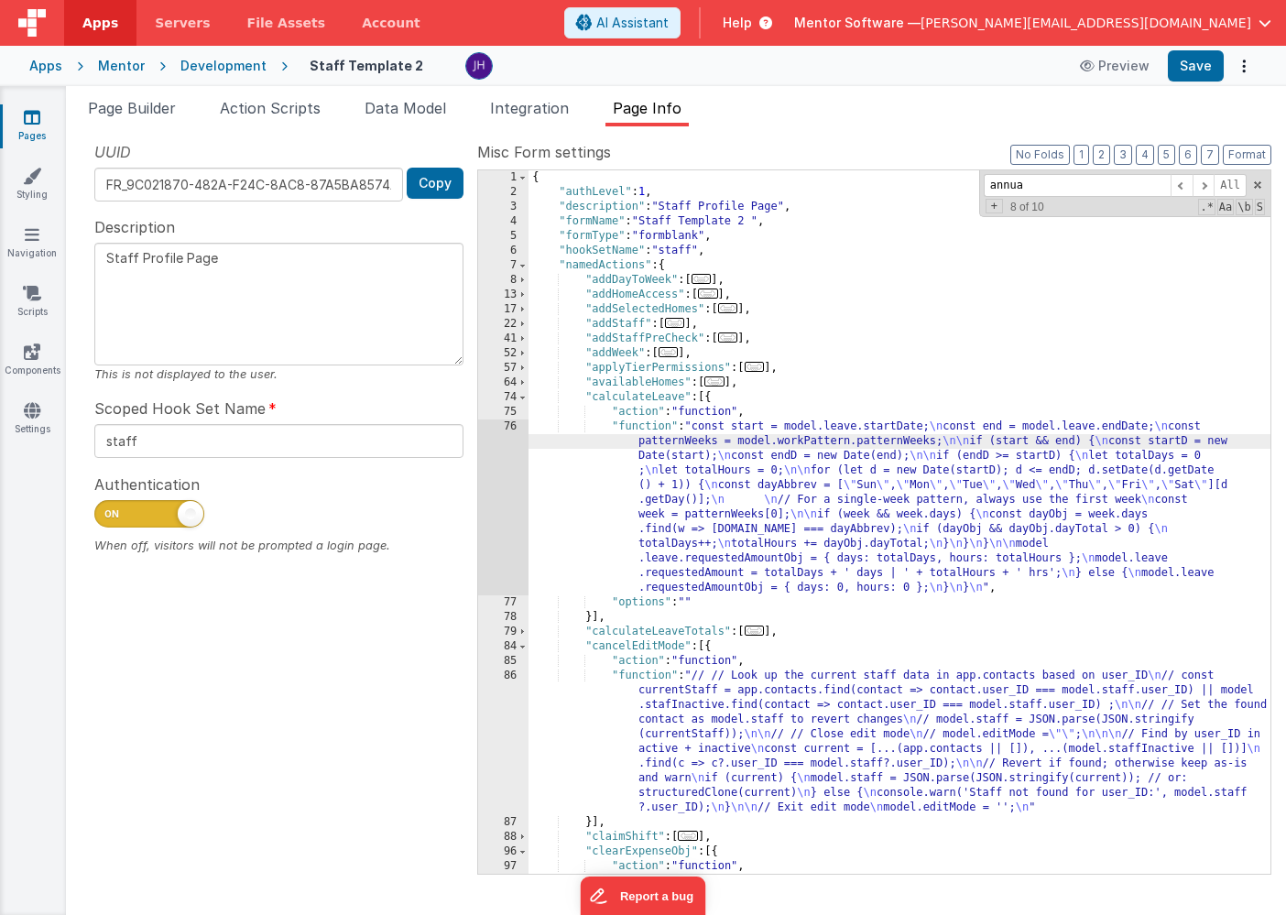
click at [510, 461] on div "76" at bounding box center [503, 507] width 50 height 176
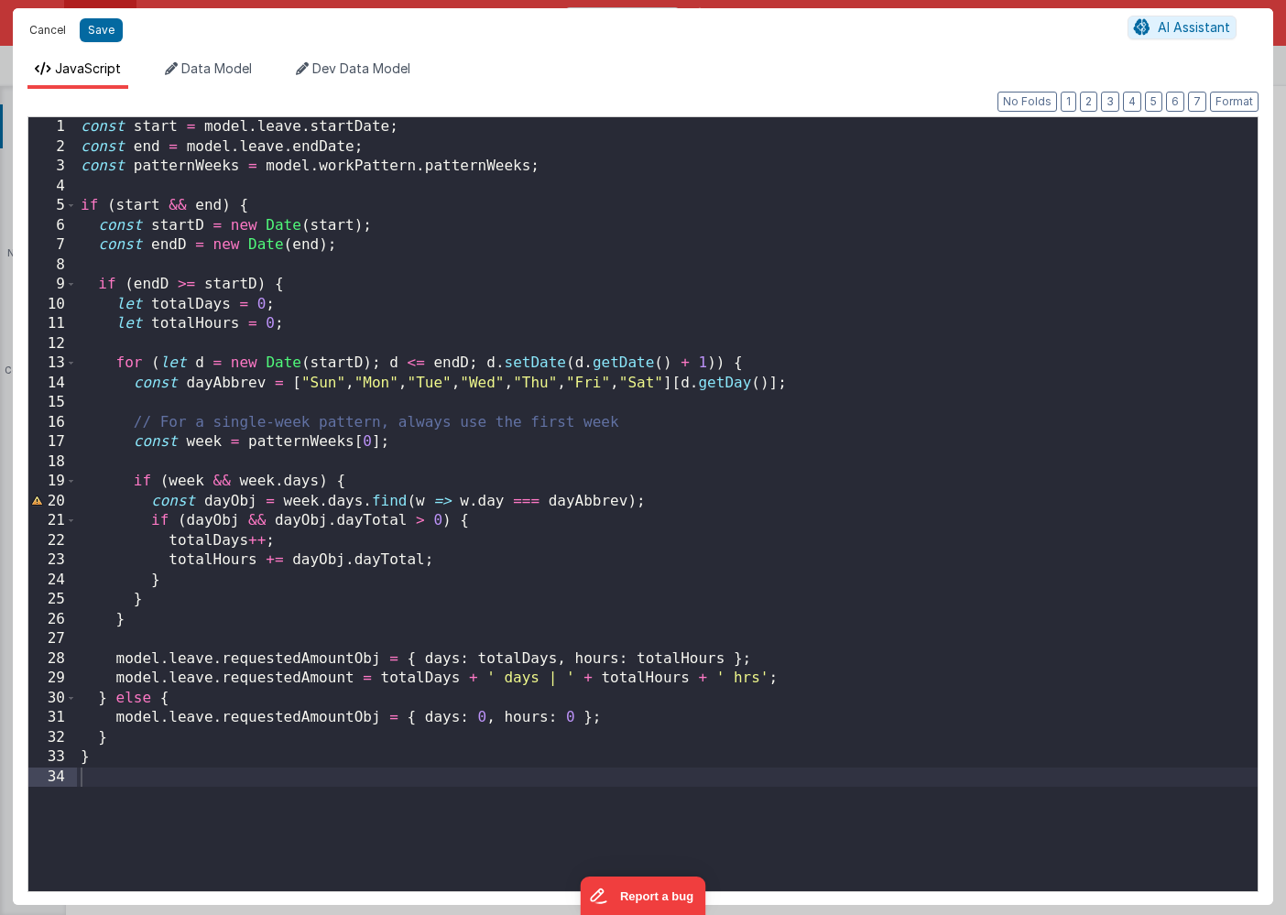
click at [48, 26] on button "Cancel" at bounding box center [47, 30] width 55 height 26
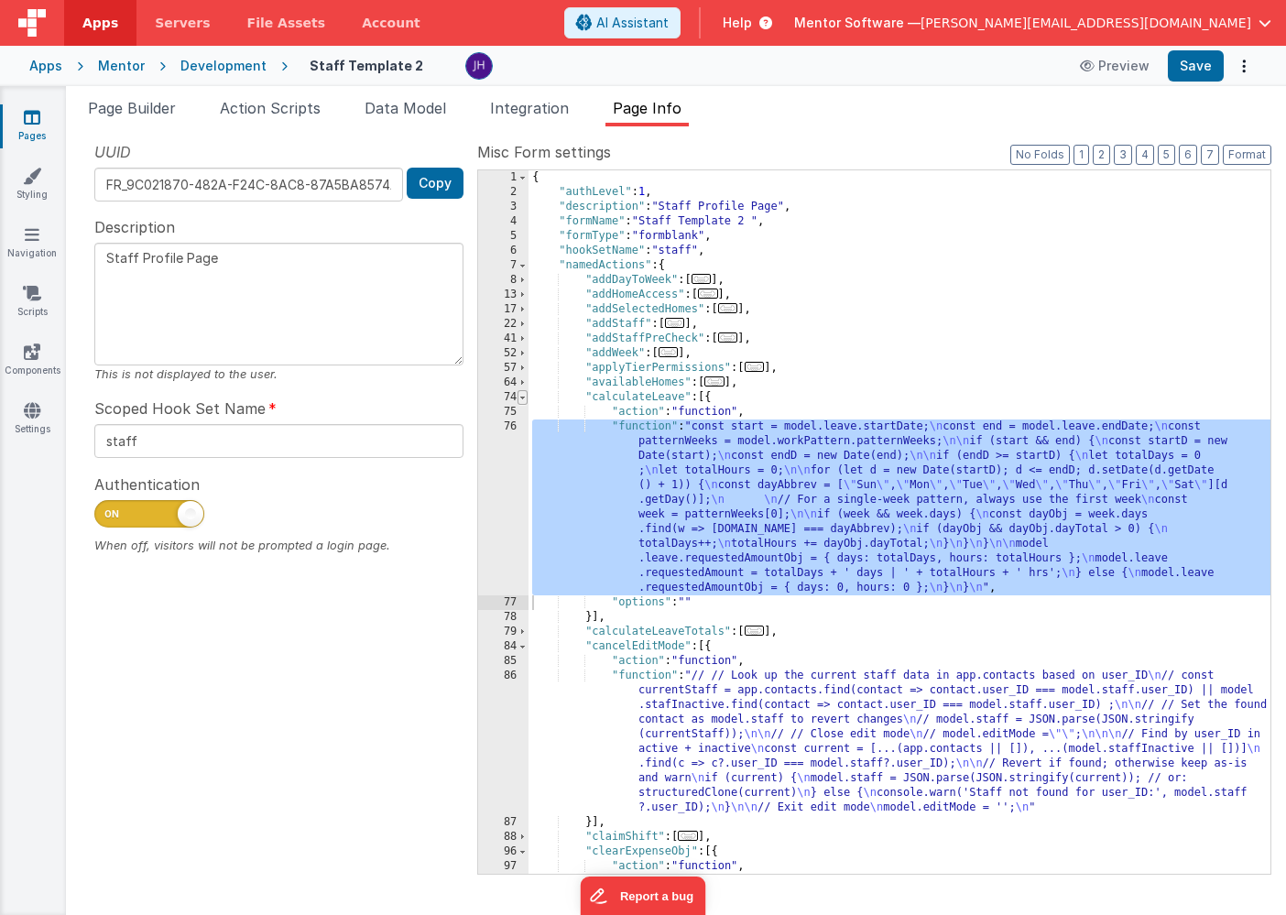
click at [523, 393] on span at bounding box center [522, 397] width 10 height 15
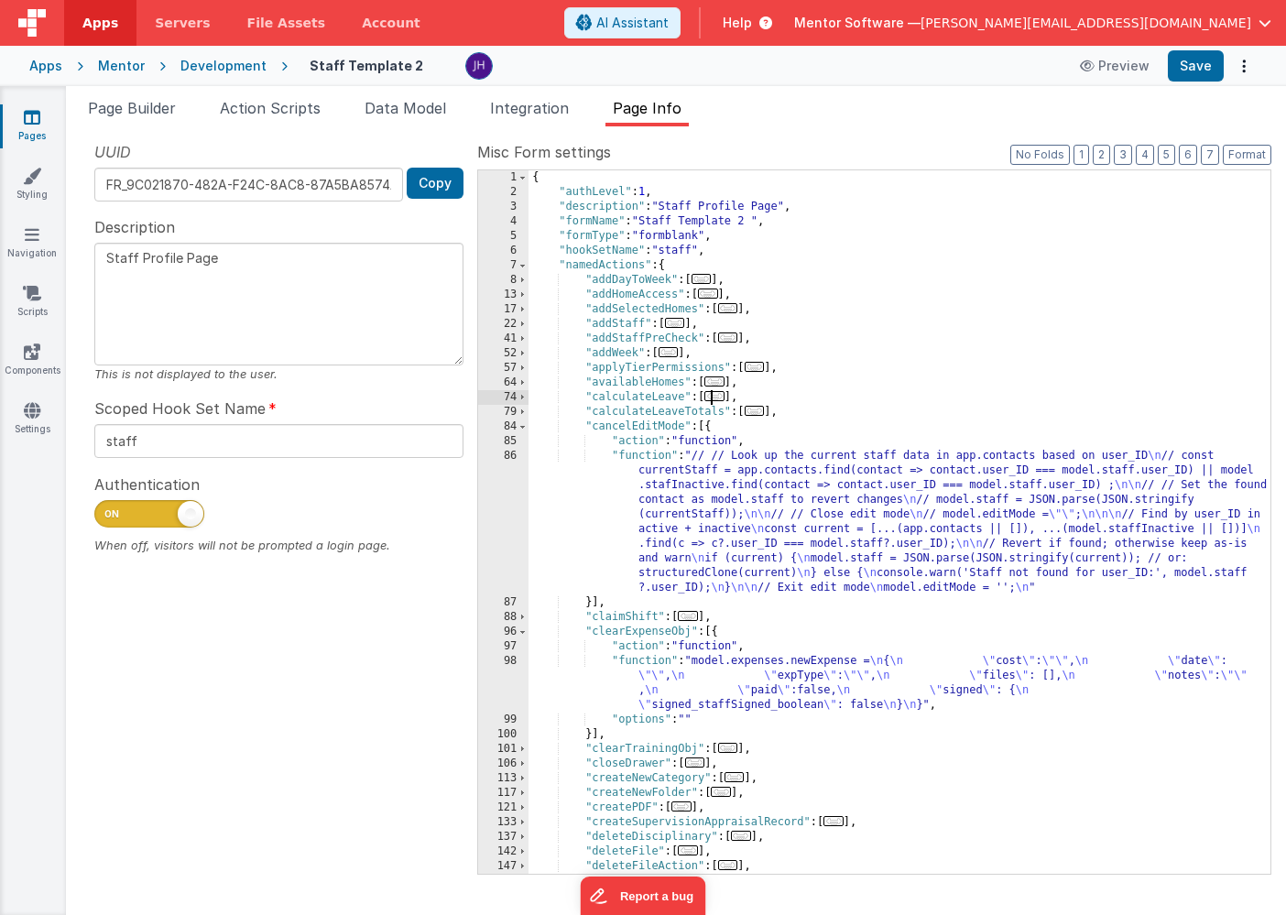
click at [760, 413] on span "..." at bounding box center [754, 411] width 20 height 10
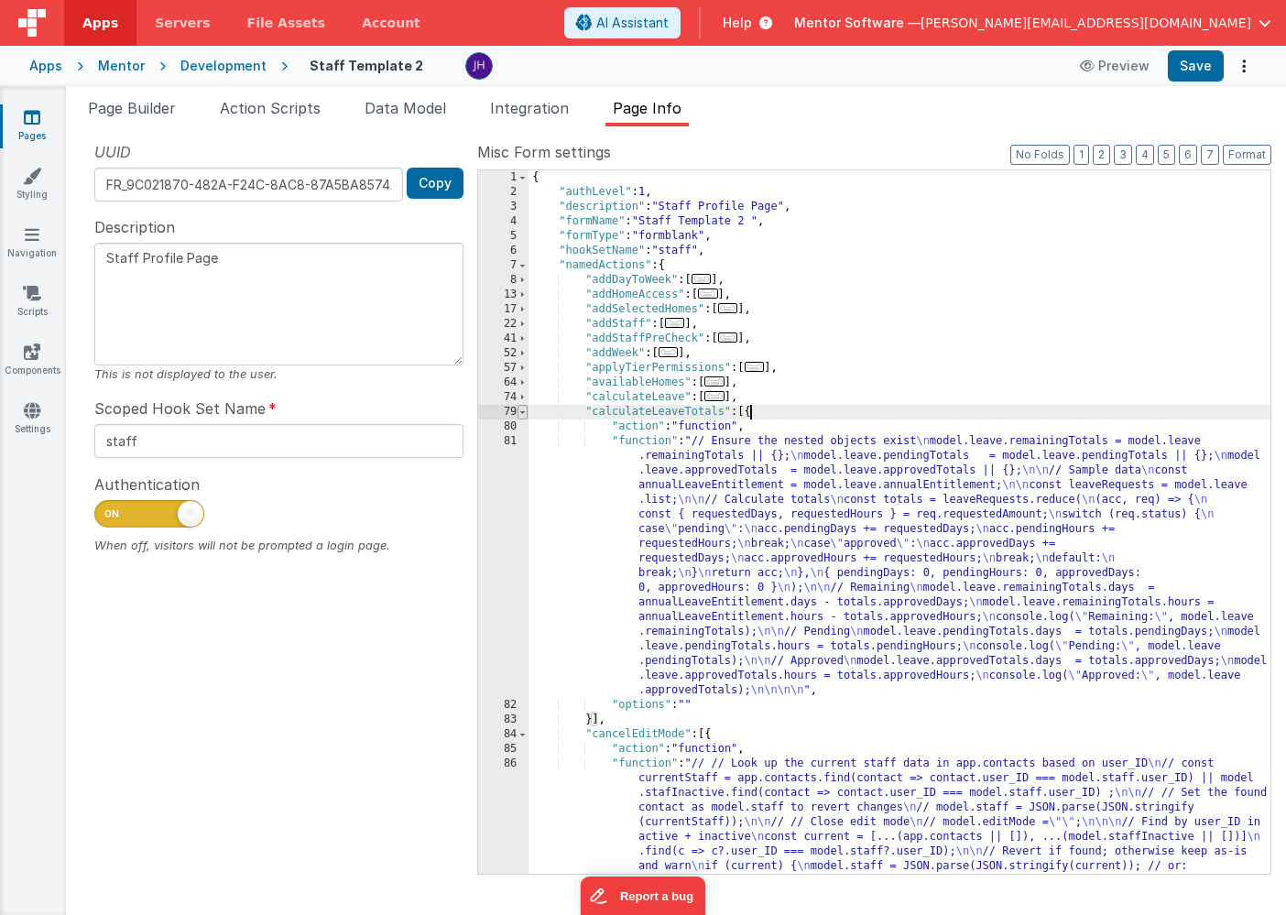
click at [521, 411] on span at bounding box center [522, 412] width 10 height 15
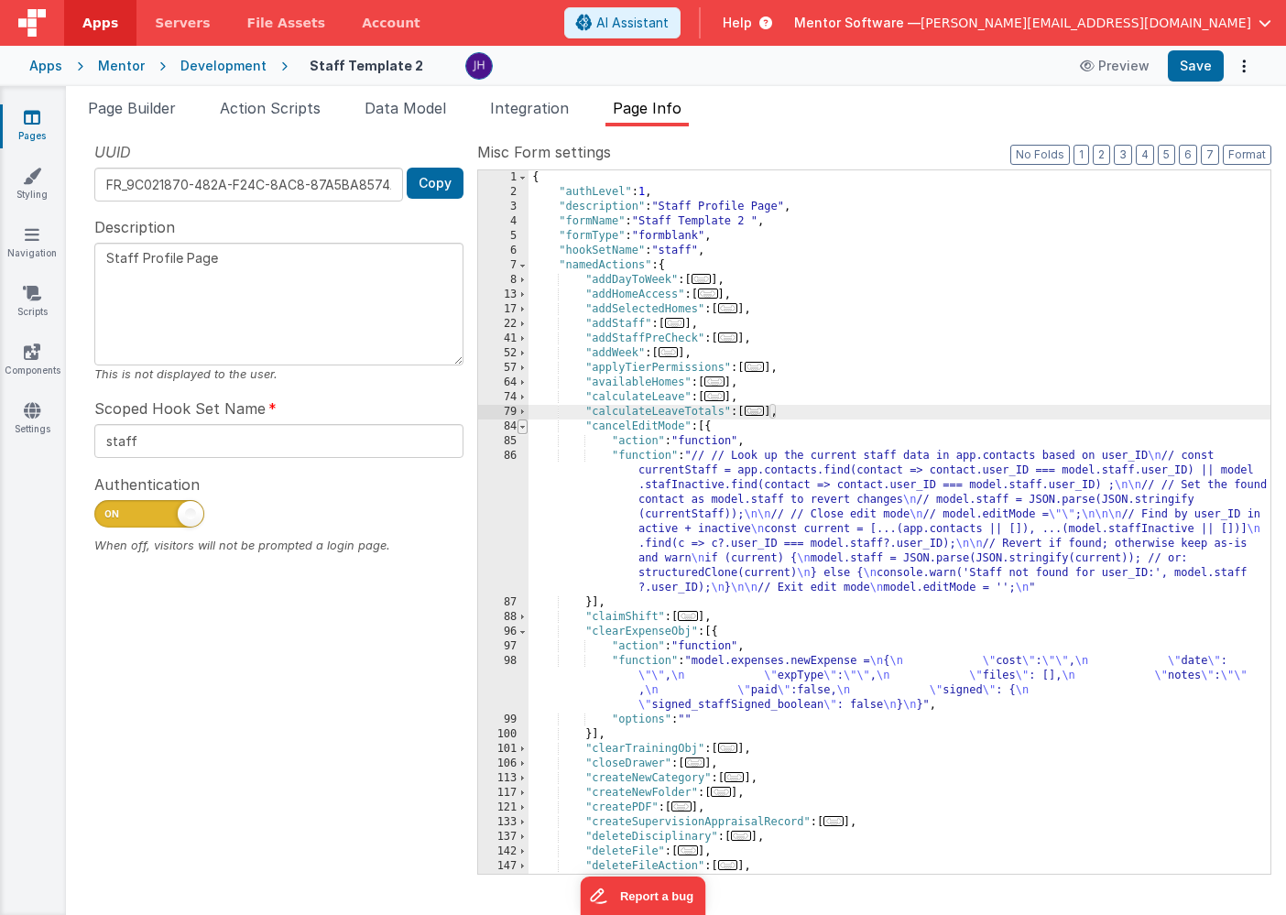
click at [526, 430] on span at bounding box center [522, 426] width 10 height 15
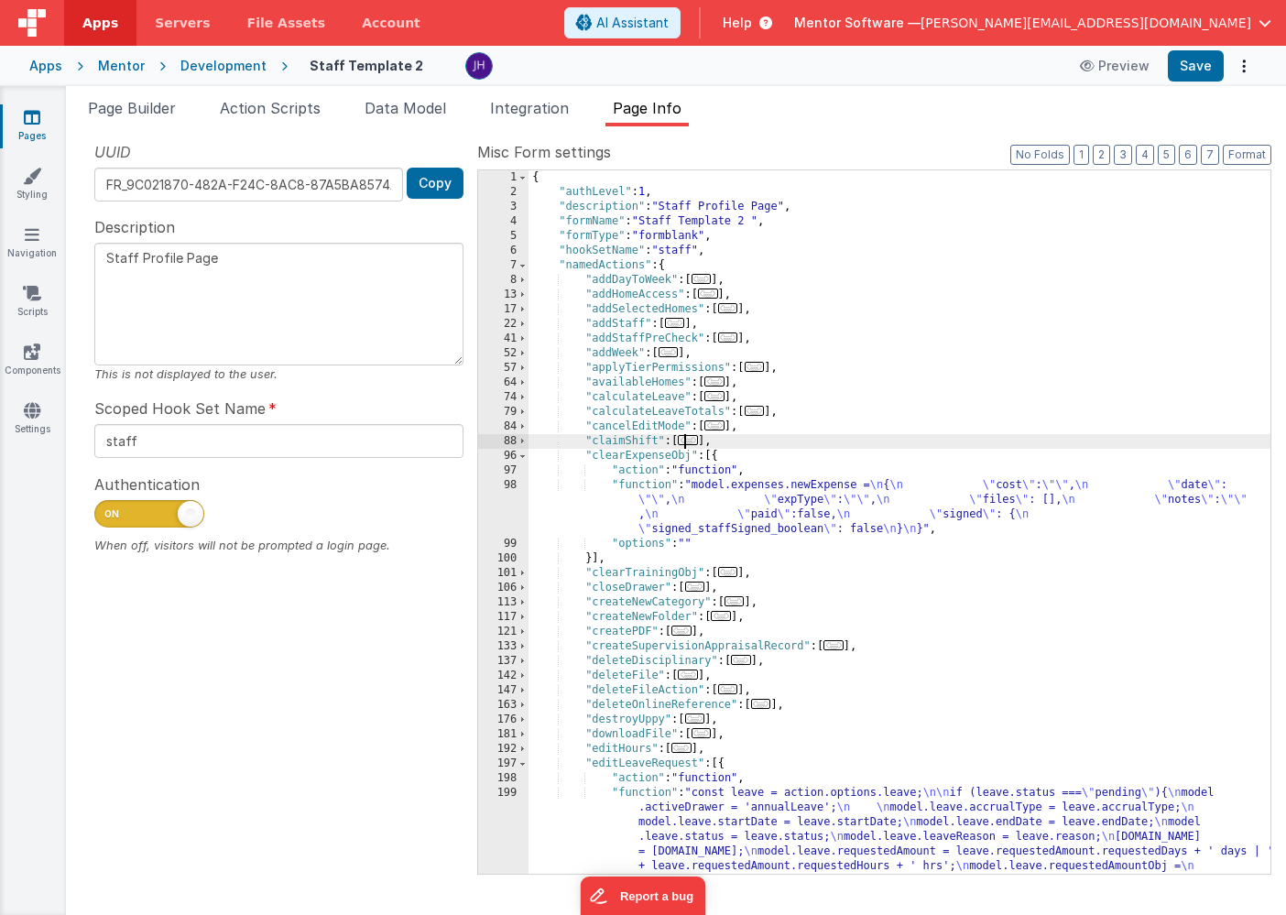
click at [693, 443] on span "..." at bounding box center [688, 440] width 20 height 10
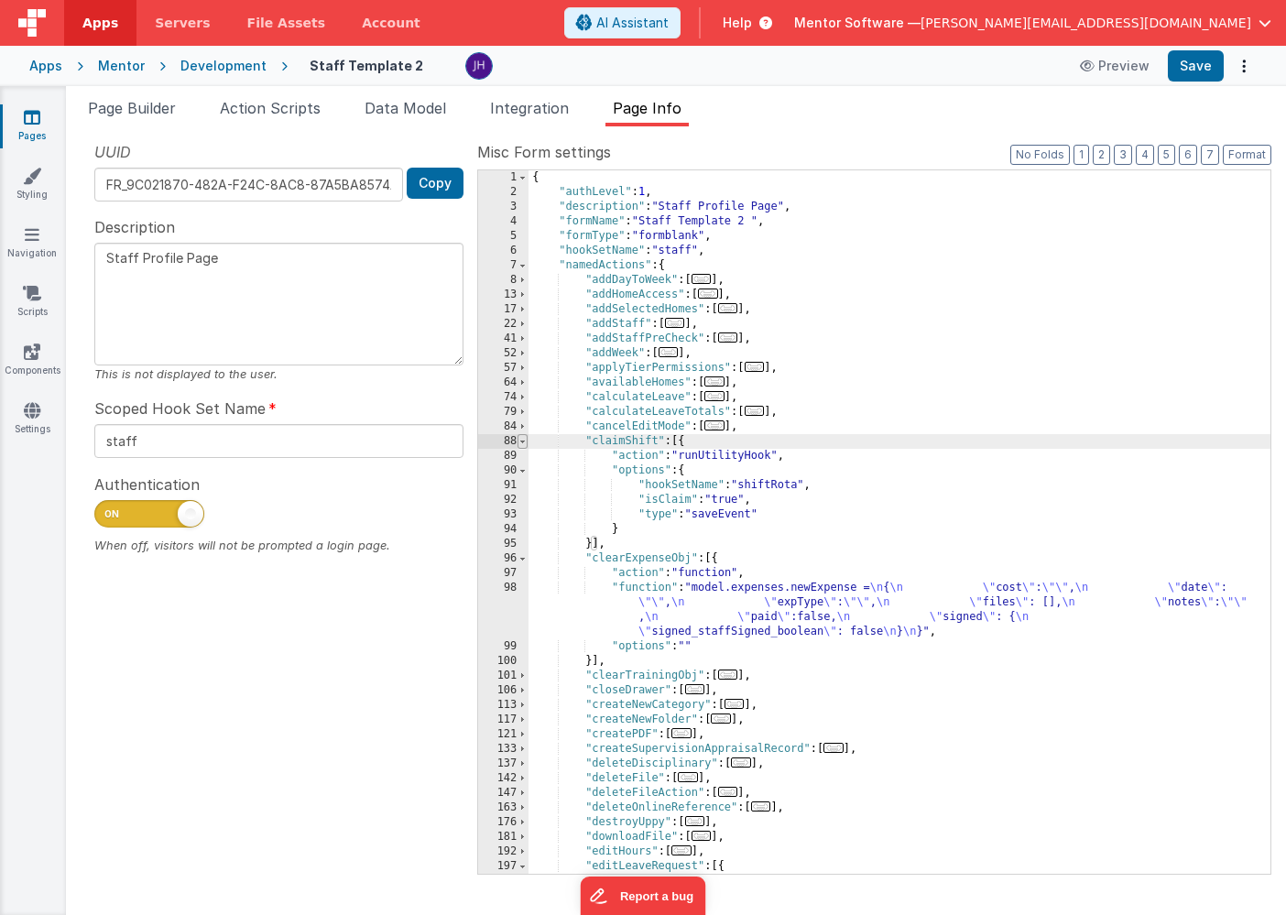
click at [523, 441] on span at bounding box center [522, 441] width 10 height 15
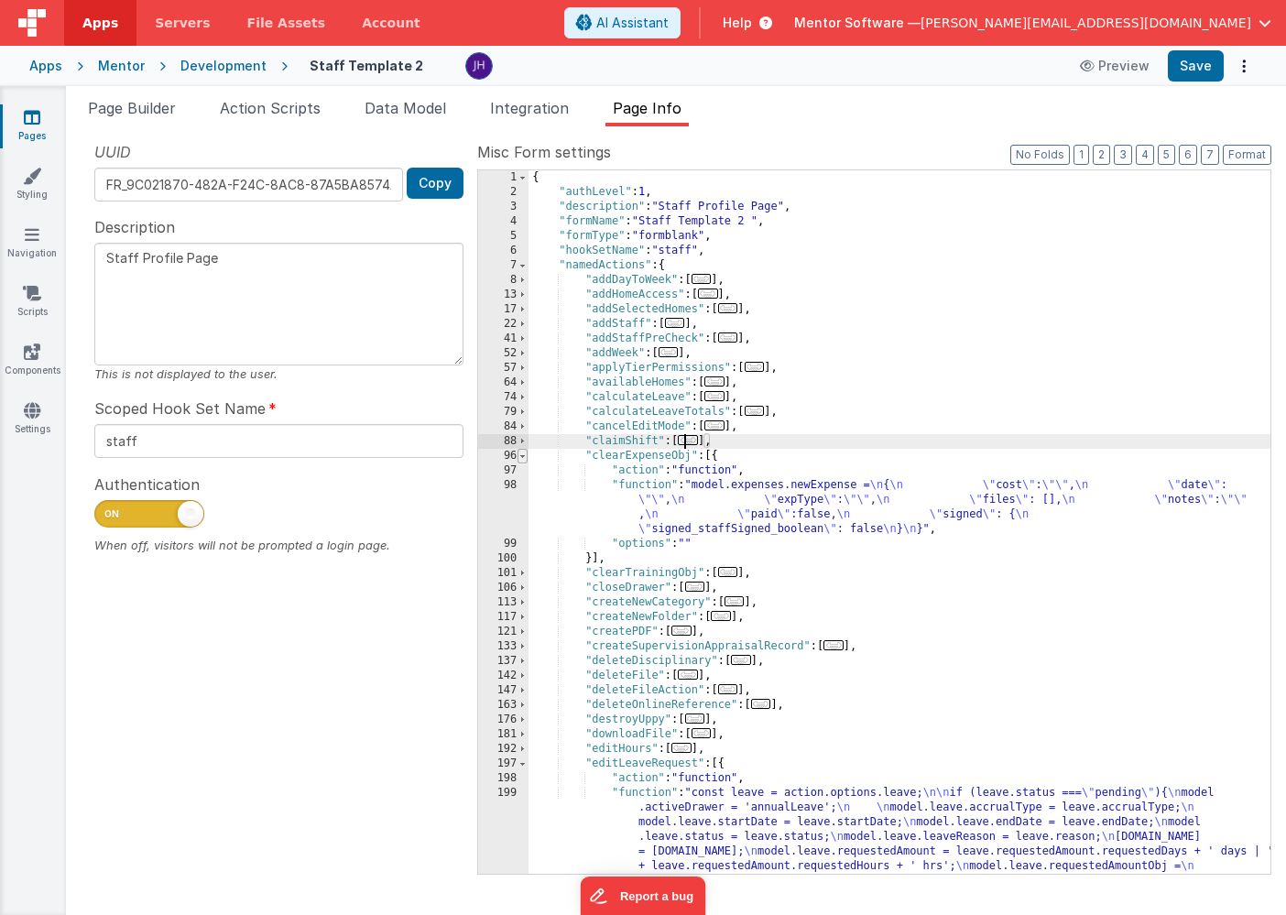
click at [524, 457] on span at bounding box center [522, 456] width 10 height 15
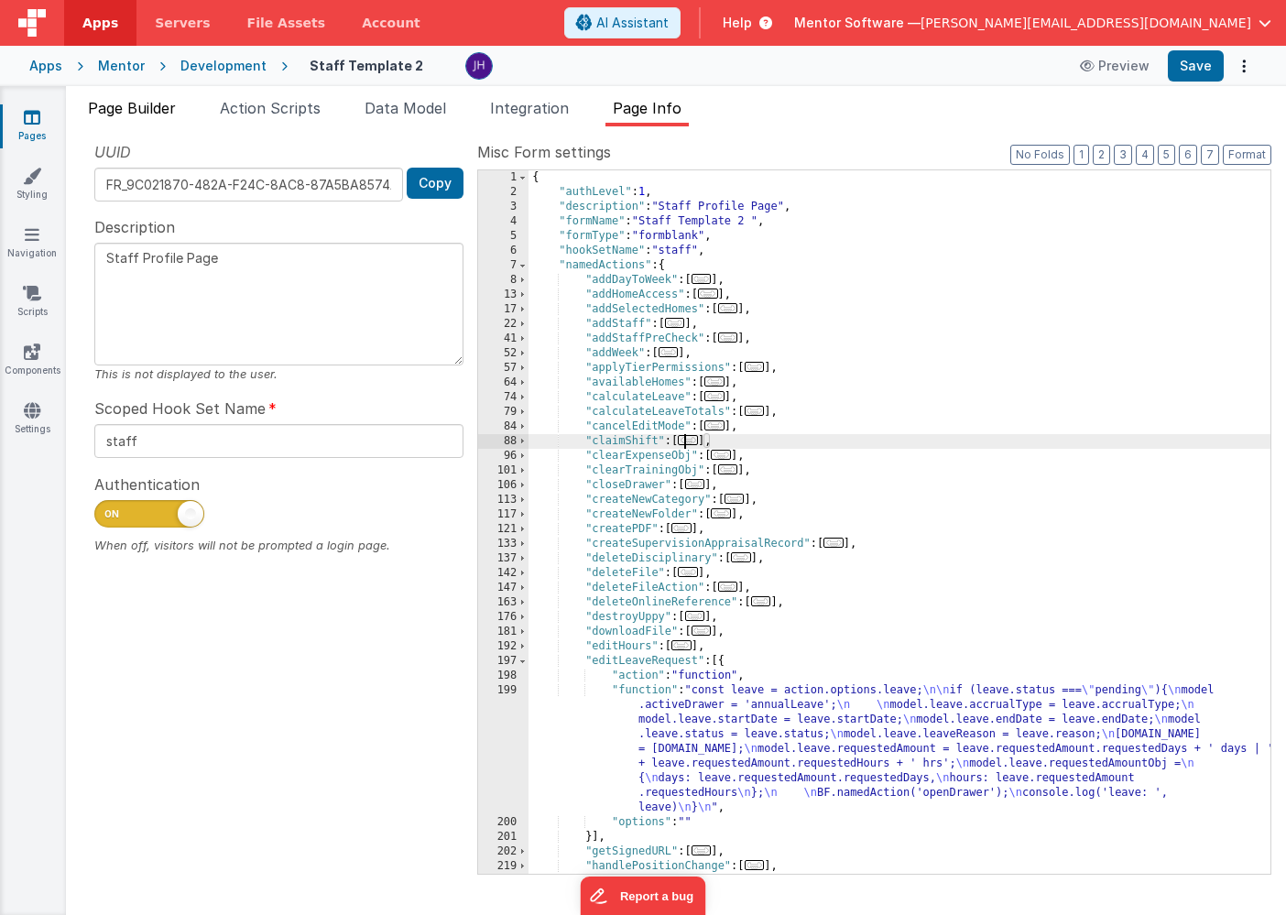
click at [120, 102] on span "Page Builder" at bounding box center [132, 108] width 88 height 18
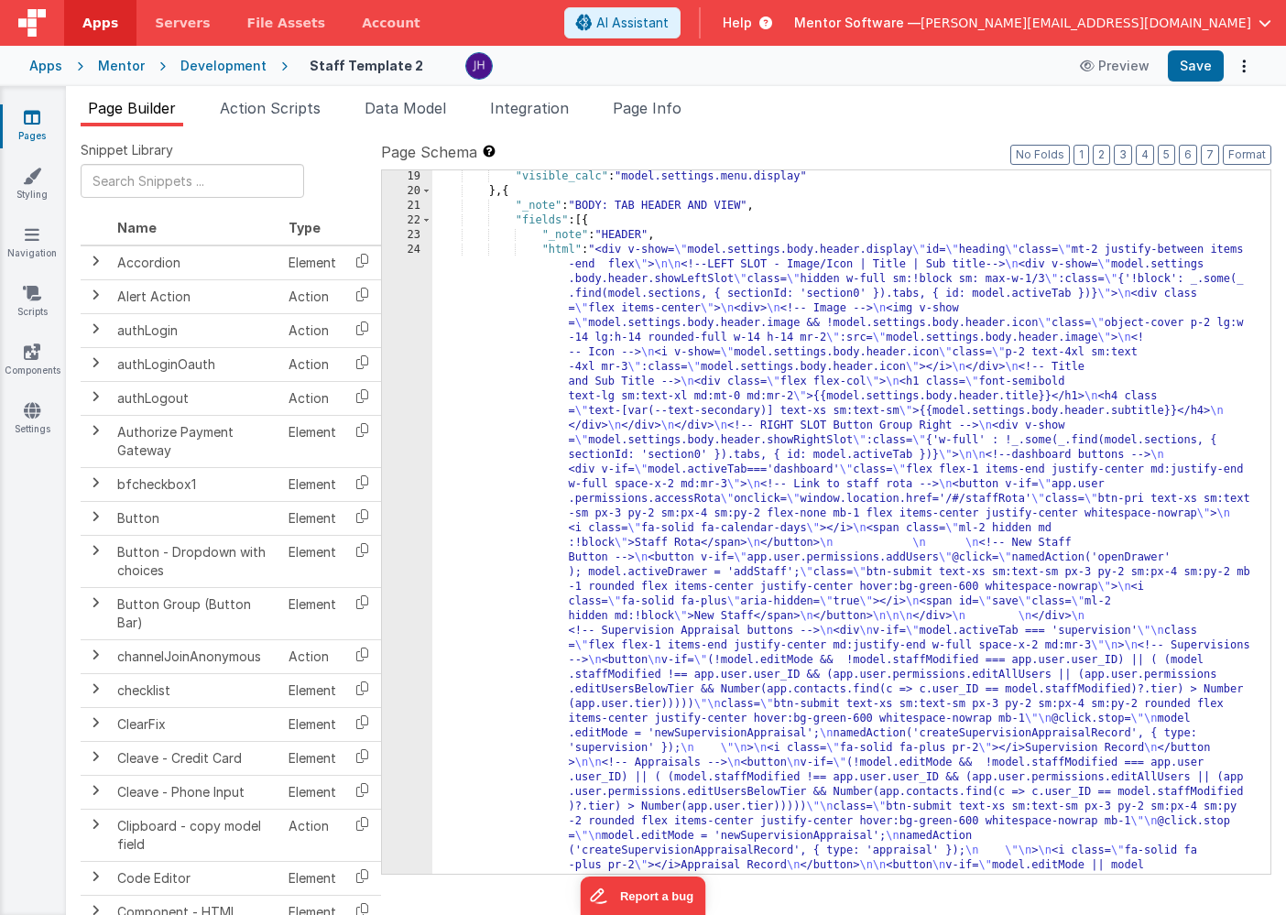
scroll to position [1113, 0]
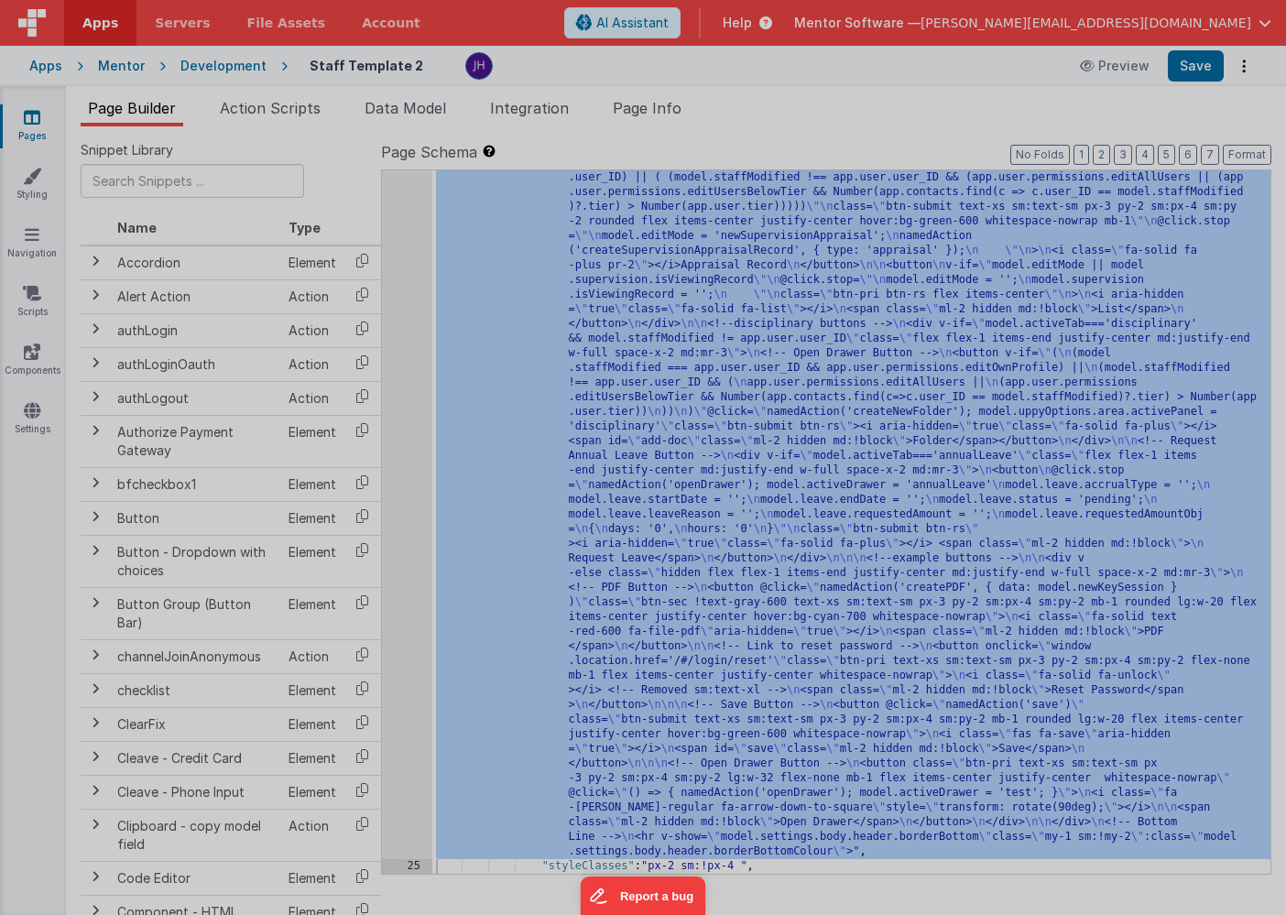
scroll to position [1455, 0]
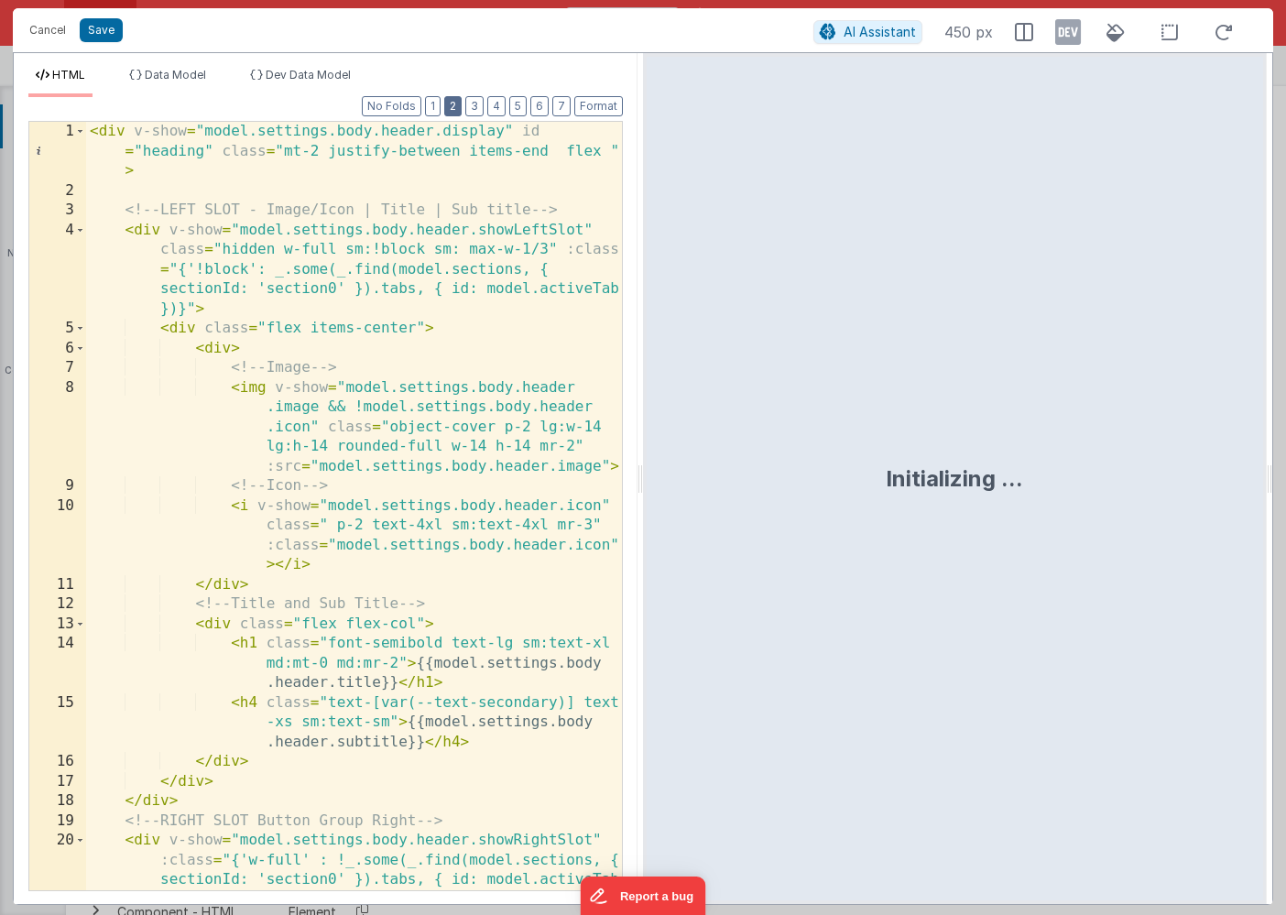
click at [453, 104] on button "2" at bounding box center [452, 106] width 17 height 20
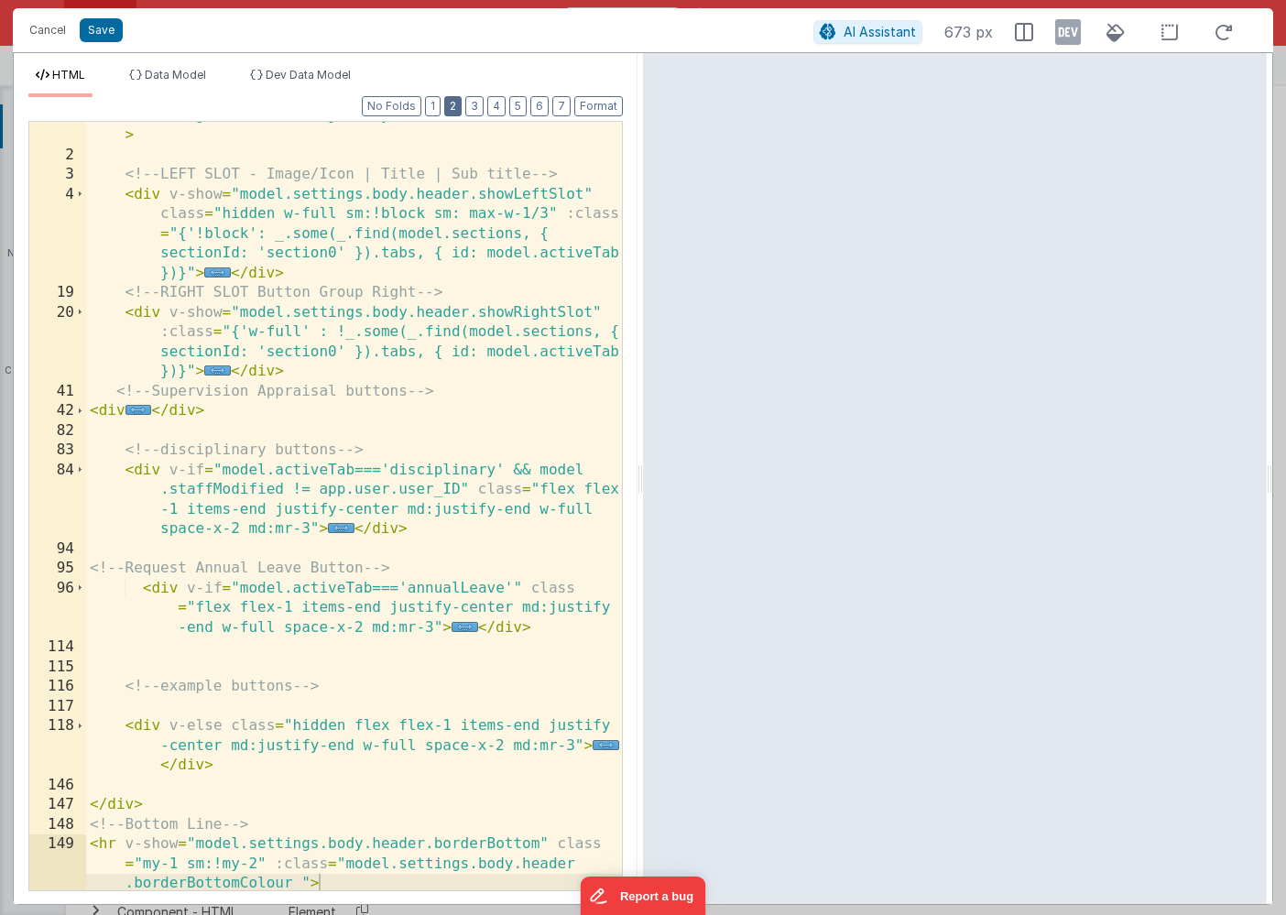
scroll to position [38, 0]
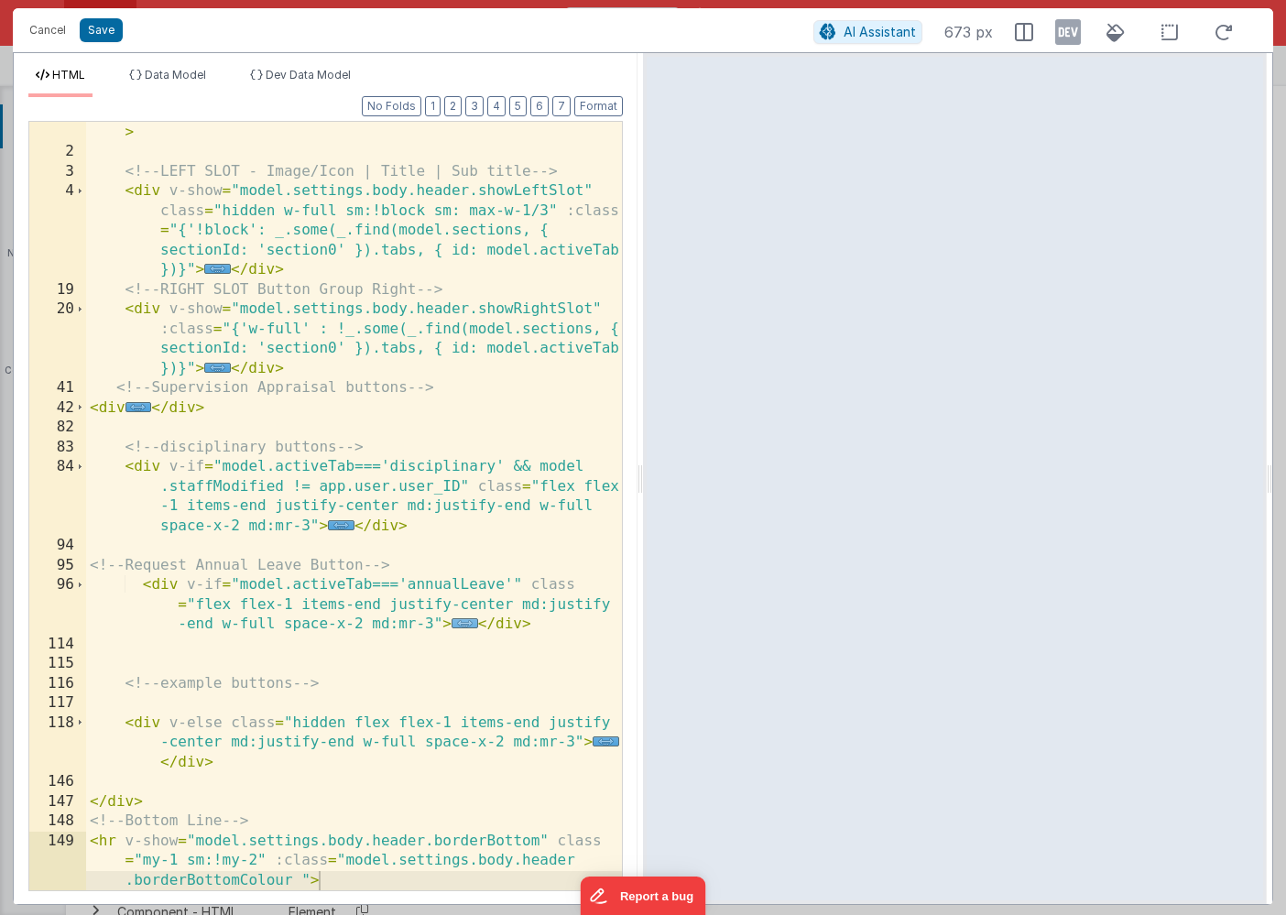
click at [461, 624] on span "..." at bounding box center [464, 623] width 27 height 10
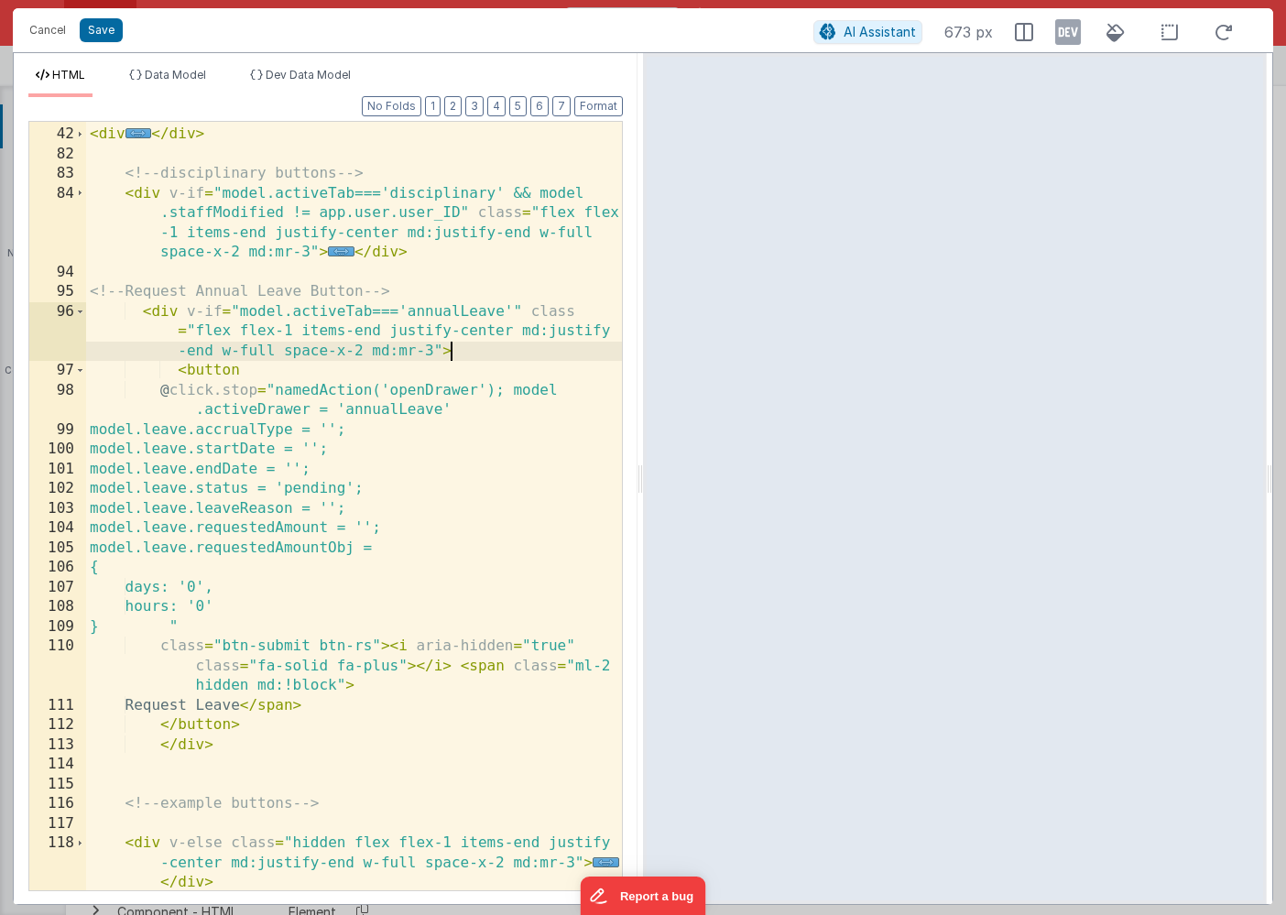
scroll to position [312, 0]
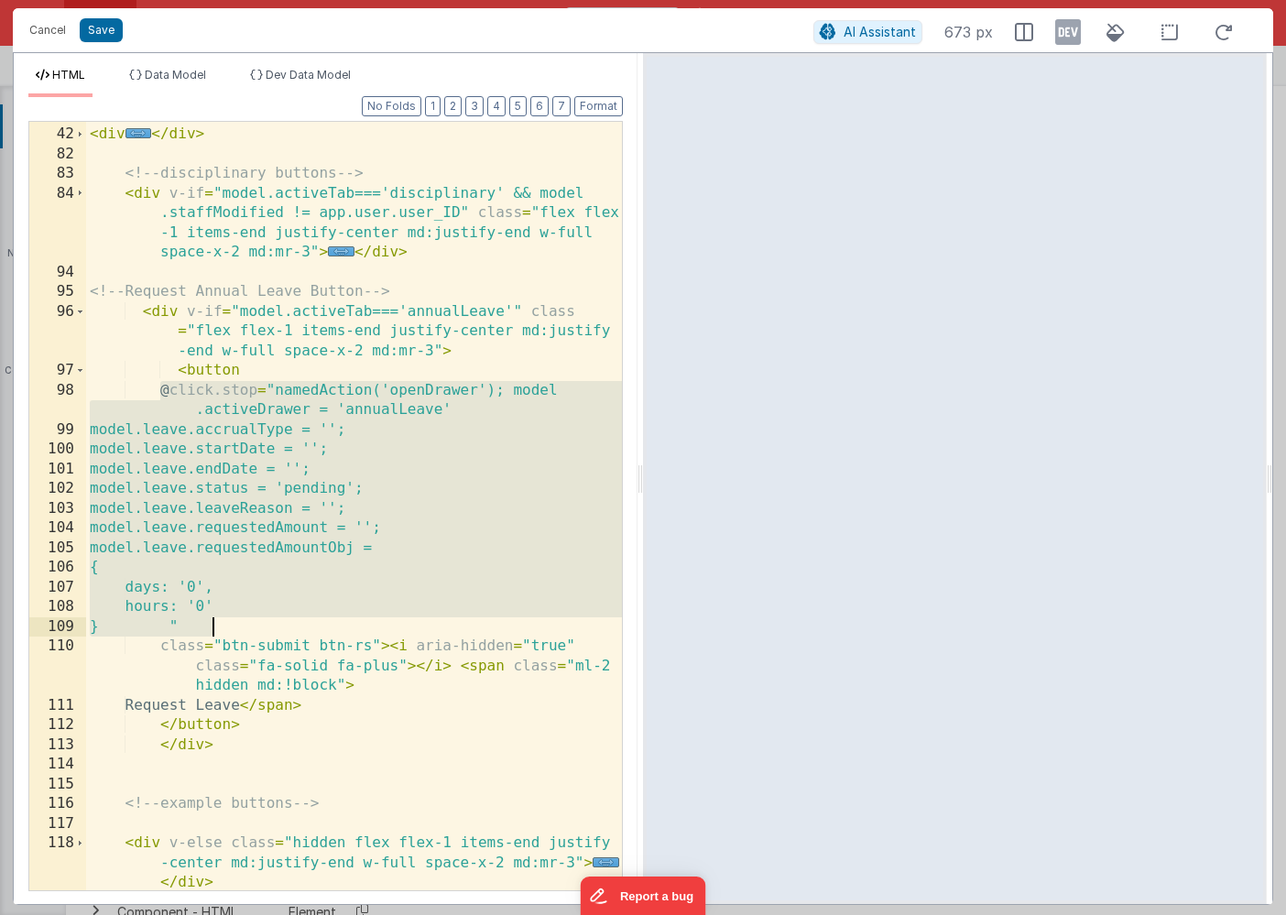
drag, startPoint x: 158, startPoint y: 387, endPoint x: 218, endPoint y: 630, distance: 249.8
click at [218, 630] on div "<!-- Supervision Appraisal buttons --> < div ... </ div > <!-- disciplinary but…" at bounding box center [354, 509] width 536 height 808
click at [295, 595] on div "<!-- Supervision Appraisal buttons --> < div ... </ div > <!-- disciplinary but…" at bounding box center [354, 509] width 536 height 808
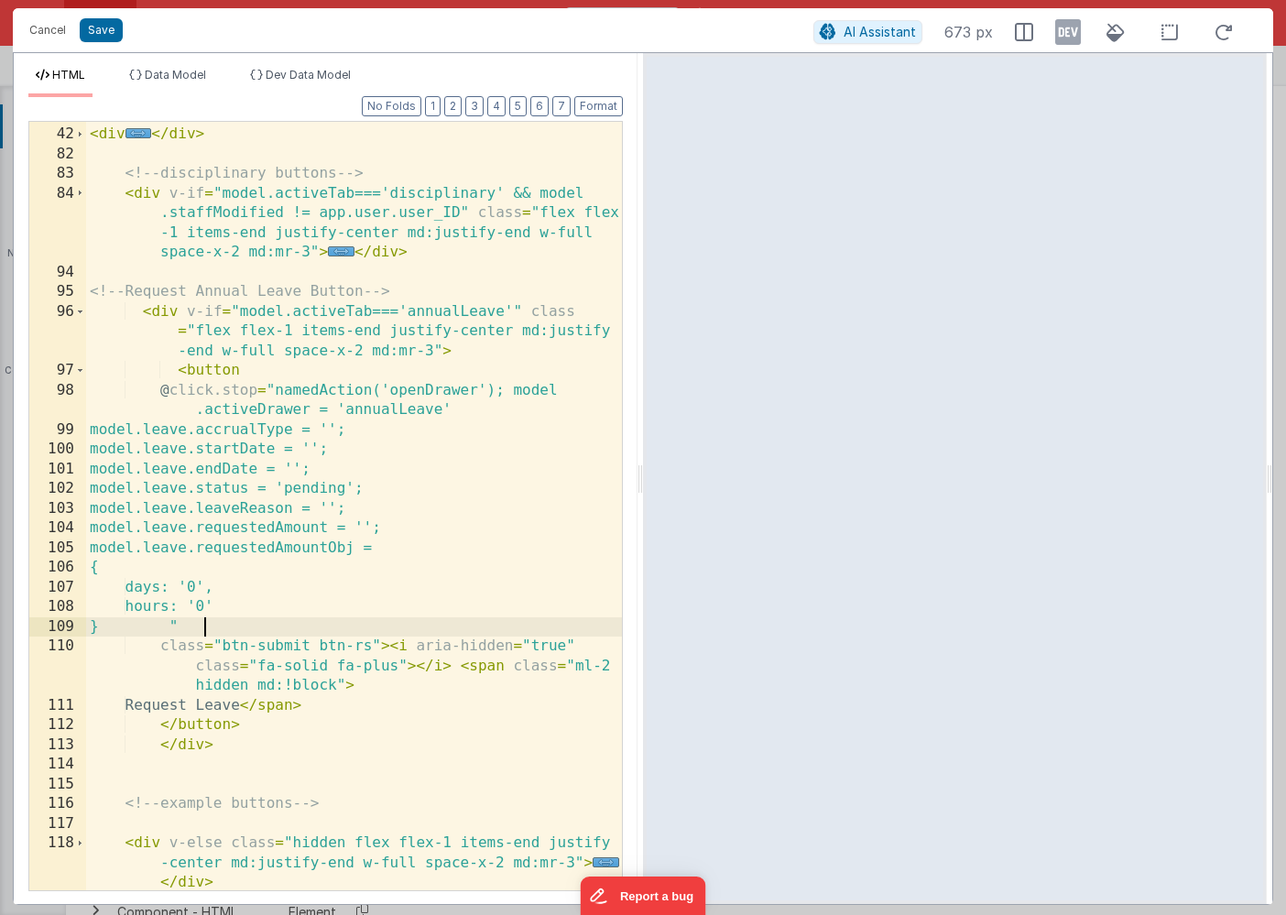
click at [201, 626] on div "<!-- Supervision Appraisal buttons --> < div ... </ div > <!-- disciplinary but…" at bounding box center [354, 509] width 536 height 808
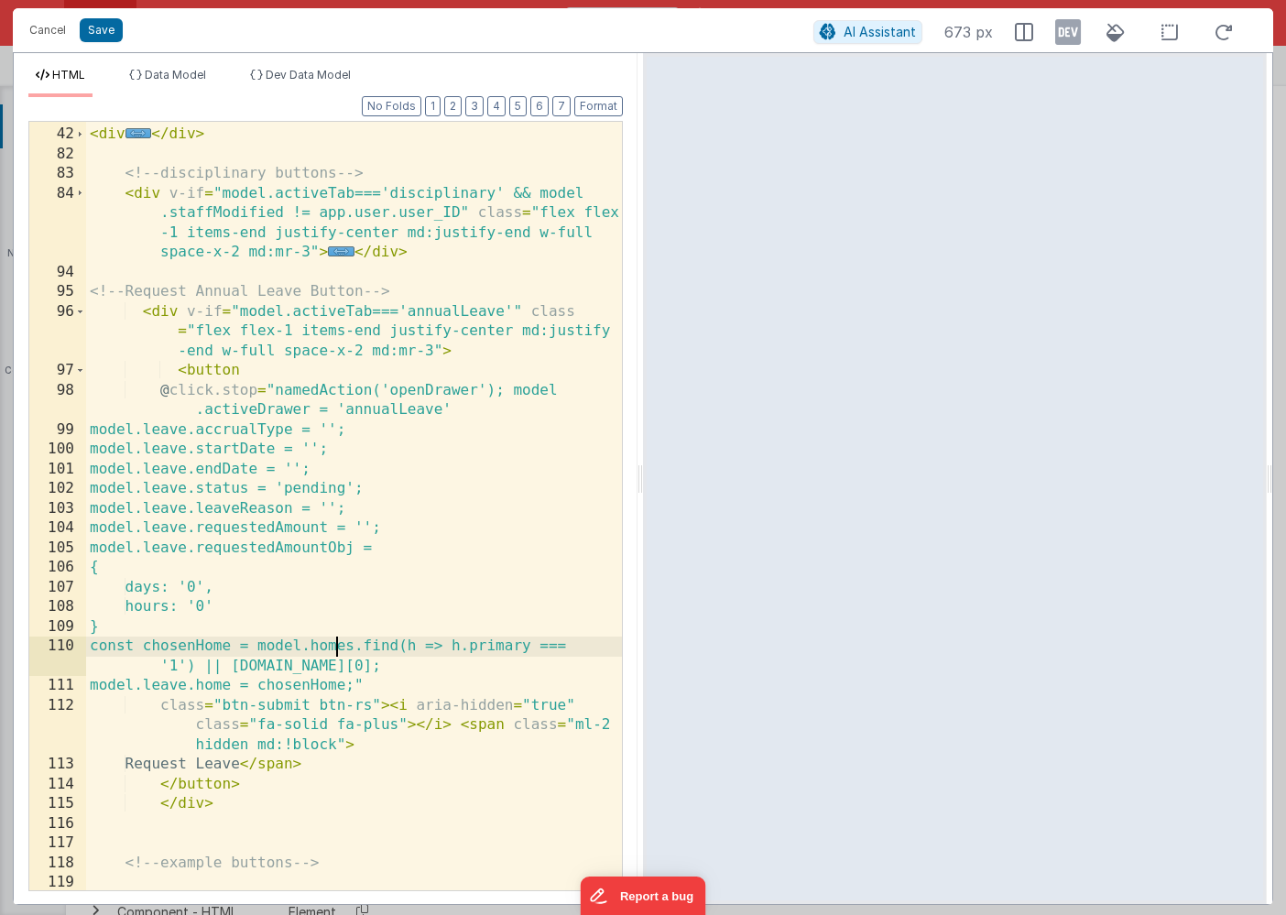
click at [332, 645] on div "<!-- Supervision Appraisal buttons --> < div ... </ div > <!-- disciplinary but…" at bounding box center [354, 528] width 536 height 847
click at [367, 646] on div "<!-- Supervision Appraisal buttons --> < div ... </ div > <!-- disciplinary but…" at bounding box center [354, 528] width 536 height 847
click at [345, 663] on div "<!-- Supervision Appraisal buttons --> < div ... </ div > <!-- disciplinary but…" at bounding box center [354, 528] width 536 height 847
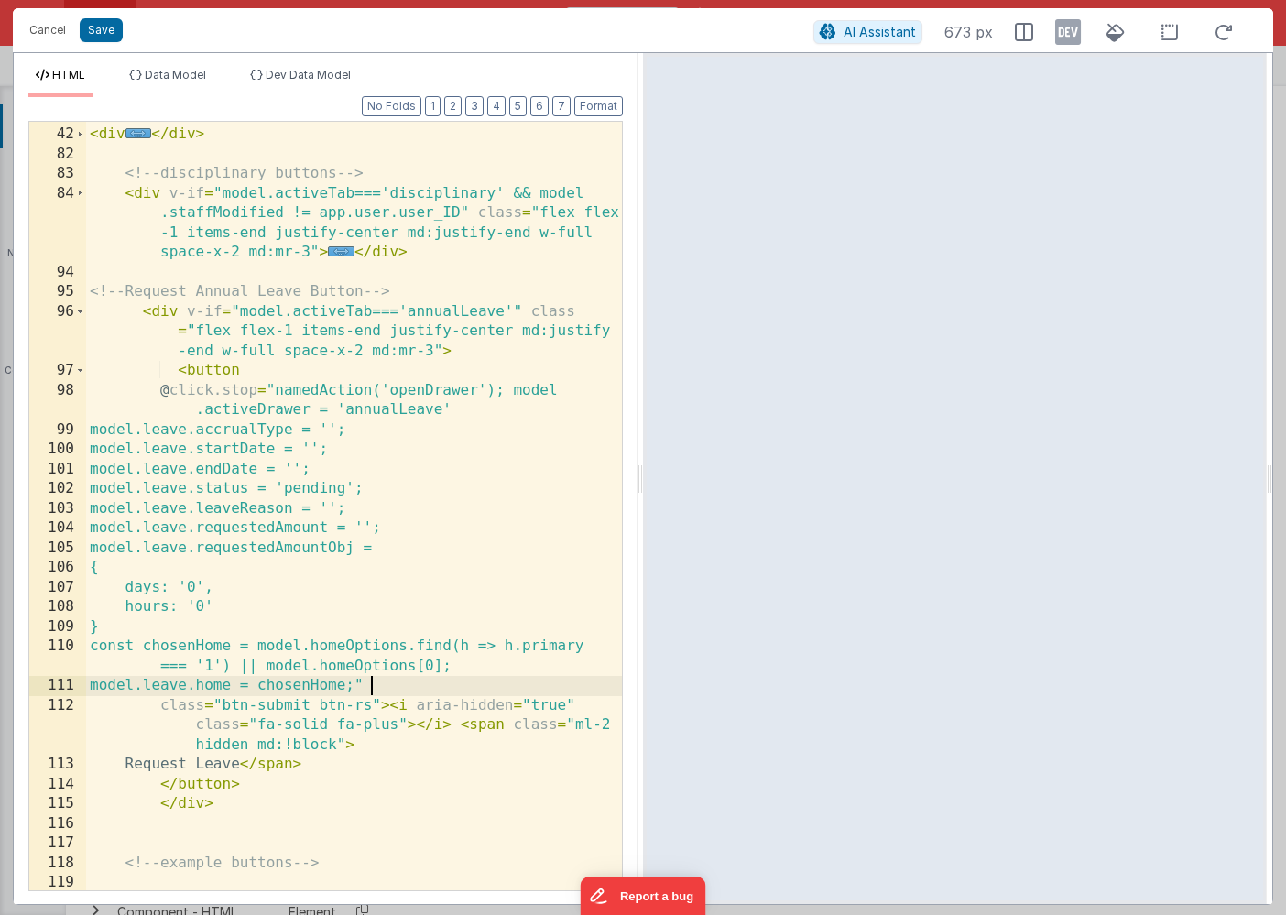
click at [370, 687] on div "<!-- Supervision Appraisal buttons --> < div ... </ div > <!-- disciplinary but…" at bounding box center [354, 528] width 536 height 847
click at [92, 30] on button "Save" at bounding box center [101, 30] width 43 height 24
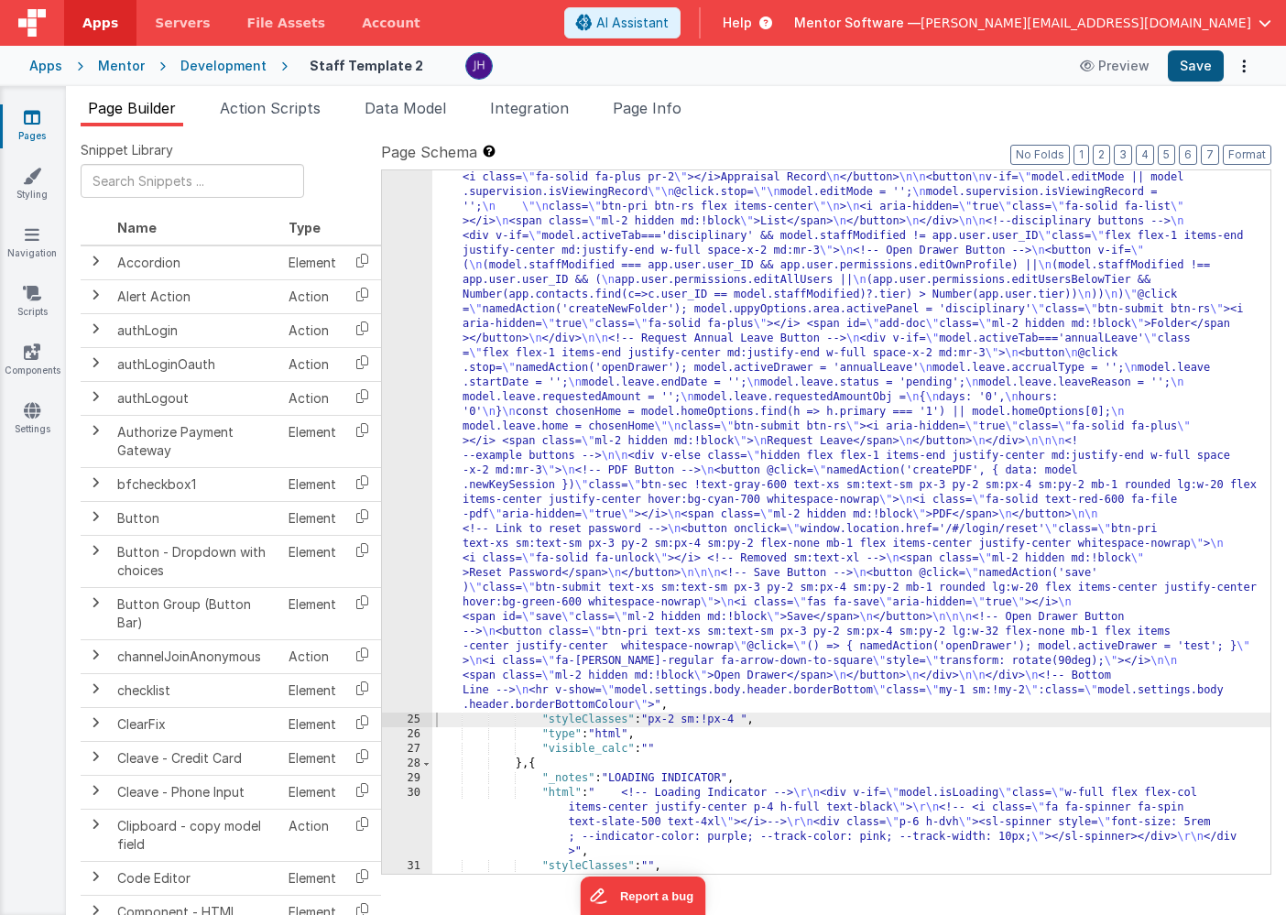
scroll to position [1460, 0]
click at [1194, 67] on button "Save" at bounding box center [1195, 65] width 56 height 31
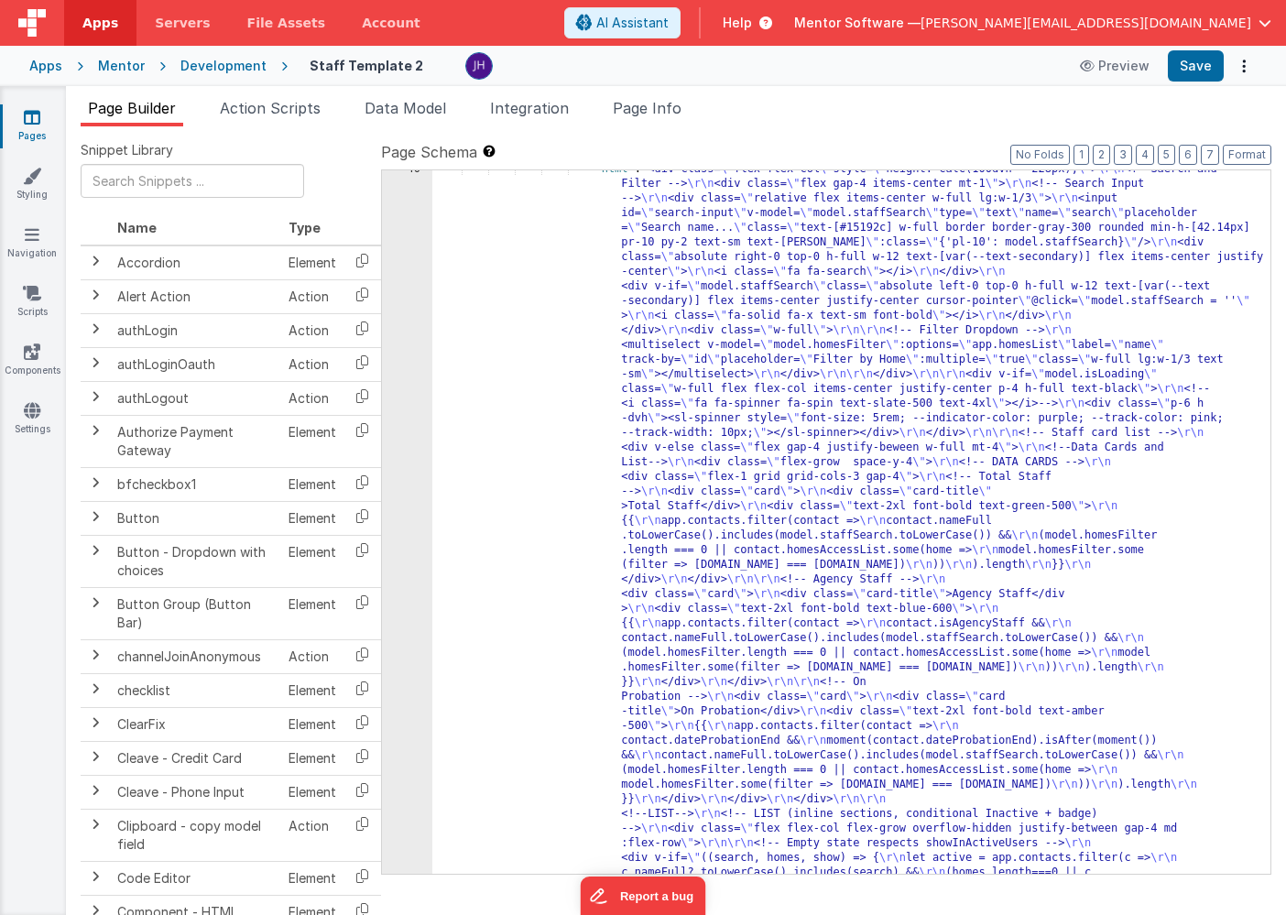
scroll to position [1934, 0]
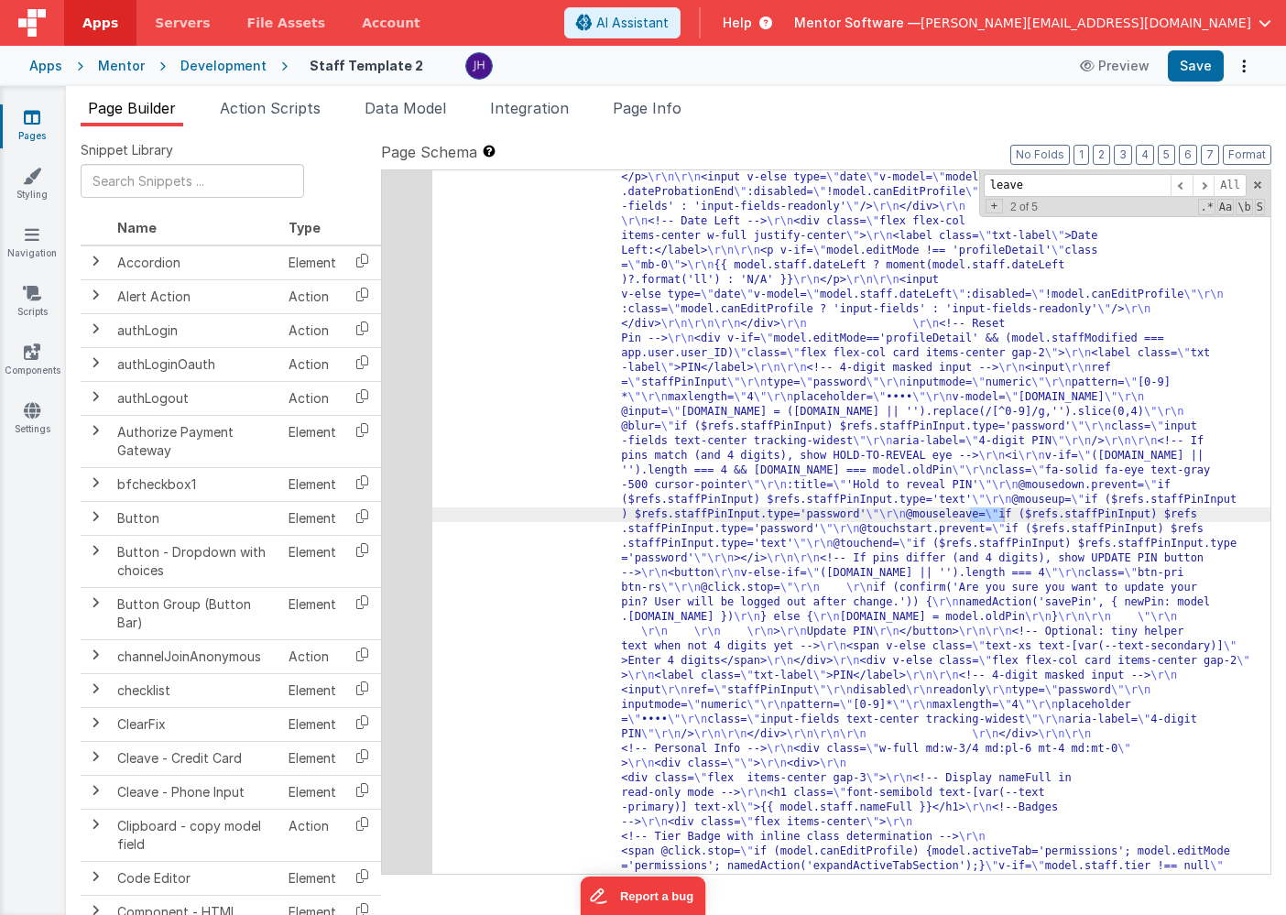
scroll to position [18654, 0]
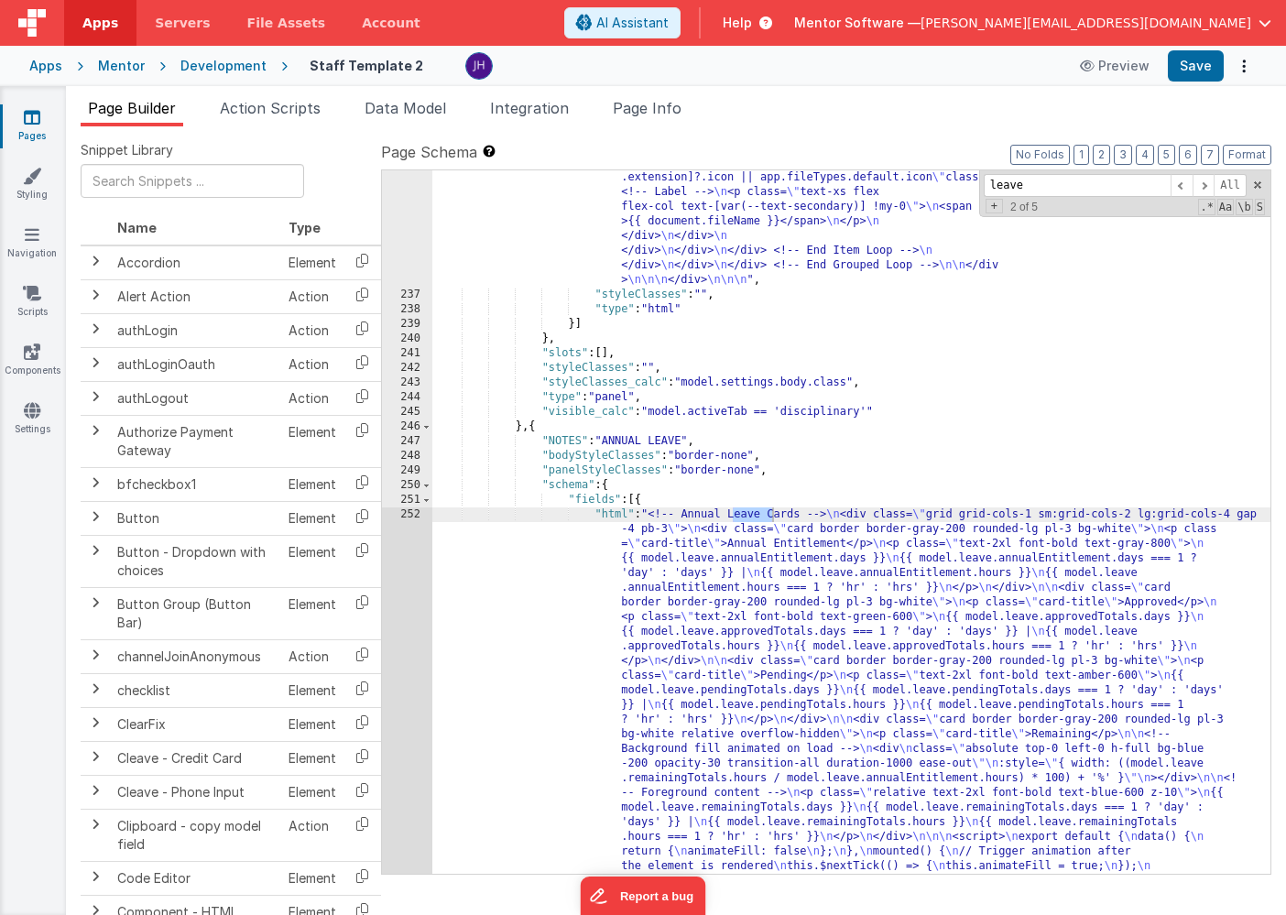
type input "leave"
click at [695, 700] on div ""html" : "<bfcomp v-if= \" model.staffModified == app.user.user_ID \" name= \" …" at bounding box center [851, 536] width 838 height 3164
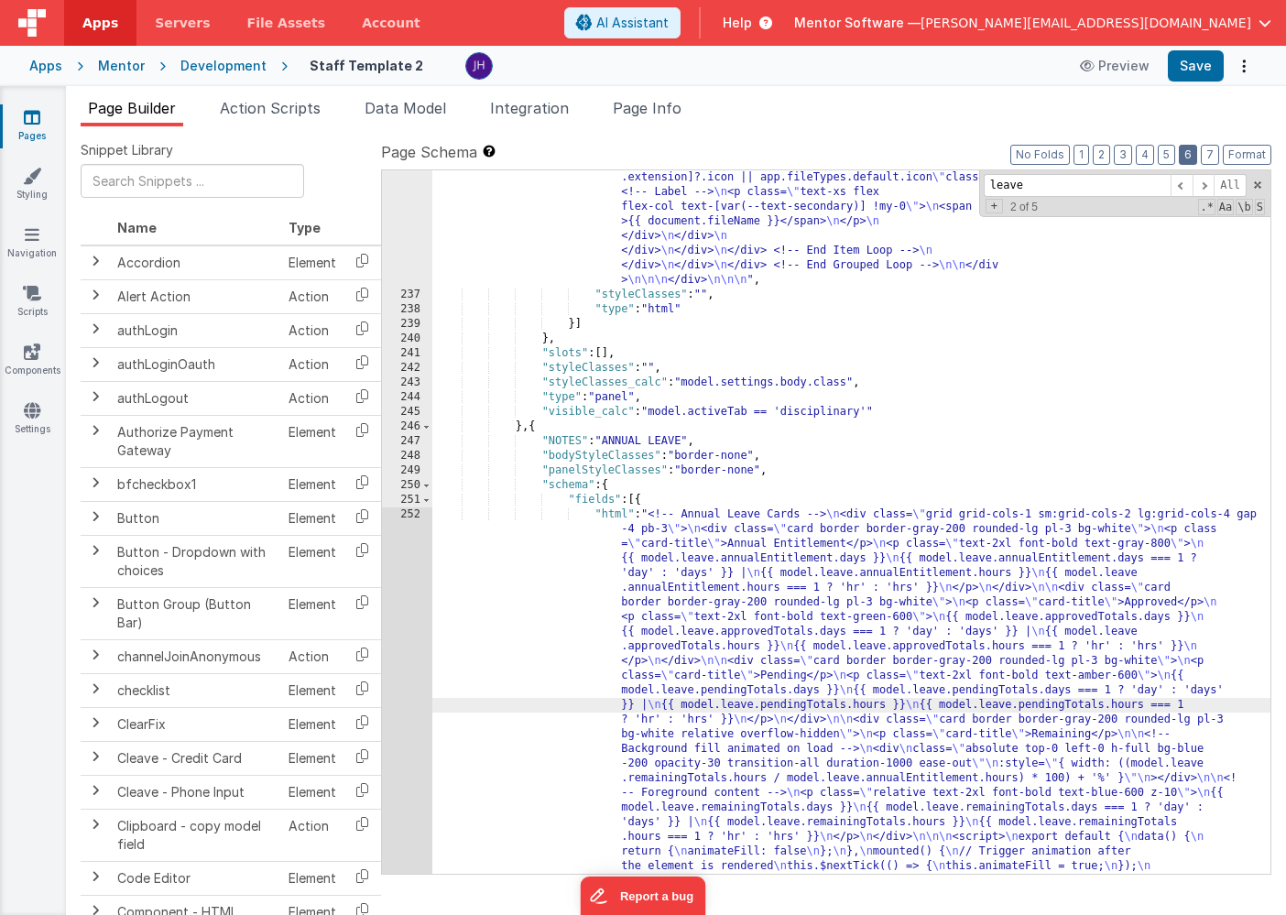
click at [1185, 155] on button "6" at bounding box center [1187, 155] width 18 height 20
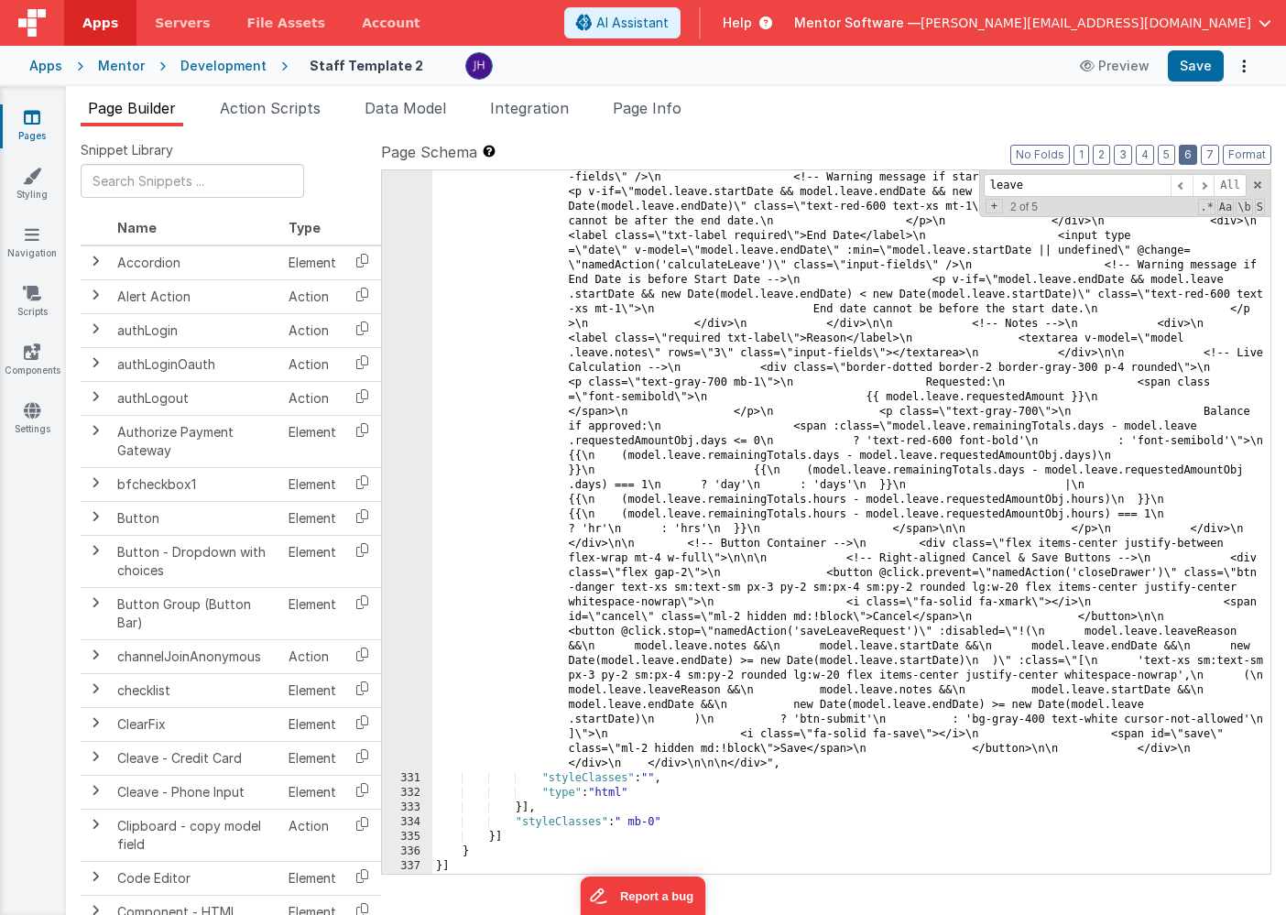
scroll to position [17243, 0]
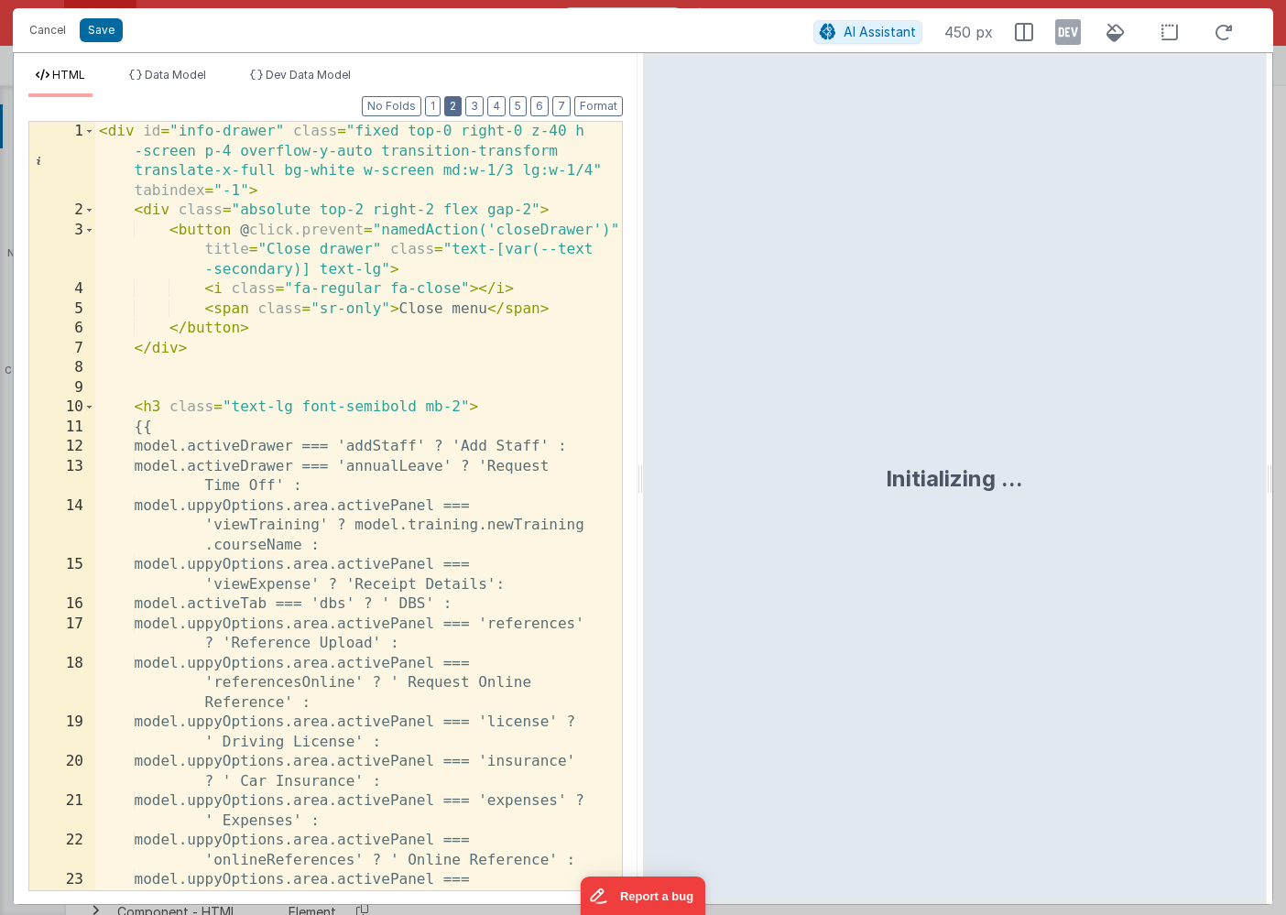
click at [455, 103] on button "2" at bounding box center [452, 106] width 17 height 20
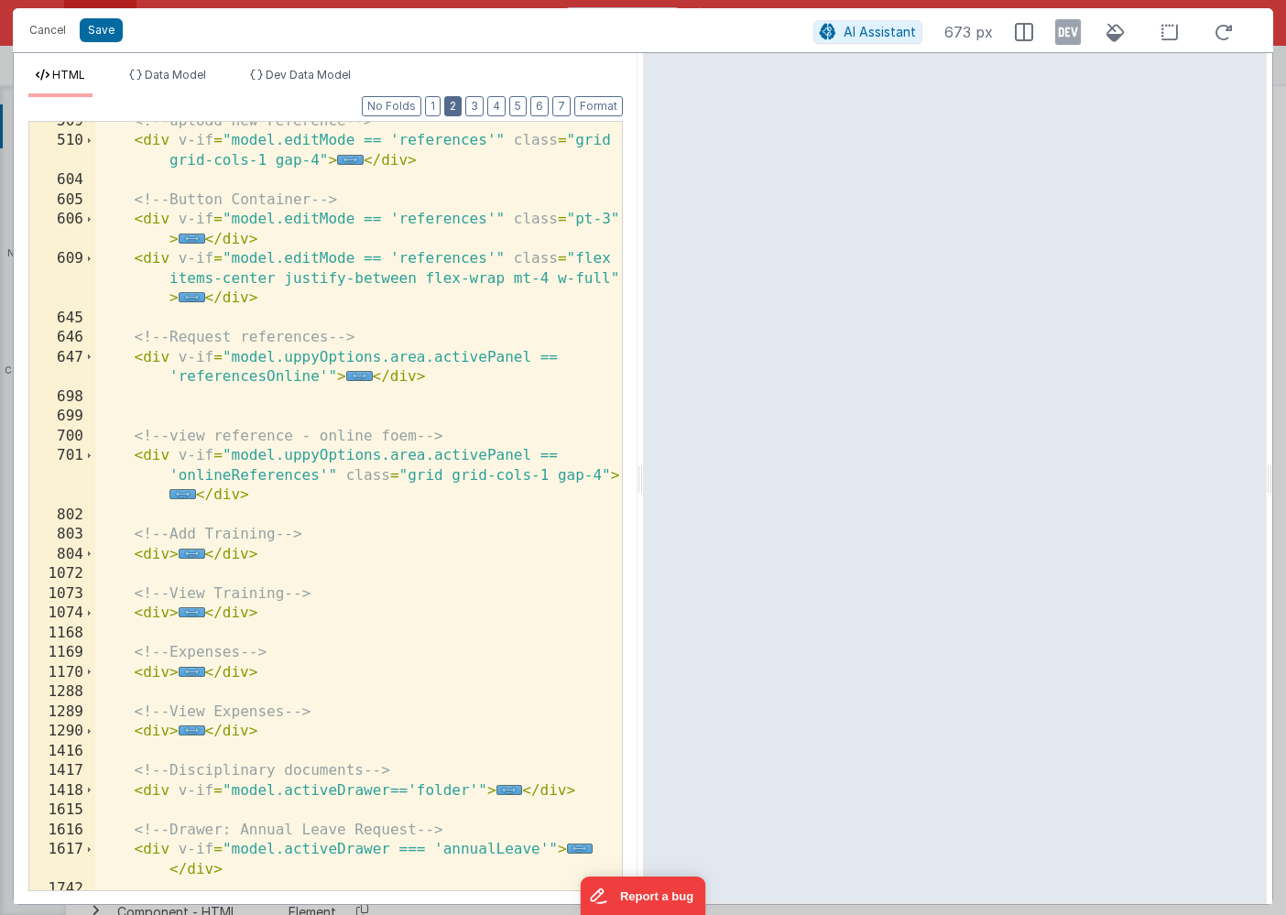
scroll to position [550, 0]
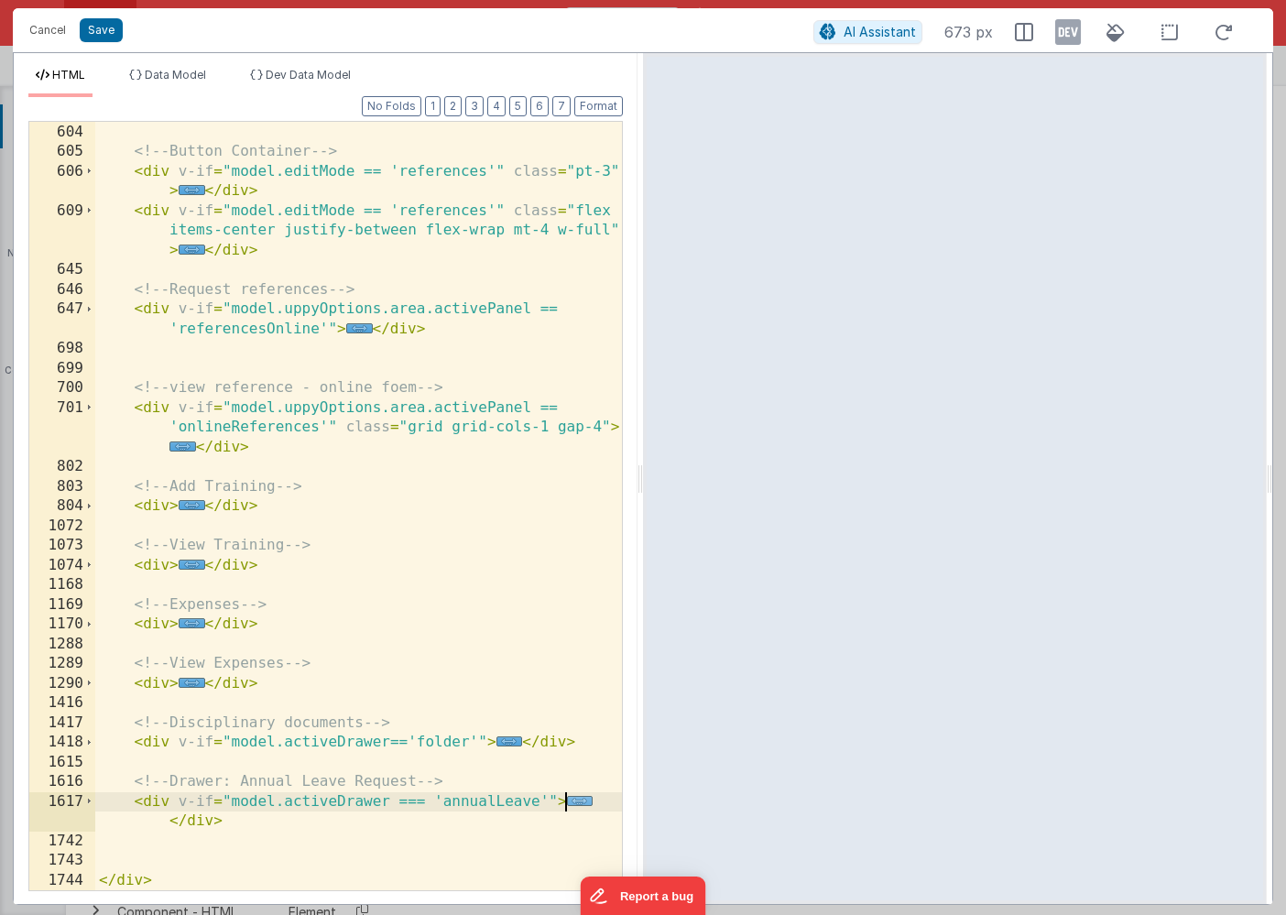
click at [575, 803] on span "..." at bounding box center [580, 801] width 27 height 10
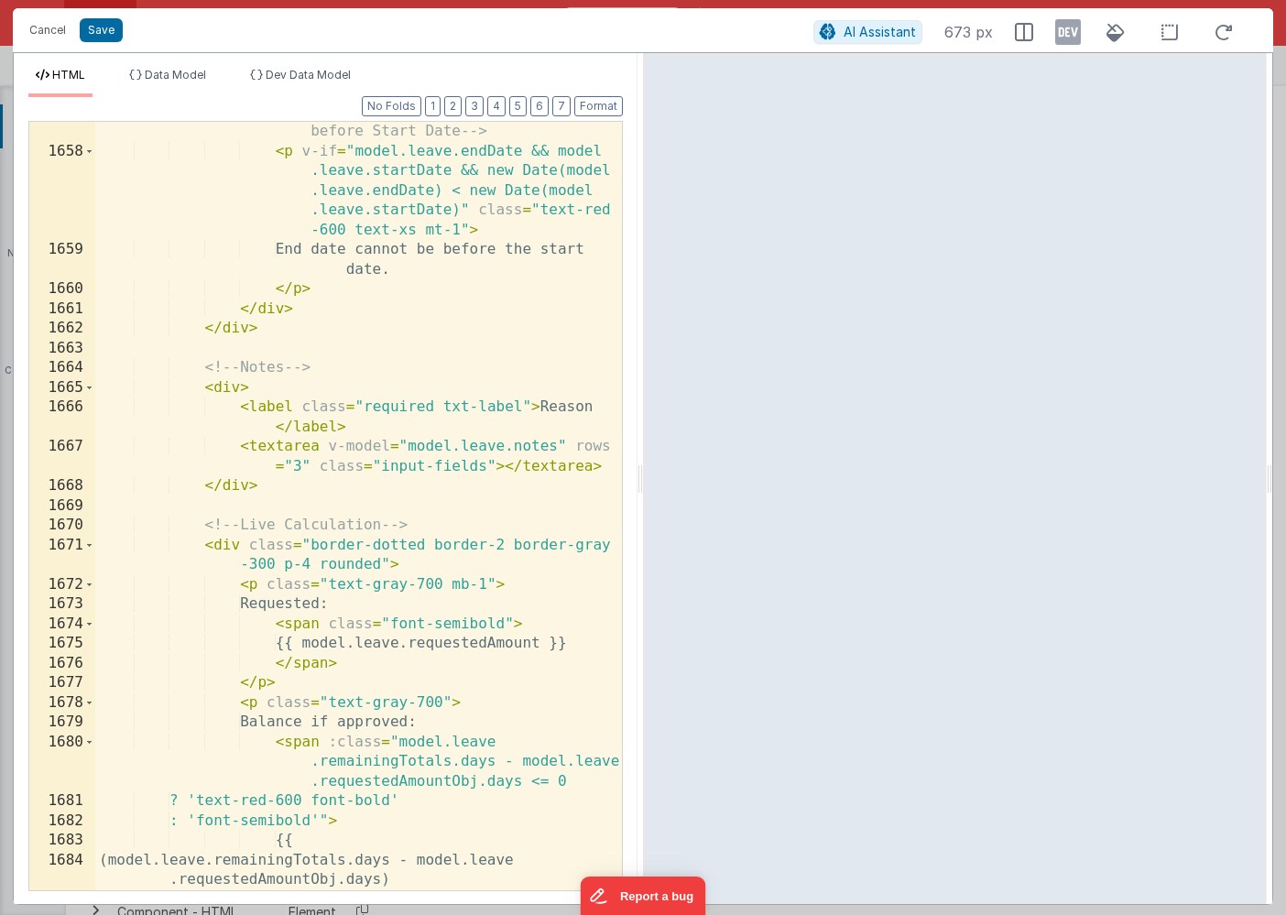
scroll to position [2565, 0]
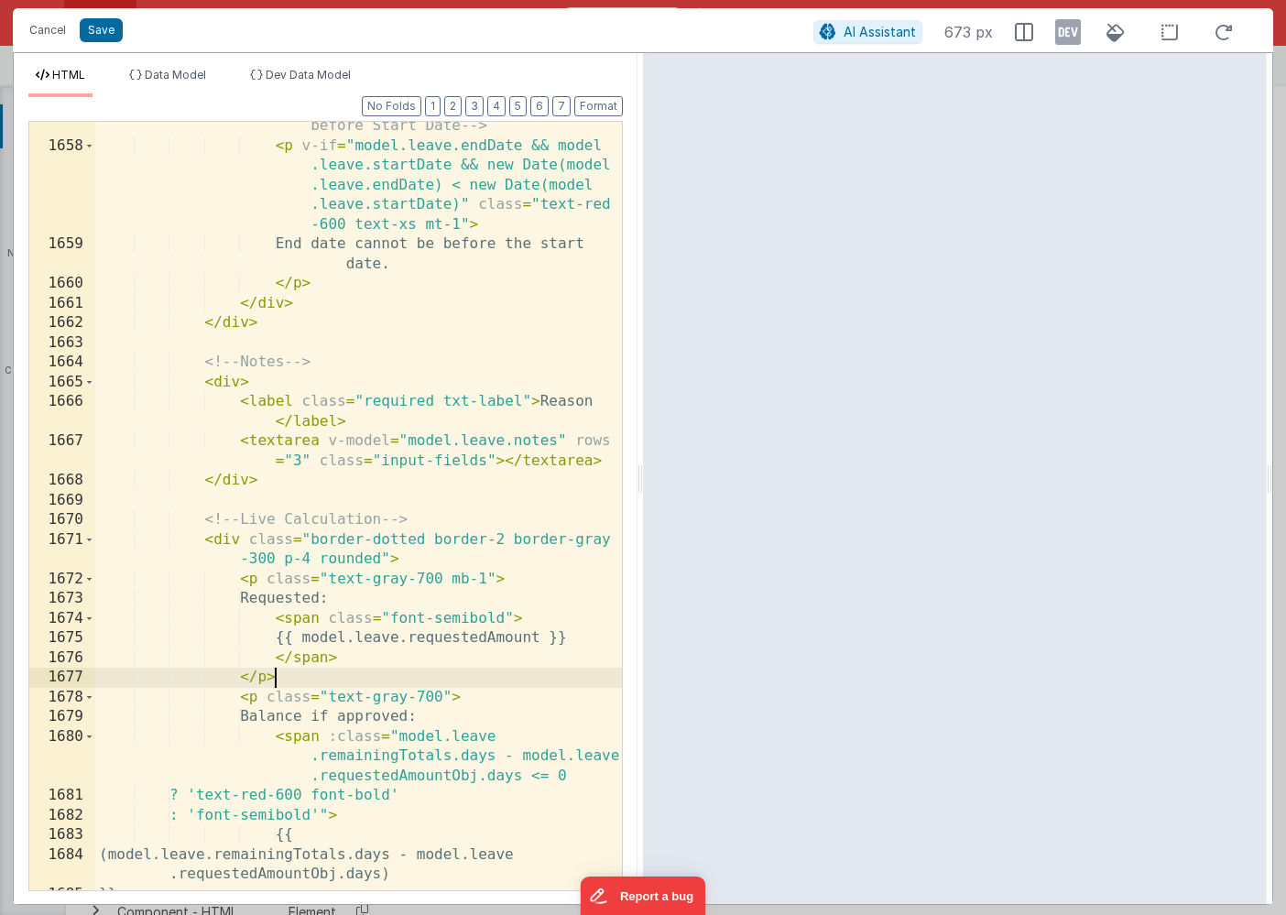
click at [277, 678] on div "<!-- Warning message if End Date is before Start Date --> < p v-if = "model.lea…" at bounding box center [358, 511] width 526 height 828
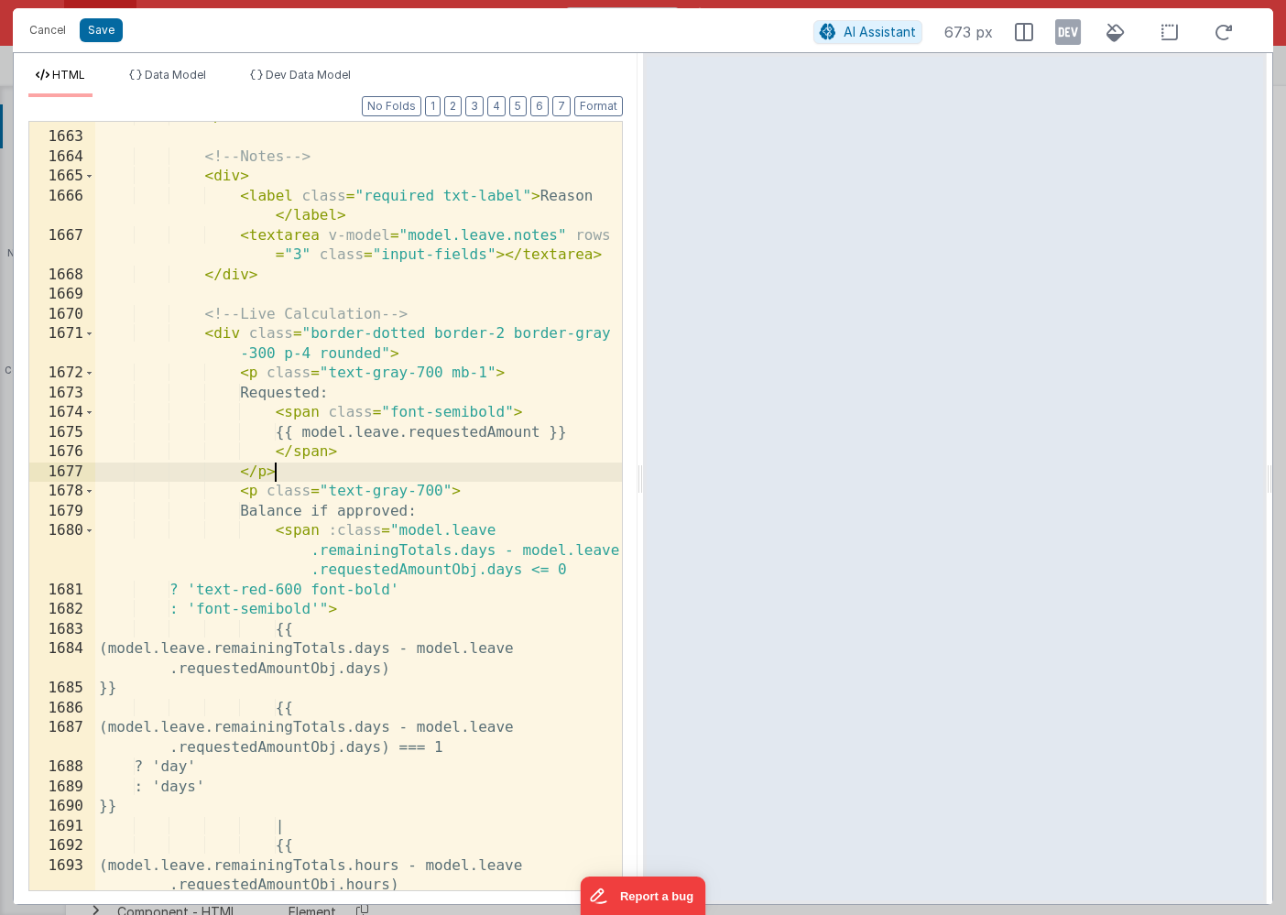
scroll to position [2656, 0]
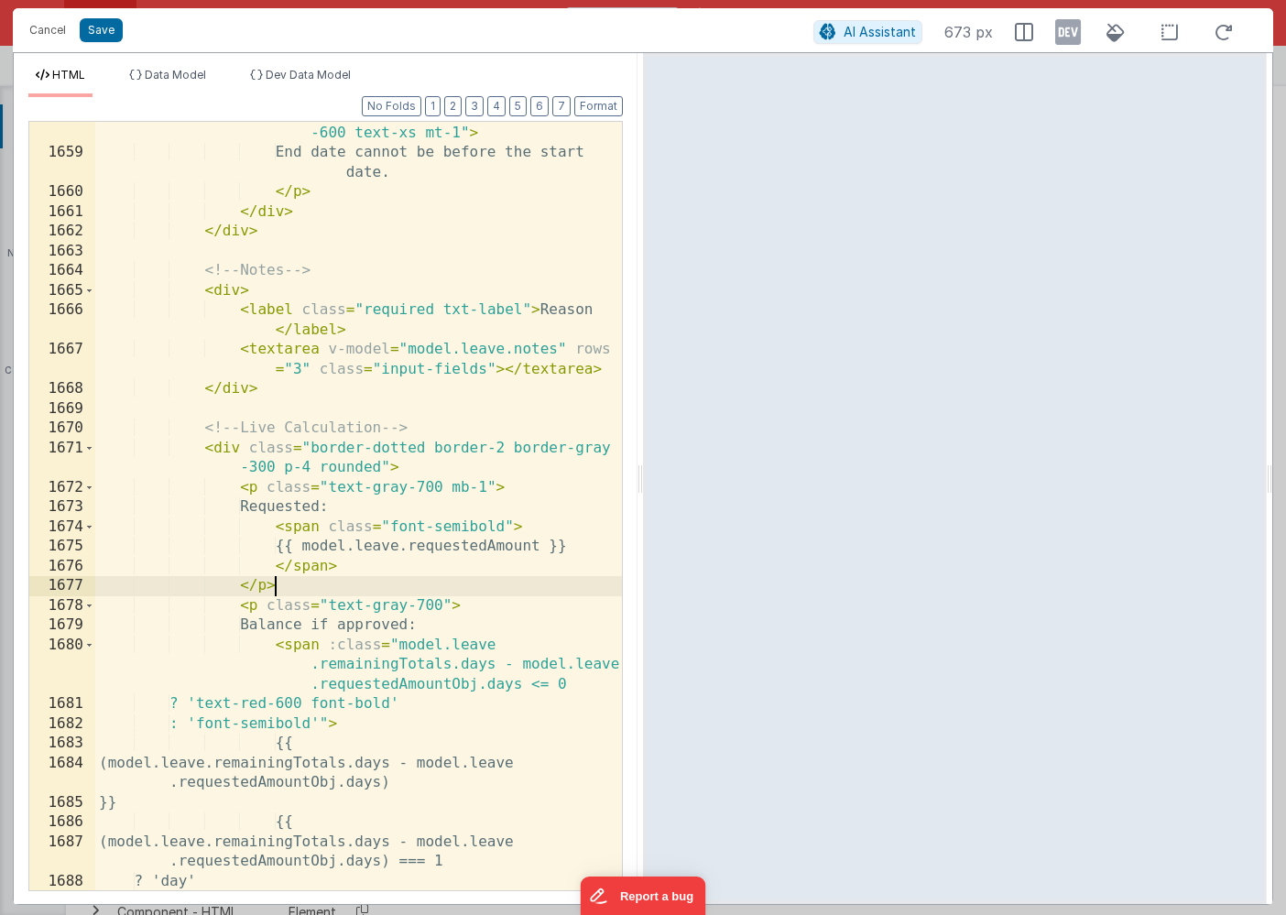
click at [216, 450] on div "< p v-if = "model.leave.endDate && model .leave.startDate && new Date(model .le…" at bounding box center [358, 488] width 526 height 886
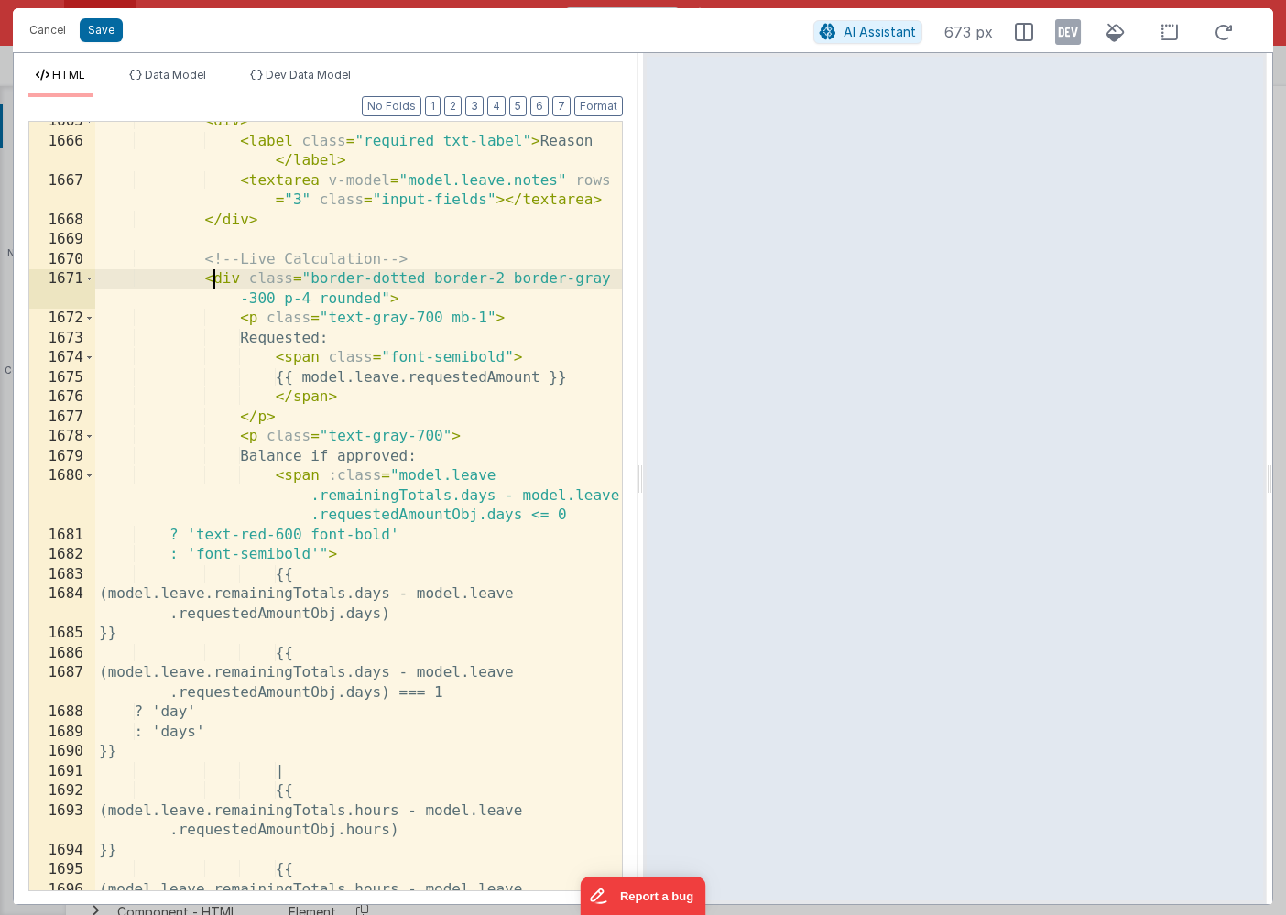
scroll to position [2784, 0]
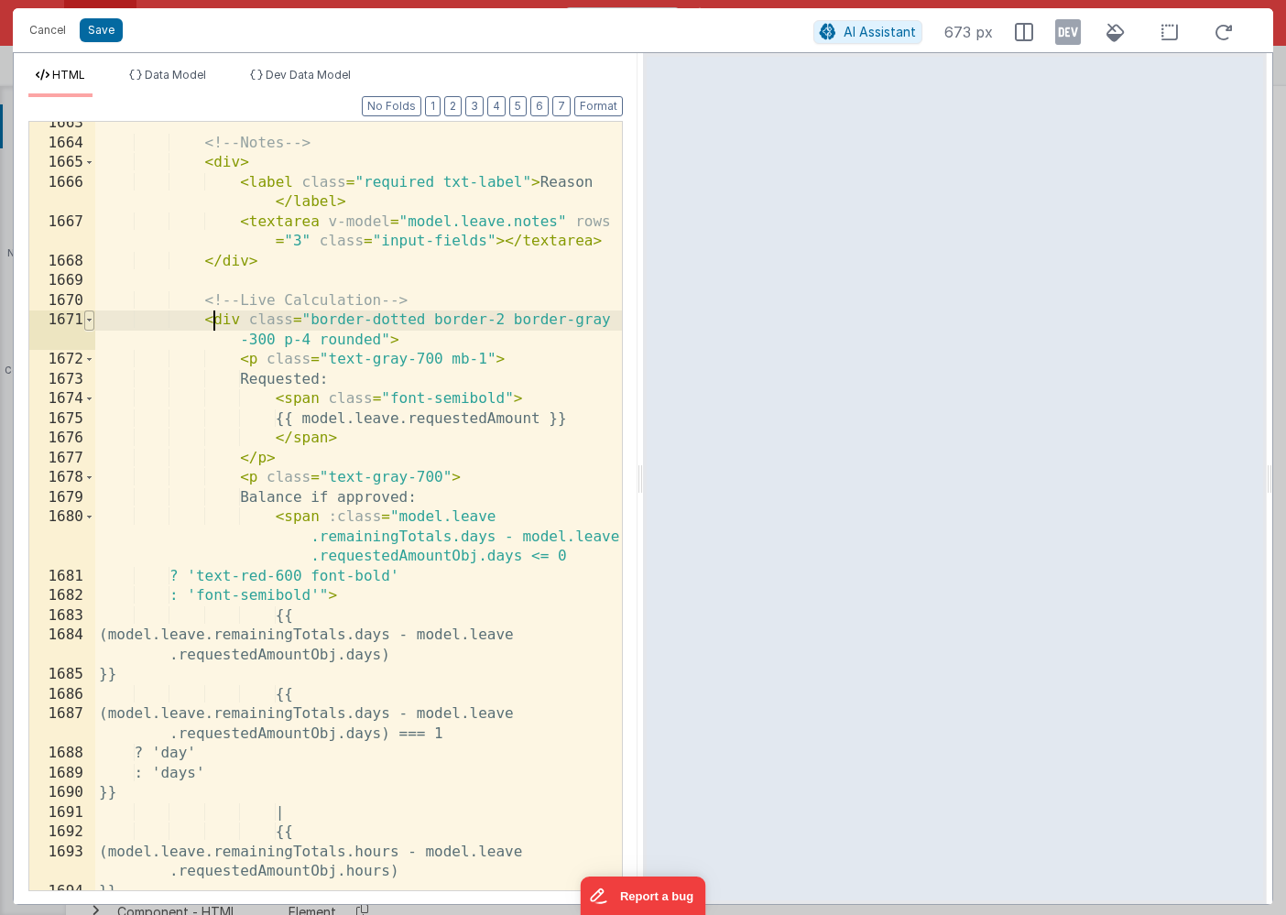
click at [91, 321] on span at bounding box center [89, 320] width 10 height 20
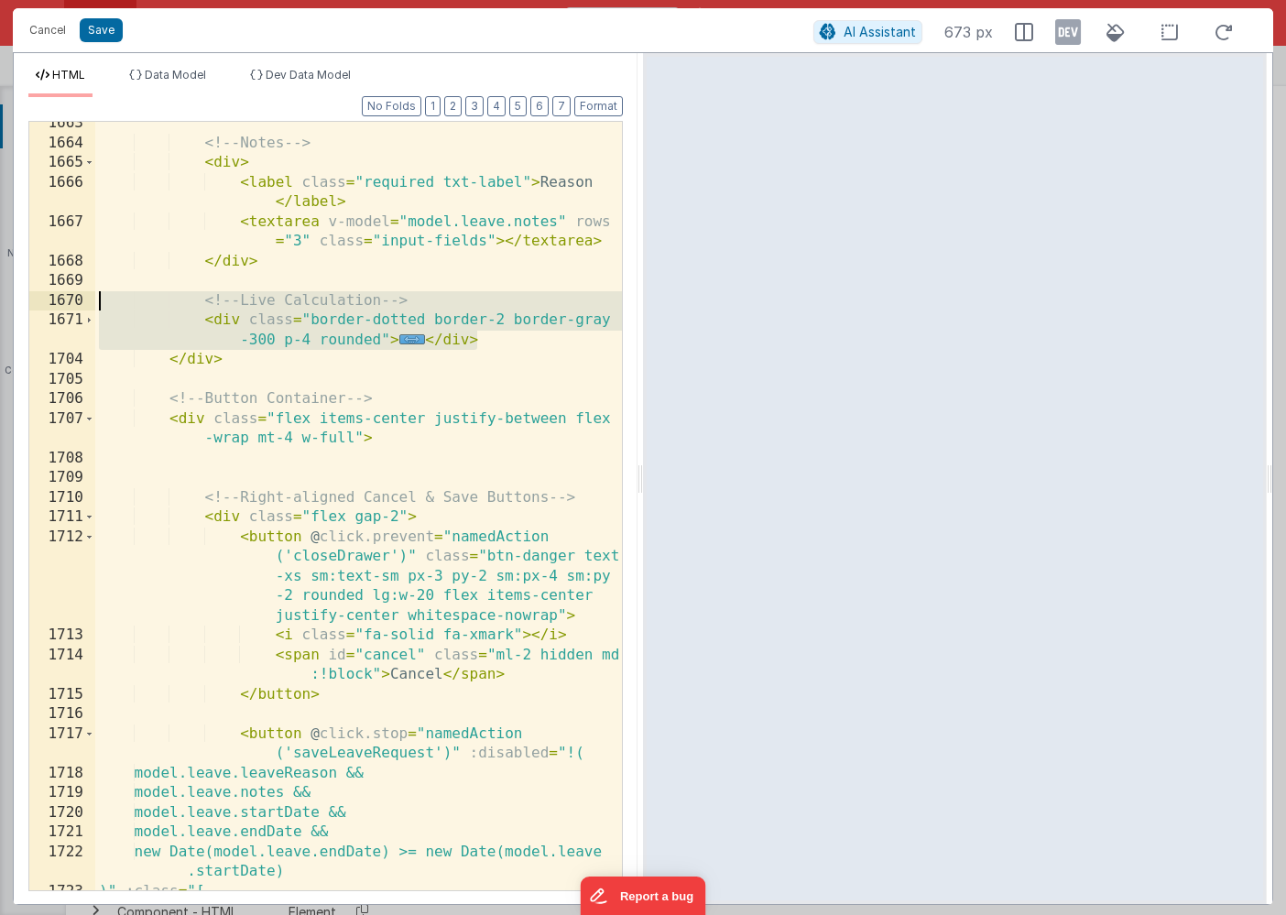
drag, startPoint x: 486, startPoint y: 342, endPoint x: 96, endPoint y: 305, distance: 391.8
click at [96, 305] on div "<!-- Notes --> < div > < label class = "required txt-label" > Reason </ label >…" at bounding box center [358, 537] width 526 height 847
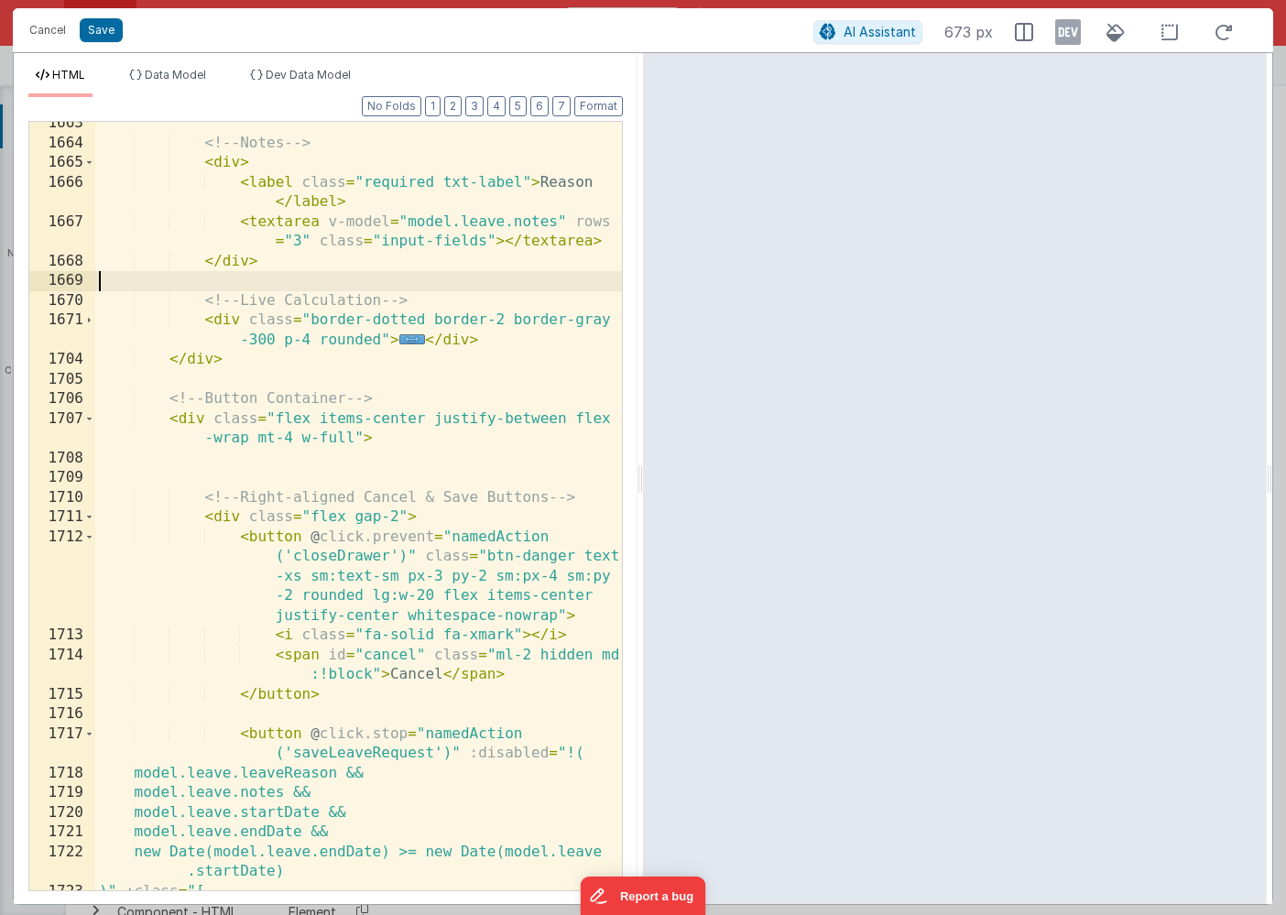
click at [309, 281] on div "<!-- Notes --> < div > < label class = "required txt-label" > Reason </ label >…" at bounding box center [358, 537] width 526 height 847
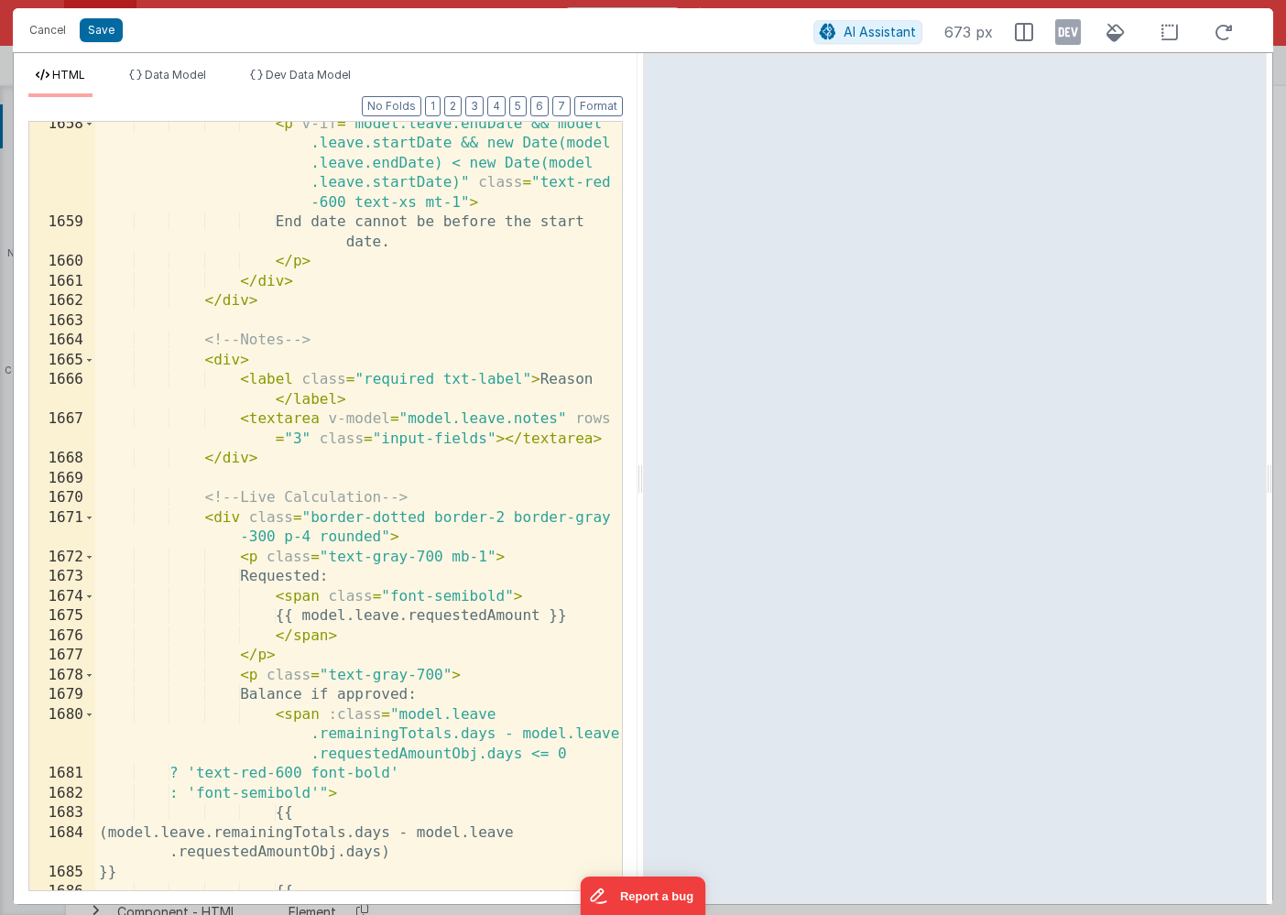
scroll to position [2581, 0]
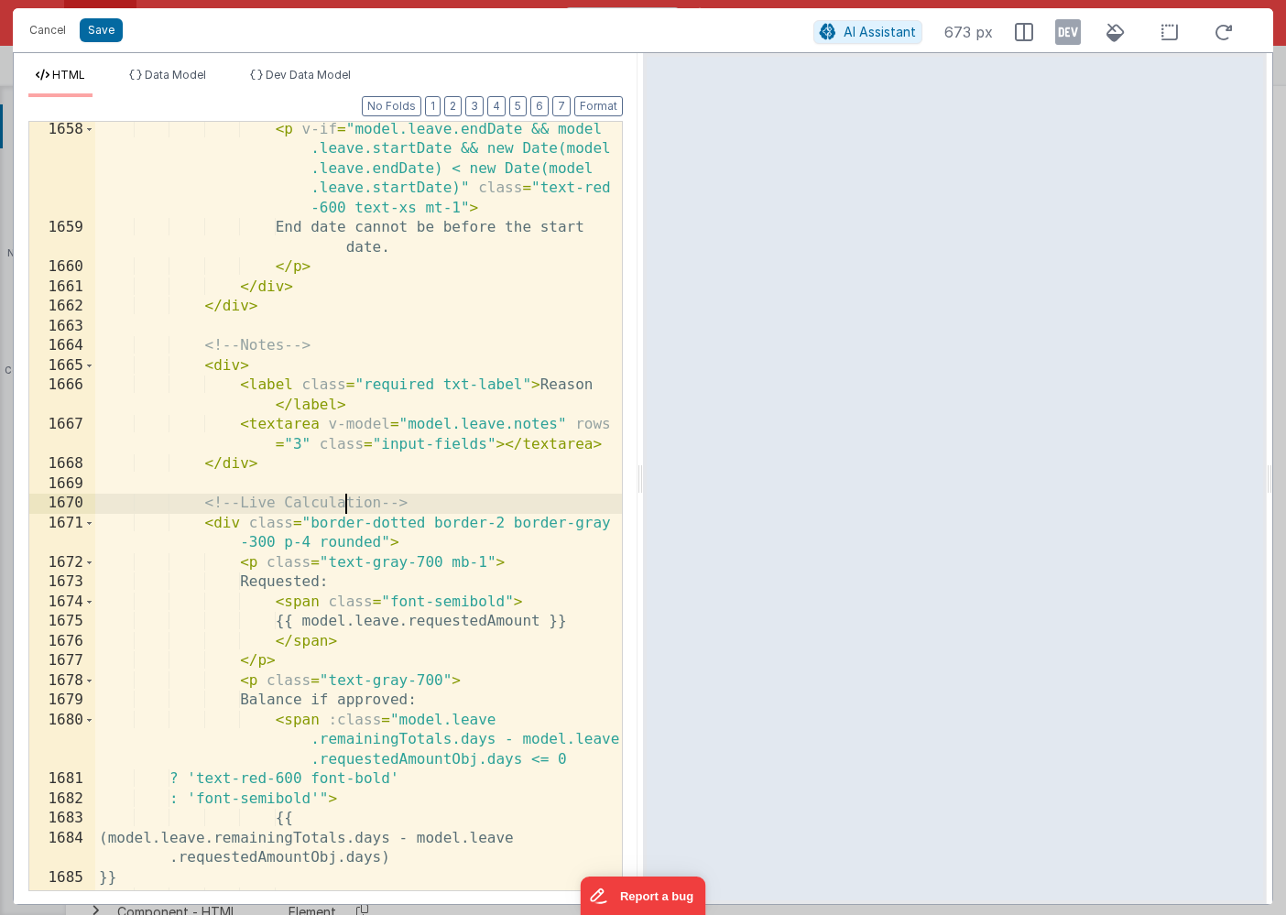
click at [349, 501] on div "< p v-if = "model.leave.endDate && model .leave.startDate && new Date(model .le…" at bounding box center [358, 573] width 526 height 906
click at [249, 502] on div "< p v-if = "model.leave.endDate && model .leave.startDate && new Date(model .le…" at bounding box center [358, 573] width 526 height 906
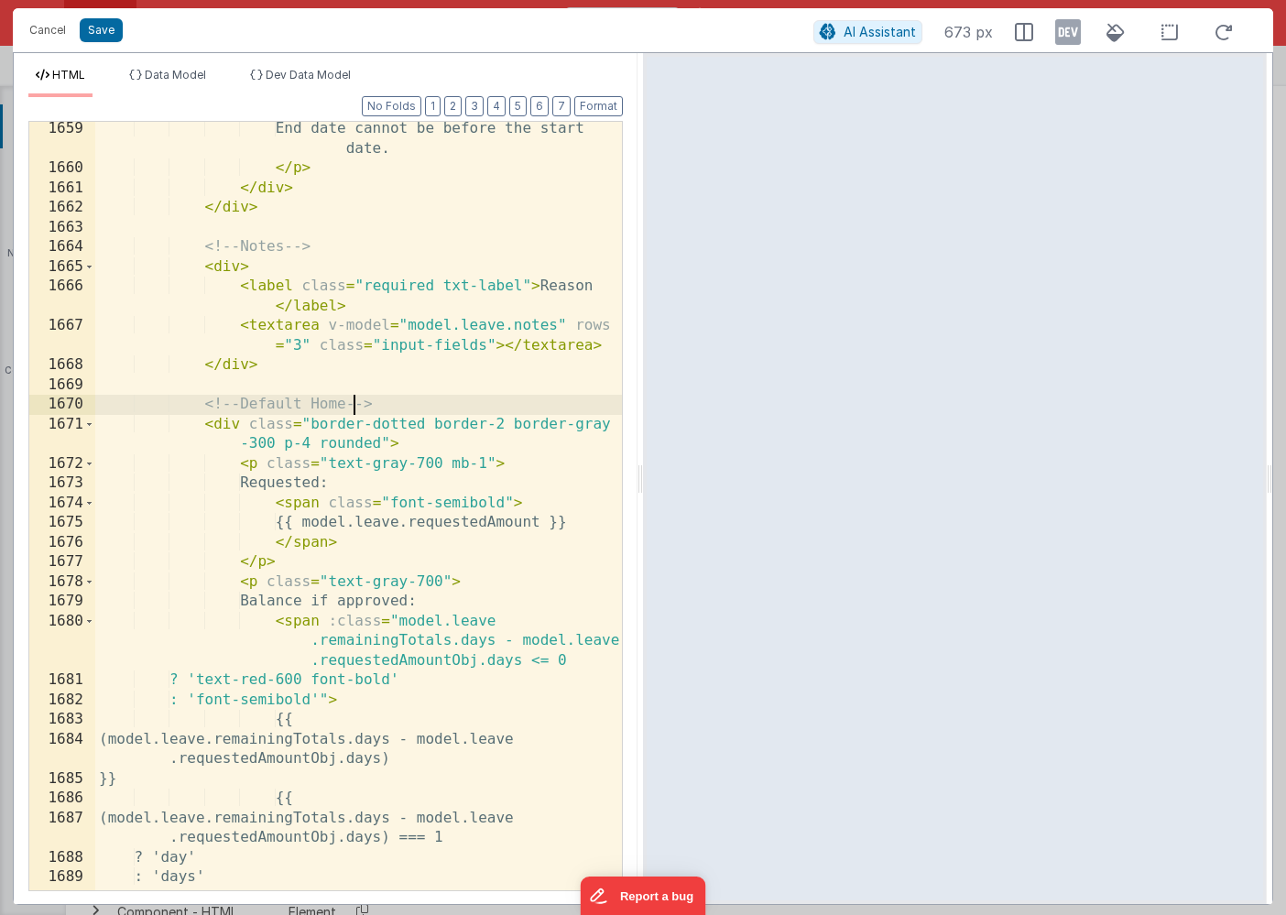
scroll to position [2683, 0]
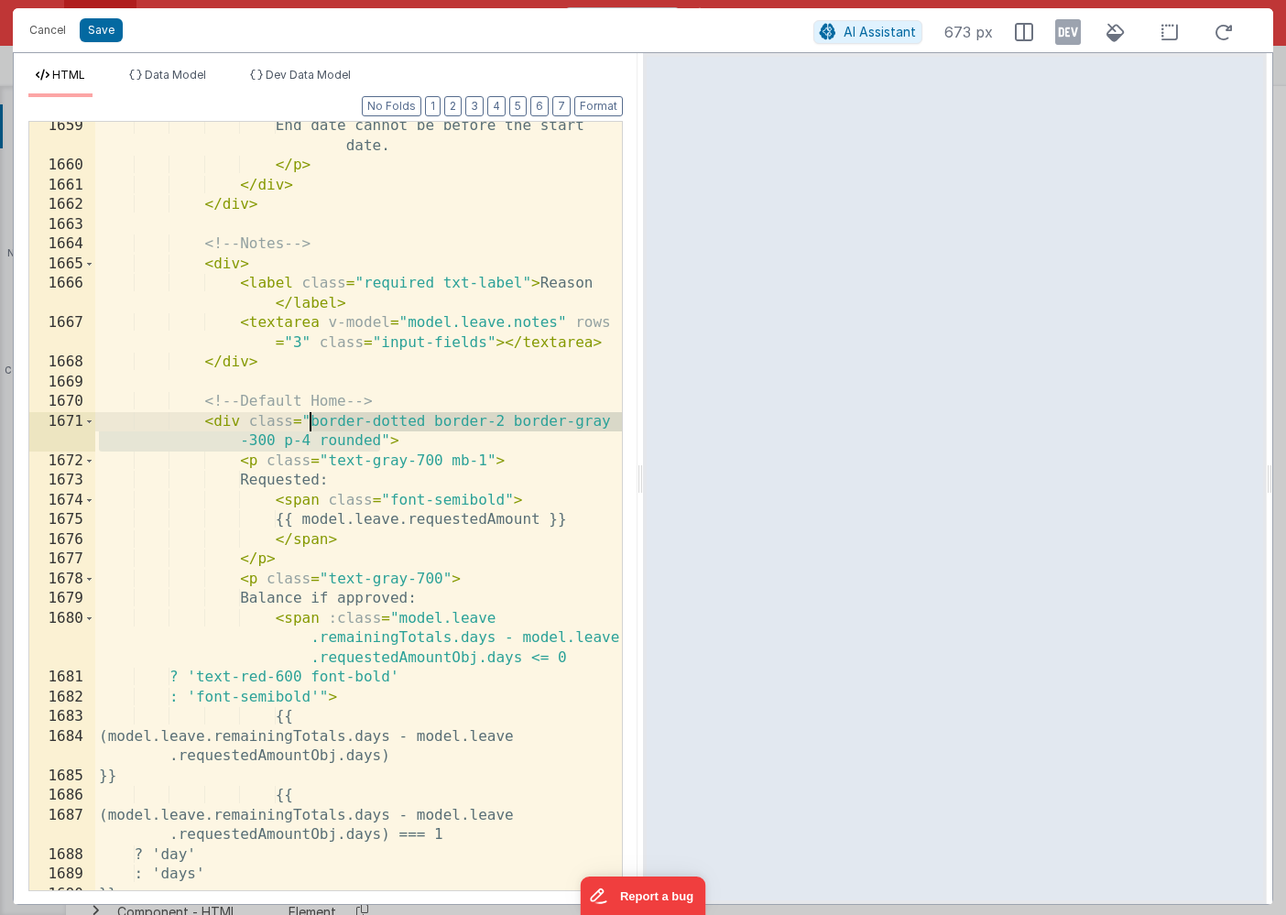
drag, startPoint x: 380, startPoint y: 442, endPoint x: 306, endPoint y: 425, distance: 76.2
click at [306, 425] on div "End date cannot be before the start date. </ p > </ div > </ div > <!-- Notes -…" at bounding box center [358, 530] width 526 height 828
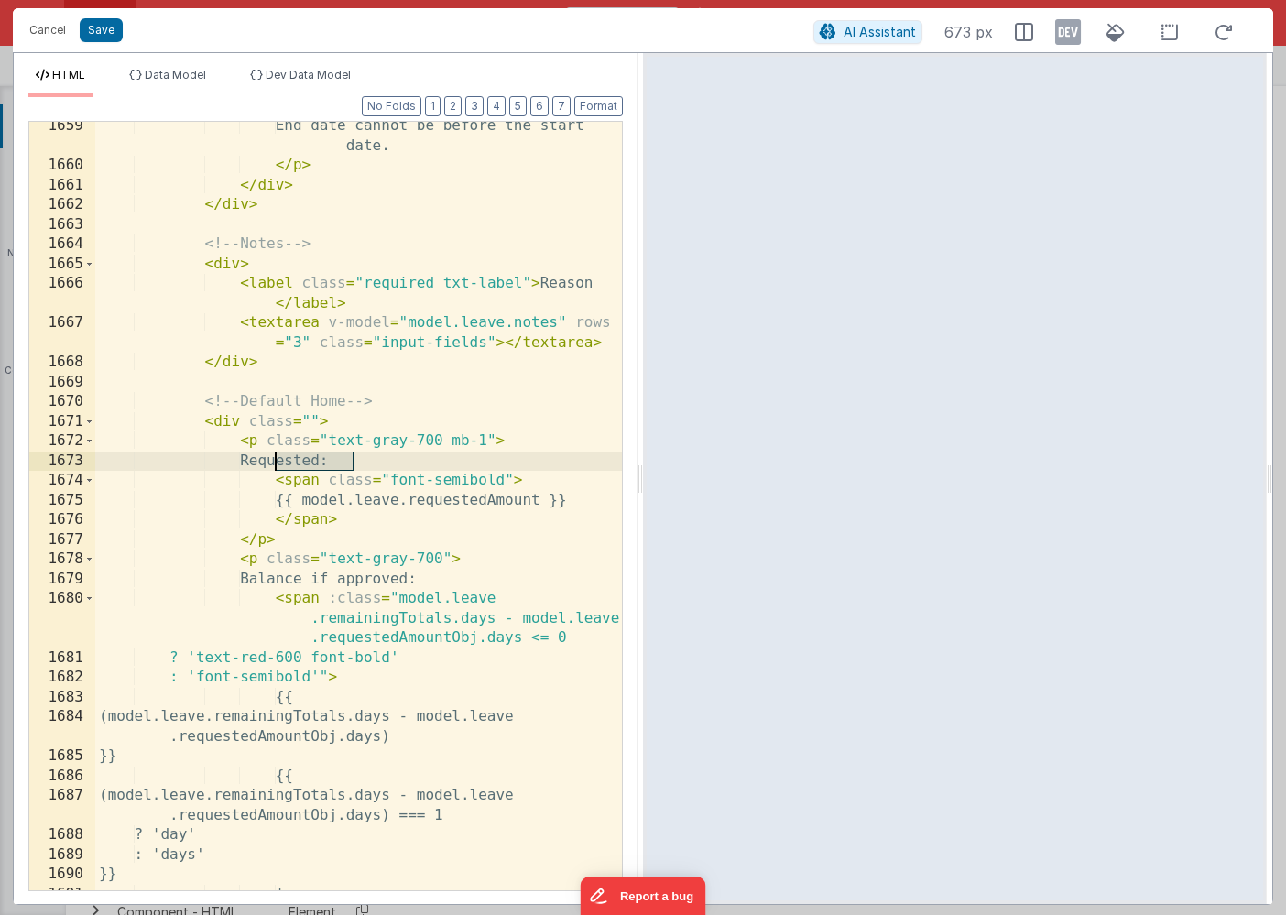
drag, startPoint x: 352, startPoint y: 461, endPoint x: 273, endPoint y: 462, distance: 78.7
click at [273, 462] on div "End date cannot be before the start date. </ p > </ div > </ div > <!-- Notes -…" at bounding box center [358, 530] width 526 height 828
click at [283, 460] on div "End date cannot be before the start date. </ p > </ div > </ div > <!-- Notes -…" at bounding box center [358, 530] width 526 height 828
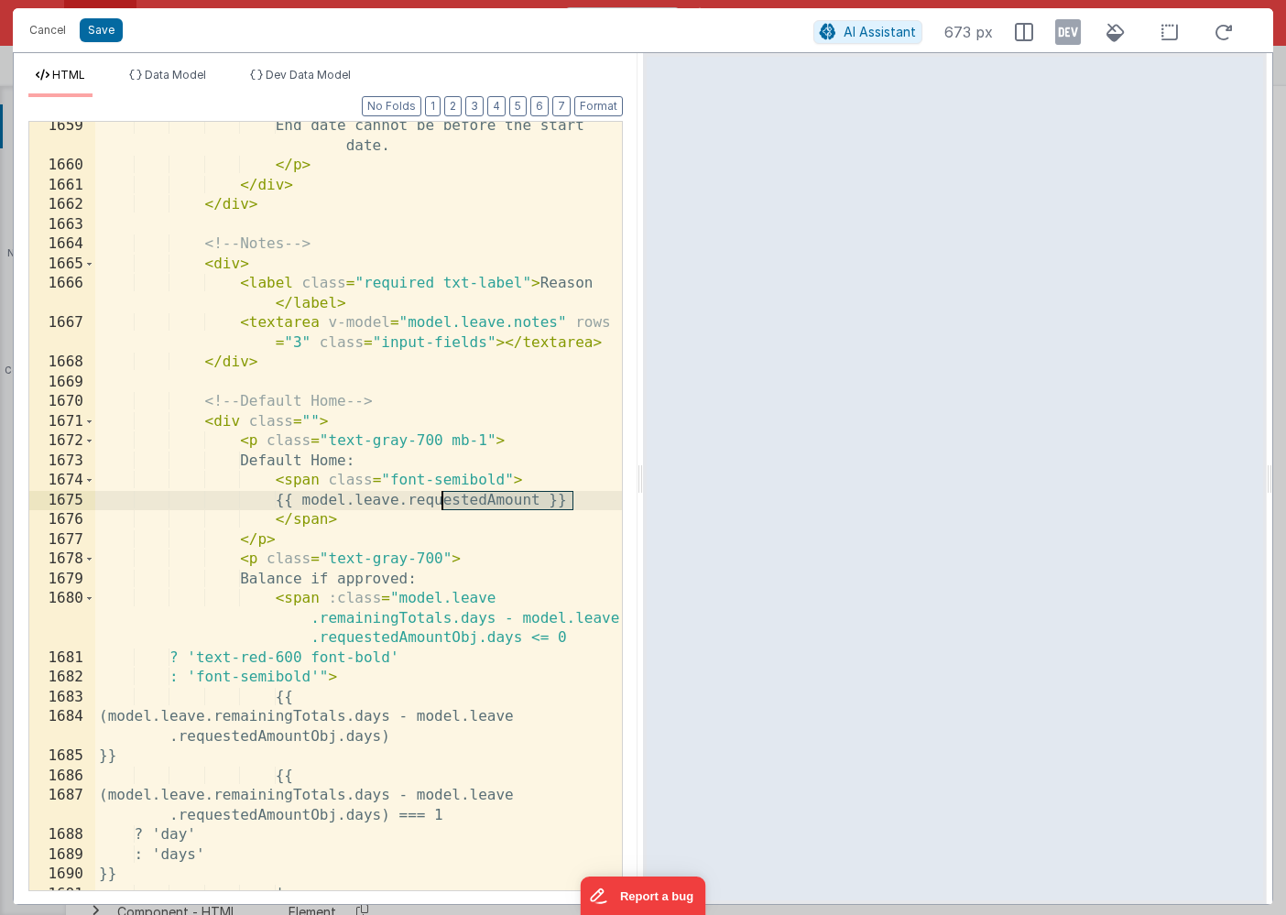
drag, startPoint x: 573, startPoint y: 501, endPoint x: 444, endPoint y: 501, distance: 129.1
click at [444, 501] on div "End date cannot be before the start date. </ p > </ div > </ div > <!-- Notes -…" at bounding box center [358, 530] width 526 height 828
click at [363, 526] on div "End date cannot be before the start date. </ p > </ div > </ div > <!-- Notes -…" at bounding box center [358, 530] width 526 height 828
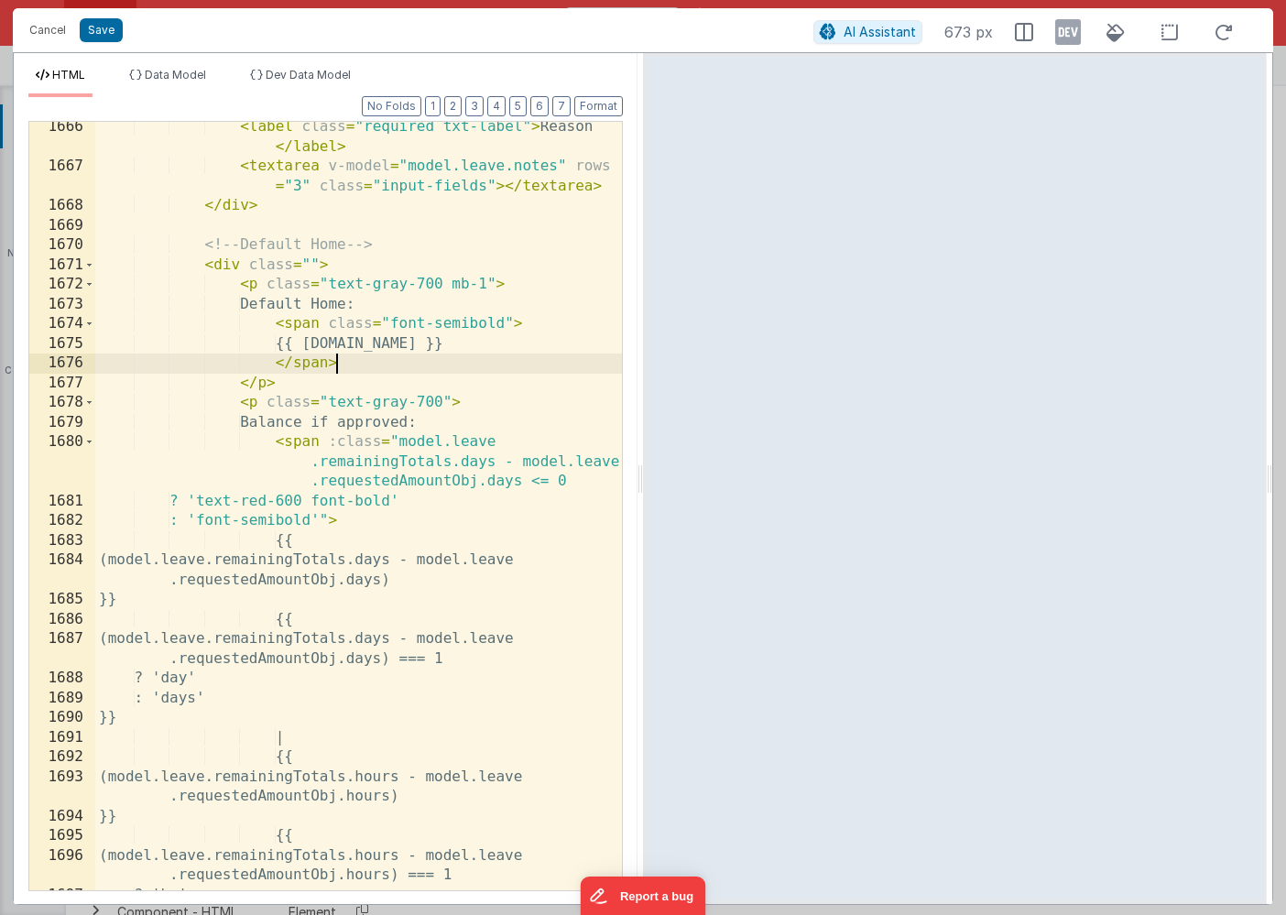
scroll to position [2839, 0]
click at [92, 404] on span at bounding box center [89, 403] width 10 height 20
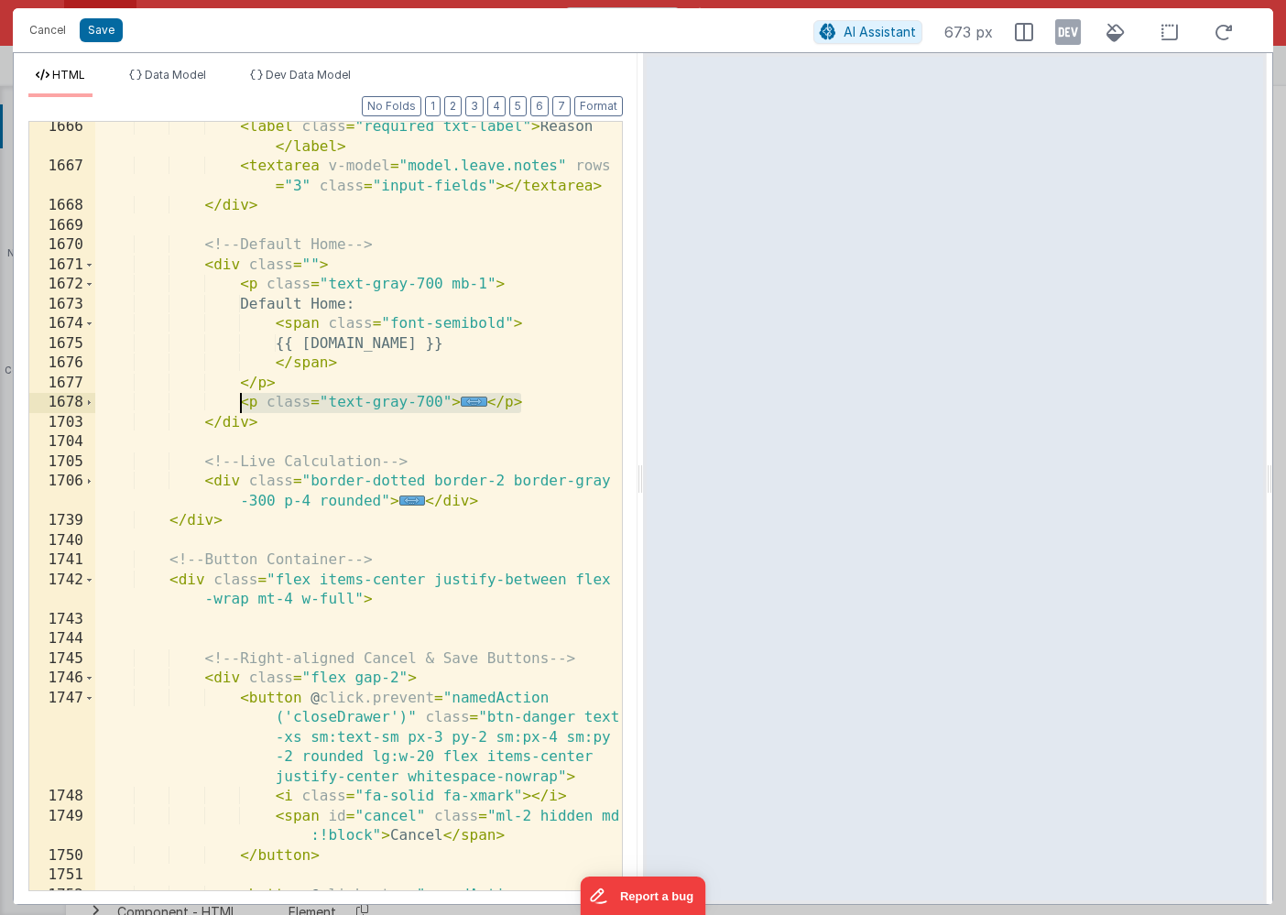
drag, startPoint x: 529, startPoint y: 399, endPoint x: 239, endPoint y: 398, distance: 290.3
click at [239, 398] on div "< label class = "required txt-label" > Reason </ label > < textarea v-model = "…" at bounding box center [358, 540] width 526 height 847
click at [368, 365] on div "< label class = "required txt-label" > Reason </ label > < textarea v-model = "…" at bounding box center [358, 540] width 526 height 847
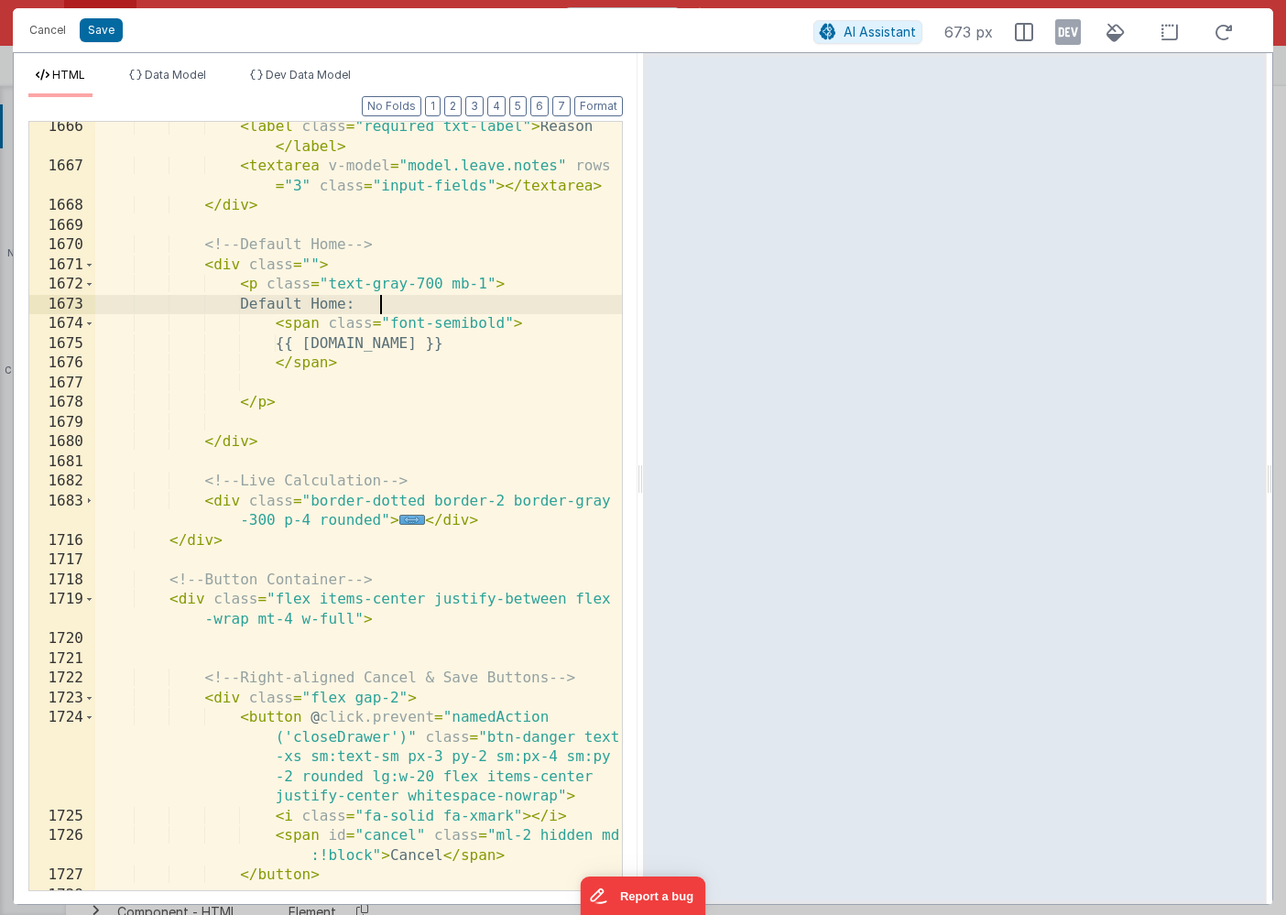
click at [381, 303] on div "< label class = "required txt-label" > Reason </ label > < textarea v-model = "…" at bounding box center [358, 540] width 526 height 847
click at [388, 376] on div "< label class = "required txt-label" > Reason </ label > < textarea v-model = "…" at bounding box center [358, 540] width 526 height 847
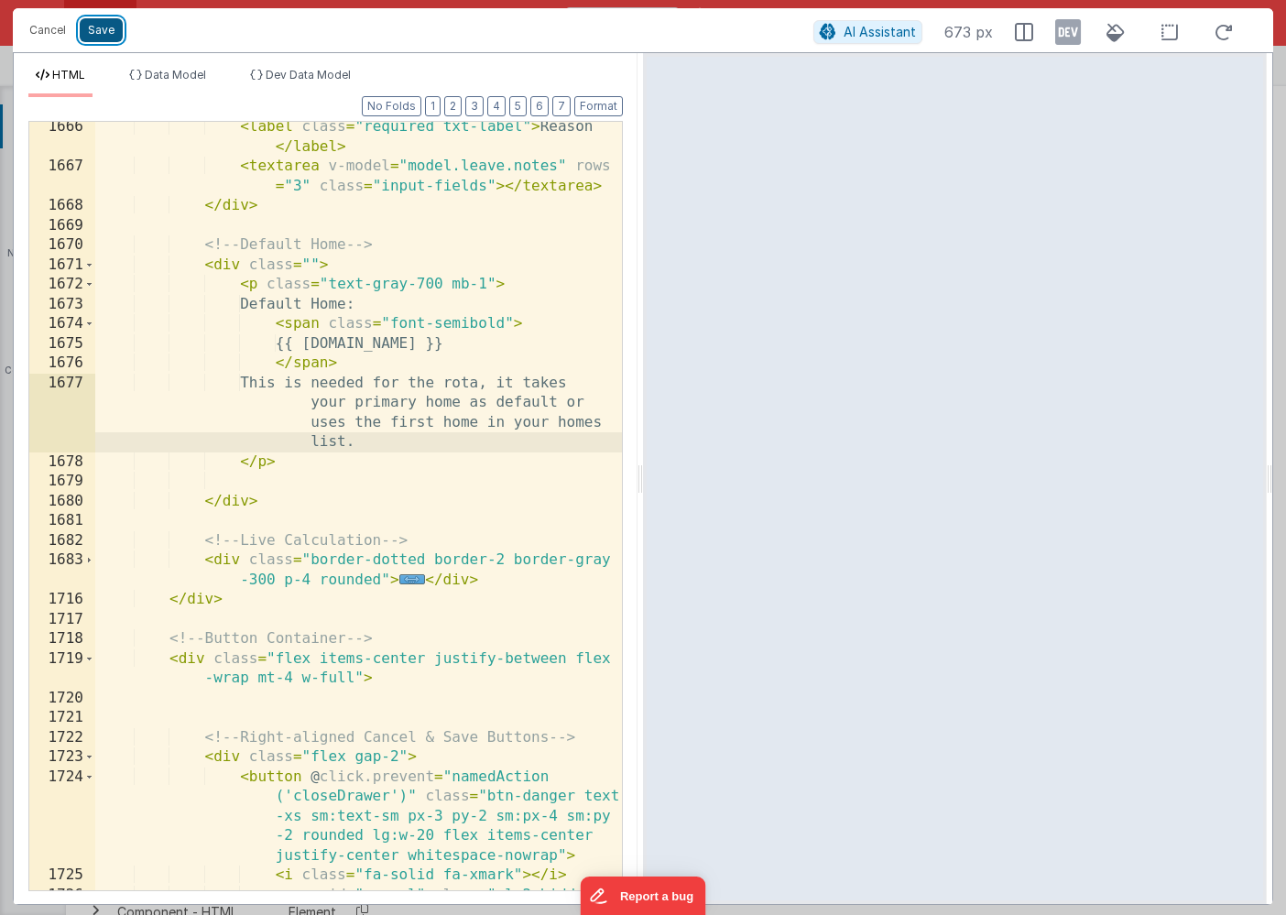
click at [105, 34] on button "Save" at bounding box center [101, 30] width 43 height 24
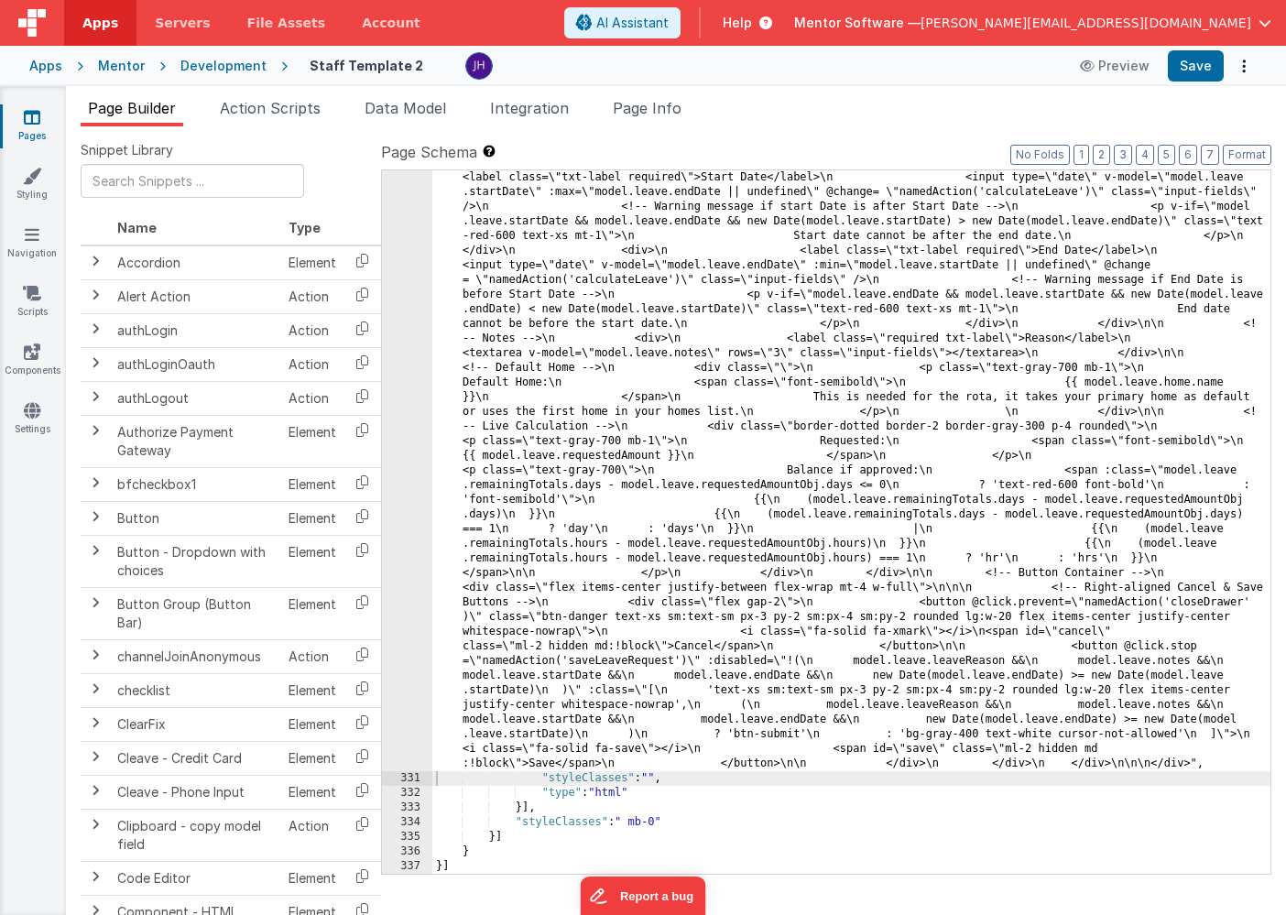
scroll to position [15353, 0]
click at [1190, 63] on button "Save" at bounding box center [1195, 65] width 56 height 31
click at [659, 115] on span "Page Info" at bounding box center [647, 108] width 69 height 18
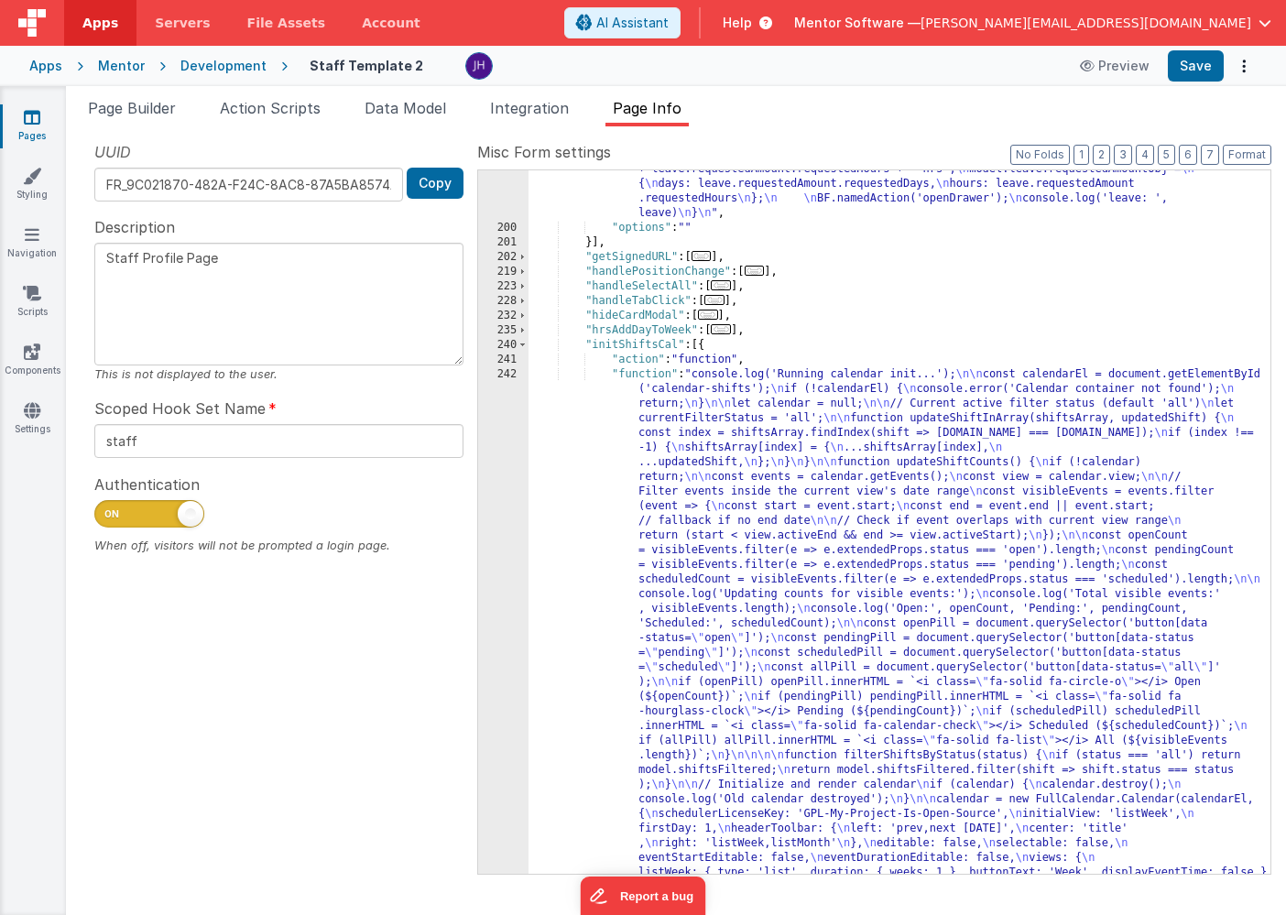
scroll to position [600, 0]
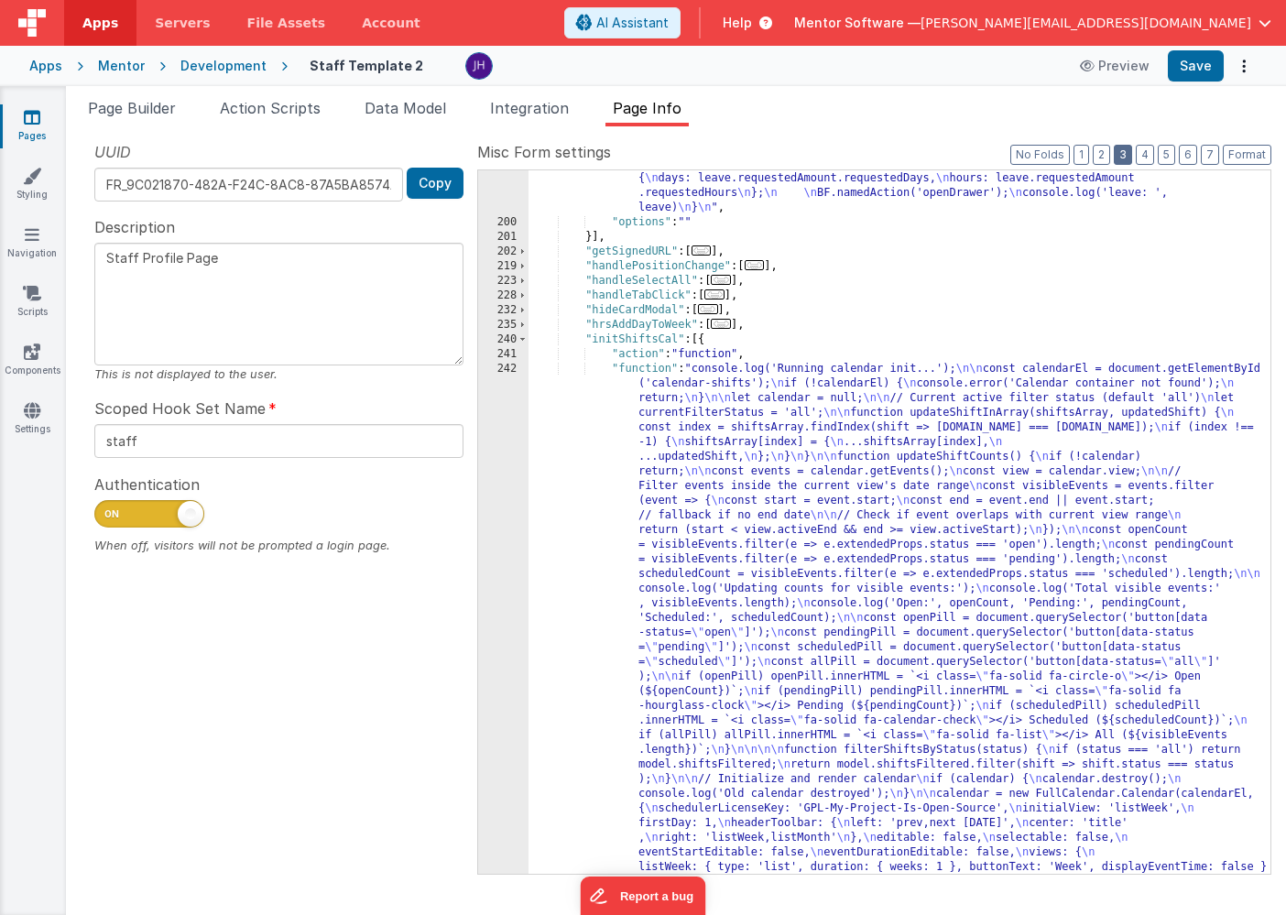
click at [1130, 151] on button "3" at bounding box center [1122, 155] width 18 height 20
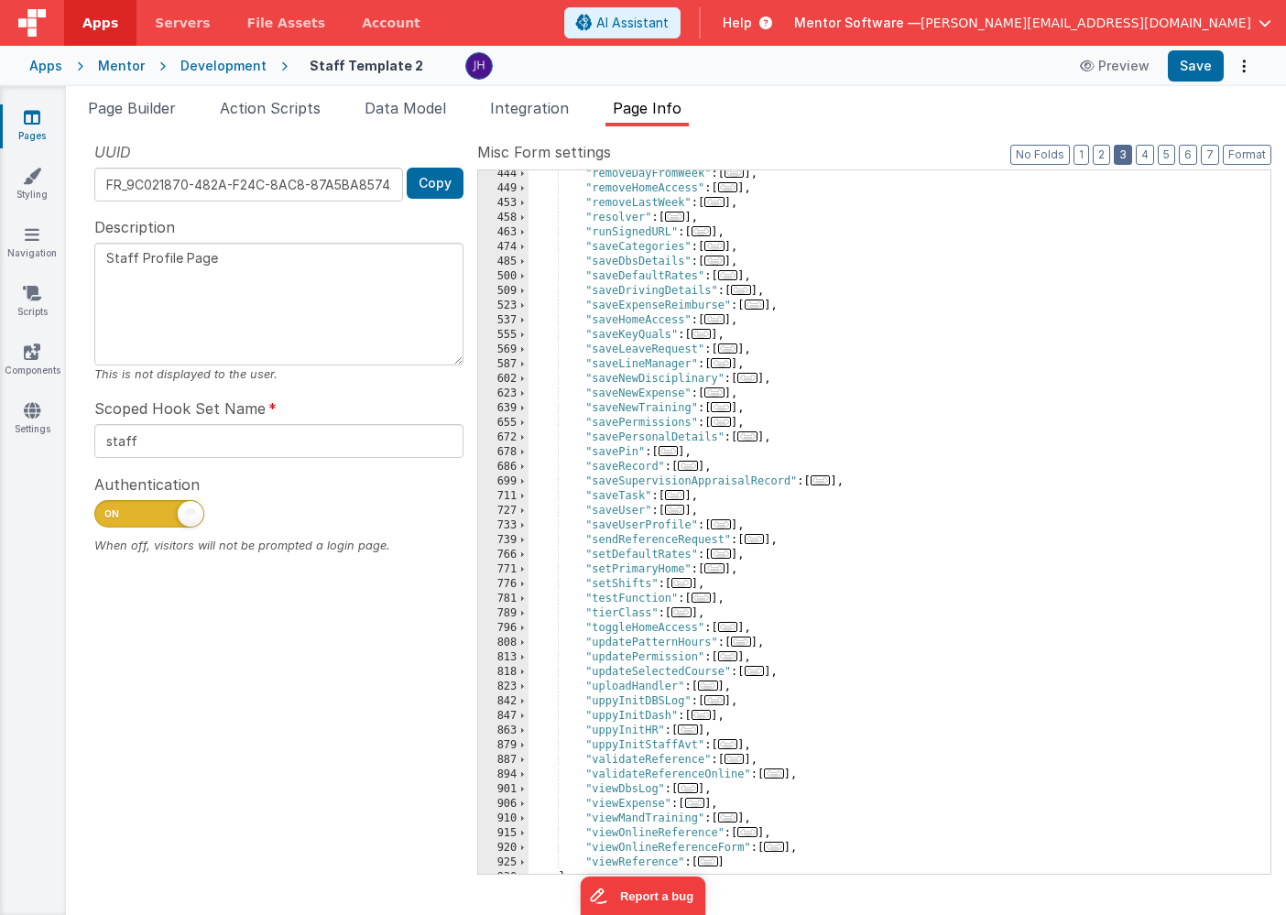
scroll to position [877, 0]
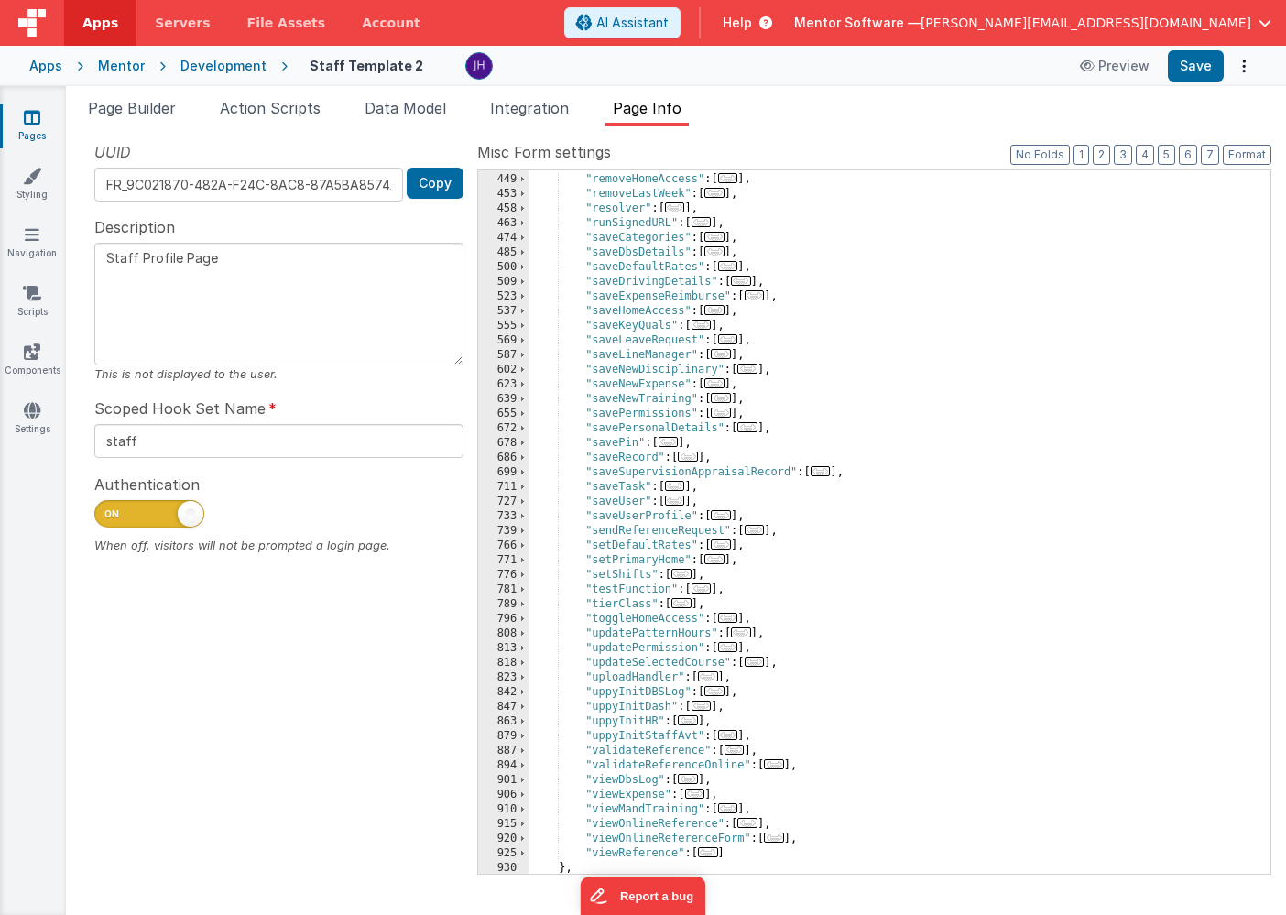
click at [733, 341] on span "..." at bounding box center [728, 339] width 20 height 10
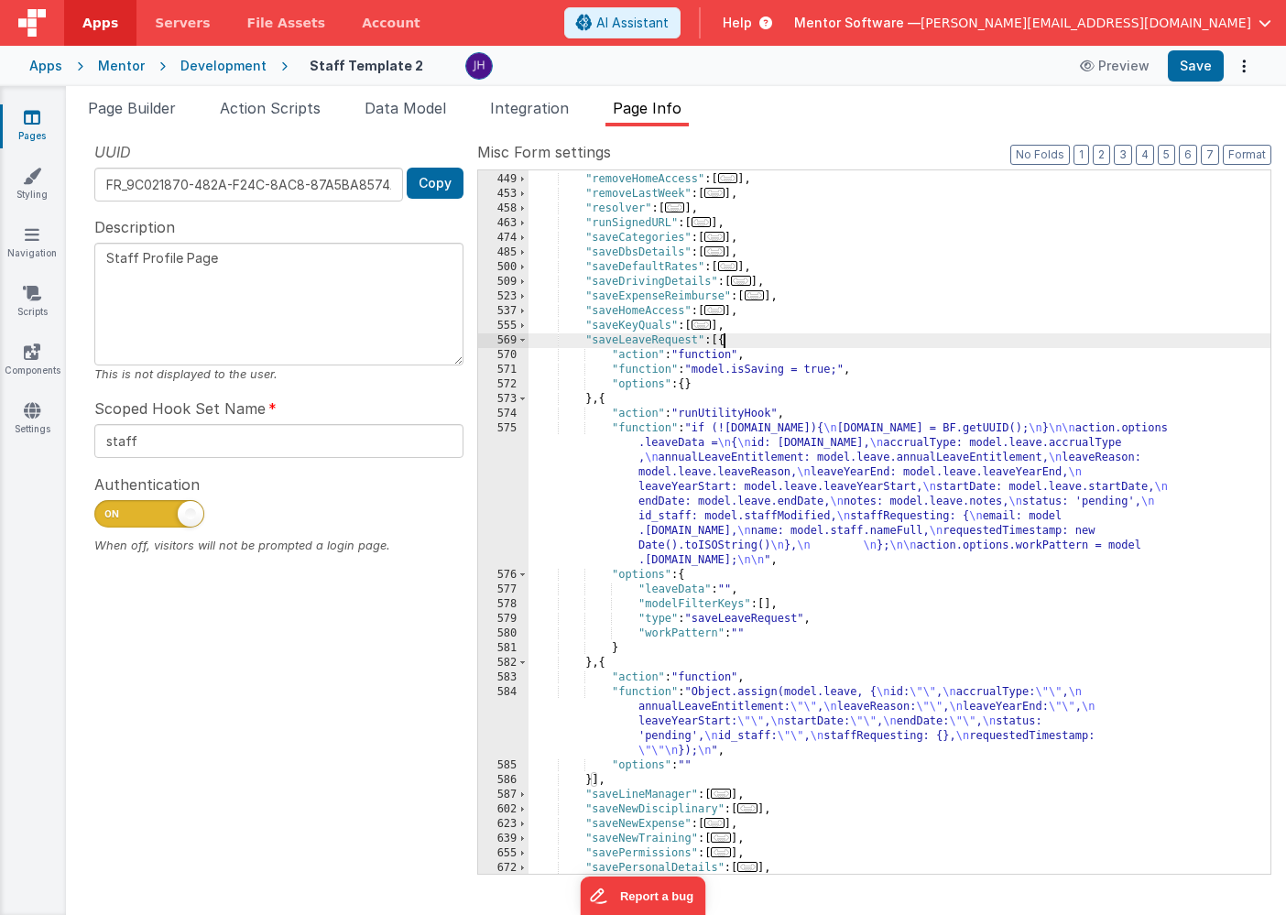
click at [693, 472] on div ""removeDayFromWeek" : [ ... ] , "removeHomeAccess" : [ ... ] , "removeLastWeek"…" at bounding box center [899, 523] width 742 height 733
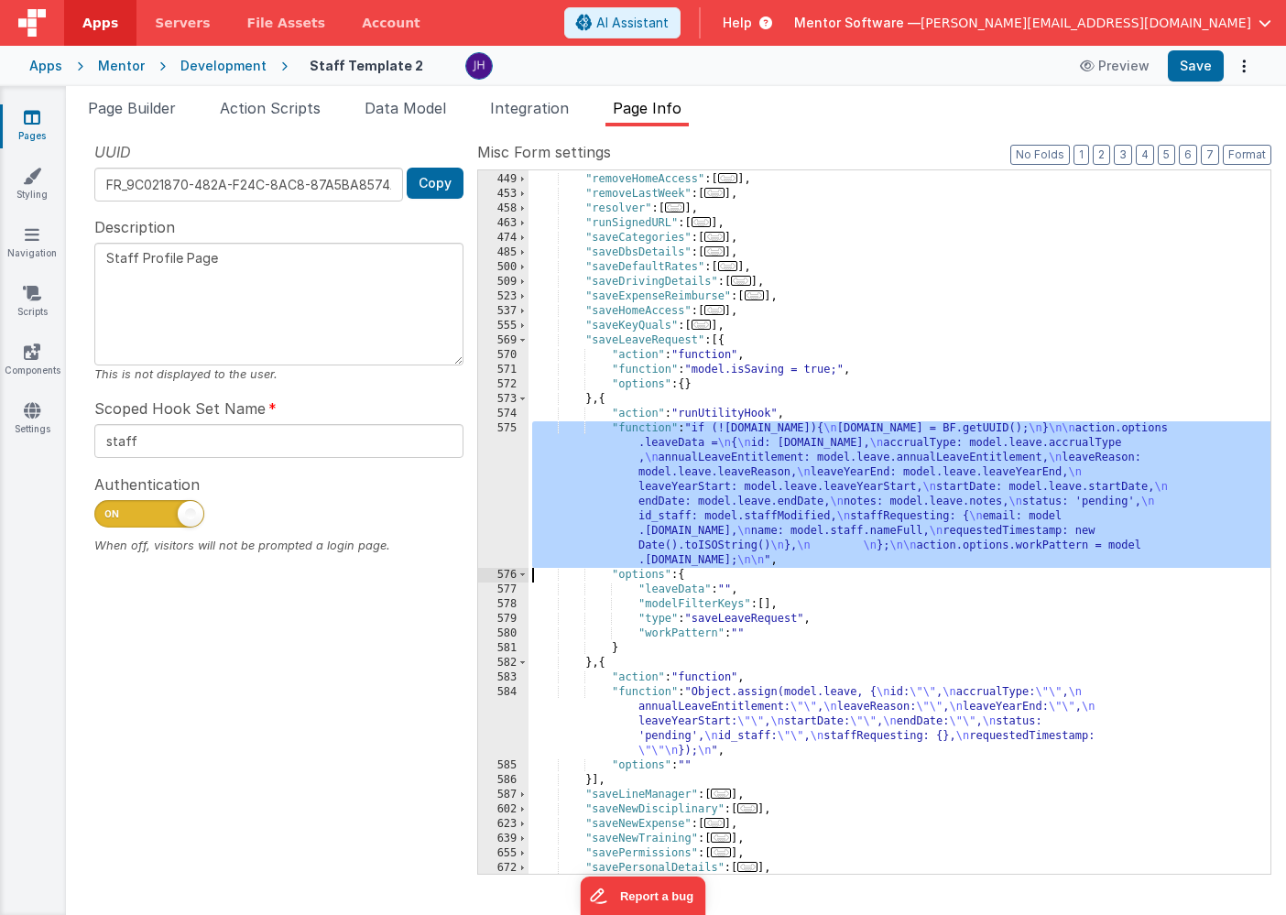
click at [510, 453] on div "575" at bounding box center [503, 494] width 50 height 147
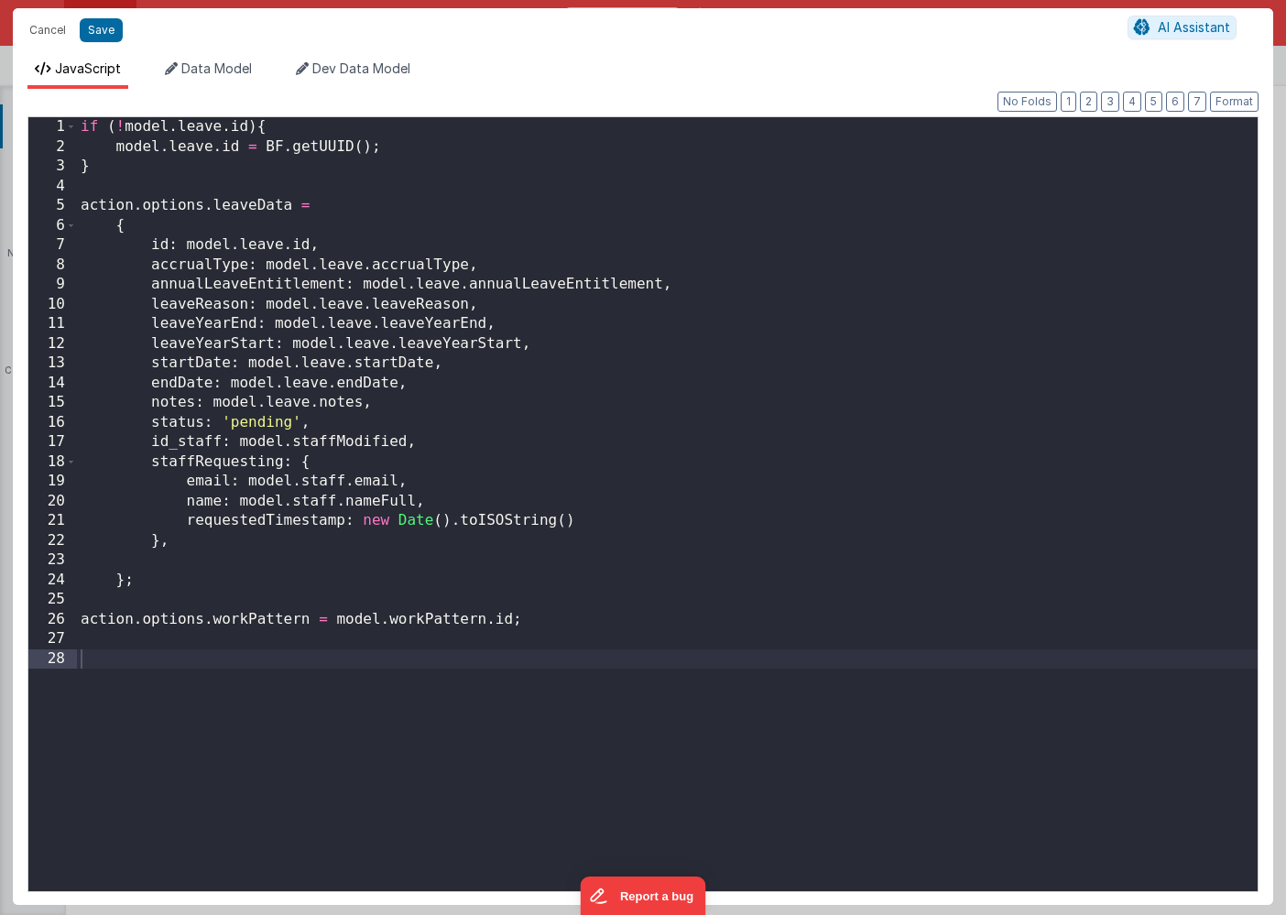
click at [173, 543] on div "if ( ! model . leave . id ) { model . leave . id = BF . getUUID ( ) ; } action …" at bounding box center [667, 523] width 1180 height 813
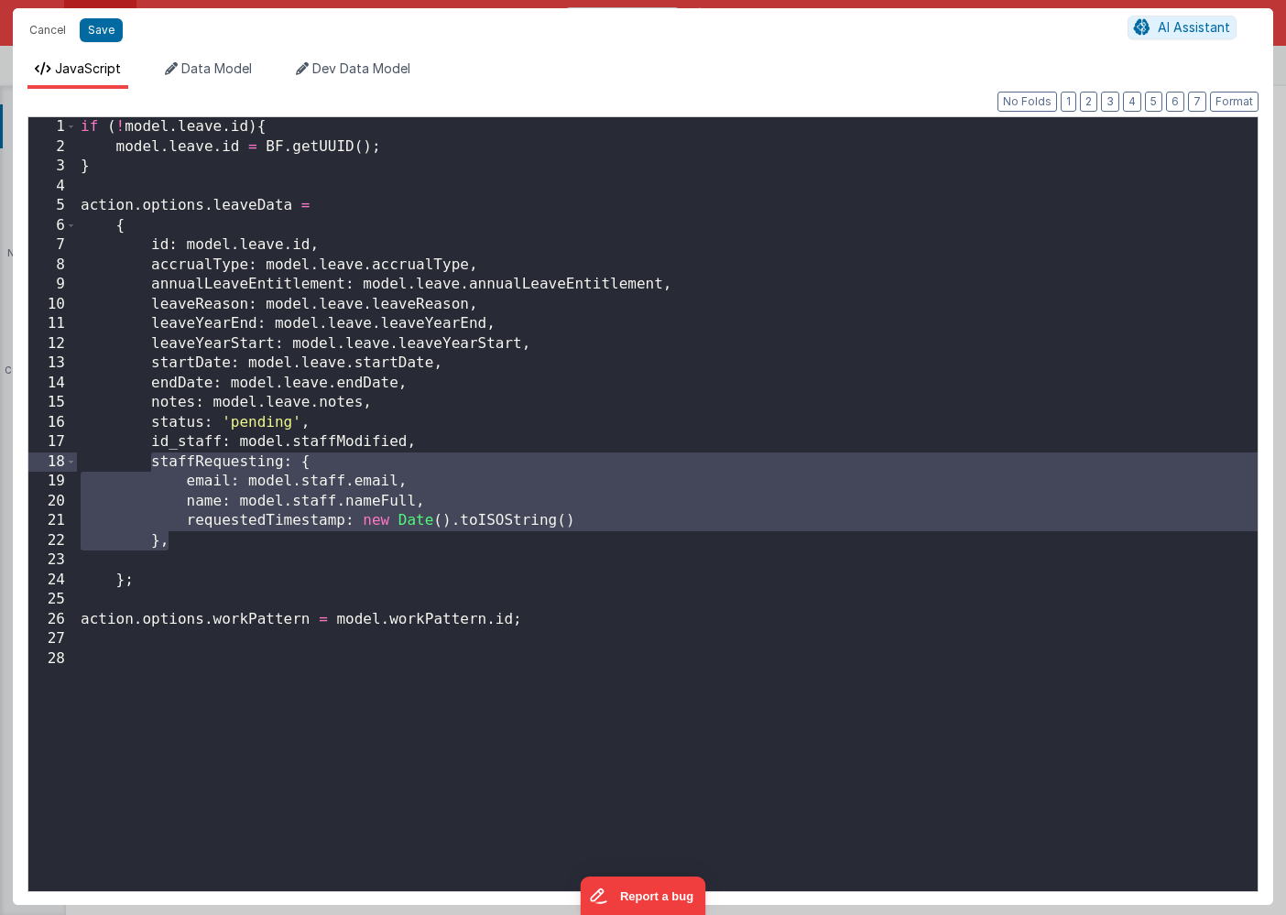
drag, startPoint x: 179, startPoint y: 545, endPoint x: 151, endPoint y: 466, distance: 83.4
click at [151, 466] on div "if ( ! model . leave . id ) { model . leave . id = BF . getUUID ( ) ; } action …" at bounding box center [667, 523] width 1180 height 813
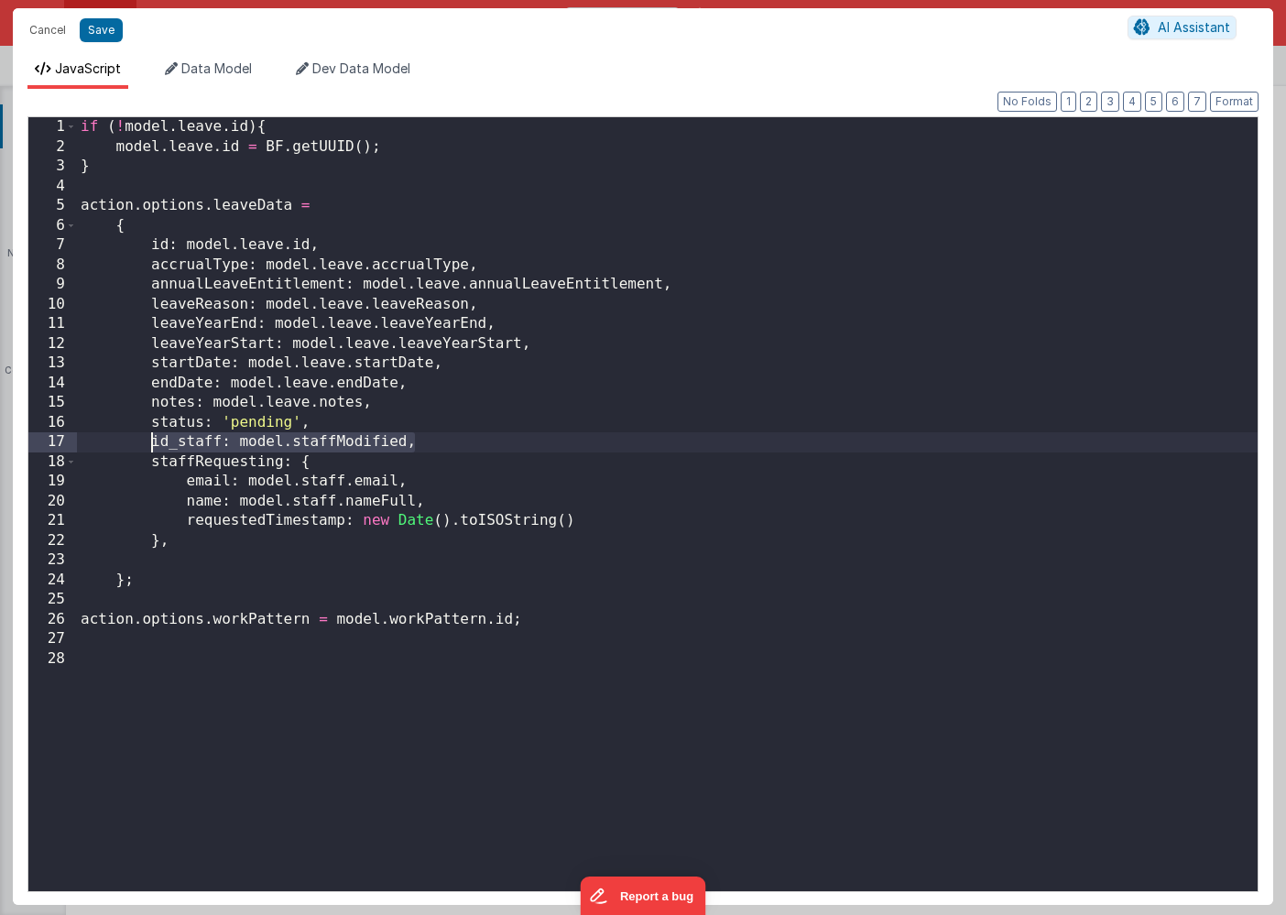
drag, startPoint x: 432, startPoint y: 439, endPoint x: 155, endPoint y: 437, distance: 277.4
click at [153, 437] on div "if ( ! model . leave . id ) { model . leave . id = BF . getUUID ( ) ; } action …" at bounding box center [667, 523] width 1180 height 813
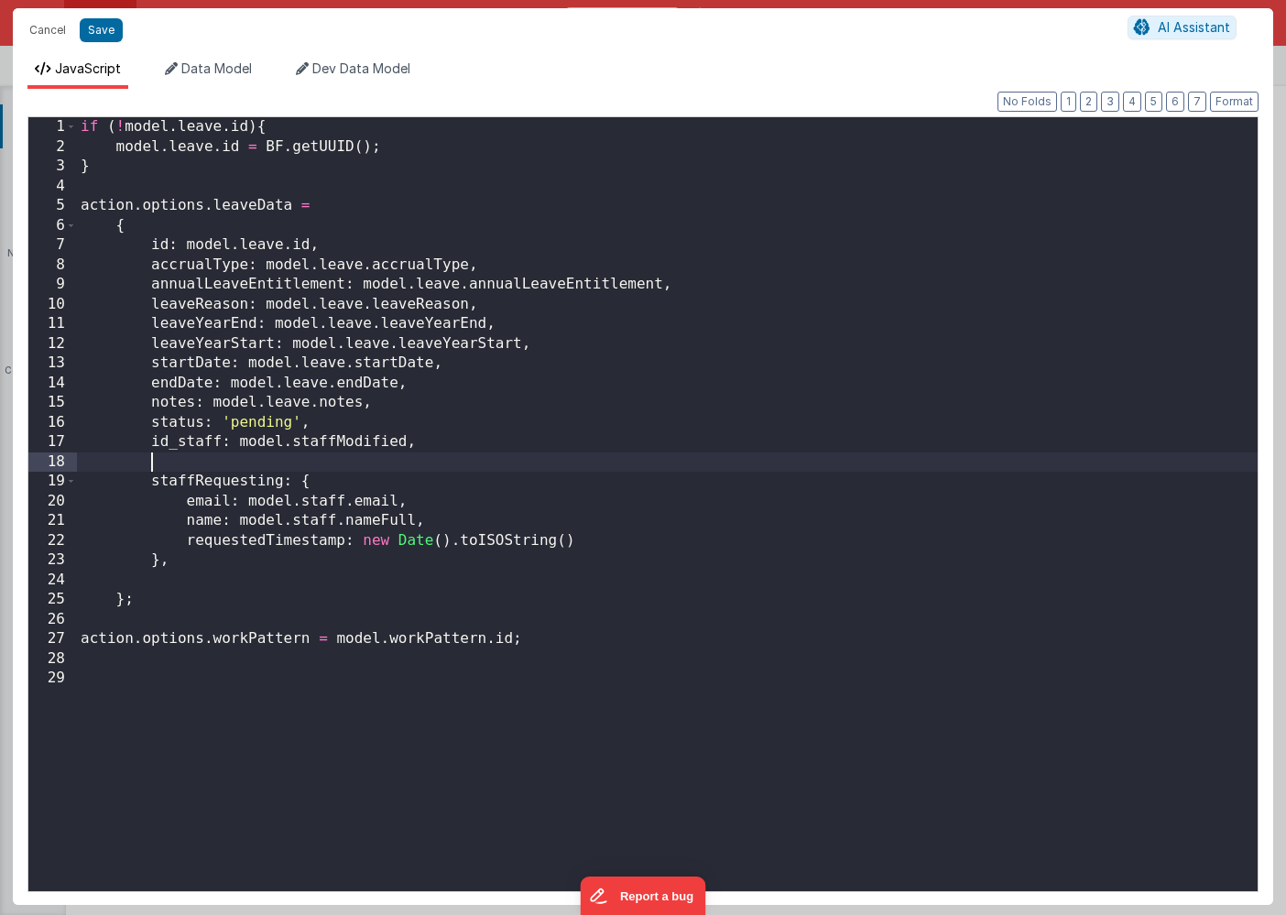
paste textarea
click at [192, 455] on div "if ( ! model . leave . id ) { model . leave . id = BF . getUUID ( ) ; } action …" at bounding box center [667, 523] width 1180 height 813
drag, startPoint x: 370, startPoint y: 461, endPoint x: 262, endPoint y: 461, distance: 108.0
click at [261, 461] on div "if ( ! model . leave . id ) { model . leave . id = BF . getUUID ( ) ; } action …" at bounding box center [667, 523] width 1180 height 813
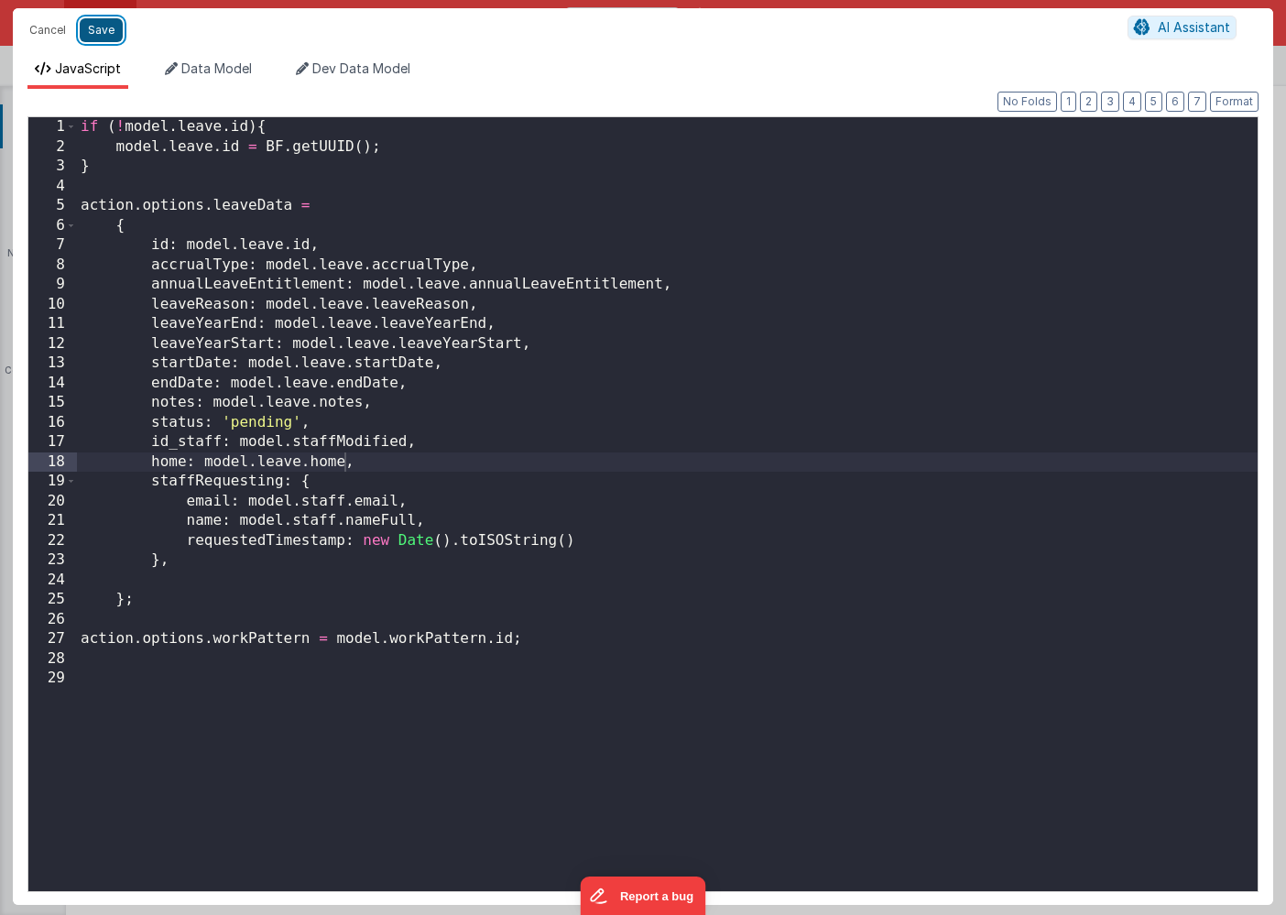
click at [109, 27] on button "Save" at bounding box center [101, 30] width 43 height 24
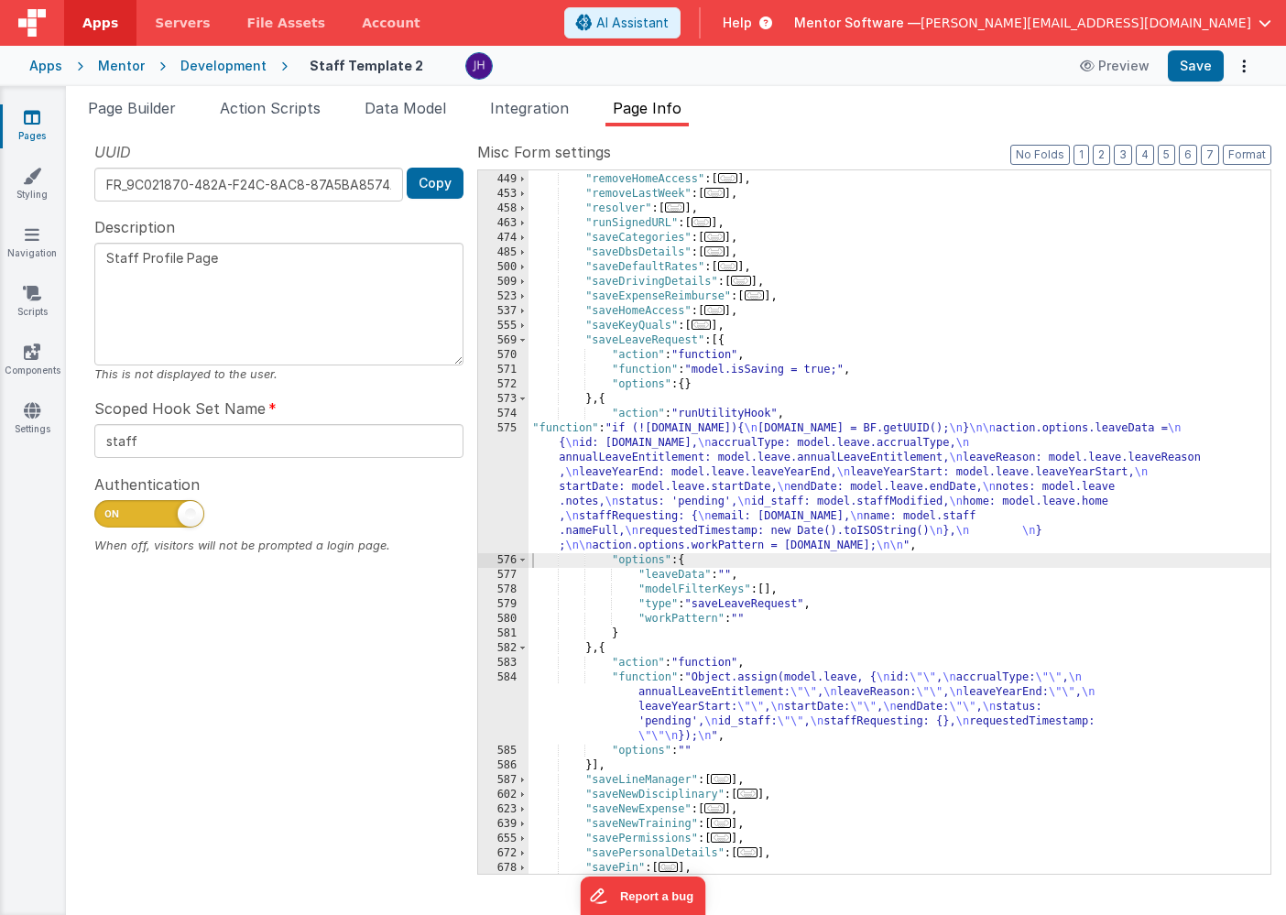
click at [690, 482] on div ""removeDayFromWeek" : [ ... ] , "removeHomeAccess" : [ ... ] , "removeLastWeek"…" at bounding box center [899, 523] width 742 height 733
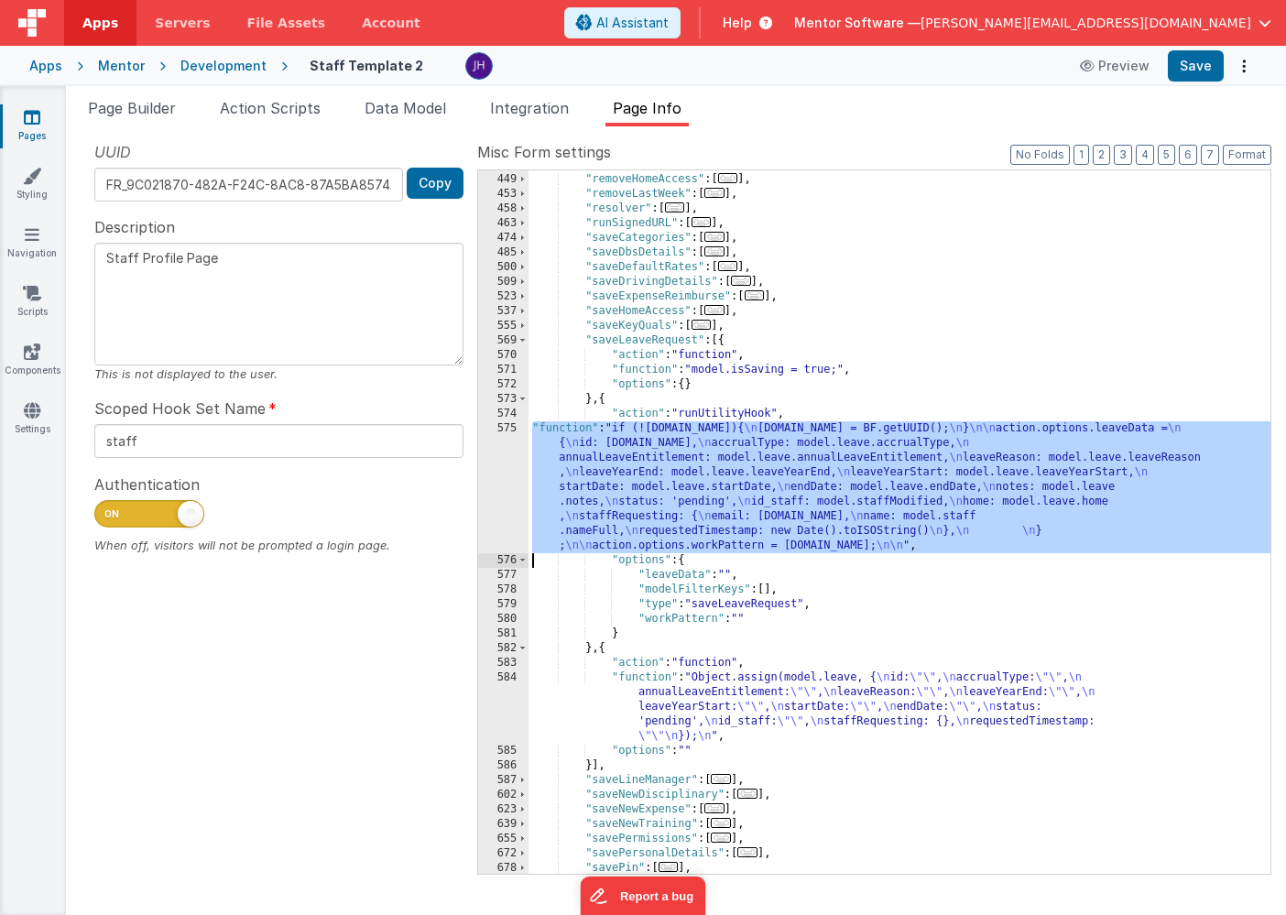
click at [494, 458] on div "575" at bounding box center [503, 487] width 50 height 132
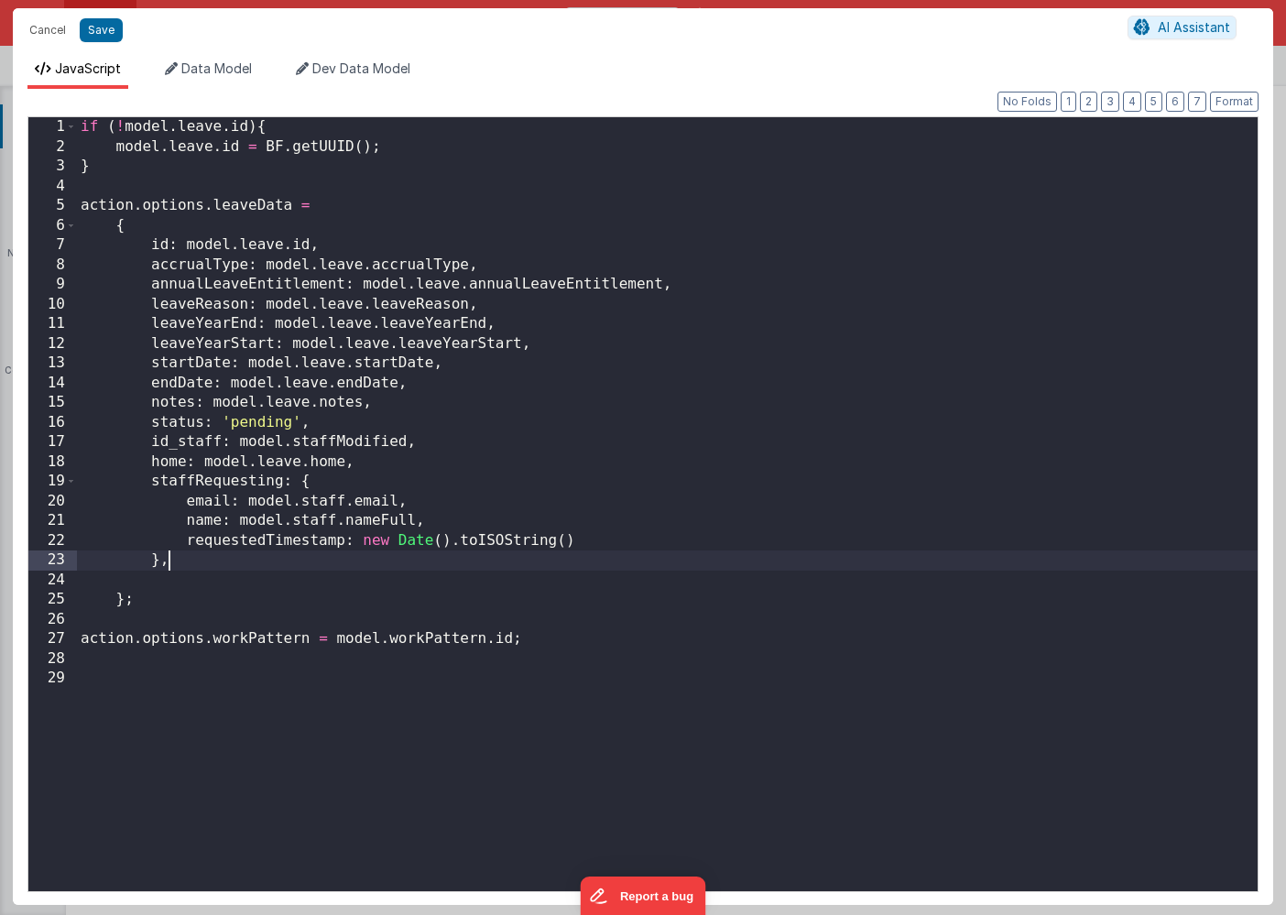
click at [239, 560] on div "if ( ! model . leave . id ) { model . leave . id = BF . getUUID ( ) ; } action …" at bounding box center [667, 523] width 1180 height 813
click at [103, 18] on button "Save" at bounding box center [101, 30] width 43 height 24
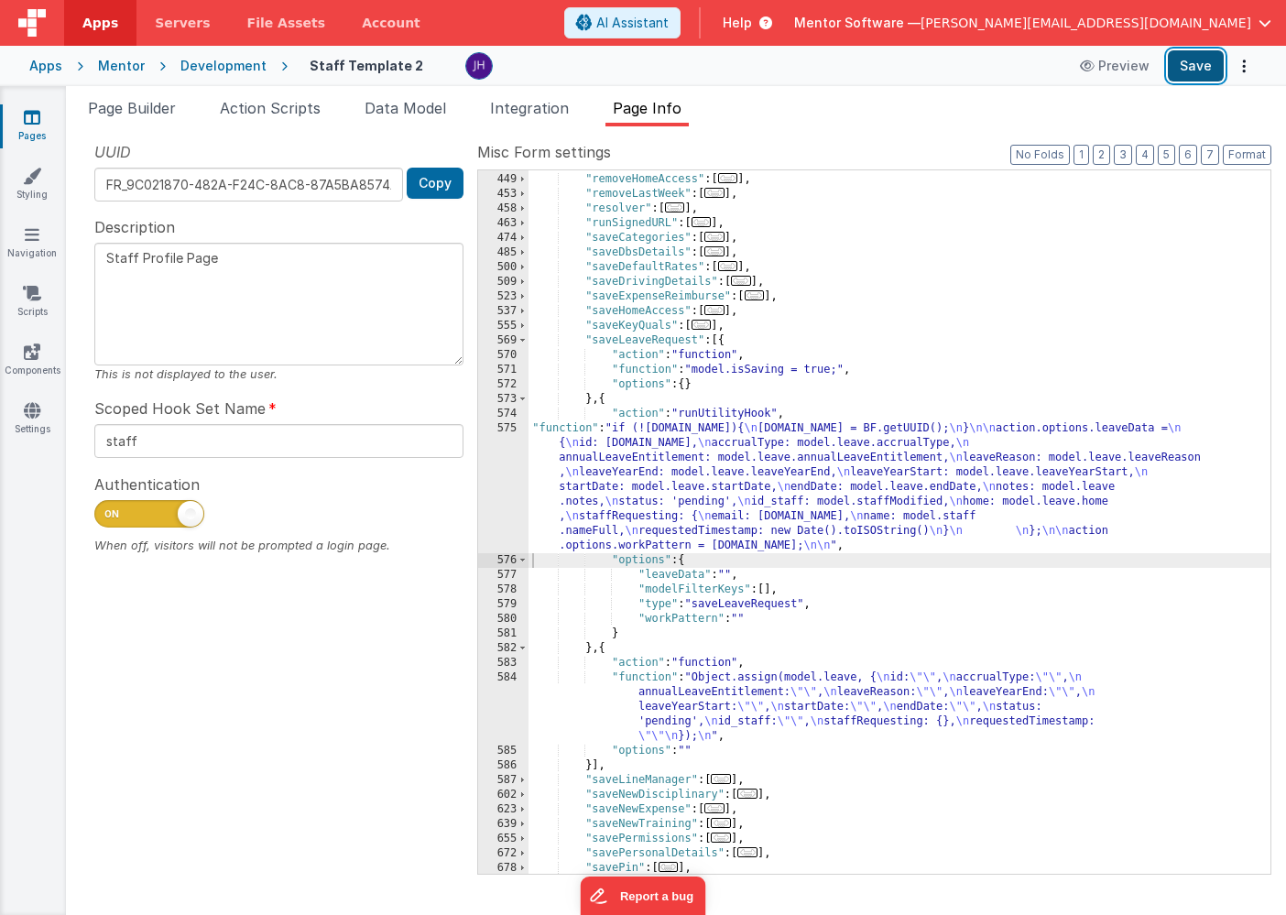
click at [1205, 63] on button "Save" at bounding box center [1195, 65] width 56 height 31
click at [676, 435] on div ""removeDayFromWeek" : [ ... ] , "removeHomeAccess" : [ ... ] , "removeLastWeek"…" at bounding box center [899, 523] width 742 height 733
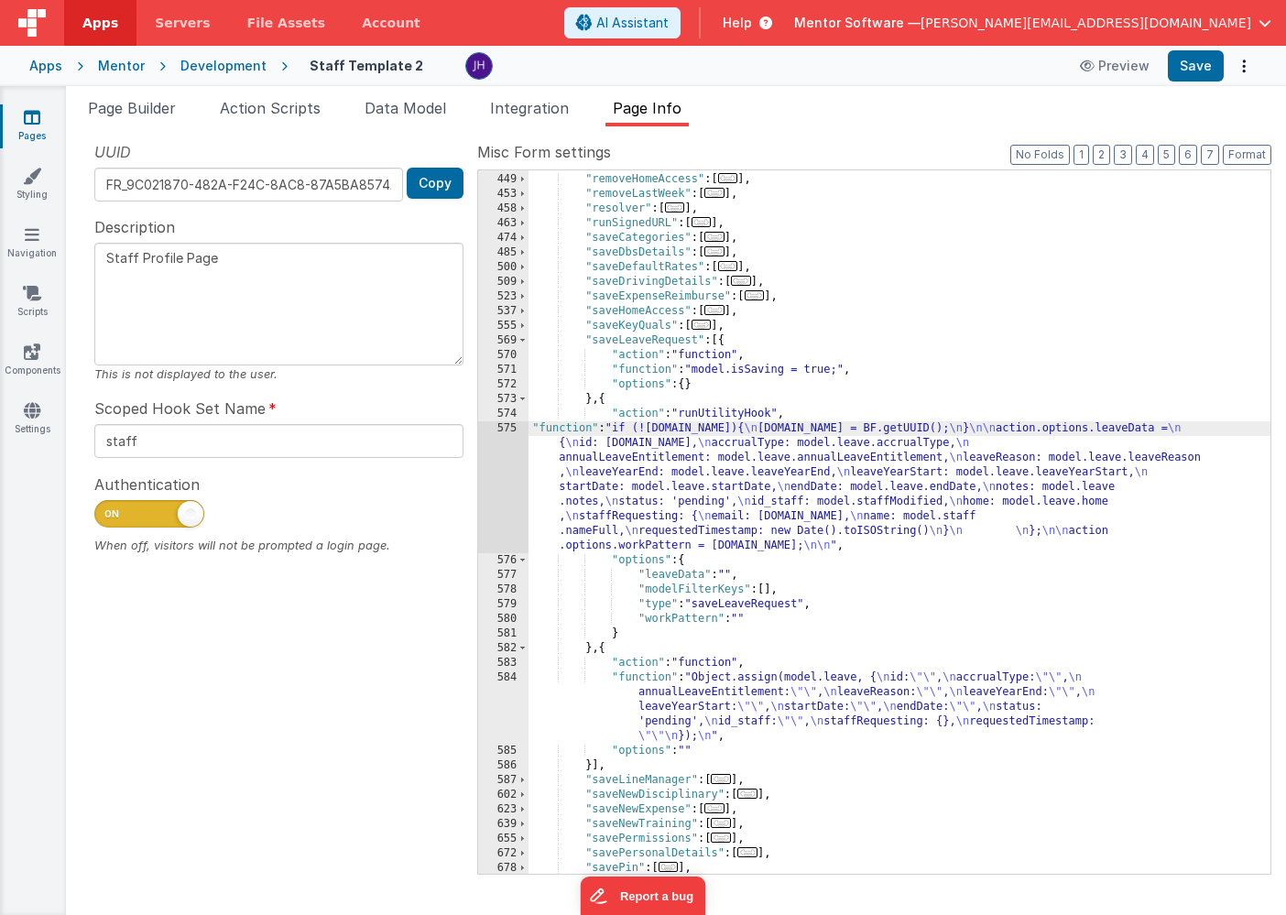
click at [509, 483] on div "575" at bounding box center [503, 487] width 50 height 132
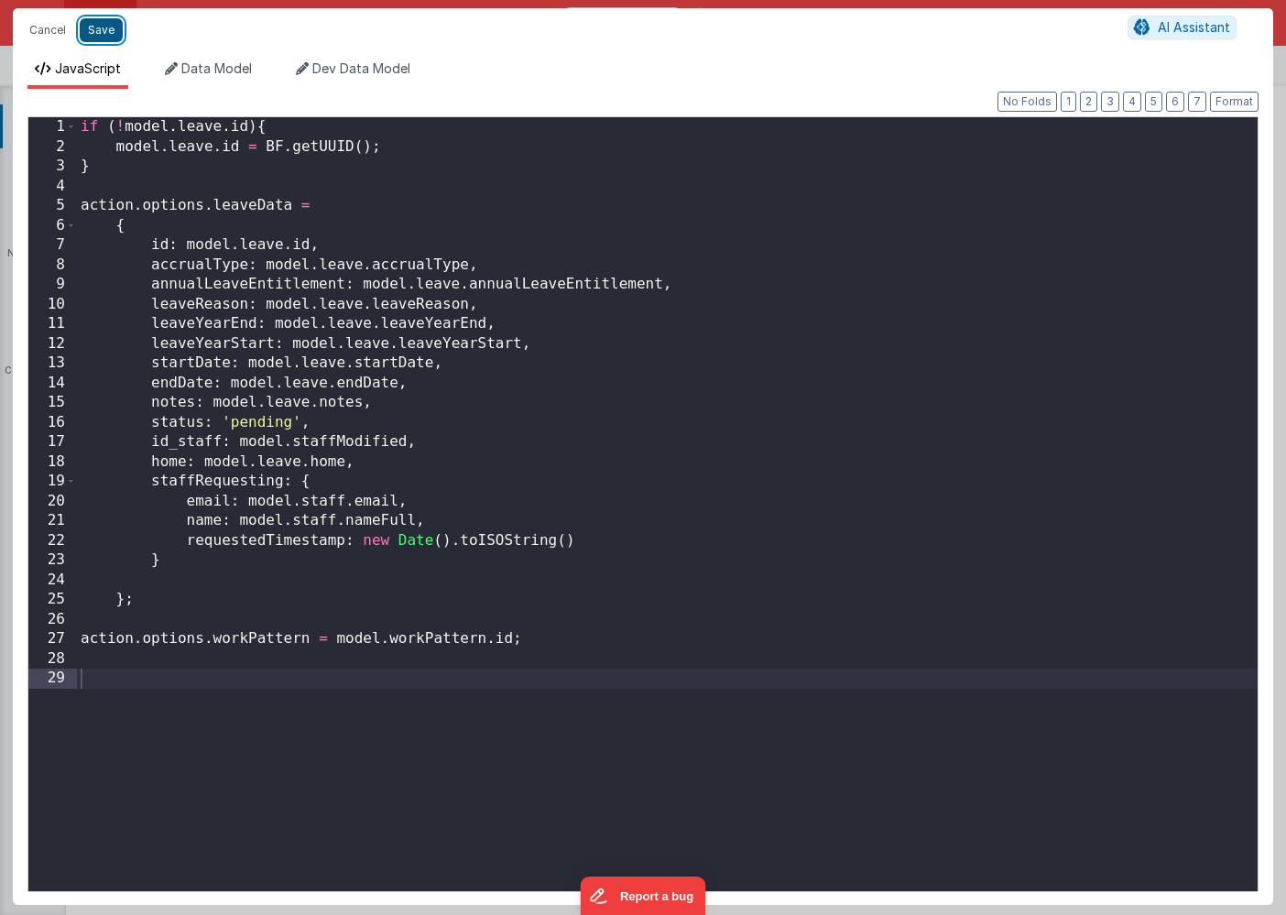
click at [99, 32] on button "Save" at bounding box center [101, 30] width 43 height 24
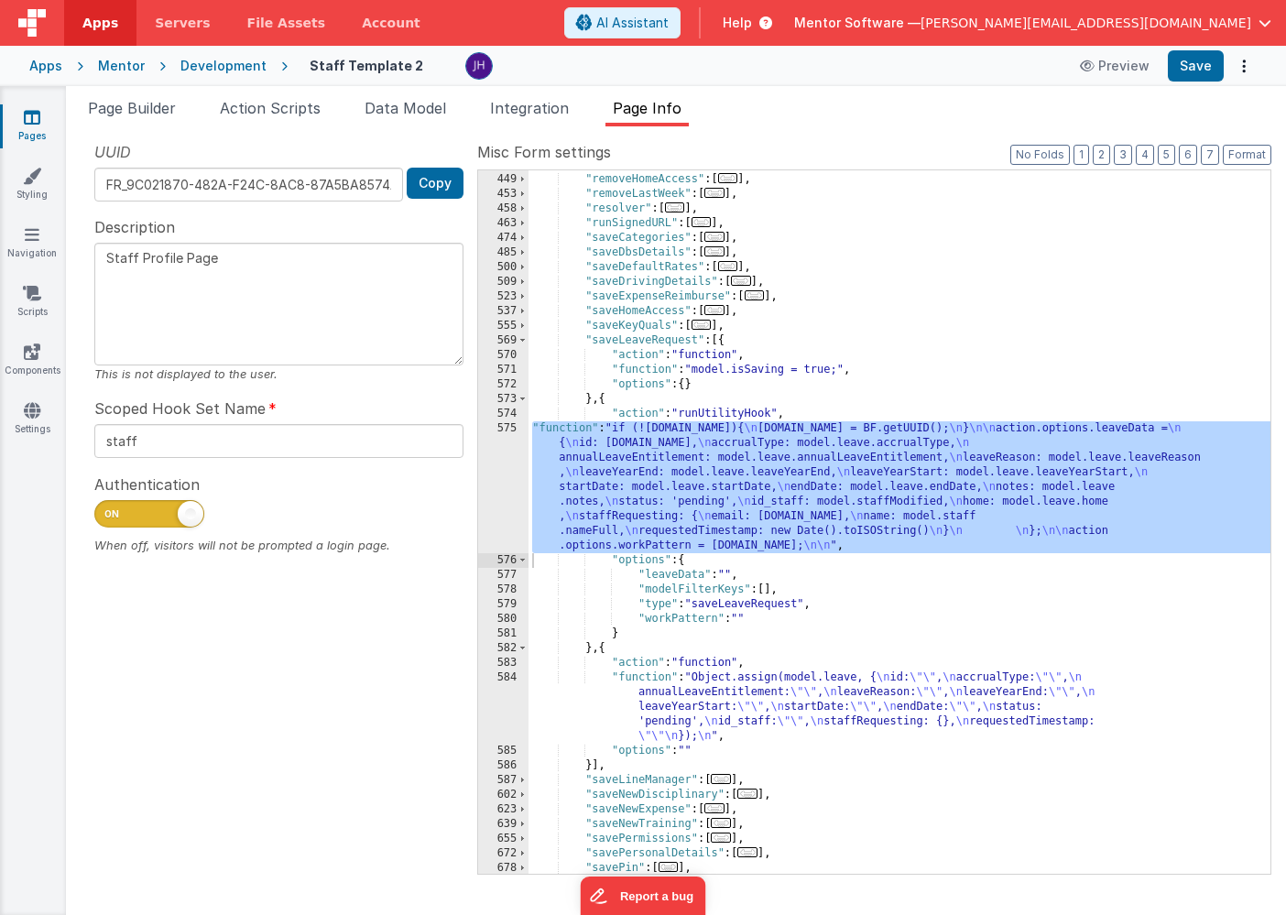
click at [522, 481] on div "575" at bounding box center [503, 487] width 50 height 132
click at [1197, 75] on button "Save" at bounding box center [1195, 65] width 56 height 31
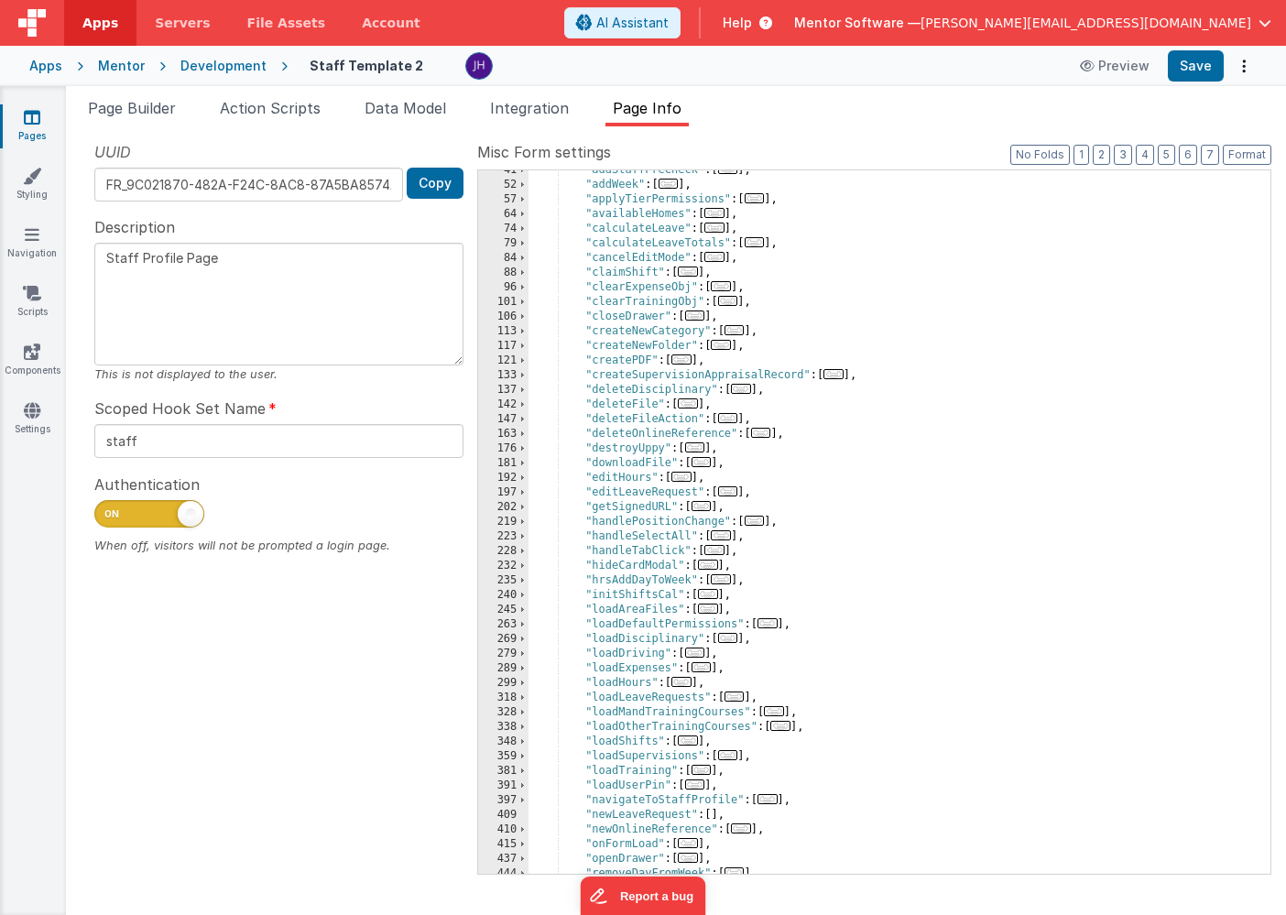
scroll to position [0, 0]
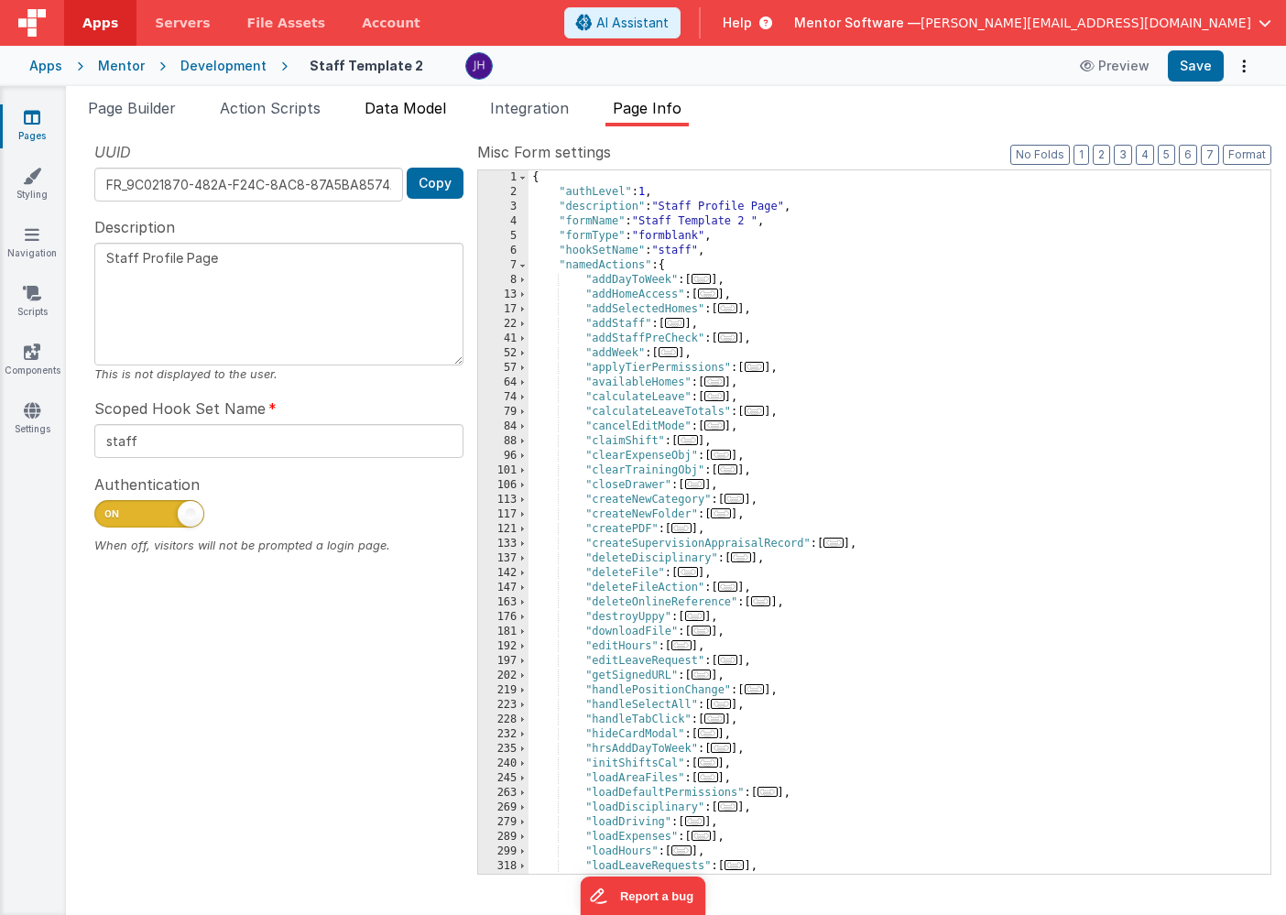
click at [394, 113] on span "Data Model" at bounding box center [404, 108] width 81 height 18
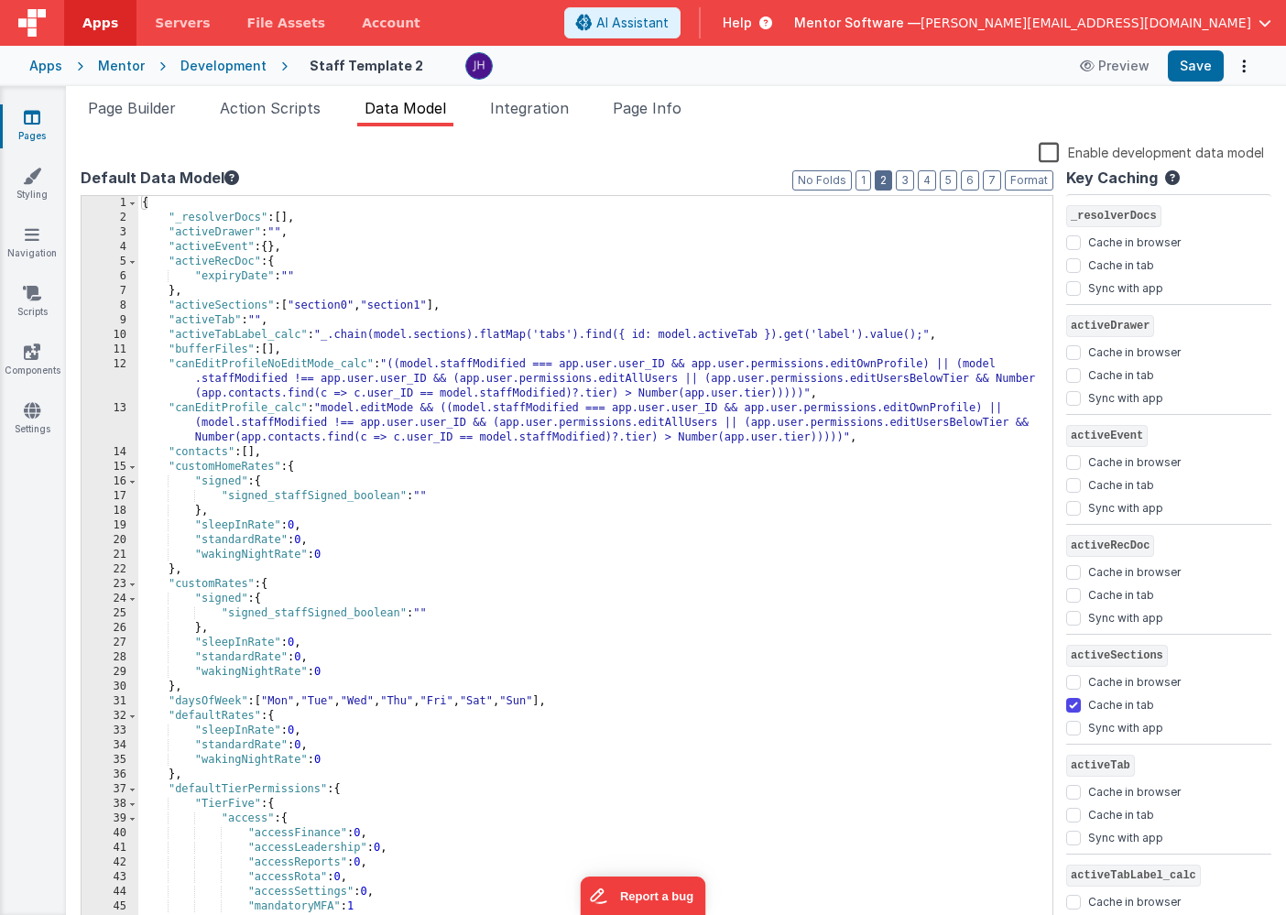
click at [886, 185] on button "2" at bounding box center [882, 180] width 17 height 20
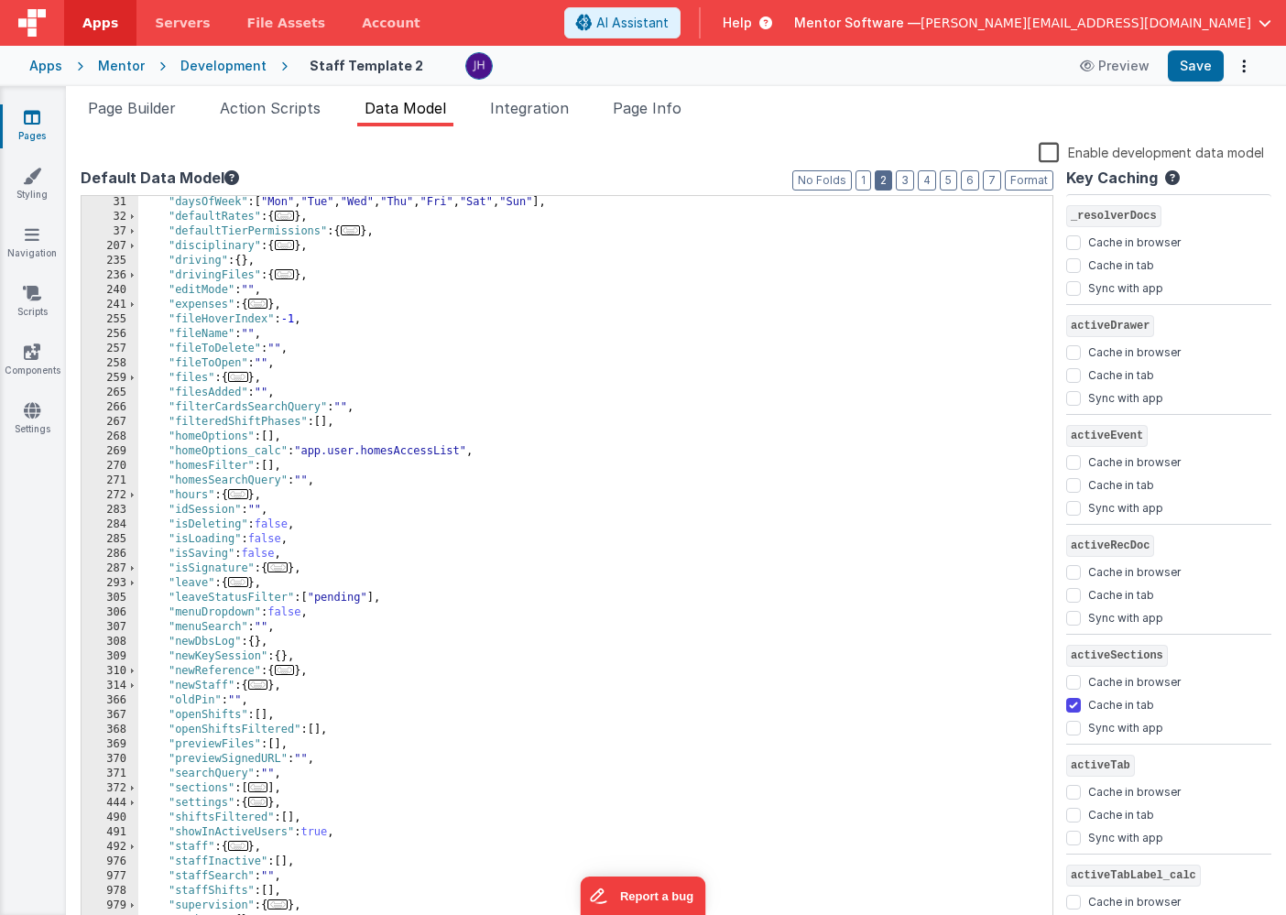
scroll to position [335, 0]
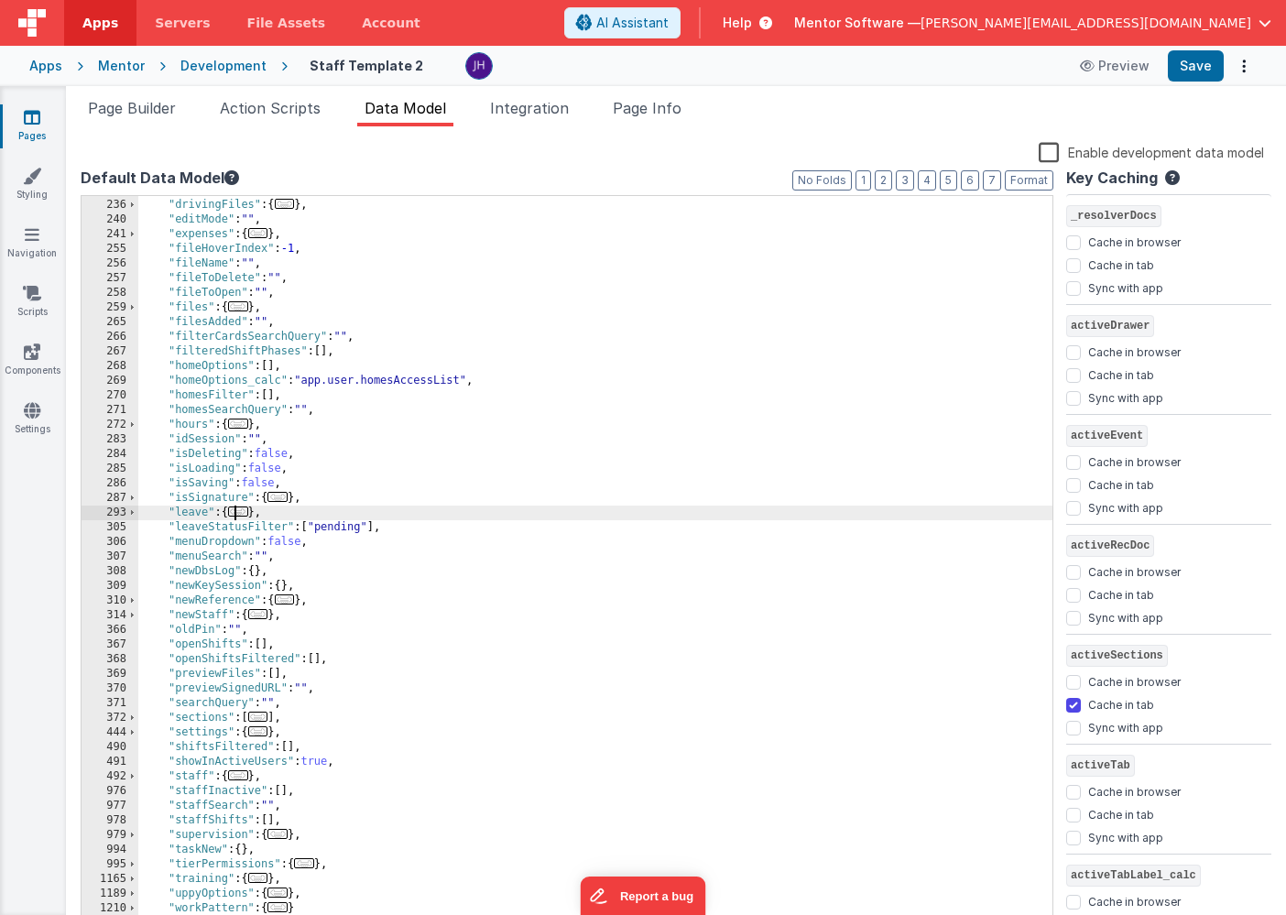
click at [241, 511] on span "..." at bounding box center [238, 511] width 20 height 10
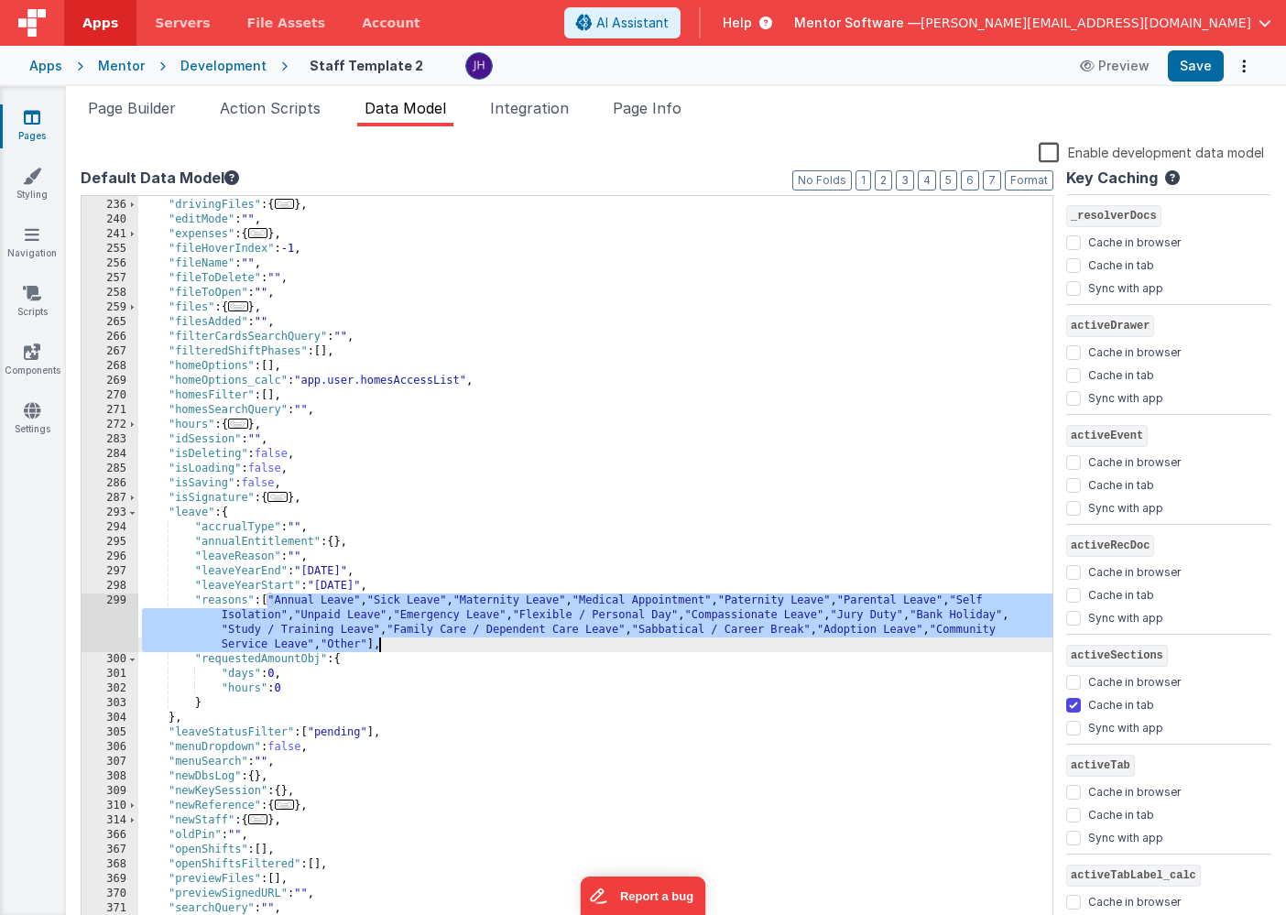
drag, startPoint x: 267, startPoint y: 601, endPoint x: 380, endPoint y: 645, distance: 120.9
click at [380, 645] on div ""driving" : { } , "drivingFiles" : { ... } , "editMode" : "" , "expenses" : { .…" at bounding box center [595, 565] width 914 height 764
click at [246, 598] on div ""driving" : { } , "drivingFiles" : { ... } , "editMode" : "" , "expenses" : { .…" at bounding box center [595, 565] width 914 height 764
drag, startPoint x: 192, startPoint y: 599, endPoint x: 401, endPoint y: 641, distance: 213.0
click at [401, 641] on div ""driving" : { } , "drivingFiles" : { ... } , "editMode" : "" , "expenses" : { .…" at bounding box center [595, 565] width 914 height 764
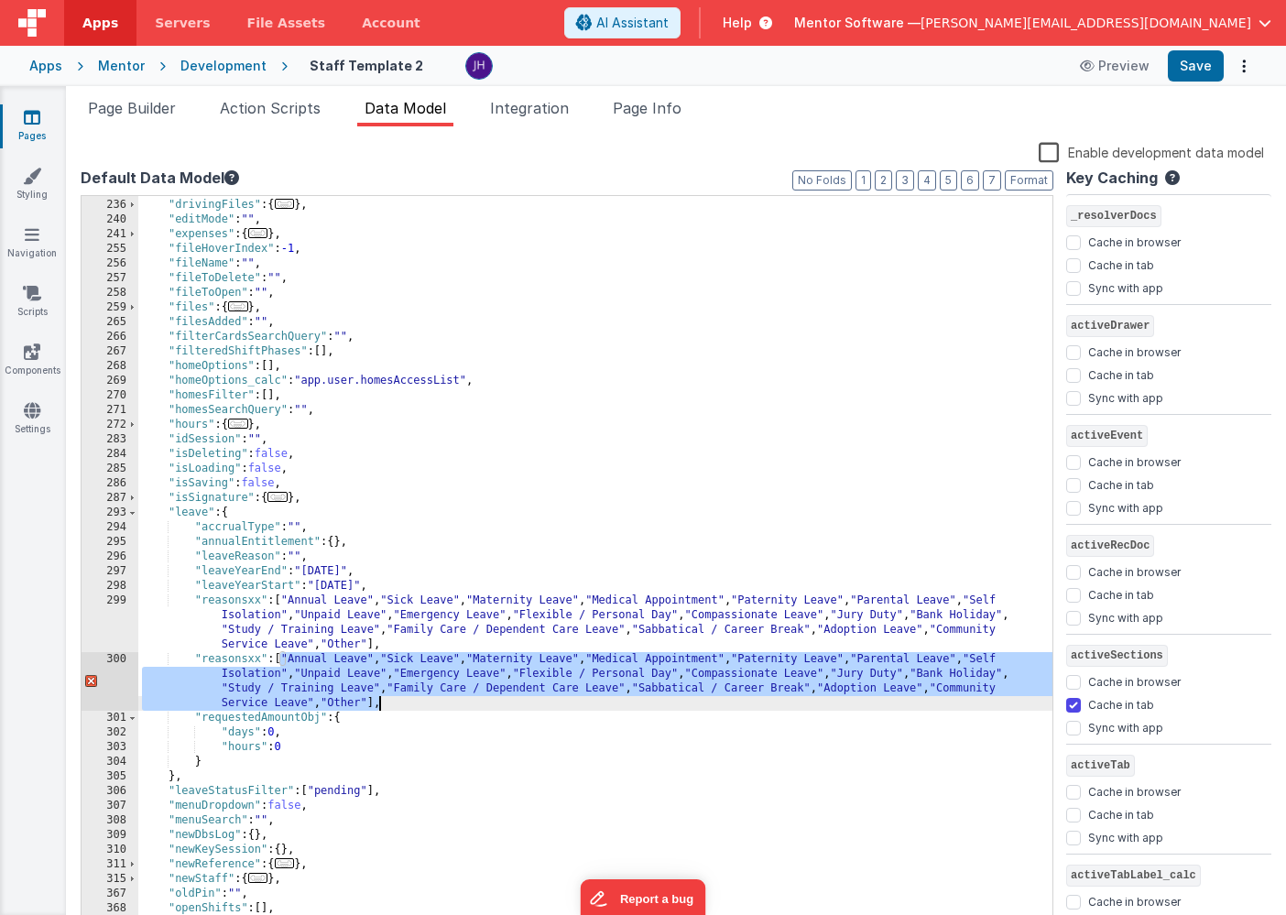
drag, startPoint x: 280, startPoint y: 659, endPoint x: 378, endPoint y: 709, distance: 109.7
click at [378, 709] on div ""driving" : { } , "drivingFiles" : { ... } , "editMode" : "" , "expenses" : { .…" at bounding box center [595, 565] width 914 height 764
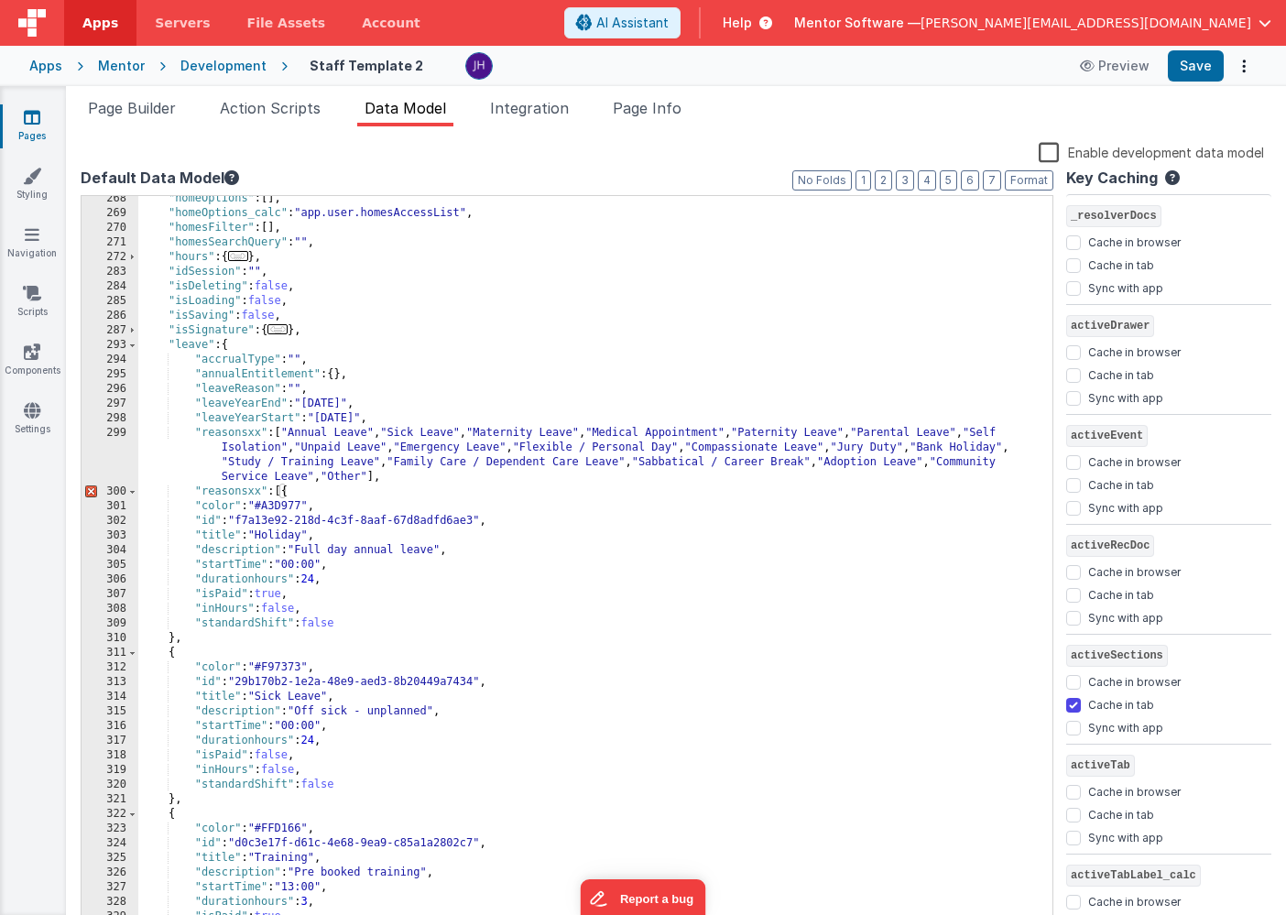
scroll to position [501, 0]
click at [258, 490] on div ""homeOptions" : [ ] , "homeOptions_calc" : "app.user.homesAccessList" , "homesF…" at bounding box center [595, 575] width 914 height 764
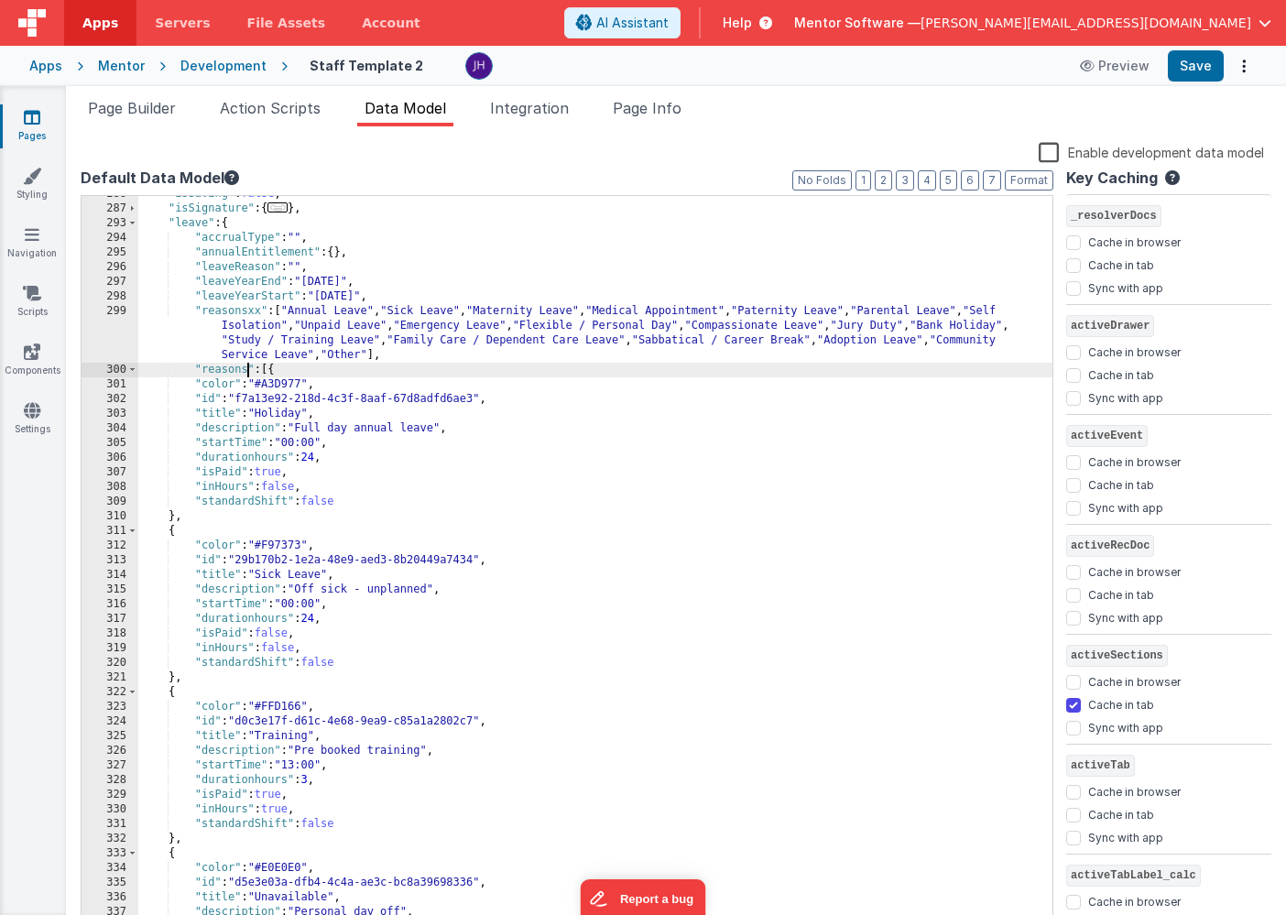
scroll to position [624, 0]
click at [1189, 71] on button "Save" at bounding box center [1195, 65] width 56 height 31
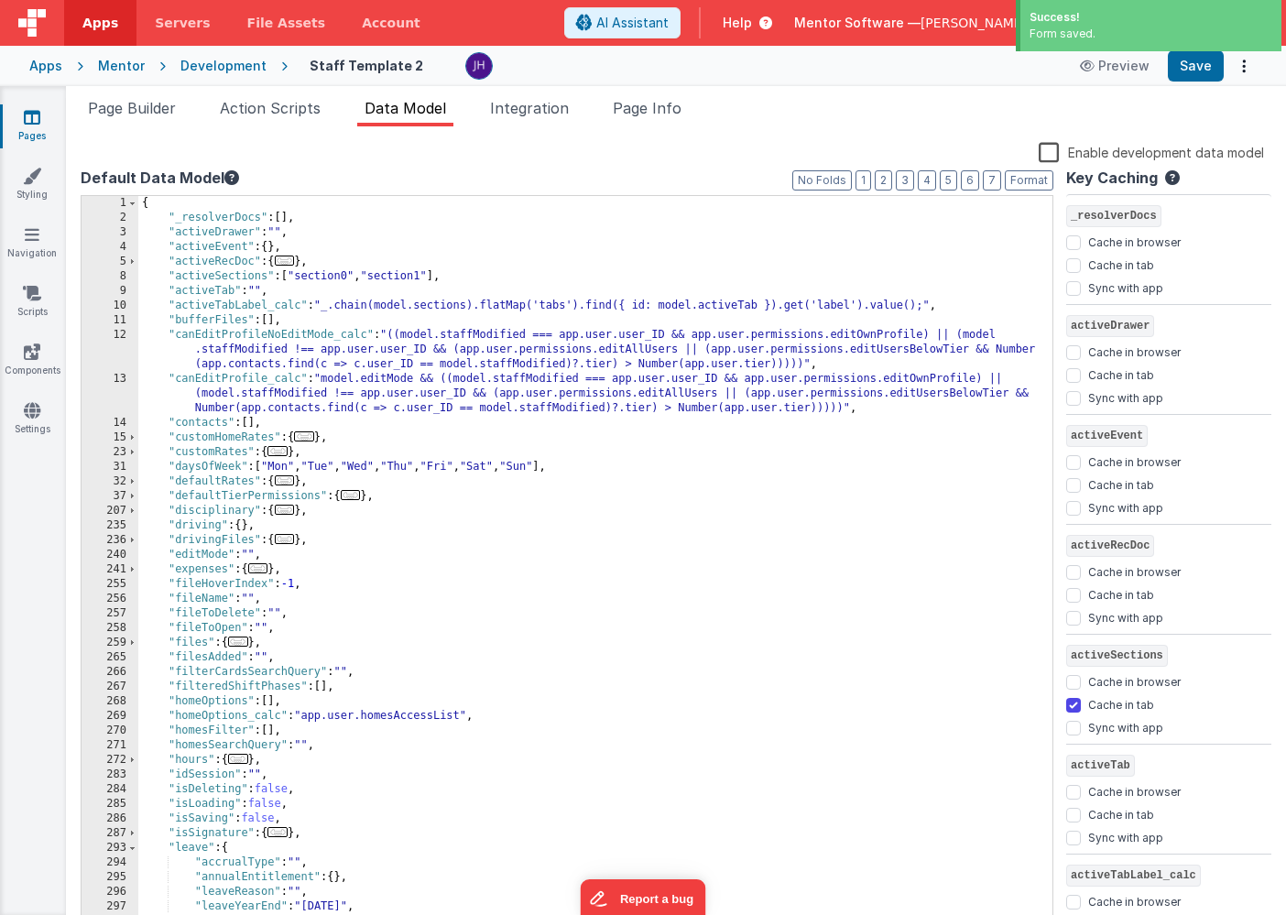
scroll to position [0, 0]
click at [137, 104] on span "Page Builder" at bounding box center [132, 108] width 88 height 18
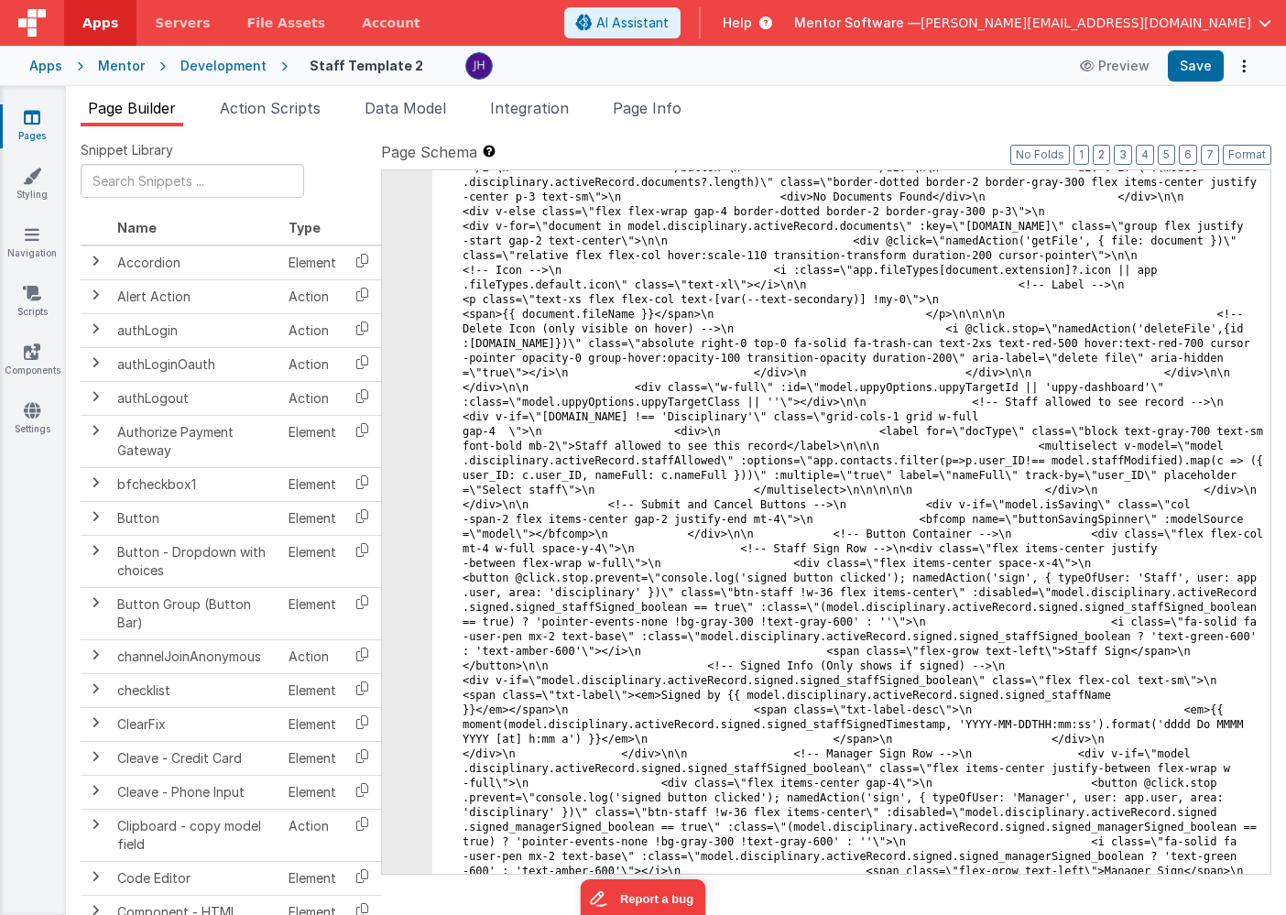
scroll to position [14205, 0]
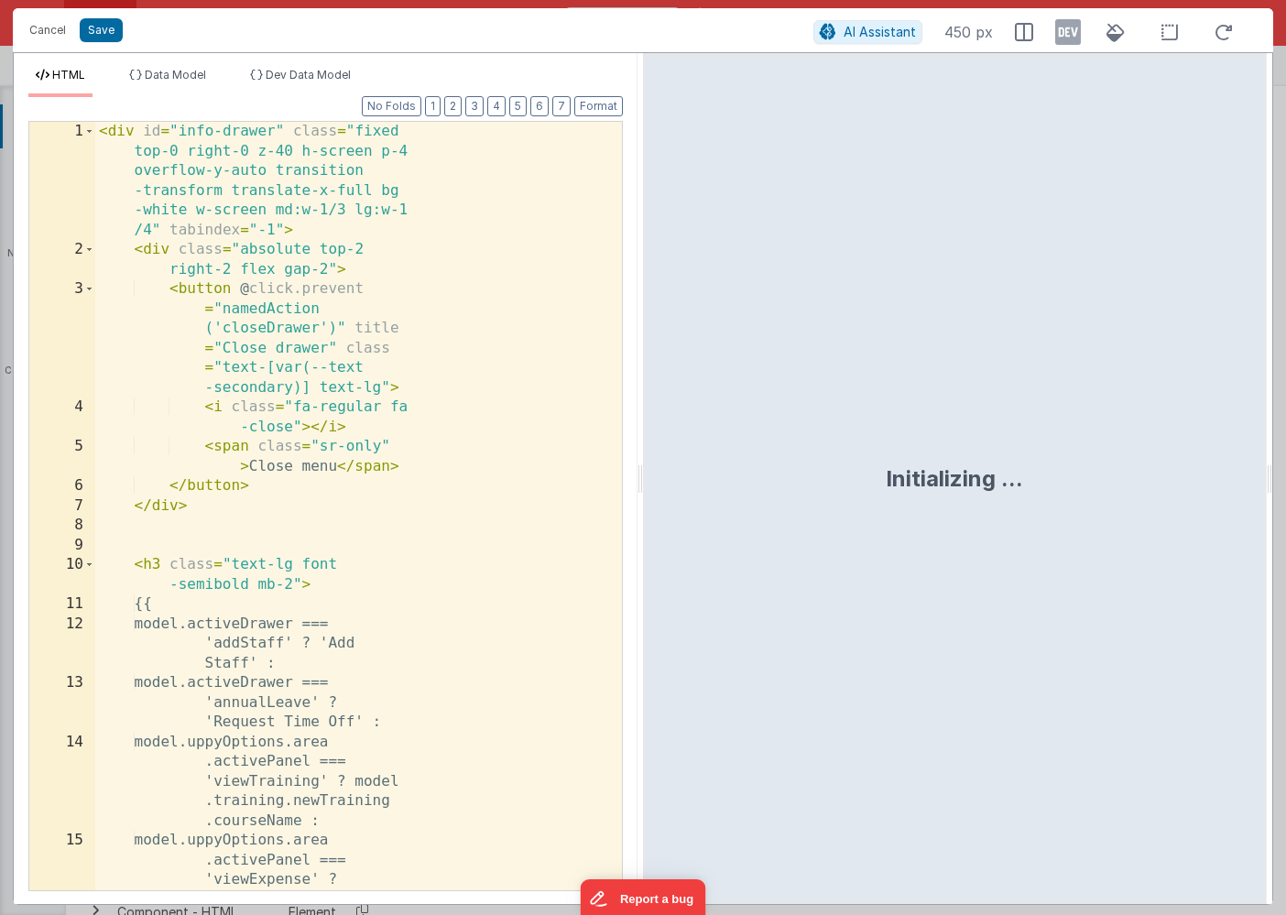
scroll to position [15265, 0]
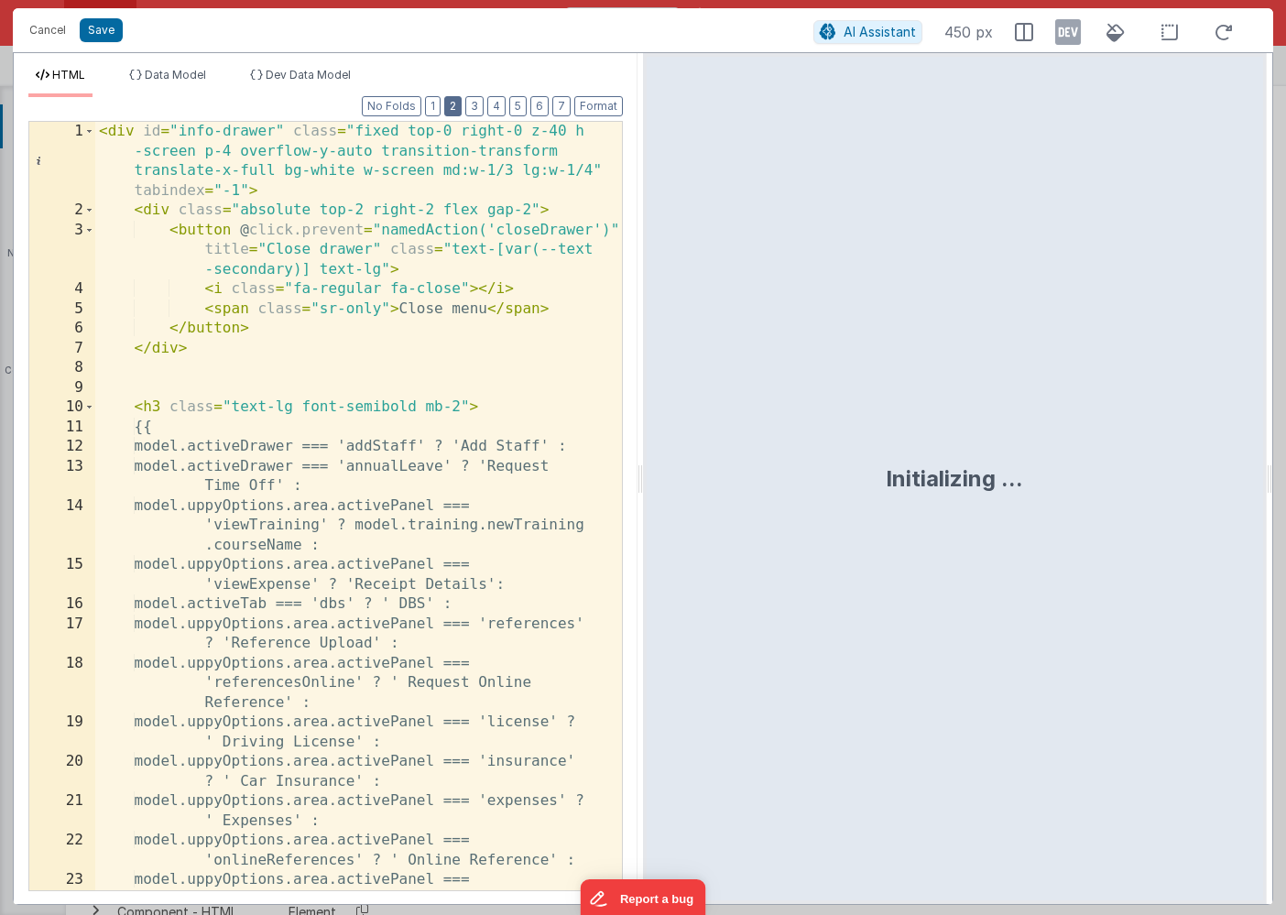
click at [458, 99] on button "2" at bounding box center [452, 106] width 17 height 20
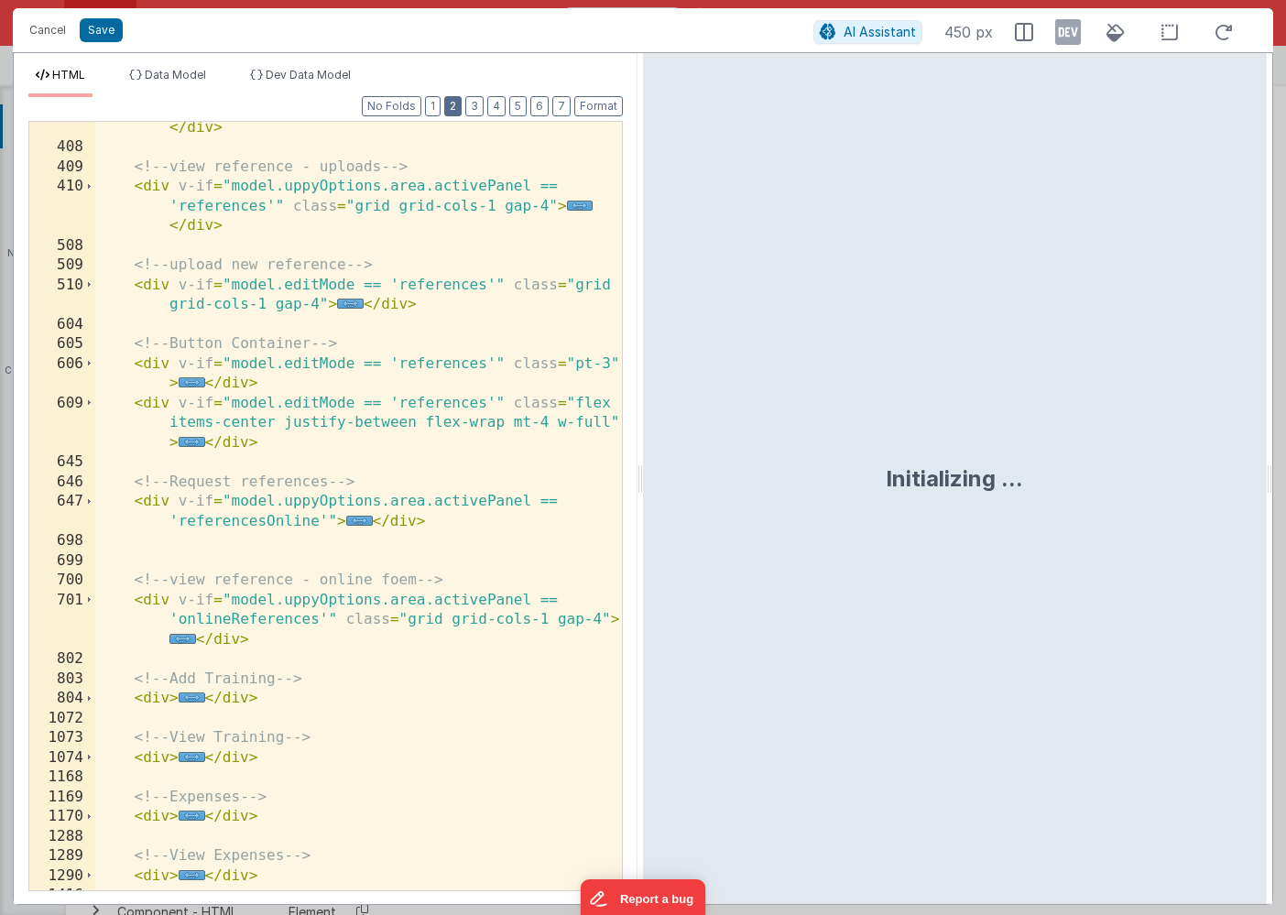
scroll to position [550, 0]
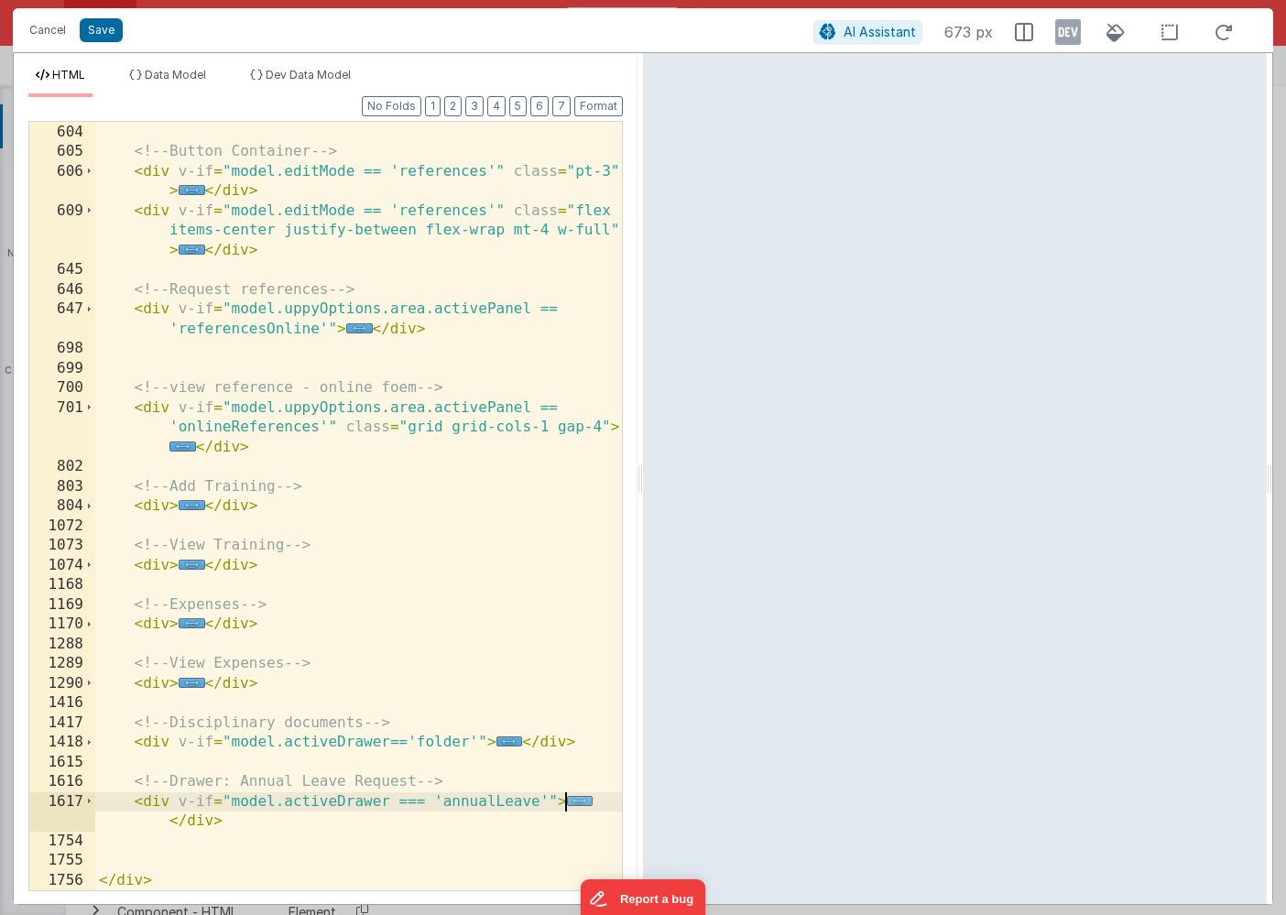
click at [573, 802] on span "..." at bounding box center [580, 801] width 27 height 10
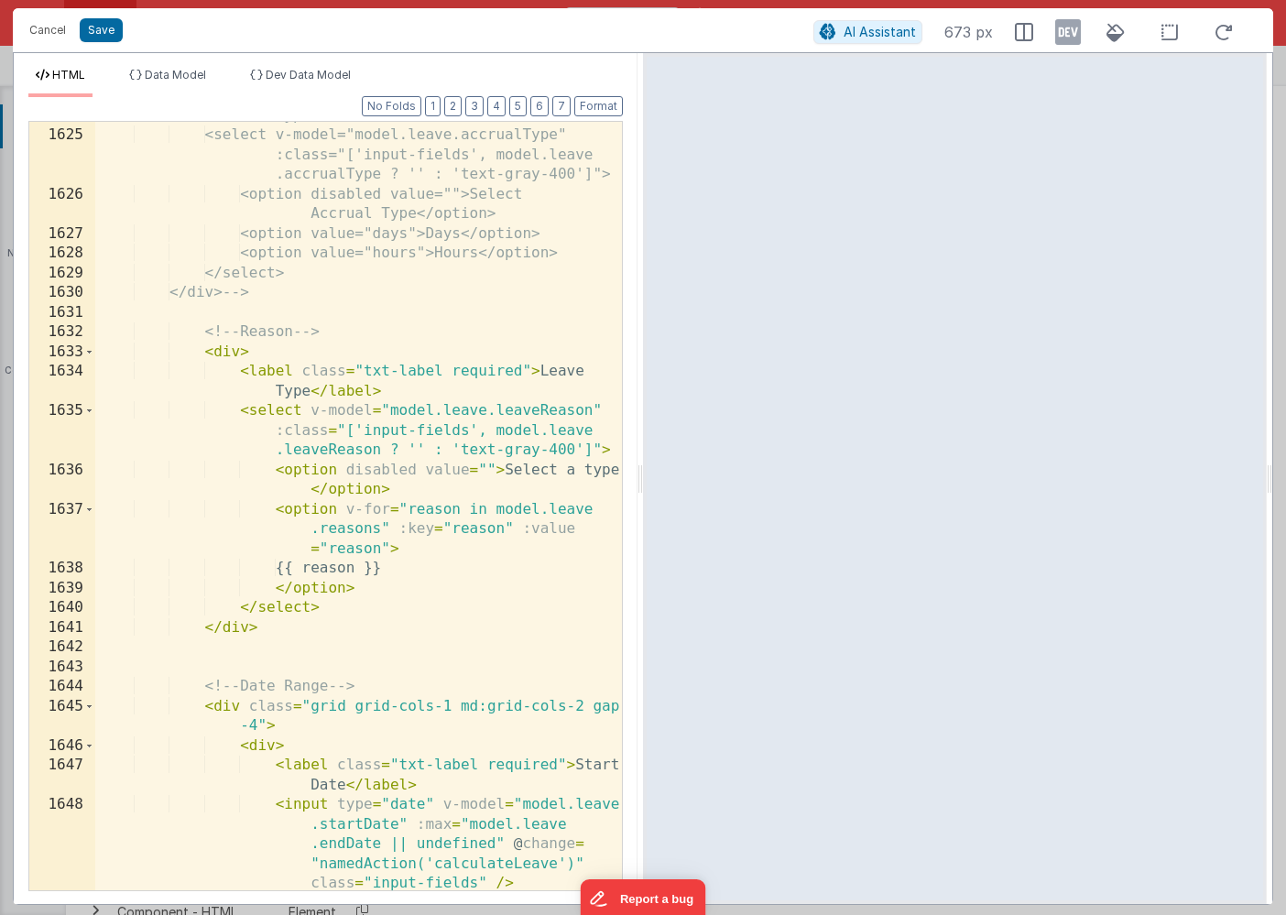
scroll to position [1399, 0]
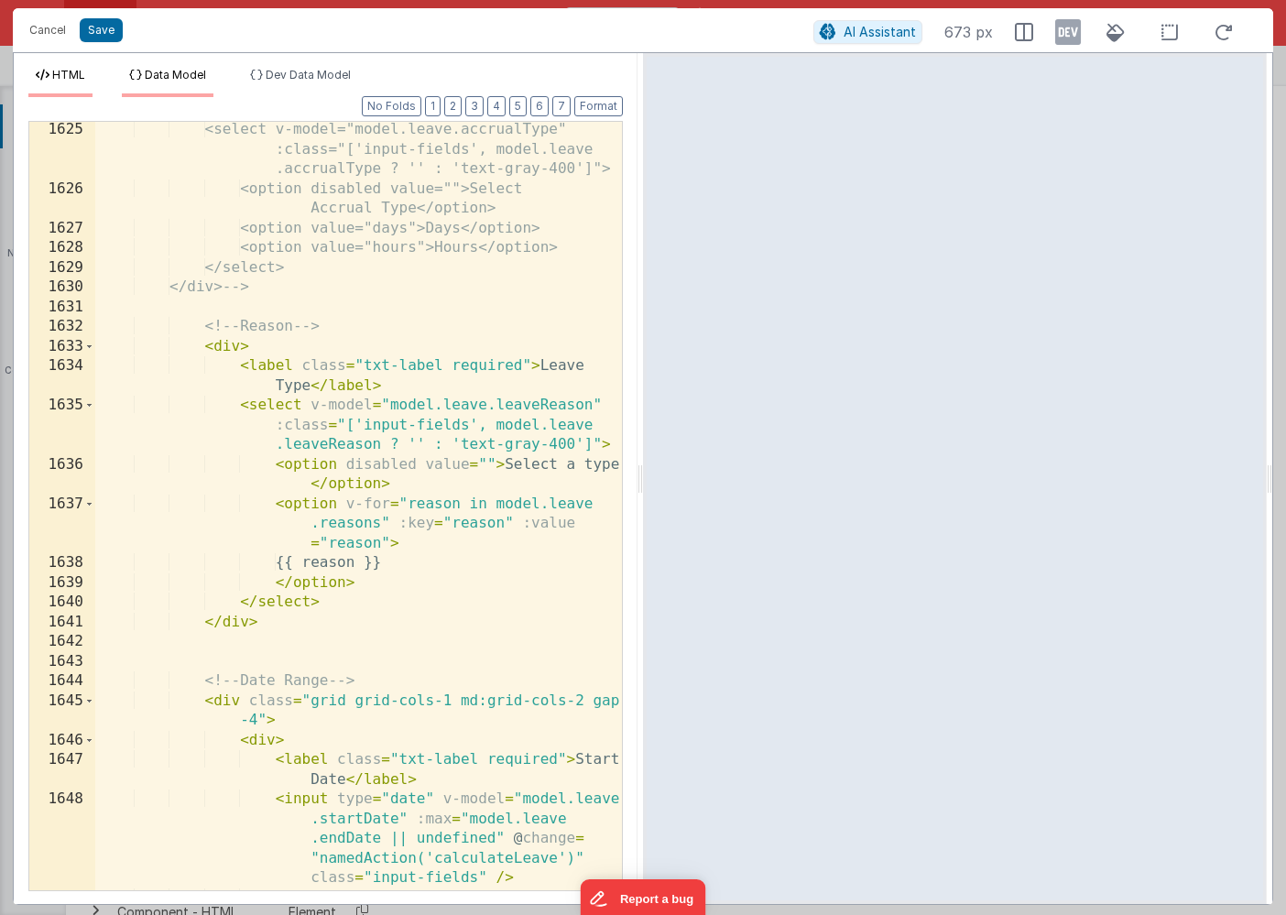
click at [177, 73] on span "Data Model" at bounding box center [175, 75] width 61 height 14
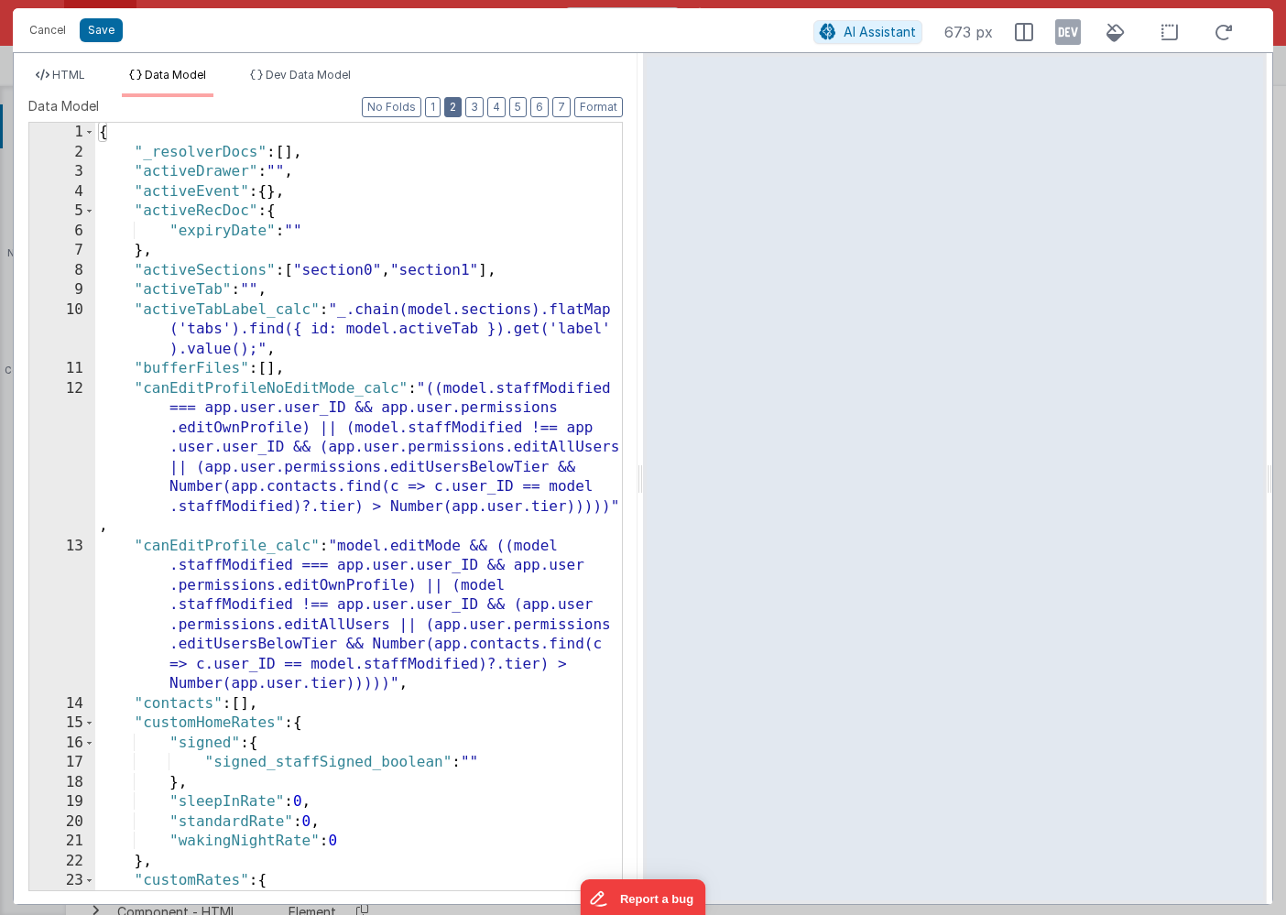
click at [455, 109] on button "2" at bounding box center [452, 107] width 17 height 20
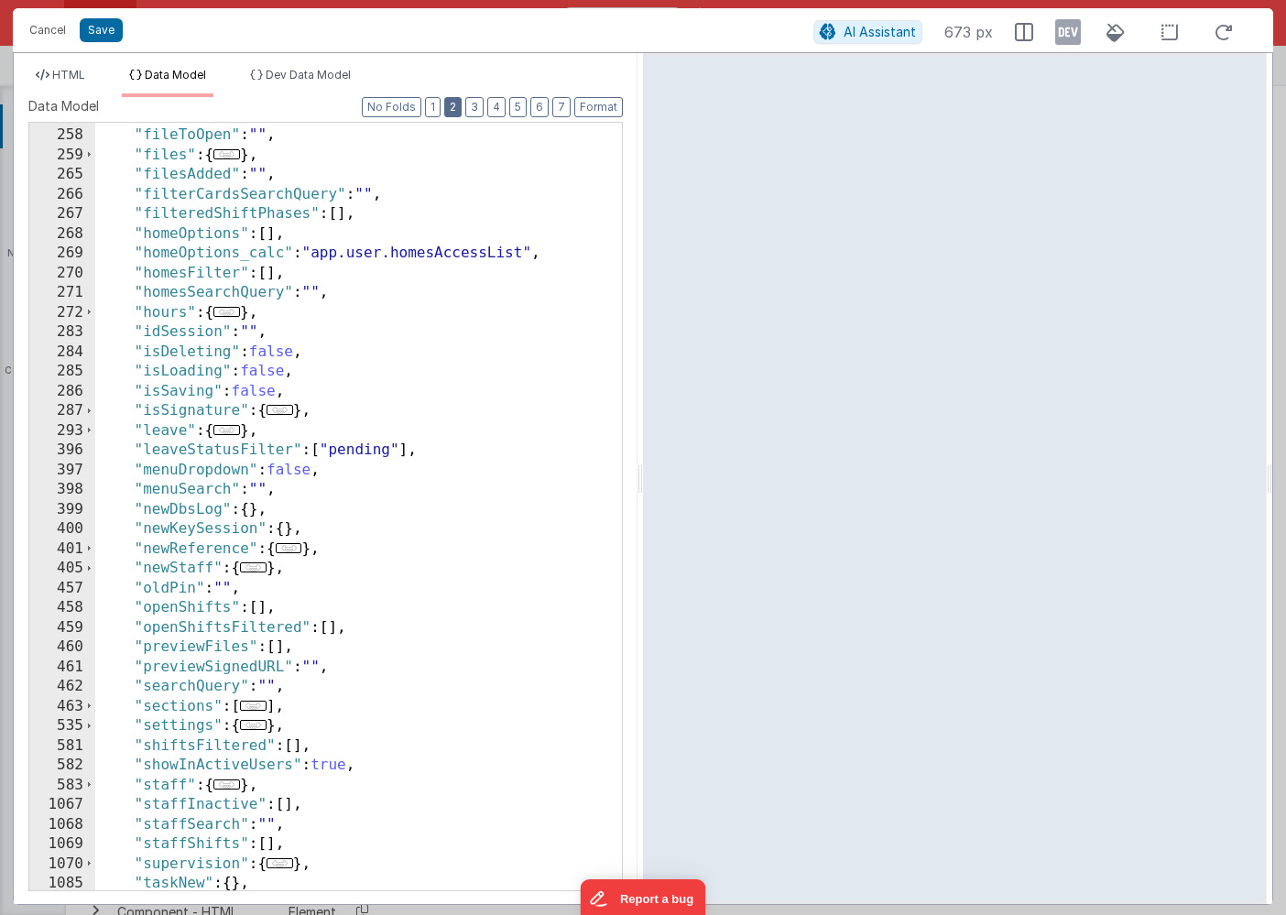
scroll to position [794, 0]
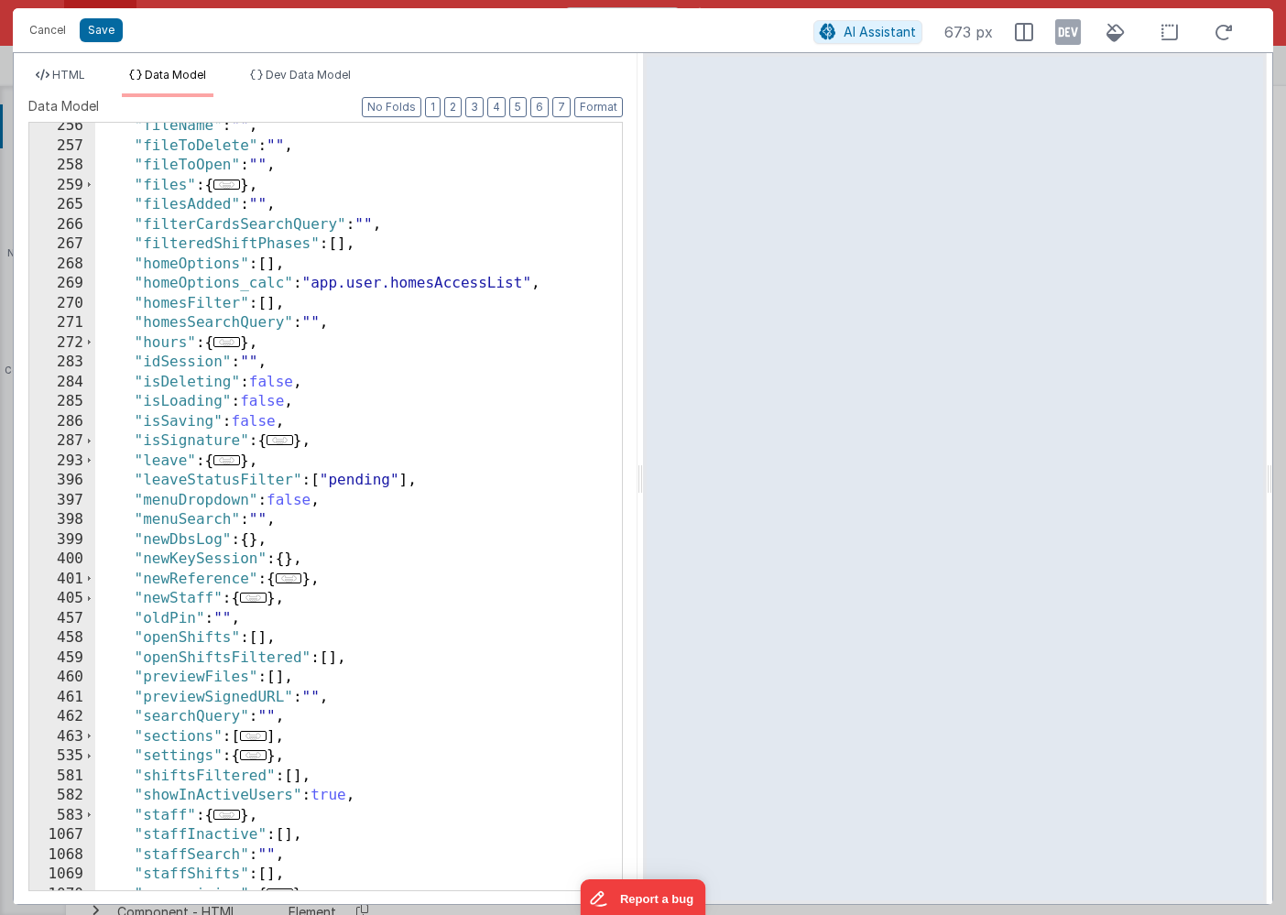
click at [232, 463] on span "..." at bounding box center [226, 460] width 27 height 10
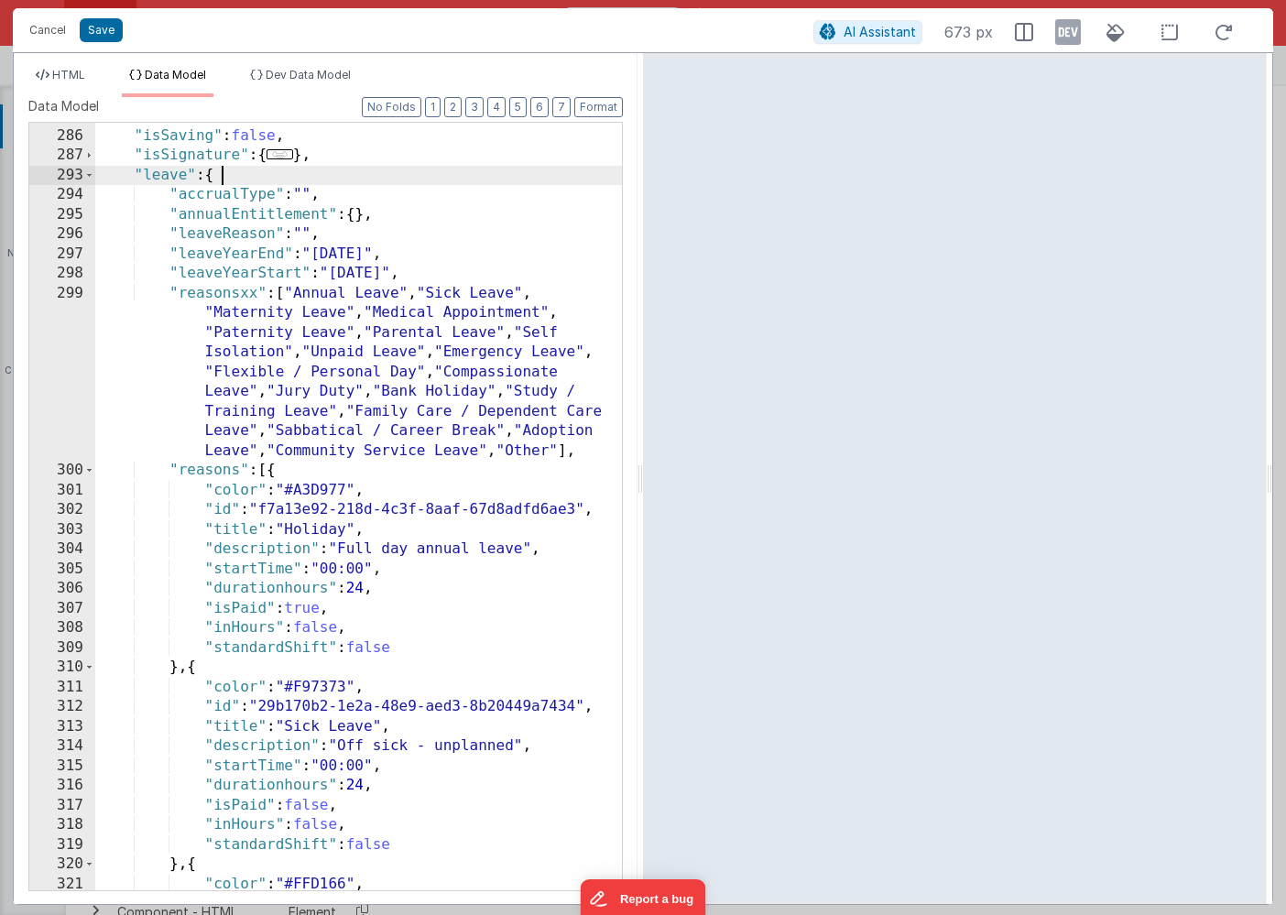
scroll to position [1080, 0]
click at [74, 74] on span "HTML" at bounding box center [68, 75] width 33 height 14
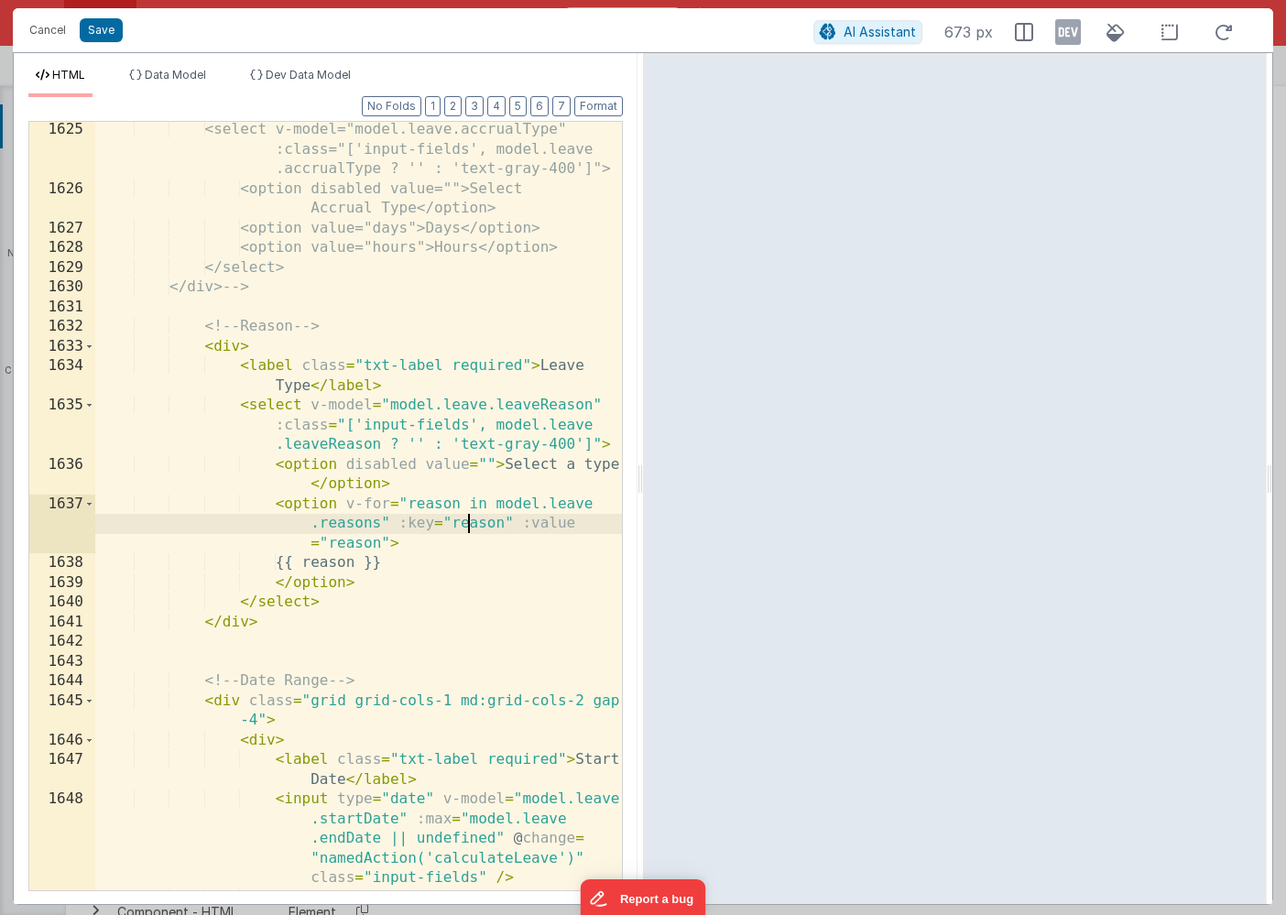
click at [466, 523] on div "<select v-model="model.leave.accrualType" :class="['input-fields', model.leave …" at bounding box center [358, 553] width 526 height 867
click at [349, 544] on div "<select v-model="model.leave.accrualType" :class="['input-fields', model.leave …" at bounding box center [358, 553] width 526 height 867
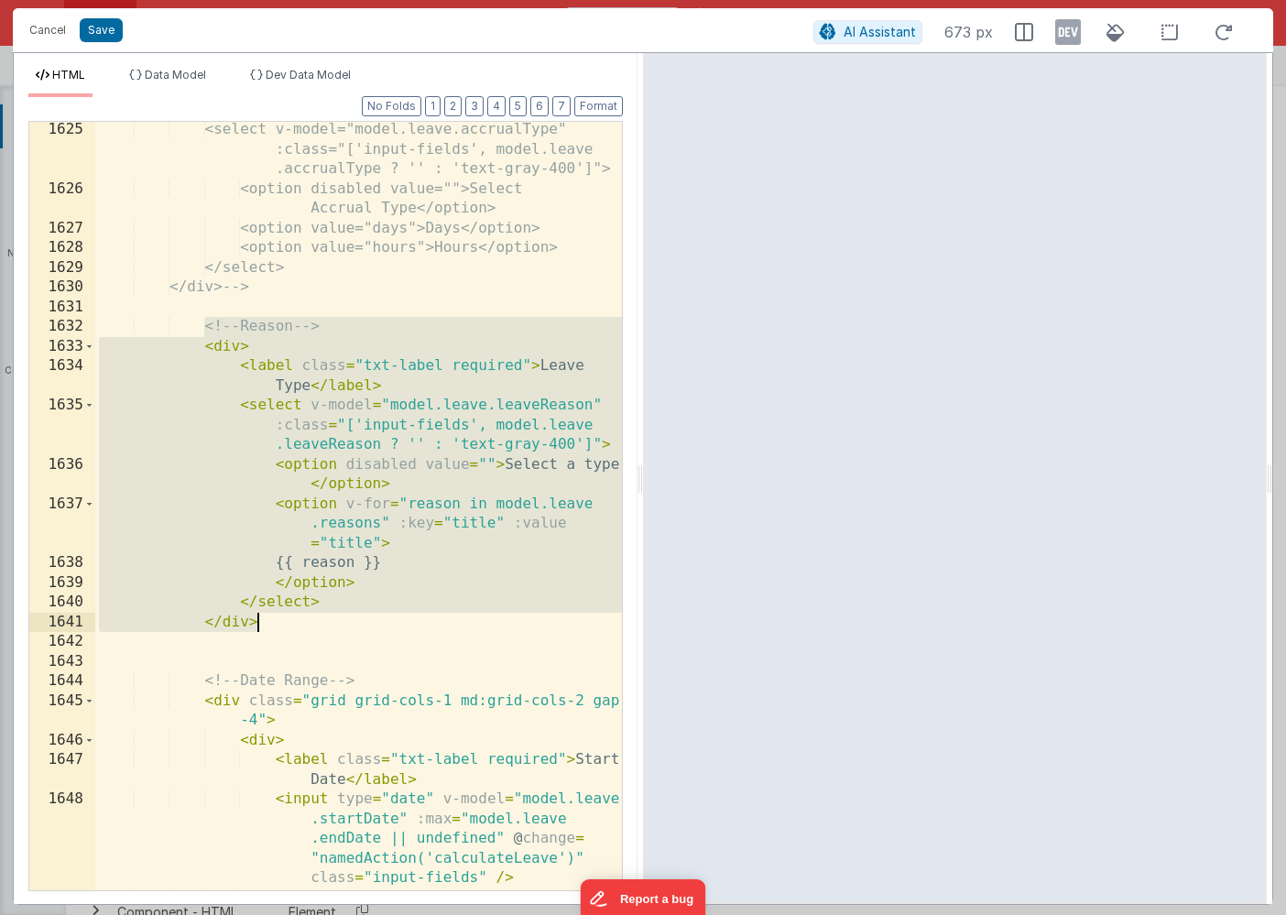
drag, startPoint x: 203, startPoint y: 332, endPoint x: 271, endPoint y: 620, distance: 295.4
click at [271, 620] on div "<select v-model="model.leave.accrualType" :class="['input-fields', model.leave …" at bounding box center [358, 553] width 526 height 867
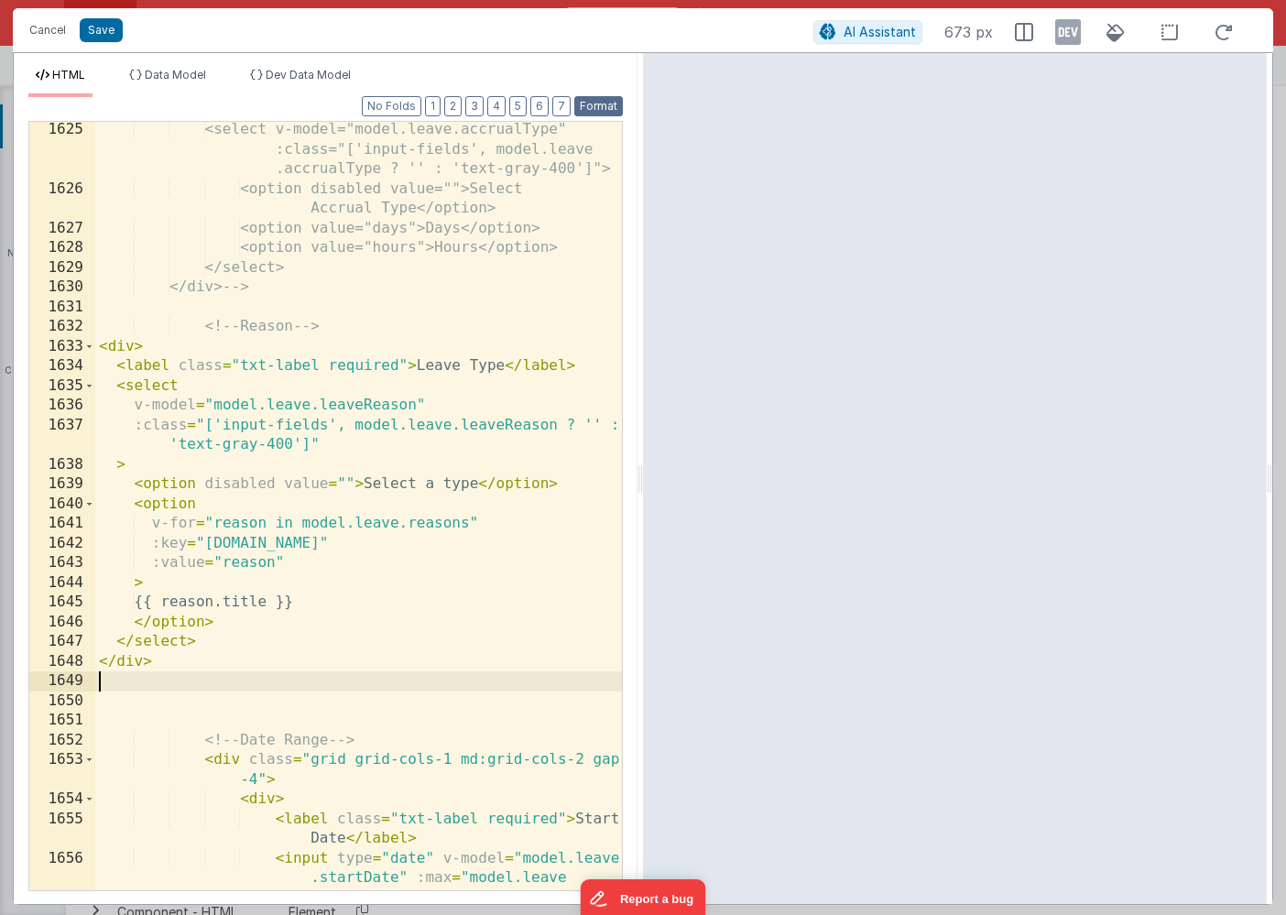
click at [589, 103] on button "Format" at bounding box center [598, 106] width 49 height 20
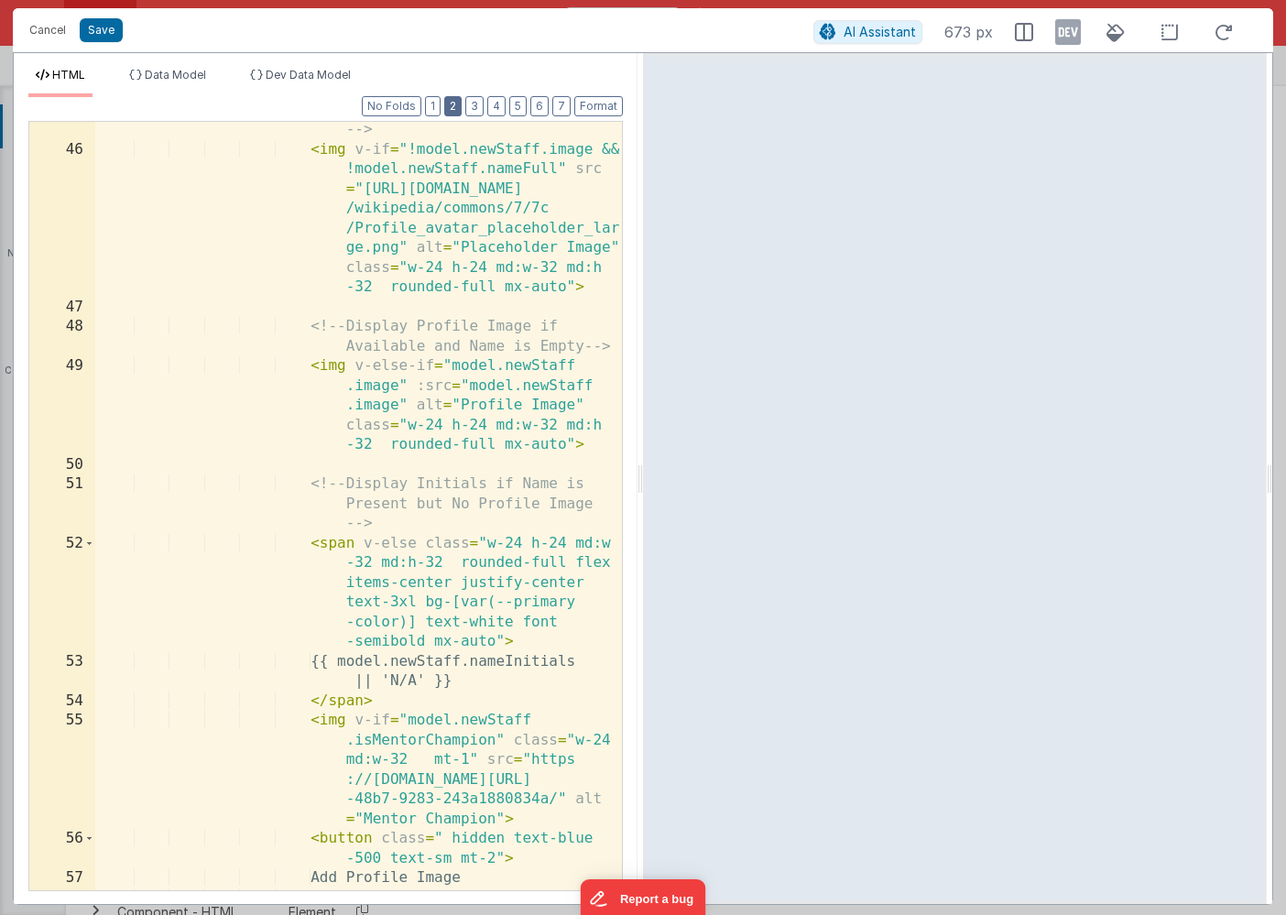
click at [457, 105] on button "2" at bounding box center [452, 106] width 17 height 20
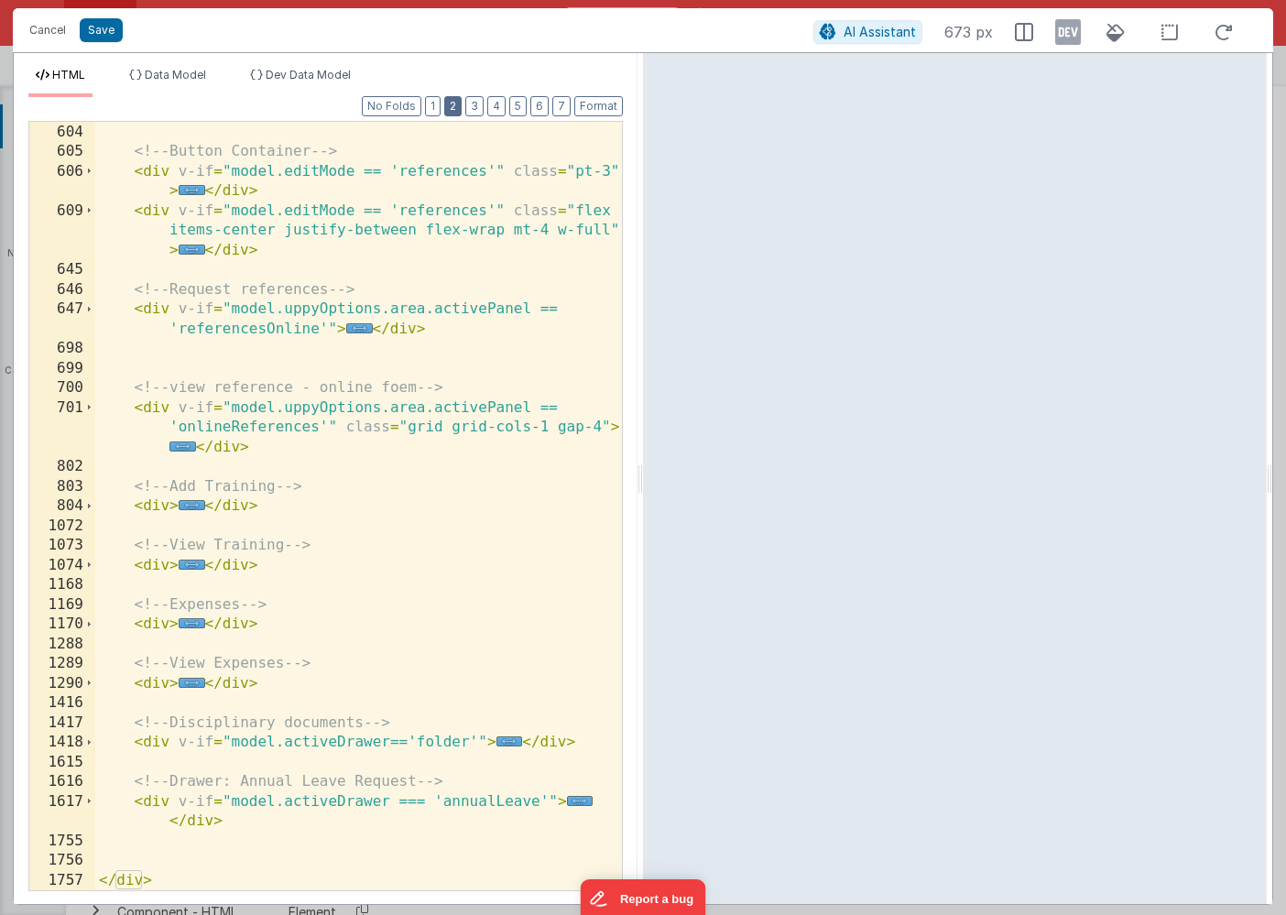
scroll to position [550, 0]
click at [572, 800] on span "..." at bounding box center [580, 801] width 27 height 10
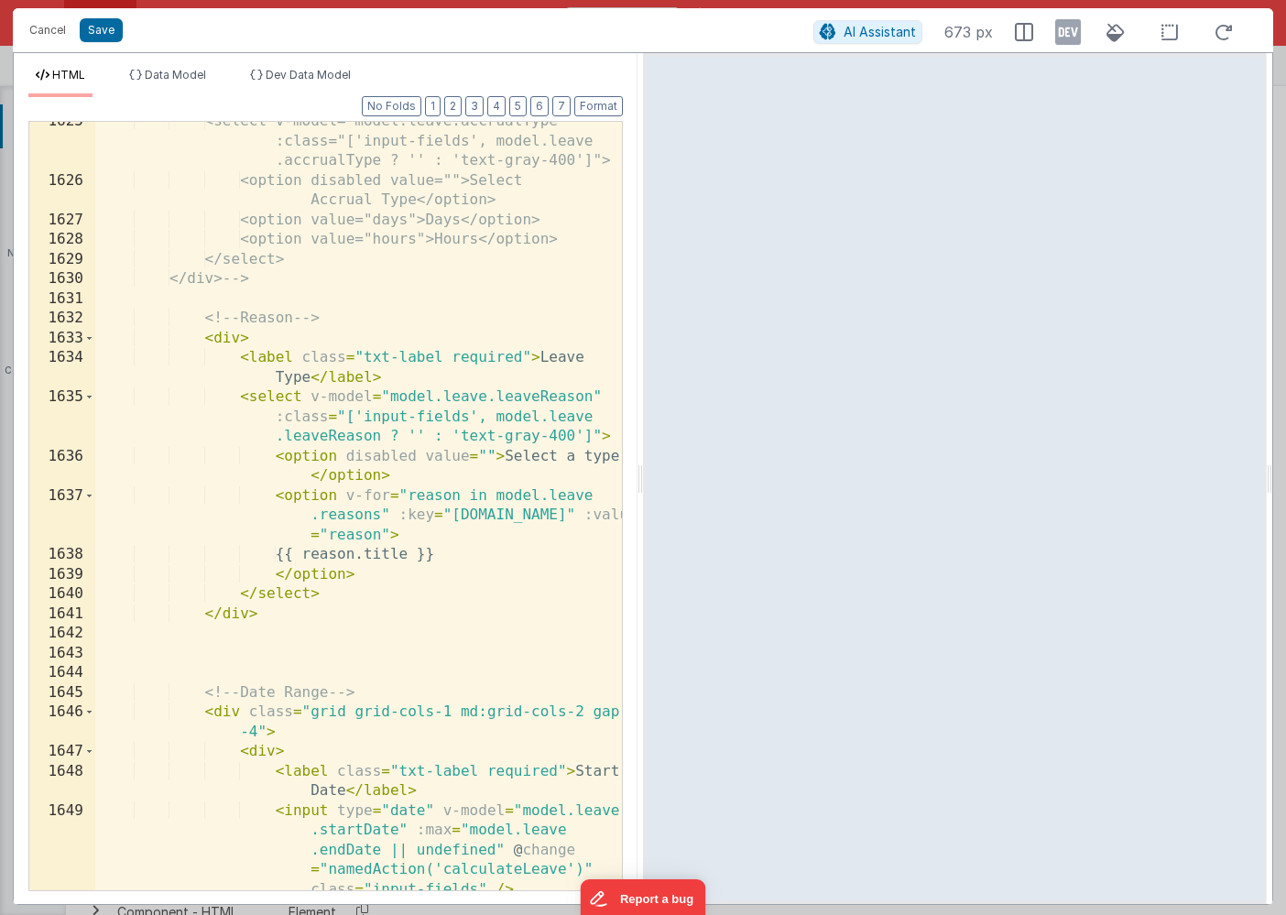
scroll to position [1416, 0]
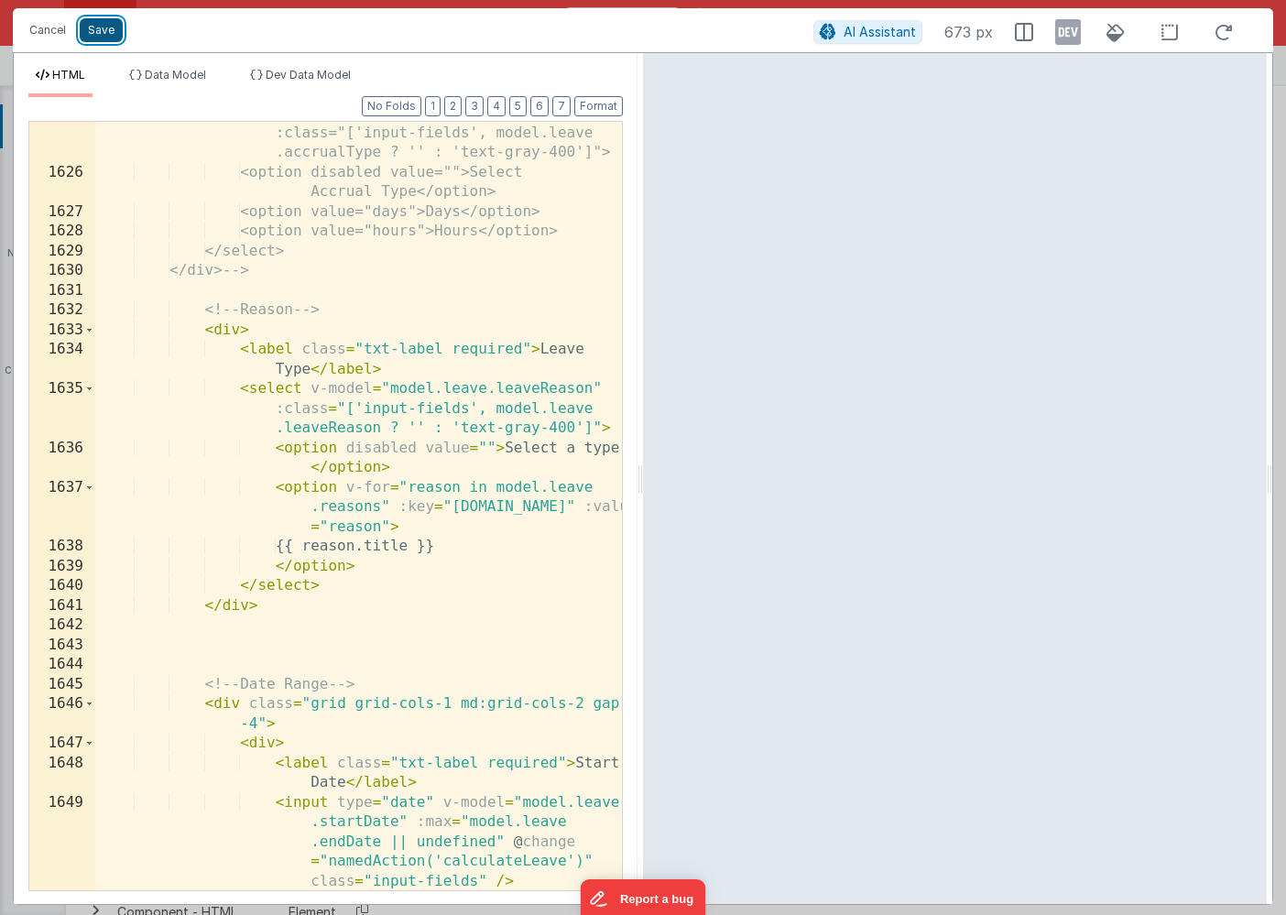
click at [105, 31] on button "Save" at bounding box center [101, 30] width 43 height 24
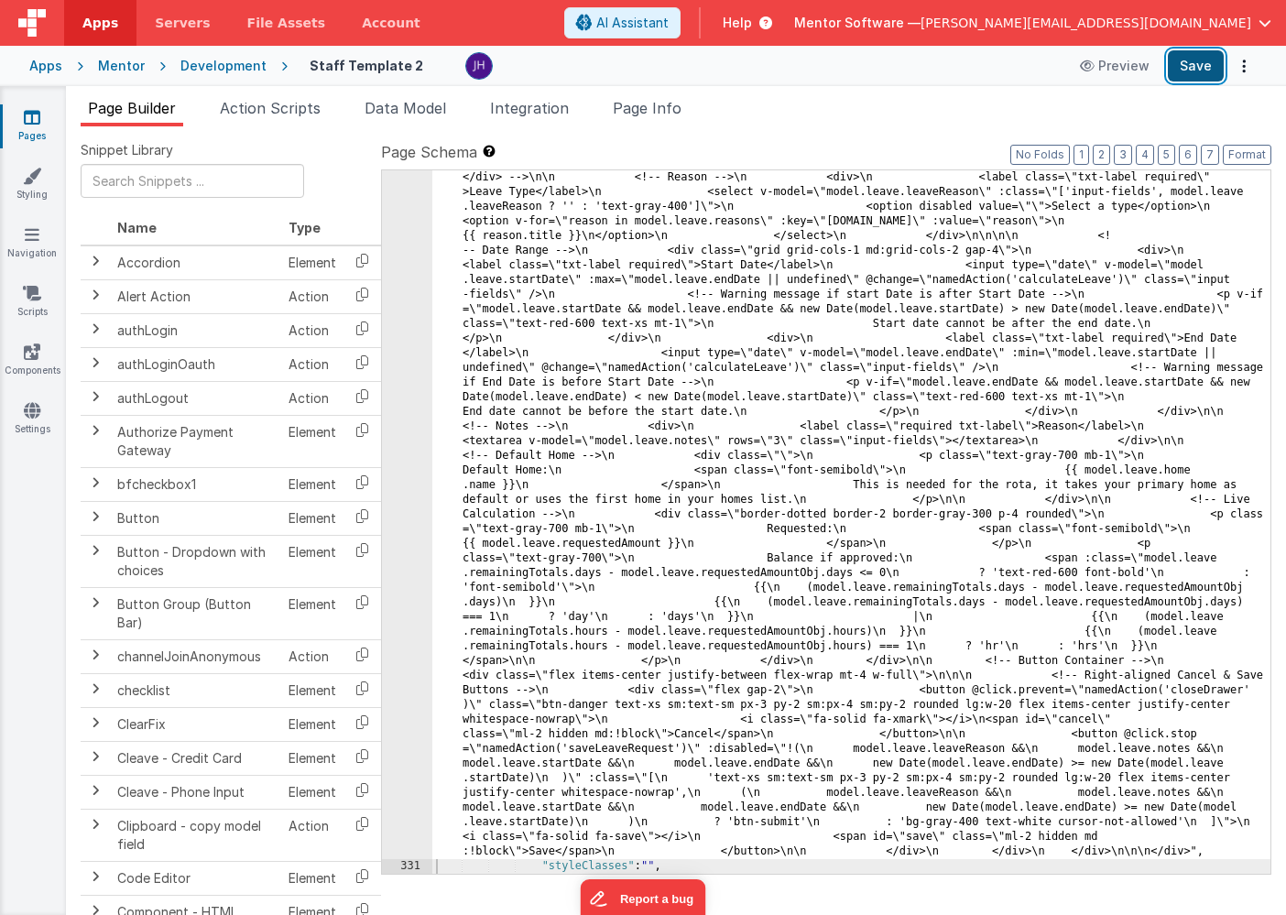
click at [1188, 72] on button "Save" at bounding box center [1195, 65] width 56 height 31
click at [649, 108] on span "Page Info" at bounding box center [647, 108] width 69 height 18
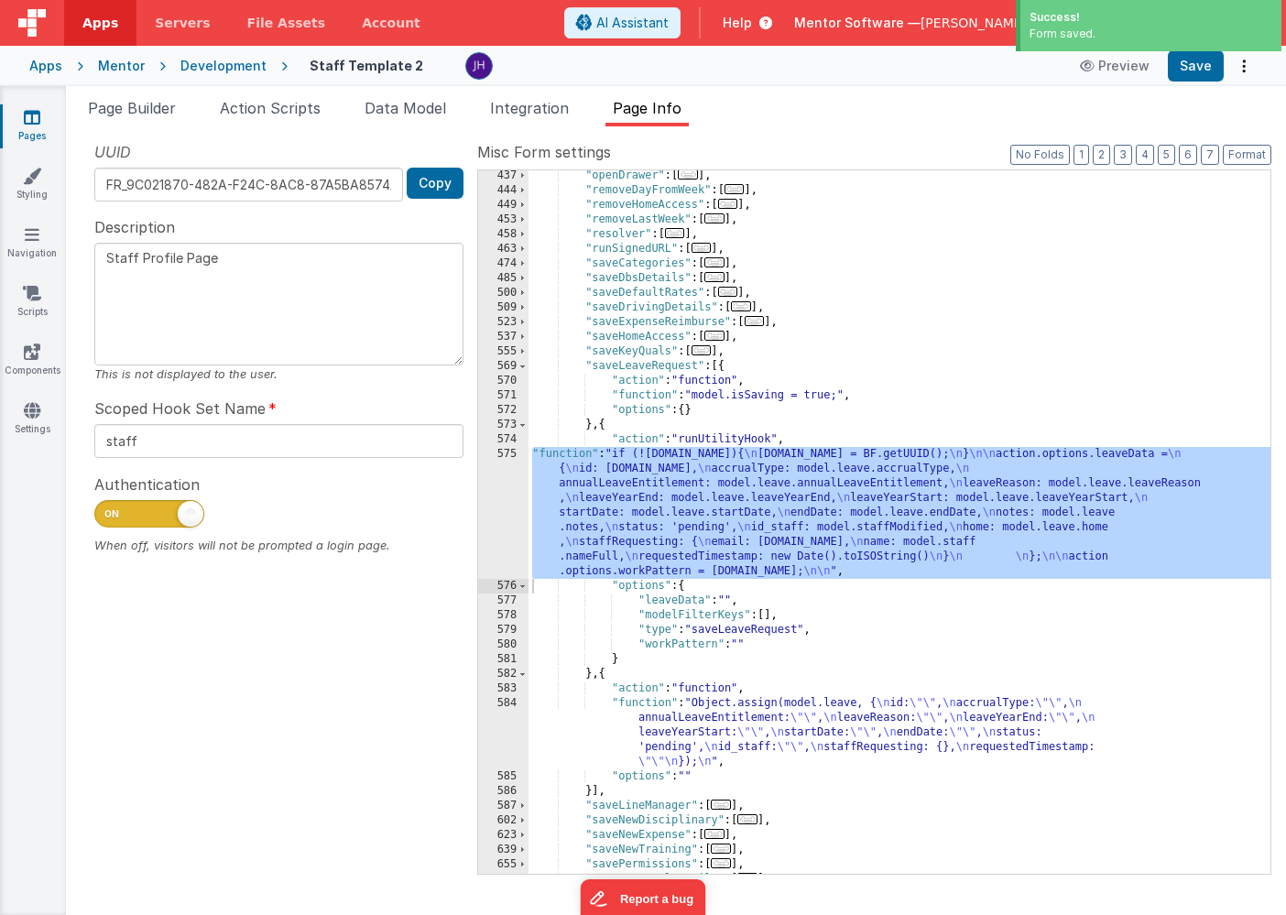
scroll to position [860, 0]
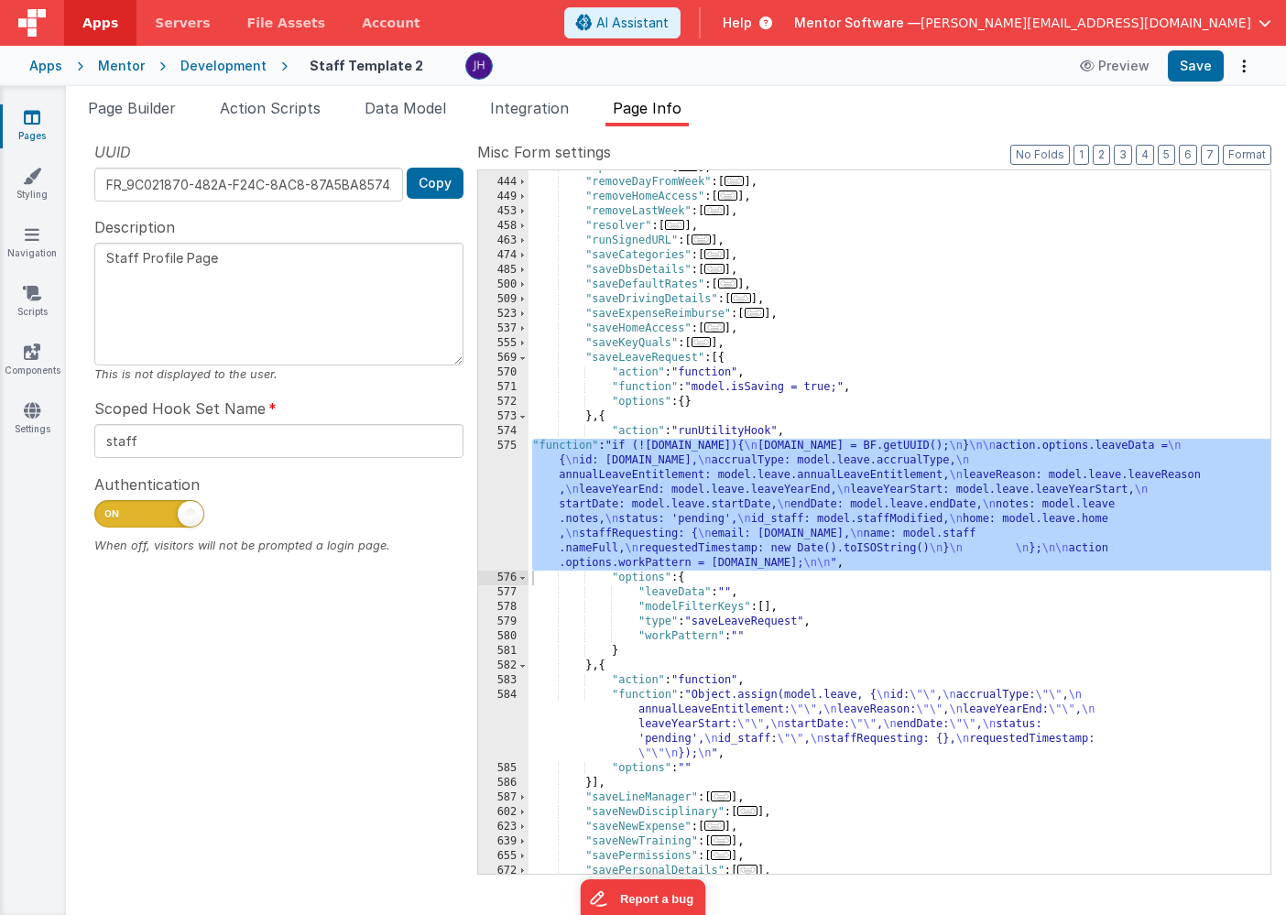
click at [703, 482] on div ""openDrawer" : [ ... ] , "removeDayFromWeek" : [ ... ] , "removeHomeAccess" : […" at bounding box center [899, 526] width 742 height 733
click at [501, 477] on div "575" at bounding box center [503, 505] width 50 height 132
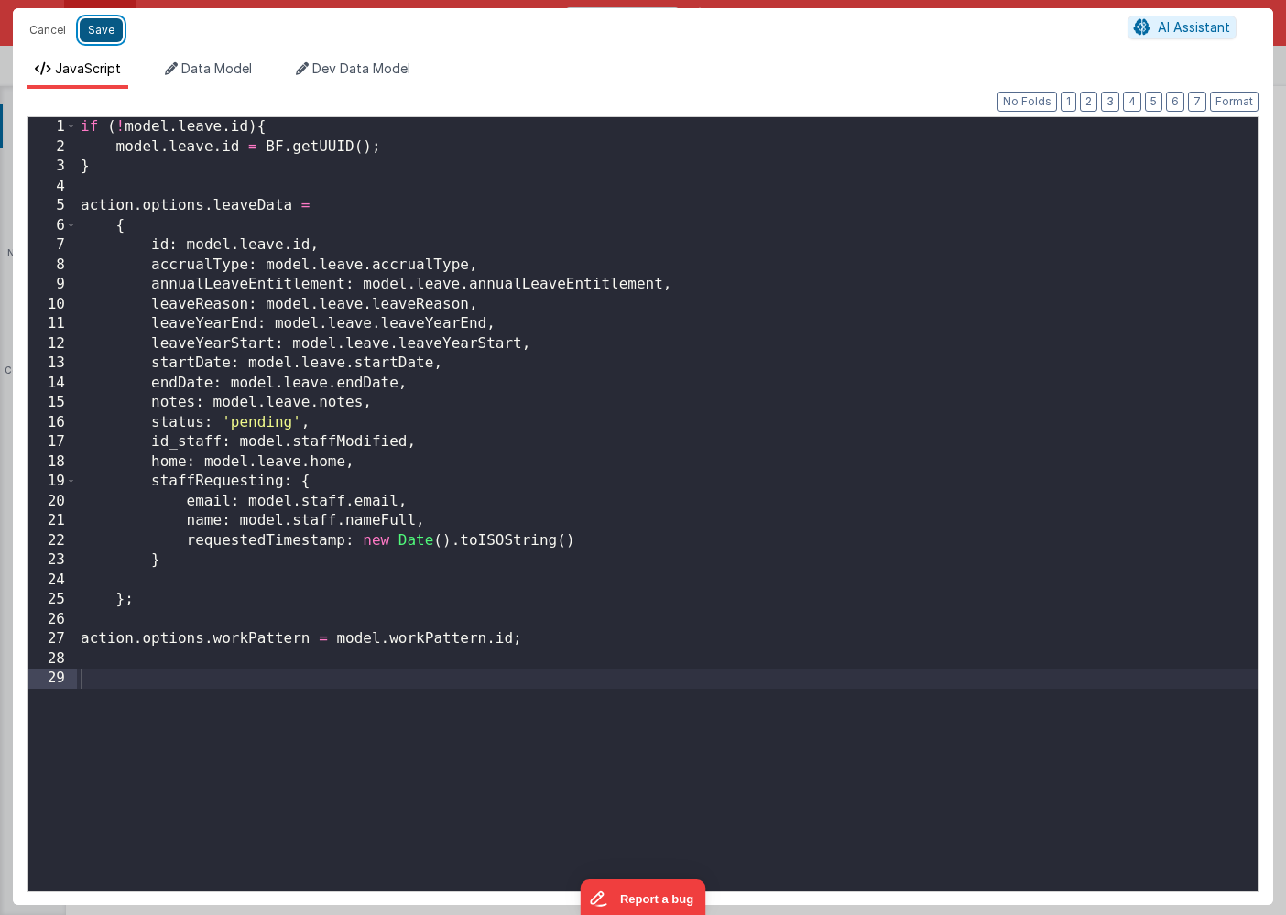
click at [99, 32] on button "Save" at bounding box center [101, 30] width 43 height 24
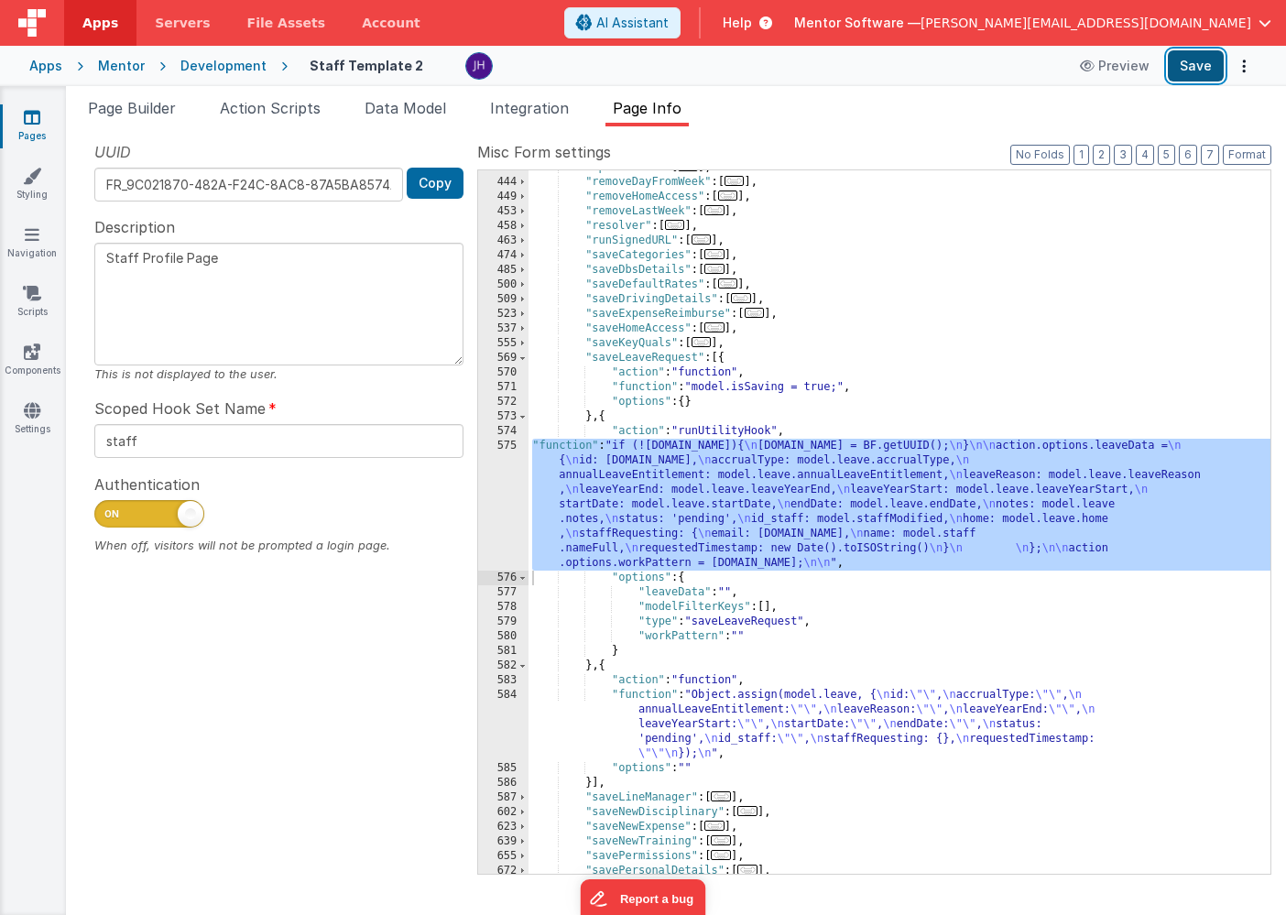
click at [1200, 76] on button "Save" at bounding box center [1195, 65] width 56 height 31
click at [126, 105] on span "Page Builder" at bounding box center [132, 108] width 88 height 18
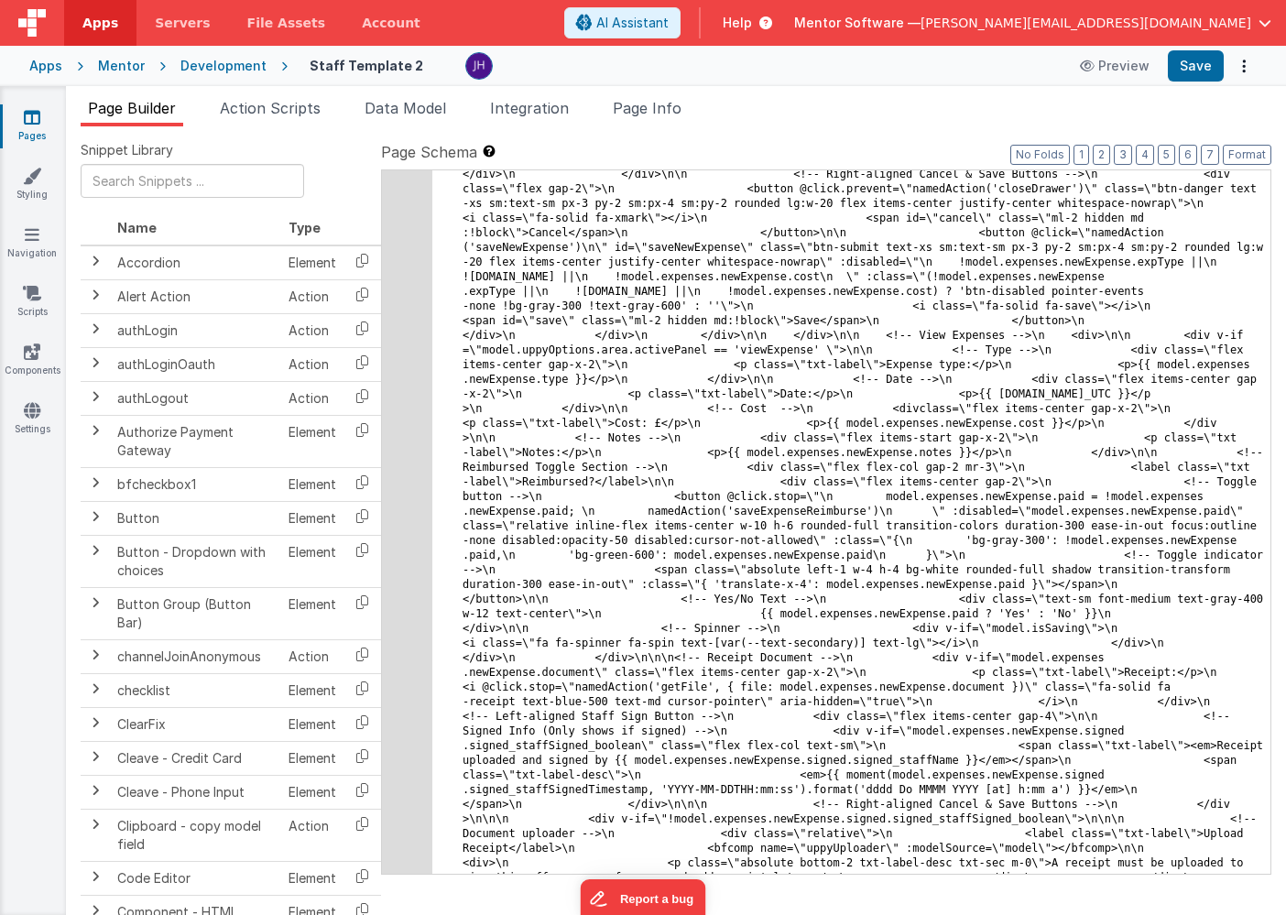
scroll to position [12616, 0]
click at [1101, 152] on button "2" at bounding box center [1100, 155] width 17 height 20
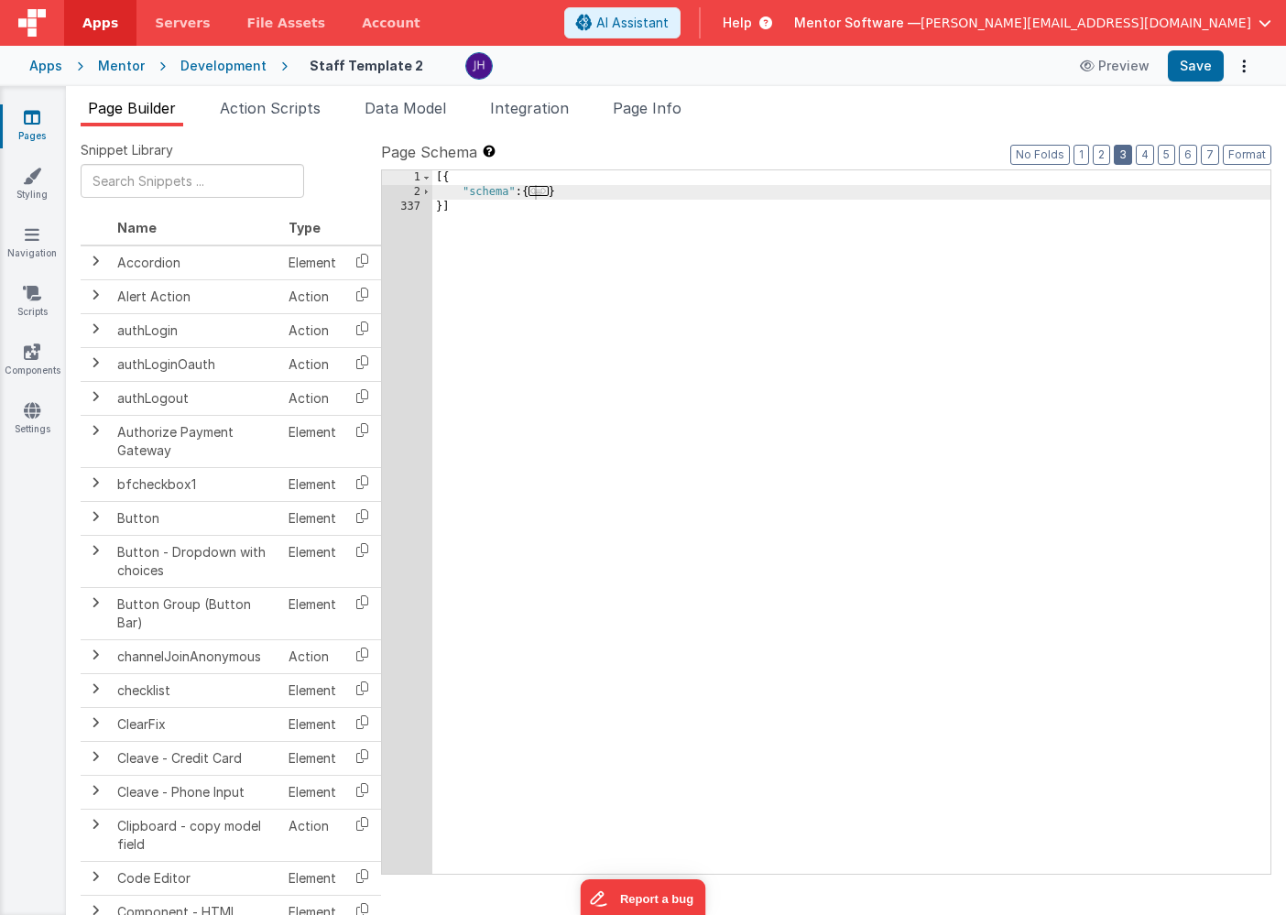
click at [1126, 151] on button "3" at bounding box center [1122, 155] width 18 height 20
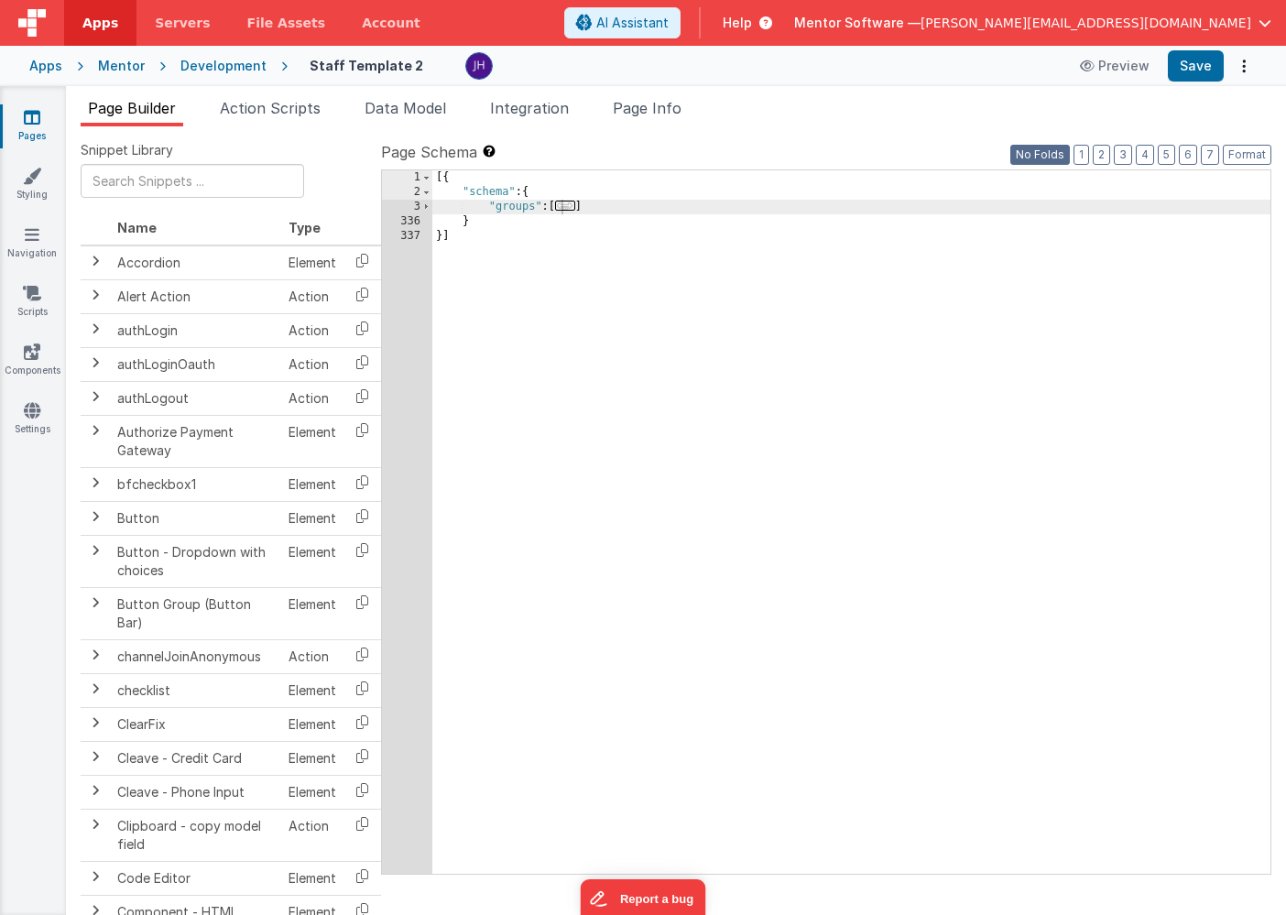
click at [1046, 151] on button "No Folds" at bounding box center [1040, 155] width 60 height 20
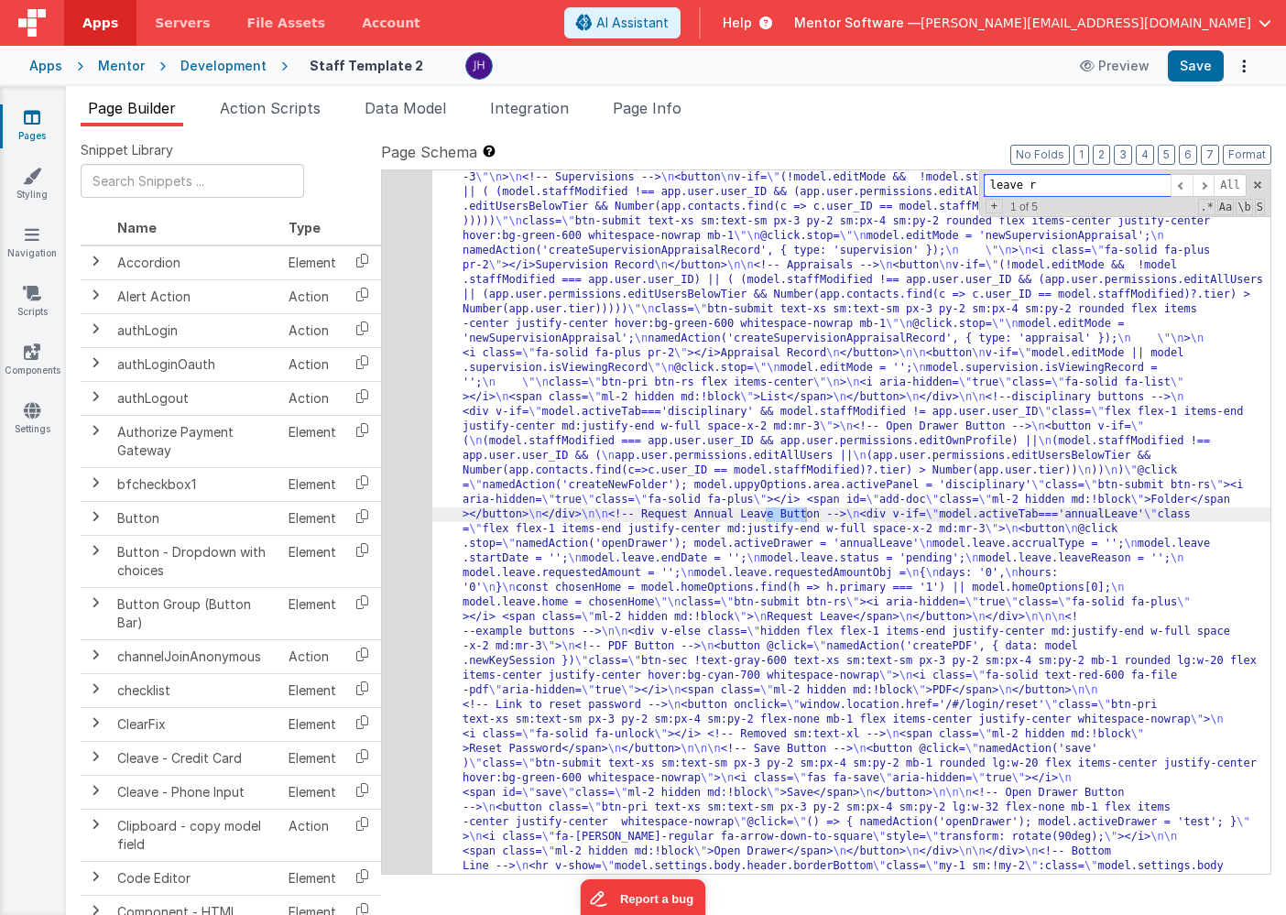
scroll to position [19744, 0]
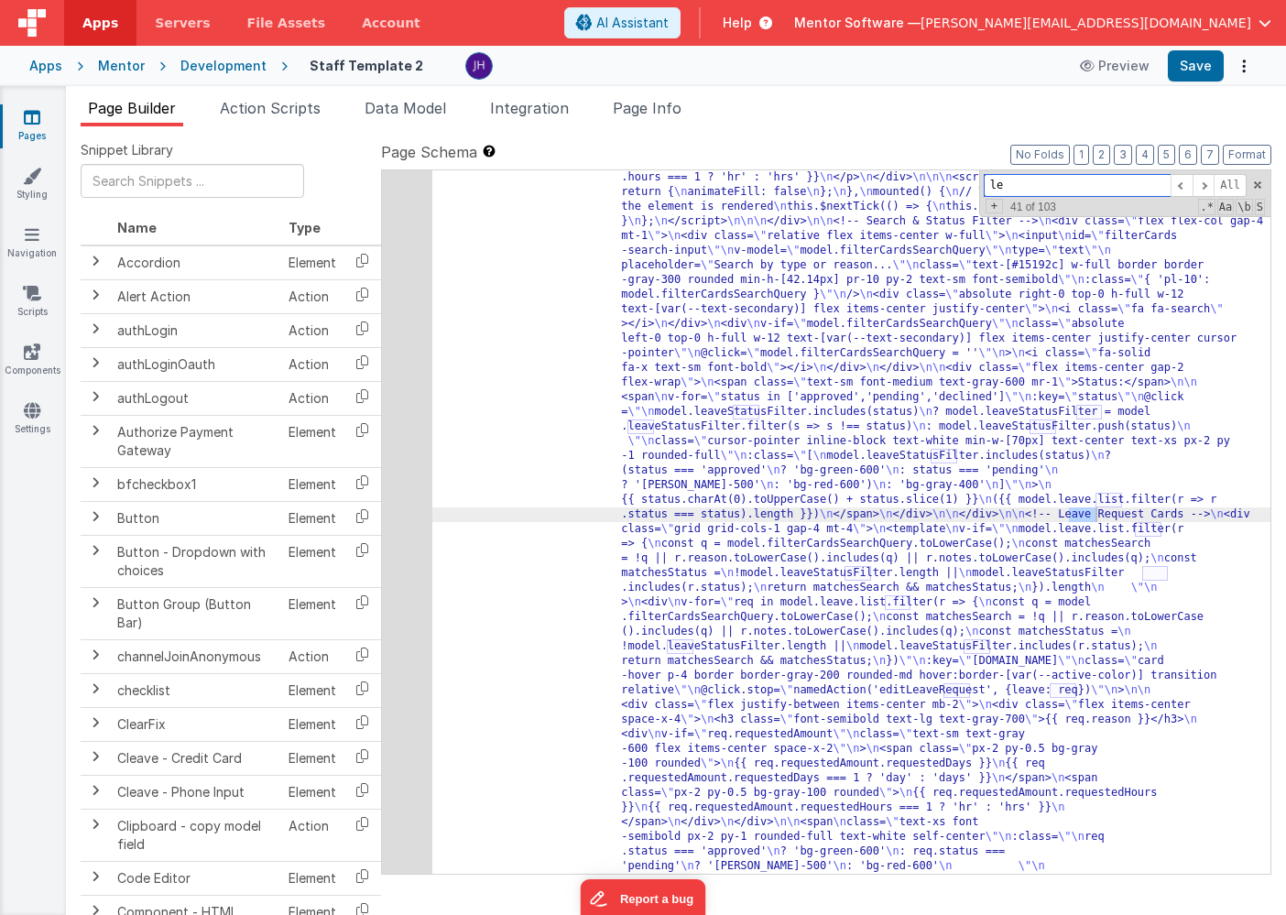
type input "l"
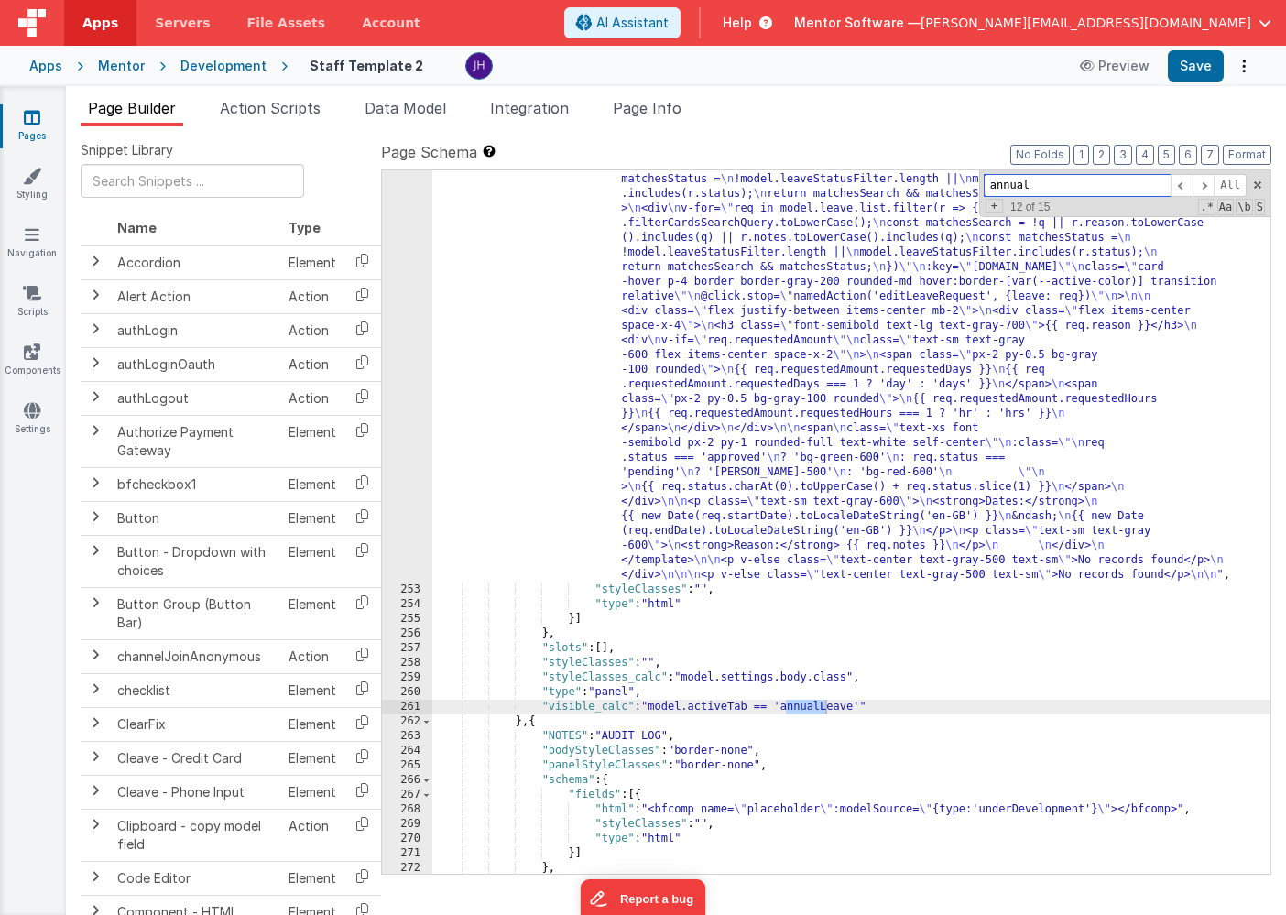
scroll to position [19949, 0]
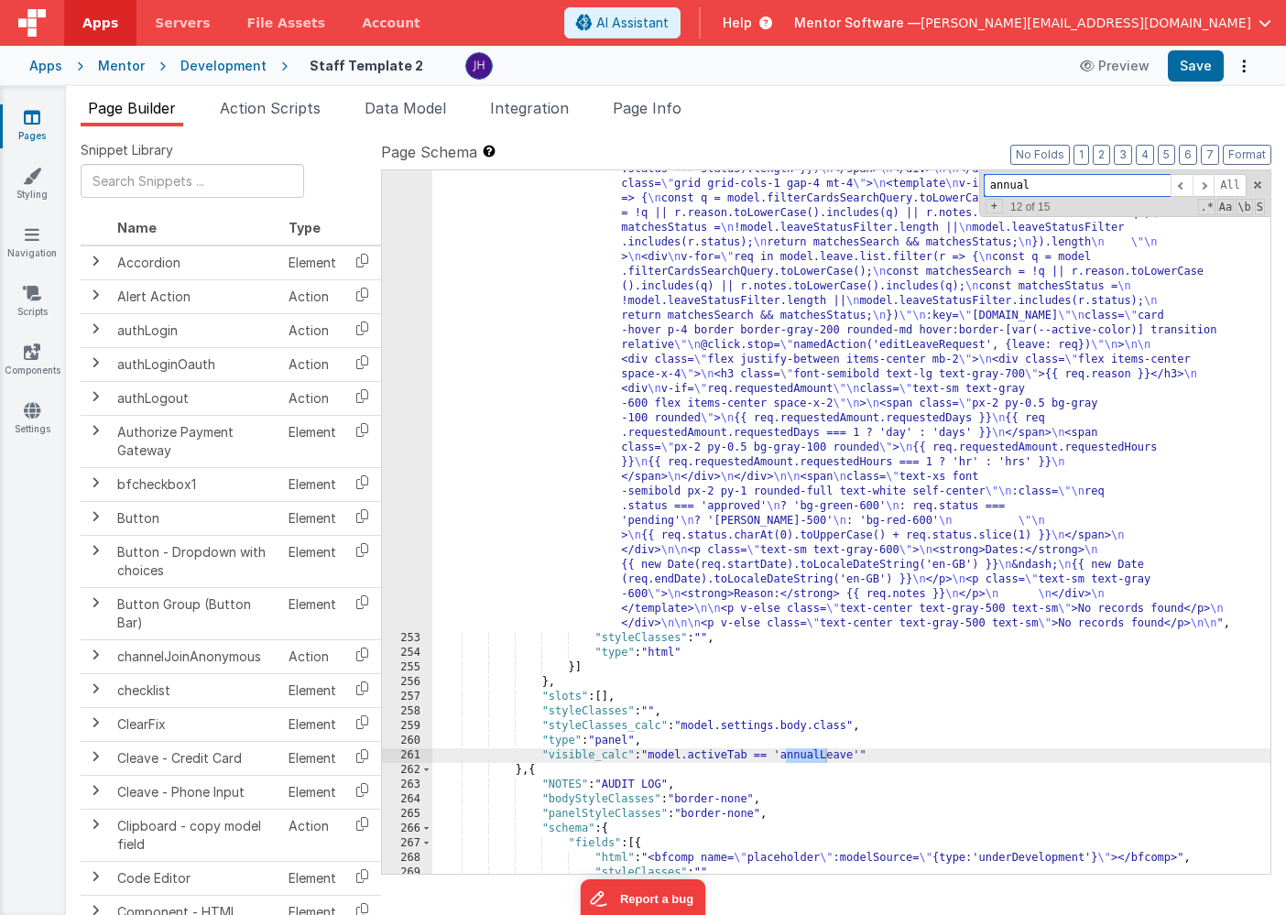
type input "annual"
click at [808, 383] on div ""html" : "<!-- Annual Leave Cards --> \n <div class= \" grid grid-cols-1 sm:gri…" at bounding box center [851, 426] width 838 height 1846
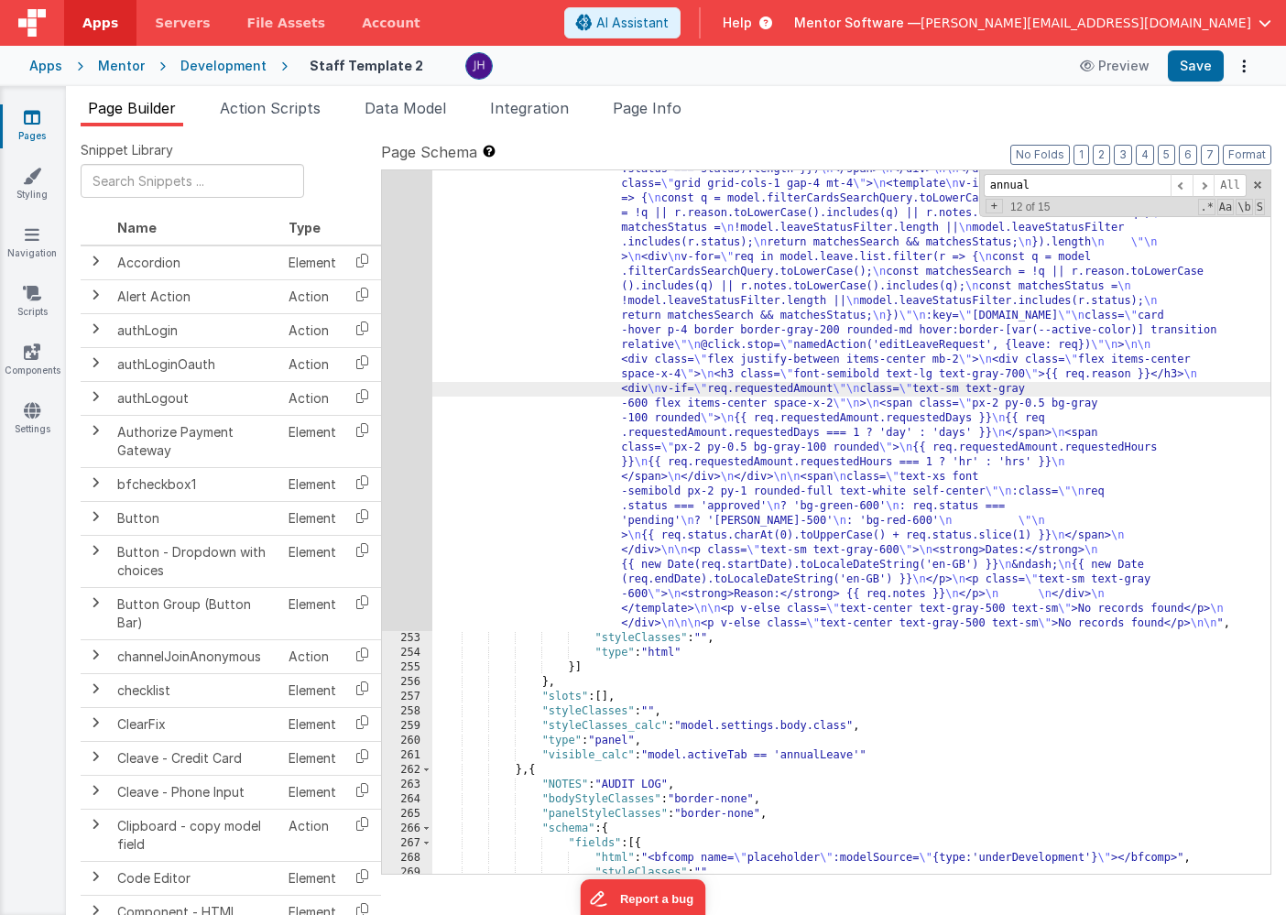
click at [416, 290] on div "252" at bounding box center [407, 67] width 50 height 1128
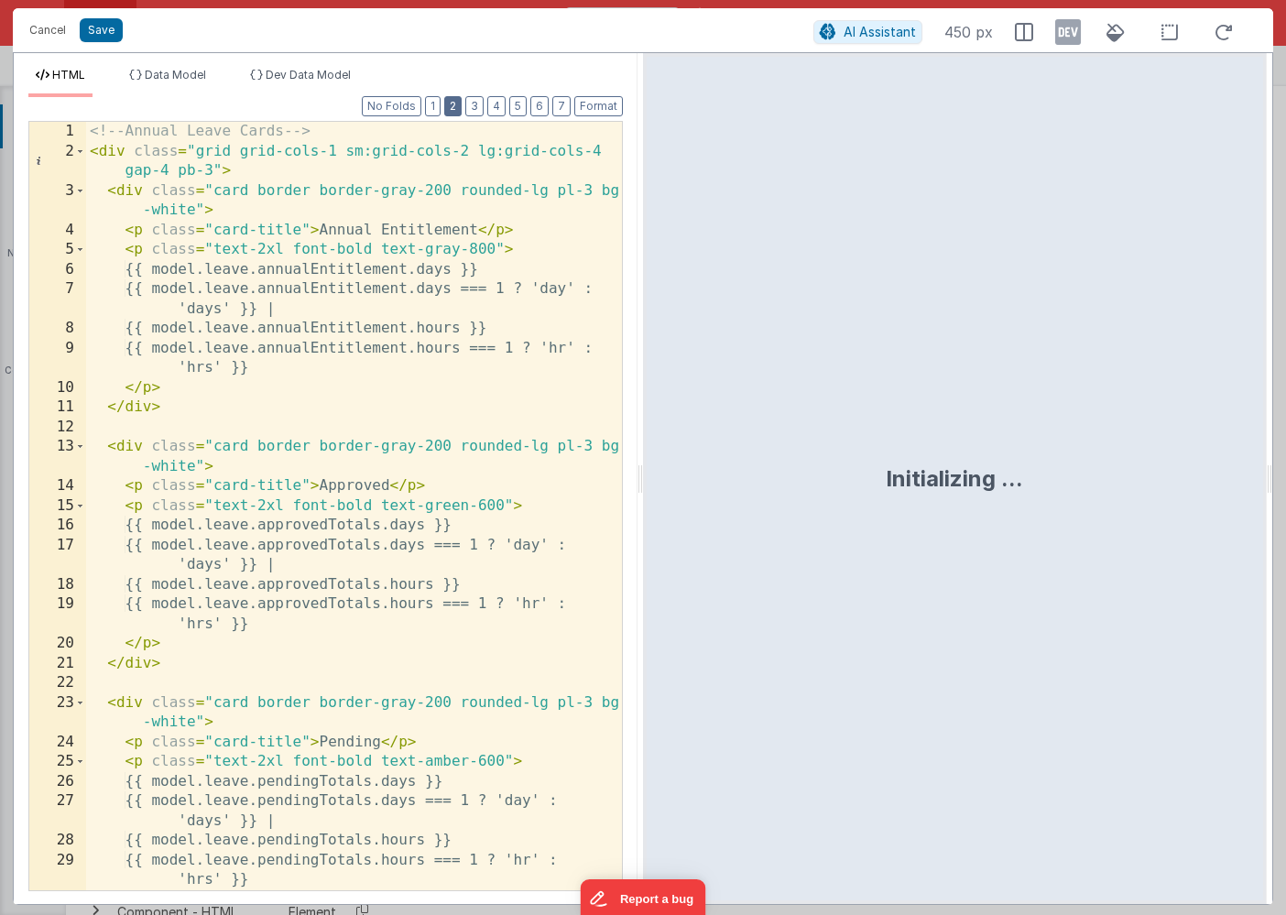
click at [459, 103] on button "2" at bounding box center [452, 106] width 17 height 20
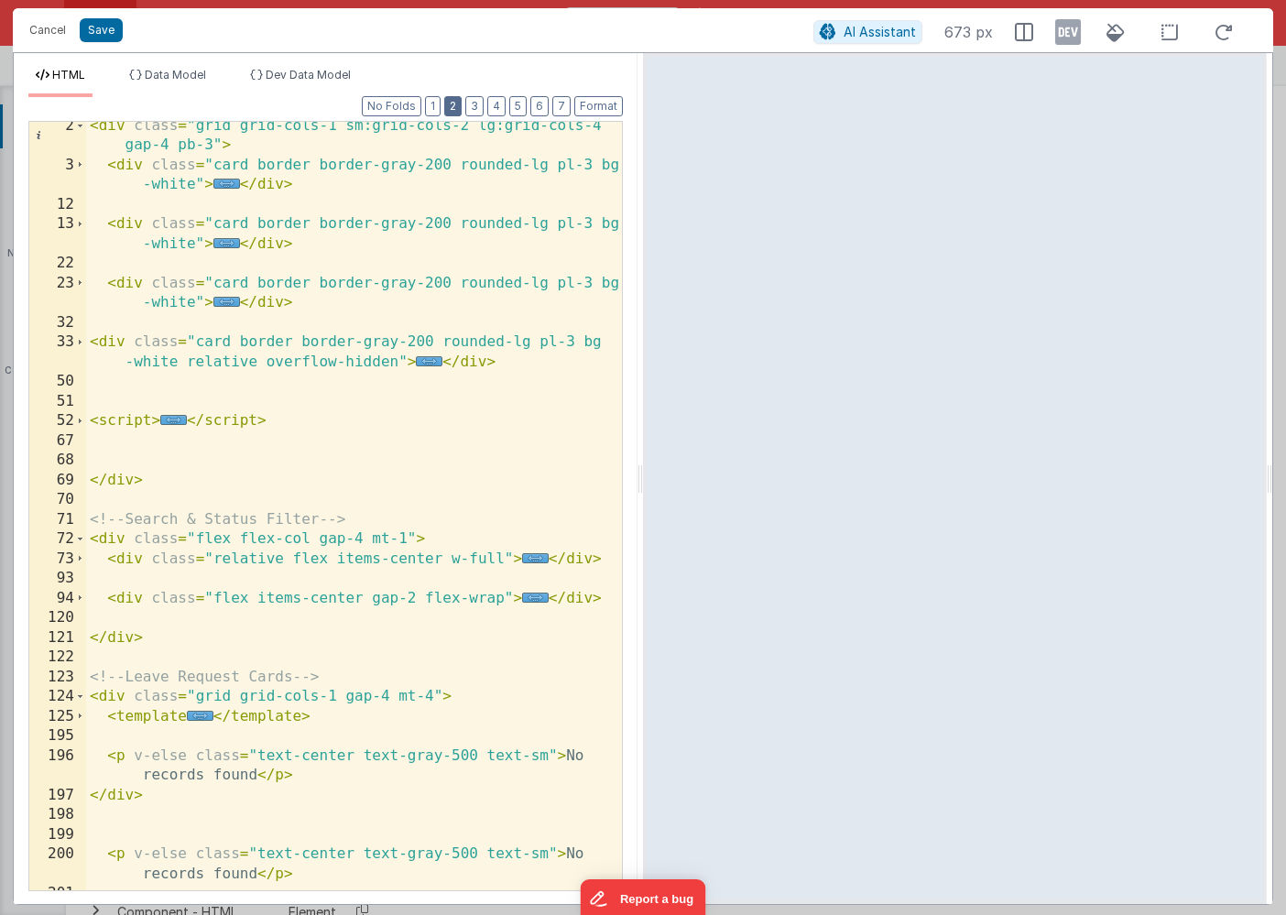
scroll to position [59, 0]
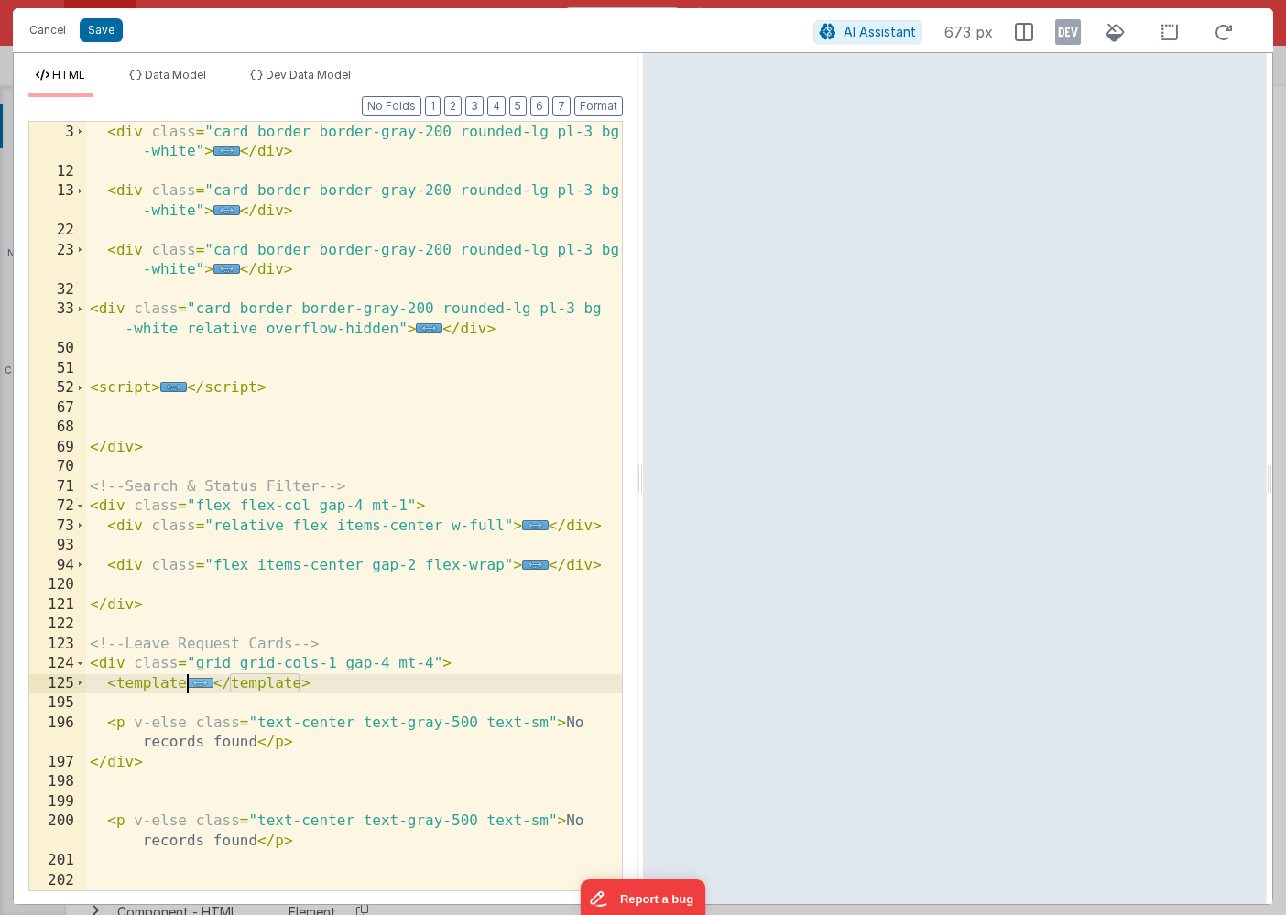
click at [201, 684] on span "..." at bounding box center [200, 683] width 27 height 10
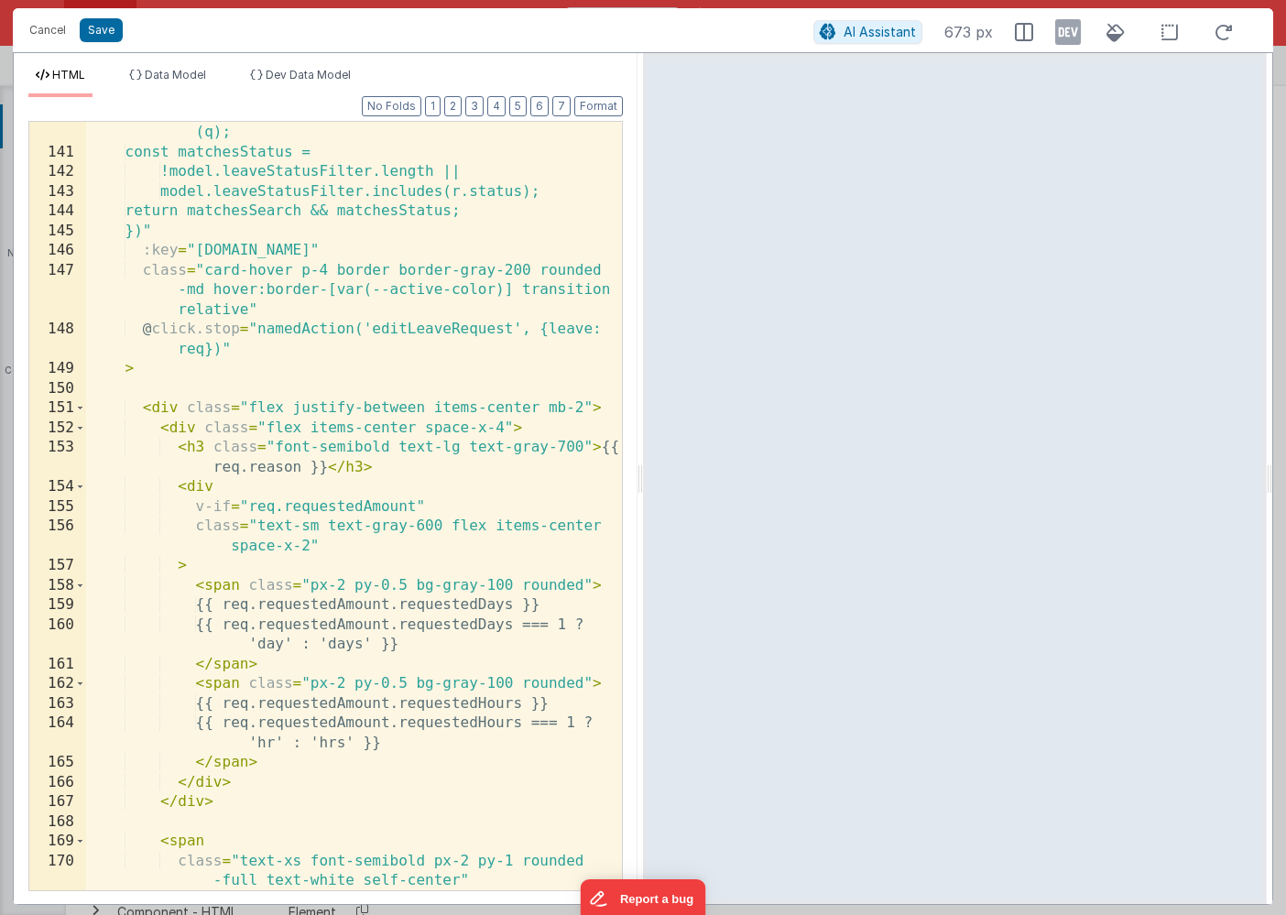
scroll to position [1023, 0]
click at [298, 461] on div "const matchesSearch = !q || r.reason.toLowerCase ().includes(q) || r.notes.toLo…" at bounding box center [354, 506] width 536 height 847
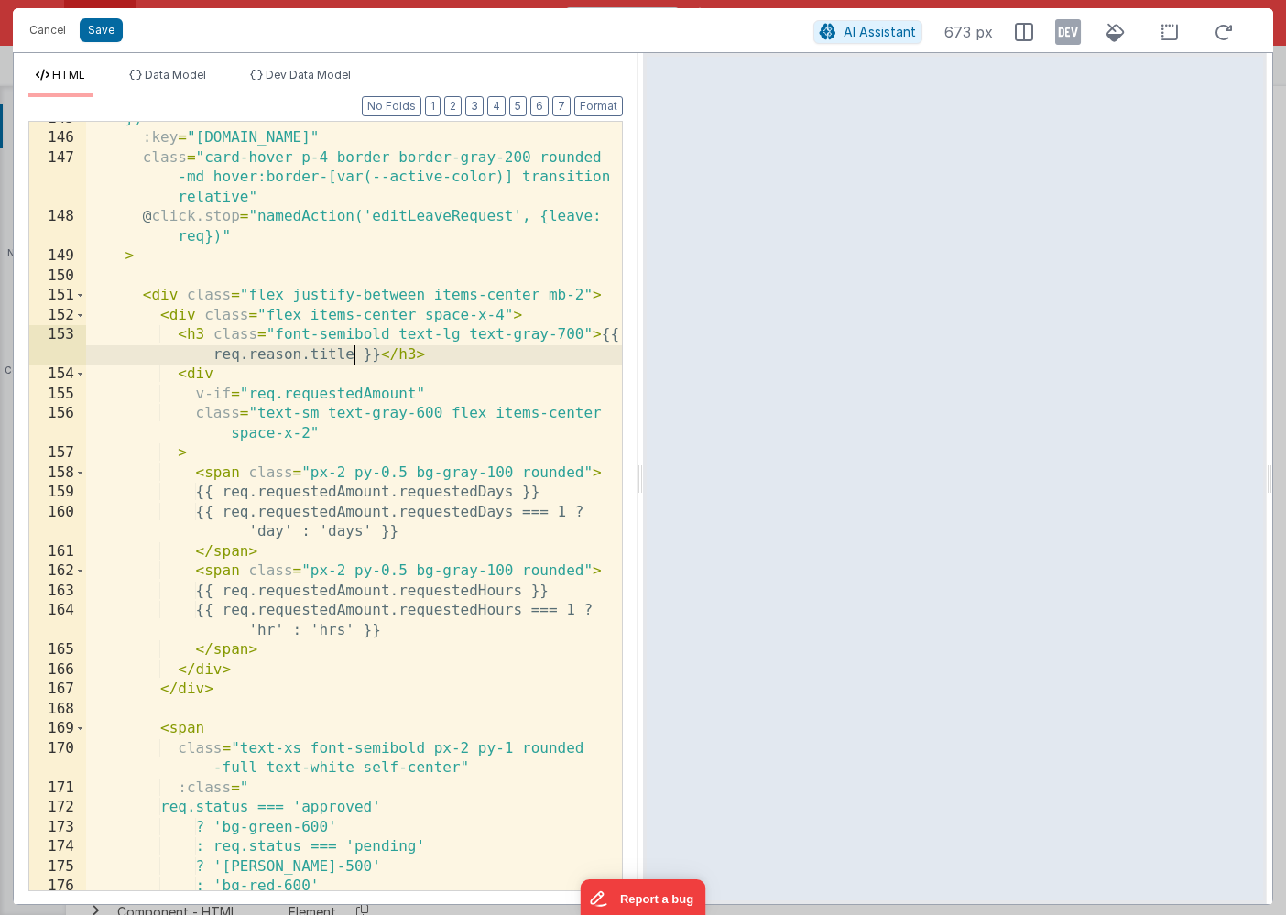
scroll to position [1043, 0]
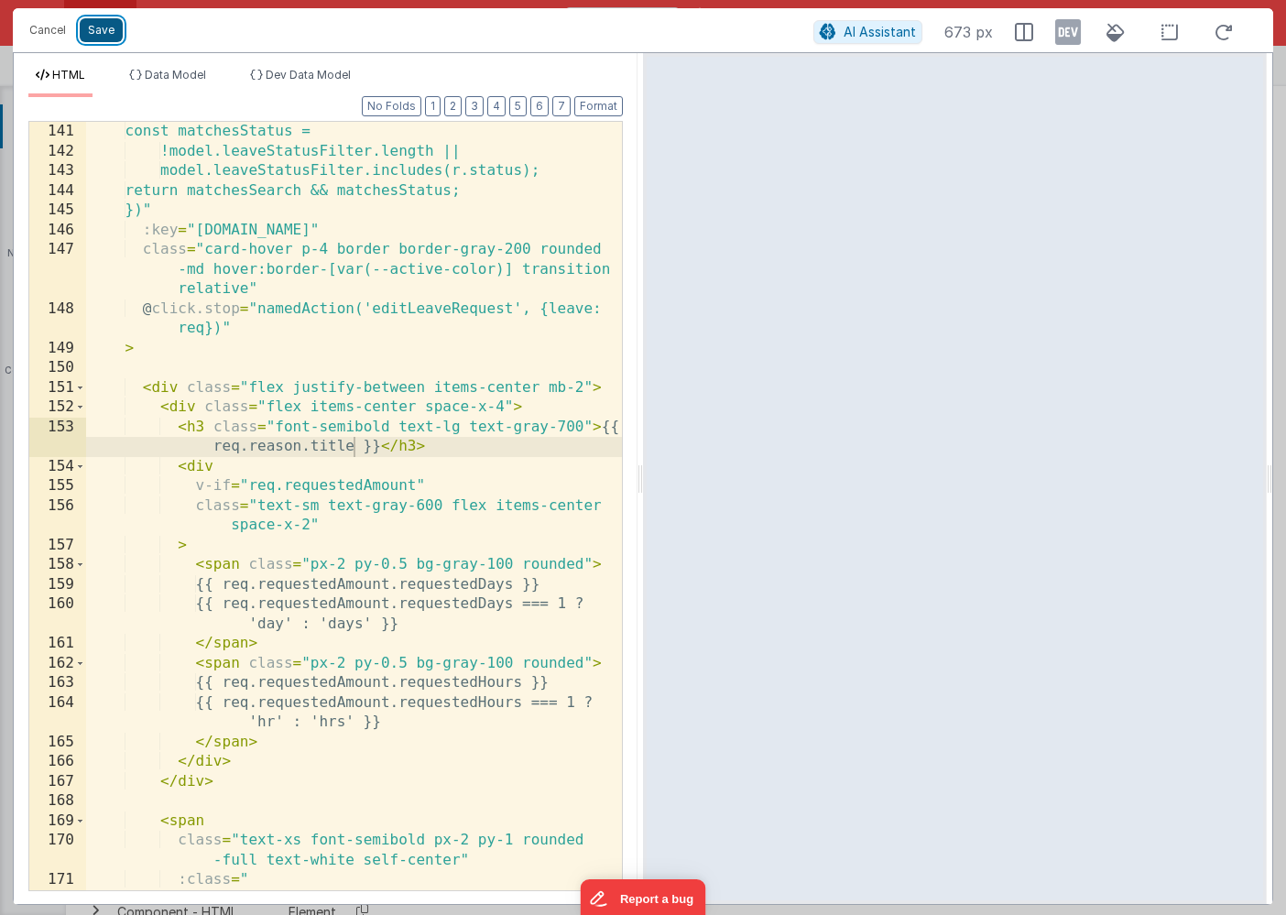
click at [93, 21] on button "Save" at bounding box center [101, 30] width 43 height 24
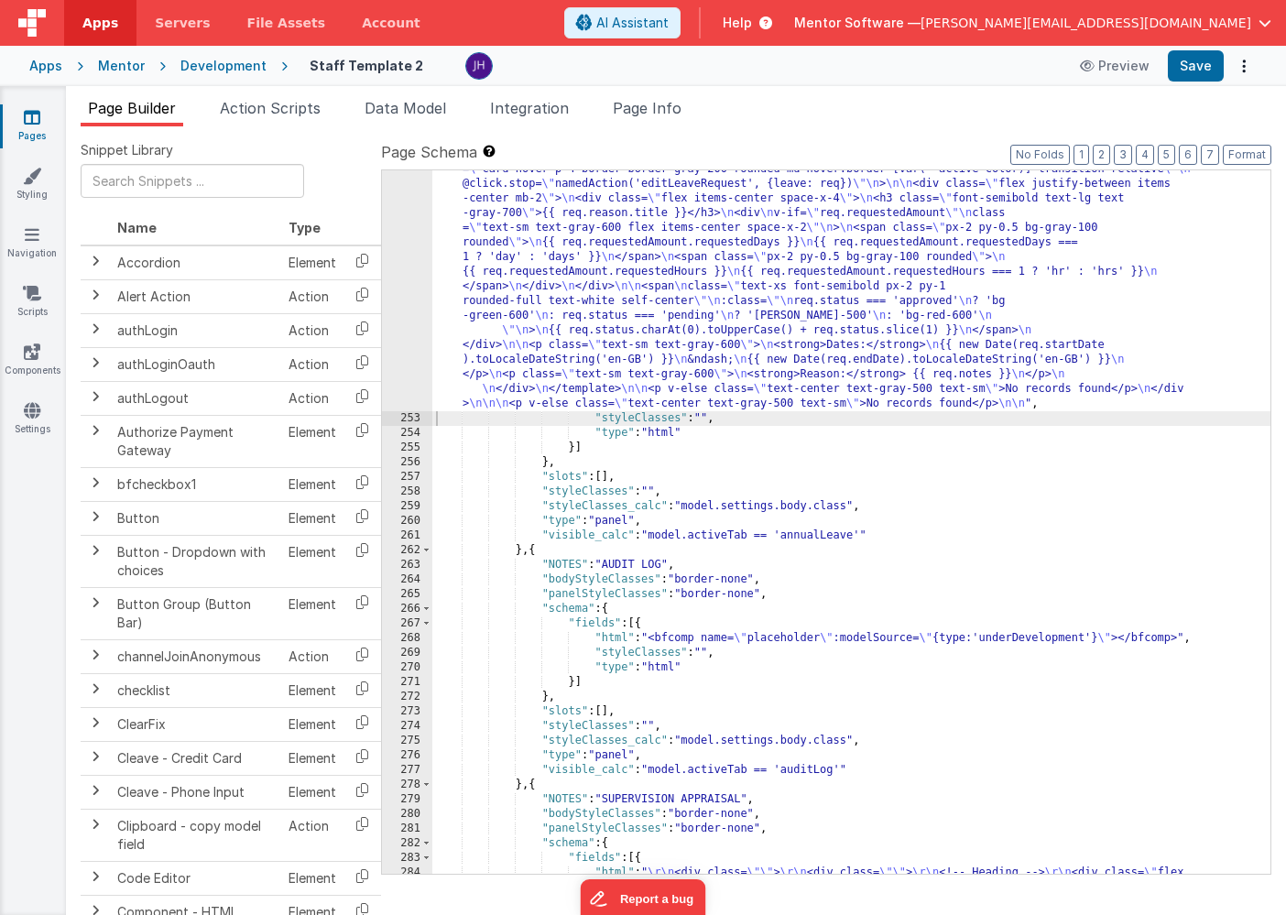
scroll to position [20037, 0]
click at [1185, 75] on button "Save" at bounding box center [1195, 65] width 56 height 31
click at [111, 112] on span "Page Builder" at bounding box center [132, 108] width 88 height 18
click at [1193, 155] on button "6" at bounding box center [1187, 155] width 18 height 20
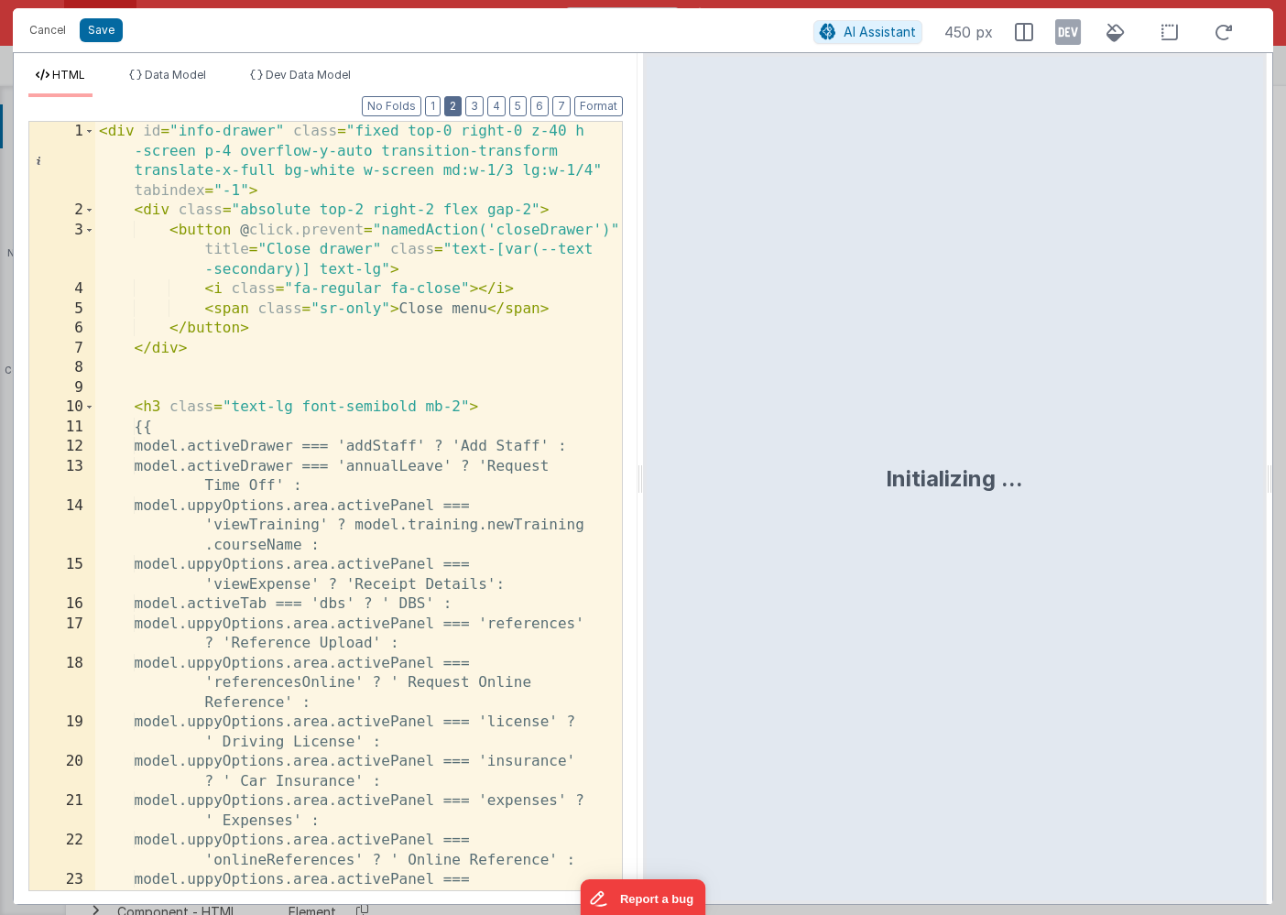
click at [459, 106] on button "2" at bounding box center [452, 106] width 17 height 20
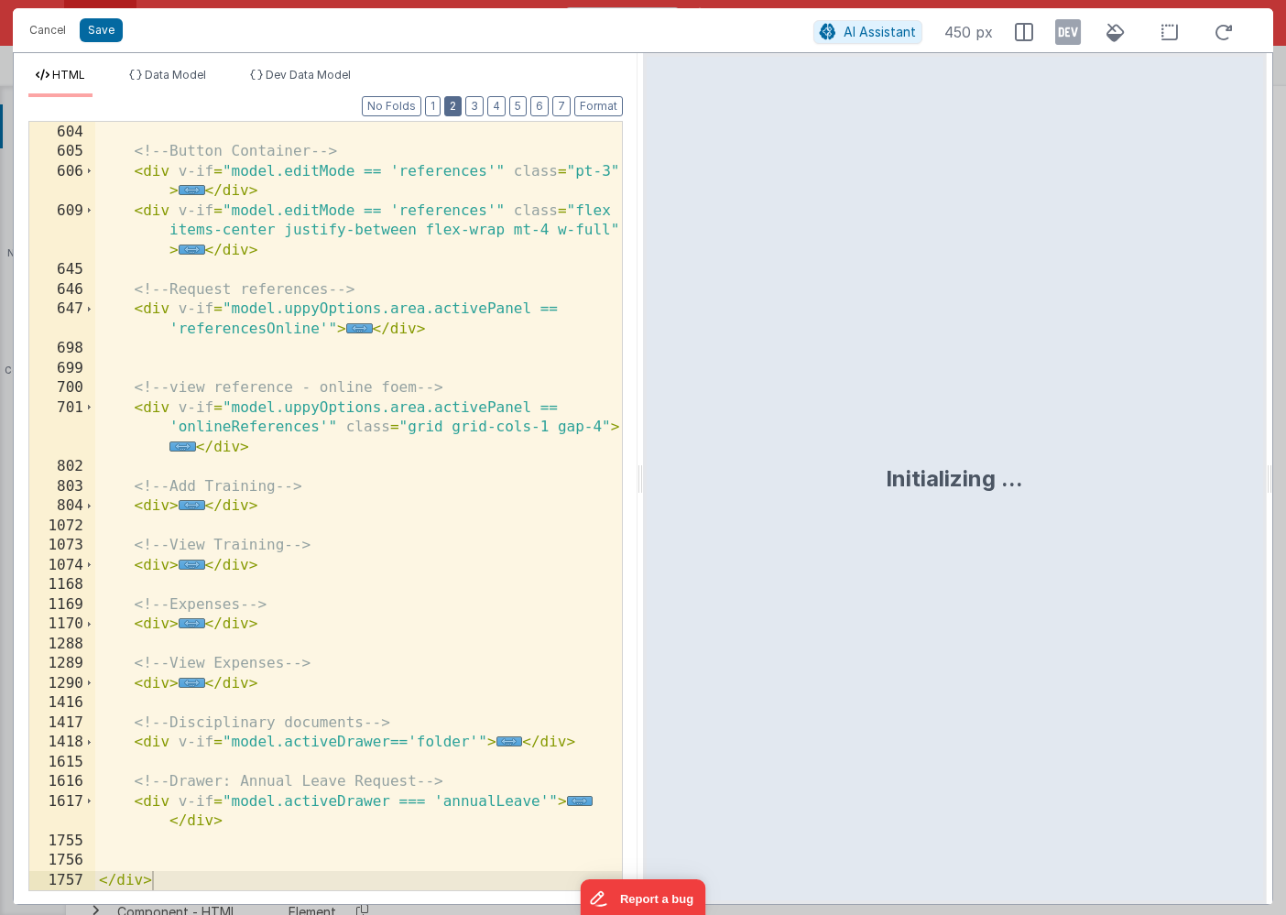
scroll to position [550, 0]
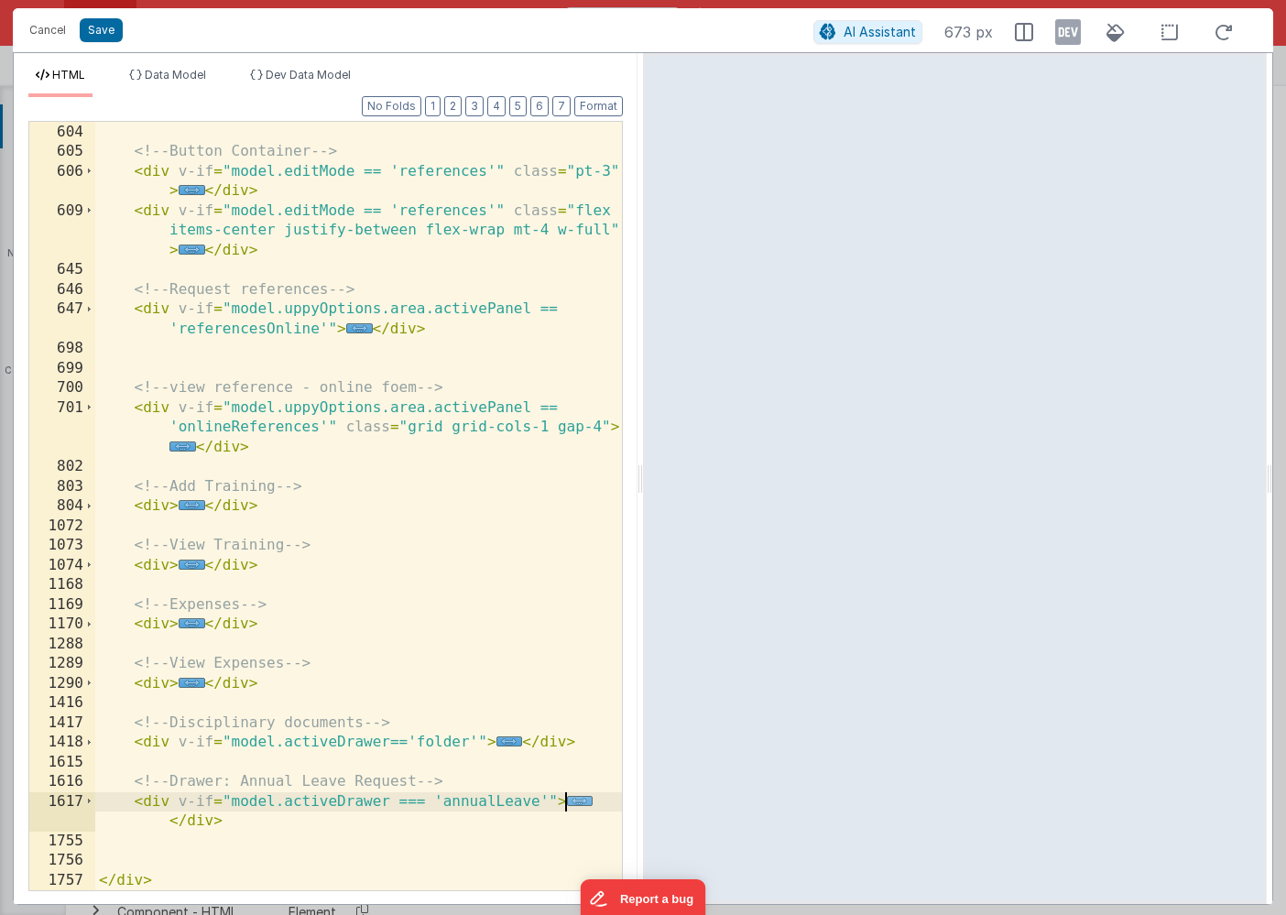
click at [572, 798] on span "..." at bounding box center [580, 801] width 27 height 10
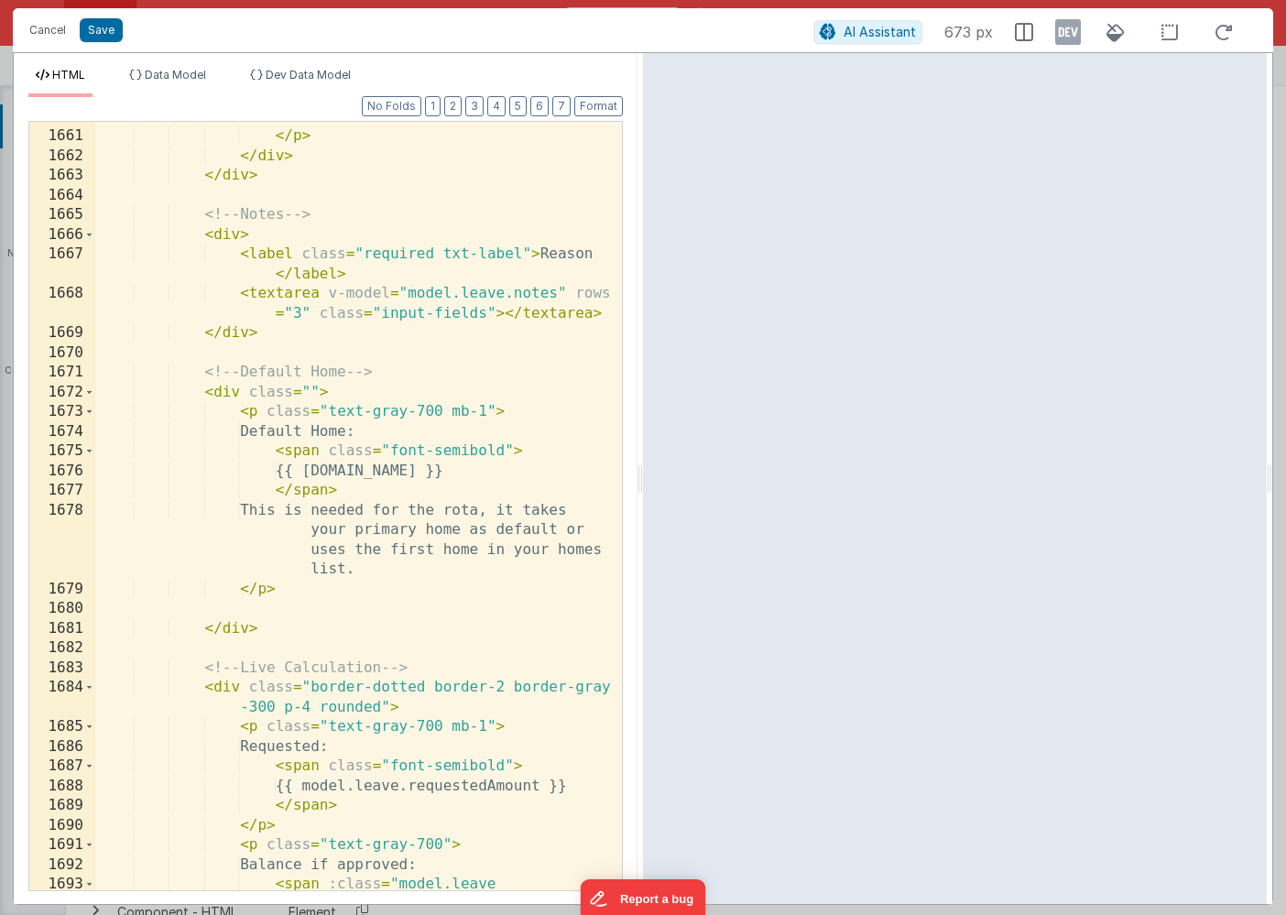
scroll to position [2736, 0]
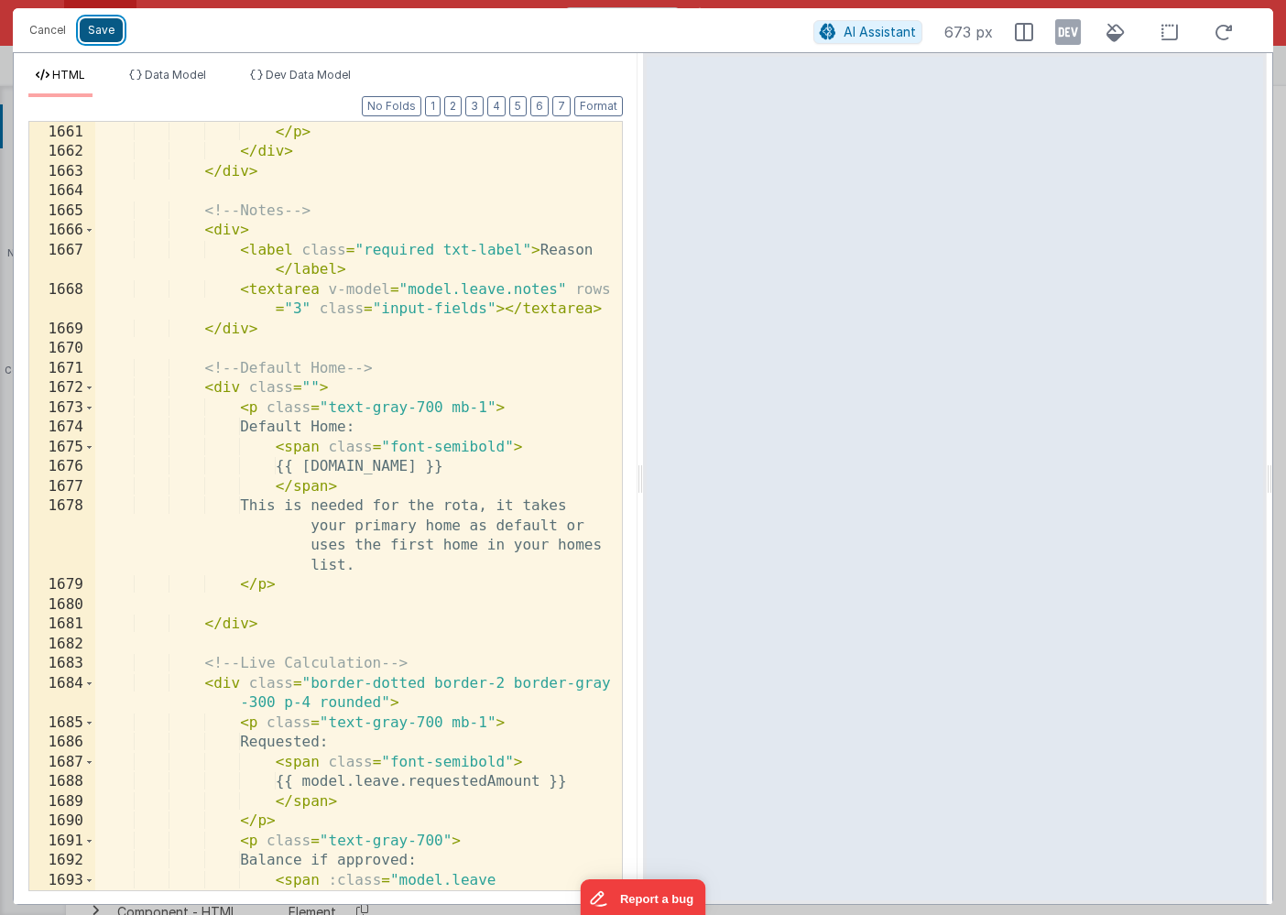
click at [108, 35] on button "Save" at bounding box center [101, 30] width 43 height 24
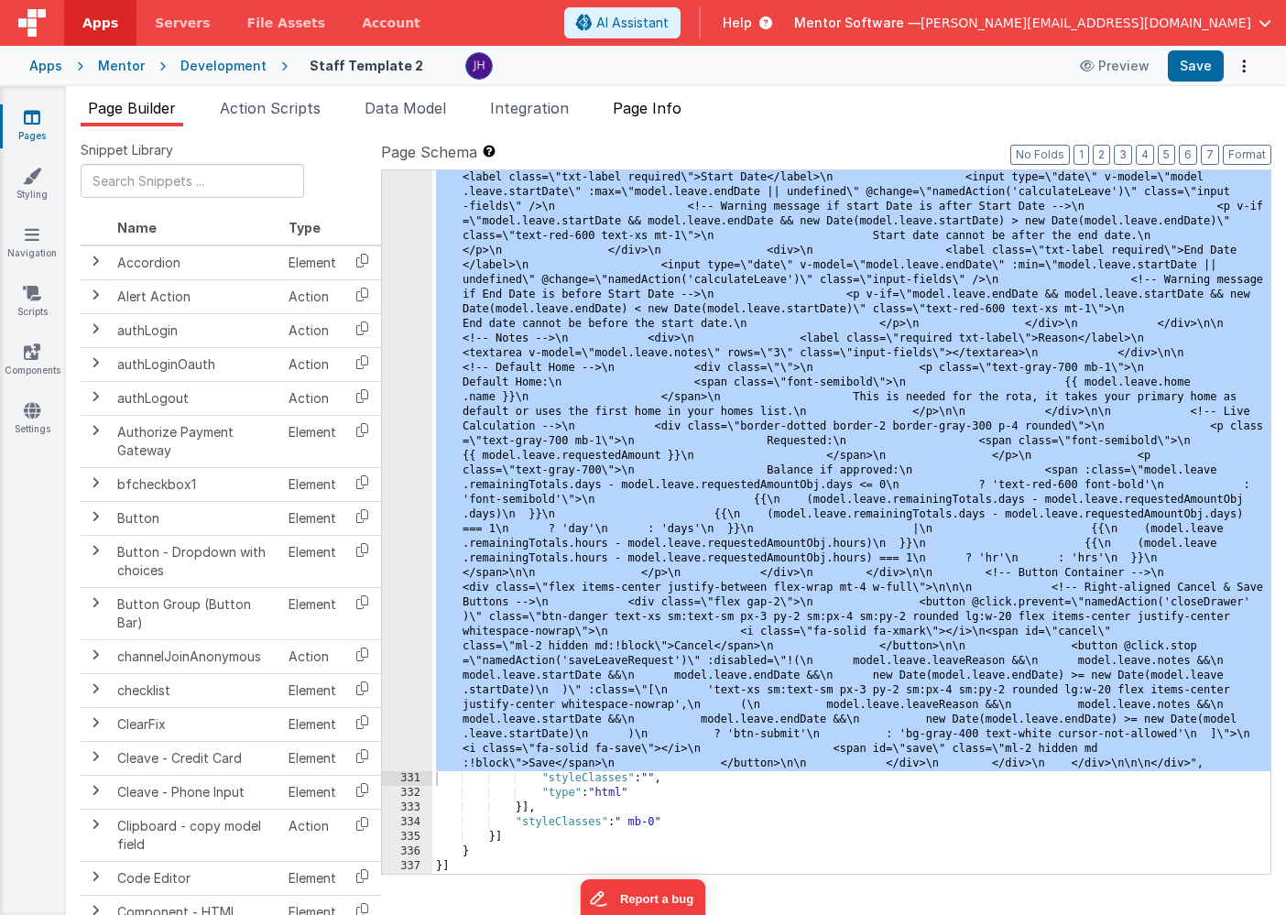
click at [643, 113] on span "Page Info" at bounding box center [647, 108] width 69 height 18
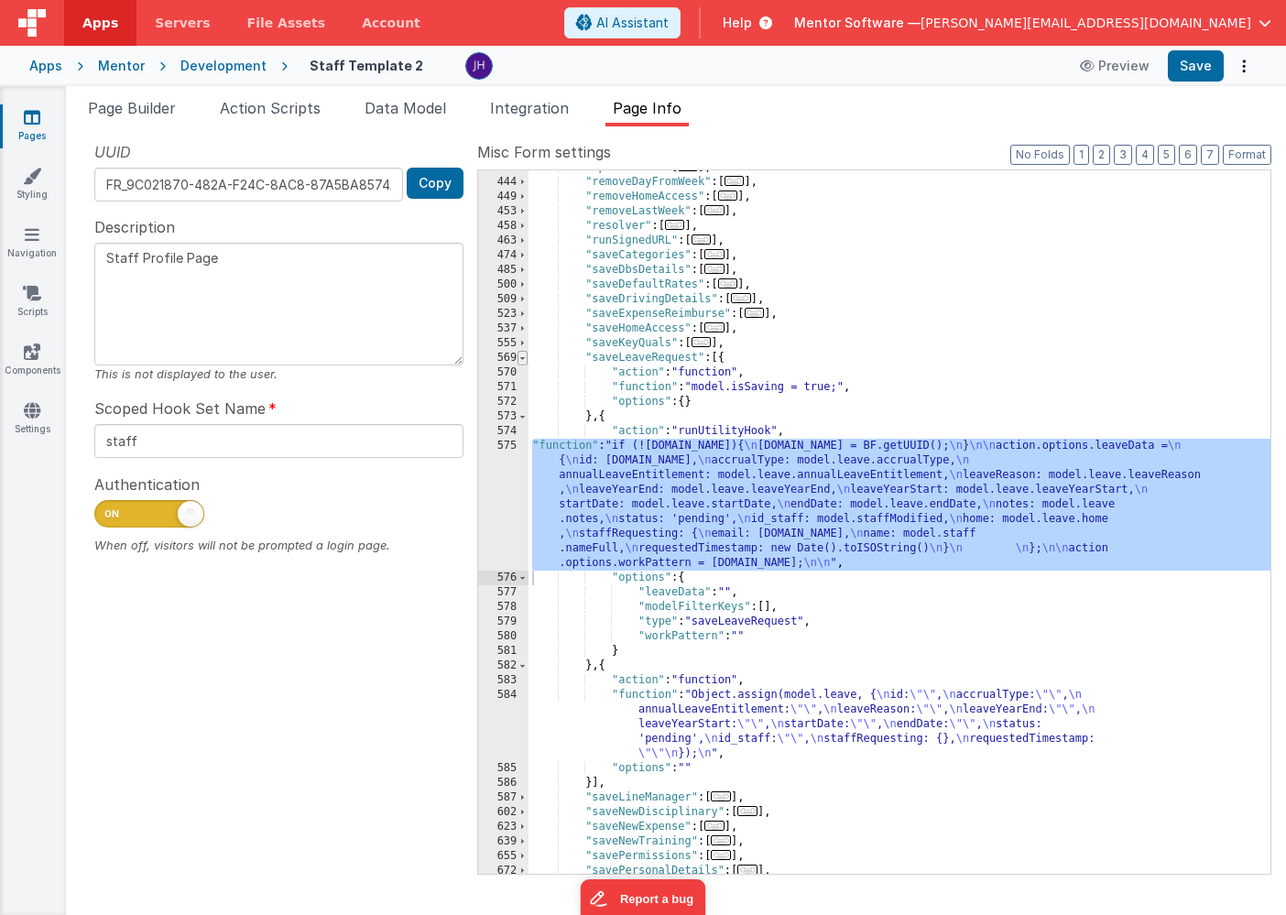
click at [523, 360] on span at bounding box center [522, 358] width 10 height 15
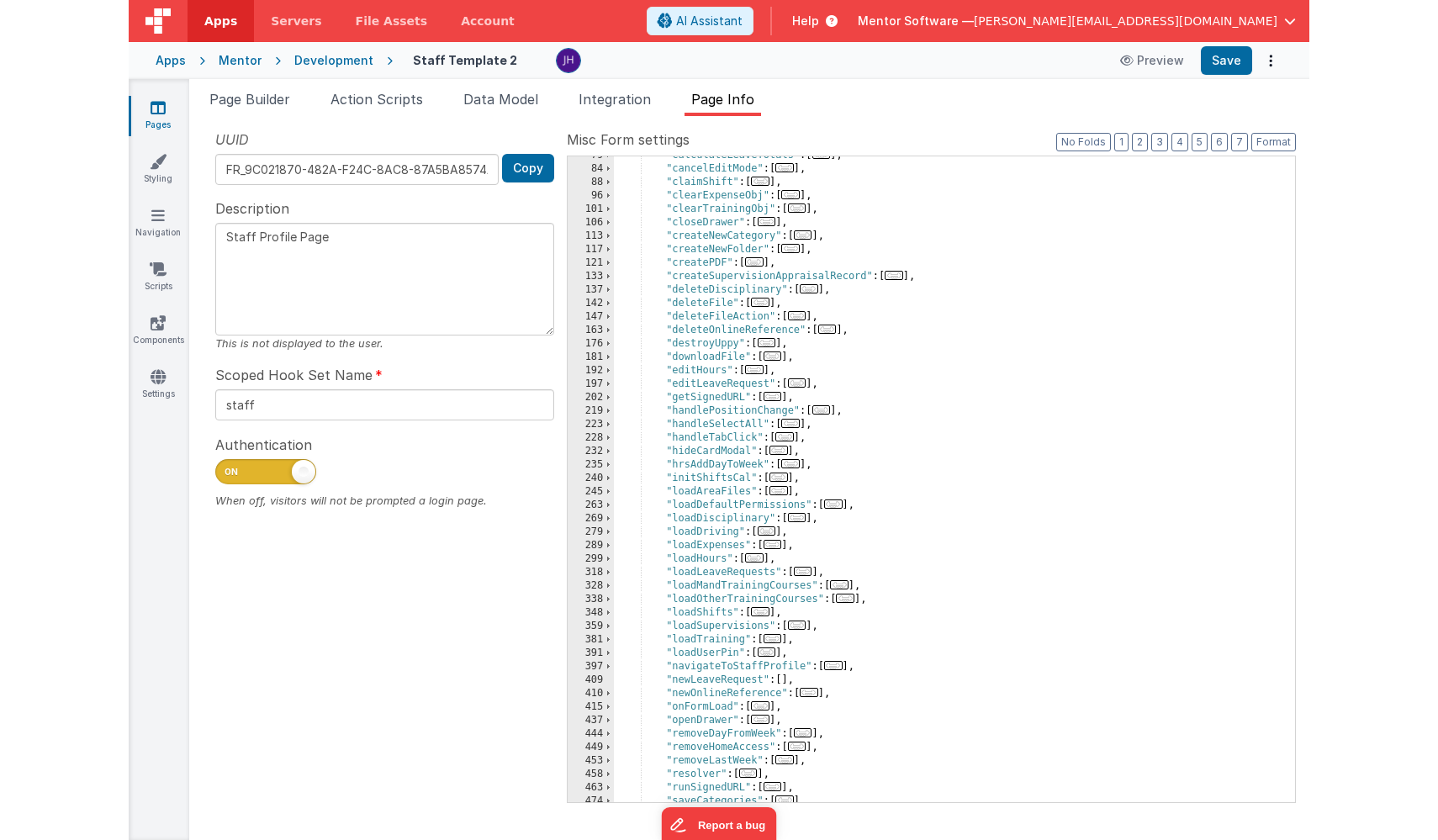
scroll to position [204, 0]
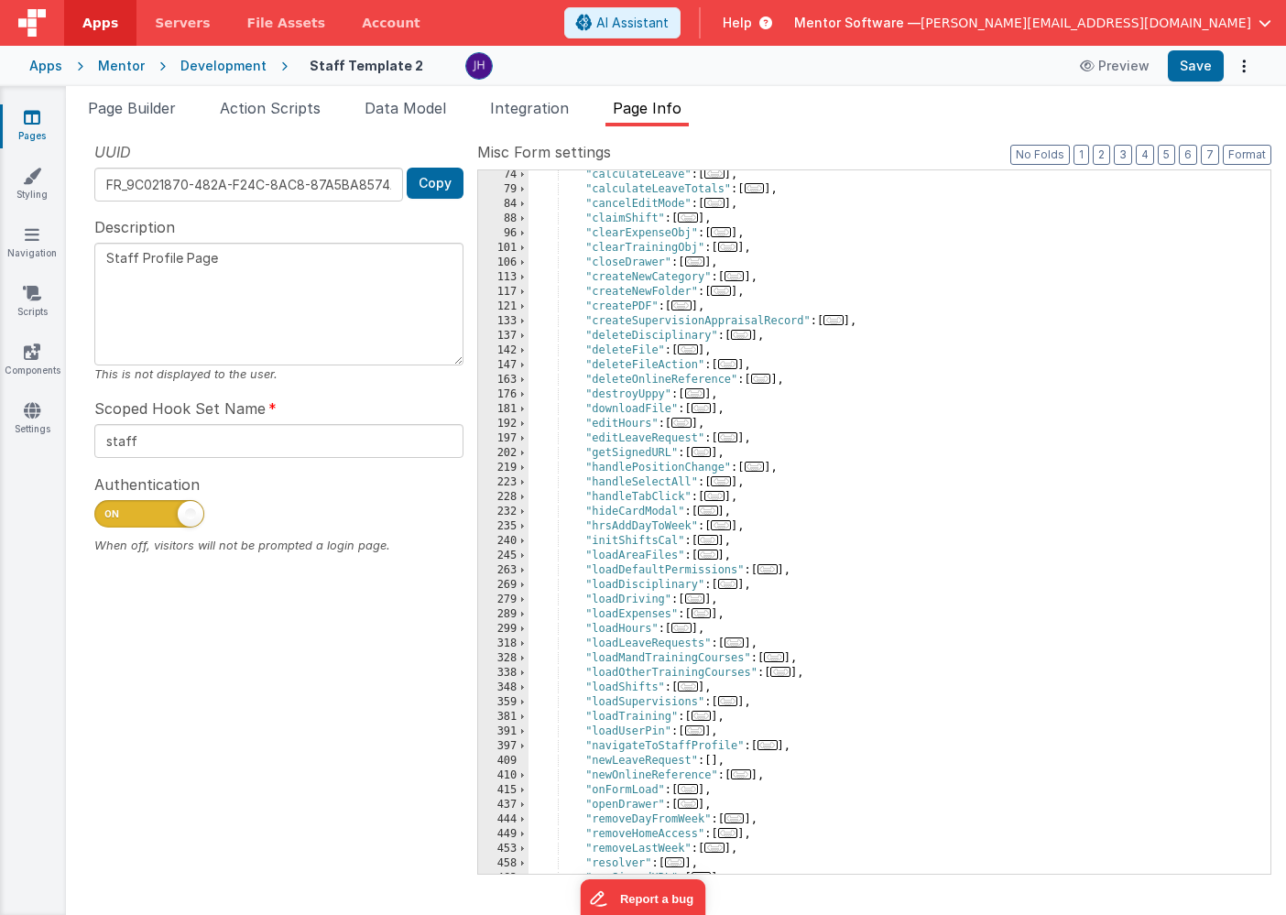
click at [734, 438] on span "..." at bounding box center [728, 437] width 20 height 10
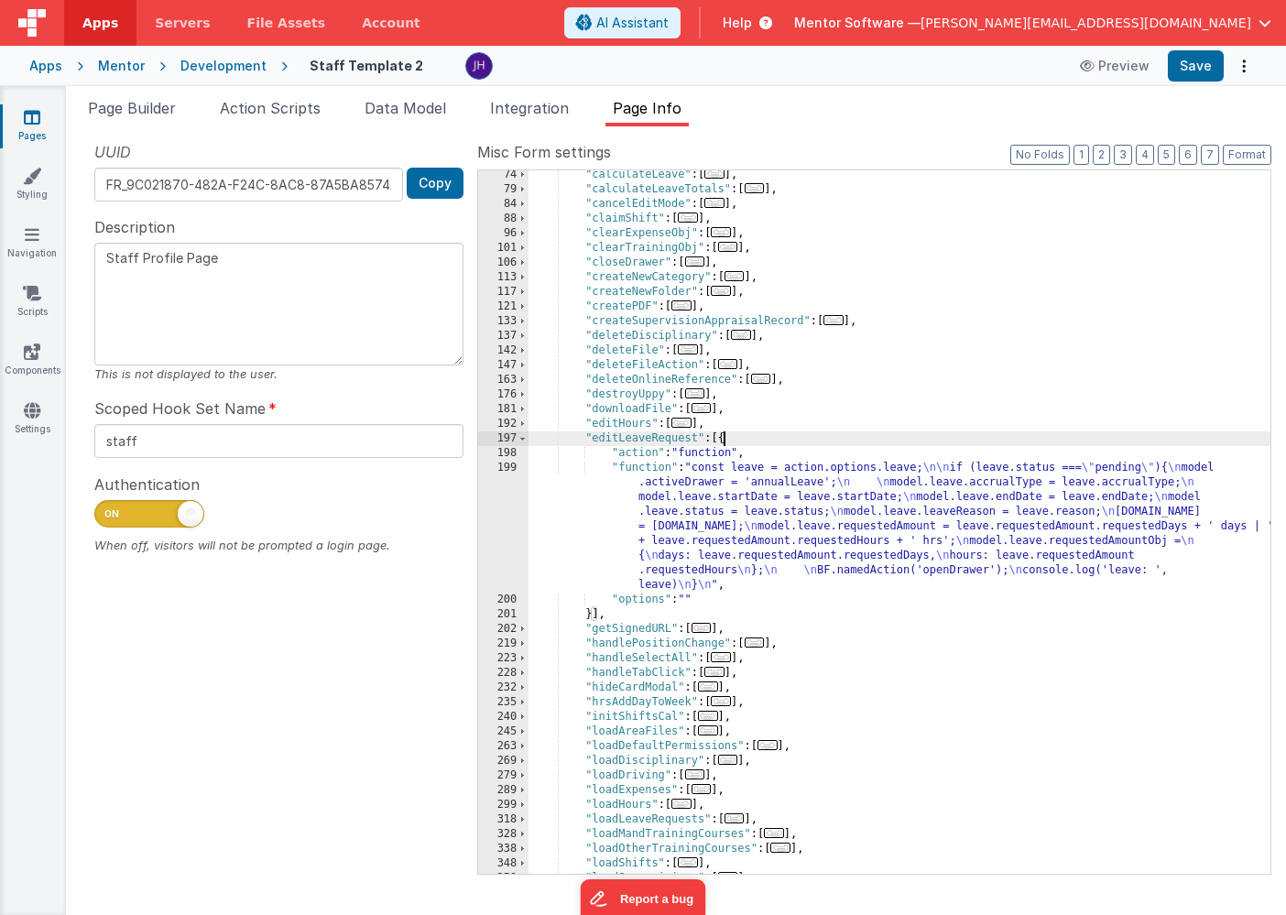
click at [706, 507] on div ""calculateLeave" : [ ... ] , "calculateLeaveTotals" : [ ... ] , "cancelEditMode…" at bounding box center [899, 534] width 742 height 733
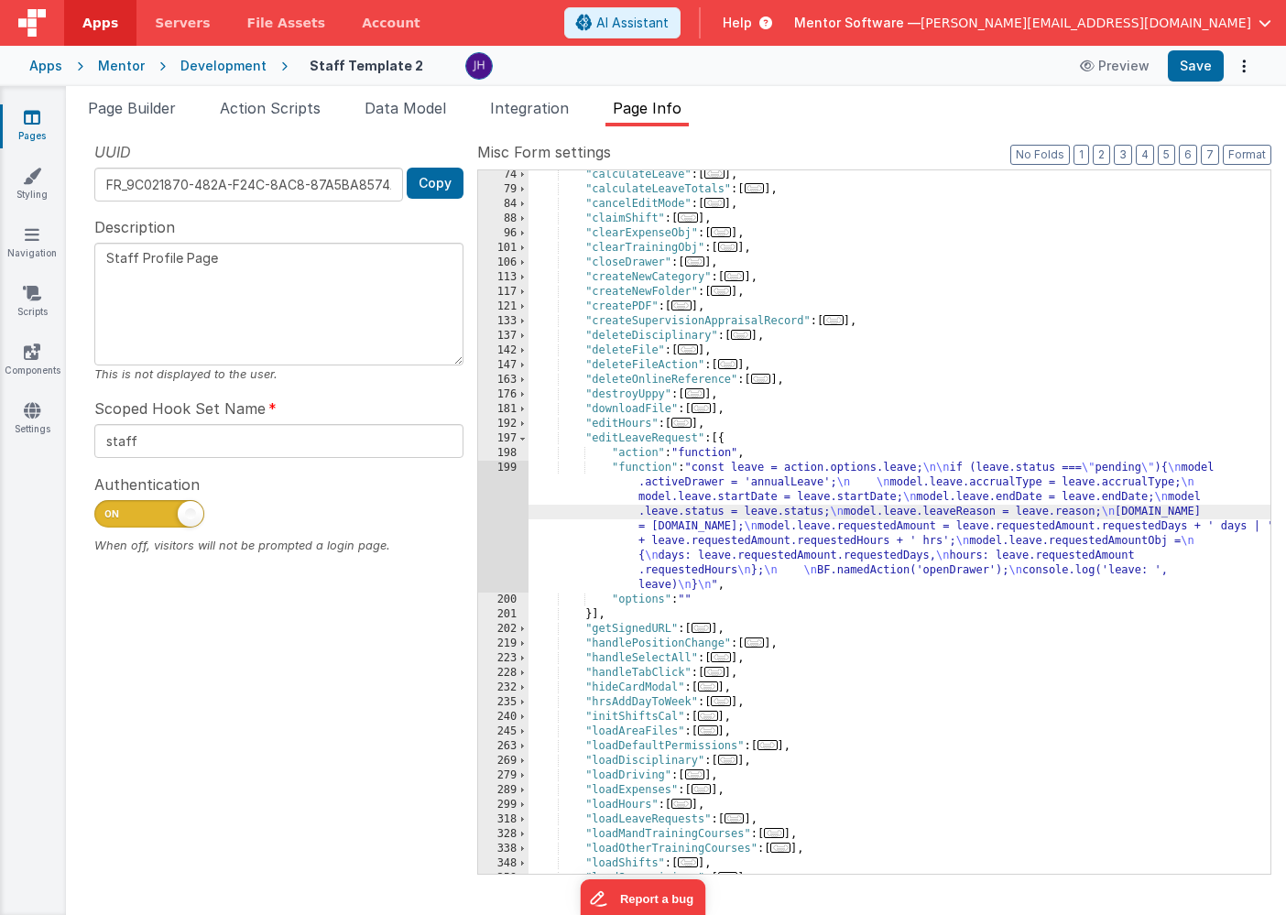
click at [494, 495] on div "199" at bounding box center [503, 527] width 50 height 132
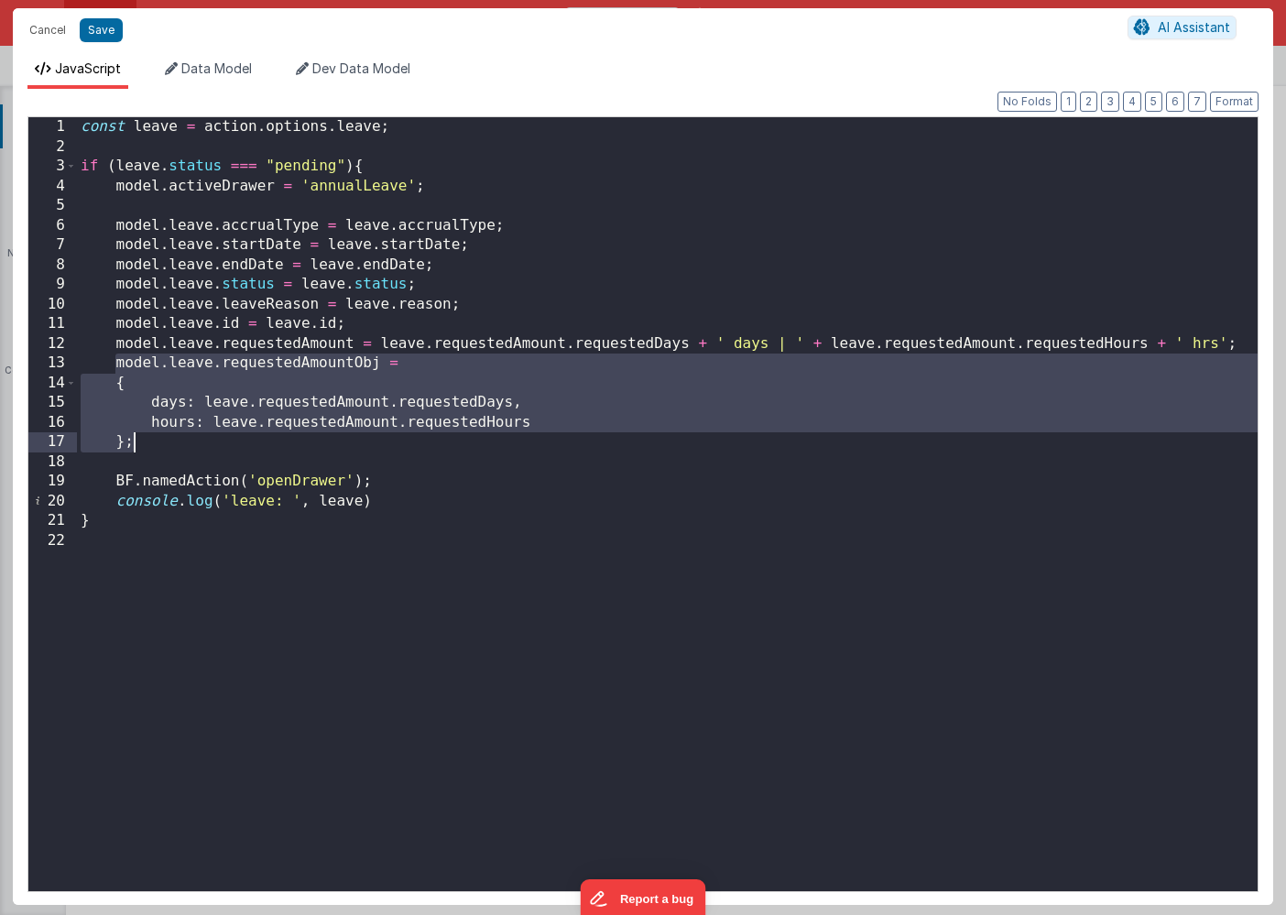
drag, startPoint x: 113, startPoint y: 364, endPoint x: 157, endPoint y: 444, distance: 91.4
click at [157, 444] on div "const leave = action . options . leave ; if ( leave . status === "pending" ) { …" at bounding box center [667, 523] width 1180 height 813
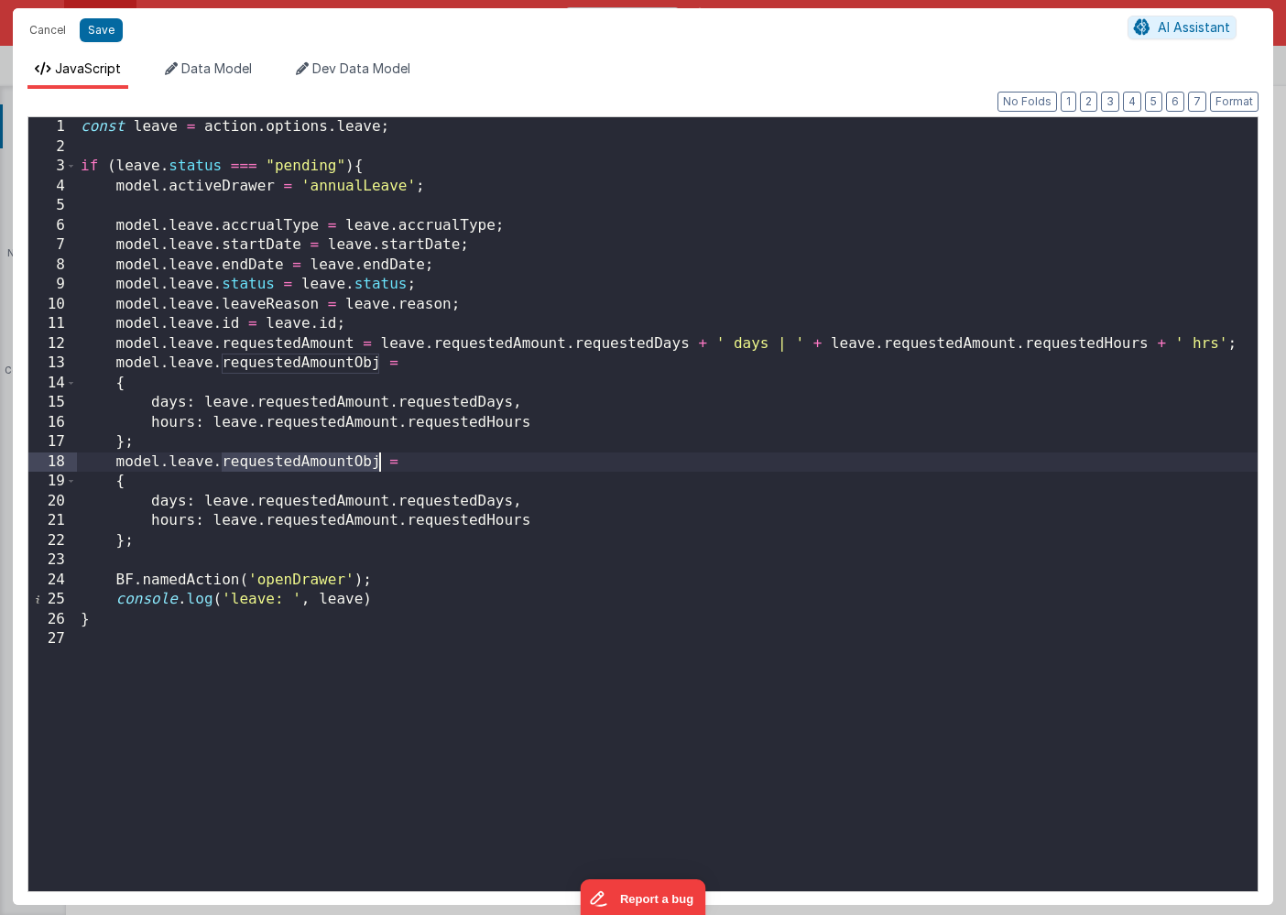
drag, startPoint x: 222, startPoint y: 460, endPoint x: 376, endPoint y: 462, distance: 154.8
click at [376, 462] on div "const leave = action . options . leave ; if ( leave . status === "pending" ) { …" at bounding box center [667, 523] width 1180 height 813
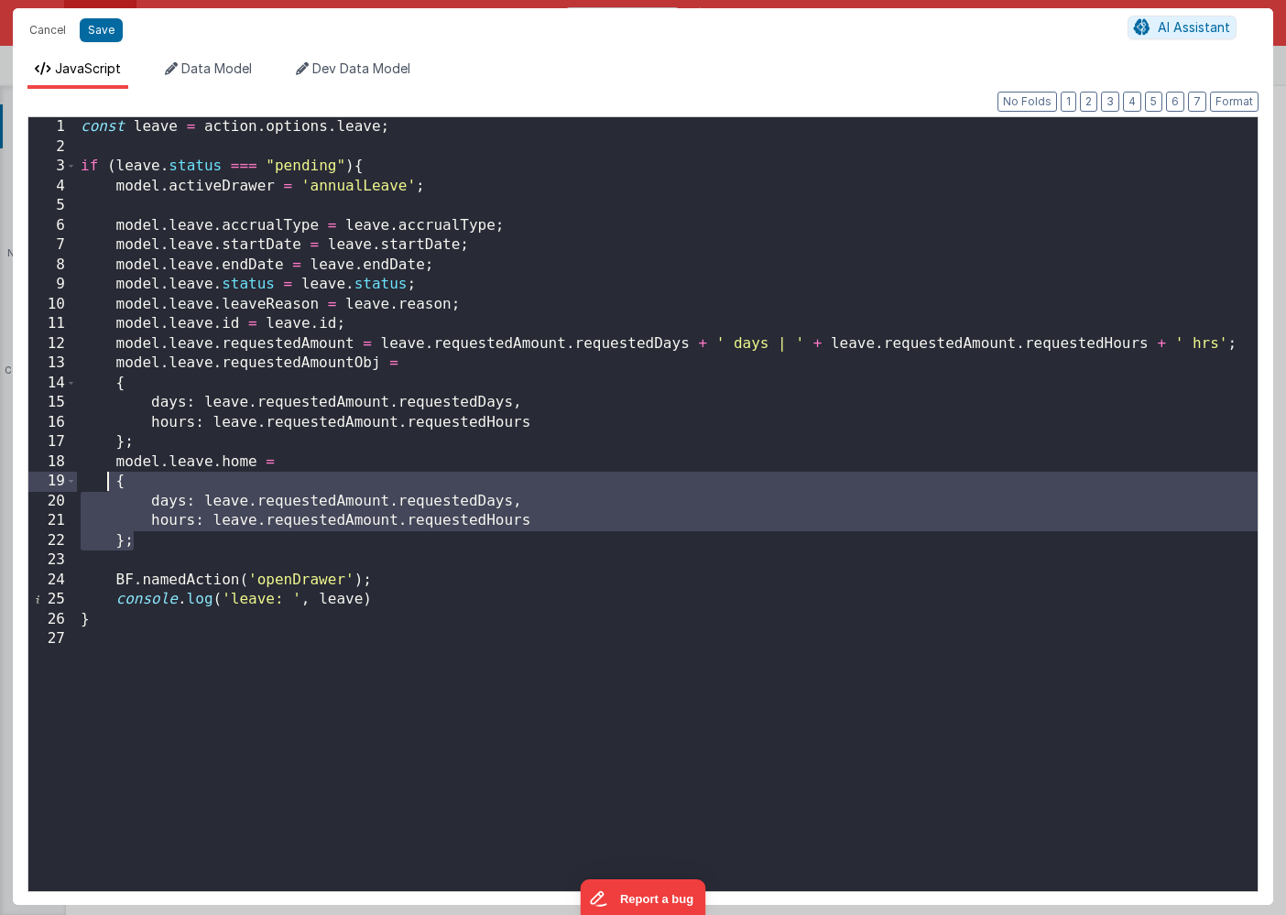
drag, startPoint x: 164, startPoint y: 540, endPoint x: 112, endPoint y: 484, distance: 76.4
click at [112, 484] on div "const leave = action . options . leave ; if ( leave . status === "pending" ) { …" at bounding box center [667, 523] width 1180 height 813
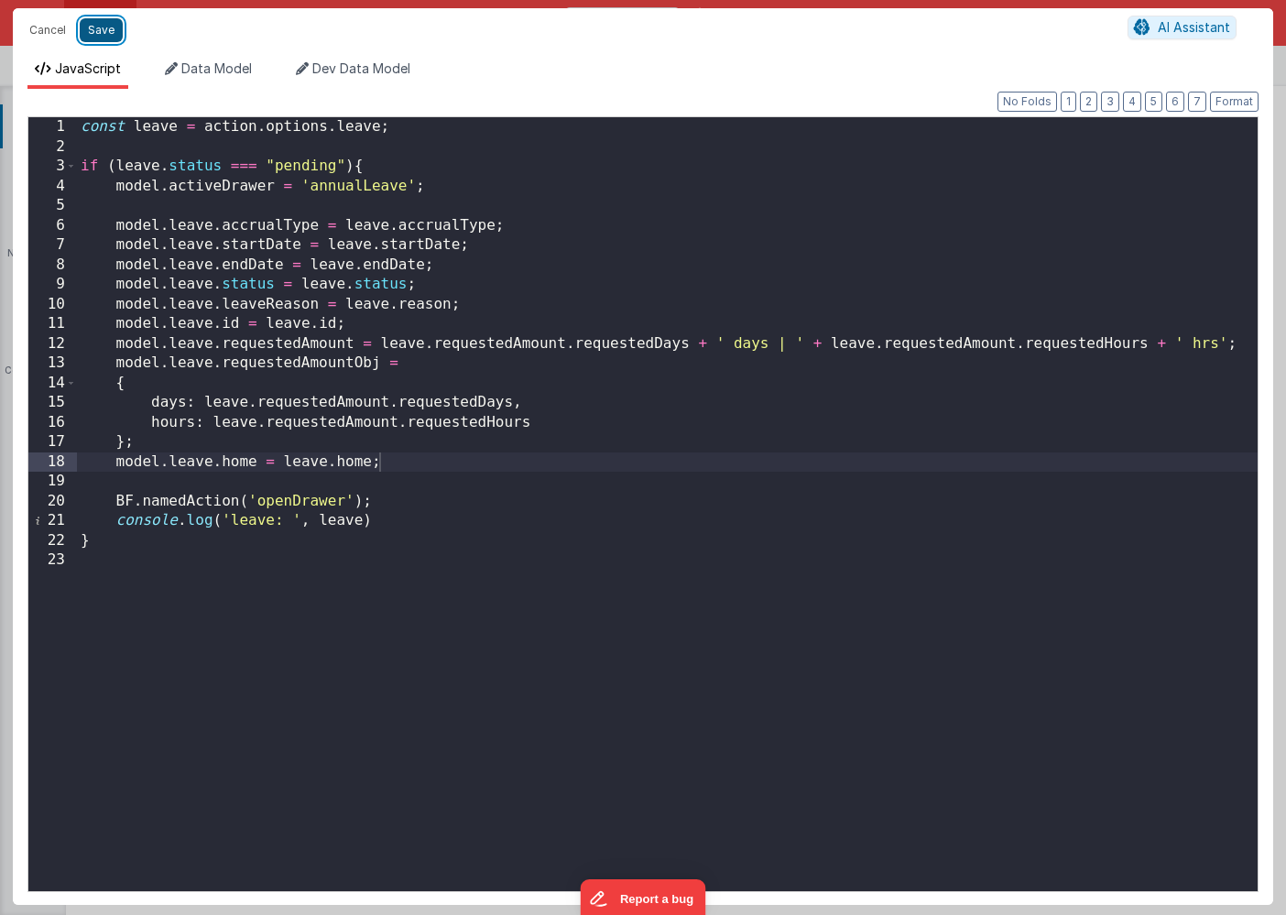
click at [99, 33] on button "Save" at bounding box center [101, 30] width 43 height 24
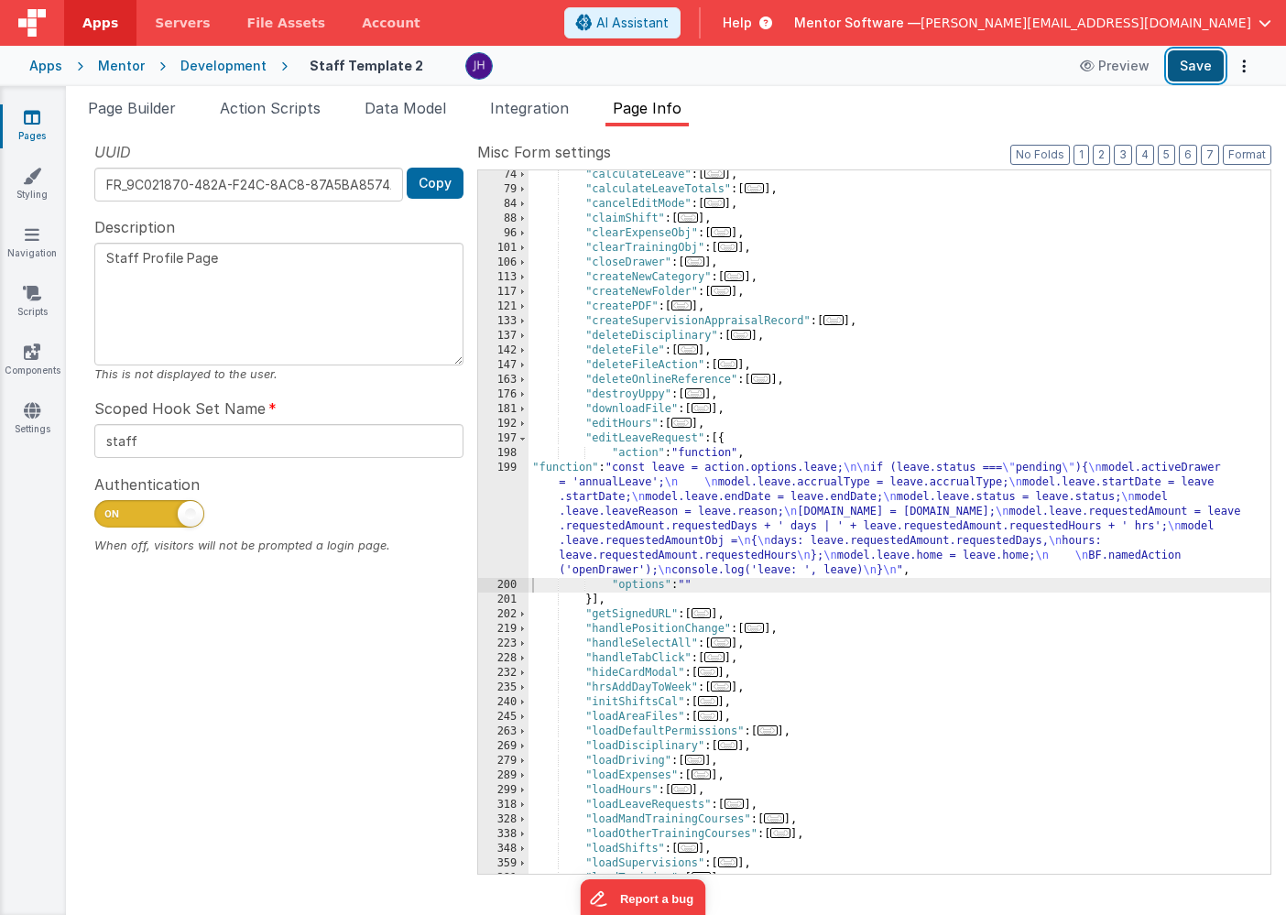
click at [1189, 67] on button "Save" at bounding box center [1195, 65] width 56 height 31
click at [659, 517] on div ""calculateLeave" : [ ... ] , "calculateLeaveTotals" : [ ... ] , "cancelEditMode…" at bounding box center [899, 534] width 742 height 733
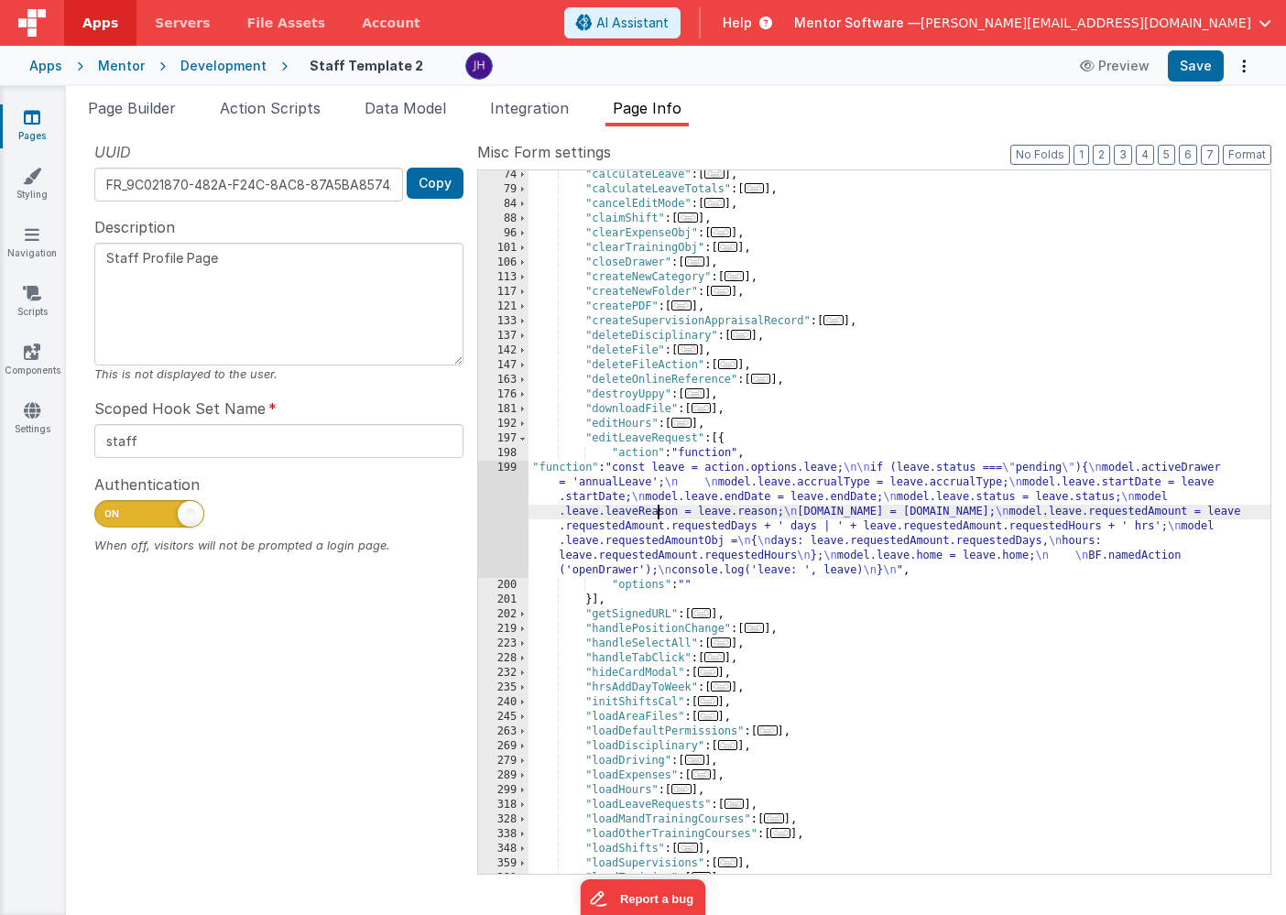
click at [506, 519] on div "199" at bounding box center [503, 519] width 50 height 117
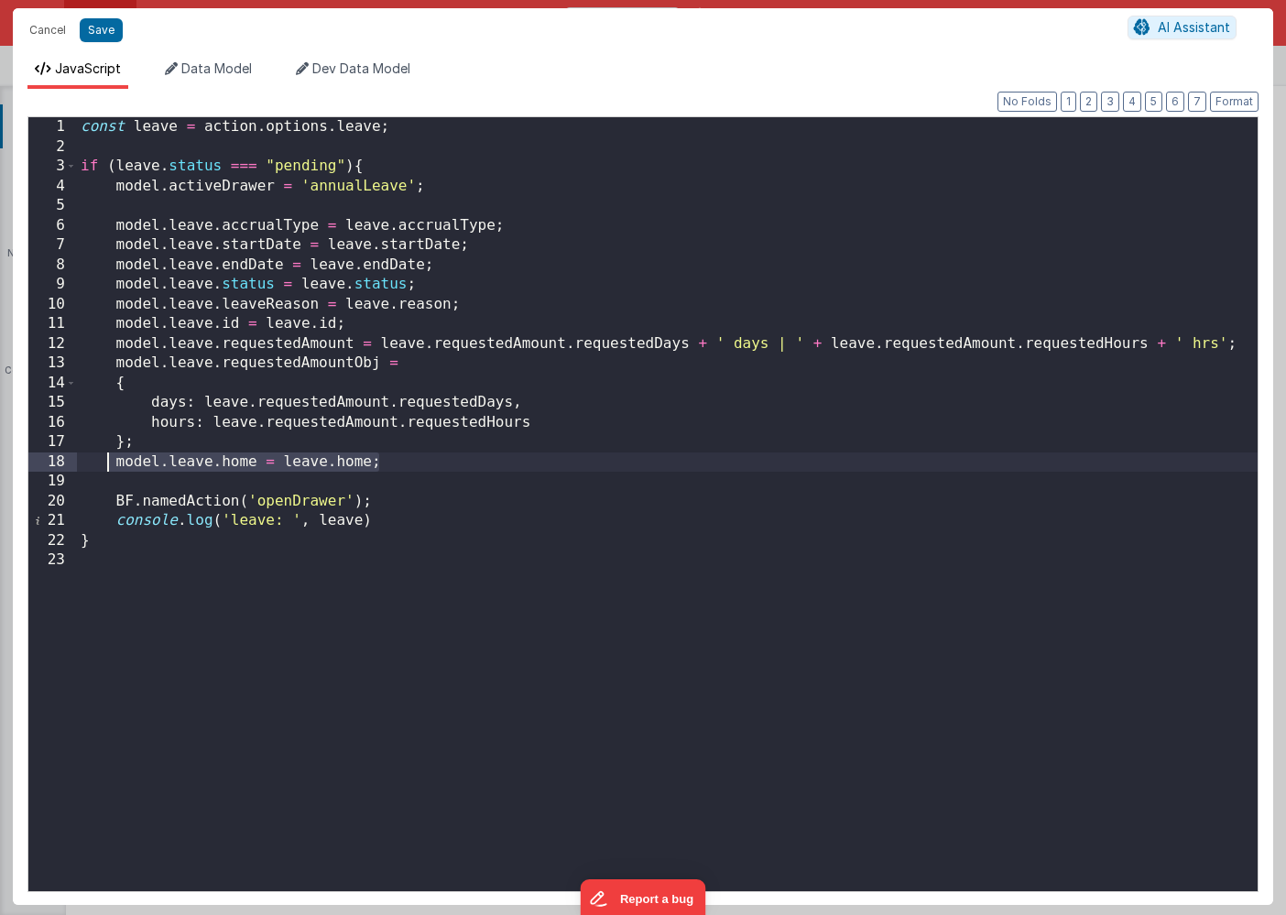
drag, startPoint x: 386, startPoint y: 461, endPoint x: 111, endPoint y: 464, distance: 275.6
click at [111, 464] on div "const leave = action . options . leave ; if ( leave . status === "pending" ) { …" at bounding box center [667, 523] width 1180 height 813
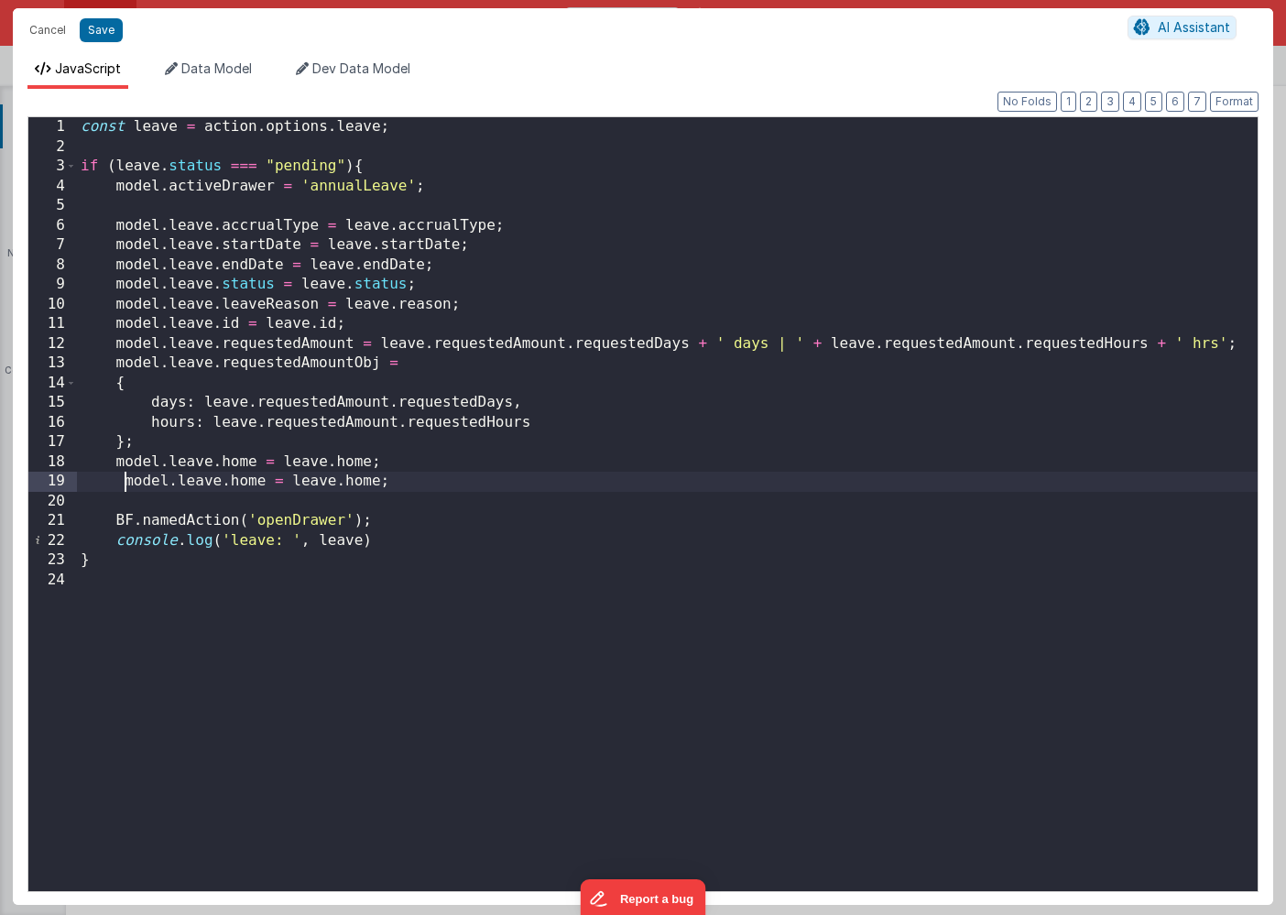
click at [122, 481] on div "const leave = action . options . leave ; if ( leave . status === "pending" ) { …" at bounding box center [667, 523] width 1180 height 813
click at [238, 477] on div "const leave = action . options . leave ; if ( leave . status === "pending" ) { …" at bounding box center [667, 523] width 1180 height 813
click at [364, 478] on div "const leave = action . options . leave ; if ( leave . status === "pending" ) { …" at bounding box center [667, 523] width 1180 height 813
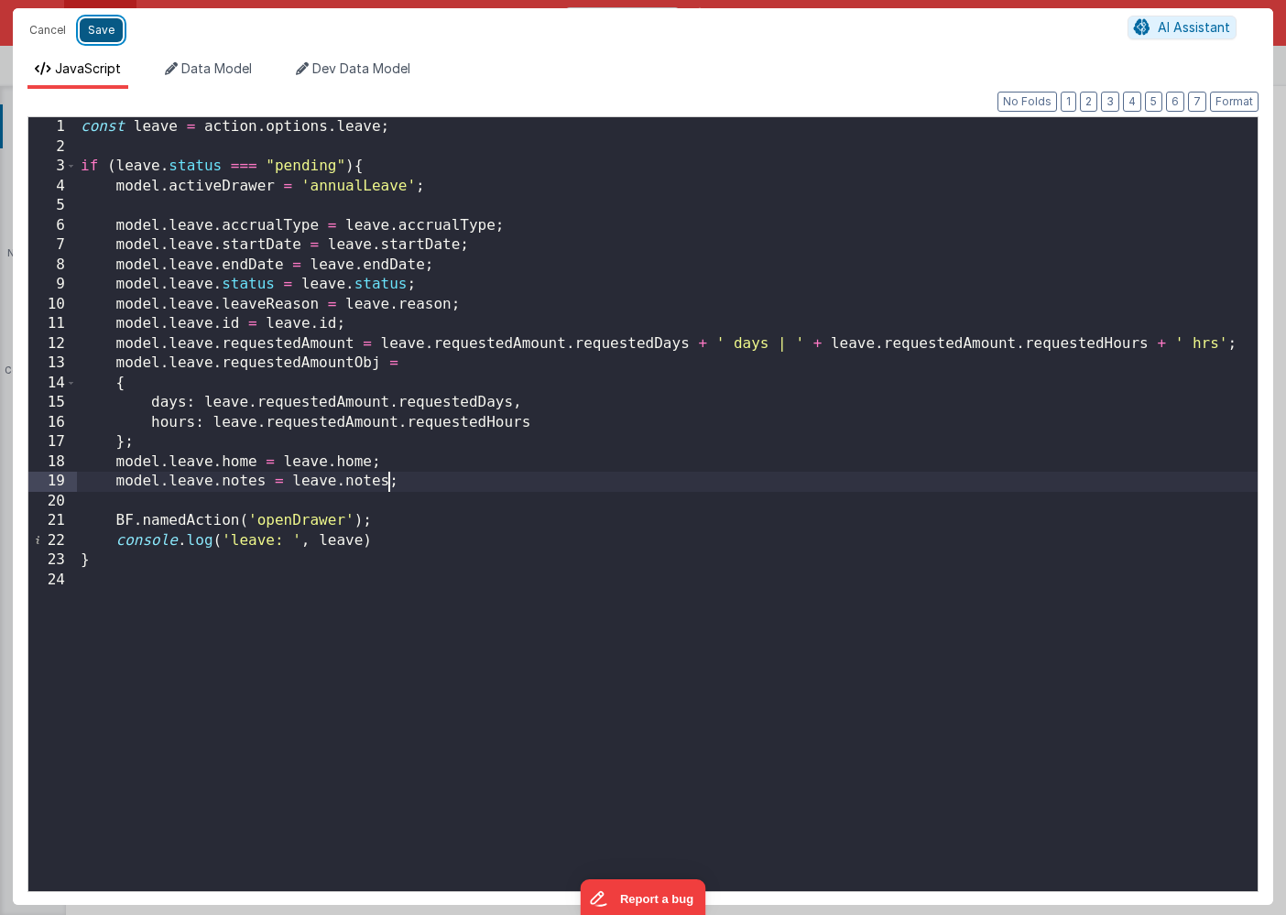
click at [103, 31] on button "Save" at bounding box center [101, 30] width 43 height 24
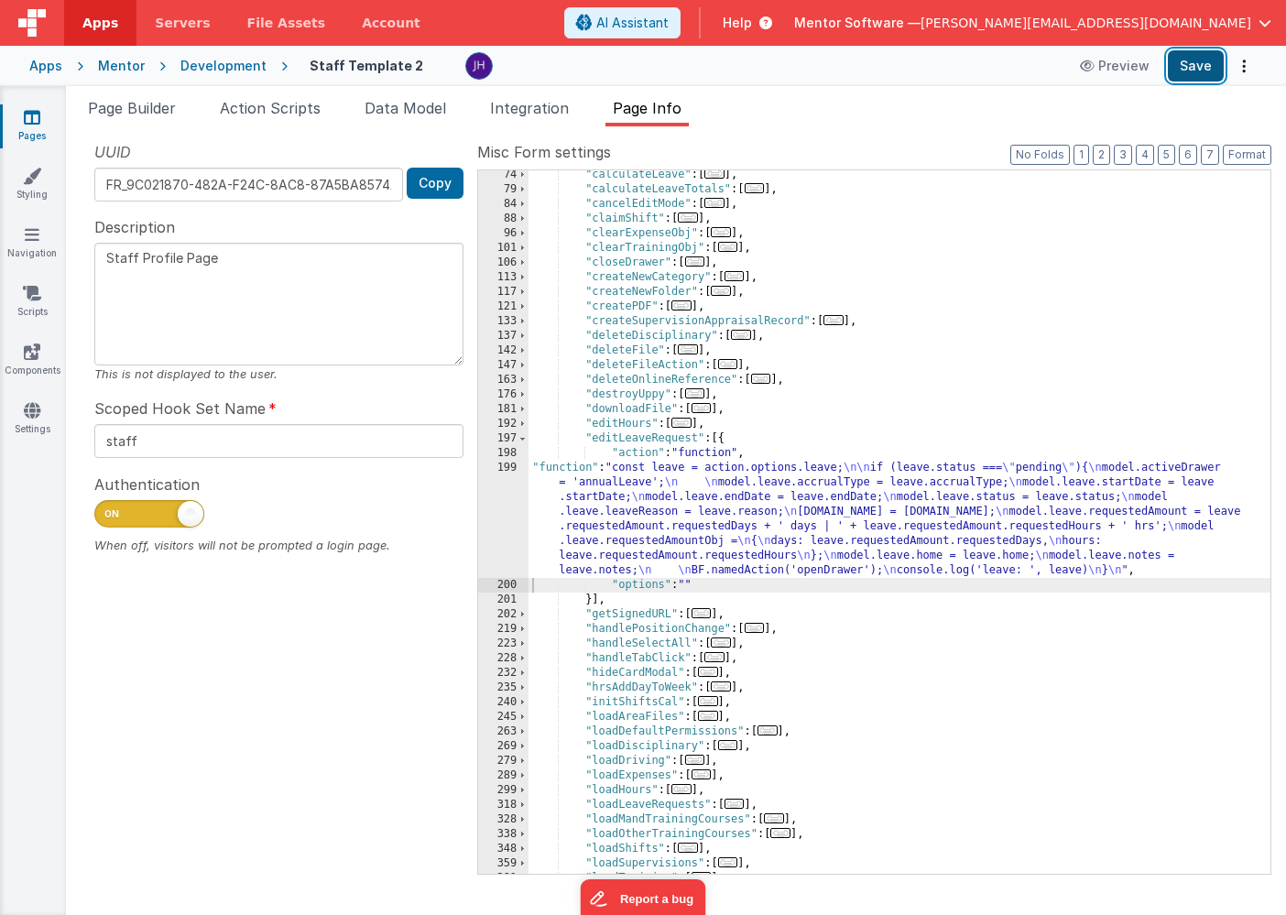
click at [1190, 66] on button "Save" at bounding box center [1195, 65] width 56 height 31
click at [843, 522] on div ""calculateLeave" : [ ... ] , "calculateLeaveTotals" : [ ... ] , "cancelEditMode…" at bounding box center [899, 534] width 742 height 733
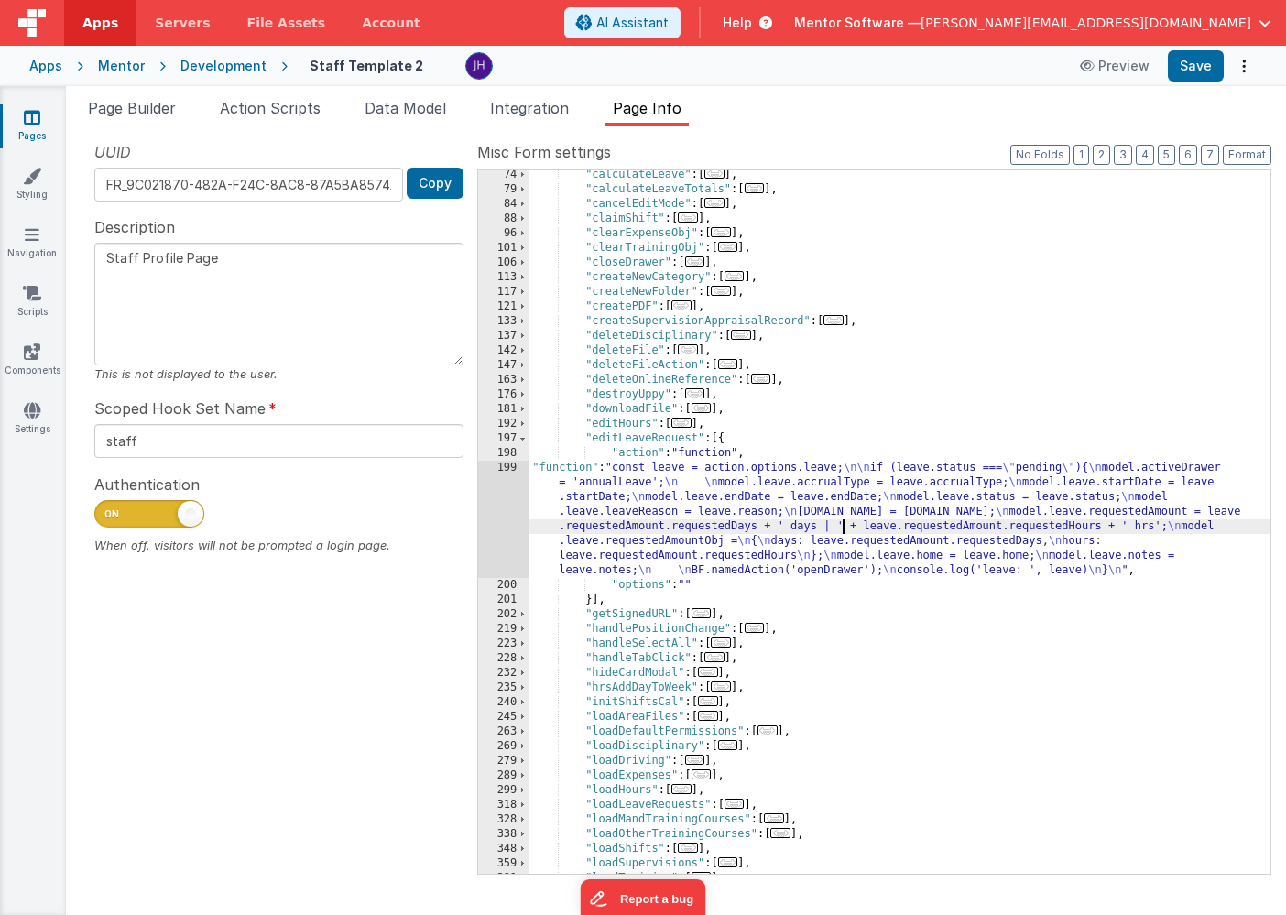
click at [506, 501] on div "199" at bounding box center [503, 519] width 50 height 117
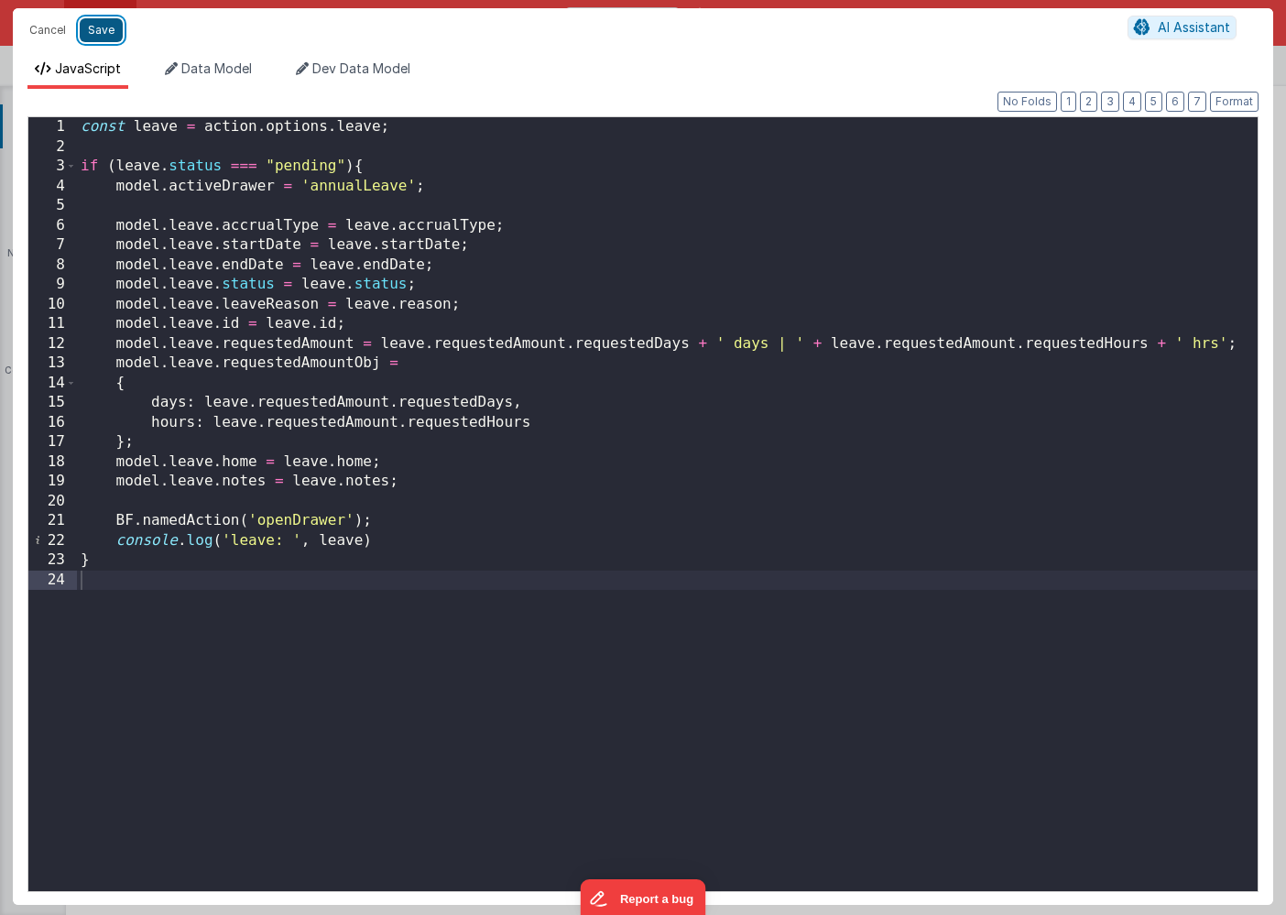
click at [107, 32] on button "Save" at bounding box center [101, 30] width 43 height 24
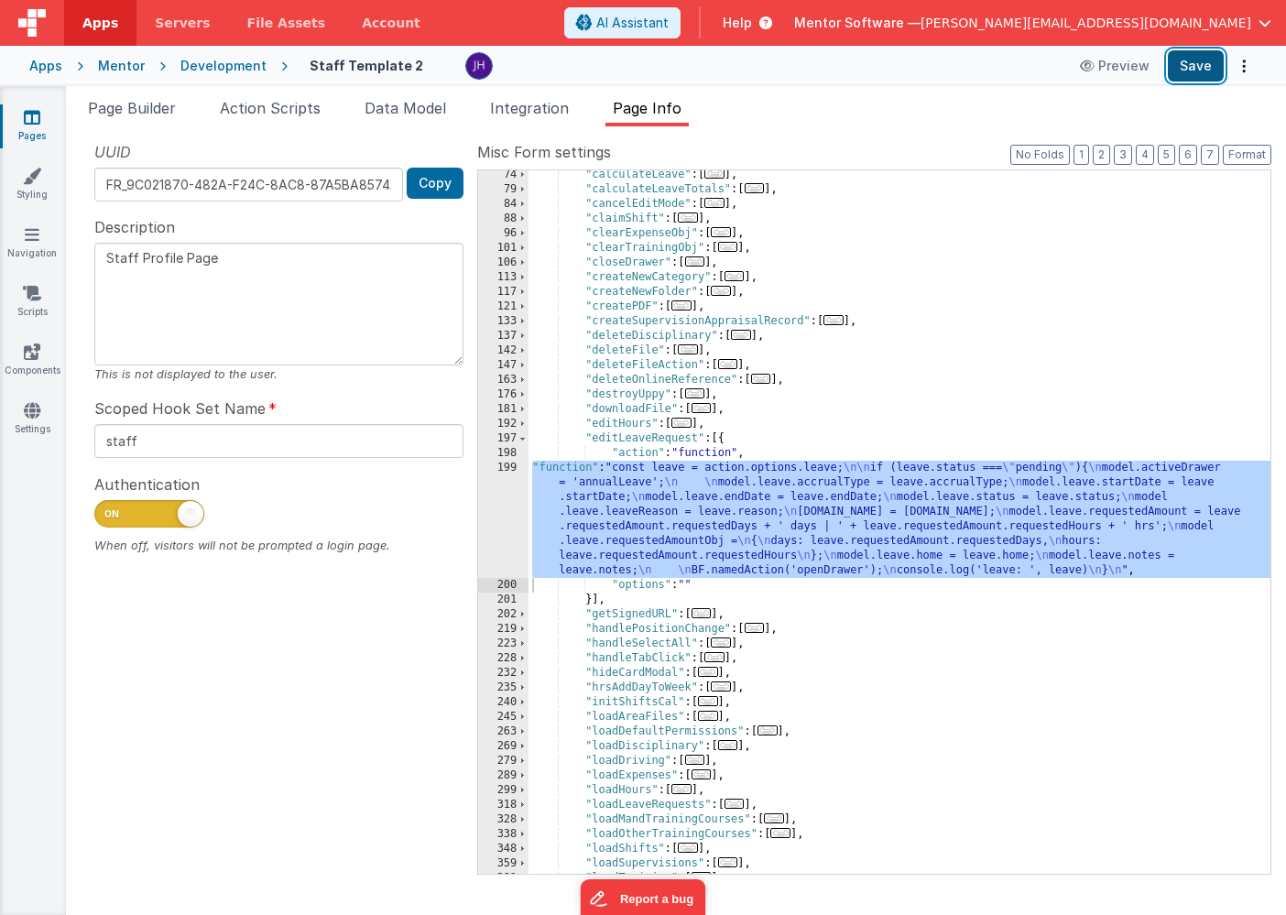
click at [1193, 74] on button "Save" at bounding box center [1195, 65] width 56 height 31
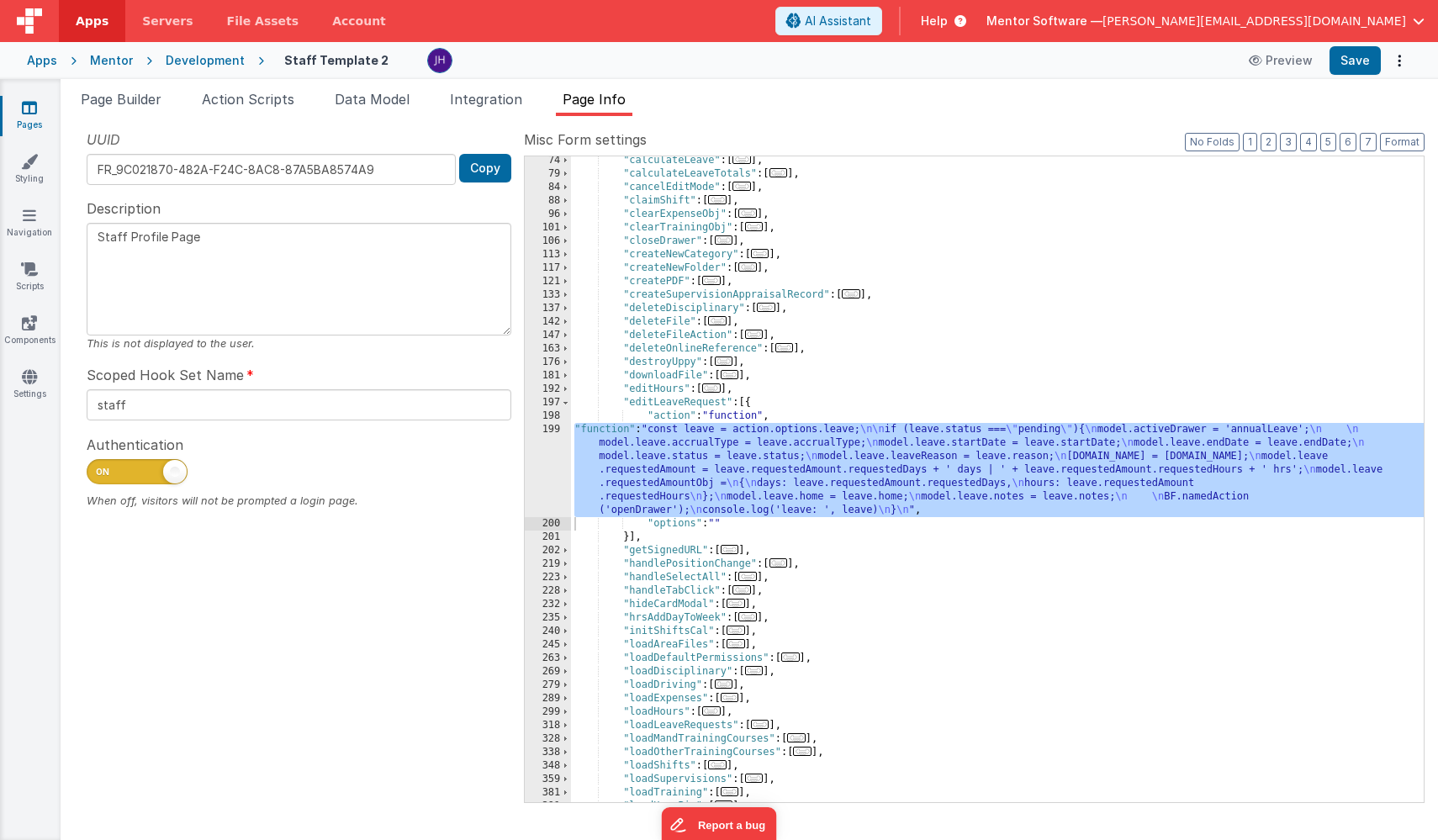
click at [32, 118] on link "Pages" at bounding box center [29, 116] width 61 height 34
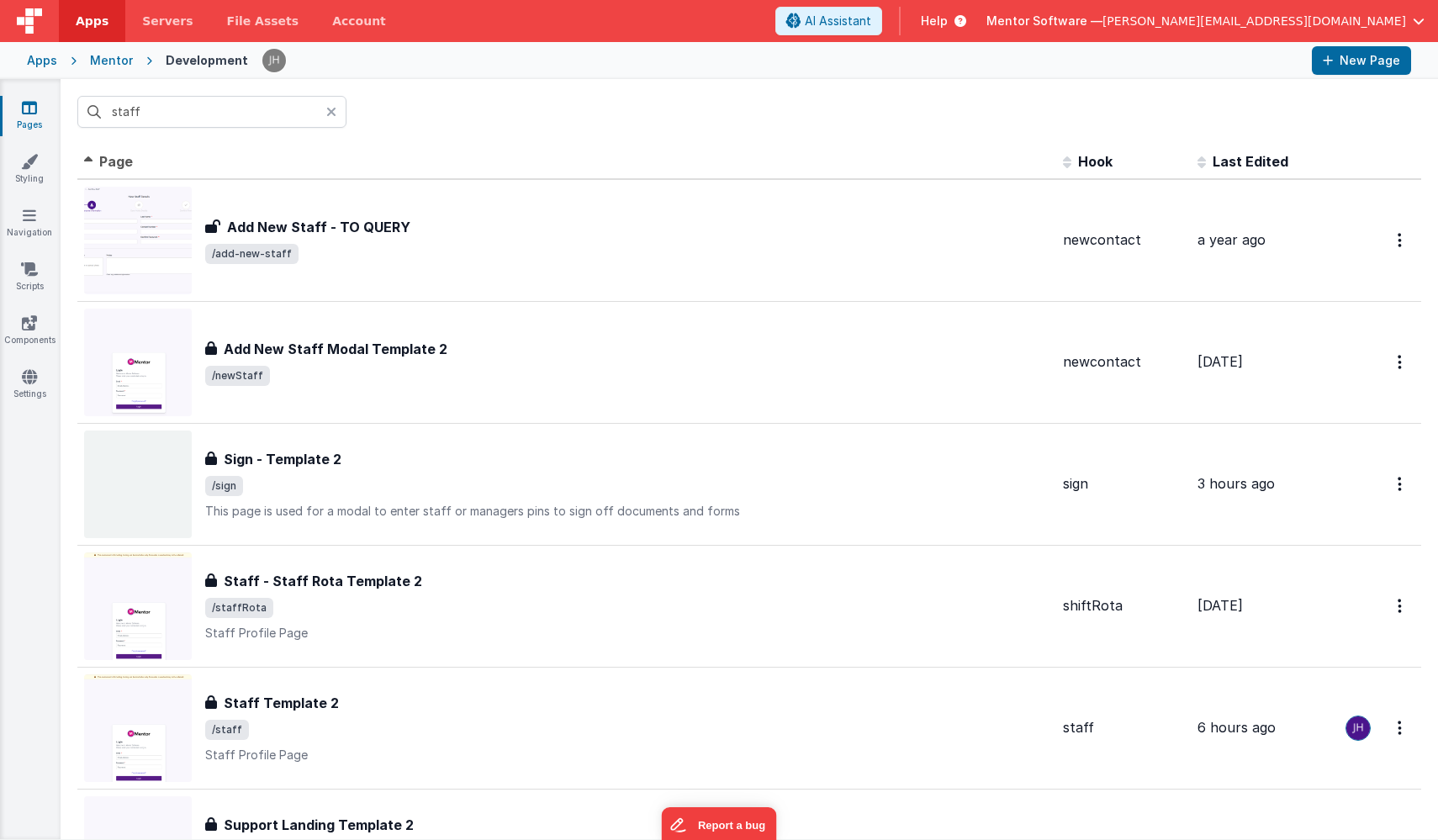
click at [105, 63] on div "Mentor" at bounding box center [111, 61] width 43 height 17
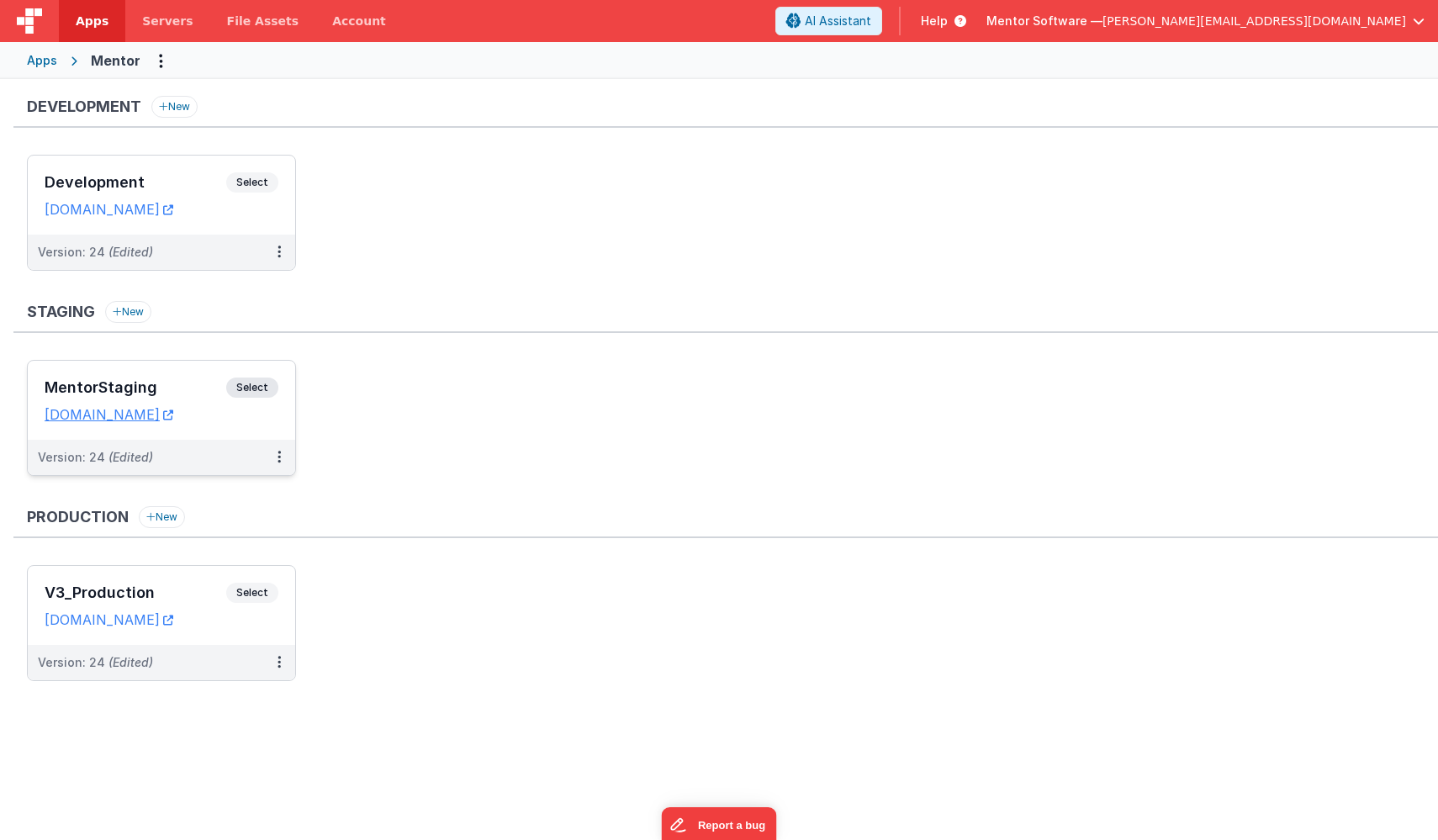
click at [183, 376] on div "MentorStaging Select URLs mentorstaging.fmbetterforms.com" at bounding box center [161, 400] width 267 height 79
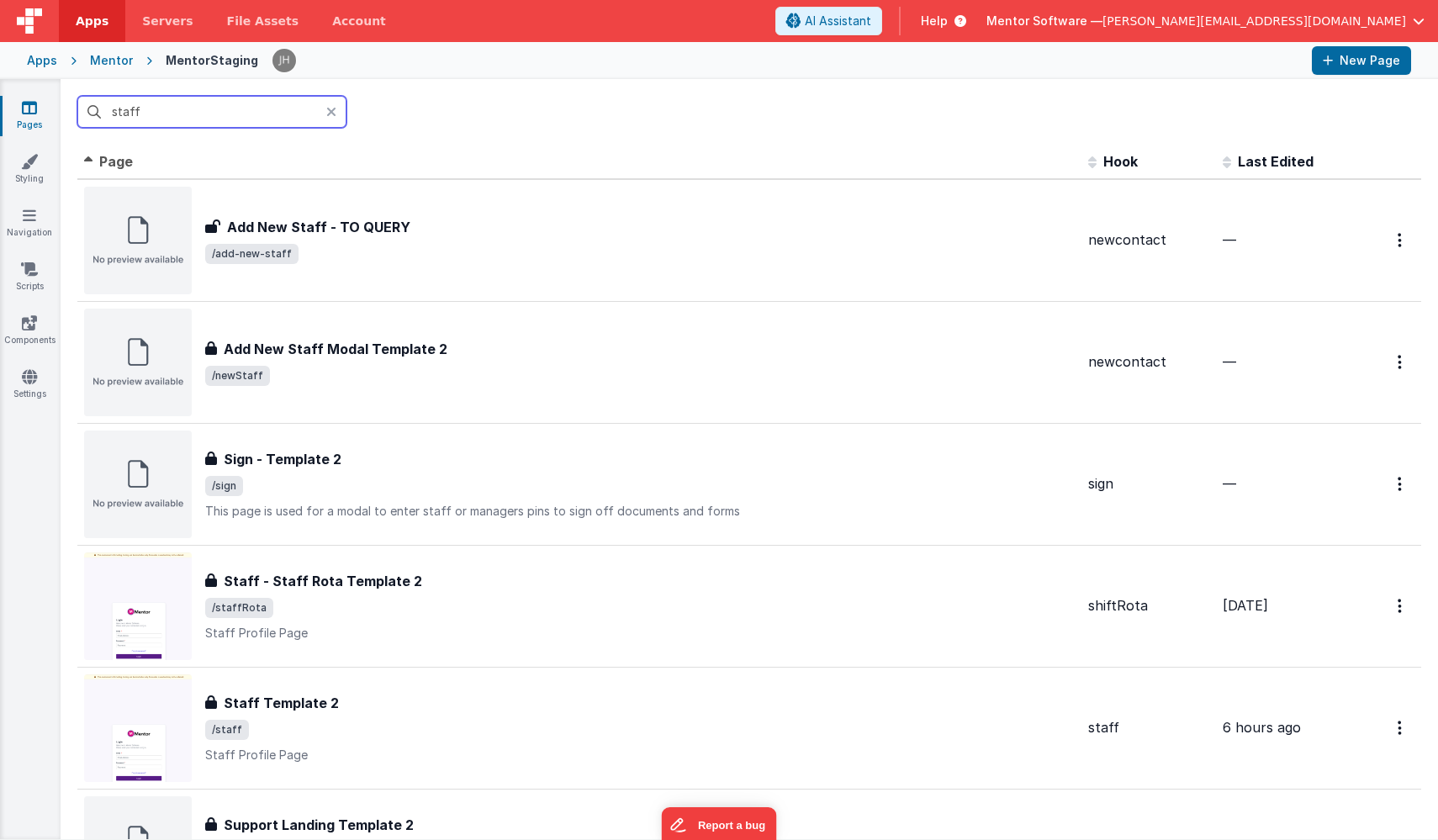
click at [253, 118] on input "staff" at bounding box center [211, 111] width 269 height 32
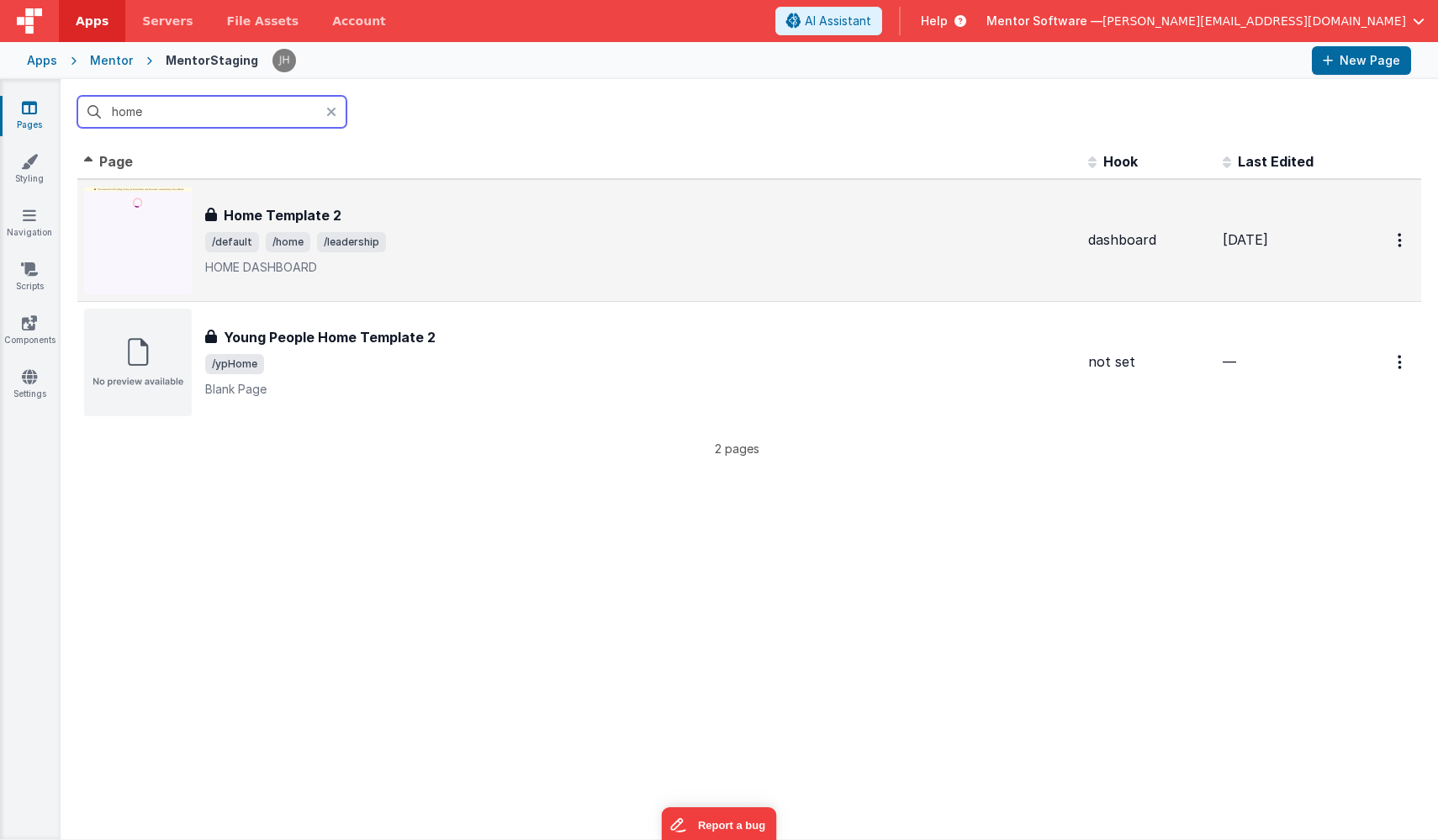
type input "home"
click at [381, 251] on span "/default /home /leadership" at bounding box center [639, 242] width 870 height 20
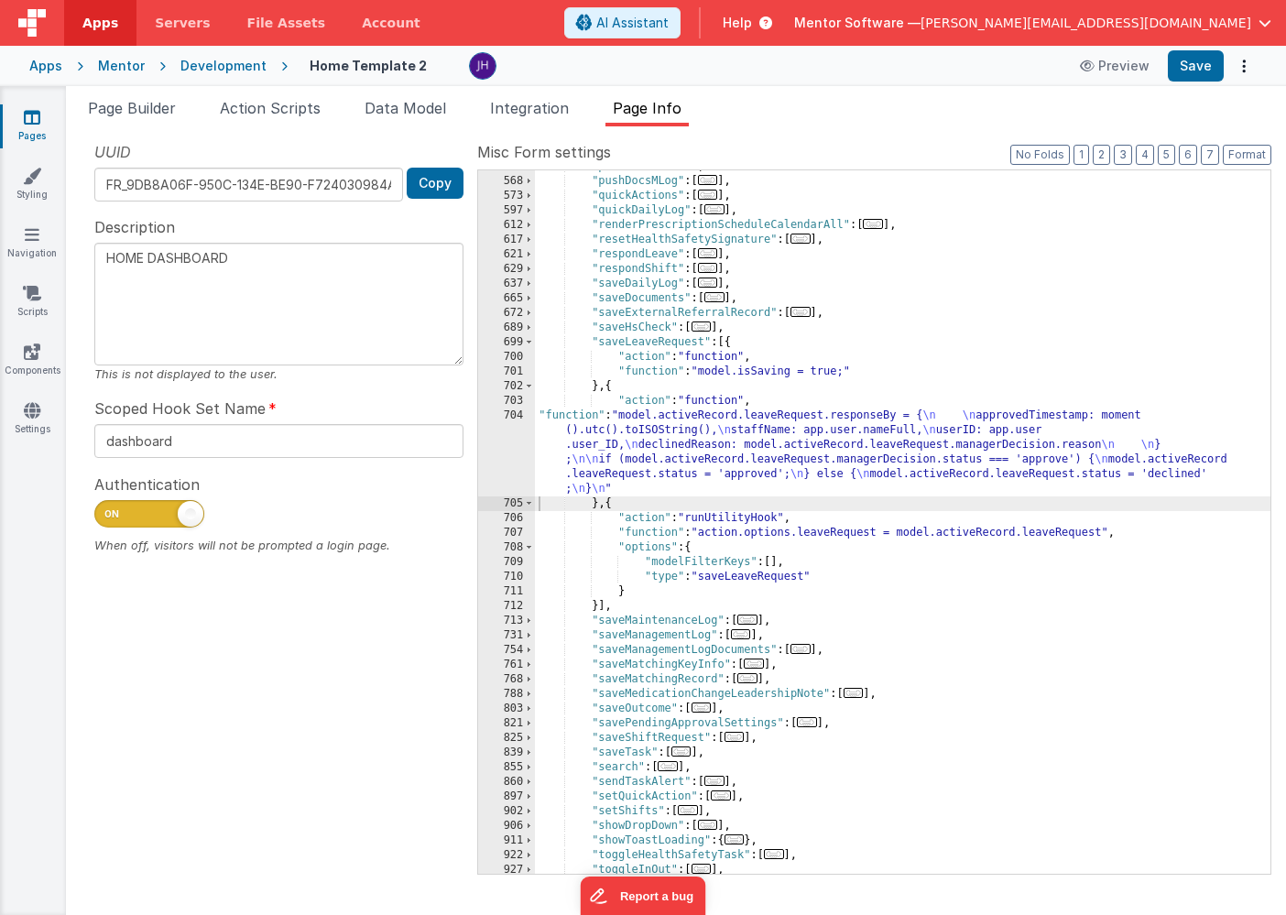
scroll to position [963, 0]
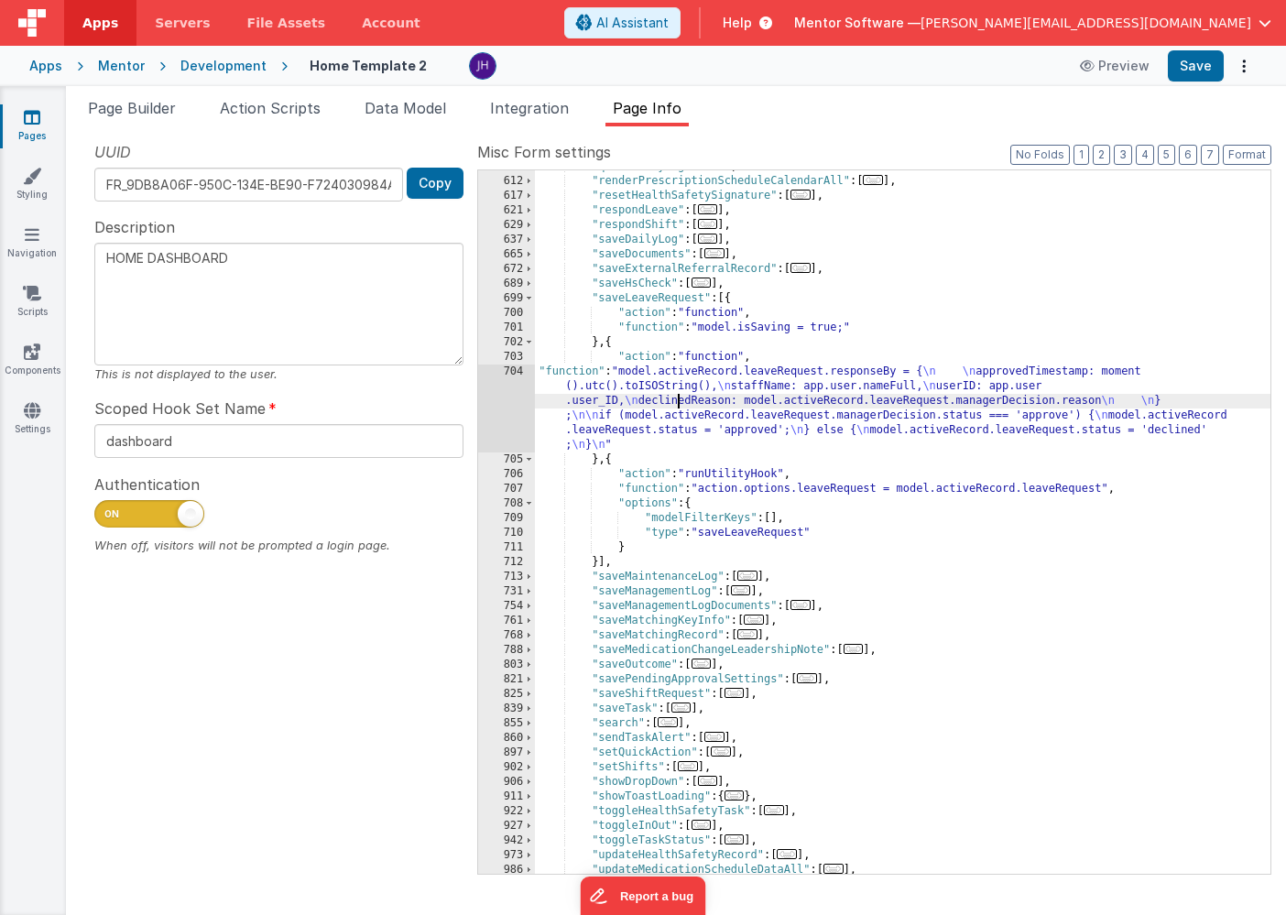
click at [680, 402] on div ""quickDailyLog" : [ ... ] , "renderPrescriptionScheduleCalendarAll" : [ ... ] ,…" at bounding box center [902, 525] width 735 height 733
click at [502, 398] on div "704" at bounding box center [506, 408] width 57 height 88
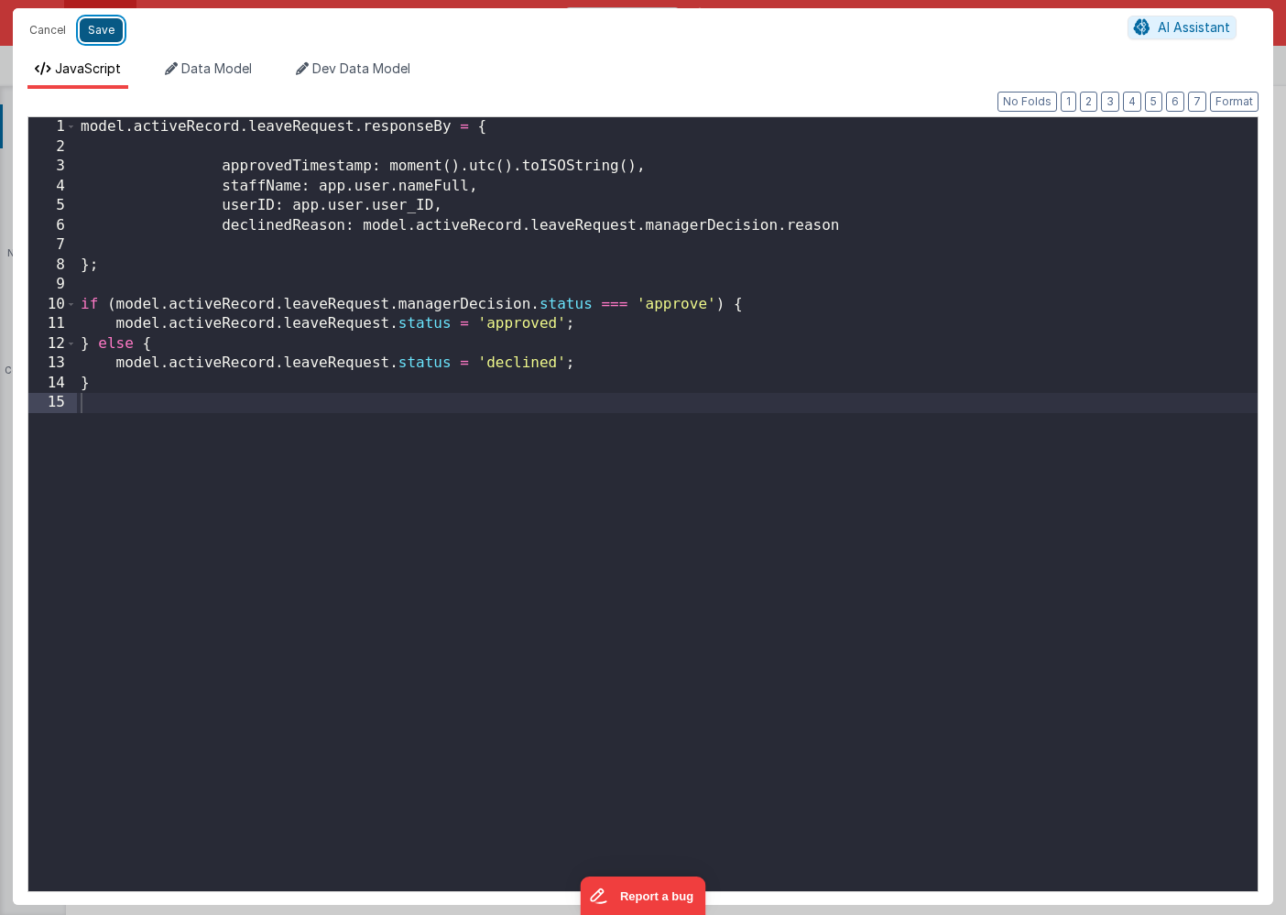
click at [108, 27] on button "Save" at bounding box center [101, 30] width 43 height 24
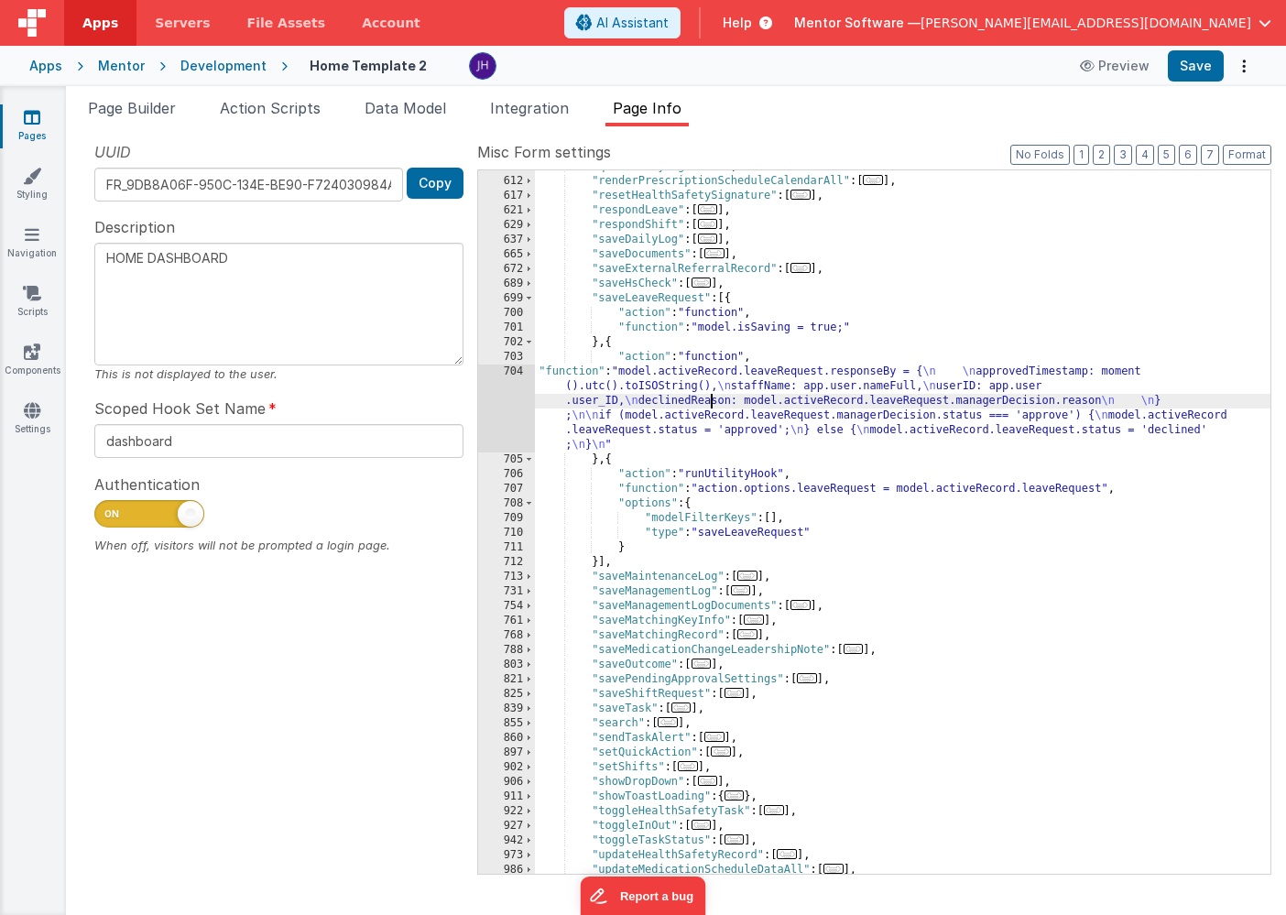
click at [709, 396] on div ""quickDailyLog" : [ ... ] , "renderPrescriptionScheduleCalendarAll" : [ ... ] ,…" at bounding box center [902, 525] width 735 height 733
click at [500, 399] on div "704" at bounding box center [506, 408] width 57 height 88
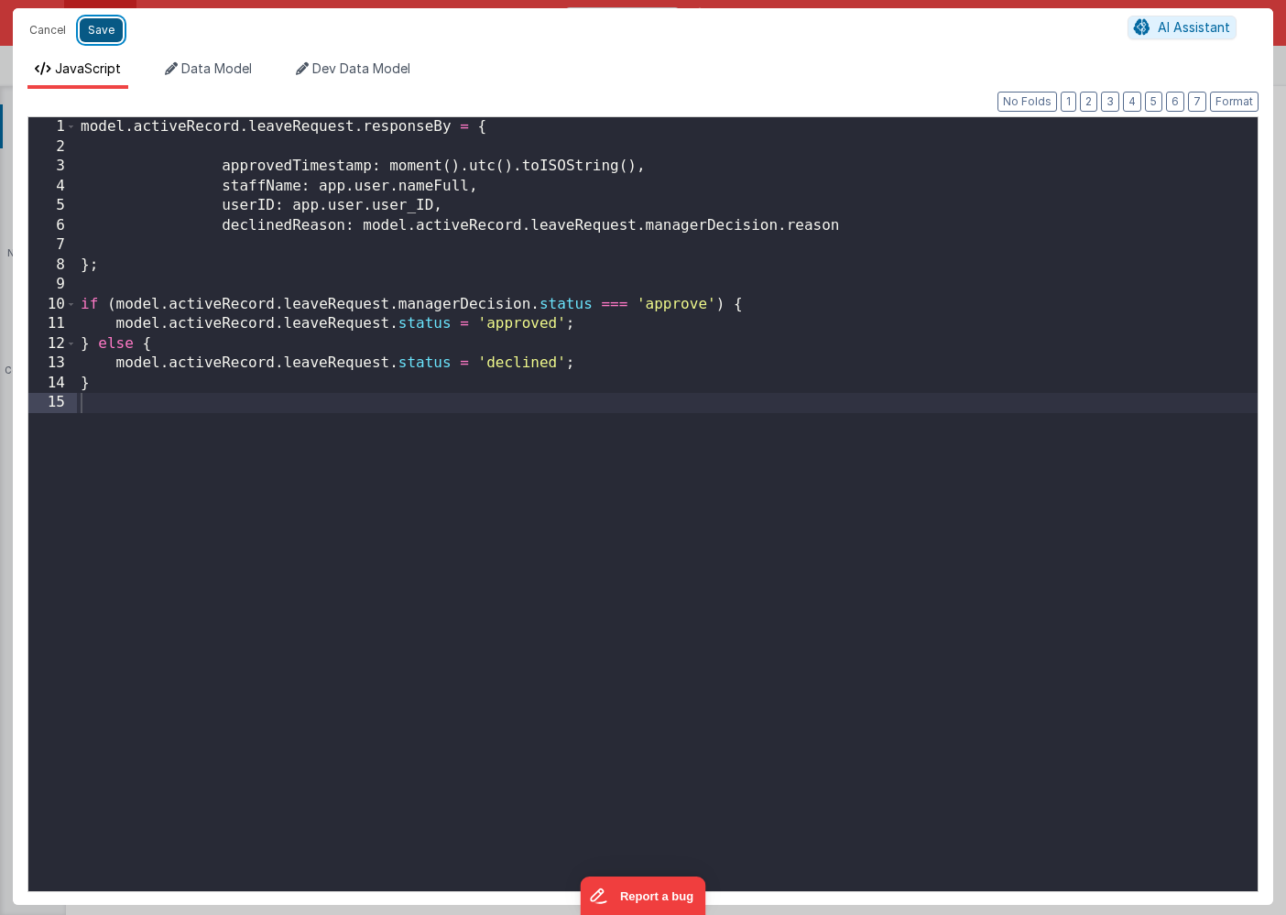
click at [103, 29] on button "Save" at bounding box center [101, 30] width 43 height 24
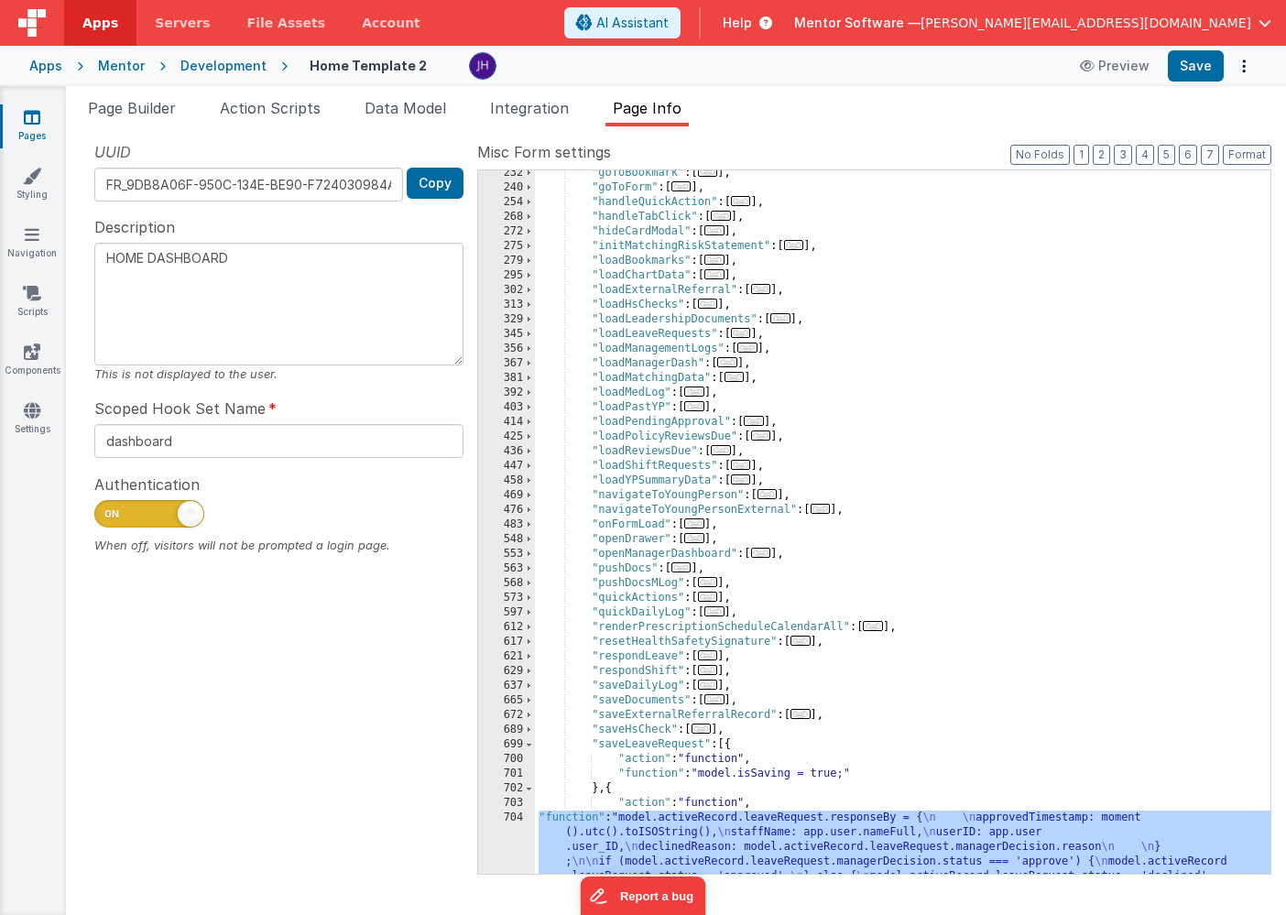
scroll to position [520, 0]
click at [701, 521] on span "..." at bounding box center [694, 520] width 20 height 10
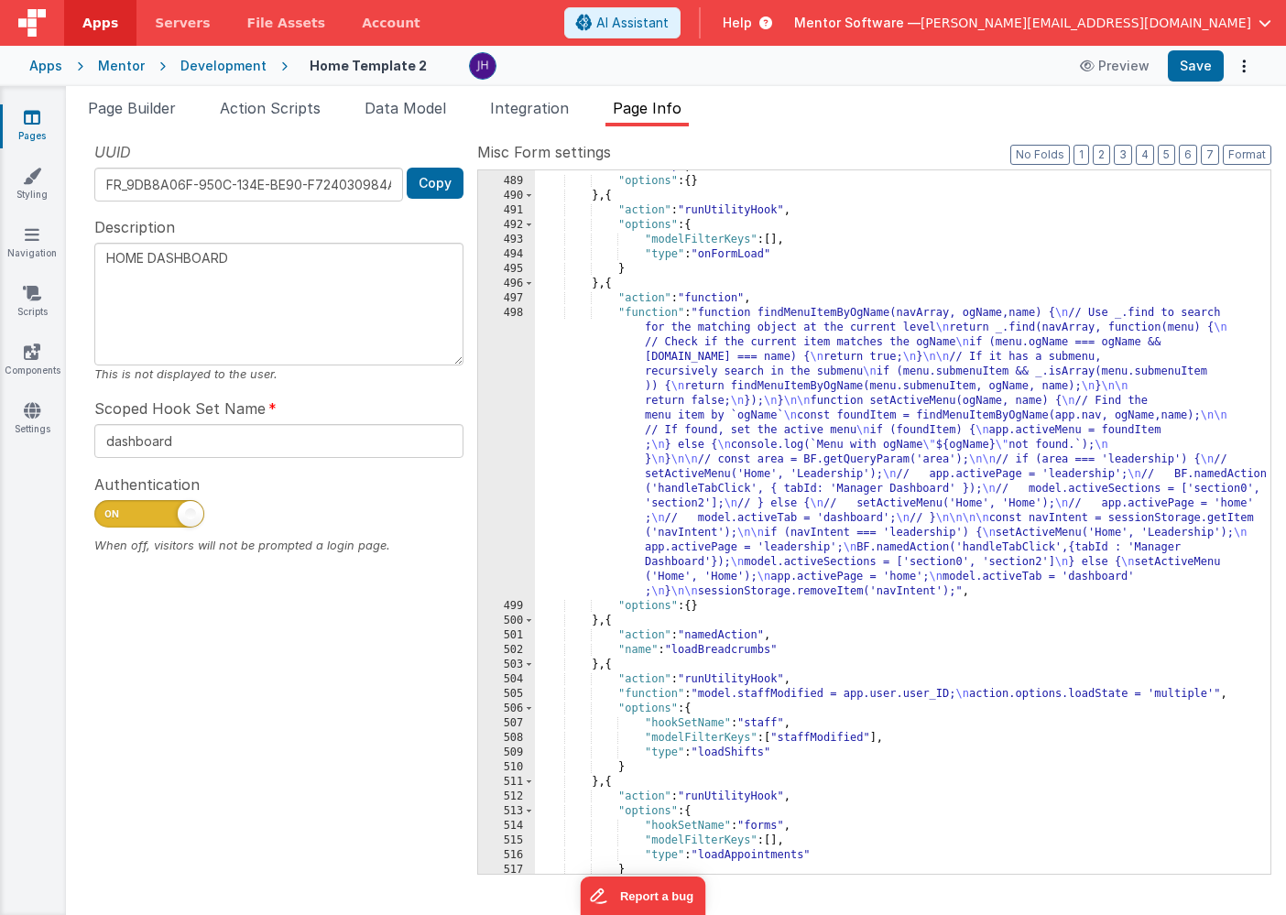
scroll to position [1019, 0]
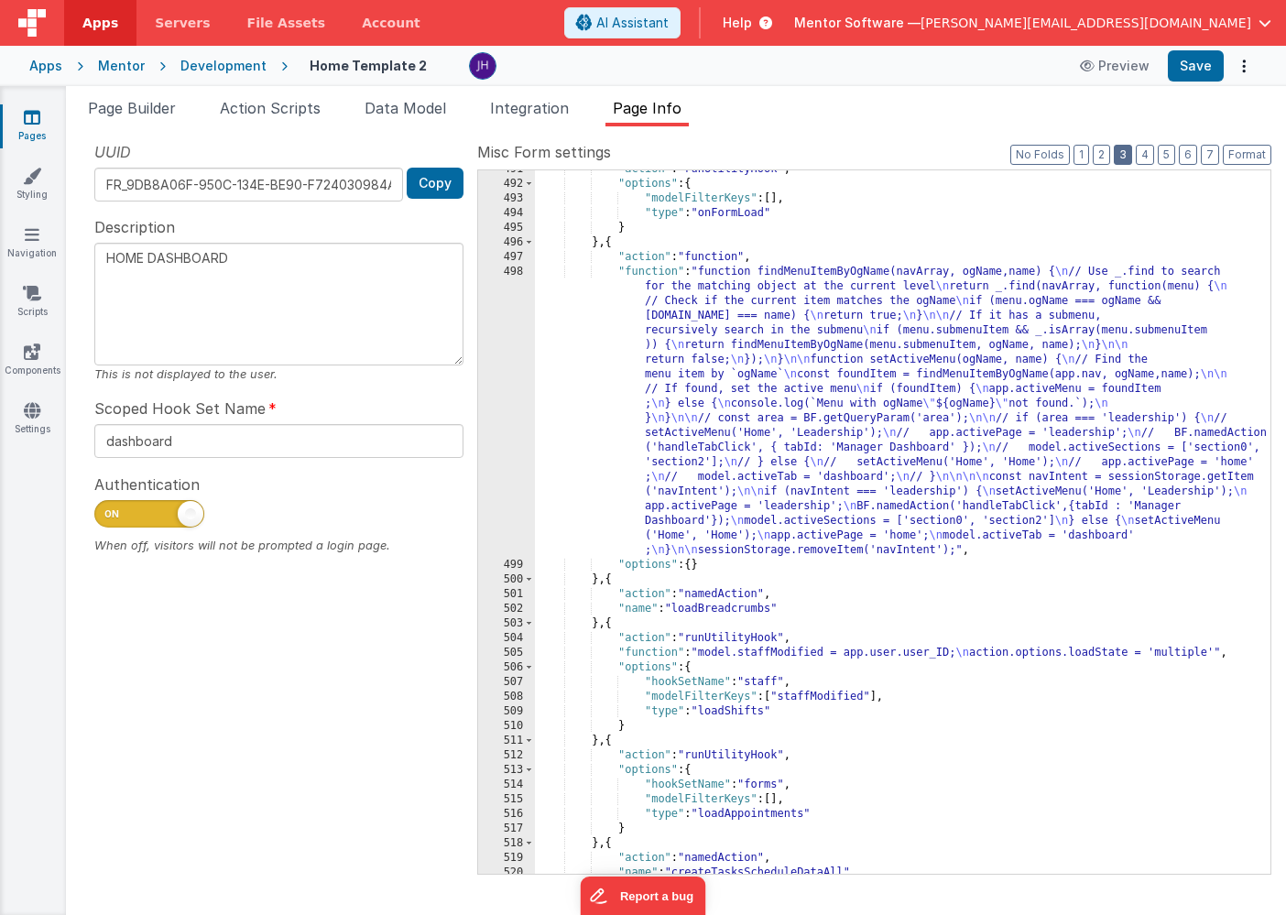
click at [1122, 157] on button "3" at bounding box center [1122, 155] width 18 height 20
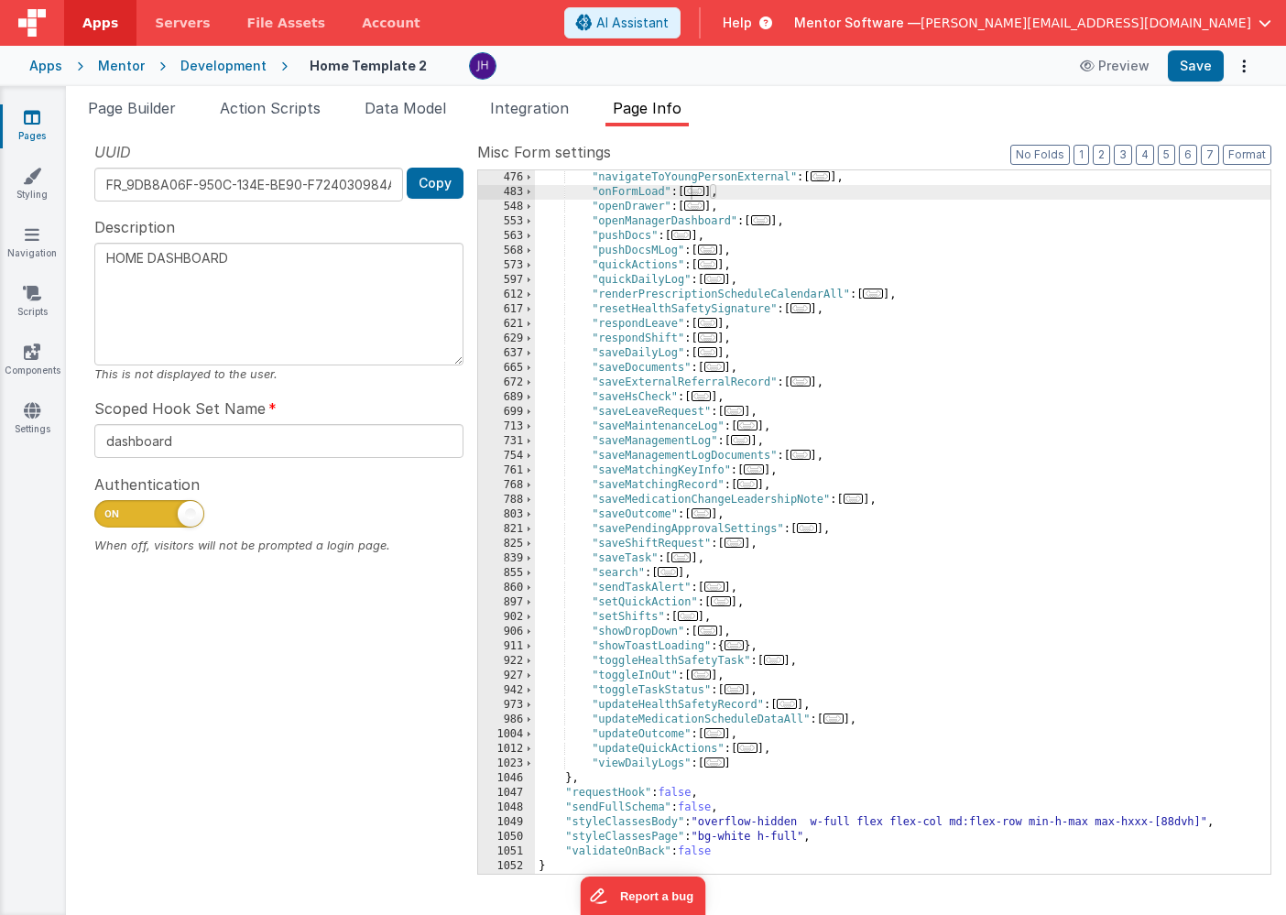
click at [736, 412] on span "..." at bounding box center [734, 411] width 20 height 10
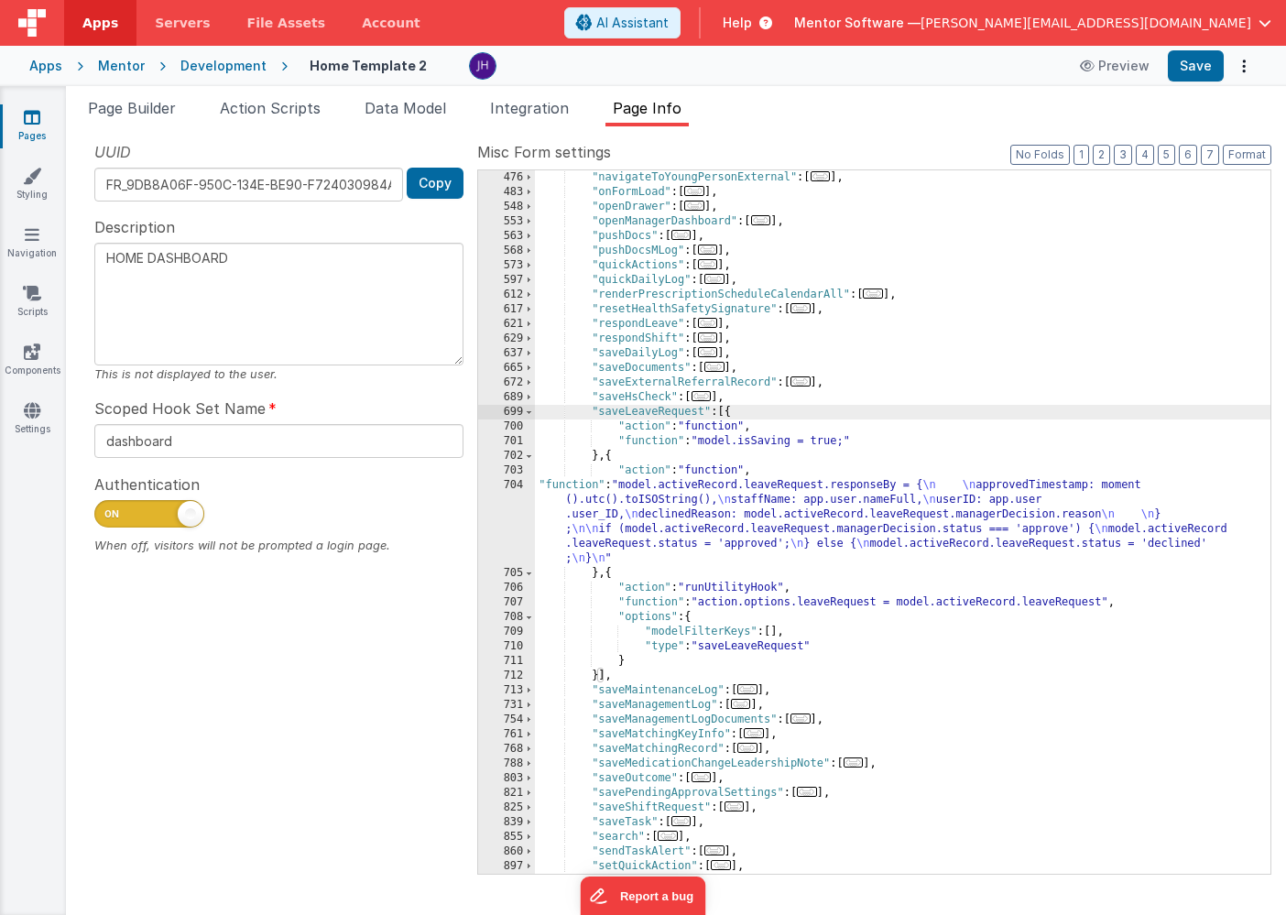
scroll to position [894, 0]
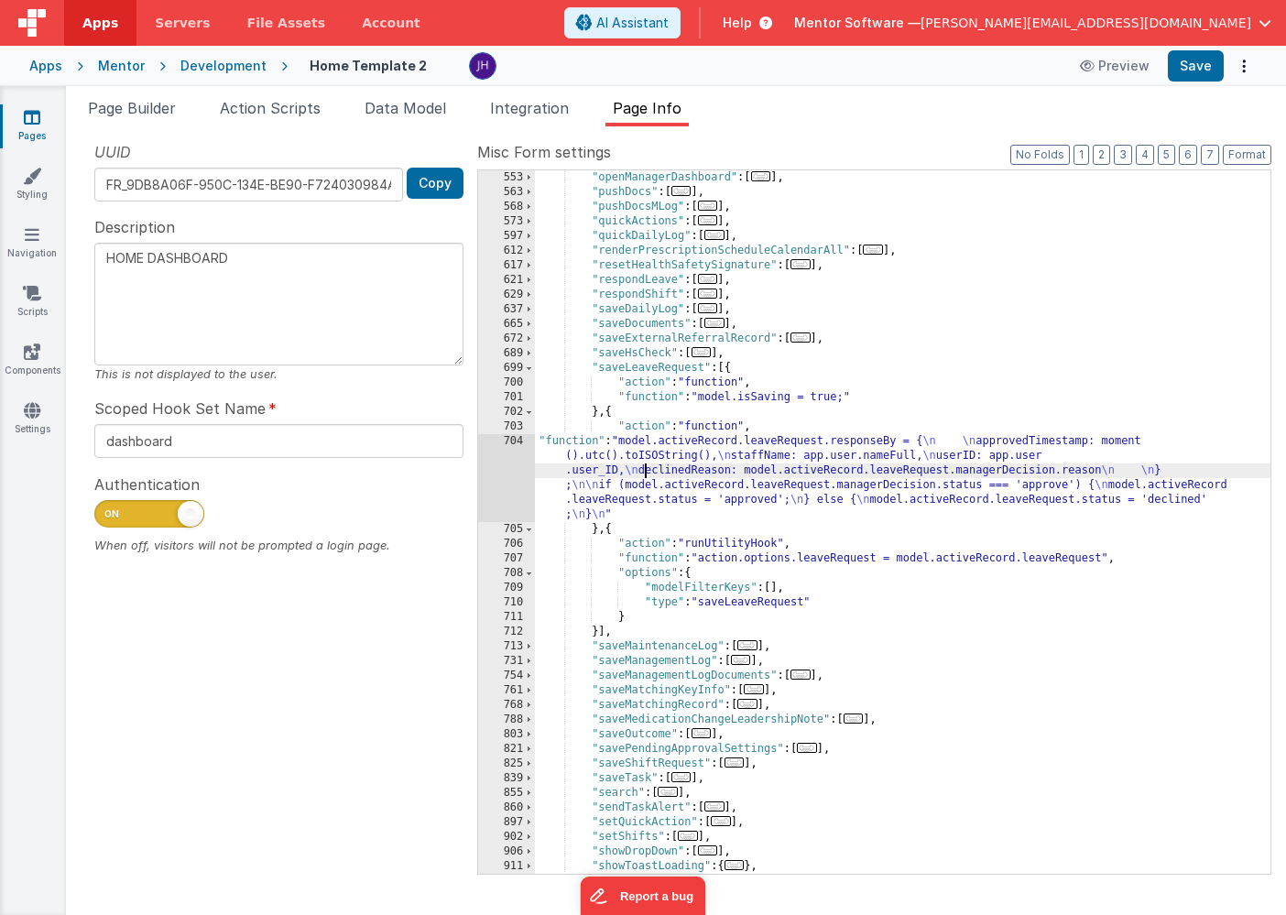
click at [646, 463] on div ""openManagerDashboard" : [ ... ] , "pushDocs" : [ ... ] , "pushDocsMLog" : [ ..…" at bounding box center [902, 536] width 735 height 733
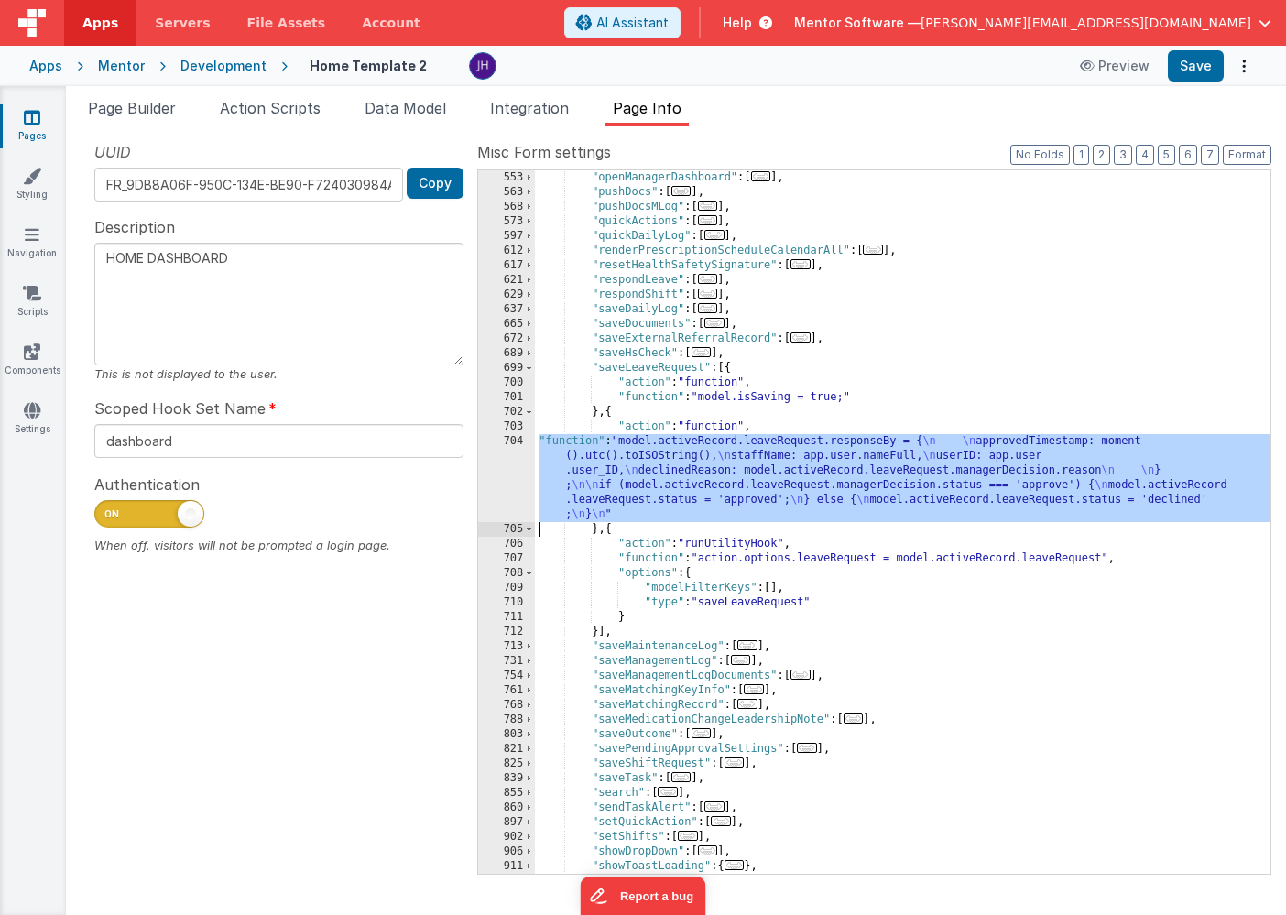
click at [482, 457] on div "704" at bounding box center [506, 478] width 57 height 88
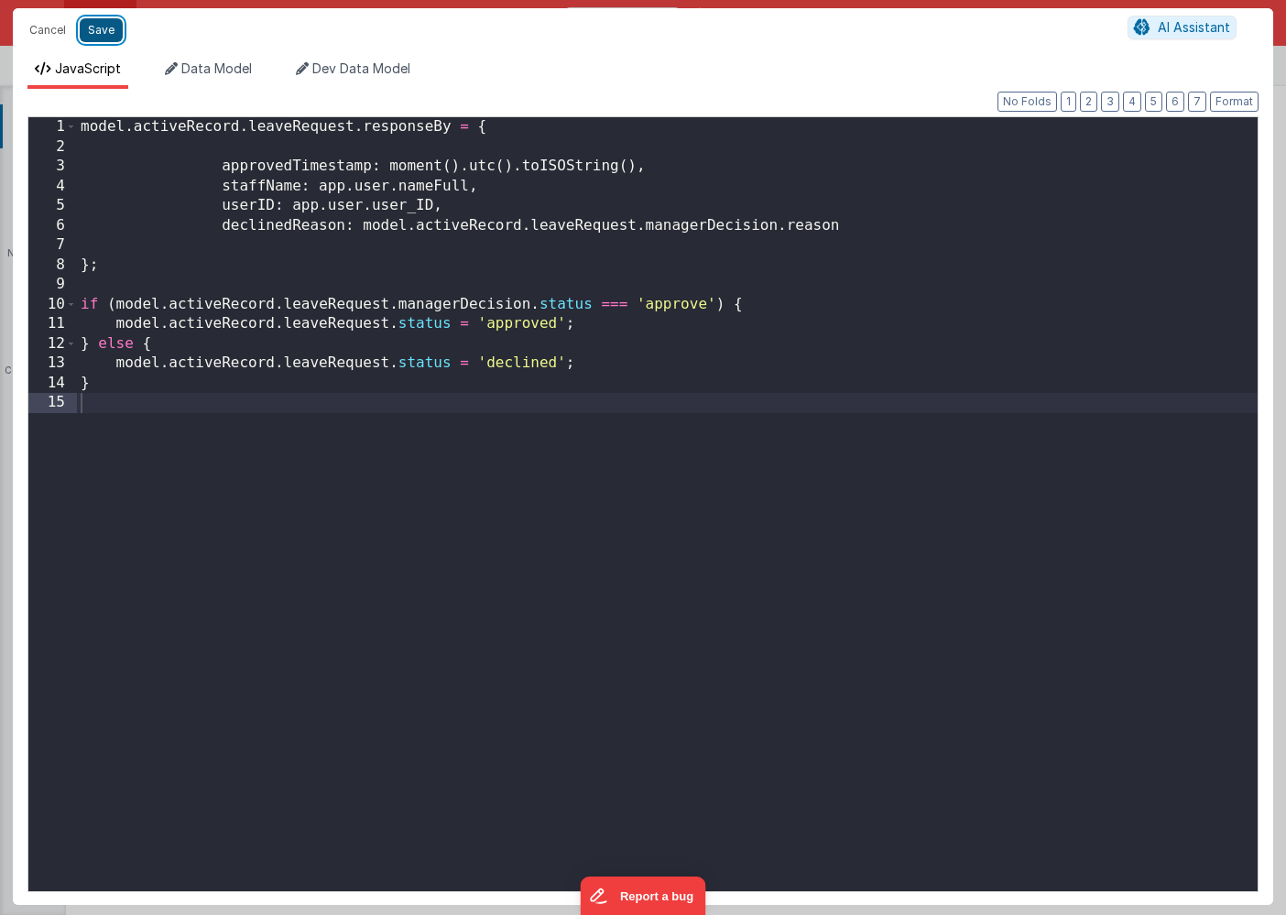
click at [103, 31] on button "Save" at bounding box center [101, 30] width 43 height 24
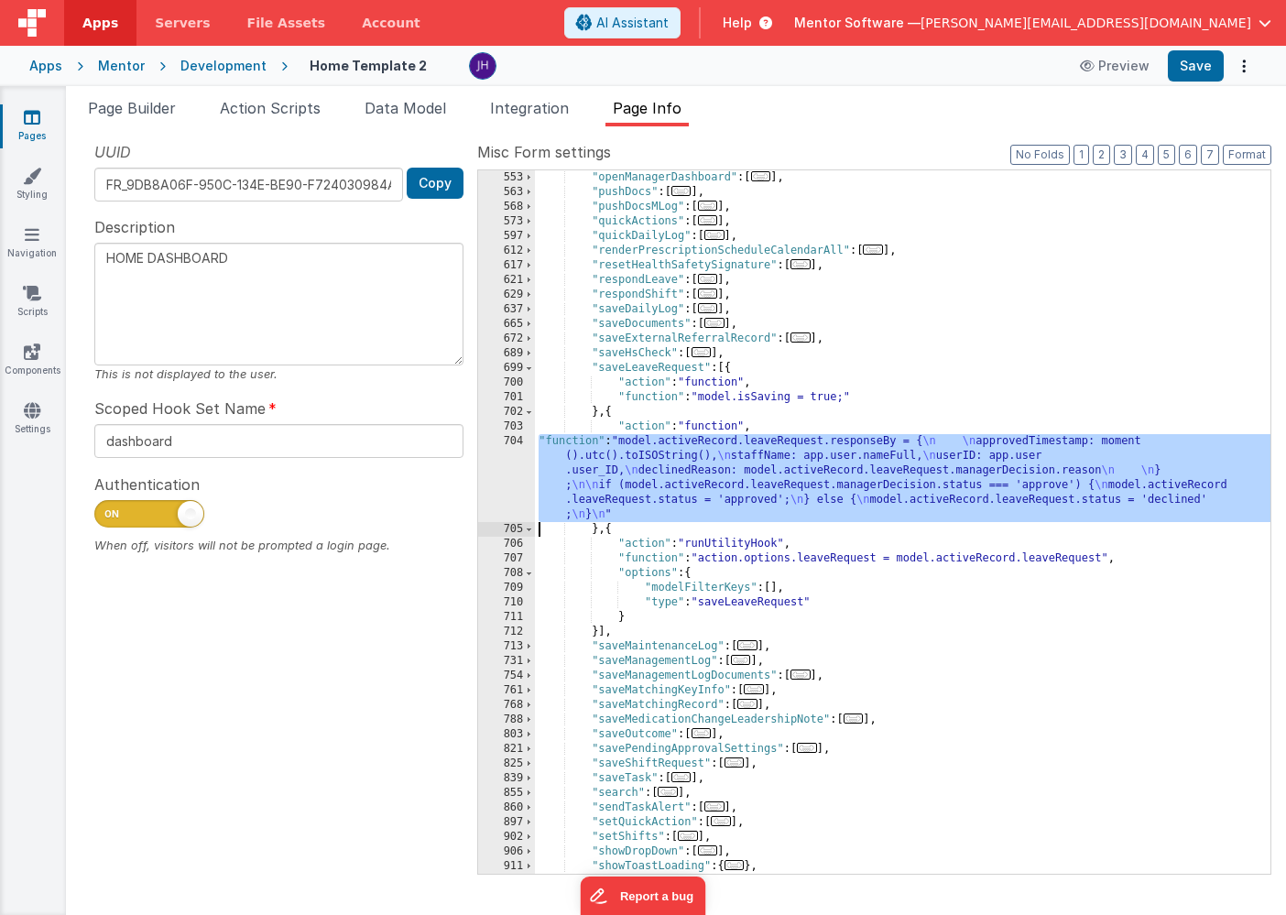
click at [516, 463] on div "704" at bounding box center [506, 478] width 57 height 88
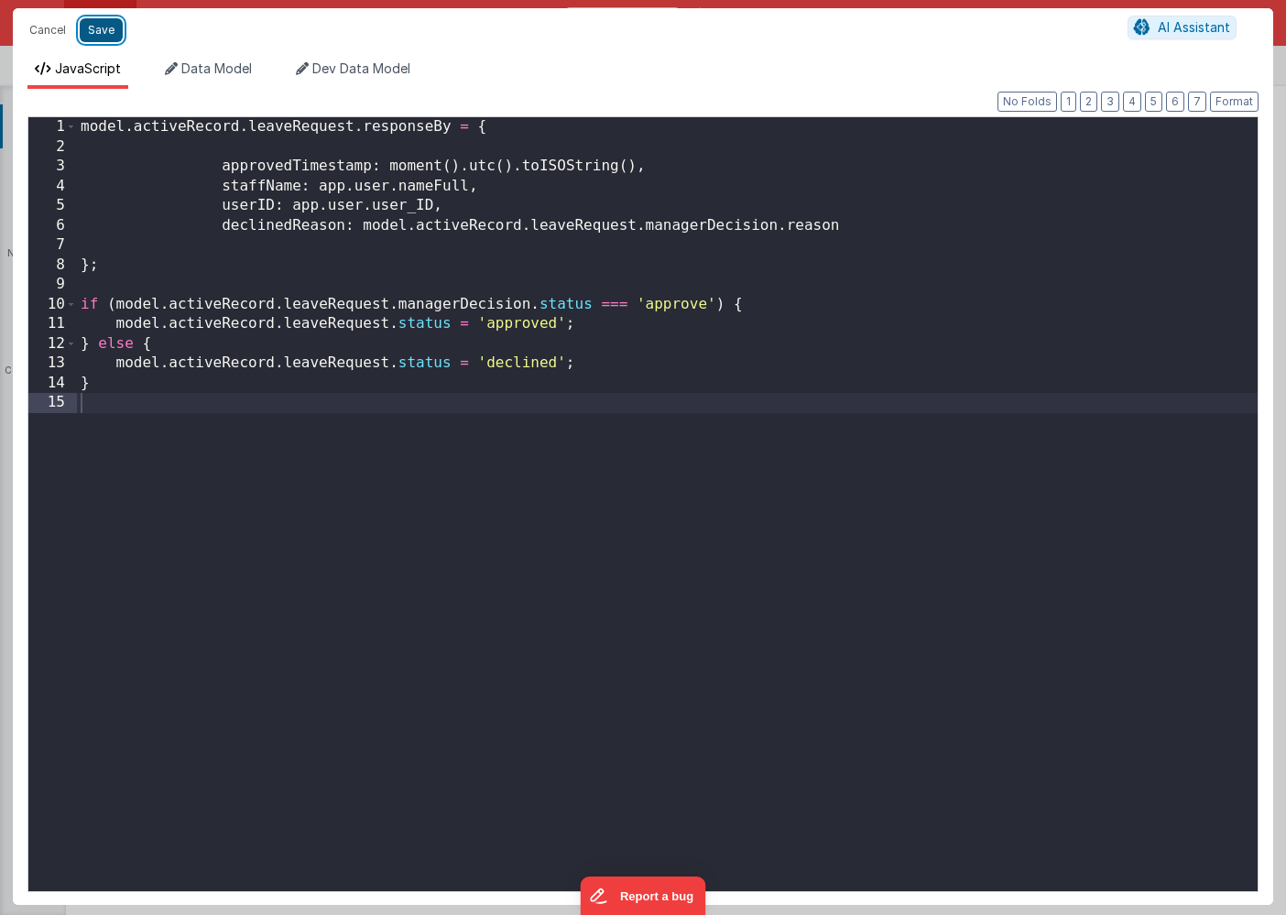
click at [98, 30] on button "Save" at bounding box center [101, 30] width 43 height 24
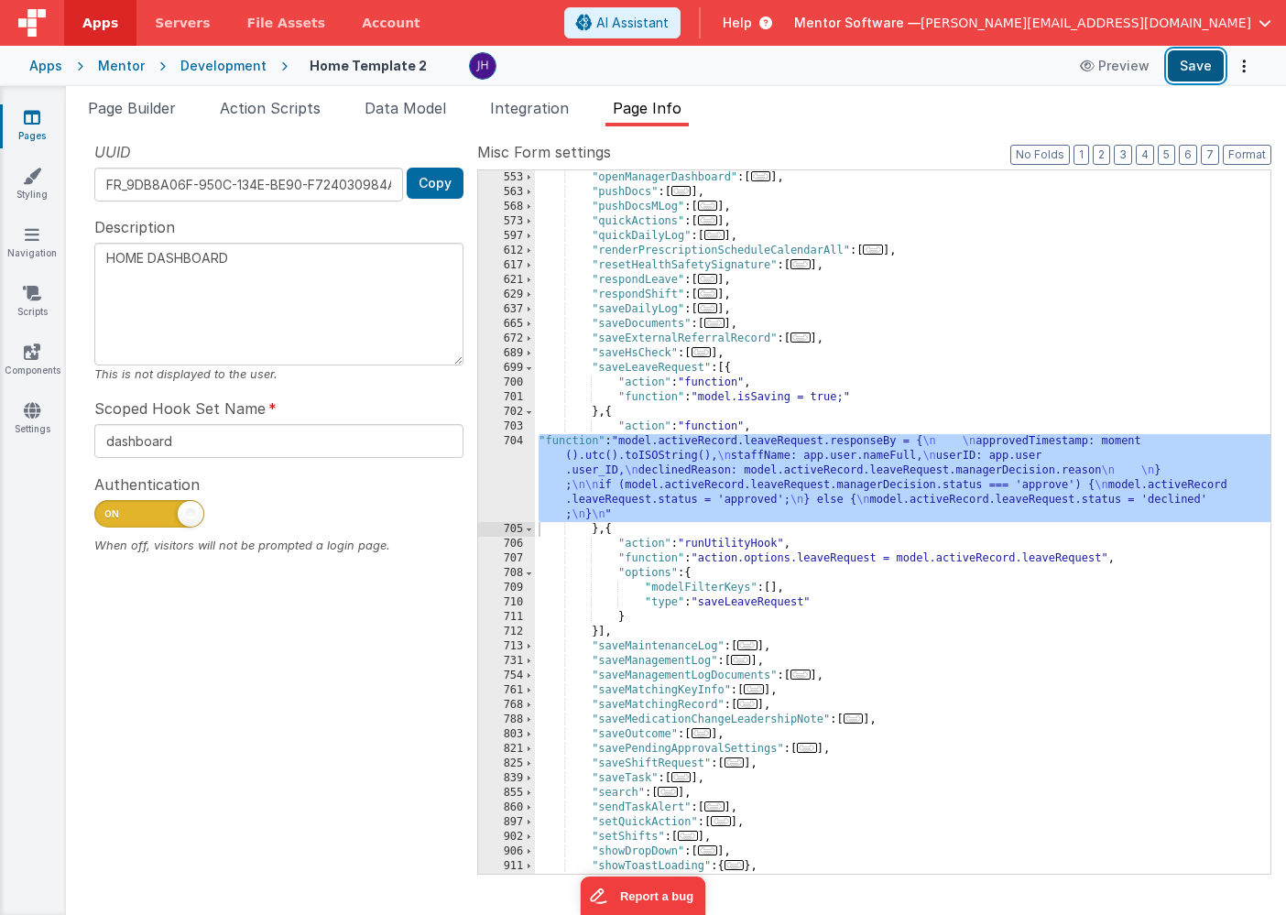
click at [1195, 58] on button "Save" at bounding box center [1195, 65] width 56 height 31
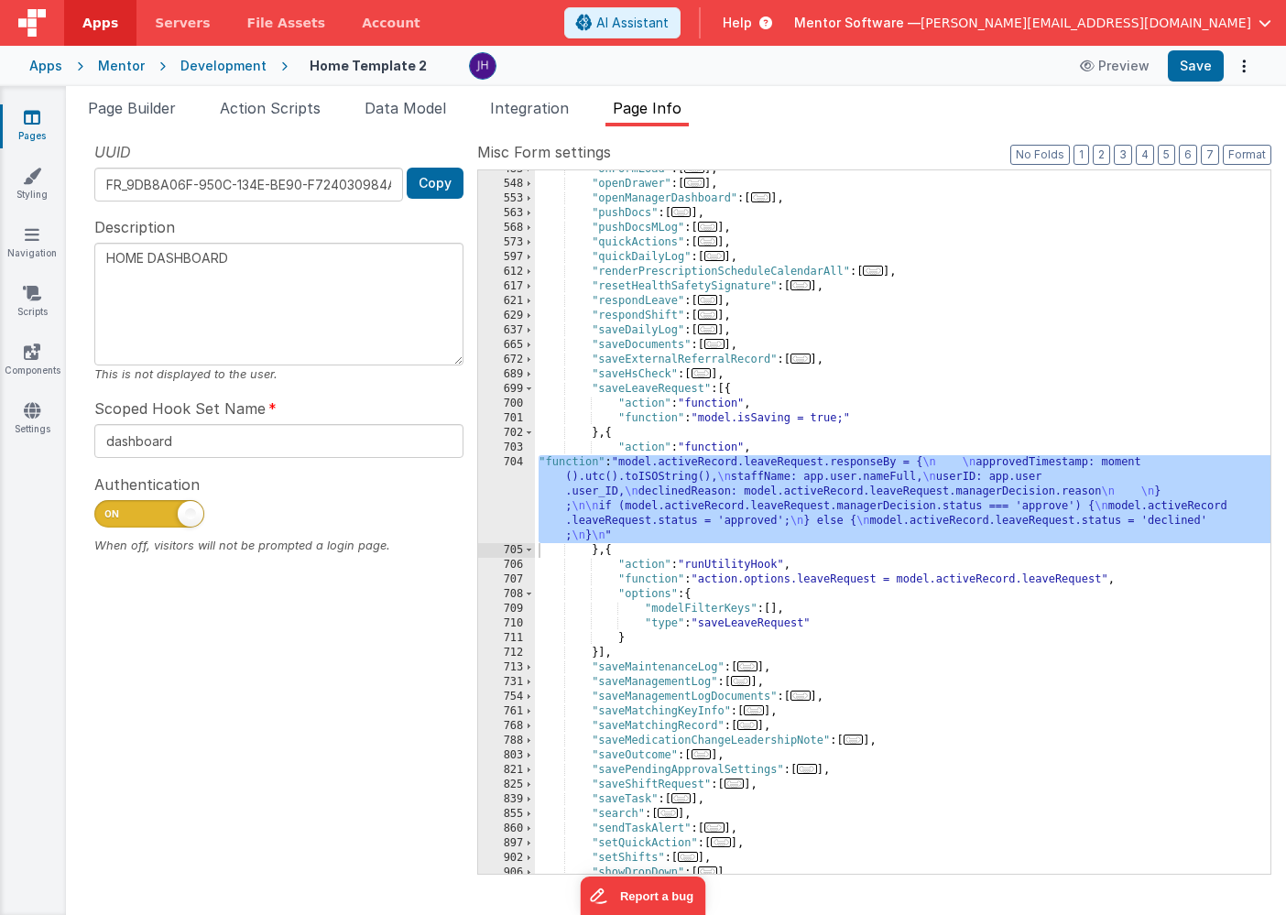
click at [713, 299] on span "..." at bounding box center [708, 300] width 20 height 10
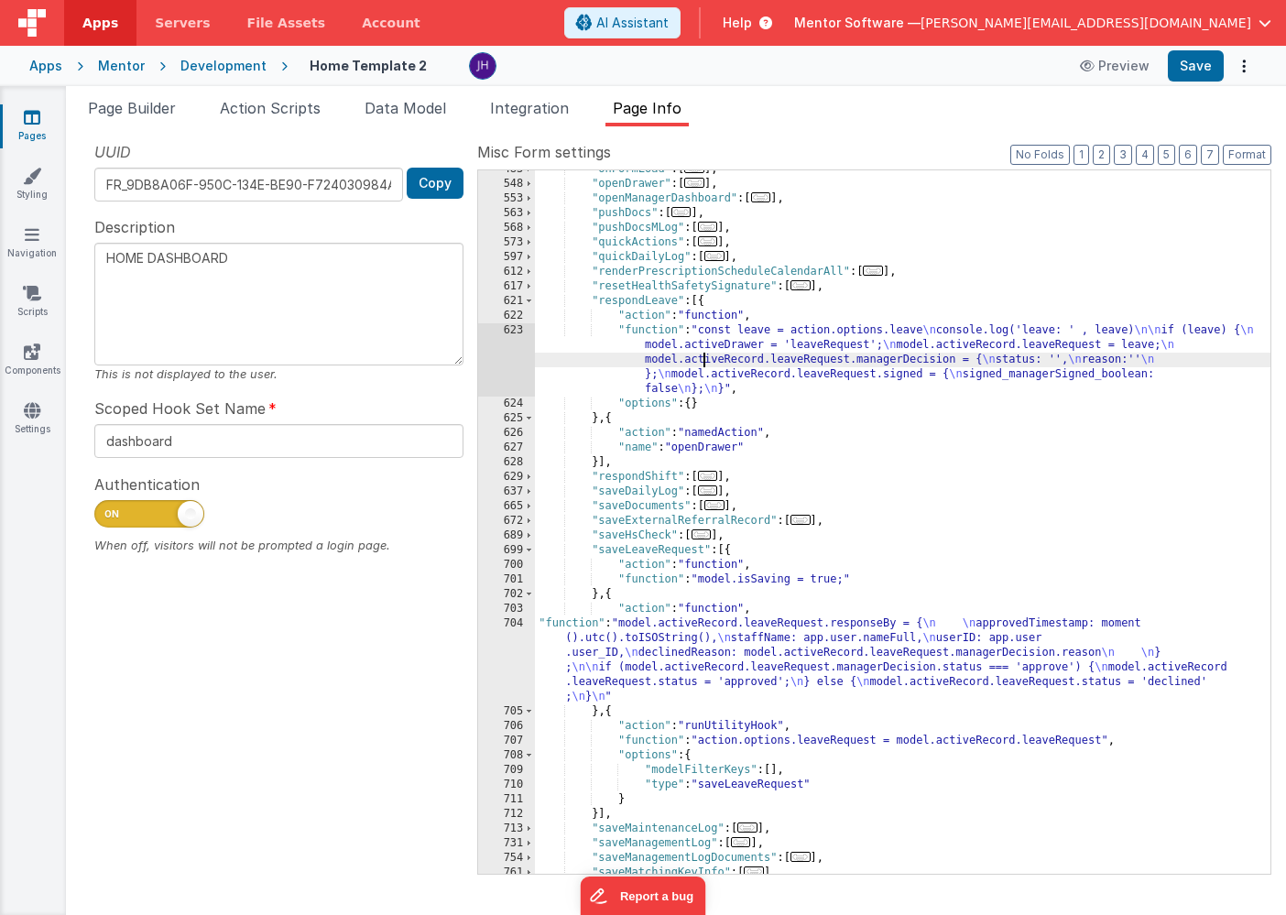
click at [706, 353] on div ""onFormLoad" : [ ... ] , "openDrawer" : [ ... ] , "openManagerDashboard" : [ ..…" at bounding box center [902, 528] width 735 height 733
click at [507, 354] on div "623" at bounding box center [506, 359] width 57 height 73
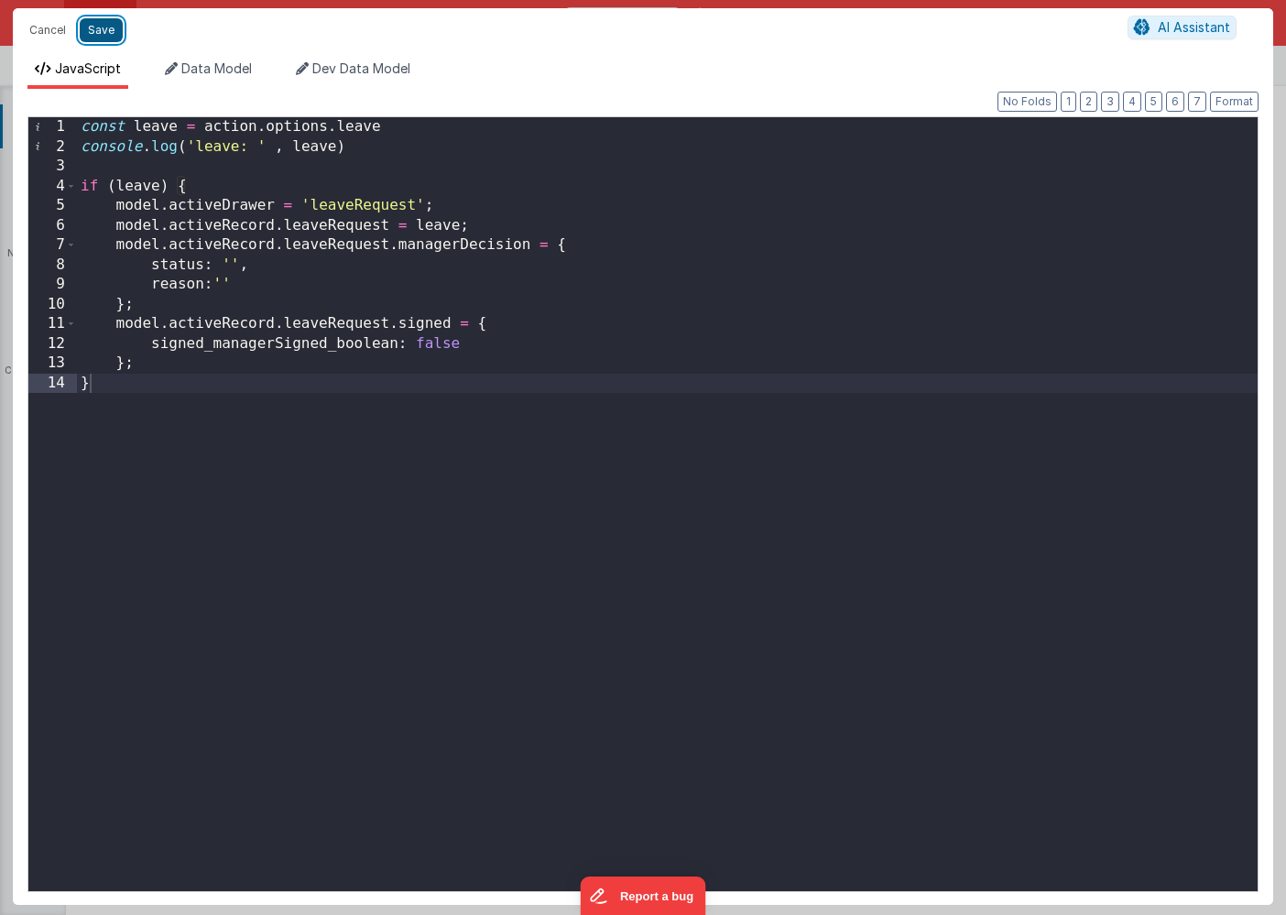
click at [100, 27] on button "Save" at bounding box center [101, 30] width 43 height 24
type textarea "HOME DASHBOARD"
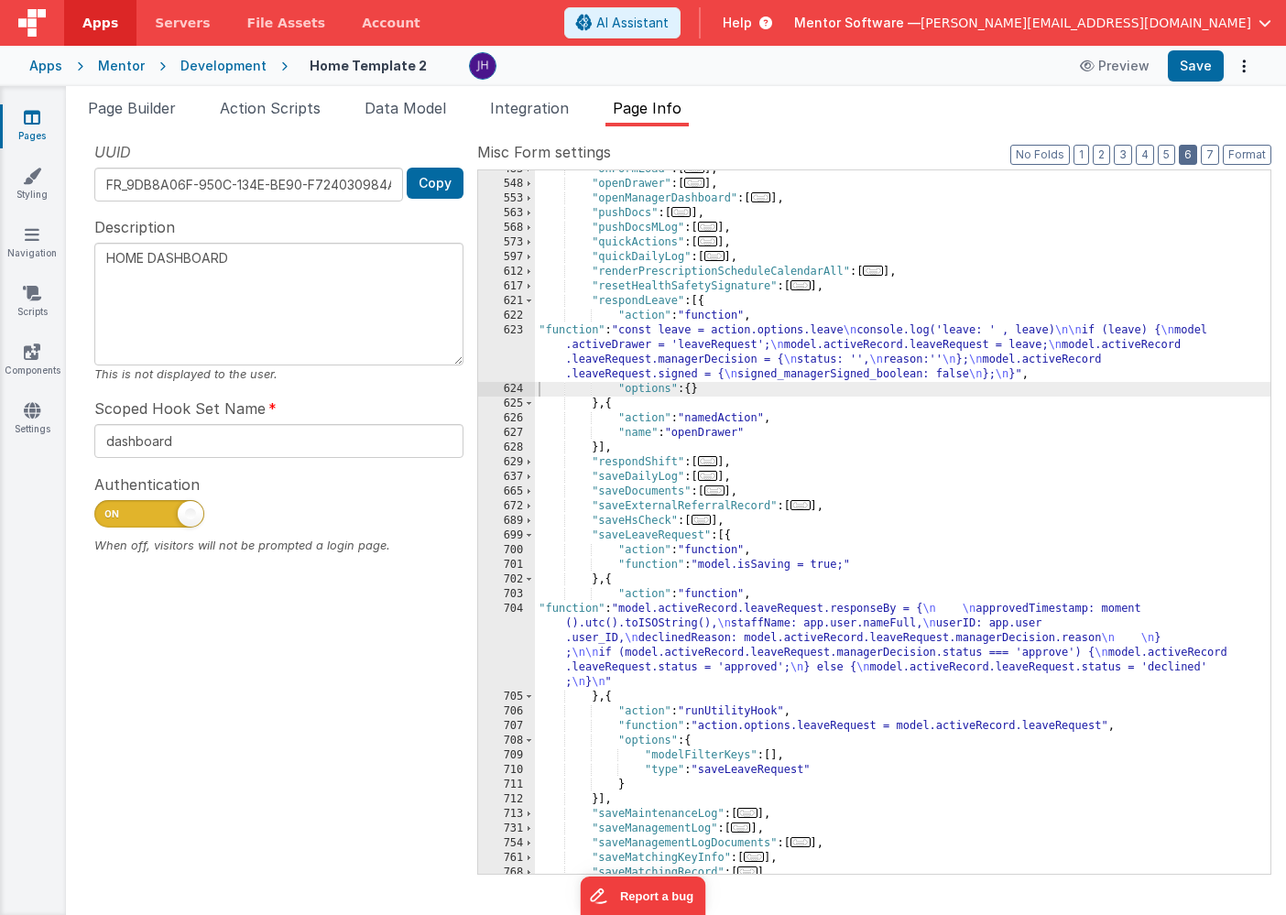
click at [1191, 160] on button "6" at bounding box center [1187, 155] width 18 height 20
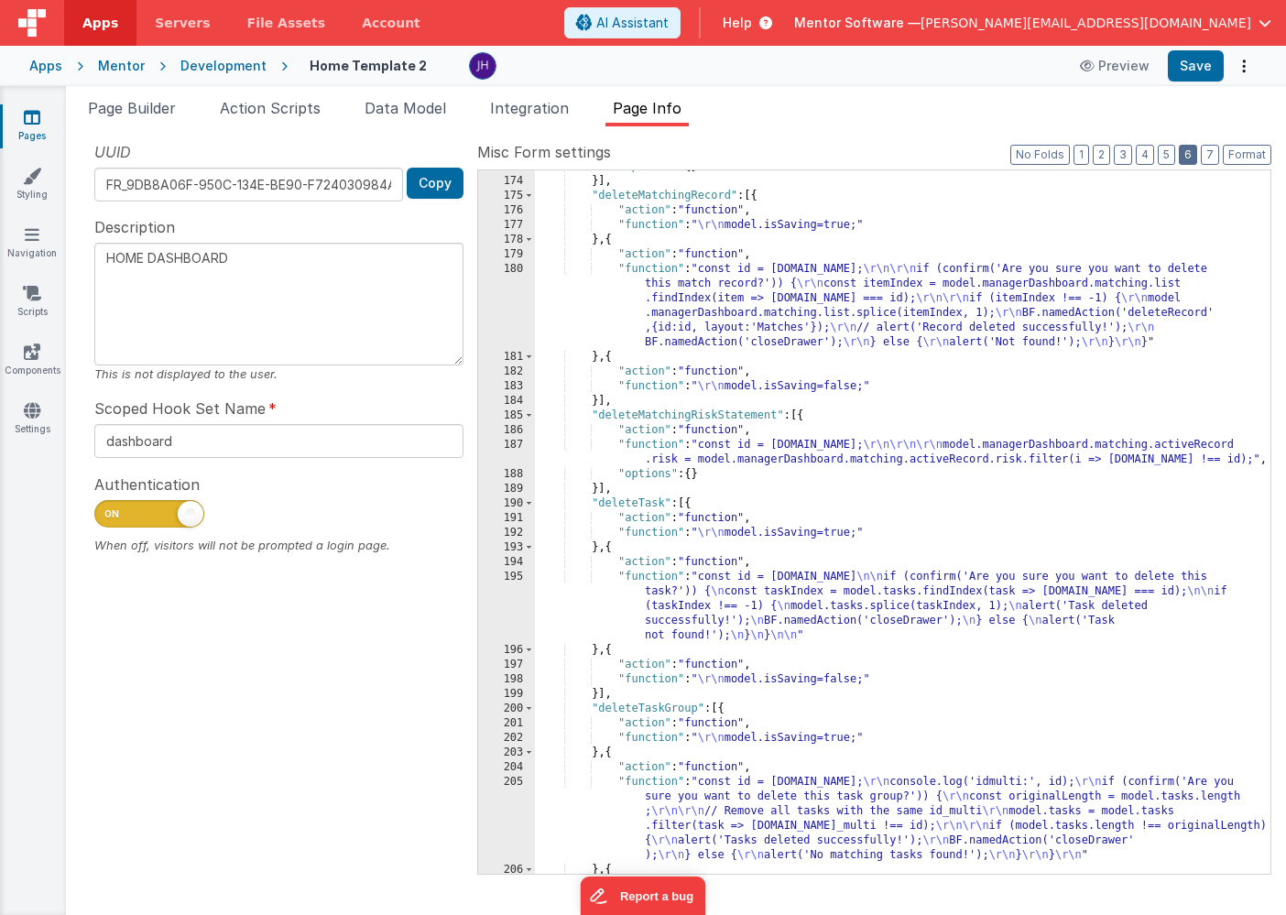
scroll to position [6942, 0]
click at [120, 108] on span "Page Builder" at bounding box center [132, 108] width 88 height 18
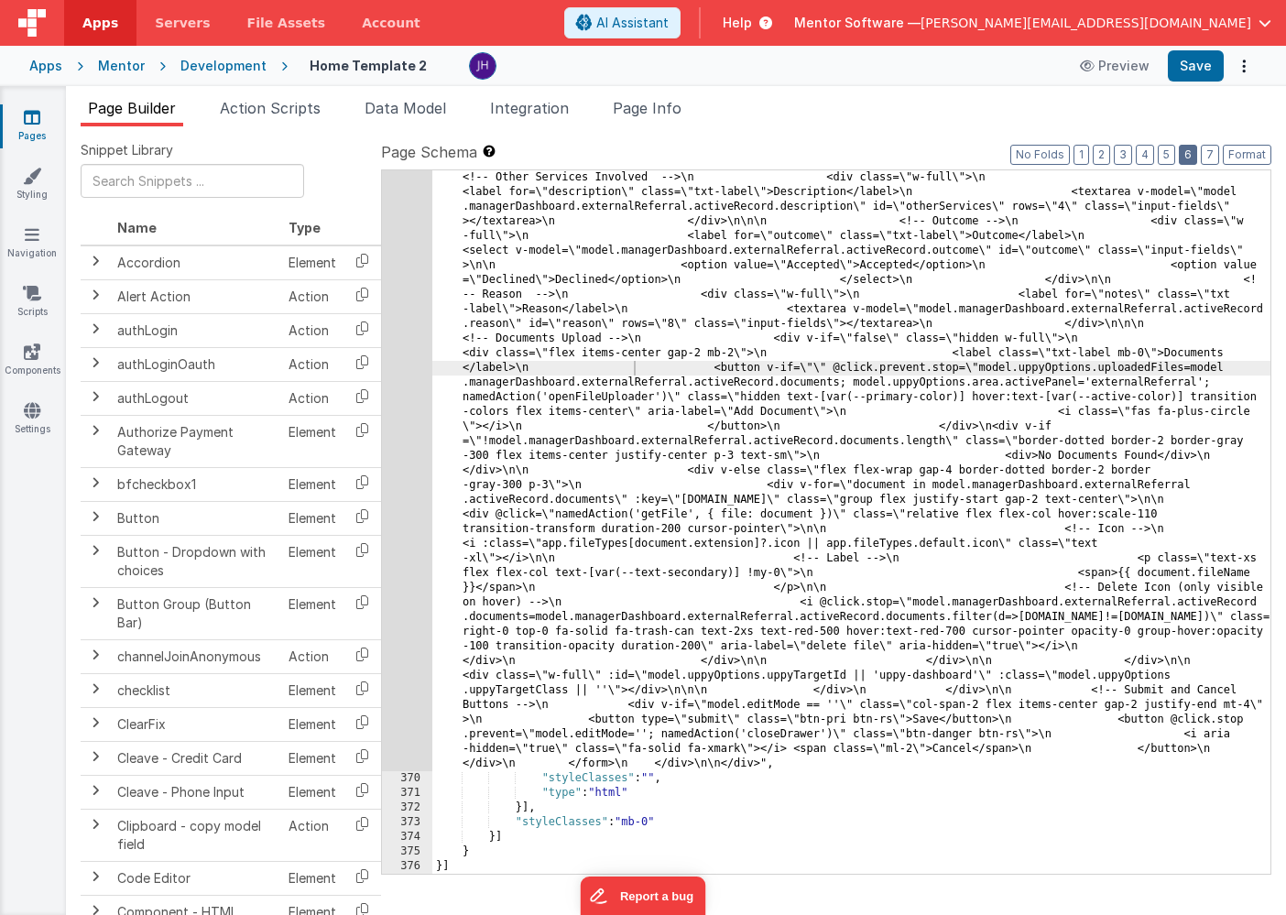
click at [1189, 151] on button "6" at bounding box center [1187, 155] width 18 height 20
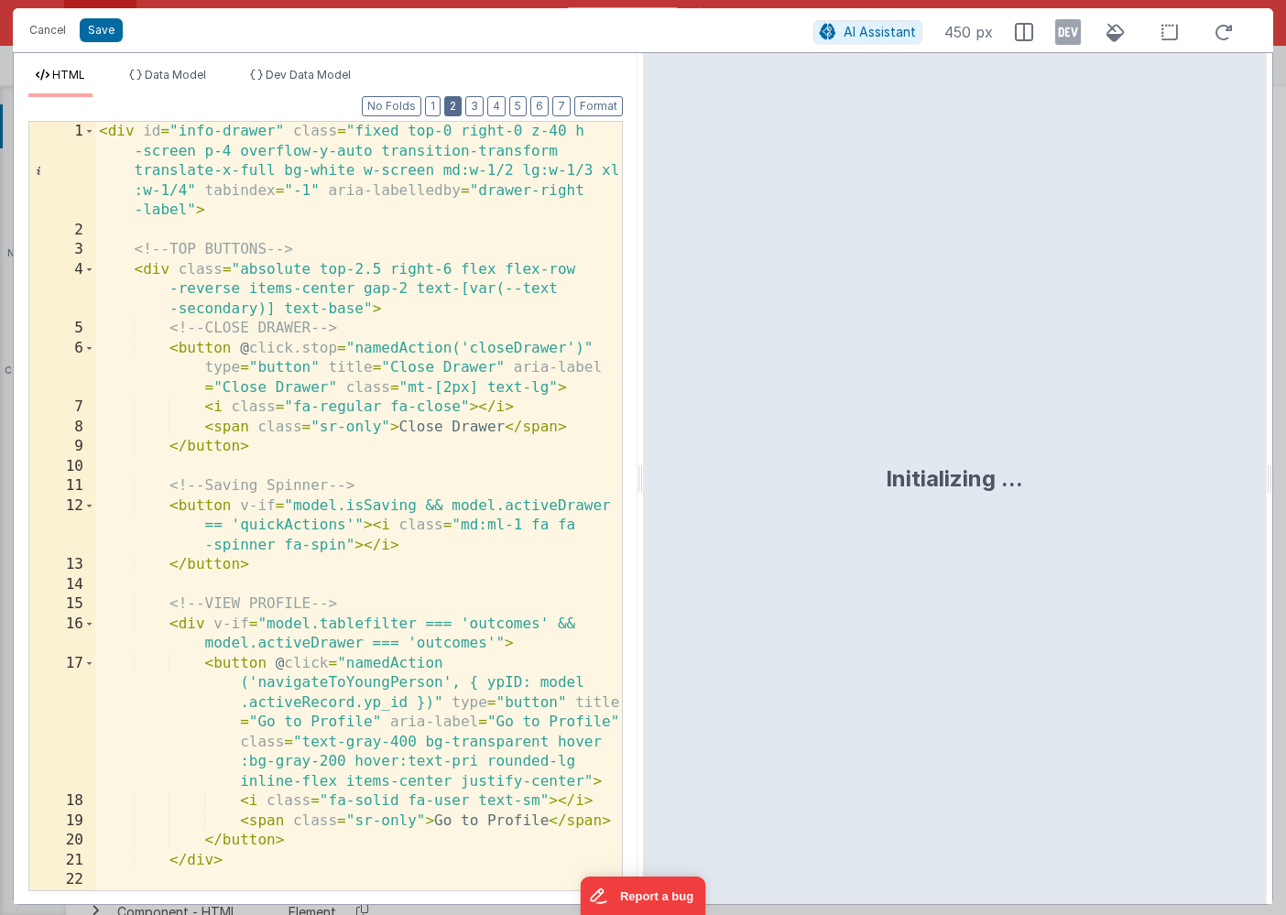
click at [457, 110] on button "2" at bounding box center [452, 106] width 17 height 20
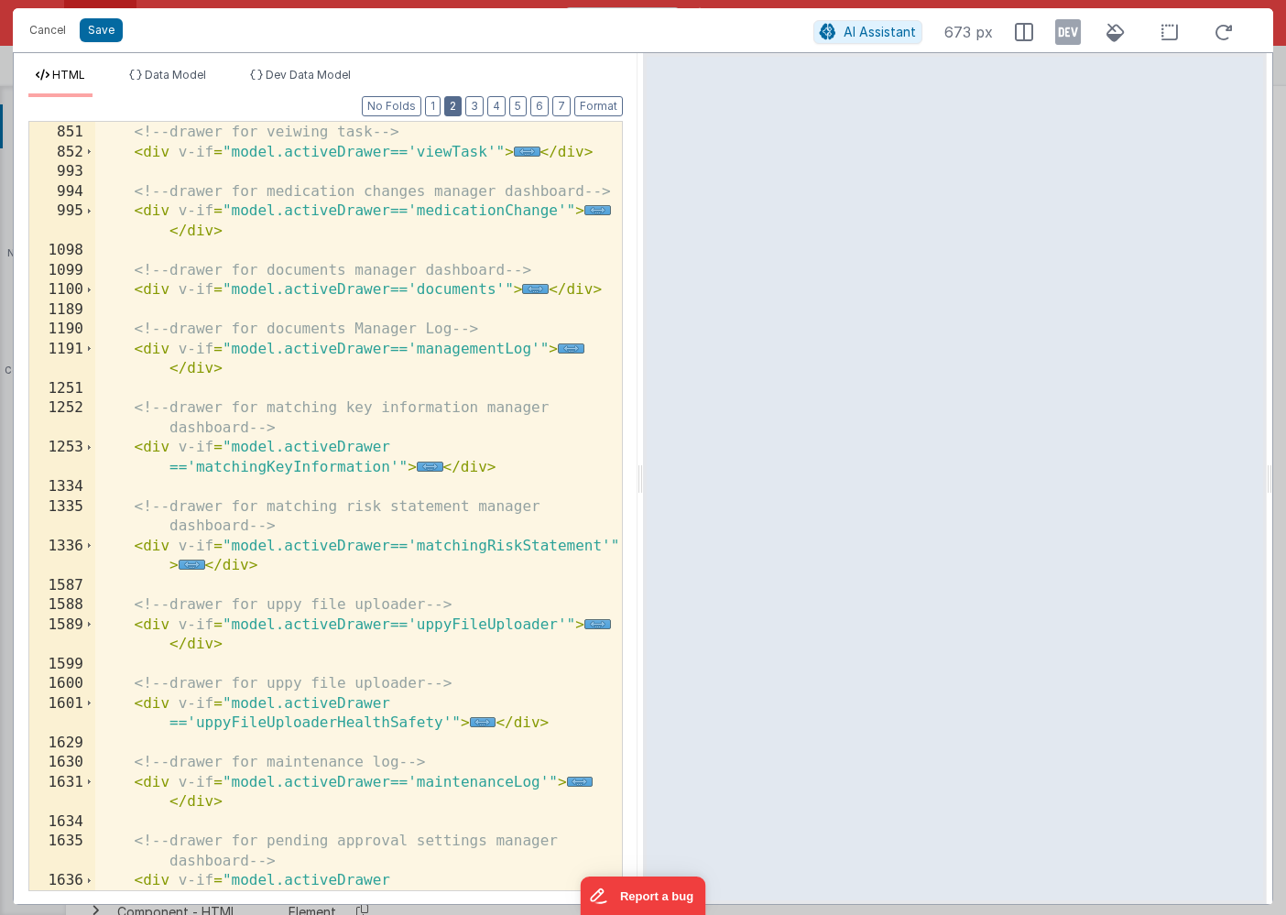
scroll to position [1122, 0]
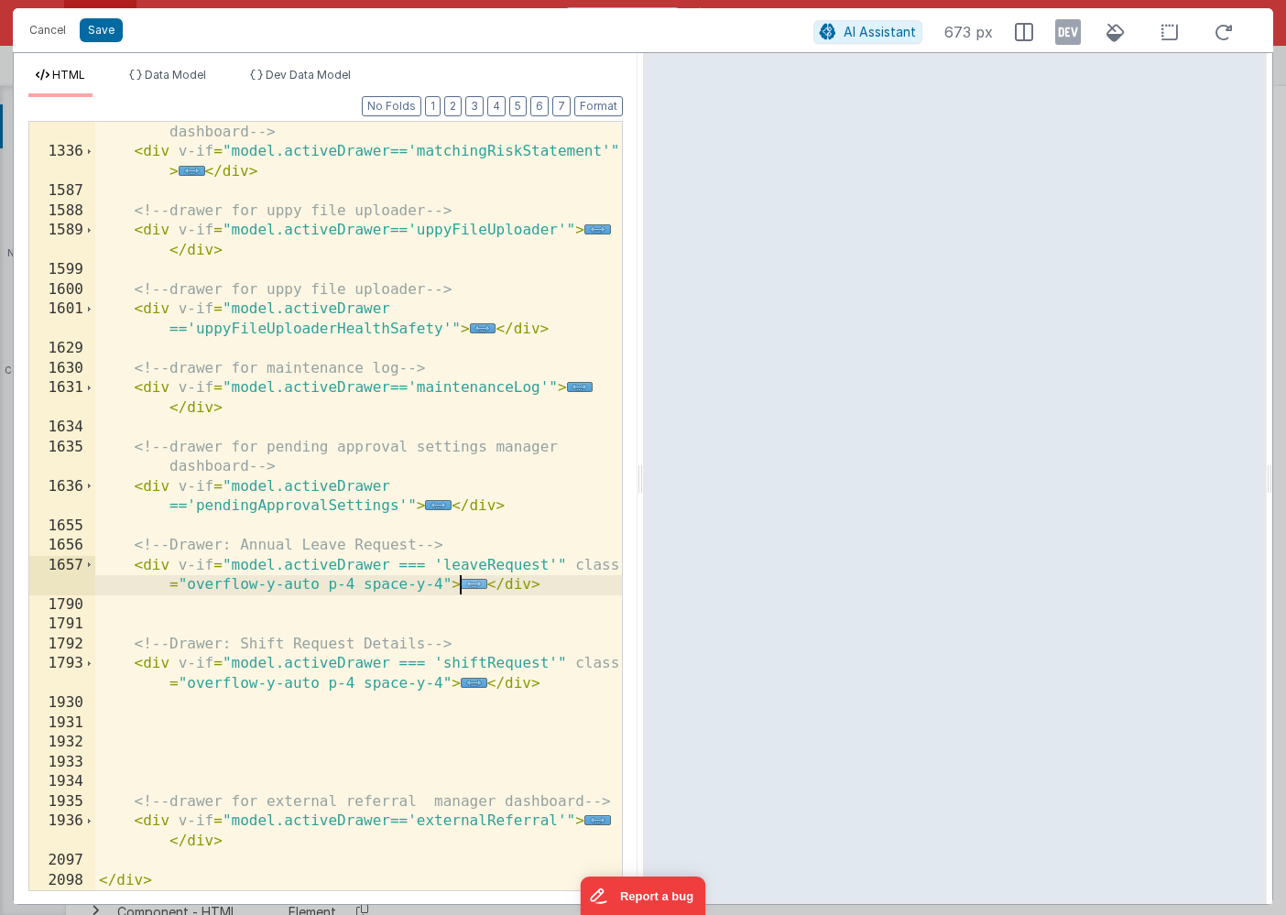
click at [472, 586] on span "..." at bounding box center [474, 584] width 27 height 10
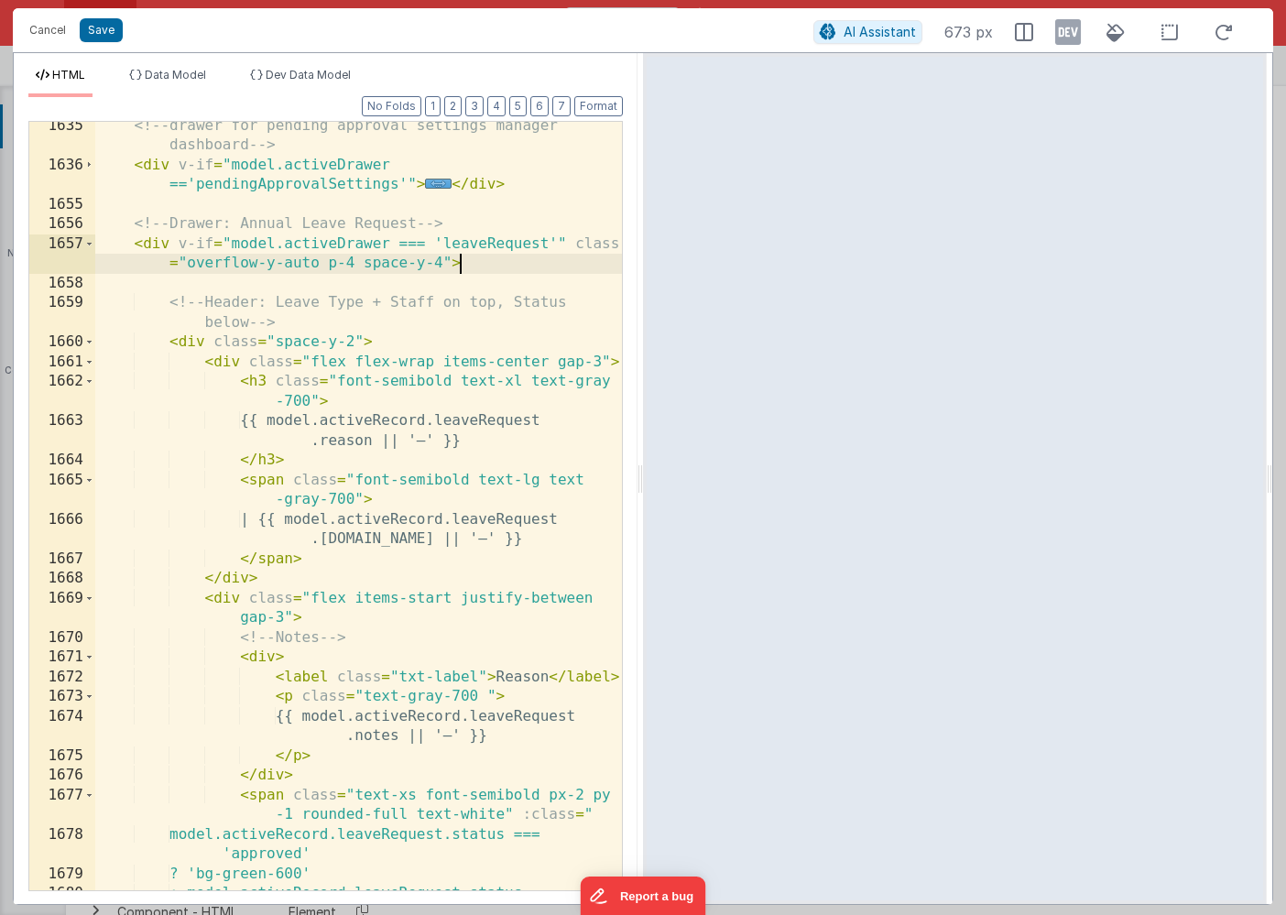
scroll to position [1457, 0]
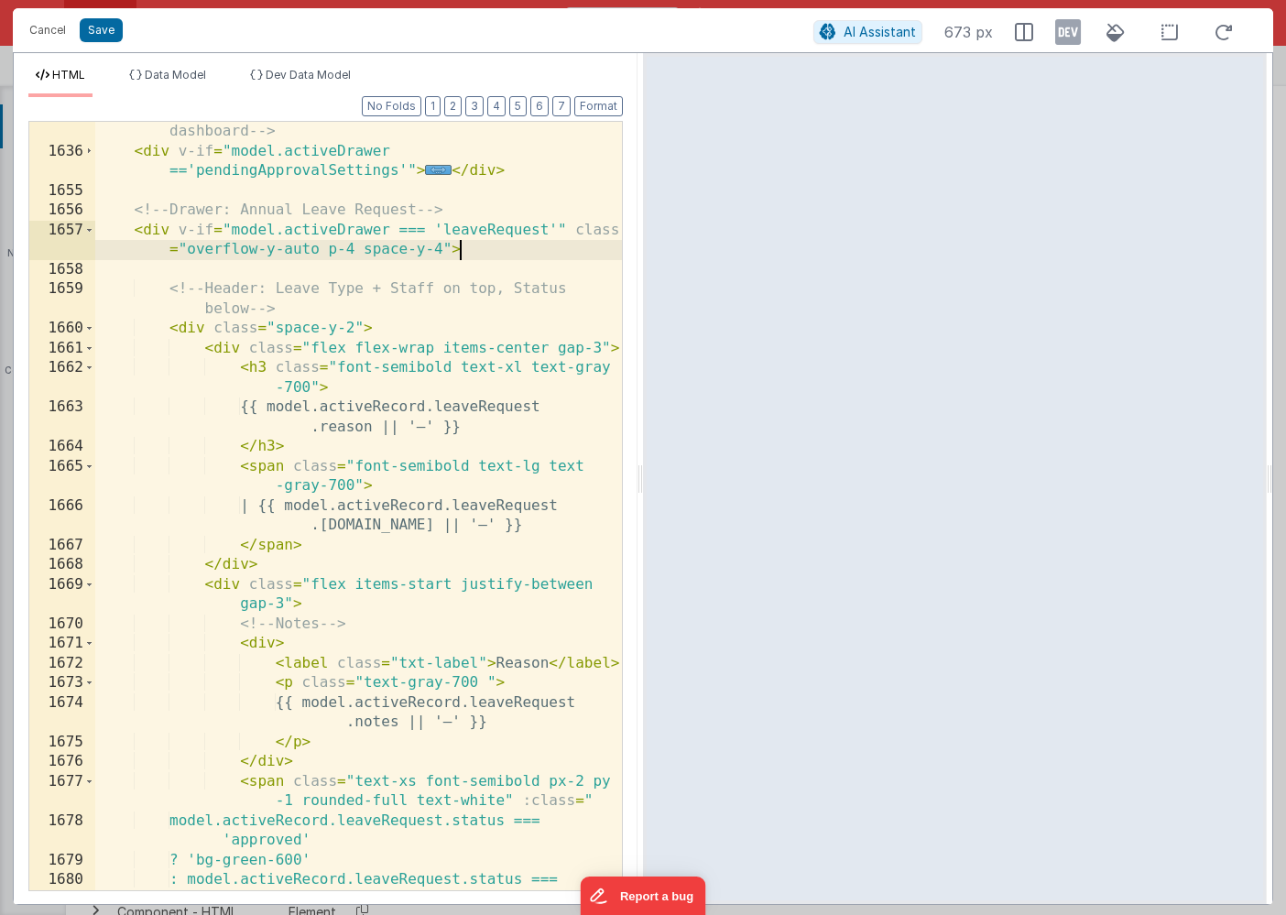
click at [372, 428] on div "<!-- drawer for pending approval settings manager dashboard --> < div v-if = "m…" at bounding box center [358, 517] width 526 height 828
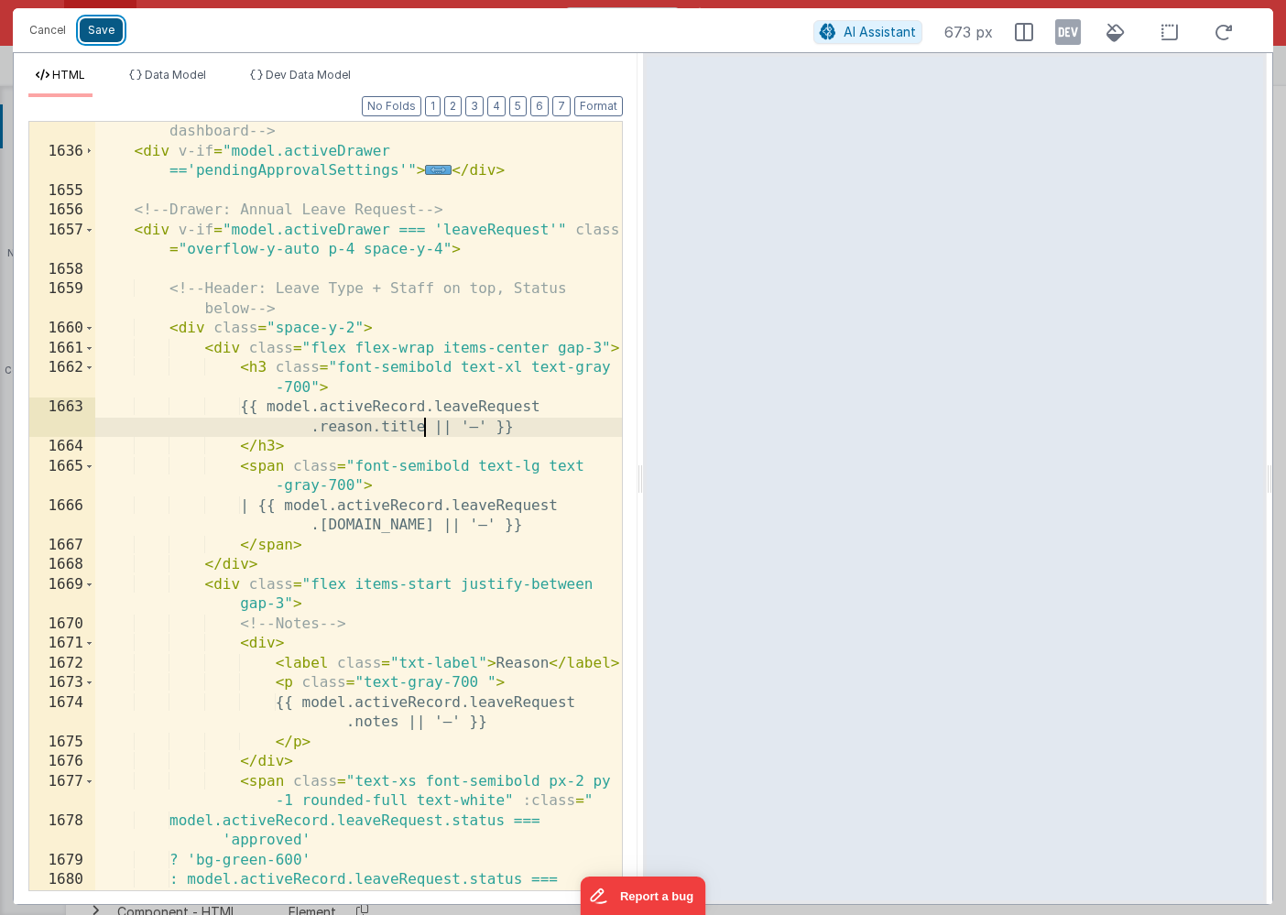
click at [93, 26] on button "Save" at bounding box center [101, 30] width 43 height 24
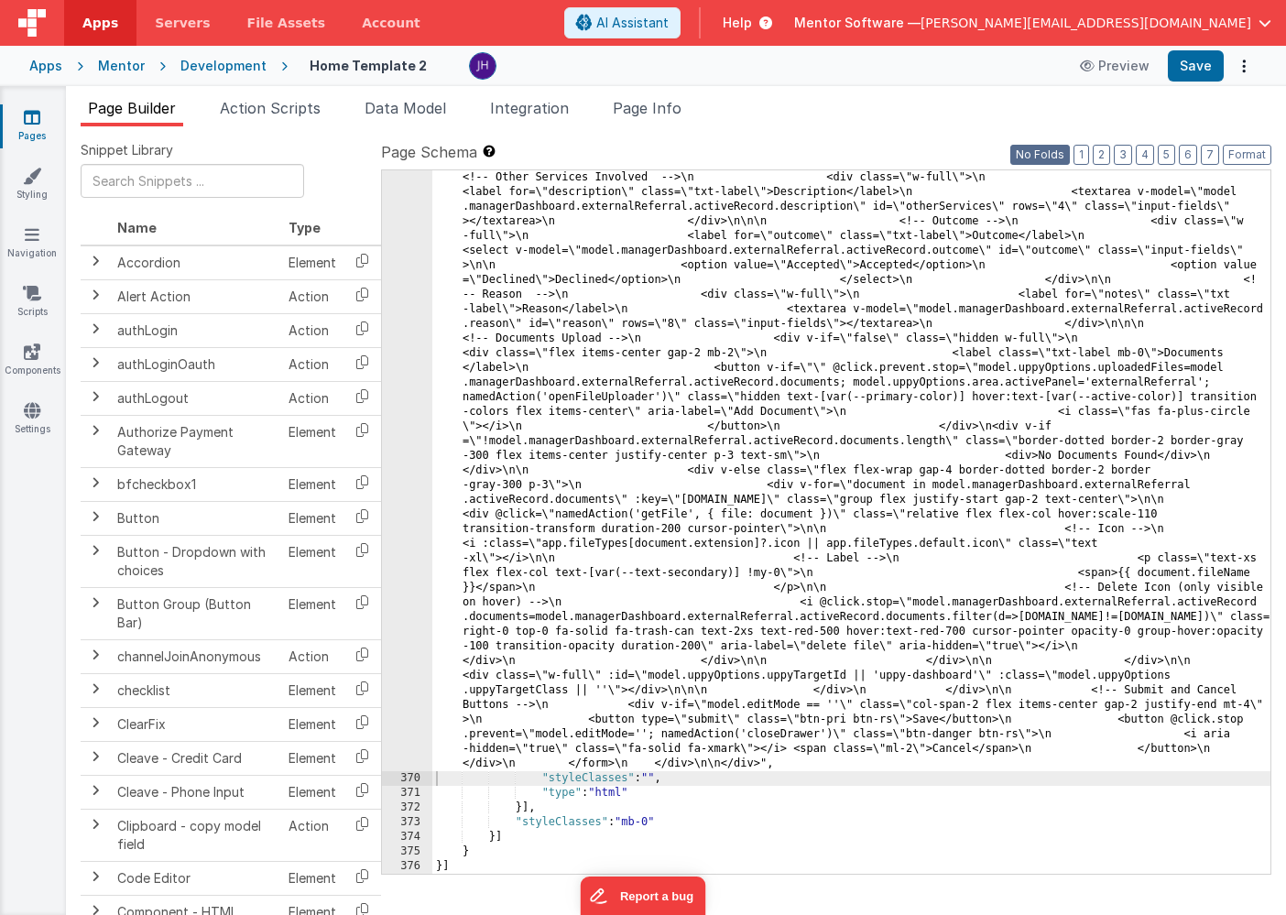
click at [1064, 161] on button "No Folds" at bounding box center [1040, 155] width 60 height 20
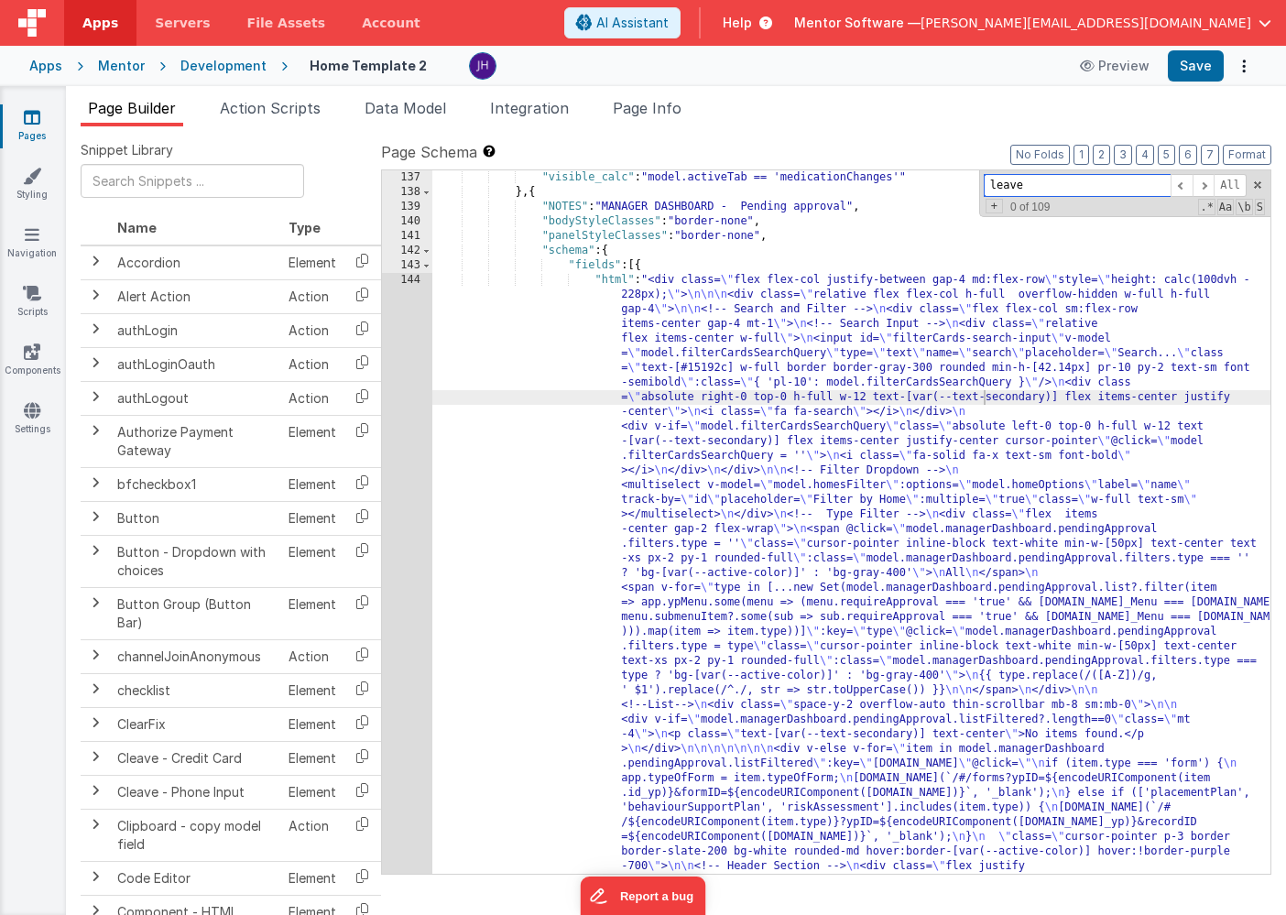
type input "l"
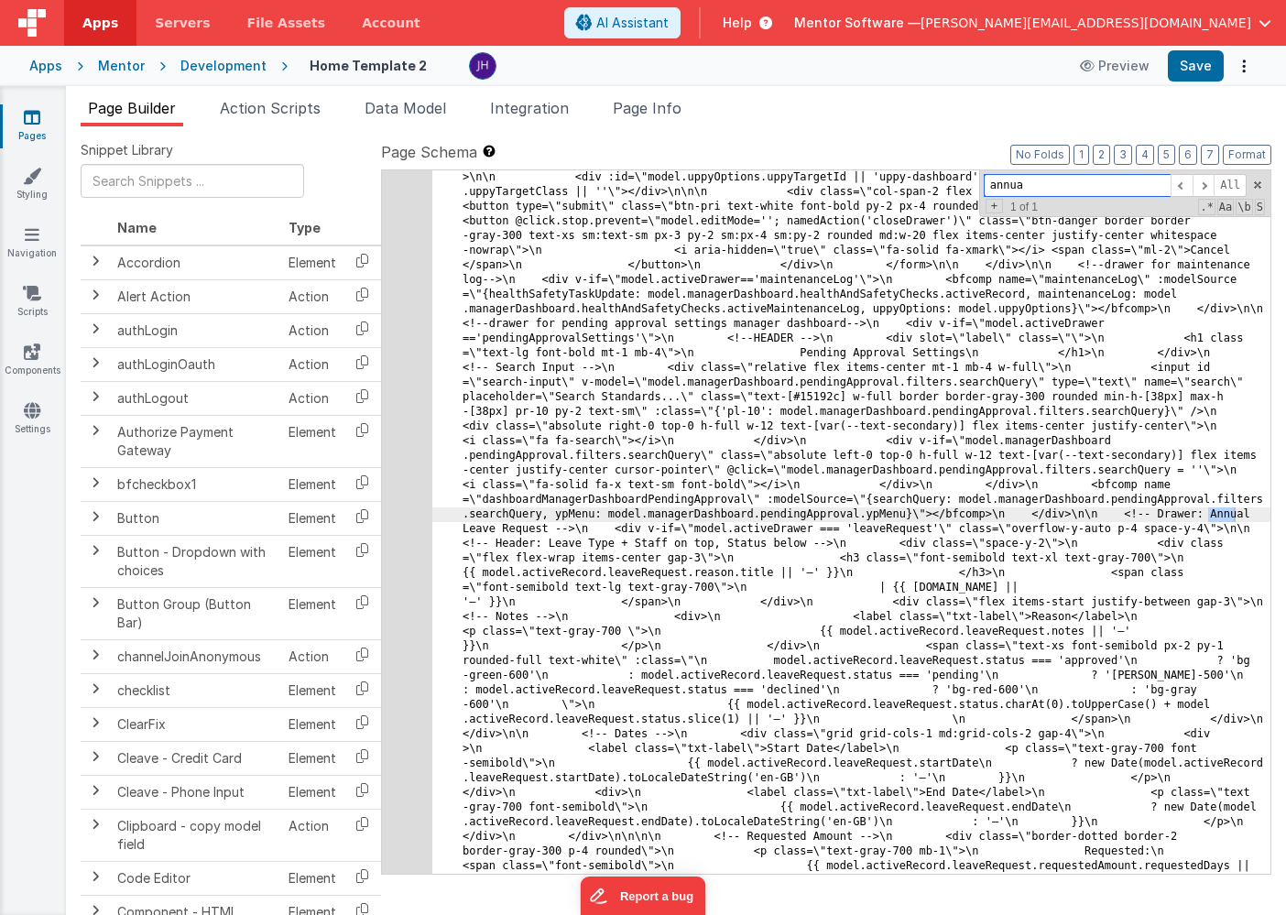
scroll to position [28315, 0]
type input "a"
type input "leave re"
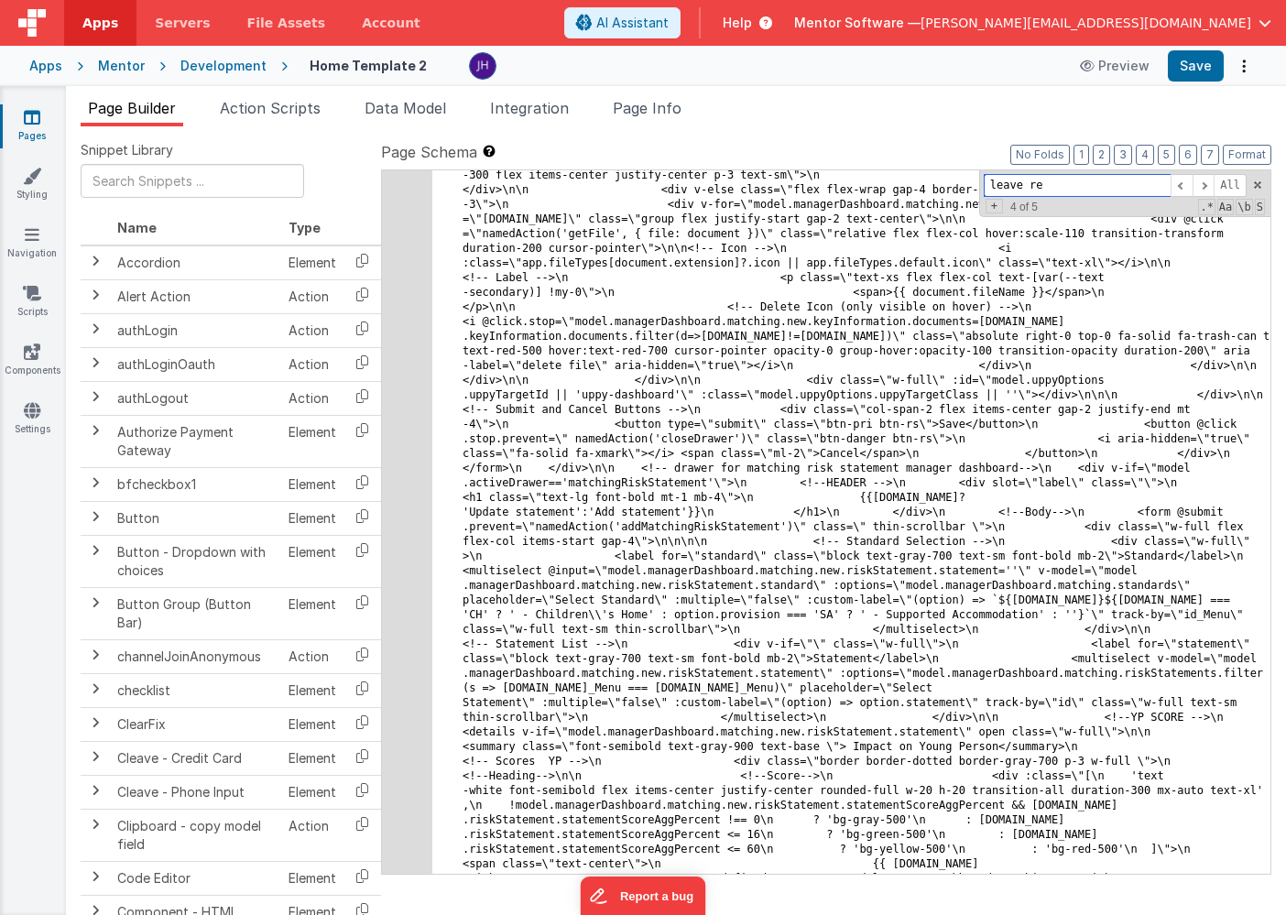
scroll to position [27029, 0]
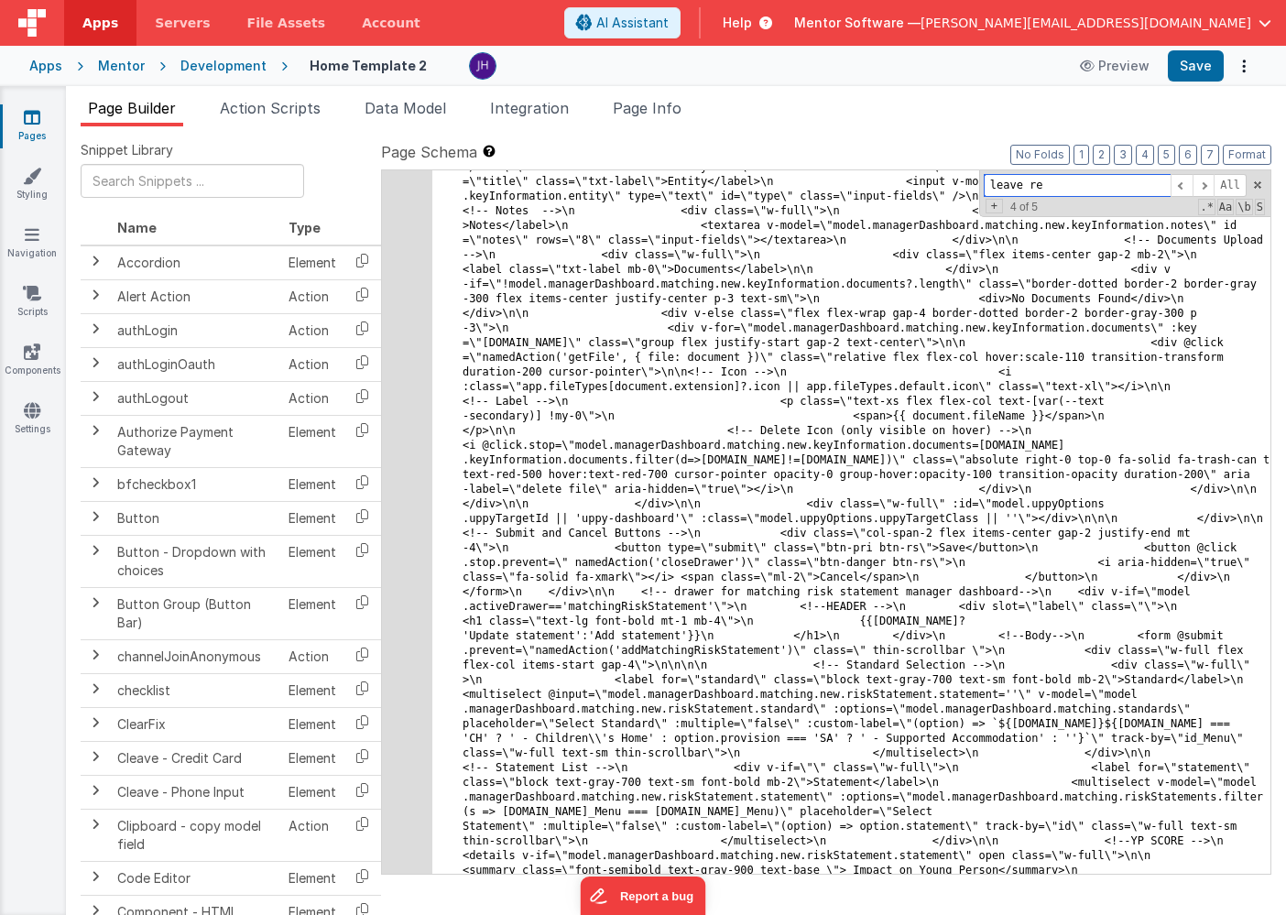
click at [1050, 184] on input "leave re" at bounding box center [1076, 185] width 187 height 23
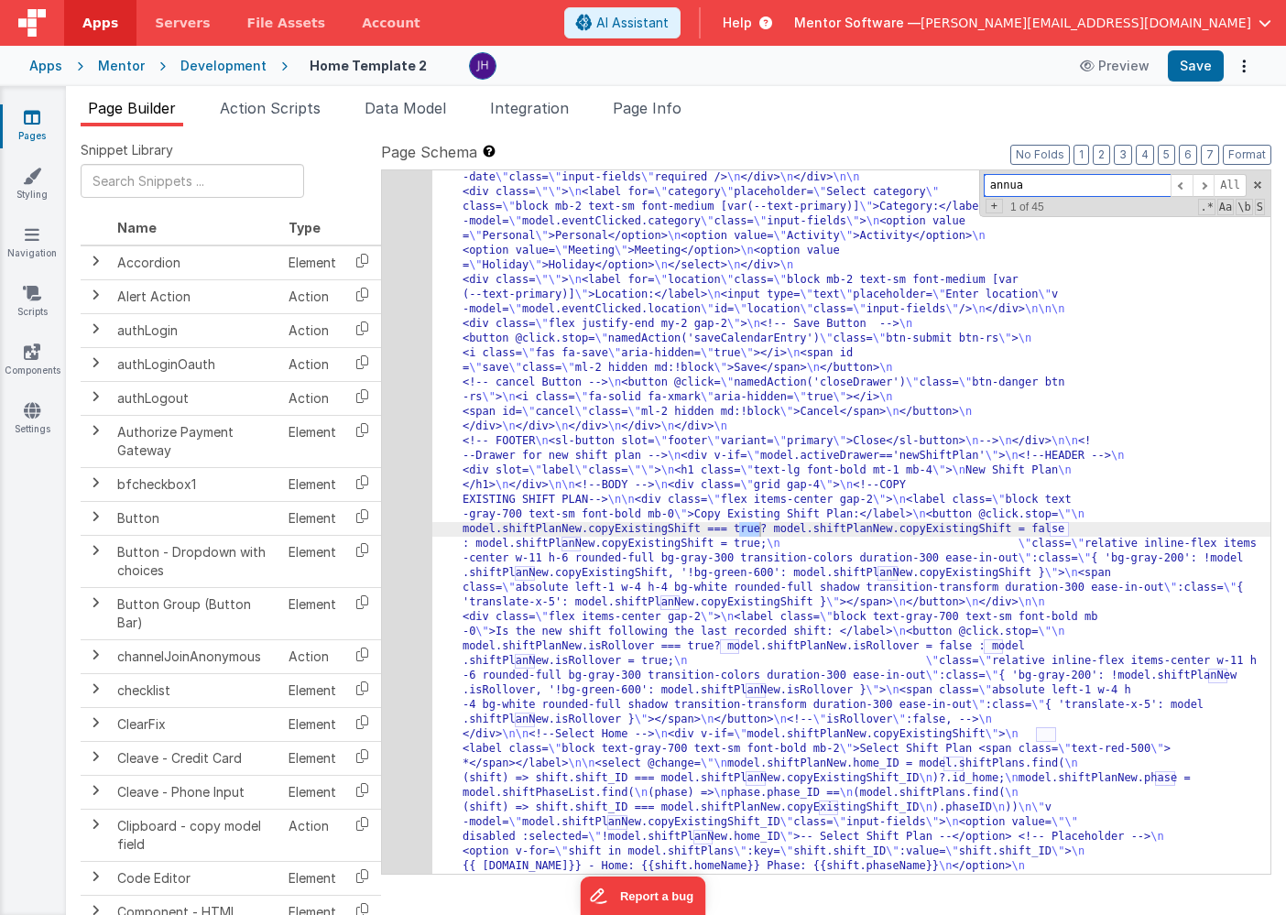
scroll to position [28315, 0]
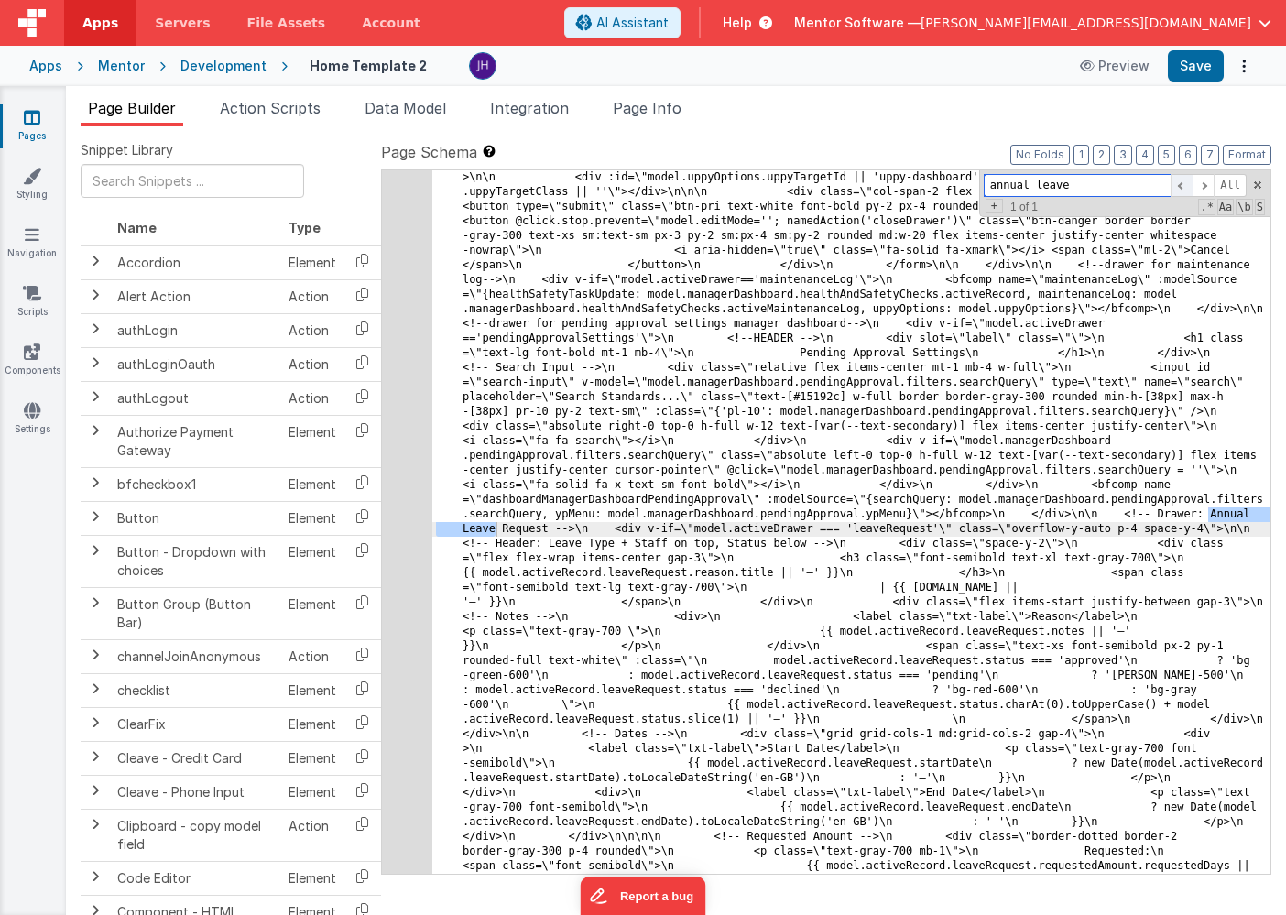
click at [1183, 181] on span at bounding box center [1181, 185] width 22 height 23
click at [1205, 183] on span at bounding box center [1203, 185] width 22 height 23
click at [1105, 187] on input "annual leave" at bounding box center [1076, 185] width 187 height 23
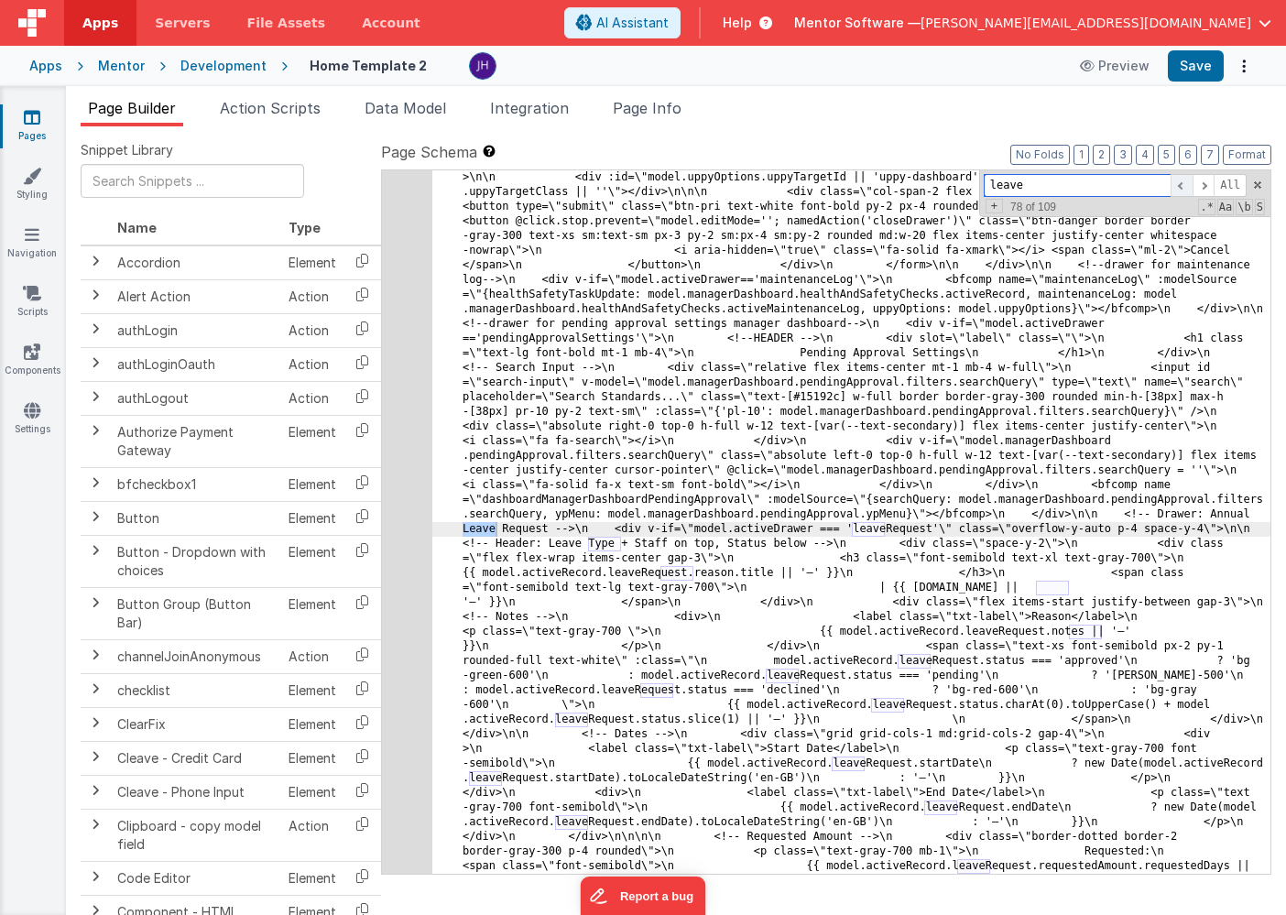
type input "leave"
click at [1184, 178] on span at bounding box center [1181, 185] width 22 height 23
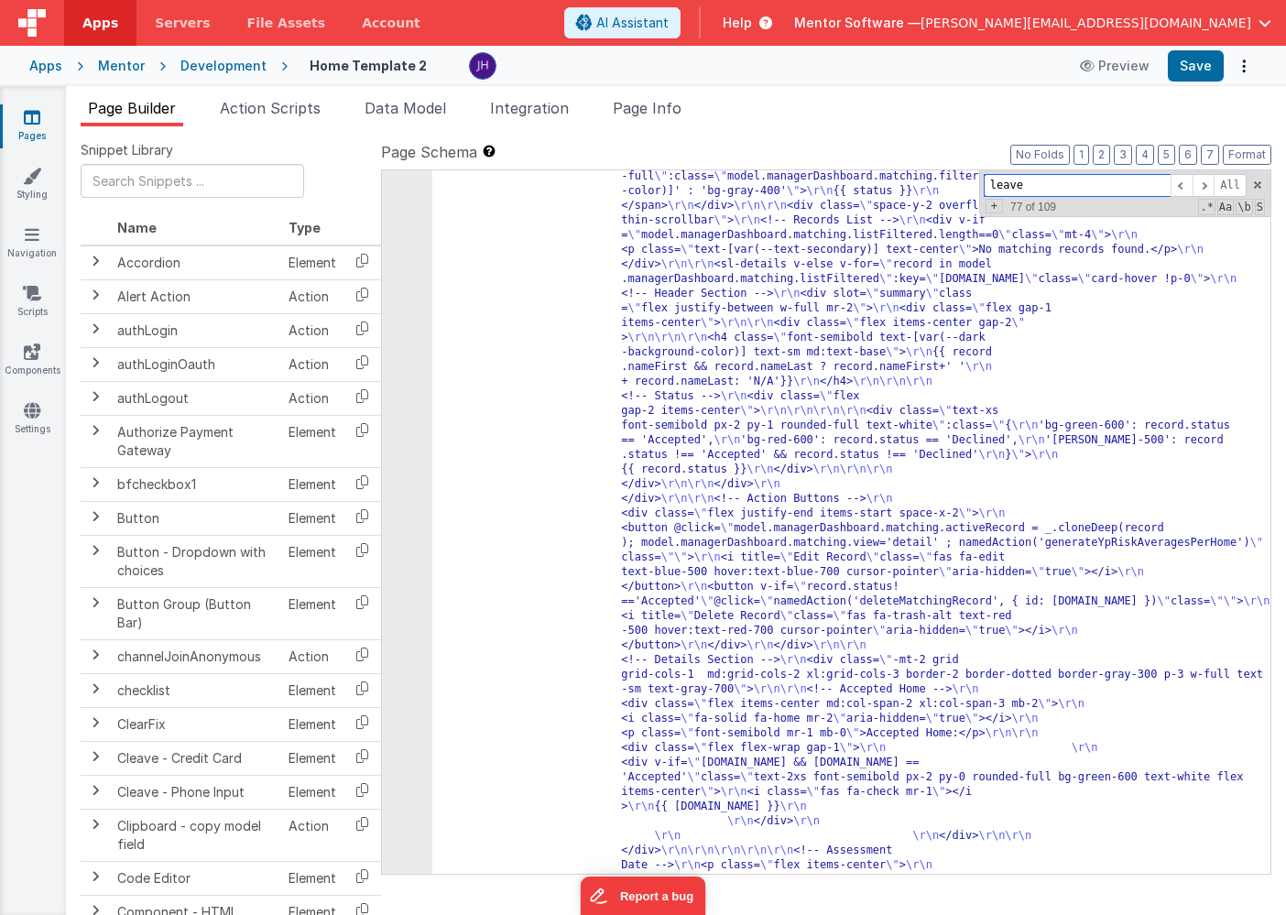
scroll to position [15439, 0]
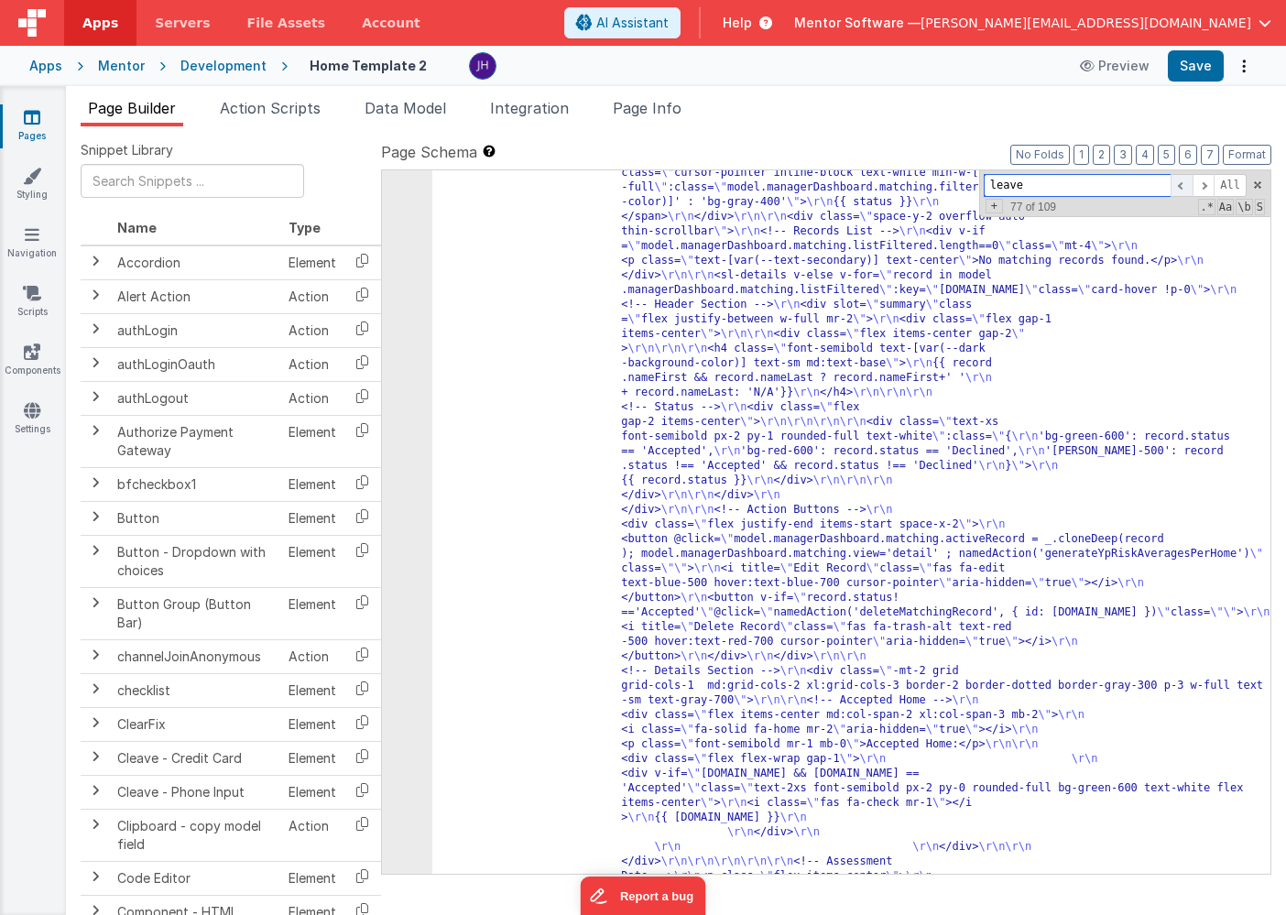
click at [1184, 189] on span at bounding box center [1181, 185] width 22 height 23
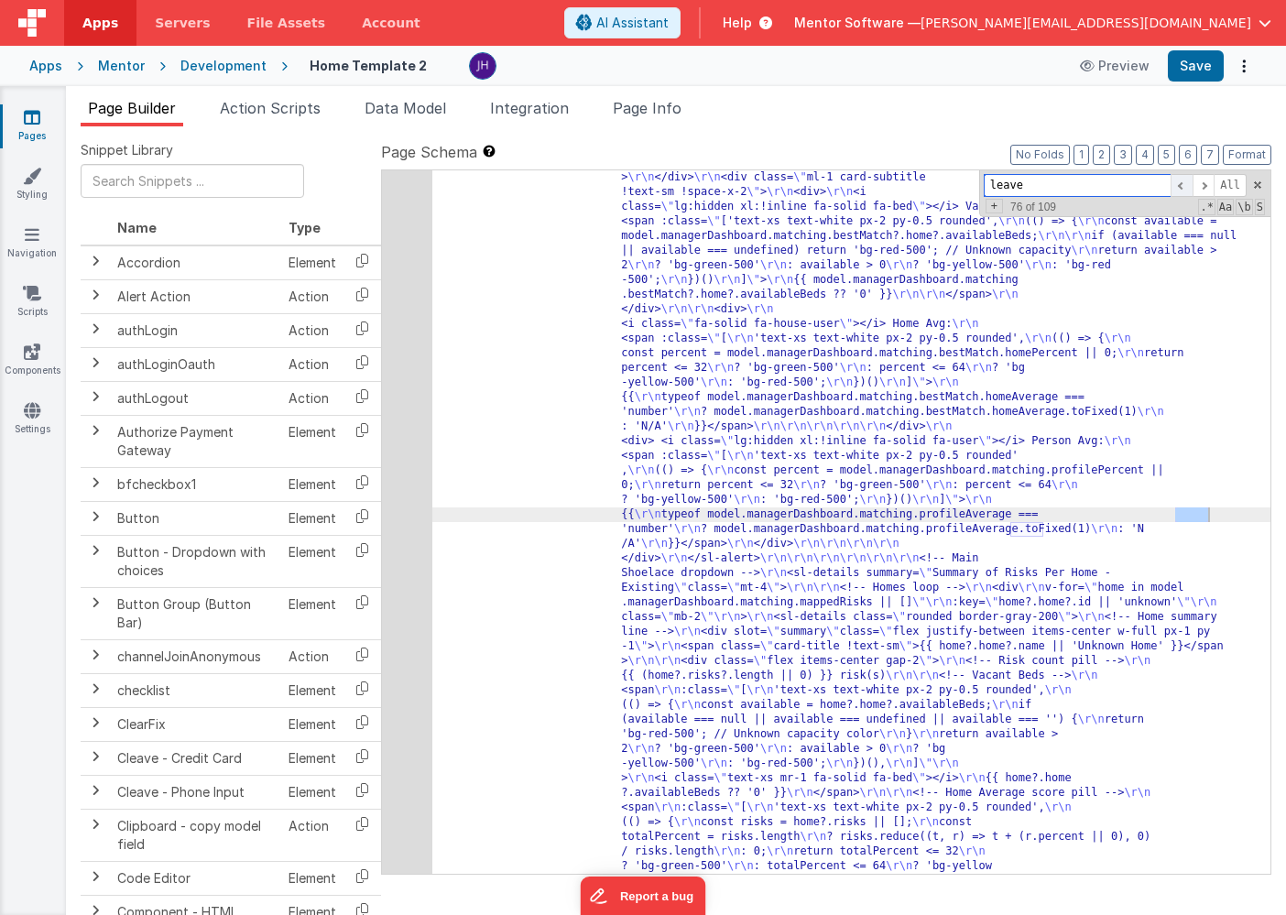
scroll to position [17826, 0]
click at [1181, 186] on span at bounding box center [1181, 185] width 22 height 23
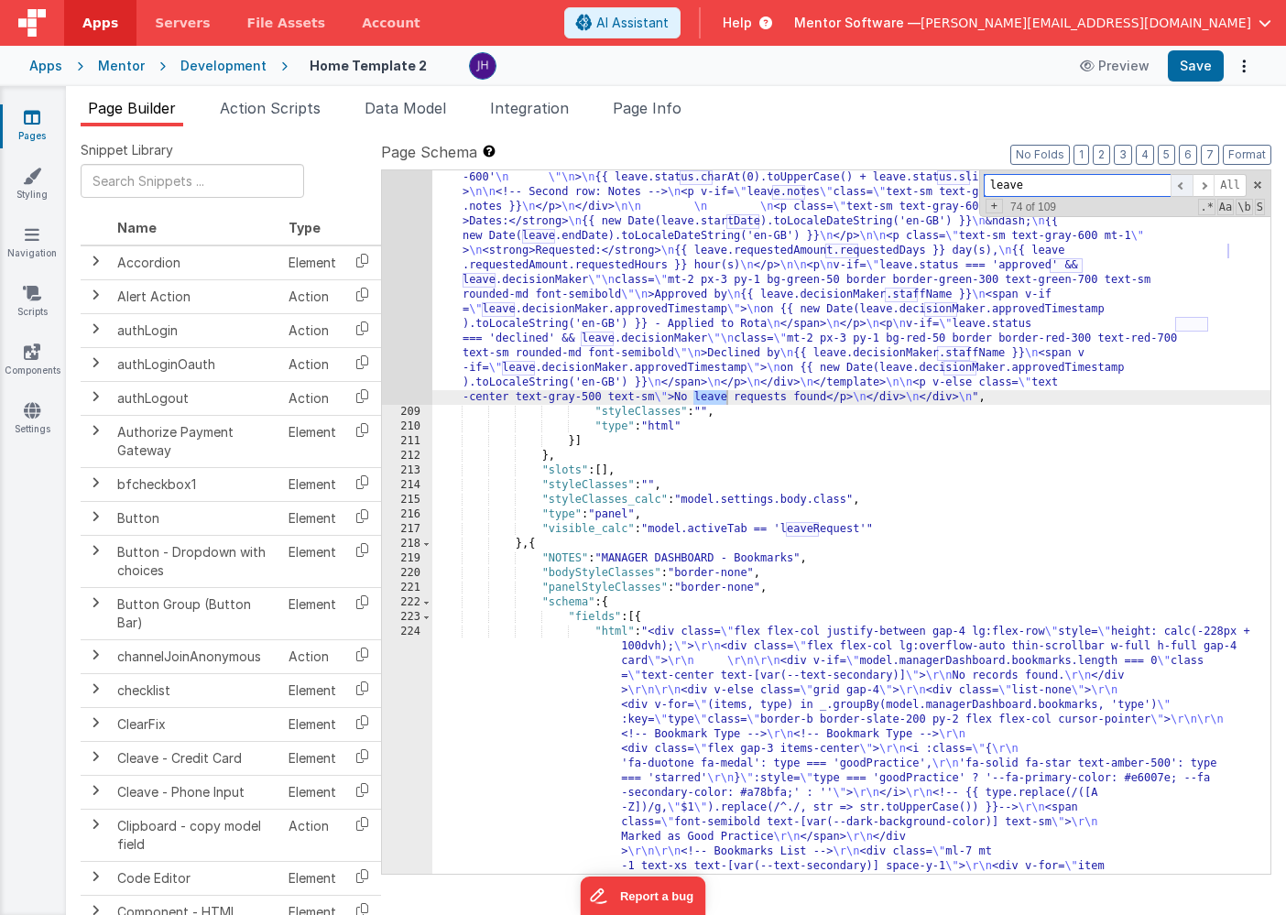
click at [1181, 186] on span at bounding box center [1181, 185] width 22 height 23
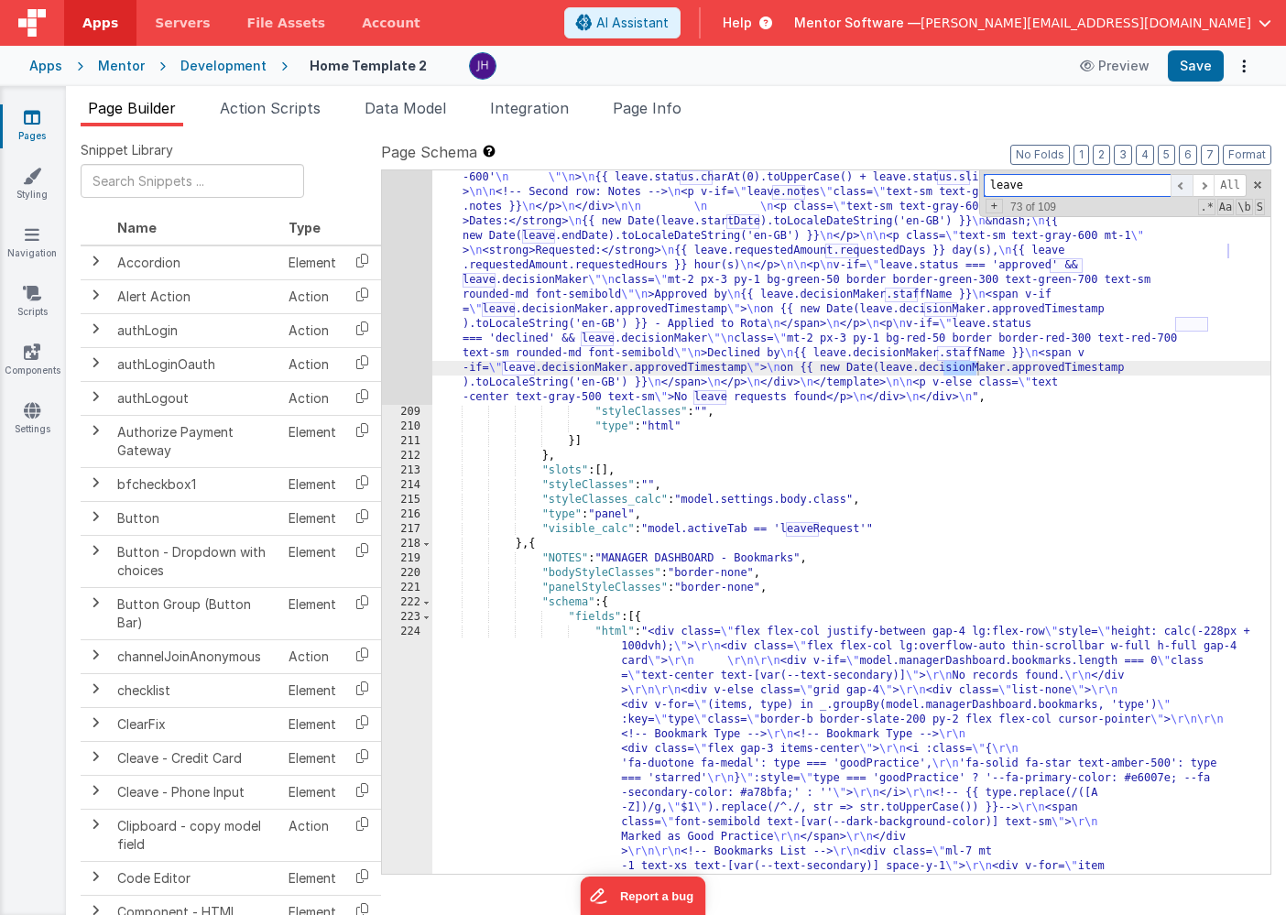
click at [1181, 186] on span at bounding box center [1181, 185] width 22 height 23
click at [665, 270] on div ""html" : "<div class= \" flex flex-col justify-between gap-4 \" style= \" heigh…" at bounding box center [851, 470] width 838 height 2622
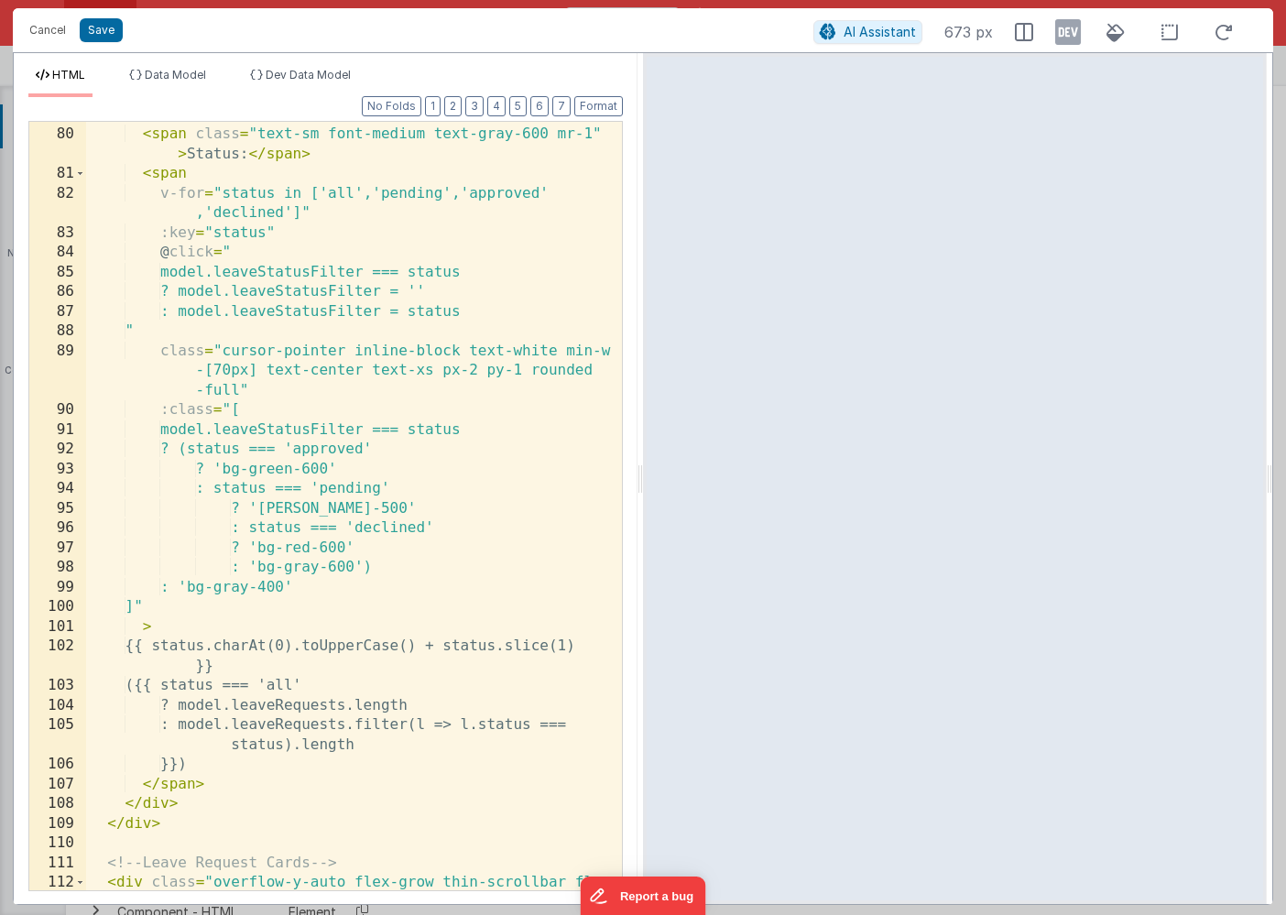
scroll to position [2143, 0]
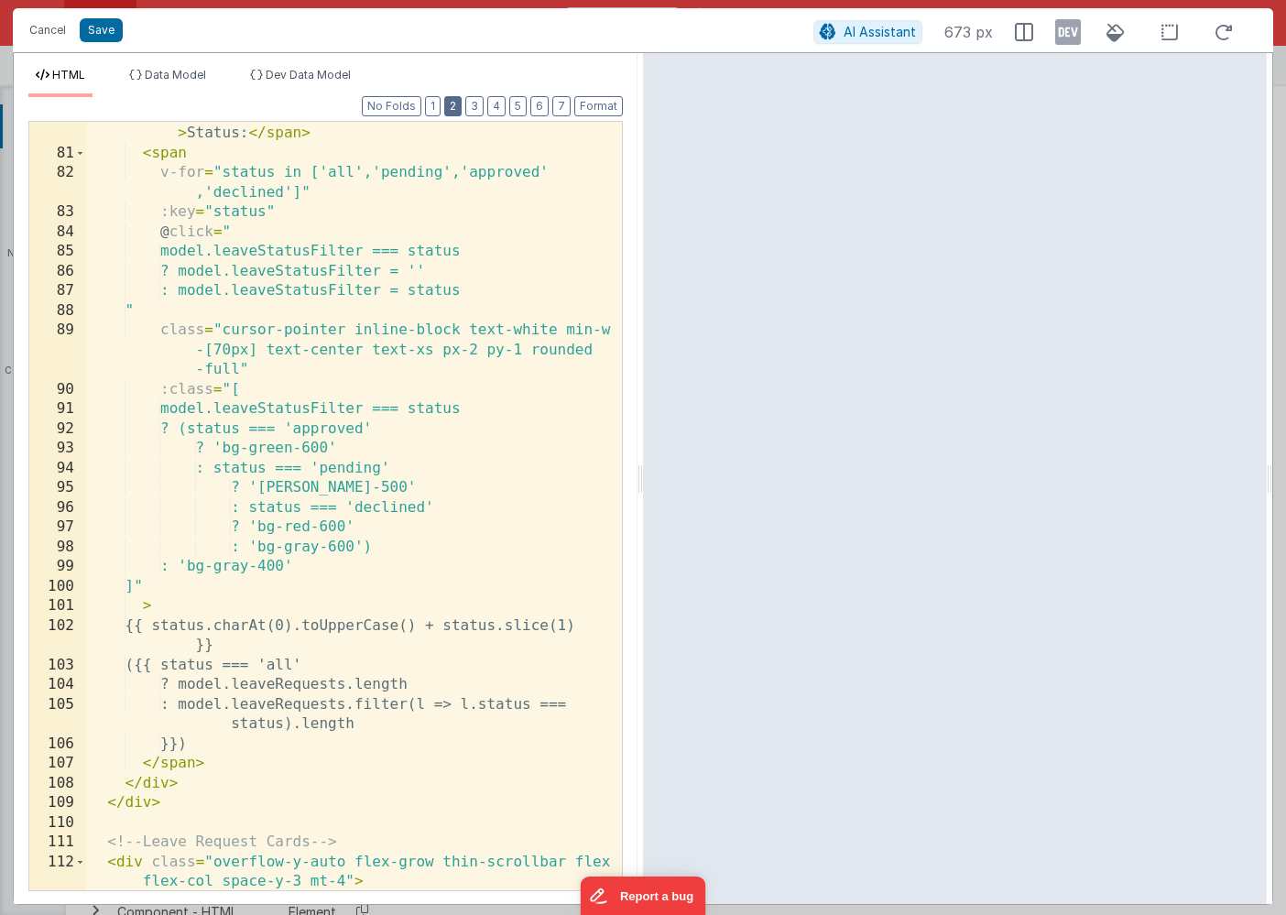
click at [458, 112] on button "2" at bounding box center [452, 106] width 17 height 20
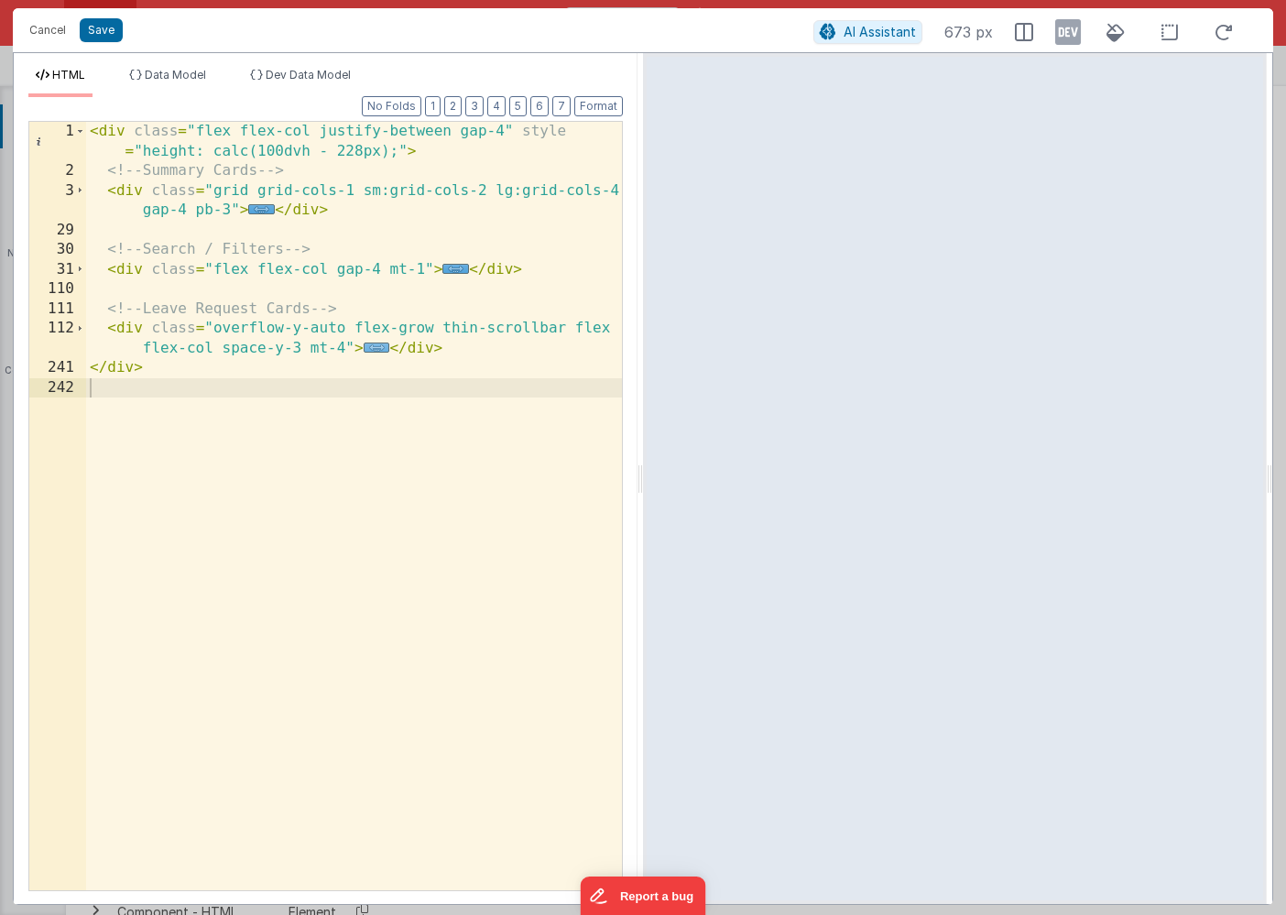
click at [371, 348] on span "..." at bounding box center [377, 347] width 27 height 10
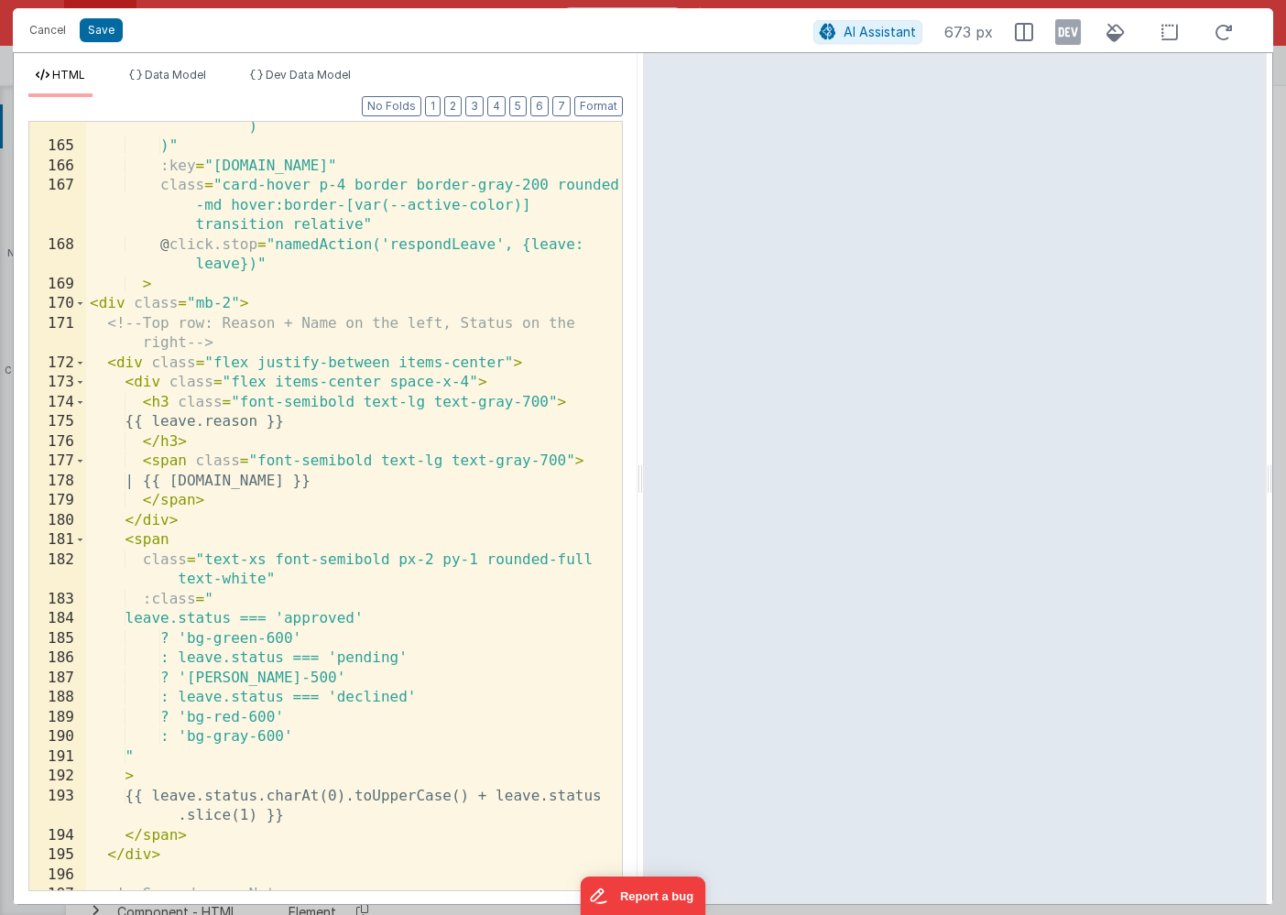
scroll to position [1572, 0]
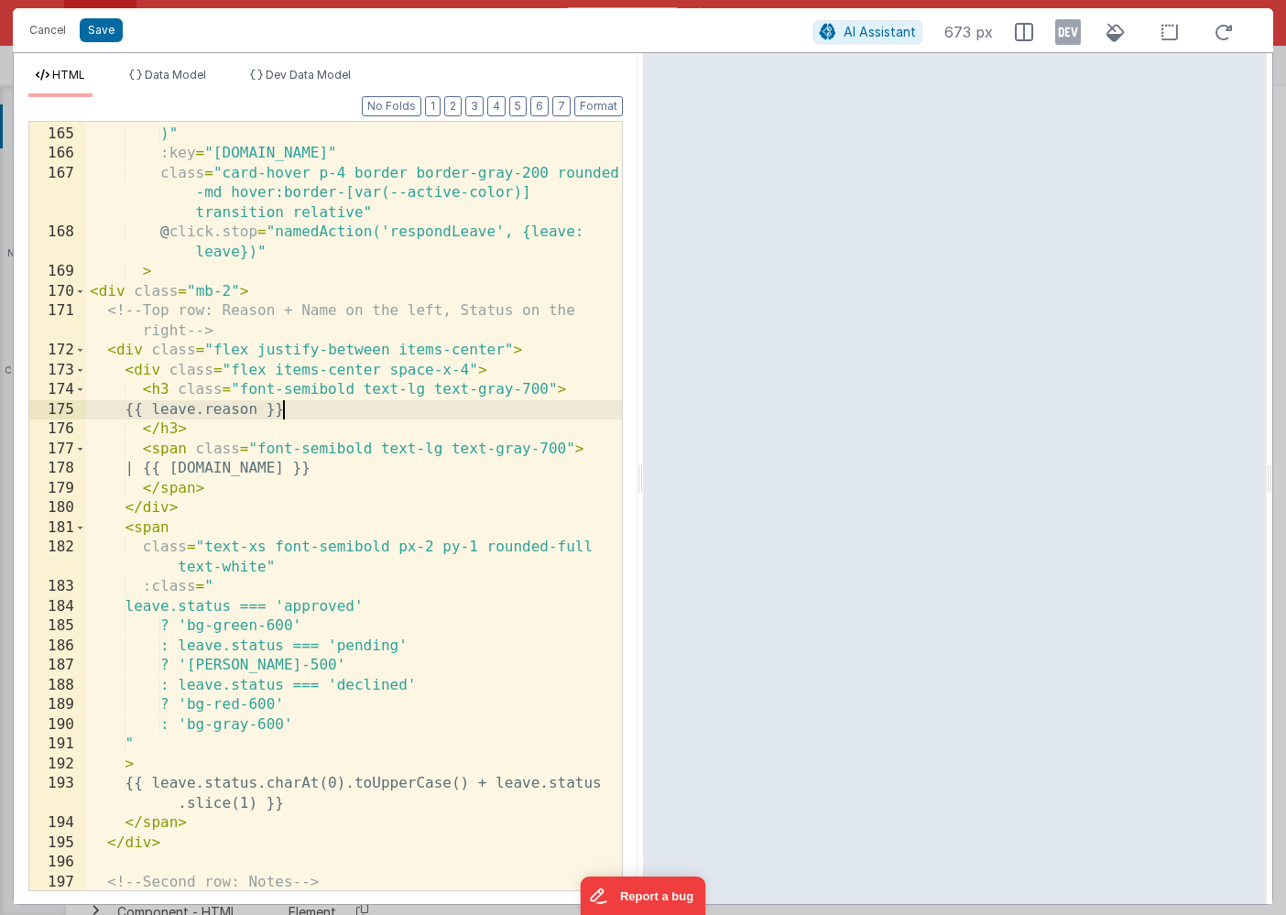
click at [288, 410] on div ": new Date(b.startDate) - new Date(a.startDate ) )" :key = "[DOMAIN_NAME]" clas…" at bounding box center [354, 508] width 536 height 847
click at [107, 35] on button "Save" at bounding box center [101, 30] width 43 height 24
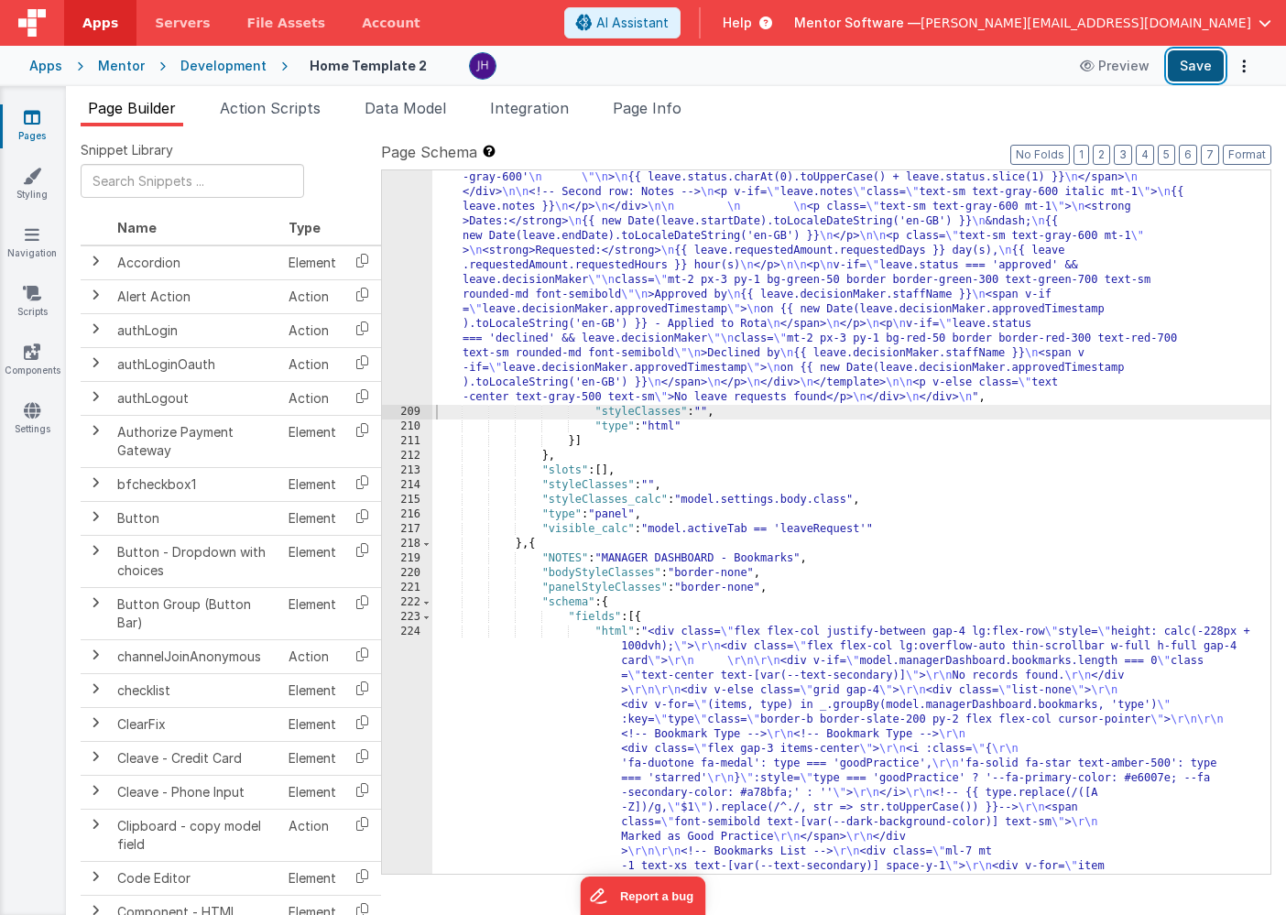
click at [1199, 68] on button "Save" at bounding box center [1195, 65] width 56 height 31
click at [116, 114] on span "Page Builder" at bounding box center [132, 108] width 88 height 18
click at [1102, 156] on button "2" at bounding box center [1100, 155] width 17 height 20
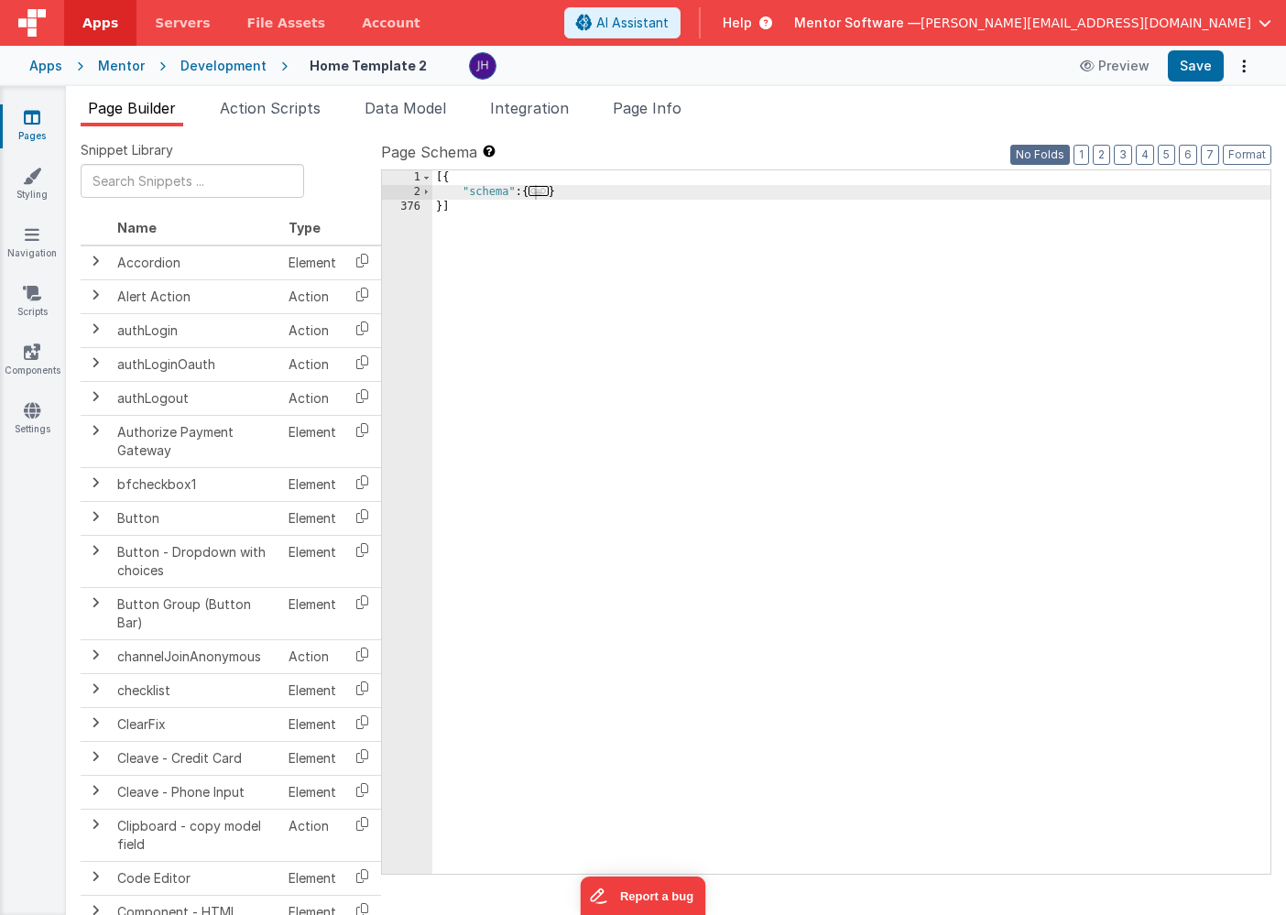
click at [1057, 159] on button "No Folds" at bounding box center [1040, 155] width 60 height 20
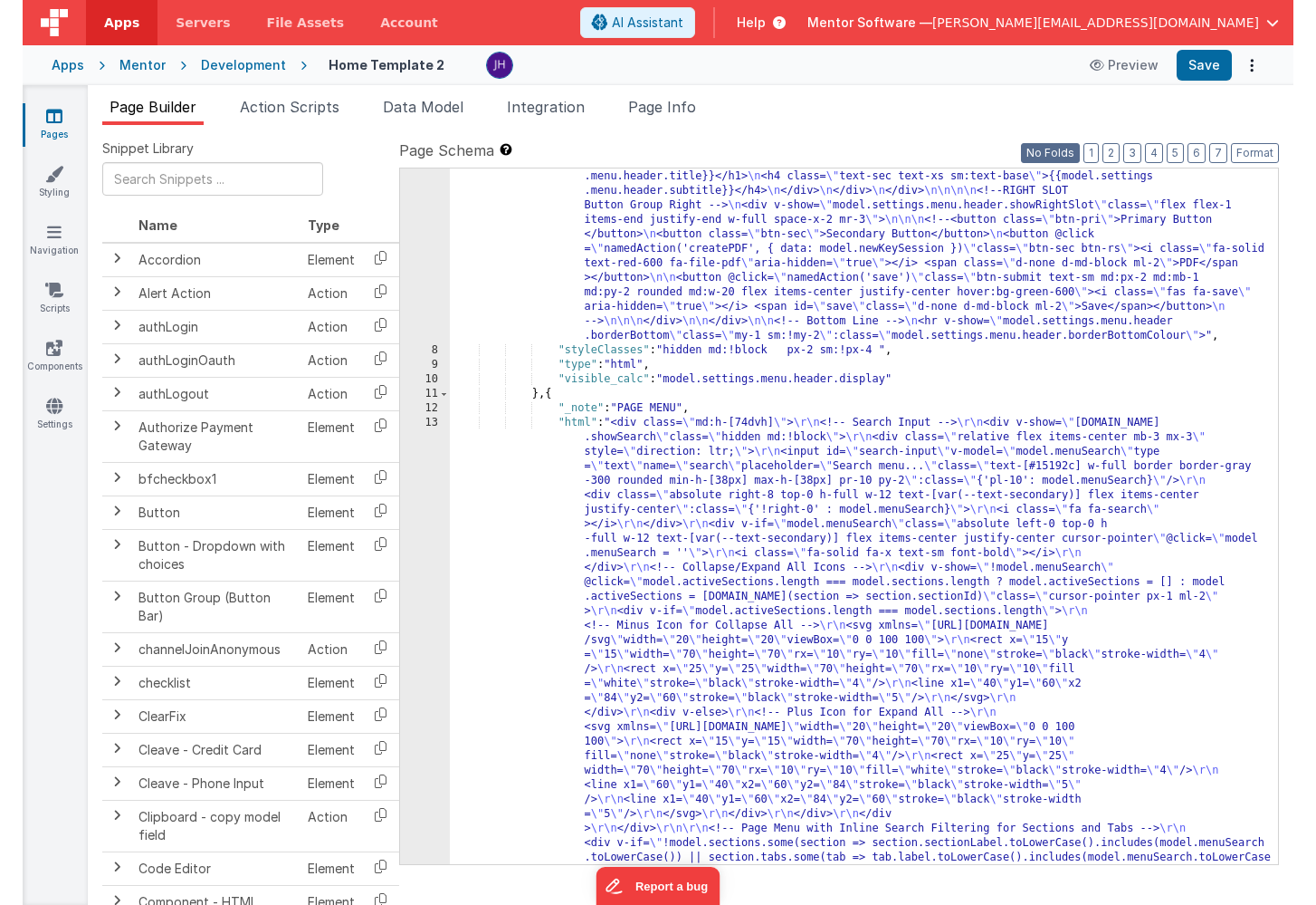
scroll to position [172, 0]
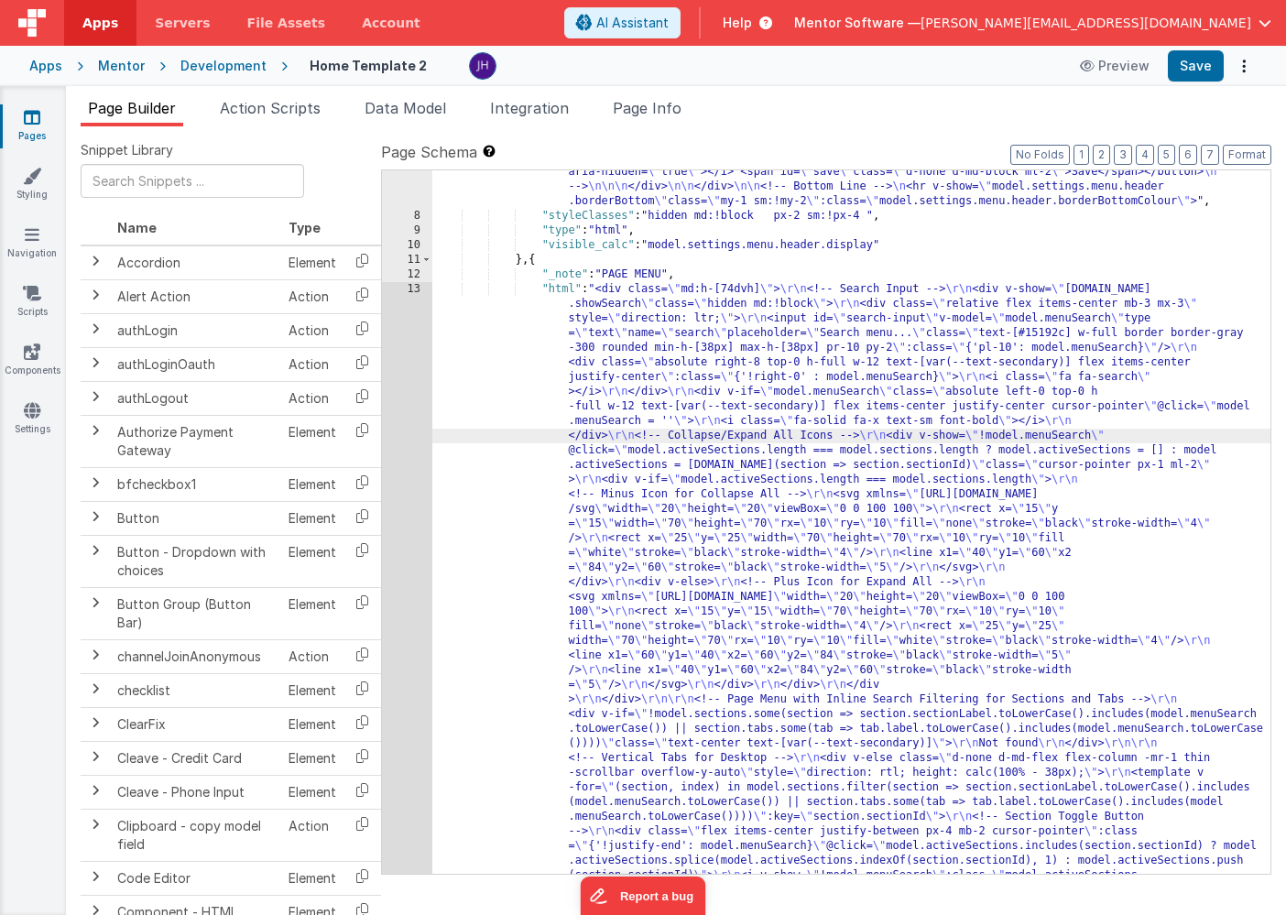
click at [381, 418] on div "7 8 9 10 11 12 13 14 15 16 17 18 19 20 21 22 23 24 25 26 27 28 29 30 31 32 33 "…" at bounding box center [826, 521] width 890 height 705
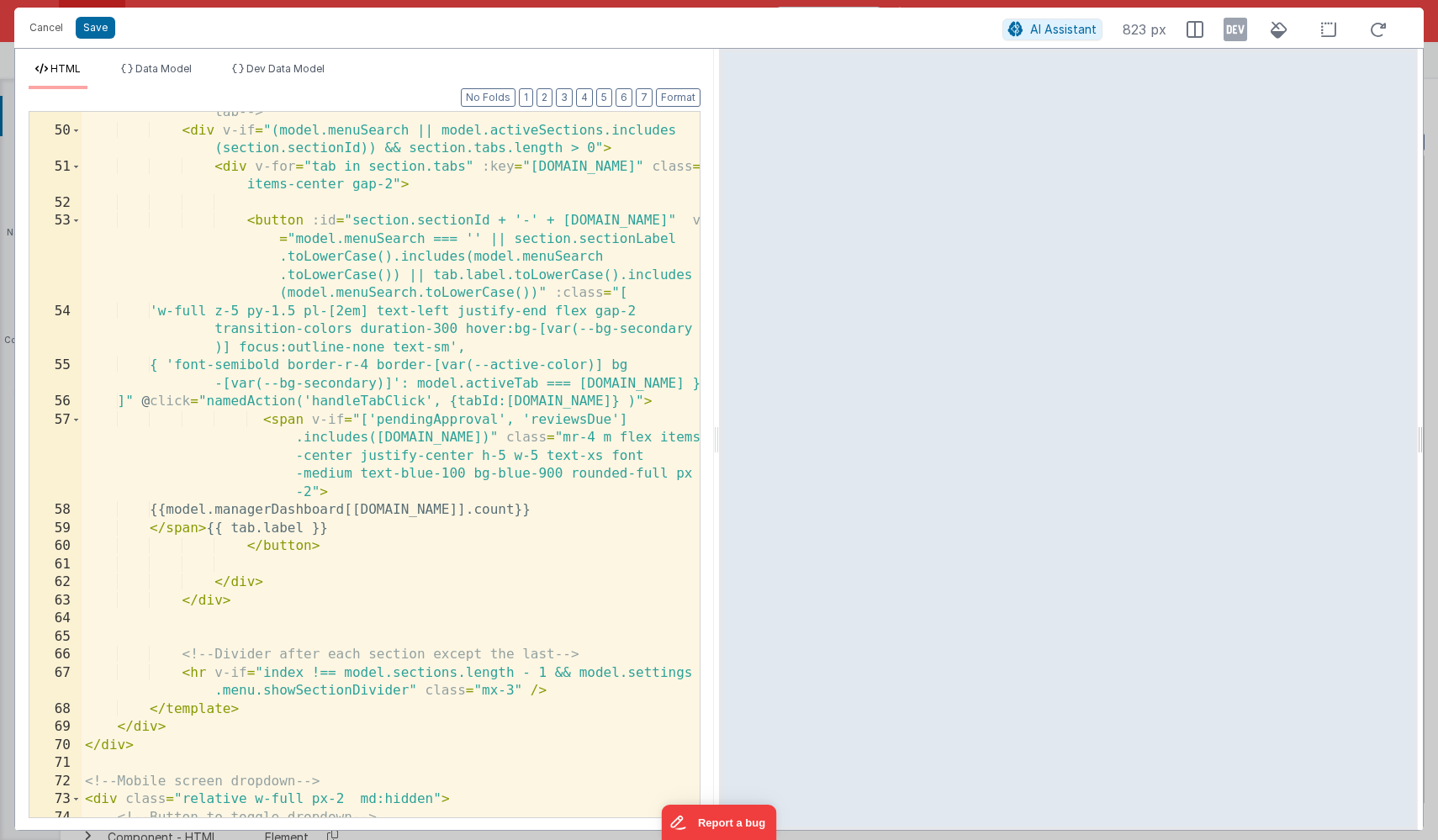
scroll to position [1703, 0]
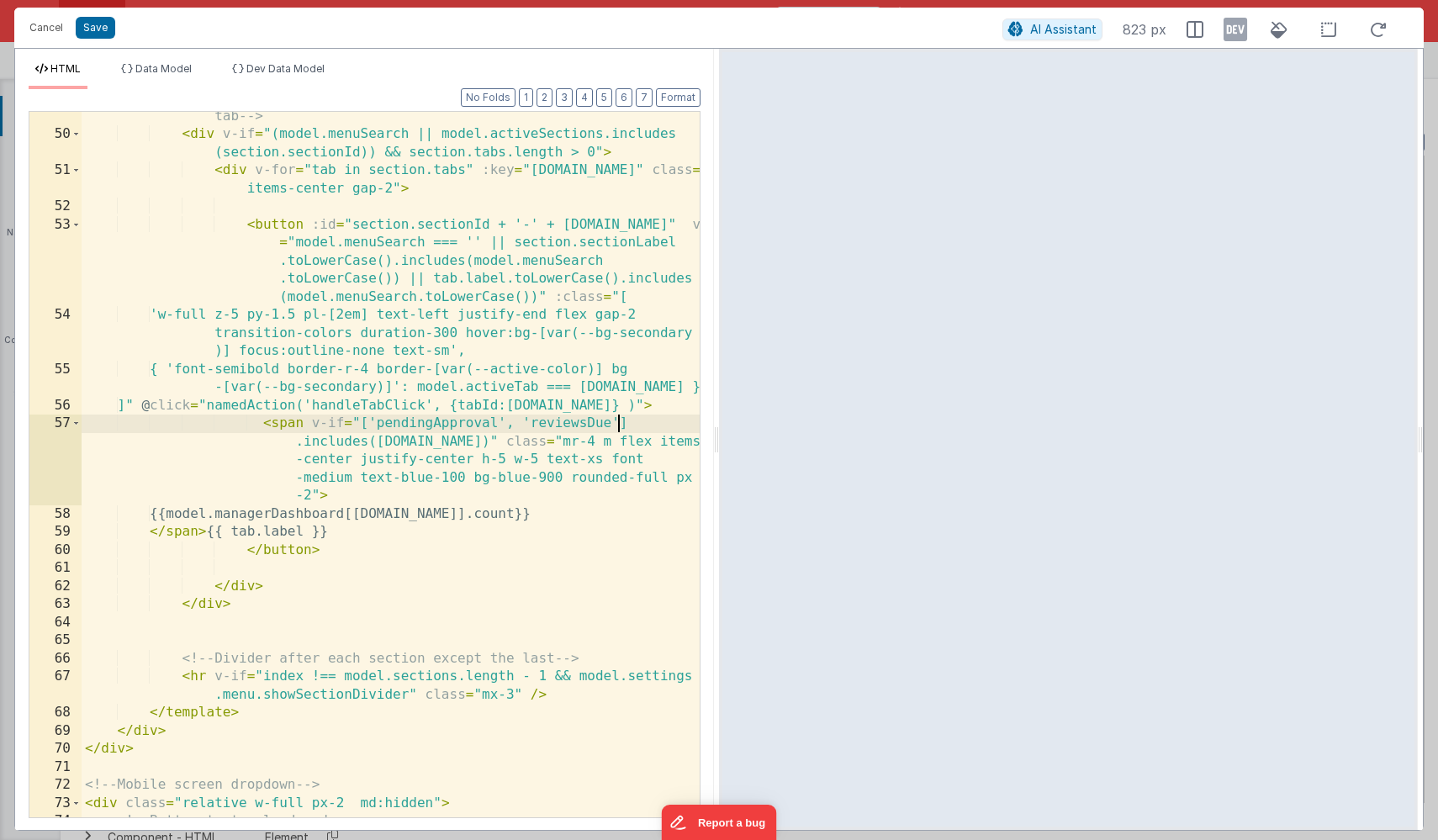
click at [617, 421] on div "<!-- Render Tabs if the section is expanded and has more than 1 tab --> < div v…" at bounding box center [390, 487] width 618 height 796
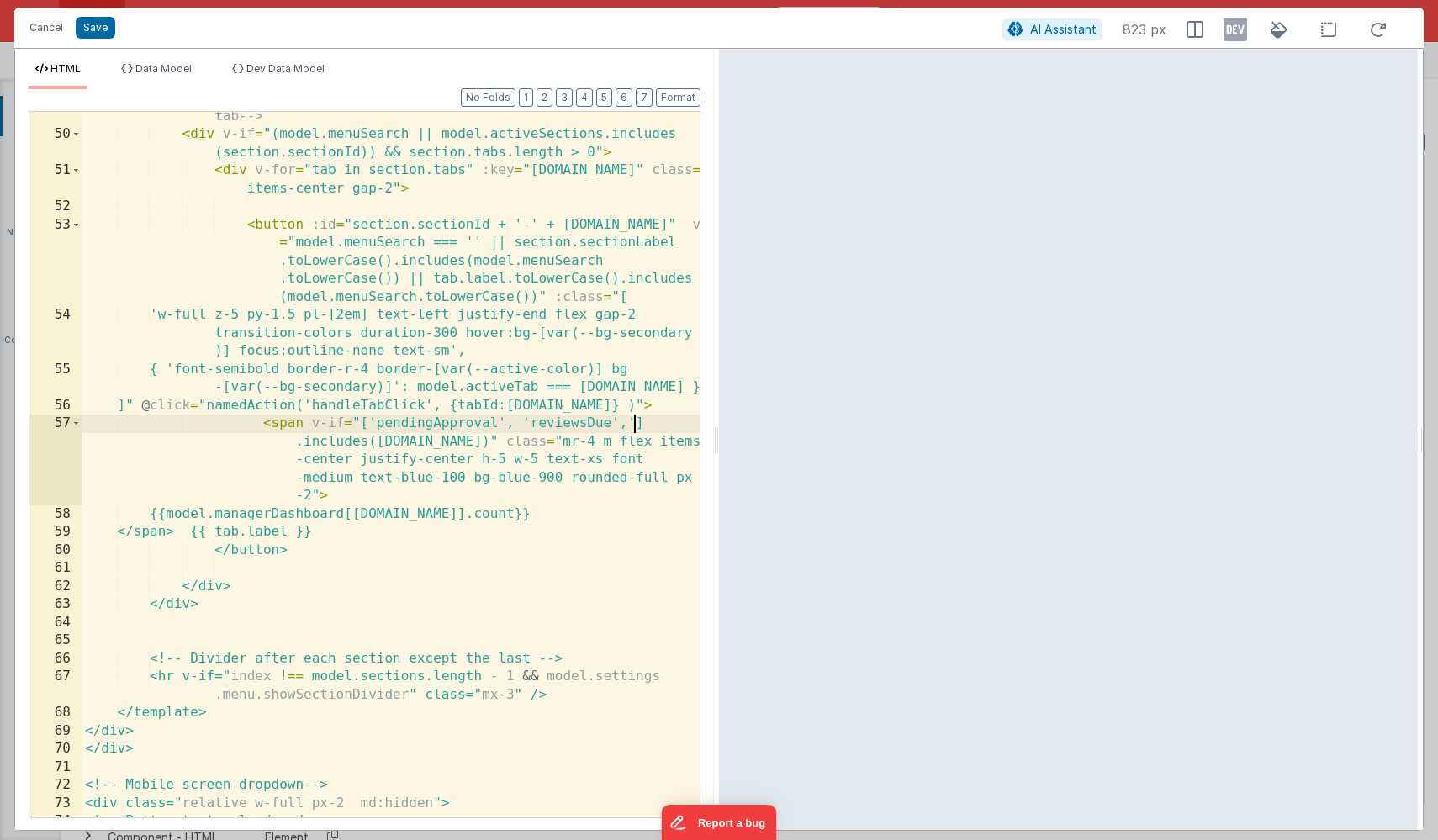
paste textarea
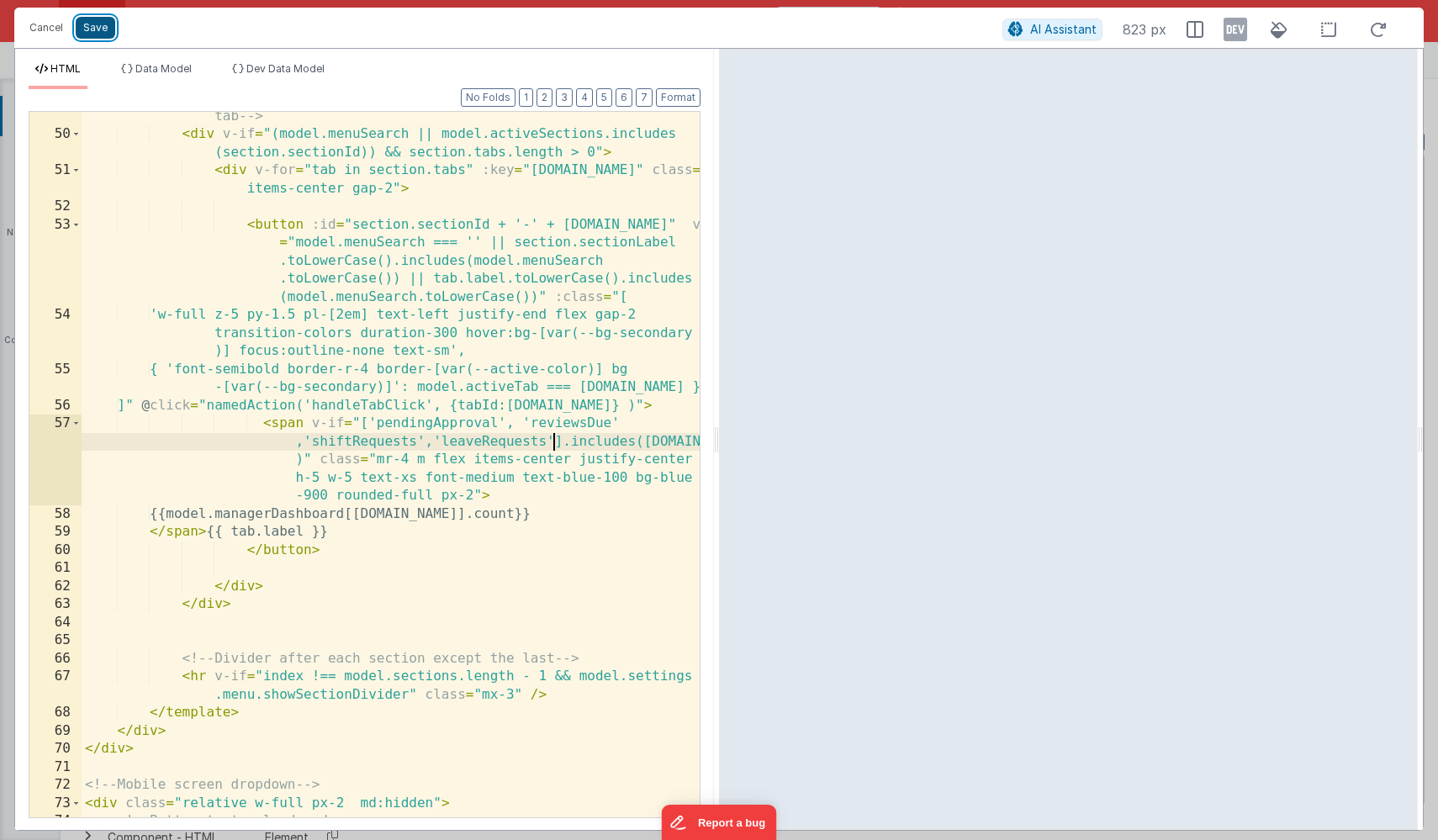
click at [100, 27] on button "Save" at bounding box center [95, 28] width 39 height 22
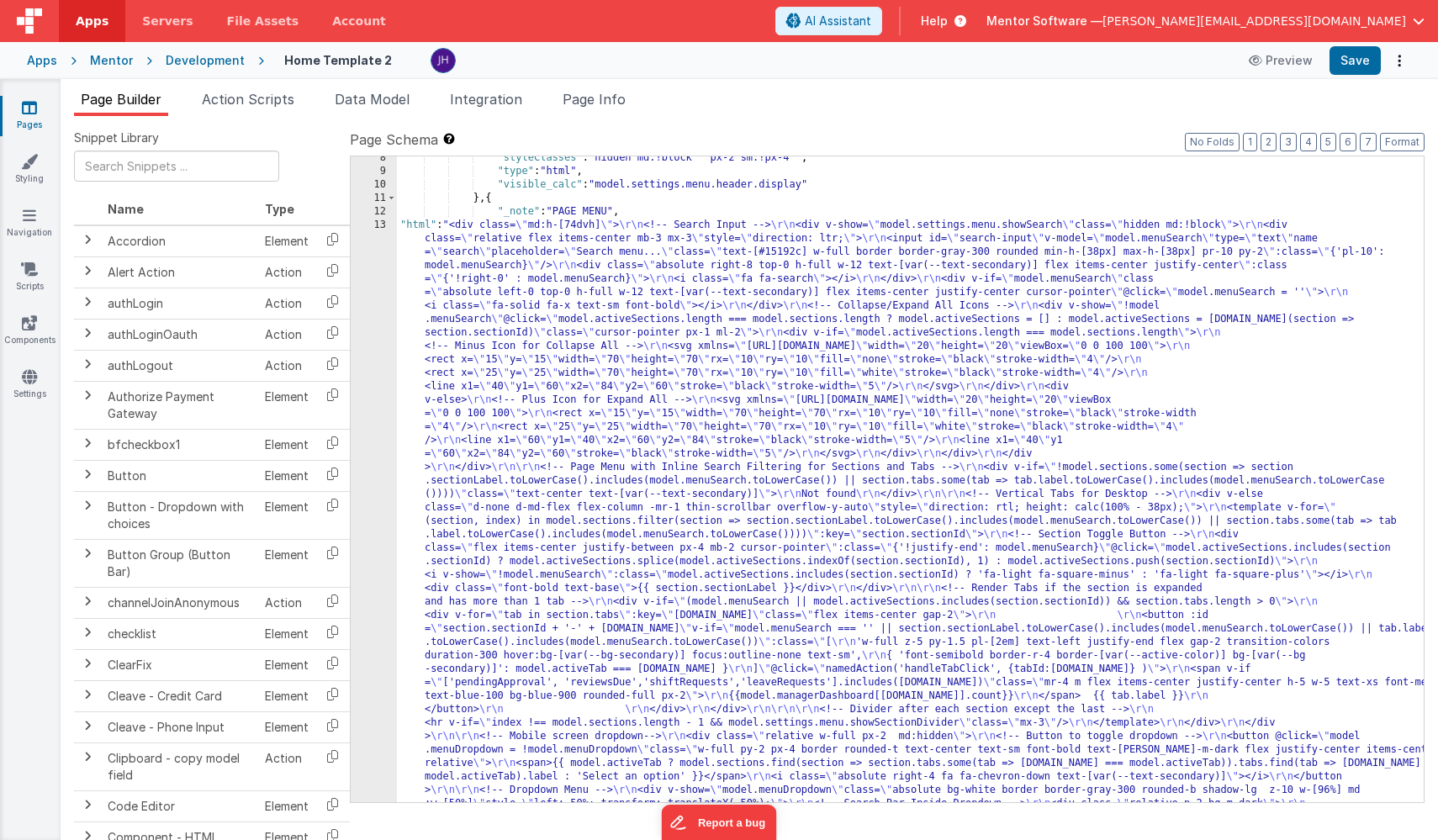
scroll to position [195, 0]
click at [1180, 64] on button "Save" at bounding box center [1355, 60] width 51 height 28
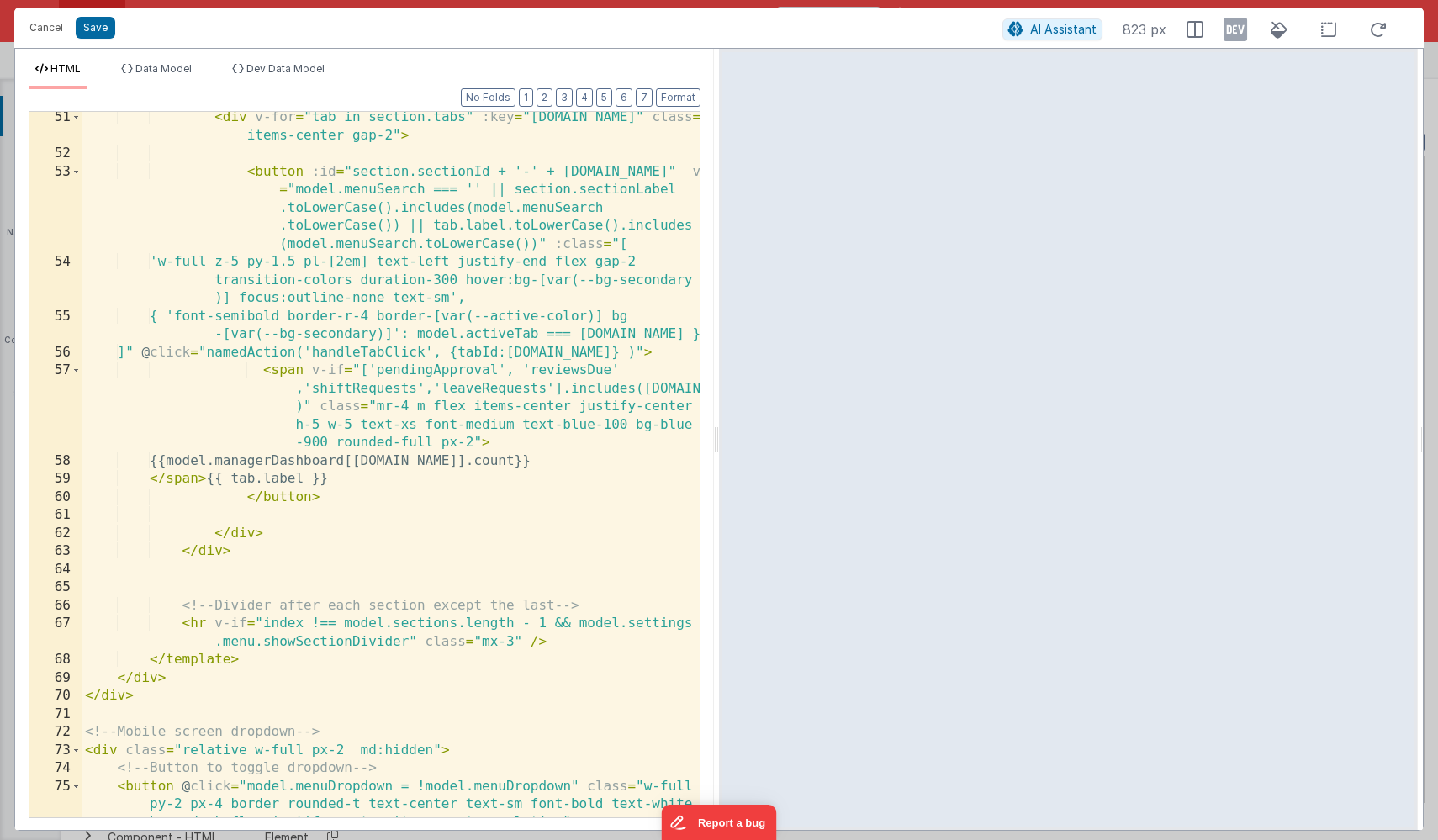
scroll to position [0, 0]
drag, startPoint x: 552, startPoint y: 386, endPoint x: 304, endPoint y: 389, distance: 248.0
click at [304, 389] on div "< div v-for = "tab in section.tabs" :key = "[DOMAIN_NAME]" class = "flex items-…" at bounding box center [390, 515] width 618 height 813
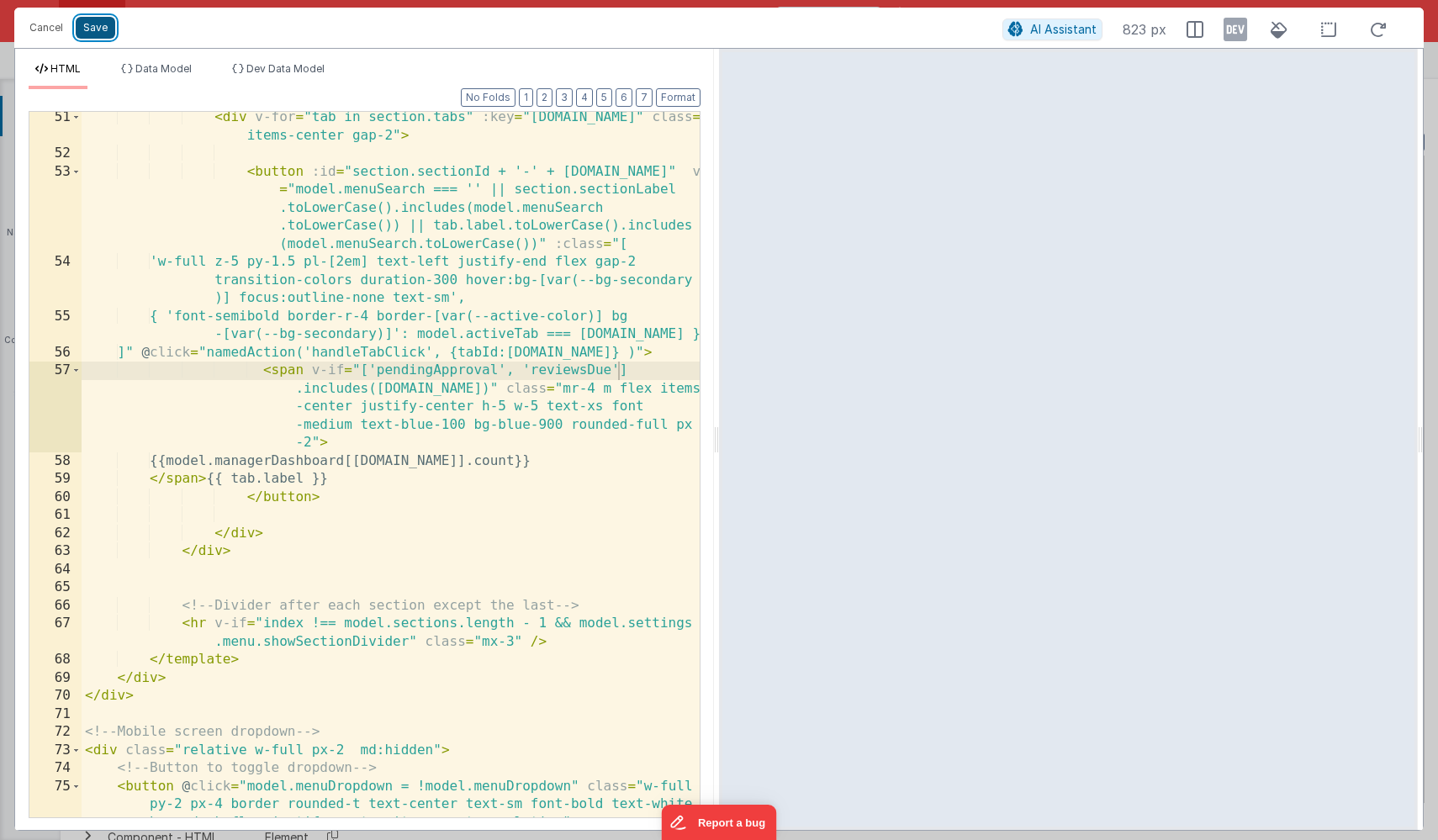
click at [96, 32] on button "Save" at bounding box center [95, 28] width 39 height 22
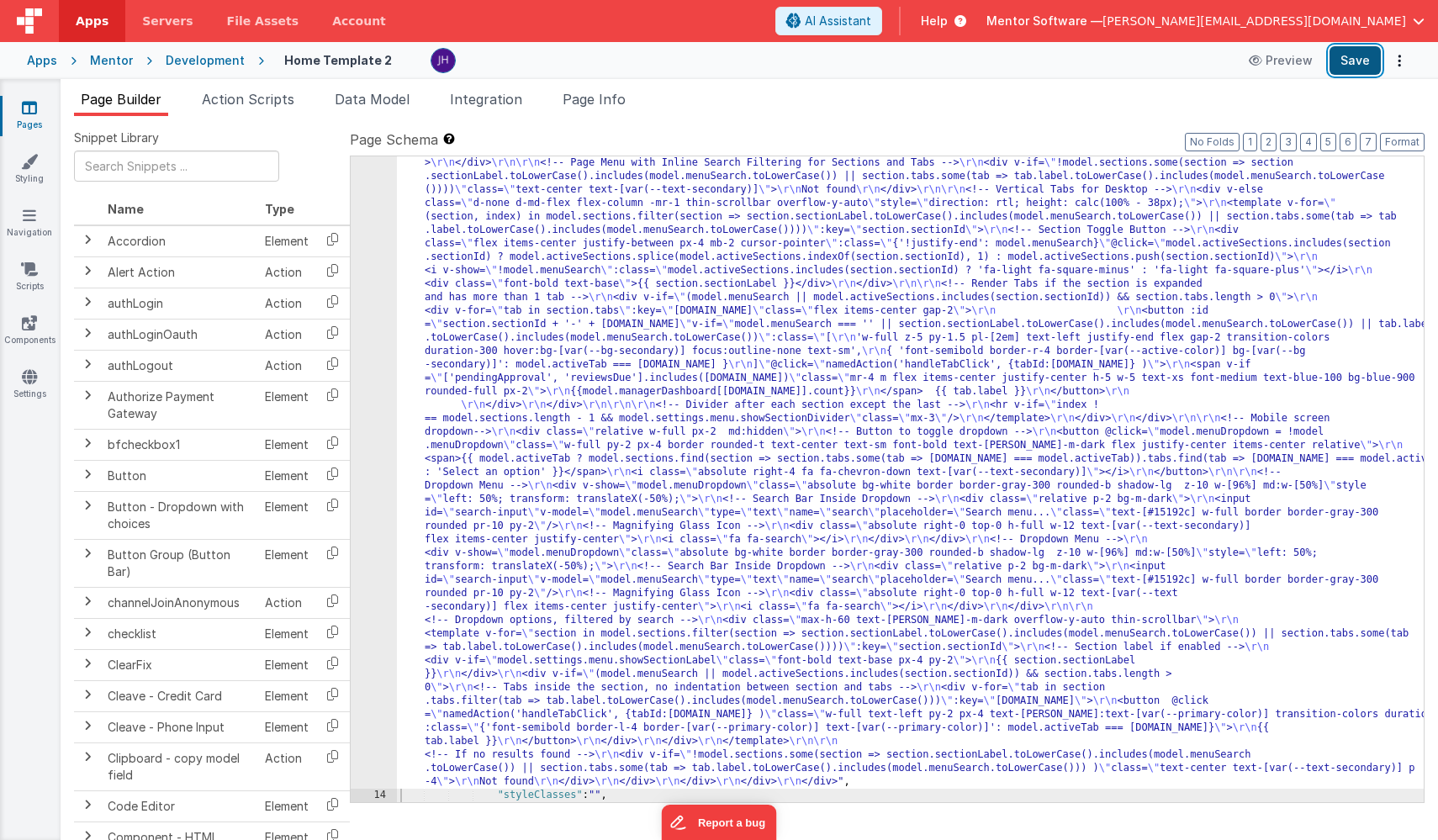
click at [1180, 58] on button "Save" at bounding box center [1355, 60] width 51 height 28
click at [575, 429] on div ""html" : "<div class= \" md:h-[74dvh] \" > \r\n <!-- Search Input --> \r\n <div…" at bounding box center [910, 681] width 1027 height 1533
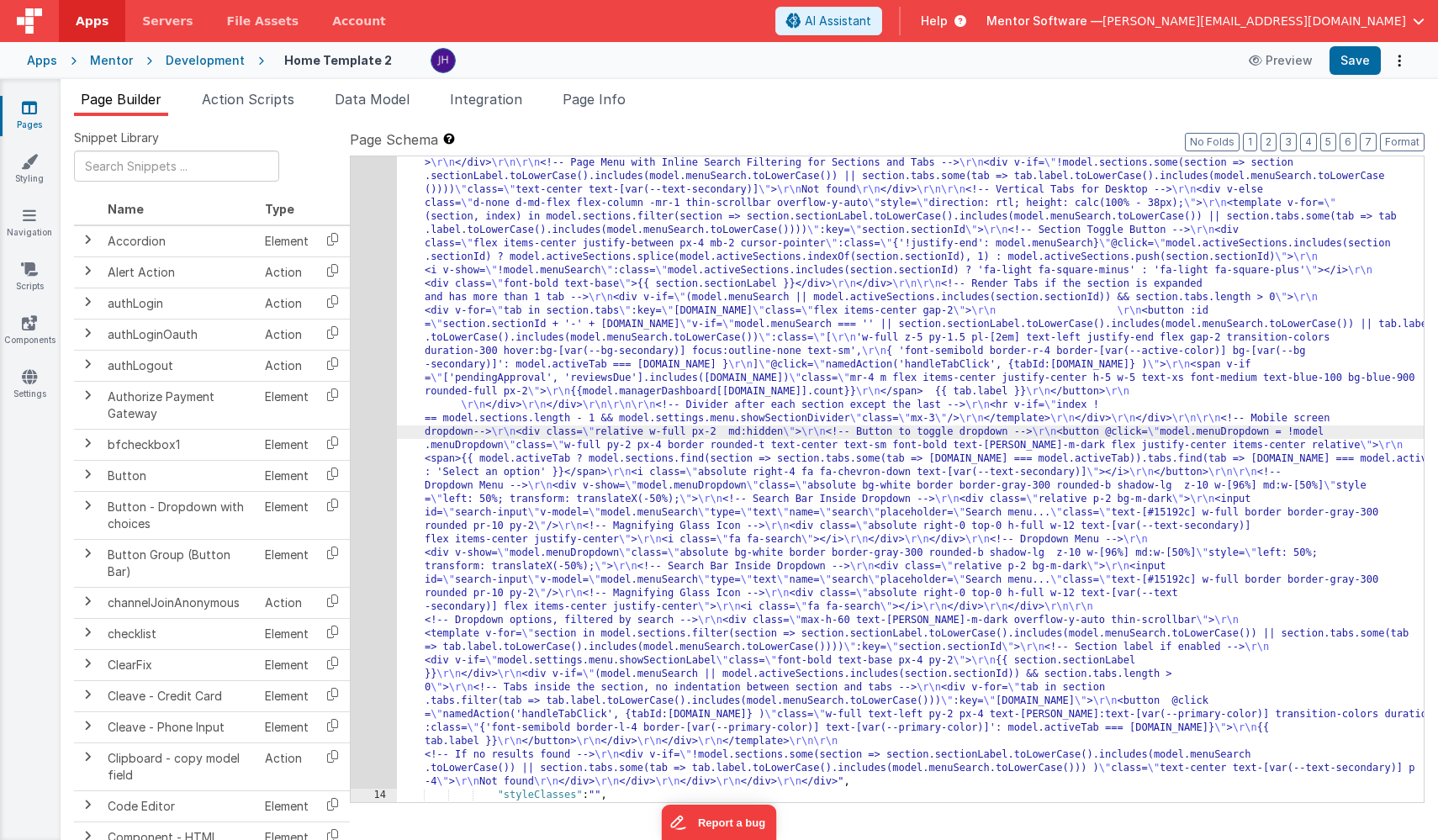
click at [372, 362] on div "13" at bounding box center [374, 352] width 46 height 874
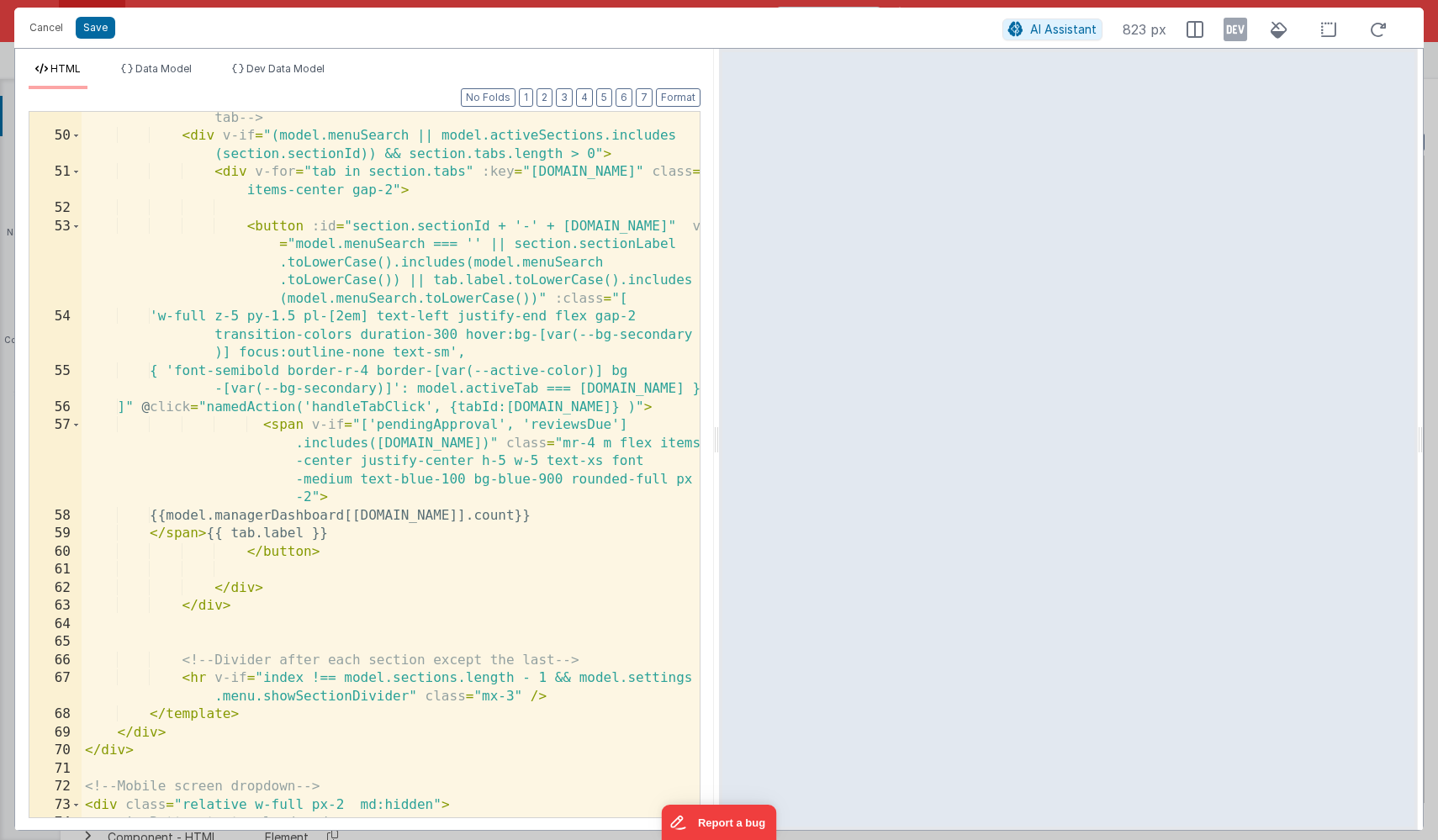
scroll to position [1701, 0]
click at [92, 25] on button "Save" at bounding box center [95, 28] width 39 height 22
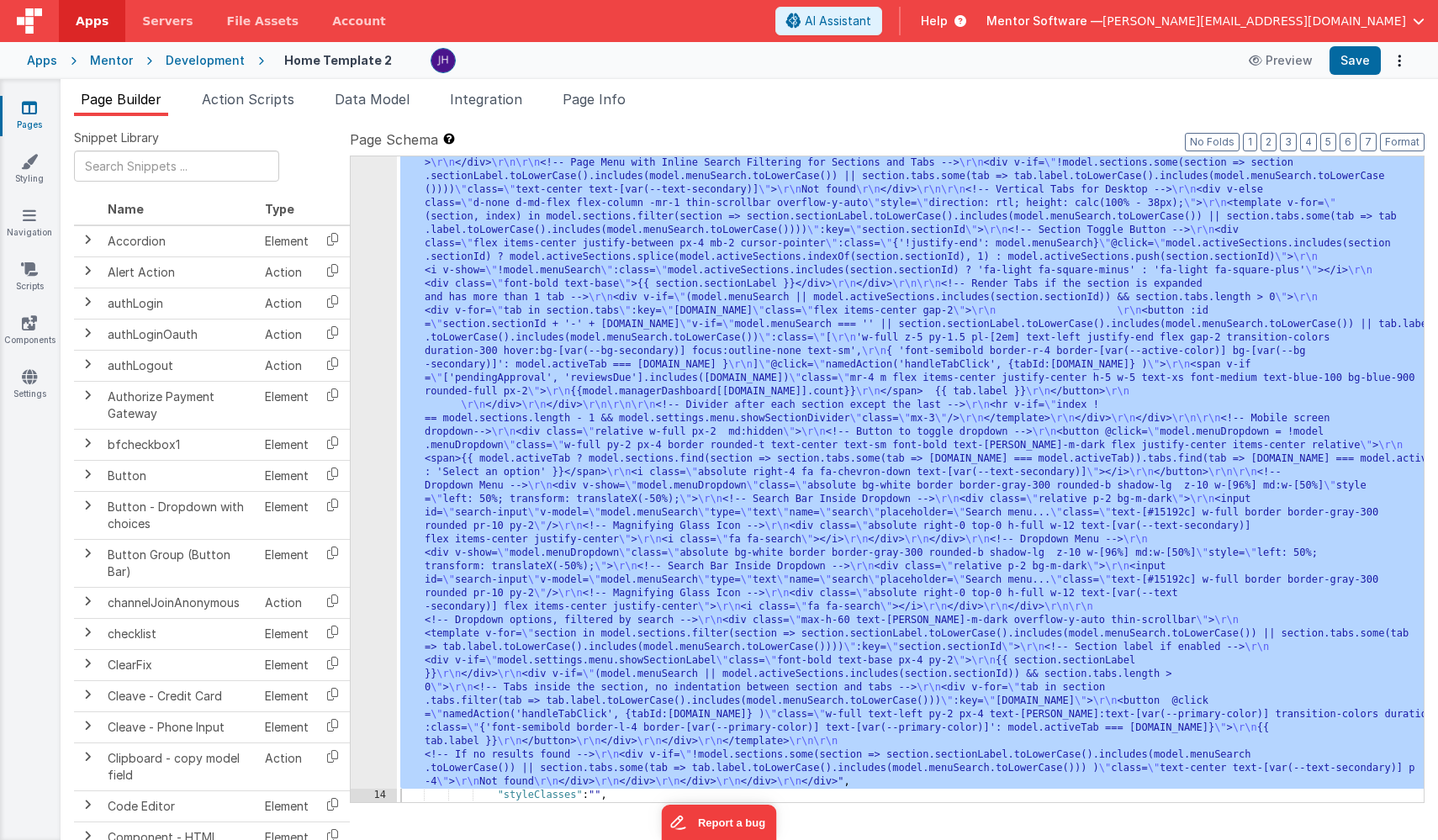
click at [35, 117] on link "Pages" at bounding box center [29, 116] width 61 height 34
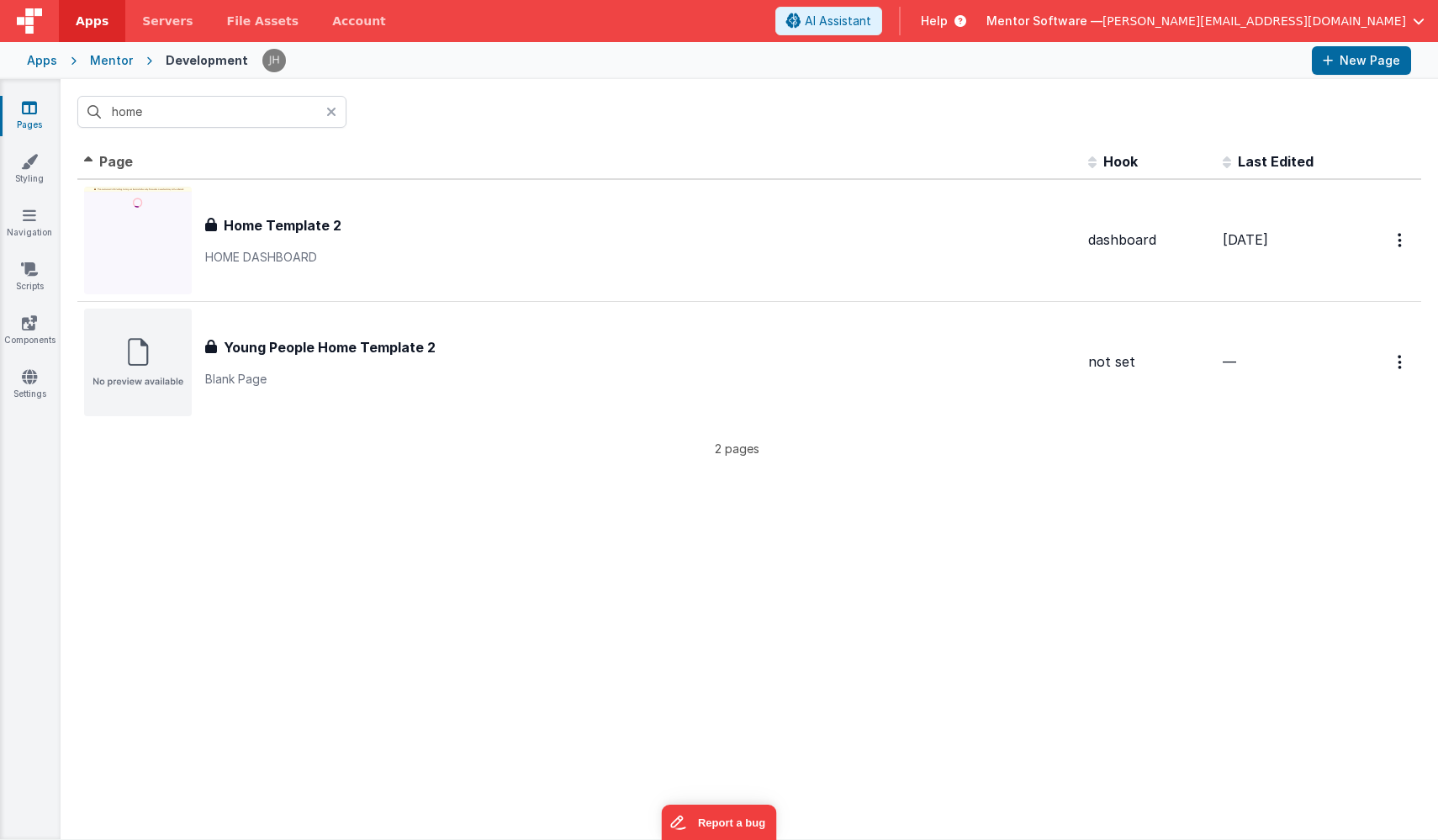
click at [34, 112] on icon at bounding box center [29, 107] width 15 height 17
click at [131, 116] on input "home" at bounding box center [211, 111] width 269 height 32
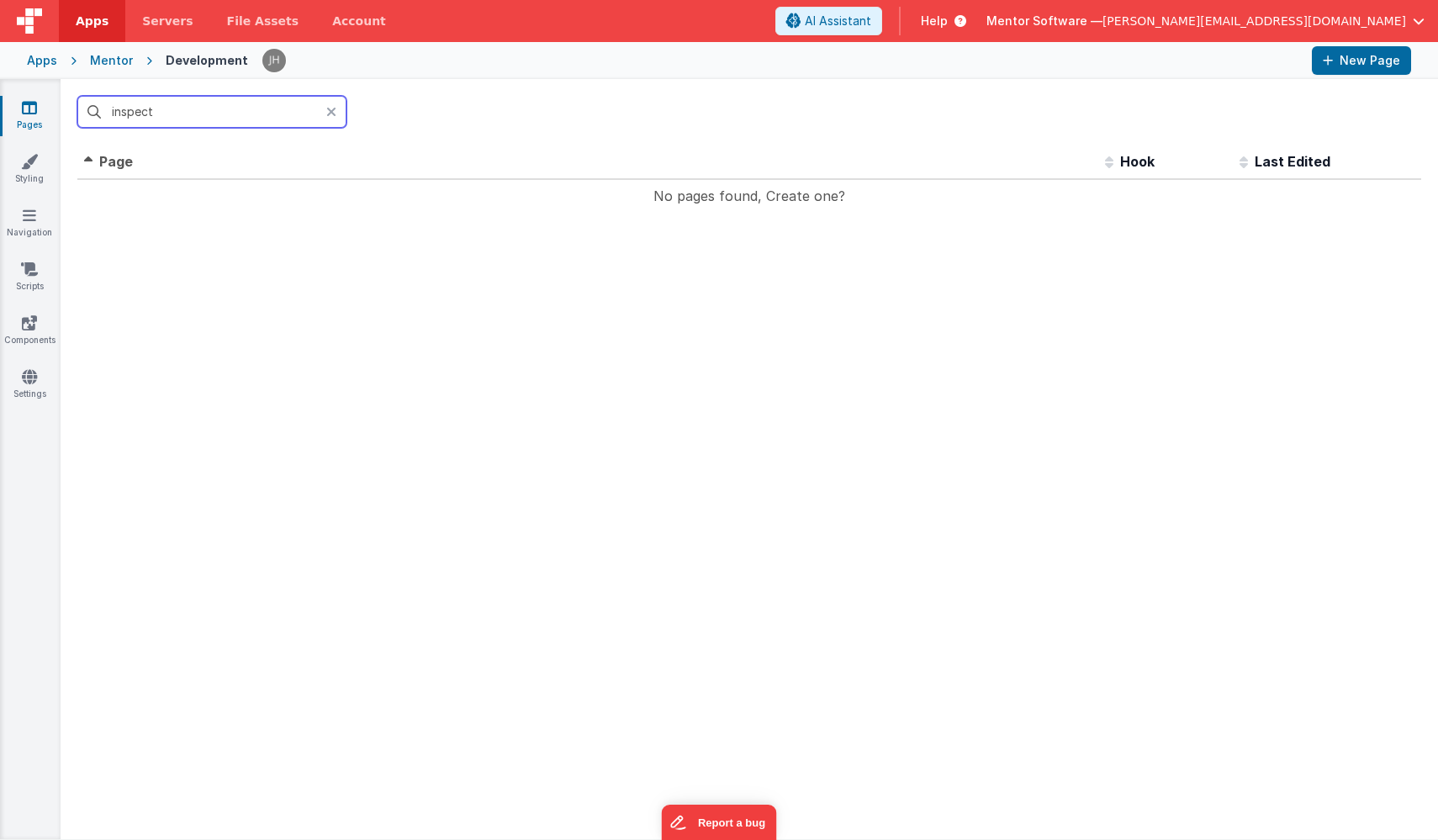
click at [174, 115] on input "inspect" at bounding box center [211, 111] width 269 height 32
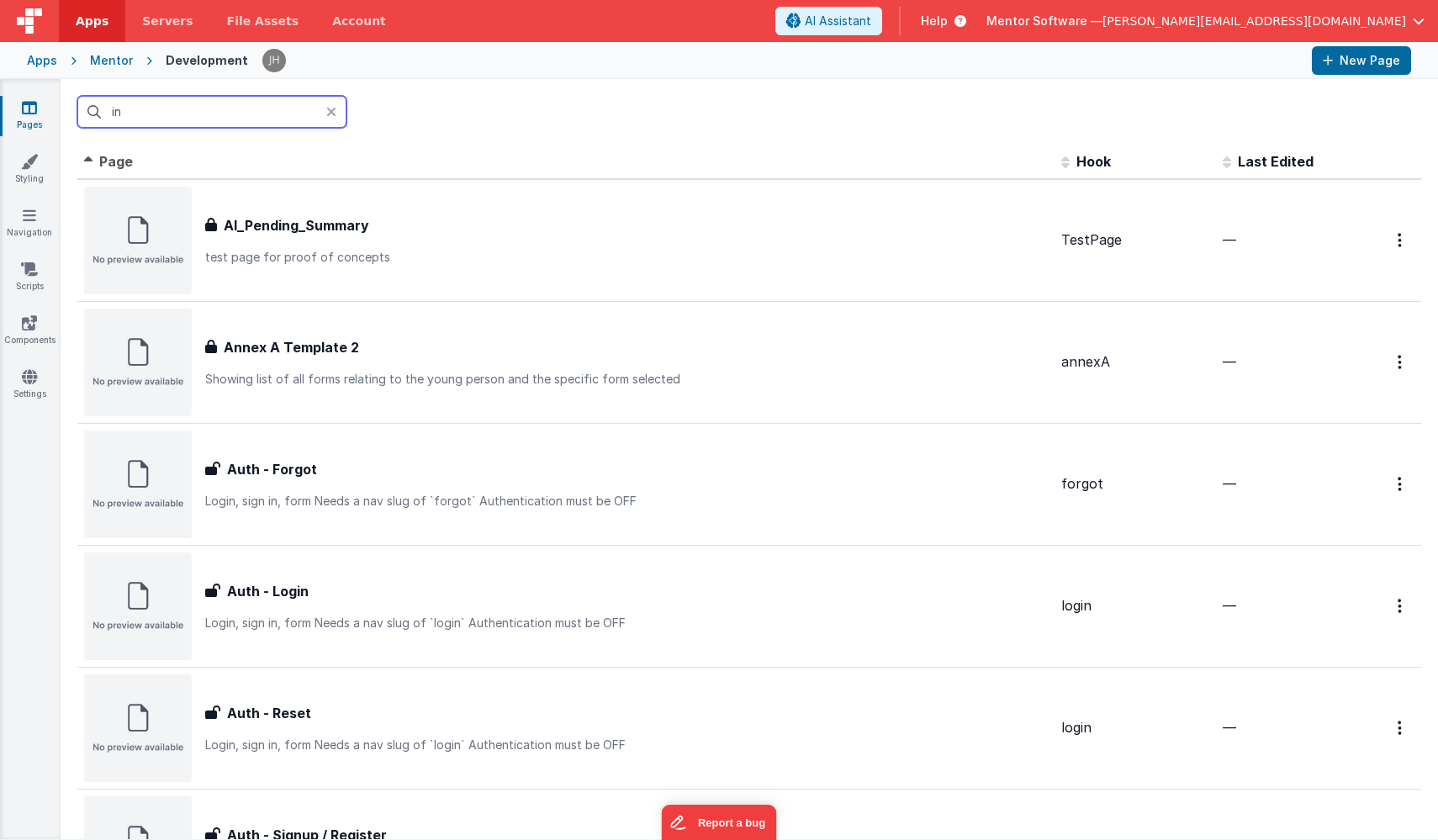
type input "i"
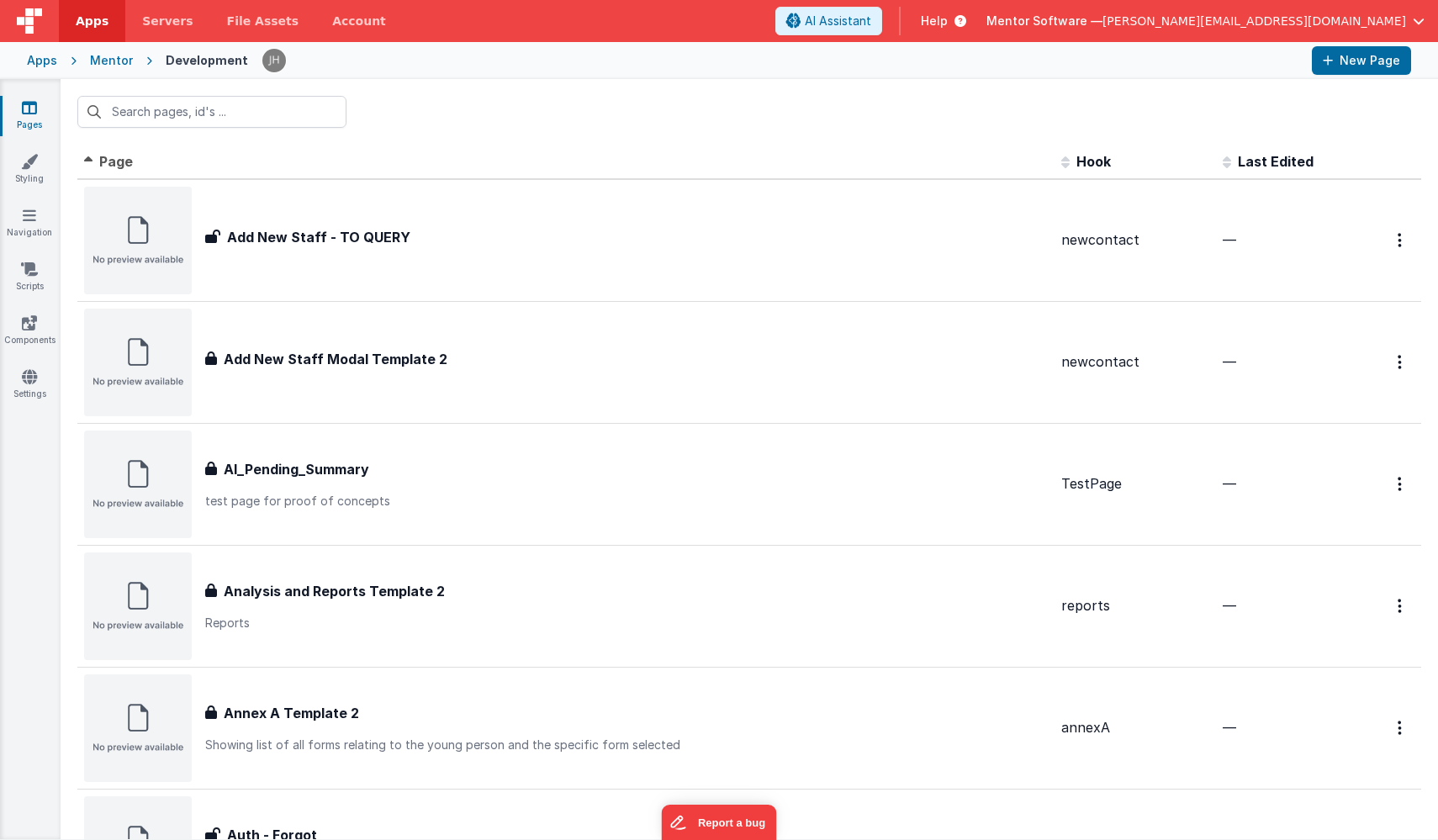
click at [20, 105] on link "Pages" at bounding box center [29, 116] width 61 height 34
click at [95, 63] on div "Mentor" at bounding box center [111, 61] width 43 height 17
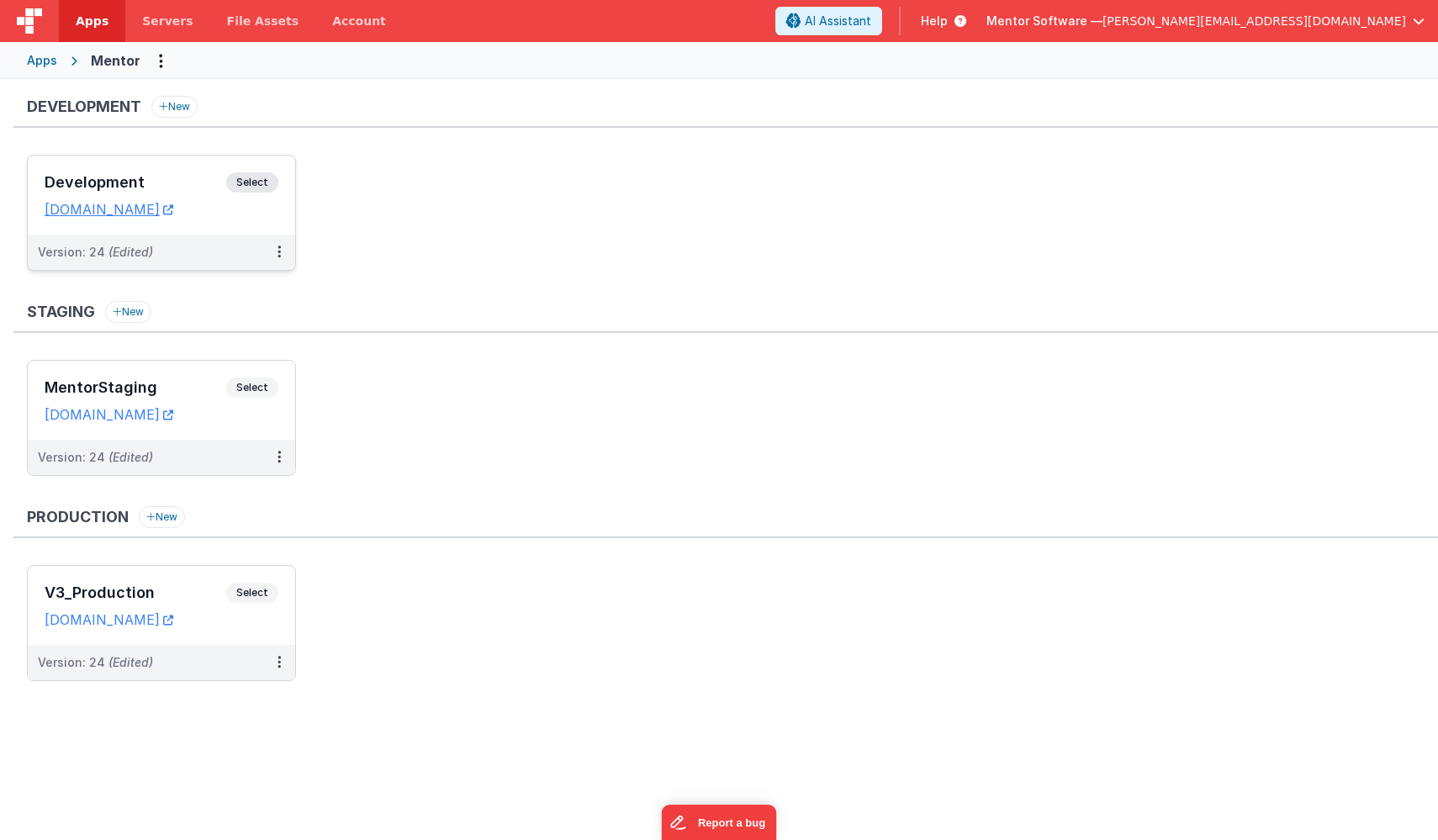
click at [163, 177] on h3 "Development" at bounding box center [136, 183] width 182 height 17
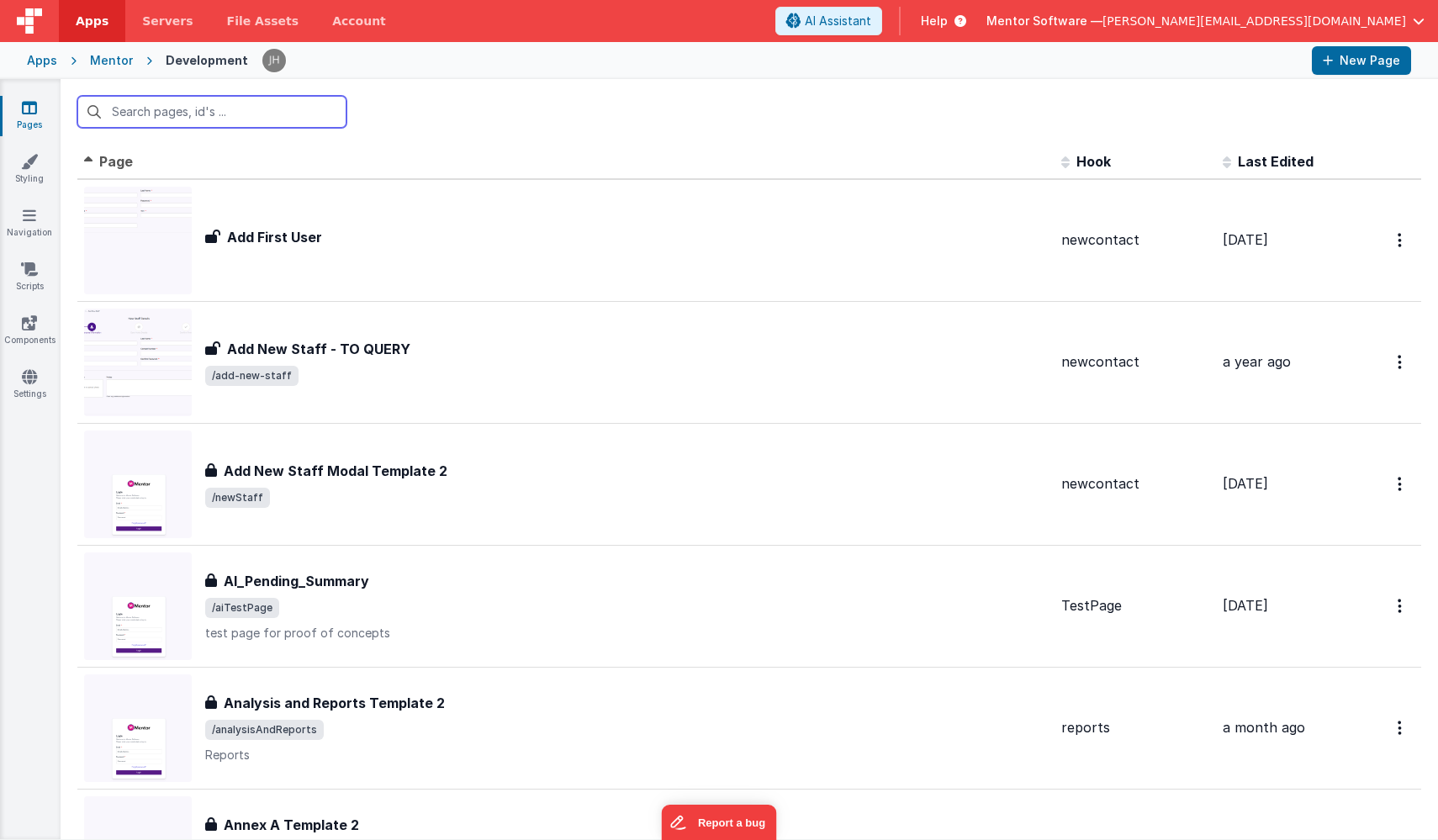
click at [261, 118] on input "text" at bounding box center [211, 111] width 269 height 32
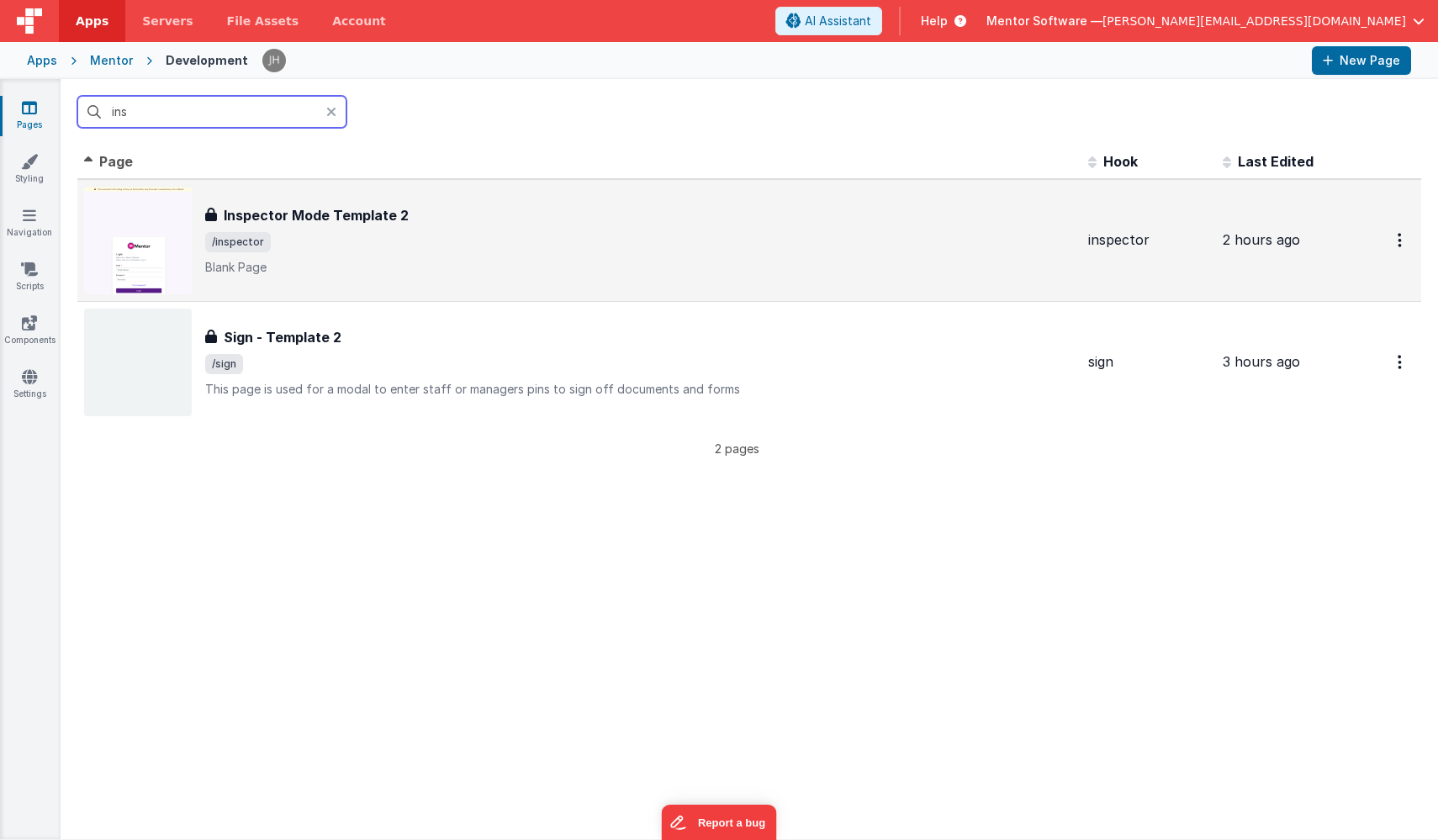
type input "ins"
click at [455, 257] on div "Inspector Mode Template 2 Inspector Mode Template 2 /inspector [PERSON_NAME] Pa…" at bounding box center [639, 240] width 870 height 71
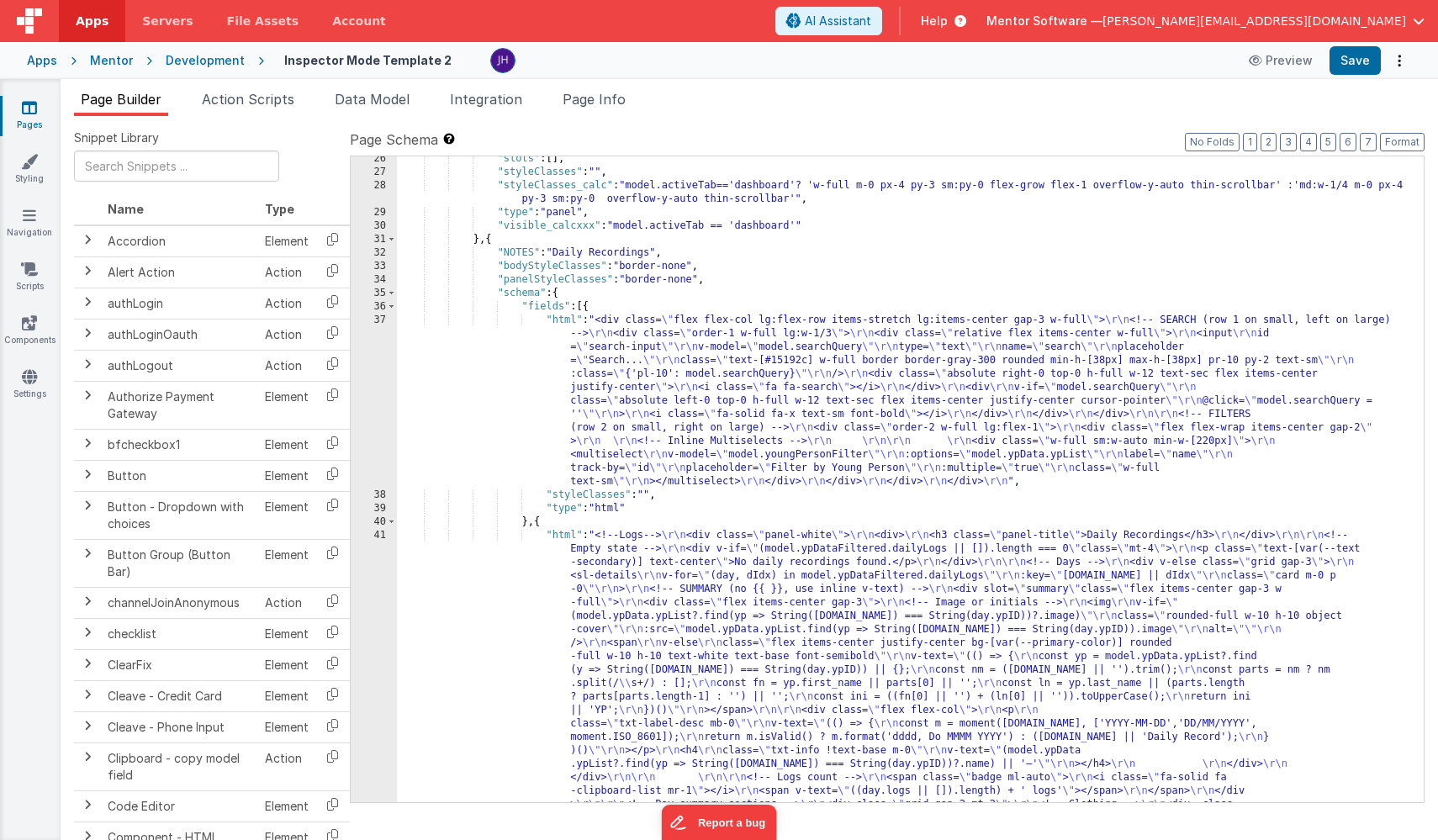
scroll to position [978, 0]
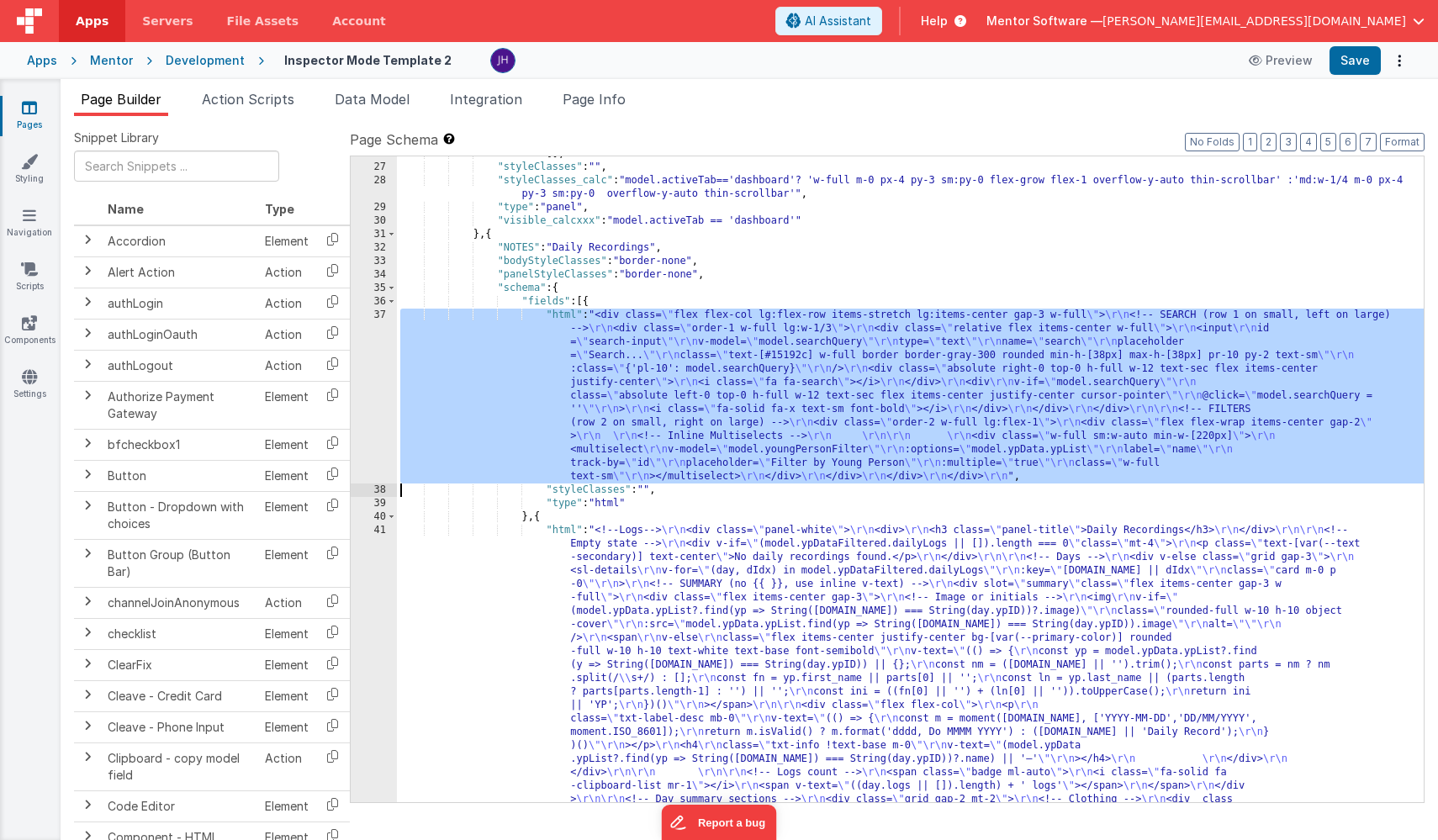
click at [379, 358] on div "37" at bounding box center [374, 396] width 46 height 174
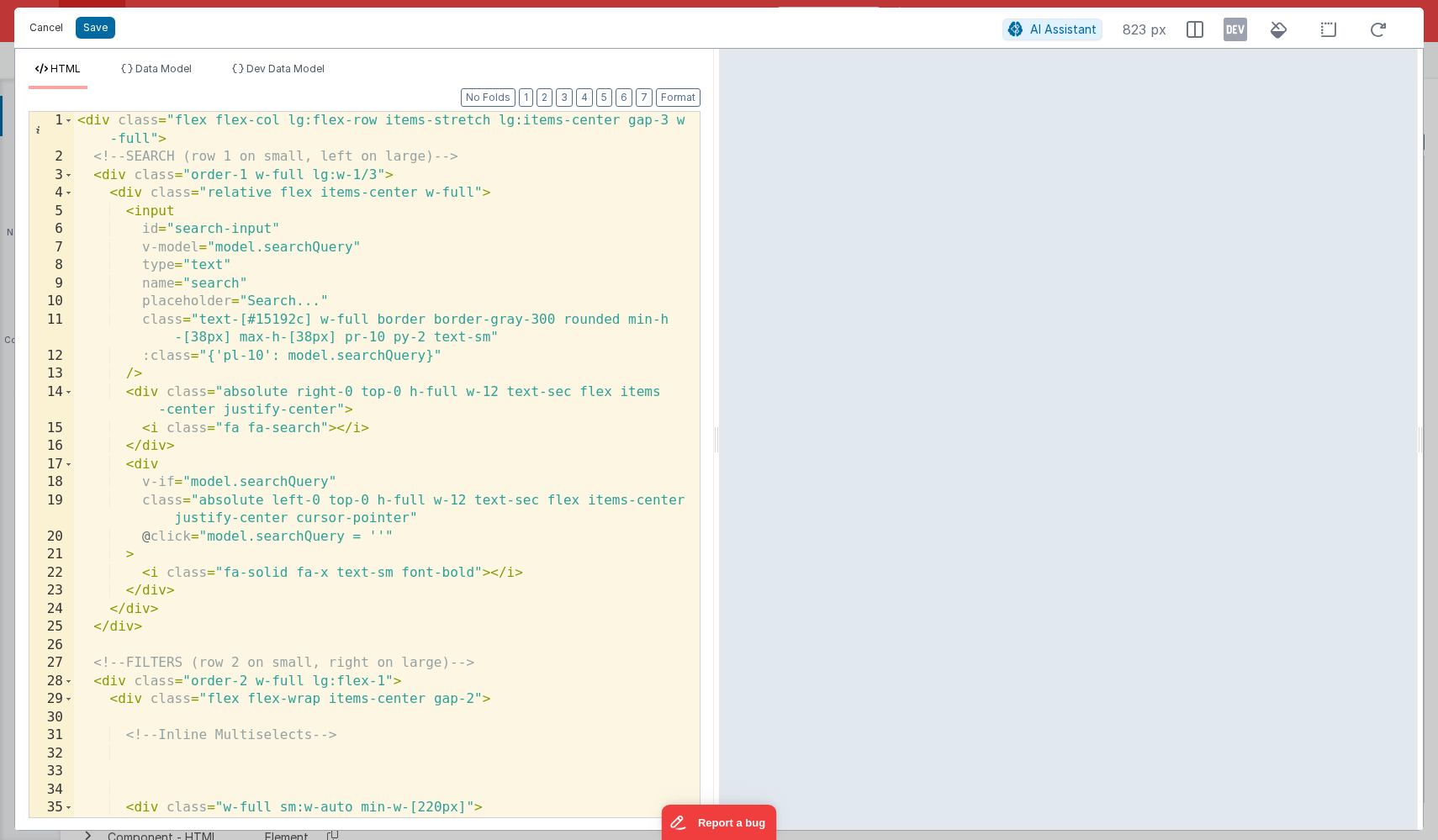
click at [49, 31] on button "Cancel" at bounding box center [46, 28] width 51 height 24
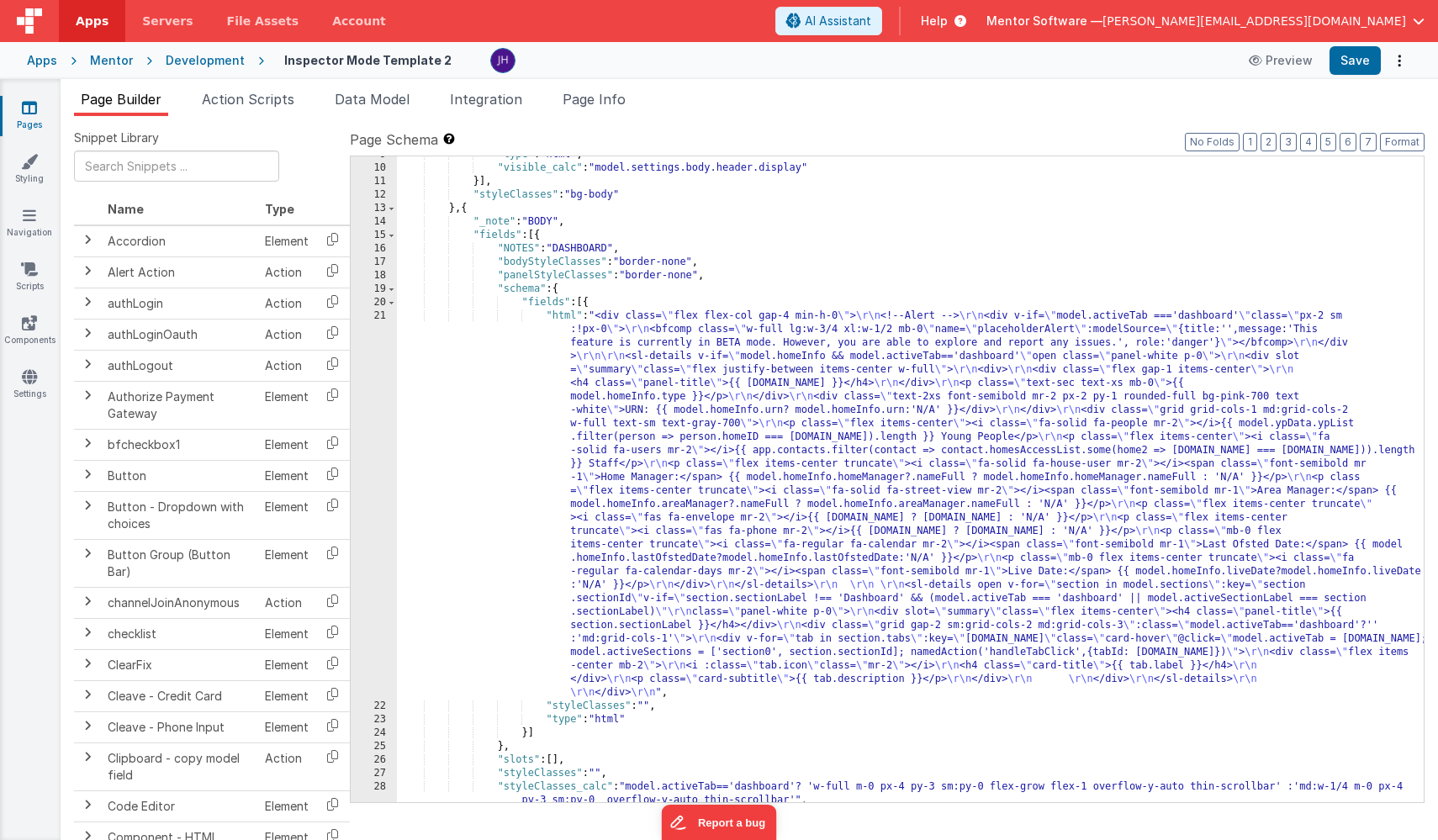
scroll to position [367, 0]
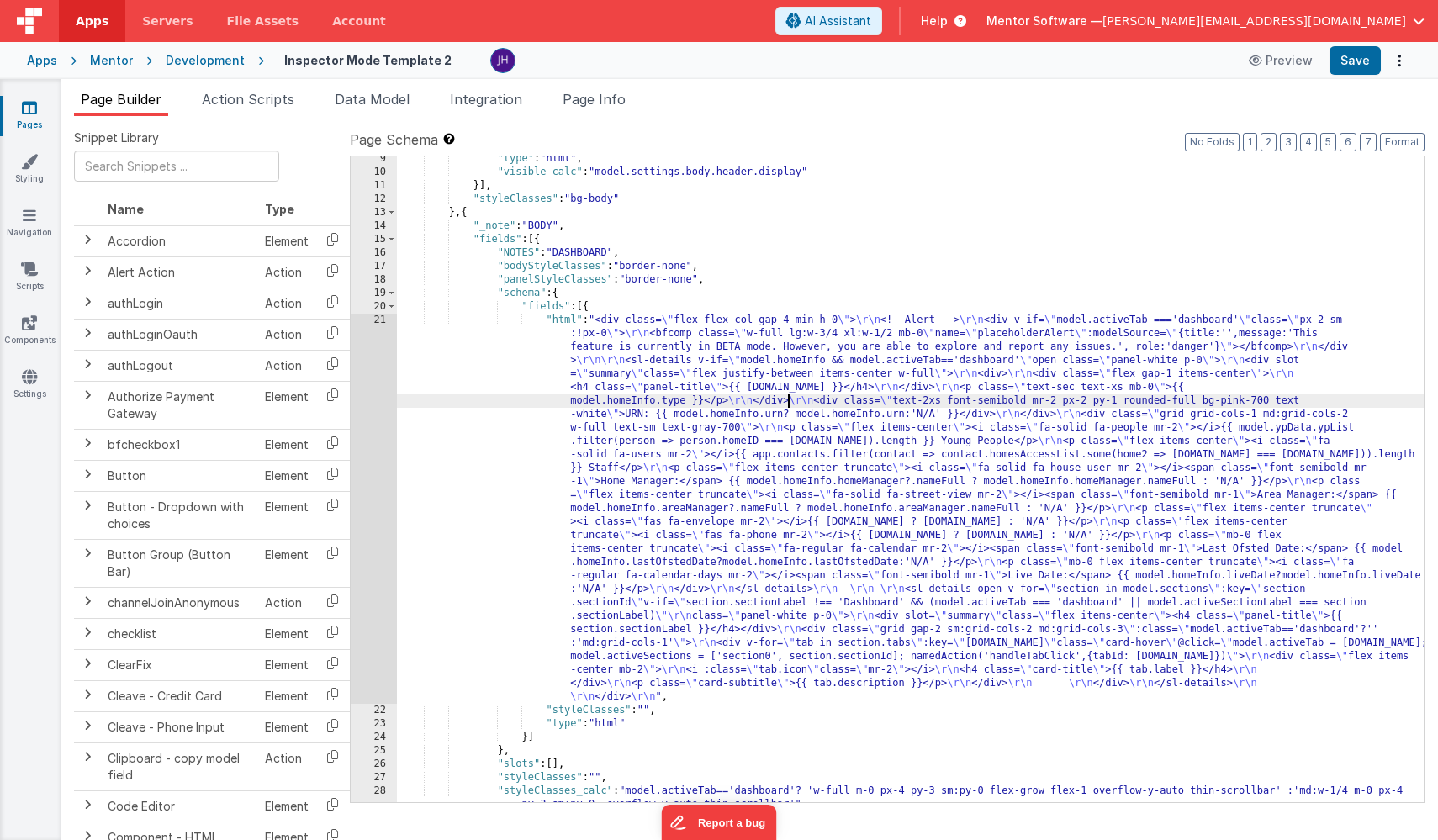
click at [787, 406] on div ""type" : "html" , "visible_calc" : "model.settings.body.header.display" }] , "s…" at bounding box center [910, 495] width 1027 height 686
click at [376, 400] on div "21" at bounding box center [374, 509] width 46 height 390
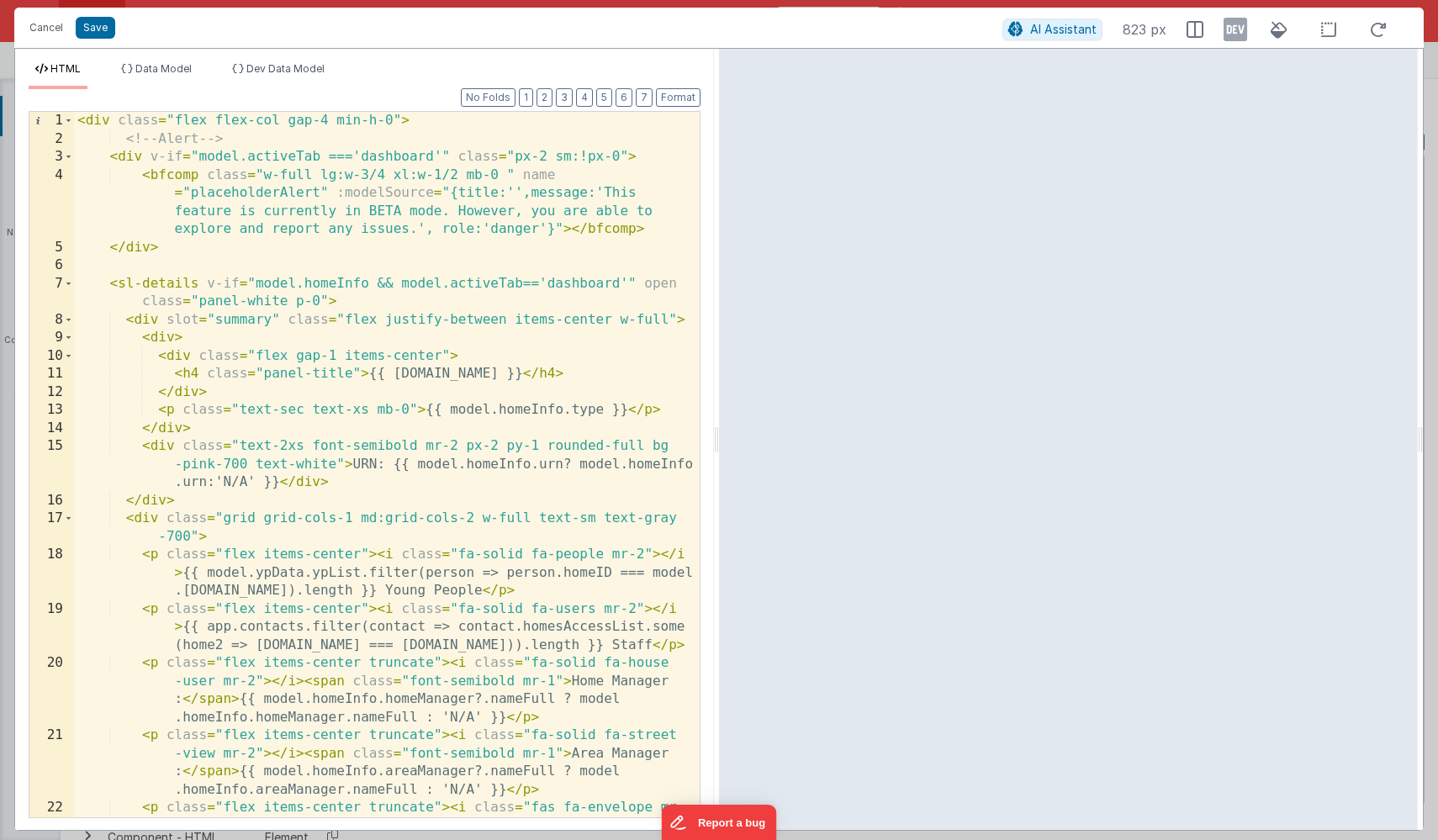
scroll to position [0, 0]
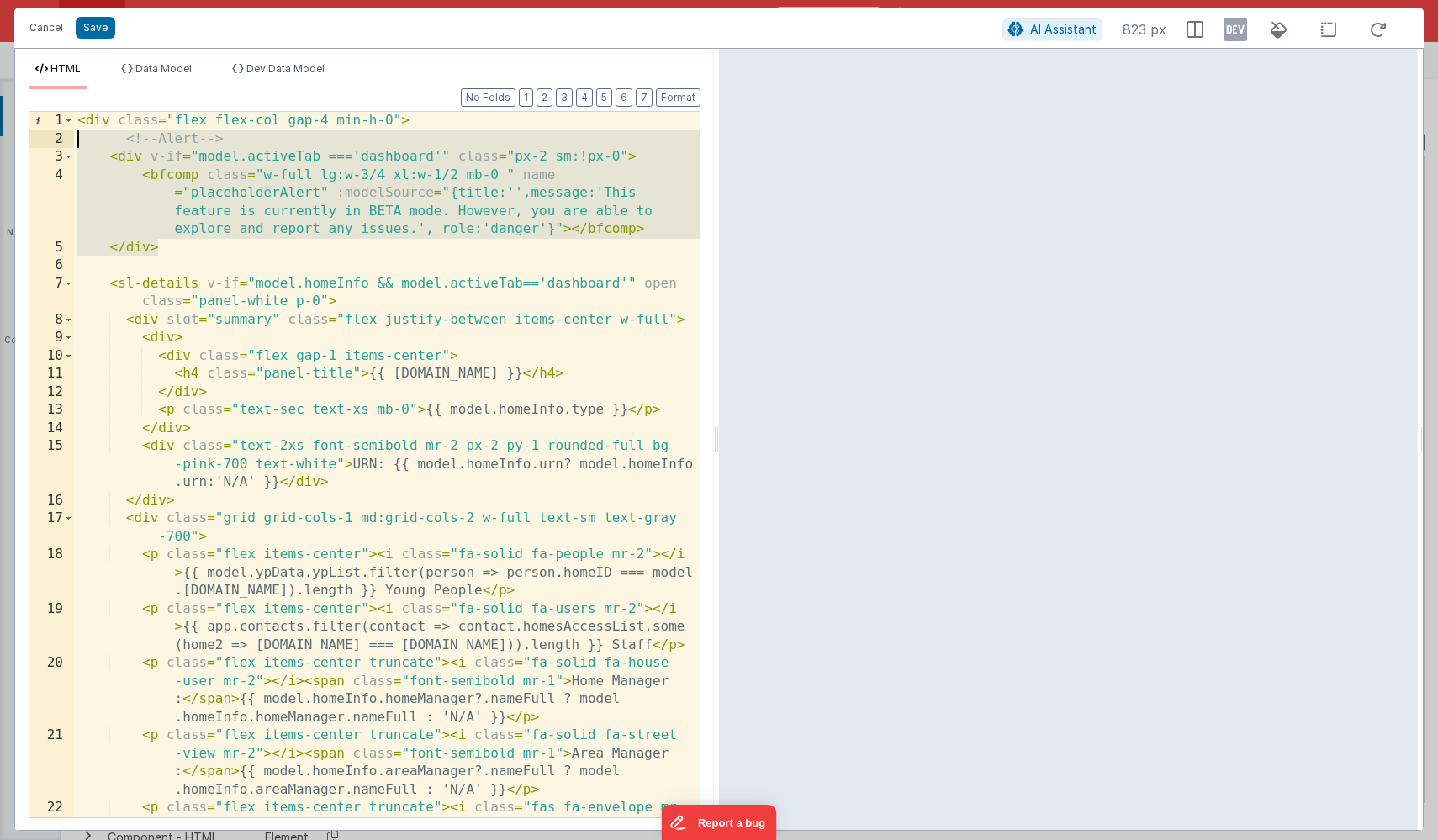
drag, startPoint x: 163, startPoint y: 251, endPoint x: -11, endPoint y: 146, distance: 203.2
click at [0, 146] on html "Cancel Save AI Assistant 823 px HTML Data Model Dev Data Model Format 7 6 5 4 3…" at bounding box center [719, 420] width 1438 height 840
click at [98, 29] on button "Save" at bounding box center [95, 28] width 39 height 22
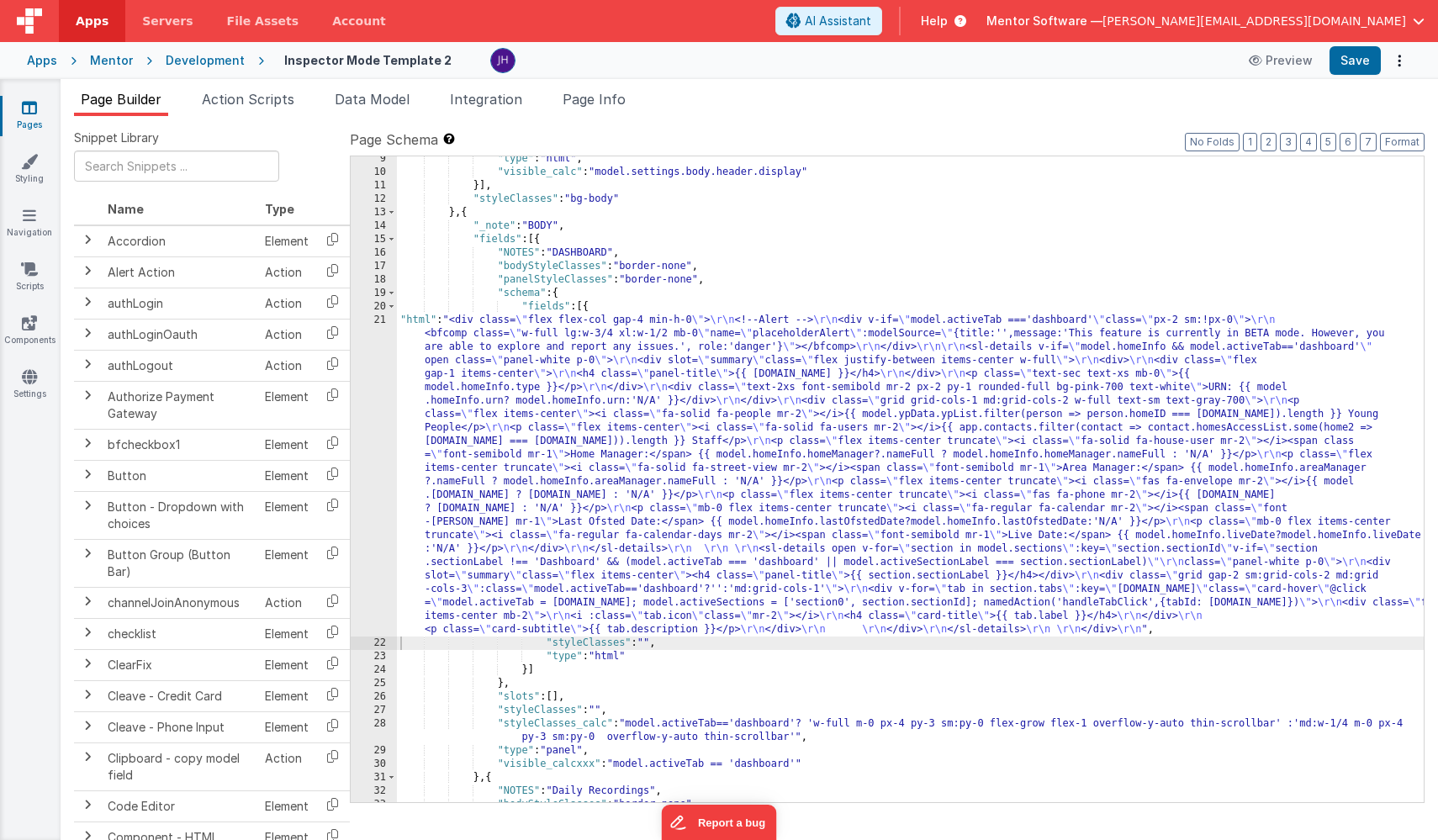
click at [37, 109] on link "Pages" at bounding box center [29, 116] width 61 height 34
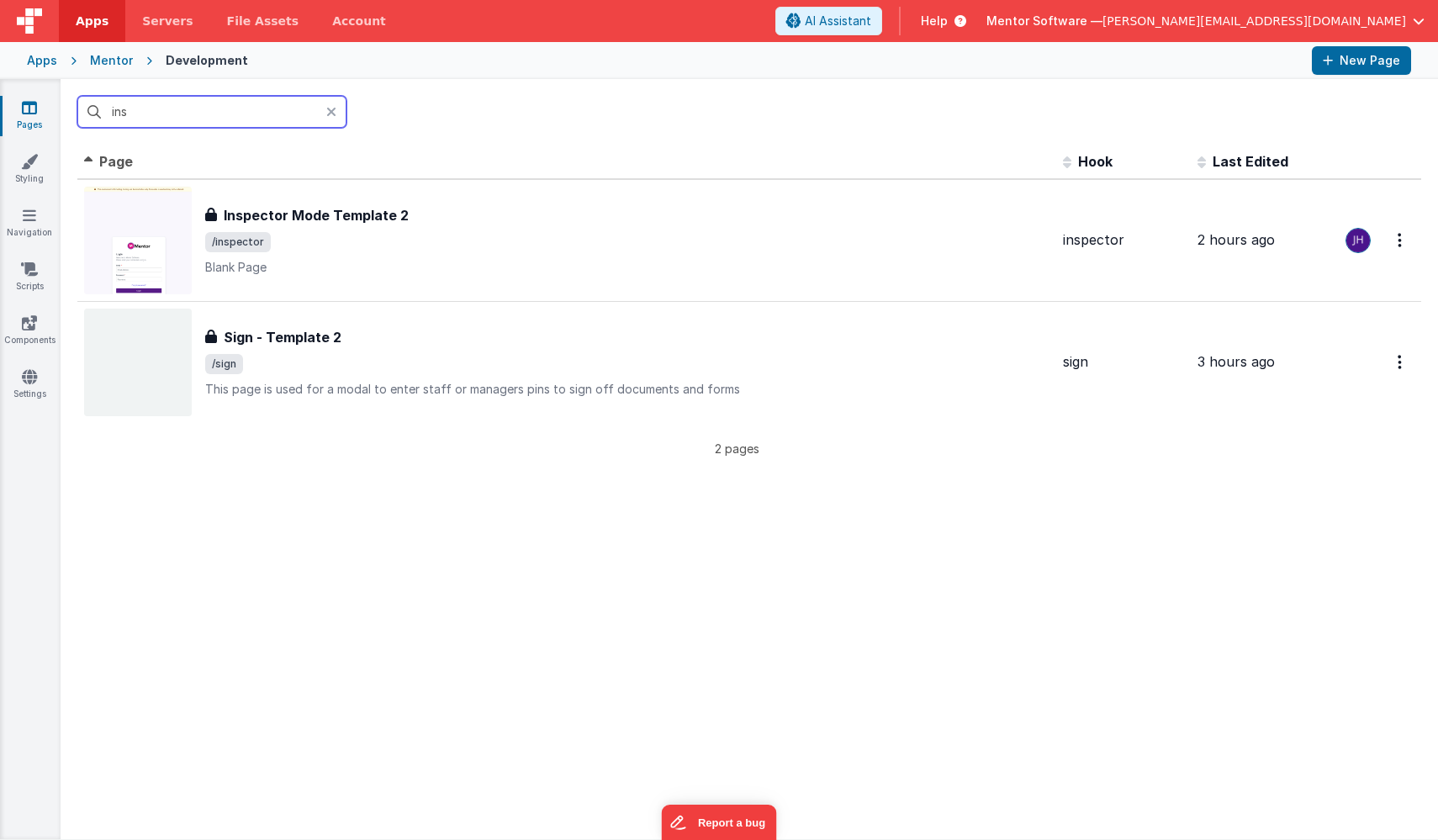
click at [169, 115] on input "ins" at bounding box center [211, 111] width 269 height 32
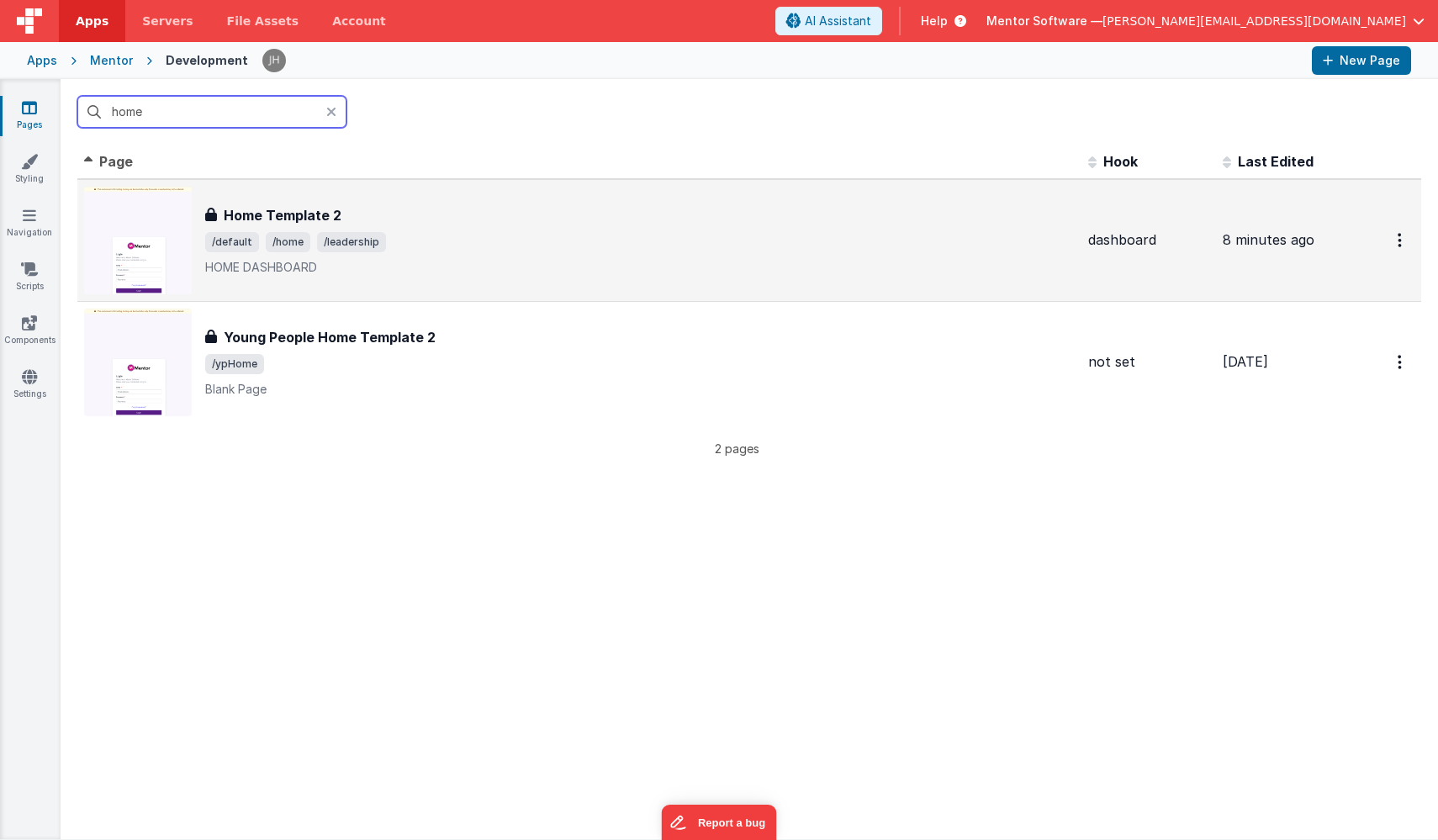
type input "home"
click at [337, 232] on span "/leadership" at bounding box center [351, 242] width 69 height 20
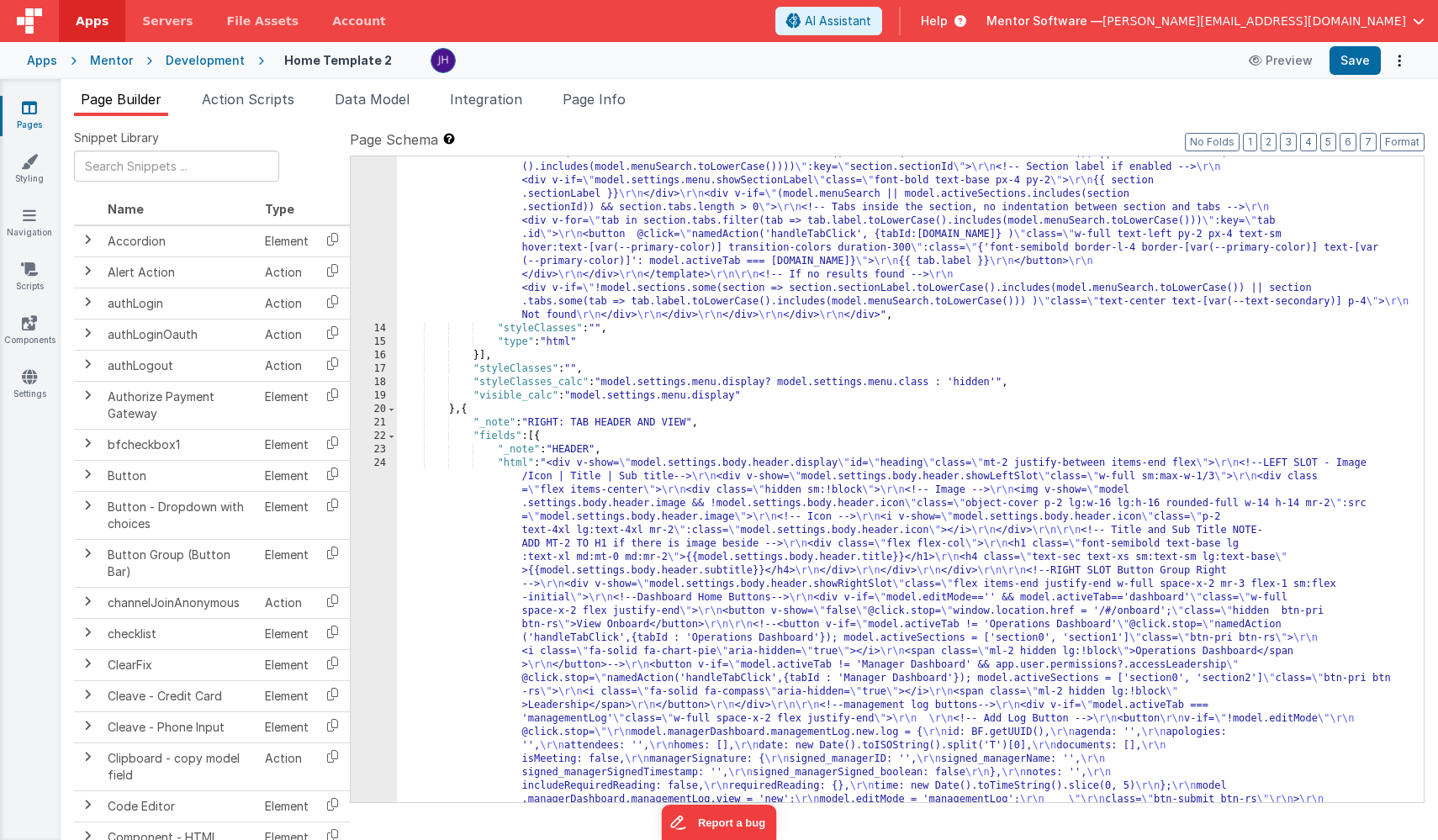
scroll to position [732, 0]
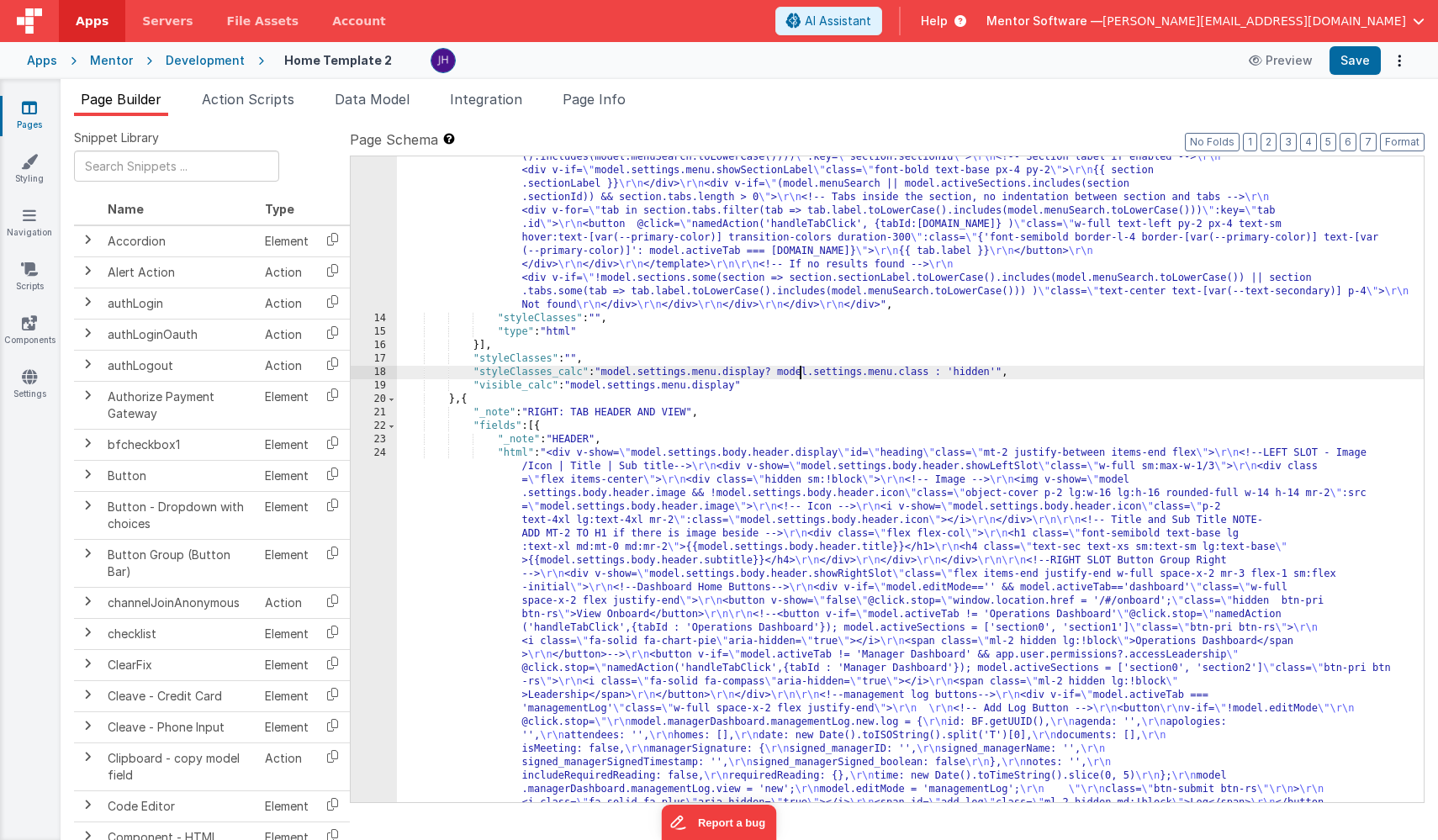
click at [801, 377] on div ""html" : "<div class= \" md:h-[74dvh] \" > \r\n <!-- Search Input --> \r\n <div…" at bounding box center [910, 614] width 1027 height 2542
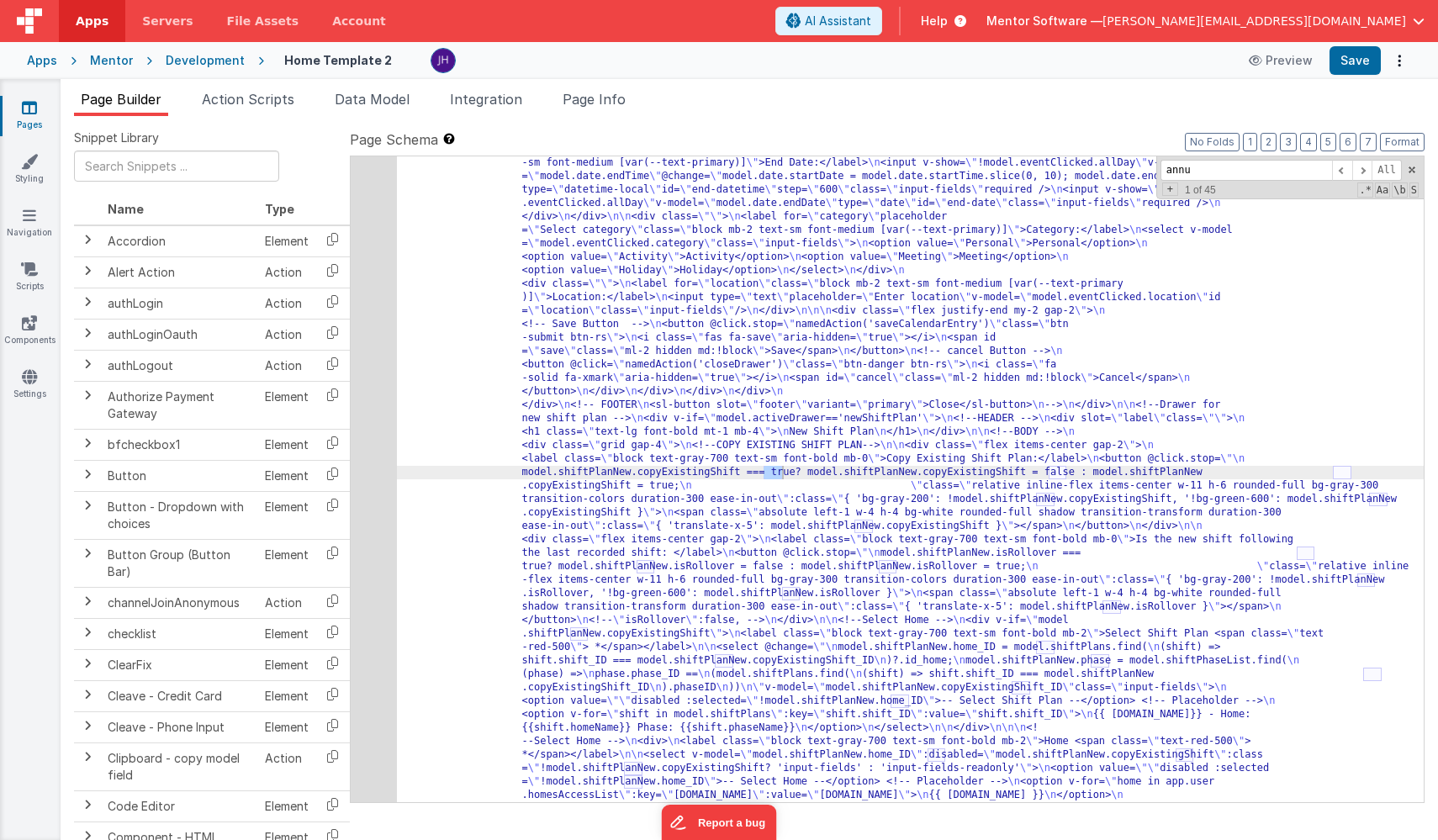
scroll to position [25829, 0]
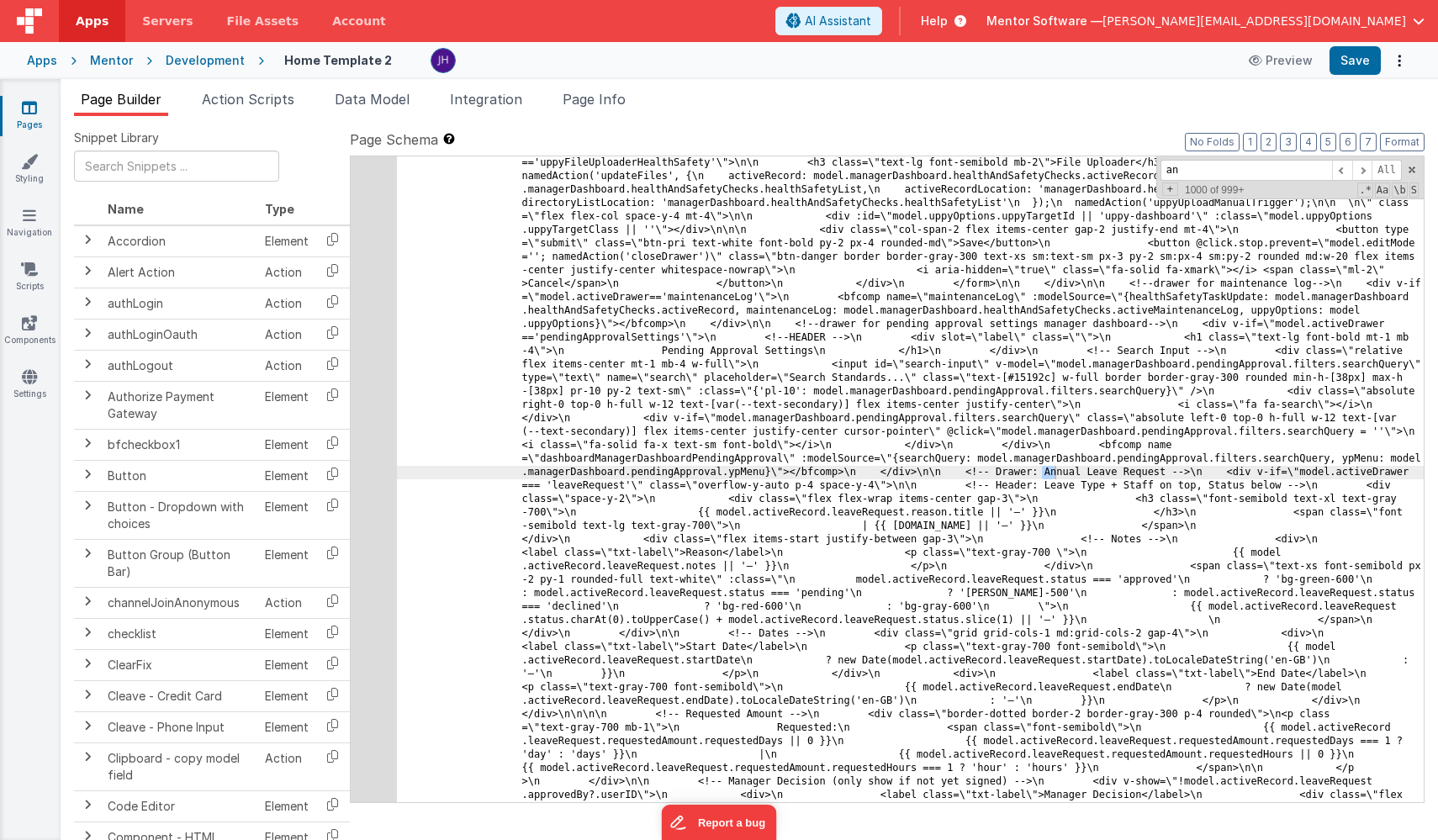
type input "a"
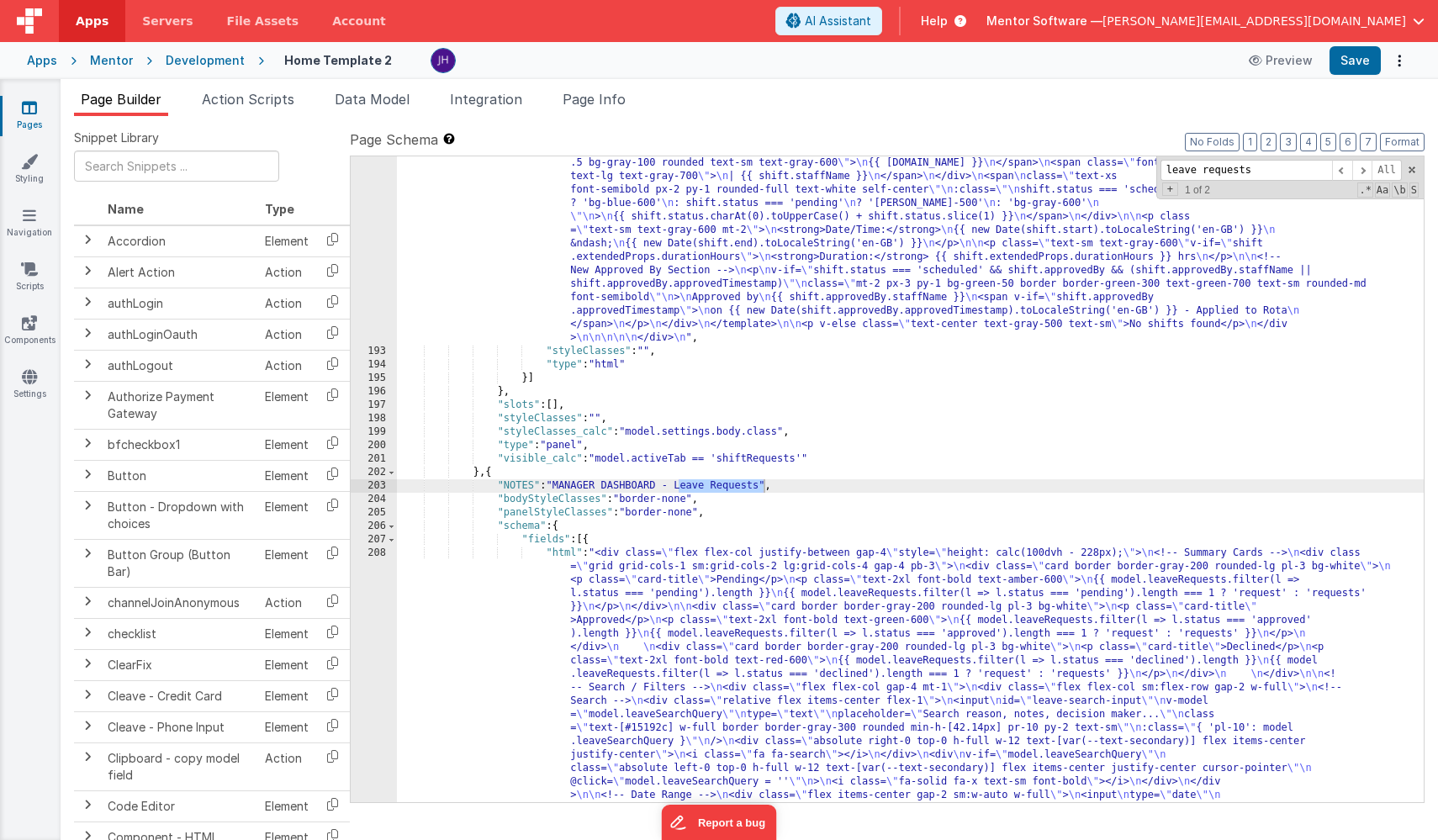
type input "leave requests"
click at [725, 604] on div ""html" : "<div class= \" flex flex-col justify-between gap-4 \" style= \" heigh…" at bounding box center [910, 700] width 1027 height 2542
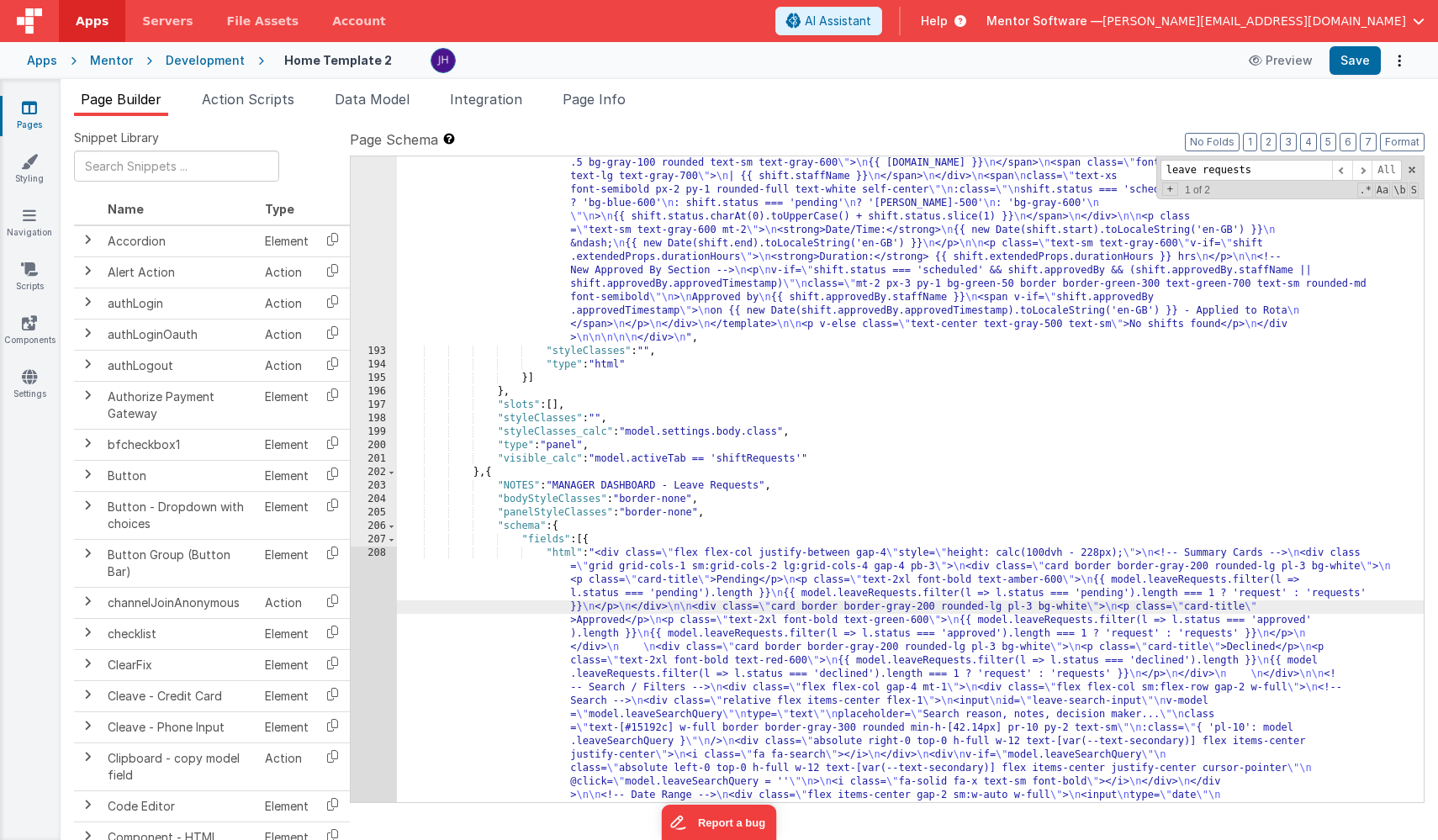
click at [378, 593] on div "192 193 194 195 196 197 198 199 200 201 202 203 204 205 206 207 208 209 210 211…" at bounding box center [374, 700] width 46 height 2542
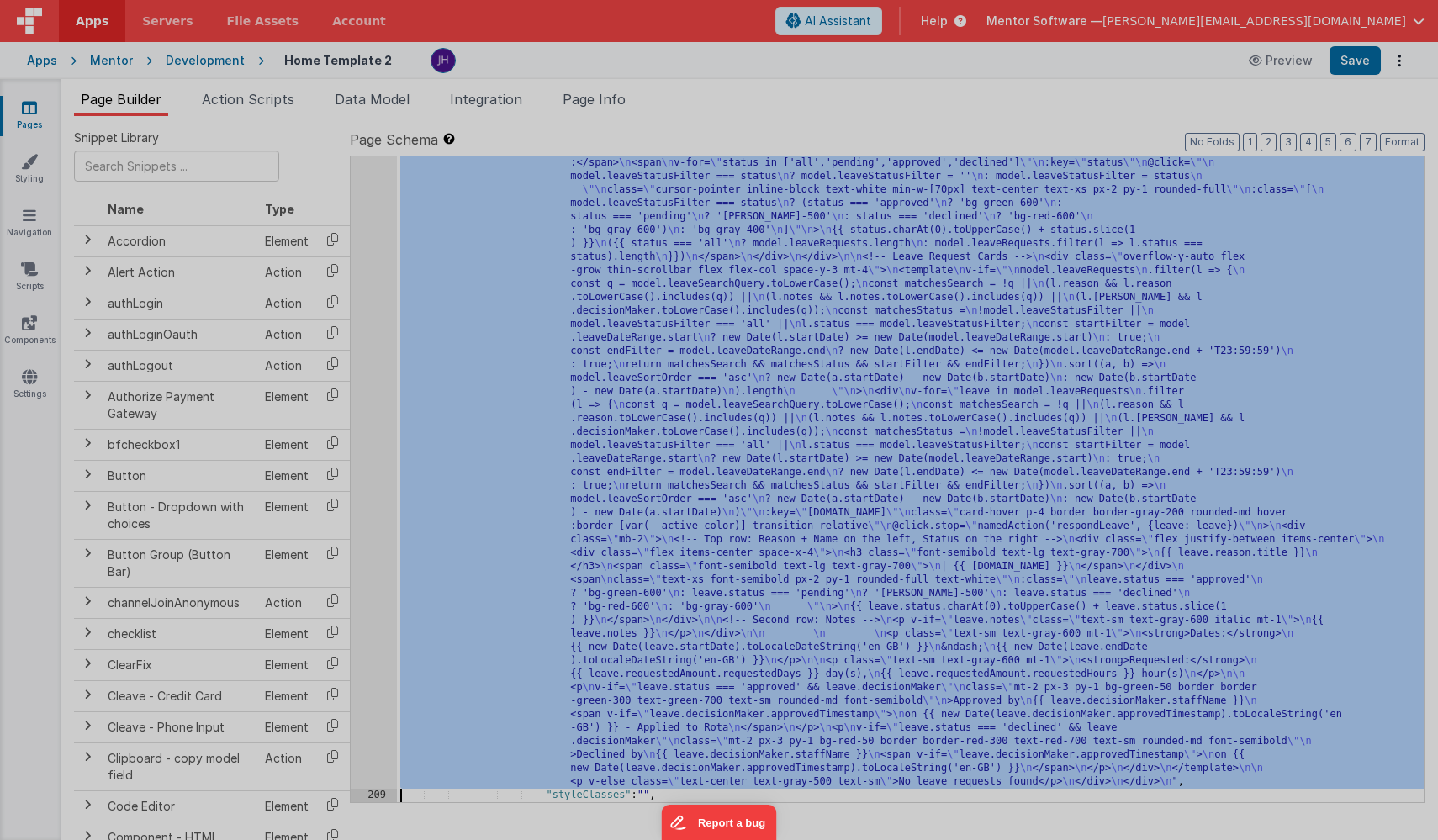
scroll to position [10812, 0]
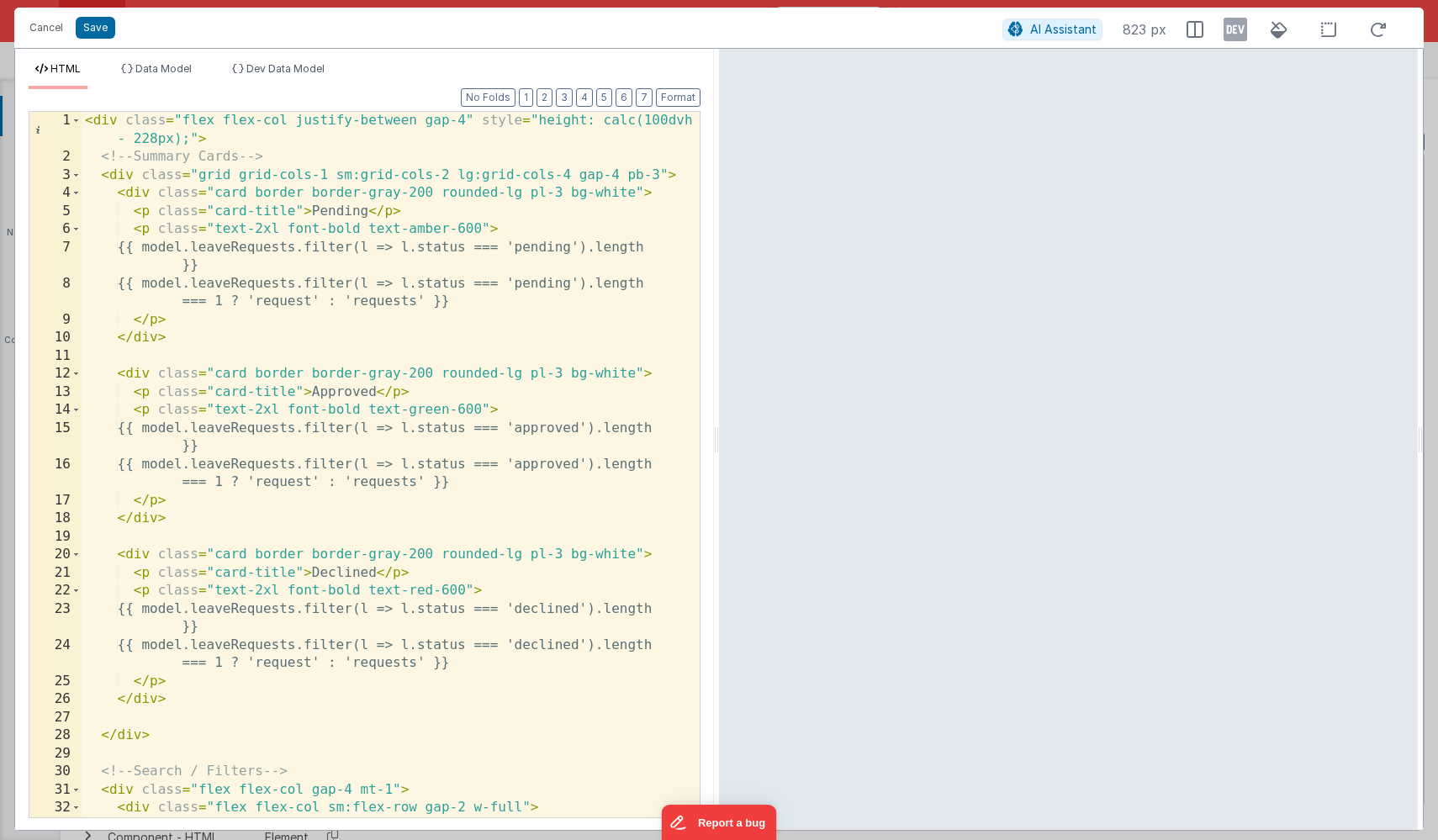
click at [228, 140] on div "< div class = "flex flex-col justify-between gap-4" style = "height: calc(100dv…" at bounding box center [390, 492] width 618 height 760
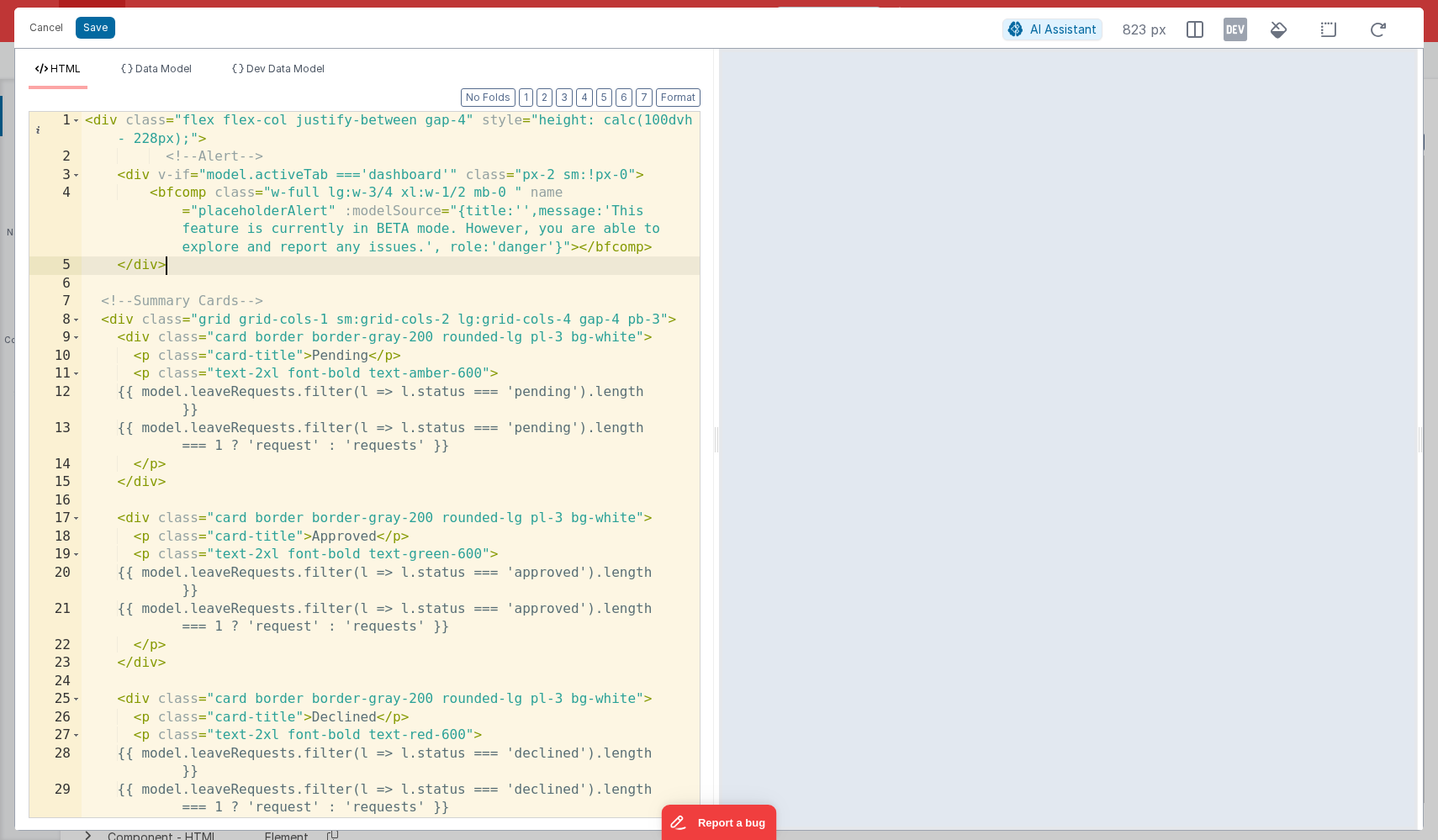
click at [169, 156] on div "< div class = "flex flex-col justify-between gap-4" style = "height: calc(100dv…" at bounding box center [390, 492] width 618 height 760
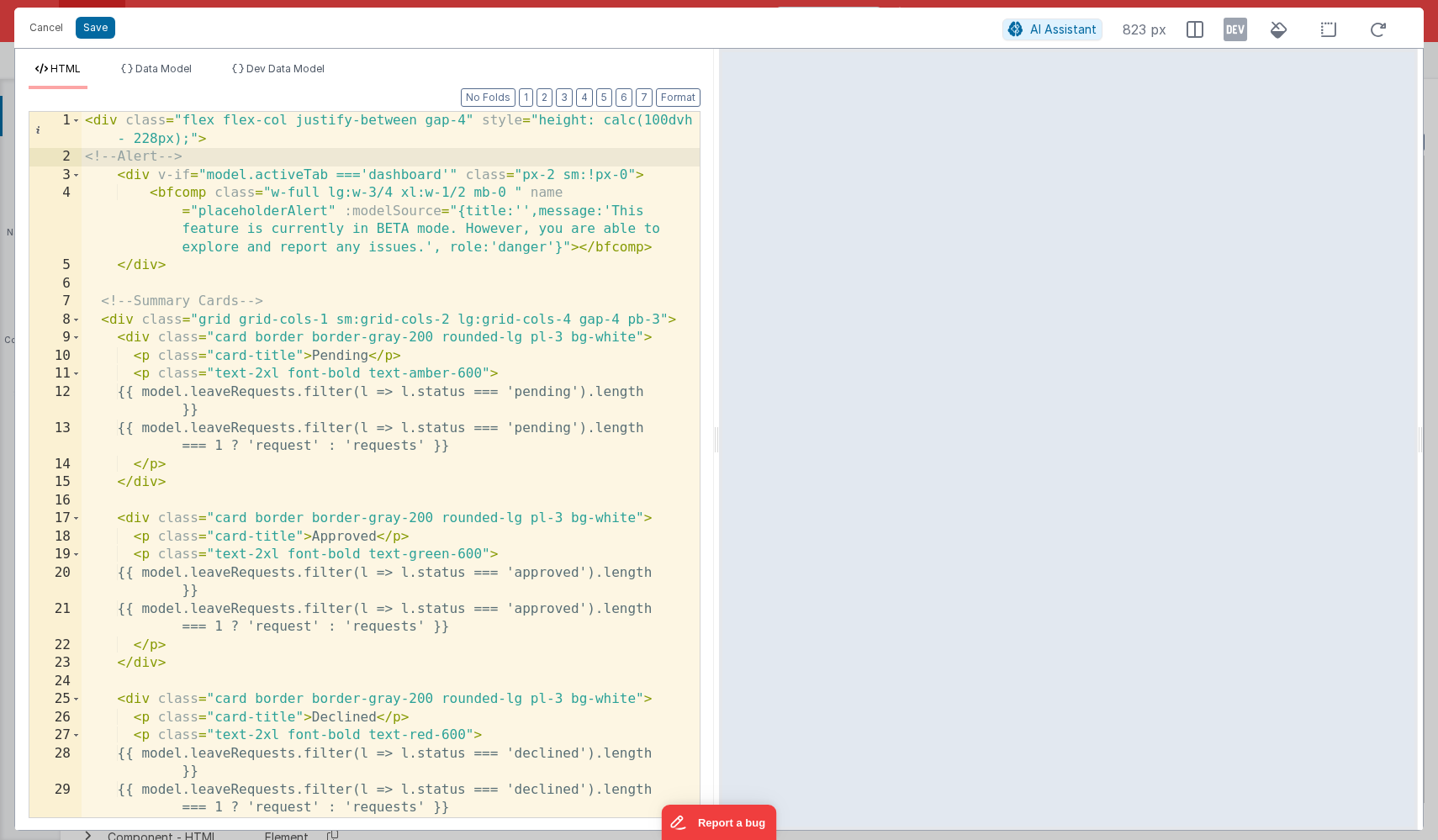
click at [396, 175] on div "< div class = "flex flex-col justify-between gap-4" style = "height: calc(100dv…" at bounding box center [390, 492] width 618 height 760
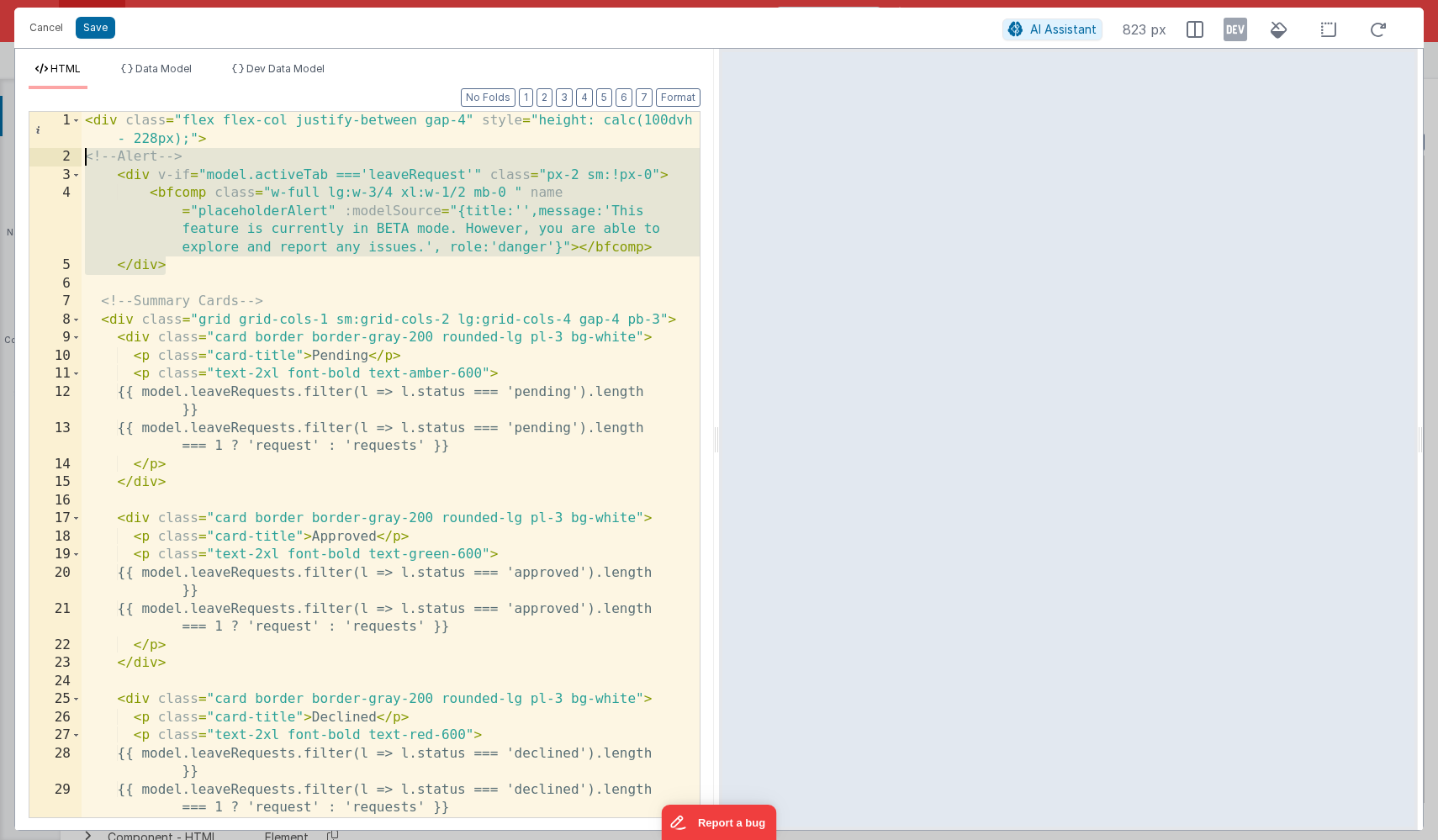
drag, startPoint x: 169, startPoint y: 267, endPoint x: 46, endPoint y: 160, distance: 163.0
click at [46, 160] on div "1 2 3 4 5 6 7 8 9 10 11 12 13 14 15 16 17 18 19 20 21 22 23 24 25 26 27 28 29 3…" at bounding box center [365, 465] width 672 height 707
click at [98, 31] on button "Save" at bounding box center [95, 28] width 39 height 22
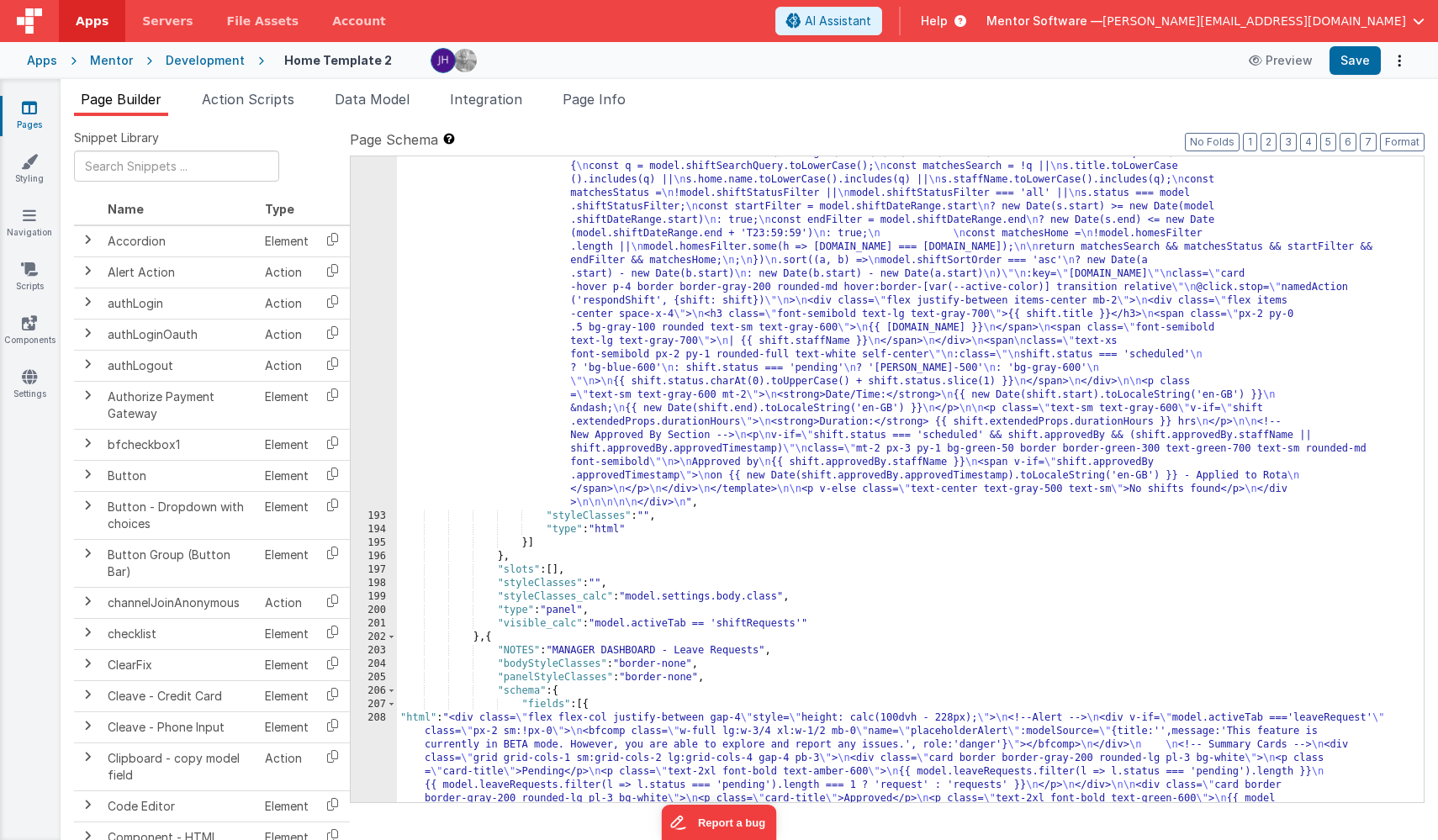
scroll to position [10231, 0]
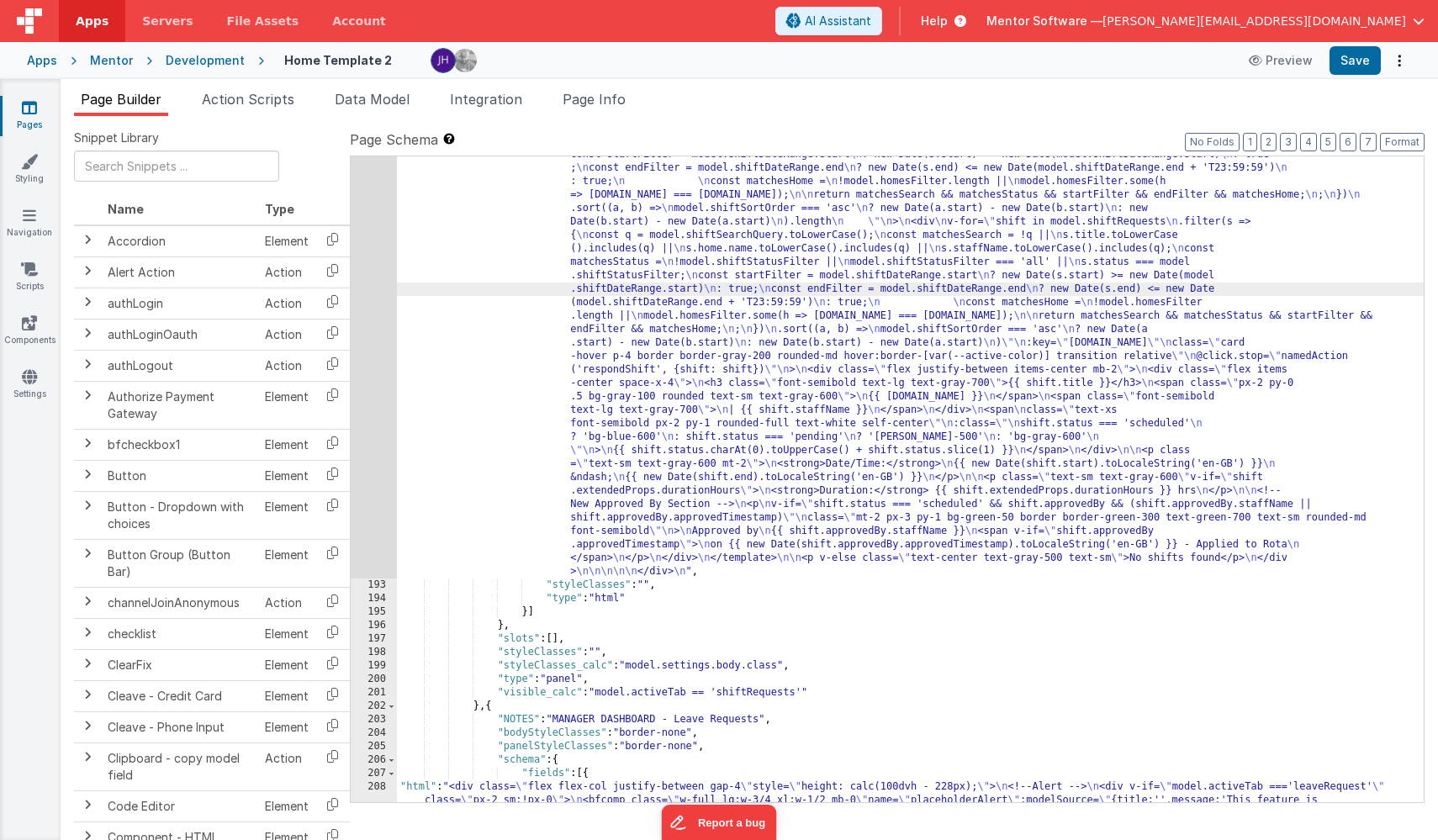
click at [377, 273] on div "192" at bounding box center [374, 121] width 46 height 914
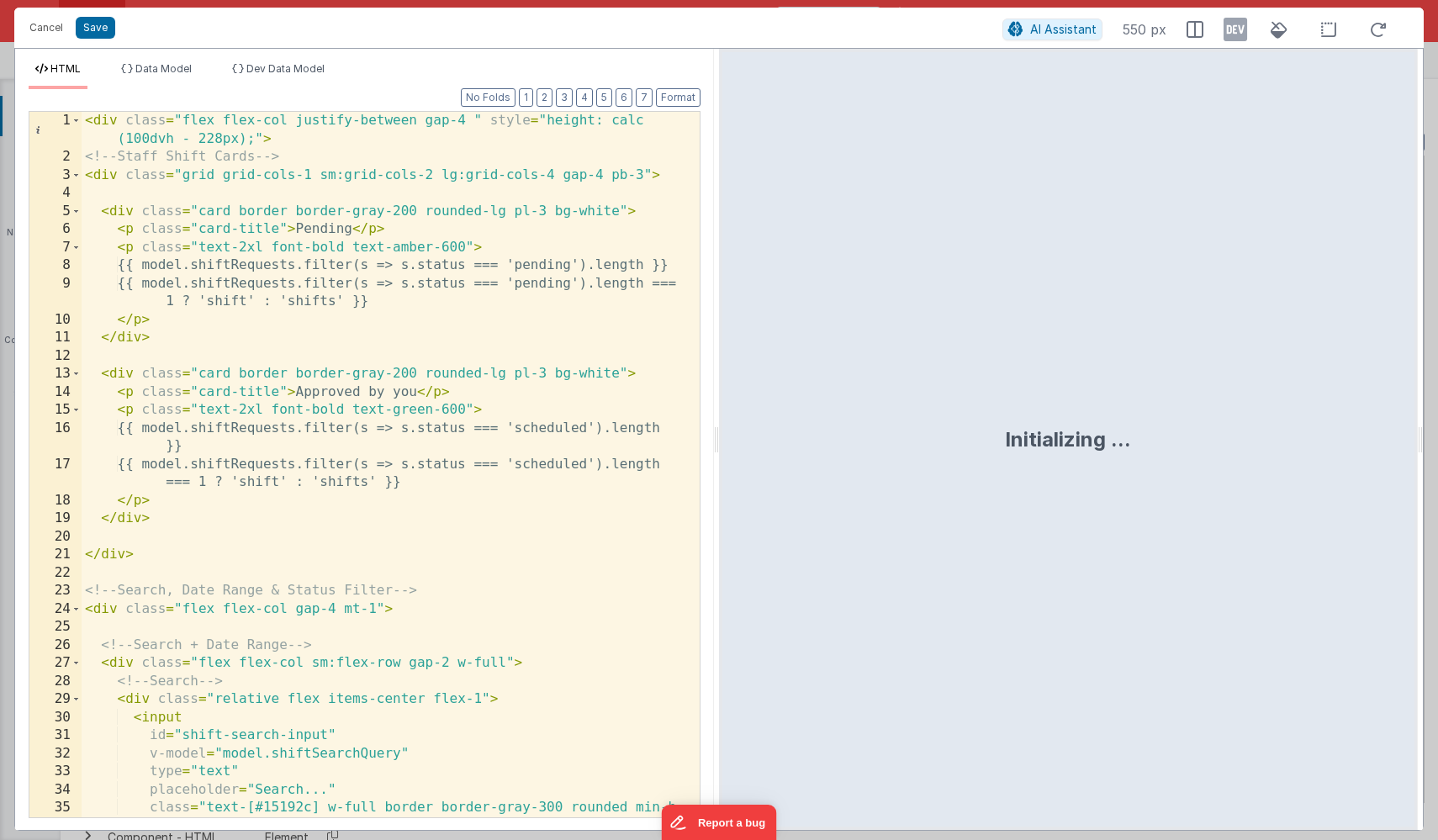
click at [308, 134] on div "< div class = "flex flex-col justify-between gap-4 " style = "height: calc (100…" at bounding box center [390, 492] width 618 height 760
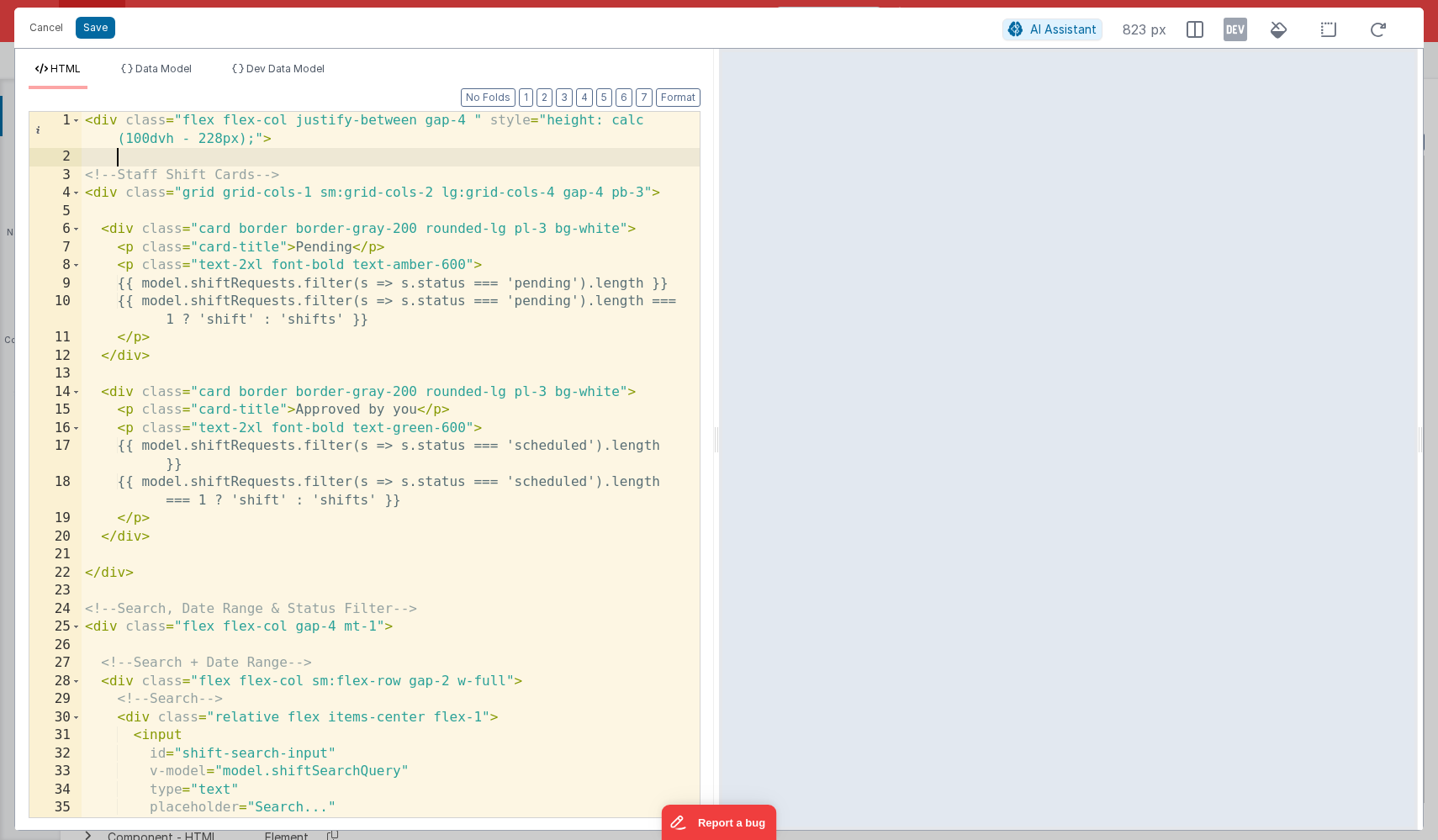
paste textarea
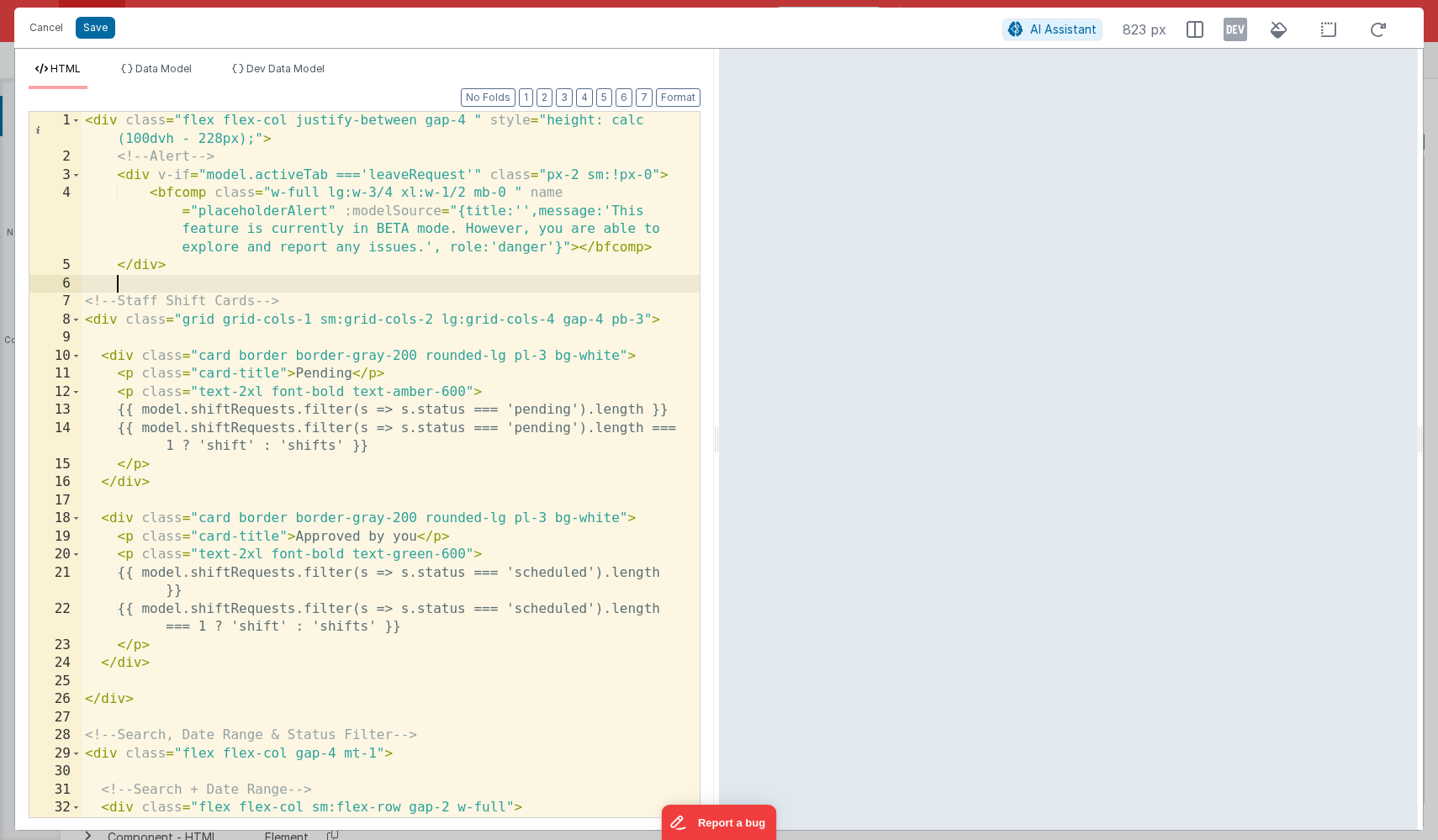
click at [409, 174] on div "< div class = "flex flex-col justify-between gap-4 " style = "height: calc (100…" at bounding box center [390, 492] width 618 height 760
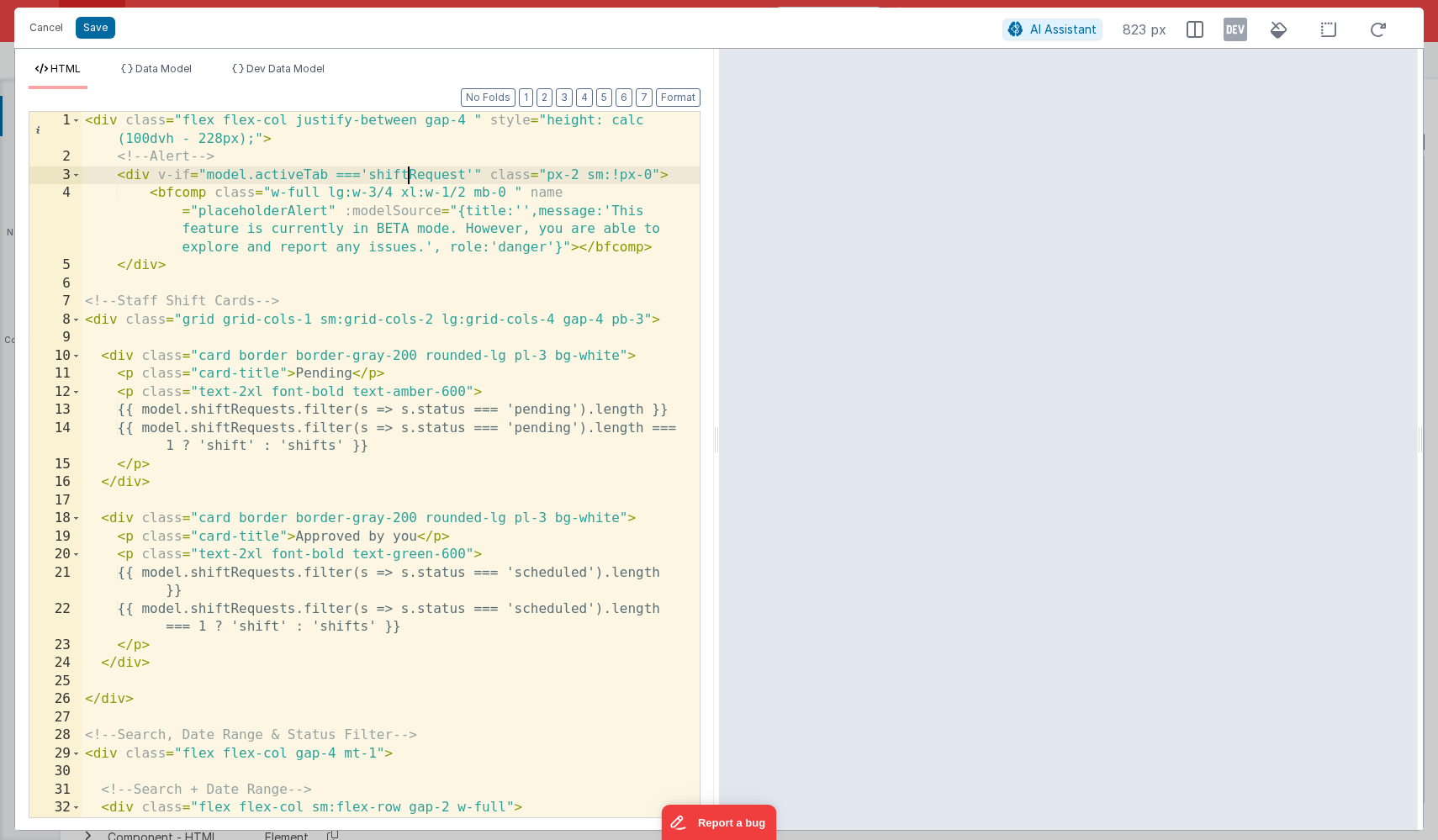
click at [461, 174] on div "< div class = "flex flex-col justify-between gap-4 " style = "height: calc (100…" at bounding box center [390, 492] width 618 height 760
click at [102, 32] on button "Save" at bounding box center [95, 28] width 39 height 22
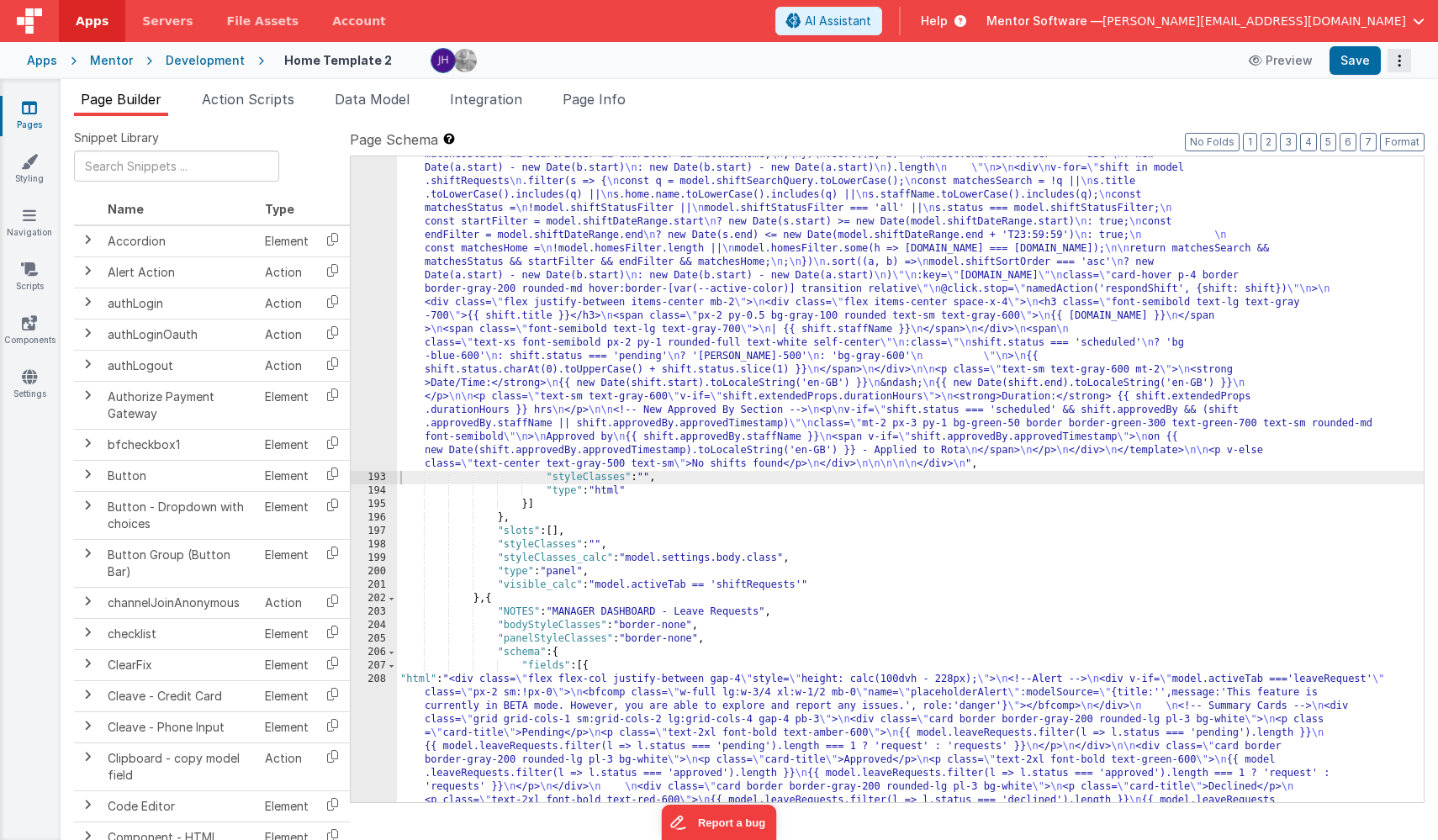
scroll to position [10256, 0]
click at [1180, 59] on button "Save" at bounding box center [1355, 60] width 51 height 28
click at [31, 112] on icon at bounding box center [29, 107] width 15 height 17
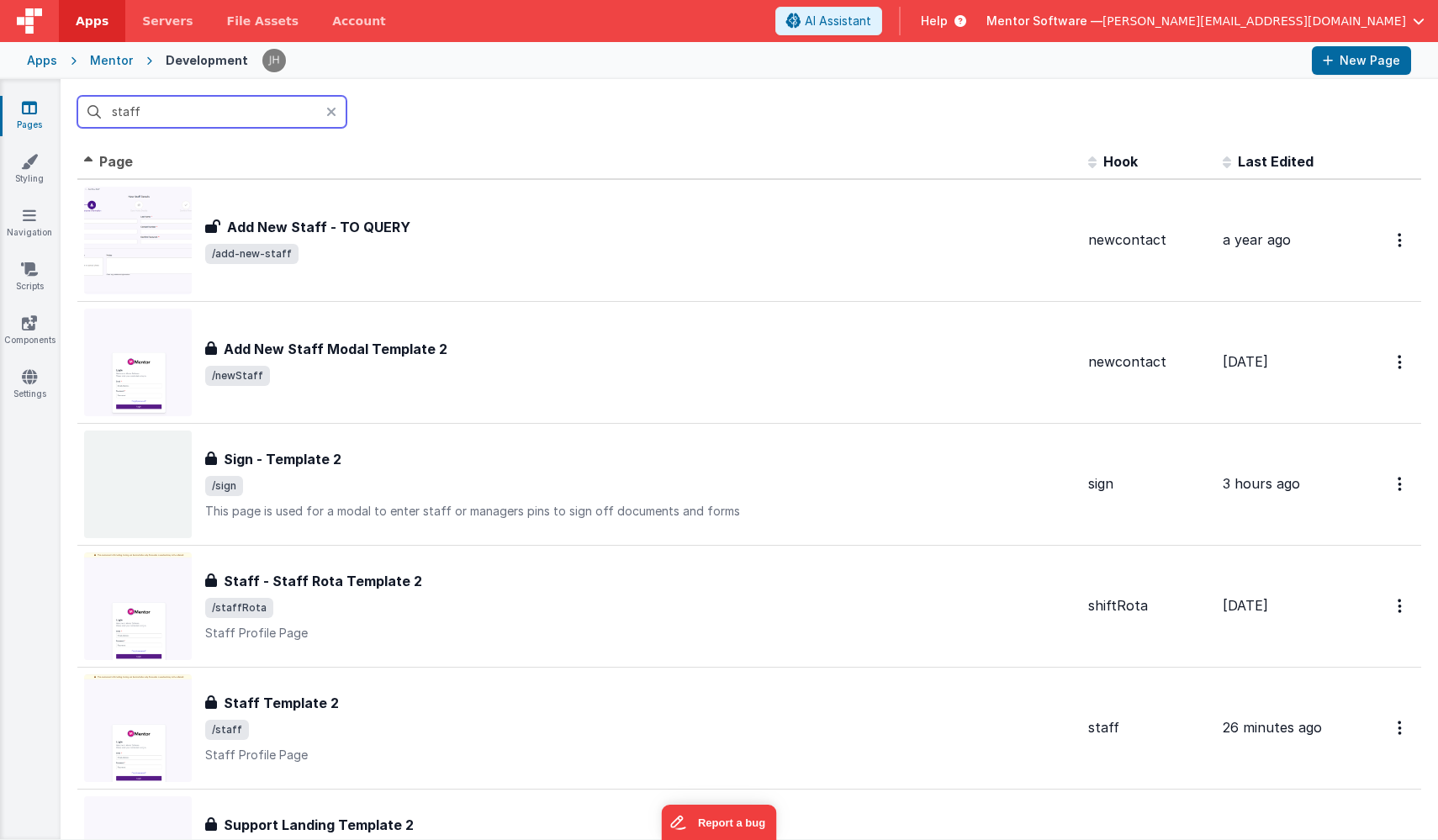
type input "staff"
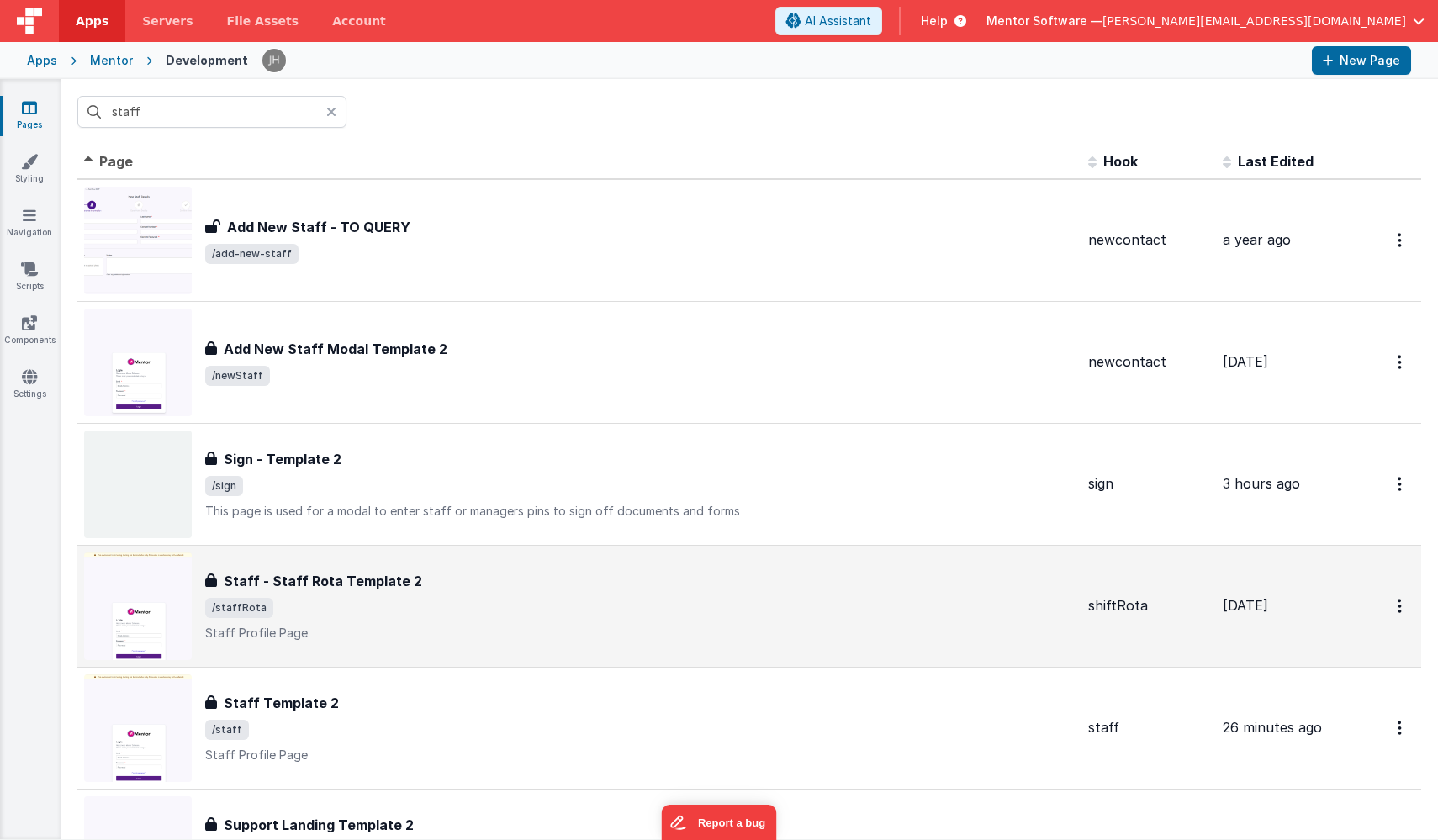
click at [431, 589] on div "Staff - Staff Rota Template 2" at bounding box center [639, 581] width 870 height 20
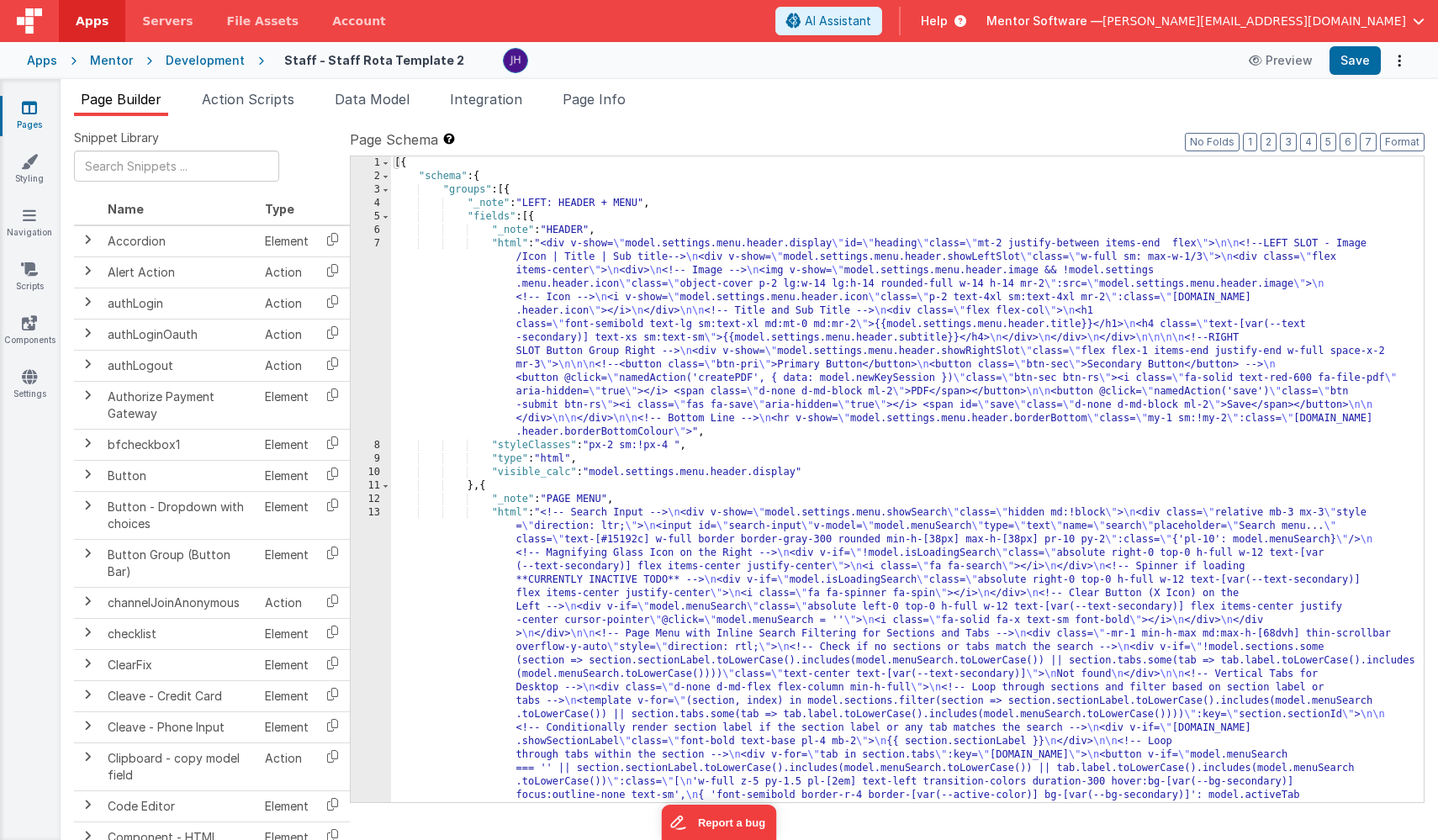
click at [30, 118] on link "Pages" at bounding box center [29, 116] width 61 height 34
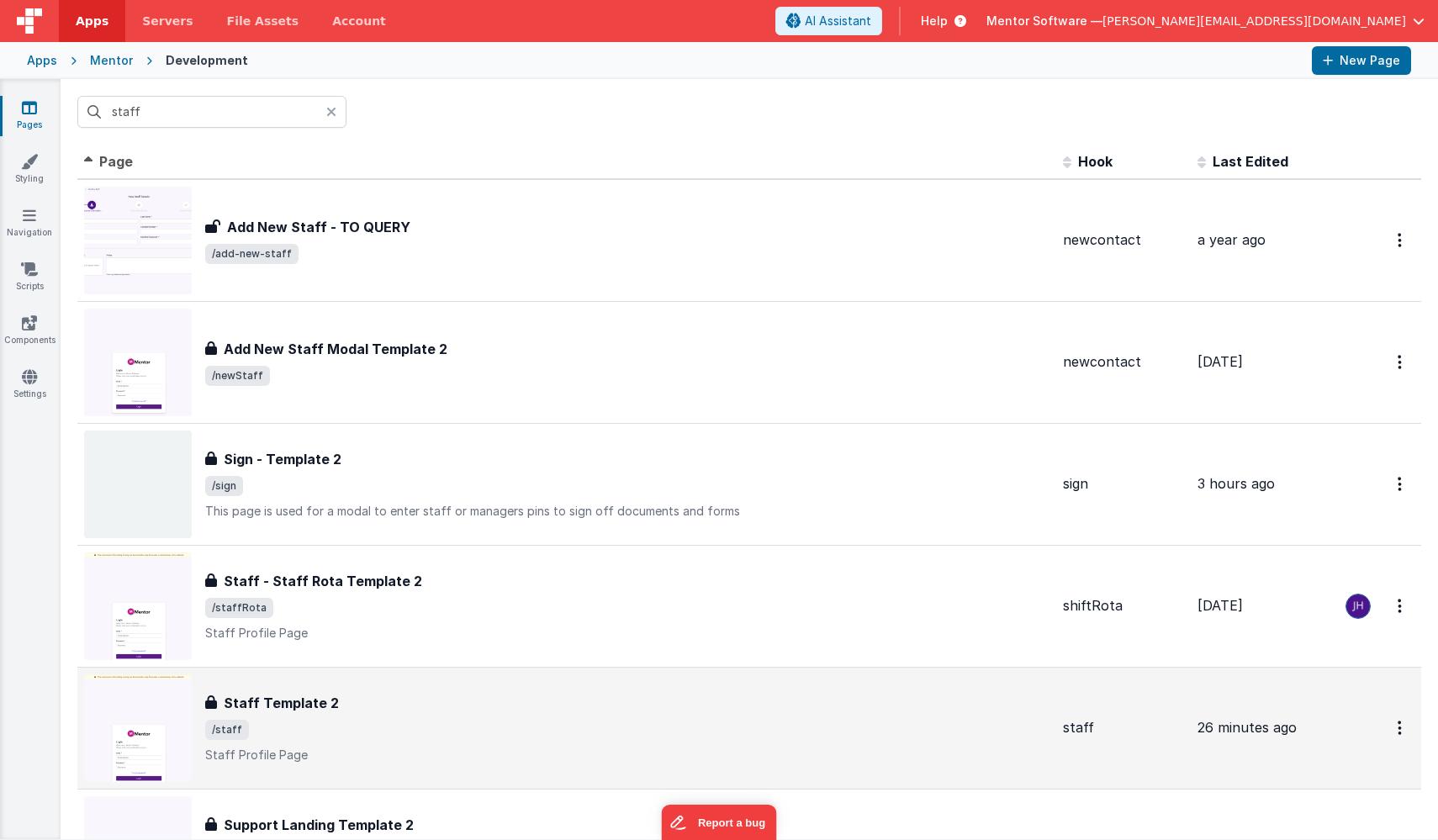
click at [339, 695] on div "Staff Template 2" at bounding box center [626, 702] width 844 height 20
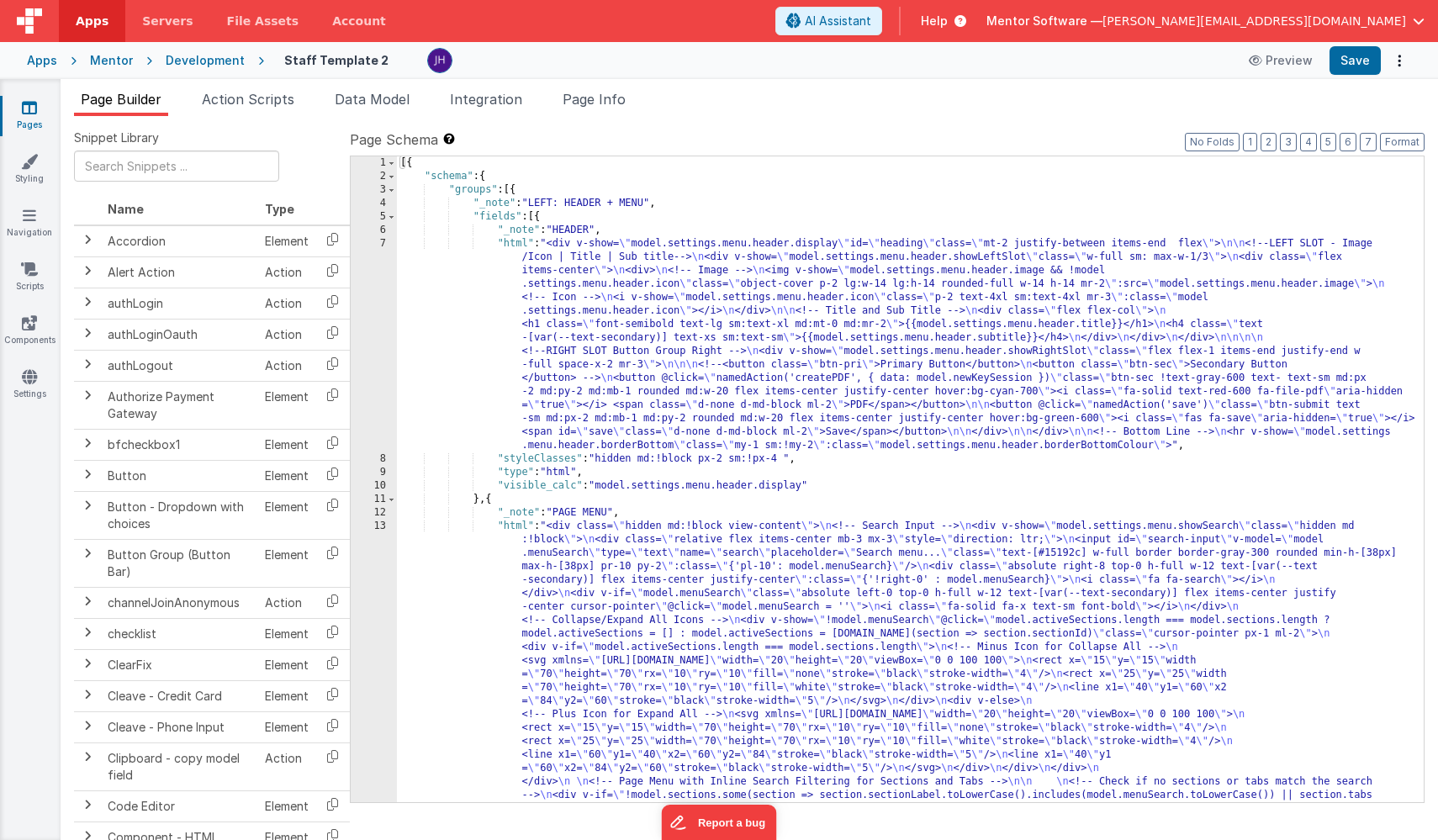
click at [112, 100] on span "Page Builder" at bounding box center [121, 99] width 81 height 17
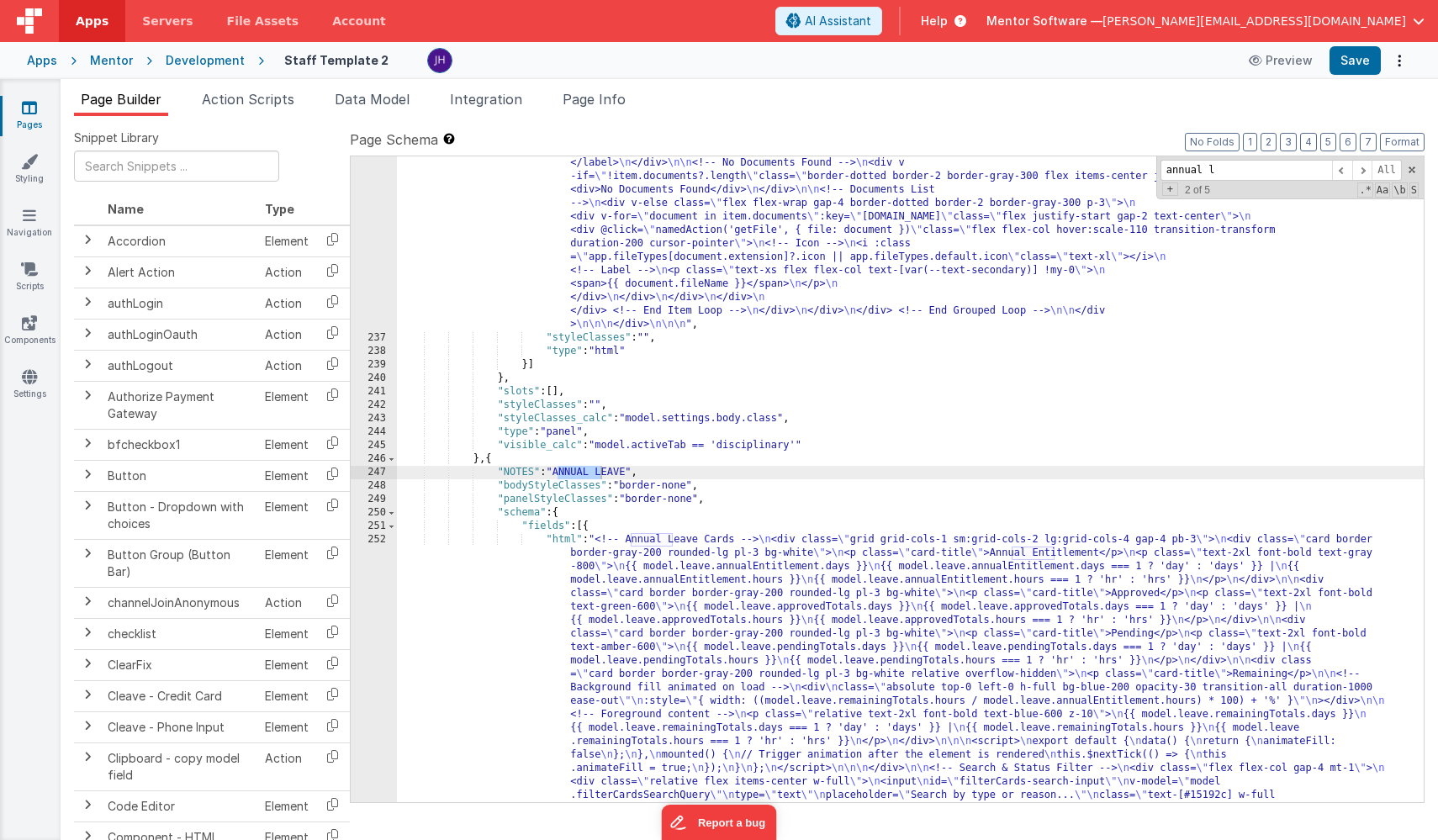
scroll to position [17031, 0]
type input "annual leave"
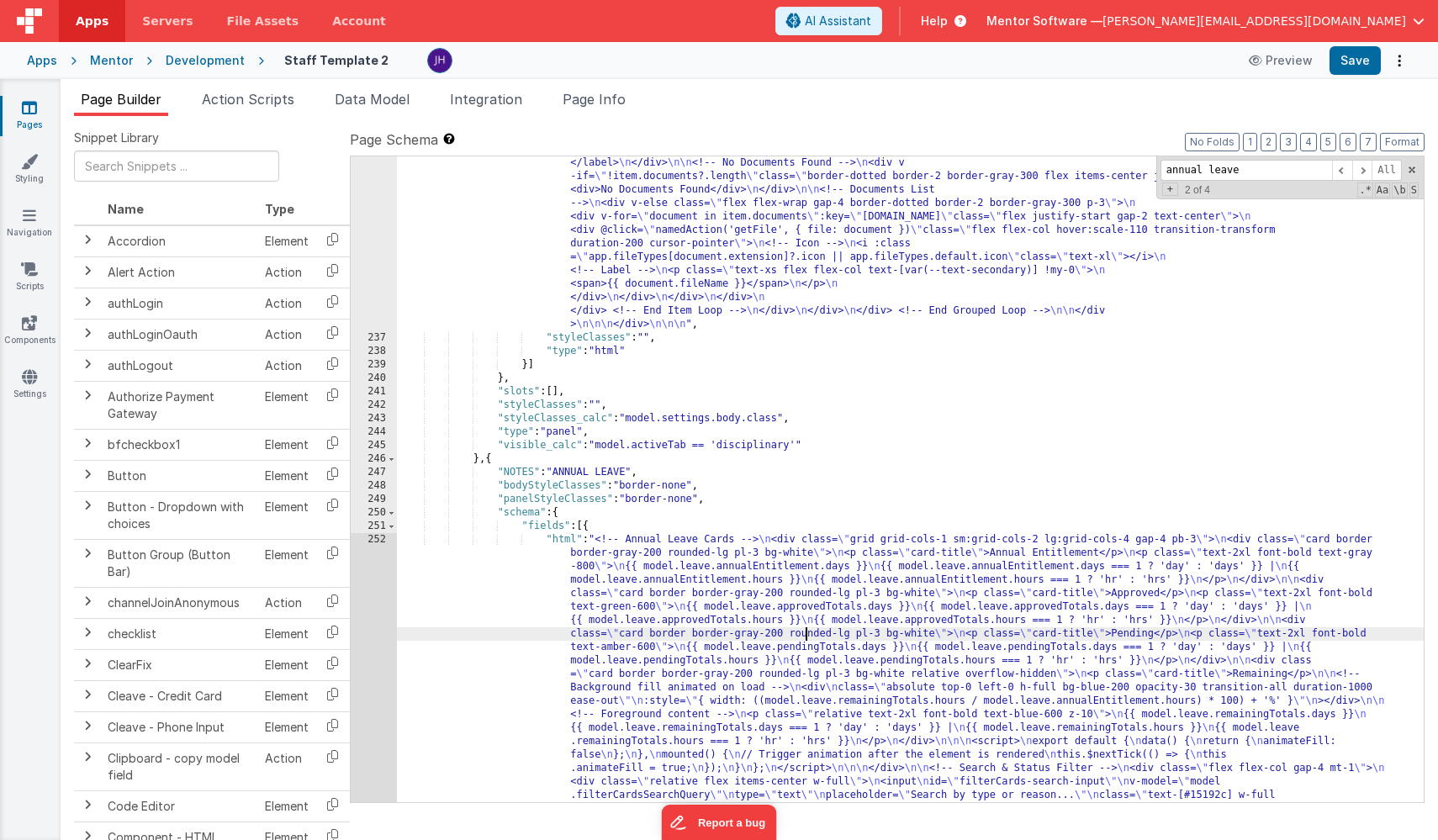
click at [805, 631] on div ""html" : "<bfcomp v-if= \" model.staffModified == app.user.user_ID \" name= \" …" at bounding box center [910, 593] width 1027 height 2219
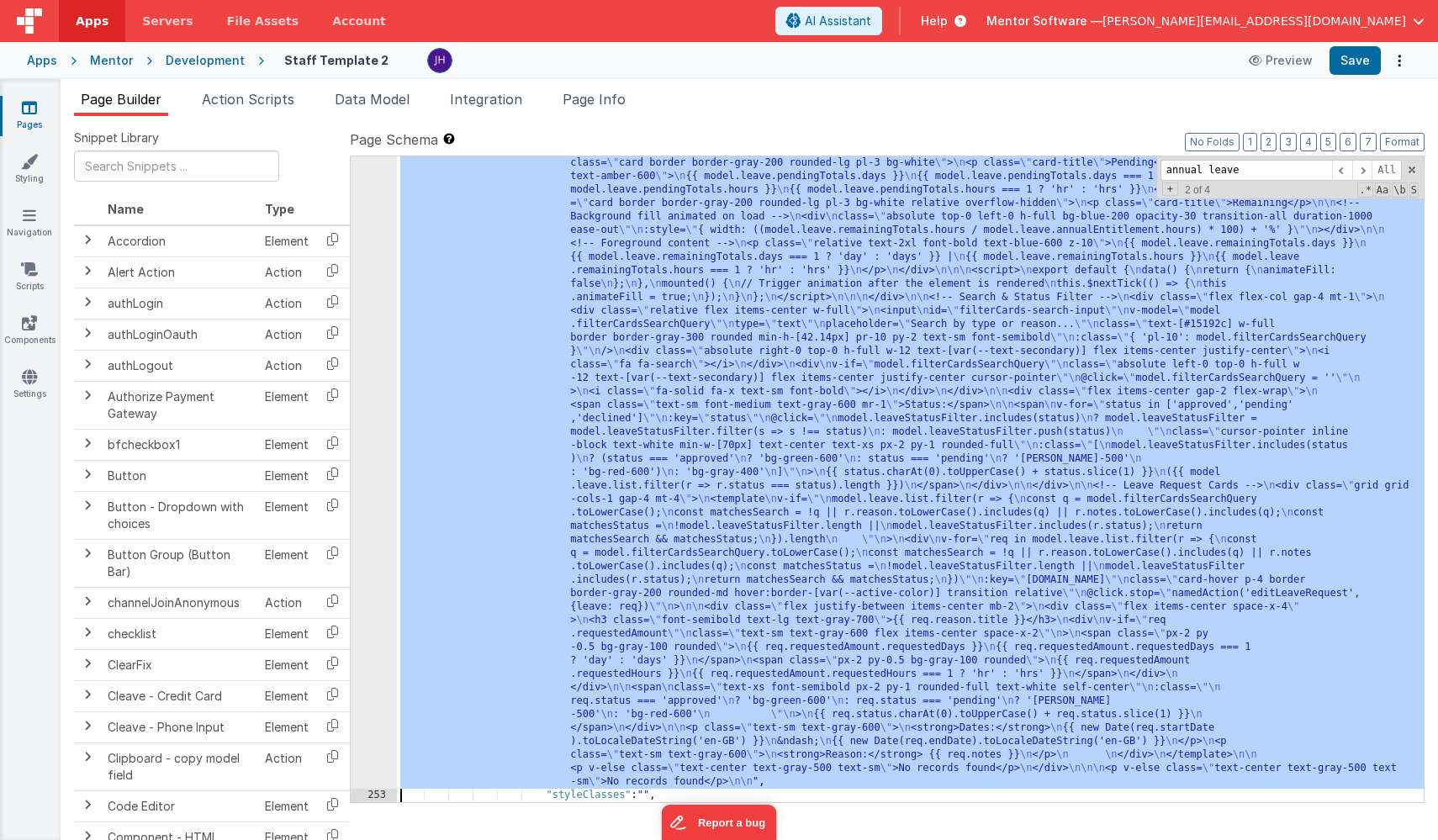
scroll to position [17403, 0]
click at [363, 266] on div "252" at bounding box center [374, 425] width 46 height 726
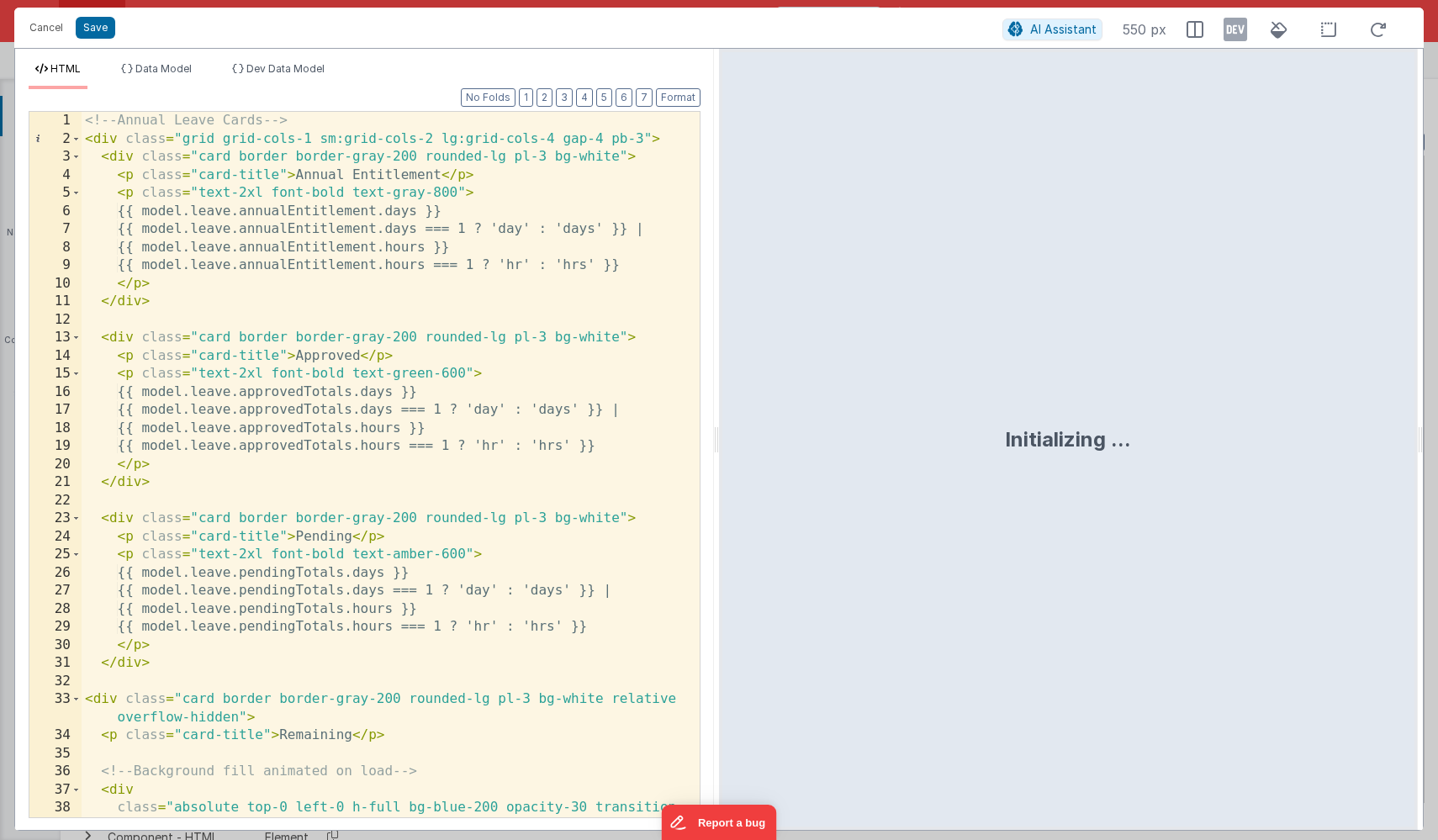
click at [320, 124] on div "<!-- Annual Leave Cards --> < div class = "grid grid-cols-1 sm:grid-cols-2 lg:g…" at bounding box center [390, 492] width 618 height 760
click at [662, 140] on div "<!-- Annual Leave Cards --> < div class = "grid grid-cols-1 sm:grid-cols-2 lg:g…" at bounding box center [390, 492] width 618 height 760
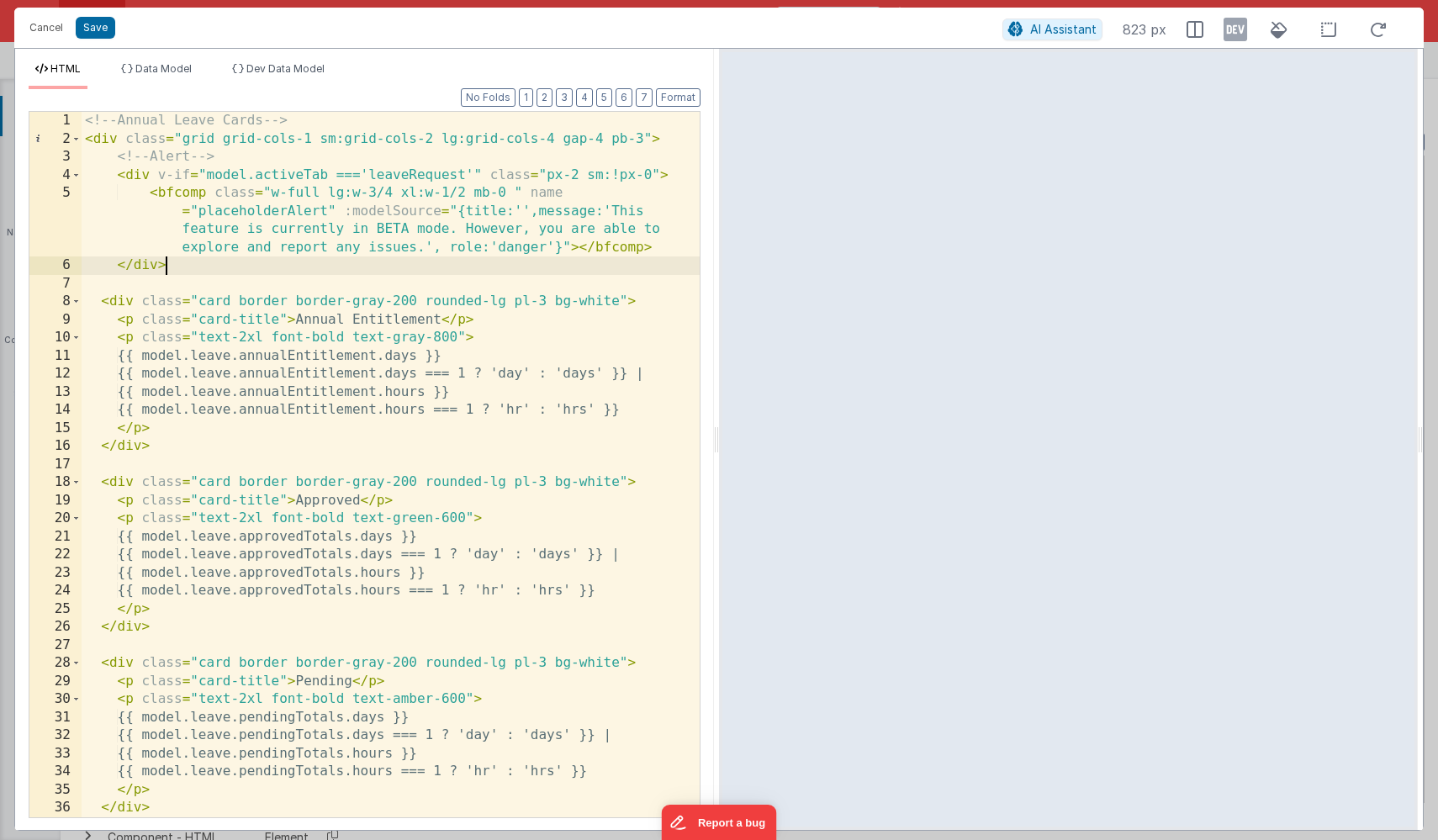
click at [408, 174] on div "<!-- Annual Leave Cards --> < div class = "grid grid-cols-1 sm:grid-cols-2 lg:g…" at bounding box center [390, 492] width 618 height 760
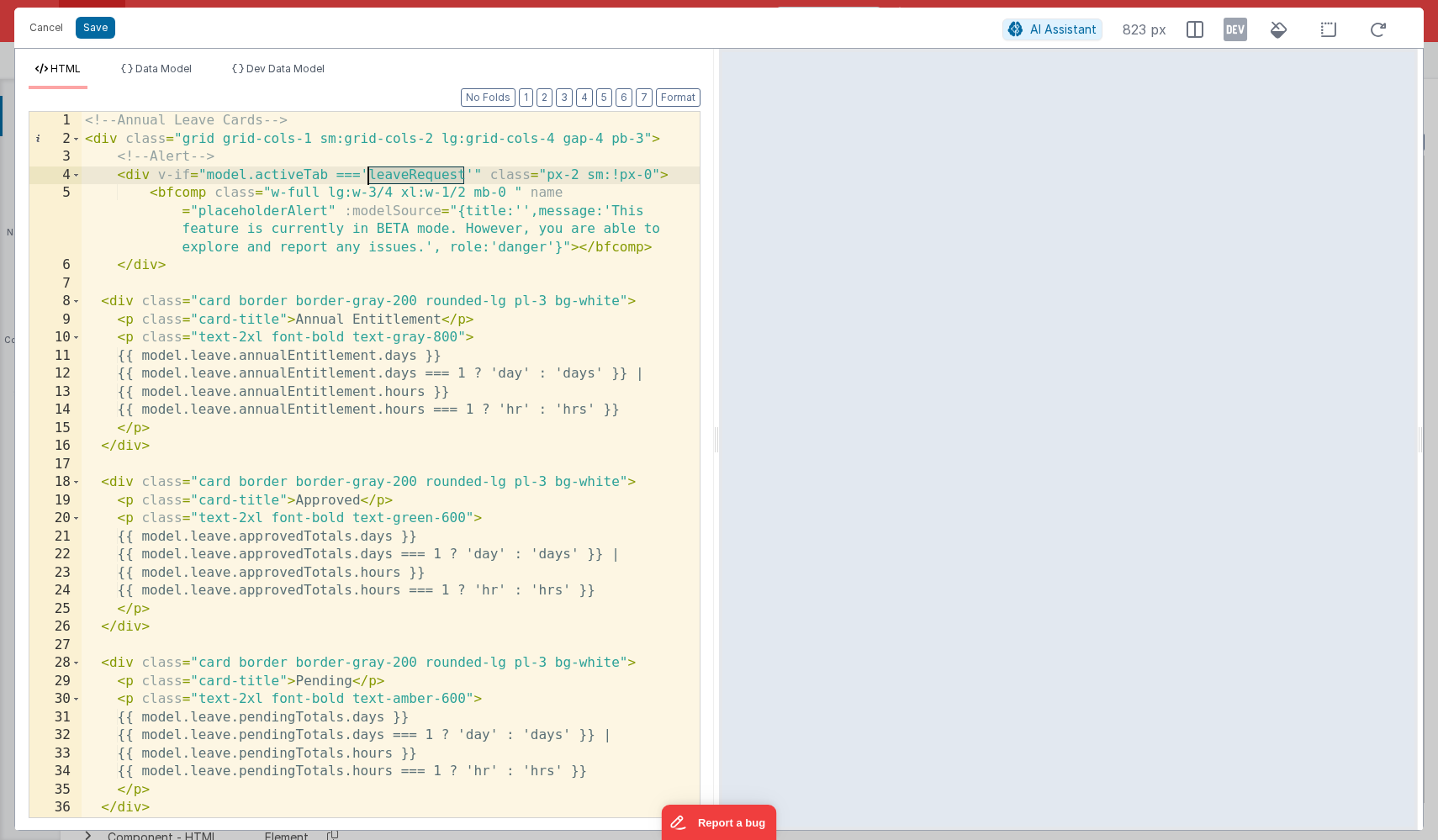
click at [408, 174] on div "<!-- Annual Leave Cards --> < div class = "grid grid-cols-1 sm:grid-cols-2 lg:g…" at bounding box center [390, 492] width 618 height 760
click at [423, 175] on div "<!-- Annual Leave Cards --> < div class = "grid grid-cols-1 sm:grid-cols-2 lg:g…" at bounding box center [390, 492] width 618 height 760
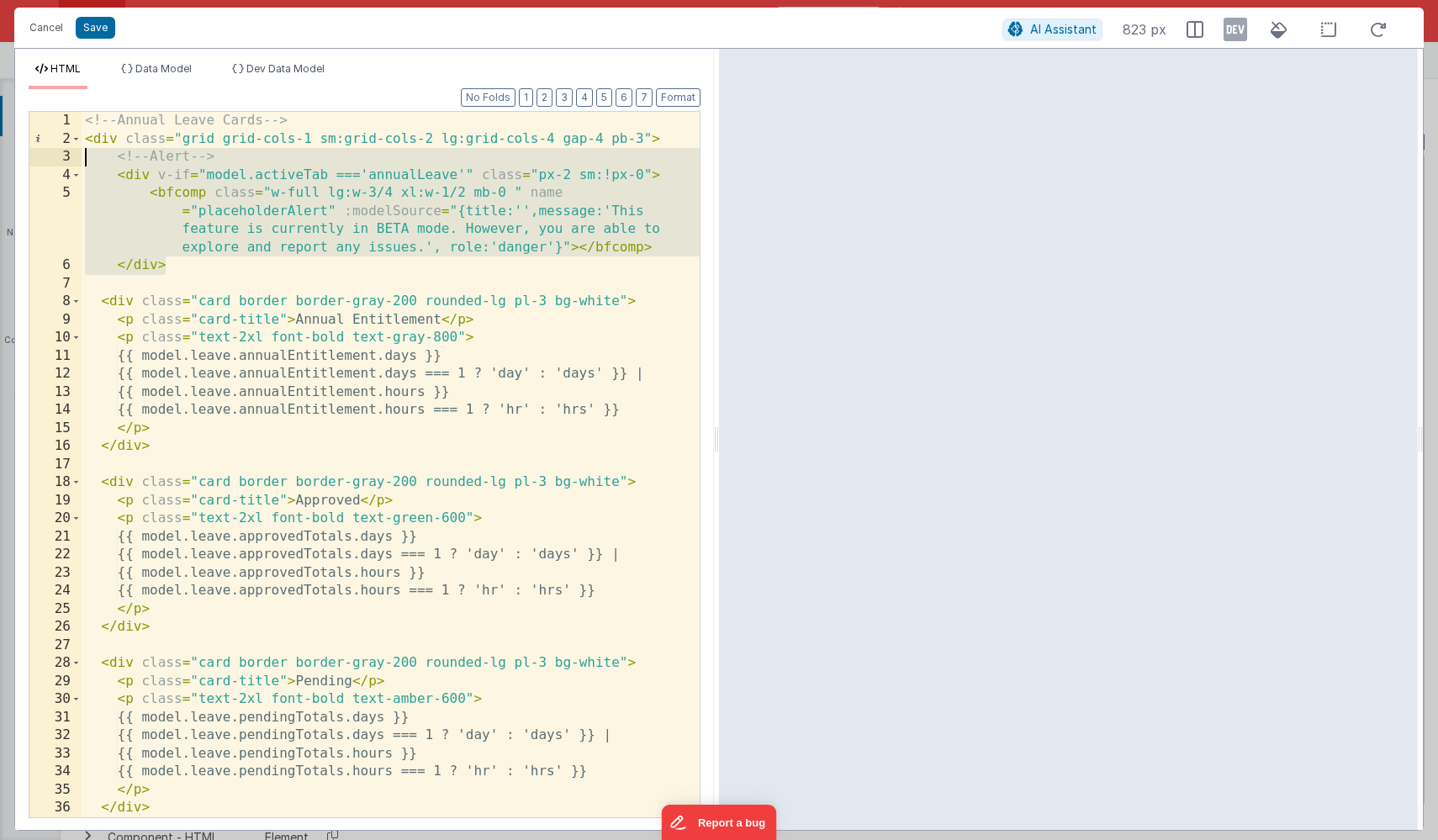
drag, startPoint x: 176, startPoint y: 266, endPoint x: 38, endPoint y: 158, distance: 175.2
click at [38, 158] on div "1 2 3 4 5 6 7 8 9 10 11 12 13 14 15 16 17 18 19 20 21 22 23 24 25 26 27 28 29 3…" at bounding box center [365, 465] width 672 height 707
click at [94, 37] on button "Save" at bounding box center [95, 28] width 39 height 22
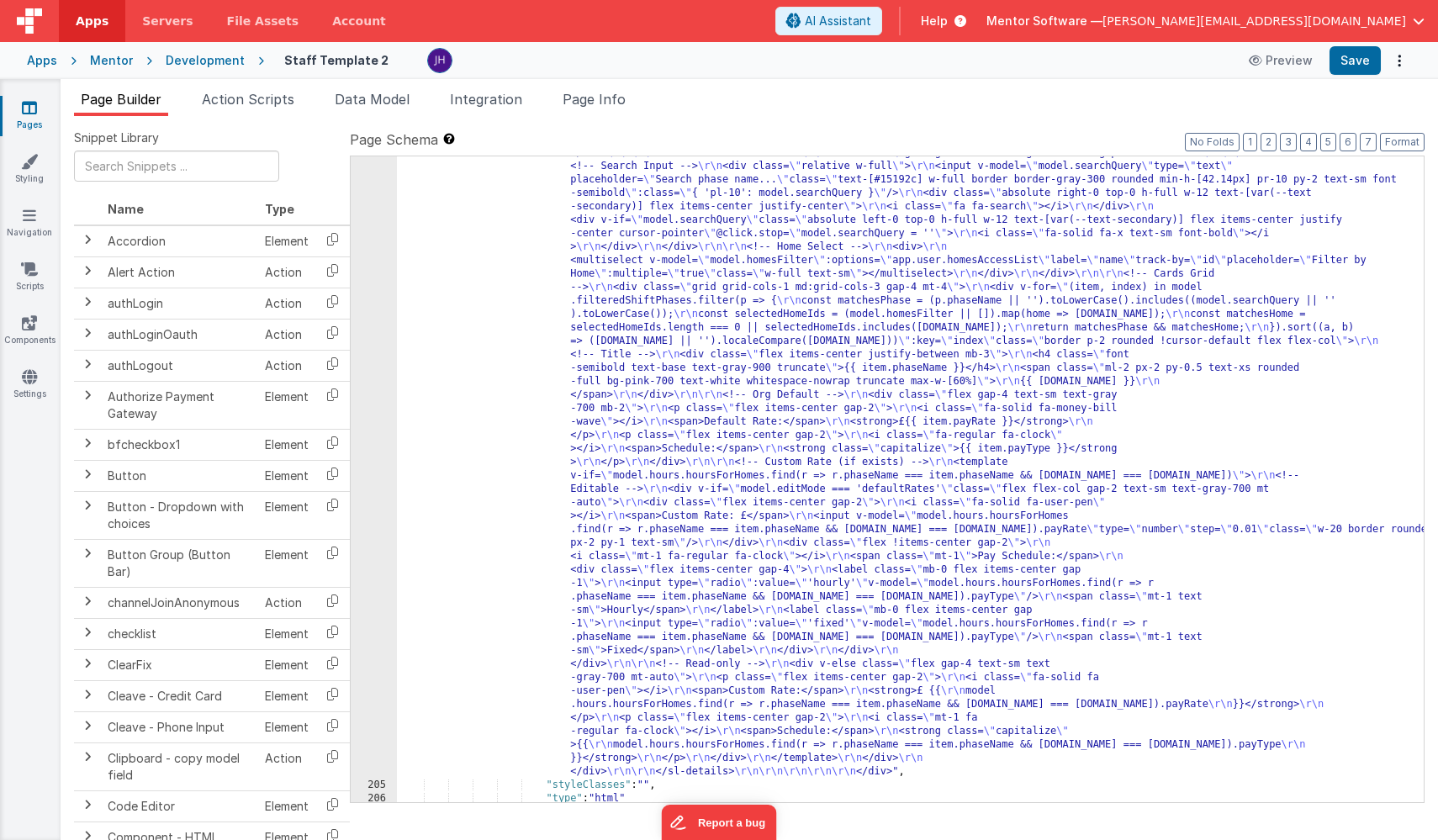
scroll to position [15567, 0]
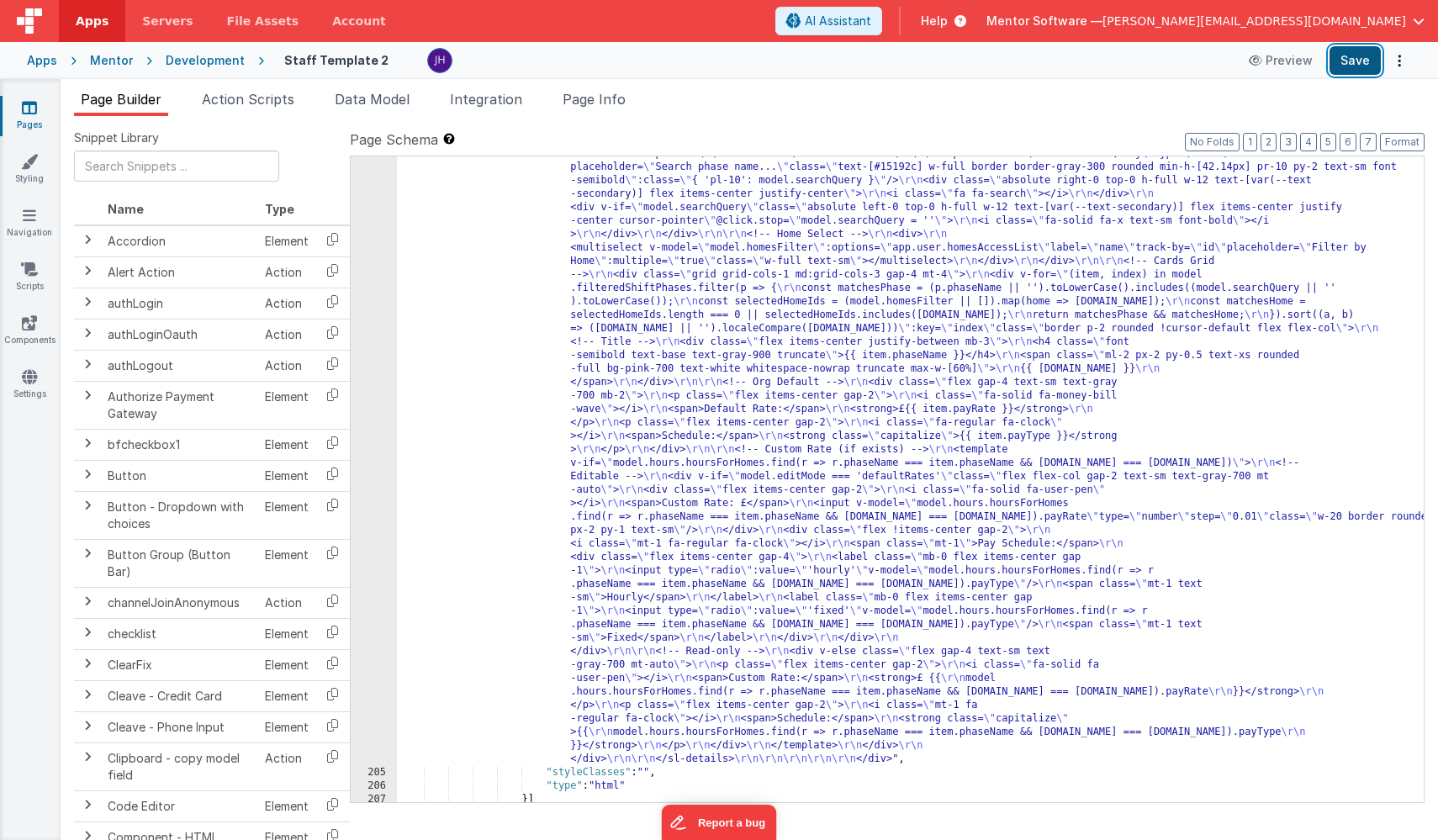
click at [1180, 70] on button "Save" at bounding box center [1355, 60] width 51 height 28
click at [659, 288] on div ""html" : "<!-- Organisation Default Rates --> \r\n <div class= \" panel-white r…" at bounding box center [910, 342] width 1027 height 2166
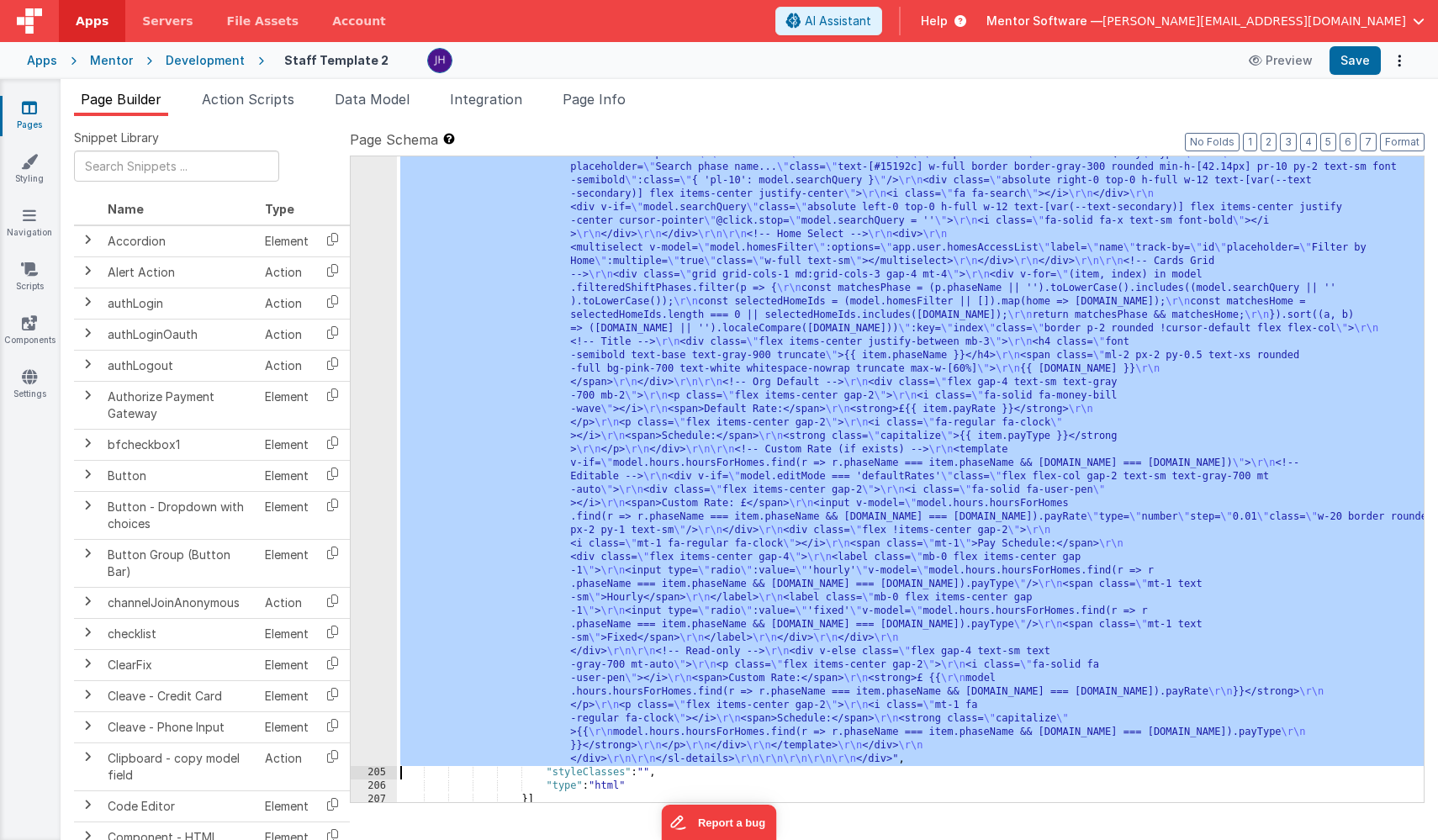
click at [365, 280] on div "204" at bounding box center [374, 12] width 46 height 1506
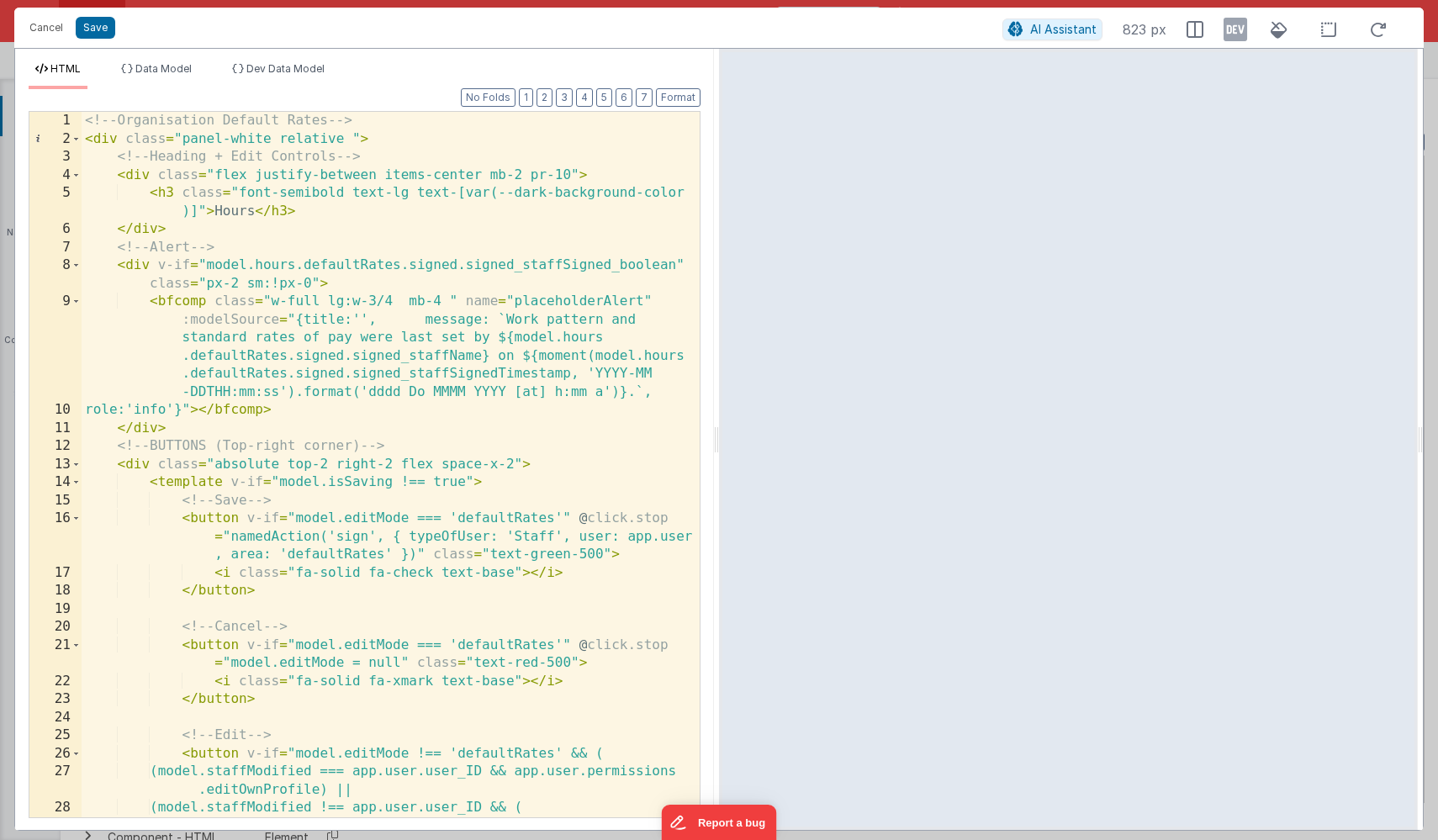
scroll to position [0, 0]
drag, startPoint x: 389, startPoint y: 302, endPoint x: 324, endPoint y: 301, distance: 65.0
click at [324, 301] on div "<!-- Organisation Default Rates --> < div class = "panel-white relative " > <!-…" at bounding box center [390, 483] width 618 height 742
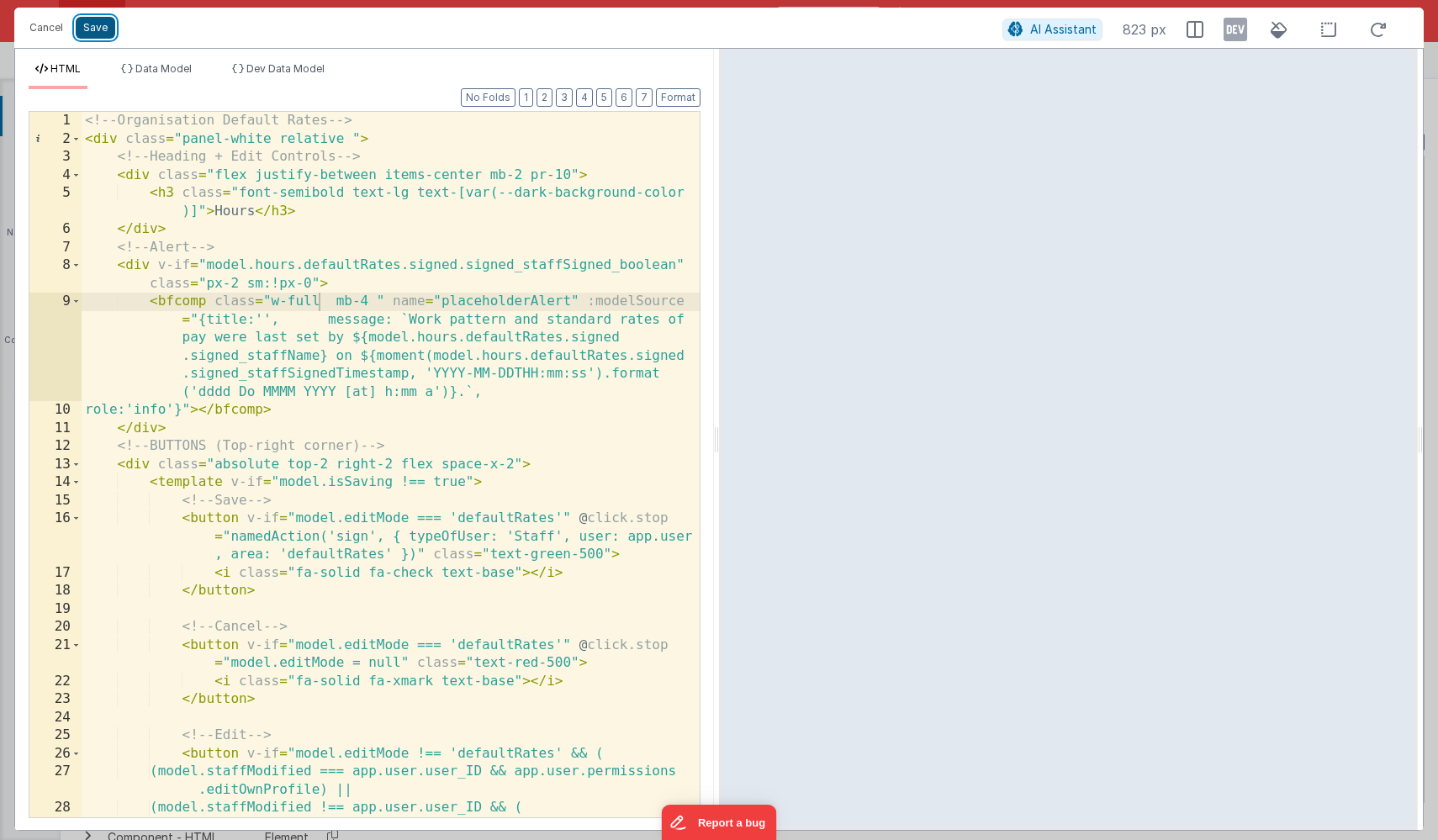
click at [98, 31] on button "Save" at bounding box center [95, 28] width 39 height 22
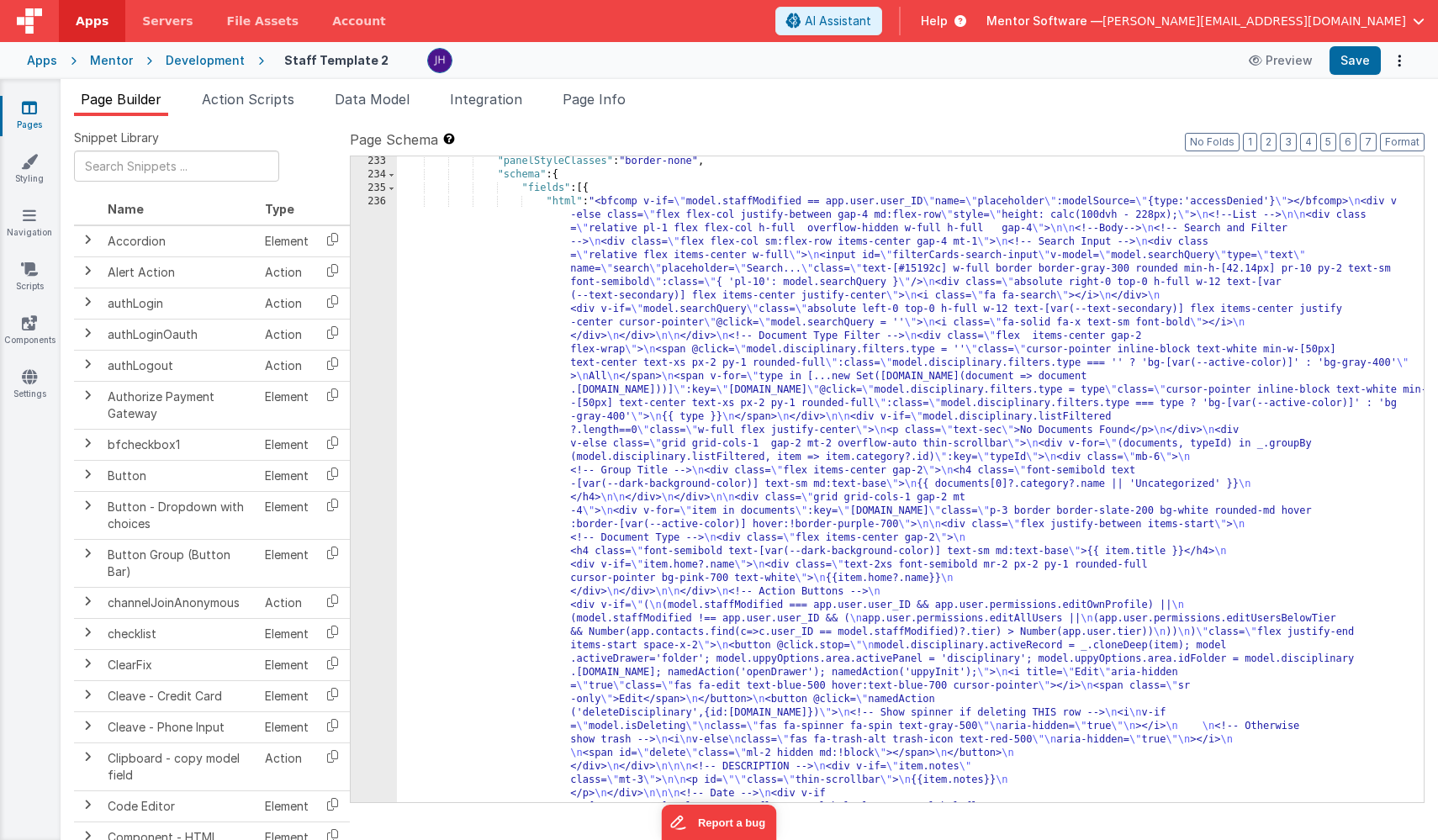
scroll to position [16436, 0]
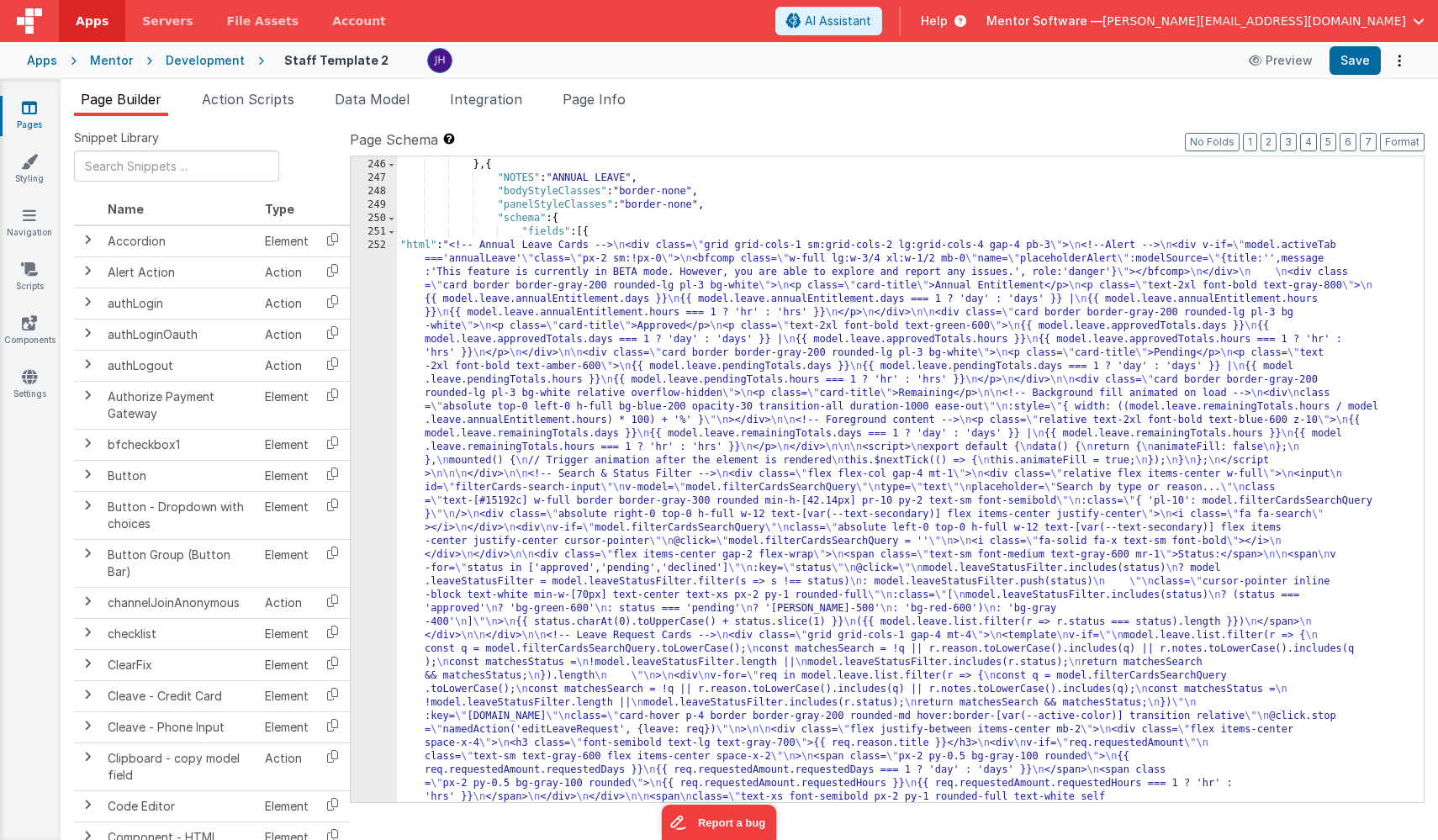
click at [583, 398] on div ""visible_calc" : "model.activeTab == 'disciplinary'" } , { "NOTES" : "ANNUAL LE…" at bounding box center [910, 796] width 1027 height 1305
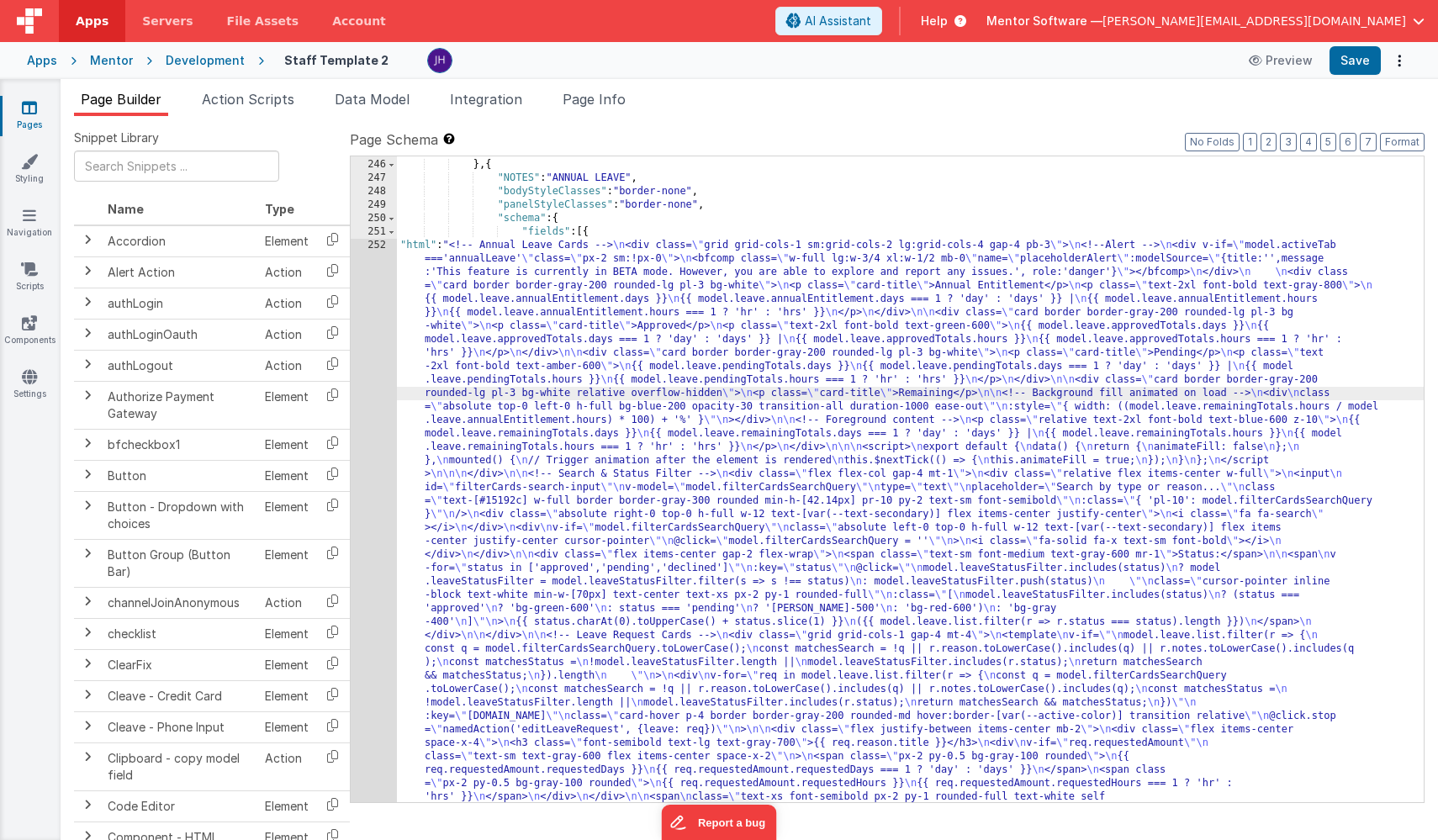
scroll to position [17312, 0]
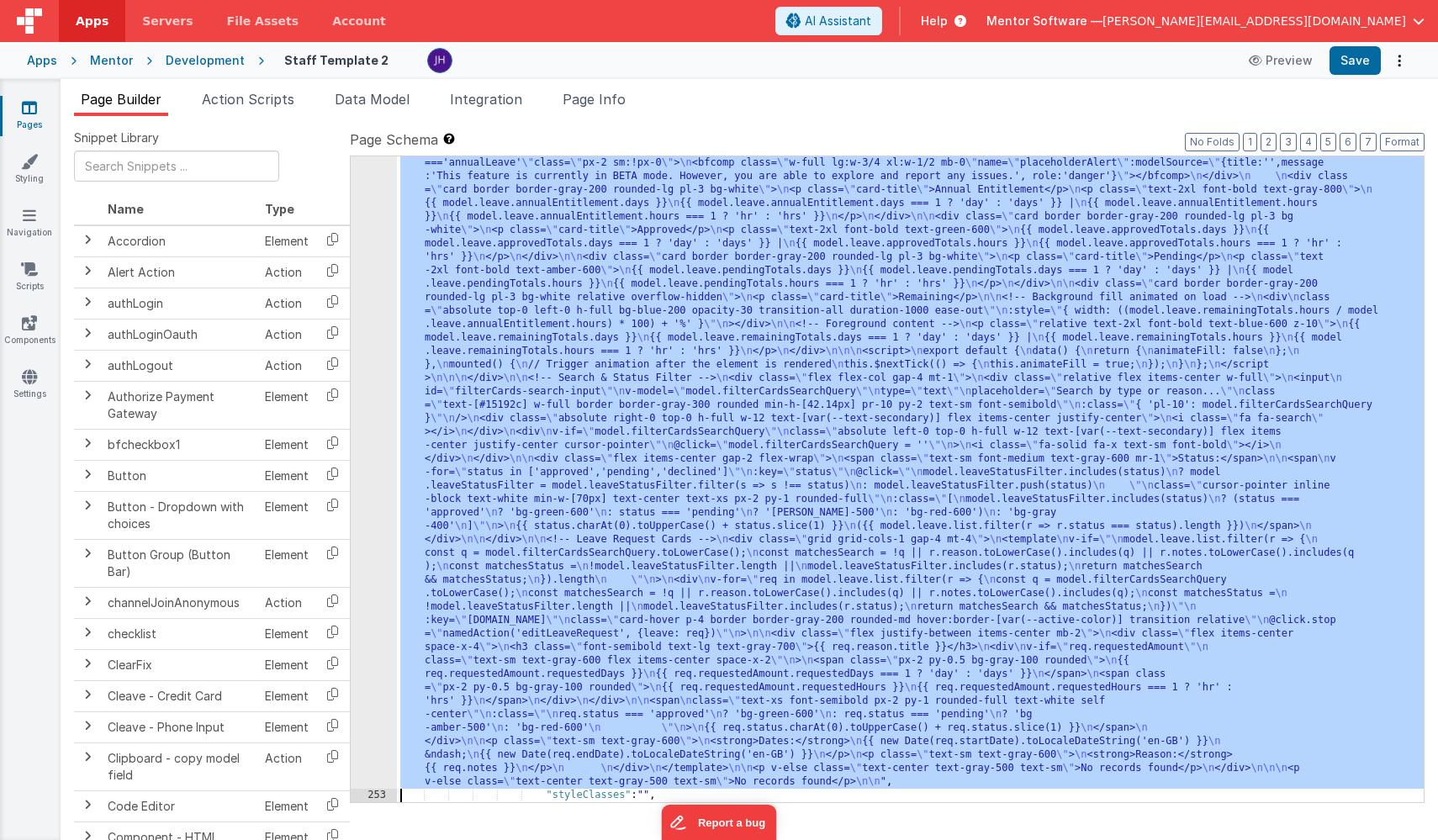
click at [365, 286] on div "252" at bounding box center [374, 465] width 46 height 645
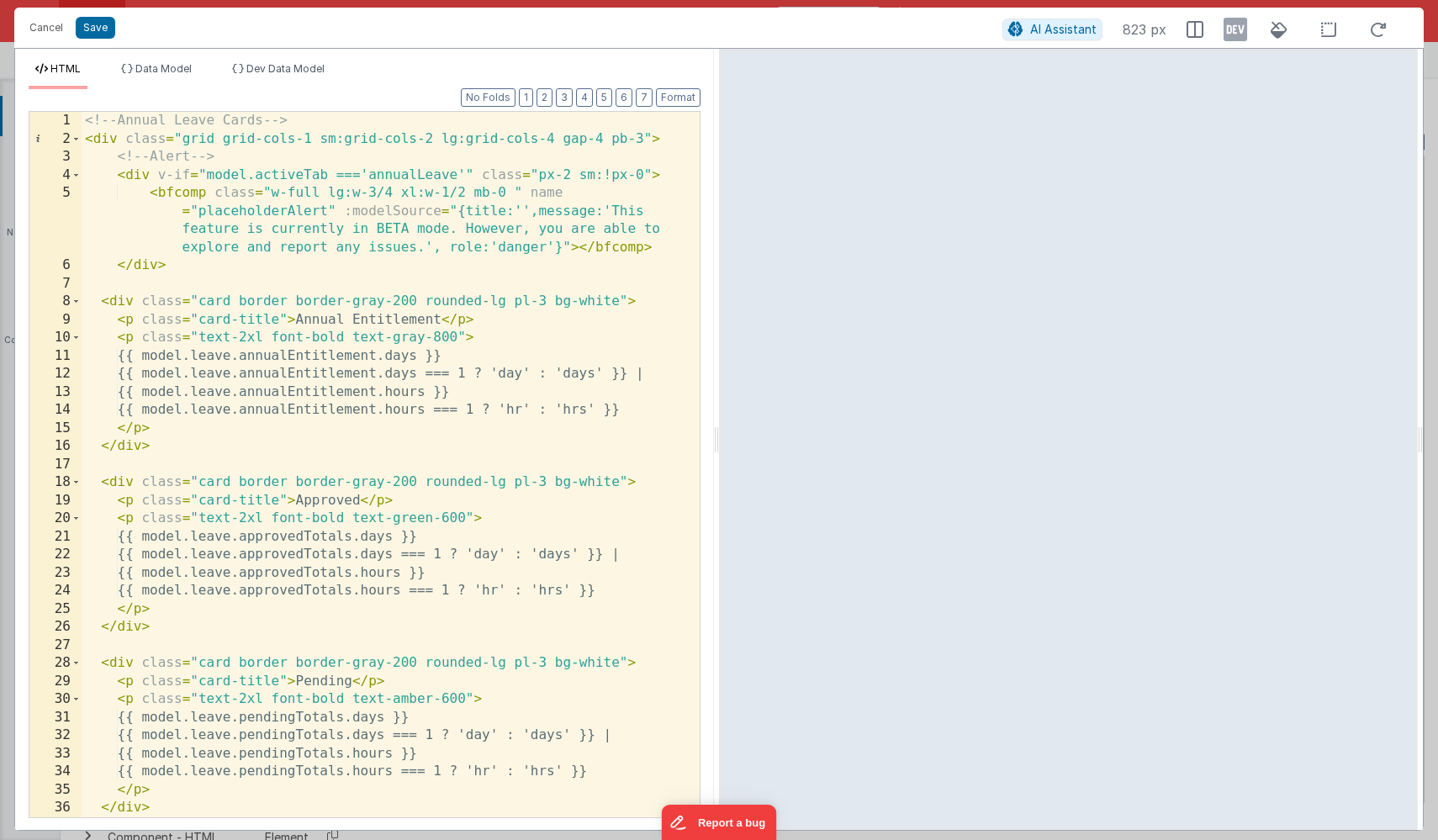
scroll to position [0, 0]
drag, startPoint x: 464, startPoint y: 193, endPoint x: 327, endPoint y: 193, distance: 137.0
click at [327, 193] on div "<!-- Annual Leave Cards --> < div class = "grid grid-cols-1 sm:grid-cols-2 lg:g…" at bounding box center [390, 492] width 618 height 760
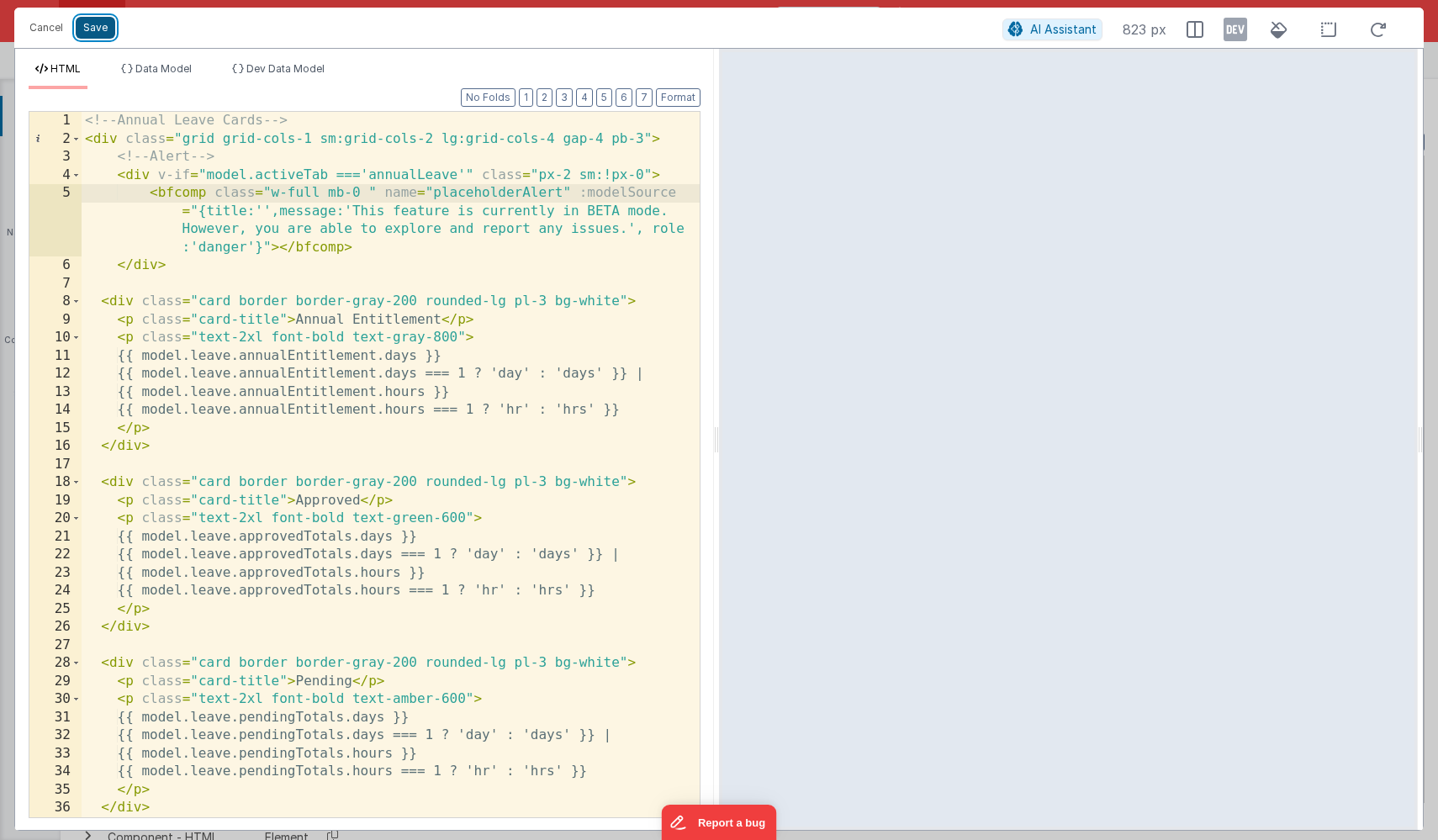
click at [98, 25] on button "Save" at bounding box center [95, 28] width 39 height 22
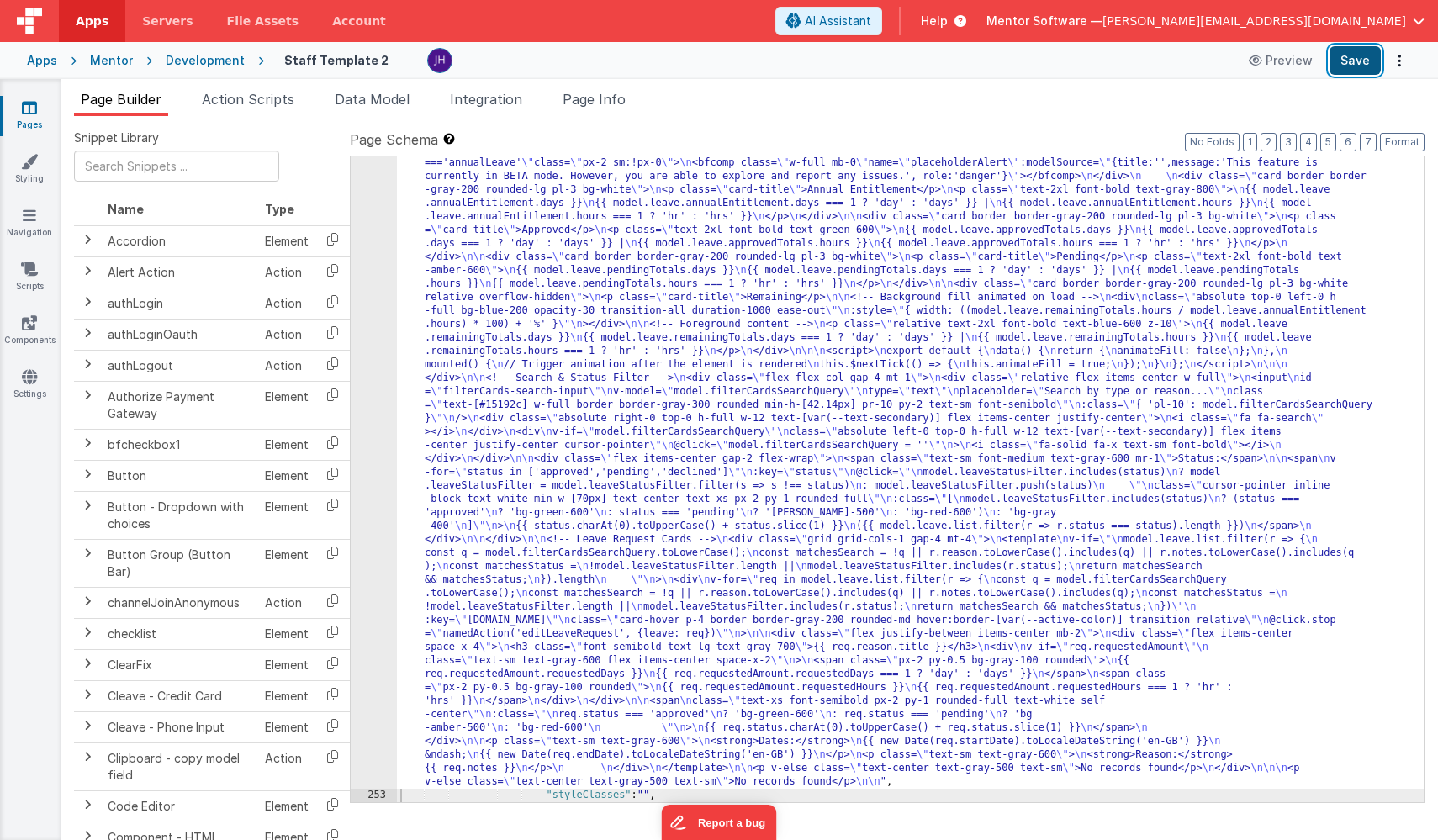
click at [1180, 60] on button "Save" at bounding box center [1355, 60] width 51 height 28
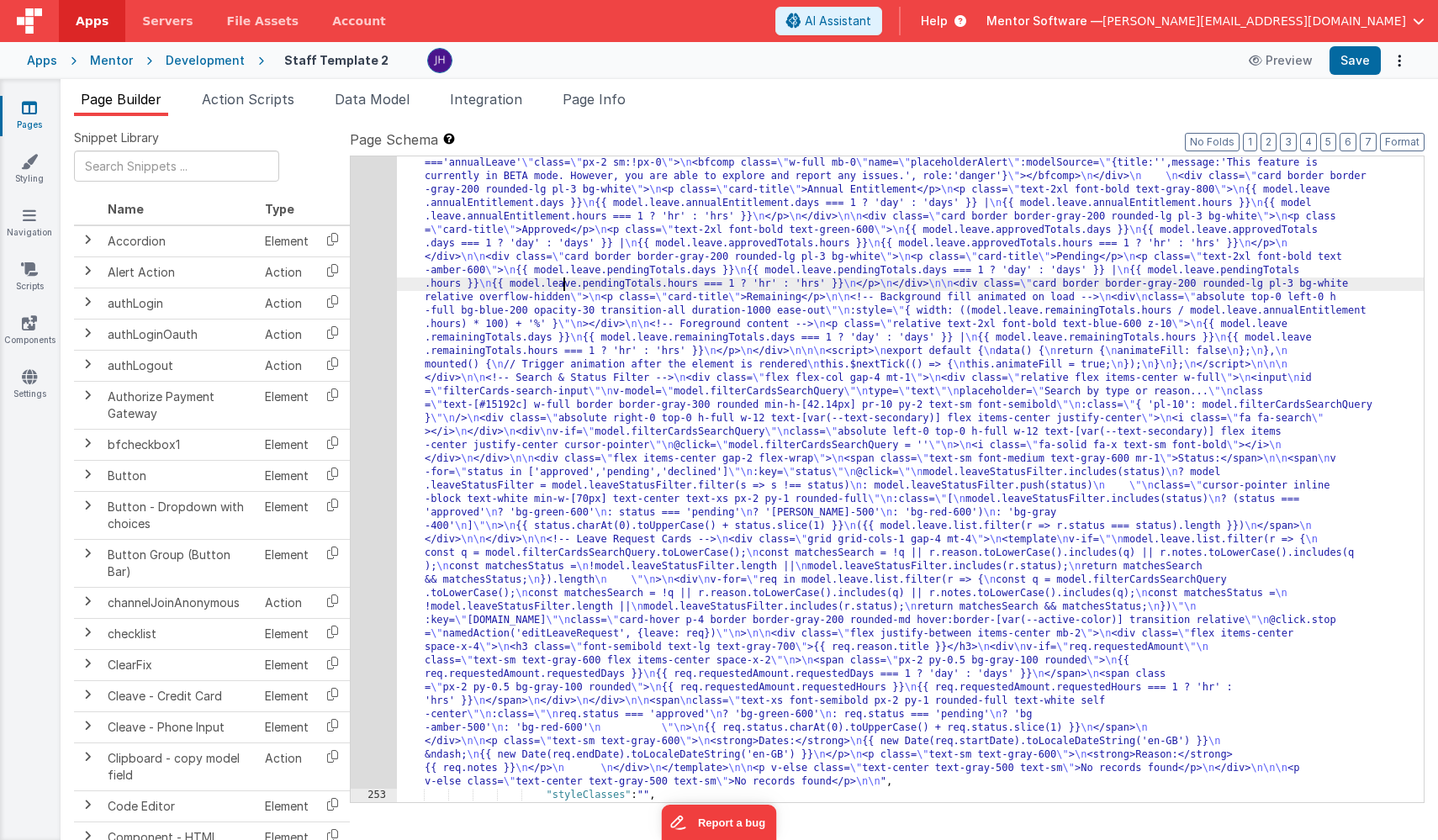
click at [565, 290] on div ""html" : "<!-- Annual Leave Cards --> \n <div class= \" grid grid-cols-1 sm:gri…" at bounding box center [910, 795] width 1027 height 1305
click at [376, 267] on div "252" at bounding box center [374, 465] width 46 height 645
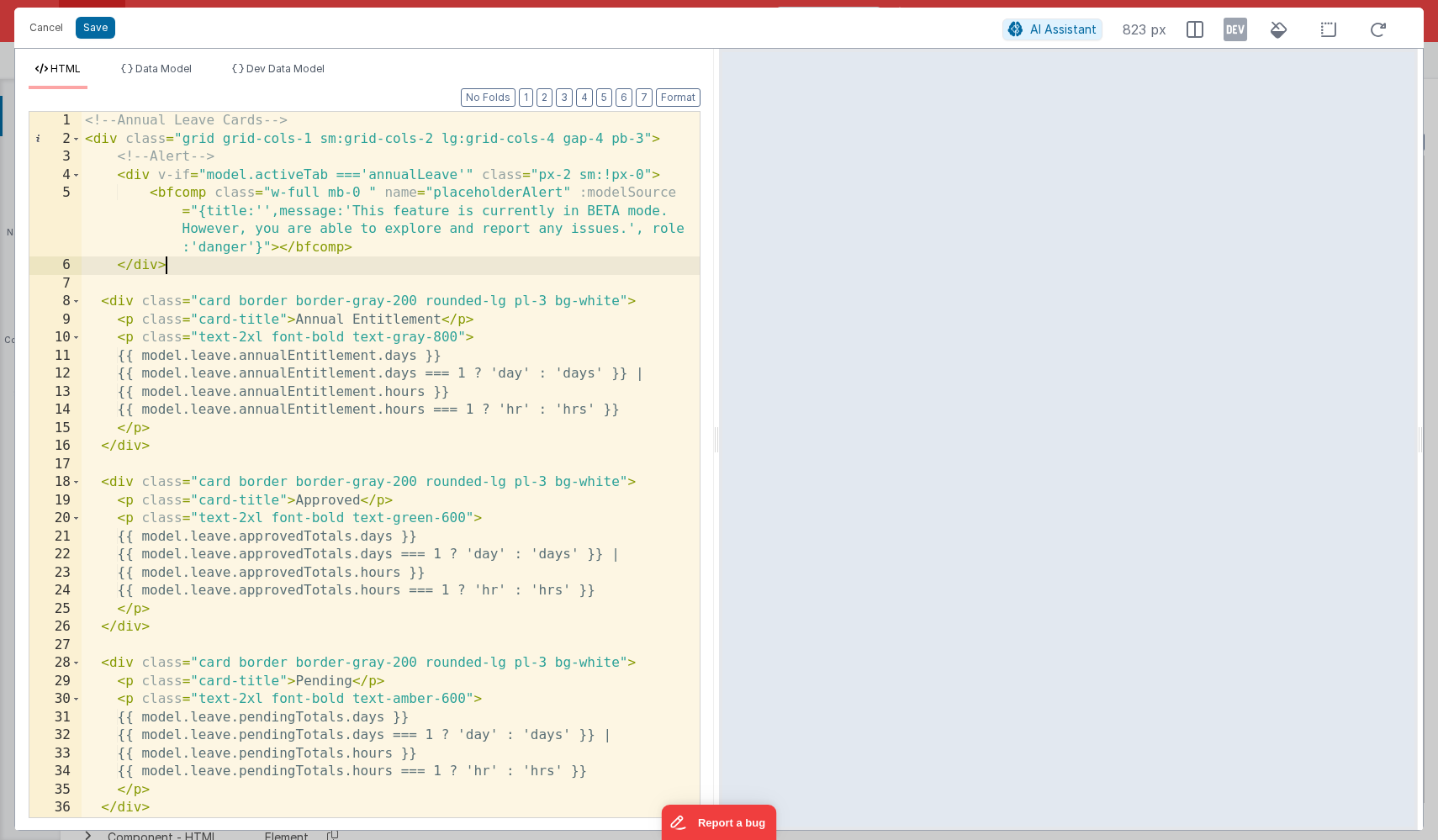
click at [174, 272] on div "<!-- Annual Leave Cards --> < div class = "grid grid-cols-1 sm:grid-cols-2 lg:g…" at bounding box center [390, 492] width 618 height 760
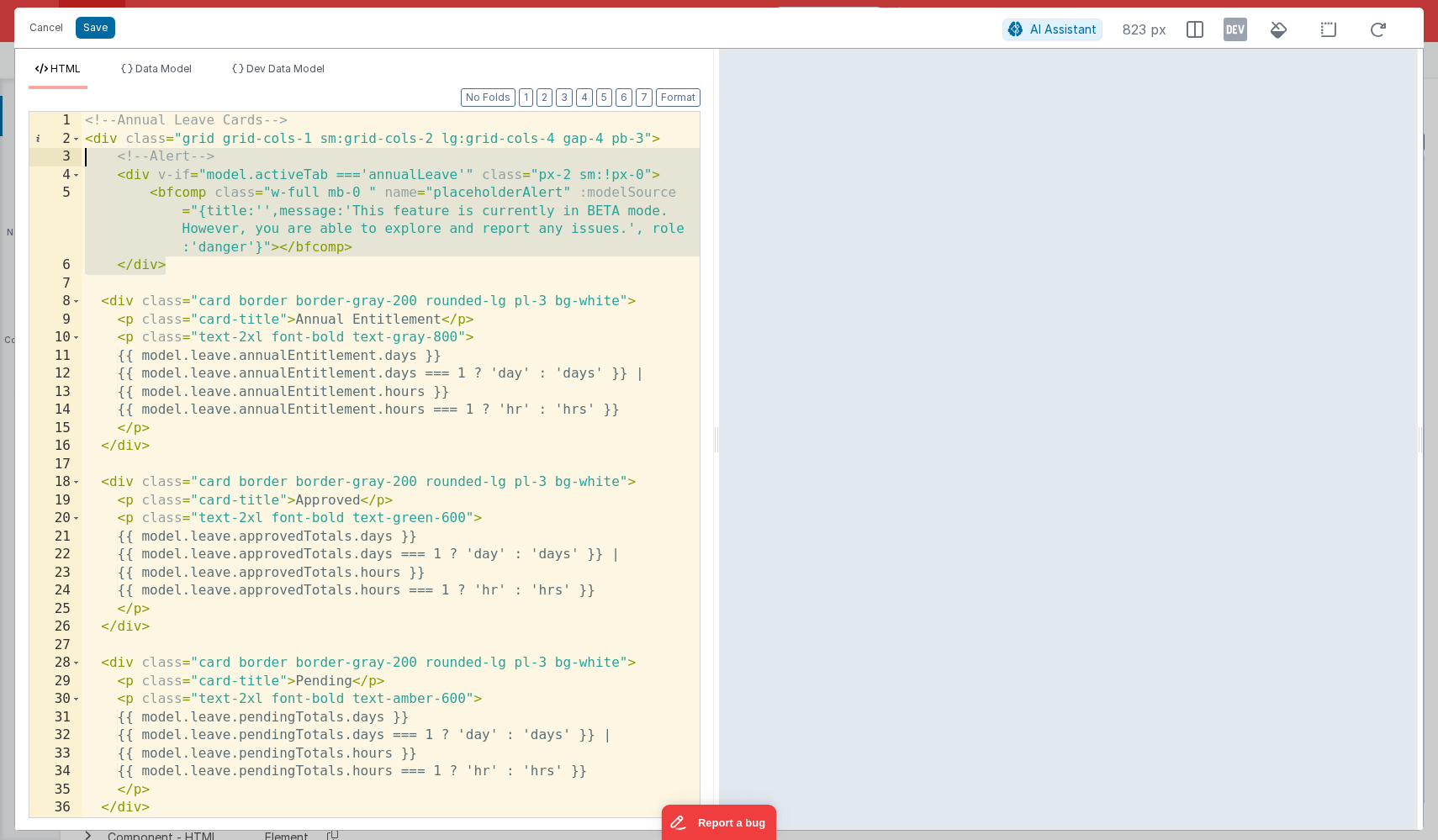
drag, startPoint x: 185, startPoint y: 265, endPoint x: 56, endPoint y: 161, distance: 165.7
click at [56, 161] on div "1 2 3 4 5 6 7 8 9 10 11 12 13 14 15 16 17 18 19 20 21 22 23 24 25 26 27 28 29 3…" at bounding box center [365, 465] width 672 height 707
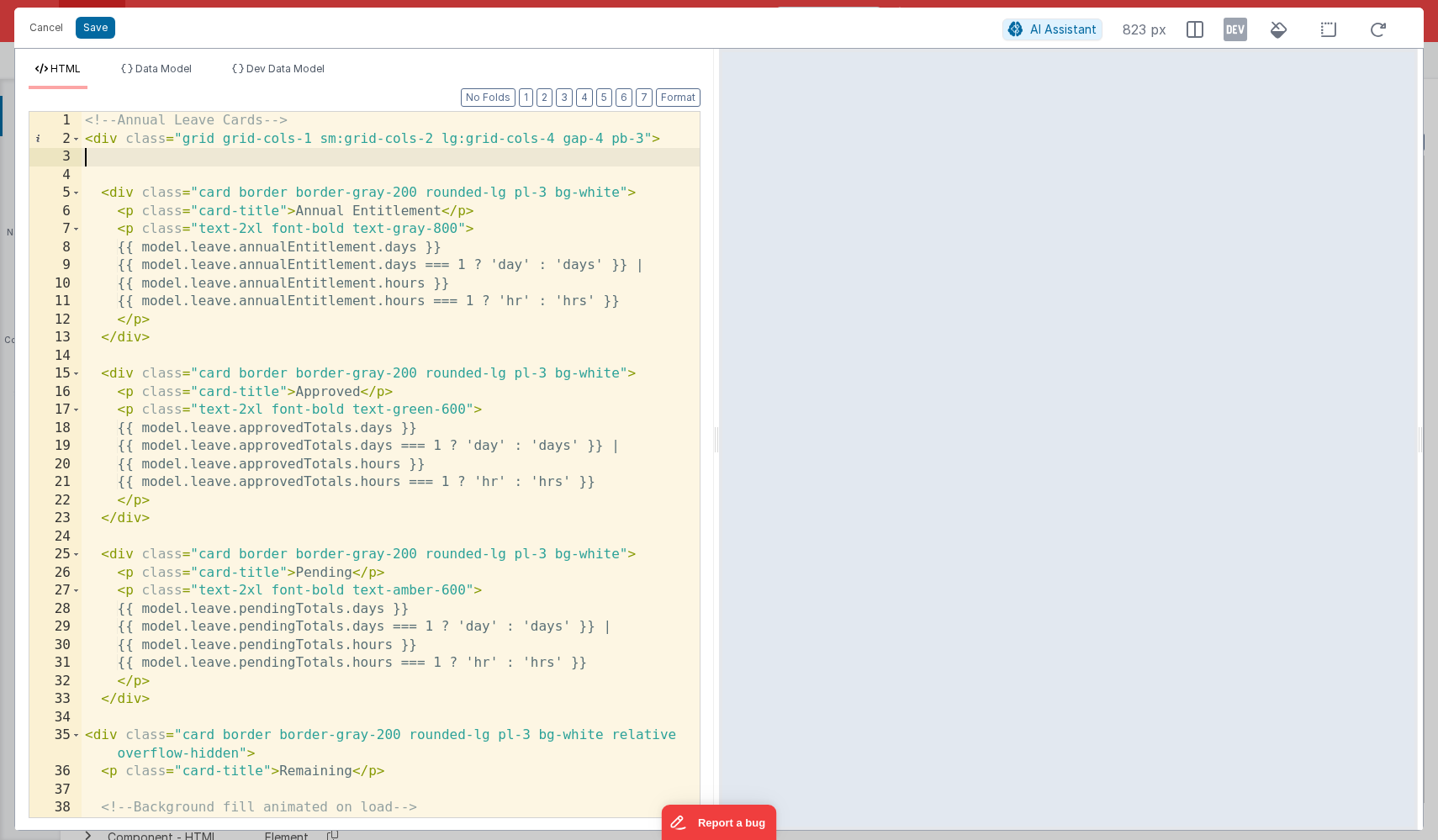
click at [81, 118] on div "1" at bounding box center [55, 121] width 52 height 18
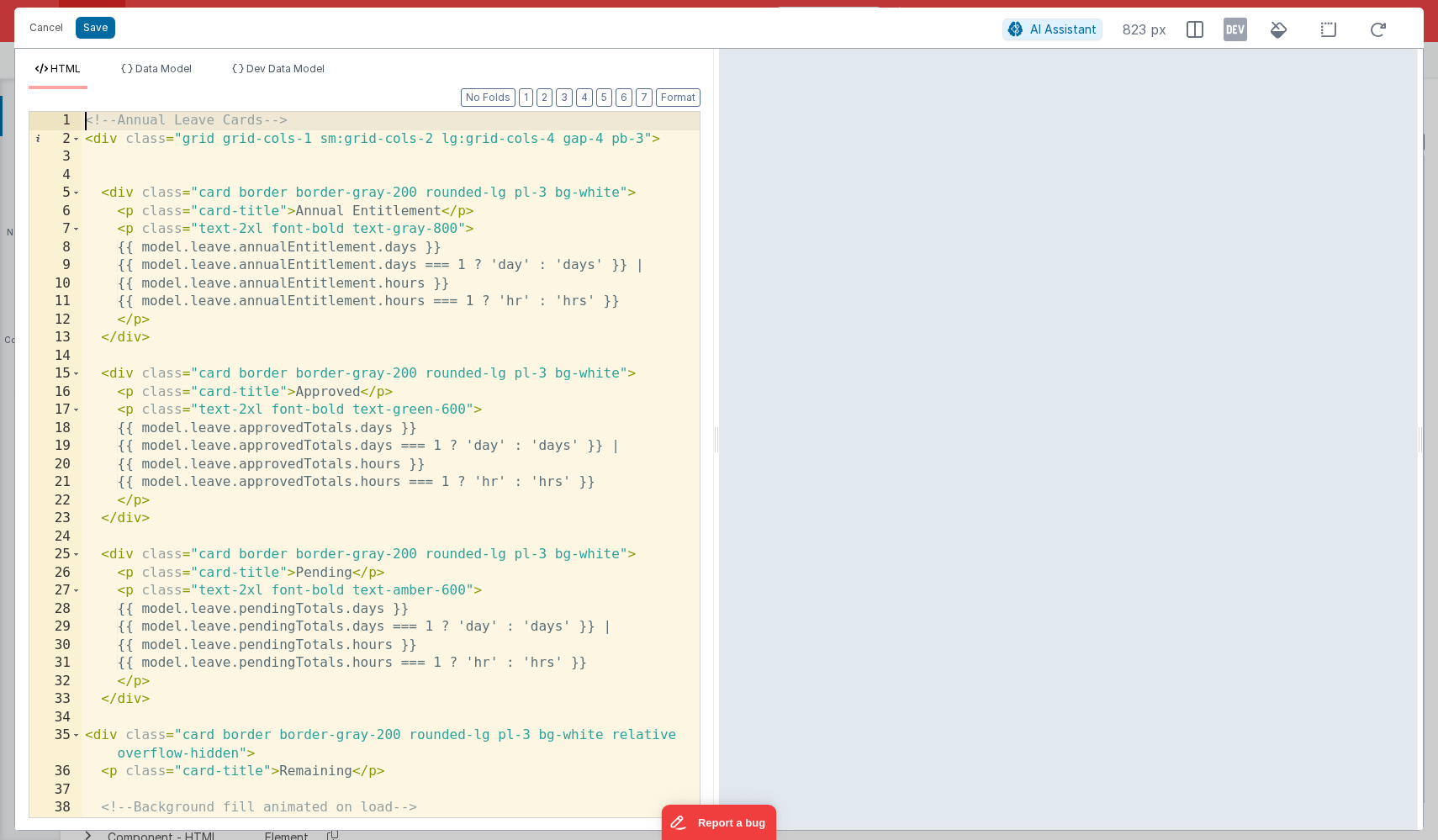
click at [84, 119] on div "<!-- Annual Leave Cards --> < div class = "grid grid-cols-1 sm:grid-cols-2 lg:g…" at bounding box center [390, 492] width 618 height 760
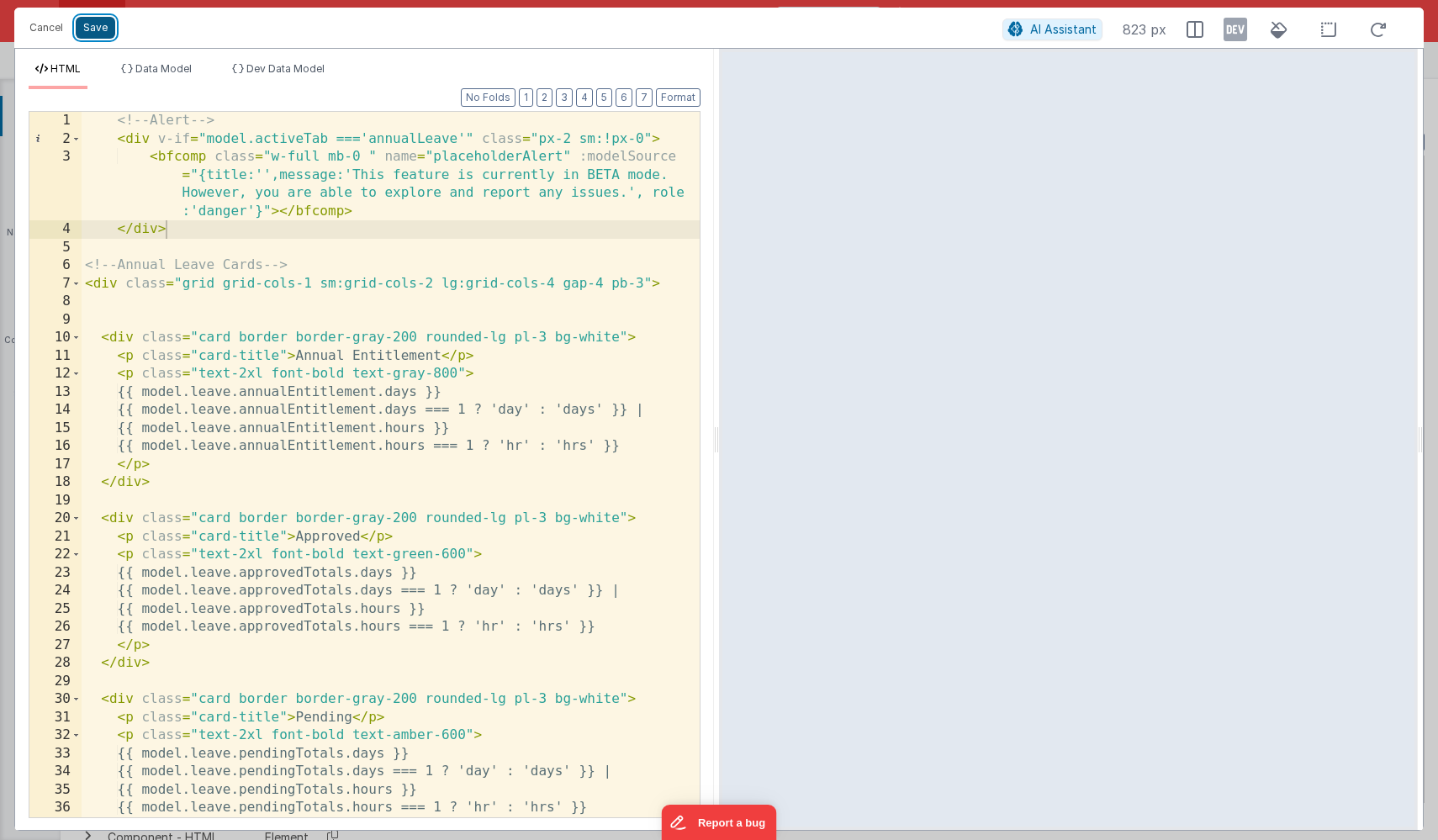
click at [95, 31] on button "Save" at bounding box center [95, 28] width 39 height 22
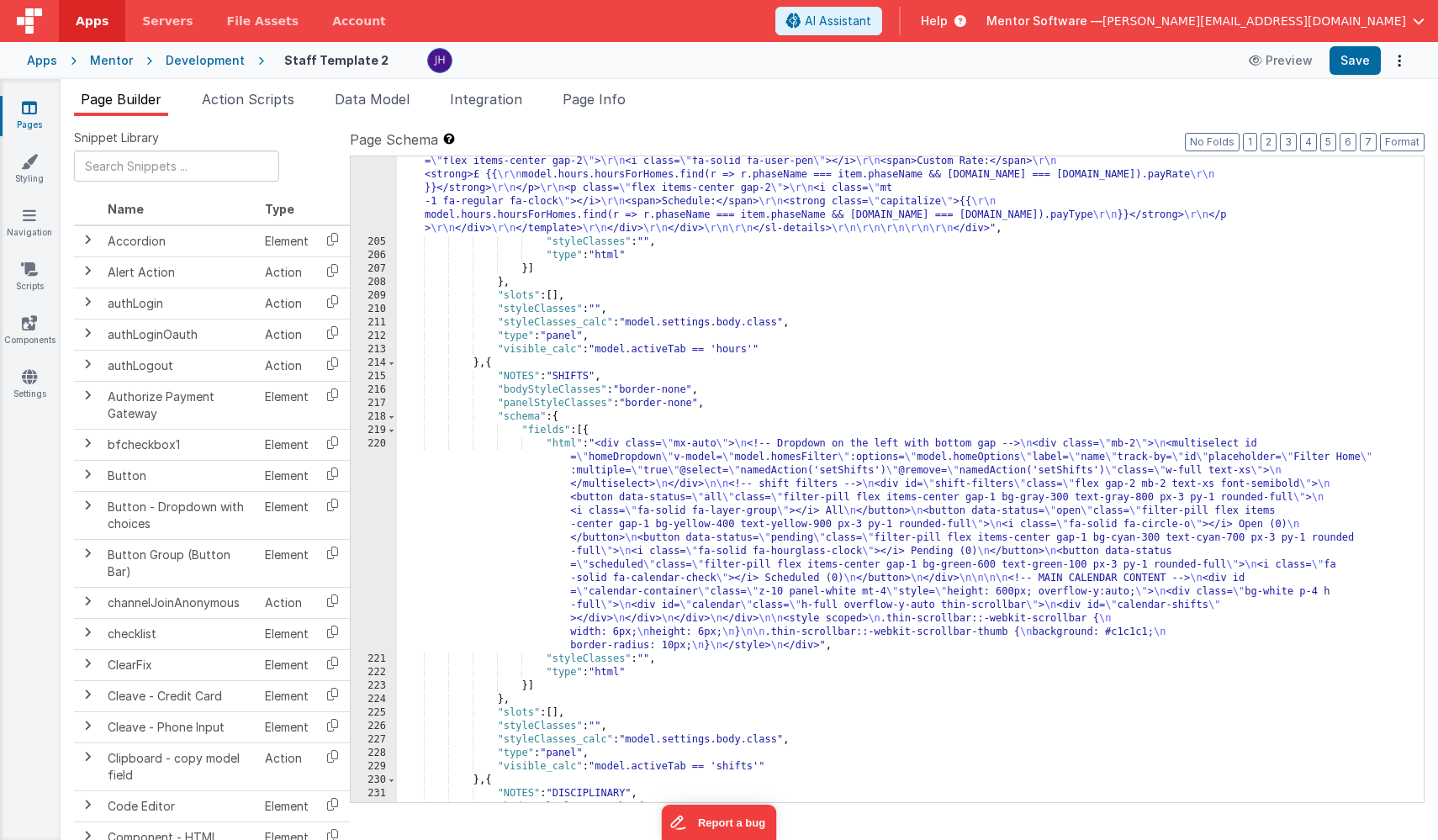
scroll to position [15910, 0]
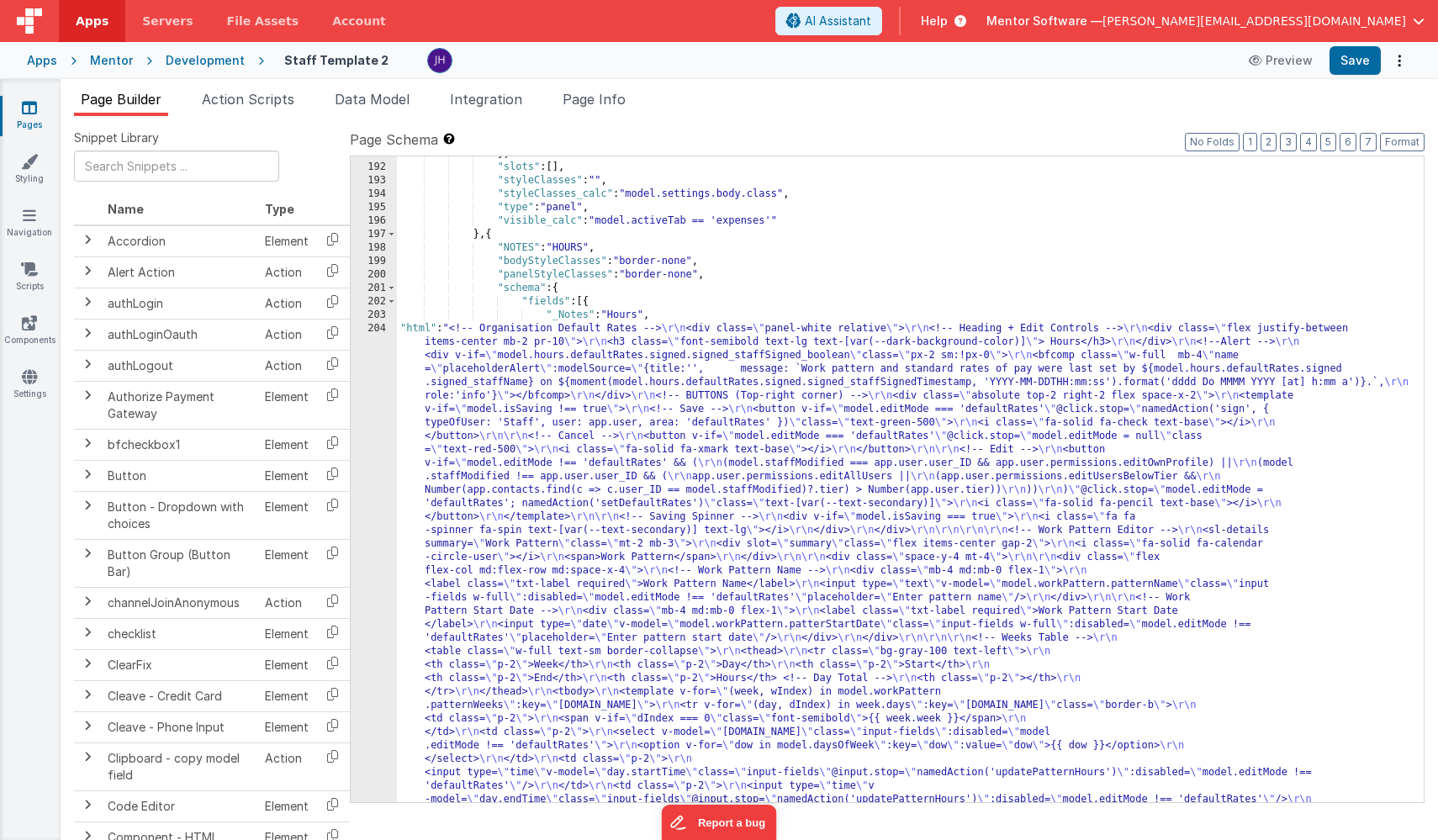
scroll to position [14810, 0]
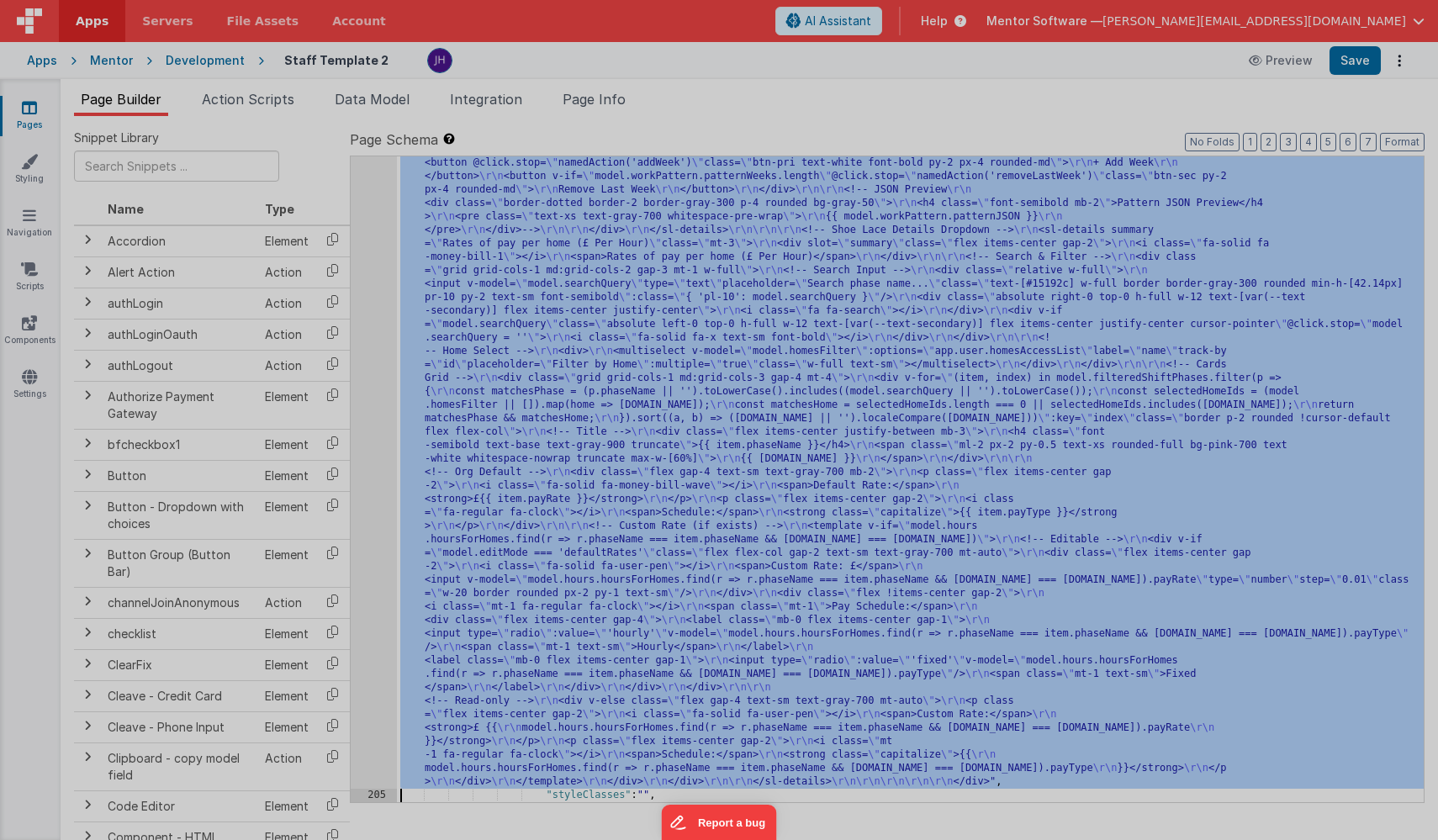
scroll to position [15470, 0]
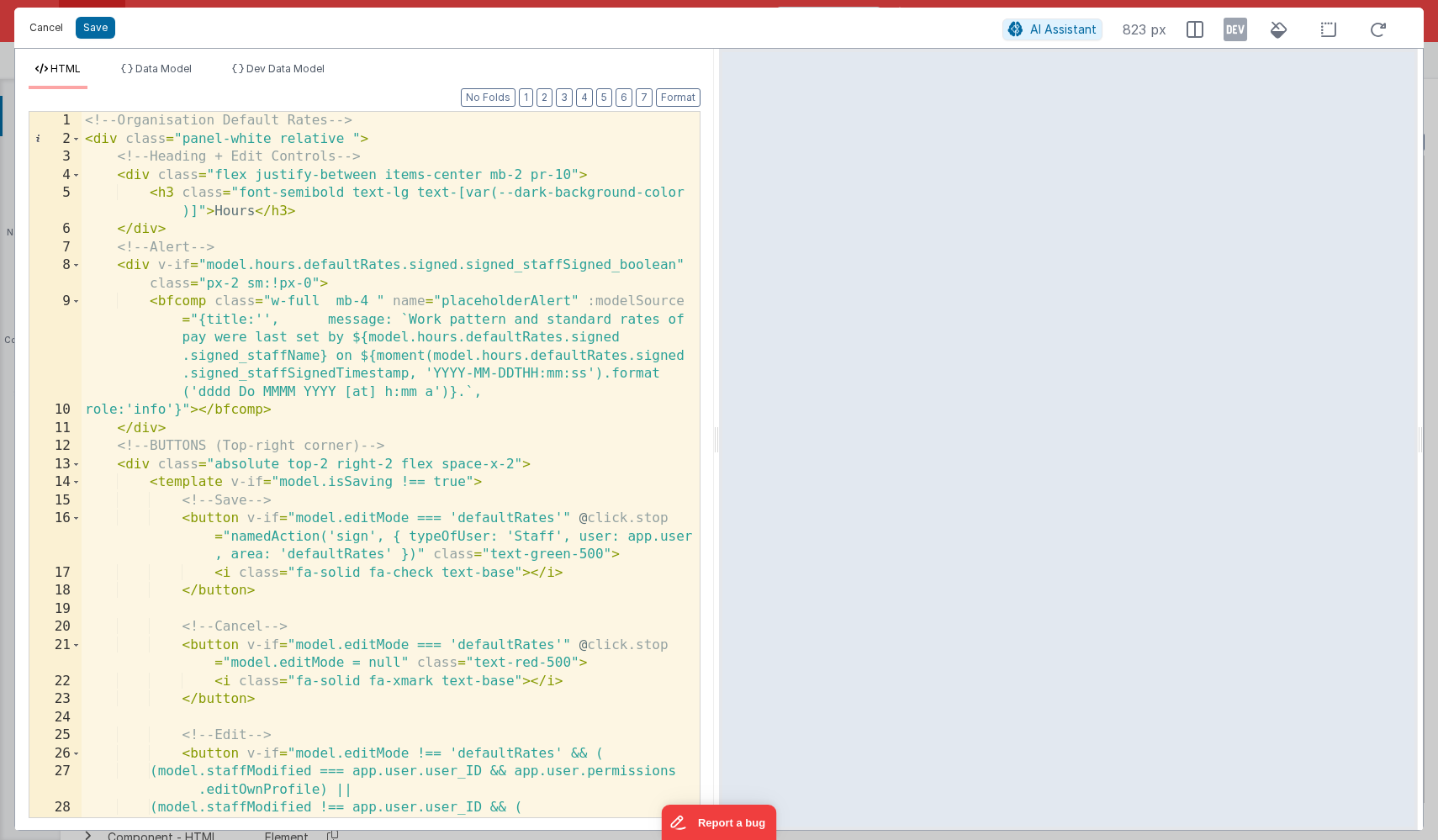
click at [42, 23] on button "Cancel" at bounding box center [46, 28] width 51 height 24
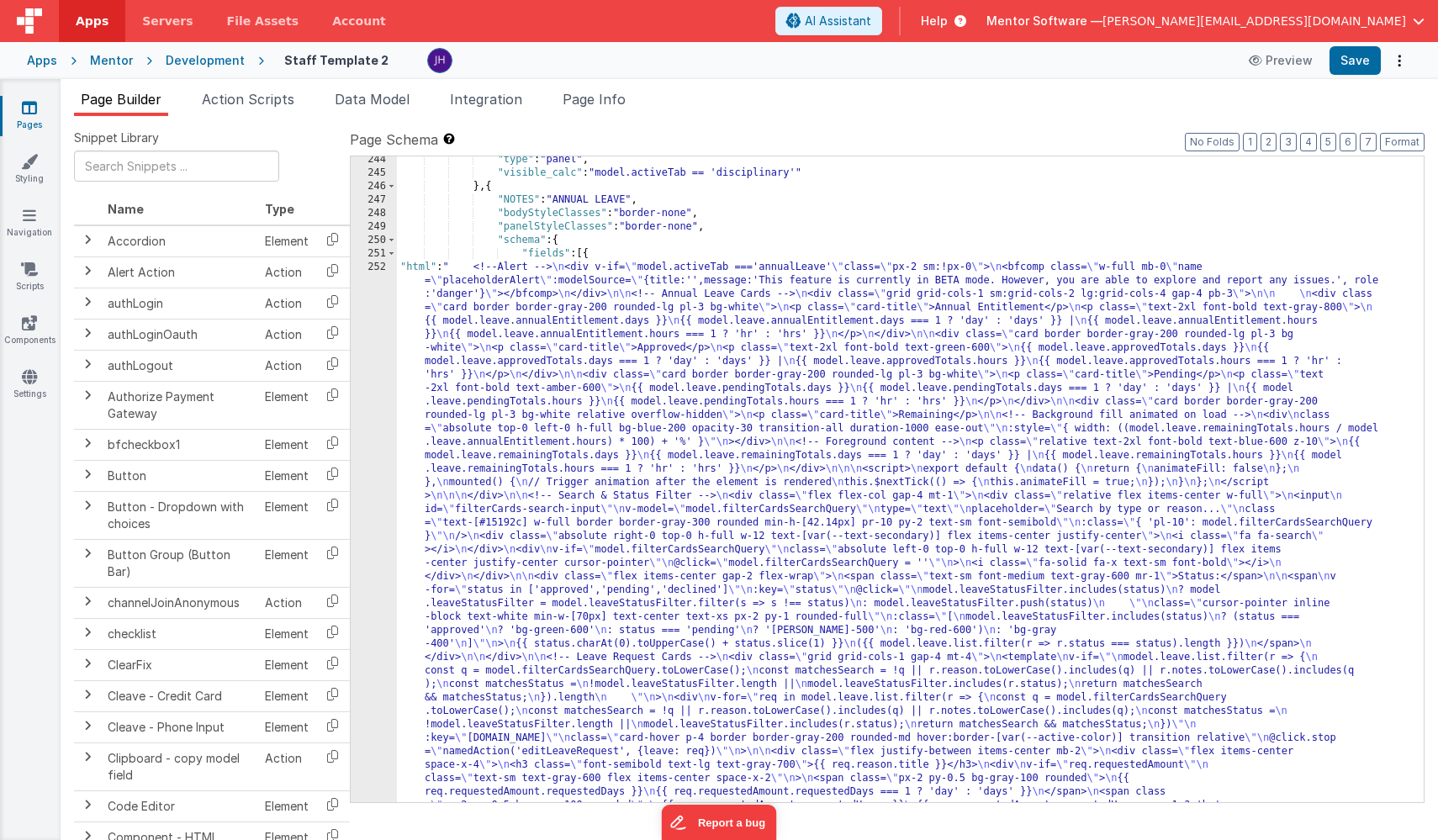
scroll to position [17220, 0]
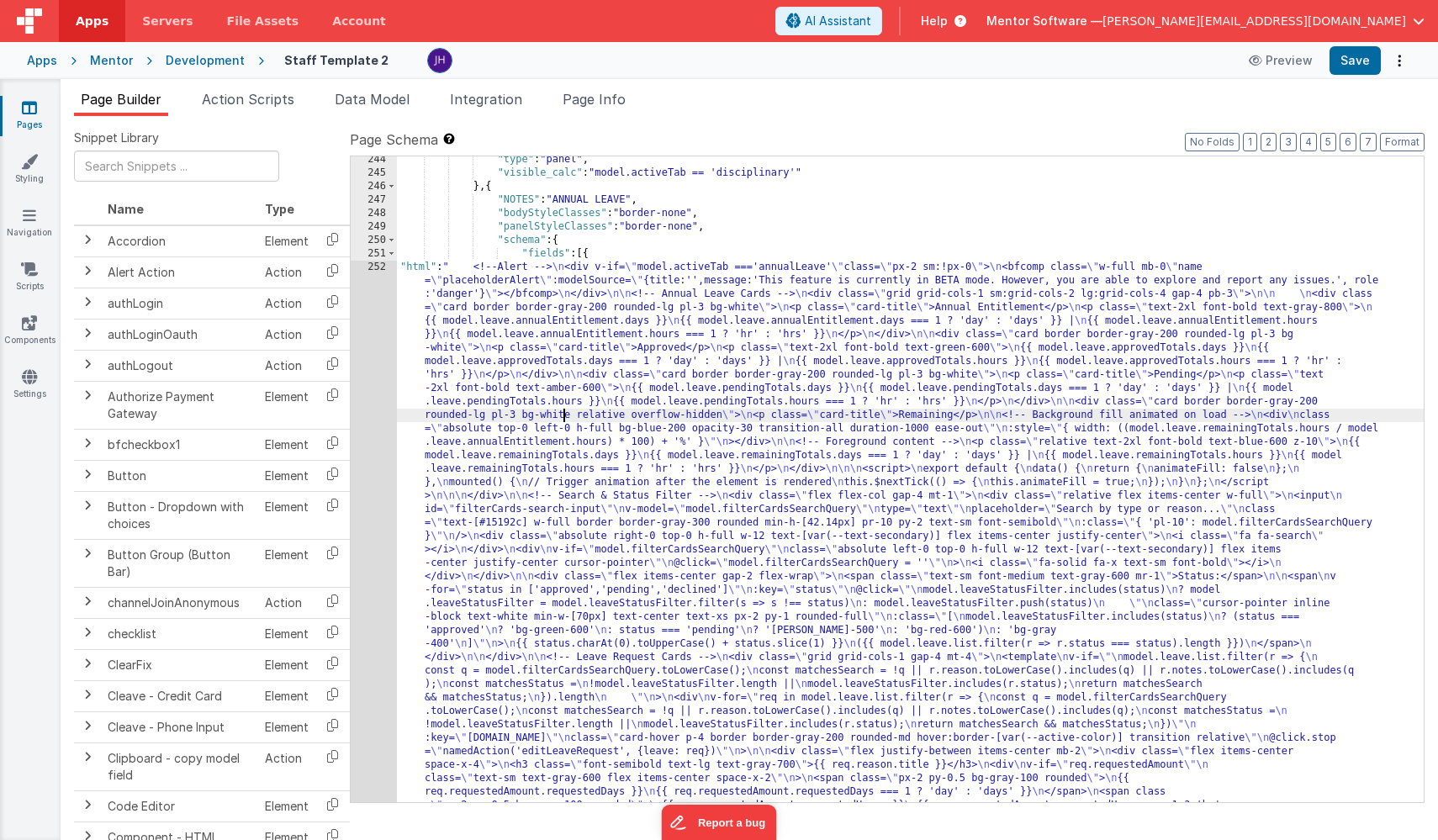
click at [563, 415] on div ""type" : "panel" , "visible_calc" : "model.activeTab == 'disciplinary'" } , { "…" at bounding box center [910, 805] width 1027 height 1305
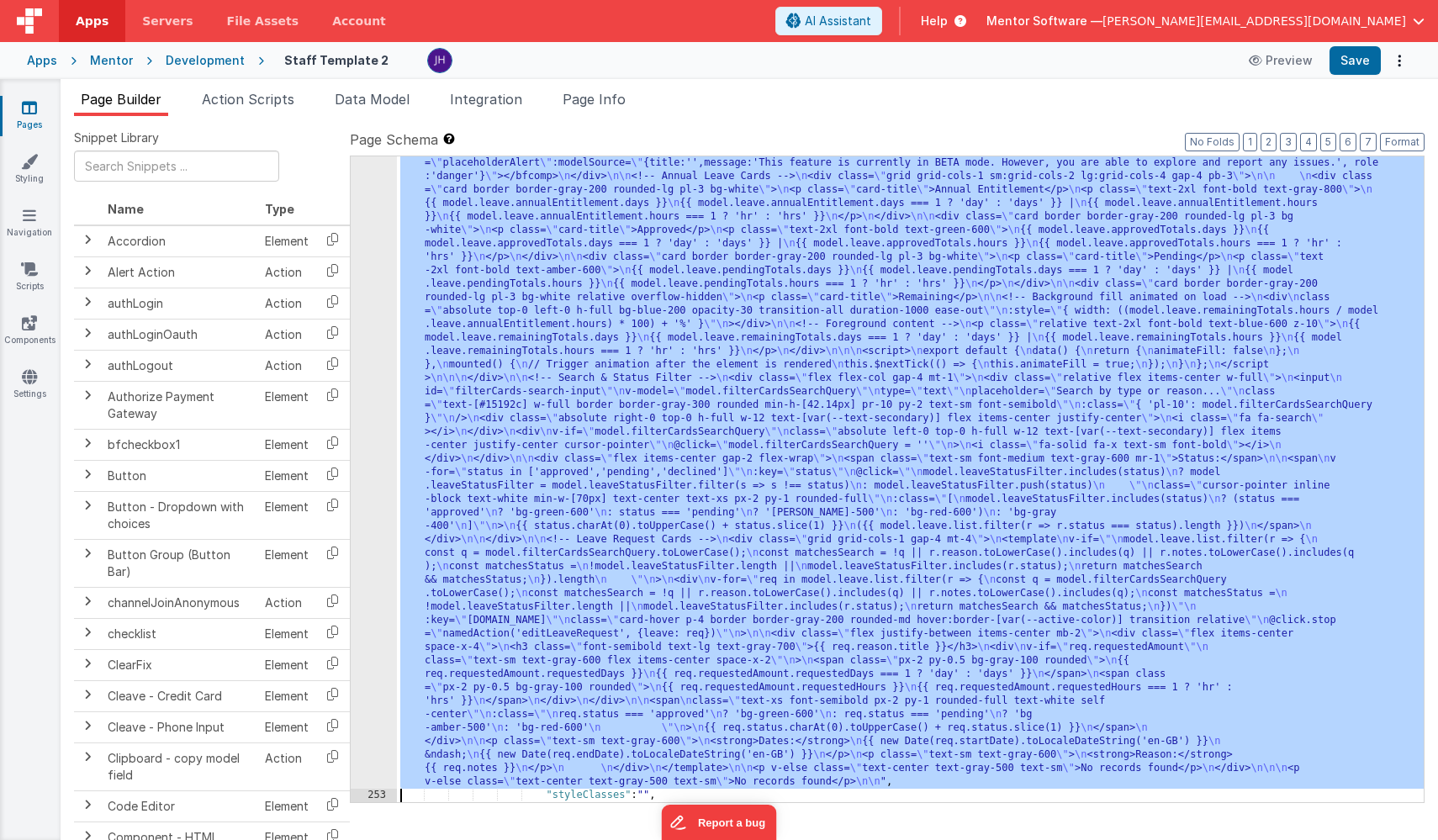
scroll to position [17312, 0]
click at [376, 273] on div "252" at bounding box center [374, 465] width 46 height 645
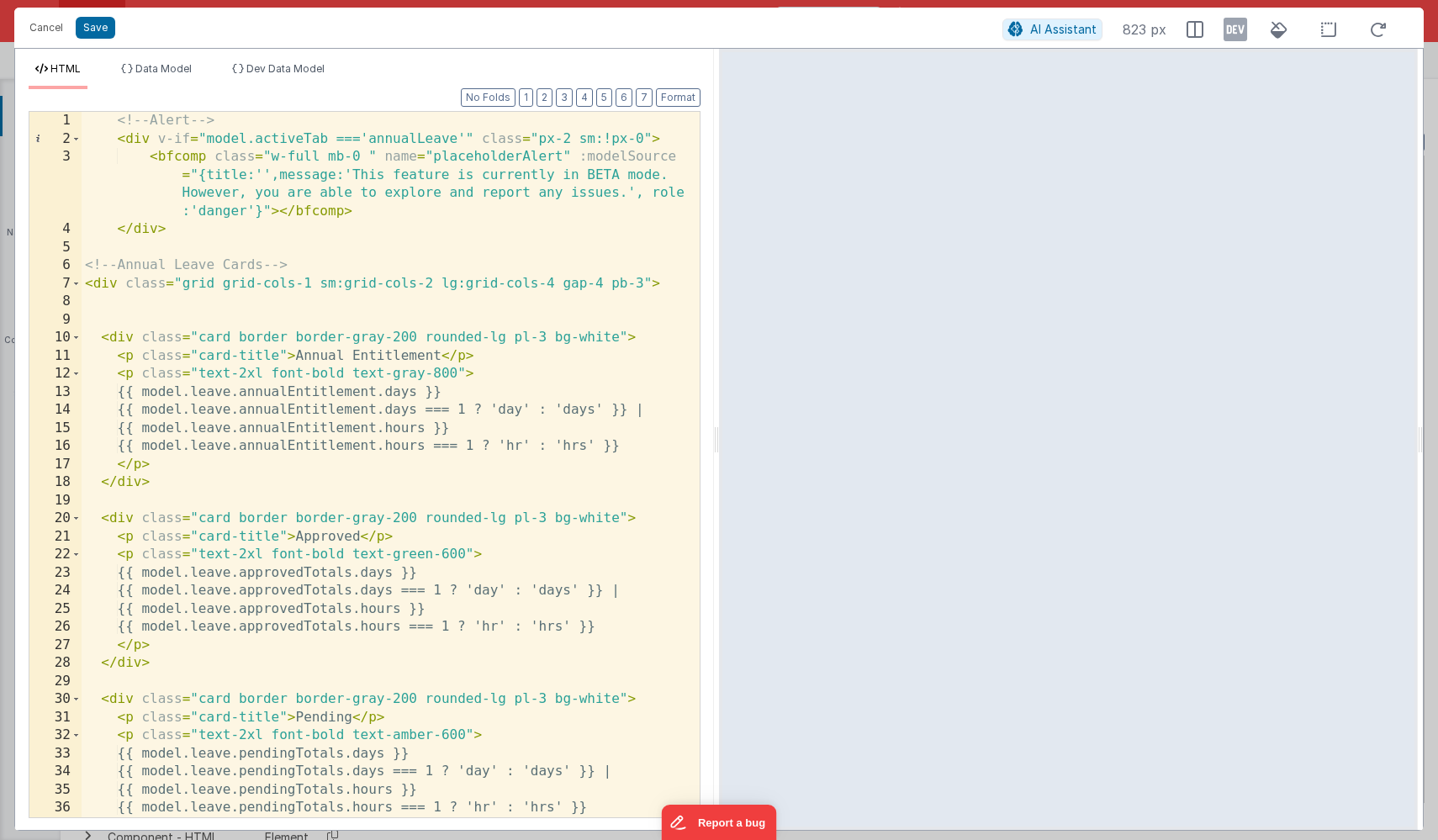
click at [188, 234] on div "<!-- Alert --> < div v-if = "model.activeTab ==='annualLeave'" class = "px-2 sm…" at bounding box center [390, 483] width 618 height 742
click at [131, 145] on div "<!-- Alert --> < div v-if = "model.activeTab ==='annualLeave'" class = "px-2 sm…" at bounding box center [390, 483] width 618 height 742
click at [172, 231] on div "<!-- Alert --> < div v-if = "model.activeTab ==='annualLeave'" class = "px-2 sm…" at bounding box center [390, 483] width 618 height 742
click at [115, 25] on div "Cancel Save" at bounding box center [511, 28] width 982 height 24
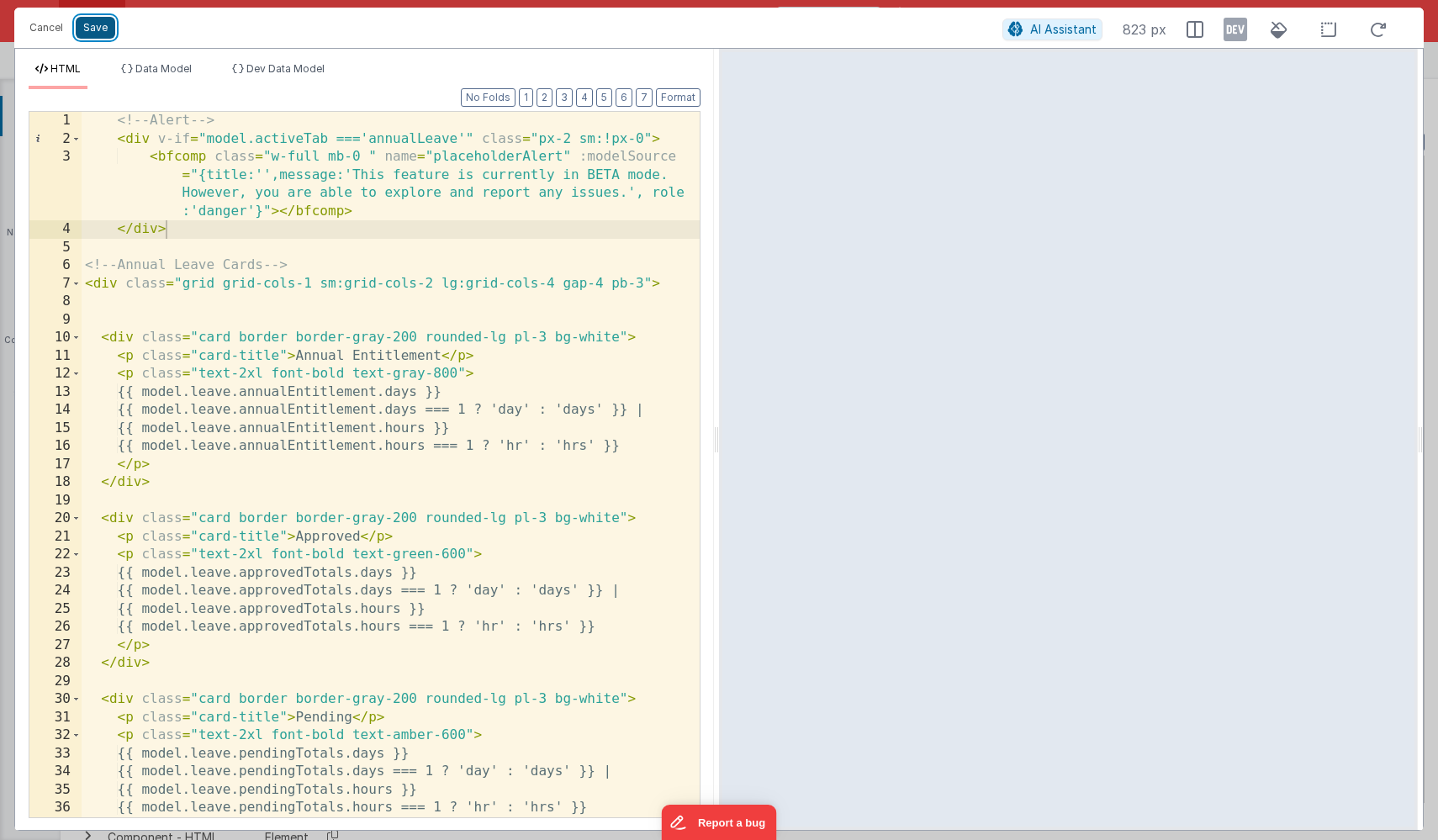
click at [105, 27] on button "Save" at bounding box center [95, 28] width 39 height 22
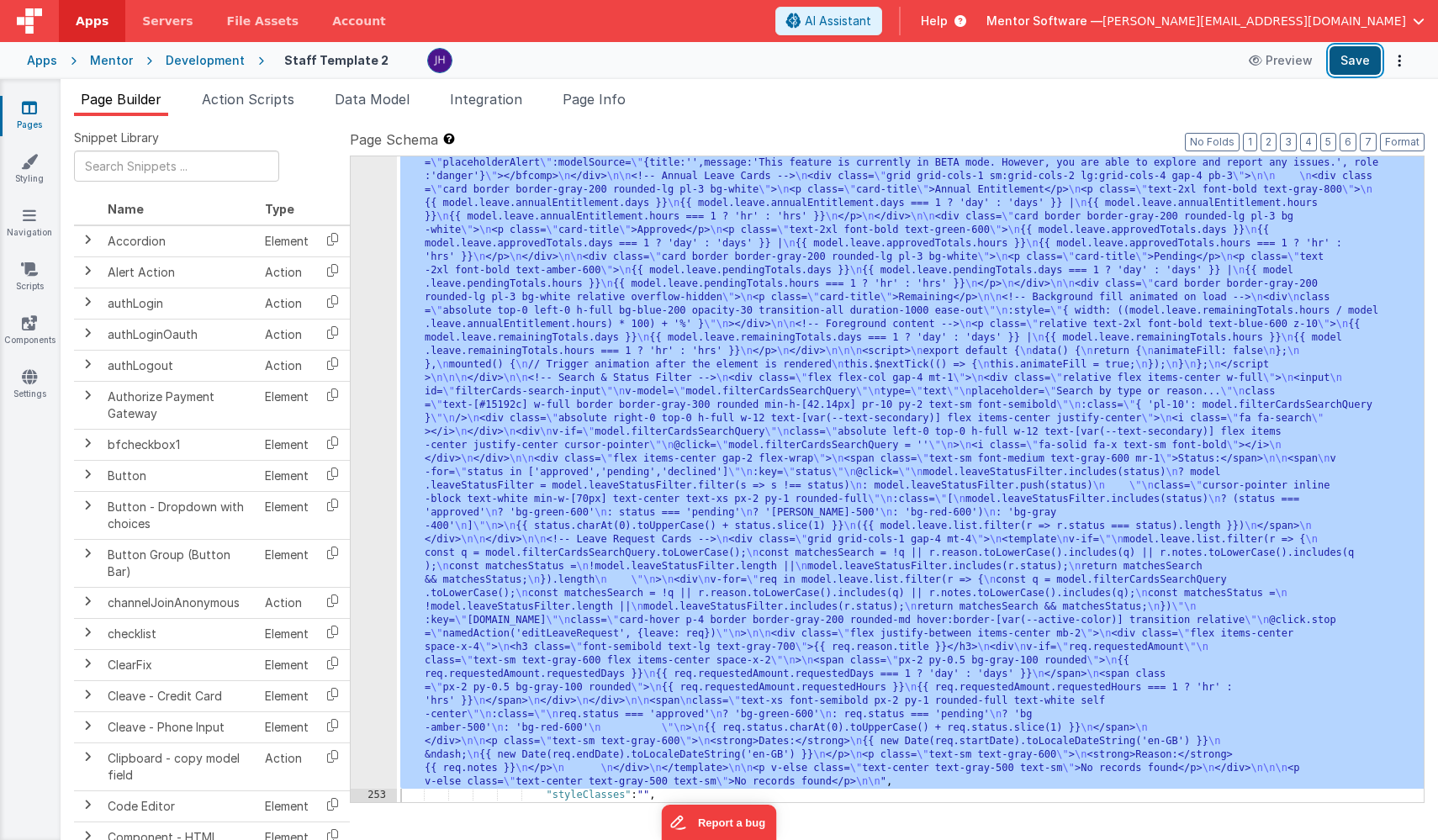
click at [1180, 64] on button "Save" at bounding box center [1355, 60] width 51 height 28
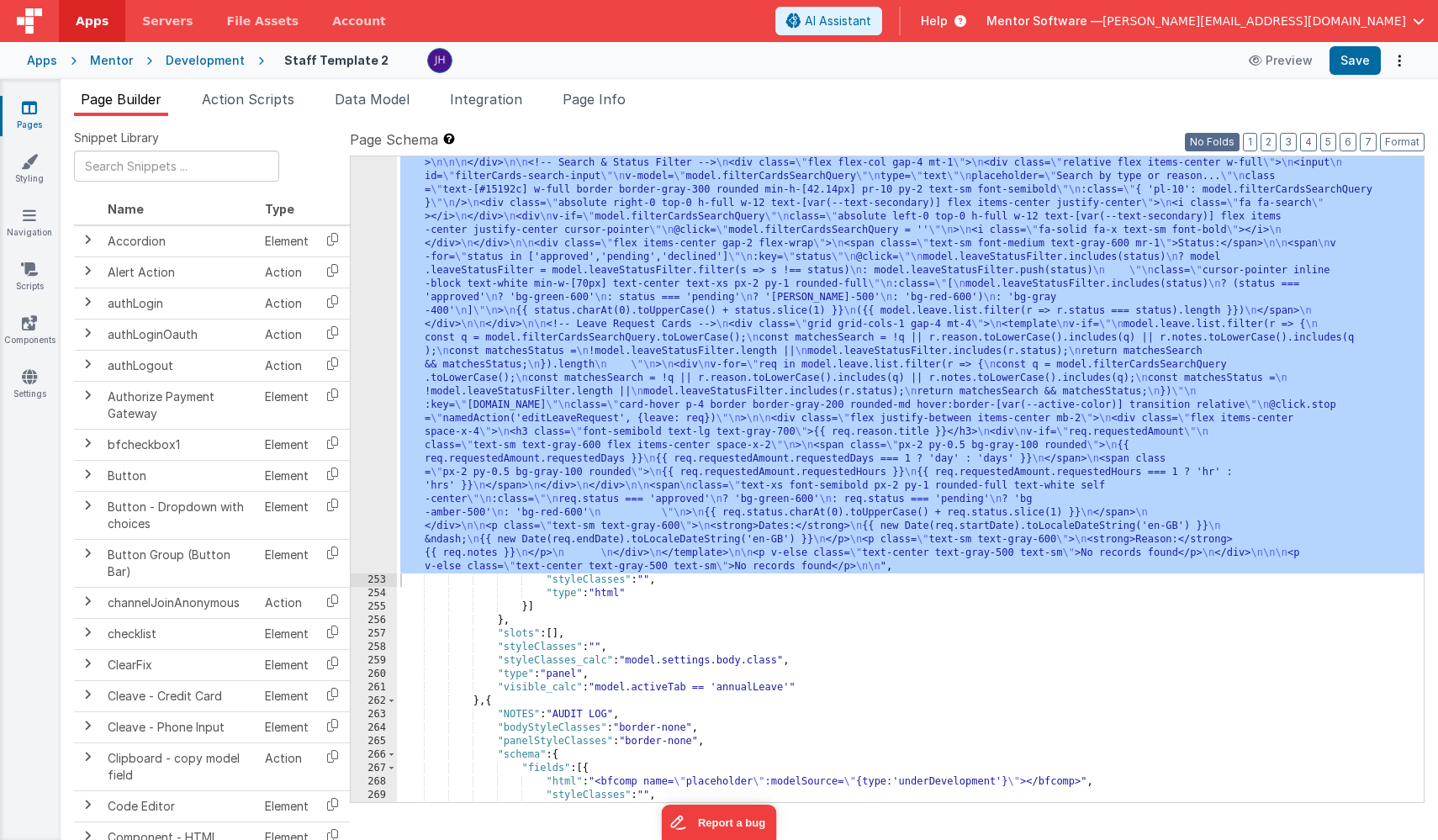
scroll to position [17478, 0]
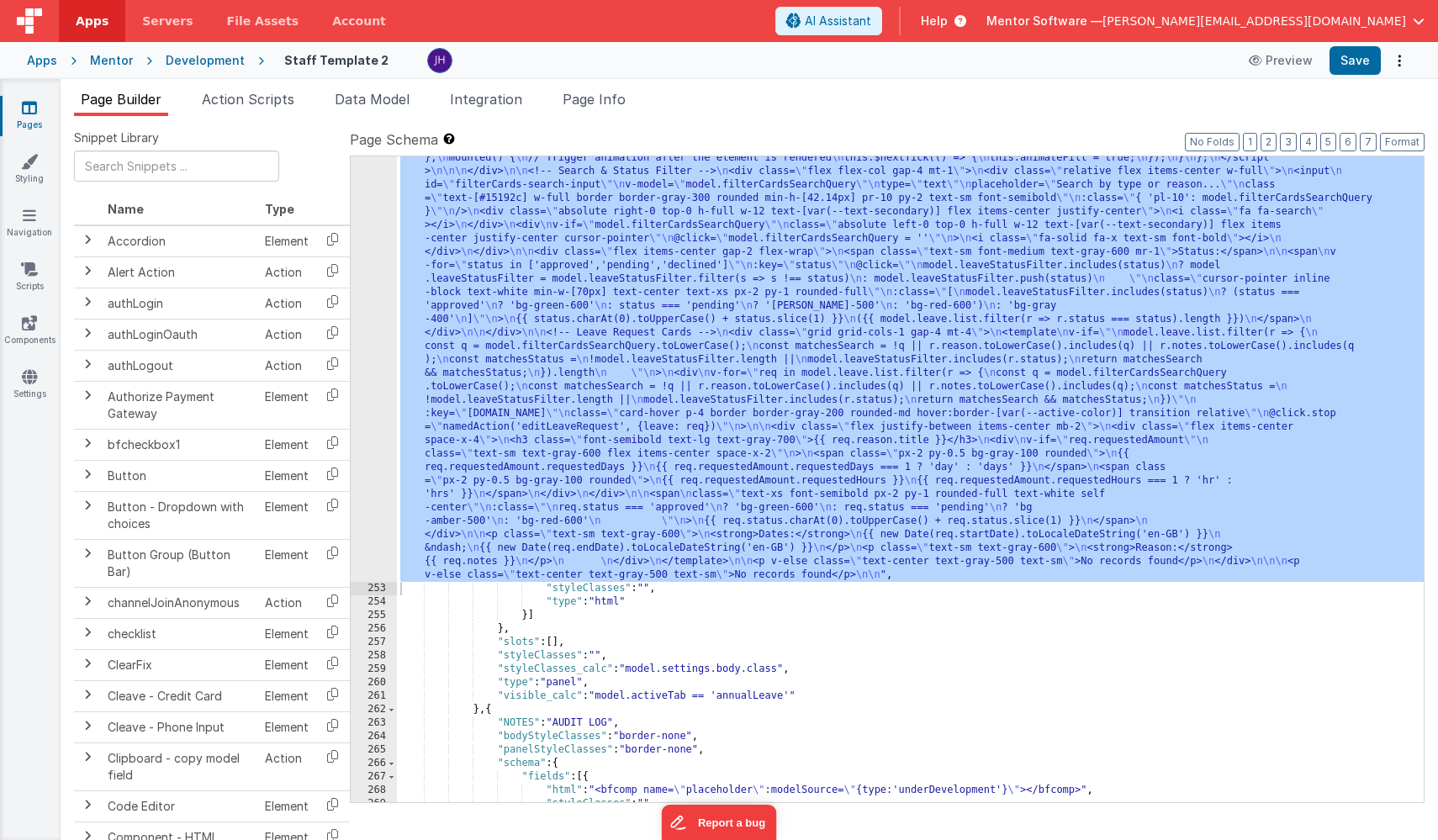
click at [373, 274] on div "252" at bounding box center [374, 258] width 46 height 645
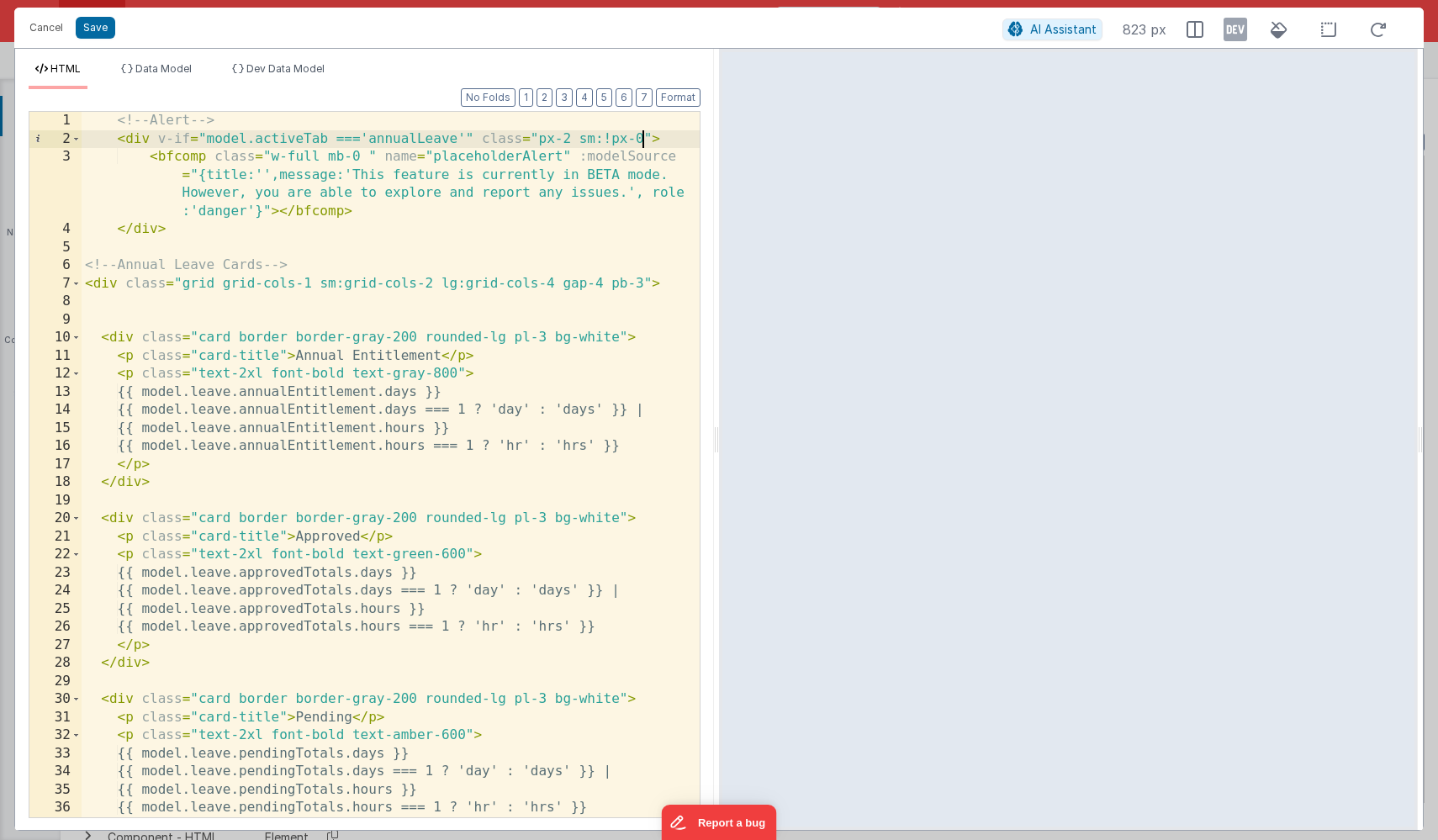
click at [643, 138] on div "<!-- Alert --> < div v-if = "model.activeTab ==='annualLeave'" class = "px-2 sm…" at bounding box center [390, 483] width 618 height 742
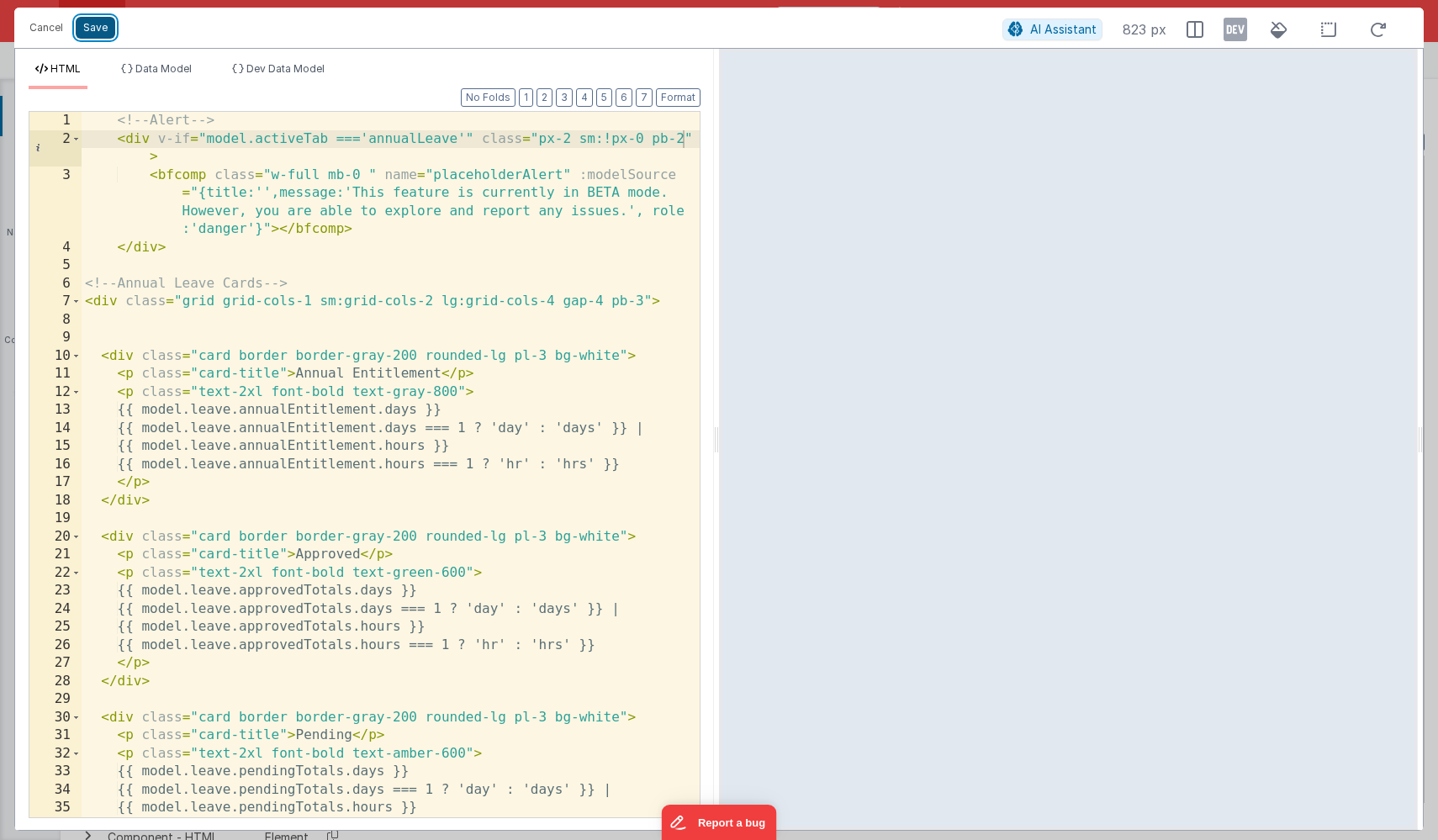
click at [103, 32] on button "Save" at bounding box center [95, 28] width 39 height 22
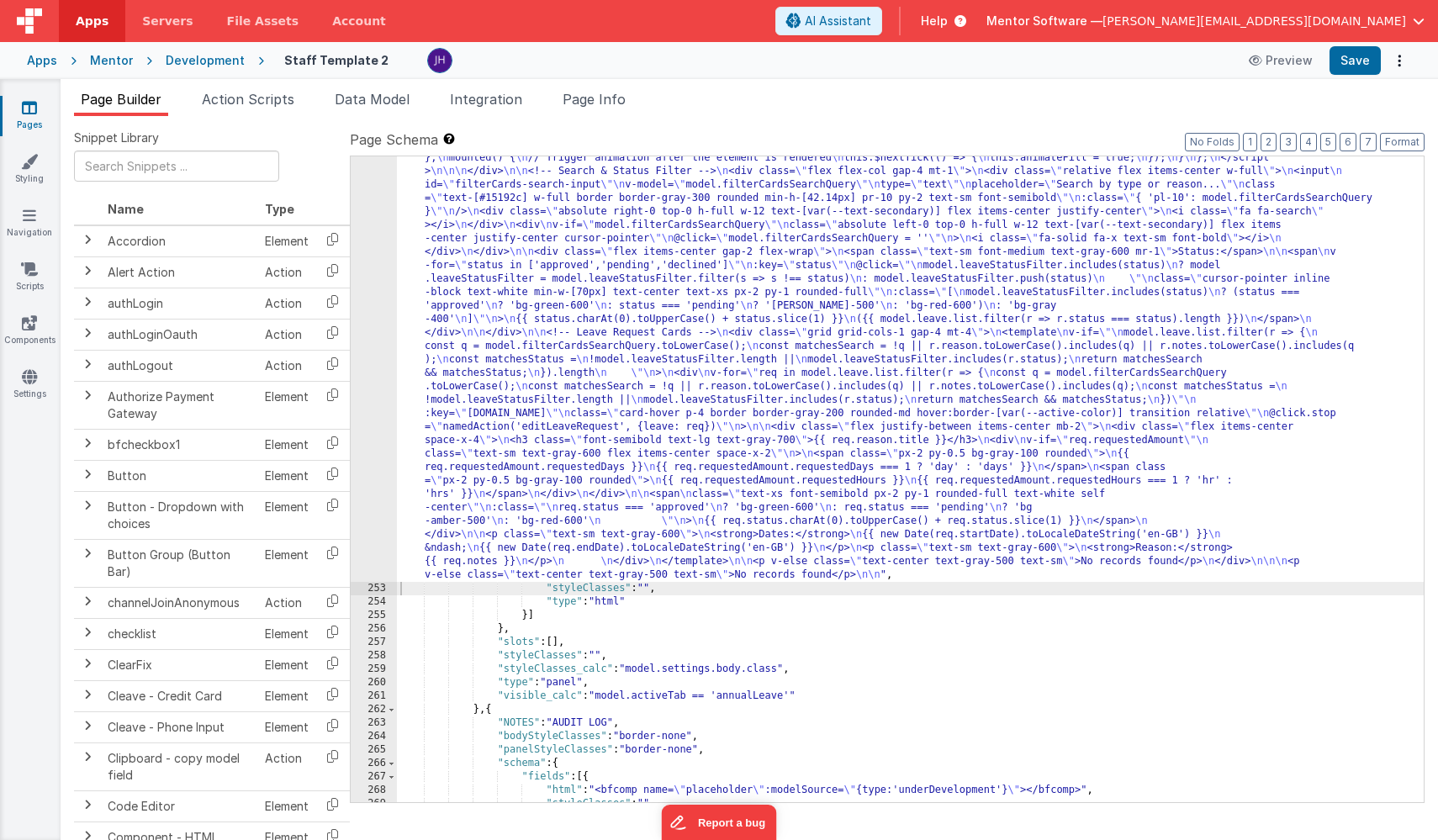
click at [1180, 62] on div "Preview Save" at bounding box center [1325, 60] width 173 height 28
click at [1180, 61] on button "Save" at bounding box center [1355, 60] width 51 height 28
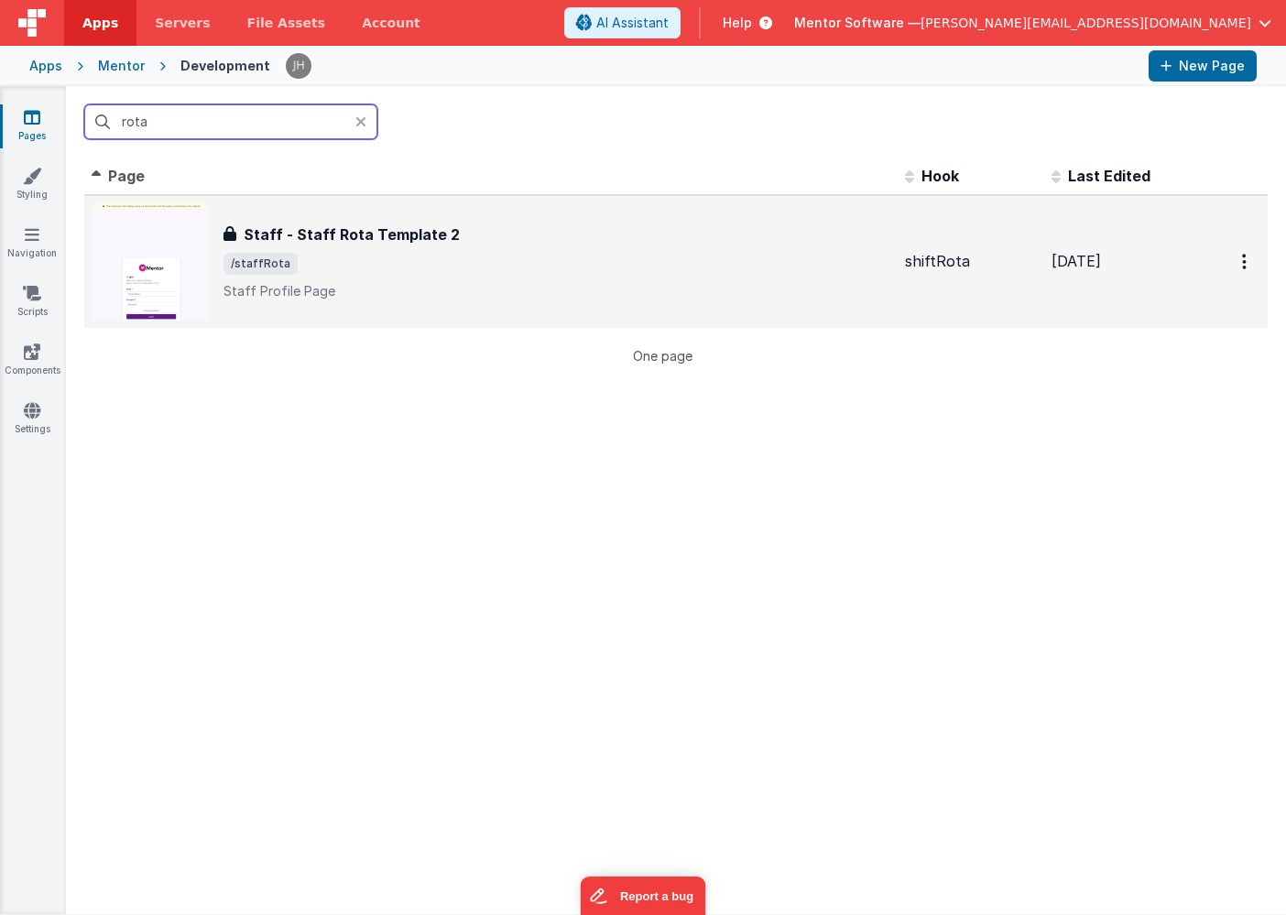
type input "rota"
click at [531, 271] on span "/staffRota" at bounding box center [556, 264] width 667 height 22
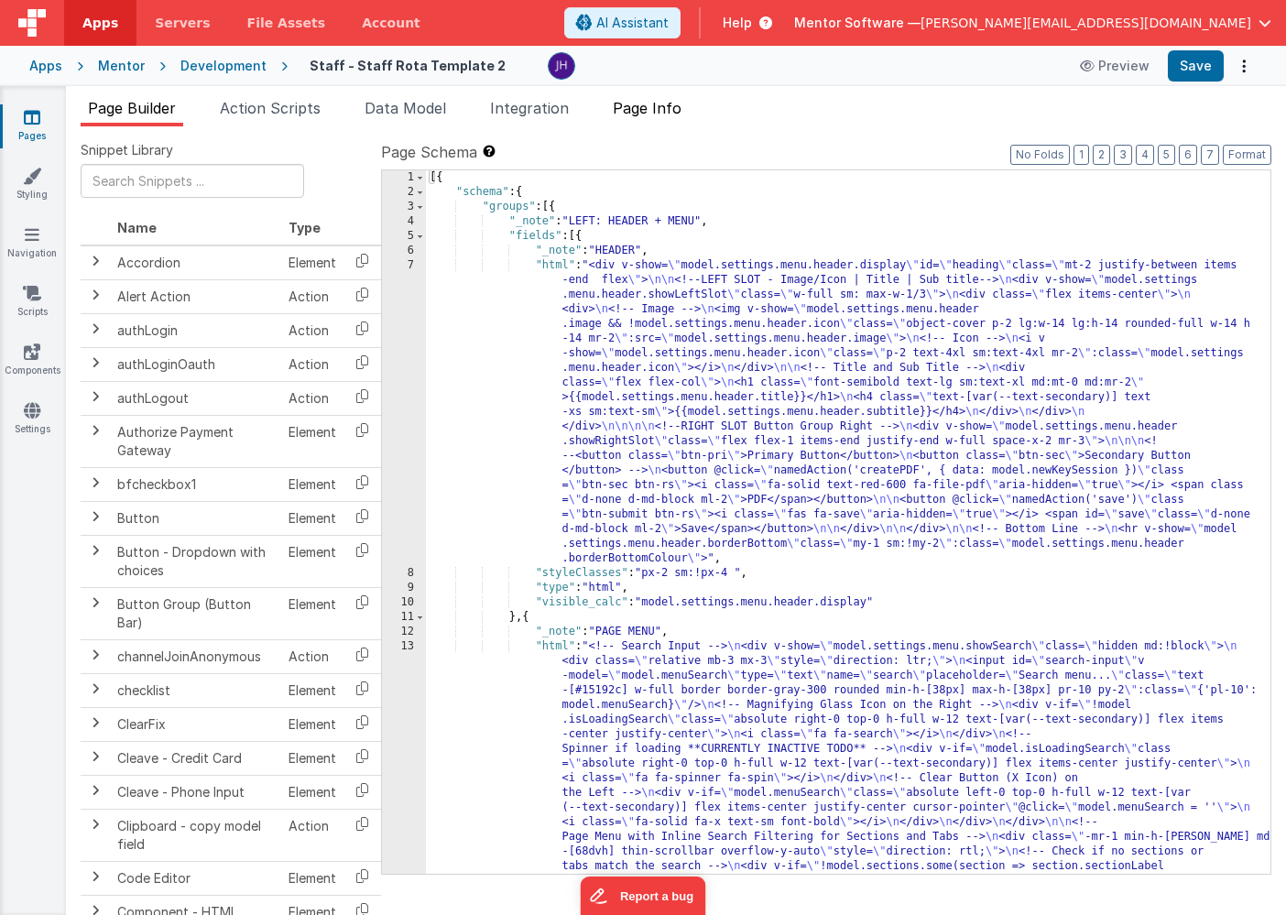
click at [645, 114] on span "Page Info" at bounding box center [647, 108] width 69 height 18
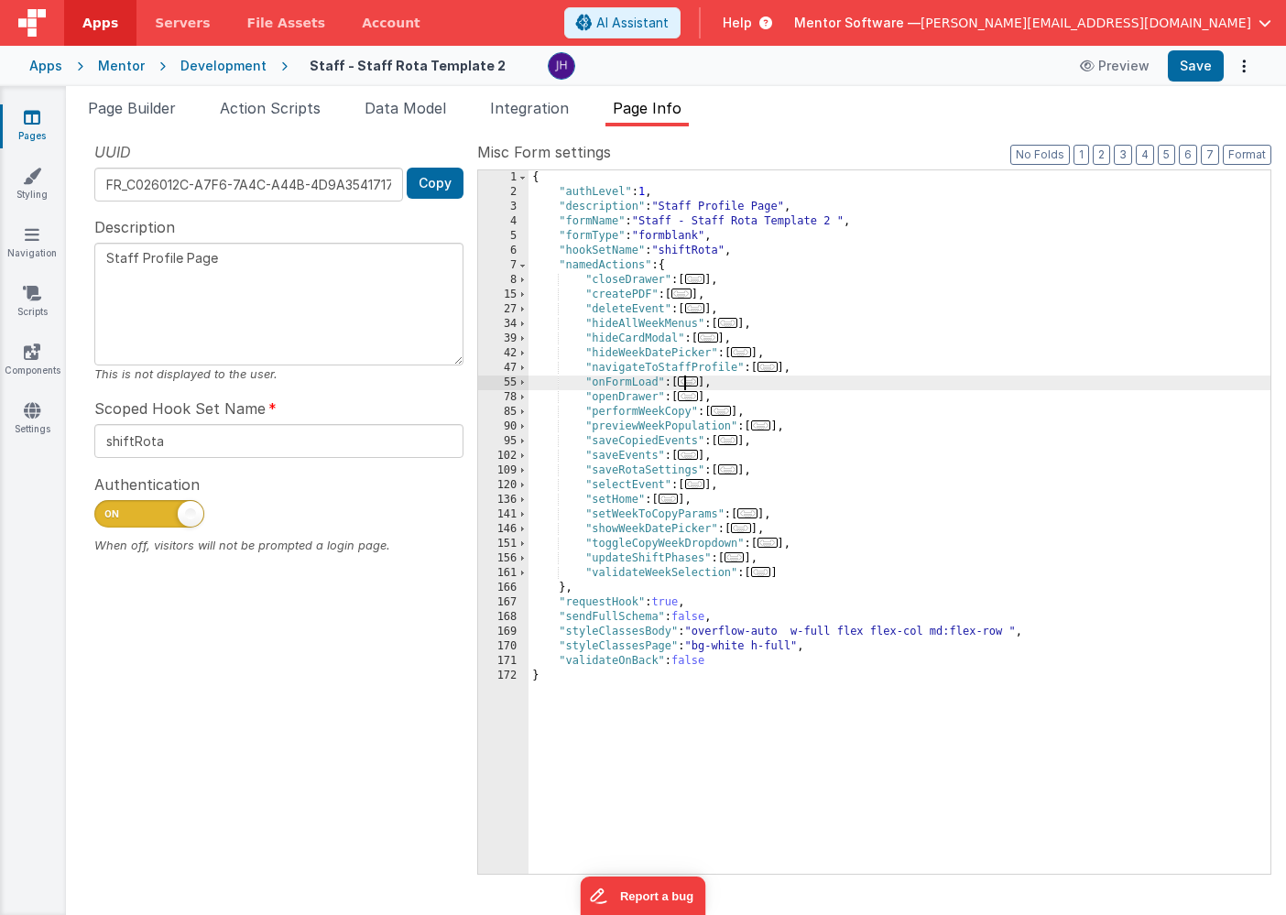
click at [693, 384] on span "..." at bounding box center [688, 381] width 20 height 10
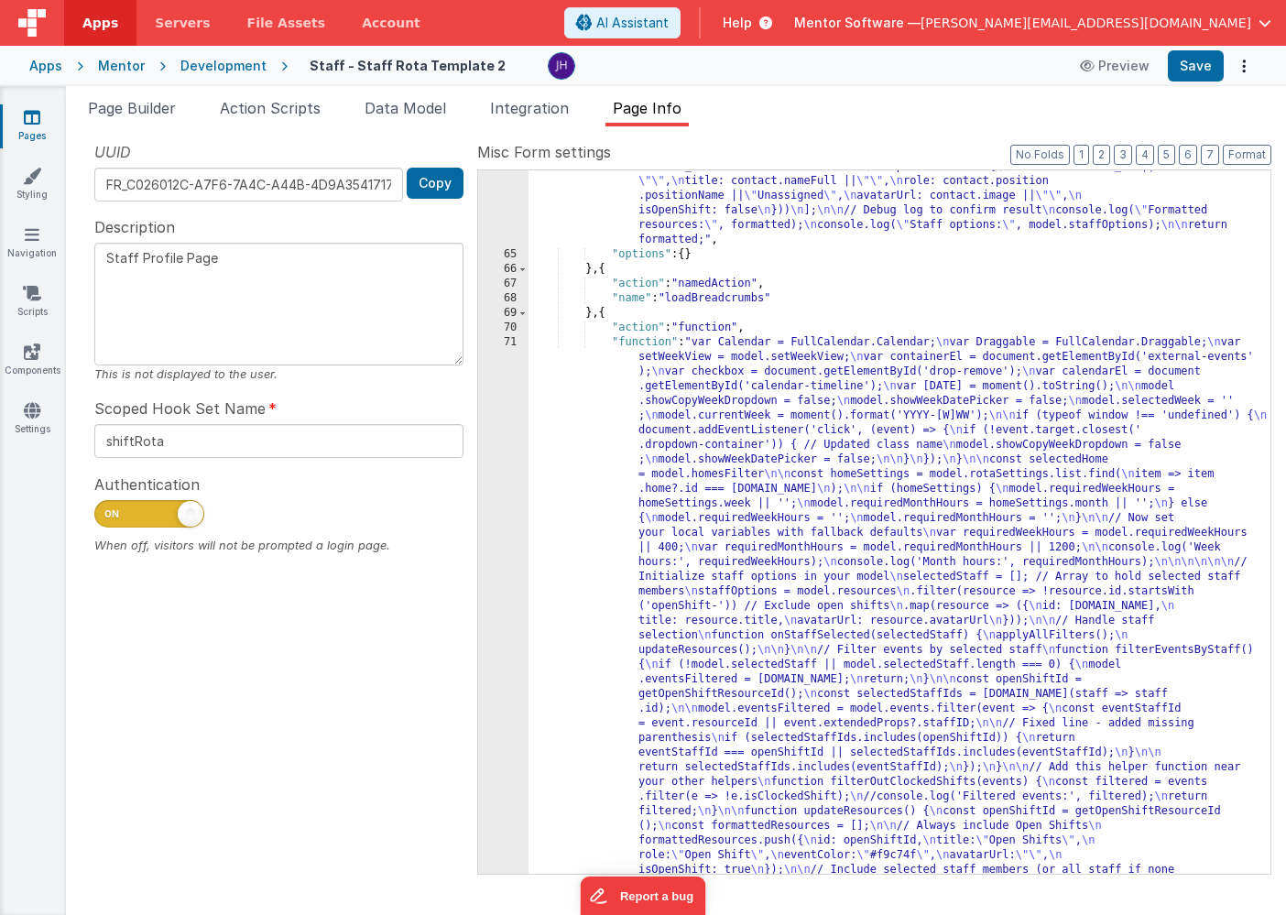
scroll to position [907, 0]
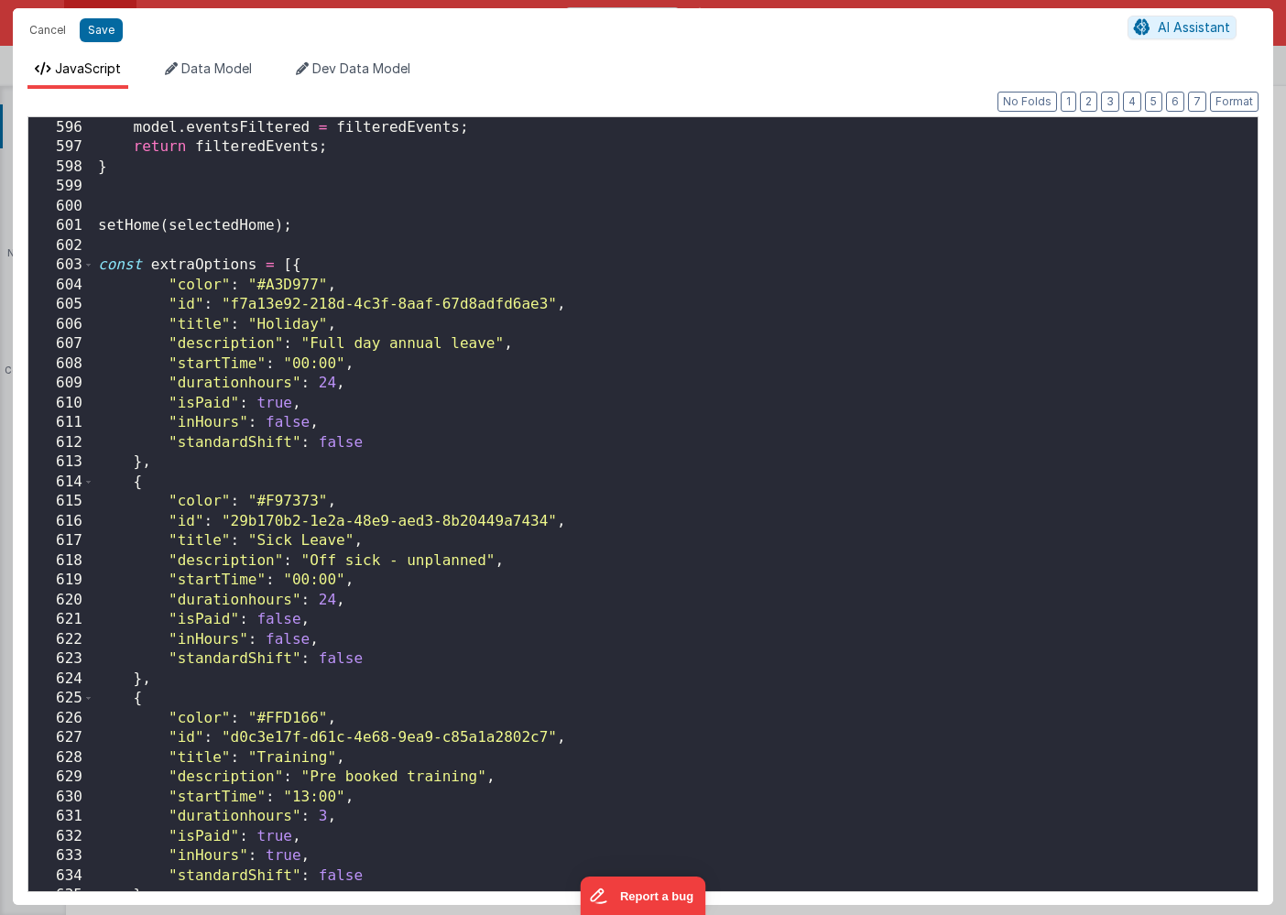
scroll to position [9907, 0]
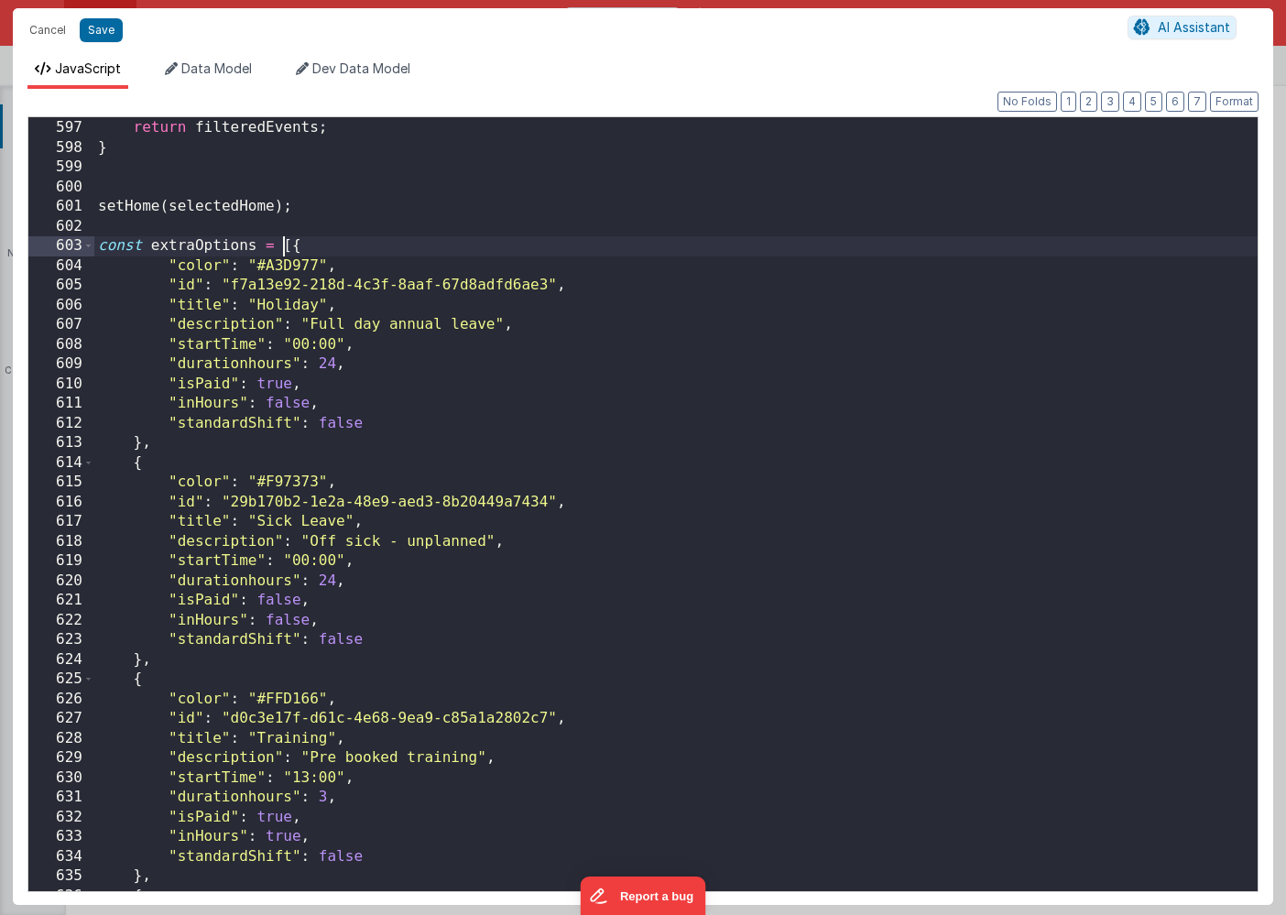
click at [281, 245] on div "model . eventsFiltered = filteredEvents ; return filteredEvents ; } setHome ( s…" at bounding box center [675, 505] width 1163 height 813
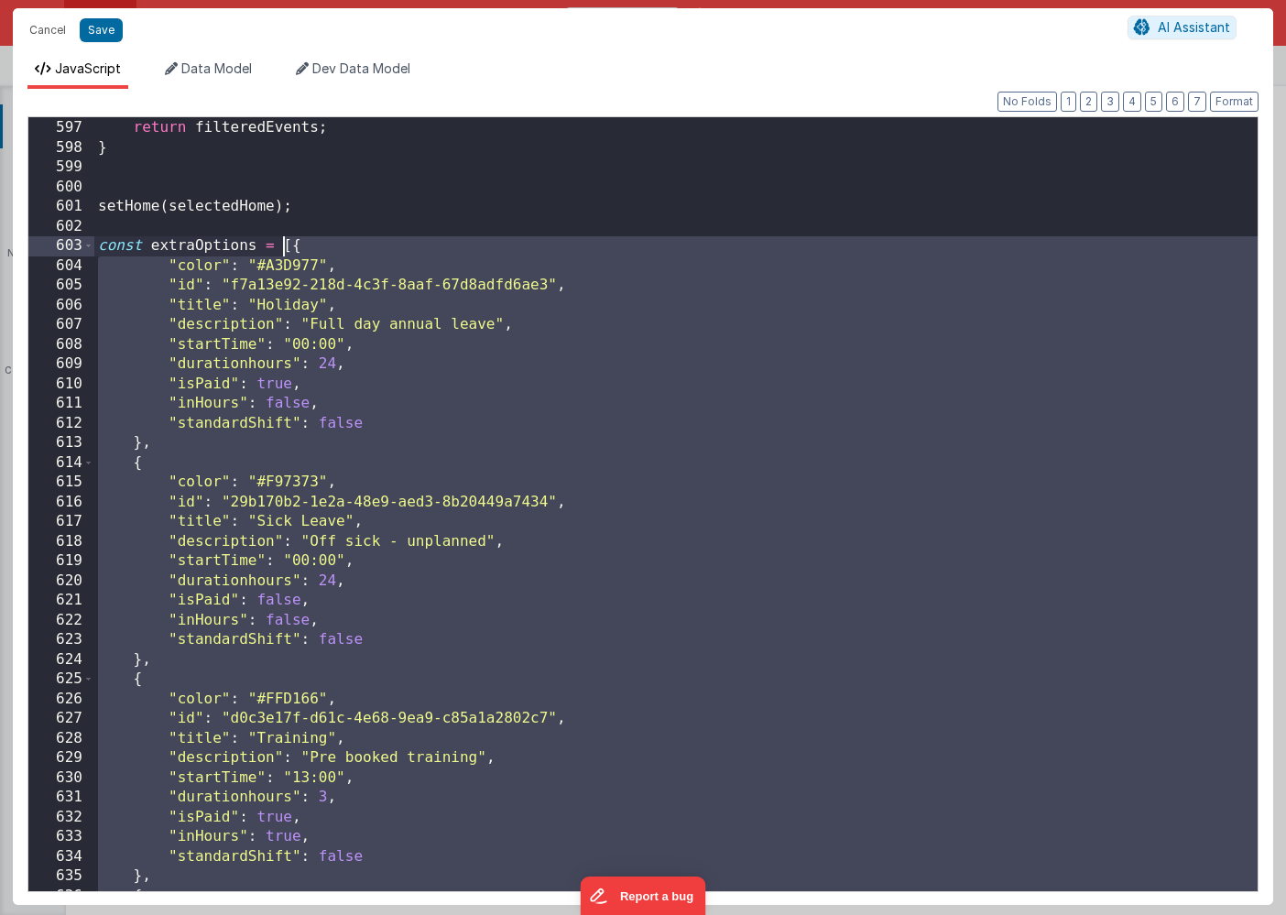
click at [281, 245] on div "model . eventsFiltered = filteredEvents ; return filteredEvents ; } setHome ( s…" at bounding box center [675, 505] width 1163 height 813
click at [48, 27] on button "Cancel" at bounding box center [47, 30] width 55 height 26
